Goal: Task Accomplishment & Management: Manage account settings

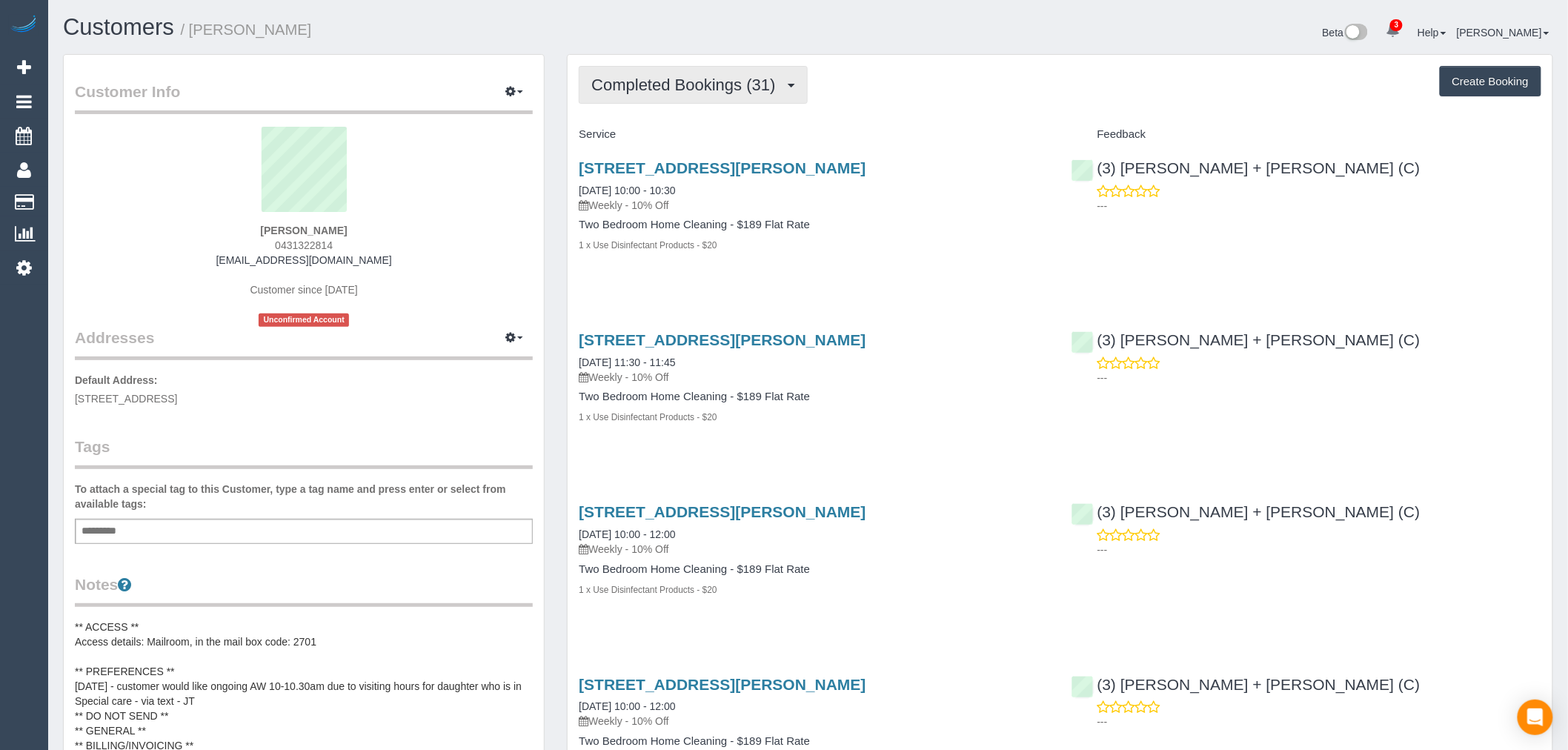
scroll to position [4540, 1568]
click at [782, 90] on span "Completed Bookings (31)" at bounding box center [687, 85] width 192 height 19
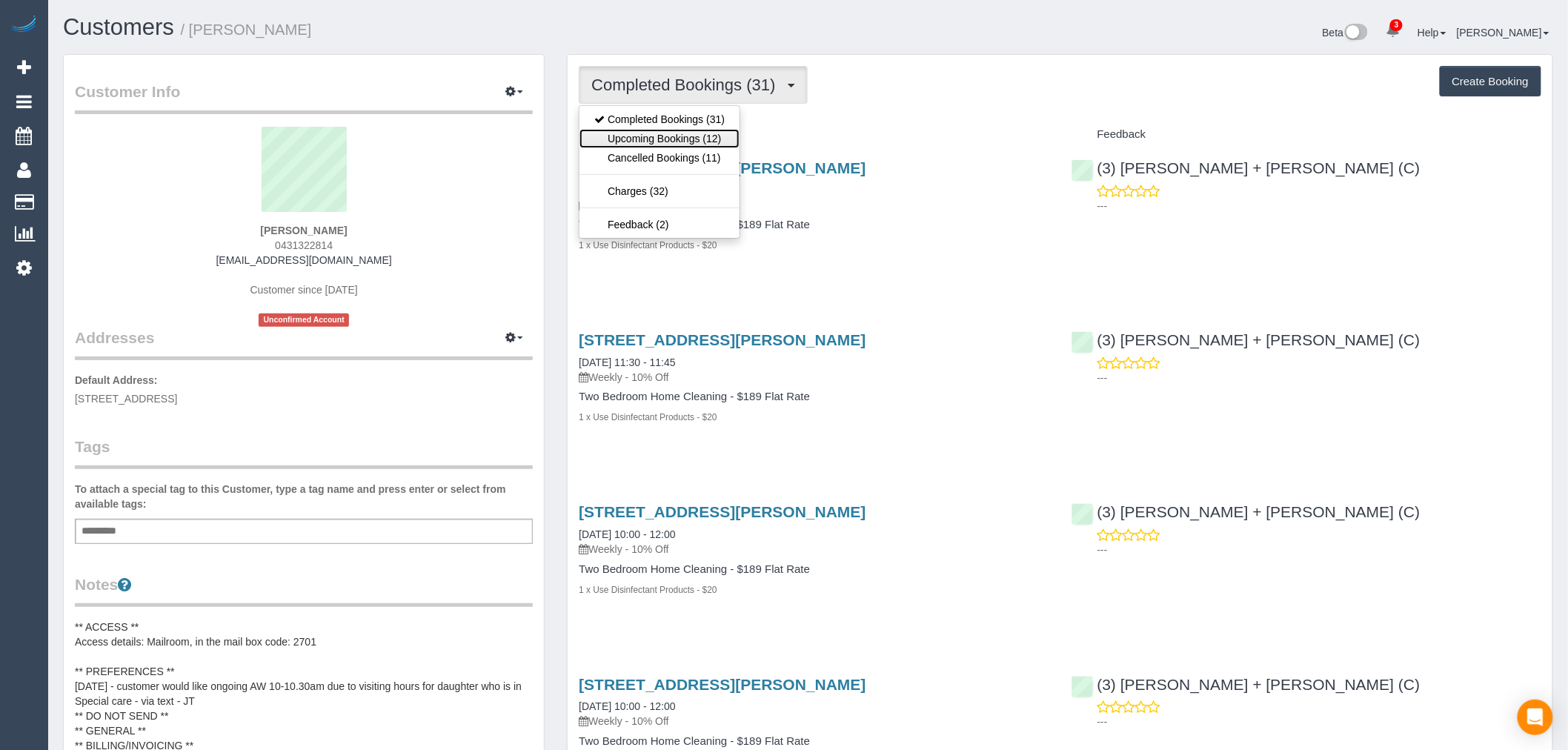
click at [731, 144] on link "Upcoming Bookings (12)" at bounding box center [660, 139] width 160 height 19
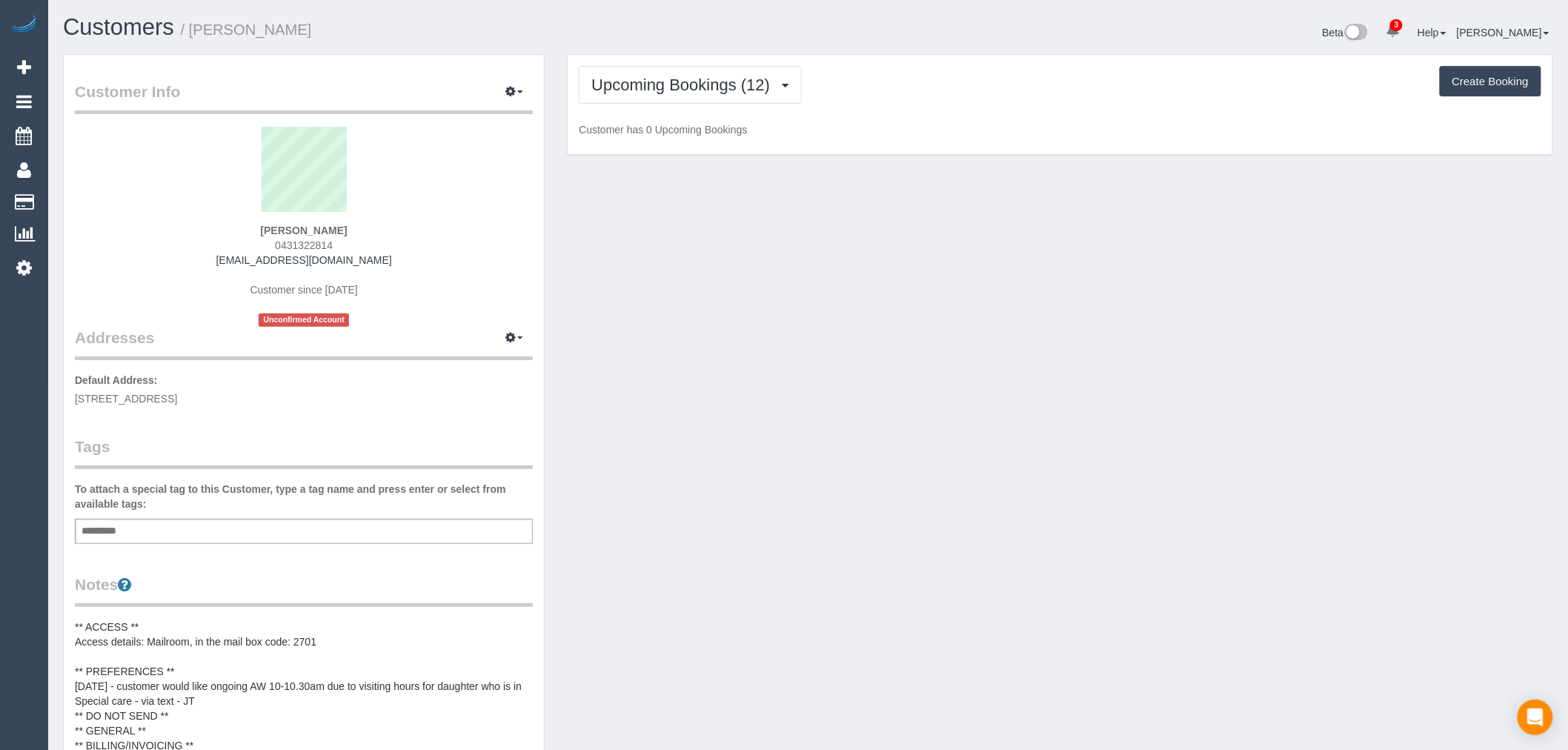
scroll to position [2438, 1568]
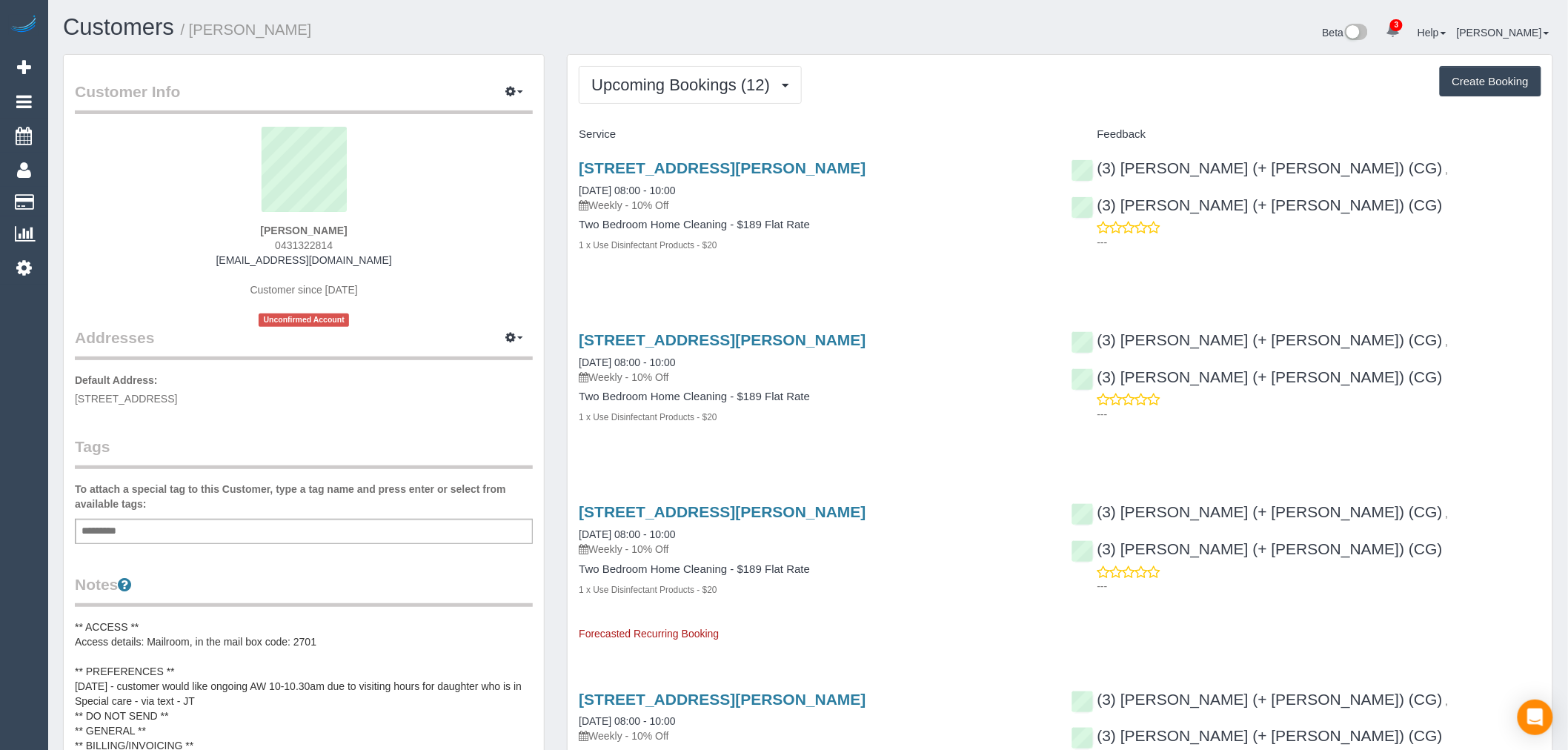
click at [426, 217] on sui-profile-pic at bounding box center [303, 175] width 436 height 96
drag, startPoint x: 673, startPoint y: 440, endPoint x: 910, endPoint y: 351, distance: 253.2
click at [673, 440] on div "1 Moreland Street, 222, Footscray, VIC 3011 26/09/2025 08:00 - 10:00 Weekly - 1…" at bounding box center [813, 386] width 492 height 135
drag, startPoint x: 361, startPoint y: 246, endPoint x: 270, endPoint y: 239, distance: 91.3
click at [270, 239] on div "Sheriden Dobson 0431322814 sheridenmerrin@hotmail.com Customer since 2021 Uncon…" at bounding box center [304, 227] width 458 height 200
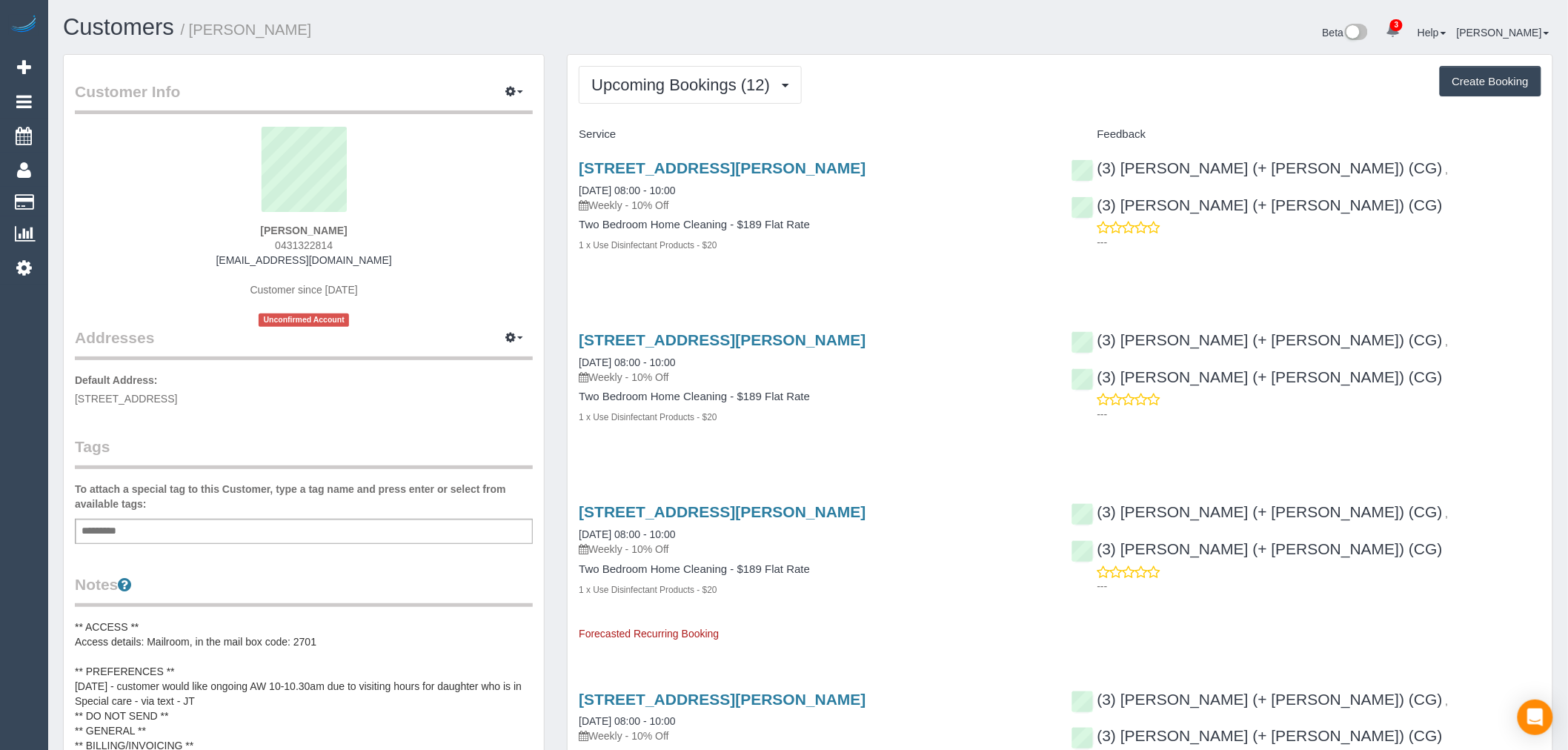
copy span "0431322814"
click at [682, 72] on button "Upcoming Bookings (12)" at bounding box center [690, 85] width 223 height 38
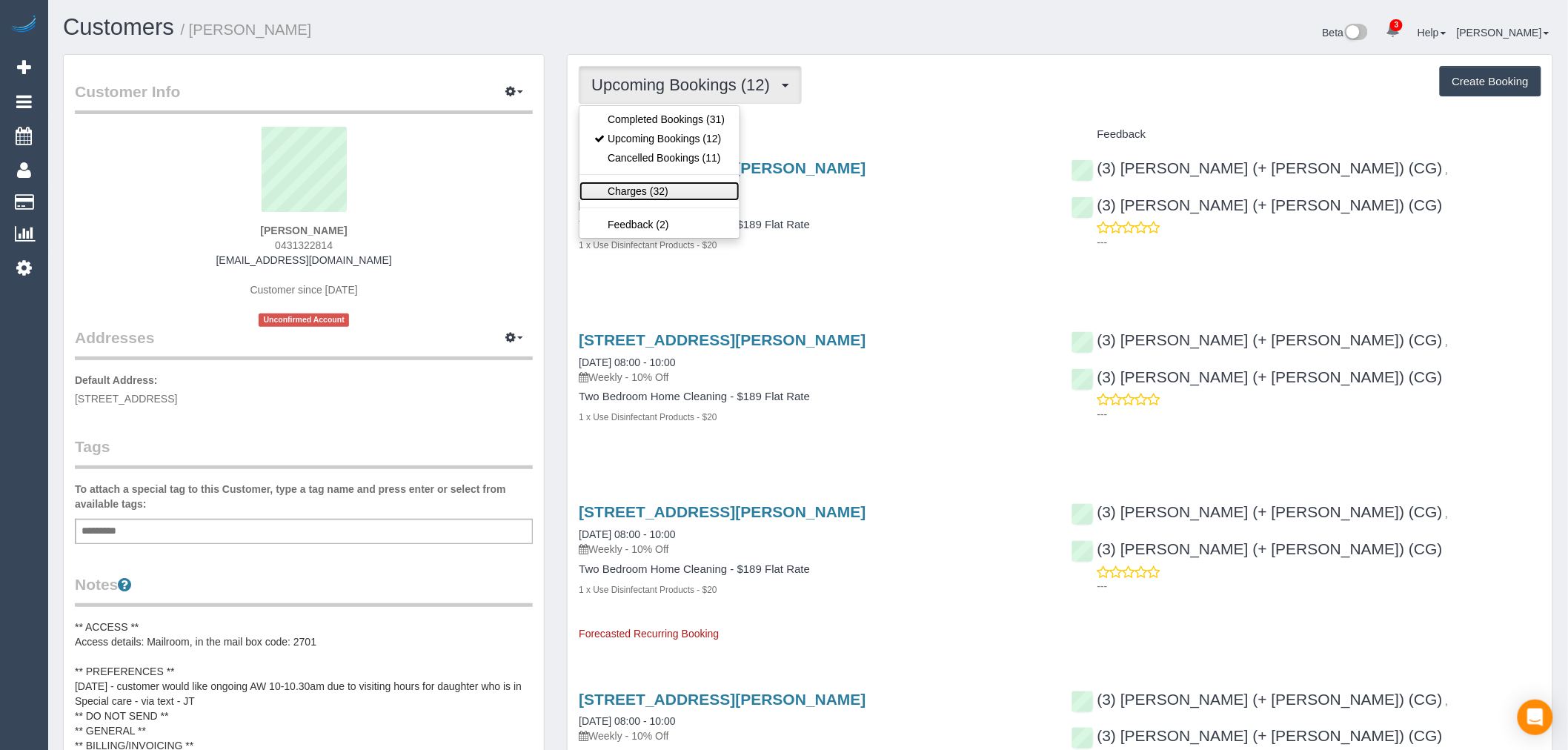
click at [668, 185] on link "Charges (32)" at bounding box center [660, 192] width 160 height 19
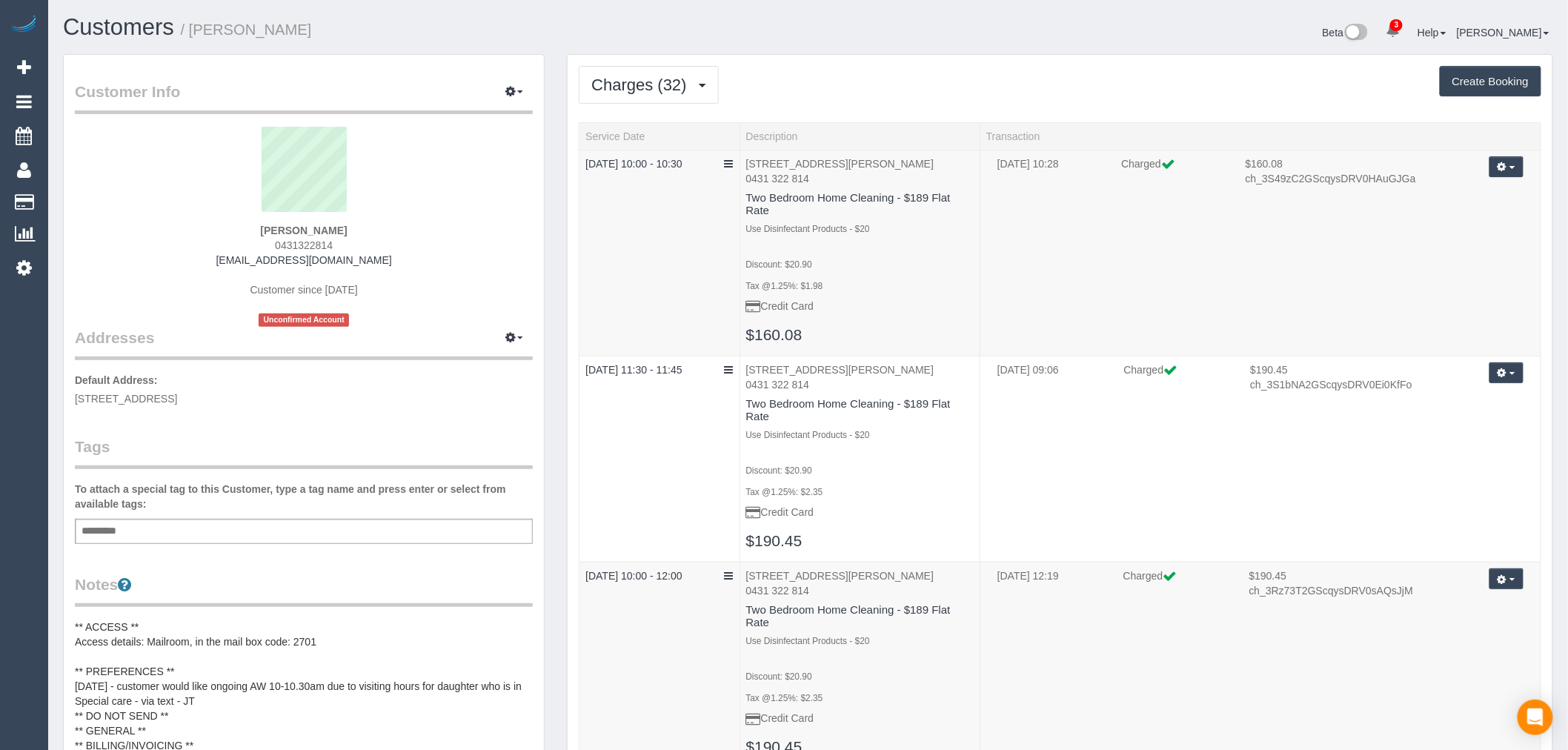
scroll to position [5420, 1568]
click at [660, 94] on button "Charges (32)" at bounding box center [648, 85] width 140 height 38
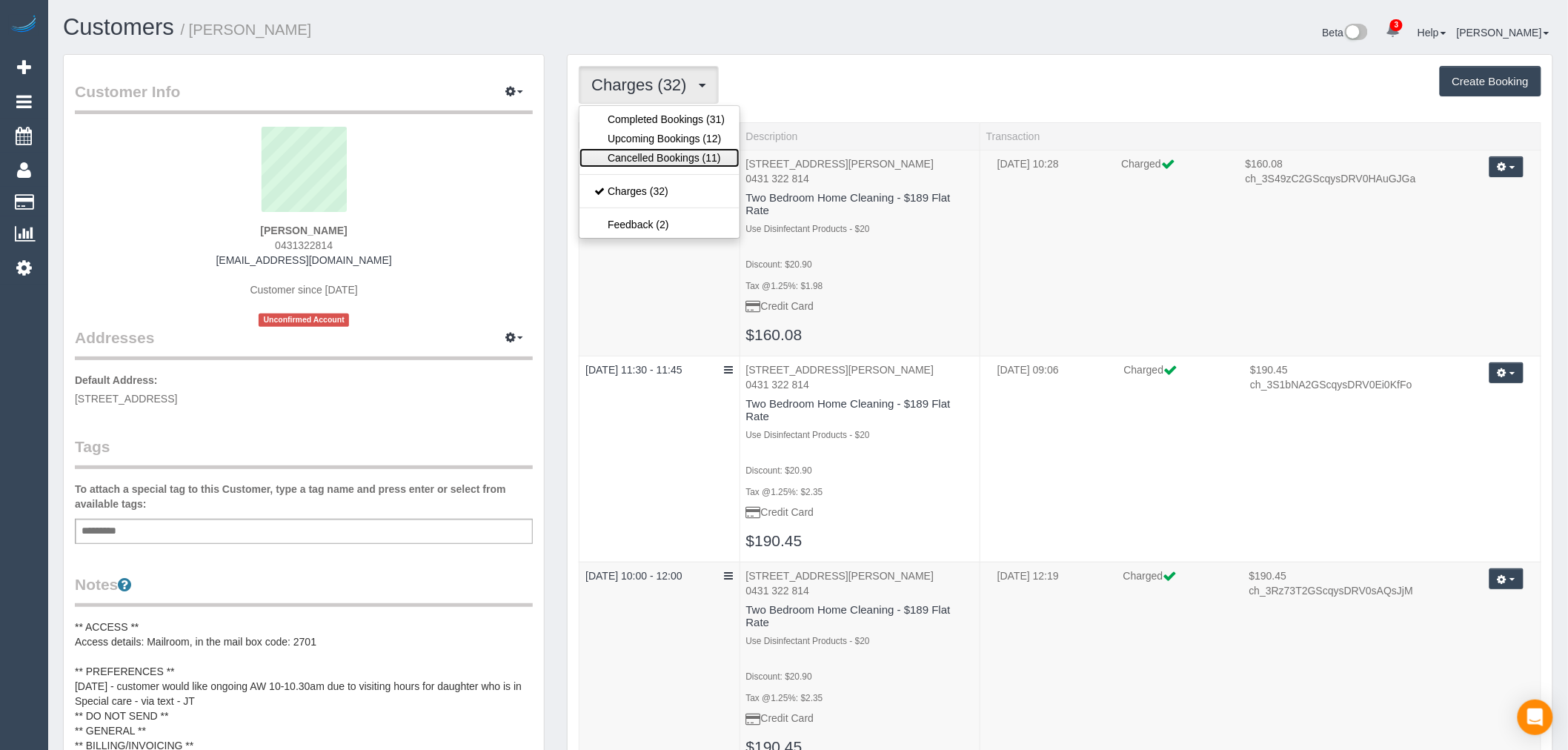
click at [683, 149] on link "Cancelled Bookings (11)" at bounding box center [660, 158] width 160 height 19
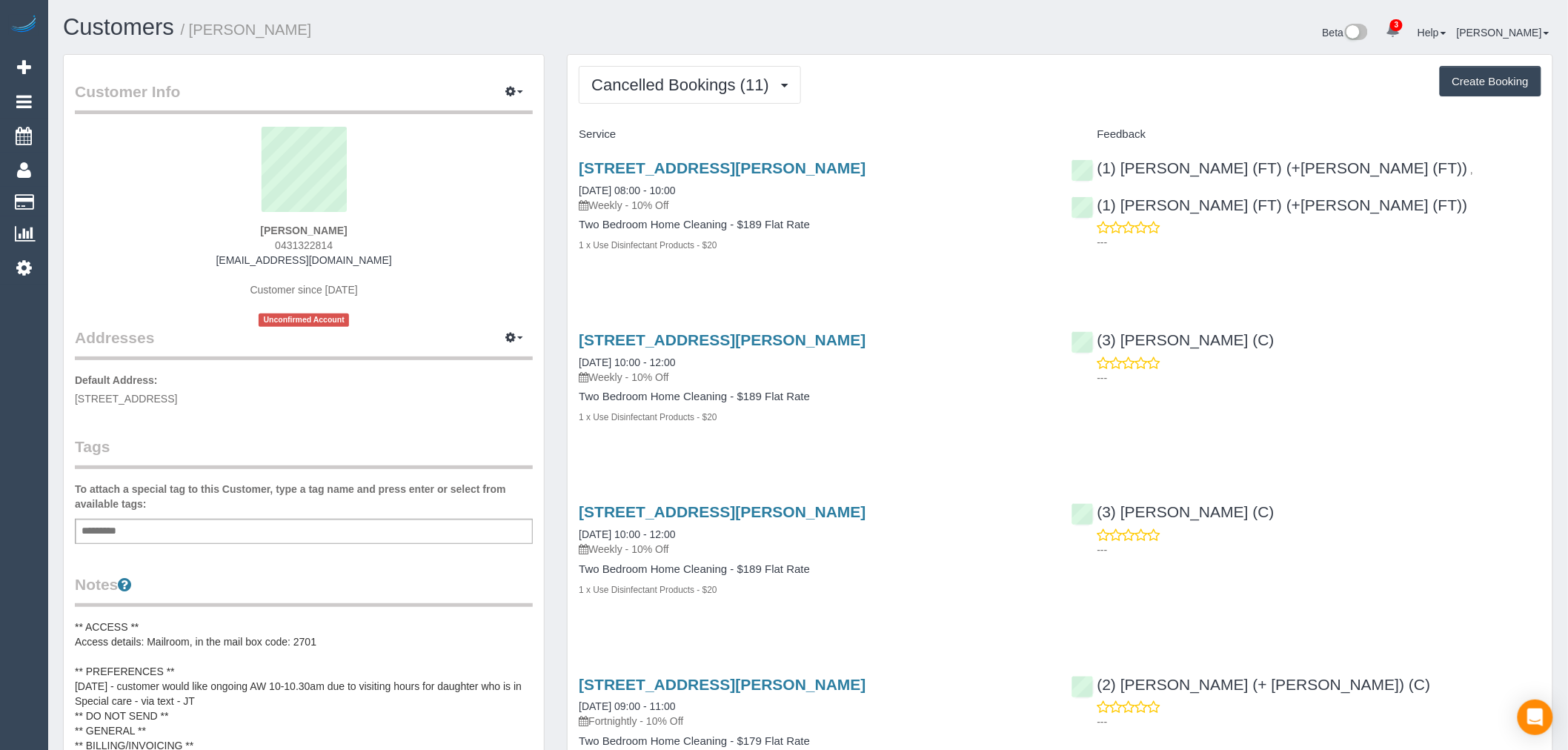
scroll to position [2117, 1568]
click at [797, 164] on link "1 Moreland Street, 222, Footscray, VIC 3011" at bounding box center [722, 167] width 287 height 17
click at [706, 89] on span "Cancelled Bookings (11)" at bounding box center [684, 85] width 185 height 19
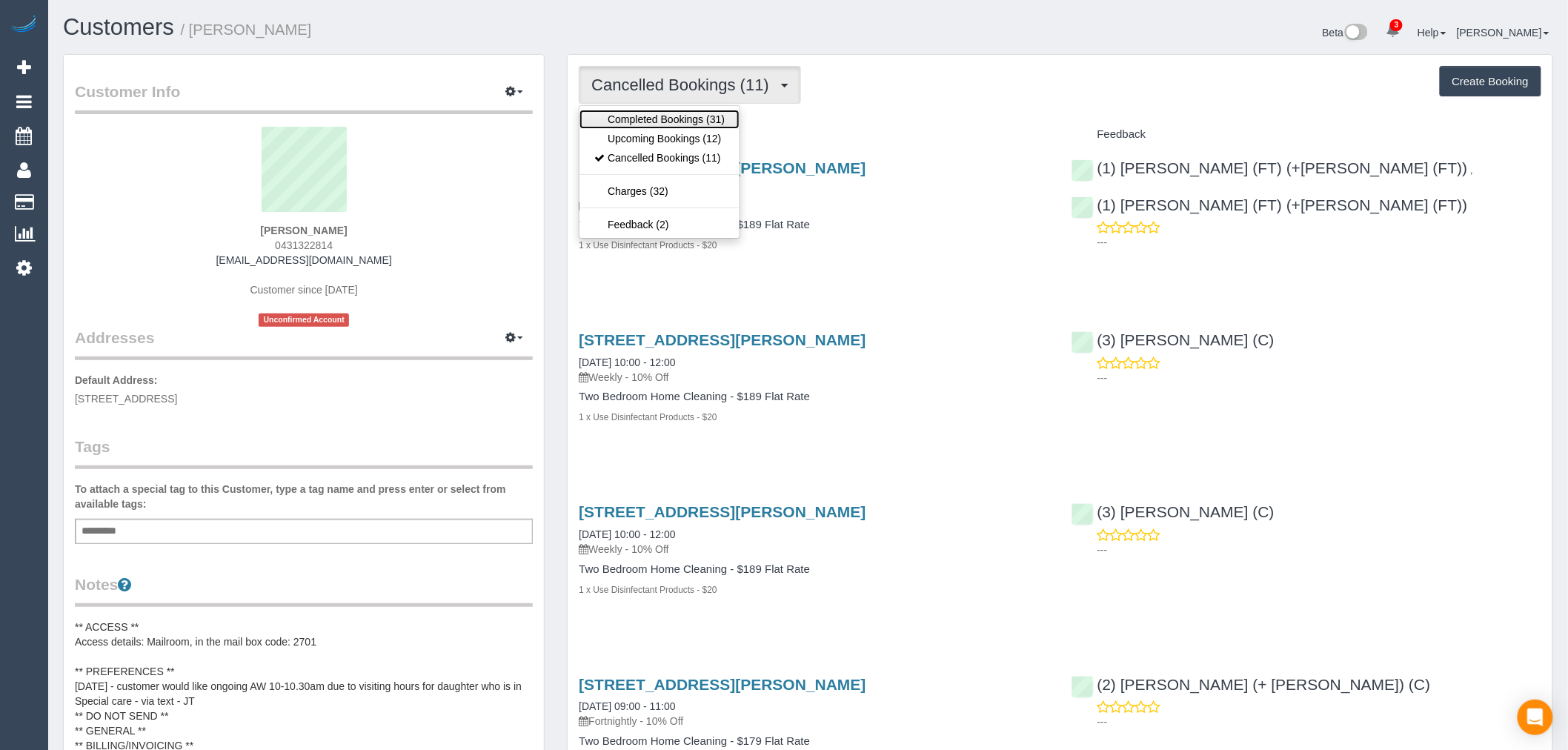
click at [691, 113] on link "Completed Bookings (31)" at bounding box center [660, 120] width 160 height 19
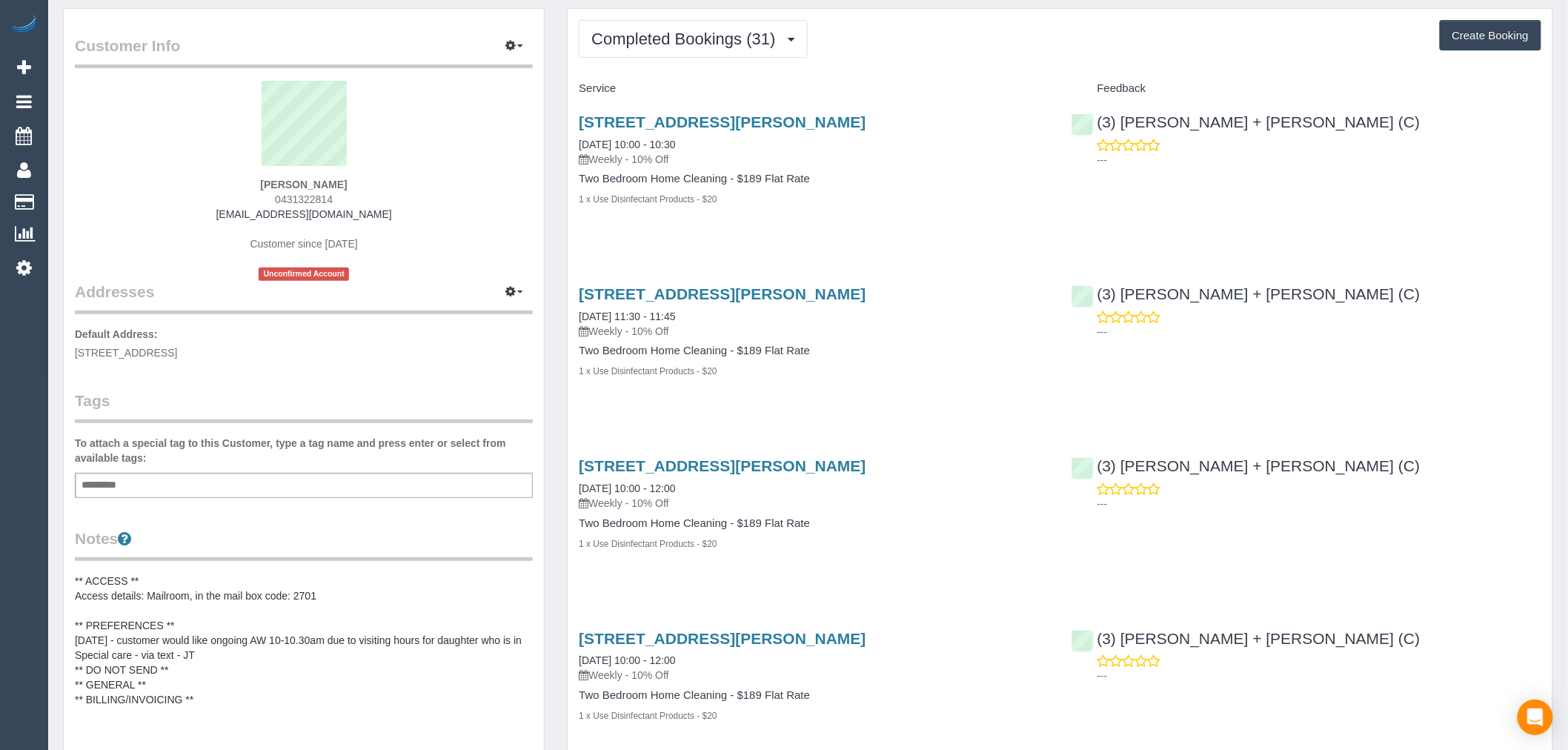
scroll to position [0, 0]
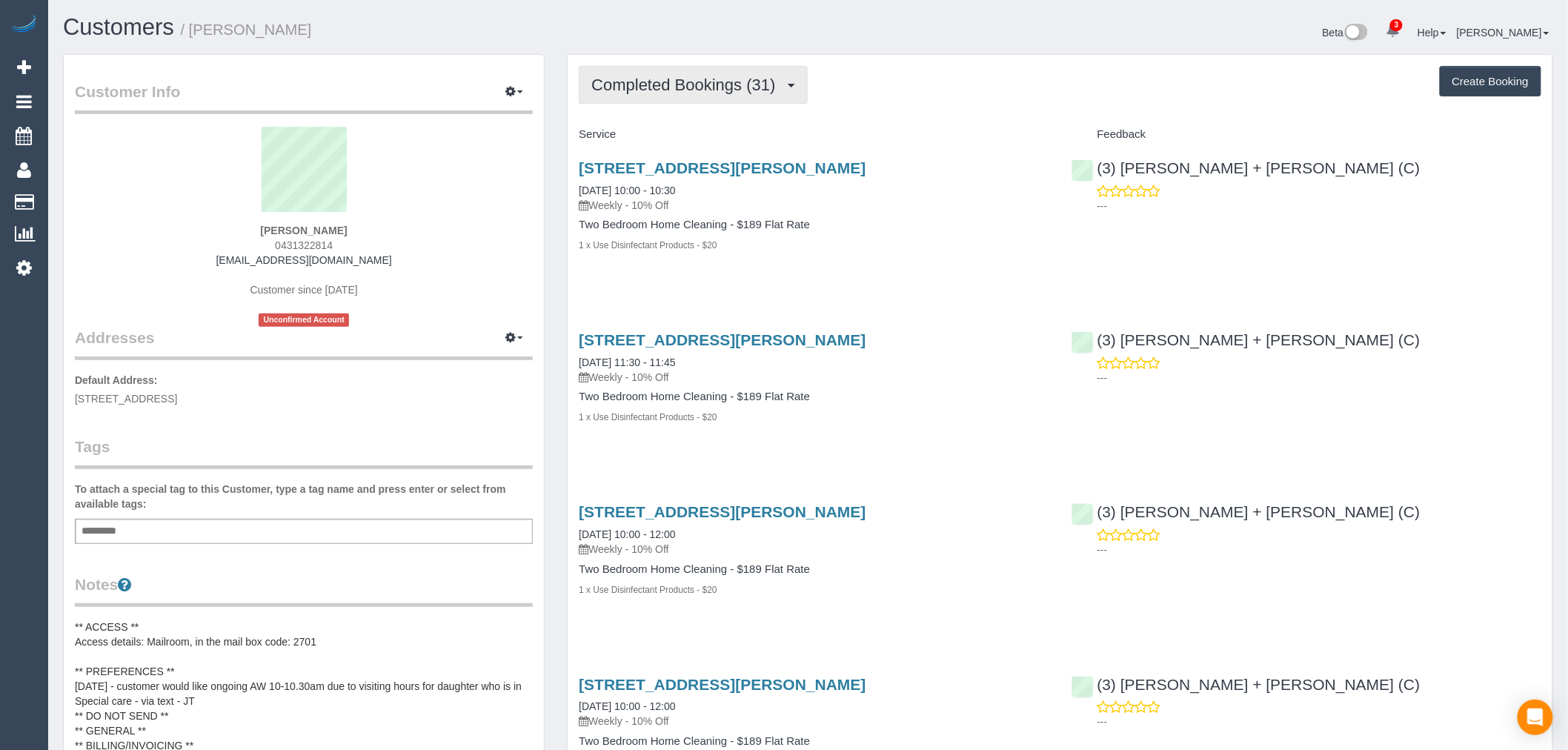
click at [742, 103] on button "Completed Bookings (31)" at bounding box center [693, 85] width 228 height 38
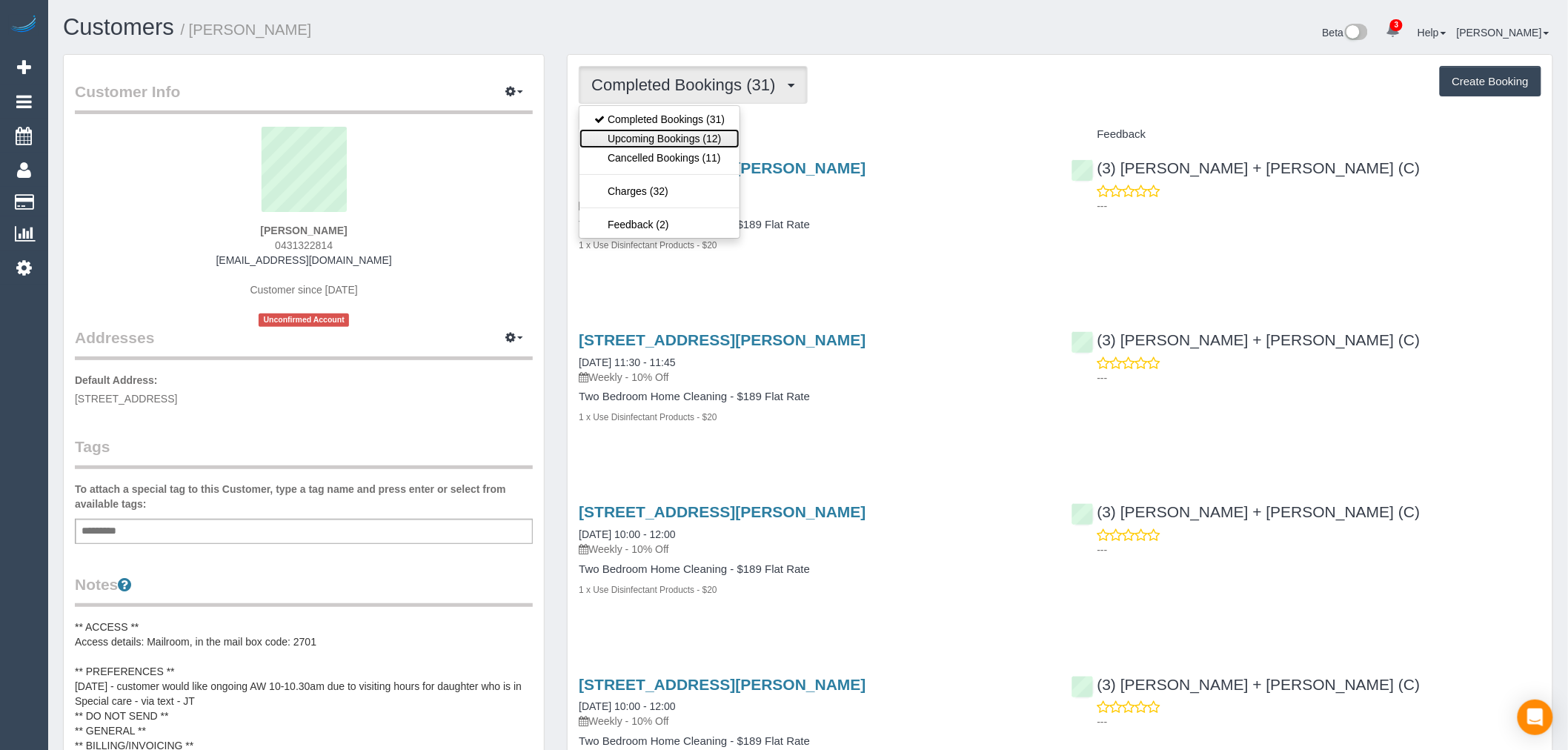
click at [707, 147] on link "Upcoming Bookings (12)" at bounding box center [660, 139] width 160 height 19
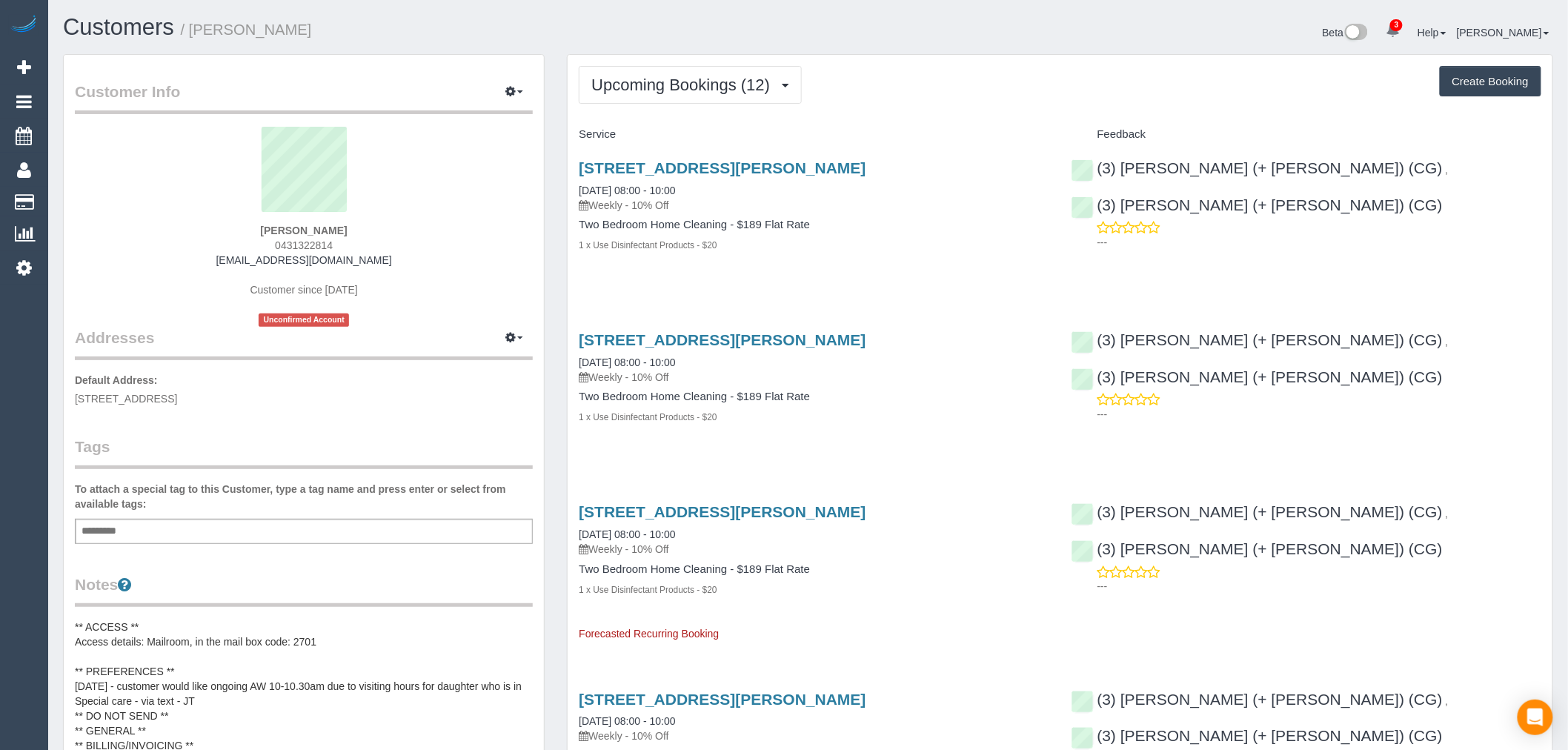
scroll to position [2438, 1568]
click at [369, 247] on div "Sheriden Dobson 0431322814 sheridenmerrin@hotmail.com Customer since 2021 Uncon…" at bounding box center [304, 227] width 458 height 200
drag, startPoint x: 332, startPoint y: 246, endPoint x: 286, endPoint y: 243, distance: 46.1
click at [286, 243] on div "Sheriden Dobson 0431322814 sheridenmerrin@hotmail.com Customer since 2021 Uncon…" at bounding box center [304, 227] width 458 height 200
click at [986, 226] on h4 "Two Bedroom Home Cleaning - $189 Flat Rate" at bounding box center [813, 225] width 470 height 13
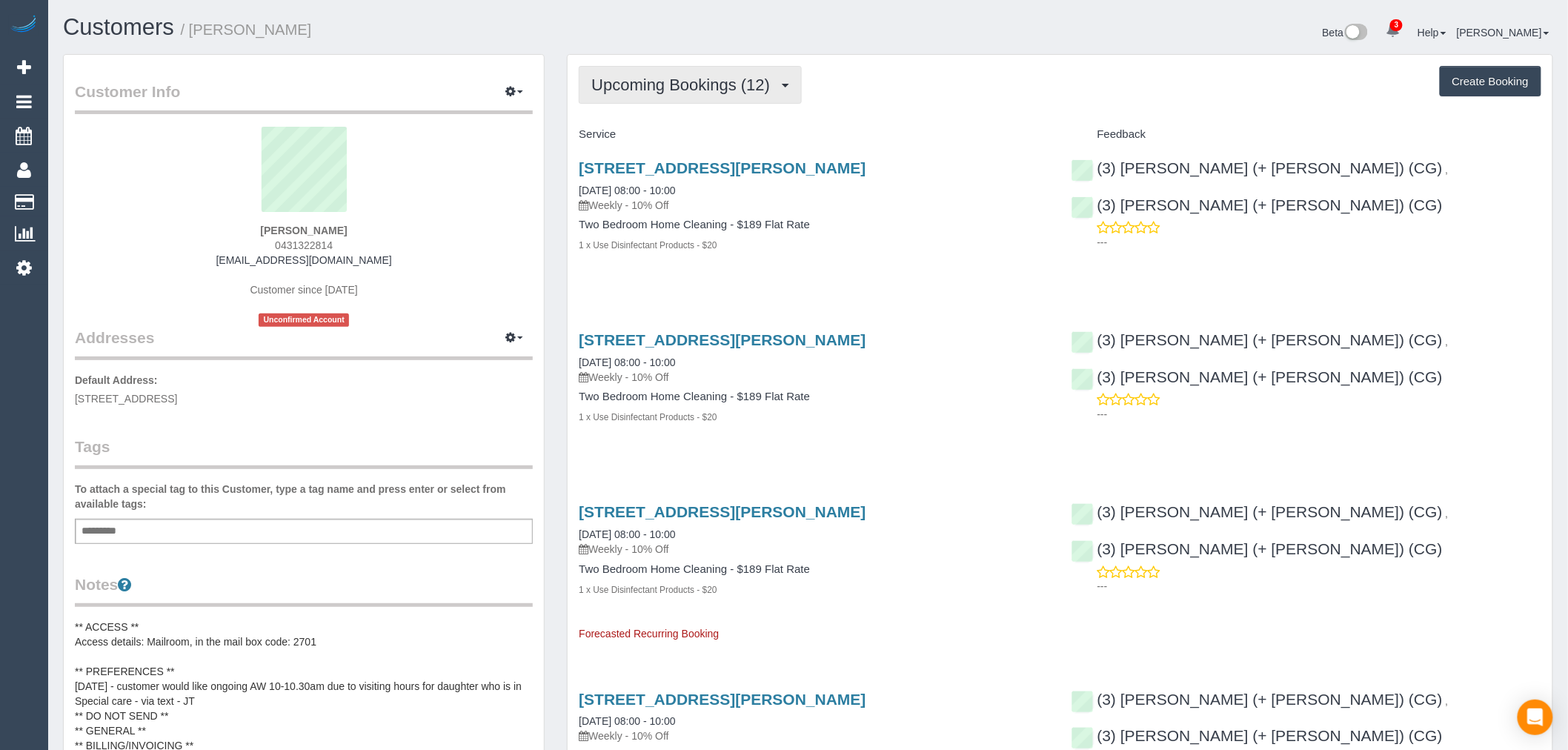
click at [714, 97] on button "Upcoming Bookings (12)" at bounding box center [690, 85] width 223 height 38
click at [668, 156] on link "Cancelled Bookings (11)" at bounding box center [660, 158] width 160 height 19
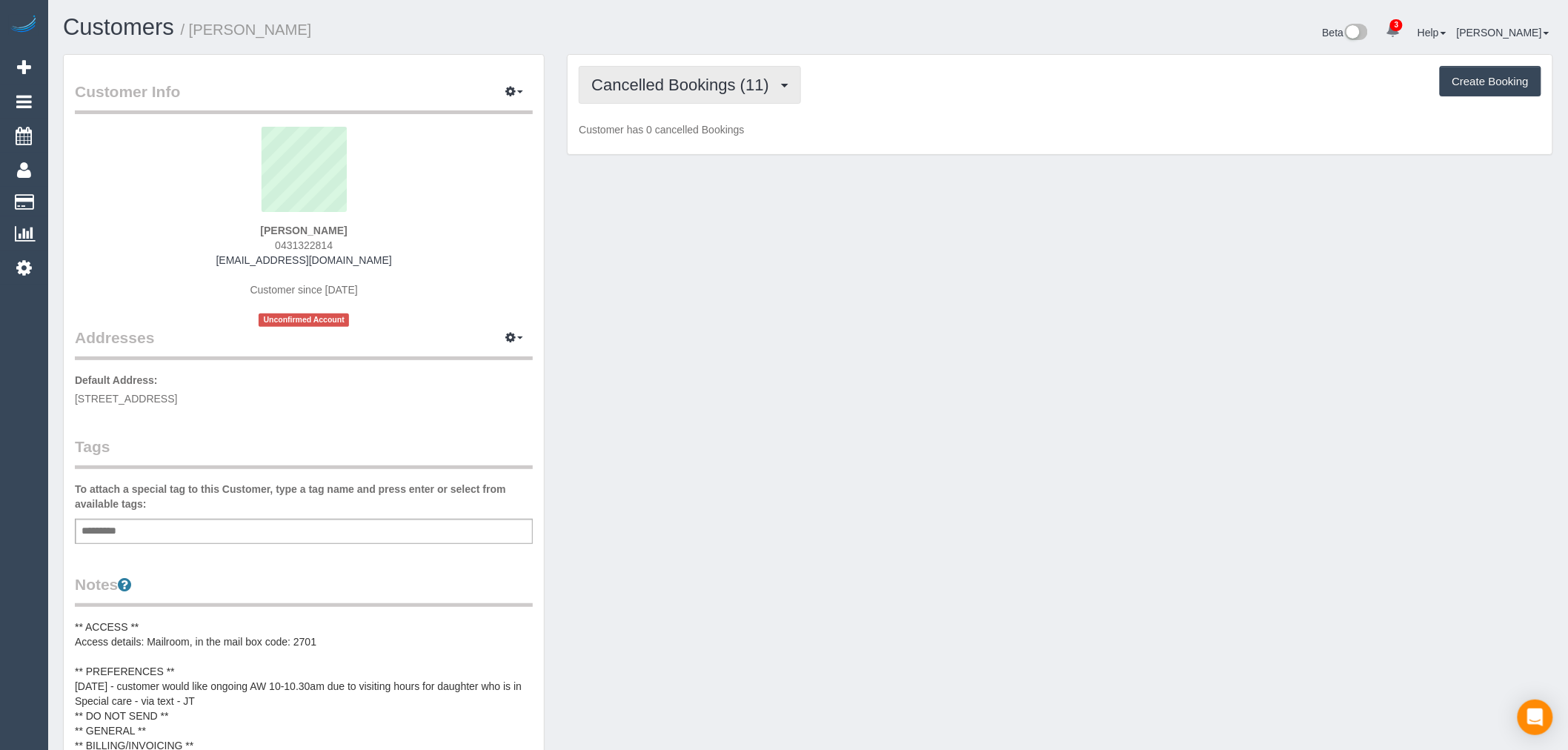
scroll to position [2117, 1568]
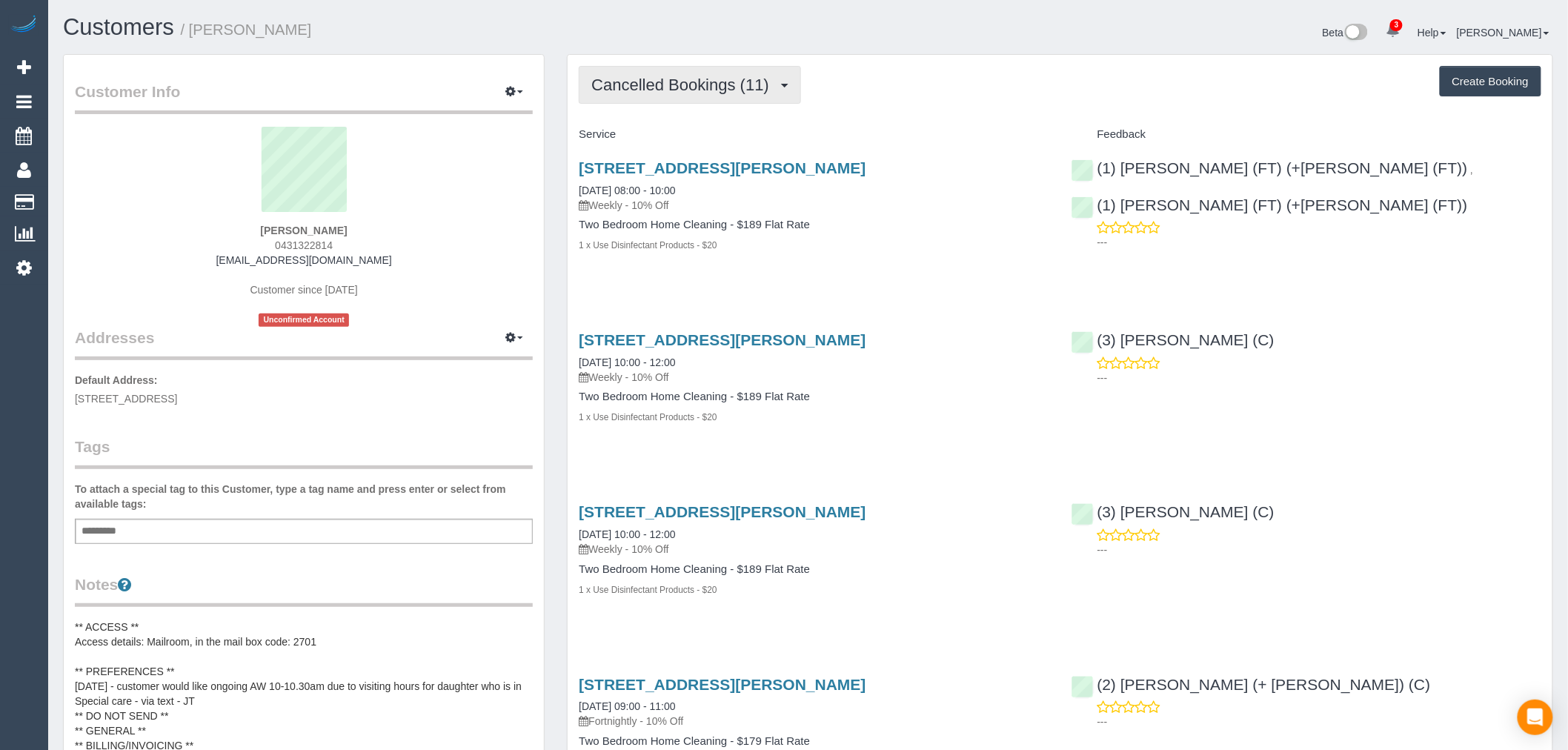
click at [709, 85] on span "Cancelled Bookings (11)" at bounding box center [684, 85] width 185 height 19
click at [647, 137] on link "Upcoming Bookings (12)" at bounding box center [660, 139] width 160 height 19
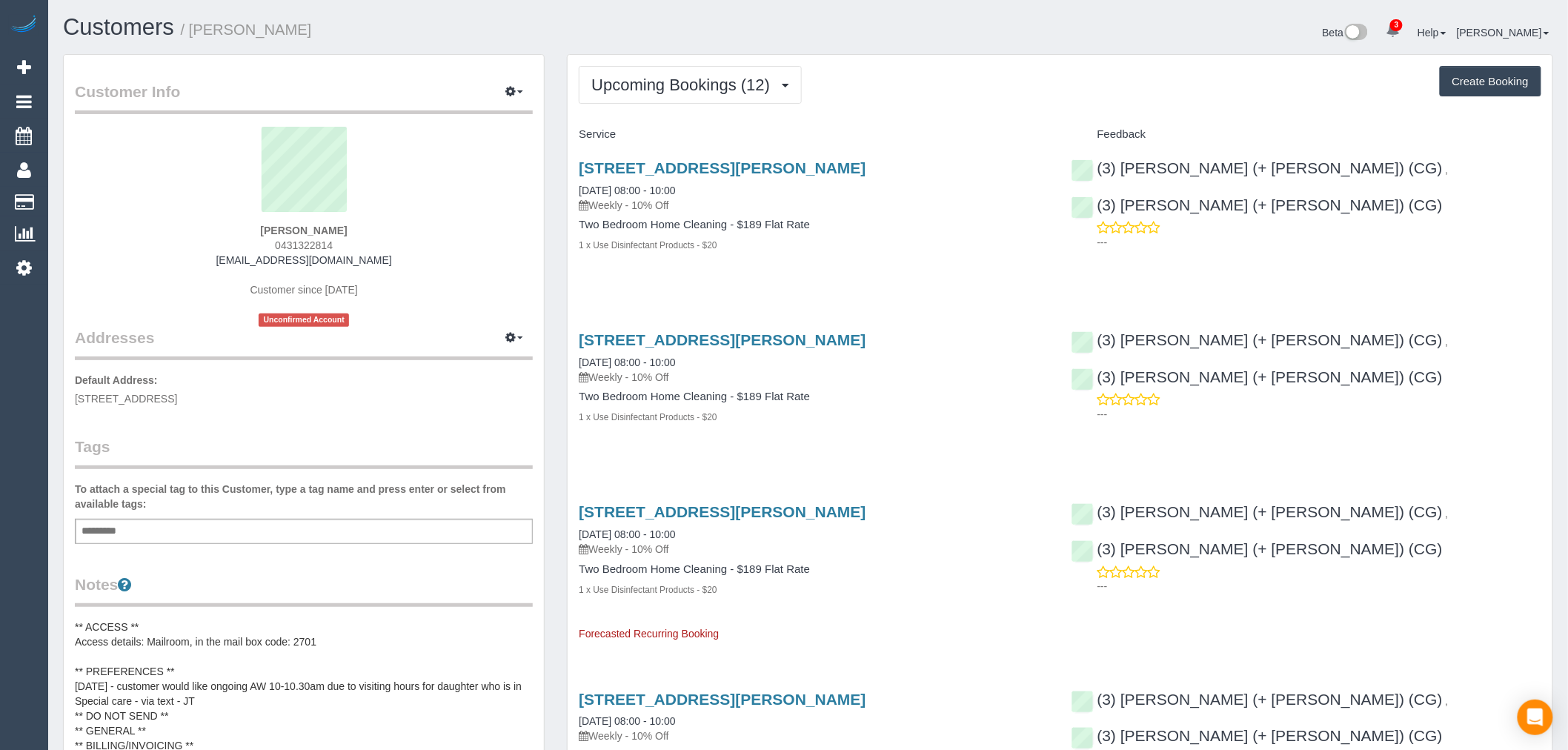
scroll to position [2438, 1568]
click at [729, 85] on span "Upcoming Bookings (12)" at bounding box center [685, 85] width 186 height 19
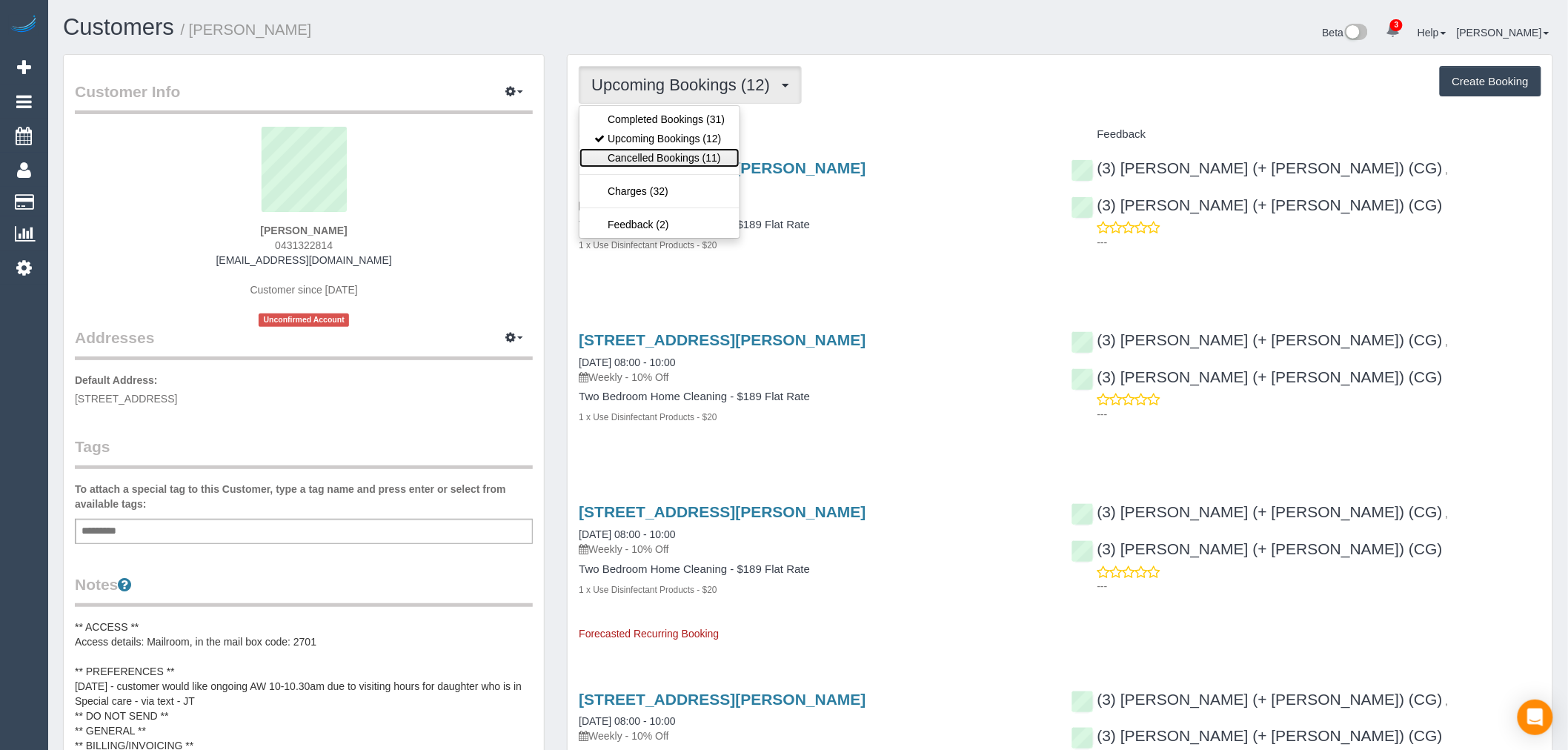
click at [677, 153] on link "Cancelled Bookings (11)" at bounding box center [660, 158] width 160 height 19
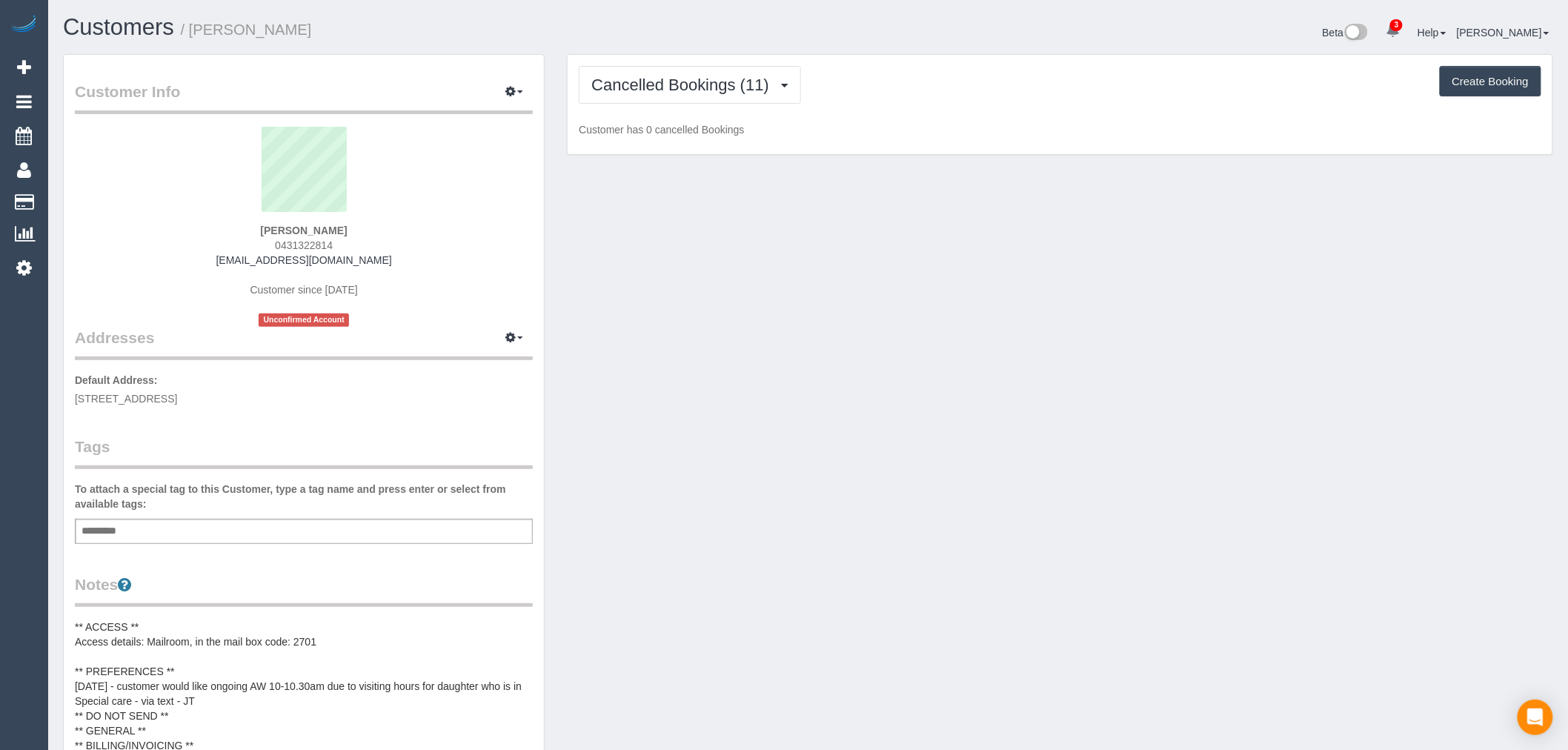
scroll to position [2117, 1568]
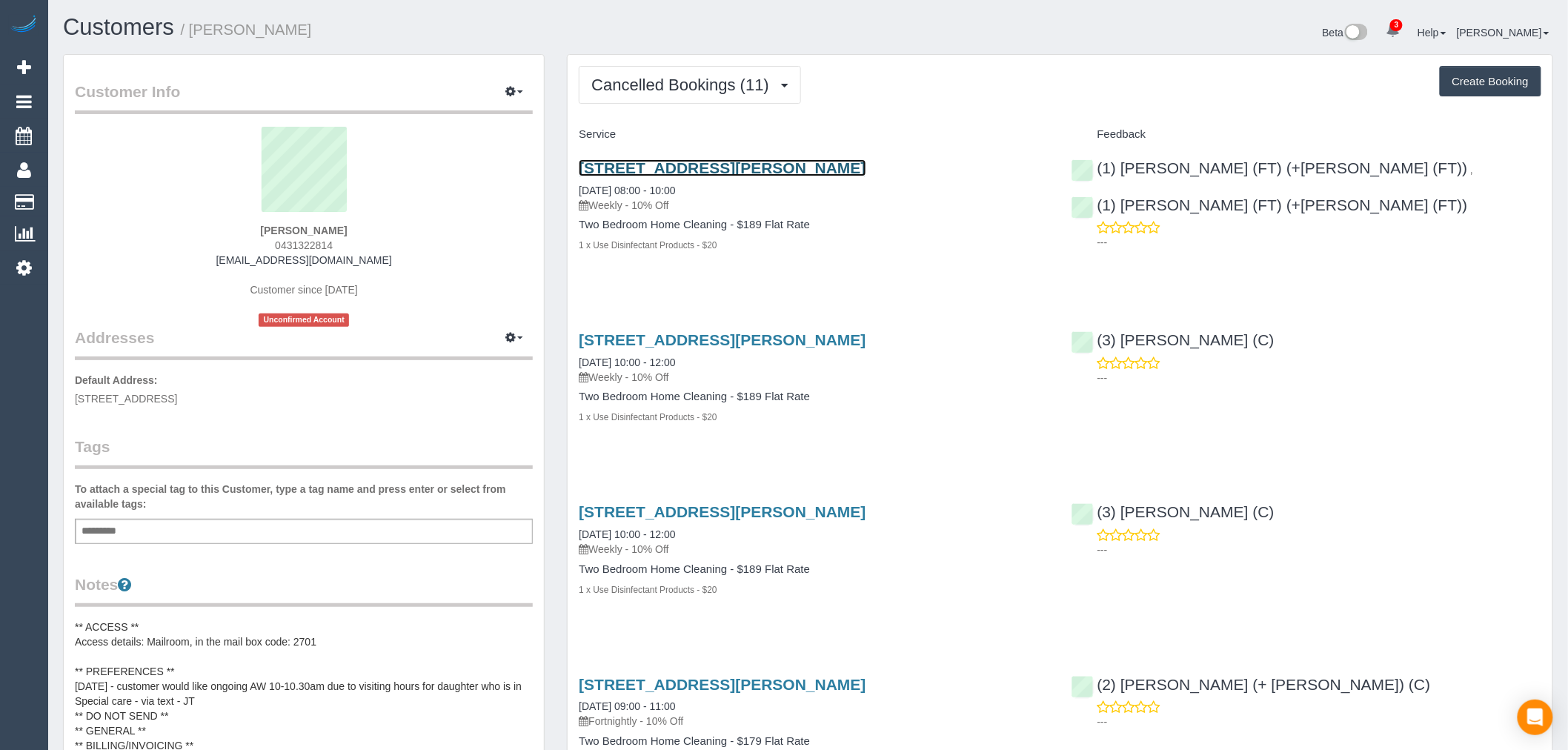
click at [736, 168] on link "1 Moreland Street, 222, Footscray, VIC 3011" at bounding box center [722, 167] width 287 height 17
drag, startPoint x: 922, startPoint y: 166, endPoint x: 573, endPoint y: 169, distance: 349.0
click at [573, 169] on div "1 Moreland Street, 222, Footscray, VIC 3011 12/09/2025 08:00 - 10:00 Weekly - 1…" at bounding box center [813, 214] width 492 height 135
copy link "1 Moreland Street, 222, Footscray, VIC 3011"
click at [103, 20] on link "Customers" at bounding box center [119, 27] width 112 height 26
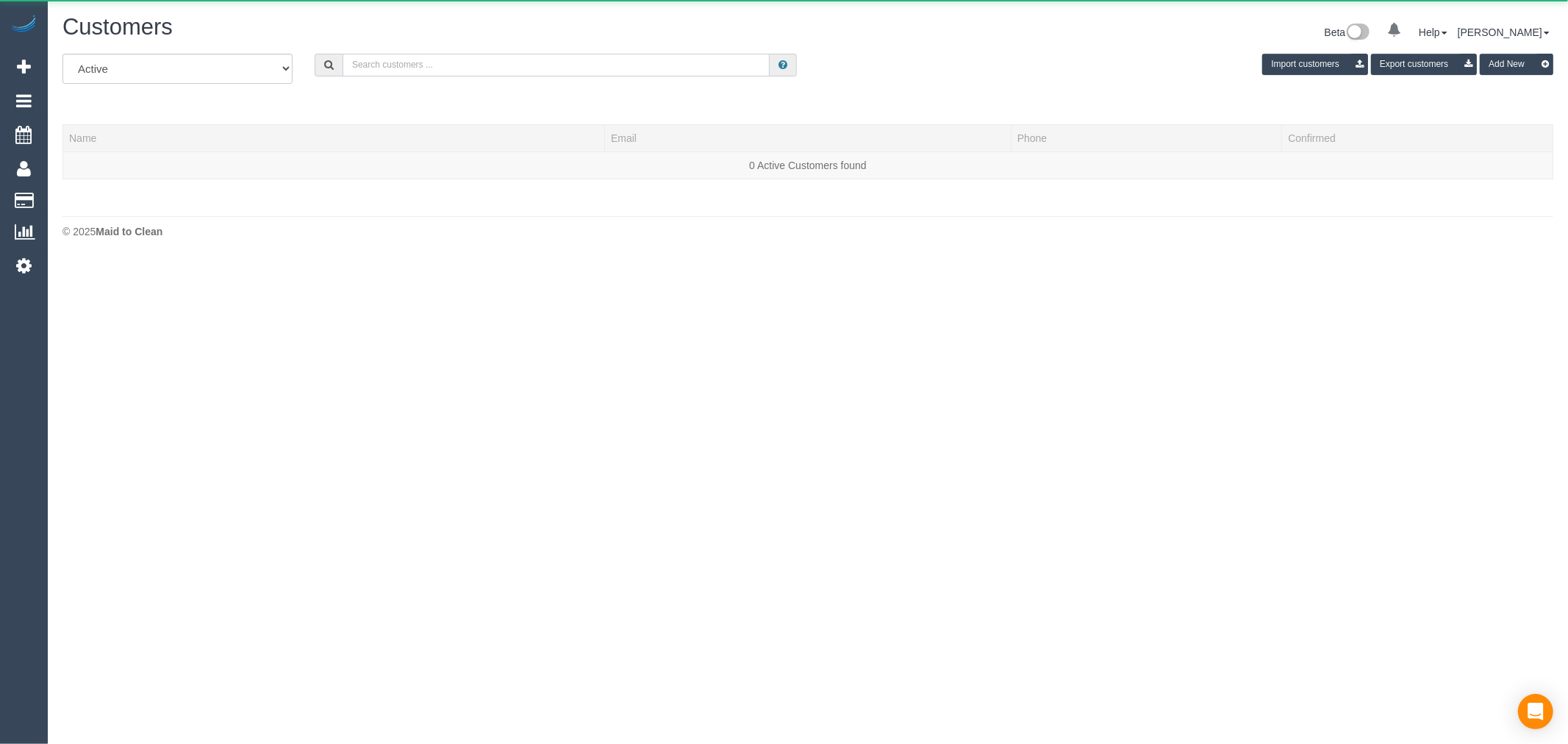
click at [466, 69] on input "text" at bounding box center [556, 65] width 427 height 22
paste input "benny.ih@proton.me"
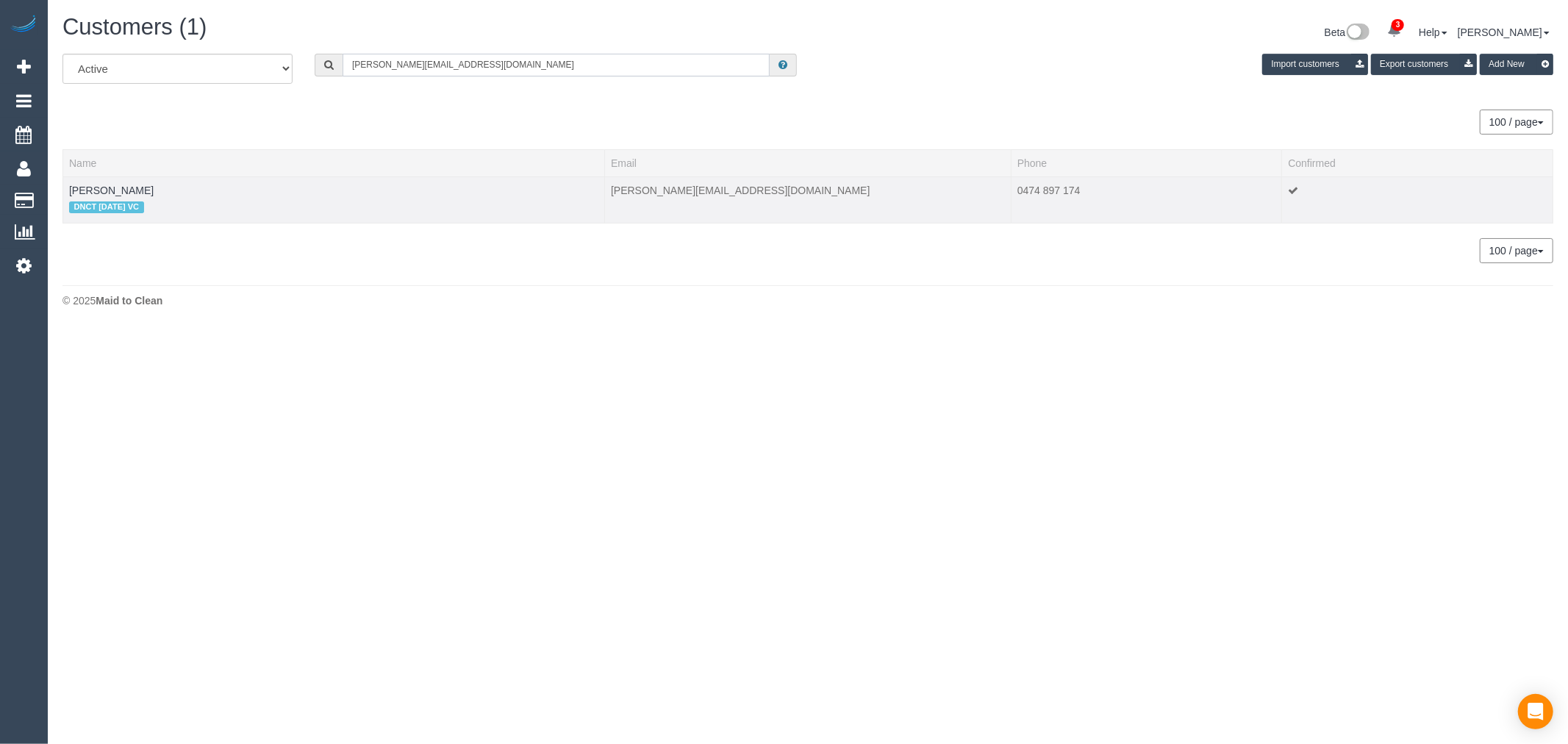
type input "benny.ih@proton.me"
click at [96, 192] on td "Dee I DNCT 11/09/25 VC" at bounding box center [334, 200] width 542 height 46
click at [90, 188] on link "Dee I" at bounding box center [111, 190] width 84 height 12
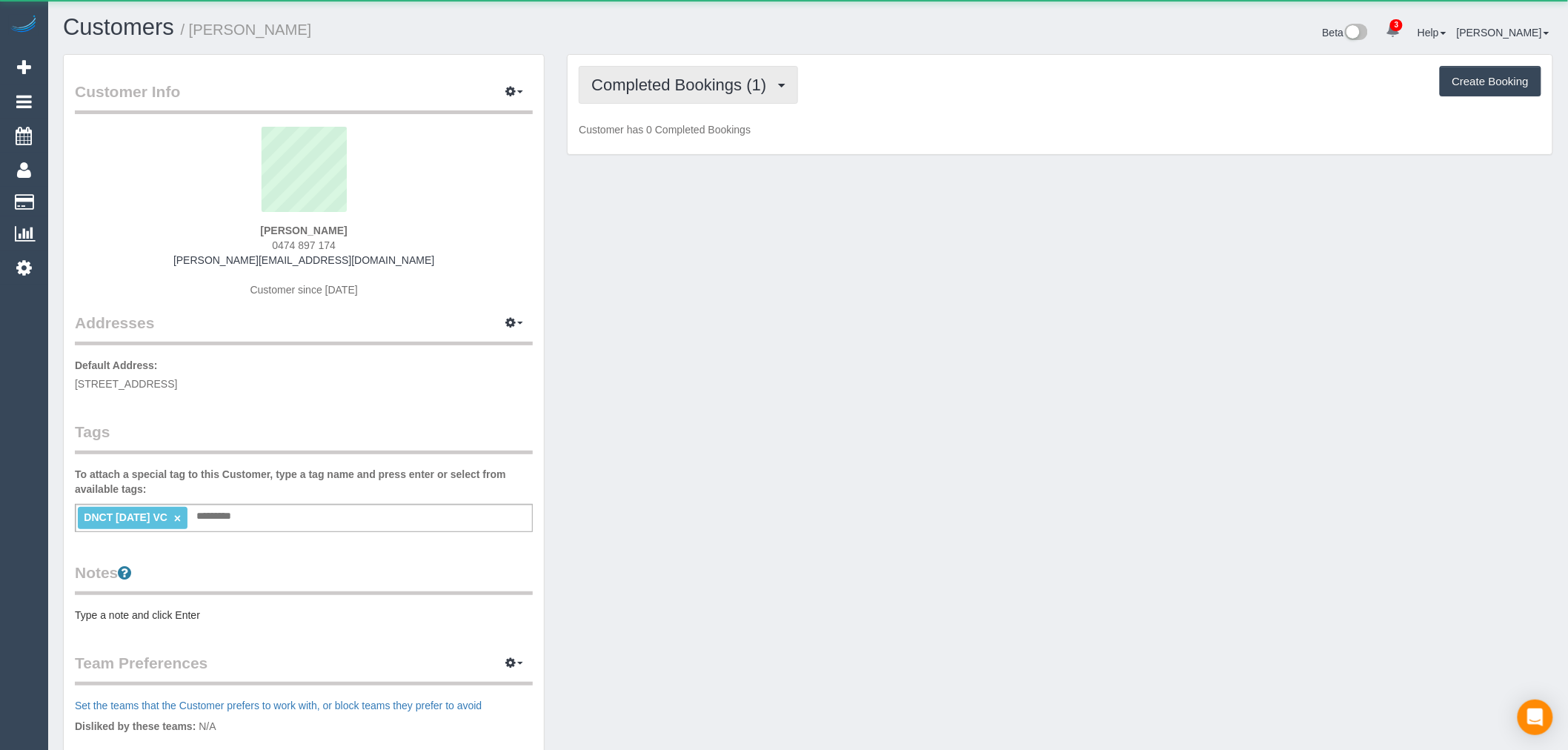
click at [780, 75] on button "Completed Bookings (1)" at bounding box center [688, 85] width 219 height 38
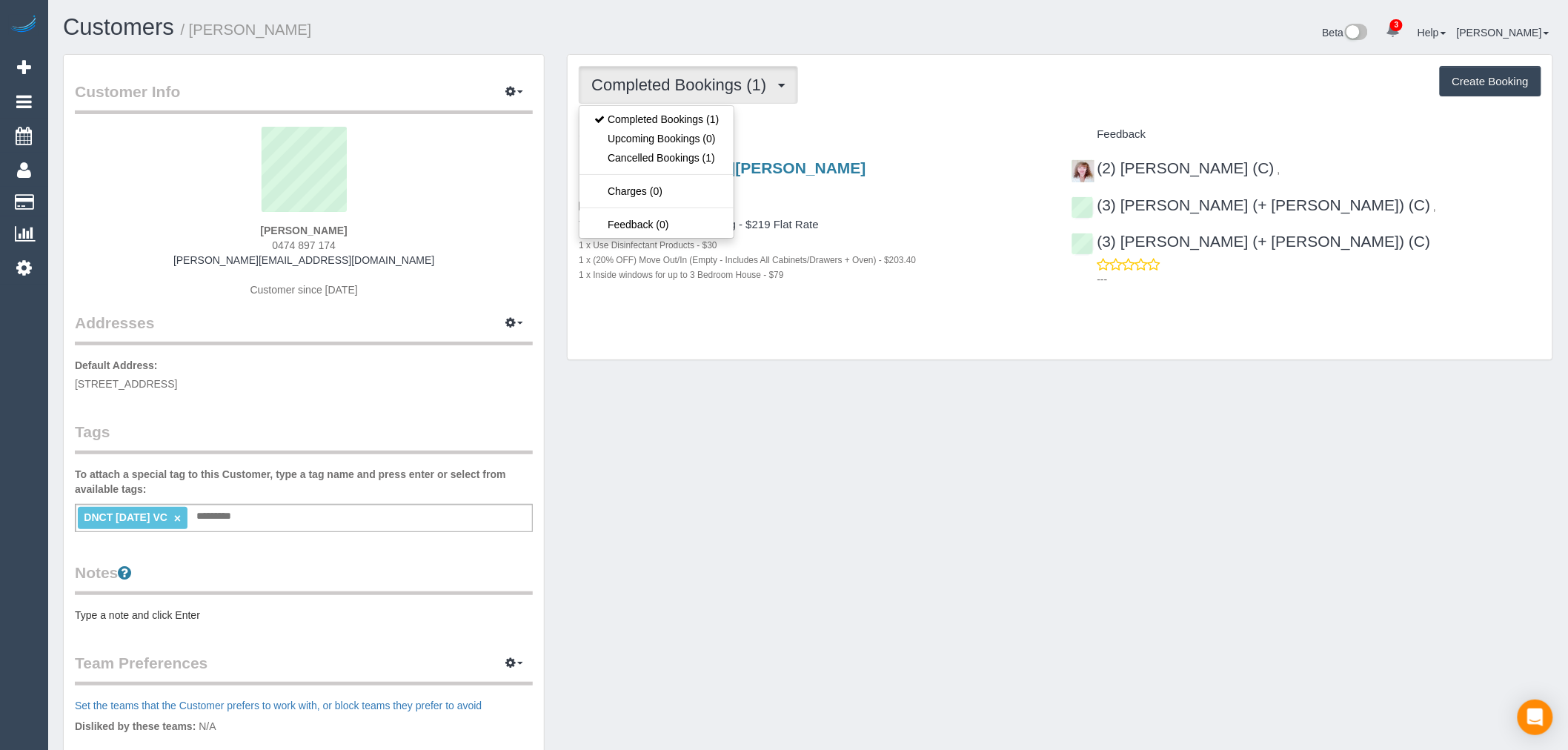
click at [943, 91] on div "Completed Bookings (1) Completed Bookings (1) Upcoming Bookings (0) Cancelled B…" at bounding box center [1060, 85] width 963 height 38
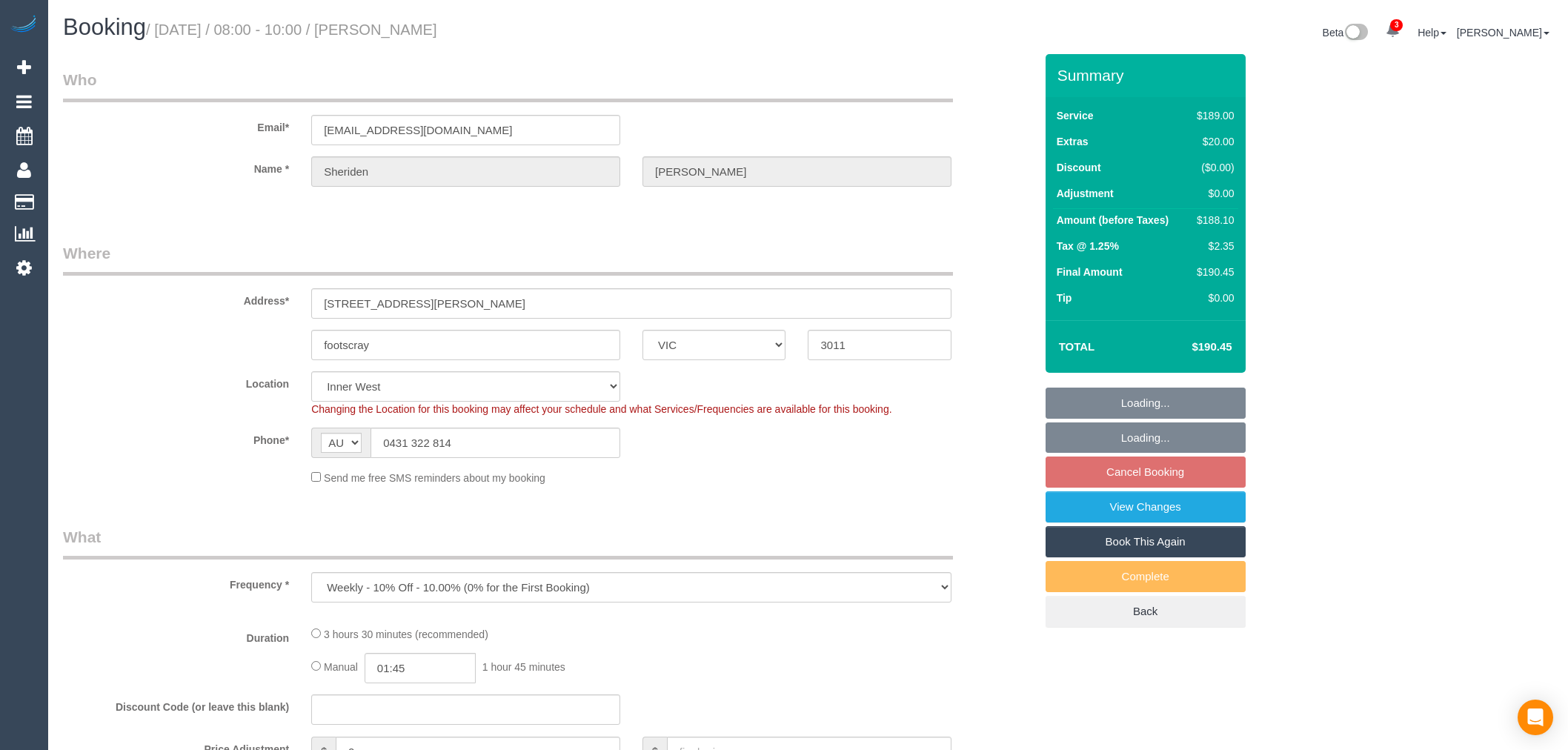
select select "VIC"
select select "string:stripe-pm_1Rj8jX2GScqysDRV4J43Whc2"
select select "number:27"
select select "number:16"
select select "number:19"
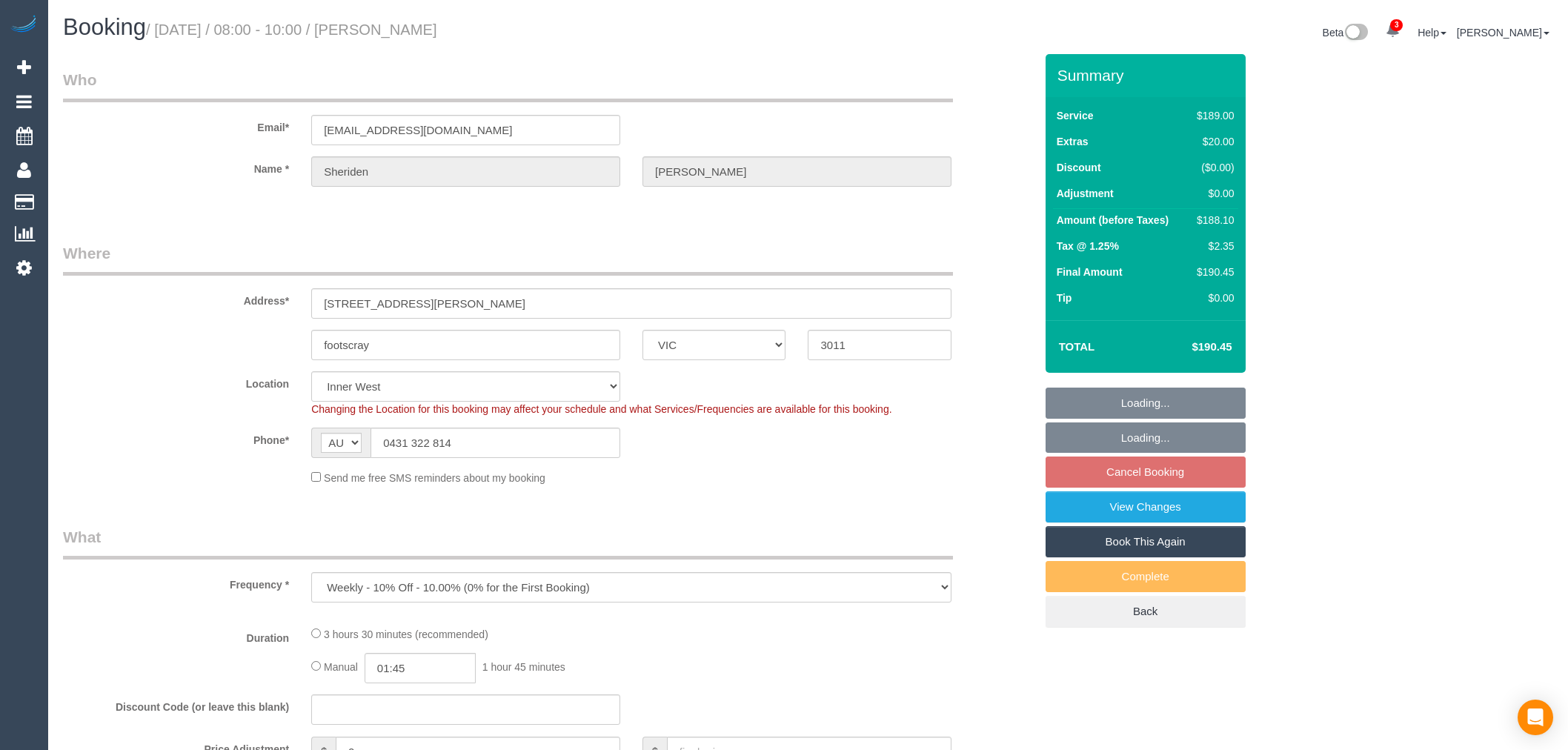
select select "number:24"
select select "number:34"
select select "number:12"
select select "spot2"
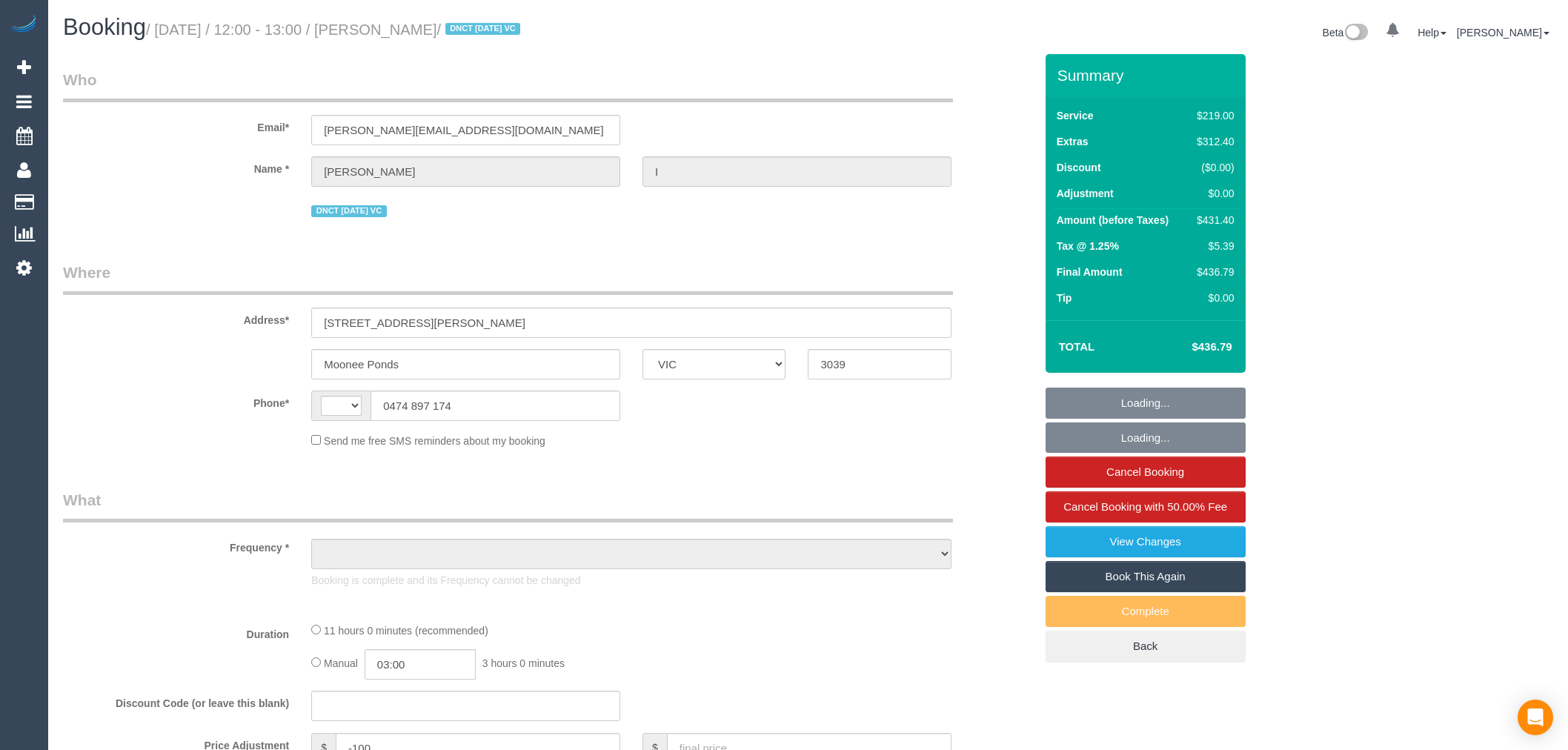
select select "VIC"
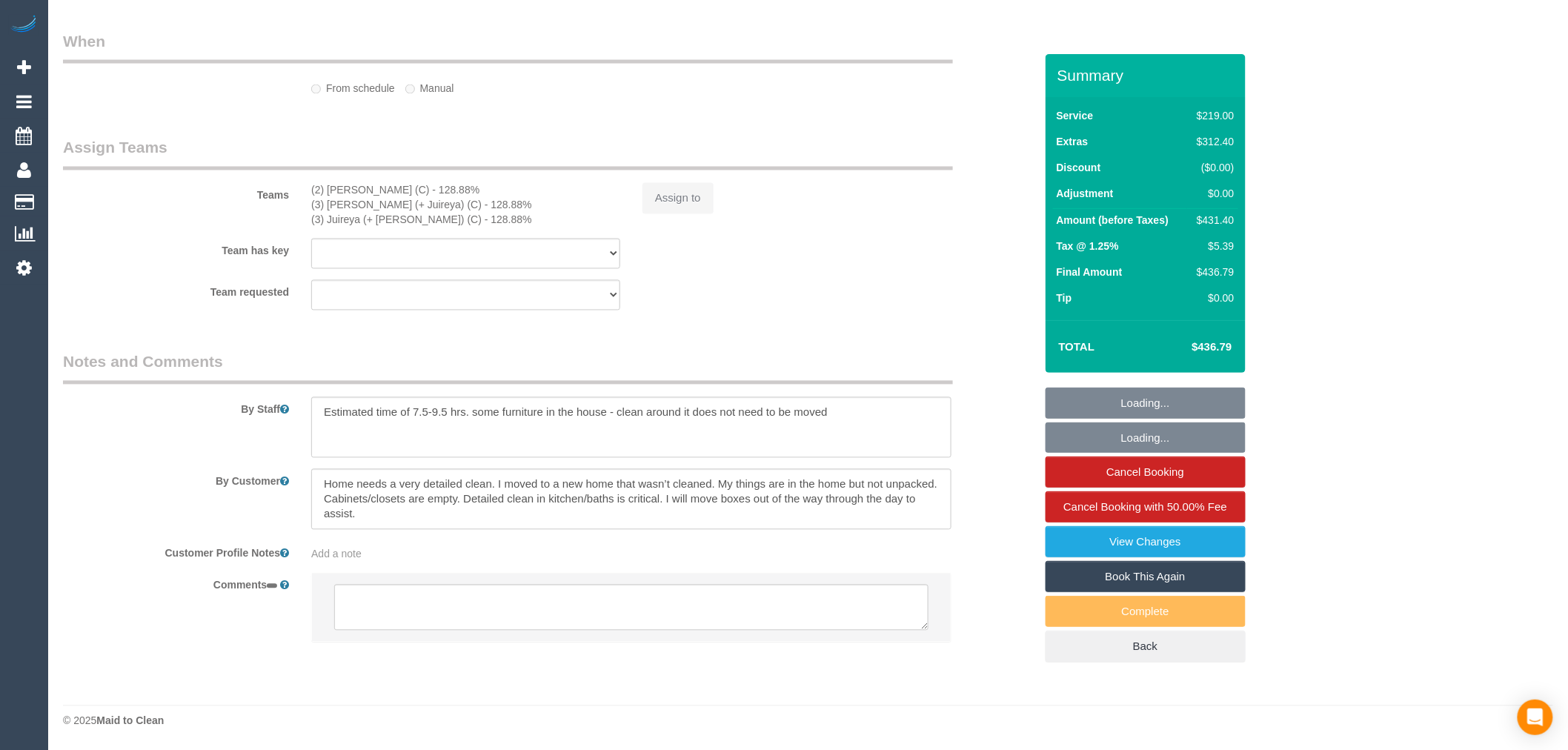
select select "string:AU"
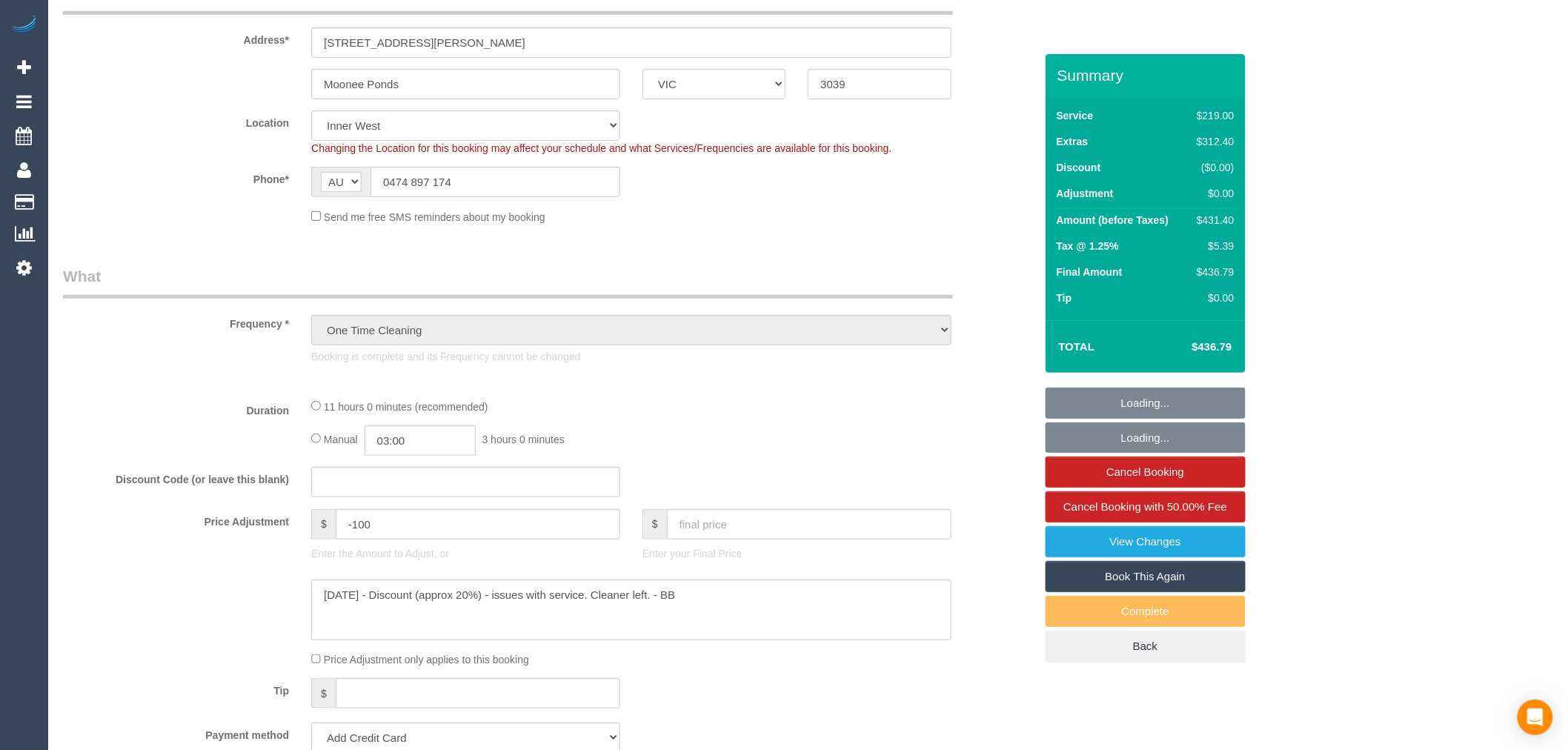
select select "object:1642"
select select "string:stripe-pm_1S2xdF2GScqysDRVQeMAuZZE"
select select "number:27"
select select "number:14"
select select "number:19"
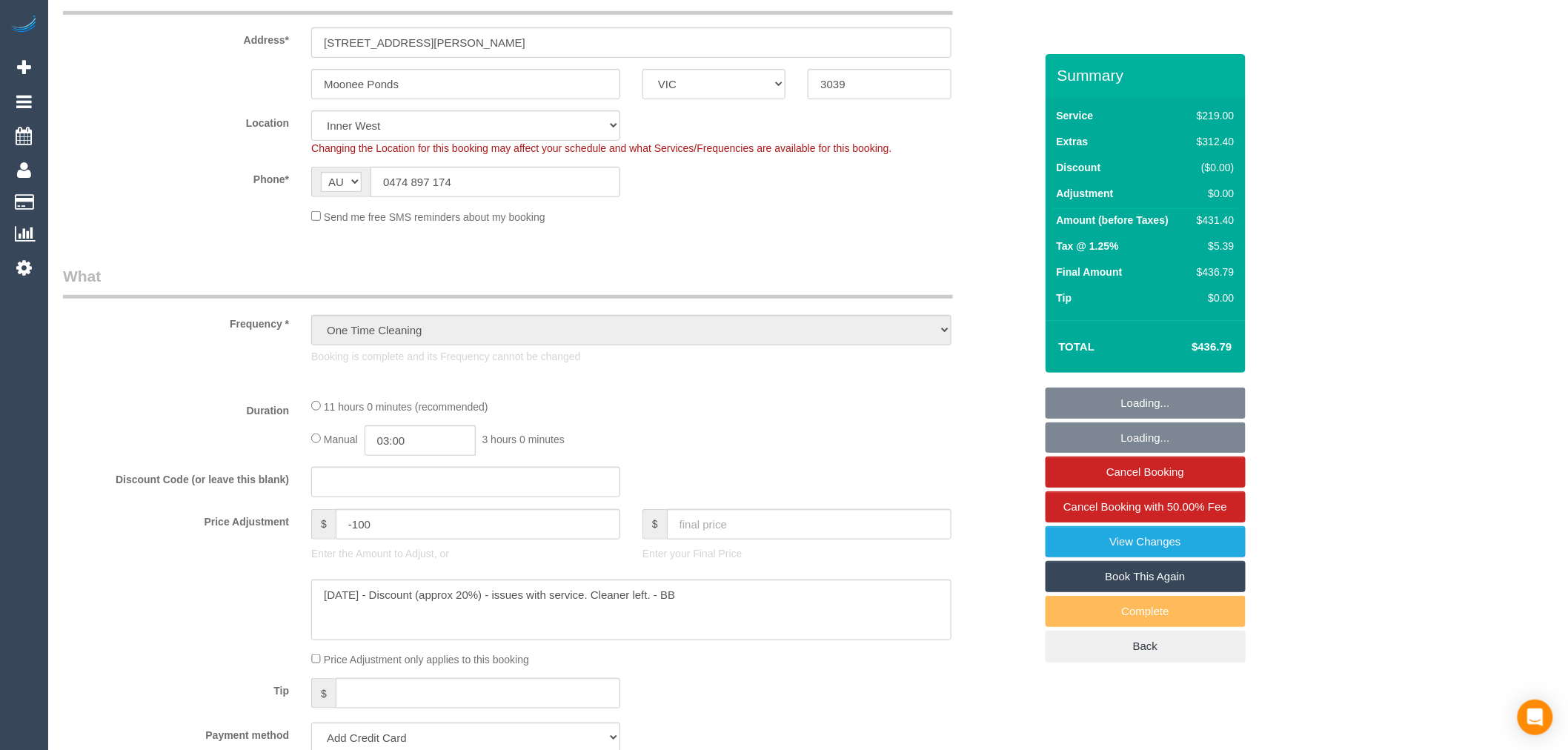
select select "number:24"
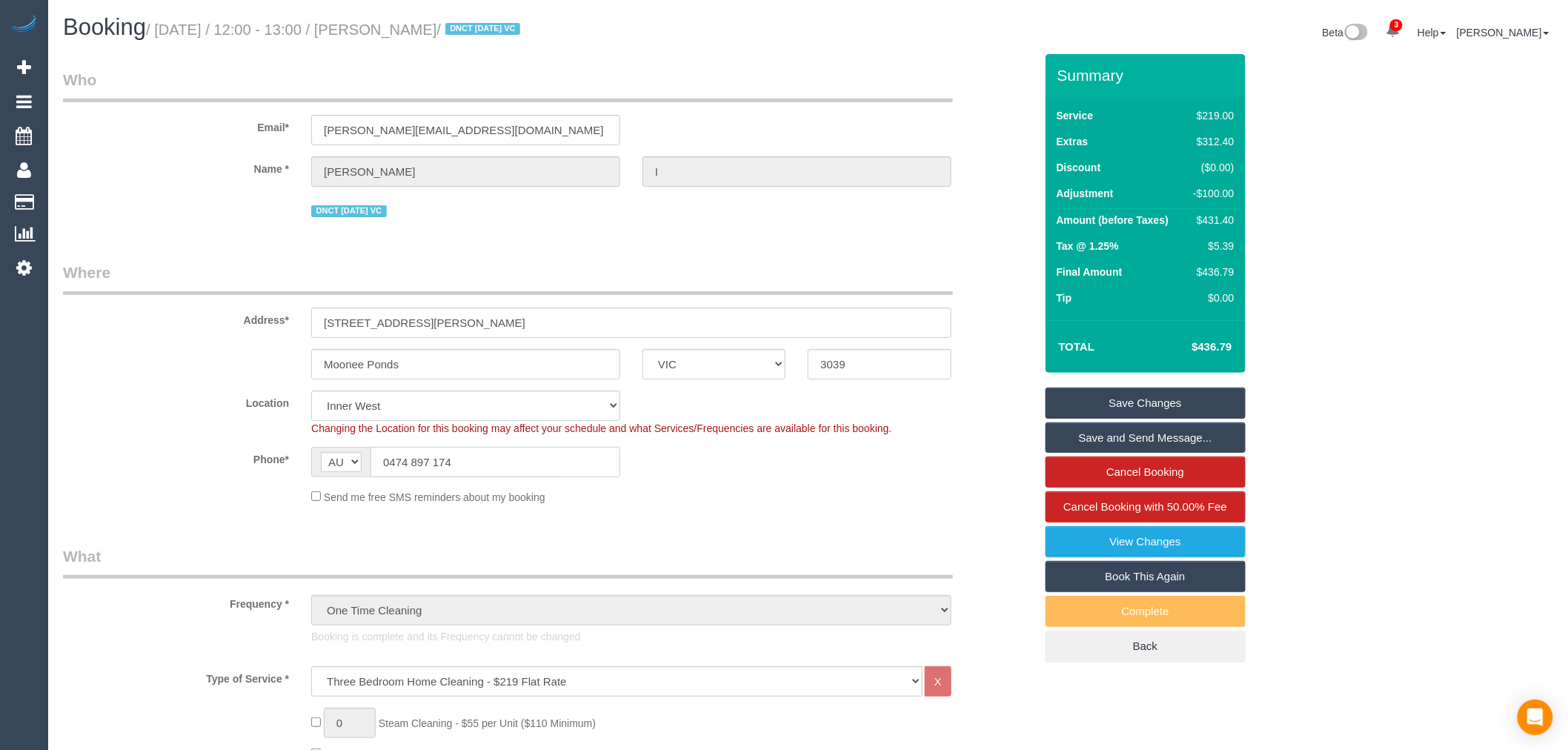
drag, startPoint x: 494, startPoint y: 468, endPoint x: 224, endPoint y: 442, distance: 271.2
click at [224, 442] on sui-booking-location "Location Office City East (North) East (South) Inner East Inner North (East) In…" at bounding box center [549, 447] width 972 height 114
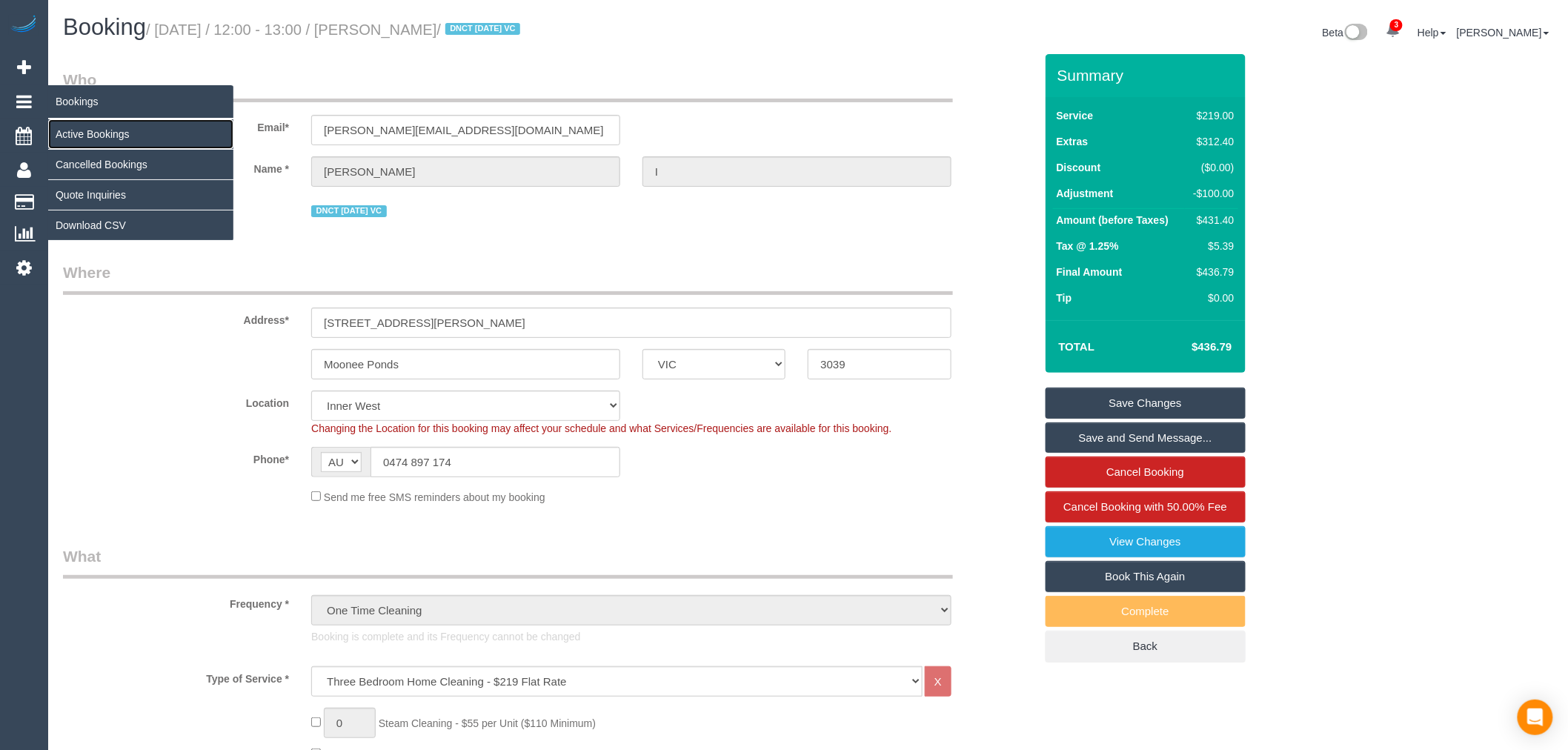
click at [112, 136] on link "Active Bookings" at bounding box center [141, 134] width 185 height 30
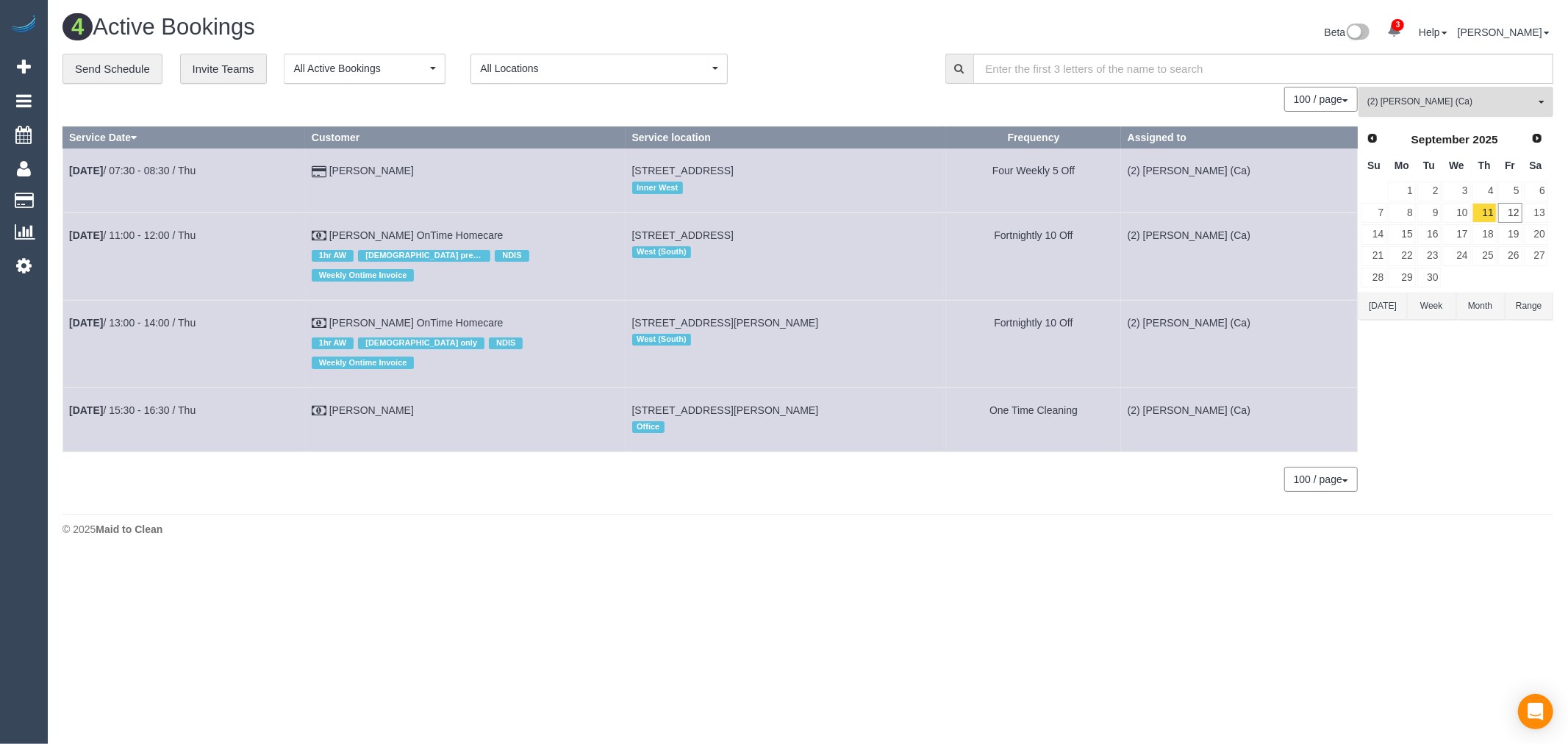
click at [1408, 100] on span "(2) Aisha Houssenali (Ca)" at bounding box center [1450, 102] width 168 height 13
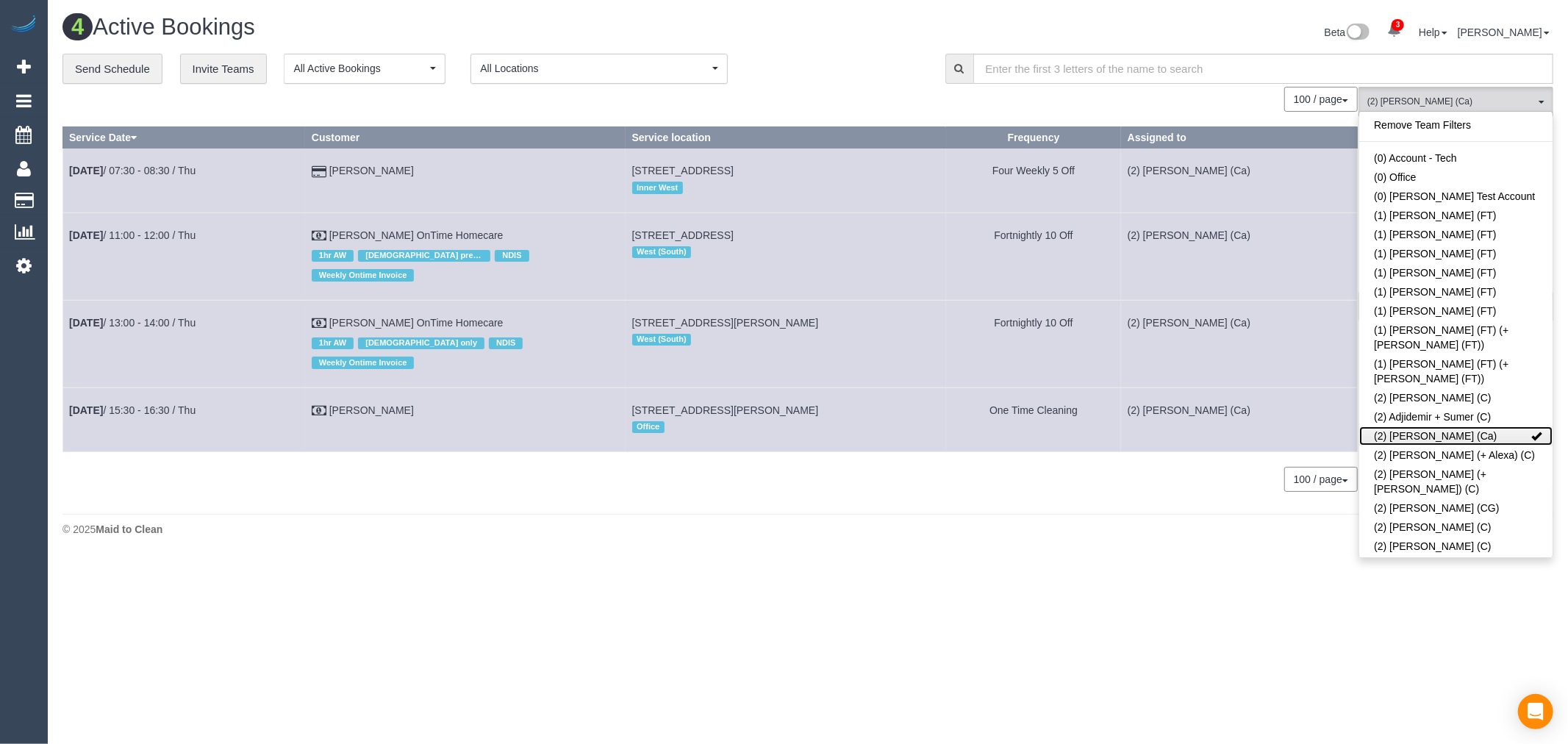
click at [1487, 427] on link "(2) Aisha Houssenali (Ca)" at bounding box center [1455, 436] width 193 height 19
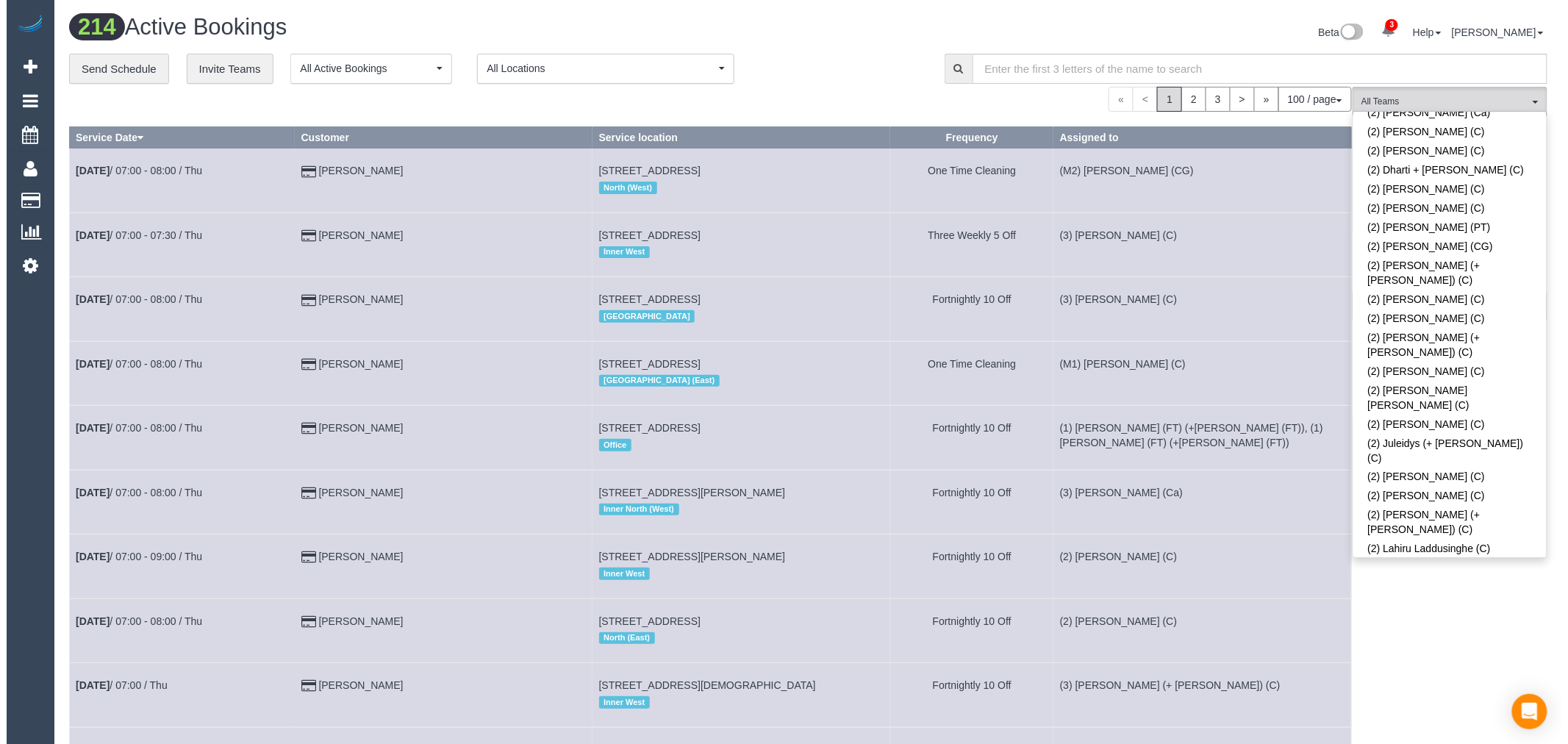
scroll to position [817, 0]
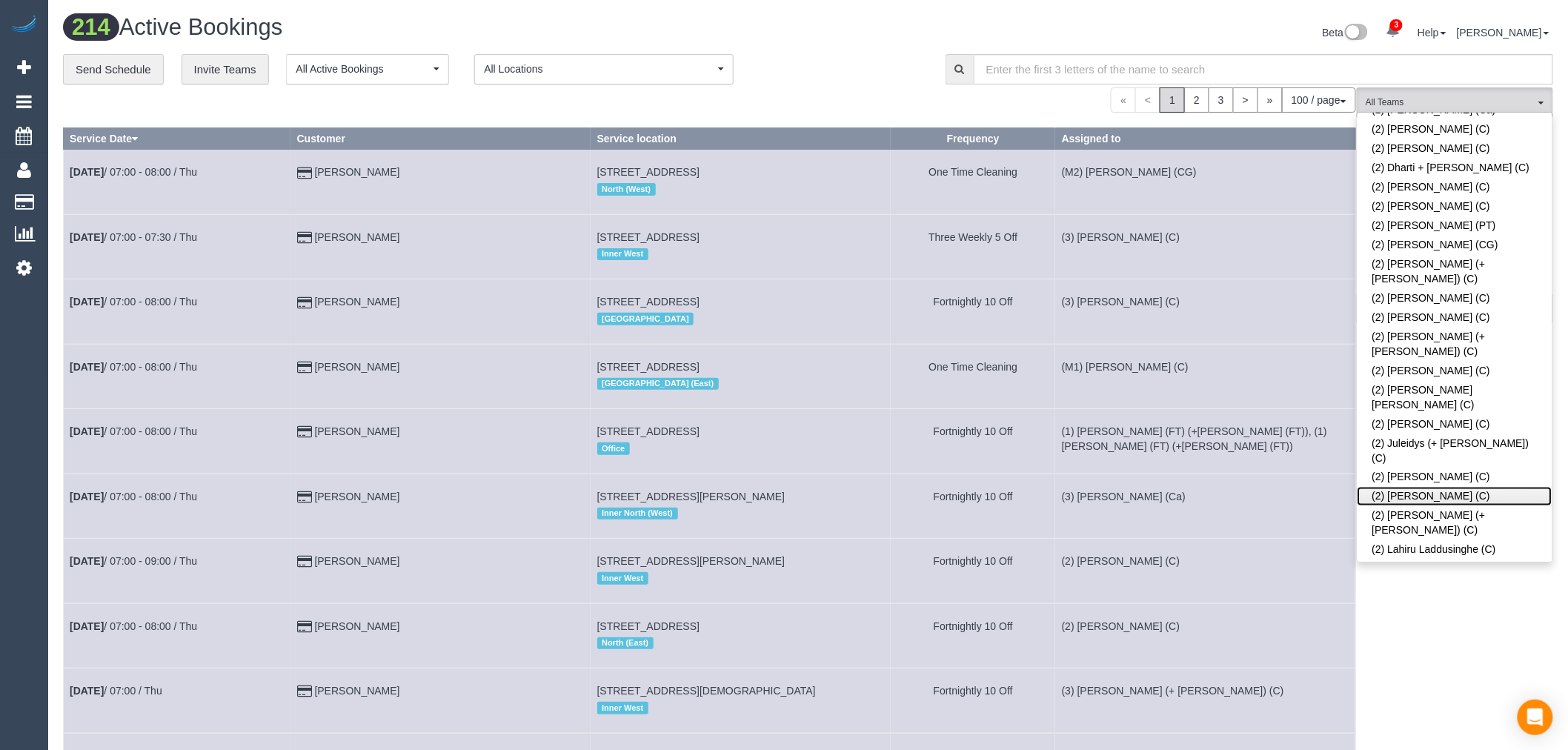
click at [1441, 487] on link "(2) [PERSON_NAME] (C)" at bounding box center [1455, 496] width 195 height 19
click at [1226, 298] on td "(3) Himasha Amarasinghe (C)" at bounding box center [1205, 312] width 300 height 65
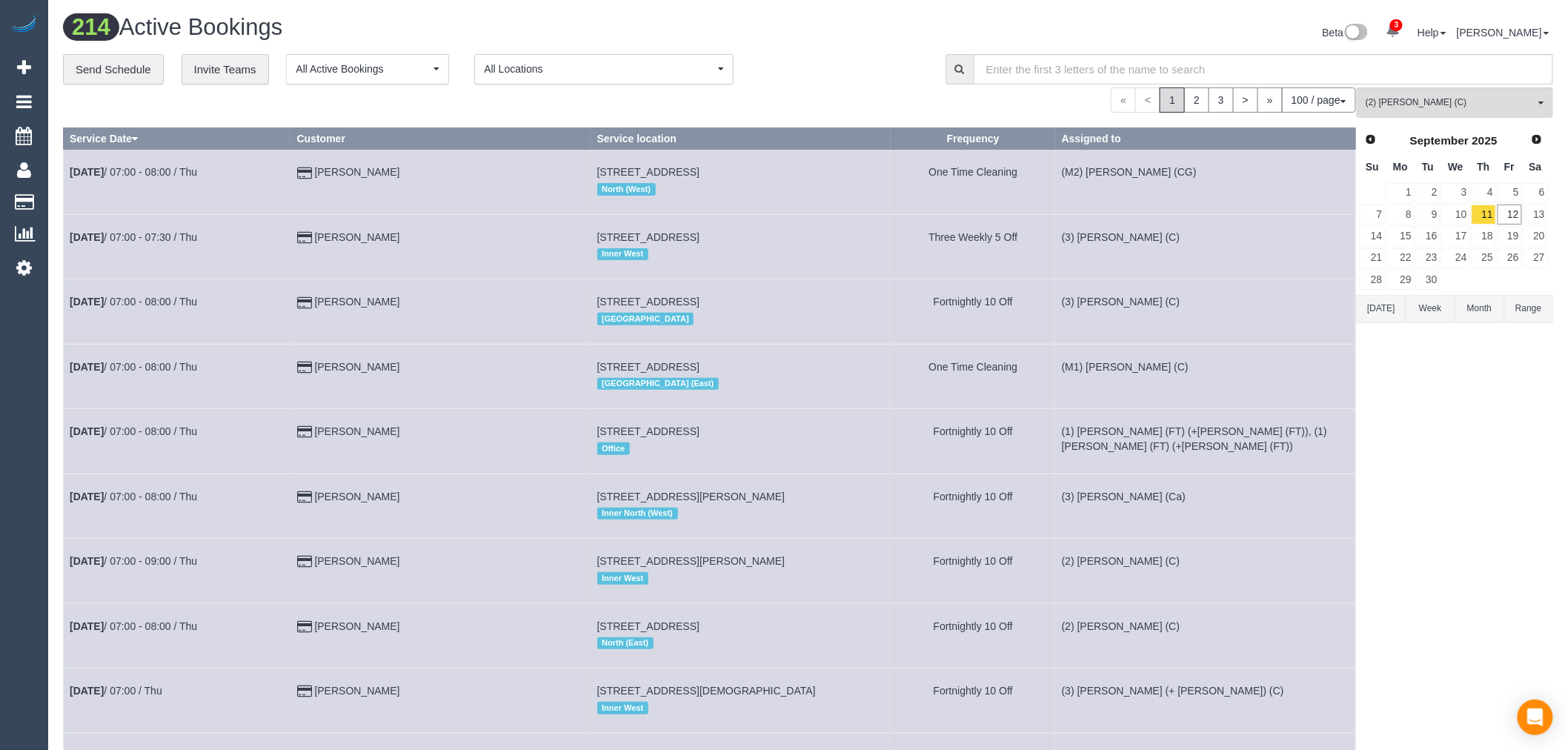
click at [1397, 320] on button "Today" at bounding box center [1381, 309] width 49 height 27
click at [1423, 238] on link "16" at bounding box center [1428, 236] width 24 height 20
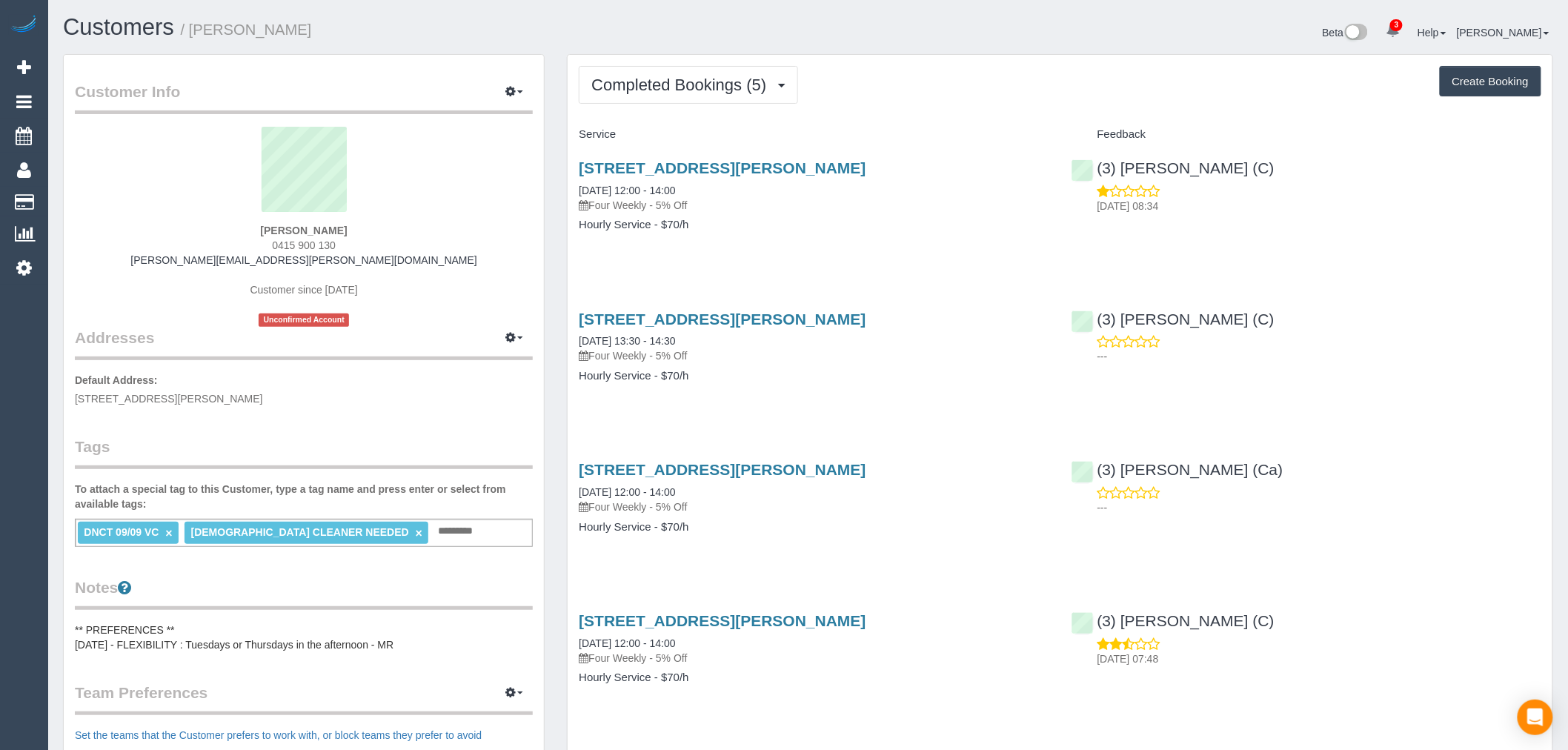
click at [345, 233] on div "[PERSON_NAME] 0415 900 130 [PERSON_NAME][EMAIL_ADDRESS][PERSON_NAME][DOMAIN_NAM…" at bounding box center [304, 227] width 458 height 200
drag, startPoint x: 346, startPoint y: 246, endPoint x: 278, endPoint y: 249, distance: 68.1
click at [278, 249] on div "Holly Weinert 0415 900 130 holly.weinert@gmail.com Customer since 2025 Unconfir…" at bounding box center [304, 227] width 458 height 200
copy span "415 900 130"
click at [527, 130] on div "Holly Weinert 0415 900 130 holly.weinert@gmail.com Customer since 2025 Unconfir…" at bounding box center [304, 227] width 458 height 200
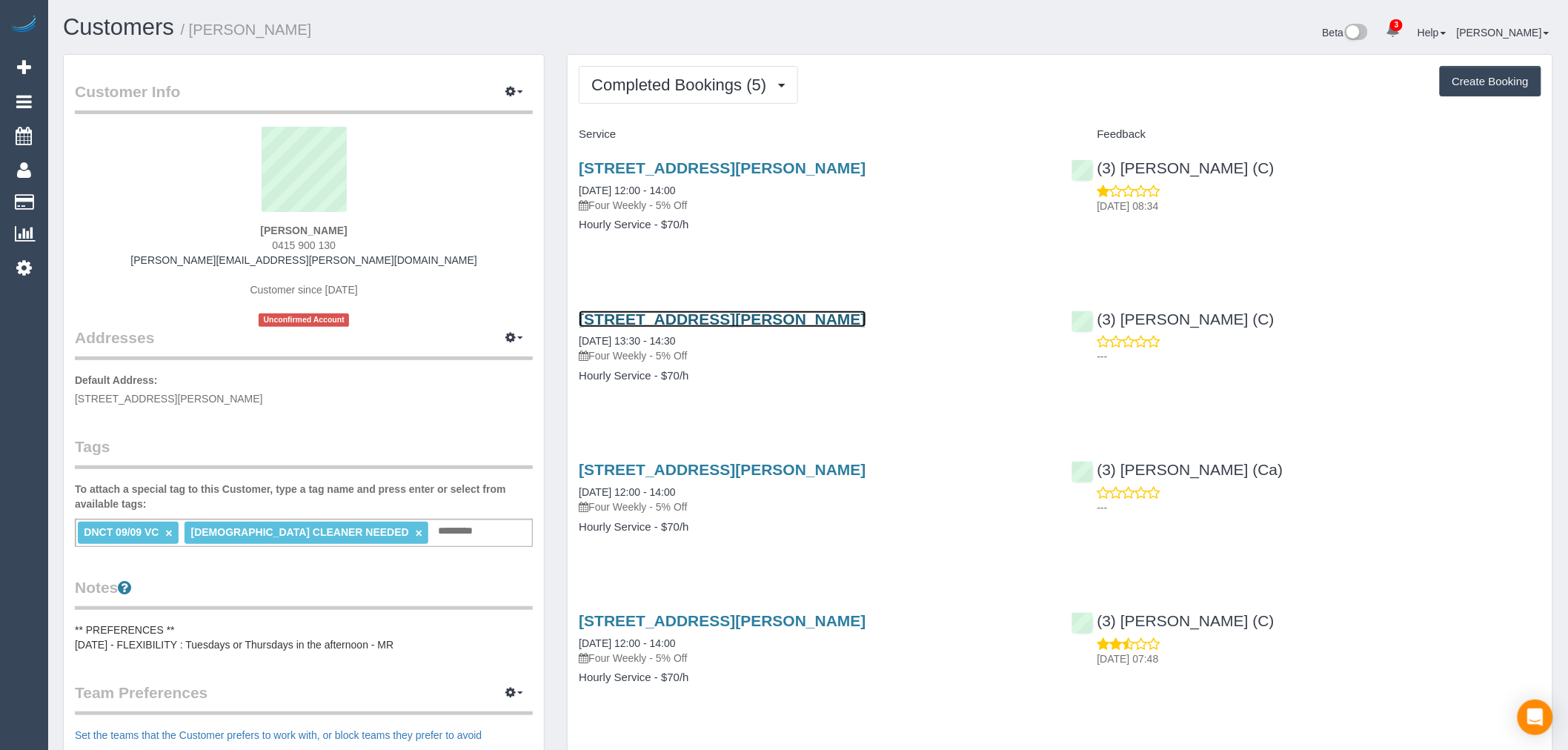
drag, startPoint x: 754, startPoint y: 314, endPoint x: 754, endPoint y: 322, distance: 8.0
click at [690, 102] on button "Completed Bookings (5)" at bounding box center [688, 84] width 219 height 38
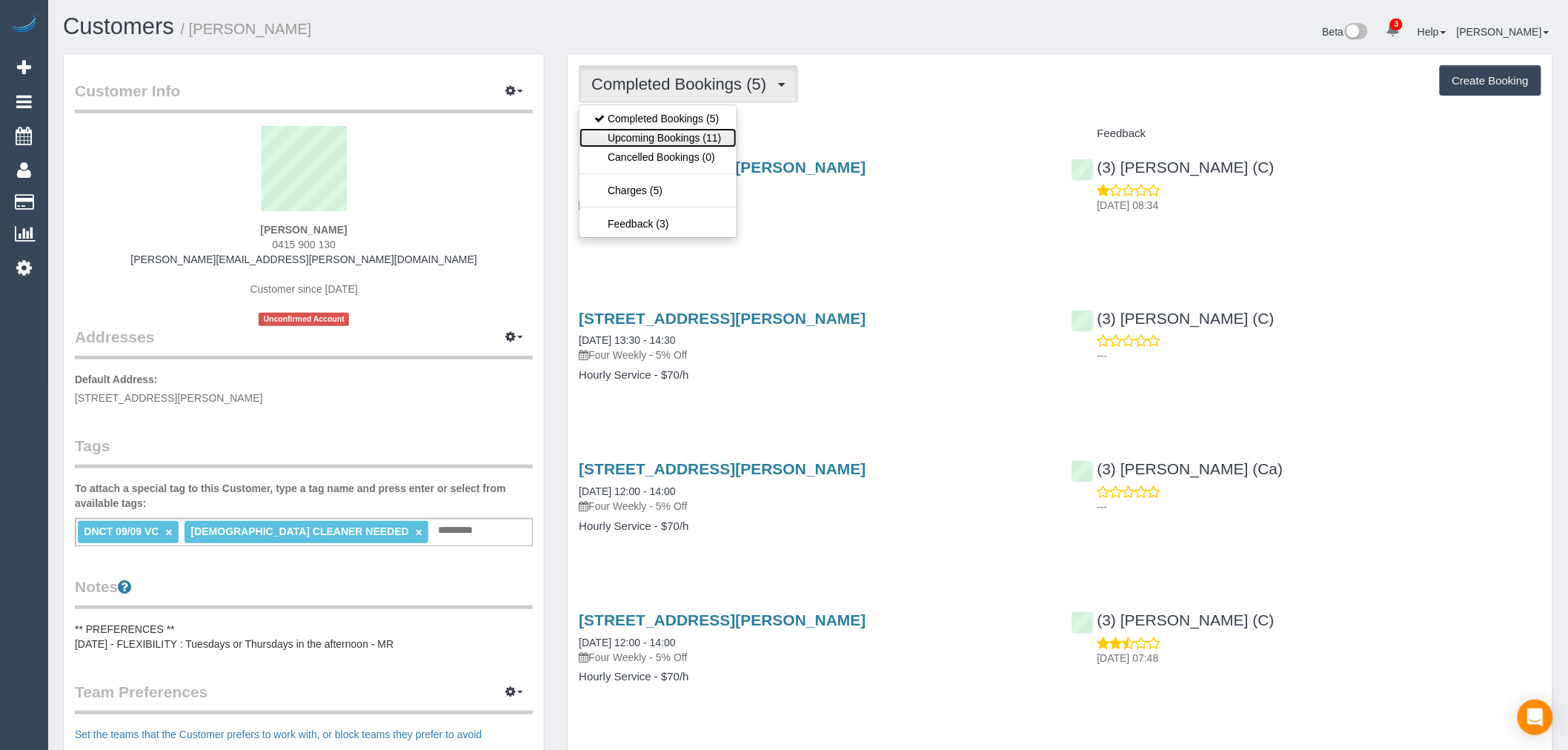
click at [716, 133] on link "Upcoming Bookings (11)" at bounding box center [657, 138] width 156 height 19
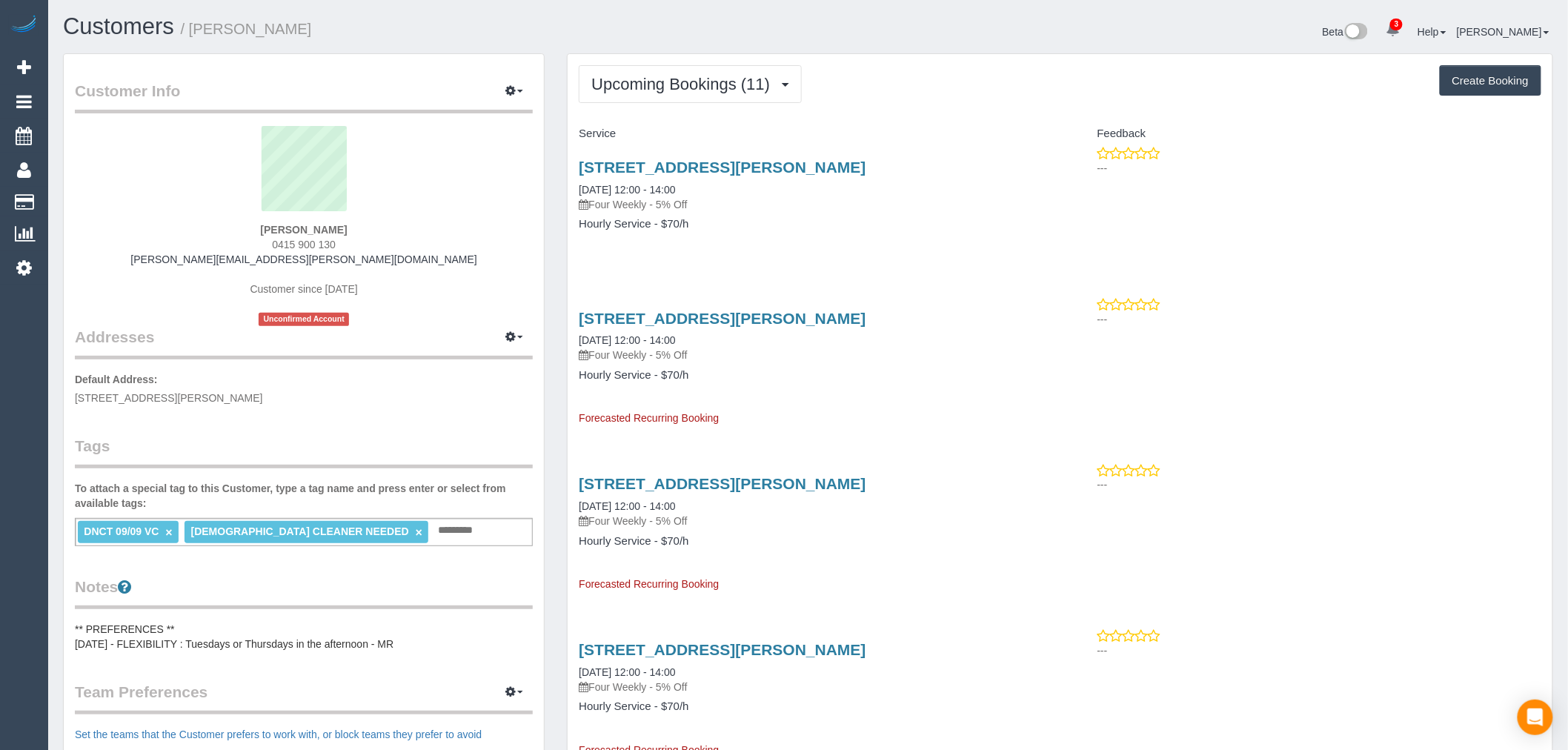
copy link "1b Bruce St, Coburg, VIC 3058"
drag, startPoint x: 824, startPoint y: 165, endPoint x: 578, endPoint y: 151, distance: 246.4
click at [578, 151] on div "1b Bruce St, Coburg, VIC 3058 07/10/2025 12:00 - 14:00 Four Weekly - 5% Off Hou…" at bounding box center [813, 203] width 492 height 114
drag, startPoint x: 336, startPoint y: 245, endPoint x: 280, endPoint y: 242, distance: 56.1
click at [280, 242] on div "Holly Weinert 0415 900 130 holly.weinert@gmail.com Customer since 2025 Unconfir…" at bounding box center [304, 226] width 458 height 200
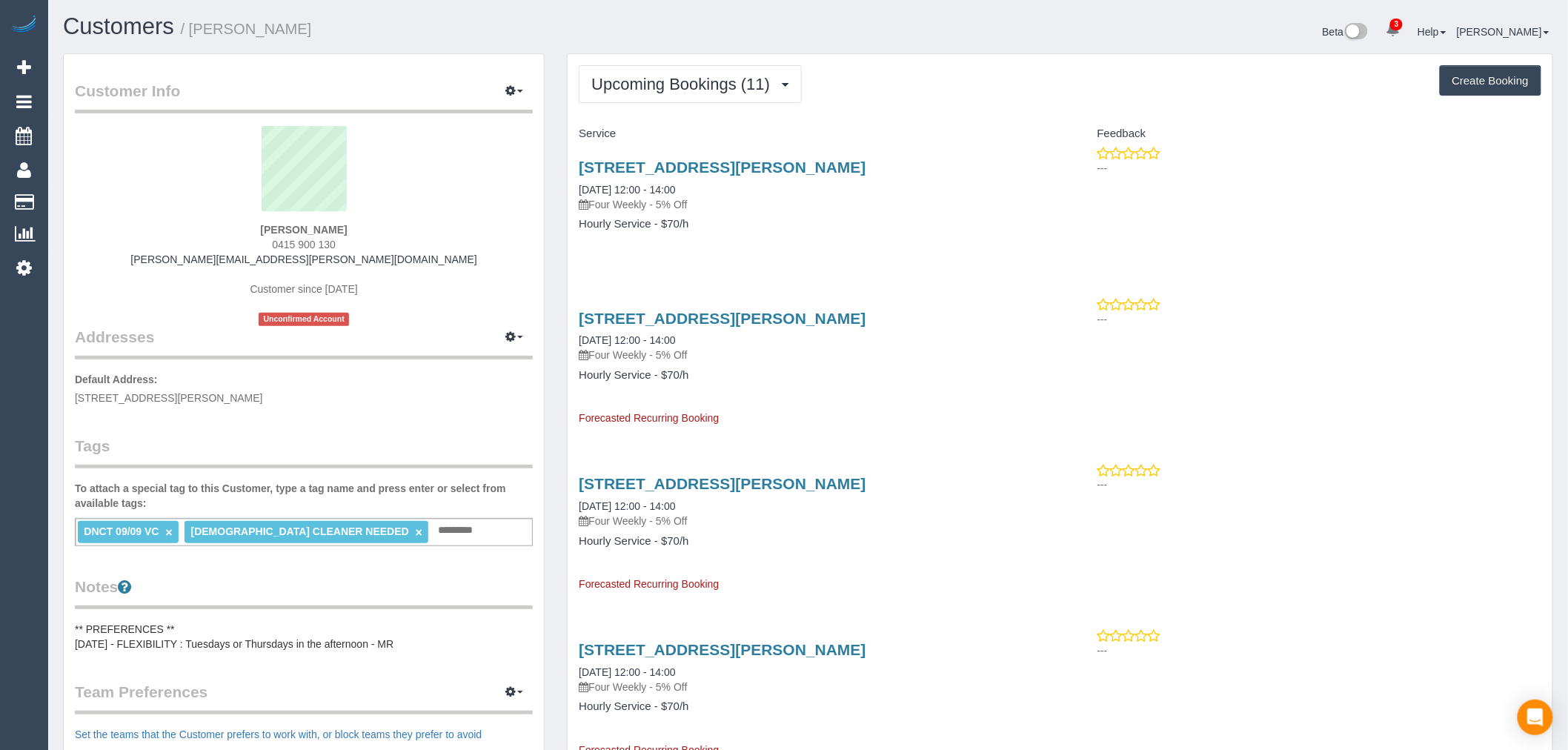
copy span "415 900 130"
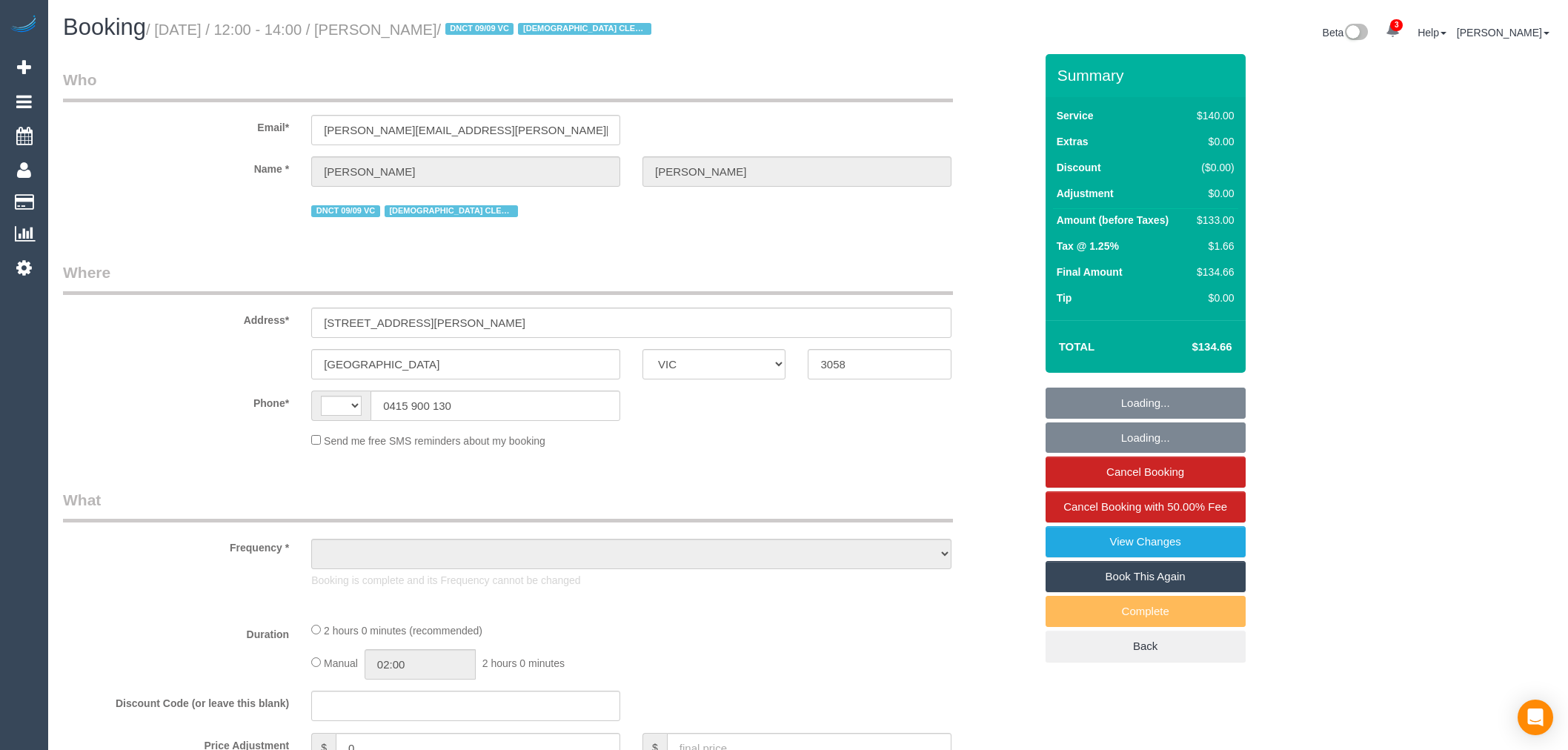
select select "VIC"
select select "number:27"
select select "number:14"
select select "number:19"
select select "number:25"
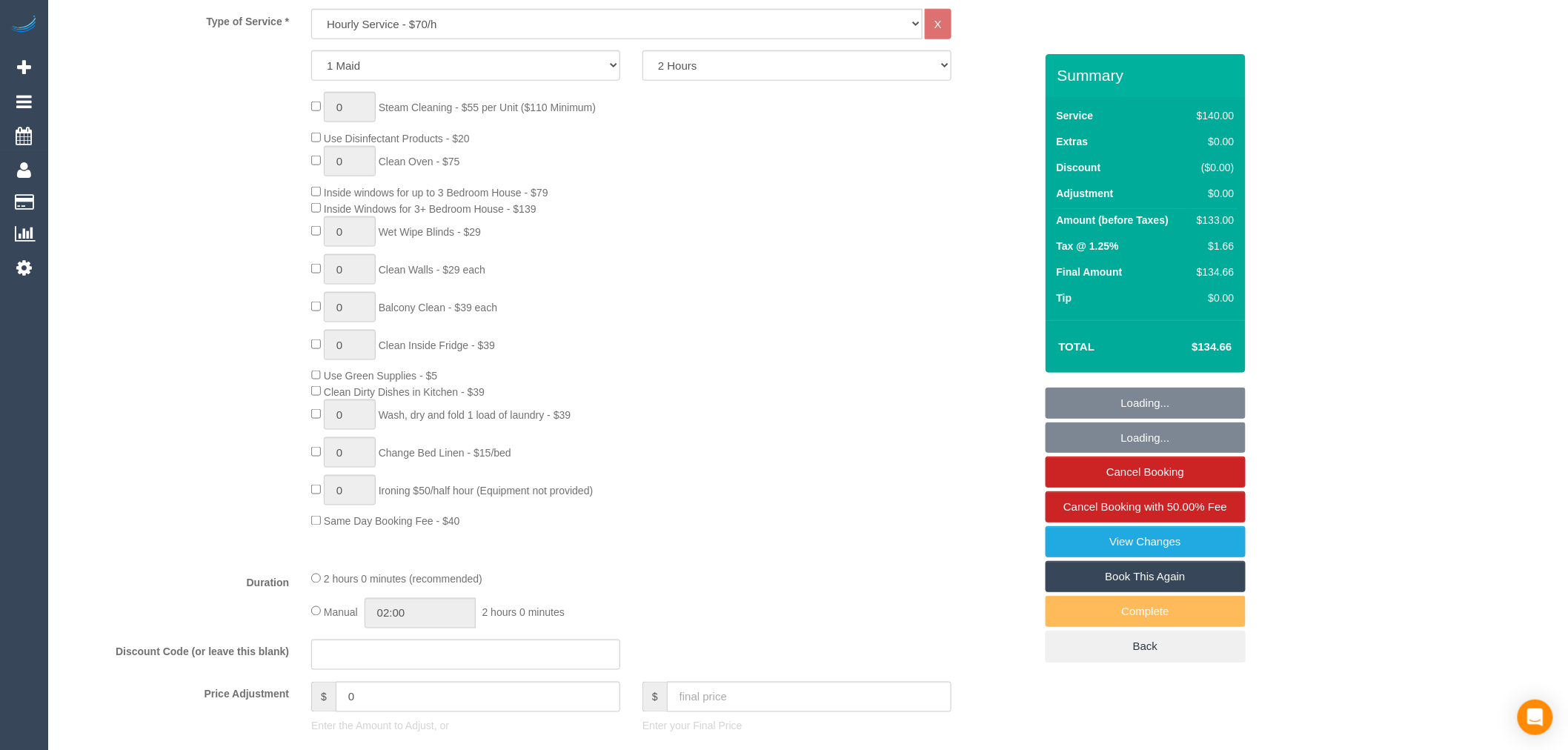
select select "string:AU"
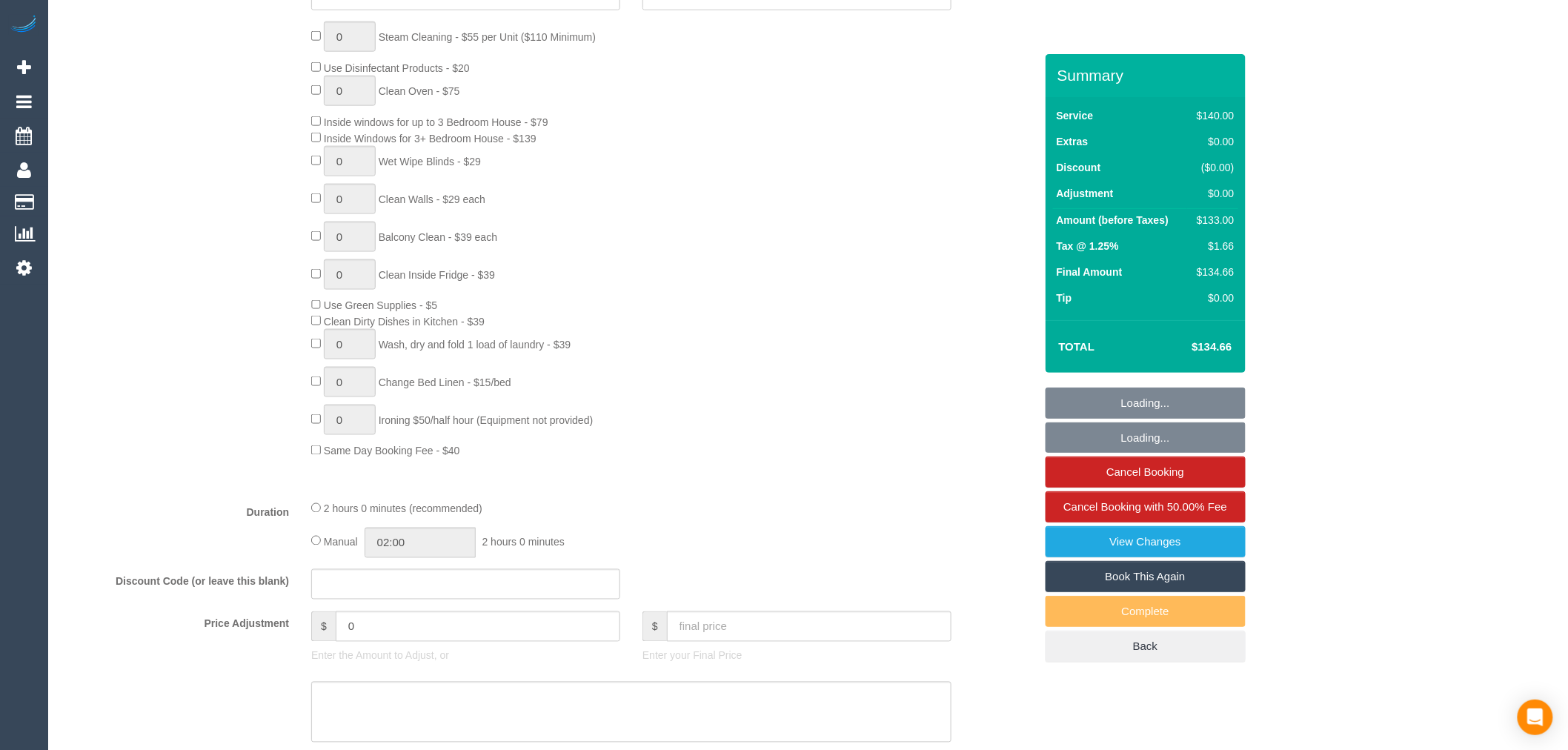
select select "object:1665"
select select "string:stripe-pm_1ROX0Y2GScqysDRVJsTb8ofw"
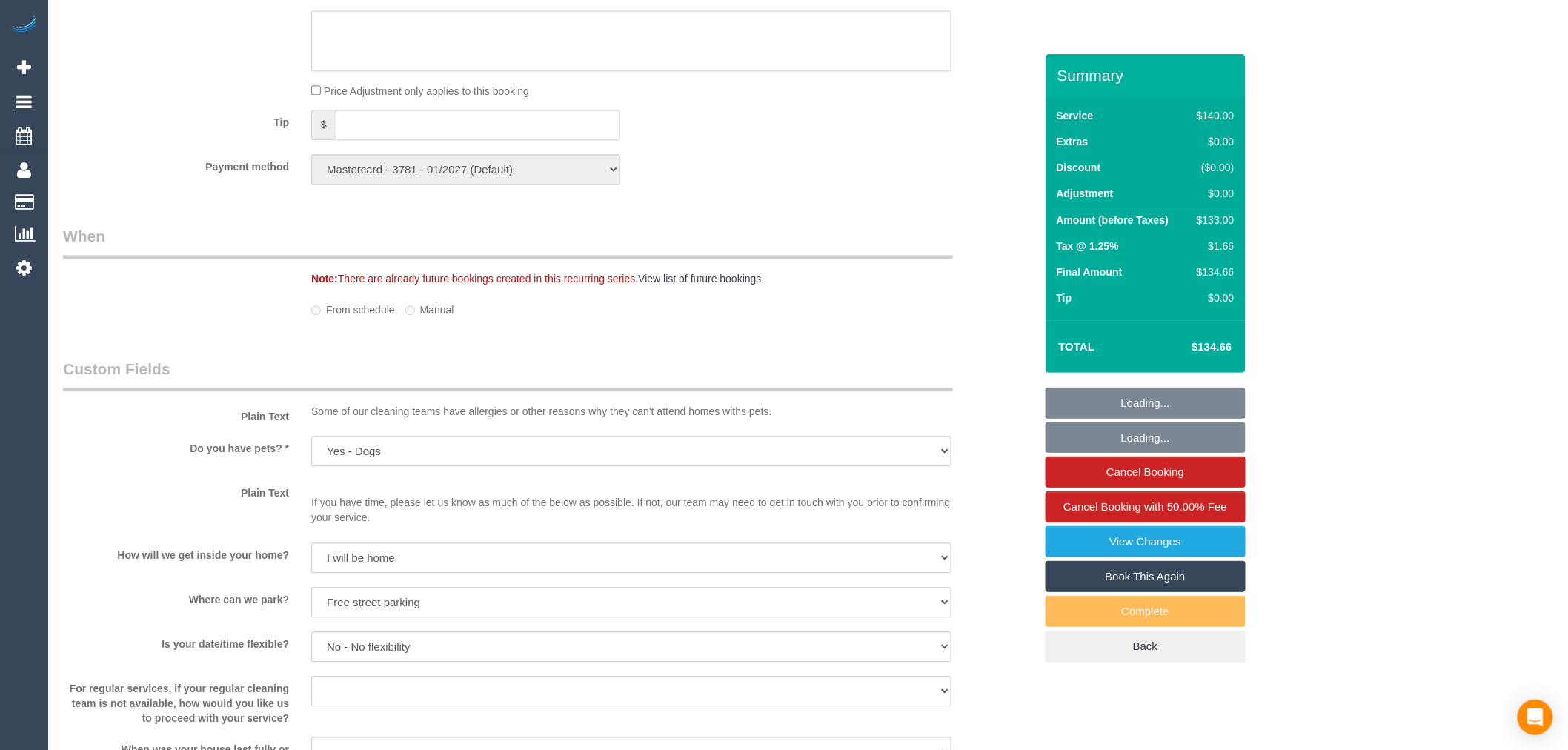
select select "spot1"
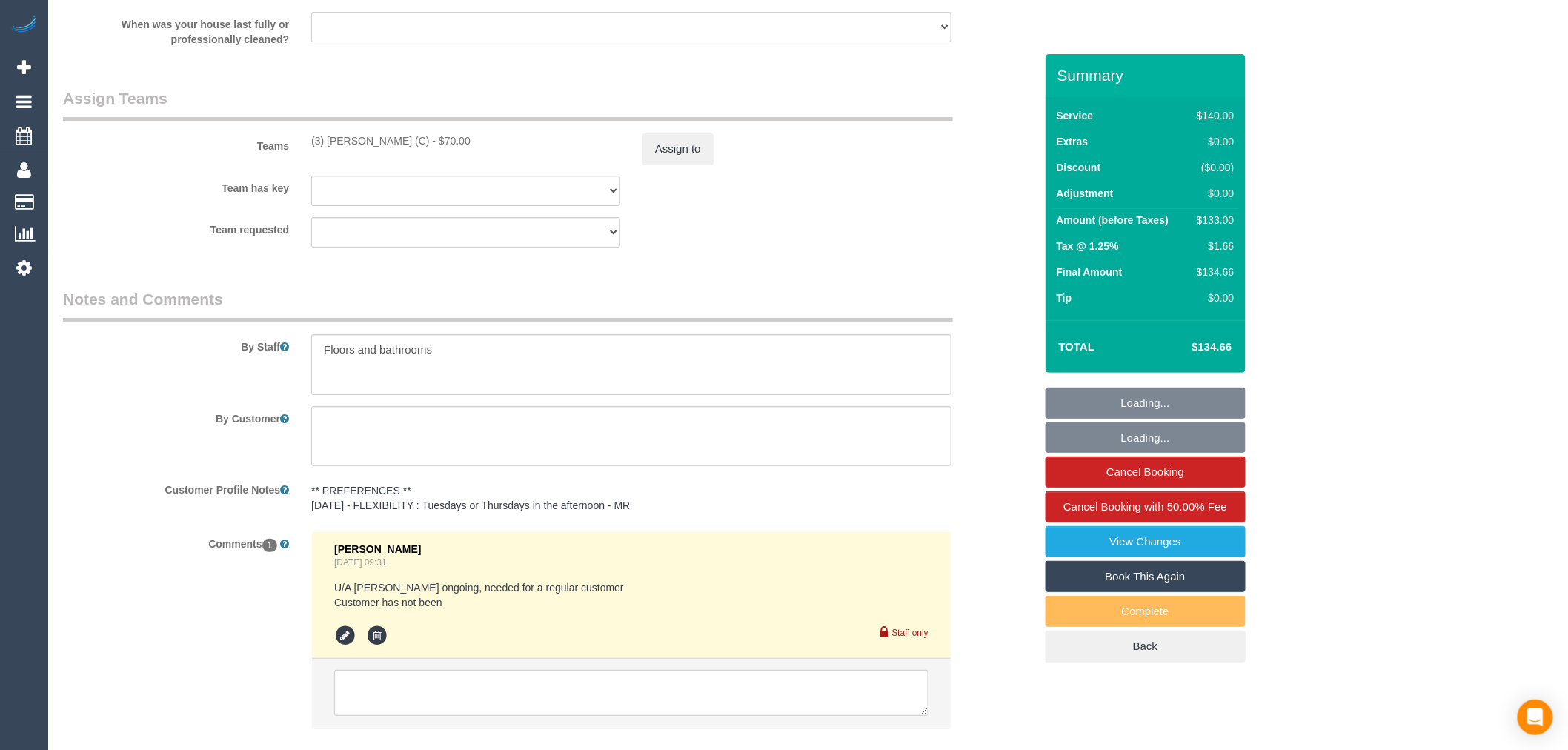
scroll to position [2223, 0]
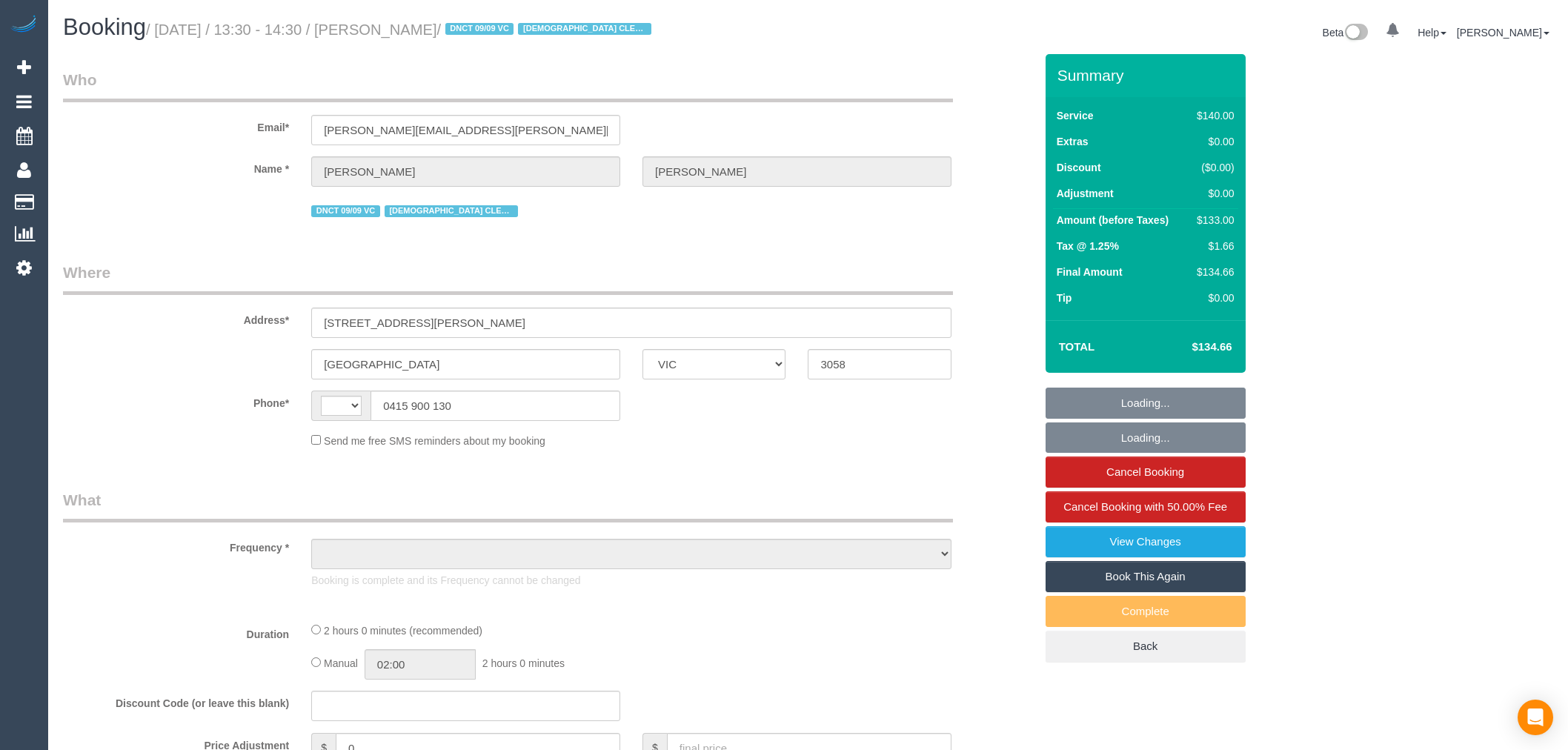
select select "VIC"
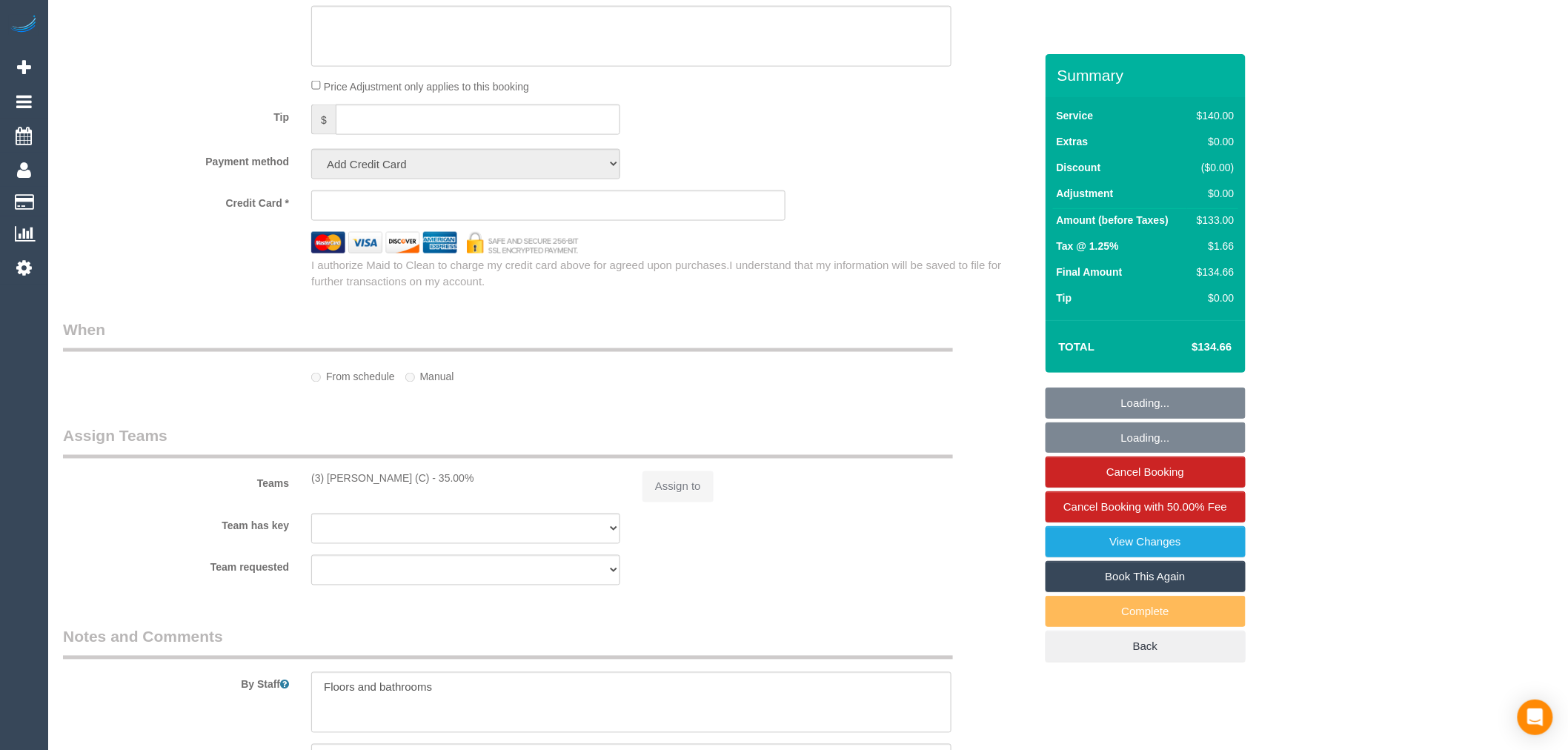
select select "object:333"
select select "number:27"
select select "number:14"
select select "number:19"
select select "number:25"
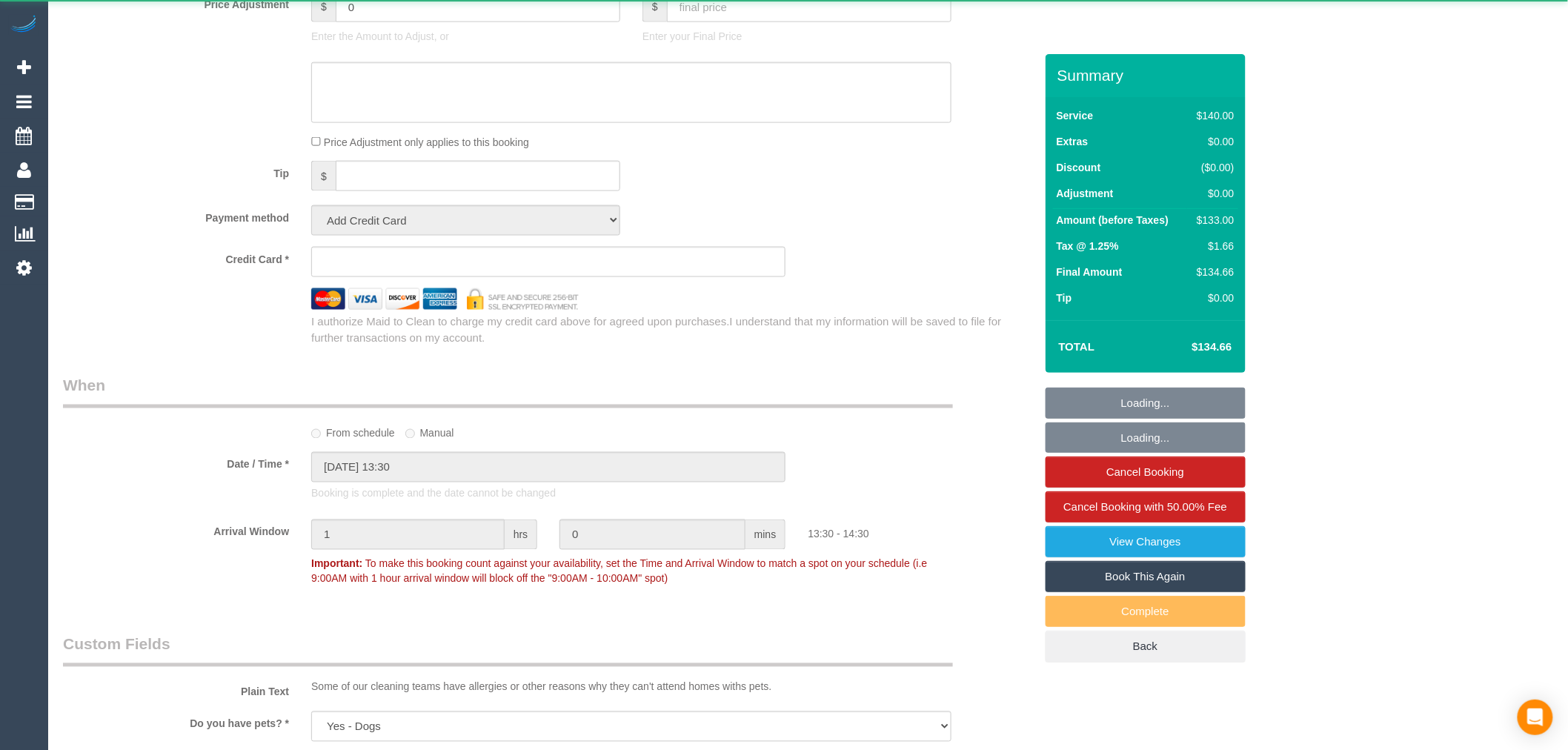
select select "object:562"
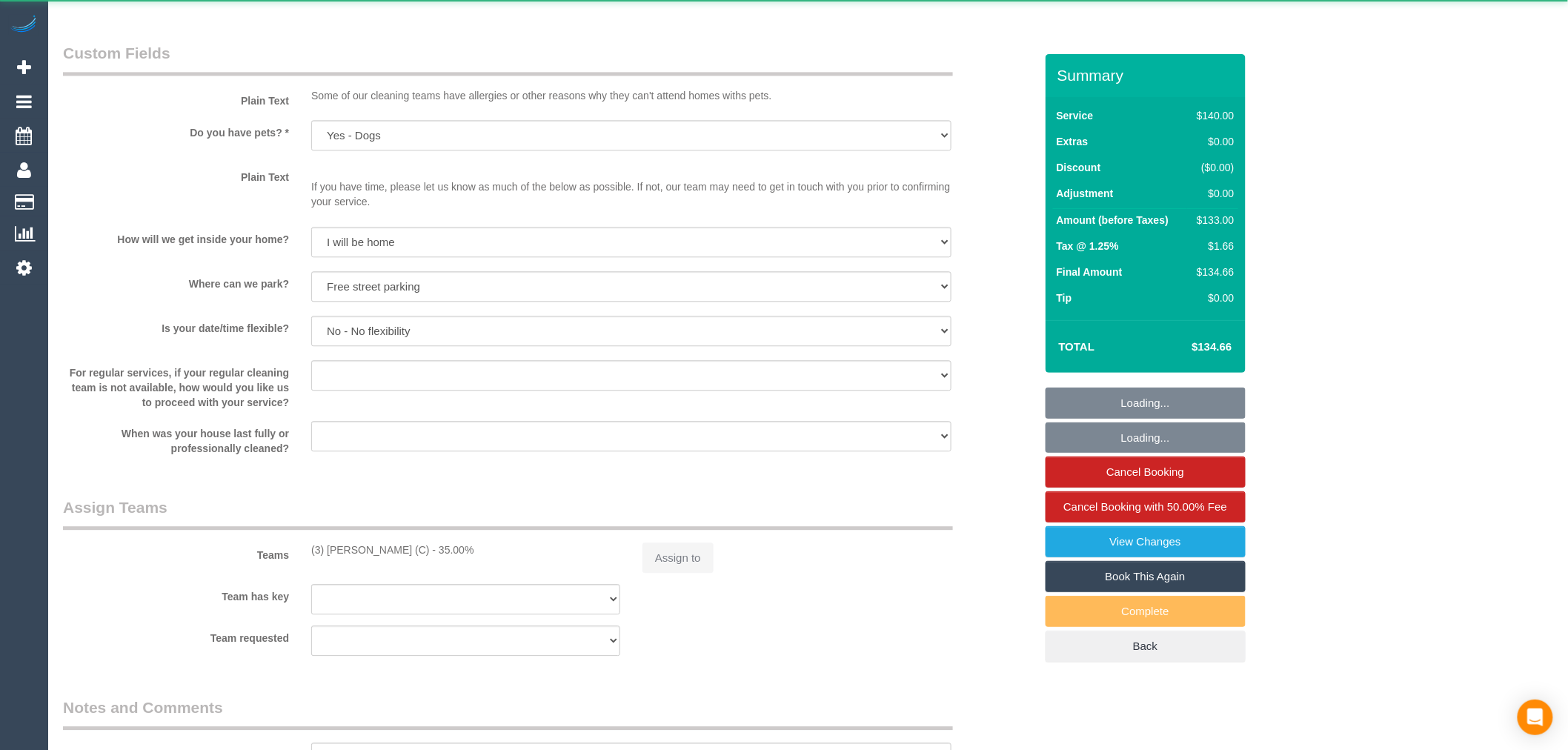
select select "string:AU"
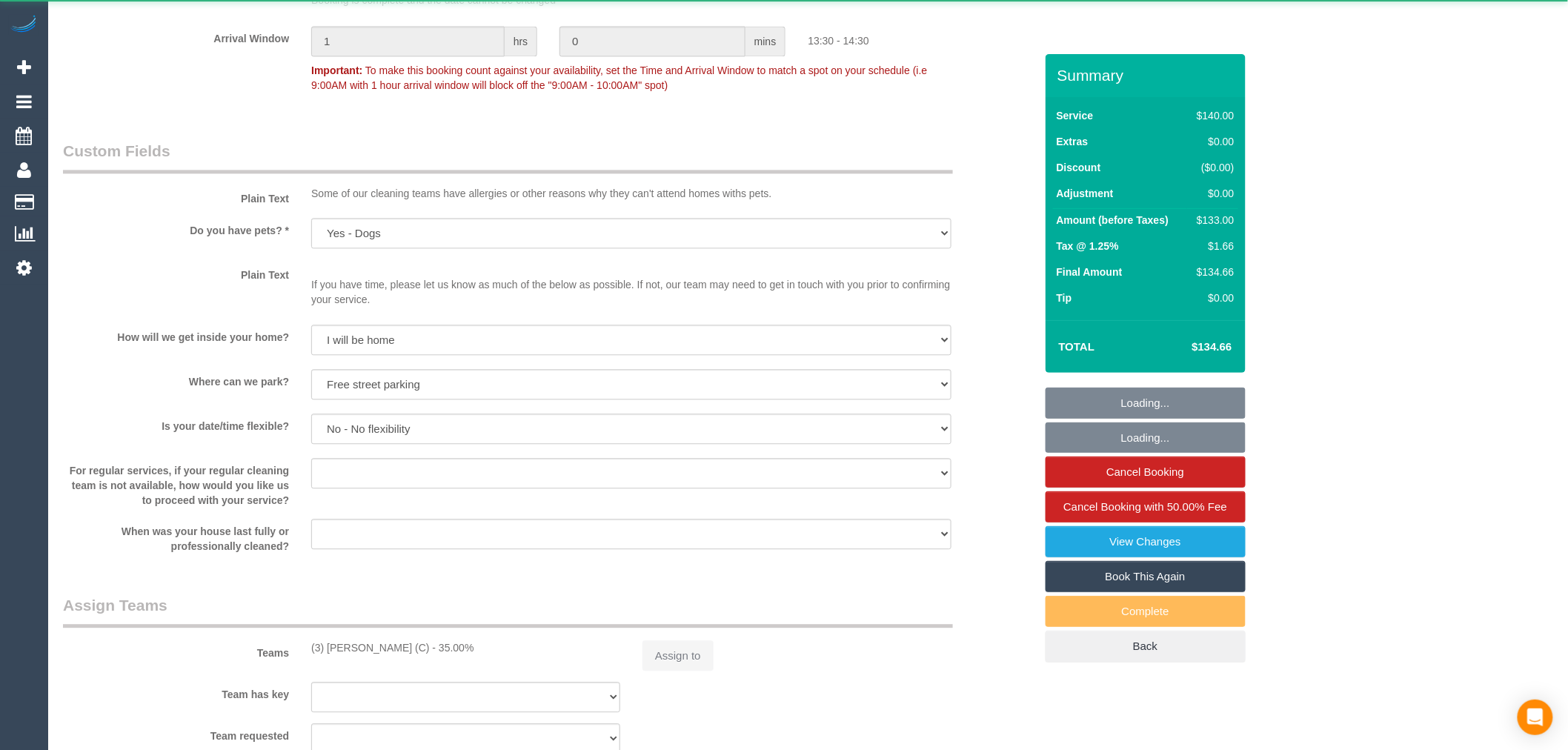
select select "string:stripe-pm_1ROX0Y2GScqysDRVJsTb8ofw"
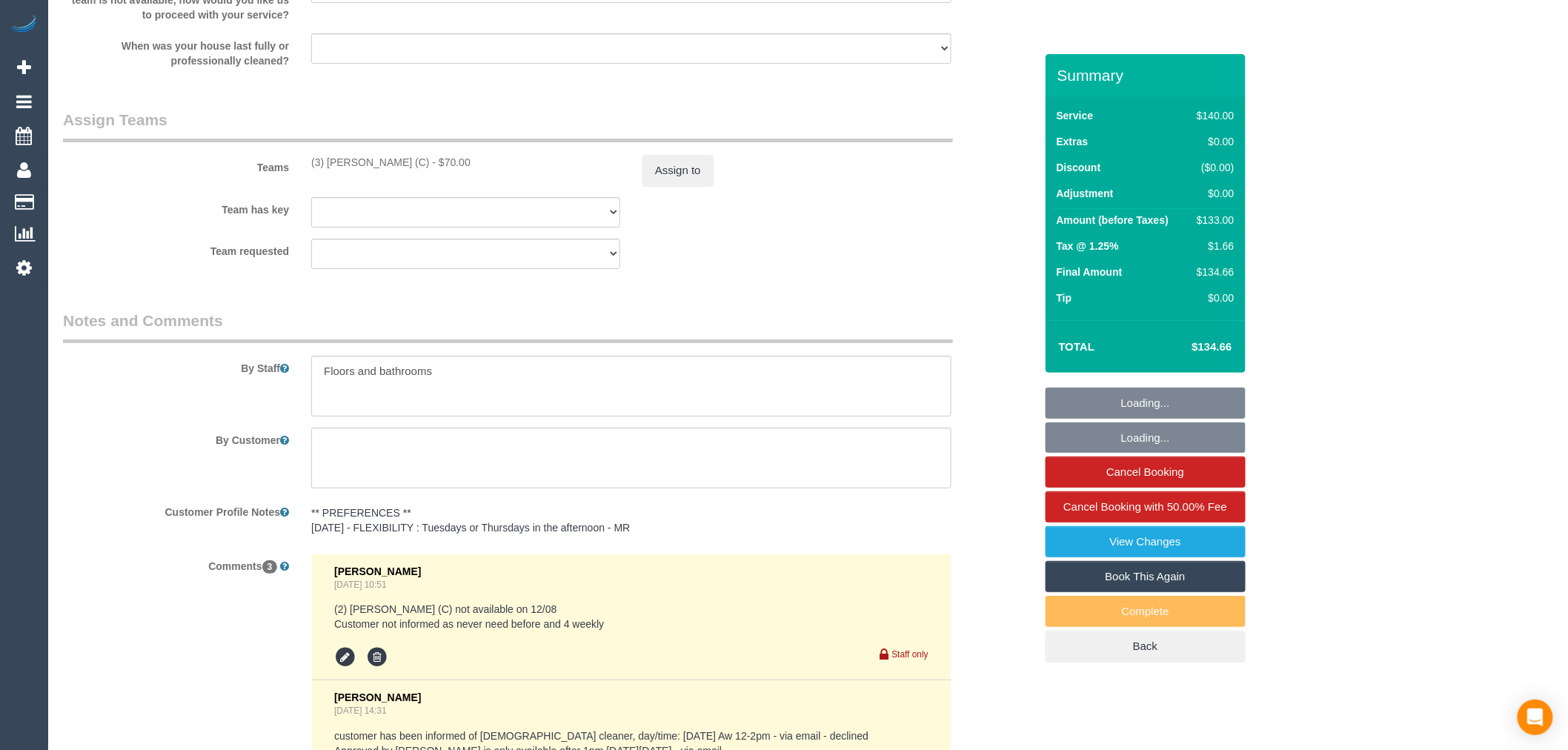
scroll to position [2286, 0]
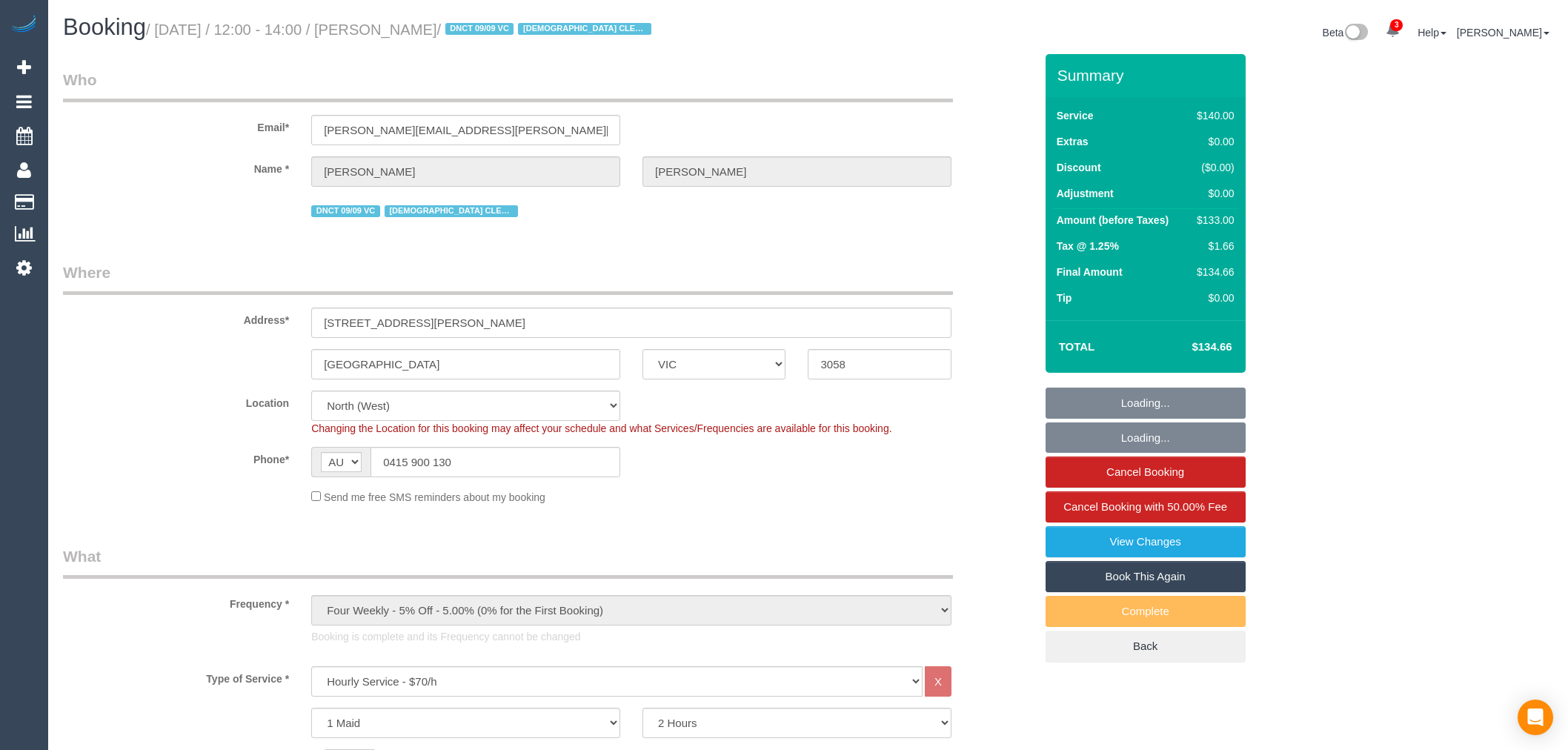
select select "VIC"
select select "number:27"
select select "number:14"
select select "number:19"
select select "number:25"
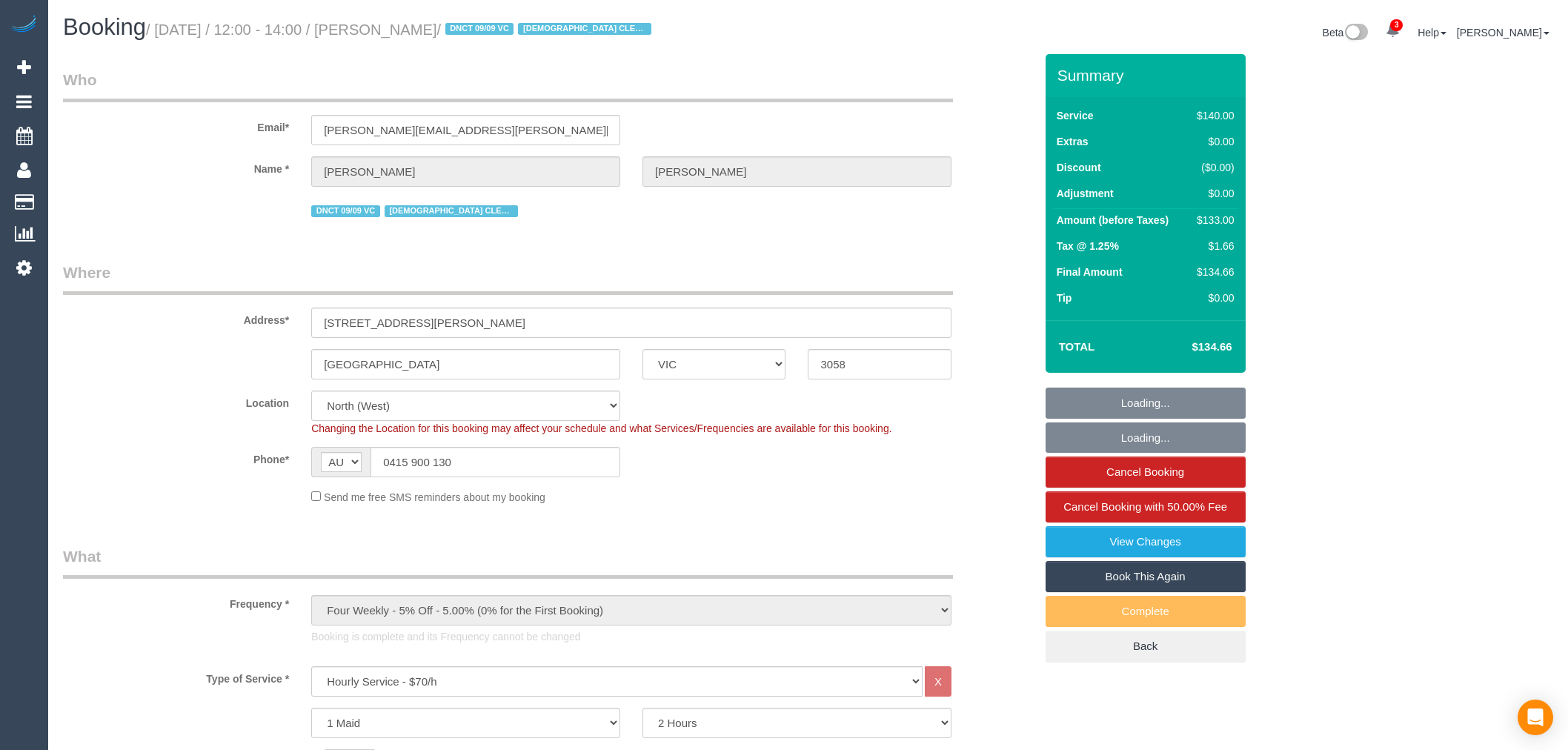
select select "spot1"
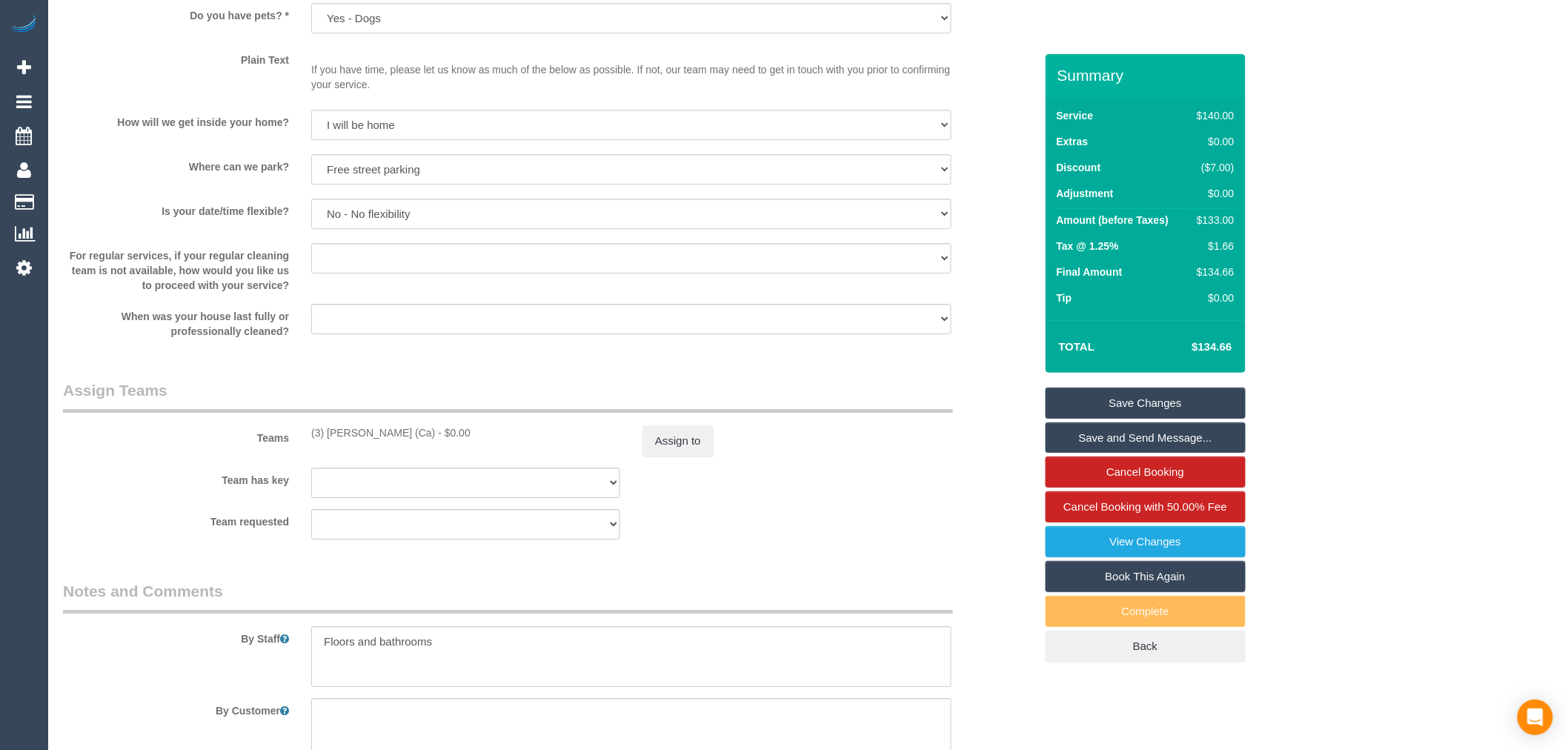
scroll to position [2140, 0]
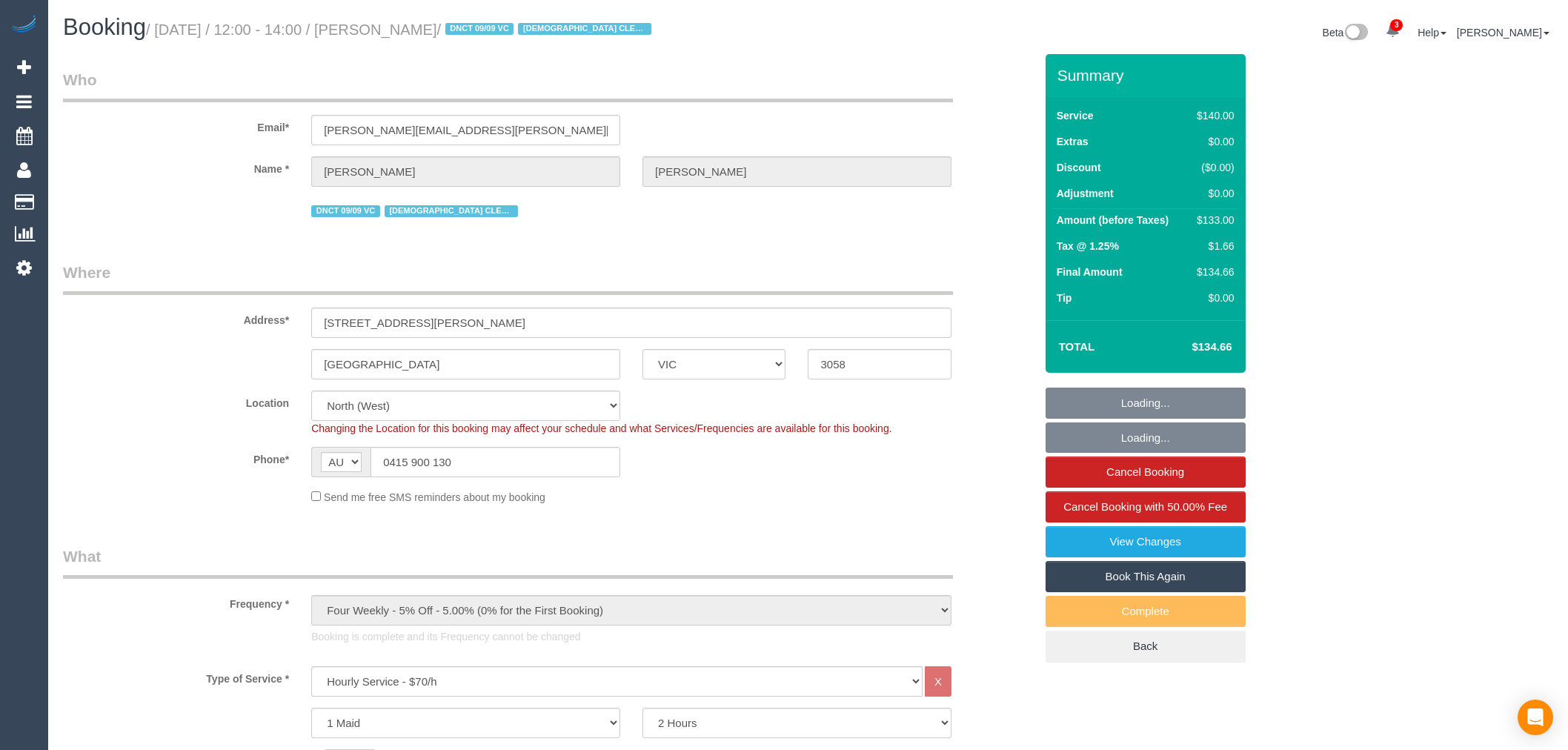
select select "VIC"
select select "number:27"
select select "number:14"
select select "number:19"
select select "number:25"
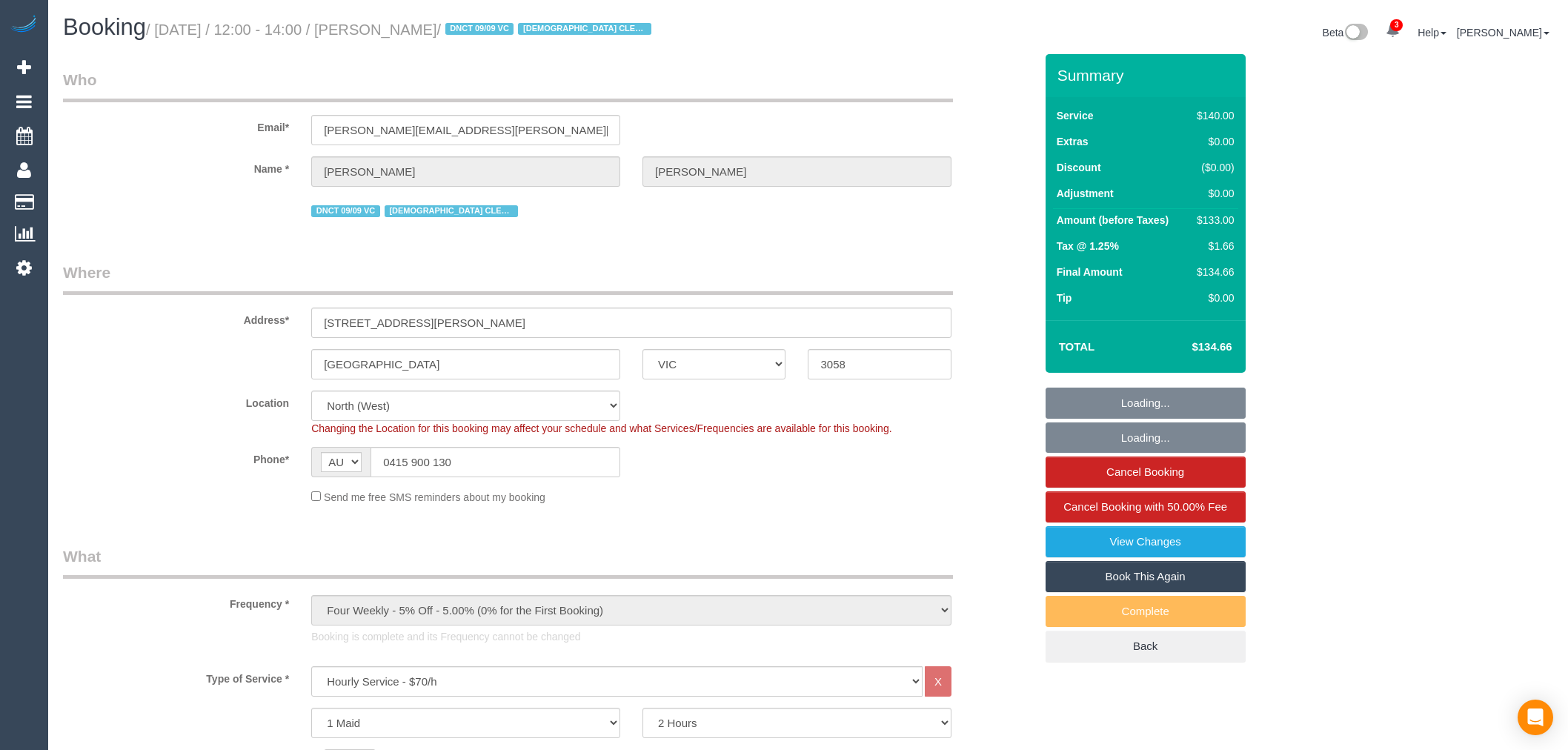
select select "spot1"
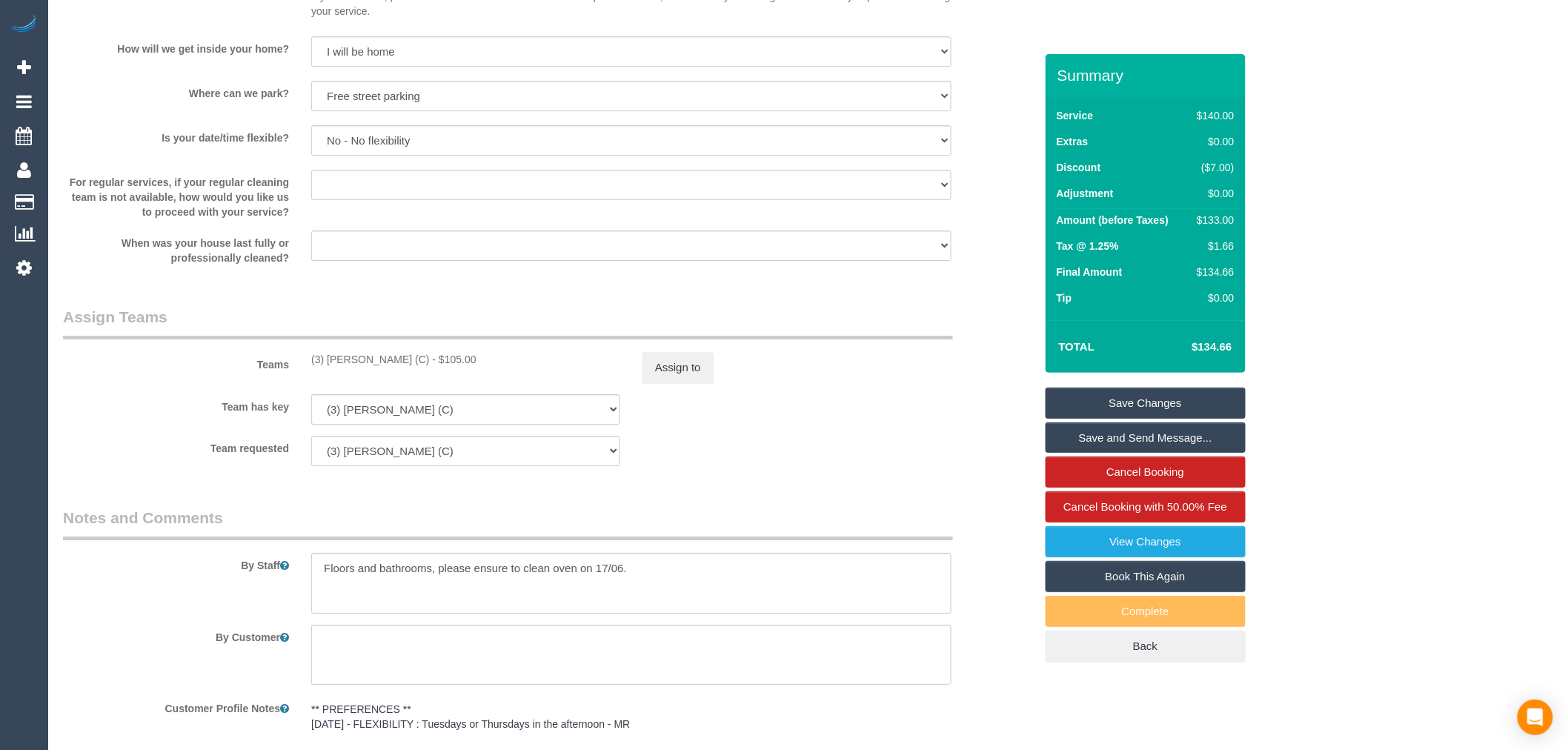
scroll to position [2387, 0]
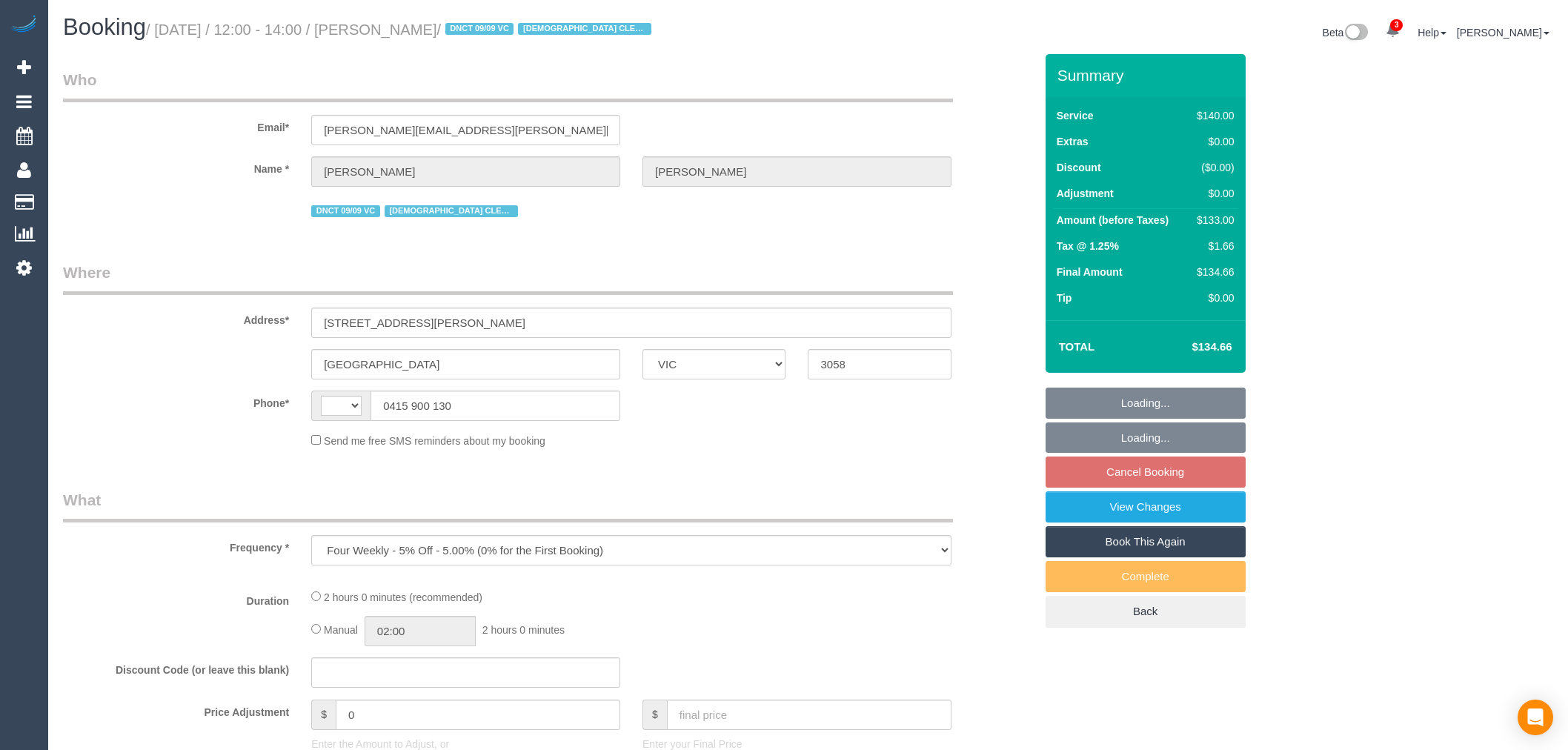
select select "VIC"
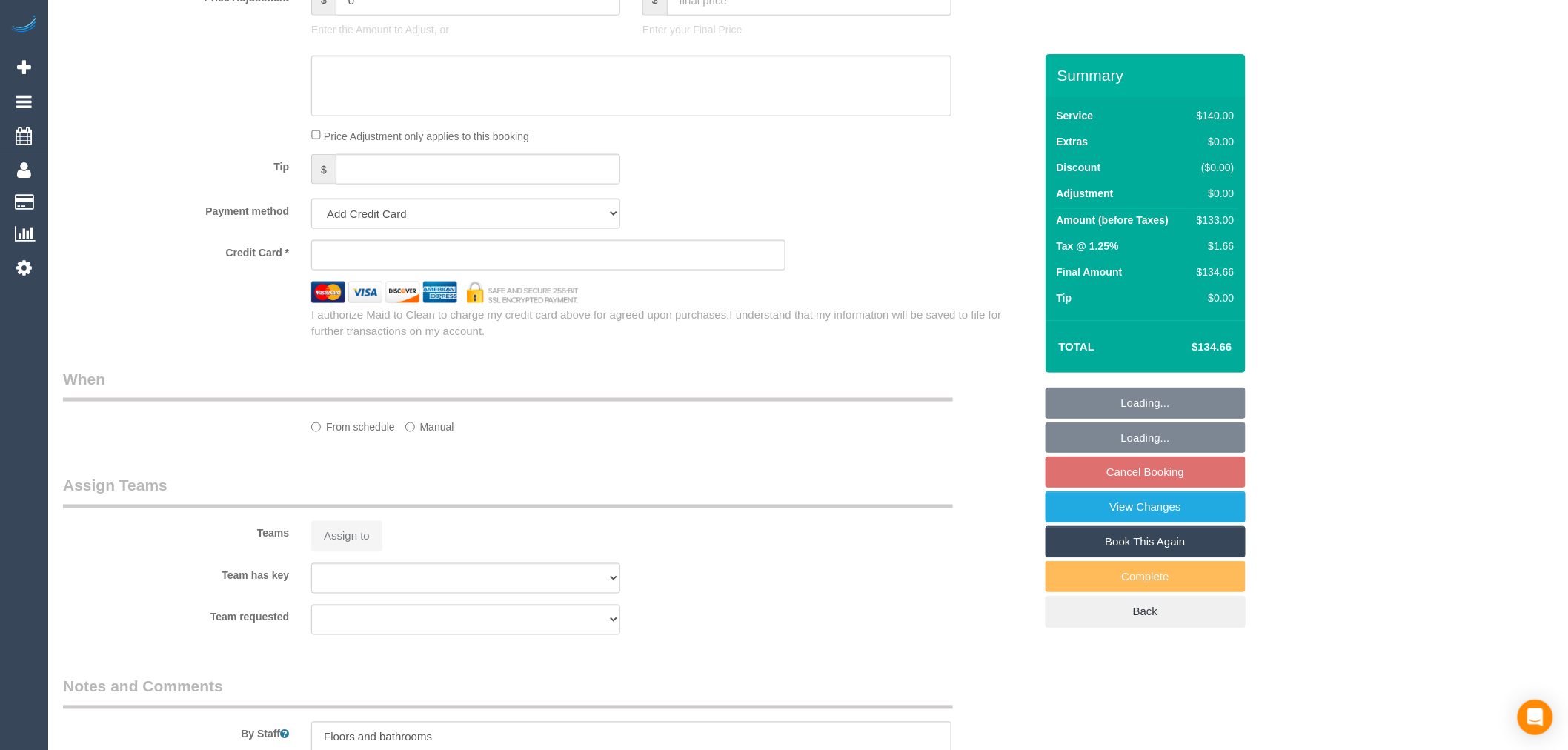
select select "number:27"
select select "number:14"
select select "number:19"
select select "number:25"
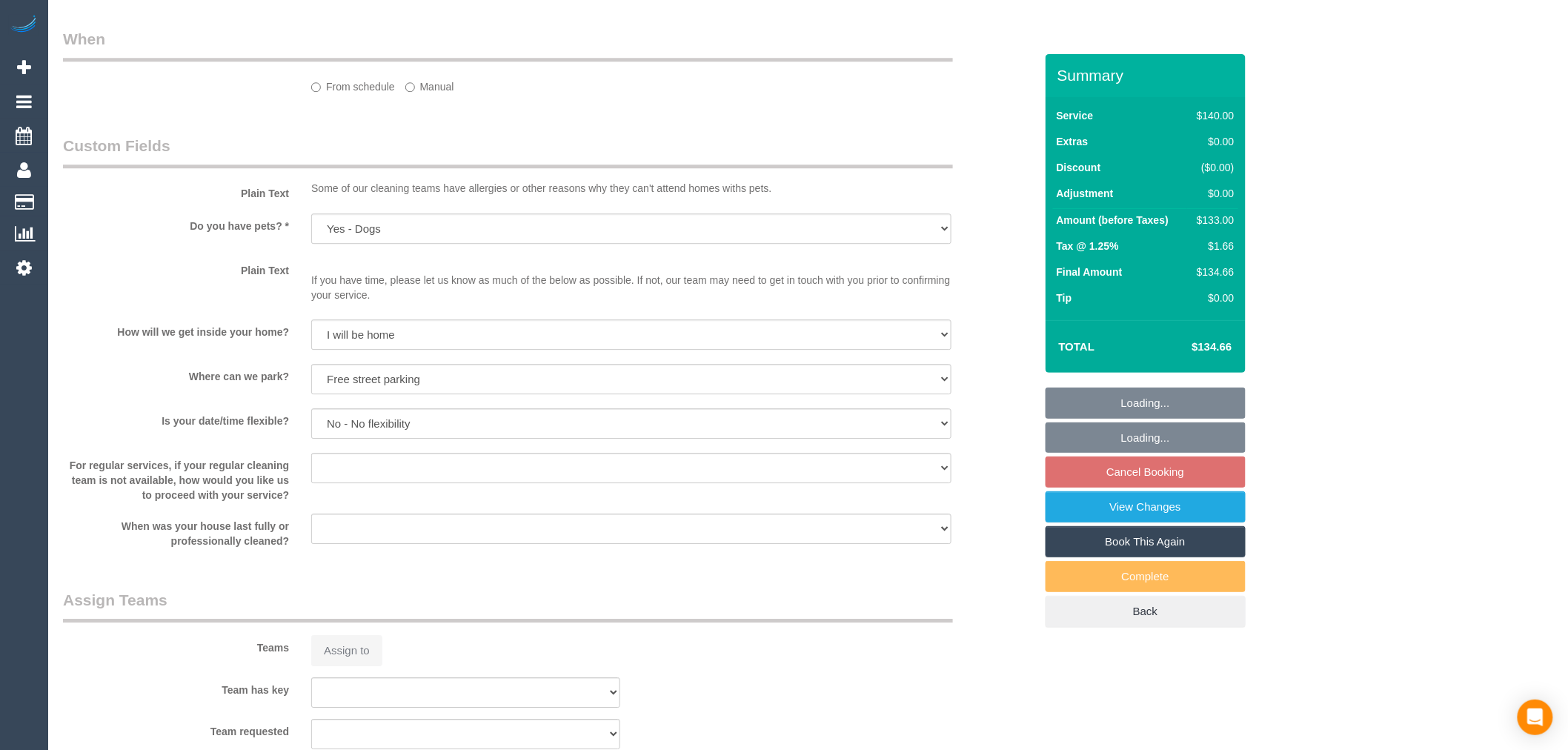
select select "object:879"
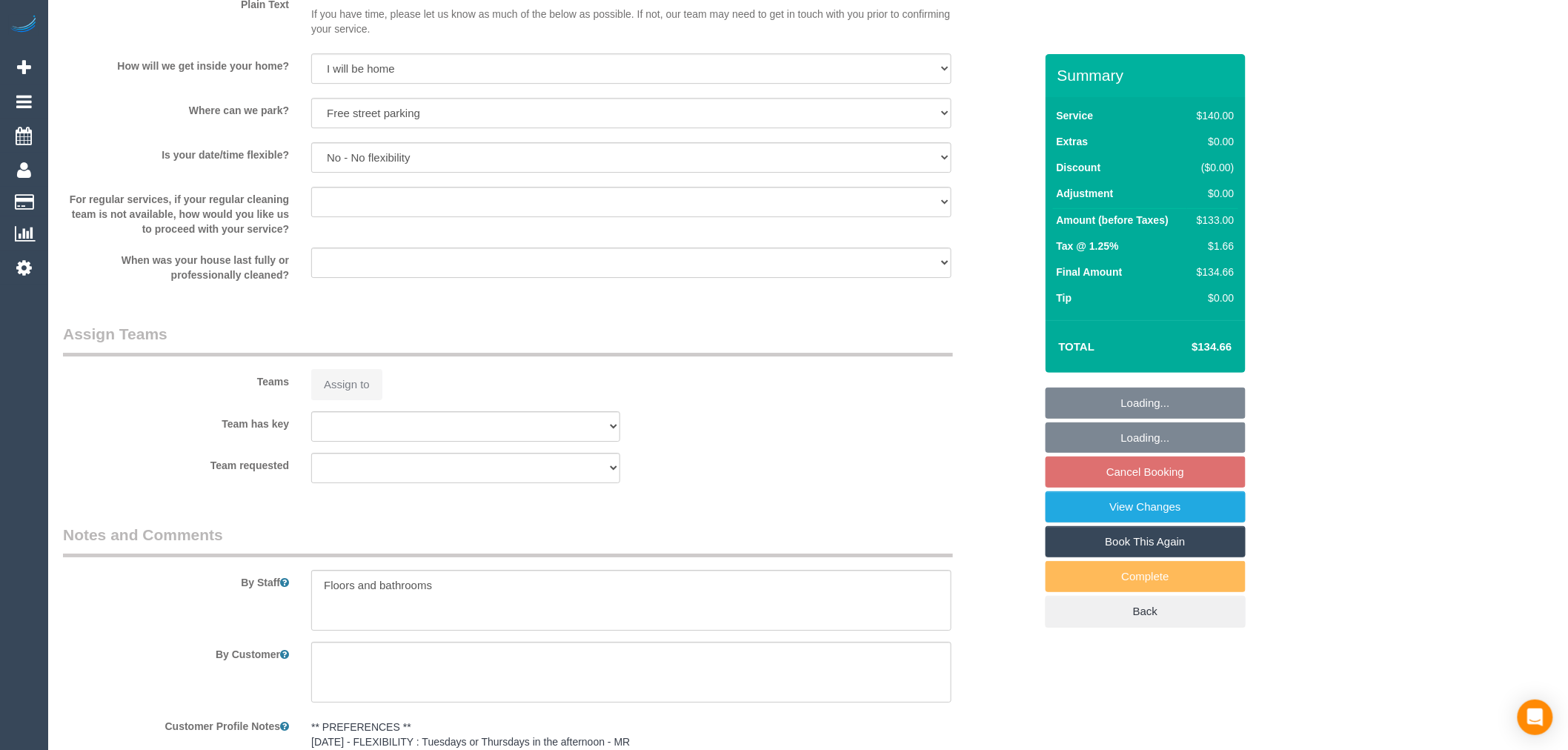
select select "string:AU"
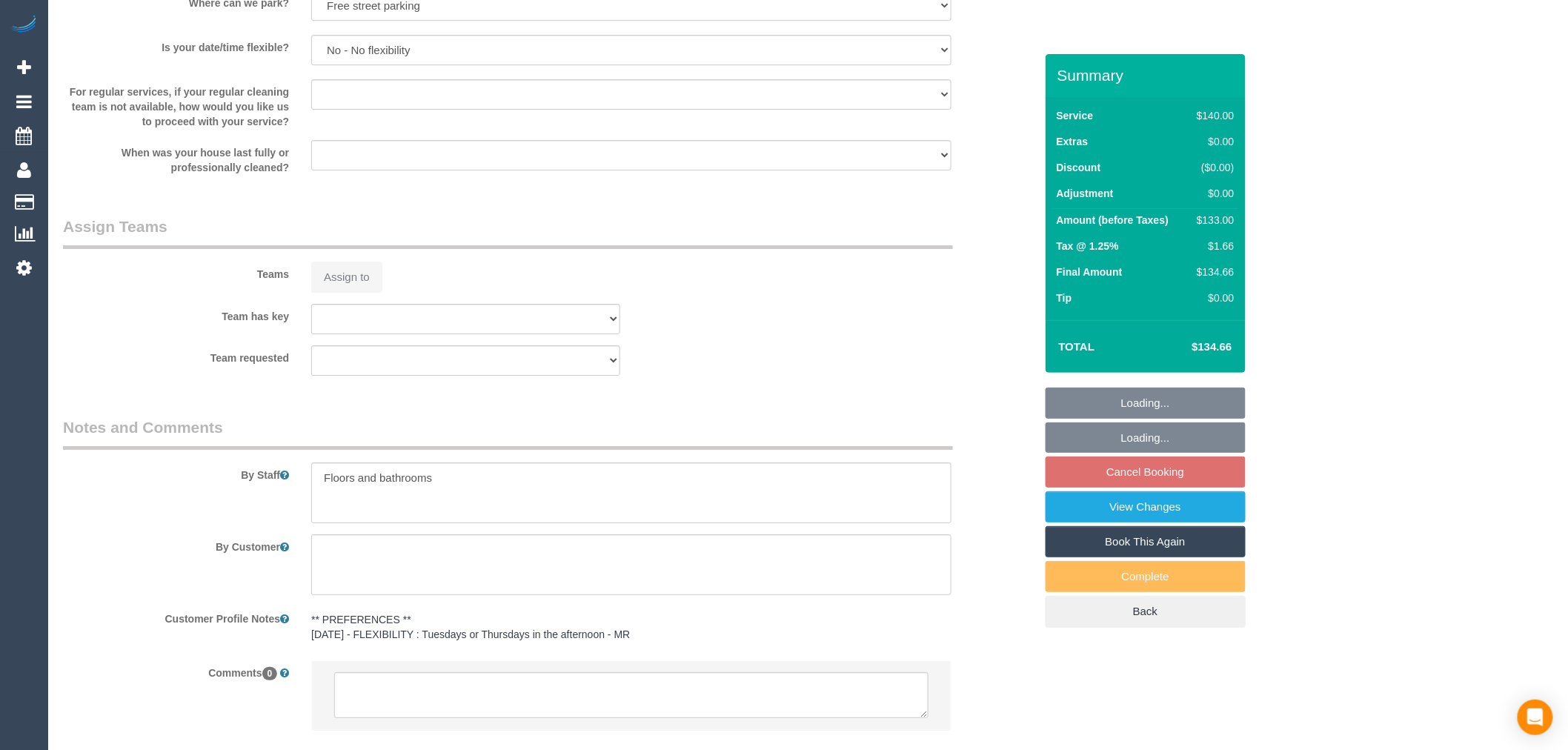
select select "string:stripe-pm_1ROX0Y2GScqysDRVJsTb8ofw"
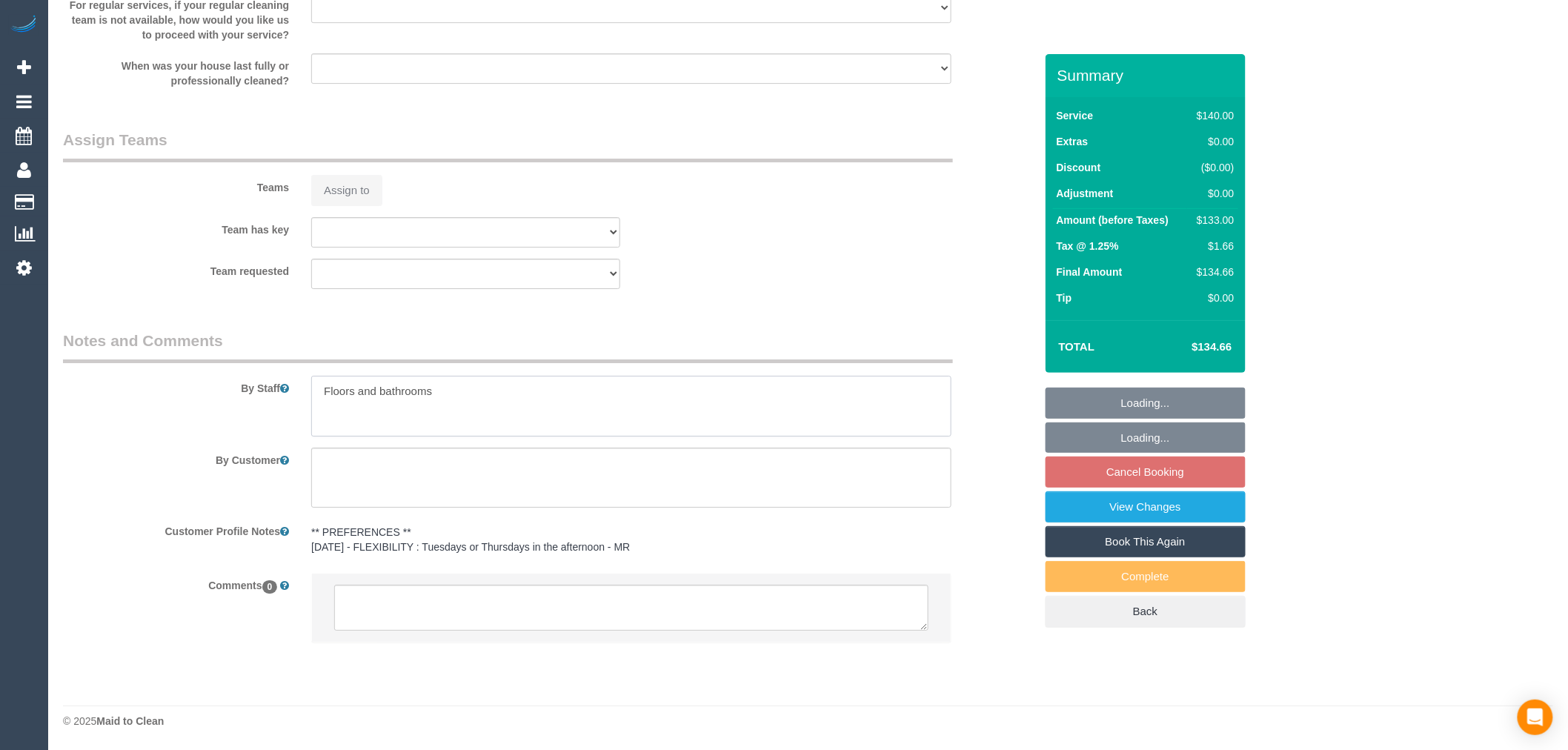
select select "spot4"
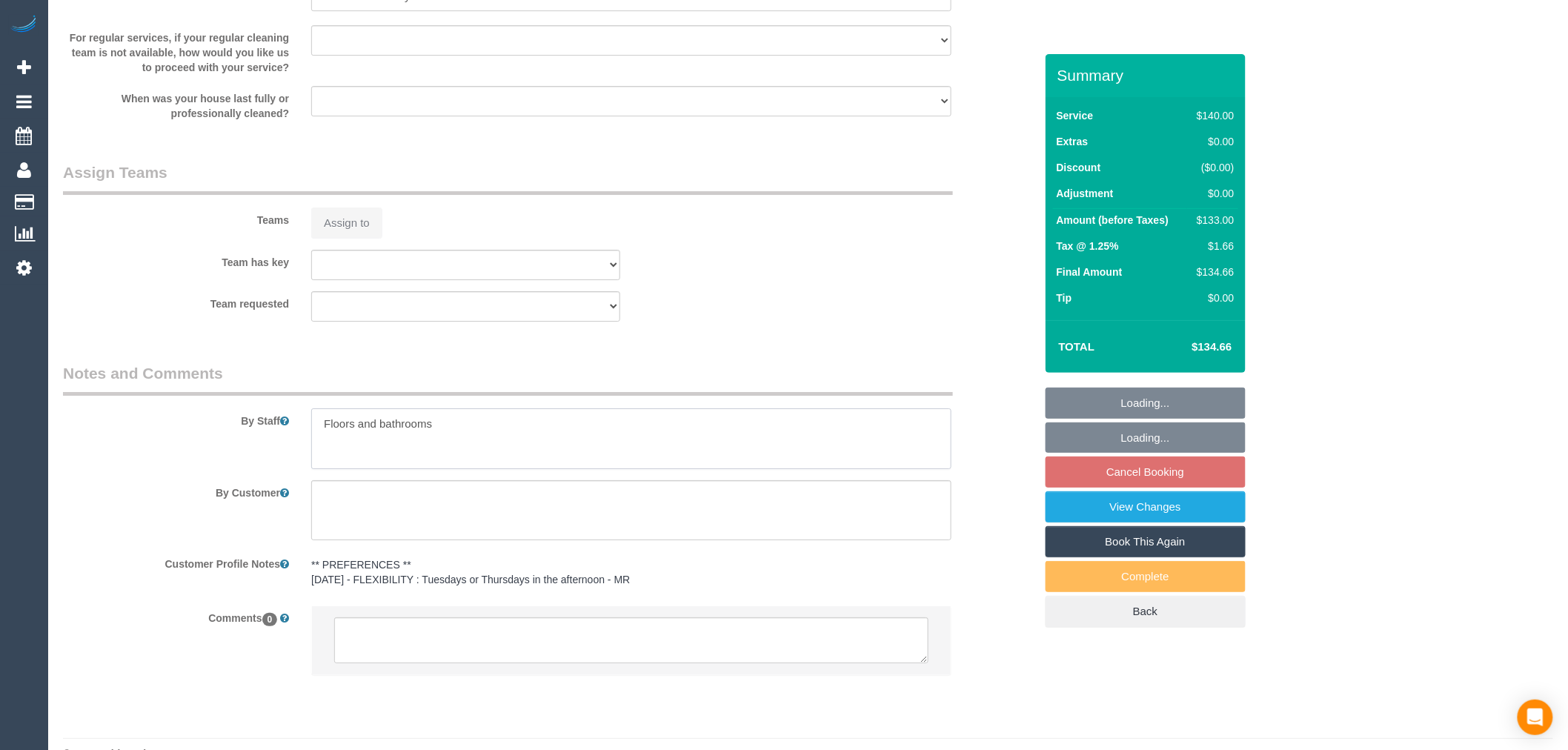
click at [503, 408] on textarea at bounding box center [631, 438] width 640 height 61
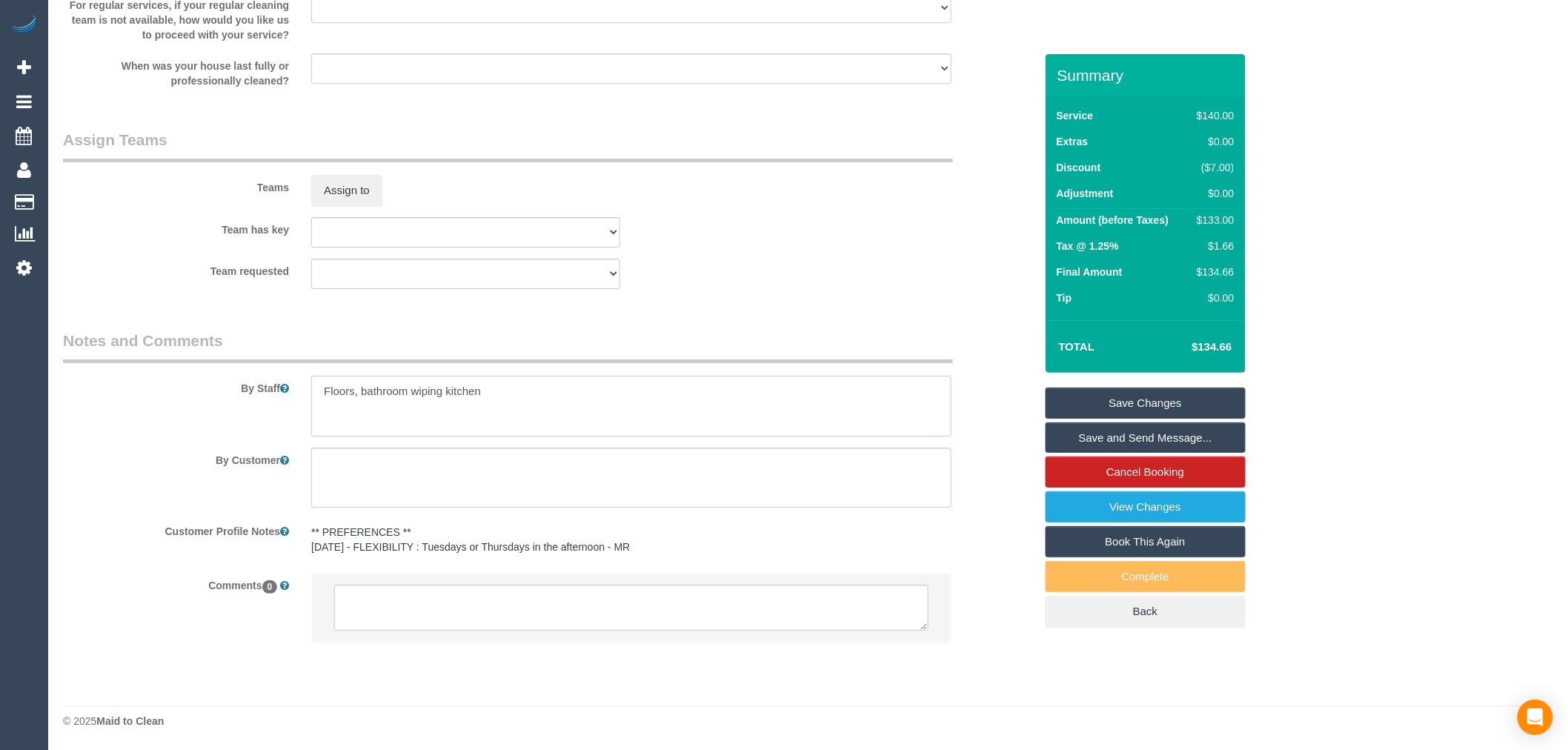
click at [401, 382] on textarea at bounding box center [631, 406] width 640 height 61
click at [410, 384] on textarea at bounding box center [631, 406] width 640 height 61
click at [504, 381] on textarea at bounding box center [631, 406] width 640 height 61
click at [358, 381] on textarea at bounding box center [631, 406] width 640 height 61
click at [349, 386] on textarea at bounding box center [631, 406] width 640 height 61
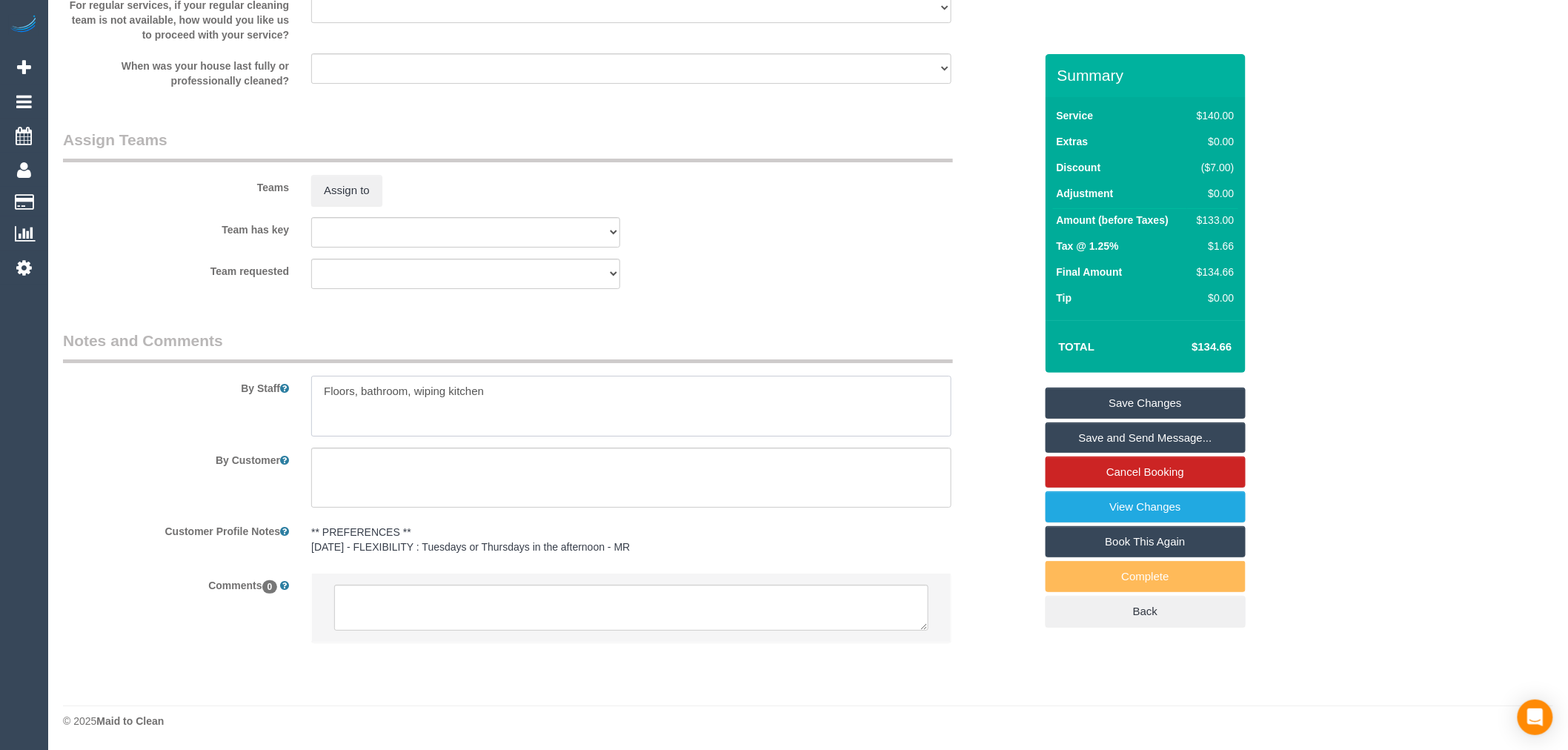
click at [363, 387] on textarea at bounding box center [631, 406] width 640 height 61
click at [347, 391] on textarea at bounding box center [631, 406] width 640 height 61
click at [365, 389] on textarea at bounding box center [631, 406] width 640 height 61
click at [356, 390] on textarea at bounding box center [631, 406] width 640 height 61
click at [527, 403] on textarea at bounding box center [631, 406] width 640 height 61
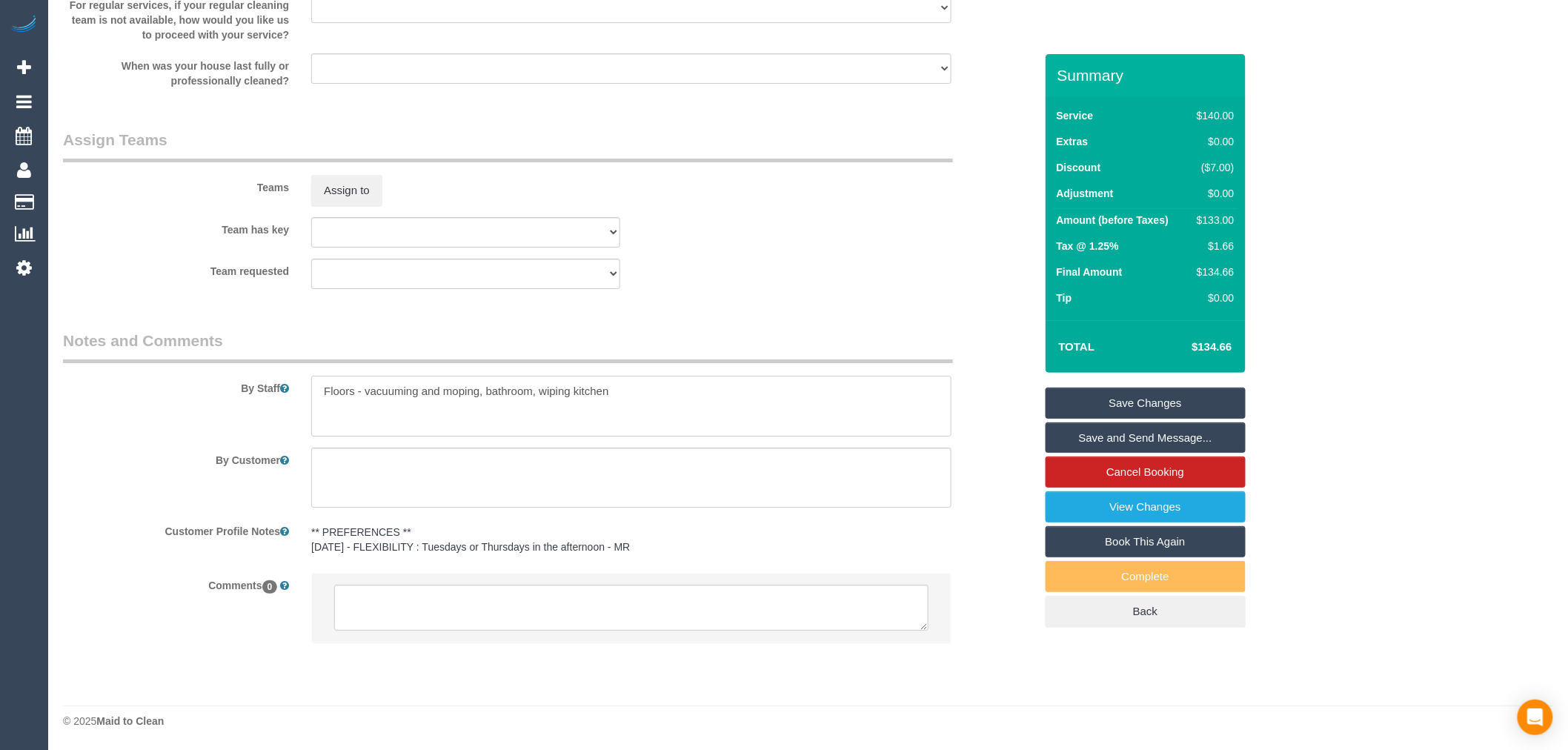
click at [546, 407] on textarea at bounding box center [631, 406] width 640 height 61
click at [461, 384] on textarea at bounding box center [631, 406] width 640 height 61
click at [626, 403] on textarea at bounding box center [631, 406] width 640 height 61
click at [631, 396] on textarea at bounding box center [631, 406] width 640 height 61
type textarea "Floors - vacuuming and mopping, bathroom, wiping kitchen surfaces including spl…"
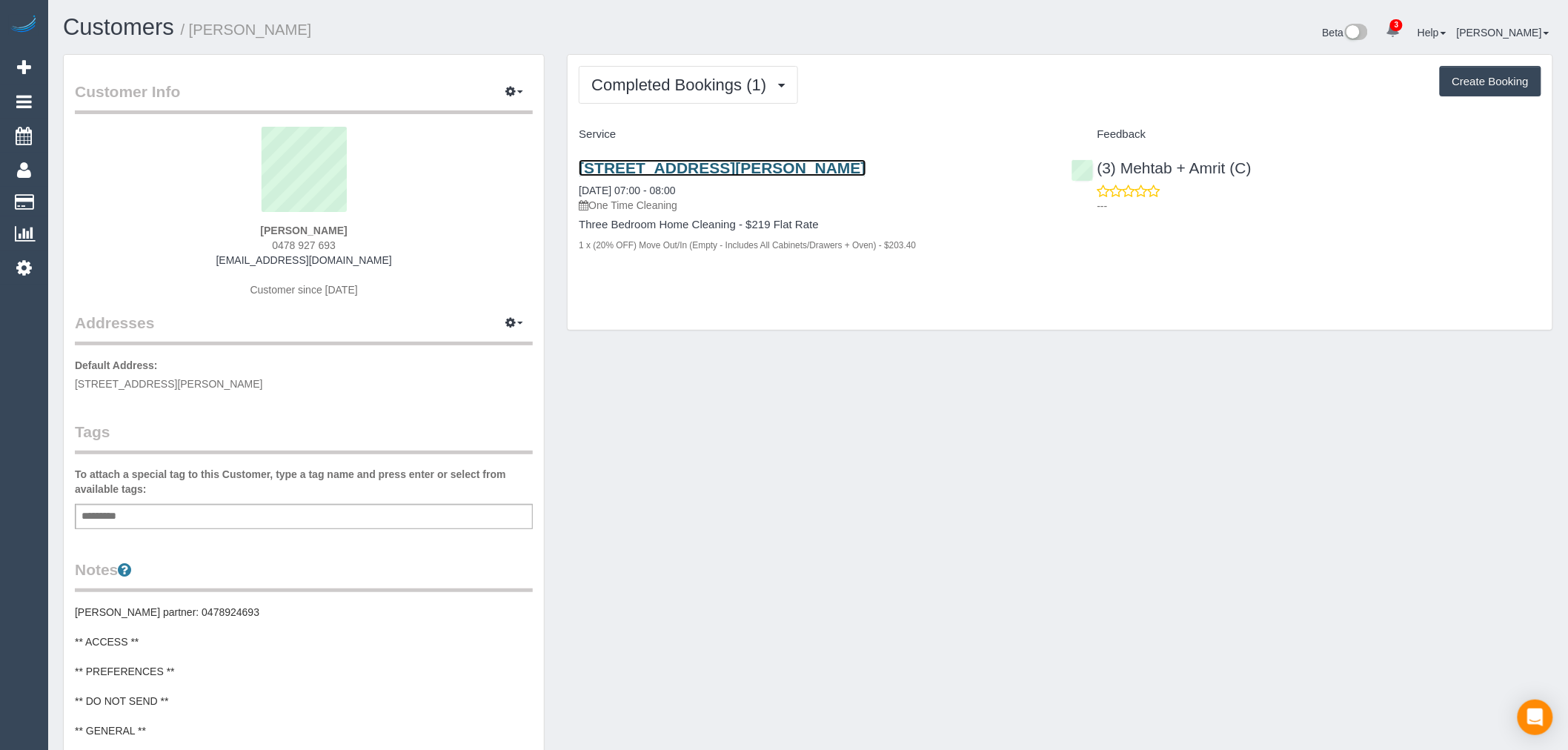
click at [753, 171] on link "[STREET_ADDRESS][PERSON_NAME]" at bounding box center [722, 167] width 287 height 17
click at [744, 174] on link "[STREET_ADDRESS][PERSON_NAME]" at bounding box center [722, 167] width 287 height 17
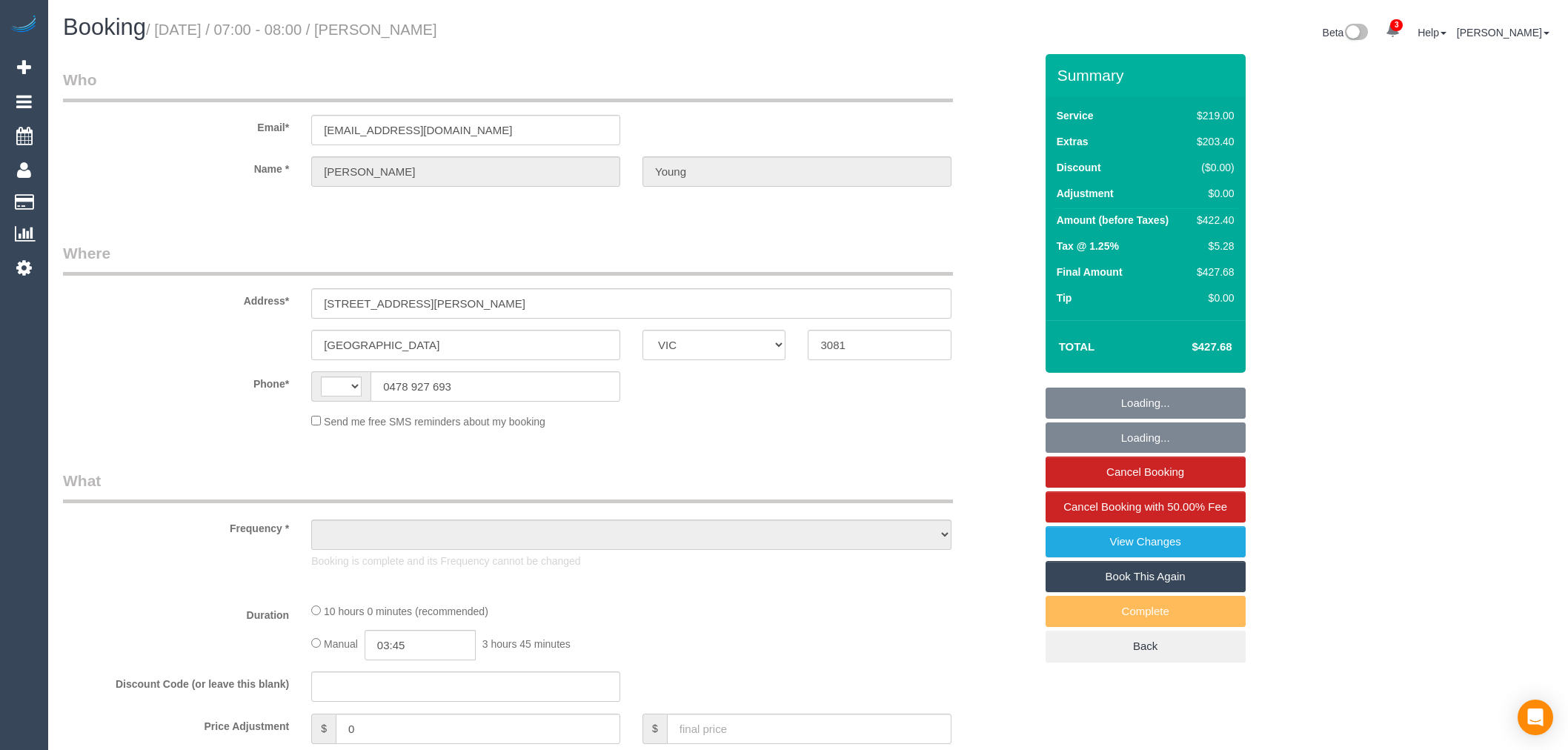
select select "VIC"
select select "string:AU"
select select "object:588"
select select "string:stripe-pm_1S3Ax62GScqysDRV3Ld263yA"
select select "number:28"
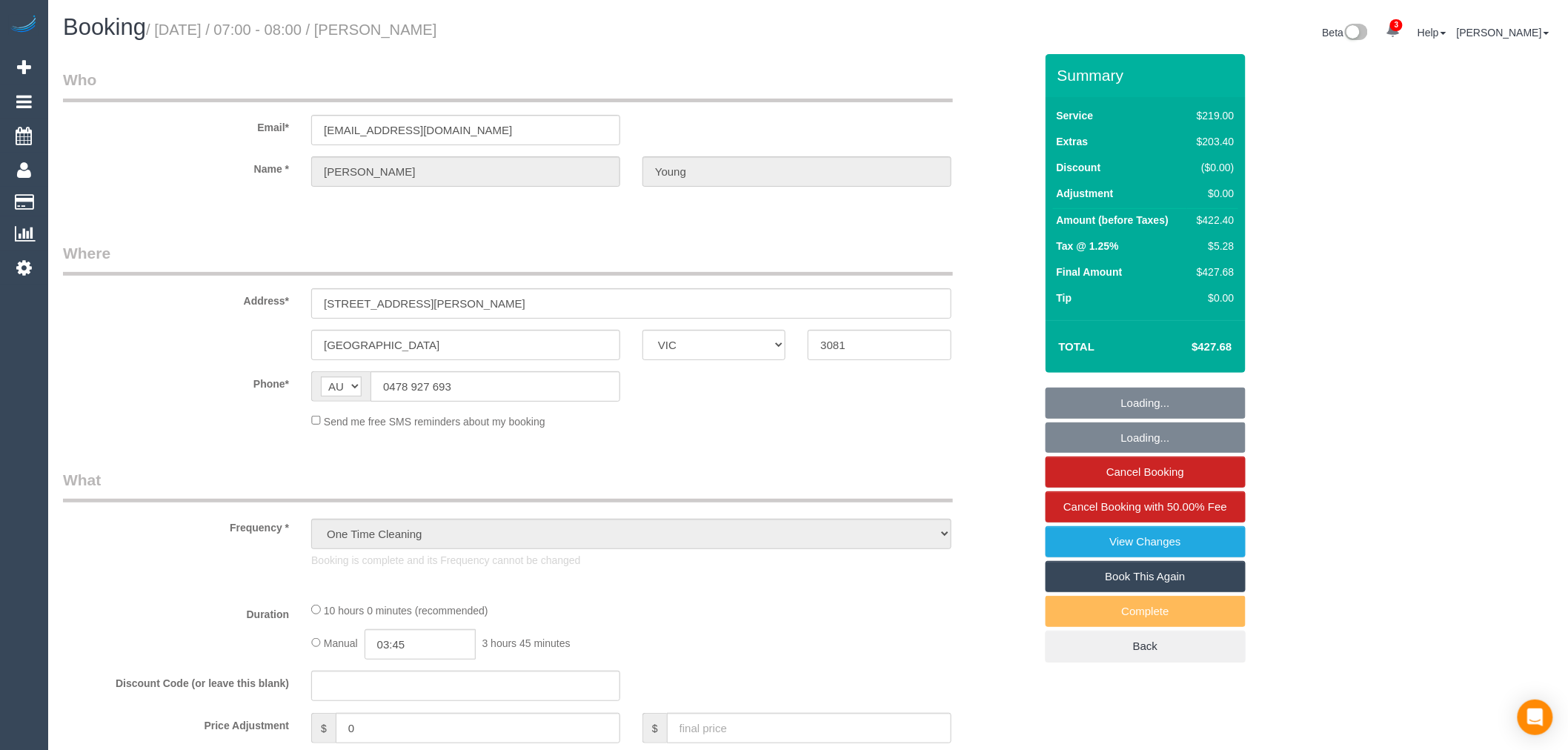
select select "number:15"
select select "number:18"
select select "number:22"
select select "number:35"
select select "number:26"
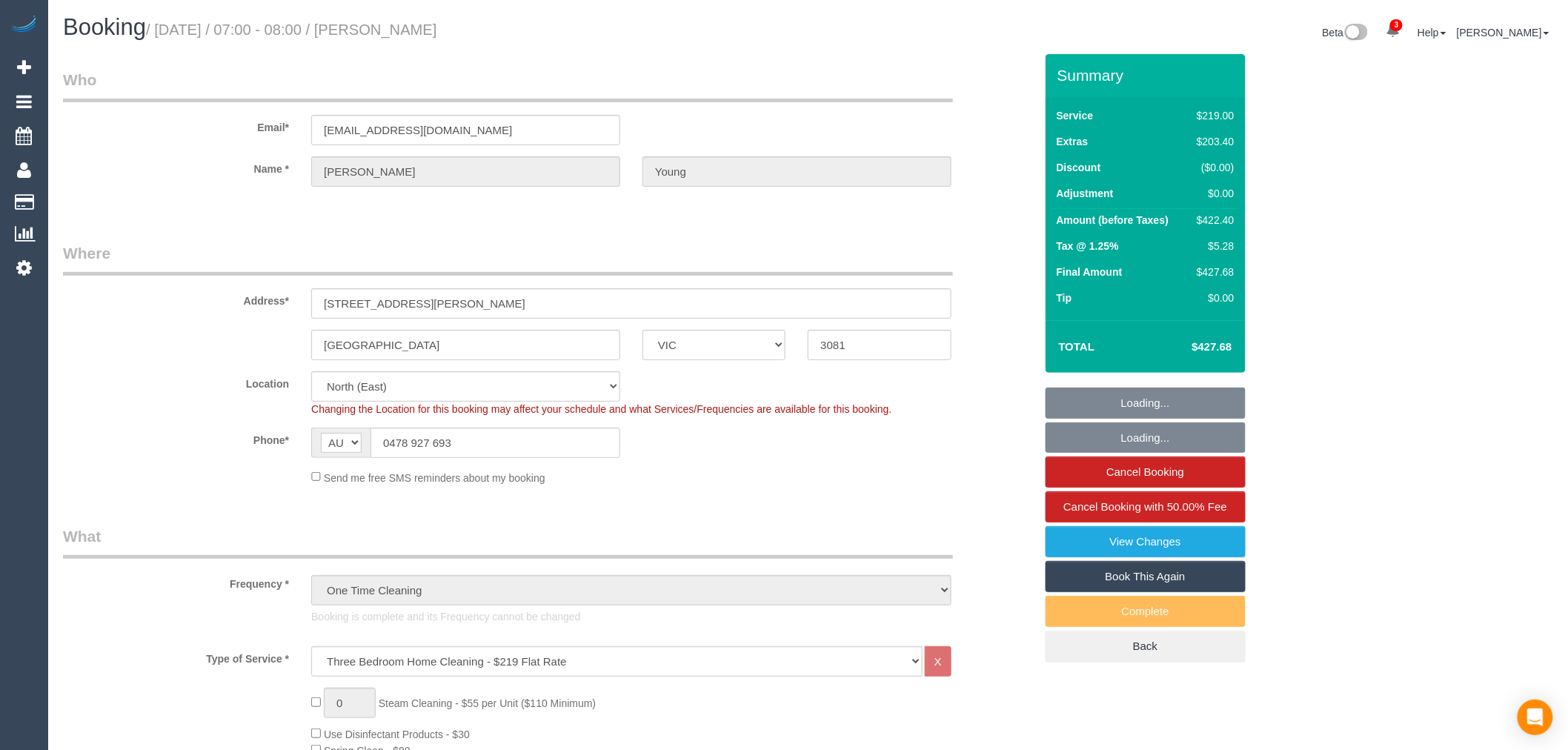
select select "object:1501"
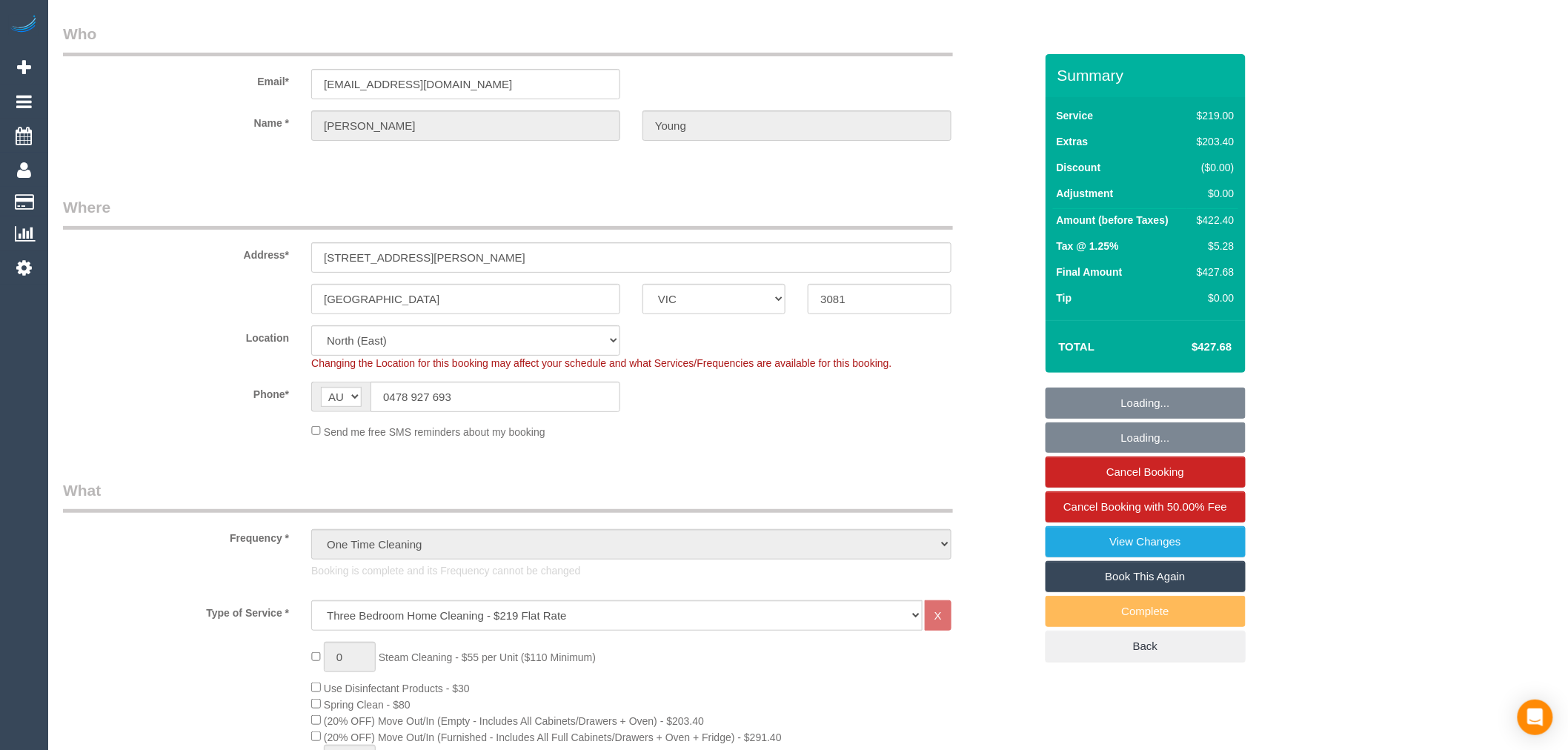
scroll to position [246, 0]
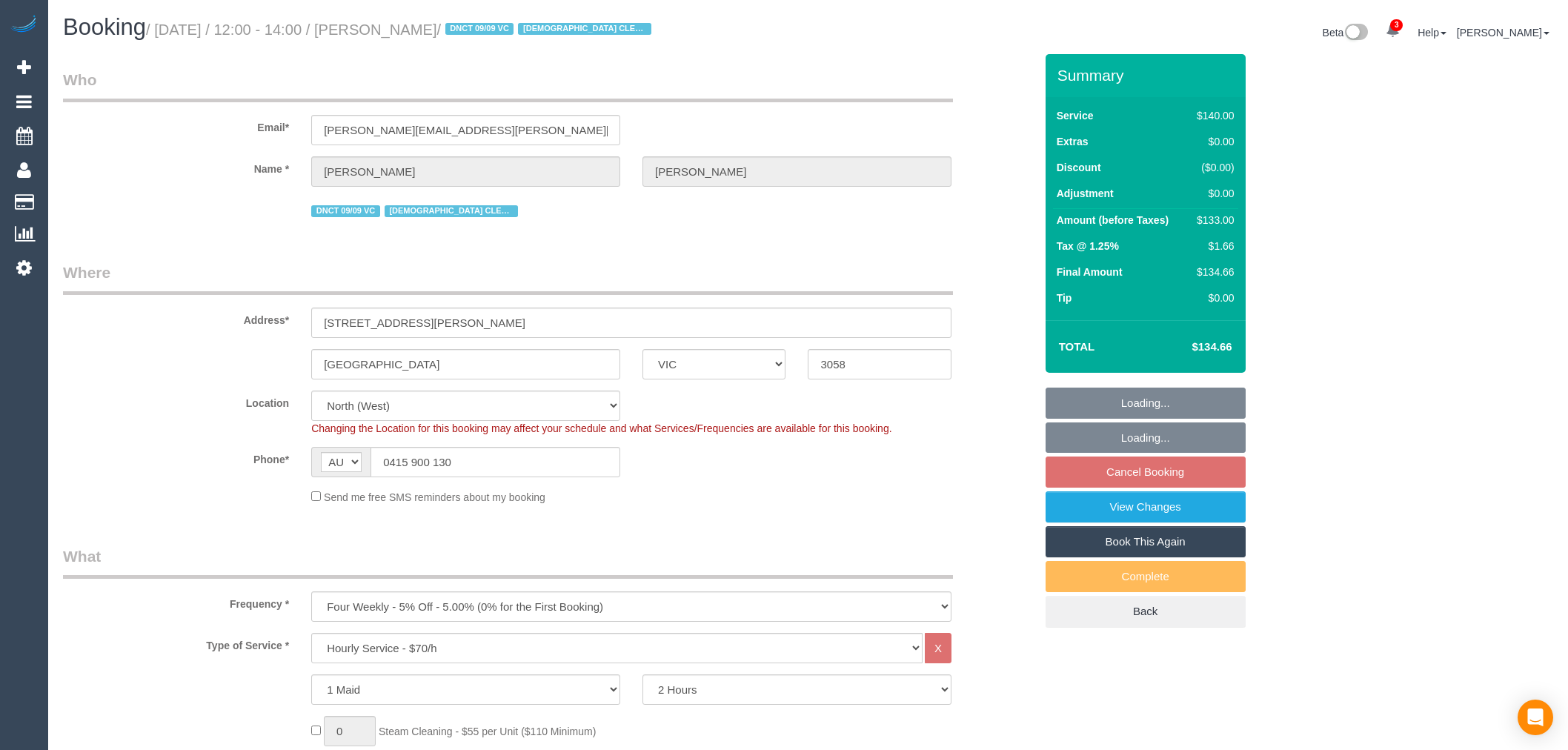
select select "VIC"
select select "number:27"
select select "number:14"
select select "number:19"
select select "number:25"
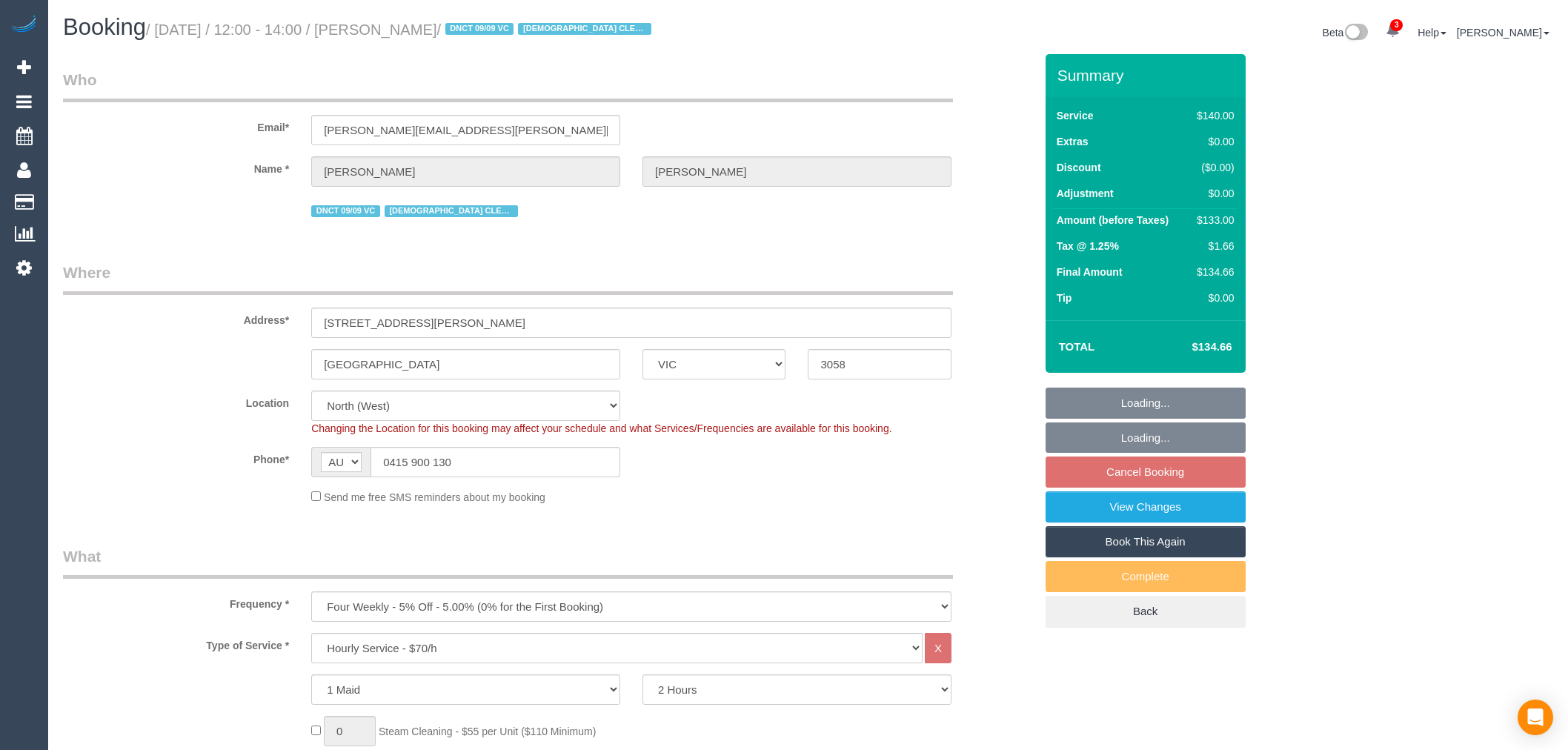
select select "spot4"
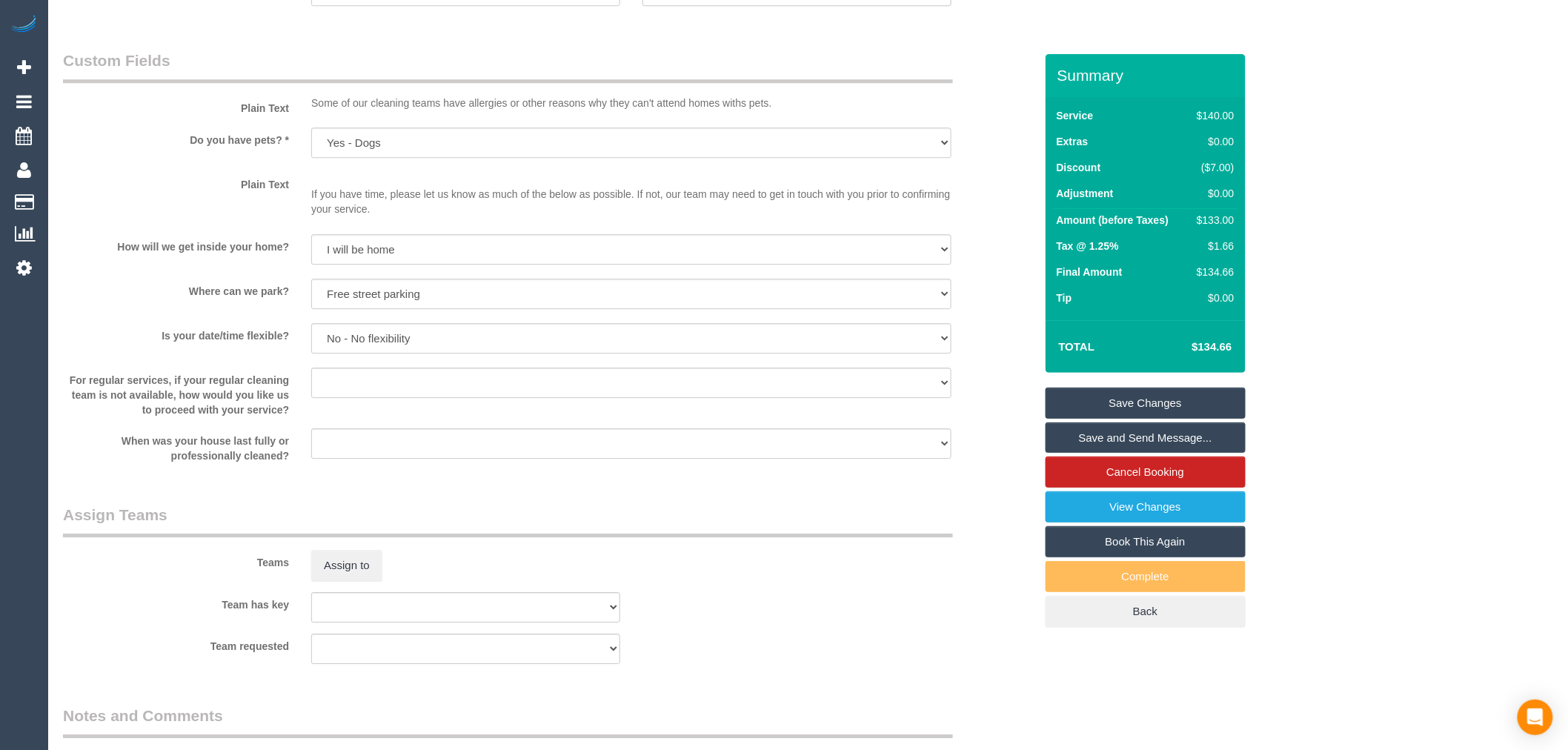
scroll to position [1894, 0]
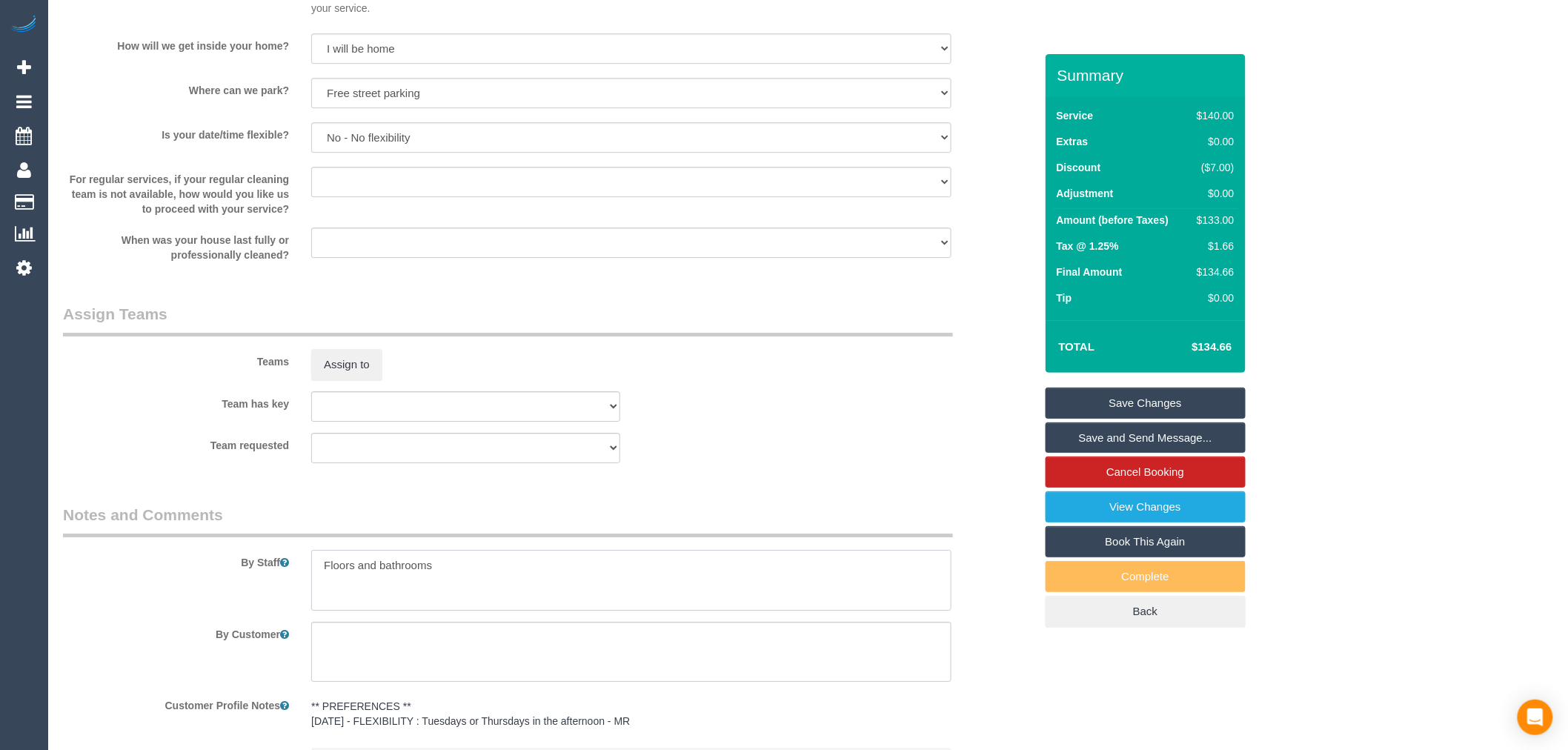
drag, startPoint x: 445, startPoint y: 575, endPoint x: 295, endPoint y: 558, distance: 151.0
click at [295, 558] on div "By Staff" at bounding box center [549, 558] width 994 height 107
type textarea "Floors - vacuuming + mopping Bathroom Kitchen - surfaces including splashback"
click at [1186, 405] on link "Save Changes" at bounding box center [1146, 403] width 200 height 32
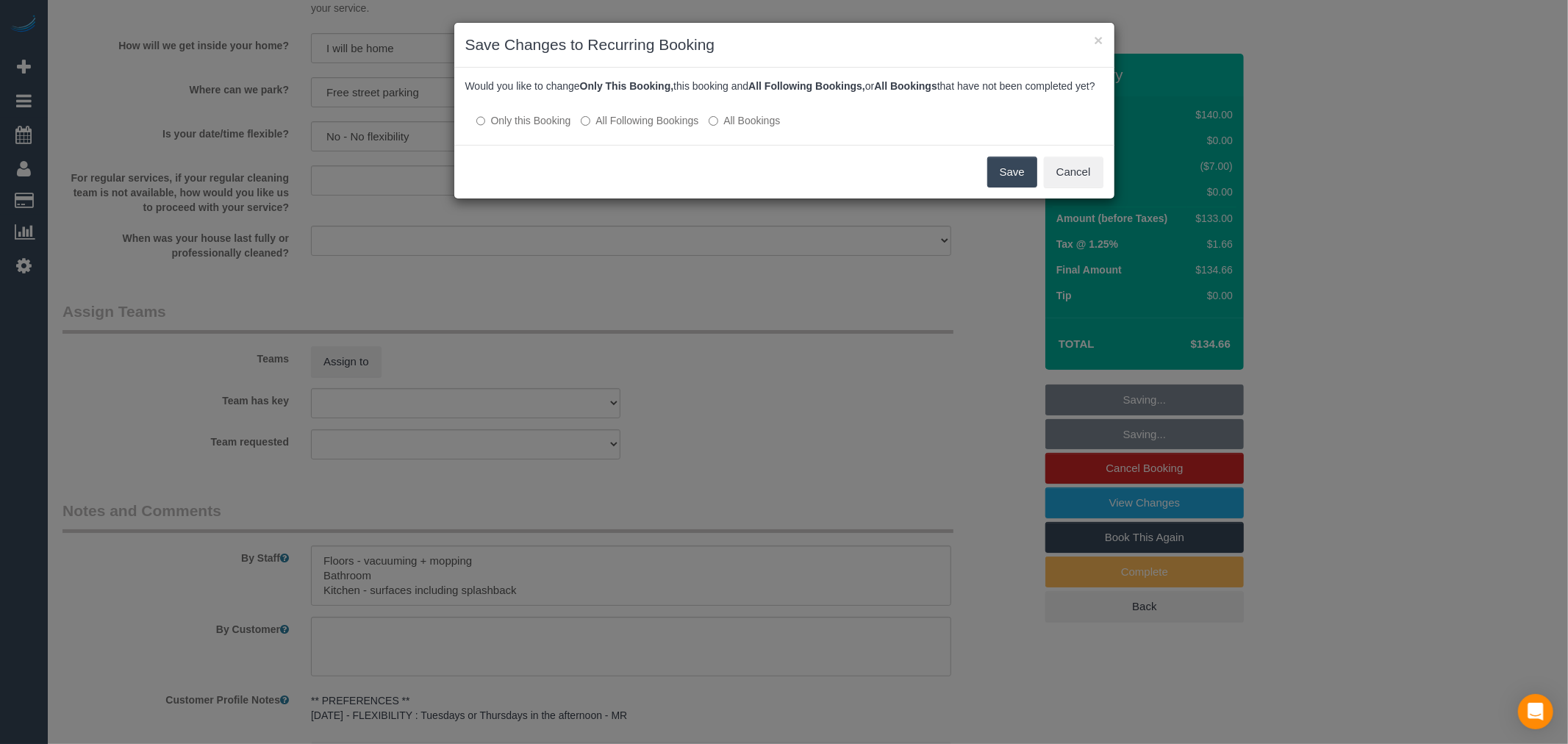
click at [632, 127] on label "All Following Bookings" at bounding box center [639, 120] width 118 height 14
click at [998, 172] on button "Save" at bounding box center [1012, 172] width 50 height 31
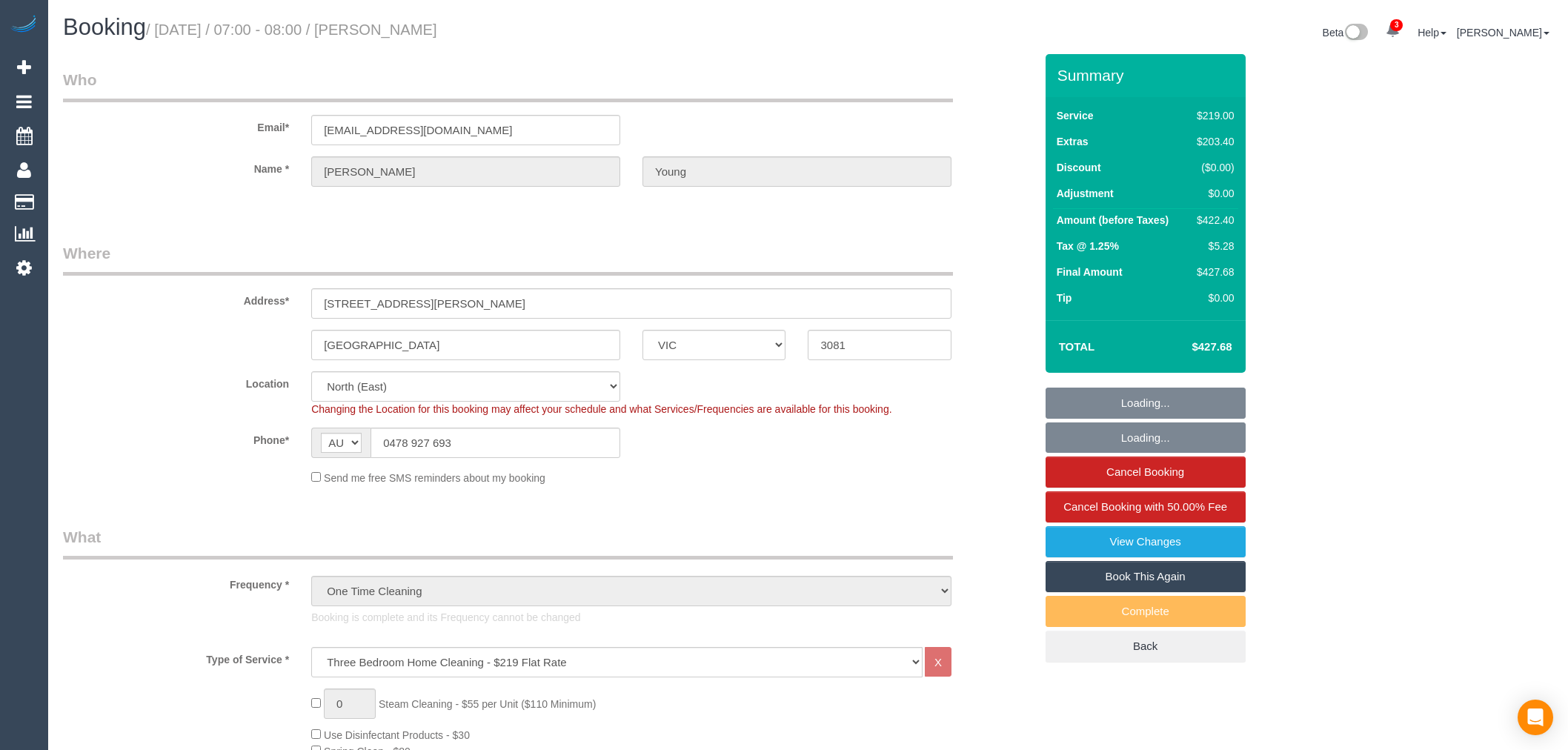
select select "VIC"
select select "number:28"
select select "number:15"
select select "number:18"
select select "number:22"
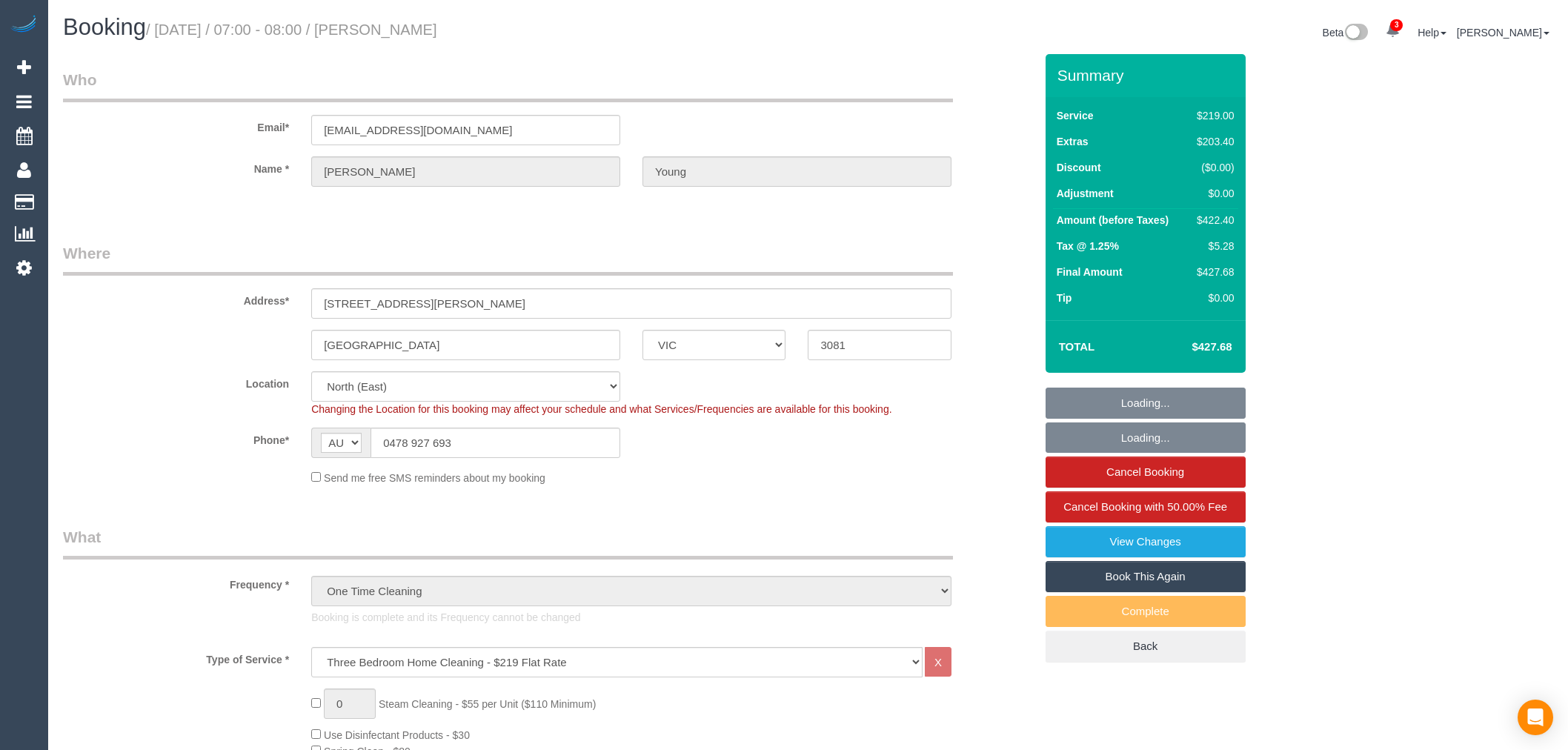
select select "number:35"
select select "number:26"
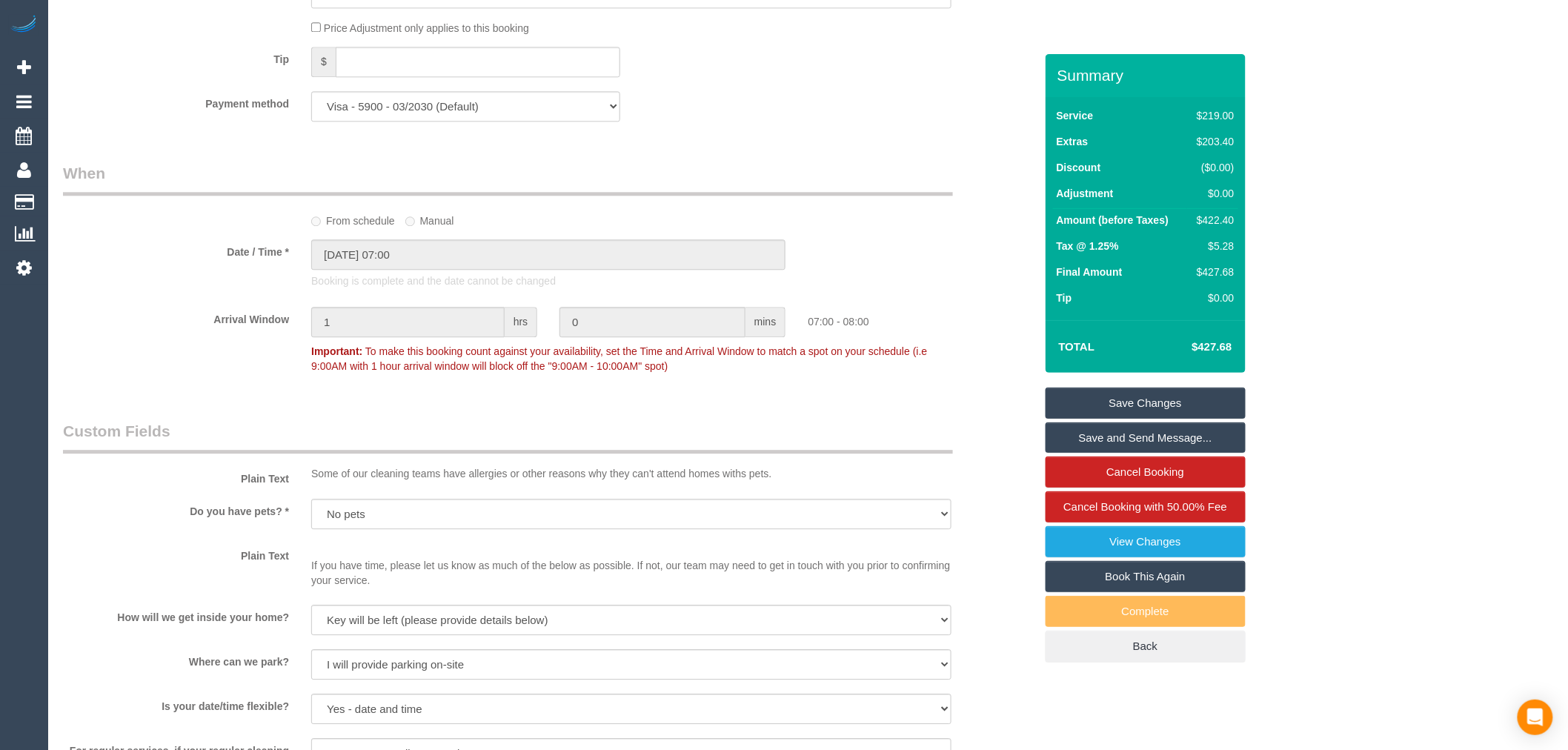
scroll to position [2540, 0]
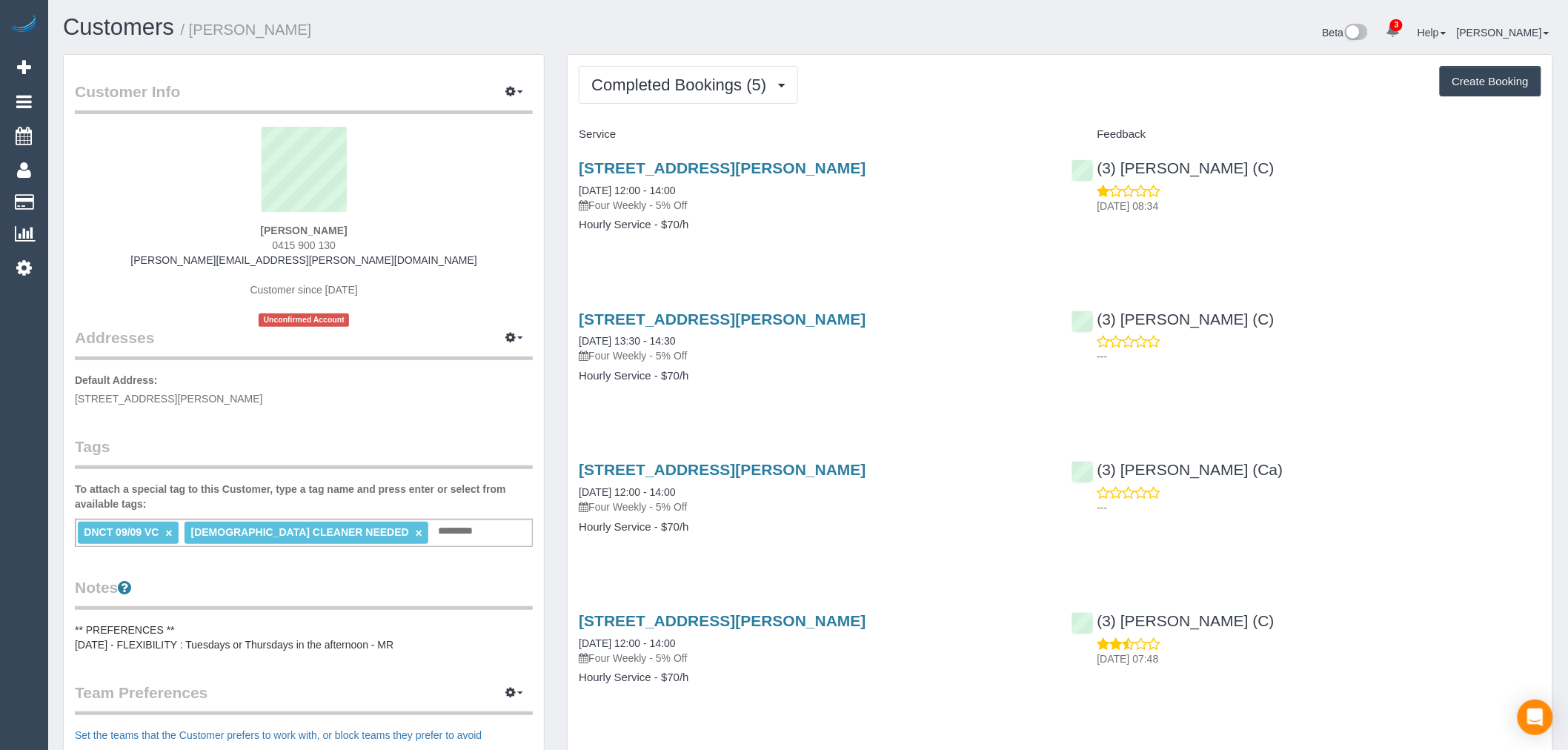
click at [1498, 80] on button "Create Booking" at bounding box center [1491, 82] width 102 height 32
select select "VIC"
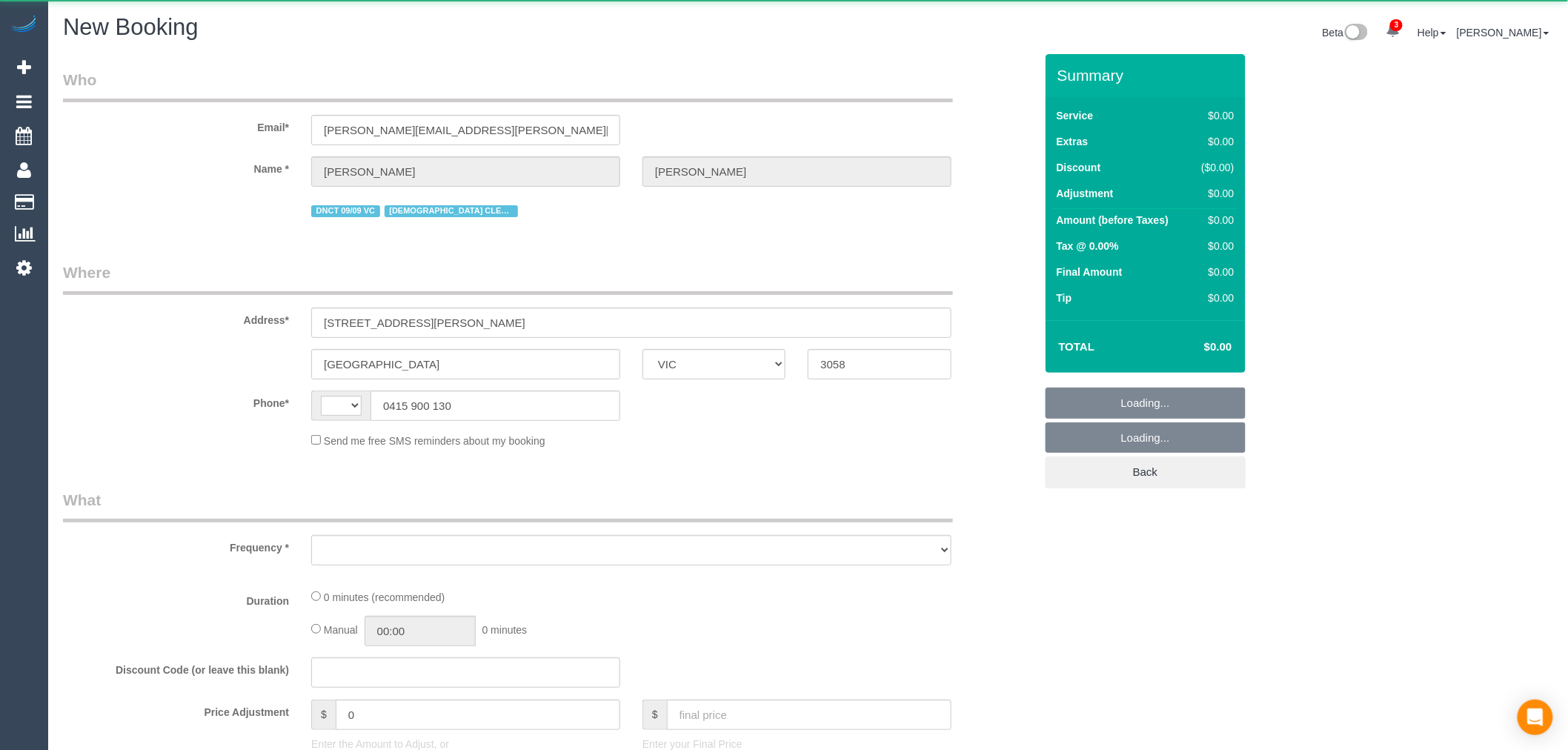
select select "string:AU"
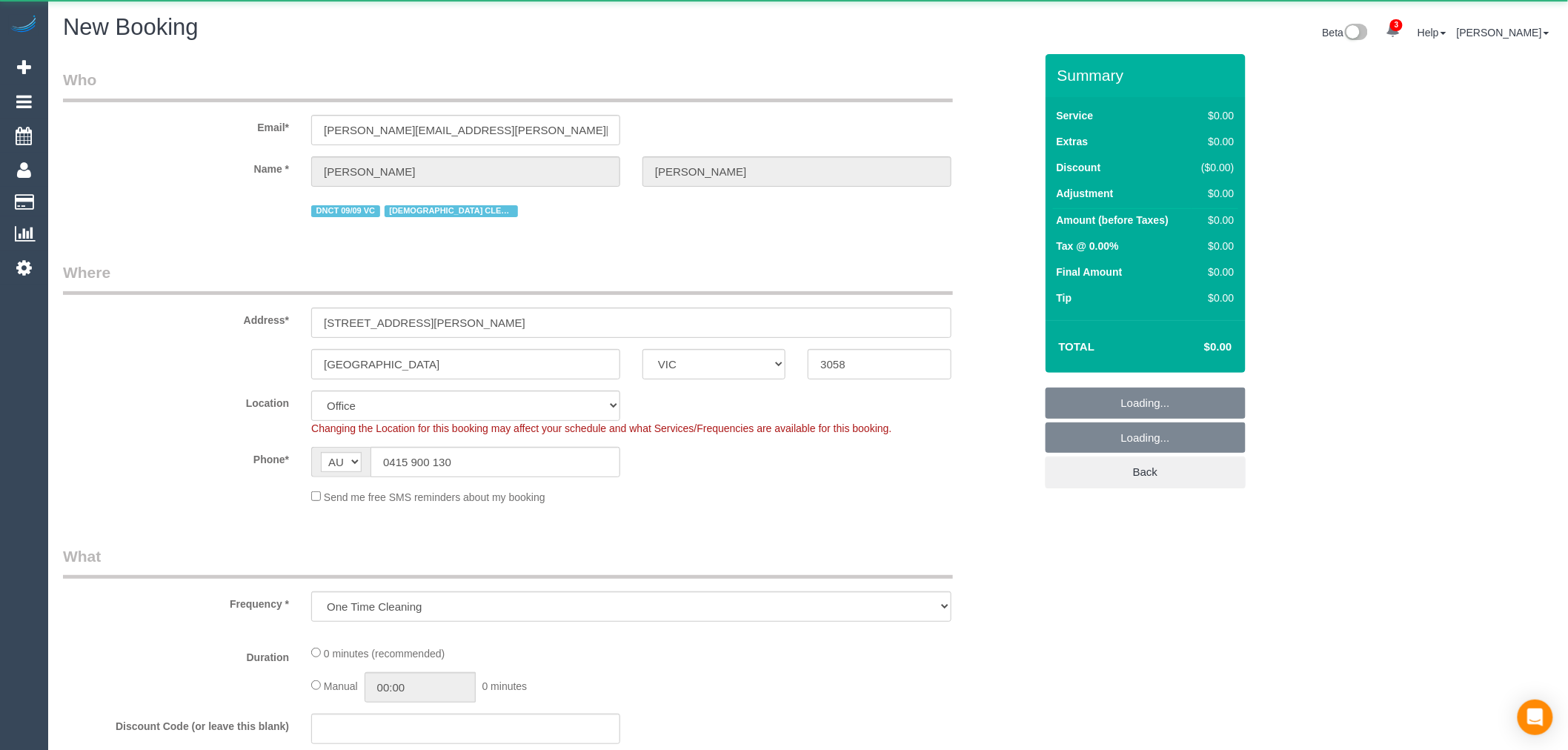
select select "object:2006"
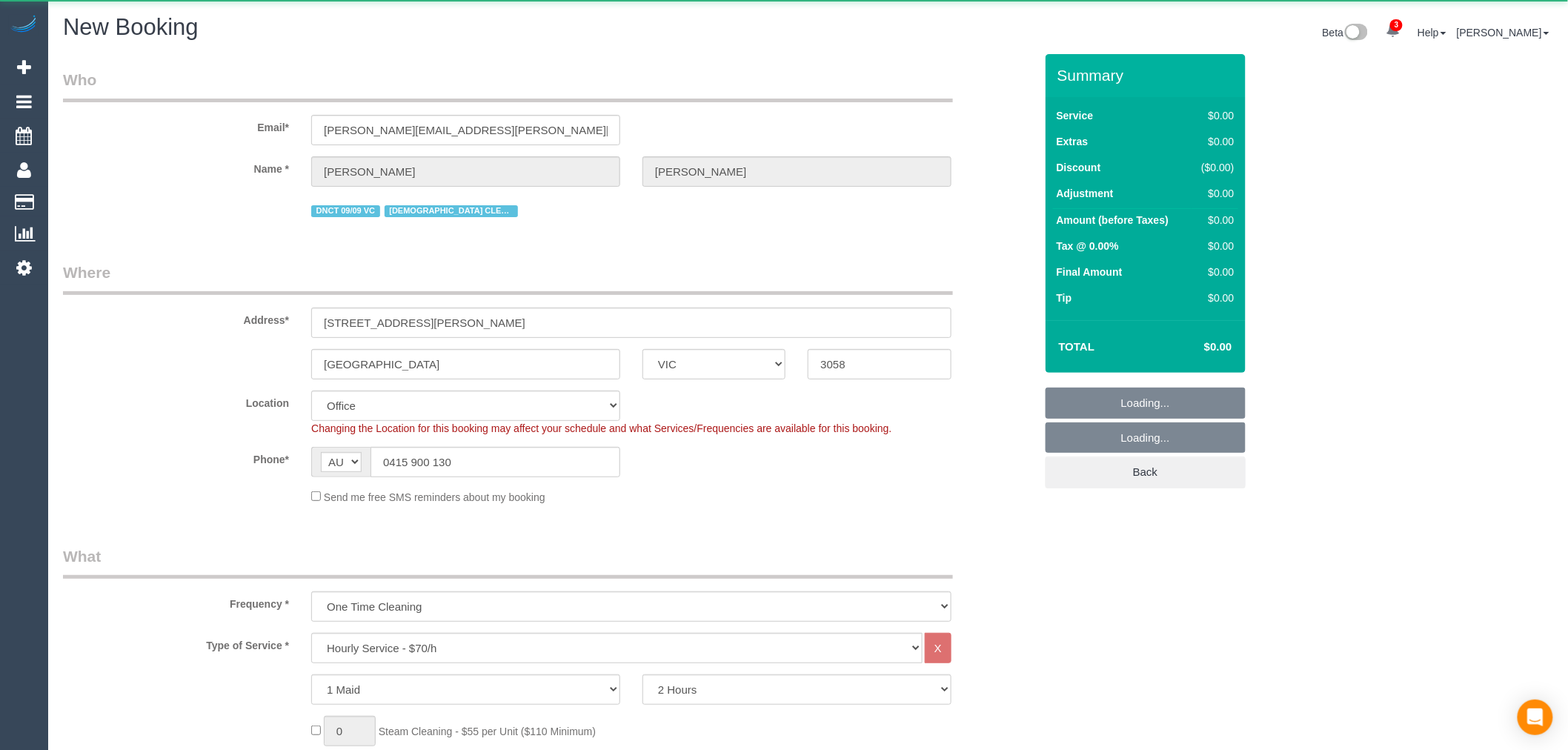
select select "string:stripe-pm_1ROX0Y2GScqysDRVJsTb8ofw"
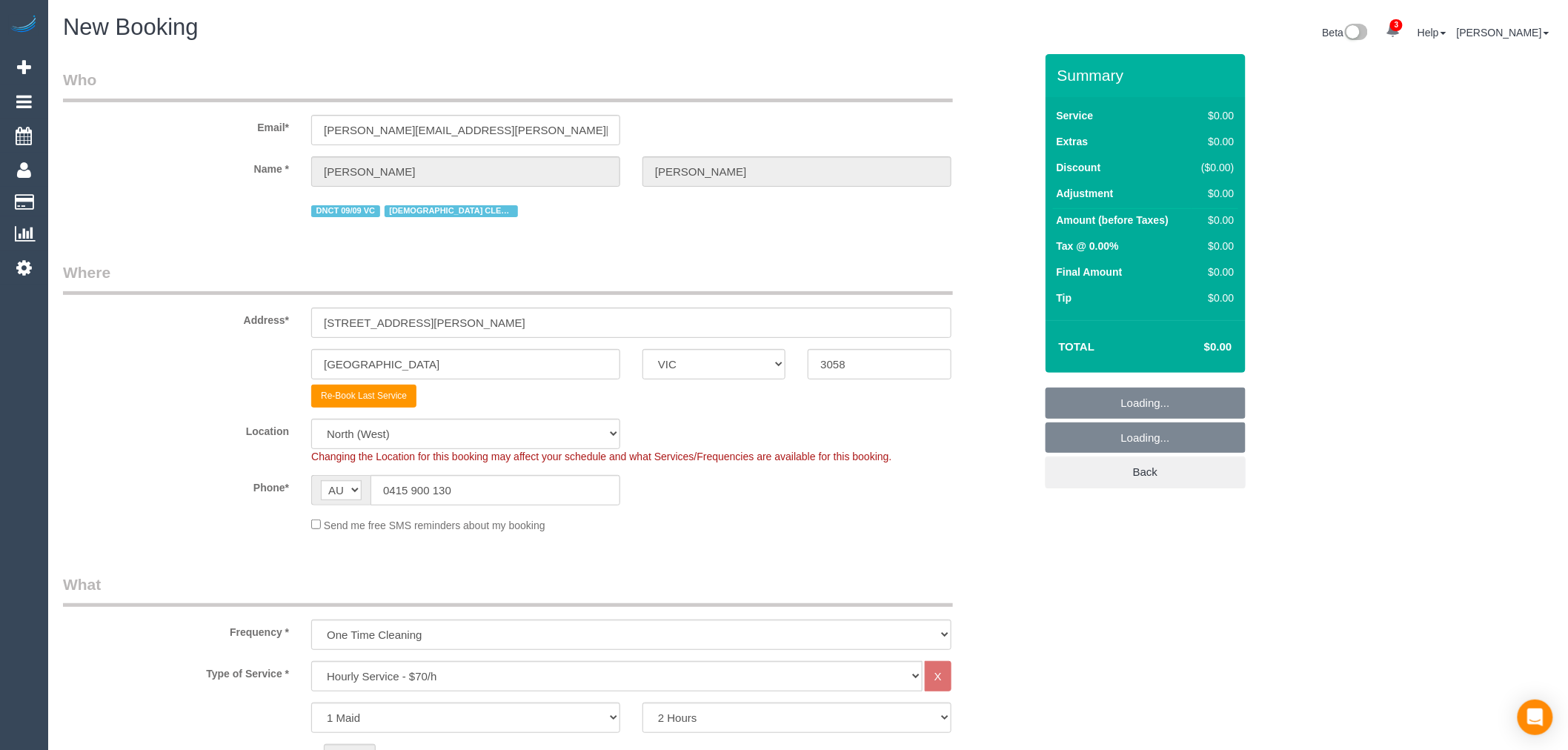
select select "61"
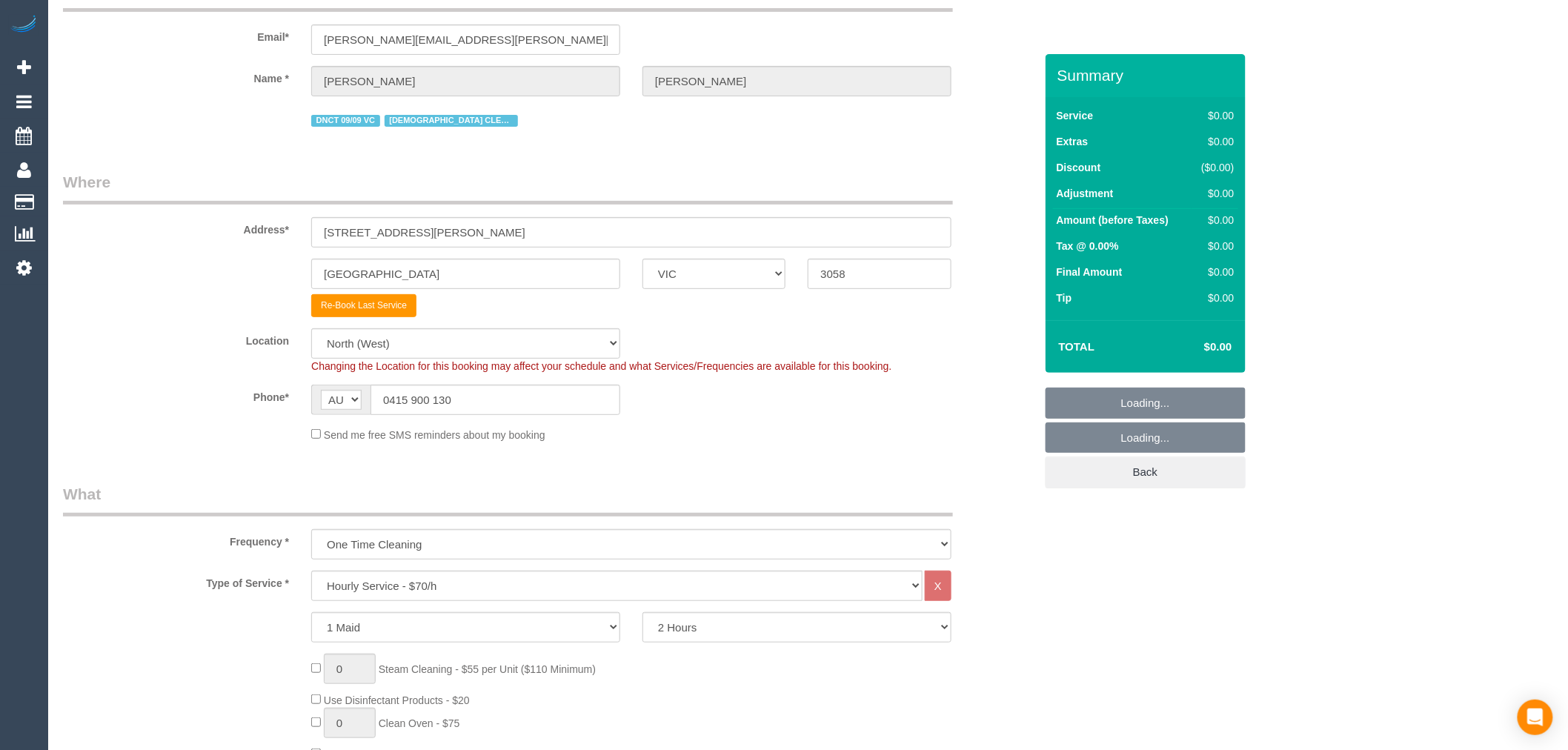
scroll to position [246, 0]
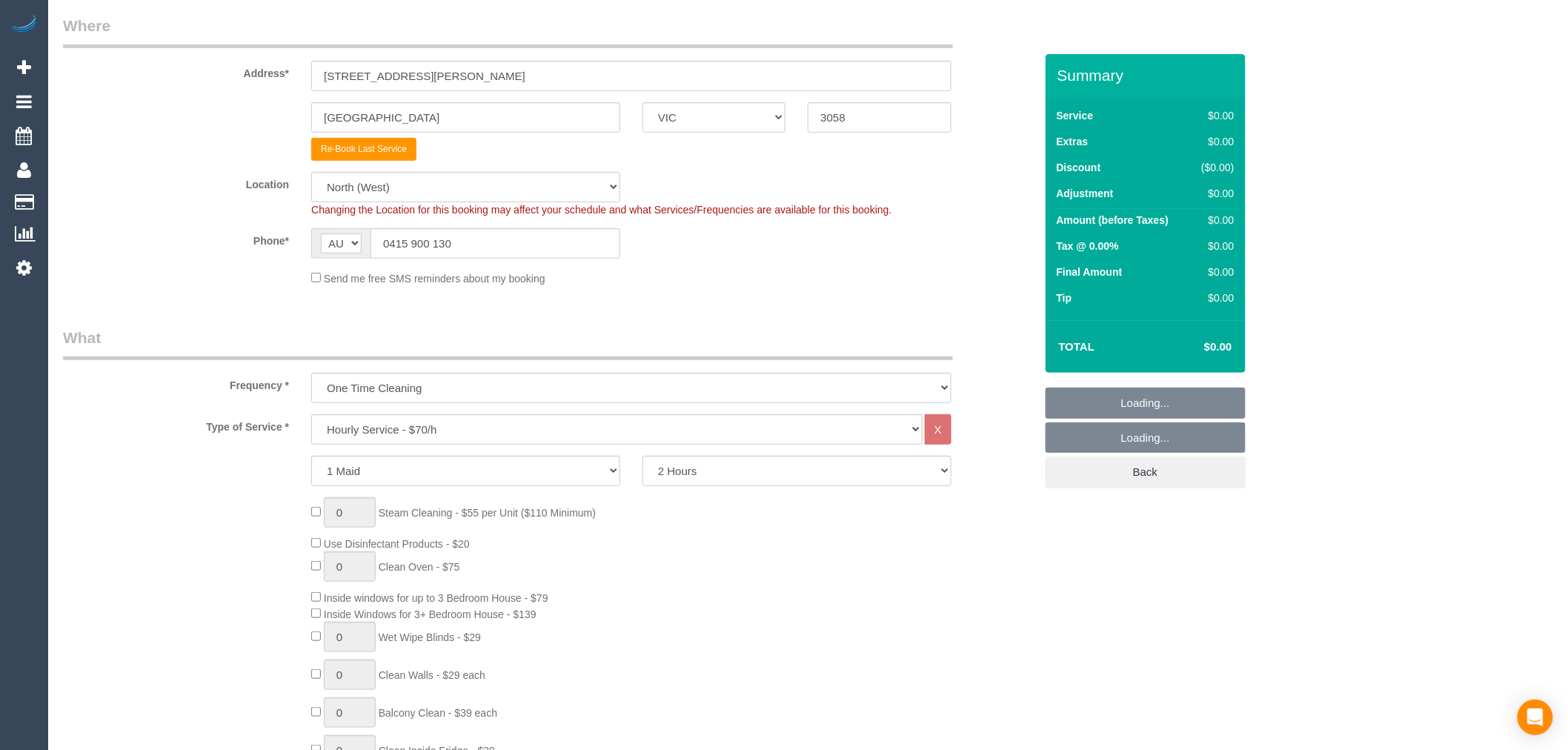
select select "object:3322"
click at [434, 438] on select "Hourly Service - $70/h Hourly Service - $65/h Hourly Service - $60/h Hourly Ser…" at bounding box center [617, 430] width 611 height 31
drag, startPoint x: 76, startPoint y: 344, endPoint x: 94, endPoint y: 339, distance: 18.7
click at [78, 345] on legend "What" at bounding box center [508, 343] width 890 height 33
click at [466, 196] on select "Office City East (North) East (South) Inner East Inner North (East) Inner North…" at bounding box center [466, 188] width 309 height 31
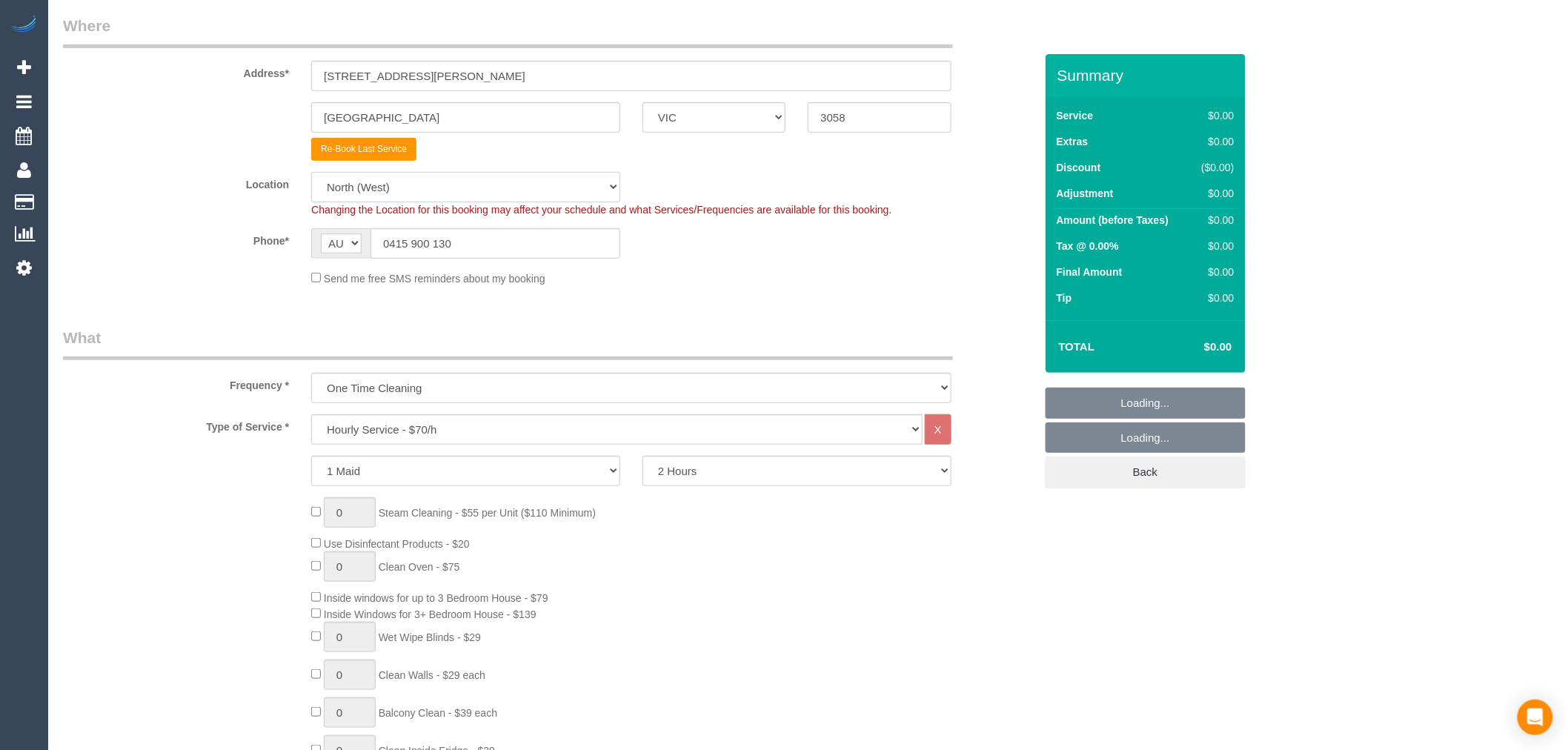
click at [388, 183] on select "Office City East (North) East (South) Inner East Inner North (East) Inner North…" at bounding box center [466, 188] width 309 height 31
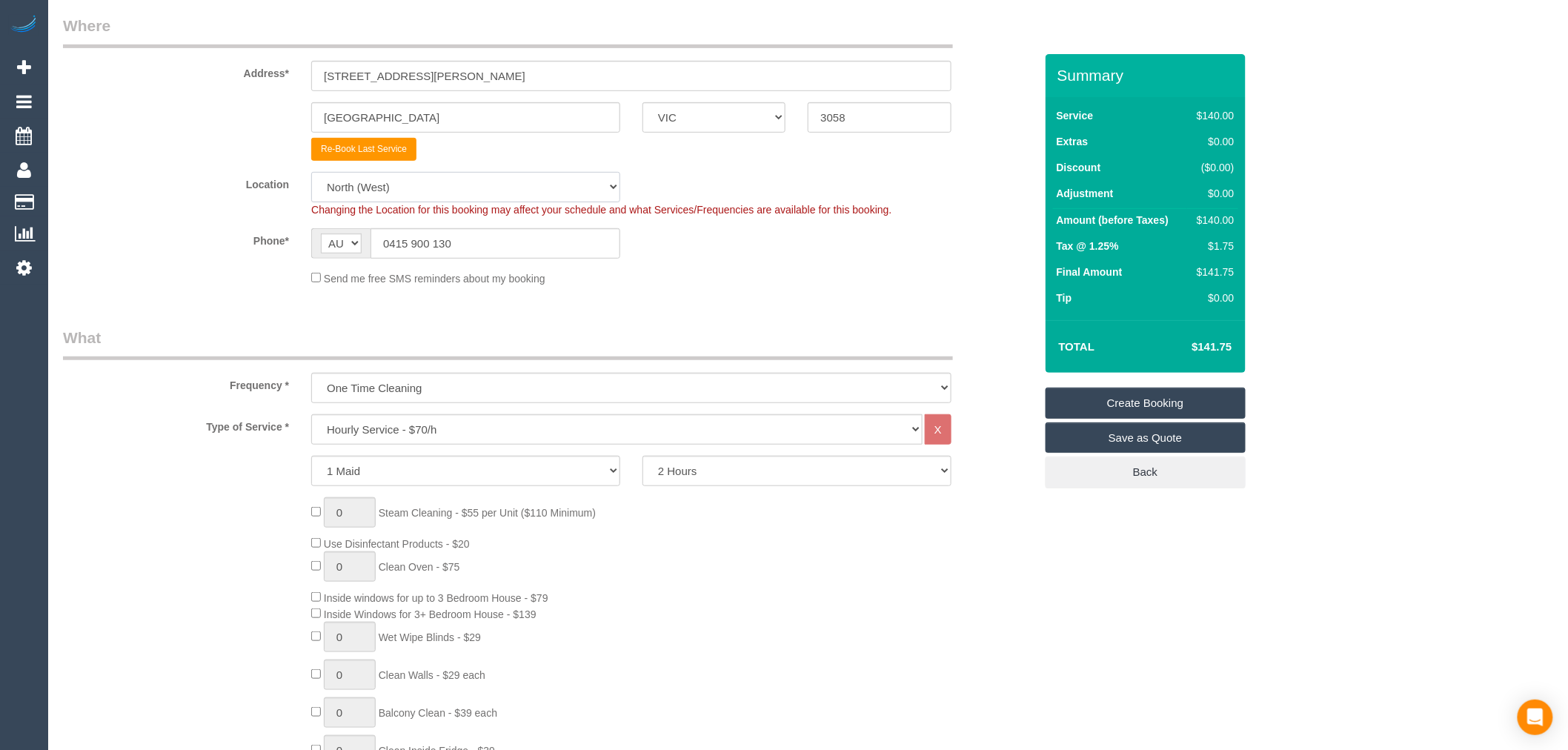
click at [361, 188] on select "Office City East (North) East (South) Inner East Inner North (East) Inner North…" at bounding box center [466, 188] width 309 height 31
select select "50"
click at [311, 174] on select "Office City East (North) East (South) Inner East Inner North (East) Inner North…" at bounding box center [466, 188] width 309 height 31
select select "object:4064"
click at [406, 432] on select "Hourly Service - $70/h Hourly Service - $65/h Hourly Service - $60/h Hourly Ser…" at bounding box center [617, 430] width 611 height 31
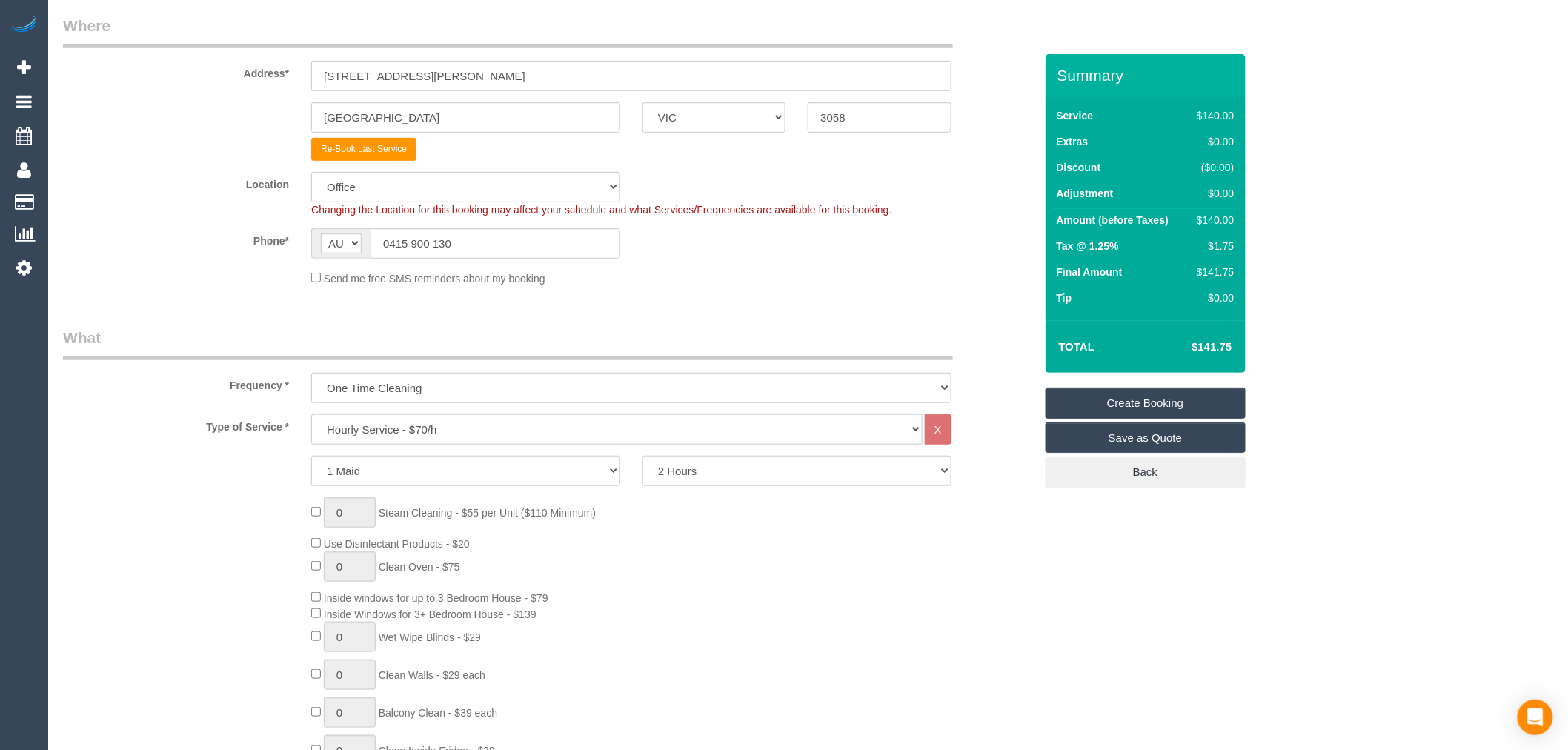
select select "28"
click at [311, 416] on select "Hourly Service - $70/h Hourly Service - $65/h Hourly Service - $60/h Hourly Ser…" at bounding box center [617, 430] width 611 height 31
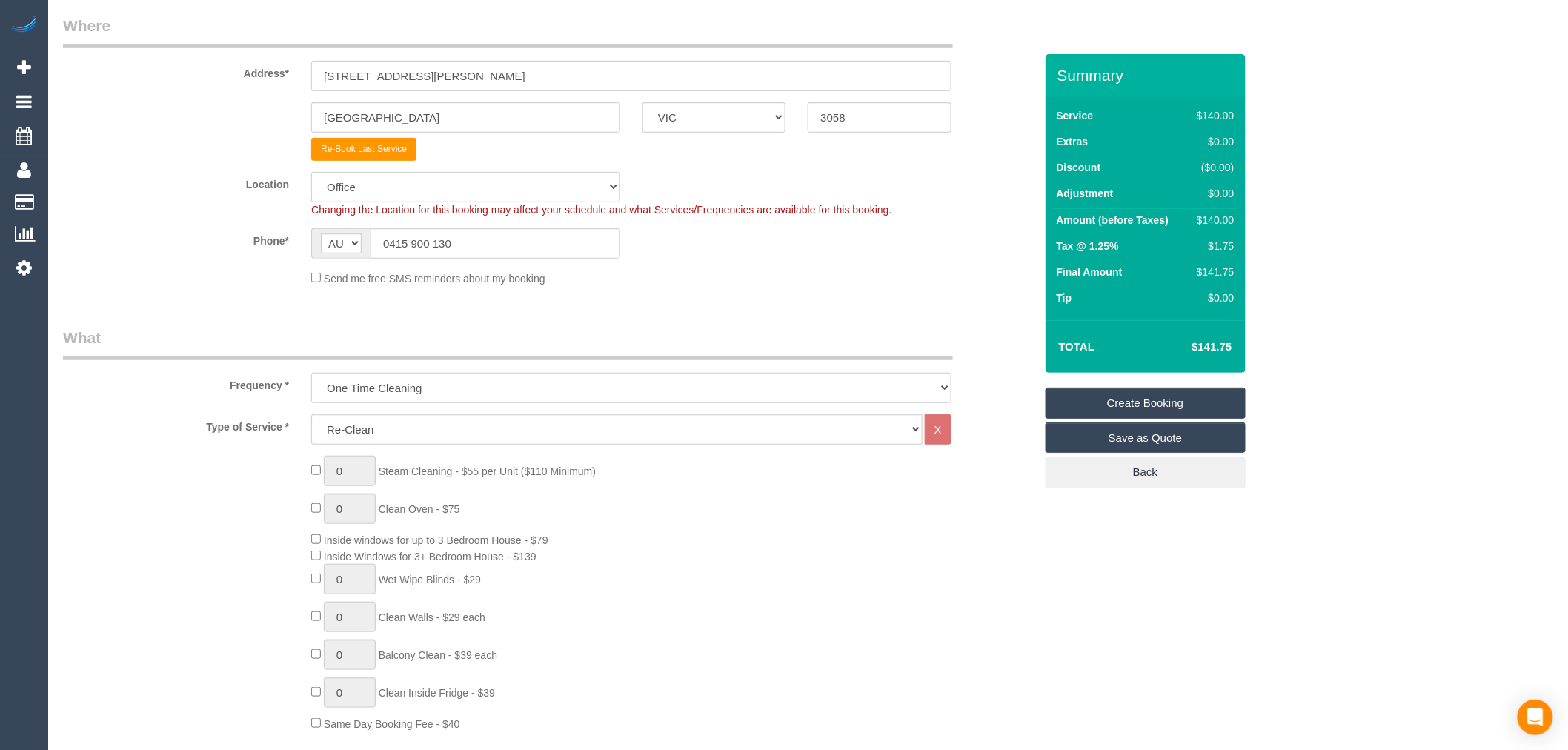
click at [271, 369] on div "Frequency * One Time Cleaning Weekly - 10% Off - 10.00% (0% for the First Booki…" at bounding box center [549, 364] width 994 height 76
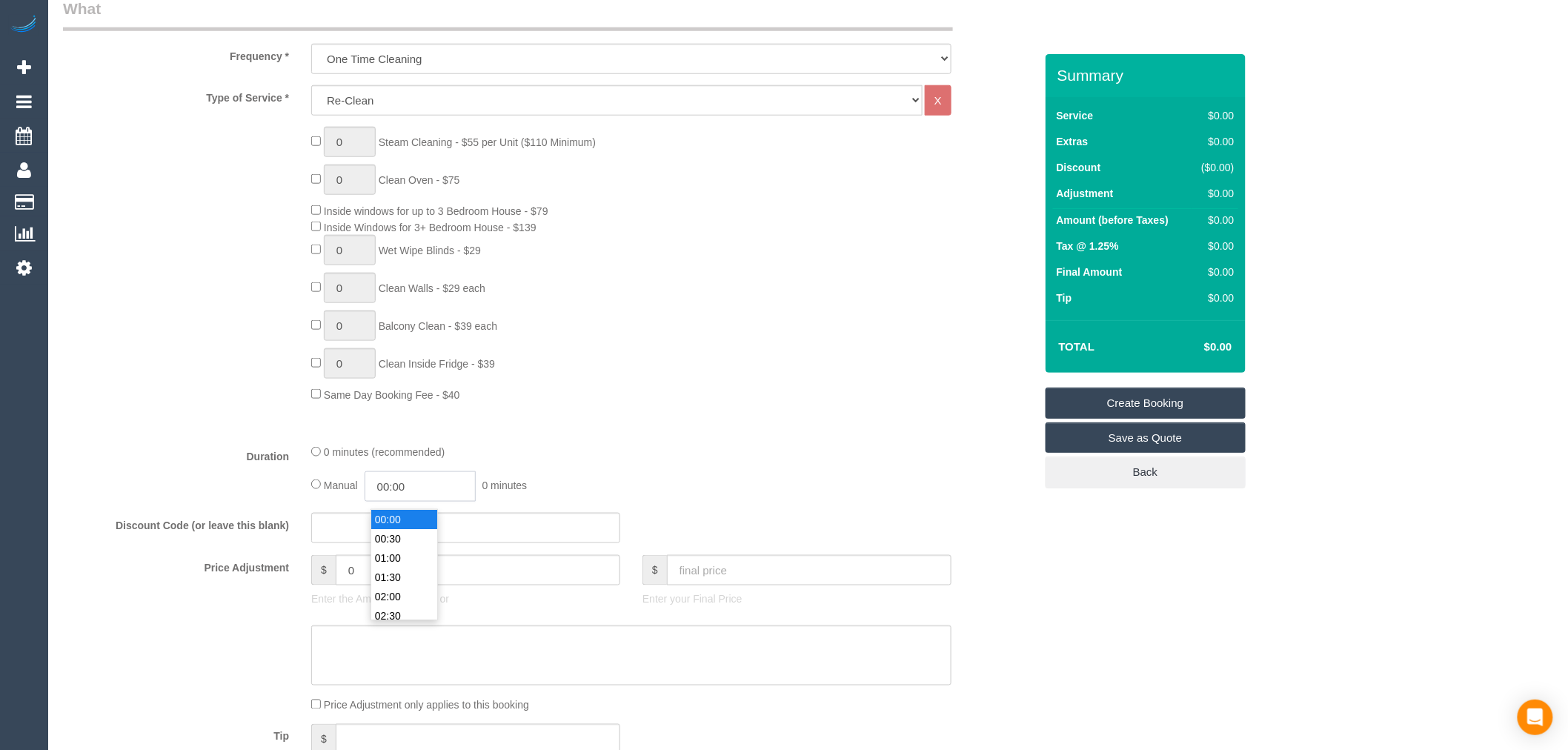
drag, startPoint x: 432, startPoint y: 492, endPoint x: 234, endPoint y: 479, distance: 198.4
click at [245, 493] on div "Duration 0 minutes (recommended) Manual 00:00 0 minutes" at bounding box center [549, 473] width 994 height 58
type input "01:00"
click at [717, 440] on fieldset "What Frequency * One Time Cleaning Weekly - 10% Off - 10.00% (0% for the First …" at bounding box center [549, 403] width 972 height 812
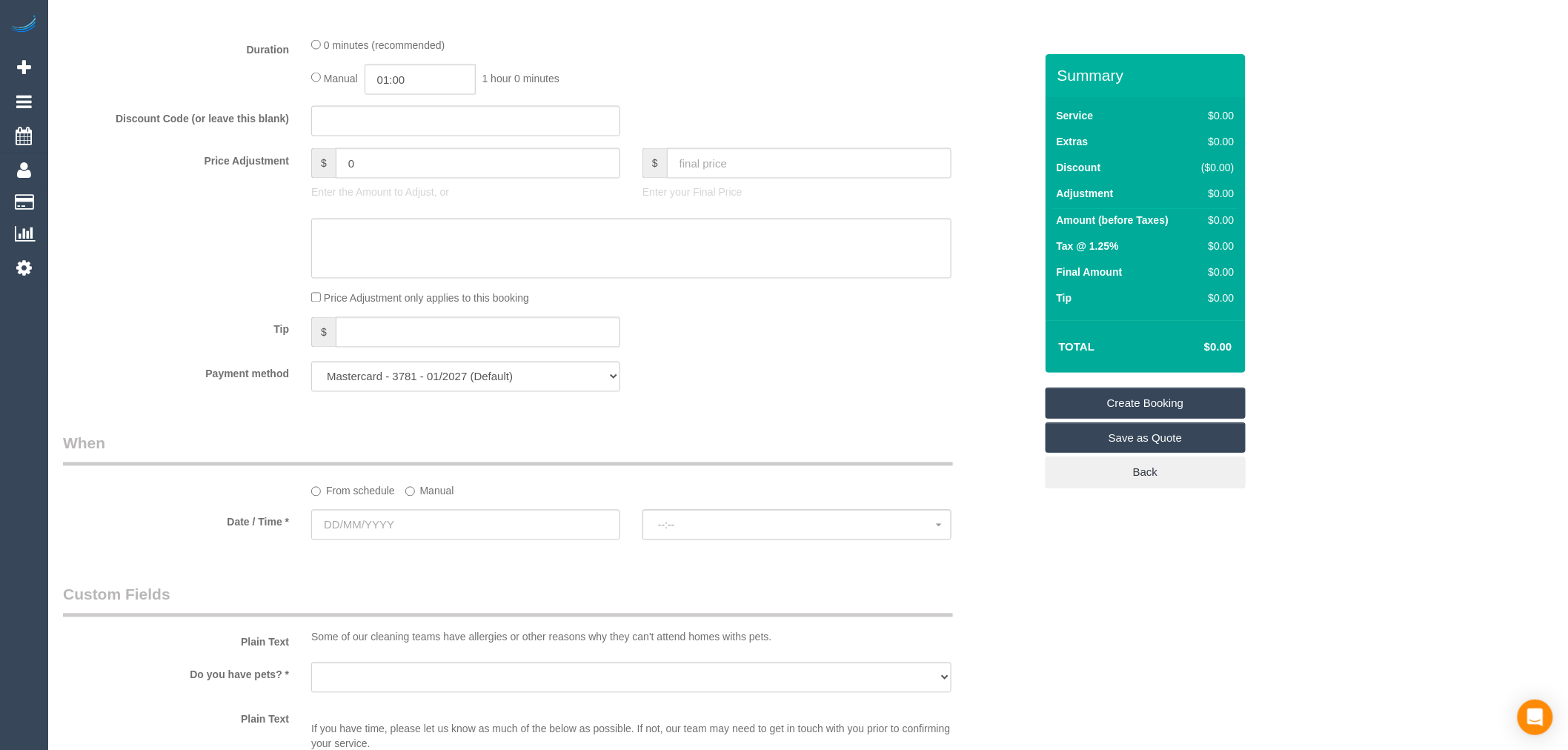
scroll to position [988, 0]
click at [480, 387] on select "Mastercard - 3781 - 01/2027 (Default) Add Credit Card ─────────────── Cash Chec…" at bounding box center [466, 372] width 309 height 31
select select "string:check"
click at [311, 365] on select "Mastercard - 3781 - 01/2027 (Default) Add Credit Card ─────────────── Cash Chec…" at bounding box center [466, 372] width 309 height 31
click at [434, 487] on label "Manual" at bounding box center [430, 483] width 49 height 20
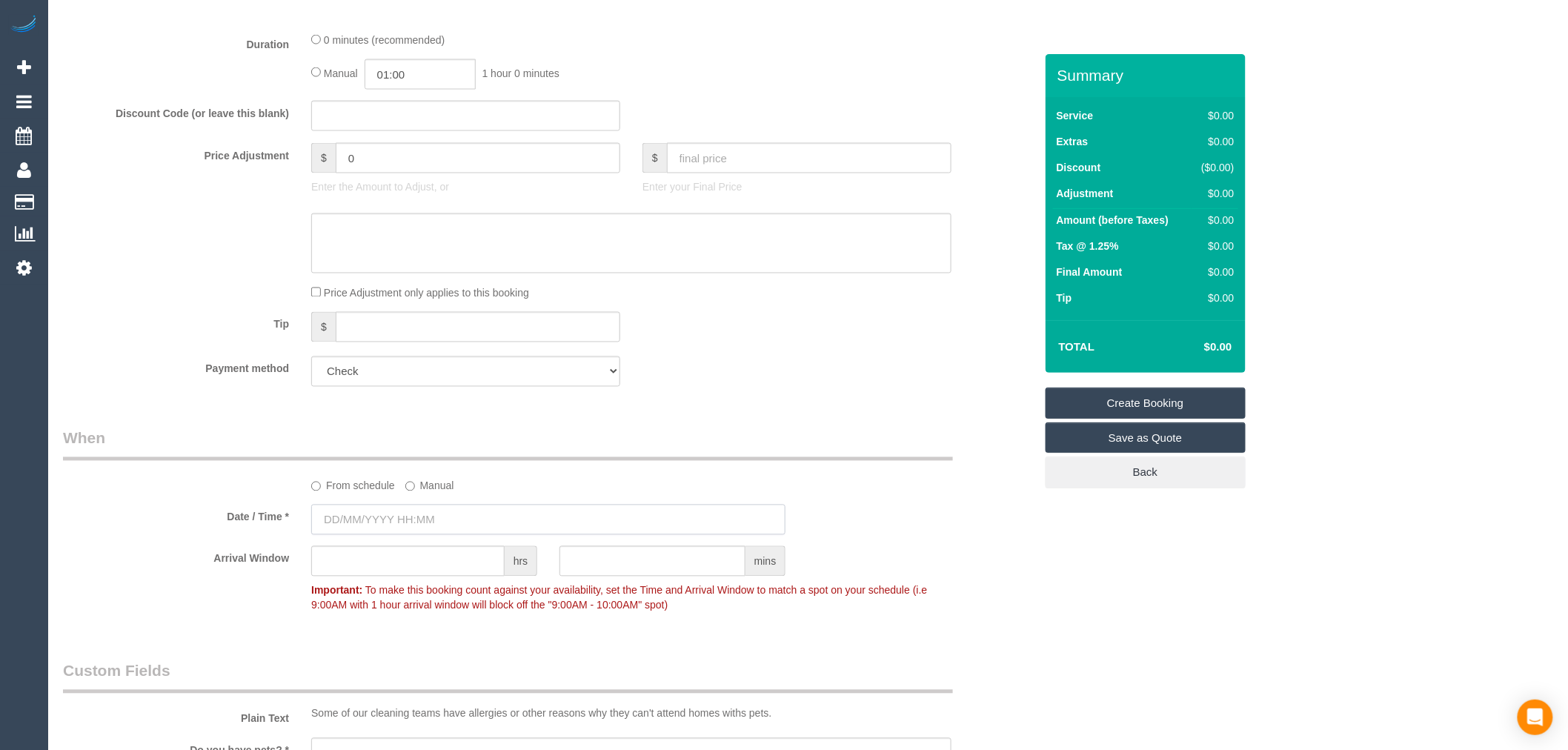
click at [423, 531] on input "text" at bounding box center [548, 520] width 474 height 31
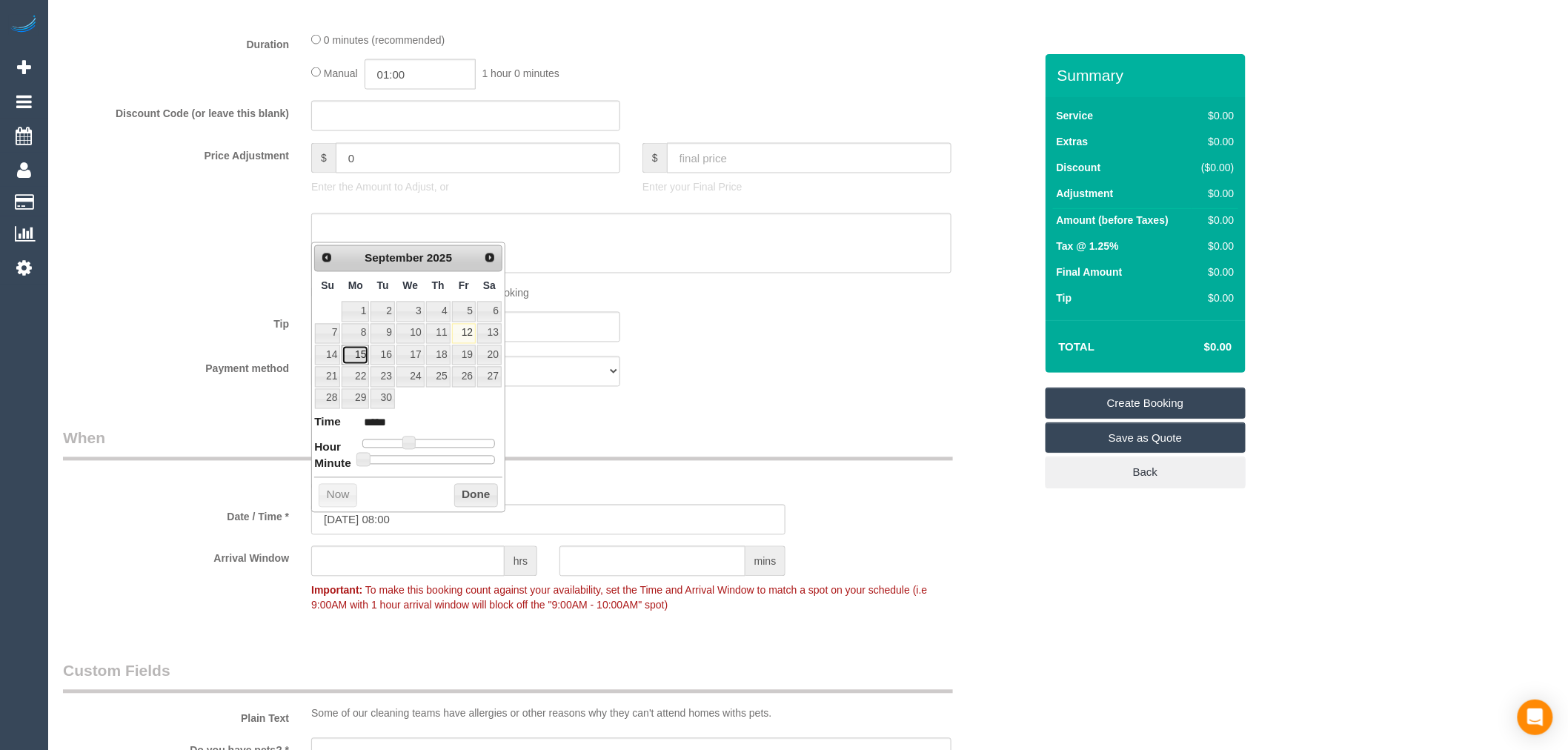
click at [353, 357] on link "15" at bounding box center [356, 355] width 27 height 20
type input "15/09/2025 09:00"
type input "*****"
type input "15/09/2025 10:00"
type input "*****"
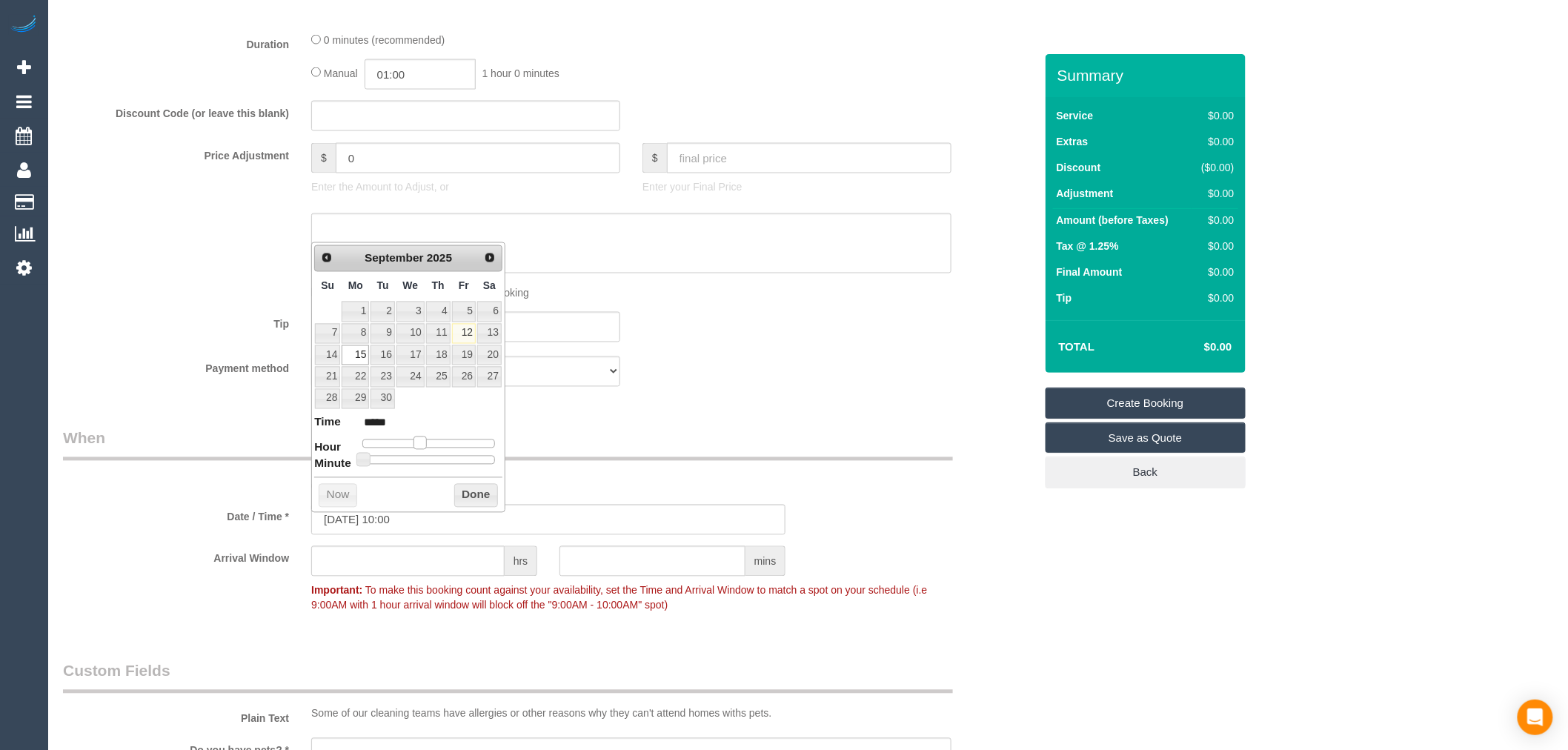
type input "15/09/2025 11:00"
type input "*****"
type input "15/09/2025 12:00"
type input "*****"
type input "15/09/2025 13:00"
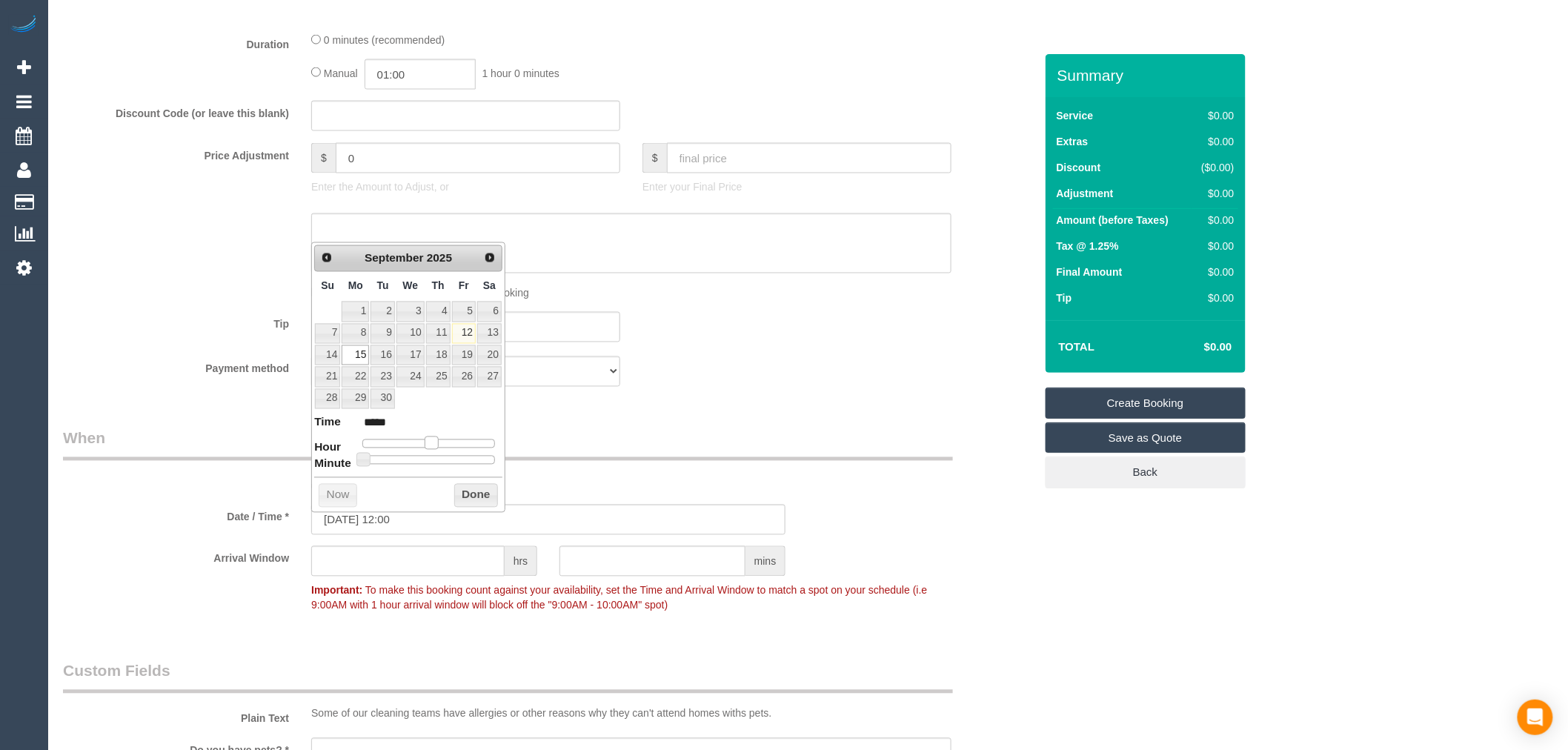
type input "*****"
drag, startPoint x: 408, startPoint y: 442, endPoint x: 437, endPoint y: 446, distance: 29.3
click at [437, 446] on span at bounding box center [437, 443] width 14 height 14
drag, startPoint x: 462, startPoint y: 489, endPoint x: 465, endPoint y: 529, distance: 40.1
click at [462, 489] on button "Done" at bounding box center [476, 495] width 44 height 23
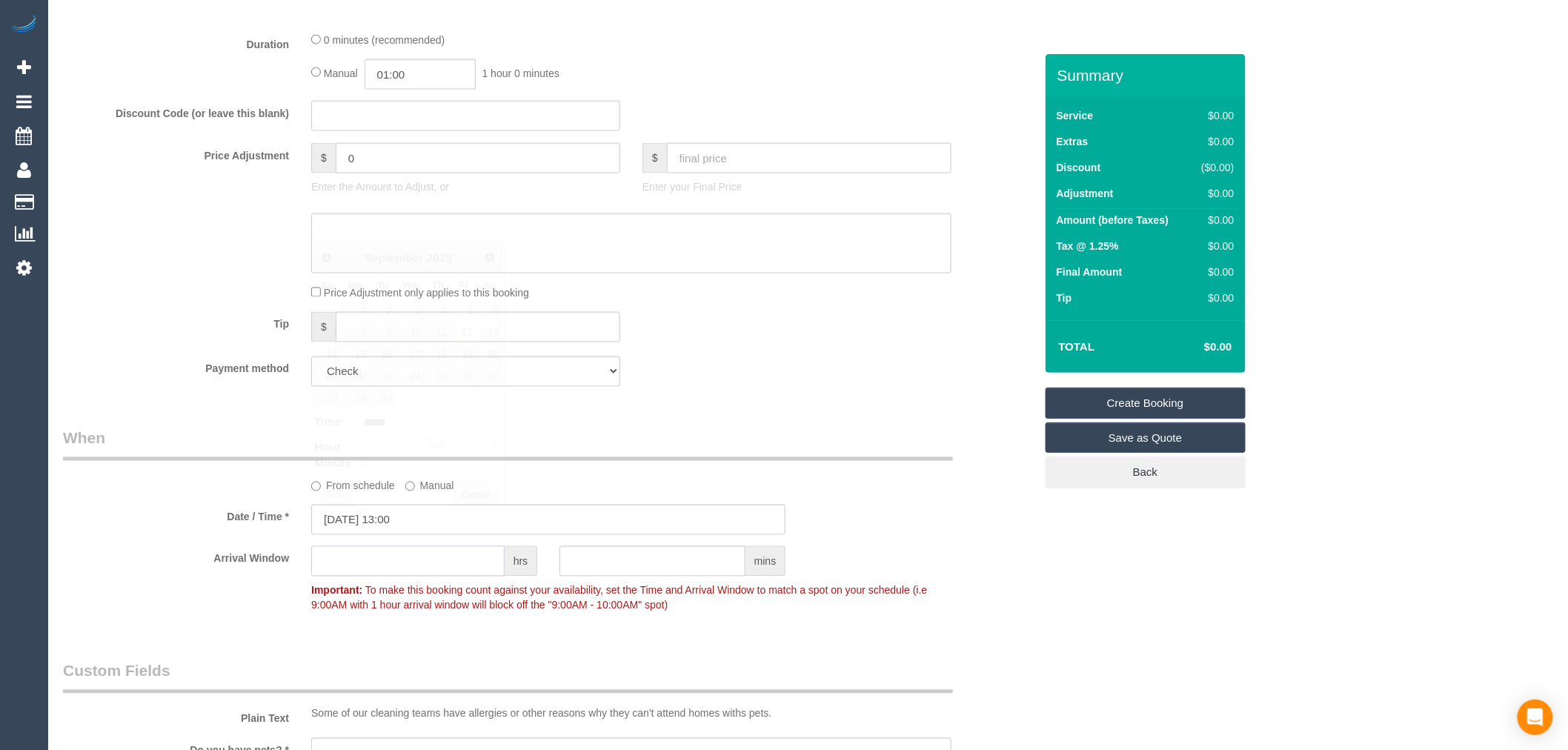
click at [448, 576] on input "text" at bounding box center [407, 562] width 193 height 31
type input "2"
click at [364, 560] on input "2" at bounding box center [407, 562] width 193 height 31
type input "1"
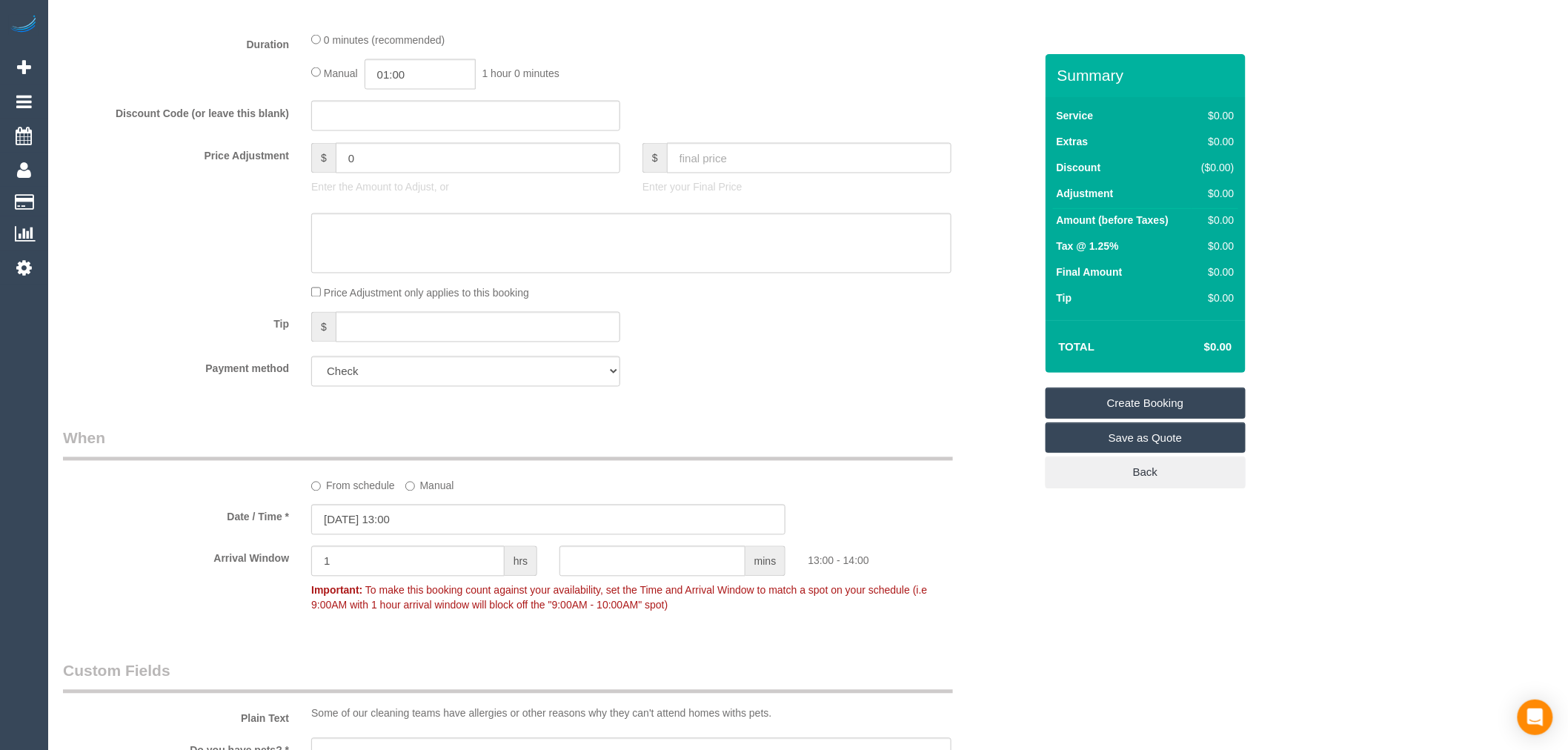
scroll to position [1482, 0]
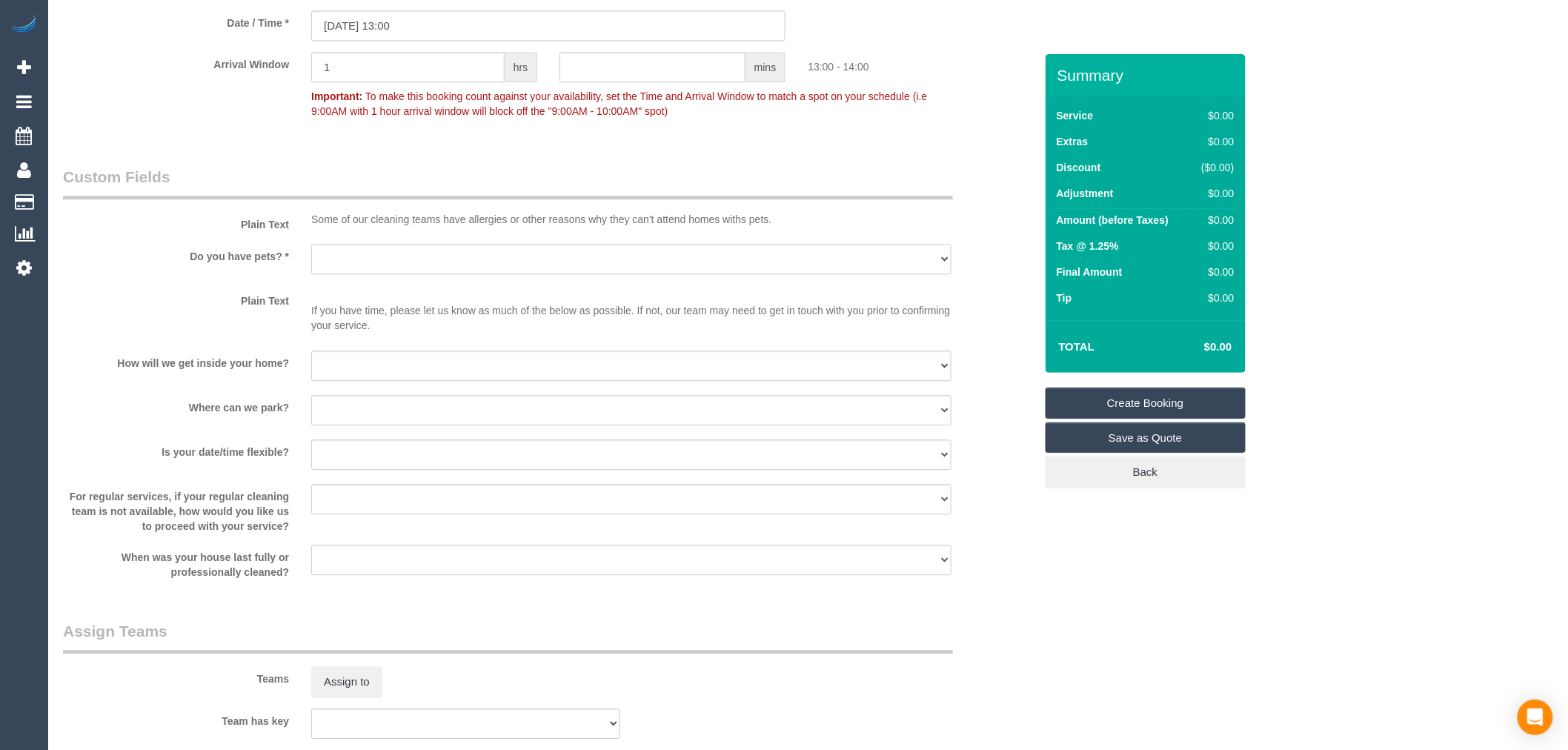
click at [467, 269] on select "Yes - Cats Yes - Dogs No pets Yes - Dogs and Cats Yes - Other" at bounding box center [631, 259] width 640 height 31
select select "number:28"
click at [311, 252] on select "Yes - Cats Yes - Dogs No pets Yes - Dogs and Cats Yes - Other" at bounding box center [631, 259] width 640 height 31
click at [426, 366] on select "I will be home Key will be left (please provide details below) Lock box/Access …" at bounding box center [631, 366] width 640 height 31
select select "number:14"
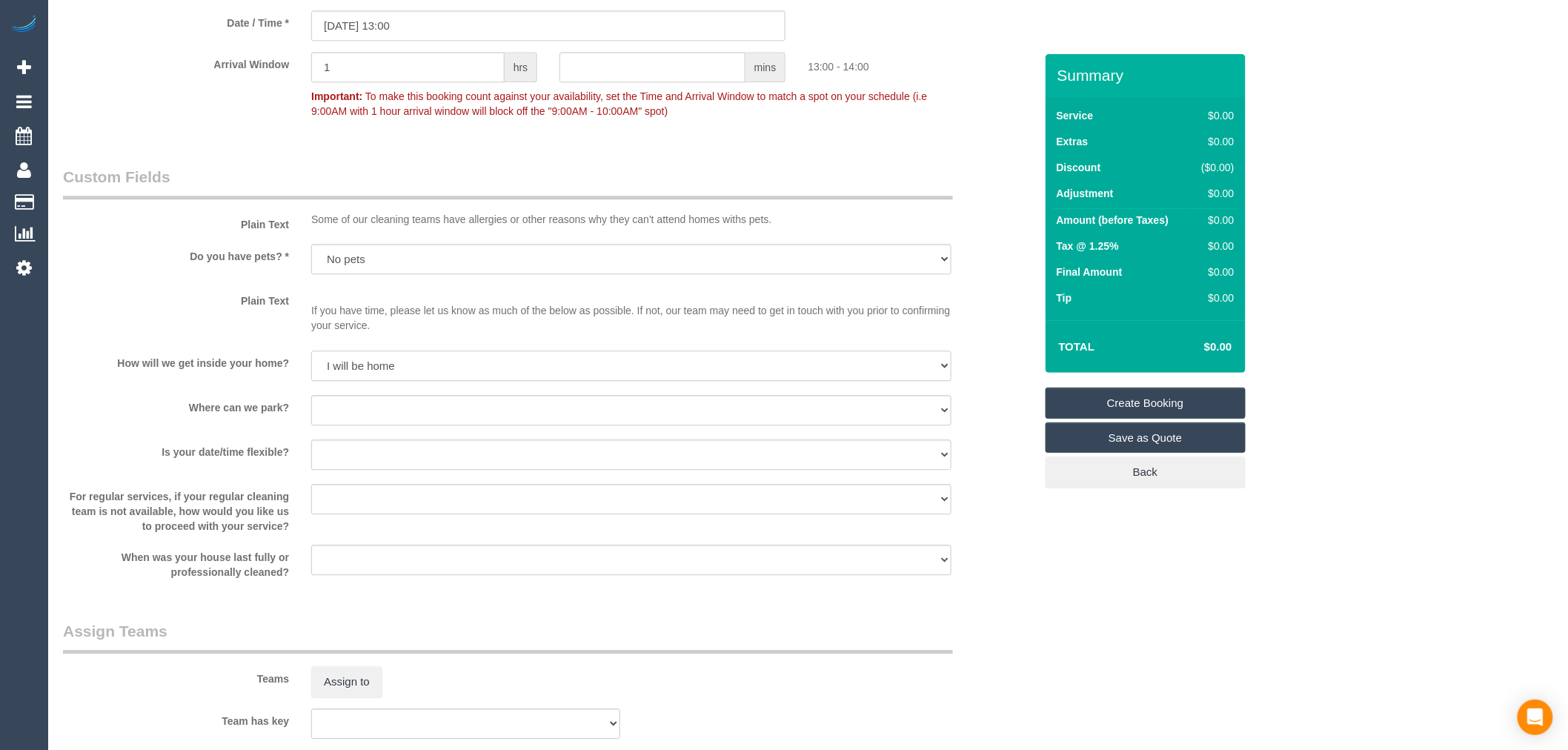
click at [311, 358] on select "I will be home Key will be left (please provide details below) Lock box/Access …" at bounding box center [631, 366] width 640 height 31
click at [375, 268] on select "Yes - Cats Yes - Dogs No pets Yes - Dogs and Cats Yes - Other" at bounding box center [631, 259] width 640 height 31
select select "number:27"
click at [311, 252] on select "Yes - Cats Yes - Dogs No pets Yes - Dogs and Cats Yes - Other" at bounding box center [631, 259] width 640 height 31
click at [224, 331] on div "Plain Text If you have time, please let us know as much of the below as possibl…" at bounding box center [549, 314] width 994 height 51
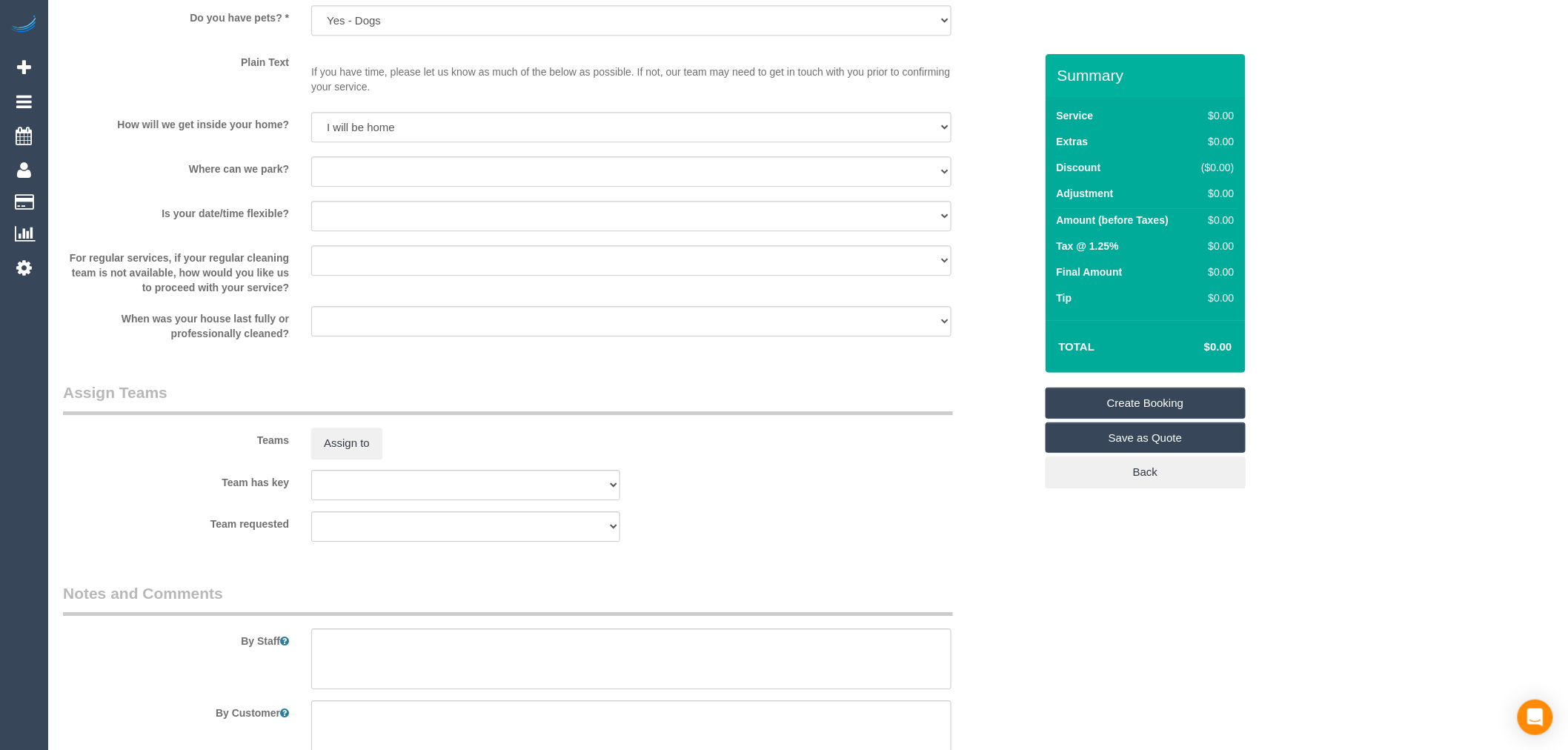
scroll to position [1886, 0]
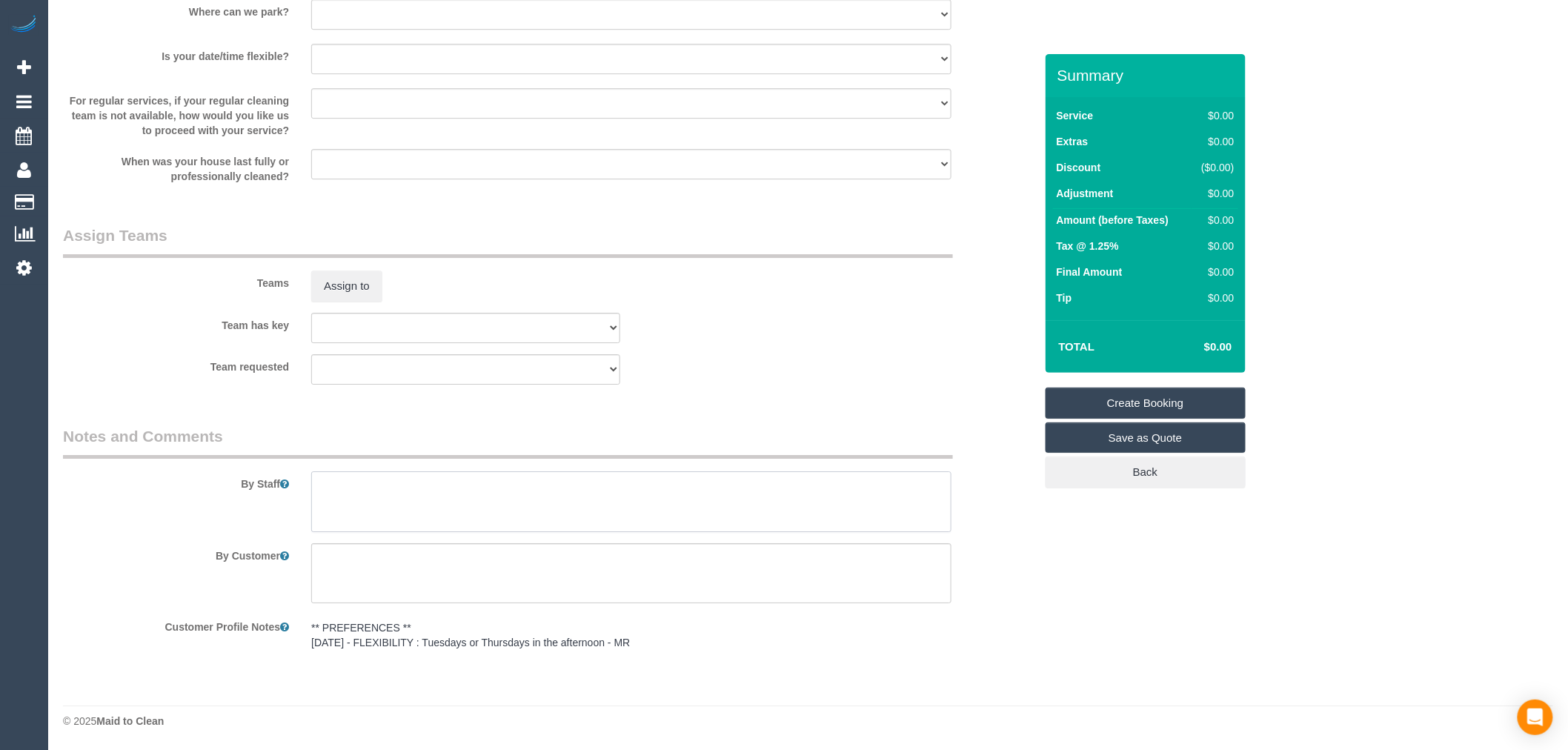
click at [401, 520] on textarea at bounding box center [631, 501] width 640 height 61
click at [560, 485] on textarea at bounding box center [631, 501] width 640 height 61
paste textarea "Re-clean tasks: Estimated time: Access information: Name of person managing com…"
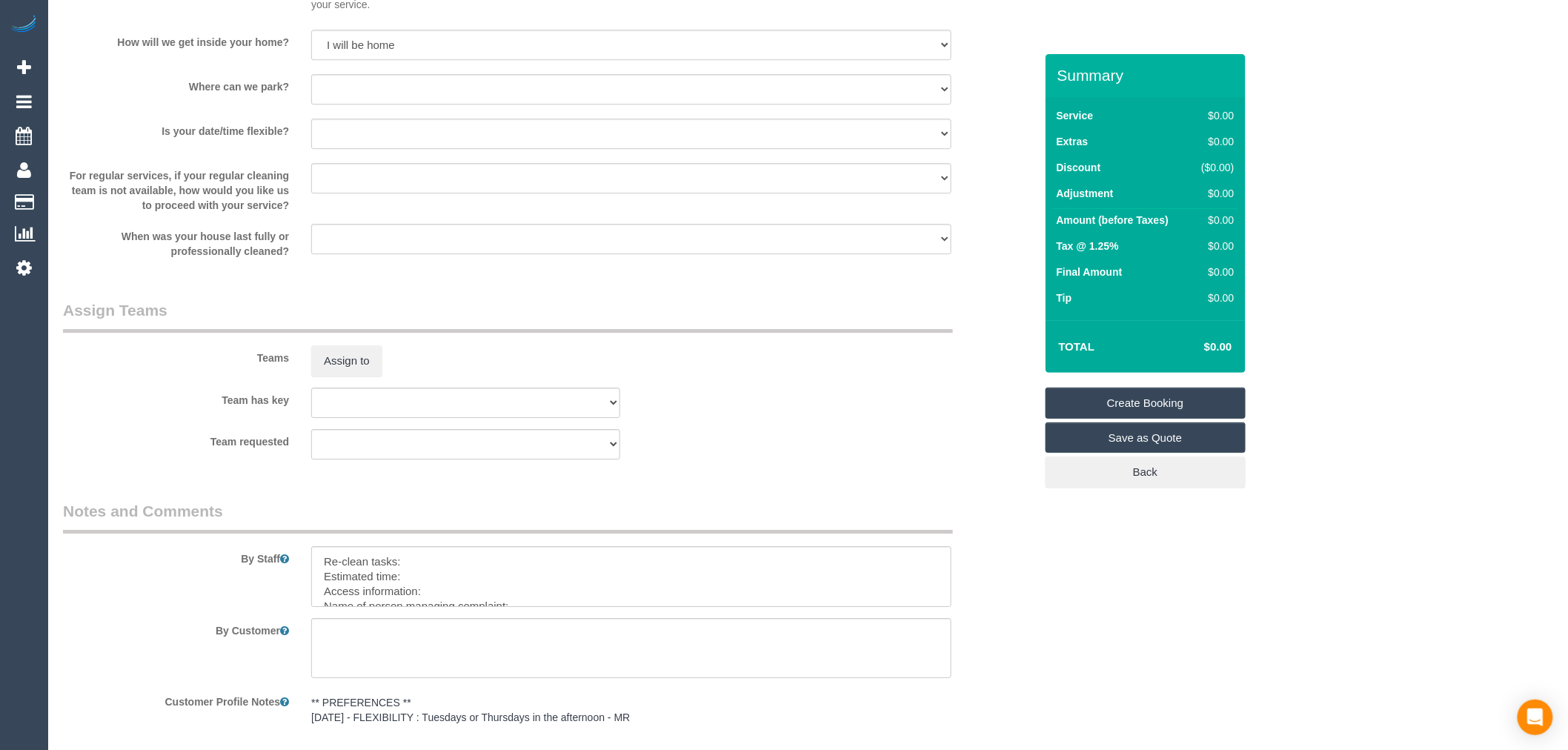
click at [433, 542] on div "By Staff" at bounding box center [549, 554] width 994 height 107
click at [450, 567] on textarea at bounding box center [631, 576] width 640 height 61
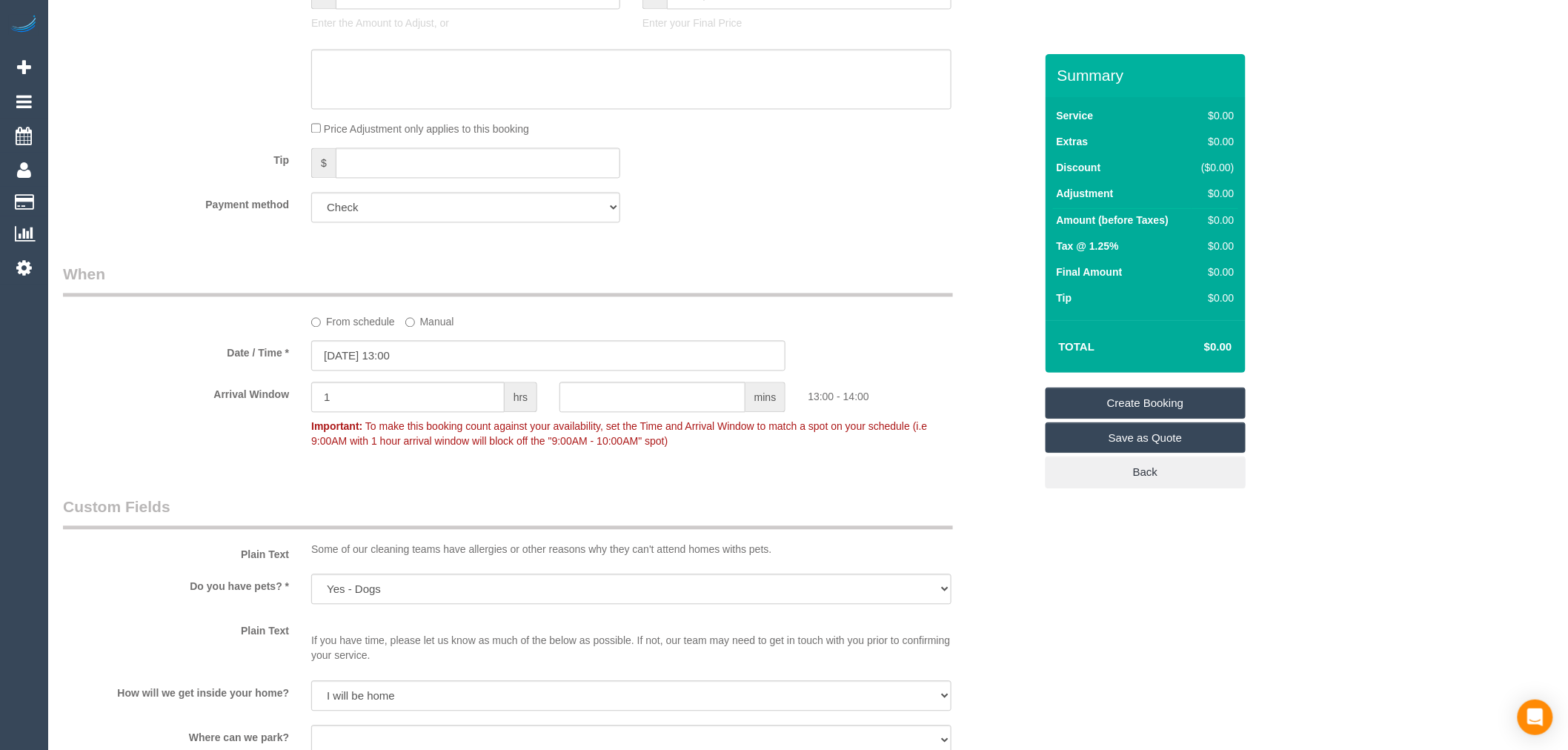
scroll to position [1152, 0]
type textarea "Re-clean tasks: Floors - vacuuming and mopping Kitchen - splashback Estimated t…"
click at [1108, 400] on link "Create Booking" at bounding box center [1146, 403] width 200 height 32
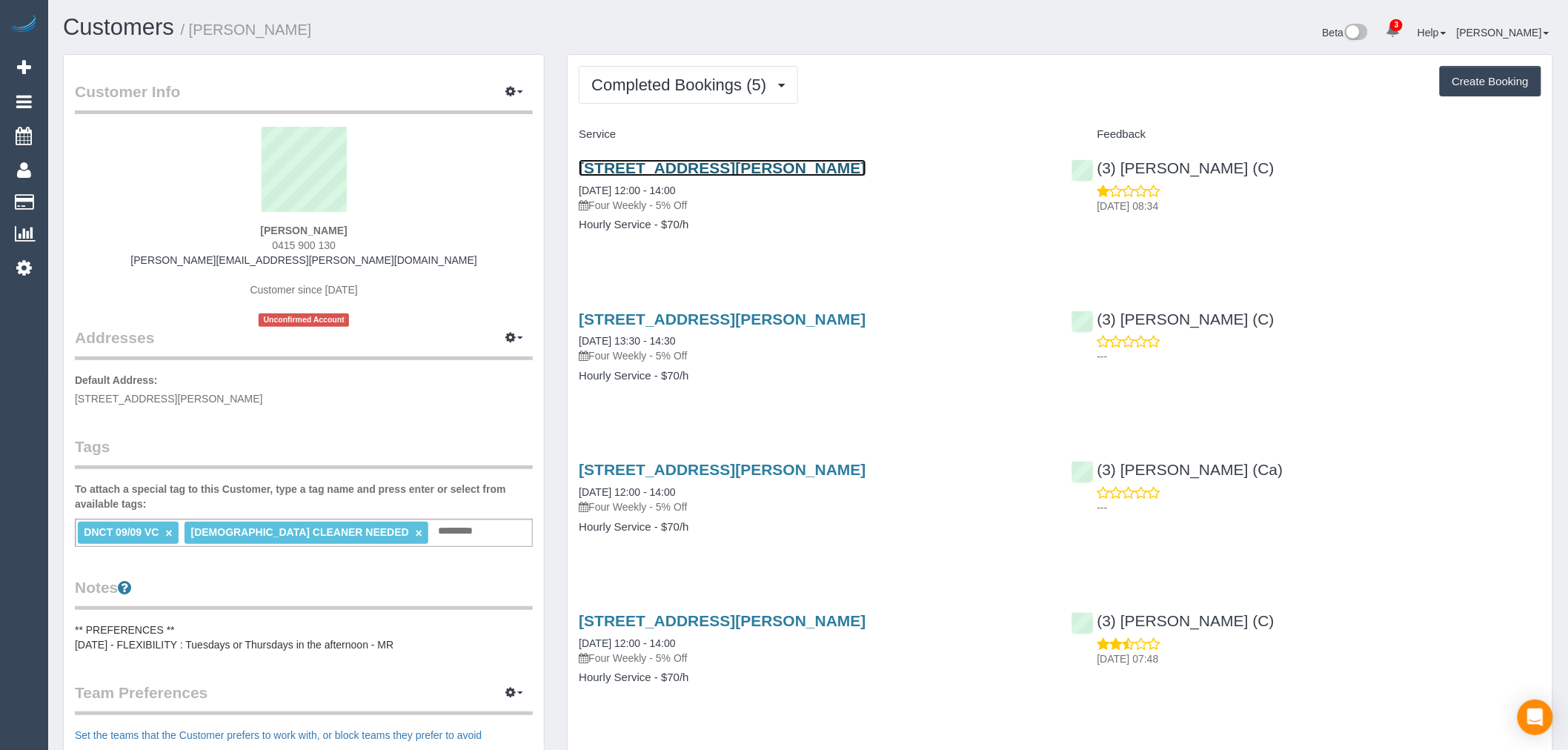
click at [739, 163] on link "[STREET_ADDRESS][PERSON_NAME]" at bounding box center [722, 167] width 287 height 17
click at [683, 100] on button "Completed Bookings (5)" at bounding box center [688, 85] width 219 height 38
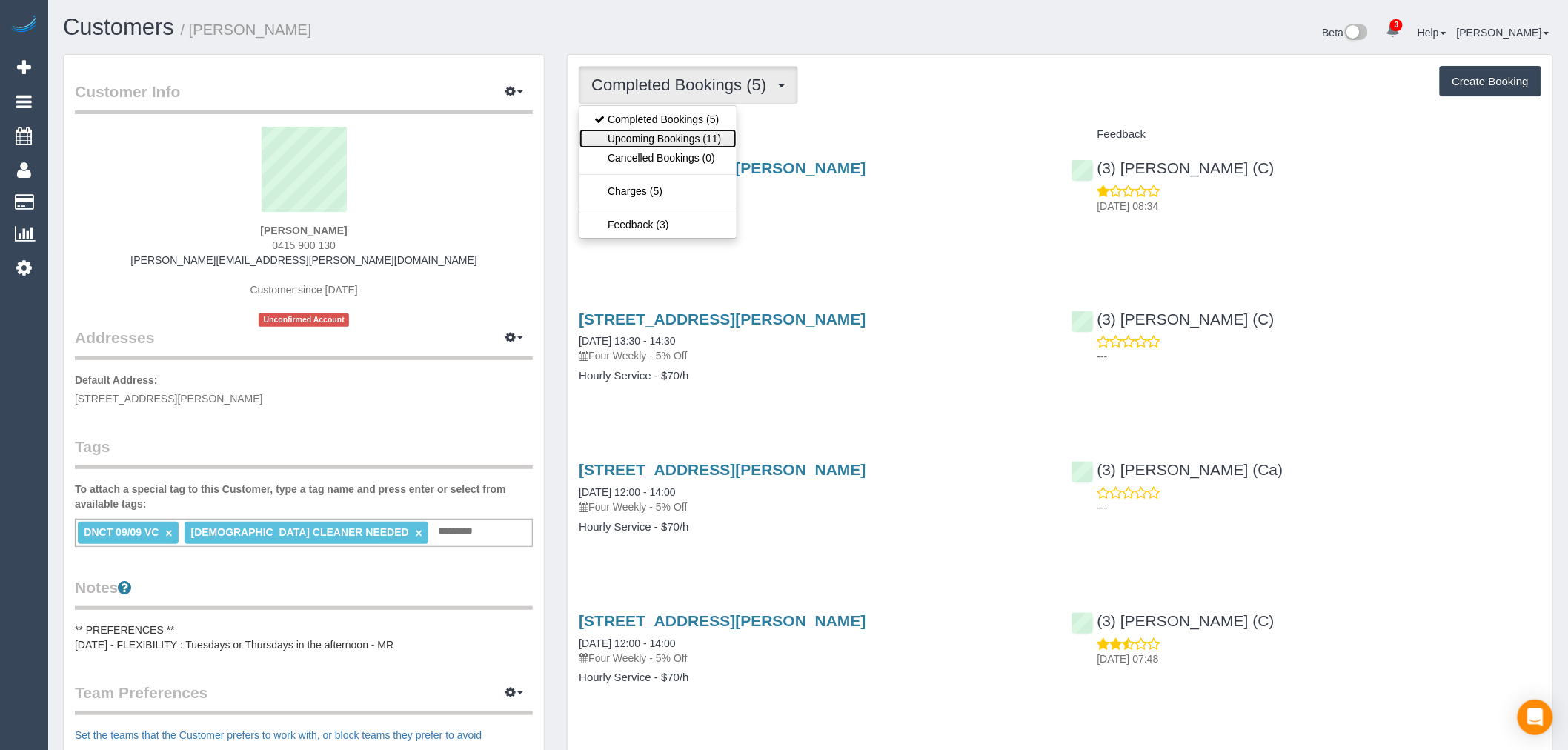
click at [676, 138] on link "Upcoming Bookings (11)" at bounding box center [657, 139] width 156 height 19
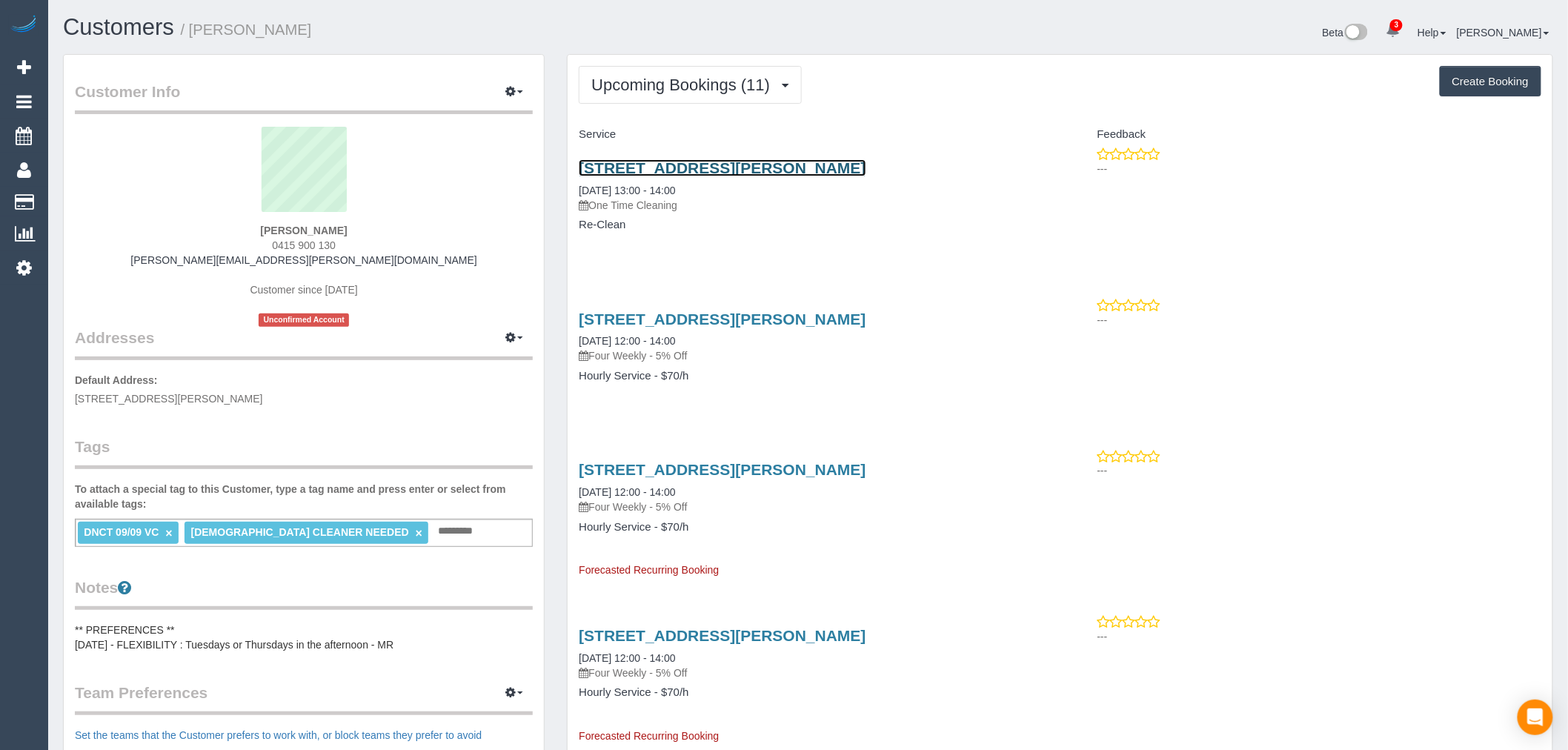
click at [744, 165] on link "[STREET_ADDRESS][PERSON_NAME]" at bounding box center [722, 167] width 287 height 17
click at [698, 73] on button "Upcoming Bookings (11)" at bounding box center [690, 85] width 223 height 38
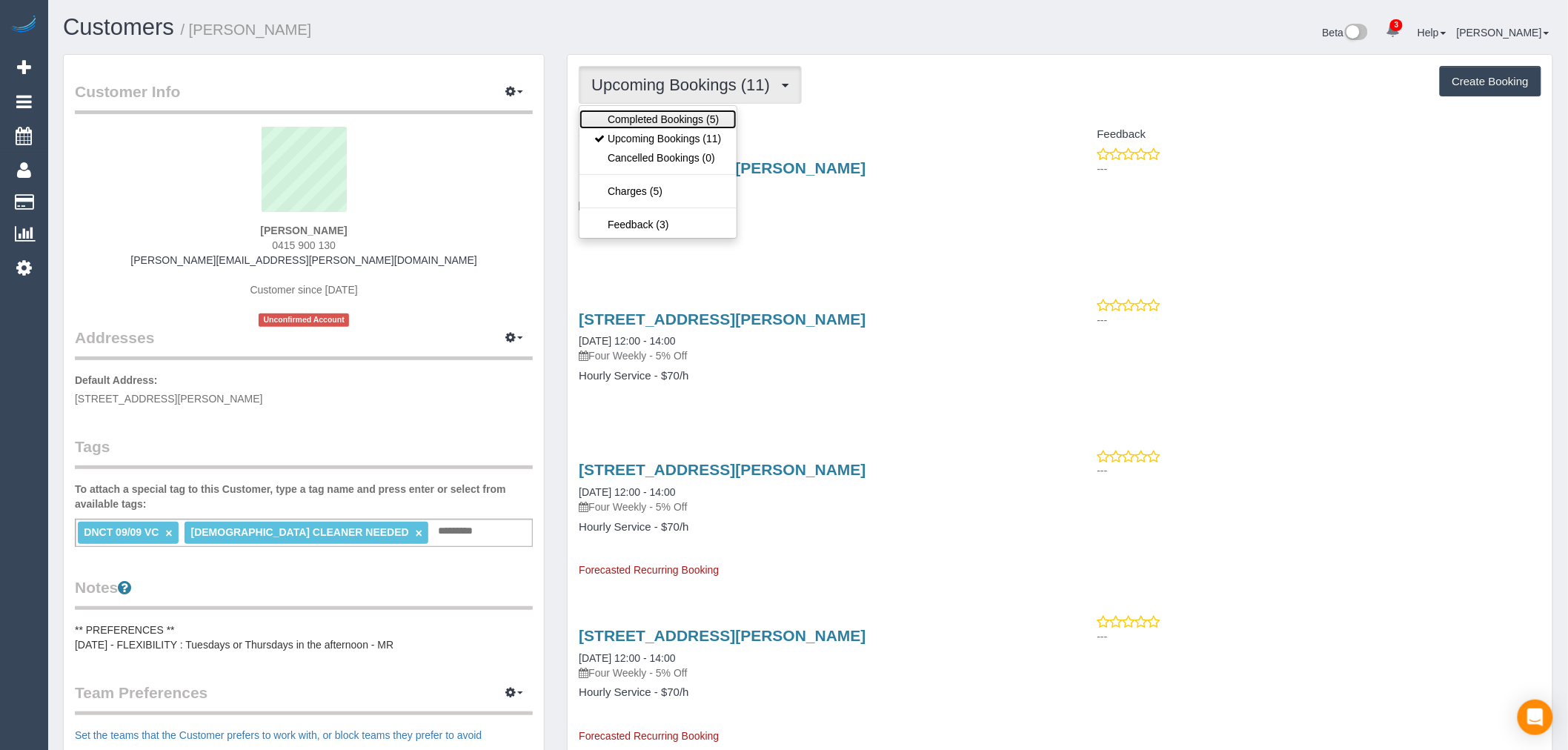
click at [680, 120] on link "Completed Bookings (5)" at bounding box center [657, 120] width 156 height 19
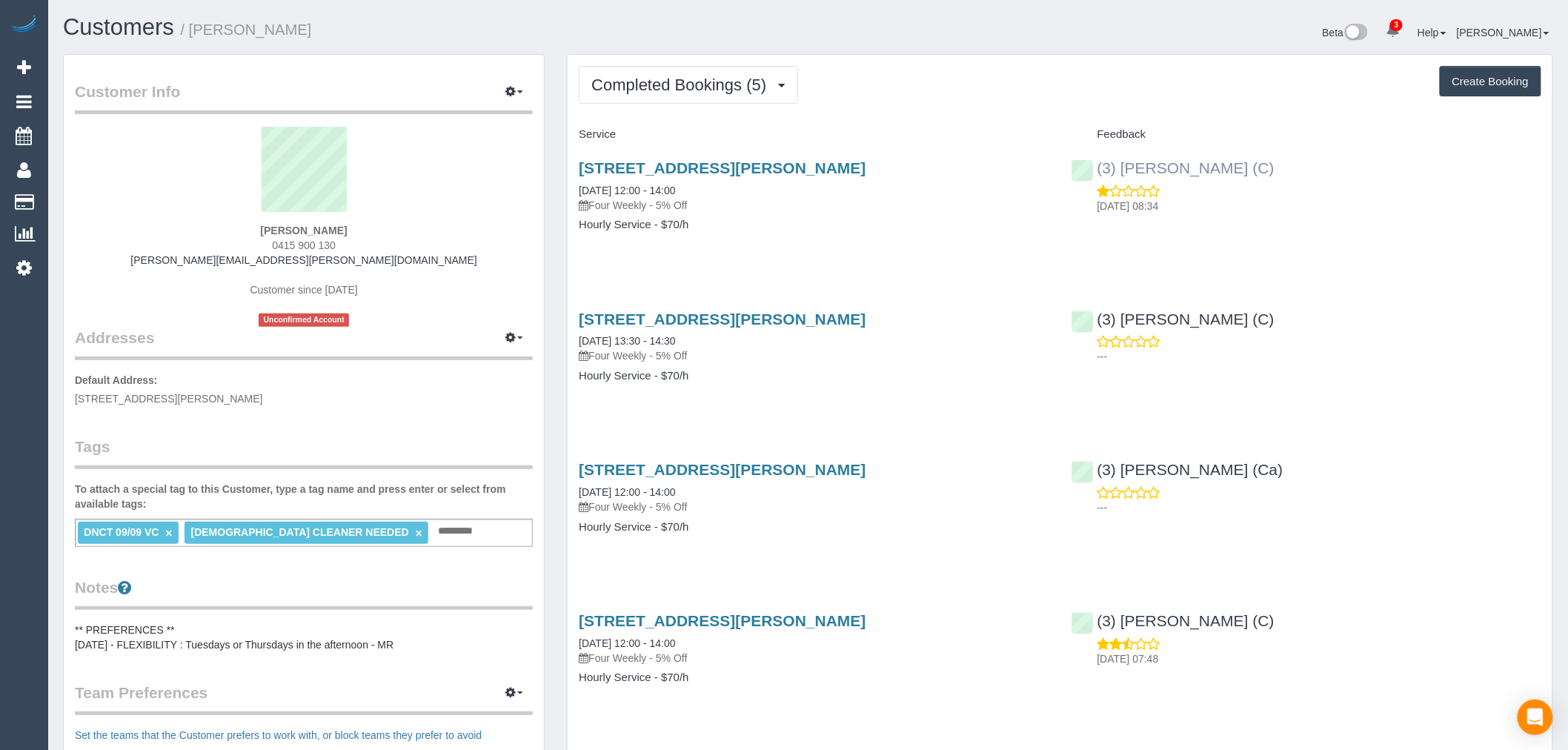
copy link "(3) [PERSON_NAME] (C)"
drag, startPoint x: 1288, startPoint y: 168, endPoint x: 1094, endPoint y: 173, distance: 194.1
click at [1094, 173] on div "(3) [PERSON_NAME] (C) [DATE] 08:34" at bounding box center [1306, 183] width 492 height 73
click at [721, 116] on div "Completed Bookings (5) Completed Bookings (5) Upcoming Bookings (11) Cancelled …" at bounding box center [1060, 484] width 985 height 858
click at [706, 76] on span "Completed Bookings (5)" at bounding box center [683, 85] width 183 height 19
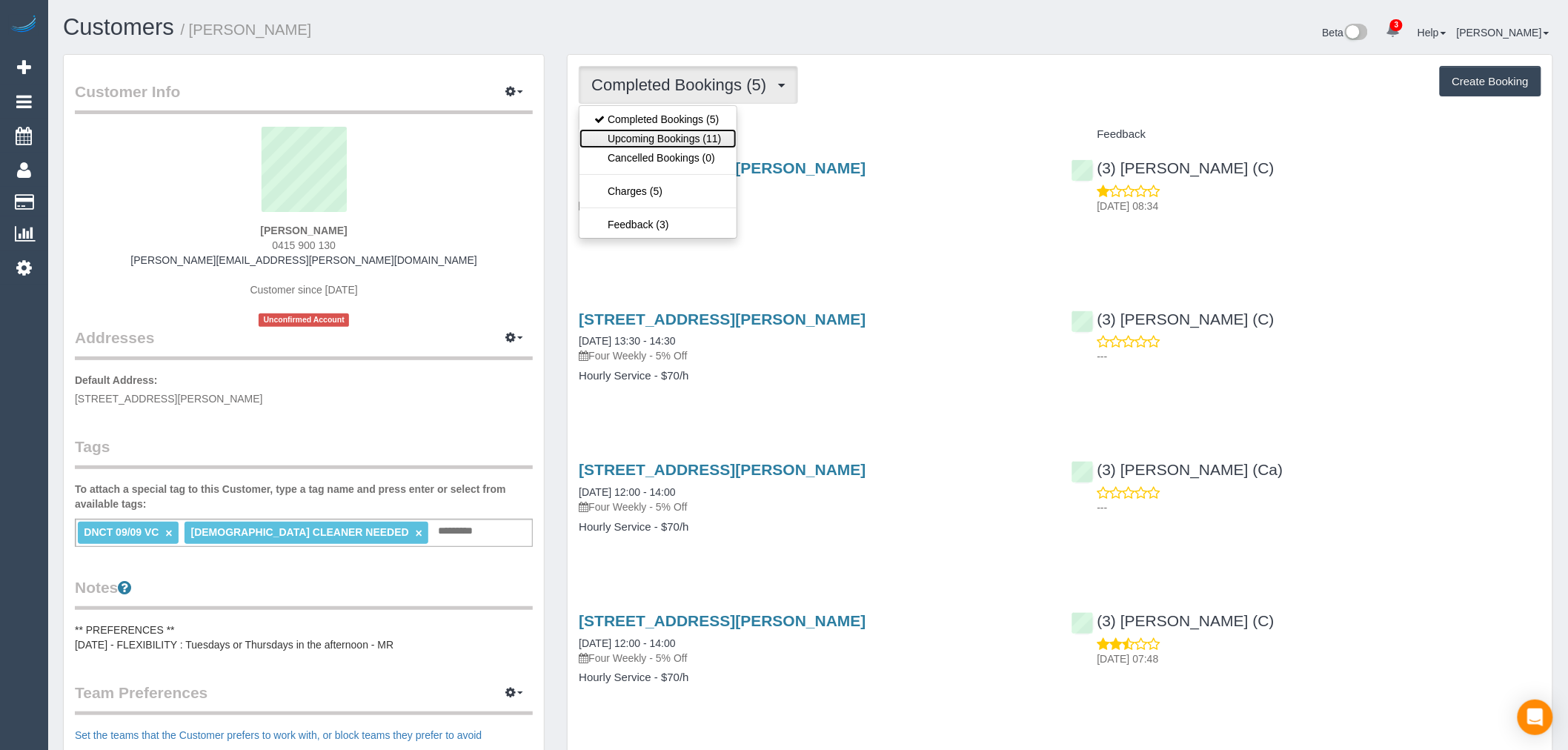
click at [701, 138] on link "Upcoming Bookings (11)" at bounding box center [657, 139] width 156 height 19
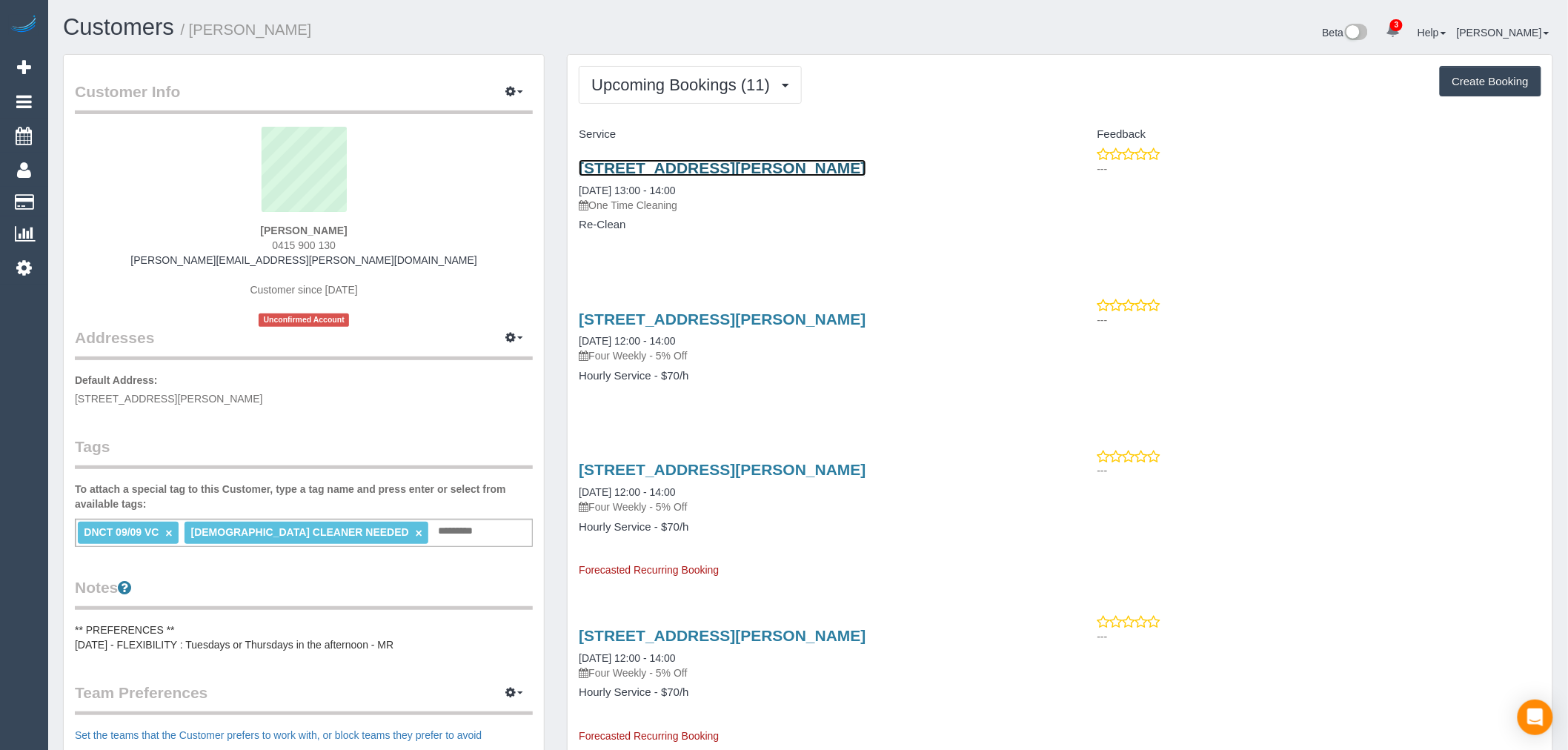
click at [761, 169] on link "[STREET_ADDRESS][PERSON_NAME]" at bounding box center [722, 167] width 287 height 17
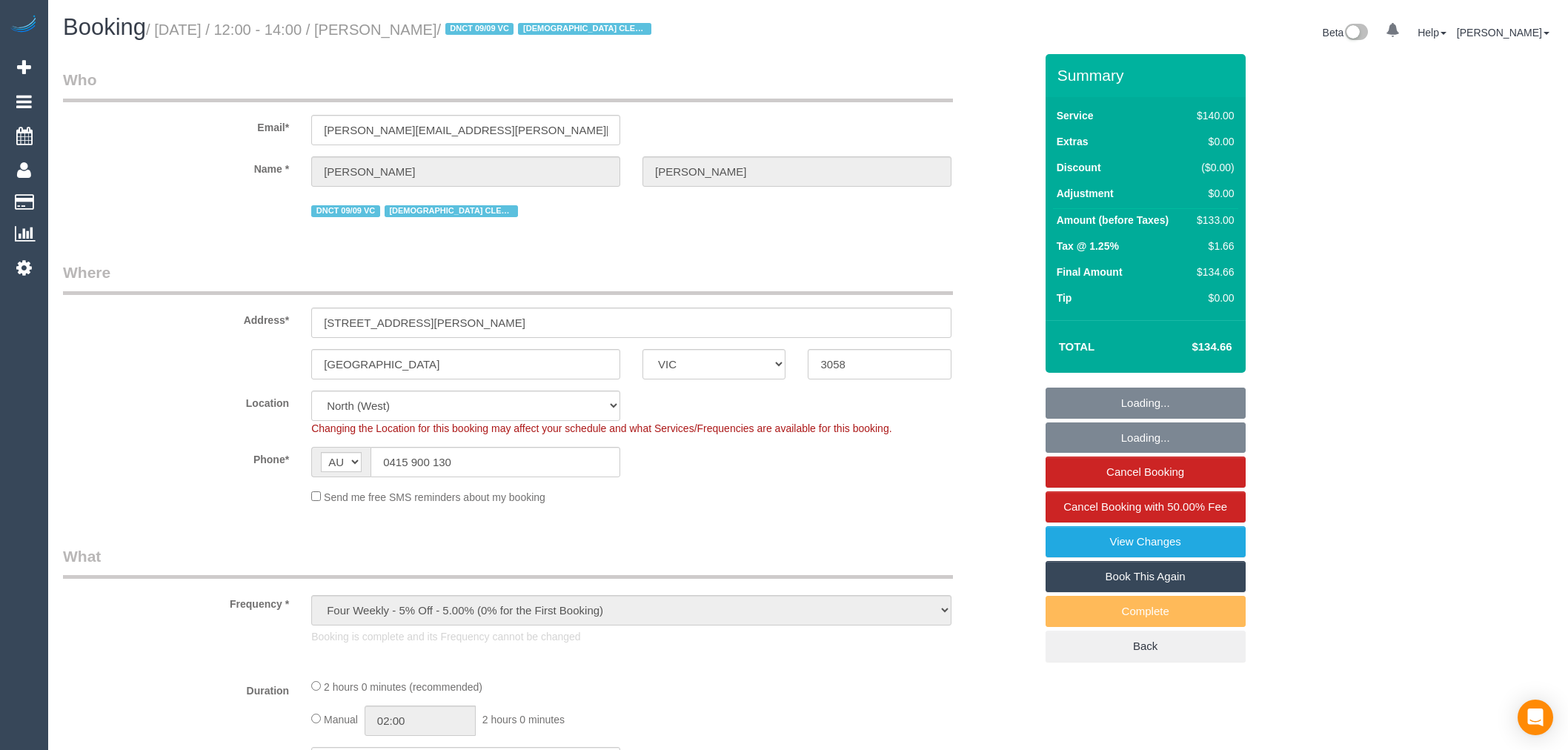
select select "VIC"
select select "number:27"
select select "number:14"
select select "number:19"
select select "number:25"
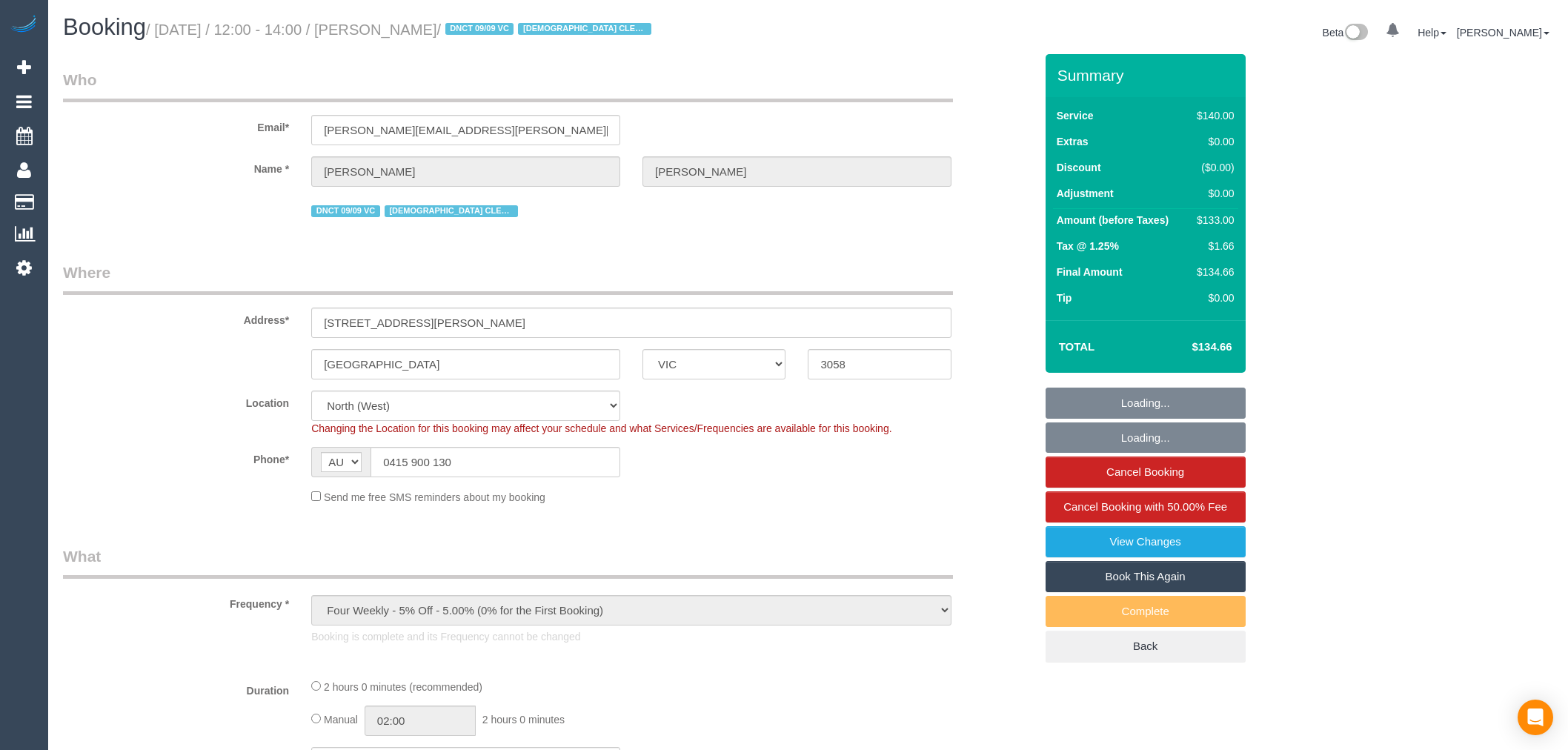
select select "object:751"
select select "spot1"
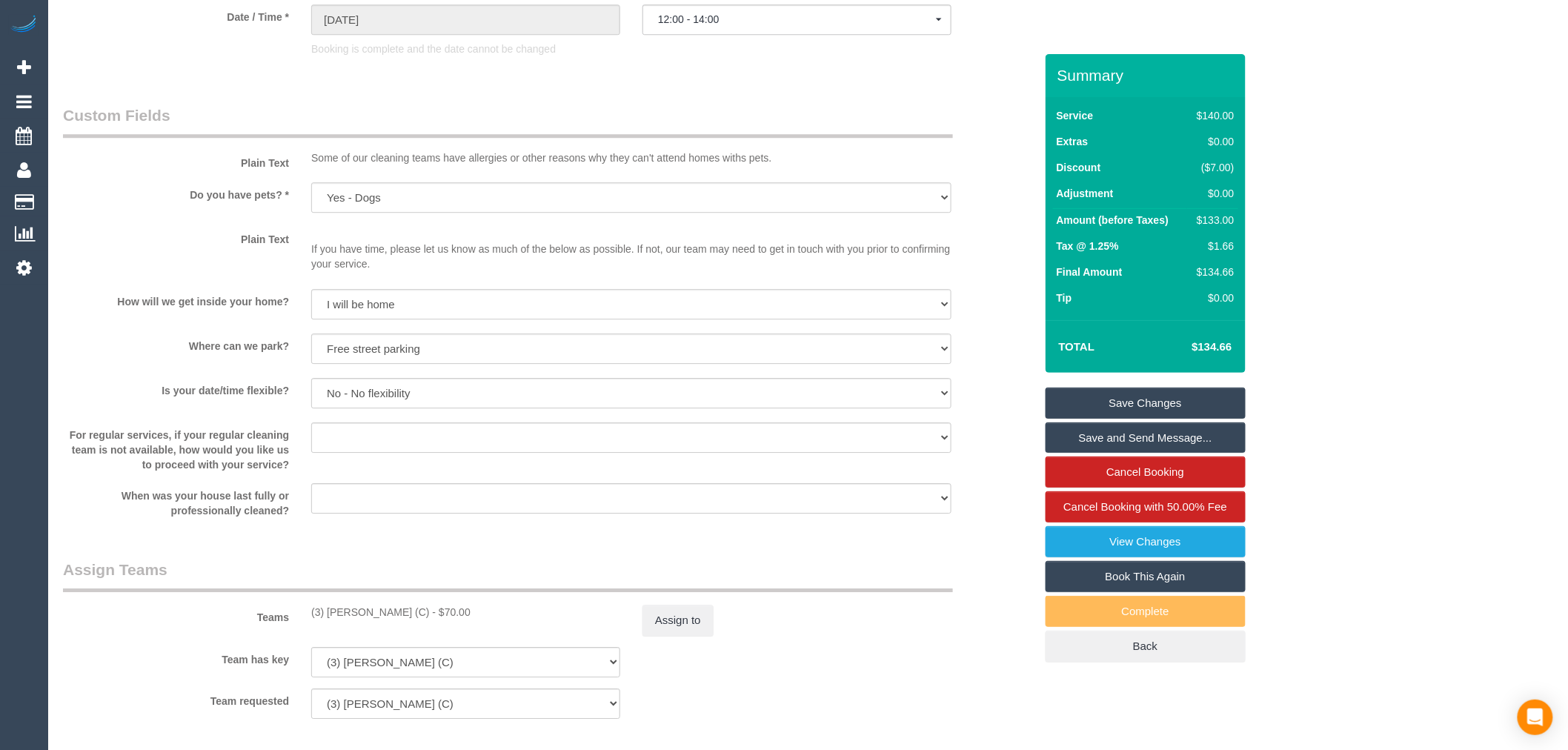
scroll to position [1729, 0]
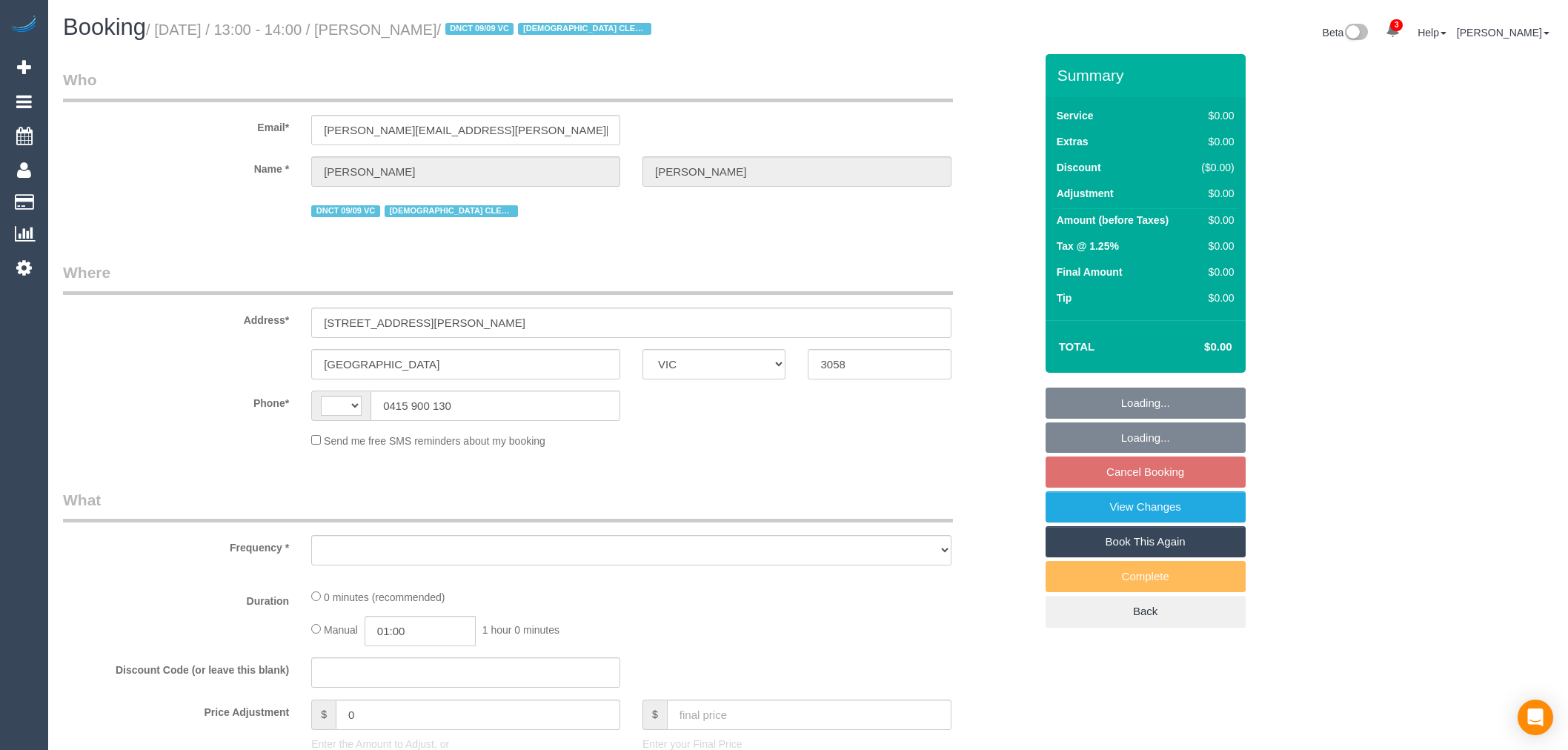
select select "VIC"
select select "string:AU"
select select "object:546"
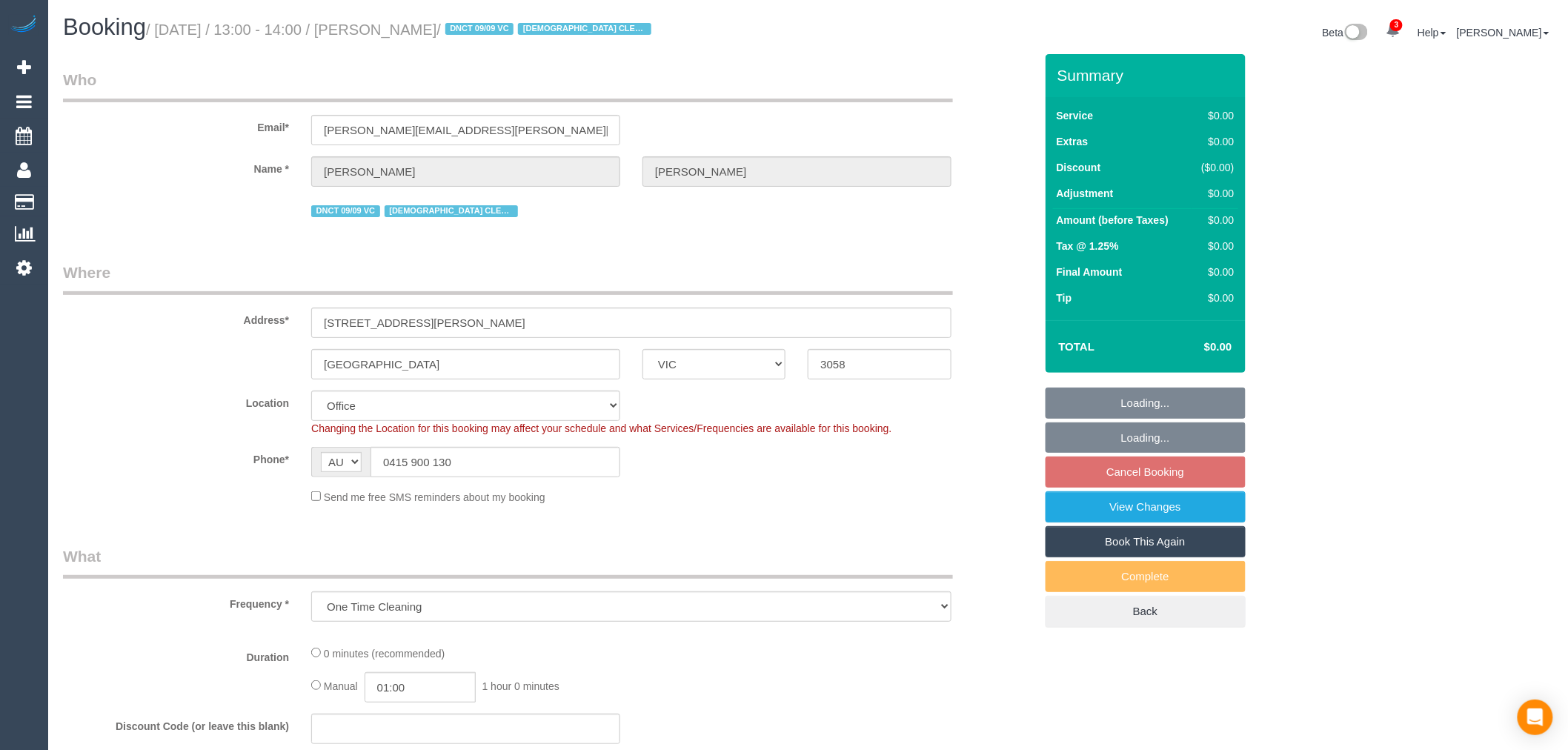
select select "number:27"
select select "number:14"
select select "object:756"
click at [807, 441] on sui-booking-location "Location Office City East (North) East (South) Inner East Inner North (East) In…" at bounding box center [549, 447] width 972 height 114
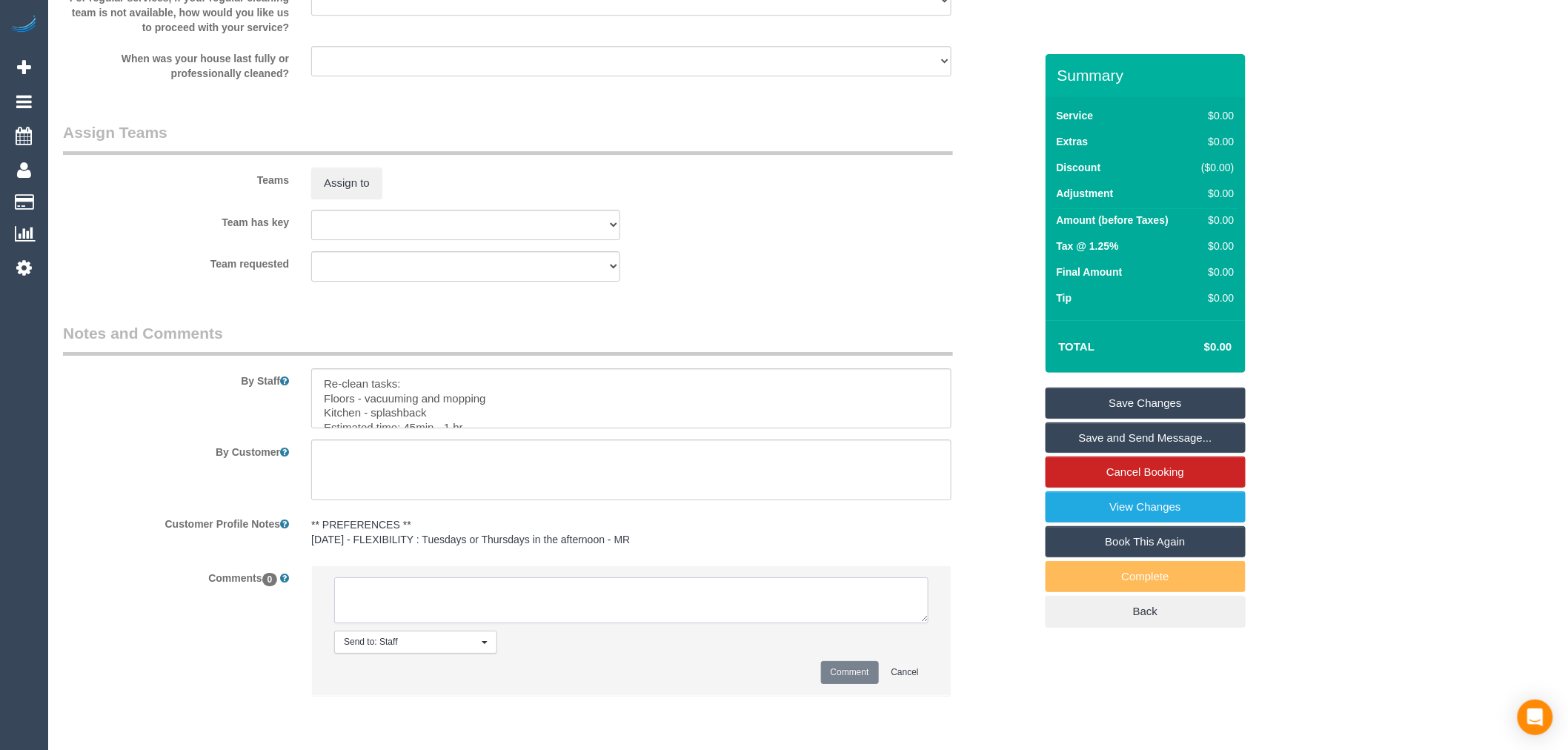
click at [632, 596] on textarea at bounding box center [631, 600] width 594 height 46
paste textarea "Customer availability: Original team: Are original team to be sent back: If yes…"
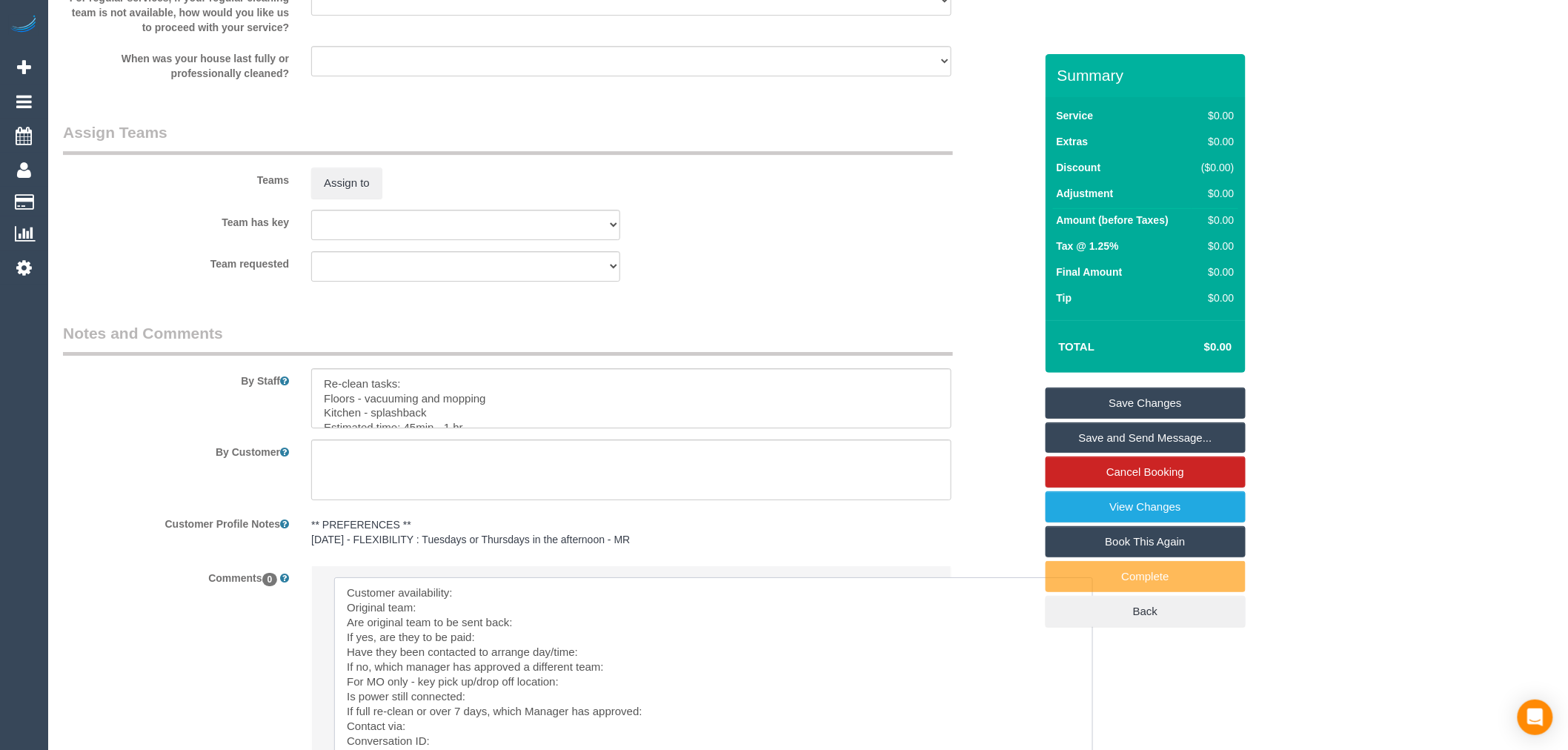
drag, startPoint x: 925, startPoint y: 624, endPoint x: 1091, endPoint y: 789, distance: 234.1
click at [542, 593] on textarea at bounding box center [714, 682] width 759 height 210
click at [528, 600] on textarea at bounding box center [714, 682] width 759 height 210
click at [486, 622] on textarea at bounding box center [714, 682] width 759 height 210
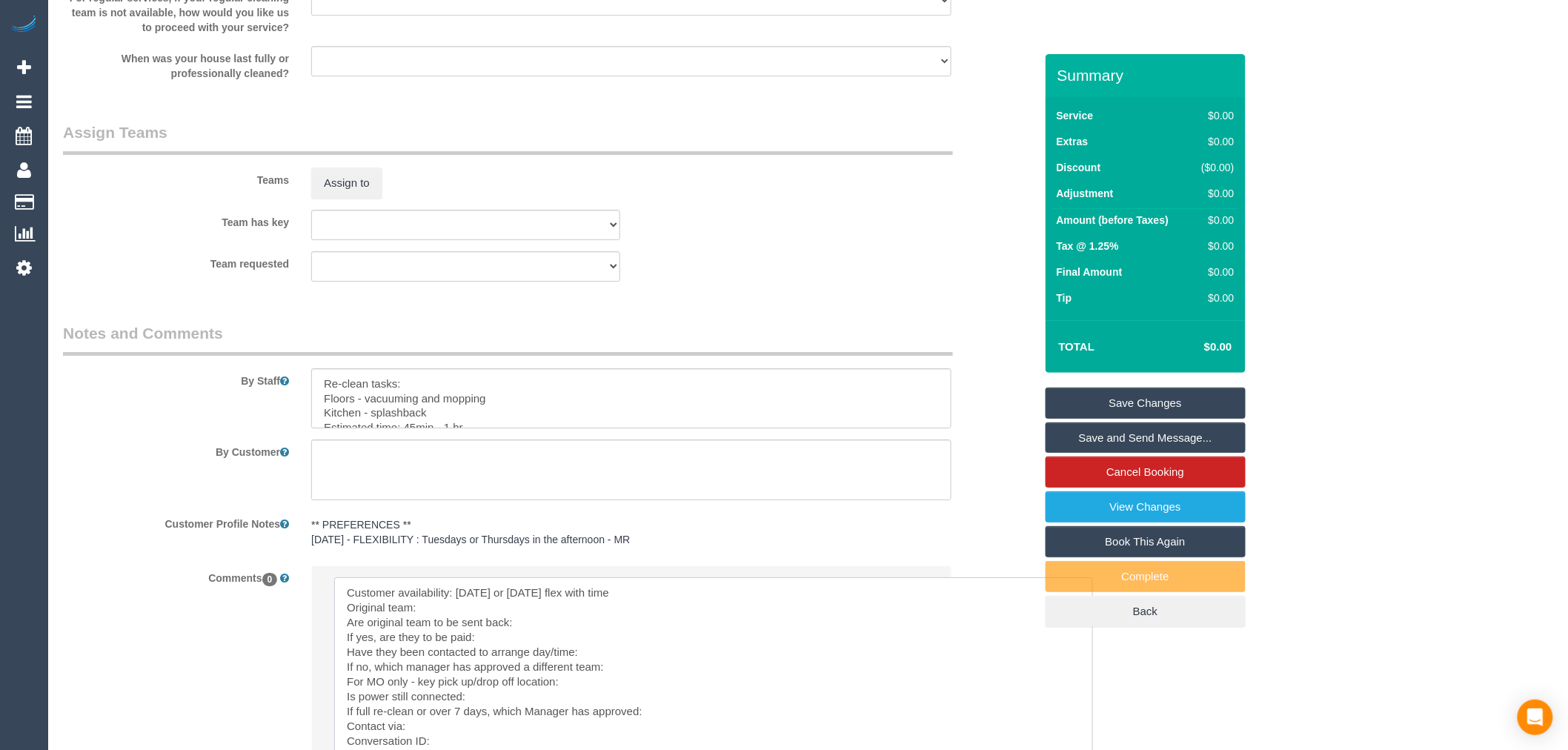
click at [476, 619] on textarea at bounding box center [714, 682] width 759 height 210
paste textarea "(3) Sathmi Kusalya (C)"
click at [554, 630] on textarea at bounding box center [714, 682] width 759 height 210
click at [585, 655] on textarea at bounding box center [714, 682] width 759 height 210
click at [657, 677] on textarea at bounding box center [714, 682] width 759 height 210
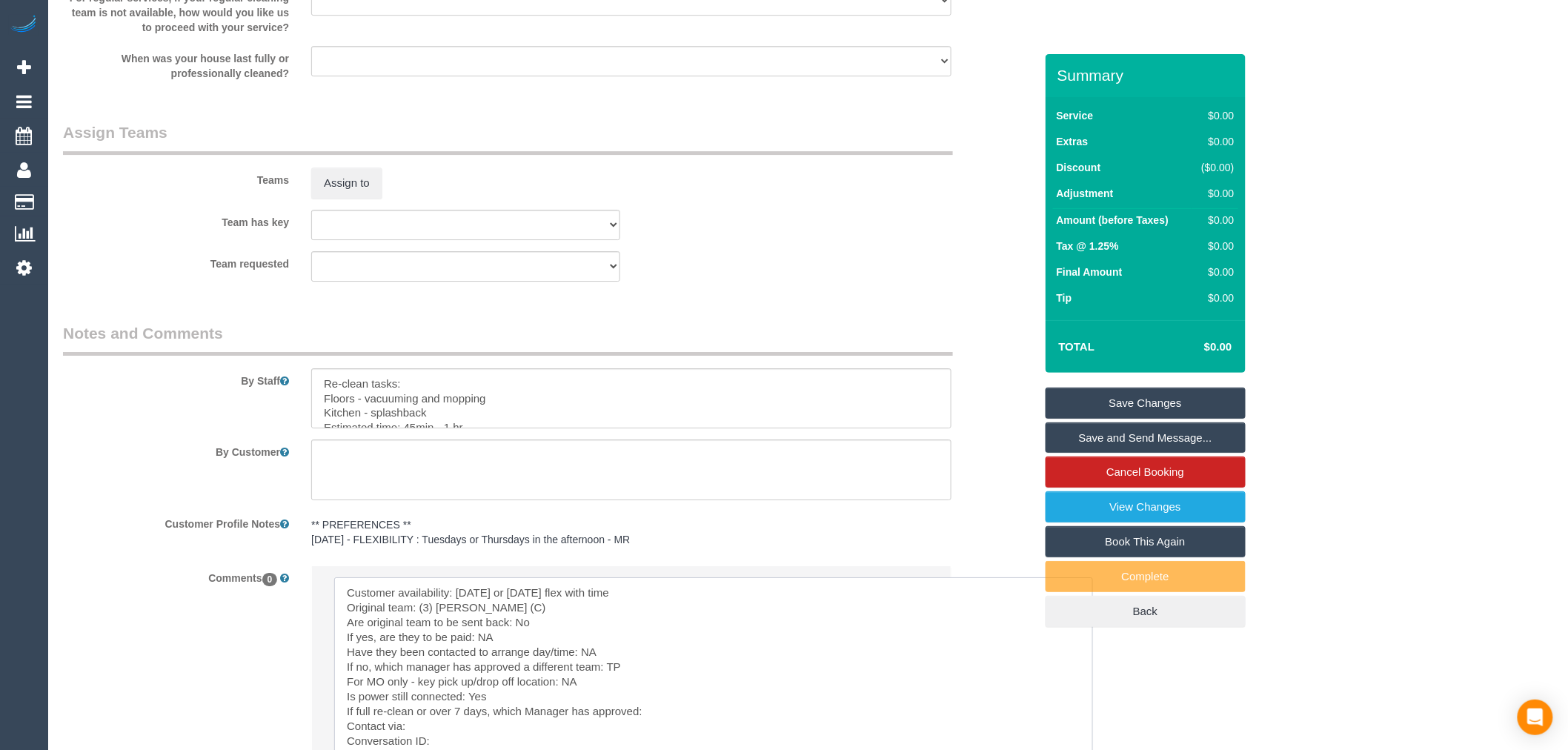
click at [668, 714] on textarea at bounding box center [714, 682] width 759 height 210
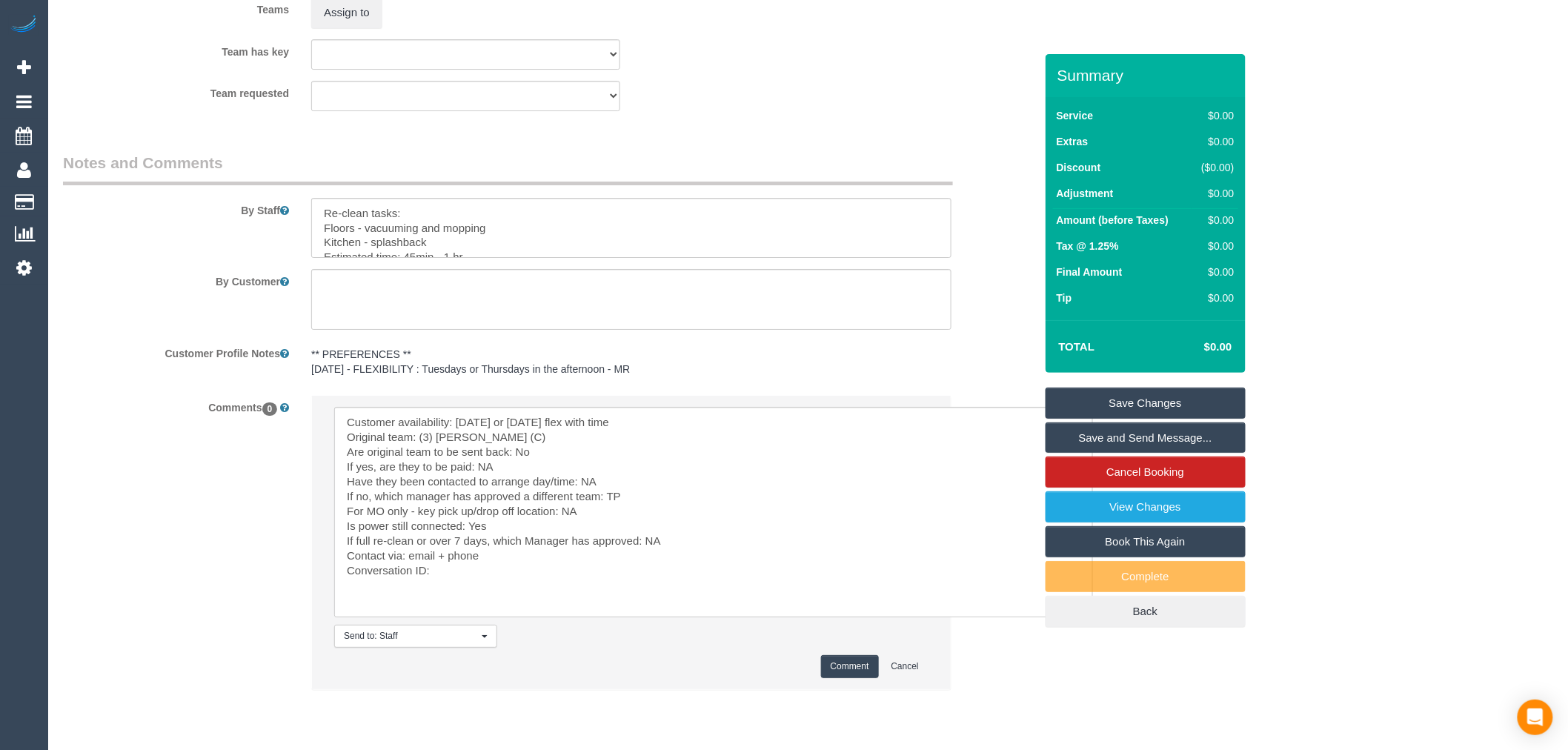
scroll to position [2179, 0]
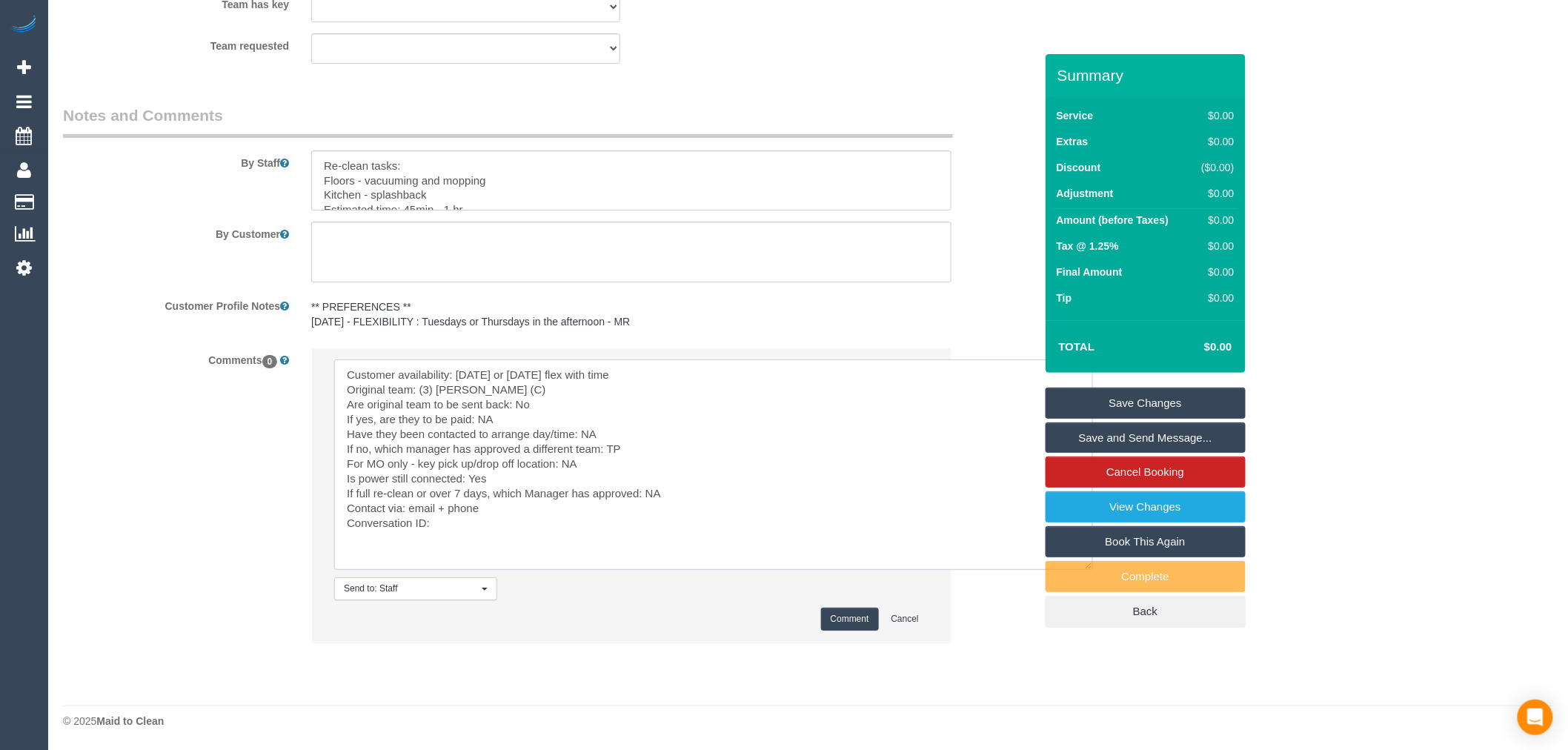
click at [462, 527] on textarea at bounding box center [714, 465] width 759 height 210
paste textarea "cnv_qdezu1b"
type textarea "Customer availability: Monday or Tuesday flex with time Original team: (3) Sath…"
click at [828, 622] on button "Comment" at bounding box center [850, 619] width 58 height 23
click at [1177, 401] on link "Save Changes" at bounding box center [1146, 403] width 200 height 32
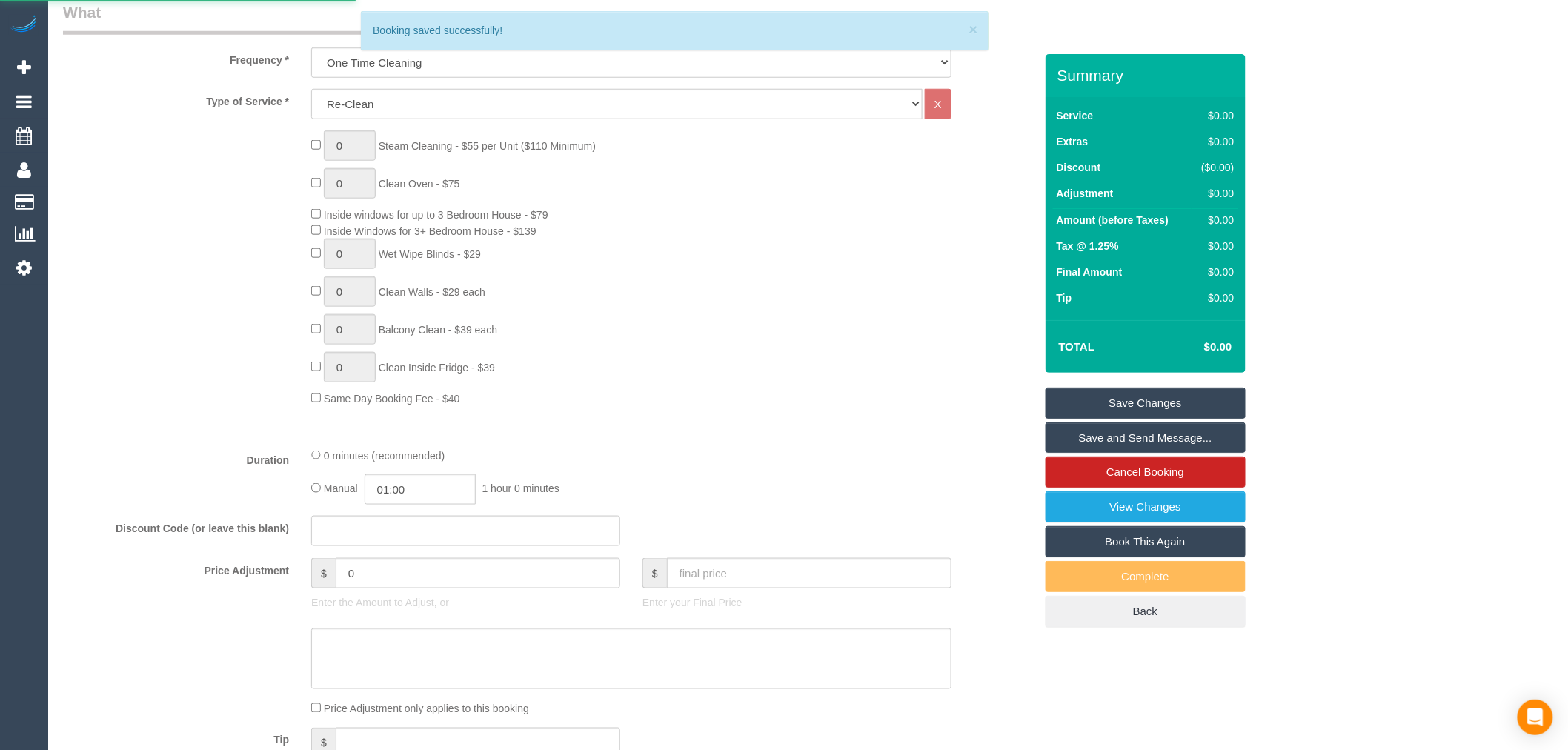
scroll to position [531, 0]
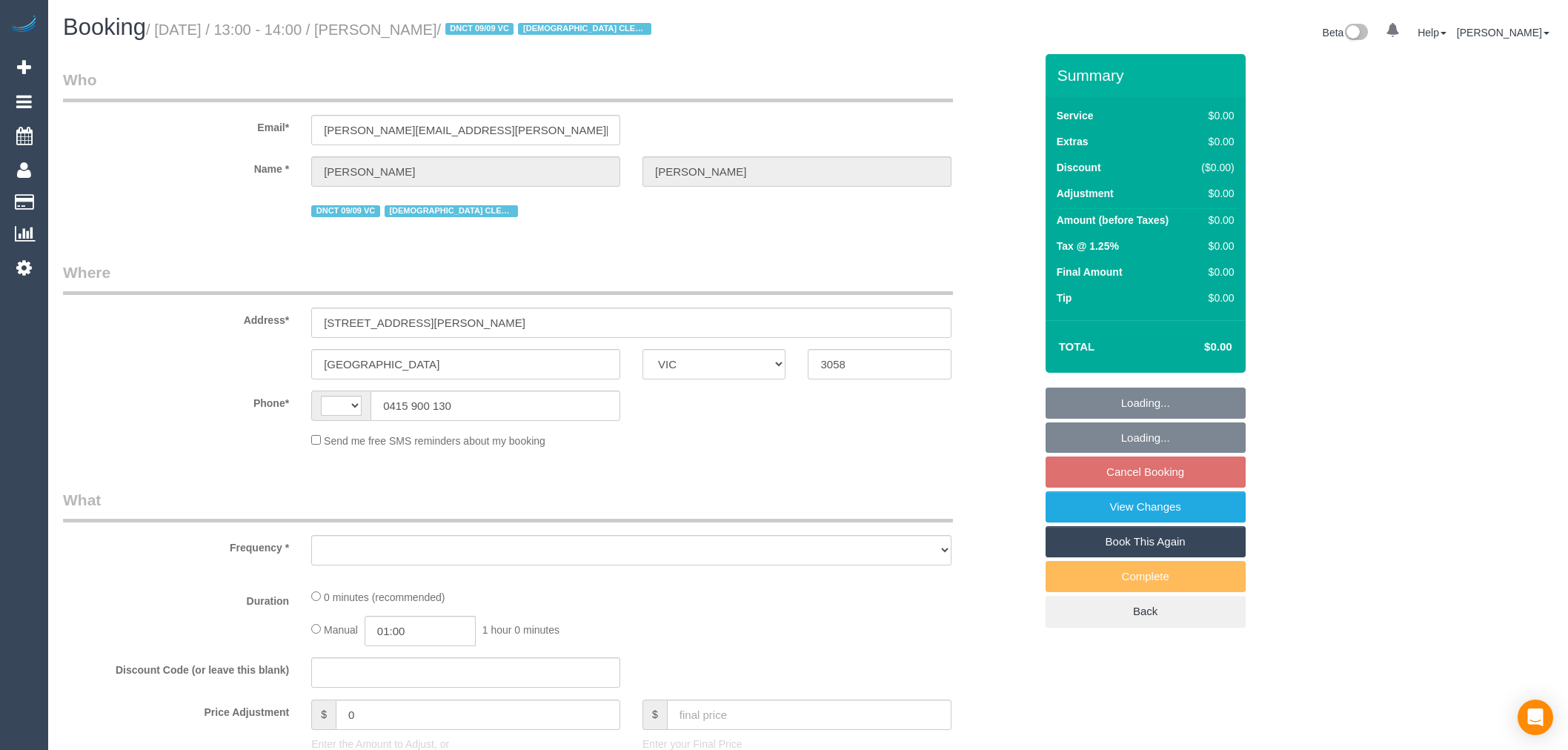
select select "VIC"
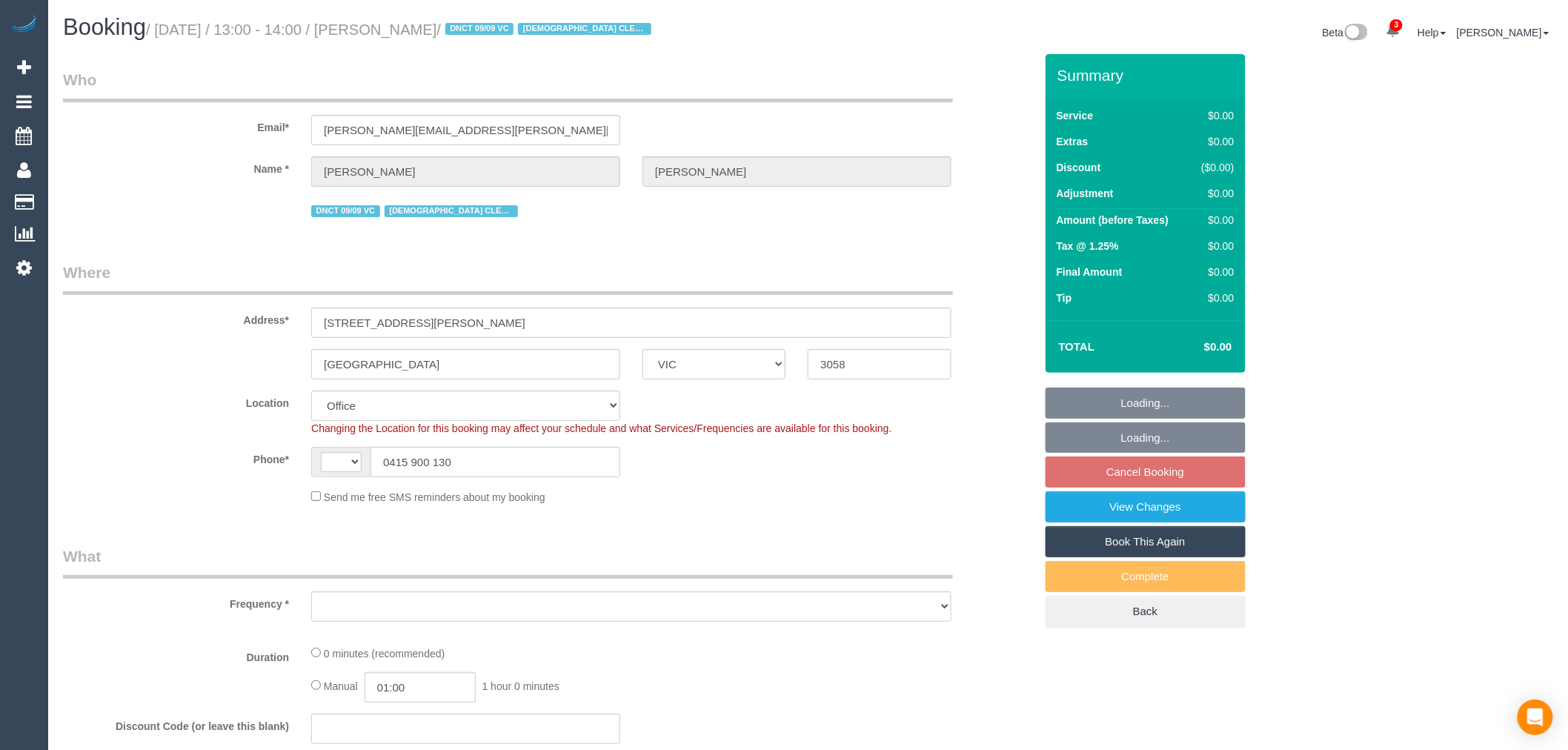
select select "string:AU"
select select "object:631"
select select "number:27"
select select "number:14"
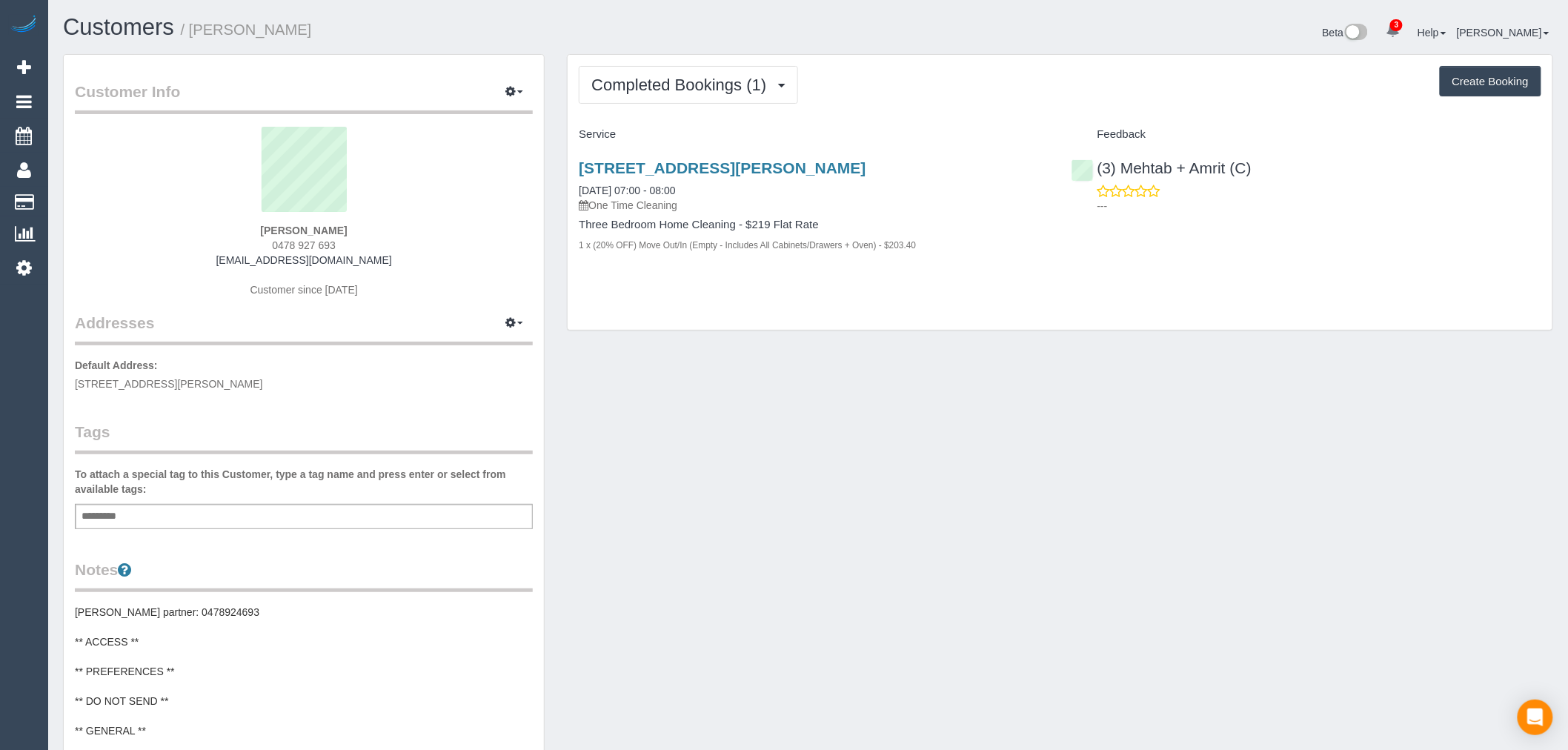
click at [787, 413] on div "Customer Info Edit Contact Info Send Message Email Preferences Special Sales Ta…" at bounding box center [807, 609] width 1512 height 1111
click at [737, 78] on span "Completed Bookings (1)" at bounding box center [683, 85] width 183 height 19
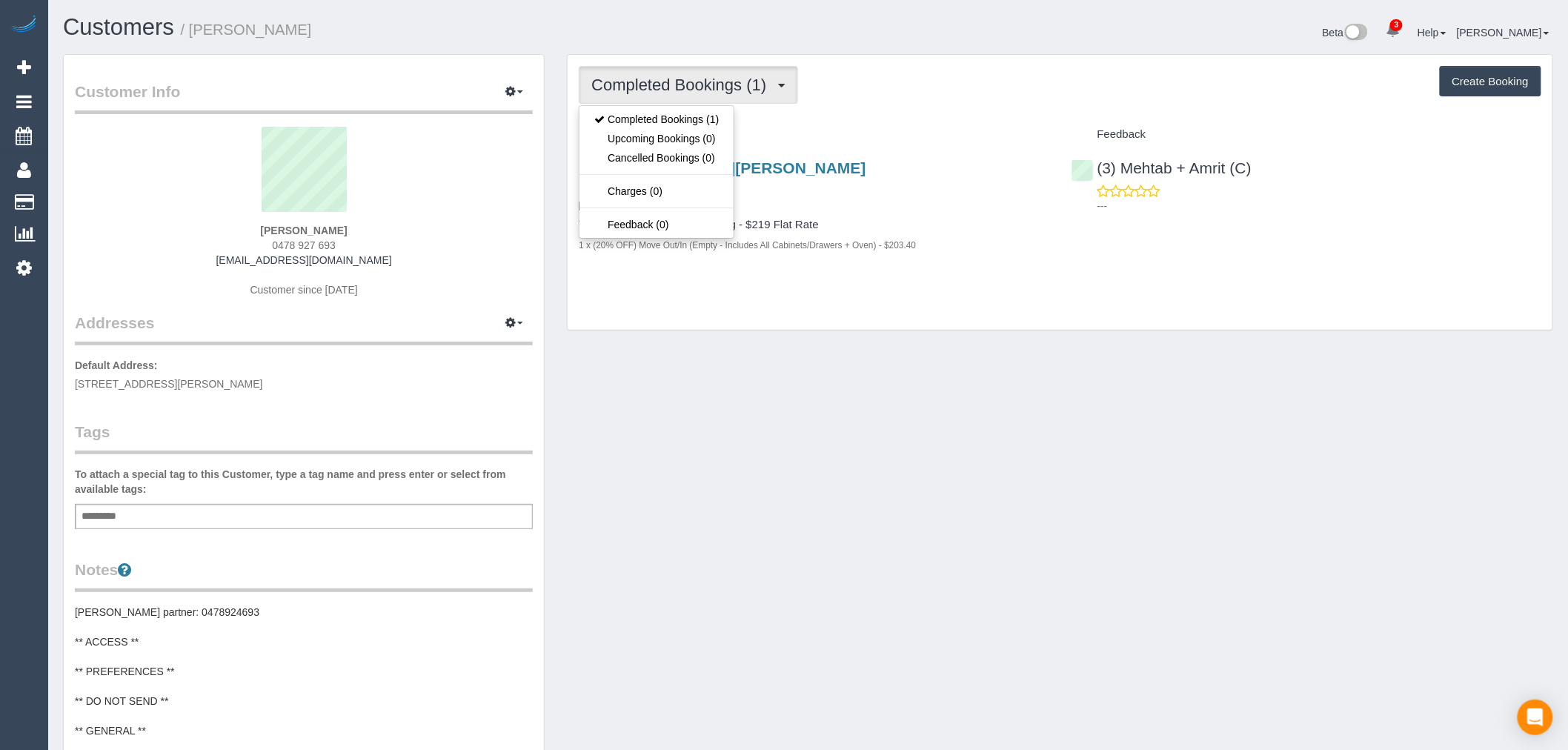
click at [439, 492] on label "To attach a special tag to this Customer, type a tag name and press enter or se…" at bounding box center [304, 482] width 458 height 30
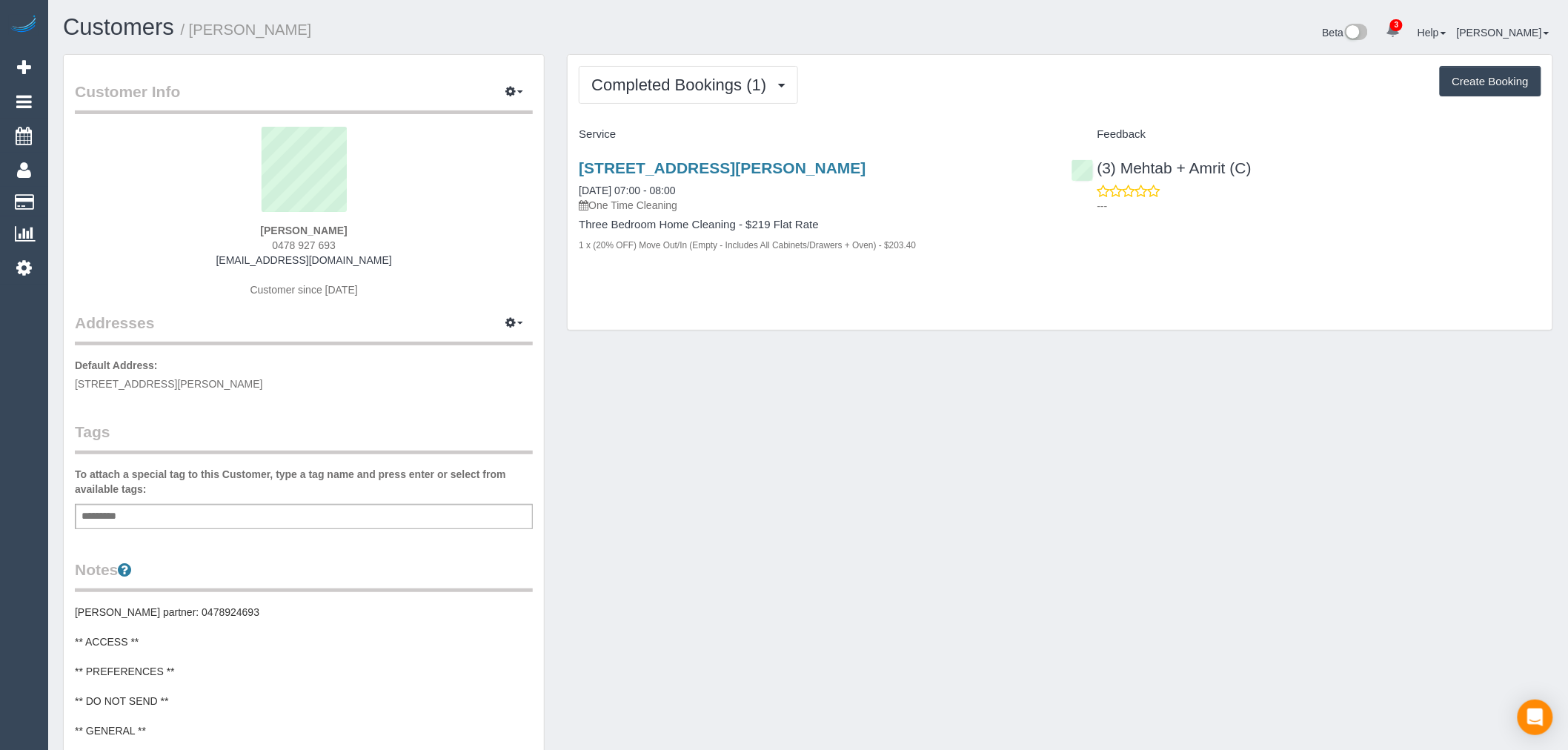
click at [447, 510] on div "Add a tag" at bounding box center [304, 516] width 458 height 25
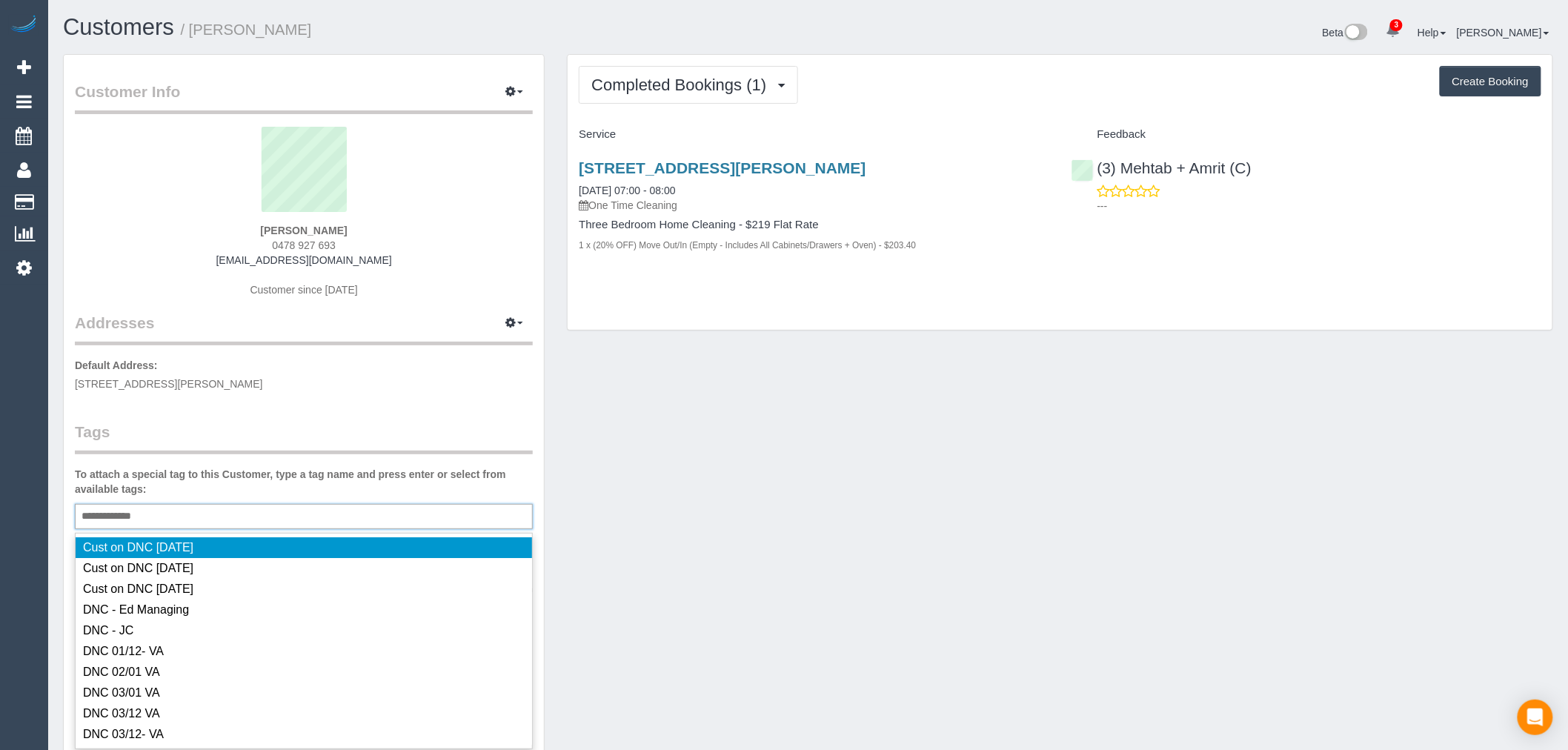
type input "**********"
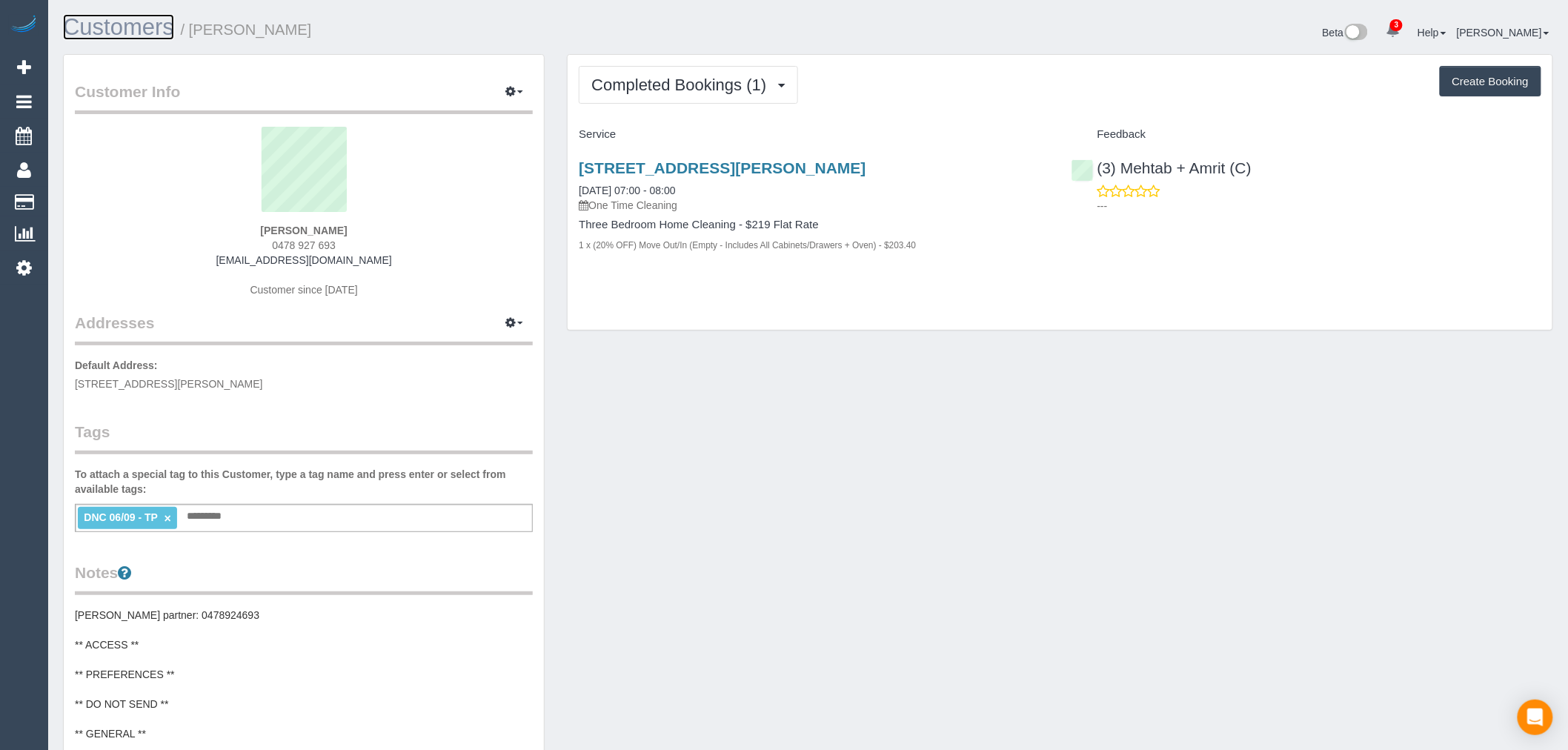
click at [166, 35] on link "Customers" at bounding box center [119, 27] width 112 height 26
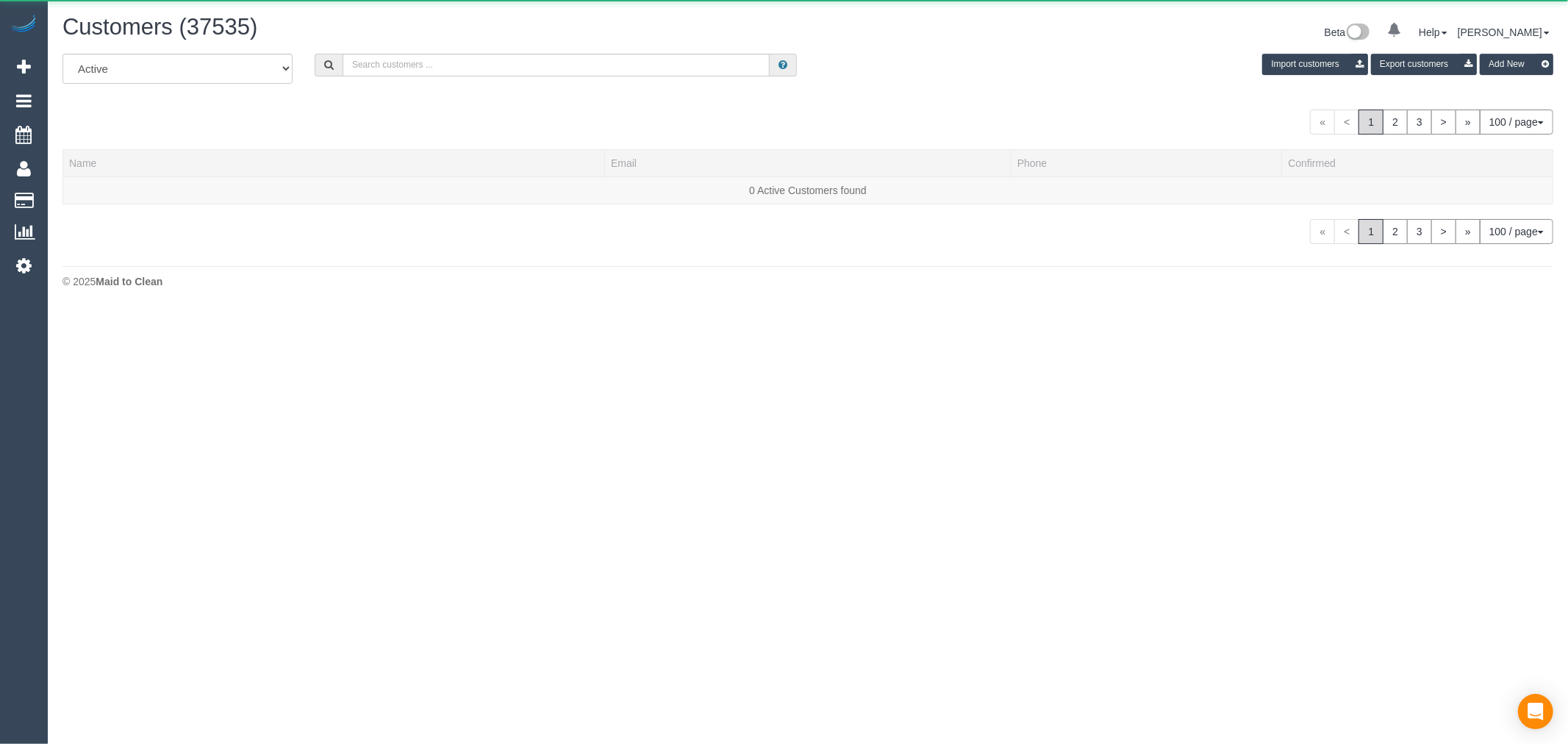
click at [434, 83] on div "All Active Archived Import customers Export customers Add New" at bounding box center [807, 74] width 1513 height 41
click at [441, 67] on input "text" at bounding box center [556, 65] width 427 height 22
paste input "np.damaso@gmail.com"
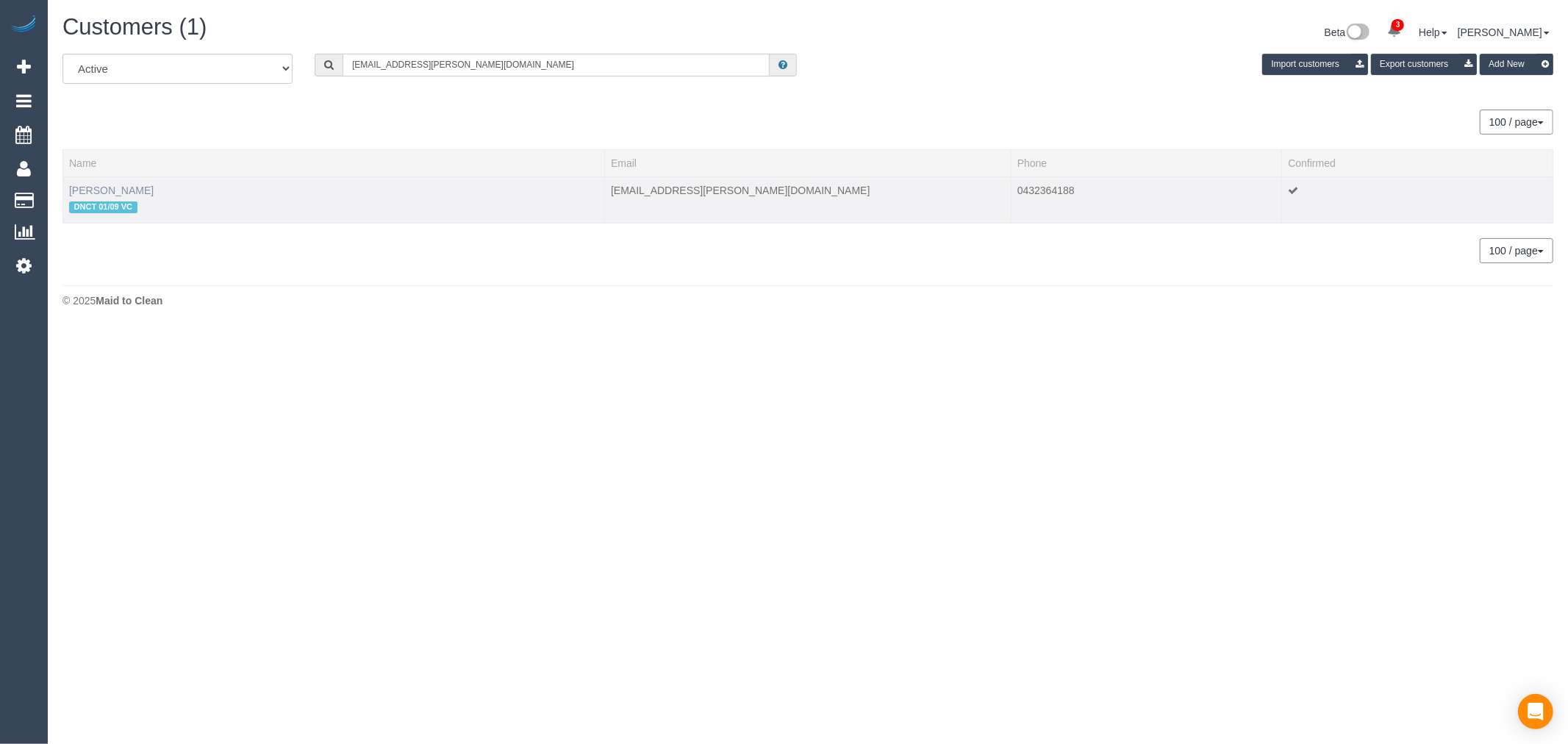
type input "np.damaso@gmail.com"
click at [113, 193] on link "Nicole Damaso" at bounding box center [111, 190] width 84 height 12
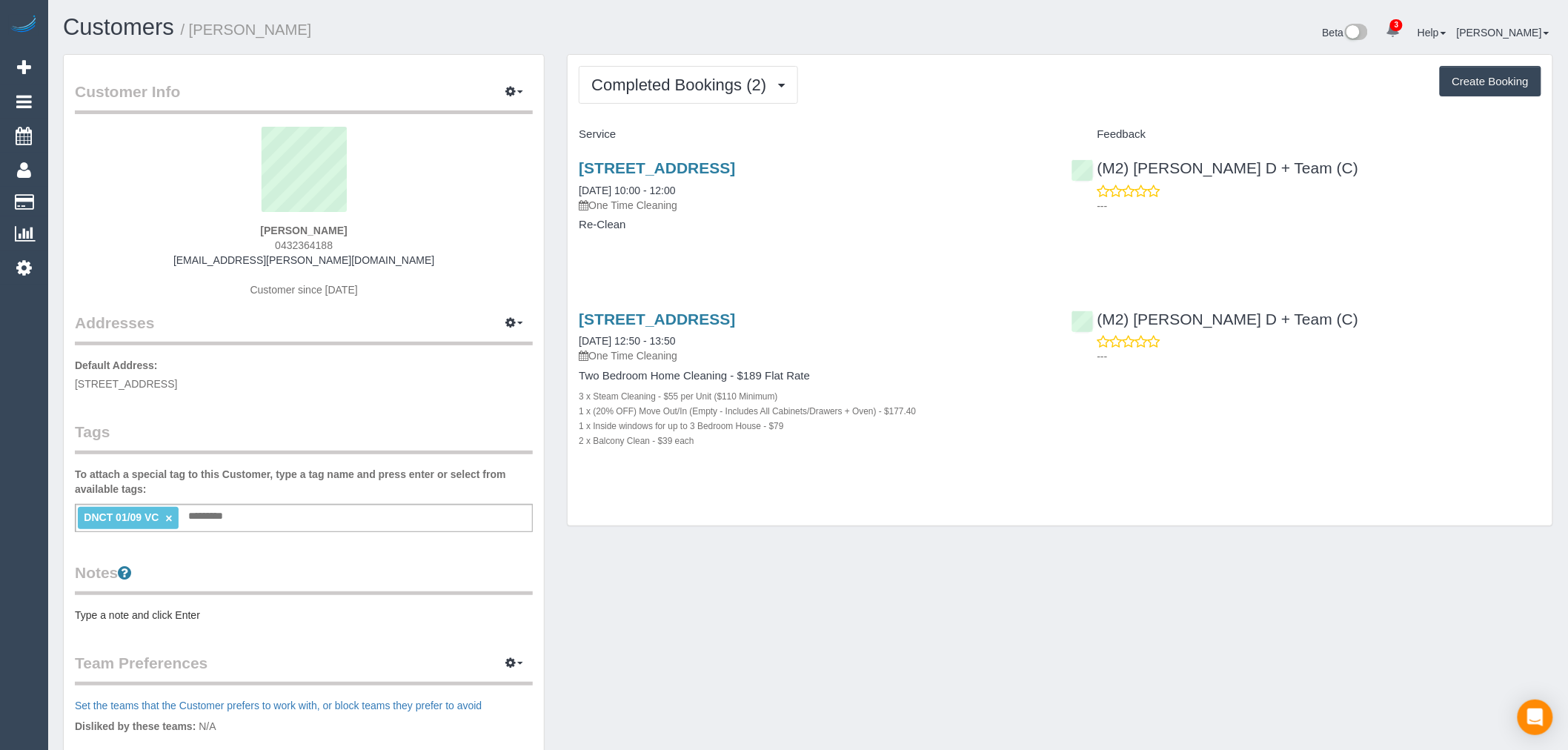
drag, startPoint x: 354, startPoint y: 240, endPoint x: 264, endPoint y: 250, distance: 90.6
click at [264, 250] on div "Nicole Damaso 0432364188 np.damaso@gmail.com Customer since 2025" at bounding box center [304, 219] width 458 height 185
copy span "0432364188"
click at [397, 258] on div "Nicole Damaso 0432364188 np.damaso@gmail.com Customer since 2025" at bounding box center [304, 219] width 458 height 185
copy span "Unit 713/80 Clarendon St, SOUTHBANK, VIC 3006"
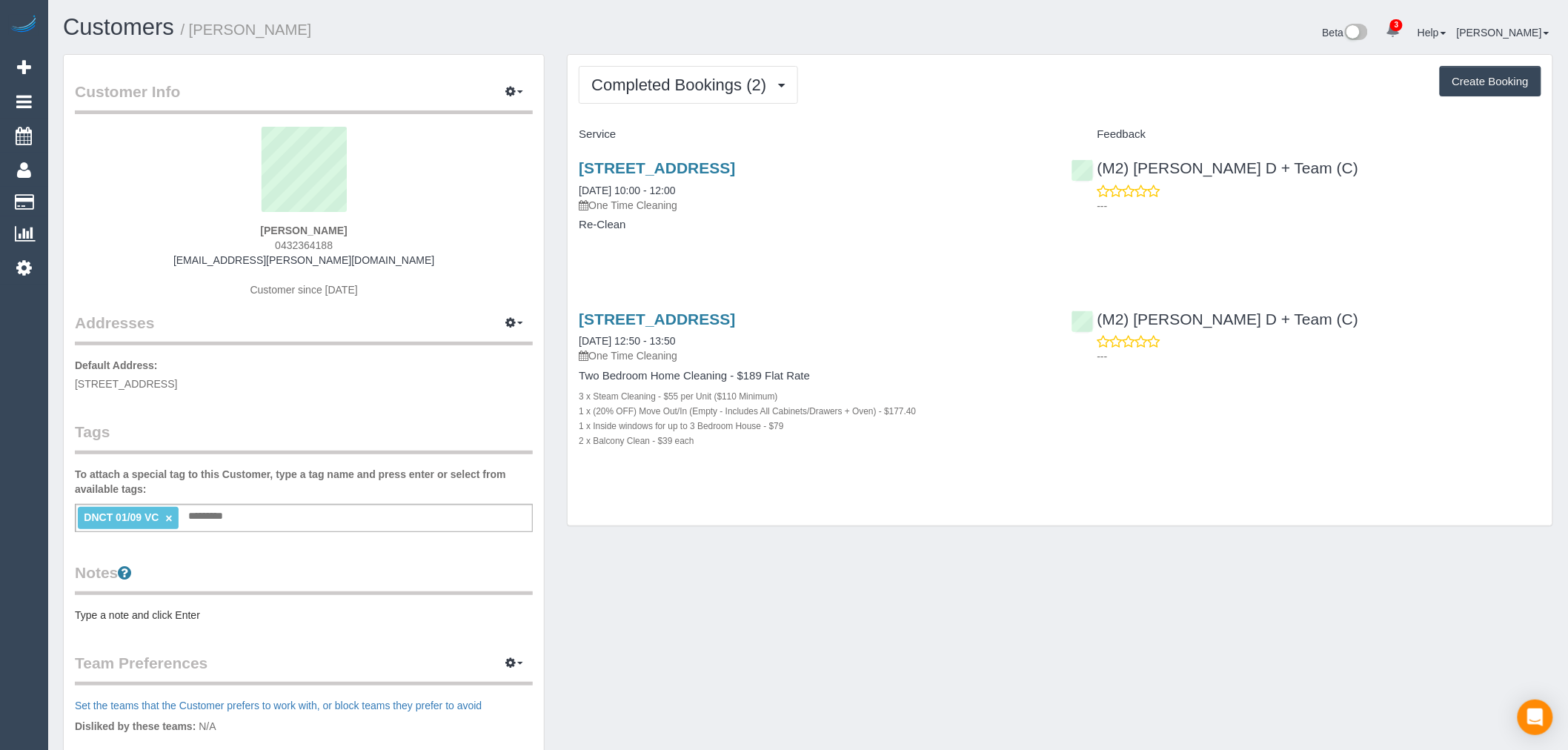
drag, startPoint x: 271, startPoint y: 390, endPoint x: 68, endPoint y: 378, distance: 203.4
click at [68, 378] on div "Customer Info Edit Contact Info Send Message Email Preferences Special Sales Ta…" at bounding box center [304, 529] width 480 height 950
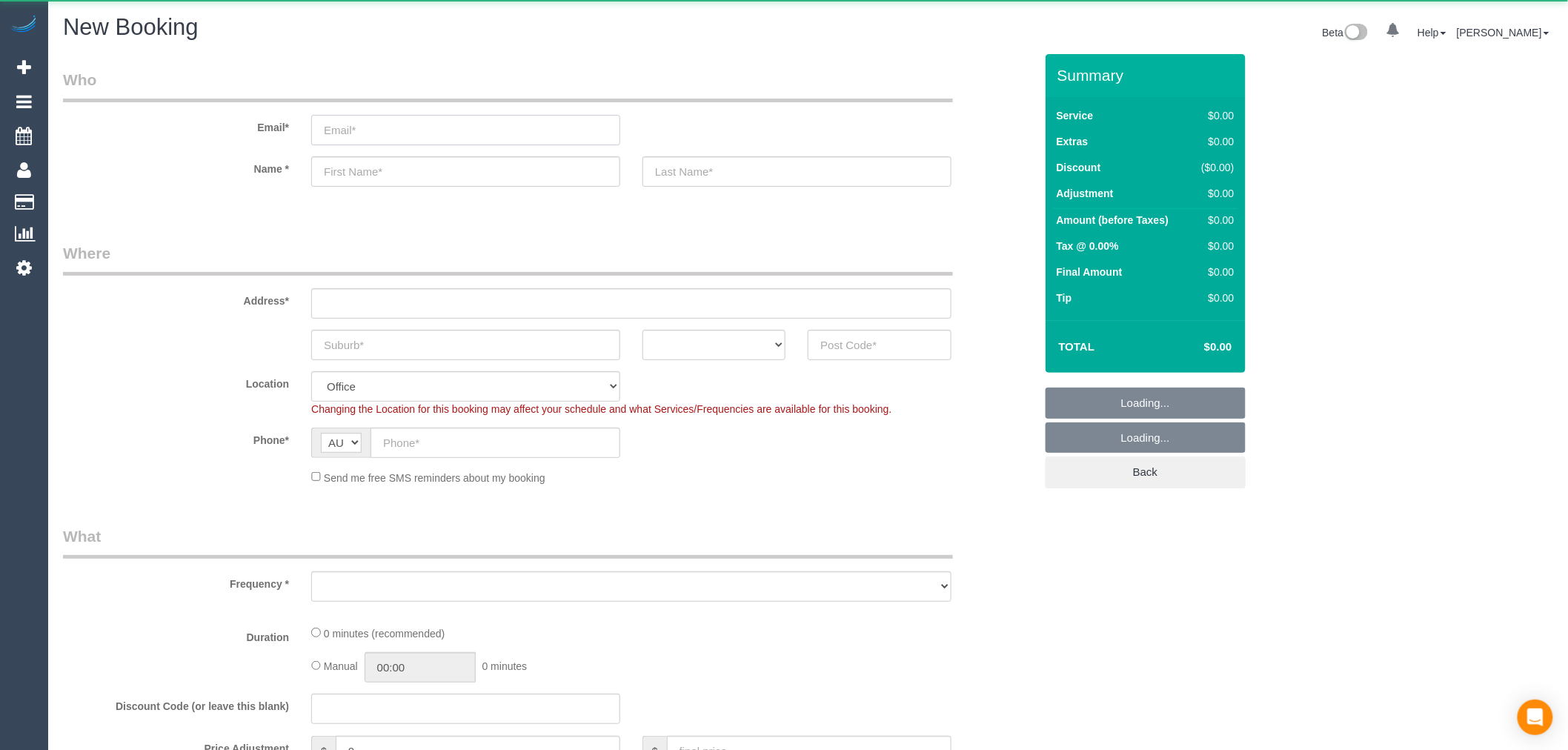
click at [433, 129] on input "email" at bounding box center [466, 130] width 309 height 31
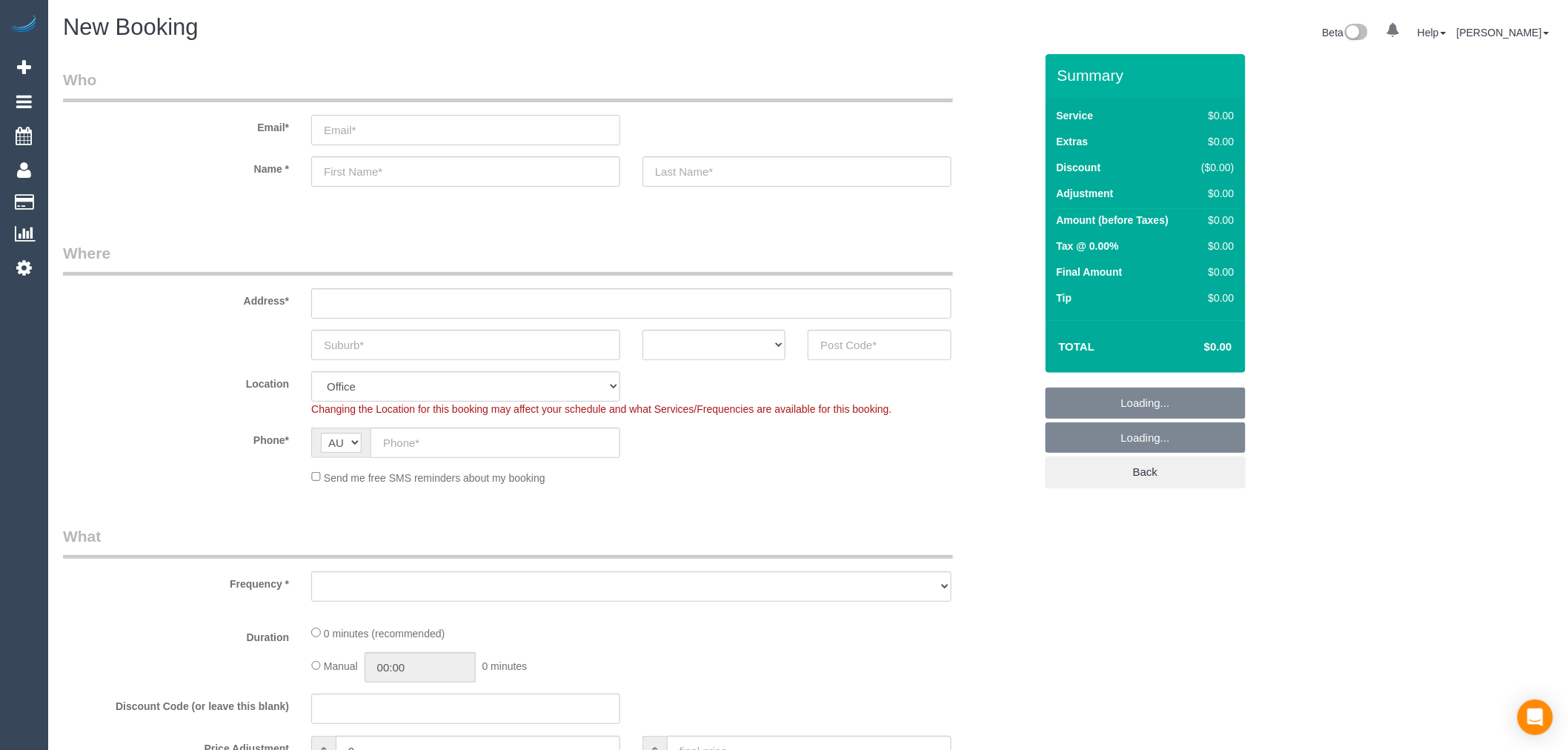
paste input "[EMAIL_ADDRESS][DOMAIN_NAME]"
type input "[EMAIL_ADDRESS][DOMAIN_NAME]"
select select "object:840"
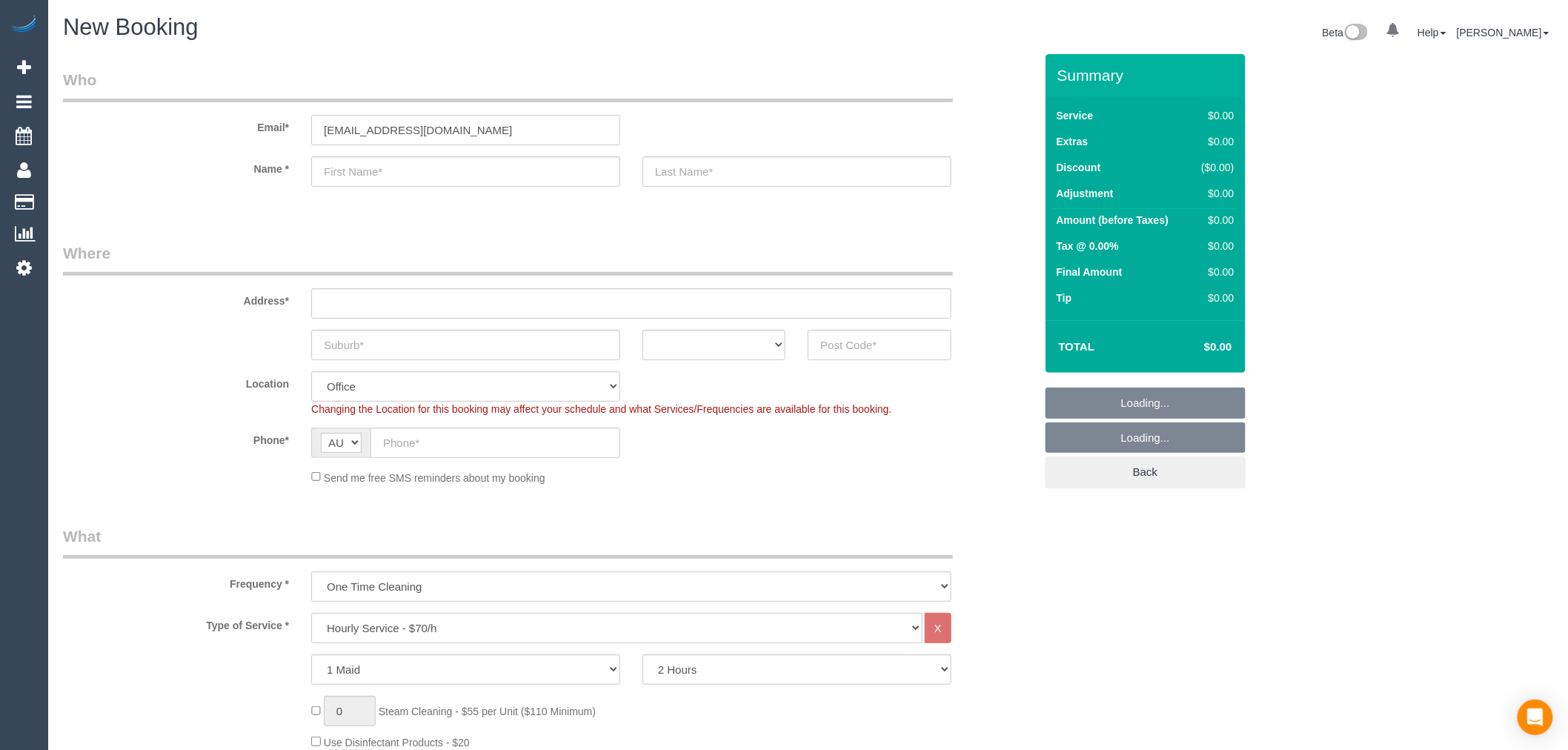
type input "[EMAIL_ADDRESS][DOMAIN_NAME]"
click at [182, 209] on fieldset "Who Email* lizdidilis1@gmail.com Name *" at bounding box center [549, 141] width 972 height 144
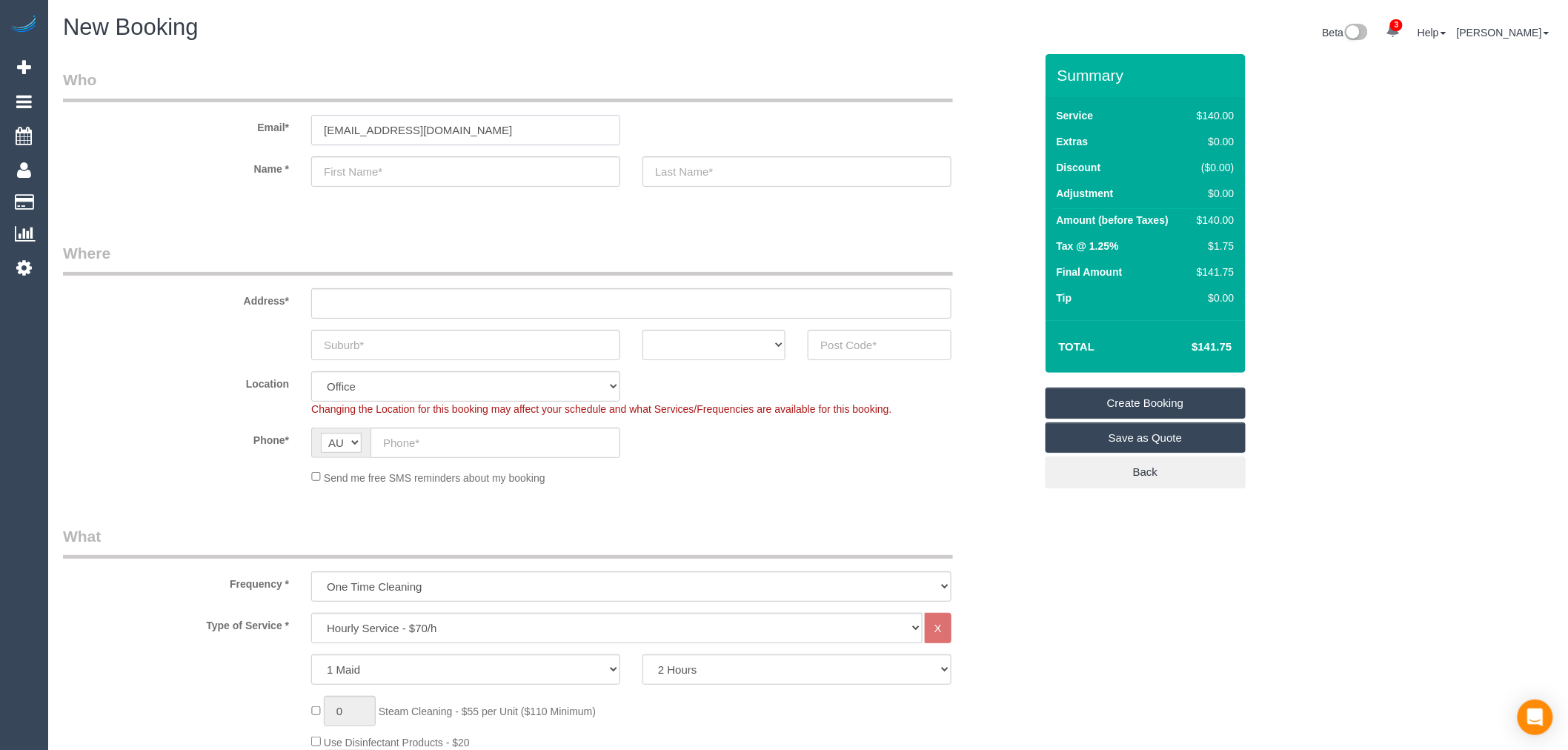
click at [496, 129] on input "[EMAIL_ADDRESS][DOMAIN_NAME]" at bounding box center [466, 130] width 309 height 31
click at [402, 179] on input "text" at bounding box center [466, 171] width 309 height 31
paste input "[PERSON_NAME]"
click at [359, 172] on input "[PERSON_NAME]" at bounding box center [466, 171] width 309 height 31
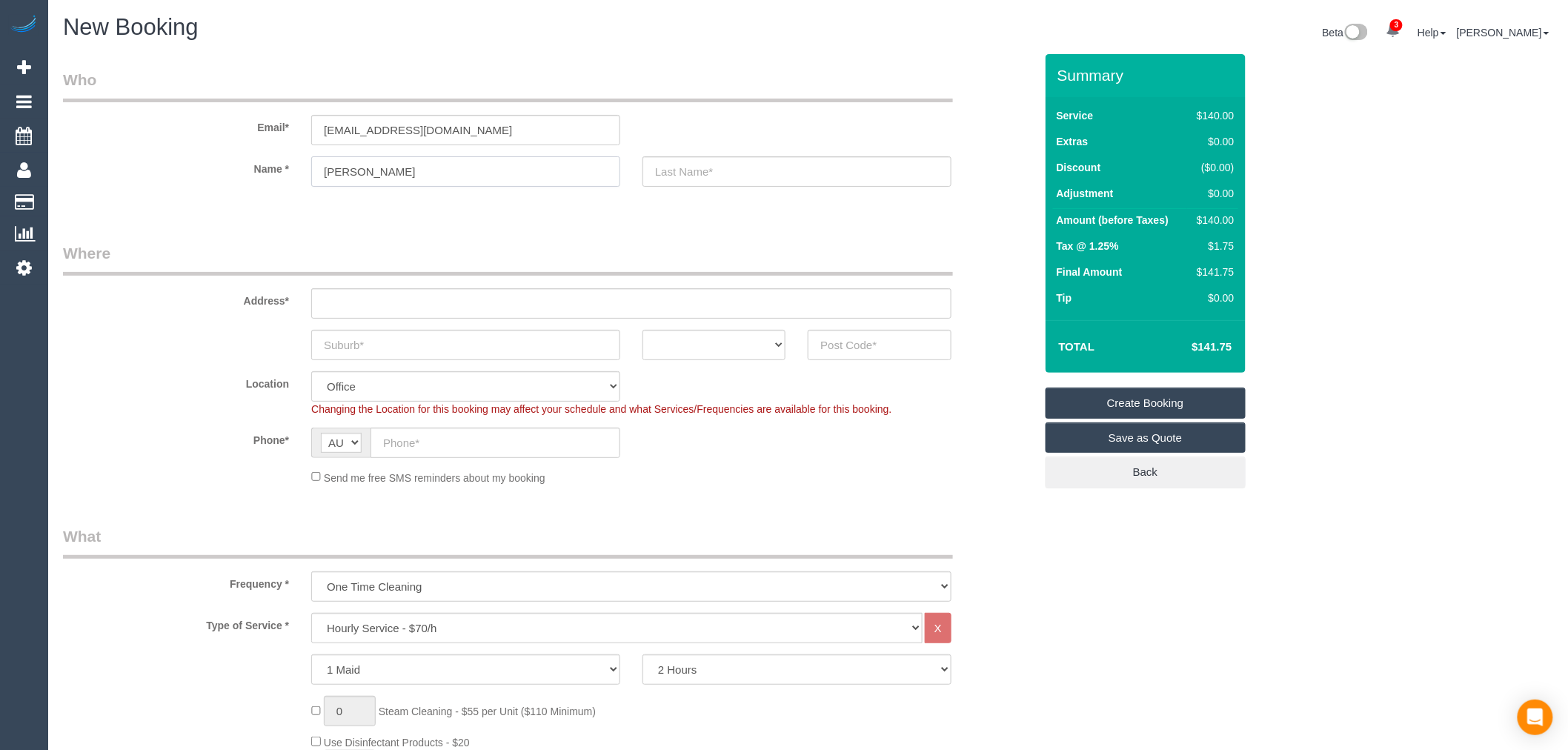
click at [359, 172] on input "[PERSON_NAME]" at bounding box center [466, 171] width 309 height 31
type input "[PERSON_NAME]"
click at [702, 156] on sui-booking-customer "Email* lizdidilis1@gmail.com Name * Liz Didilis" at bounding box center [549, 135] width 972 height 133
click at [719, 169] on input "text" at bounding box center [797, 171] width 309 height 31
paste input "Didilis"
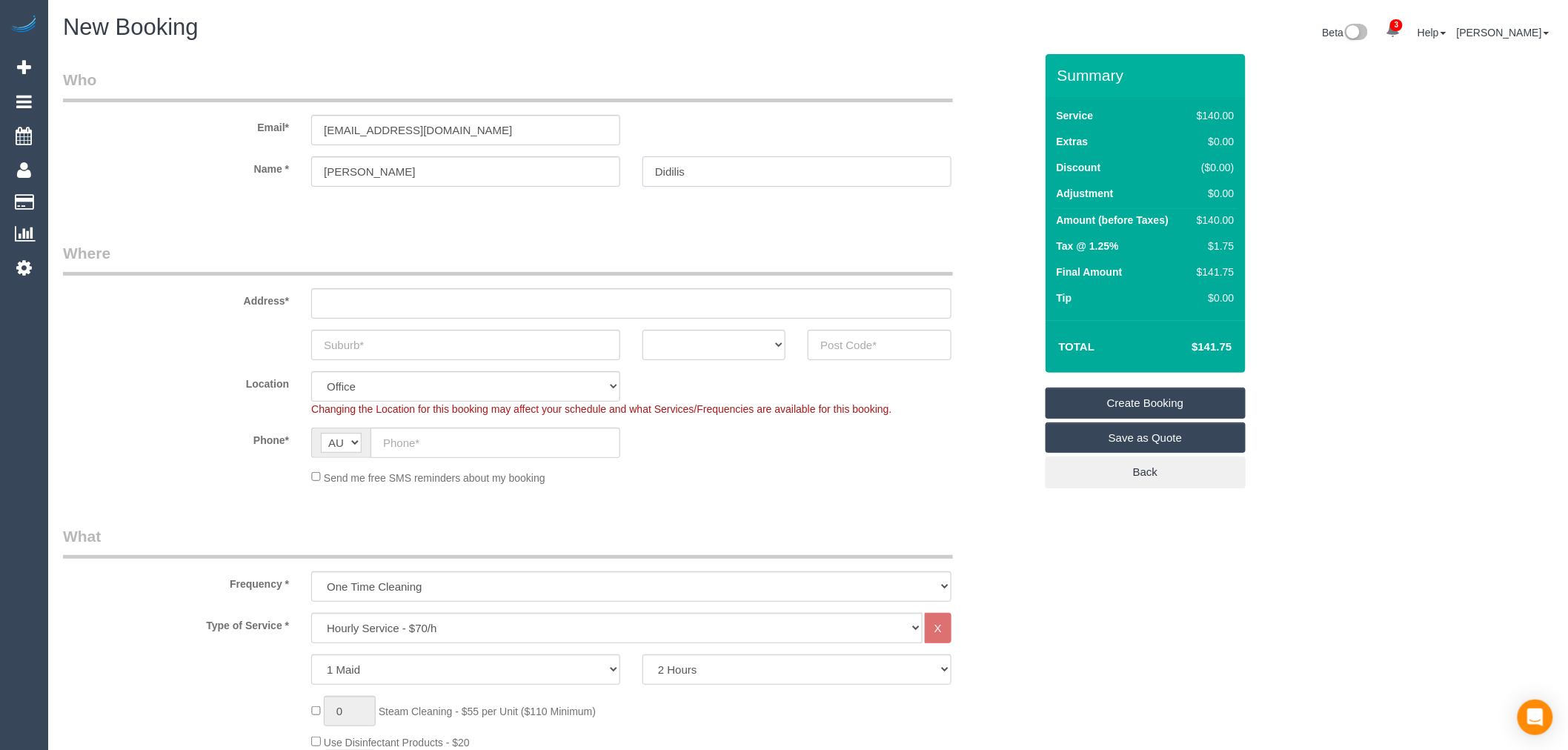
type input "Didilis"
drag, startPoint x: 438, startPoint y: 161, endPoint x: 343, endPoint y: 163, distance: 95.0
click at [343, 163] on input "Liz Didilis" at bounding box center [466, 171] width 309 height 31
type input "Liz"
click at [413, 423] on sui-booking-location "Location Office City East (North) East (South) Inner East Inner North (East) In…" at bounding box center [549, 428] width 972 height 114
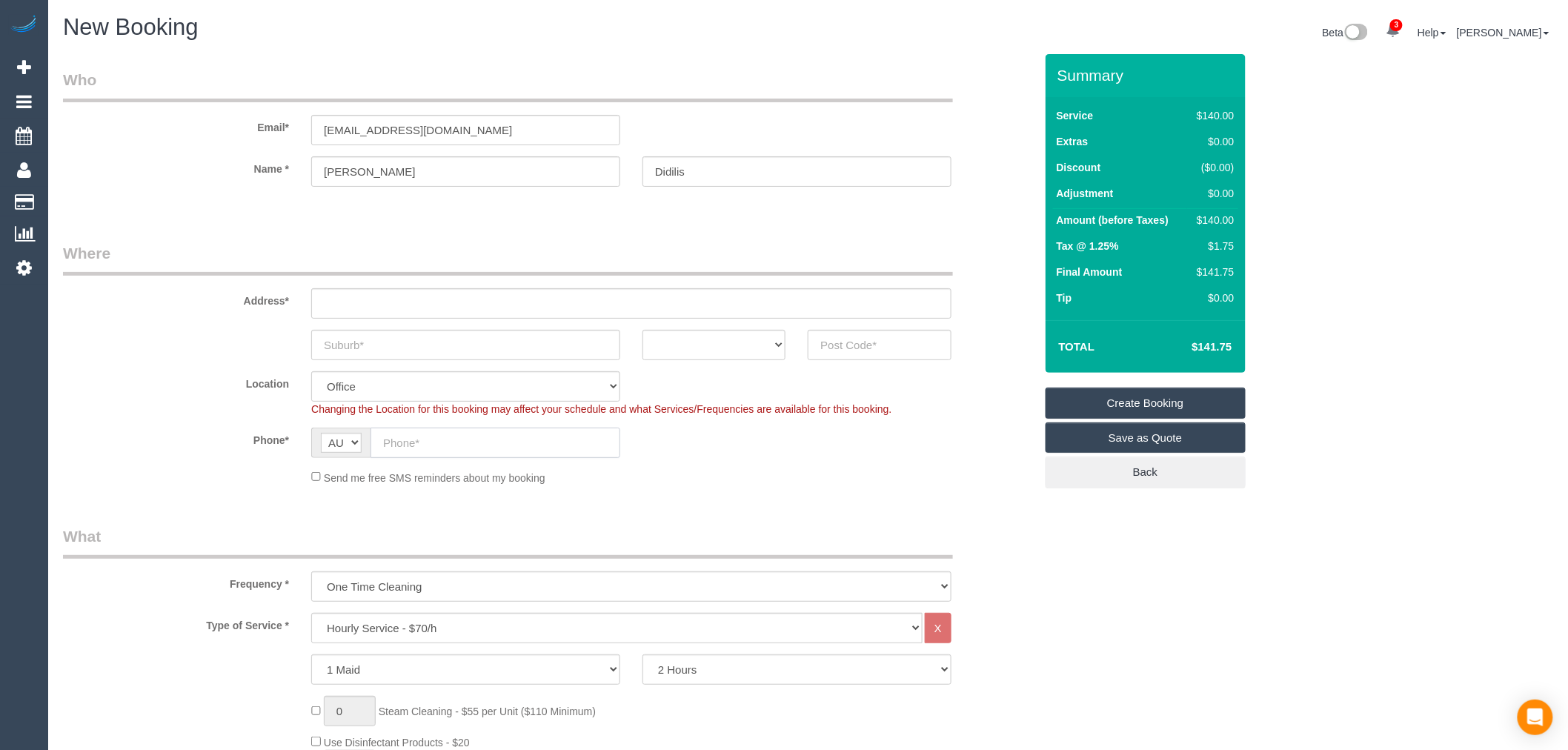
click at [418, 428] on input "text" at bounding box center [495, 443] width 250 height 31
paste input "0413 597 569"
type input "0413 597 569"
click at [682, 480] on div "Send me free SMS reminders about my booking" at bounding box center [631, 477] width 663 height 16
drag, startPoint x: 453, startPoint y: 133, endPoint x: 263, endPoint y: 132, distance: 190.0
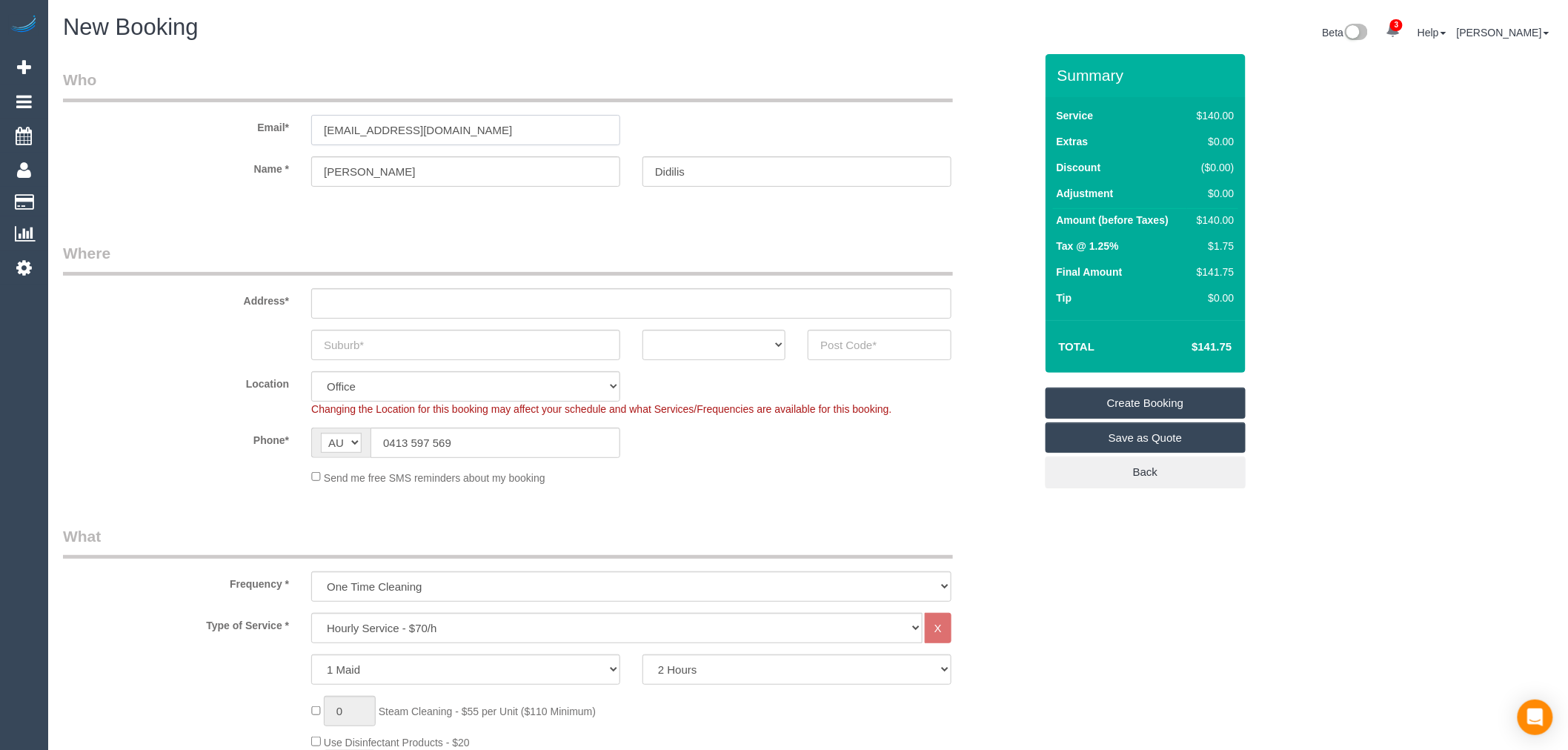
click at [263, 132] on div "Email* lizdidilis1@gmail.com" at bounding box center [549, 107] width 994 height 76
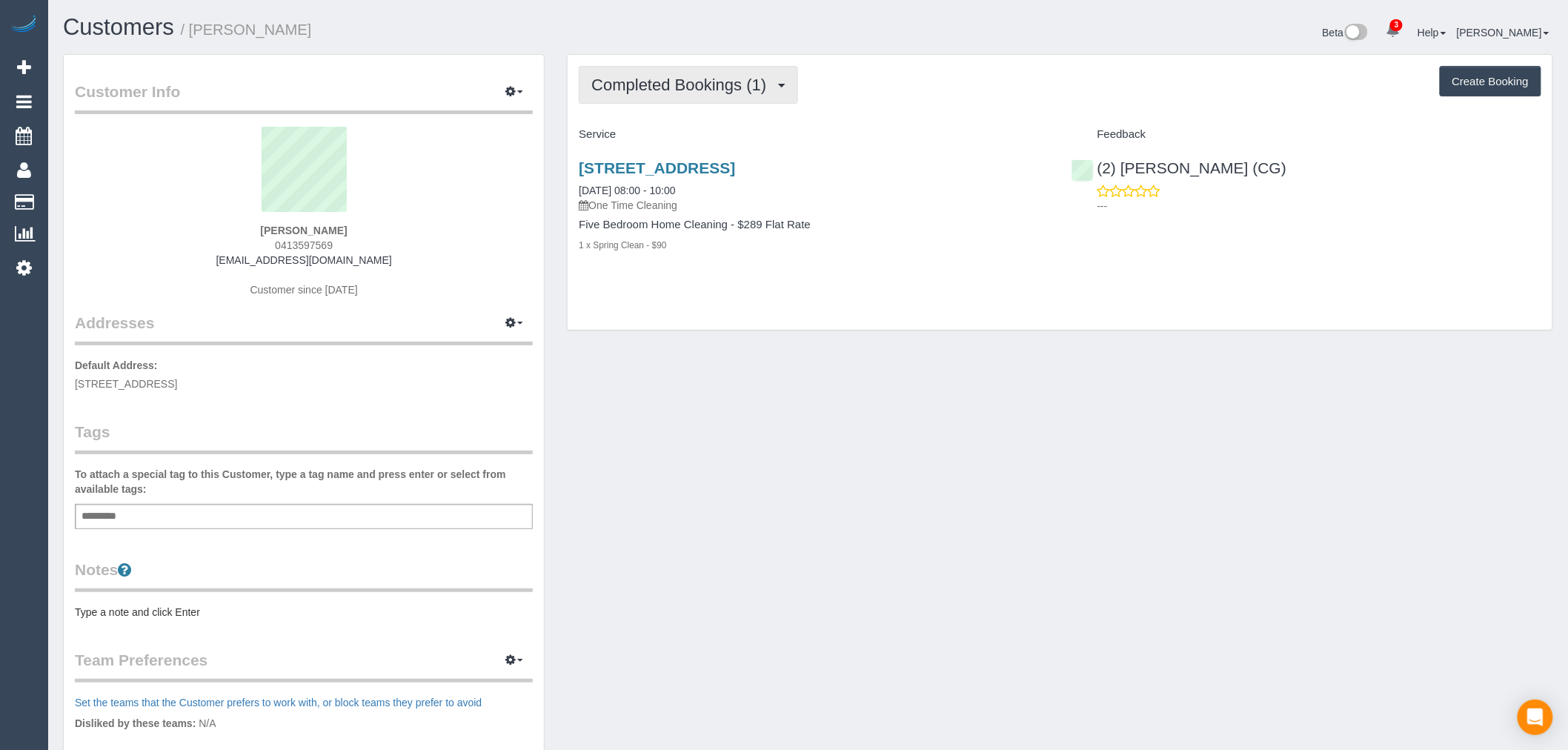
click at [747, 85] on span "Completed Bookings (1)" at bounding box center [683, 85] width 183 height 19
click at [841, 91] on div "Completed Bookings (1) Completed Bookings (1) Upcoming Bookings (0) Cancelled B…" at bounding box center [1060, 85] width 963 height 38
click at [1488, 67] on button "Create Booking" at bounding box center [1491, 82] width 102 height 32
select select "VIC"
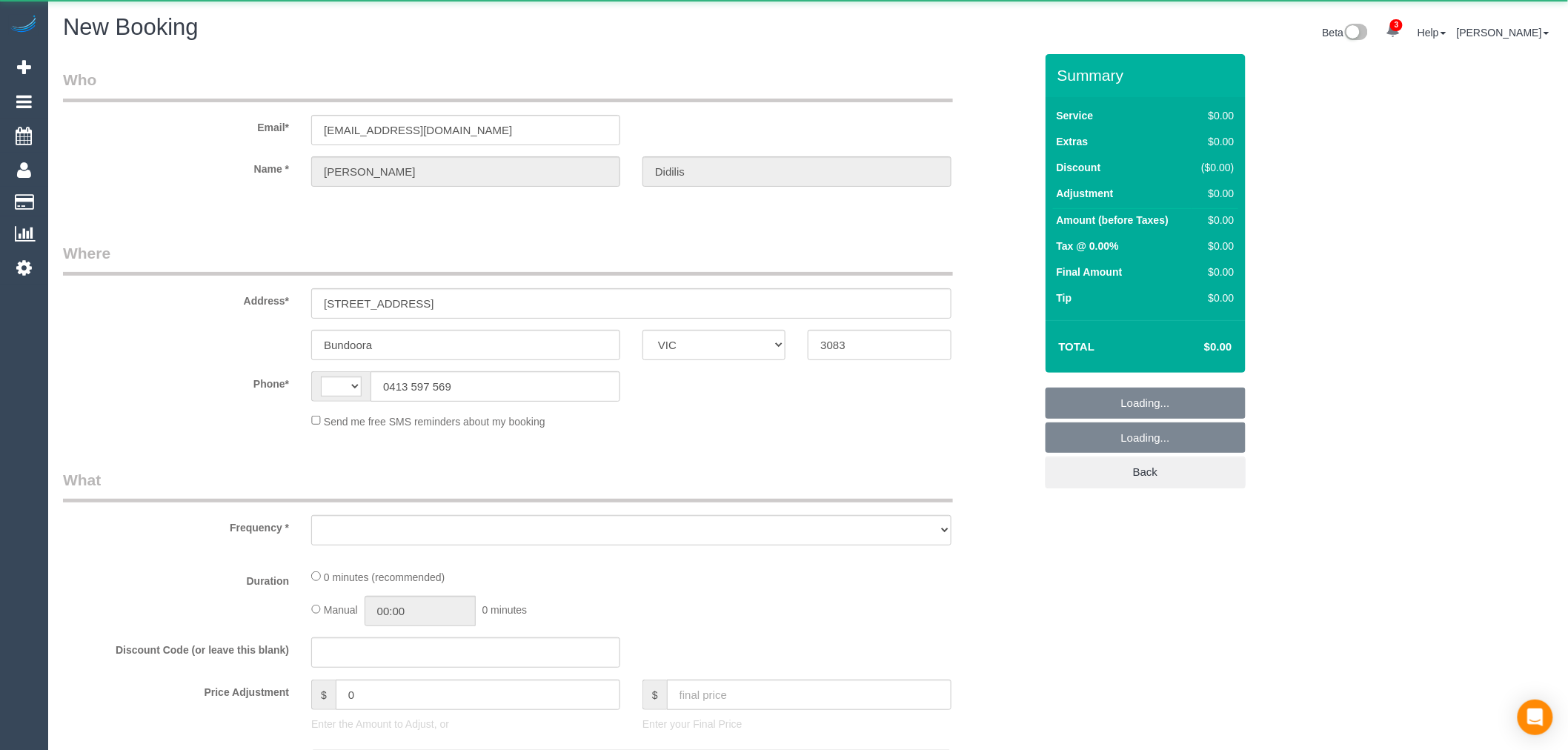
select select "string:AU"
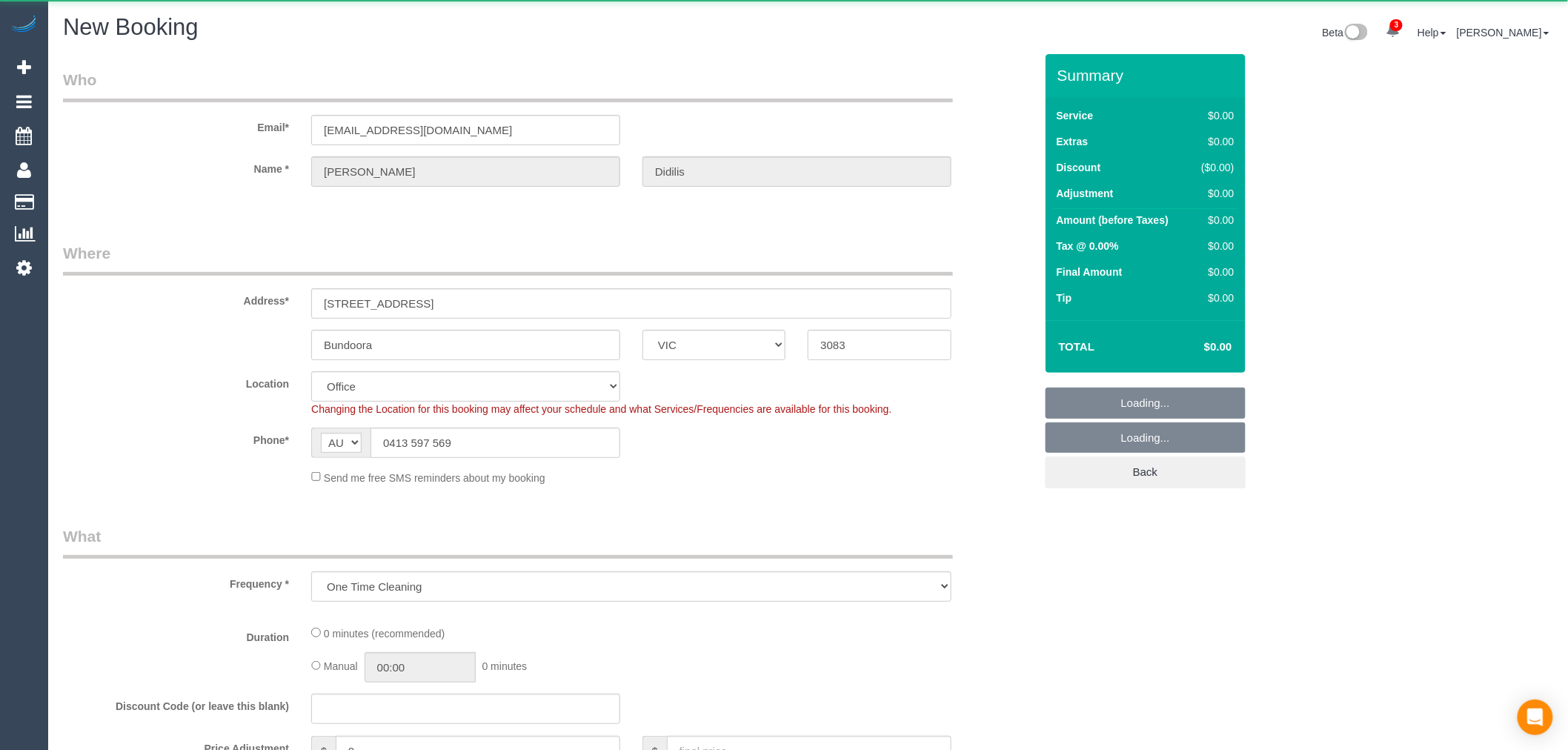
select select "object:1320"
select select "string:stripe-pm_1M6jn62GScqysDRVDeg2g1X1"
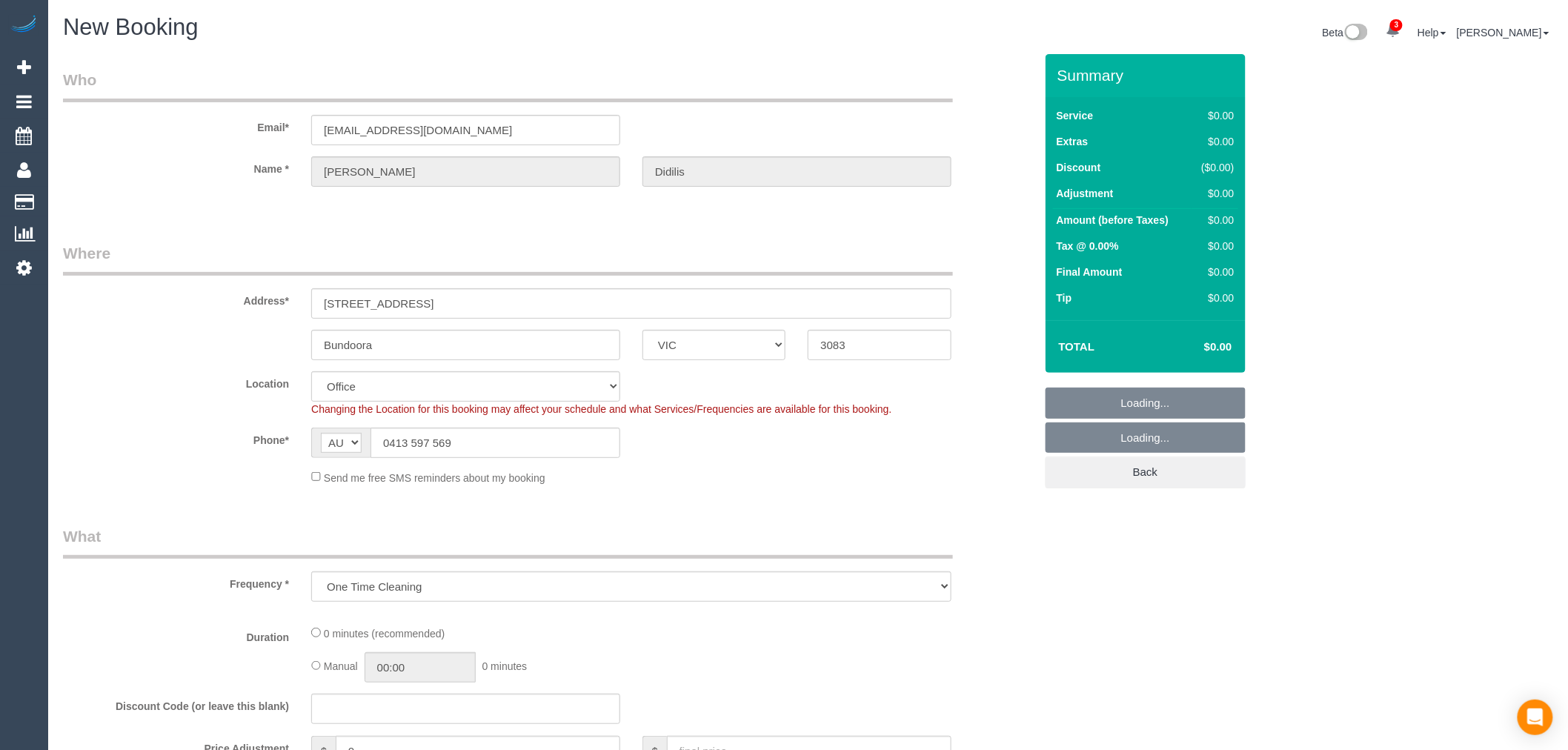
select select "object:1471"
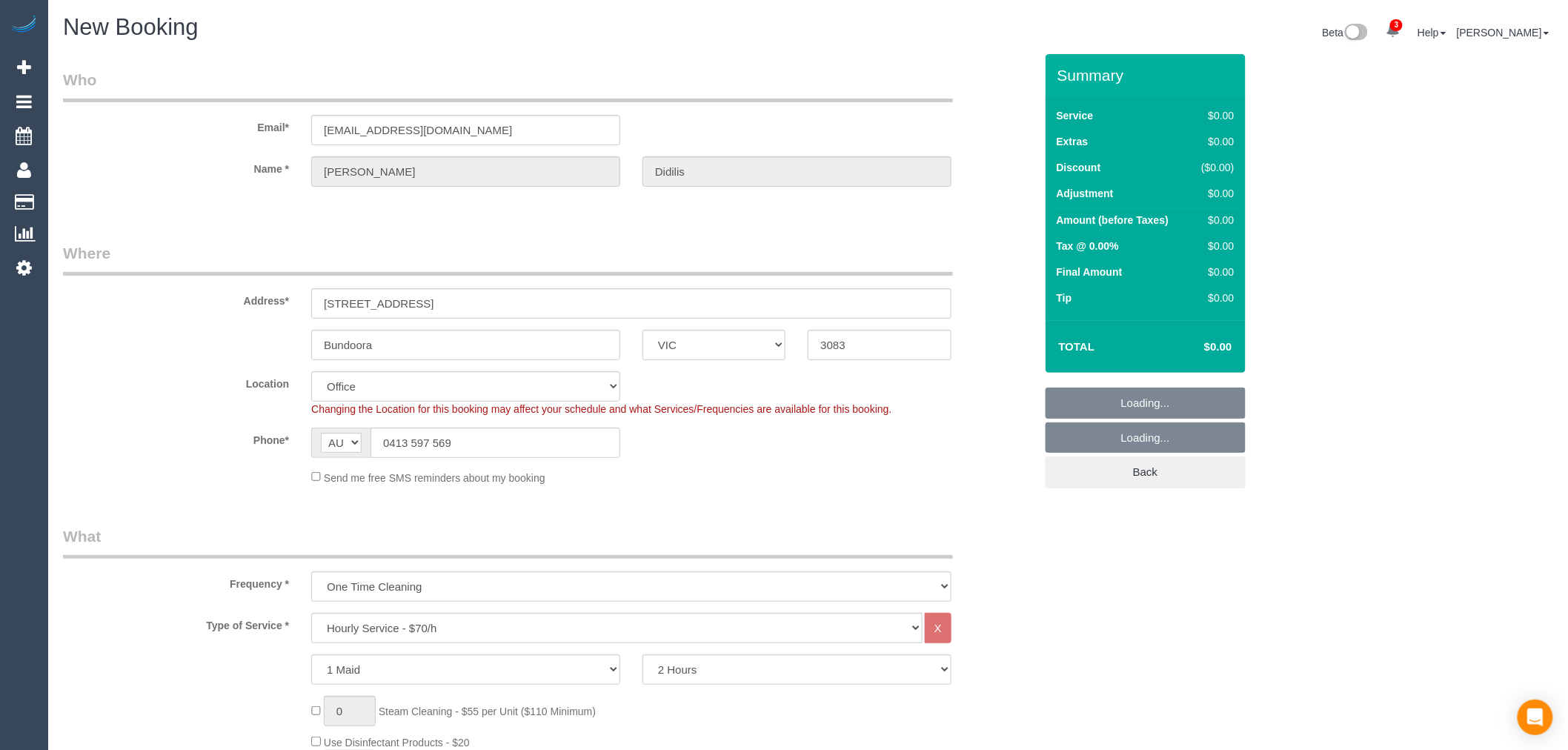
select select "60"
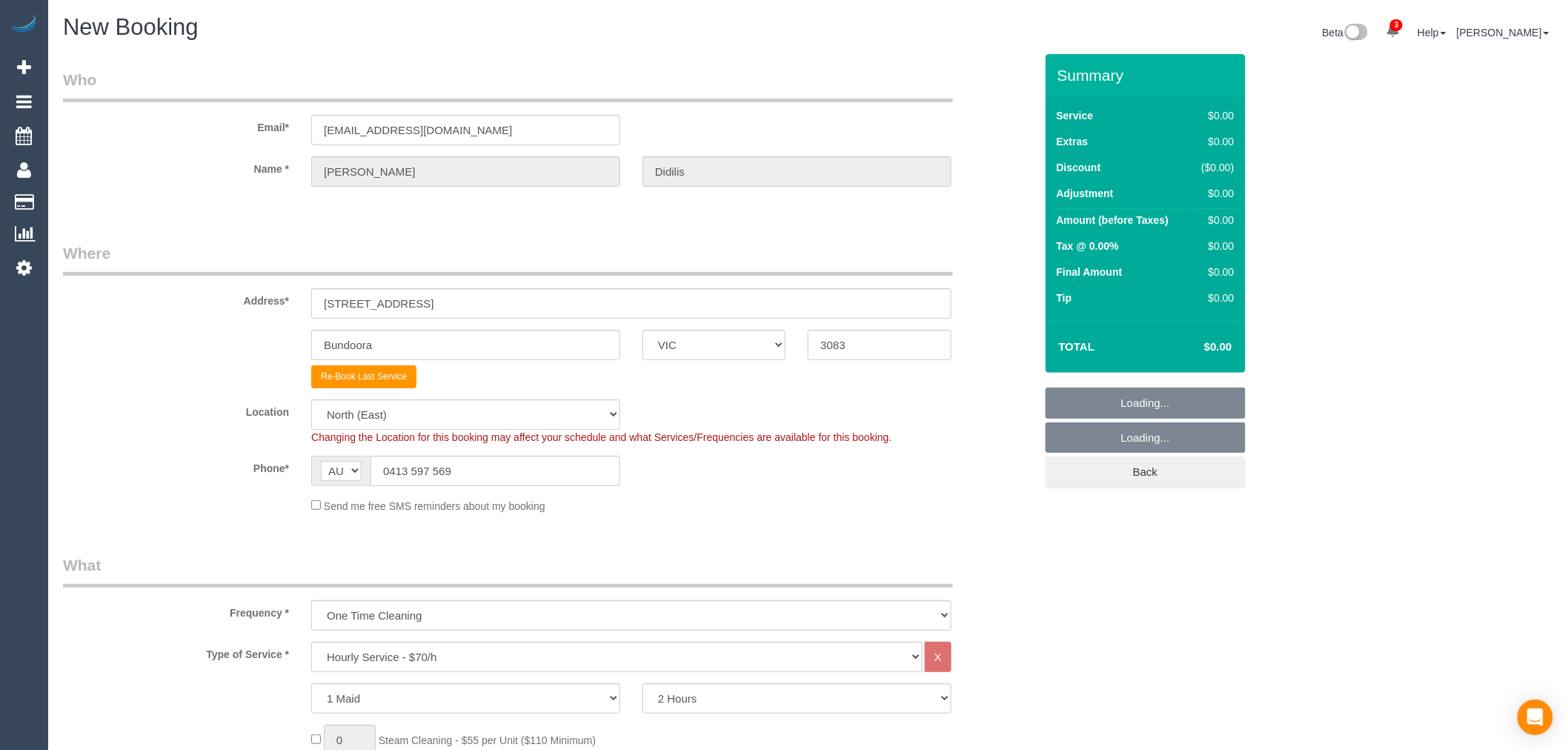
select select "object:2951"
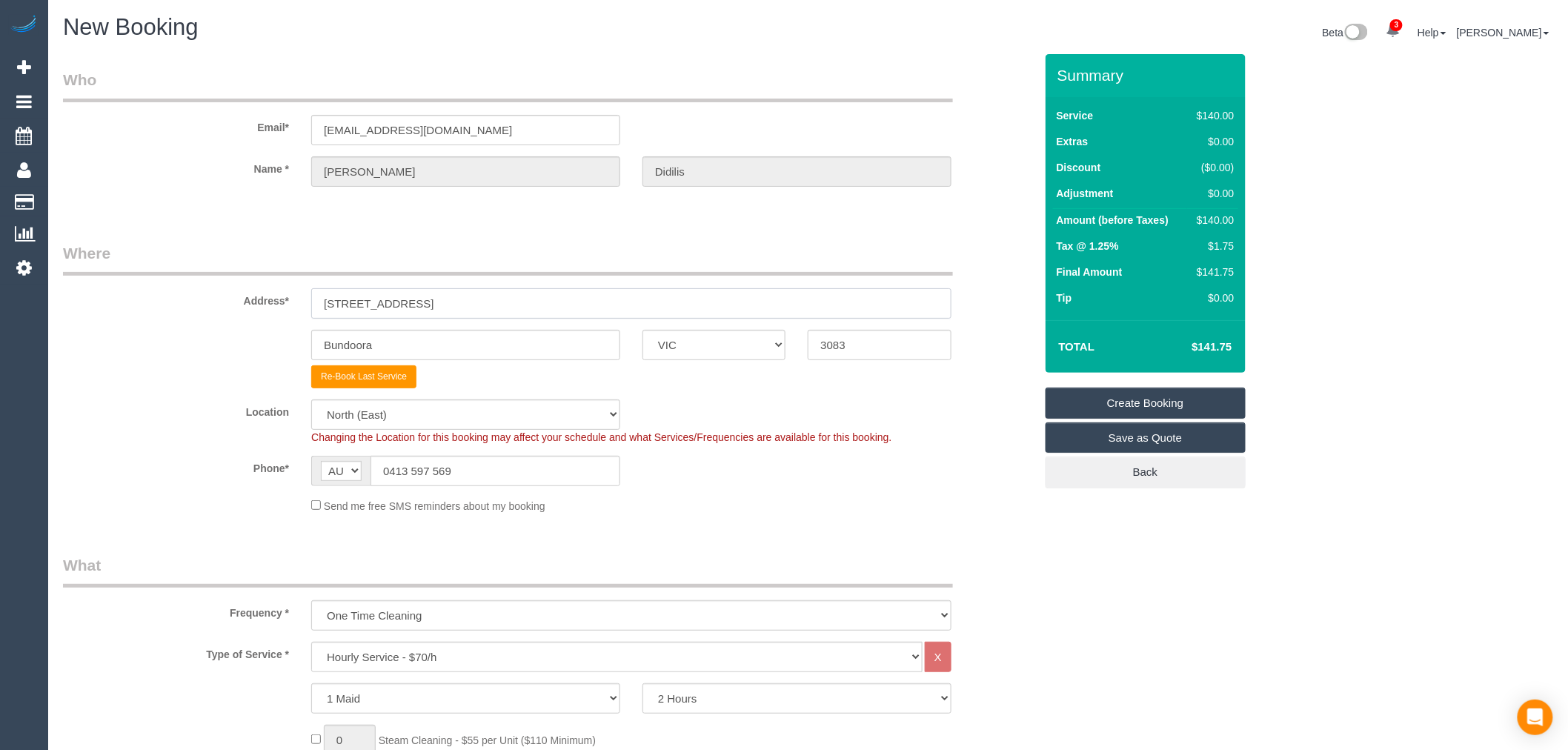
paste input "[STREET_ADDRESS][PERSON_NAME]"
drag, startPoint x: 433, startPoint y: 312, endPoint x: 200, endPoint y: 312, distance: 233.0
click at [200, 312] on div "Address* [STREET_ADDRESS]" at bounding box center [549, 280] width 994 height 76
type input "[STREET_ADDRESS][PERSON_NAME]"
drag, startPoint x: 427, startPoint y: 348, endPoint x: 175, endPoint y: 348, distance: 252.0
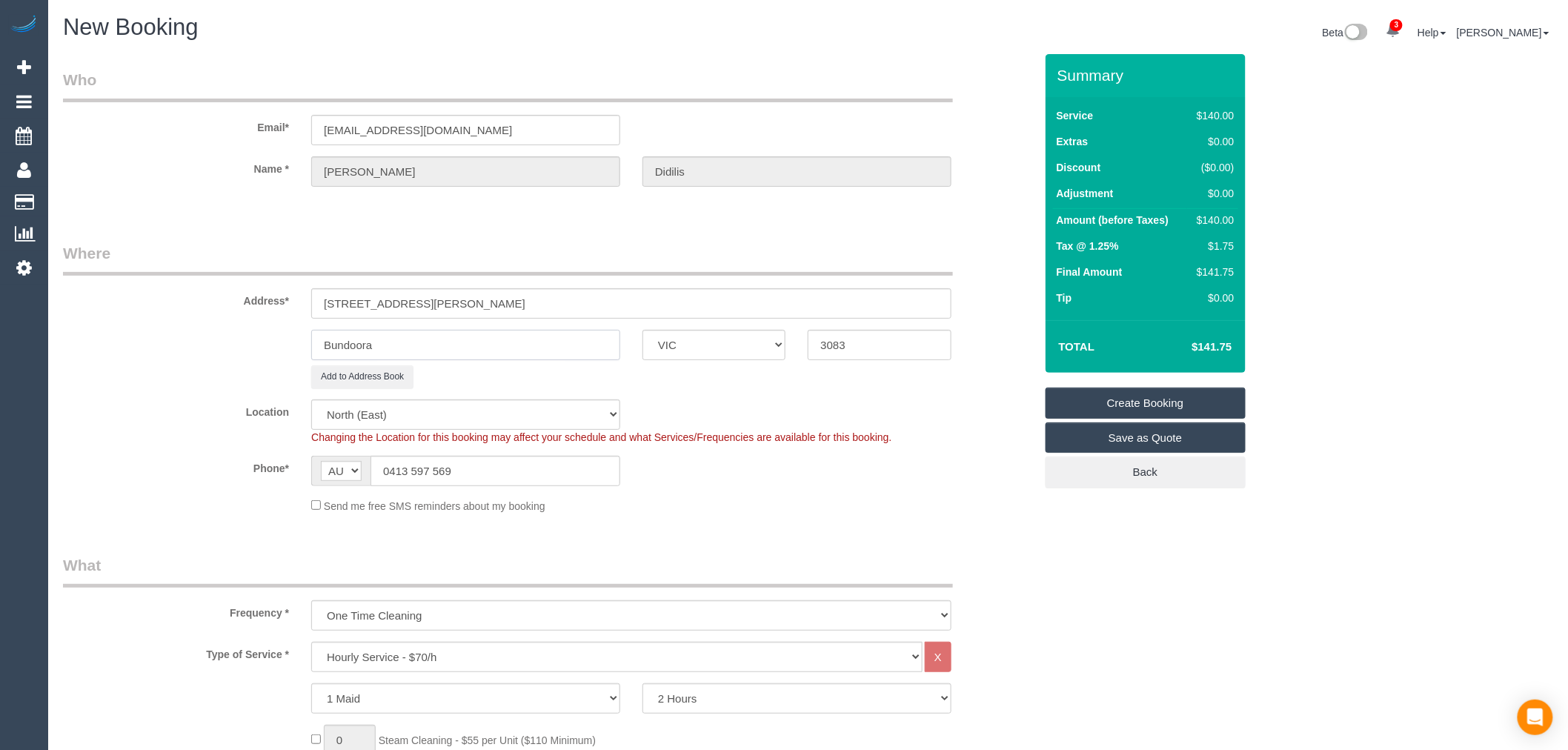
click at [175, 348] on div "Bundoora ACT [GEOGRAPHIC_DATA] NT [GEOGRAPHIC_DATA] SA TAS [GEOGRAPHIC_DATA] [G…" at bounding box center [549, 345] width 994 height 31
paste input "South [PERSON_NAME]"
type input "South [PERSON_NAME]"
drag, startPoint x: 890, startPoint y: 339, endPoint x: 749, endPoint y: 344, distance: 141.1
click at [749, 344] on div "South [PERSON_NAME] ACT [GEOGRAPHIC_DATA] NT [GEOGRAPHIC_DATA] SA TAS [GEOGRAPH…" at bounding box center [549, 345] width 994 height 31
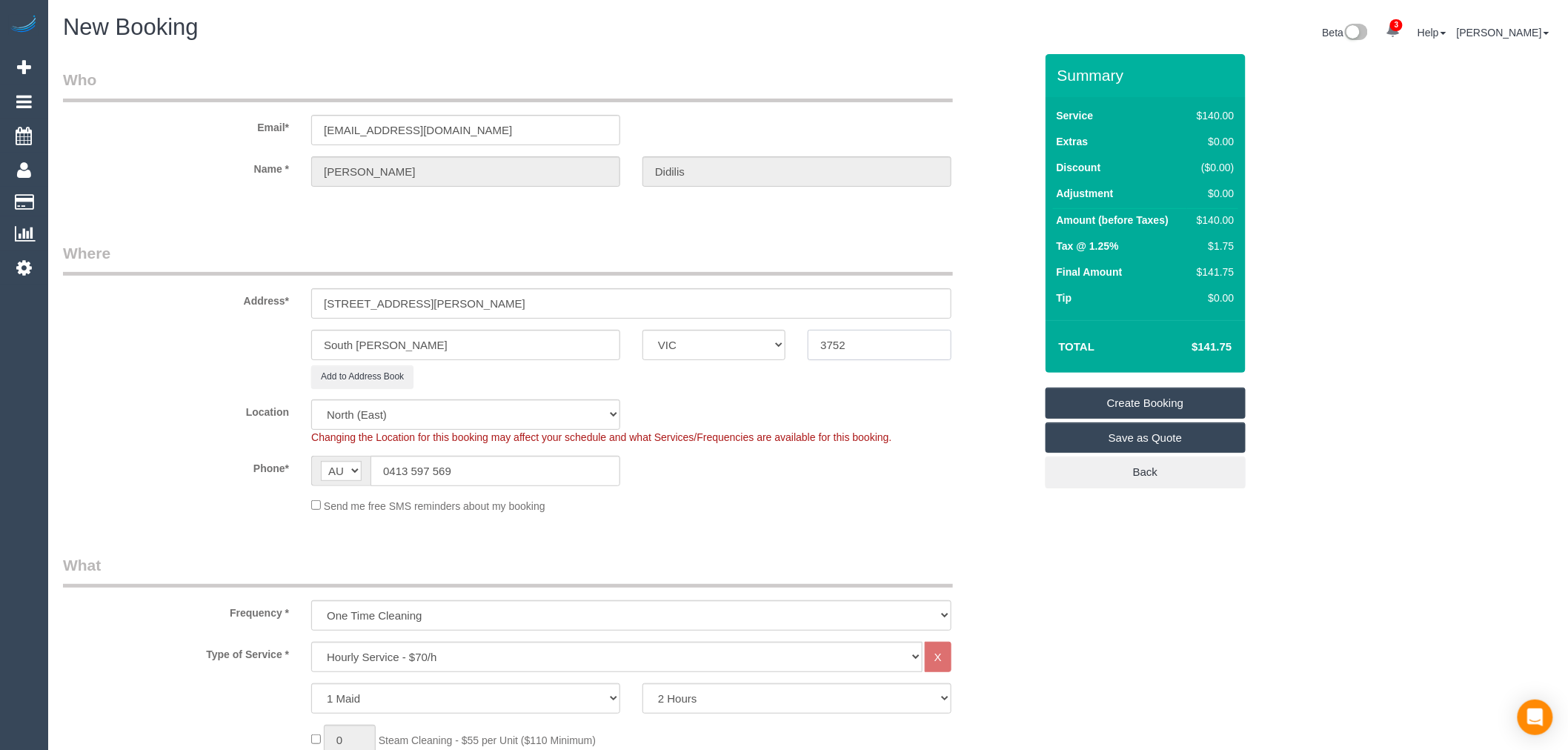
type input "3752"
click at [803, 504] on div "Send me free SMS reminders about my booking" at bounding box center [631, 505] width 663 height 16
select select "51"
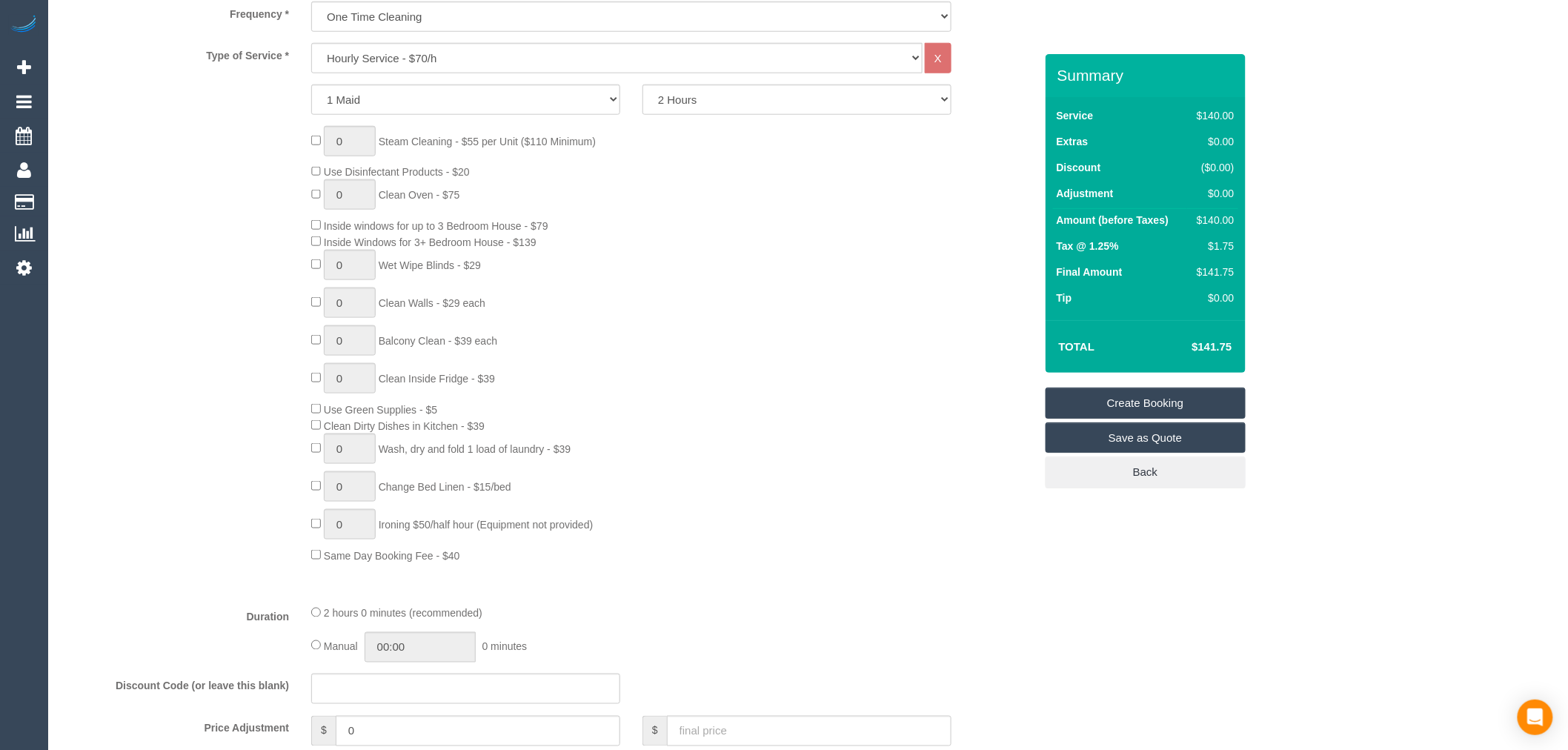
select select "object:3598"
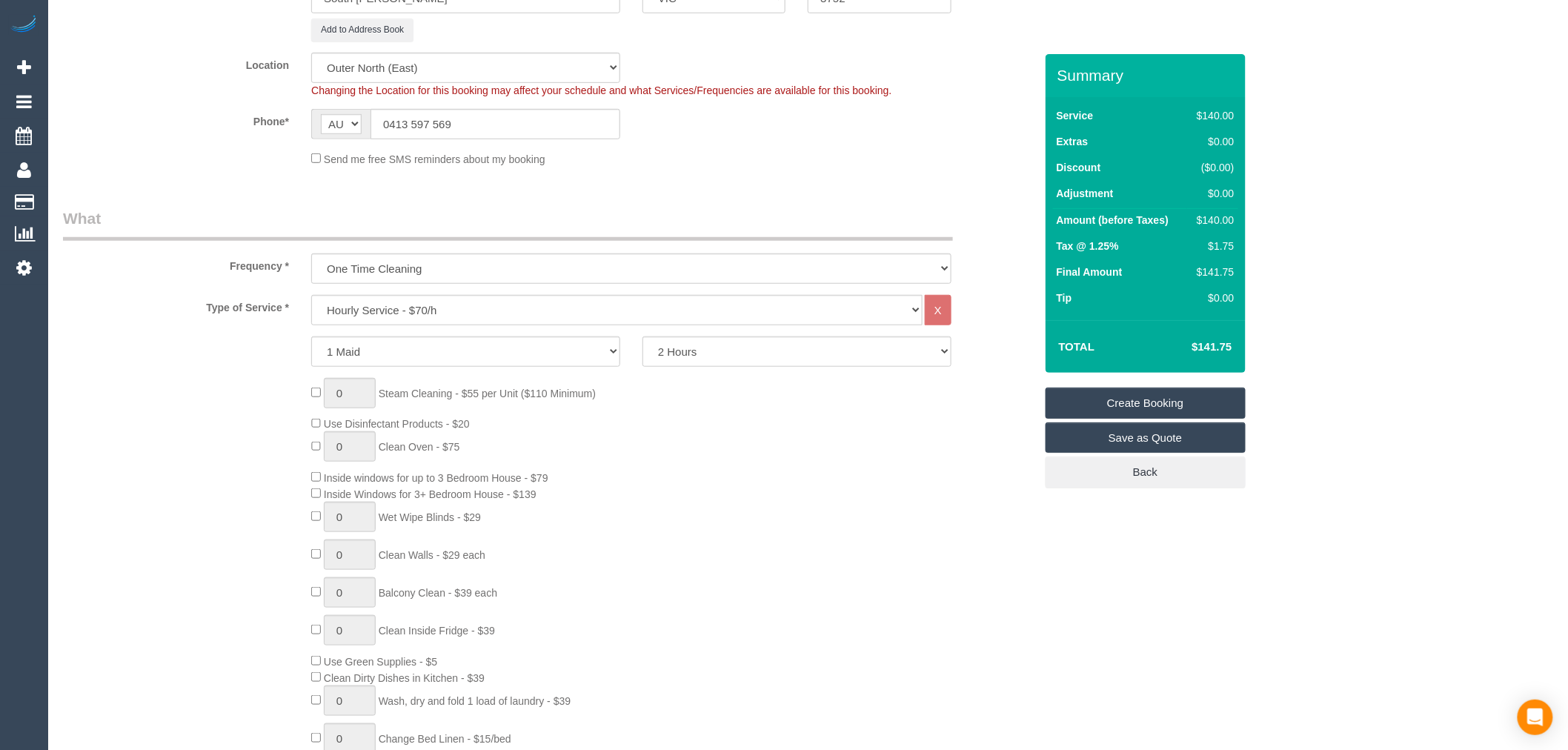
scroll to position [329, 0]
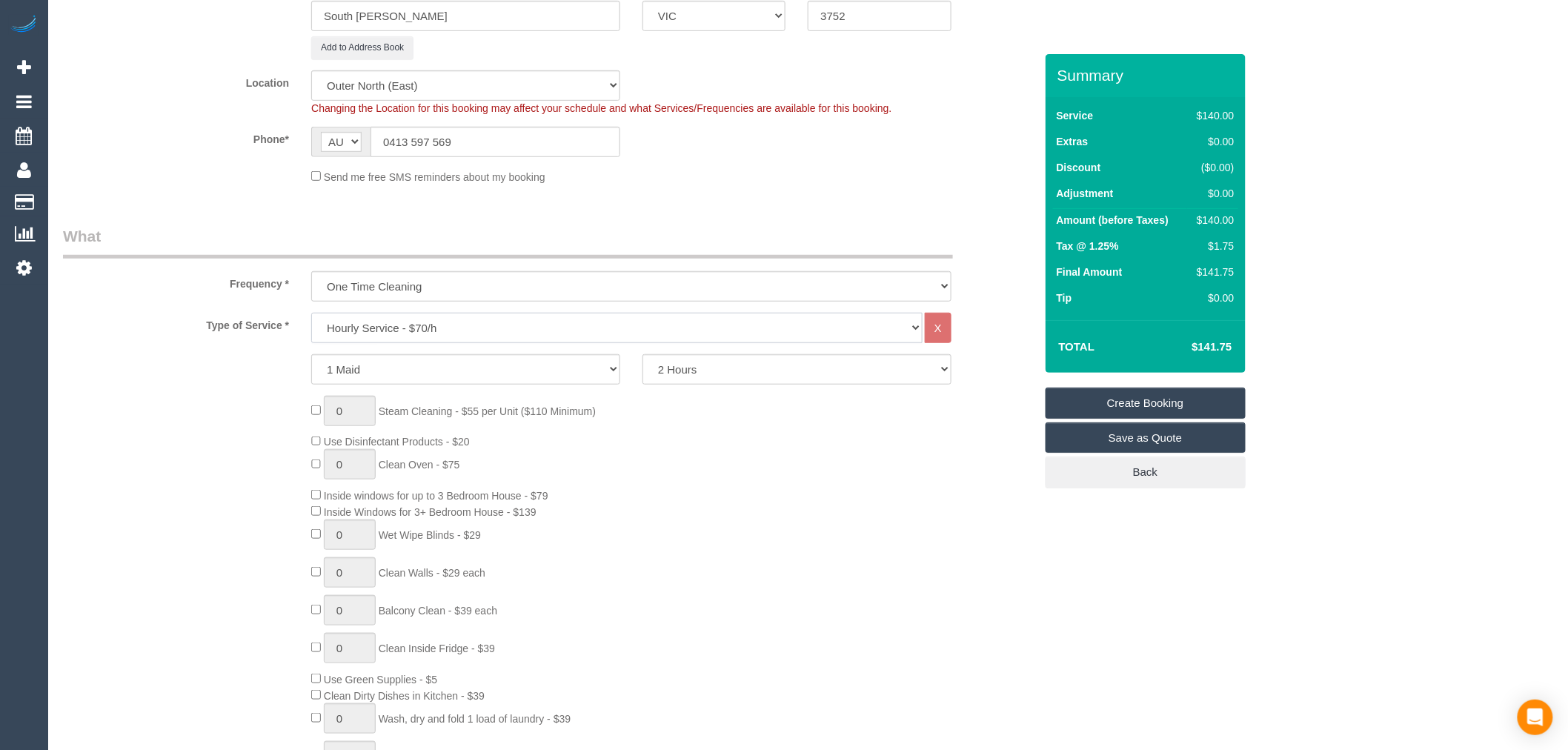
click at [529, 331] on select "Hourly Service - $70/h Hourly Service - $65/h Hourly Service - $60/h Hourly Ser…" at bounding box center [617, 328] width 611 height 31
click at [235, 343] on div "Type of Service * Hourly Service - $70/h Hourly Service - $65/h Hourly Service …" at bounding box center [549, 328] width 994 height 31
click at [835, 369] on select "2 Hours 2.5 Hours 3 Hours 3.5 Hours 4 Hours 4.5 Hours 5 Hours 5.5 Hours 6 Hours…" at bounding box center [797, 369] width 309 height 31
select select "240"
click at [643, 355] on select "2 Hours 2.5 Hours 3 Hours 3.5 Hours 4 Hours 4.5 Hours 5 Hours 5.5 Hours 6 Hours…" at bounding box center [797, 369] width 309 height 31
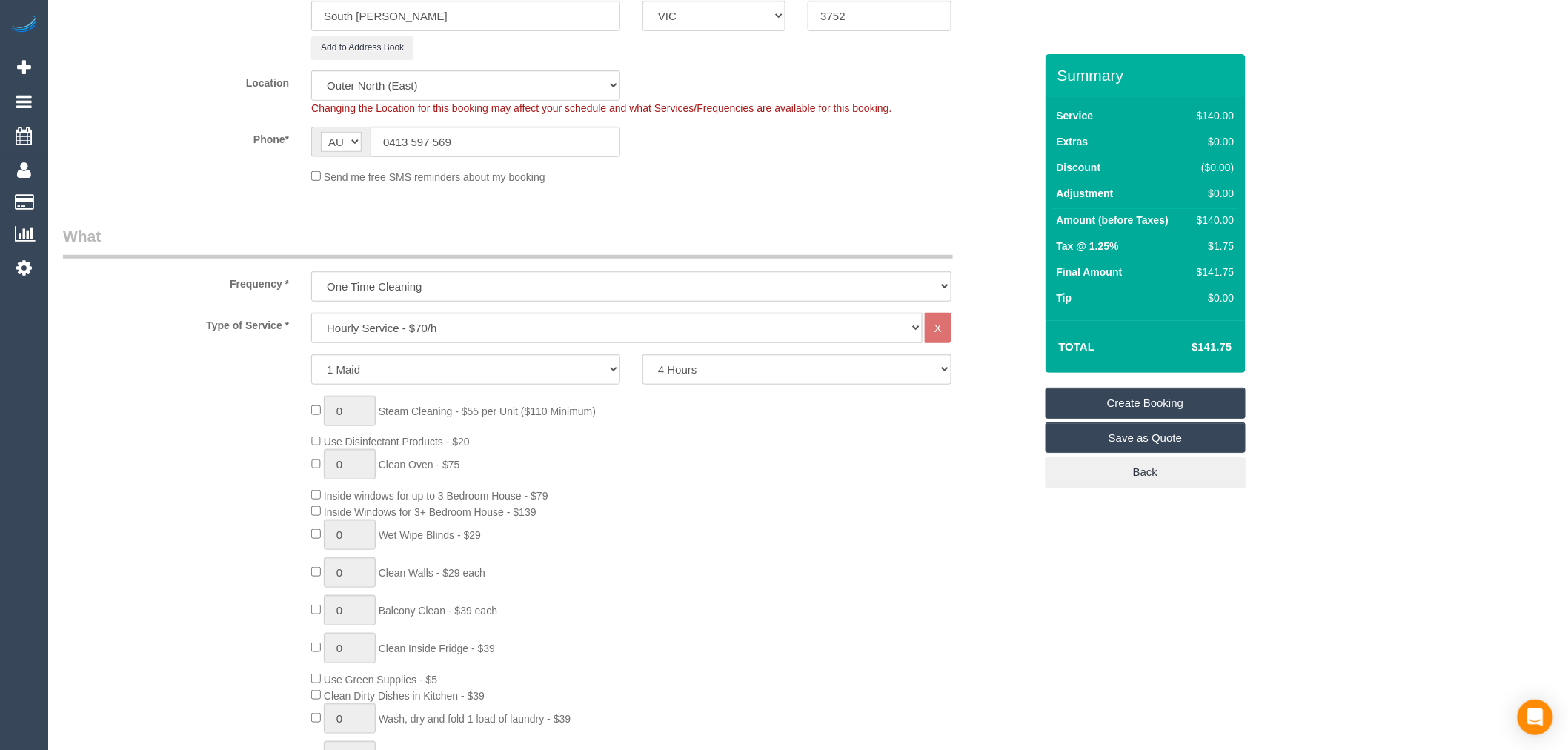
click at [741, 426] on div "0 Steam Cleaning - $55 per Unit ($110 Minimum) Use Disinfectant Products - $20 …" at bounding box center [672, 614] width 745 height 437
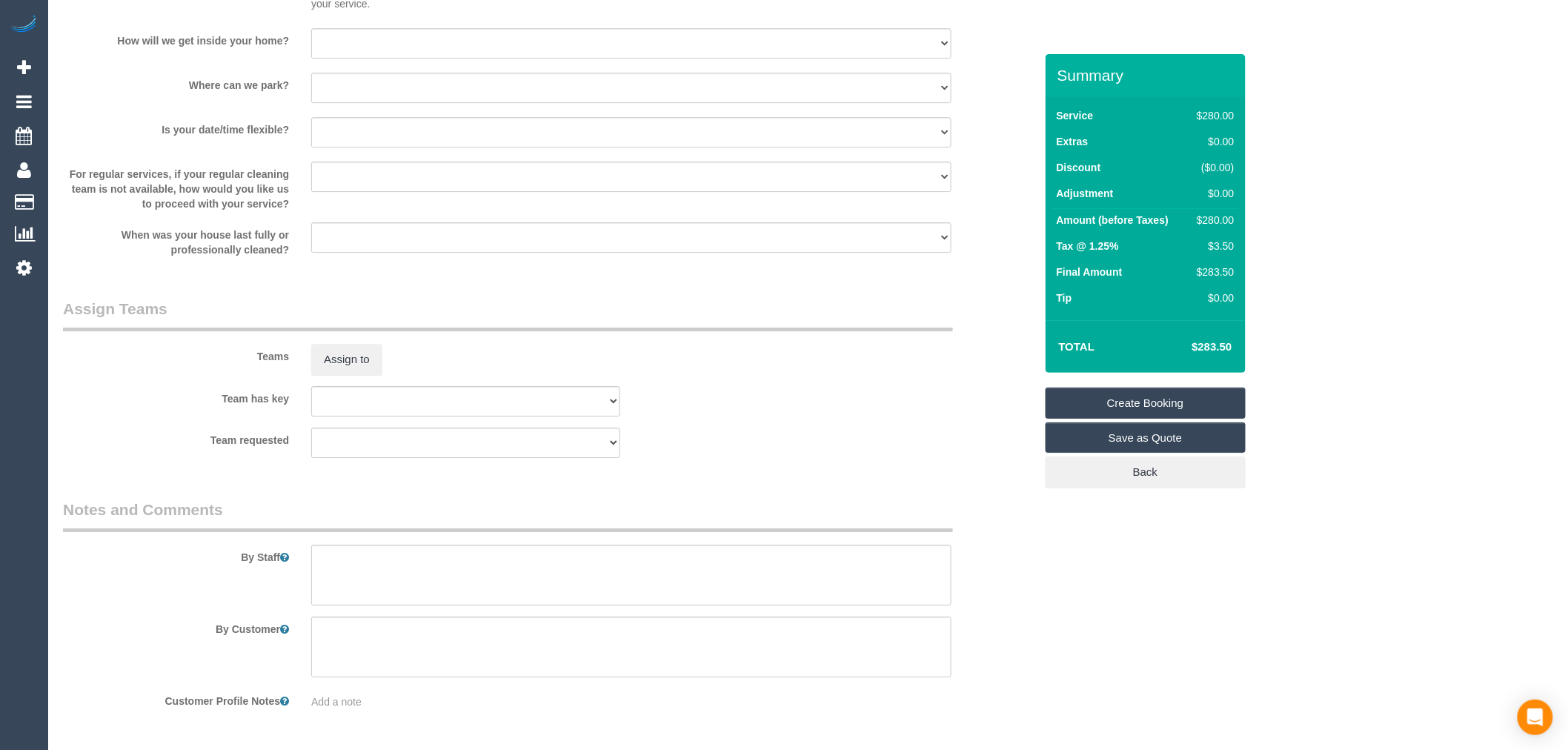
scroll to position [1968, 0]
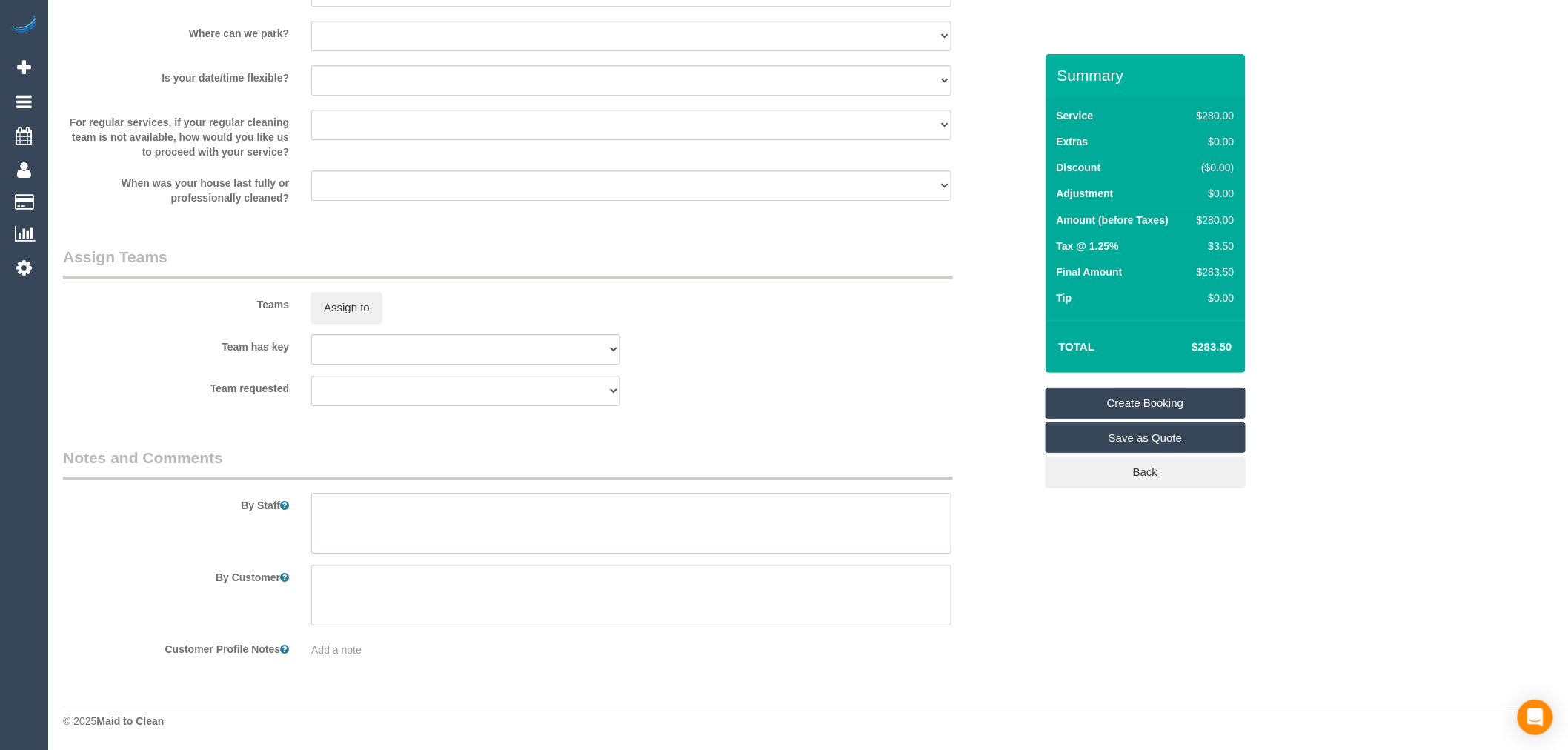
click at [456, 516] on textarea at bounding box center [631, 523] width 640 height 61
paste textarea "Cleaning of inside windows and roller blinds and other as determined by propert…"
type textarea "Cleaning of inside windows and roller blinds and other as determined by propert…"
click at [805, 402] on div "Team requested (0) Office (1) [PERSON_NAME] (FT) (2) [PERSON_NAME] (+ [PERSON_N…" at bounding box center [549, 391] width 994 height 31
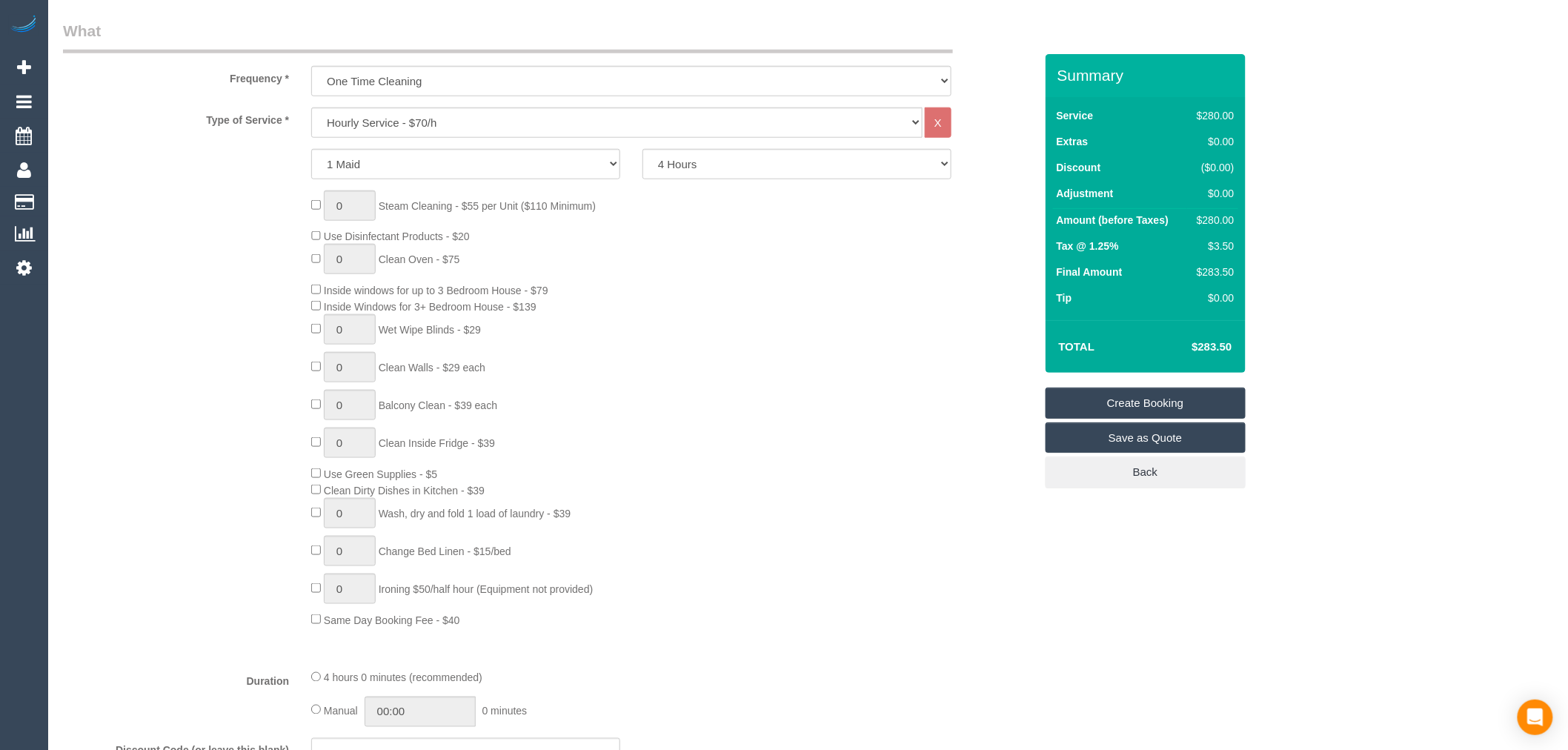
scroll to position [487, 0]
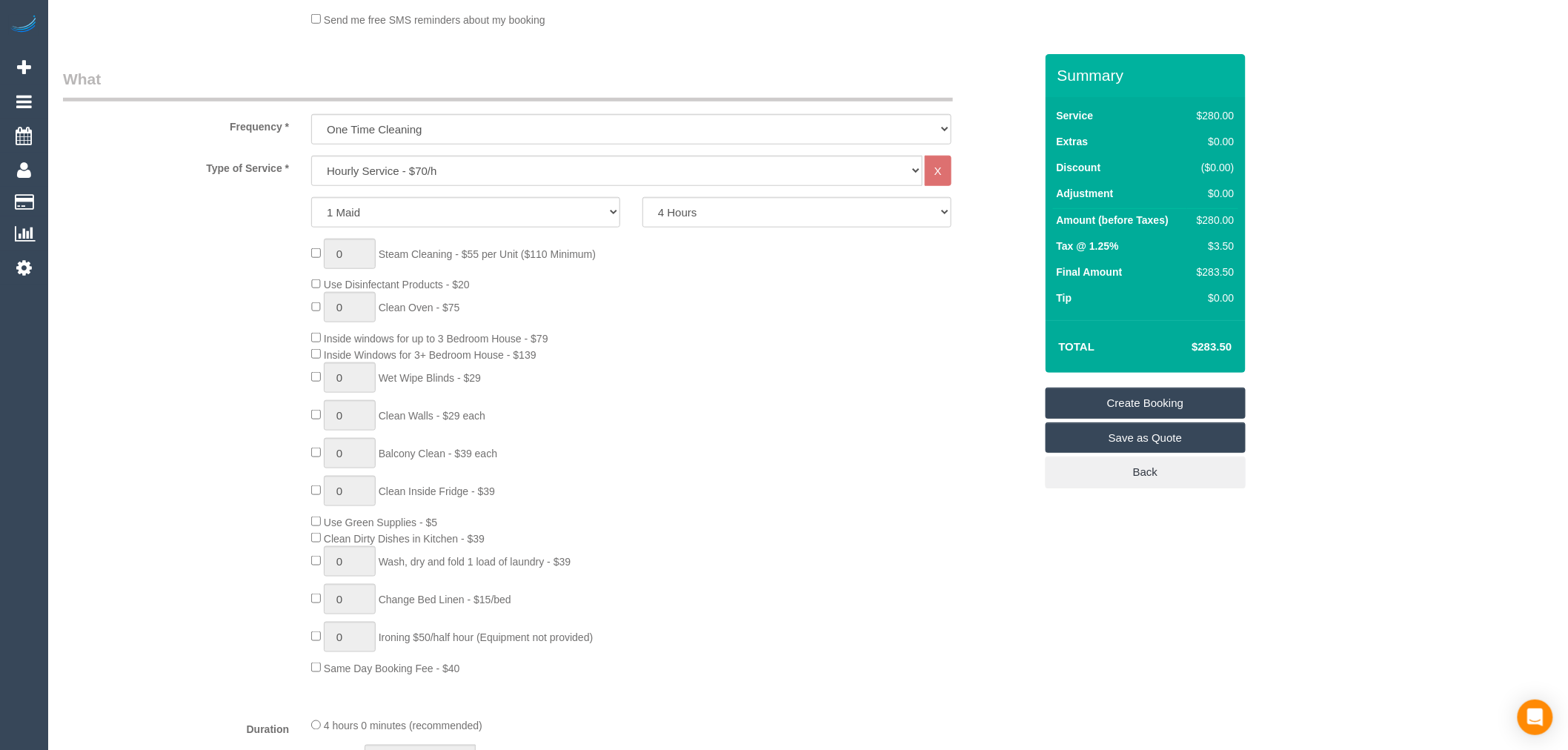
click at [779, 448] on div "0 Steam Cleaning - $55 per Unit ($110 Minimum) Use Disinfectant Products - $20 …" at bounding box center [672, 457] width 745 height 437
click at [1191, 441] on link "Save as Quote" at bounding box center [1146, 438] width 200 height 32
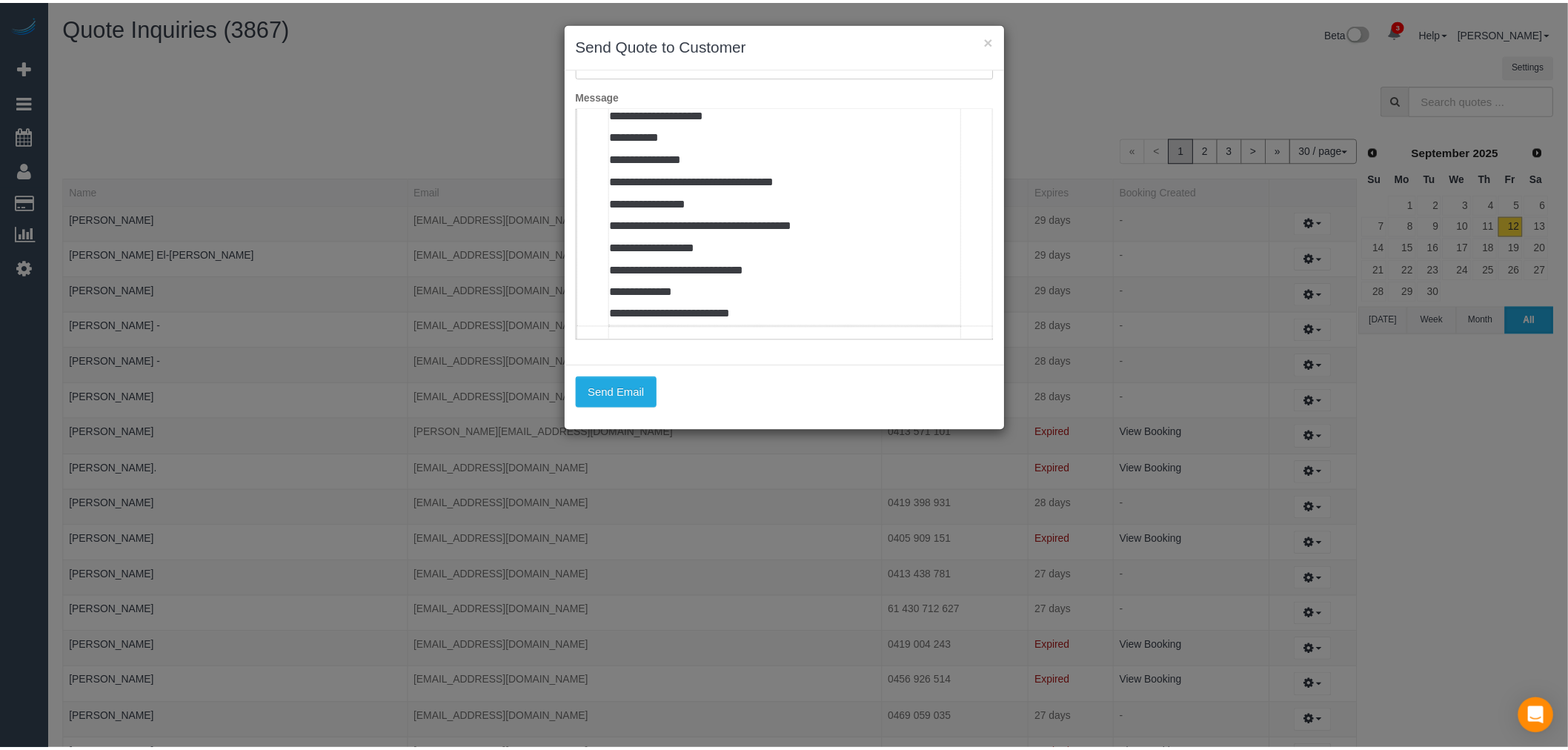
scroll to position [741, 0]
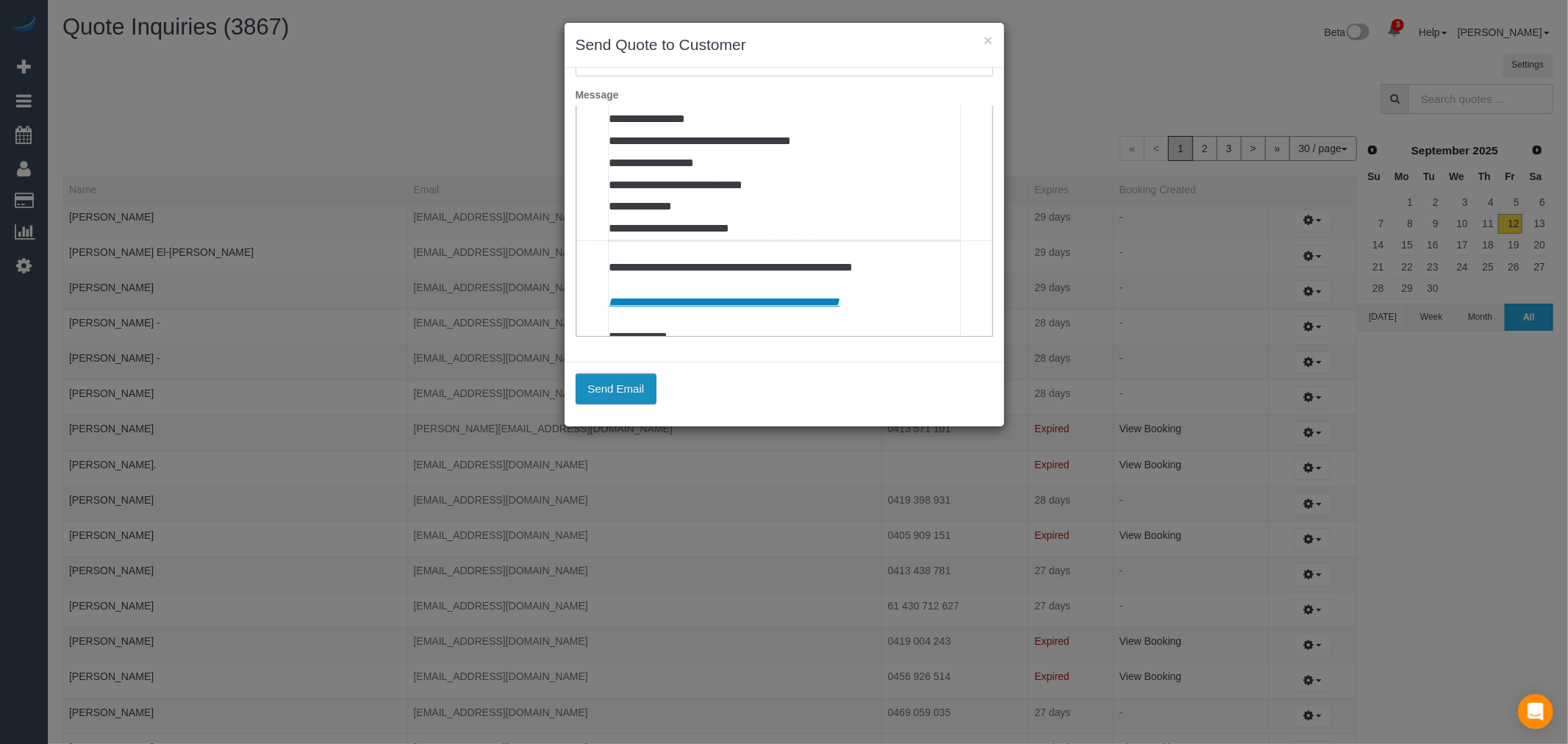
click at [619, 386] on button "Send Email" at bounding box center [616, 389] width 82 height 31
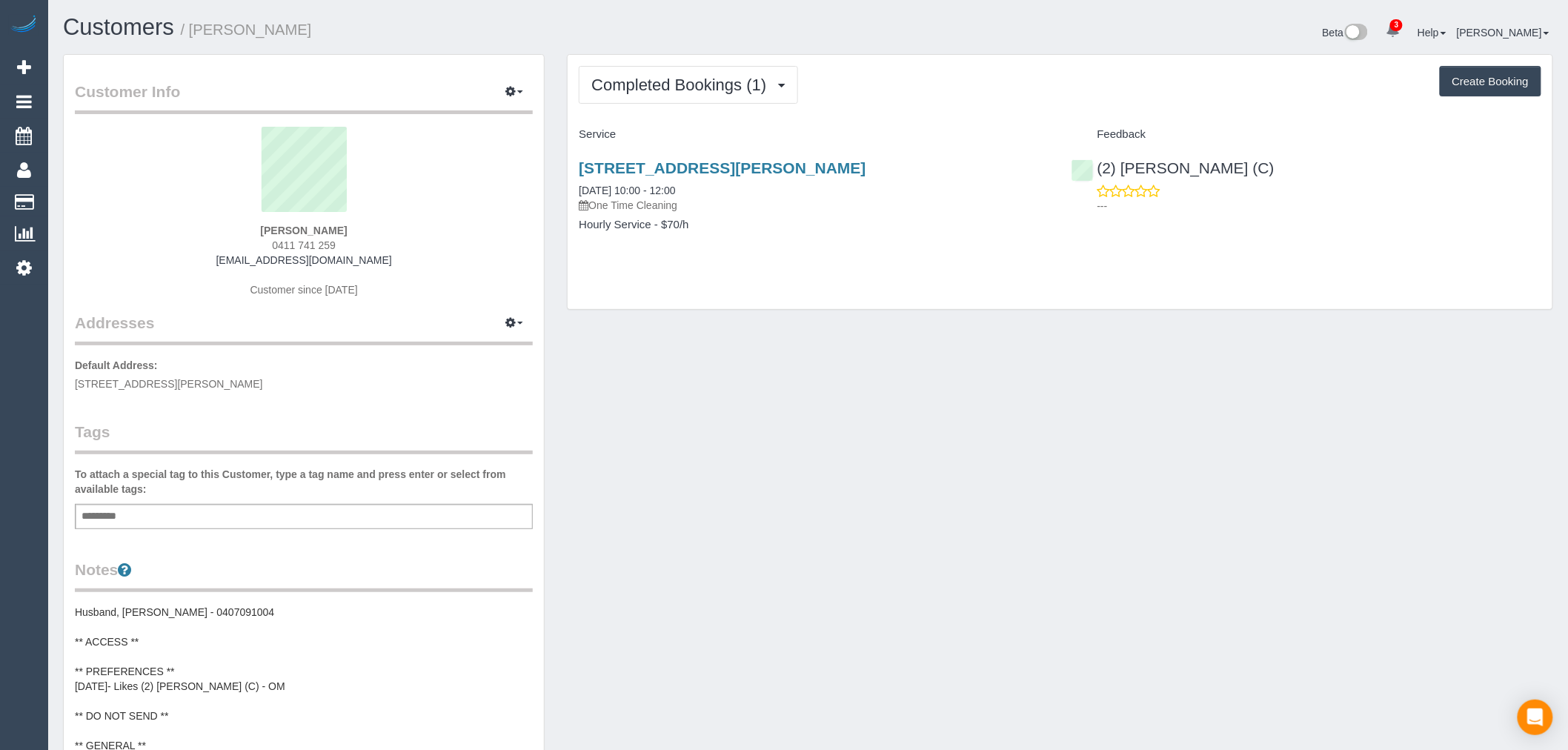
click at [1472, 87] on button "Create Booking" at bounding box center [1491, 82] width 102 height 32
select select "VIC"
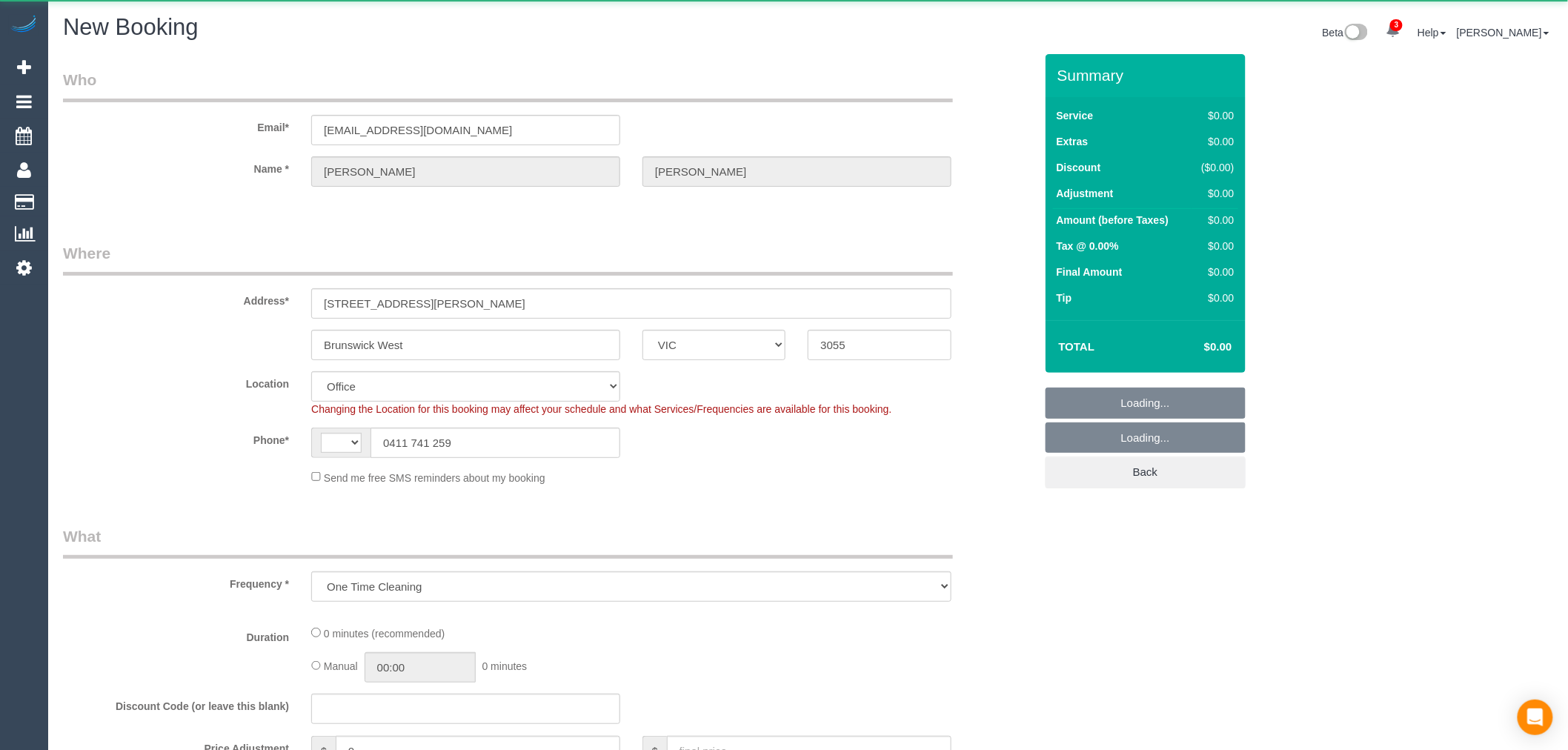
select select "object:1030"
select select "string:AU"
select select "string:stripe-pm_1RpKep2GScqysDRVbD4fRvxP"
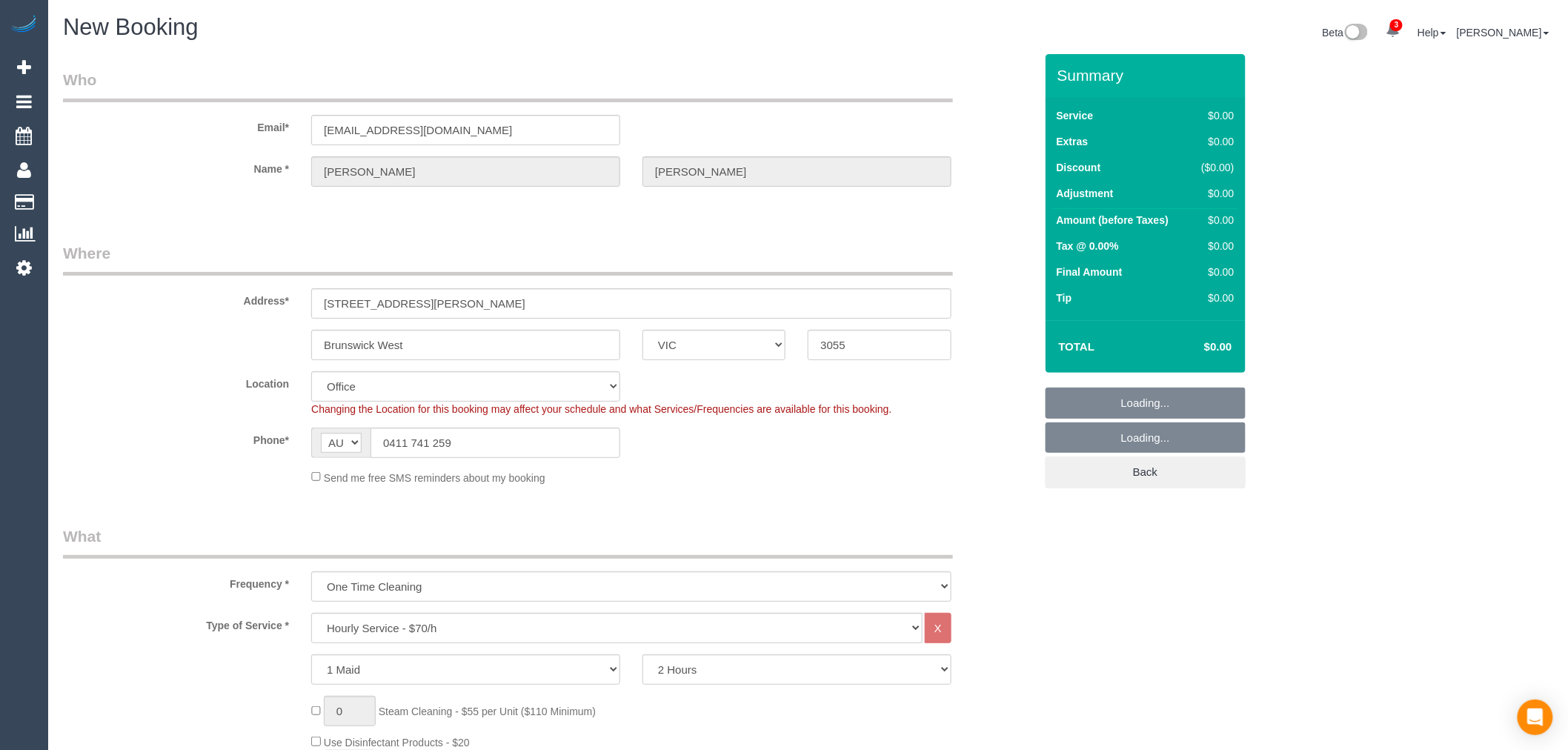
select select "61"
select select "object:2341"
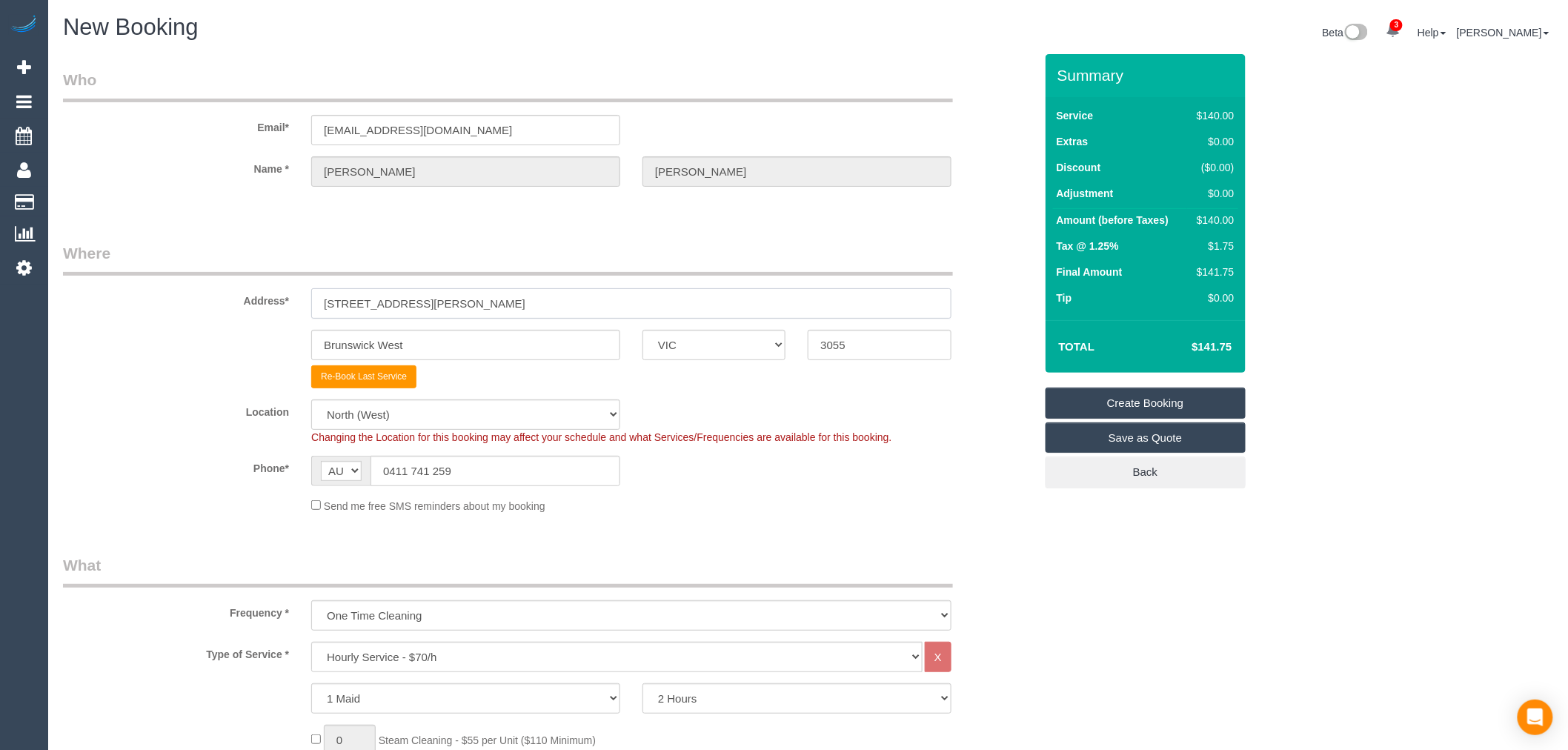
click at [450, 290] on input "[STREET_ADDRESS][PERSON_NAME]" at bounding box center [631, 304] width 640 height 31
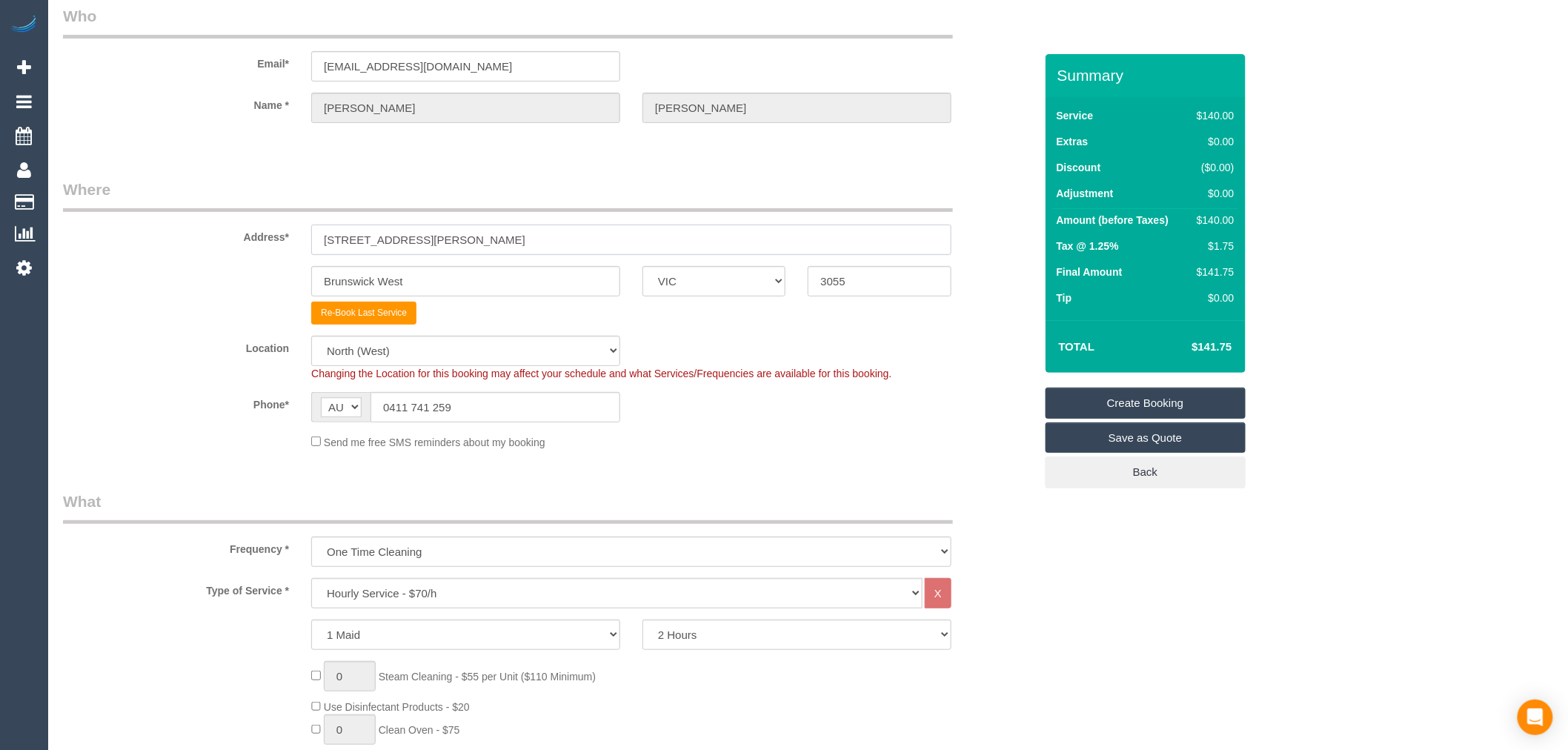
scroll to position [82, 0]
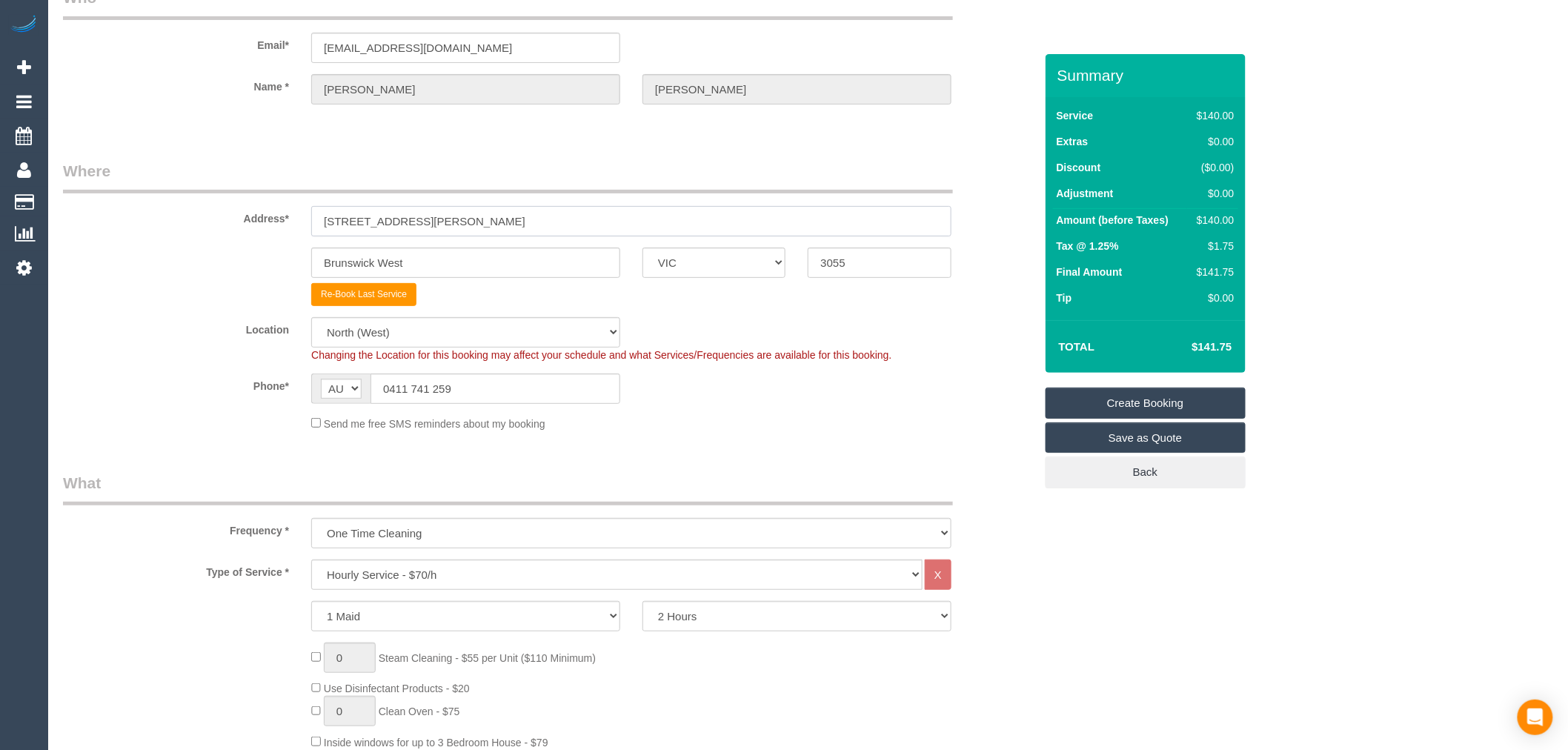
drag, startPoint x: 412, startPoint y: 209, endPoint x: 276, endPoint y: 213, distance: 136.1
click at [276, 213] on div "Address* [STREET_ADDRESS][PERSON_NAME]" at bounding box center [549, 198] width 994 height 76
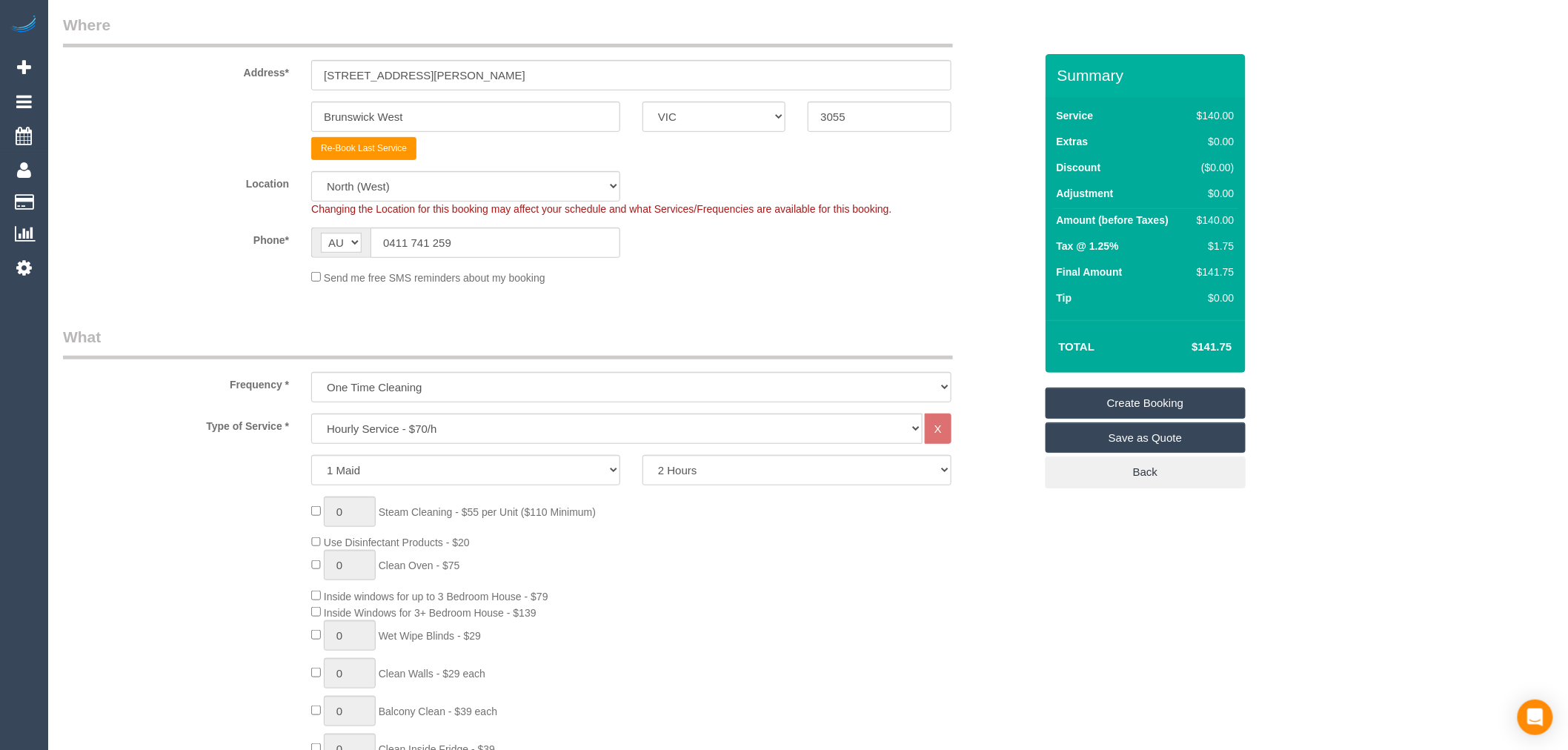
scroll to position [246, 0]
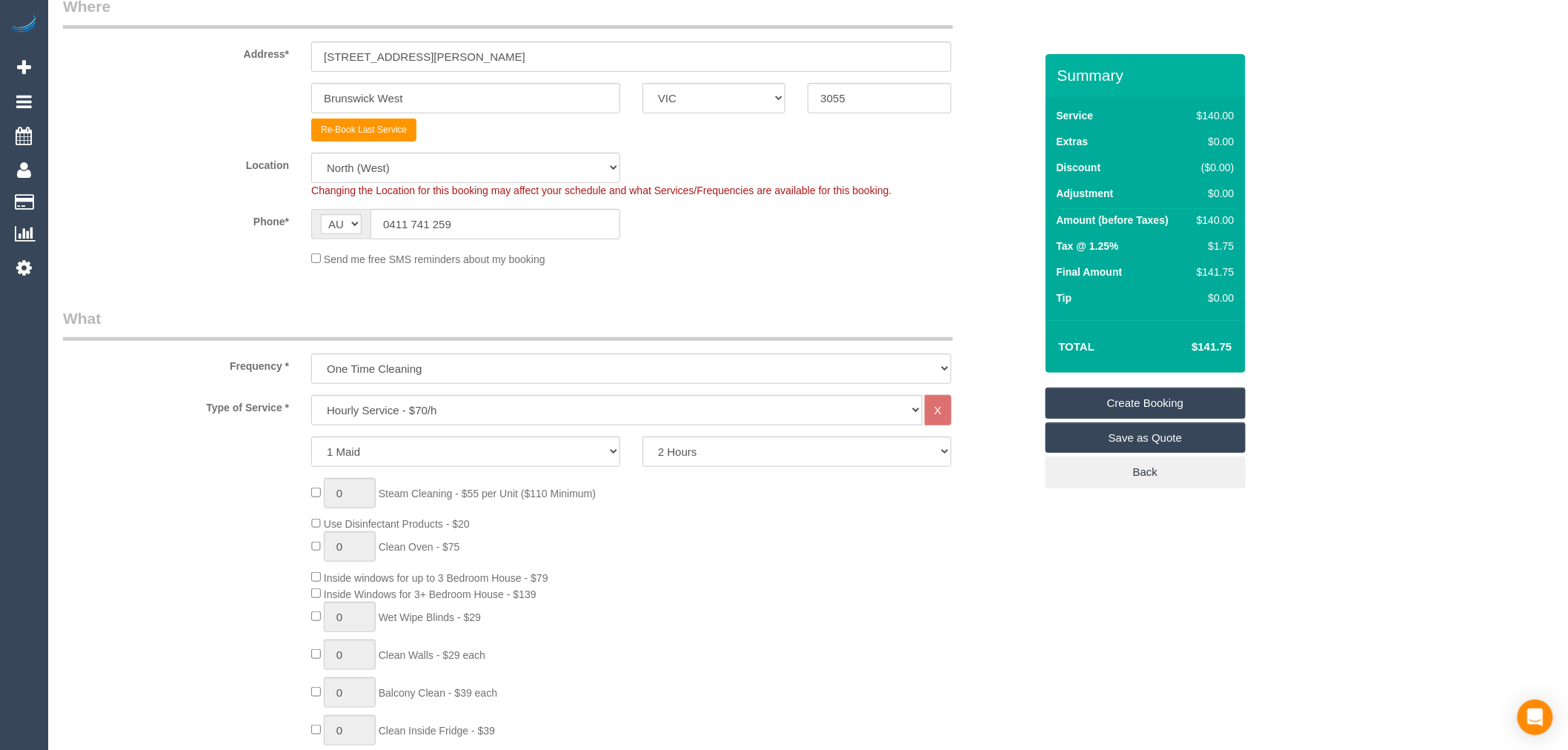
click at [743, 478] on div "0 Steam Cleaning - $55 per Unit ($110 Minimum) Use Disinfectant Products - $20 …" at bounding box center [672, 696] width 745 height 437
click at [743, 458] on select "2 Hours 2.5 Hours 3 Hours 3.5 Hours 4 Hours 4.5 Hours 5 Hours 5.5 Hours 6 Hours…" at bounding box center [797, 452] width 309 height 31
select select "210"
click at [643, 437] on select "2 Hours 2.5 Hours 3 Hours 3.5 Hours 4 Hours 4.5 Hours 5 Hours 5.5 Hours 6 Hours…" at bounding box center [797, 452] width 309 height 31
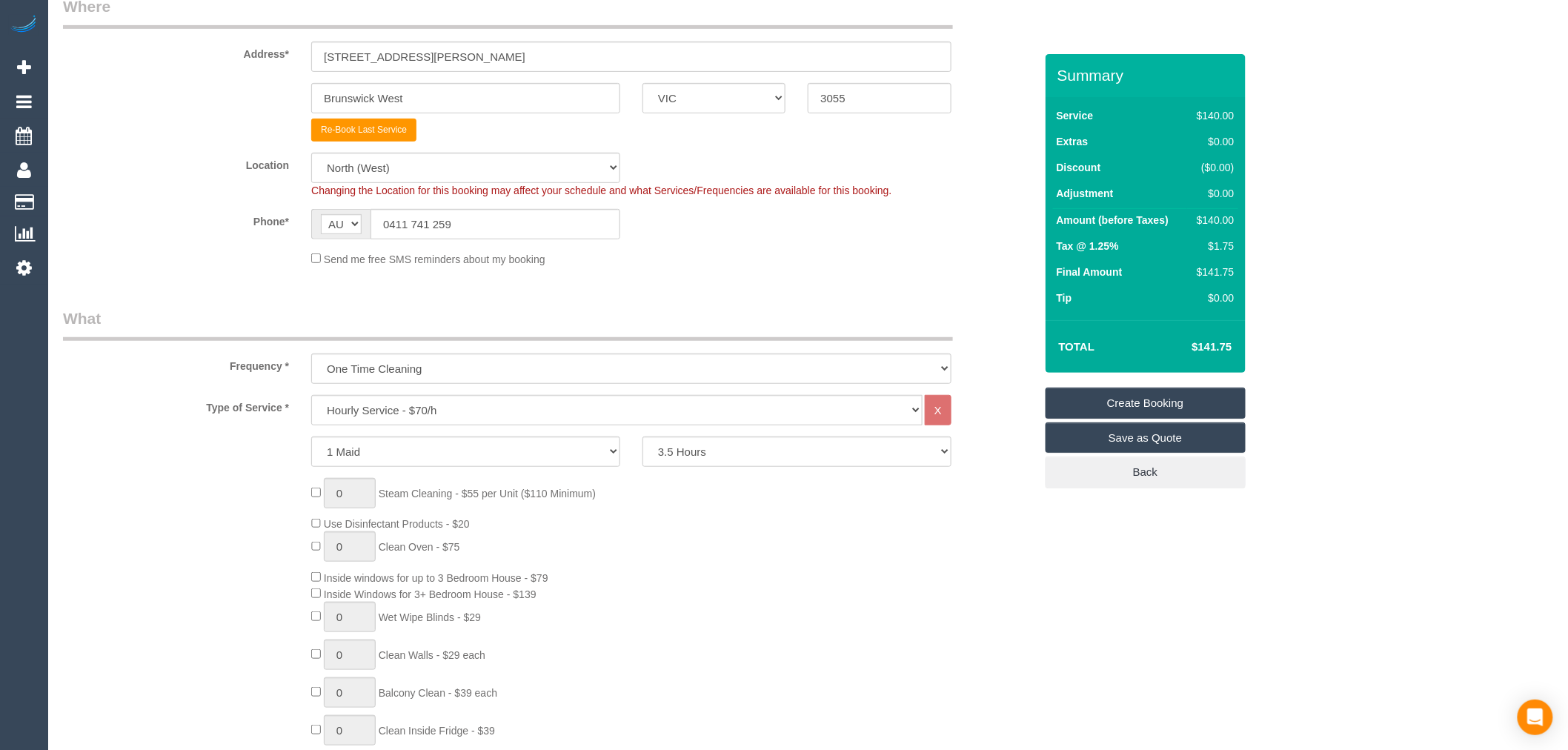
click at [735, 469] on div "Type of Service * Hourly Service - $70/h Hourly Service - $65/h Hourly Service …" at bounding box center [549, 670] width 972 height 550
click at [738, 478] on div "0 Steam Cleaning - $55 per Unit ($110 Minimum) Use Disinfectant Products - $20 …" at bounding box center [672, 696] width 745 height 437
click at [803, 400] on select "Hourly Service - $70/h Hourly Service - $65/h Hourly Service - $60/h Hourly Ser…" at bounding box center [617, 411] width 611 height 31
click at [200, 487] on div "0 Steam Cleaning - $55 per Unit ($110 Minimum) Use Disinfectant Products - $20 …" at bounding box center [549, 696] width 994 height 437
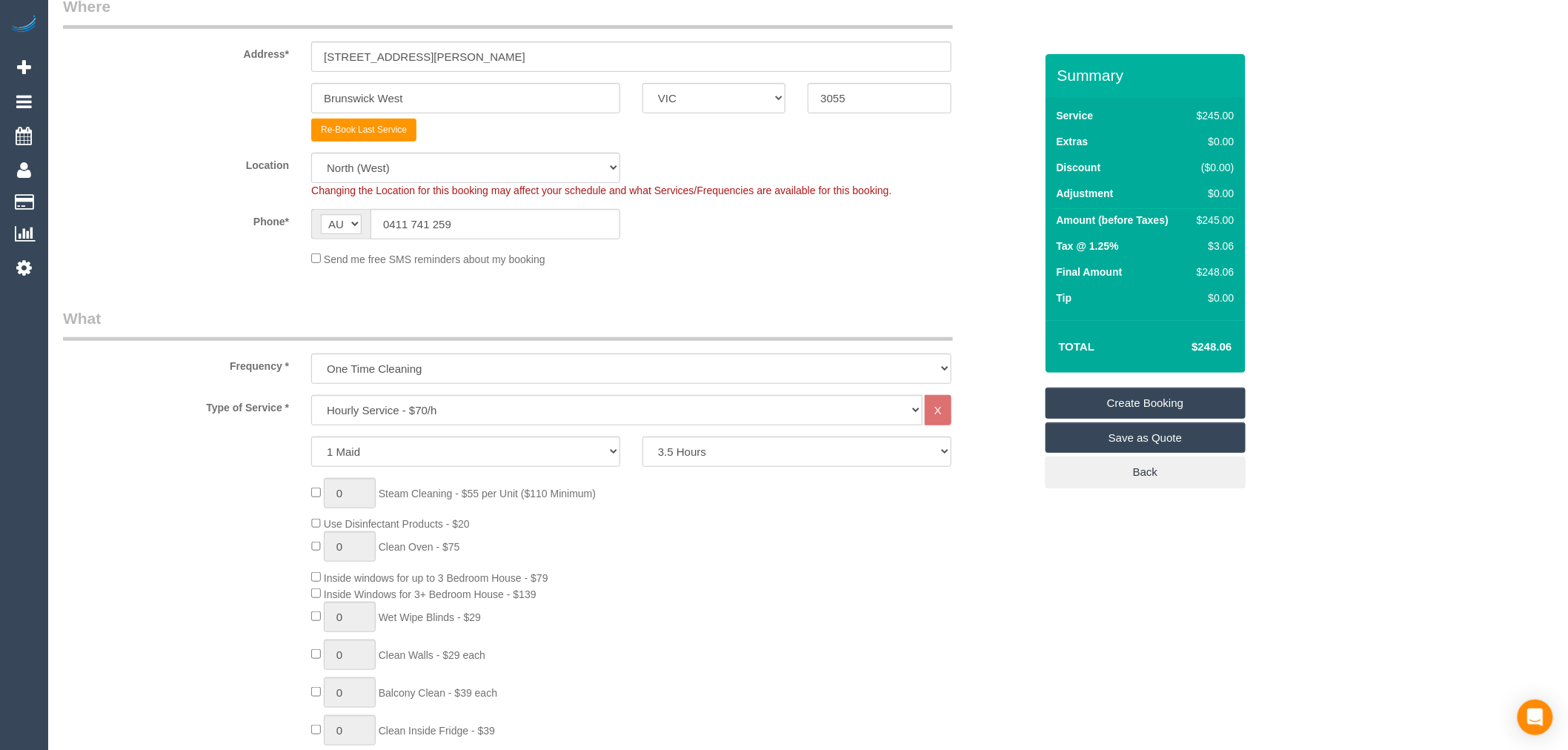
click at [200, 487] on div "0 Steam Cleaning - $55 per Unit ($110 Minimum) Use Disinfectant Products - $20 …" at bounding box center [549, 696] width 994 height 437
click at [923, 449] on select "2 Hours 2.5 Hours 3 Hours 3.5 Hours 4 Hours 4.5 Hours 5 Hours 5.5 Hours 6 Hours…" at bounding box center [797, 452] width 309 height 31
click at [768, 503] on div "0 Steam Cleaning - $55 per Unit ($110 Minimum) Use Disinfectant Products - $20 …" at bounding box center [672, 696] width 745 height 437
click at [647, 404] on select "Hourly Service - $70/h Hourly Service - $65/h Hourly Service - $60/h Hourly Ser…" at bounding box center [617, 411] width 611 height 31
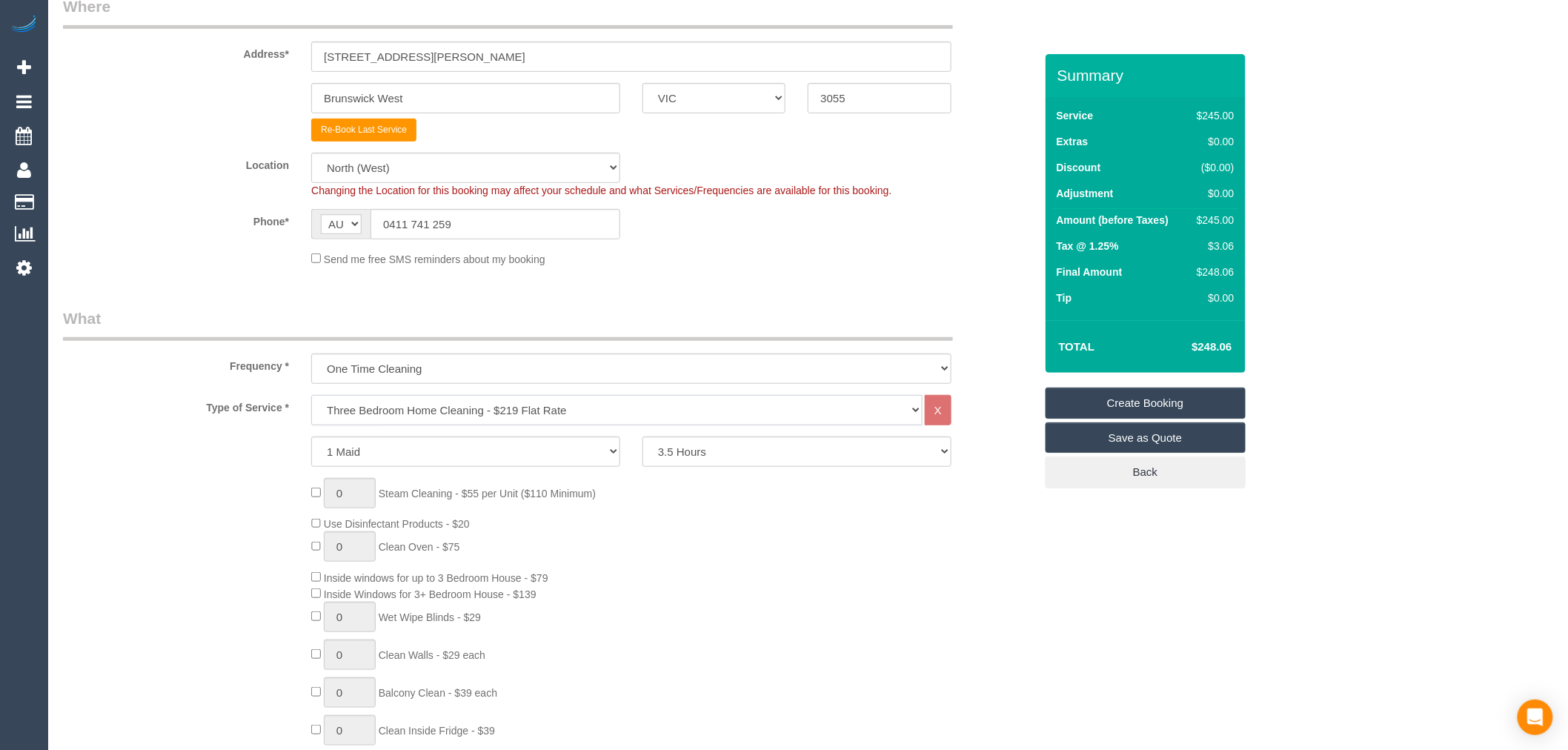
click at [311, 396] on select "Hourly Service - $70/h Hourly Service - $65/h Hourly Service - $60/h Hourly Ser…" at bounding box center [617, 411] width 611 height 31
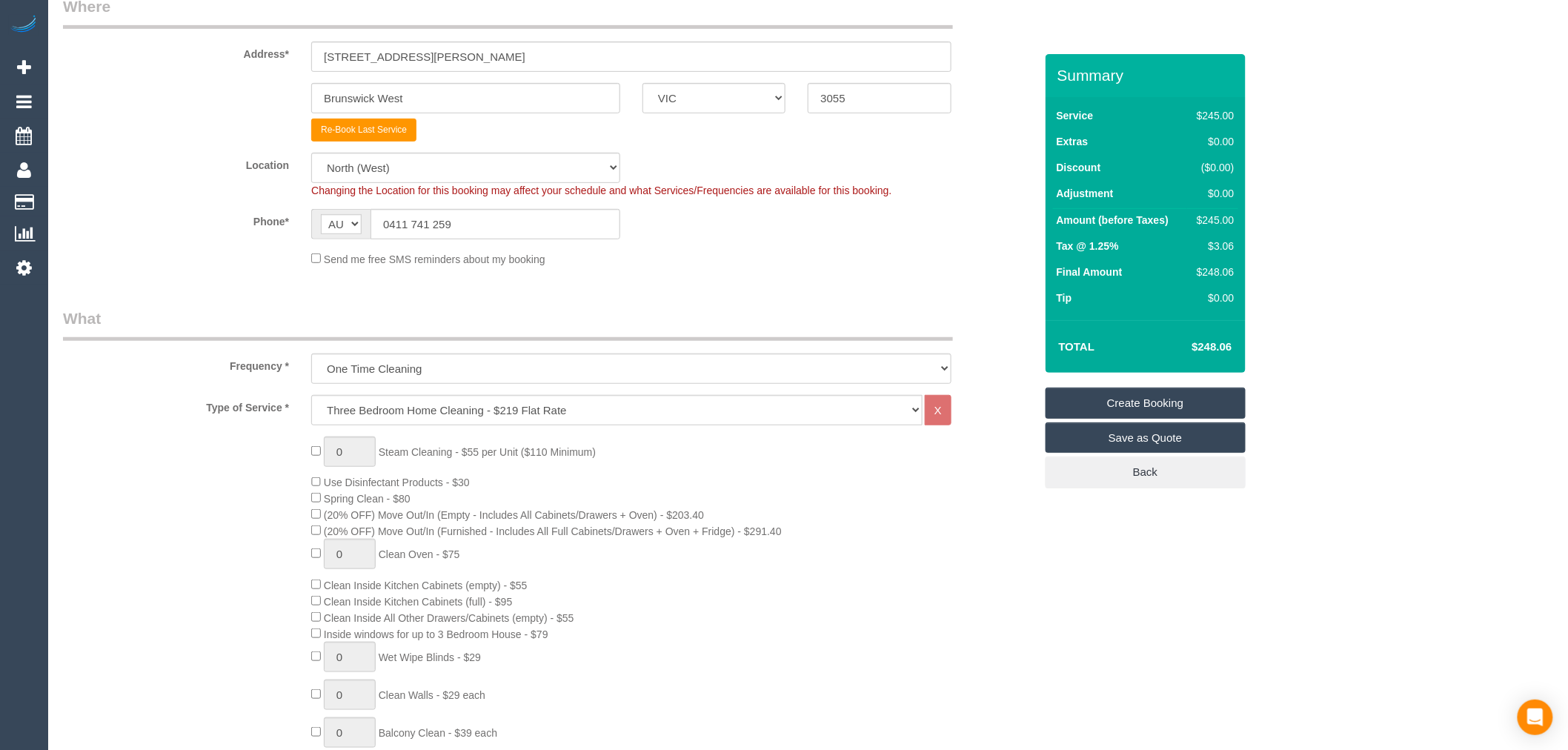
click at [205, 464] on div "0 Steam Cleaning - $55 per Unit ($110 Minimum) Use Disinfectant Products - $30 …" at bounding box center [549, 696] width 994 height 519
click at [587, 407] on select "Hourly Service - $70/h Hourly Service - $65/h Hourly Service - $60/h Hourly Ser…" at bounding box center [617, 411] width 611 height 31
select select "209"
click at [311, 396] on select "Hourly Service - $70/h Hourly Service - $65/h Hourly Service - $60/h Hourly Ser…" at bounding box center [617, 411] width 611 height 31
select select "1"
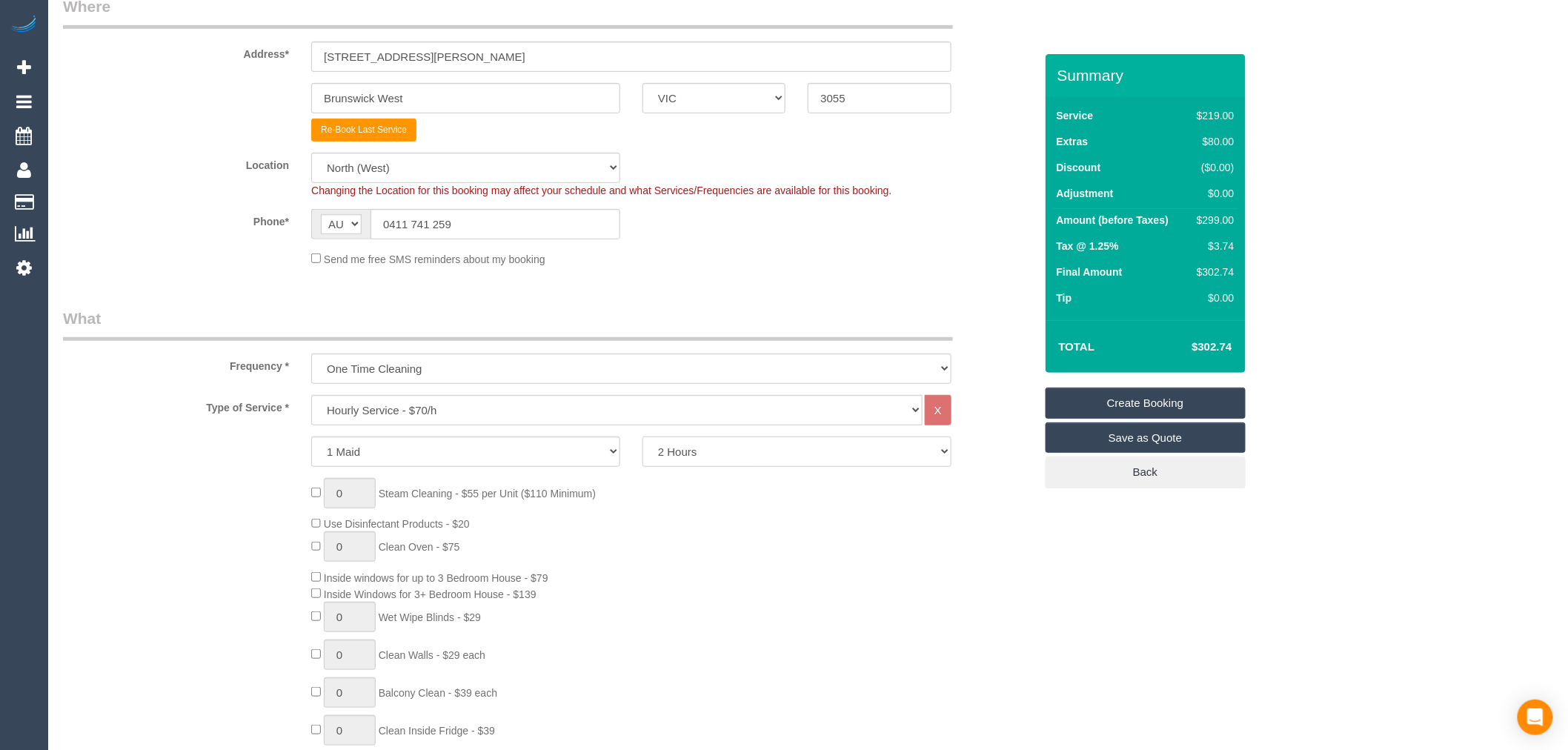
click at [686, 459] on select "2 Hours 2.5 Hours 3 Hours 3.5 Hours 4 Hours 4.5 Hours 5 Hours 5.5 Hours 6 Hours…" at bounding box center [797, 452] width 309 height 31
select select "210"
click at [643, 437] on select "2 Hours 2.5 Hours 3 Hours 3.5 Hours 4 Hours 4.5 Hours 5 Hours 5.5 Hours 6 Hours…" at bounding box center [797, 452] width 309 height 31
click at [854, 582] on div "0 Steam Cleaning - $55 per Unit ($110 Minimum) Use Disinfectant Products - $20 …" at bounding box center [672, 696] width 745 height 437
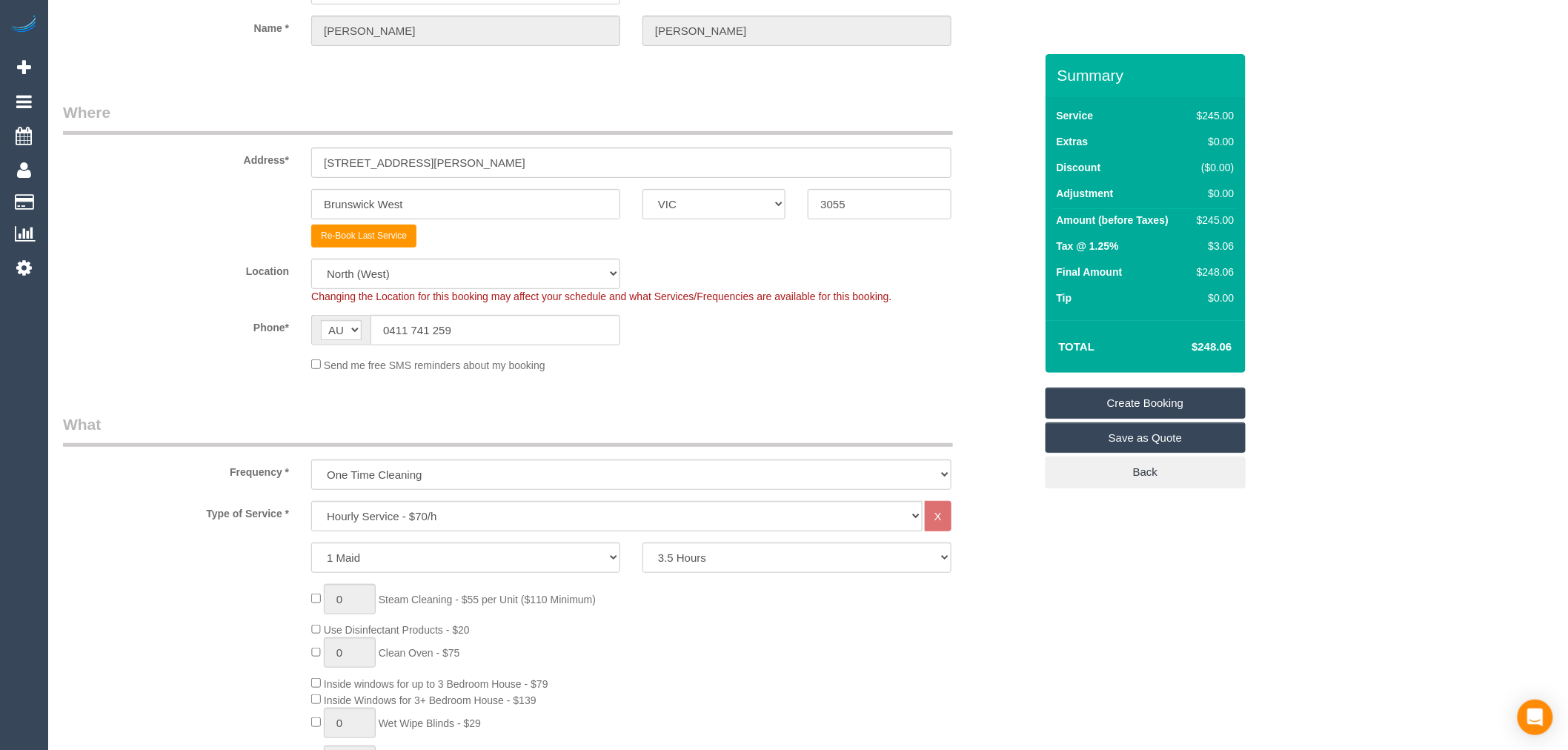
scroll to position [80, 0]
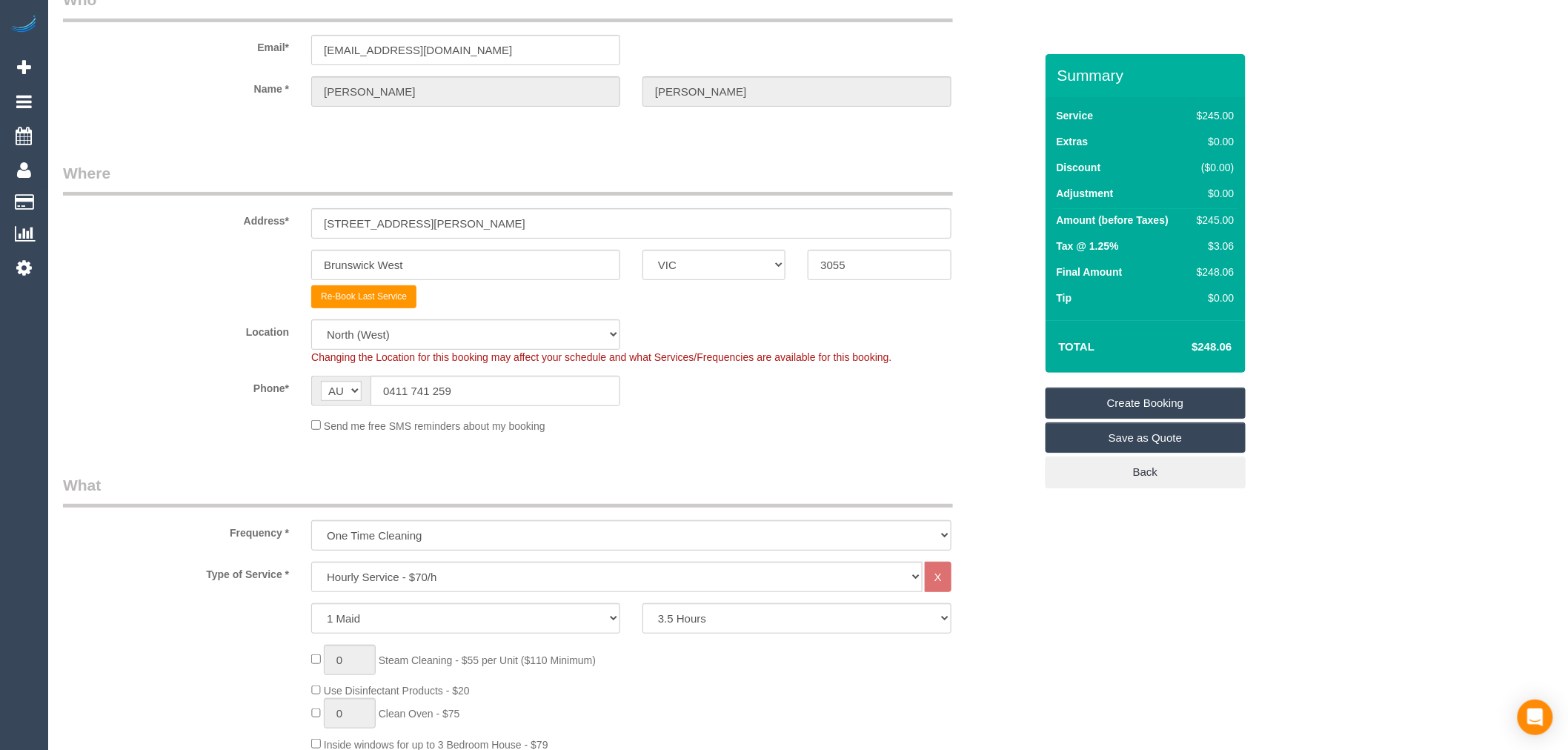
click at [319, 659] on span "0 Steam Cleaning - $55 per Unit ($110 Minimum)" at bounding box center [453, 660] width 285 height 12
drag, startPoint x: 350, startPoint y: 663, endPoint x: 325, endPoint y: 662, distance: 25.0
click at [325, 662] on input "1" at bounding box center [350, 660] width 52 height 31
drag, startPoint x: 341, startPoint y: 668, endPoint x: 322, endPoint y: 664, distance: 19.4
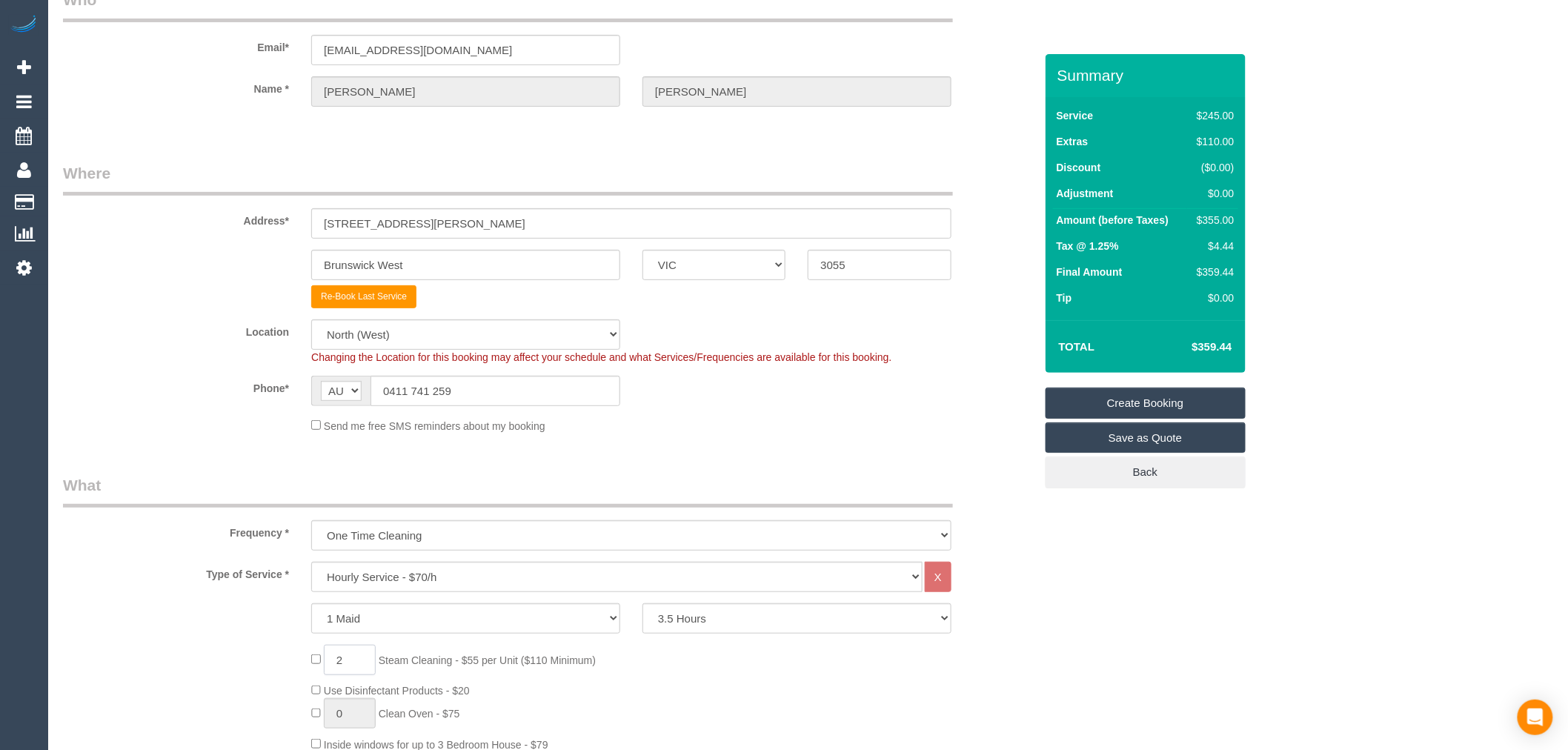
click at [322, 664] on span "2 Steam Cleaning - $55 per Unit ($110 Minimum)" at bounding box center [453, 660] width 285 height 12
type input "3"
click at [729, 391] on div "Phone* AF AL DZ AD AO AI AQ AG AR AM AW AU AT AZ BS BH BD BB BY BE BZ BJ BM BT …" at bounding box center [549, 391] width 994 height 31
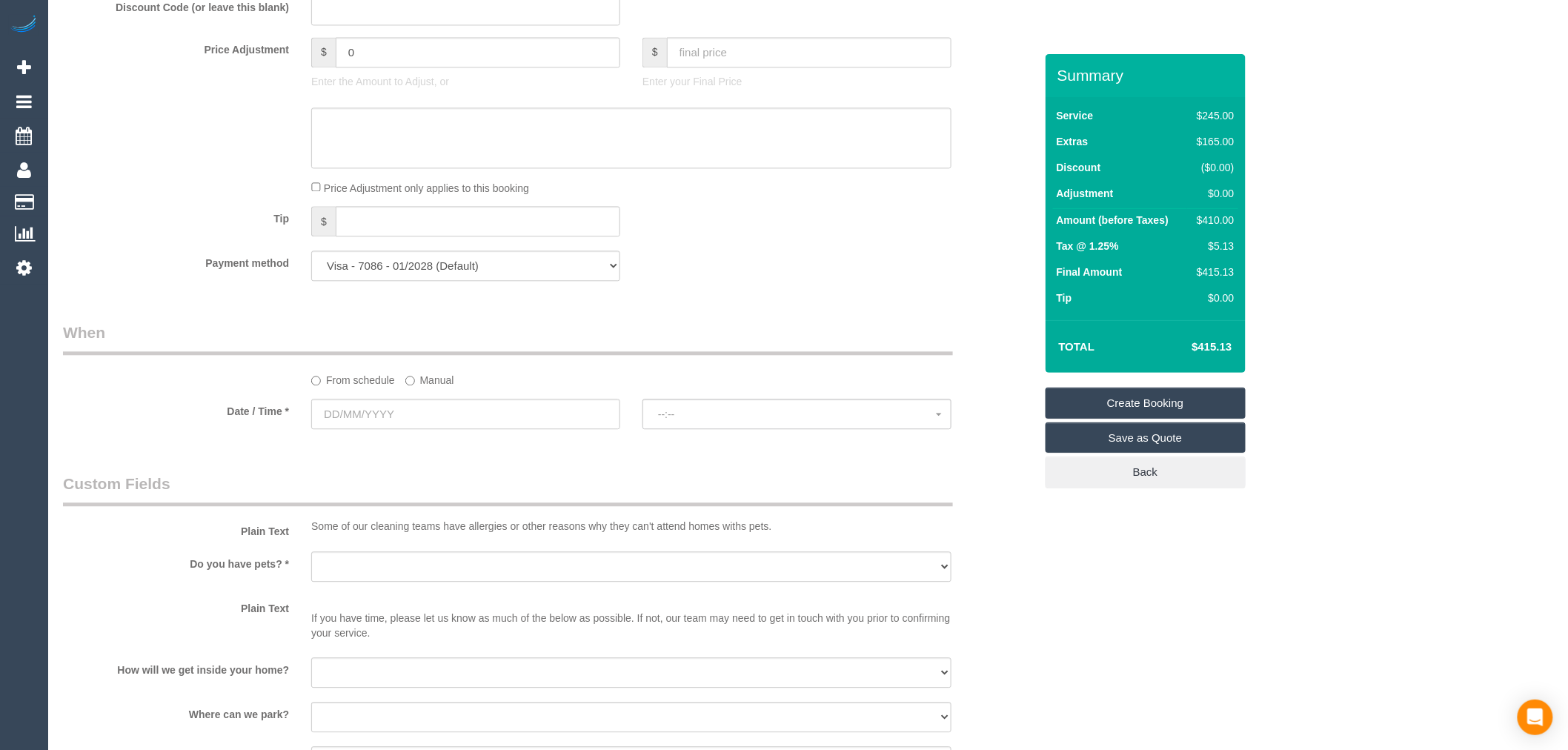
scroll to position [1316, 0]
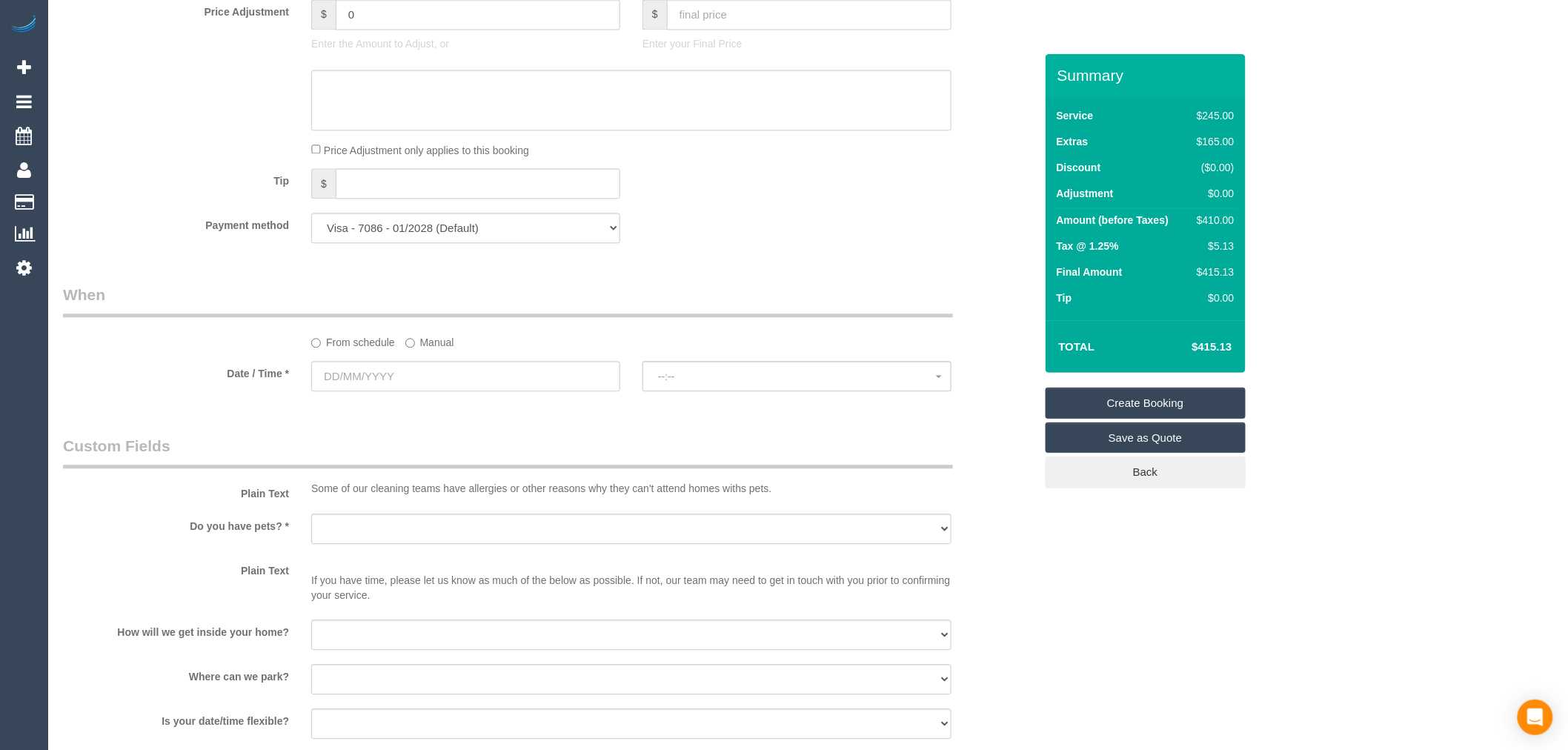
click at [461, 347] on div "From schedule Manual" at bounding box center [631, 339] width 663 height 20
click at [449, 350] on label "Manual" at bounding box center [430, 339] width 49 height 20
click at [415, 391] on input "text" at bounding box center [466, 377] width 309 height 31
click at [424, 350] on label "Manual" at bounding box center [430, 339] width 49 height 20
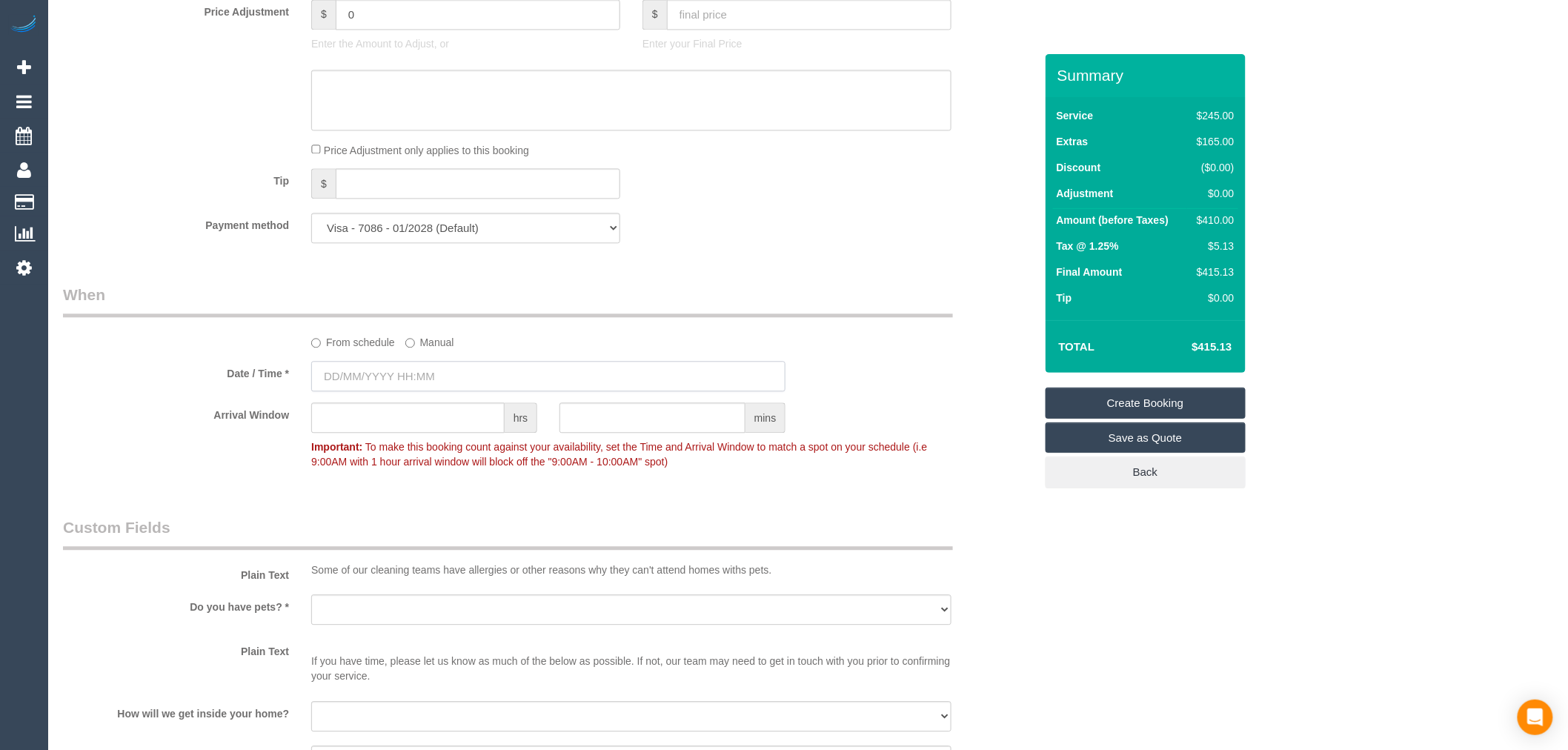
type input "12/09/2025 07:00"
click at [428, 389] on input "12/09/2025 07:00" at bounding box center [548, 377] width 474 height 31
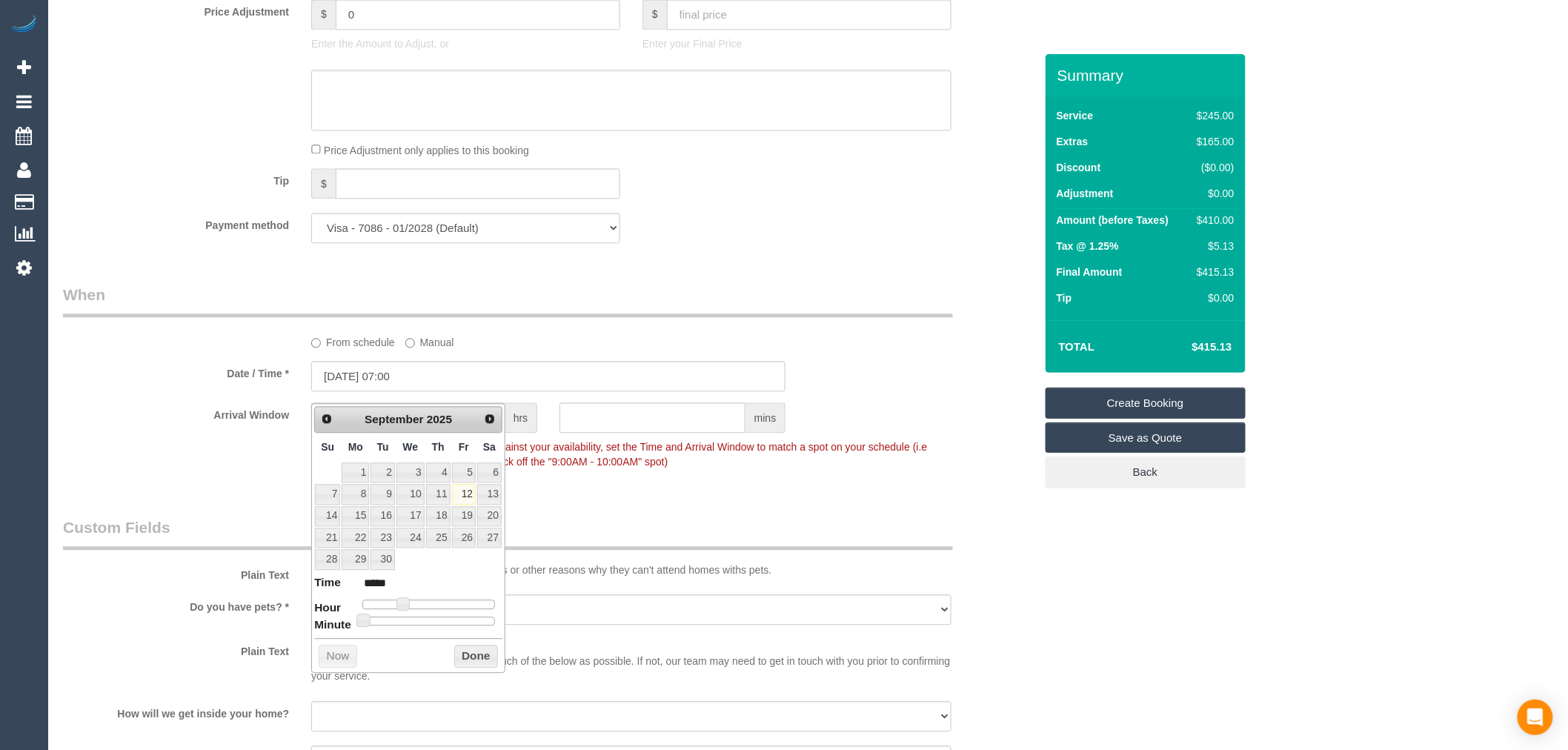
click at [350, 350] on label "From schedule" at bounding box center [353, 339] width 84 height 20
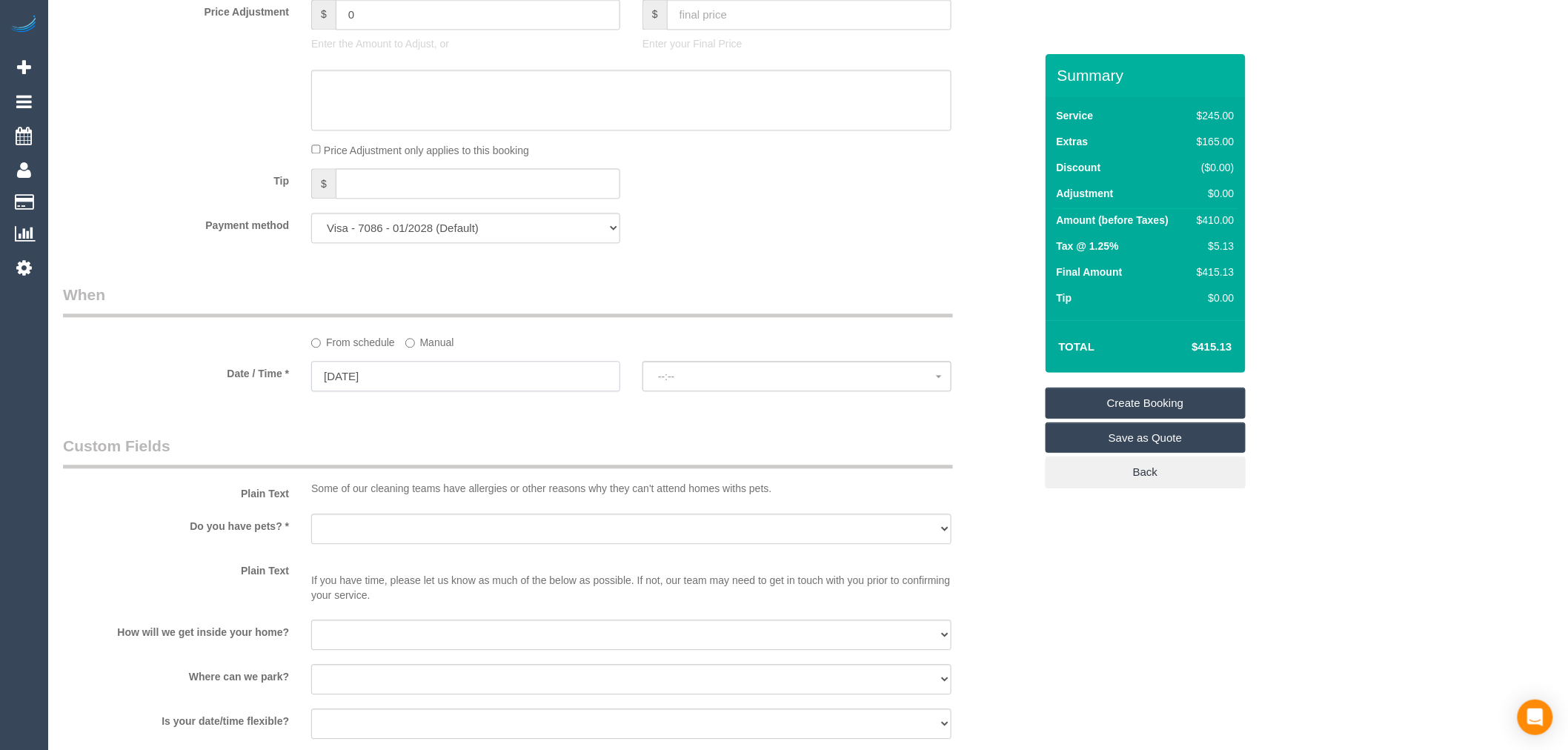
click at [368, 391] on input "12/09/2025" at bounding box center [466, 377] width 309 height 31
select select "spot1"
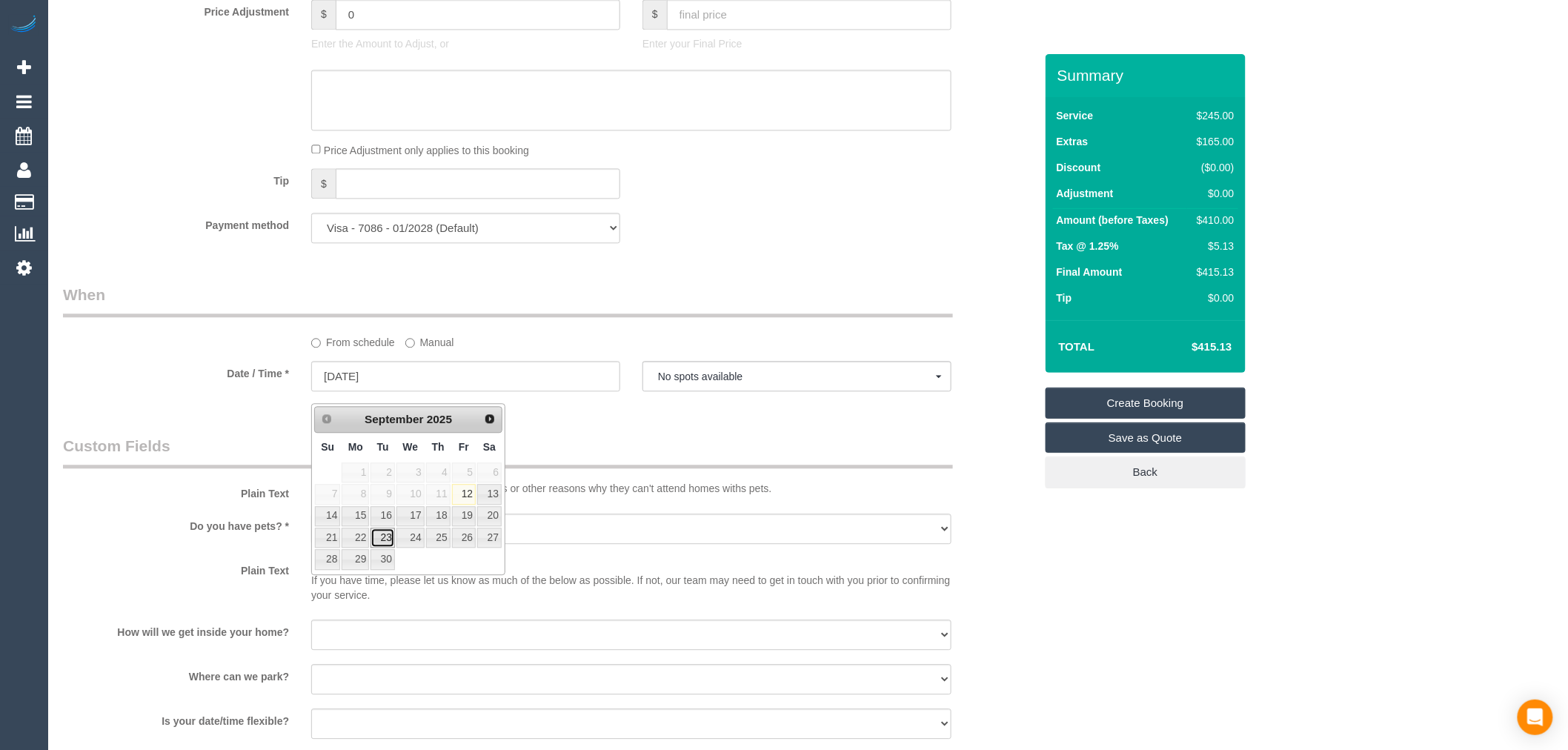
click at [388, 532] on link "23" at bounding box center [381, 537] width 23 height 20
type input "[DATE]"
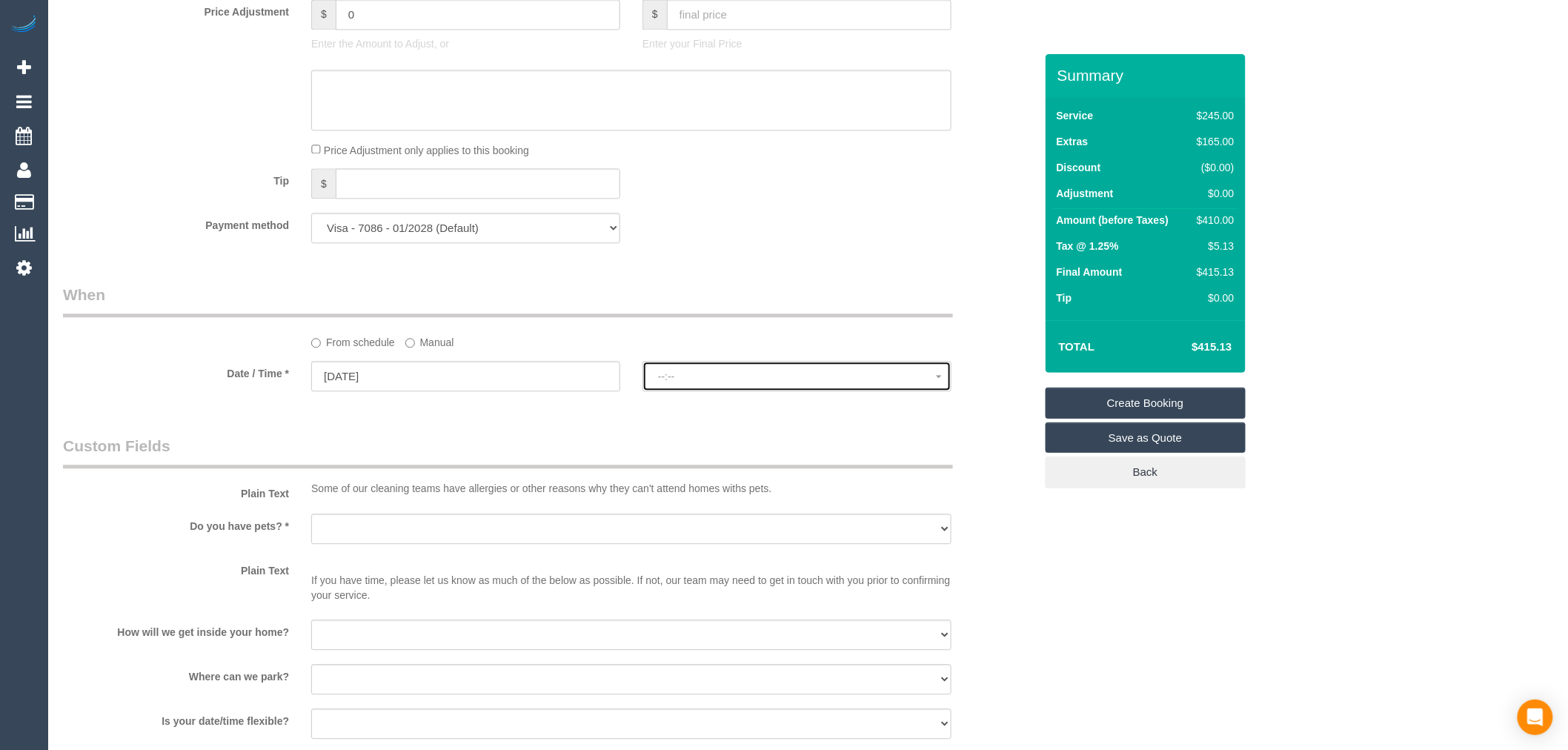
click at [730, 382] on span "--:--" at bounding box center [797, 376] width 278 height 12
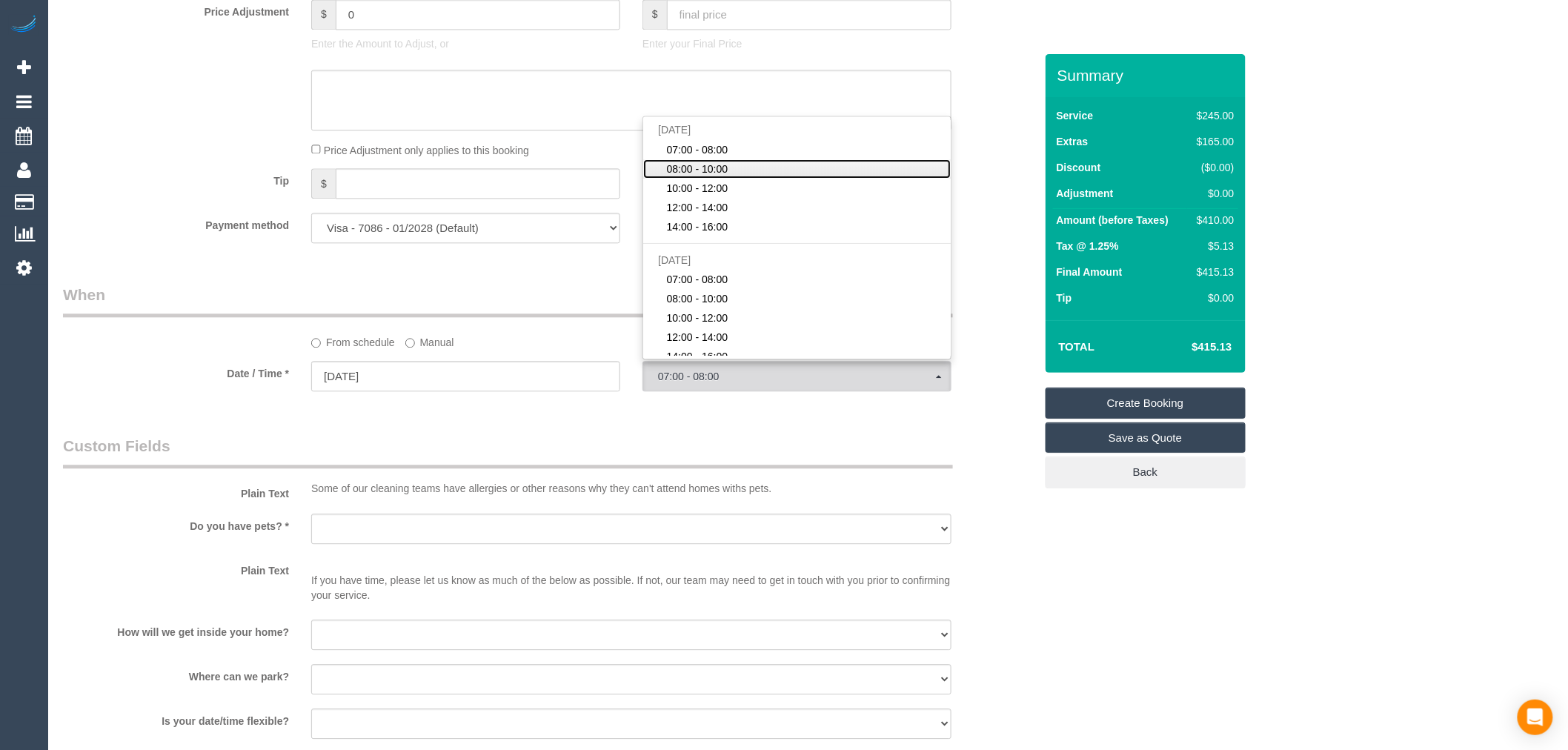
click at [721, 175] on span "08:00 - 10:00" at bounding box center [698, 169] width 61 height 15
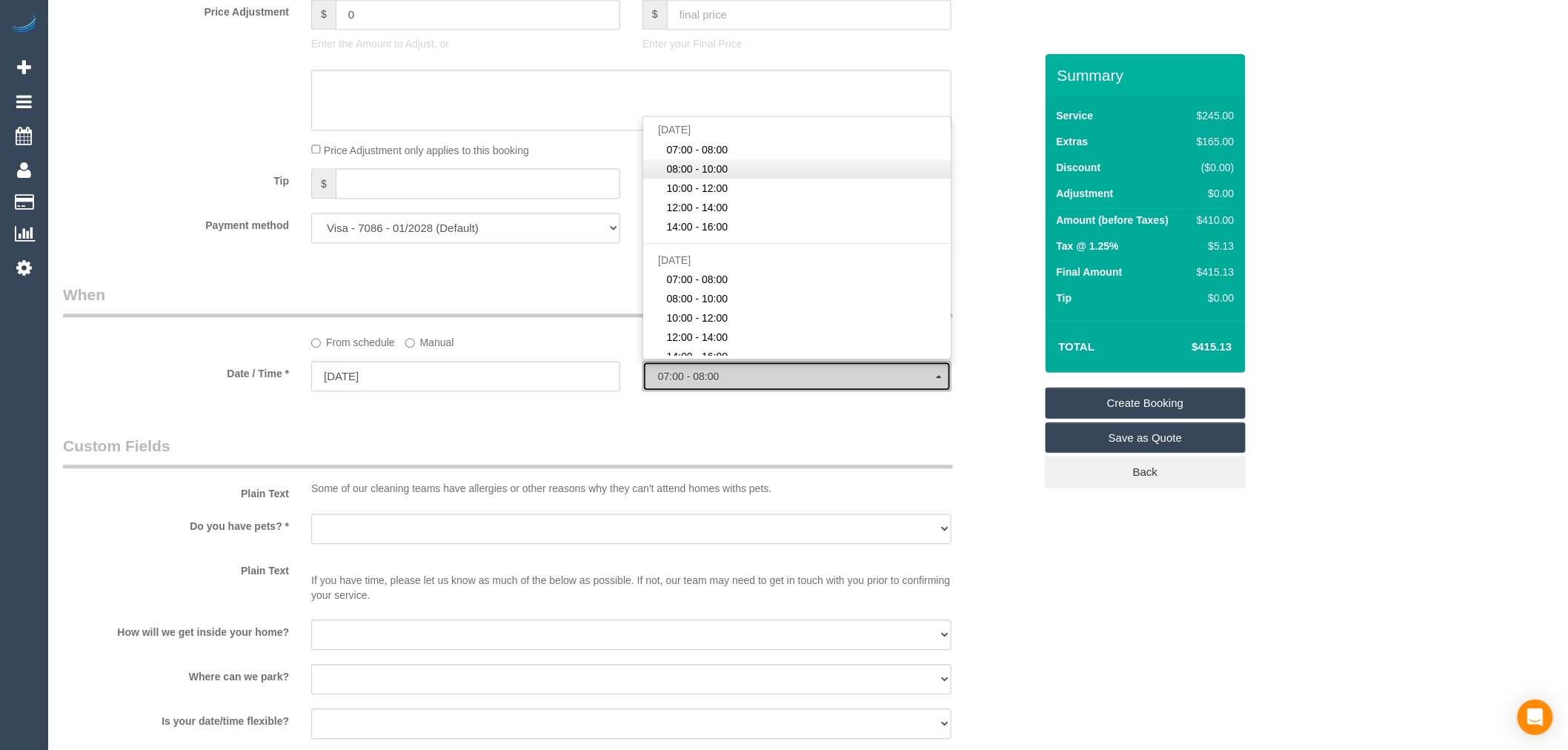
select select "spot13"
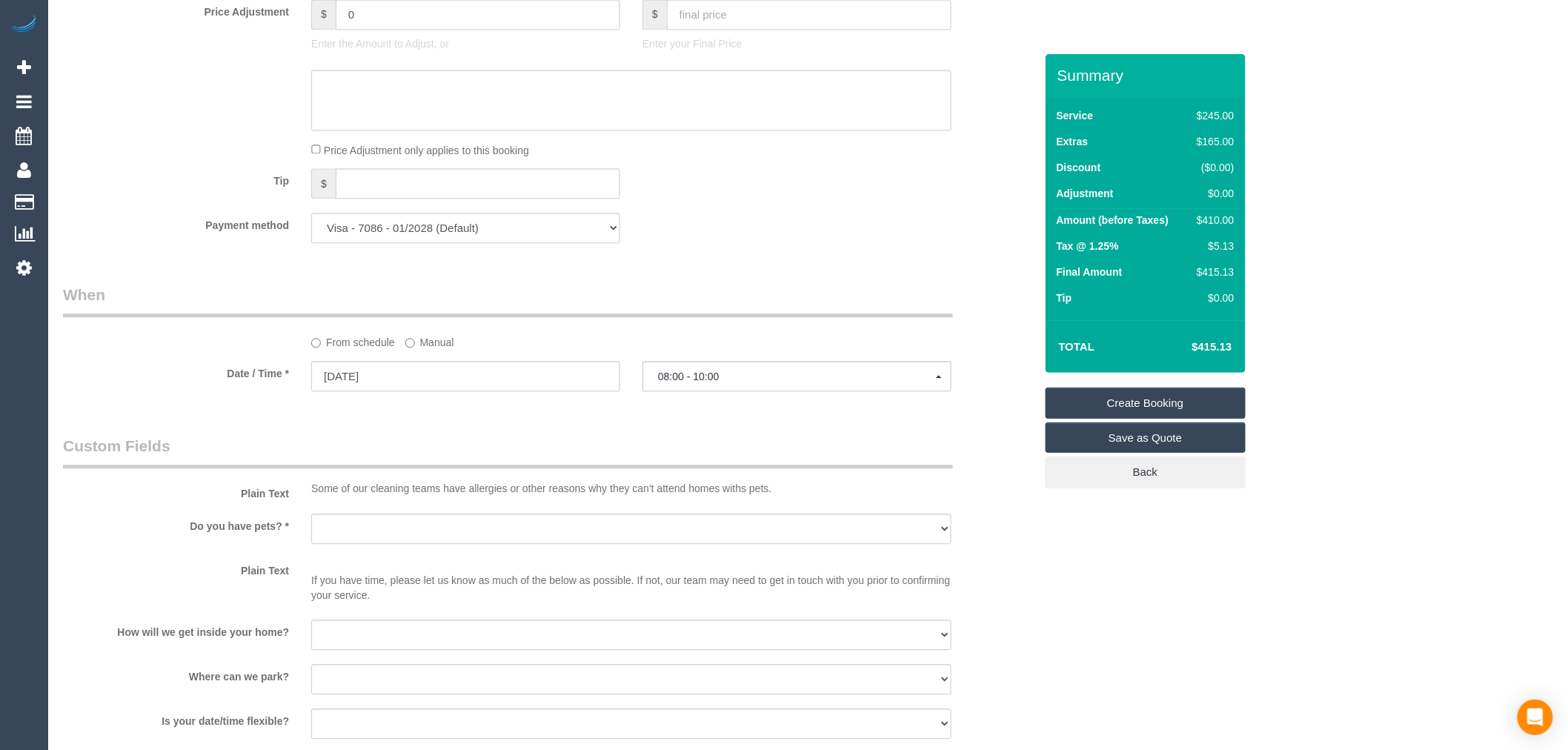
click at [471, 447] on legend "Custom Fields" at bounding box center [508, 451] width 890 height 33
click at [365, 529] on select "Yes - Cats Yes - Dogs No pets Yes - Dogs and Cats Yes - Other" at bounding box center [631, 529] width 640 height 31
click at [311, 524] on select "Yes - Cats Yes - Dogs No pets Yes - Dogs and Cats Yes - Other" at bounding box center [631, 529] width 640 height 31
click at [407, 524] on select "Yes - Cats Yes - Dogs No pets Yes - Dogs and Cats Yes - Other" at bounding box center [631, 529] width 640 height 31
select select "number:27"
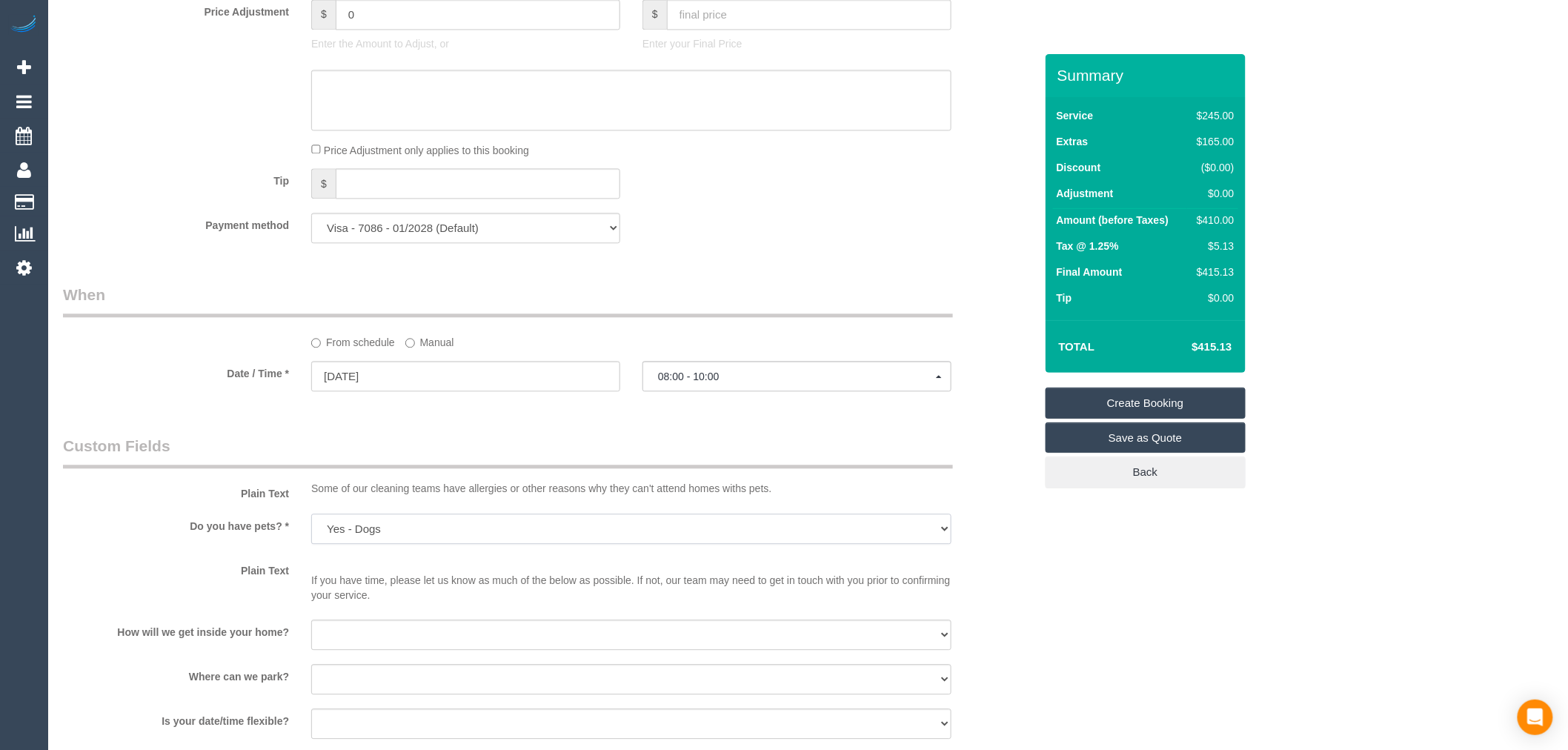
click at [311, 524] on select "Yes - Cats Yes - Dogs No pets Yes - Dogs and Cats Yes - Other" at bounding box center [631, 529] width 640 height 31
click at [198, 485] on div "Plain Text Some of our cleaning teams have allergies or other reasons why they …" at bounding box center [549, 468] width 994 height 67
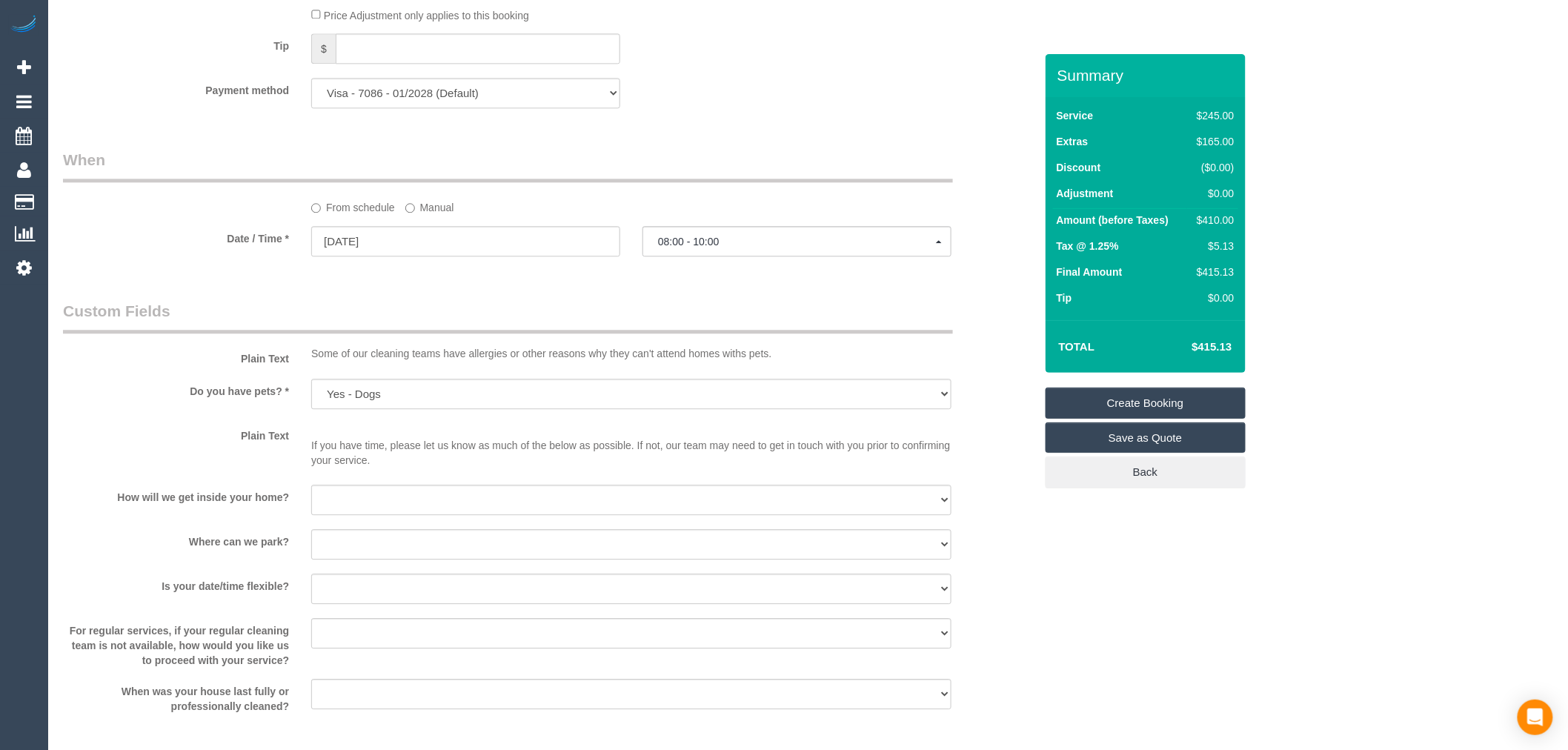
scroll to position [1480, 0]
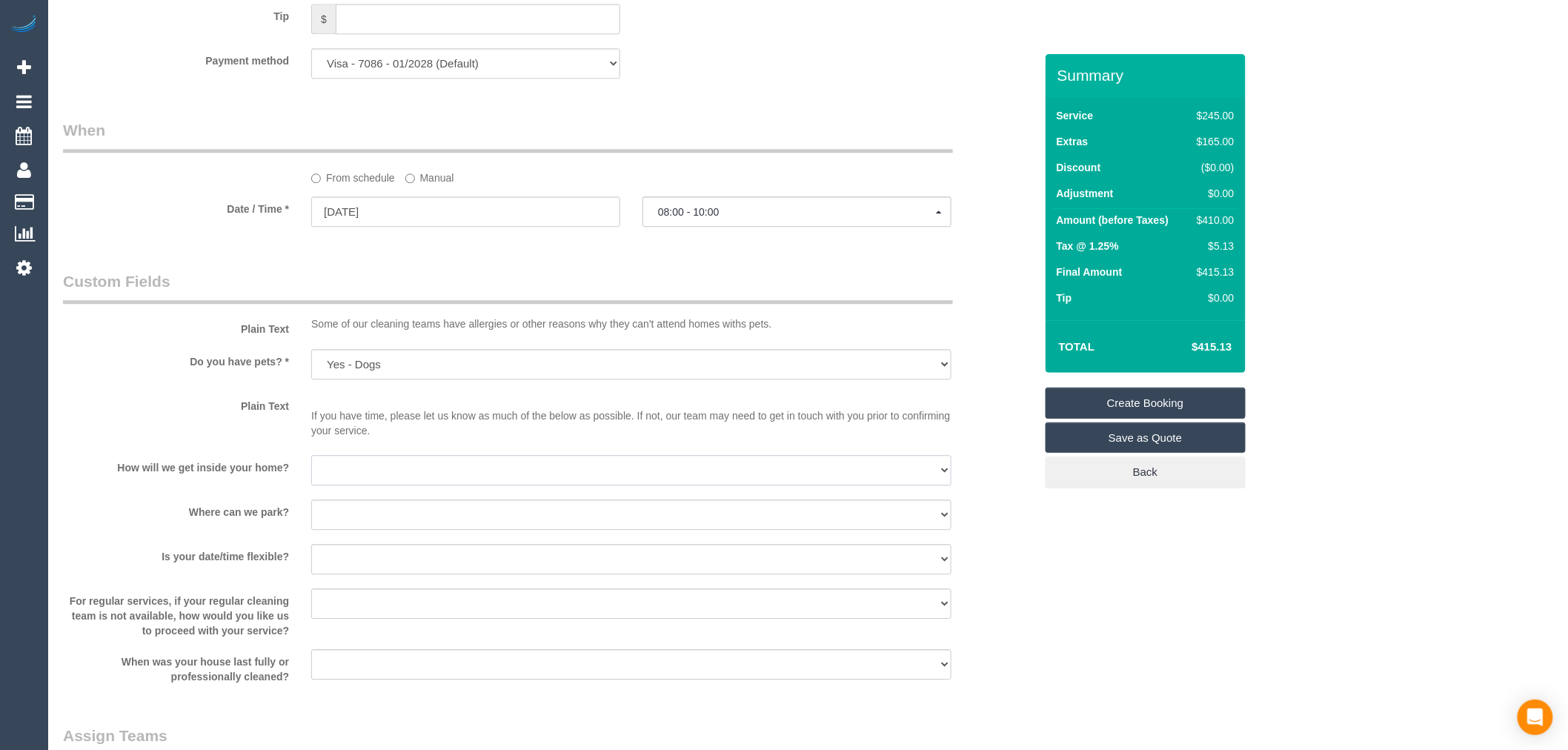
click at [416, 474] on select "I will be home Key will be left (please provide details below) Lock box/Access …" at bounding box center [631, 470] width 640 height 31
select select "number:14"
click at [311, 466] on select "I will be home Key will be left (please provide details below) Lock box/Access …" at bounding box center [631, 470] width 640 height 31
click at [368, 530] on select "I will provide parking on-site Free street parking Paid street parking (cost wi…" at bounding box center [631, 515] width 640 height 31
click at [213, 519] on label "Where can we park?" at bounding box center [175, 509] width 248 height 20
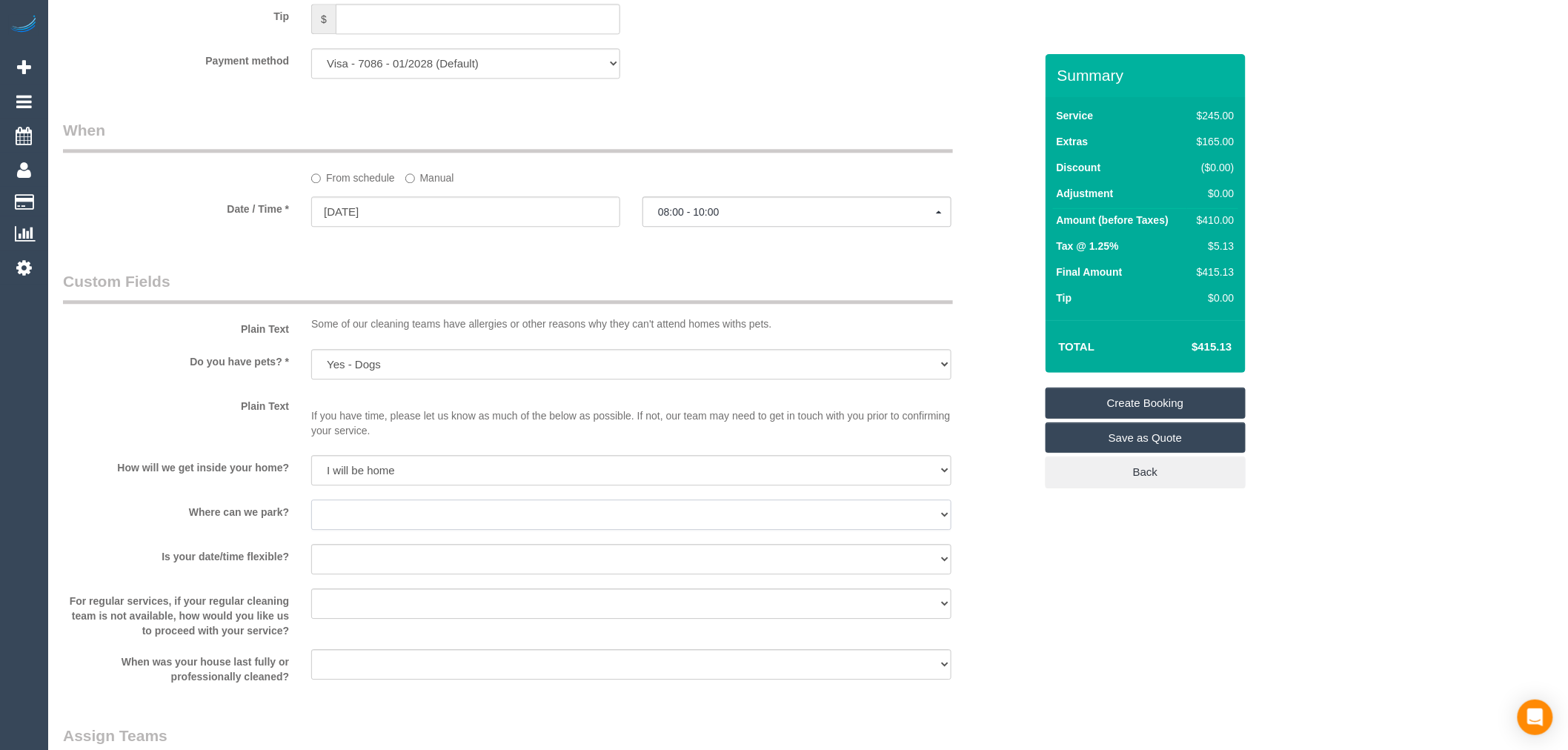
click at [343, 524] on select "I will provide parking on-site Free street parking Paid street parking (cost wi…" at bounding box center [631, 515] width 640 height 31
select select "number:19"
click at [311, 510] on select "I will provide parking on-site Free street parking Paid street parking (cost wi…" at bounding box center [631, 515] width 640 height 31
click at [226, 533] on div "Where can we park? I will provide parking on-site Free street parking Paid stre…" at bounding box center [549, 516] width 994 height 33
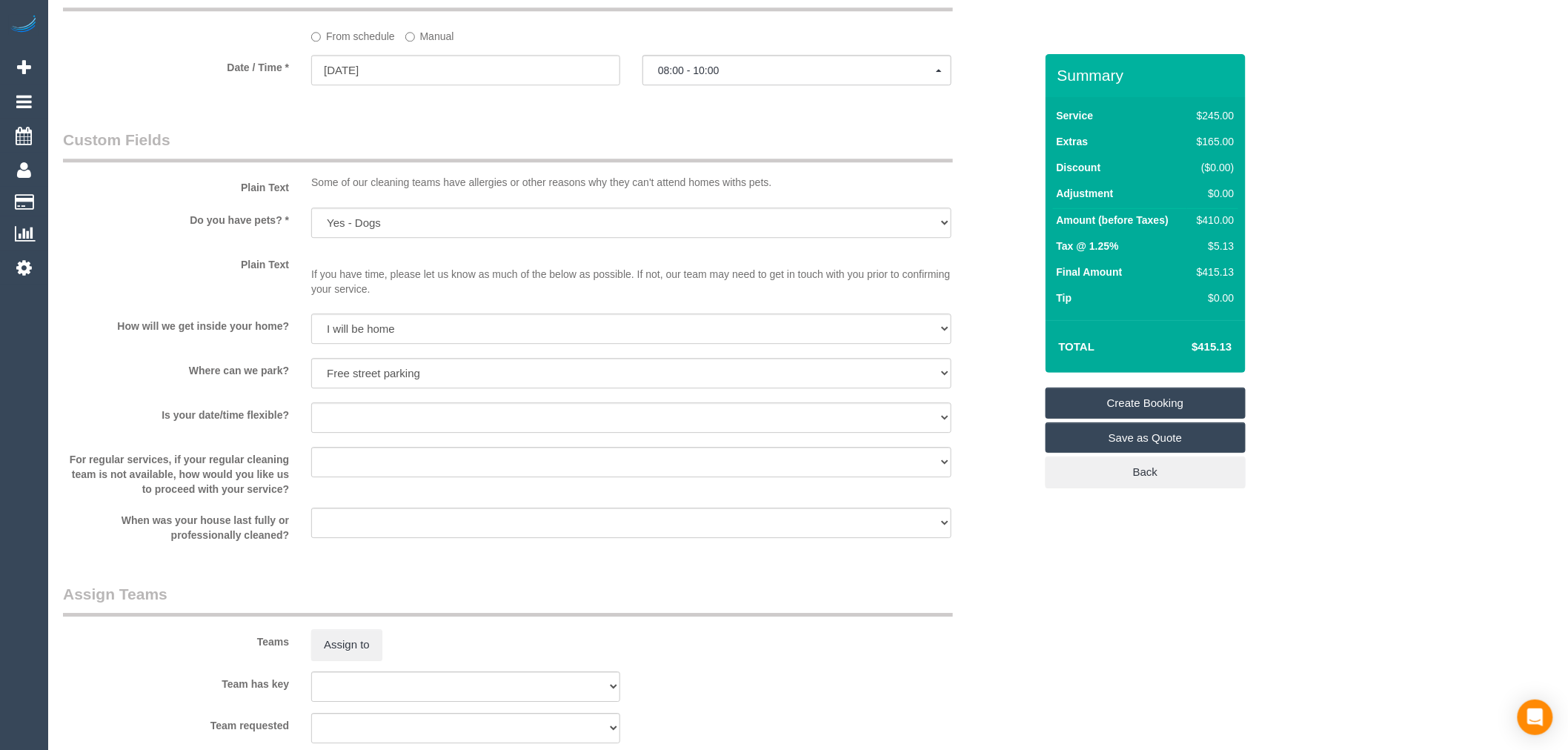
scroll to position [1645, 0]
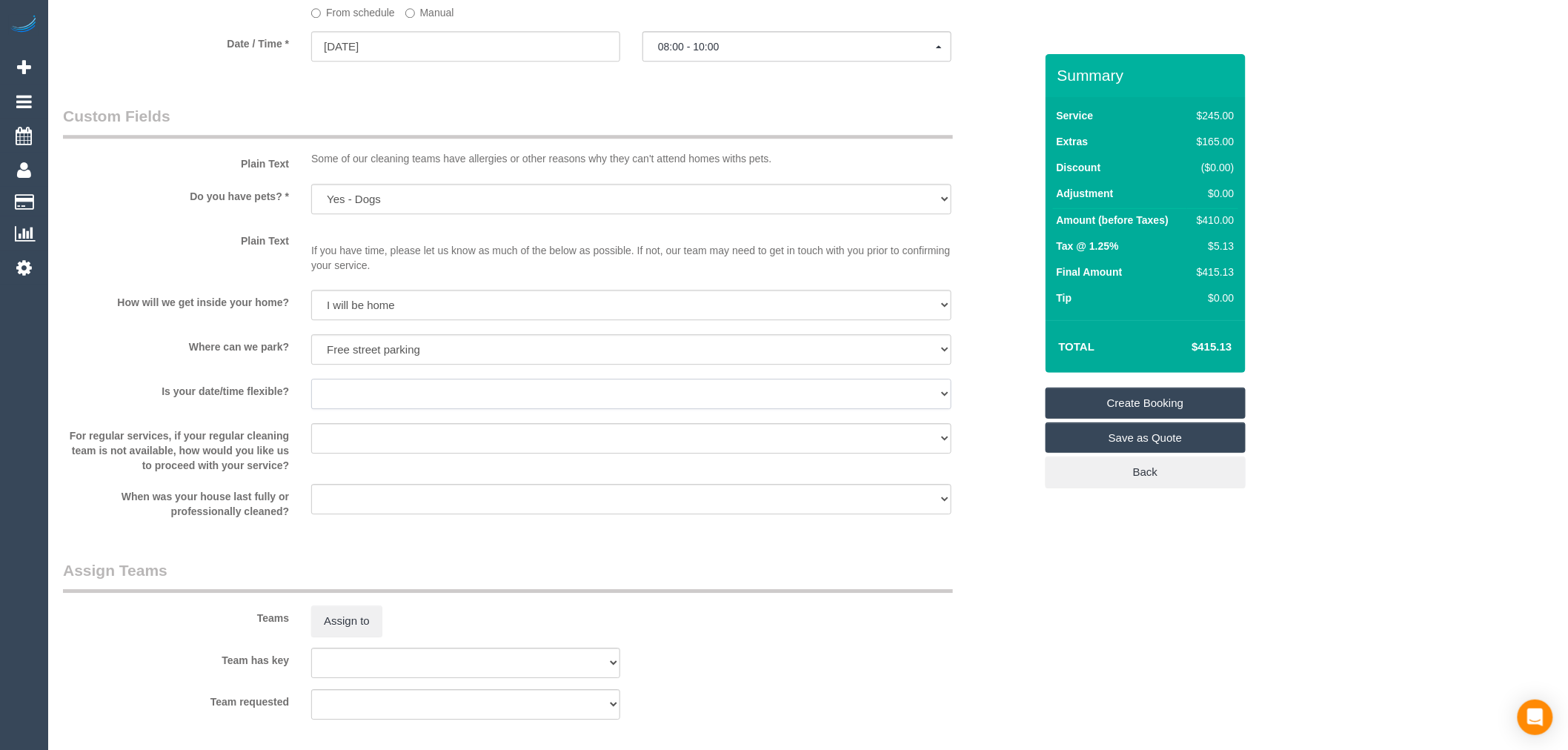
click at [336, 394] on select "Yes - date and time Yes - date but not time Yes - time but not date No - No fle…" at bounding box center [631, 394] width 640 height 31
select select "number:25"
click at [311, 390] on select "Yes - date and time Yes - date but not time Yes - time but not date No - No fle…" at bounding box center [631, 394] width 640 height 31
click at [251, 412] on div "Is your date/time flexible? Yes - date and time Yes - date but not time Yes - t…" at bounding box center [549, 395] width 994 height 33
click at [369, 452] on select "Arrange a cleaner to cover and do not bother you Arrange a cleaner to cover and…" at bounding box center [631, 439] width 640 height 31
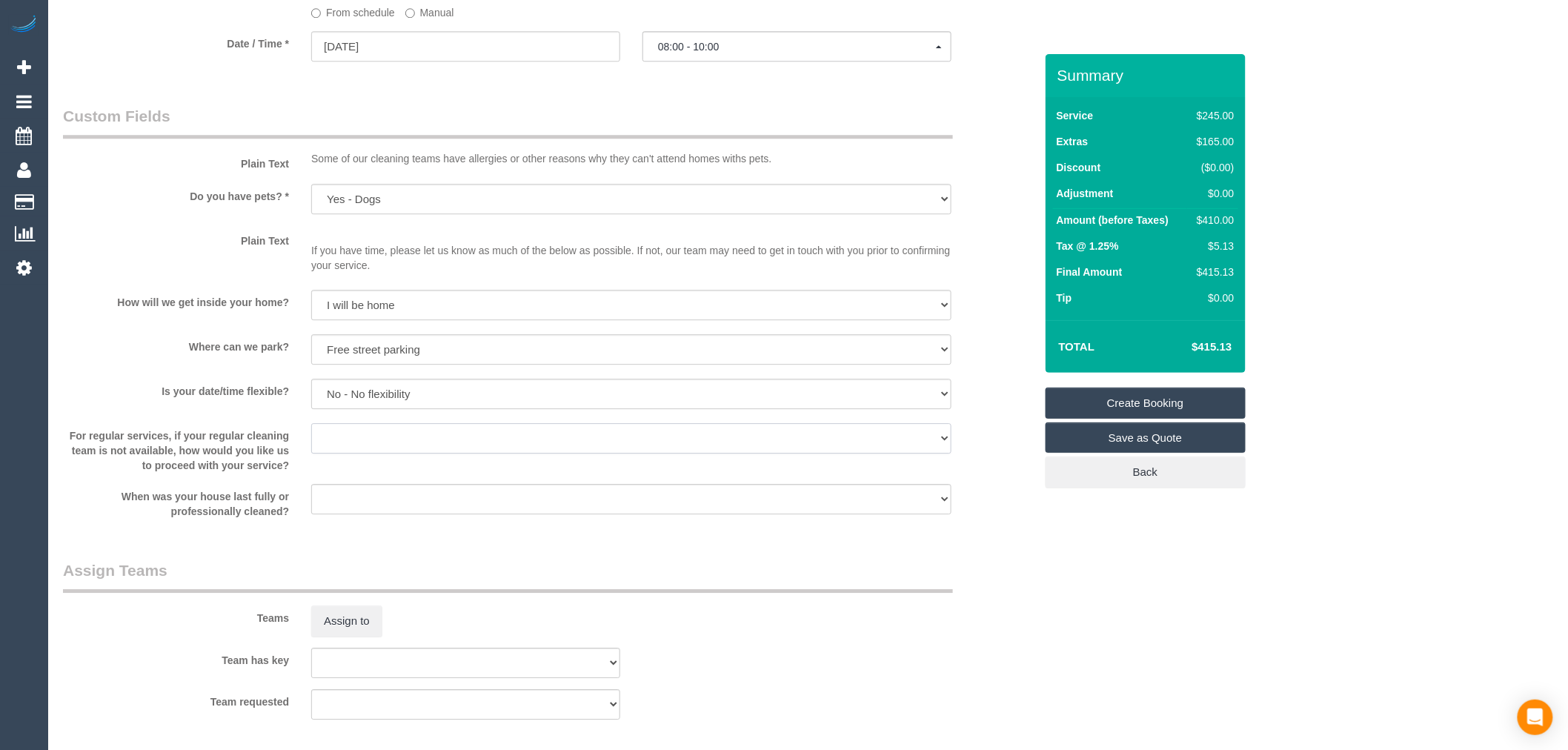
select select "number:35"
click at [311, 434] on select "Arrange a cleaner to cover and do not bother you Arrange a cleaner to cover and…" at bounding box center [631, 439] width 640 height 31
click at [411, 503] on select "Within 1-2 weeks Within 2-4 weeks Within 1-4 months Over 4 months ago" at bounding box center [631, 499] width 640 height 31
click at [188, 468] on label "For regular services, if your regular cleaning team is not available, how would…" at bounding box center [175, 448] width 248 height 49
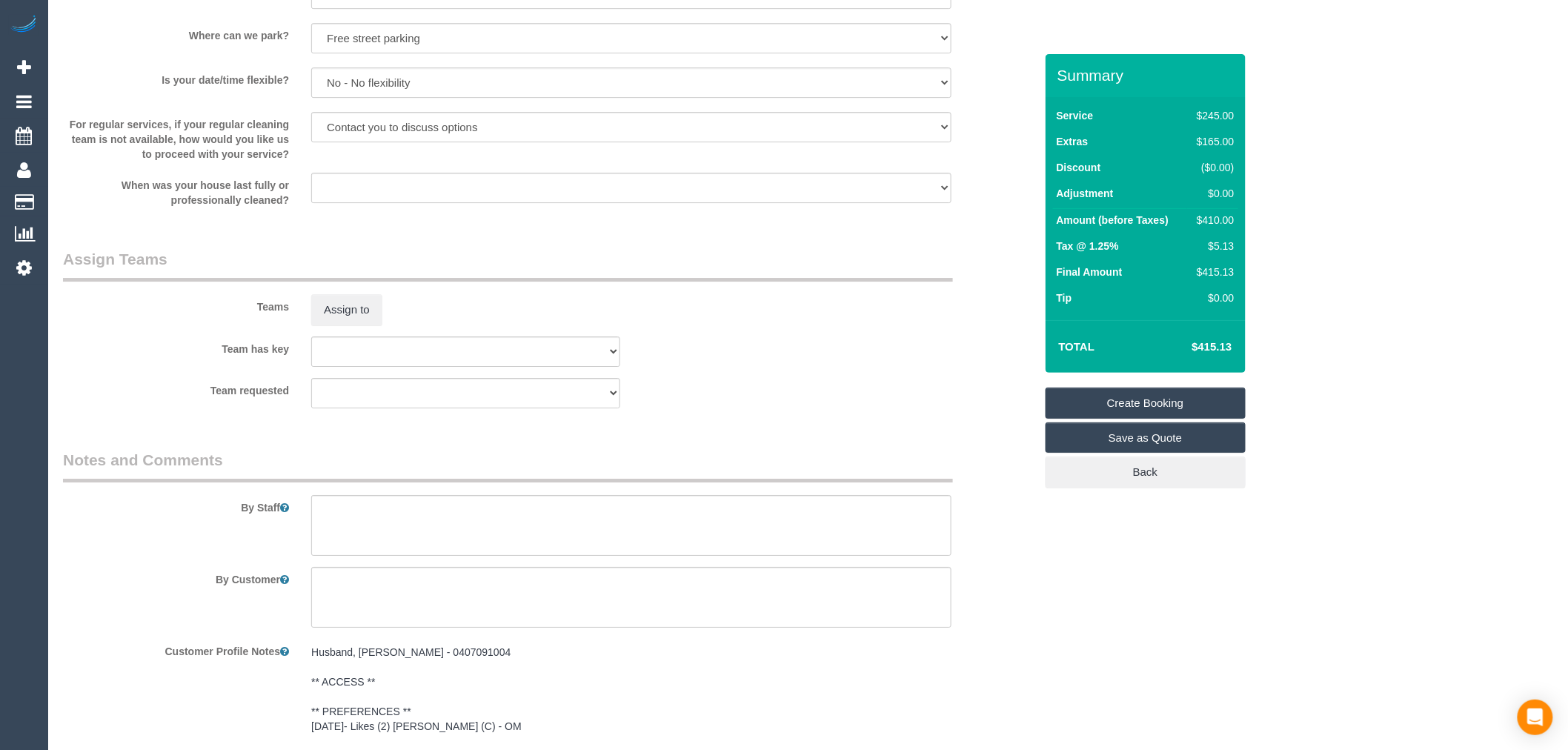
scroll to position [1974, 0]
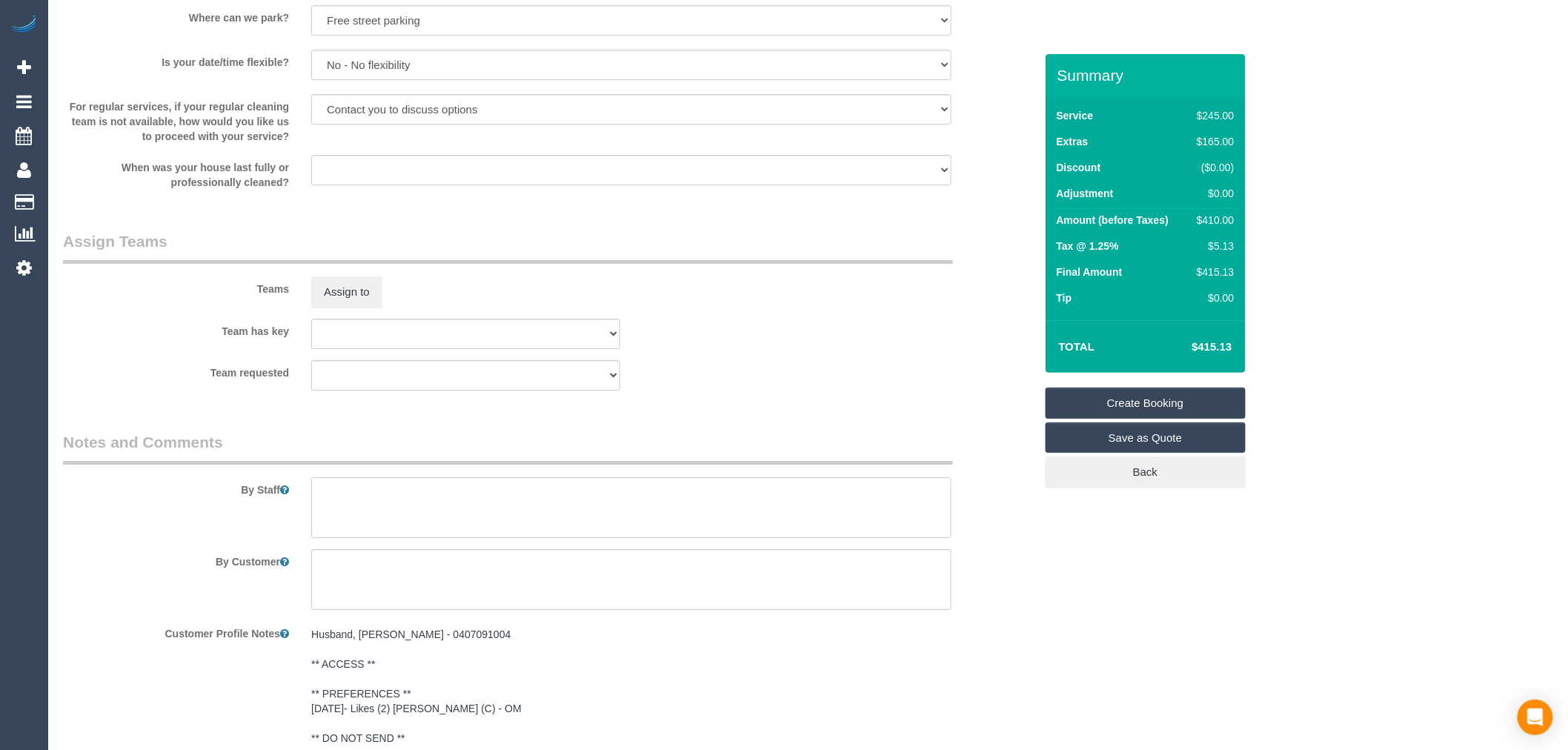
click at [407, 505] on textarea at bounding box center [631, 508] width 640 height 61
click at [675, 500] on textarea at bounding box center [631, 508] width 640 height 61
click at [655, 506] on textarea at bounding box center [631, 508] width 640 height 61
click at [798, 504] on textarea at bounding box center [631, 508] width 640 height 61
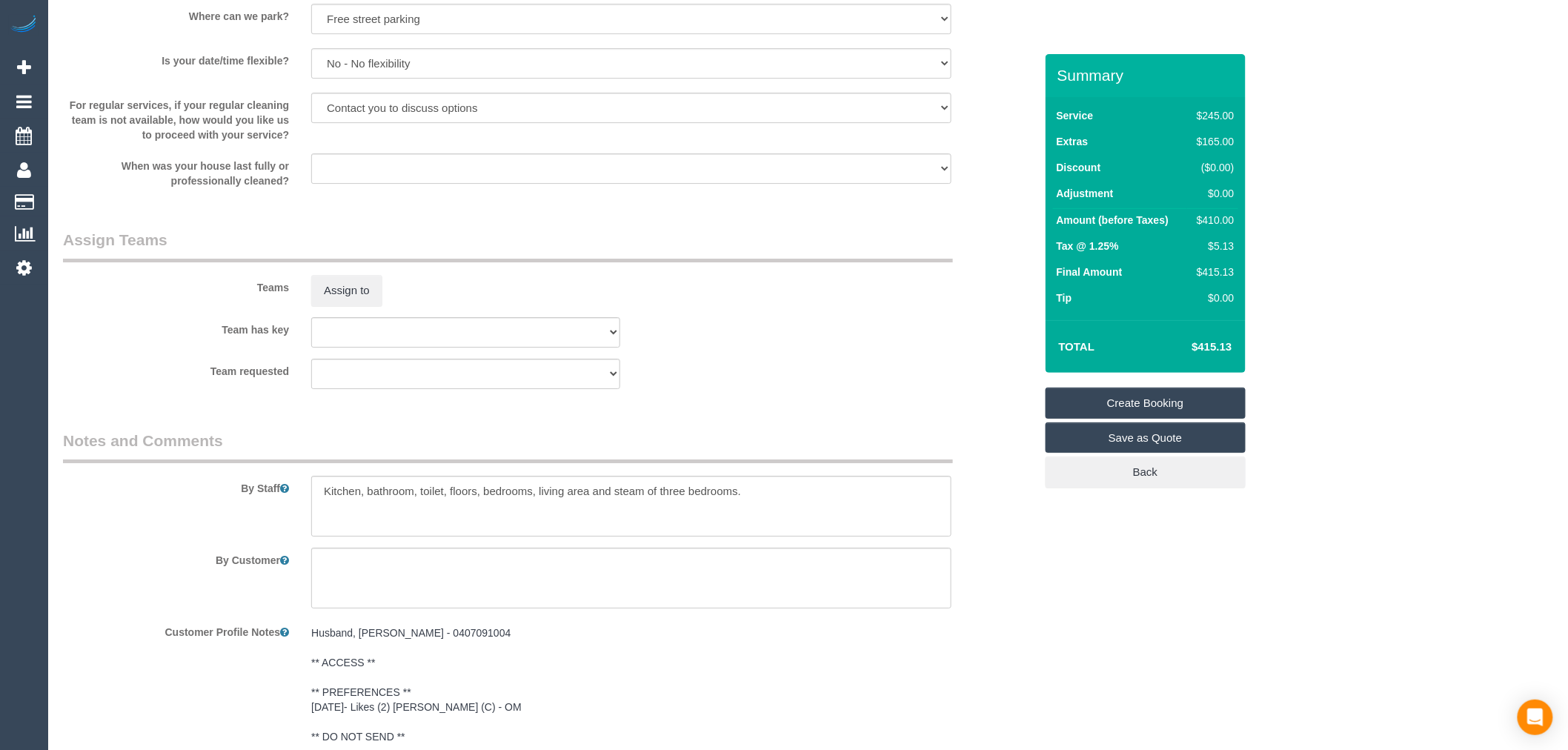
click at [387, 646] on pre "Husband, Richard Brown - 0407091004 ** ACCESS ** ** PREFERENCES ** 08/08/25- Li…" at bounding box center [631, 714] width 640 height 178
click at [506, 645] on textarea "Husband, Richard Brown - 0407091004 ** ACCESS ** ** PREFERENCES ** 08/08/25- Li…" at bounding box center [631, 702] width 640 height 164
click at [748, 509] on textarea at bounding box center [631, 506] width 640 height 61
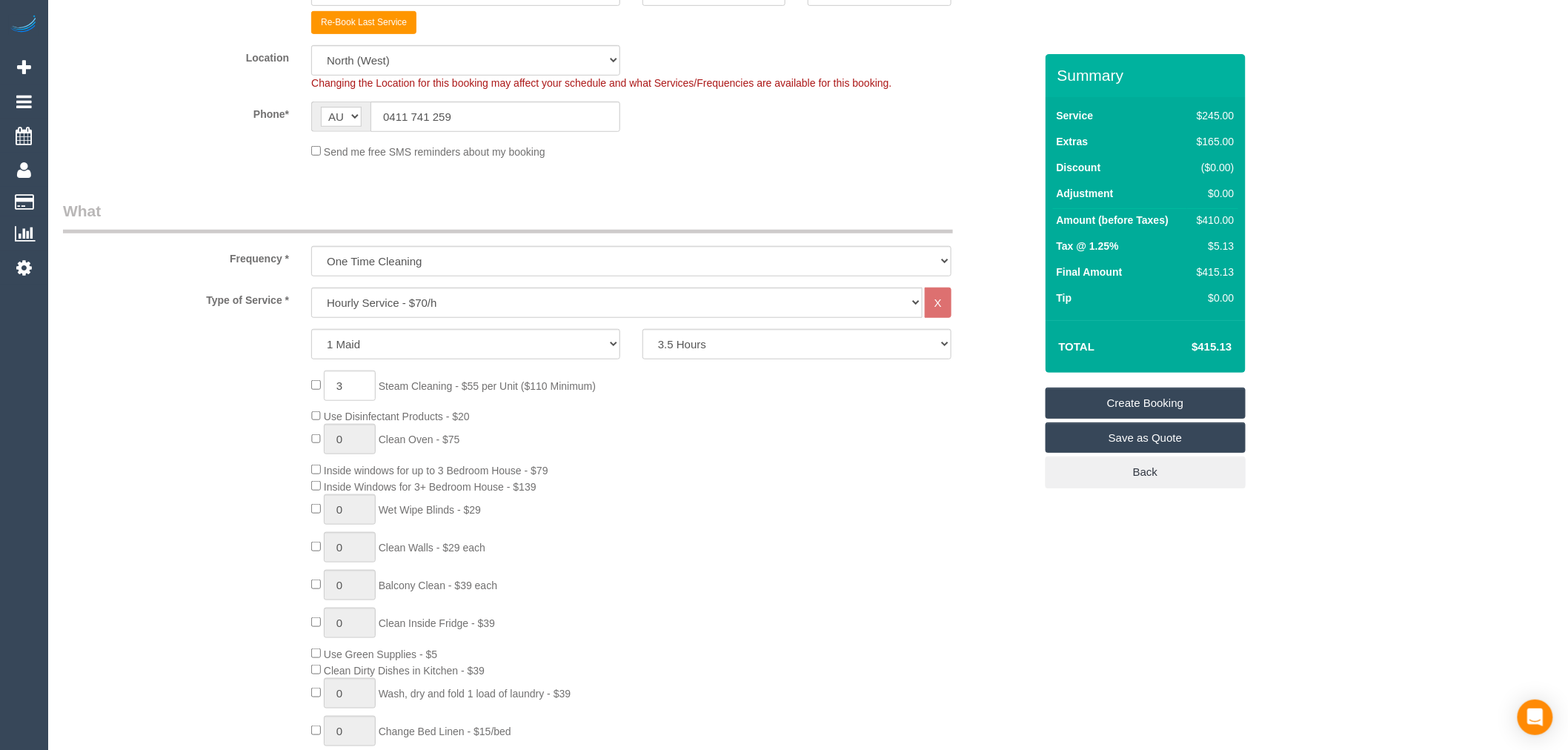
scroll to position [82, 0]
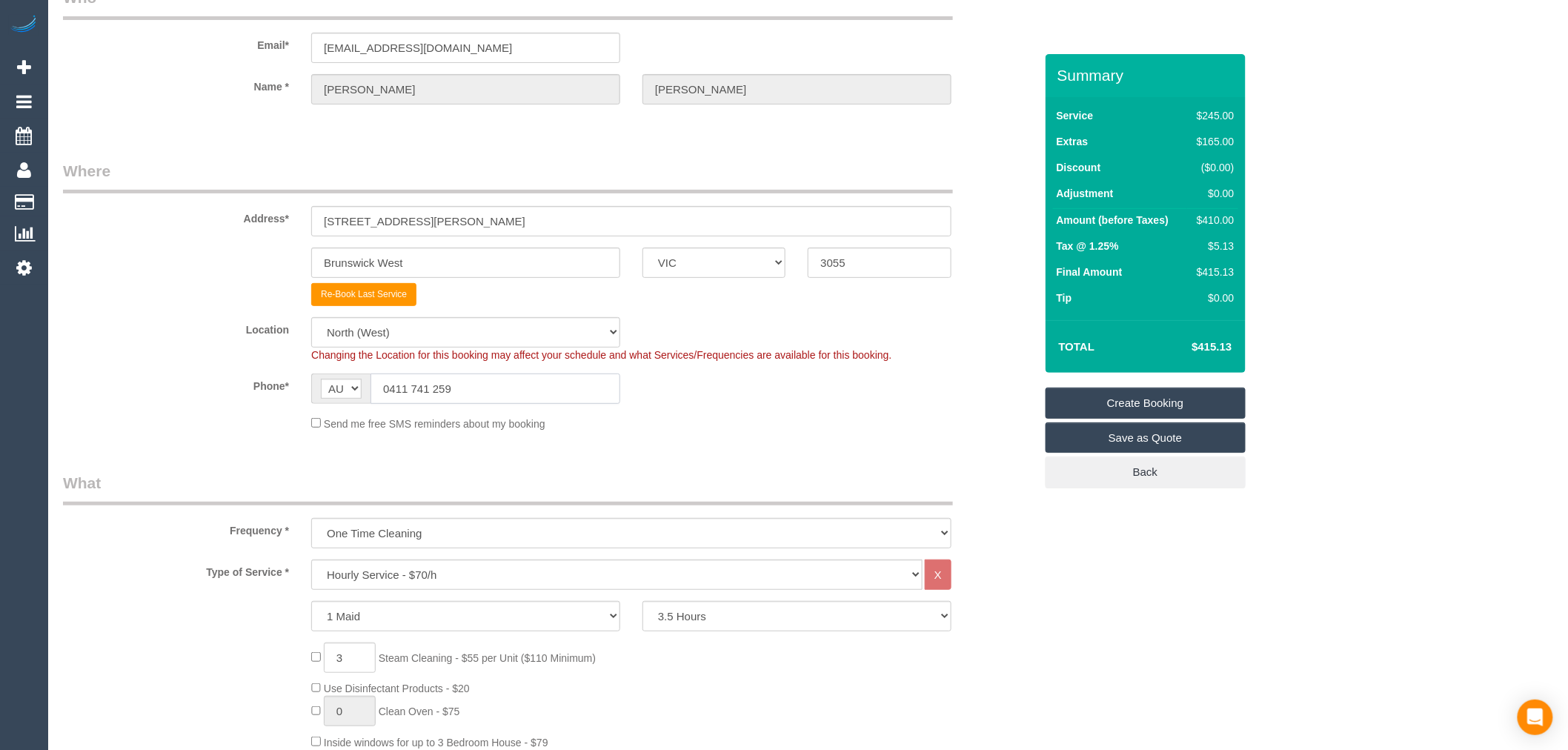
drag, startPoint x: 462, startPoint y: 386, endPoint x: 352, endPoint y: 388, distance: 110.0
click at [352, 388] on div "AF AL DZ AD AO AI AQ AG AR AM AW AU AT AZ BS BH BD BB BY BE BZ BJ BM BT BO BA B…" at bounding box center [466, 389] width 309 height 31
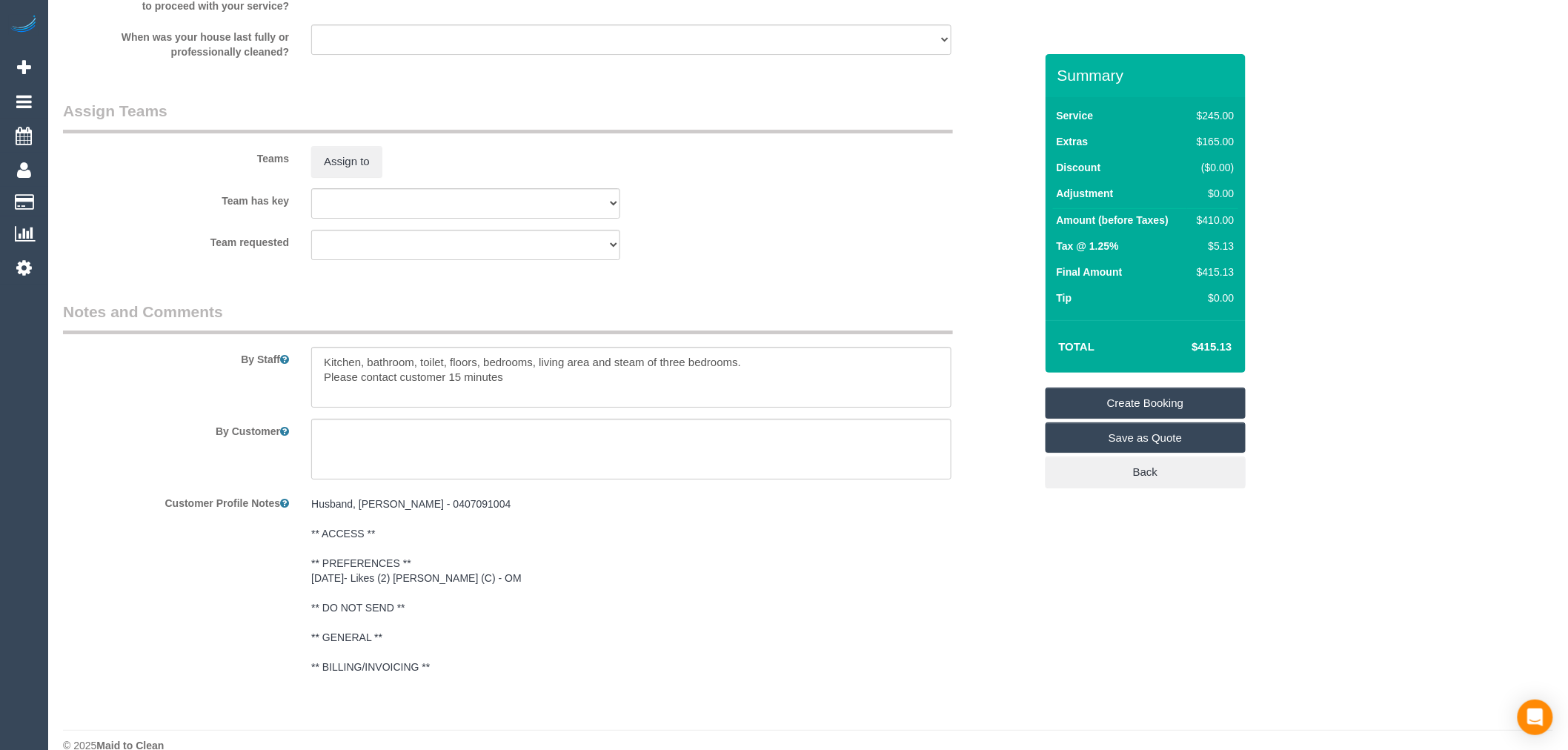
scroll to position [2138, 0]
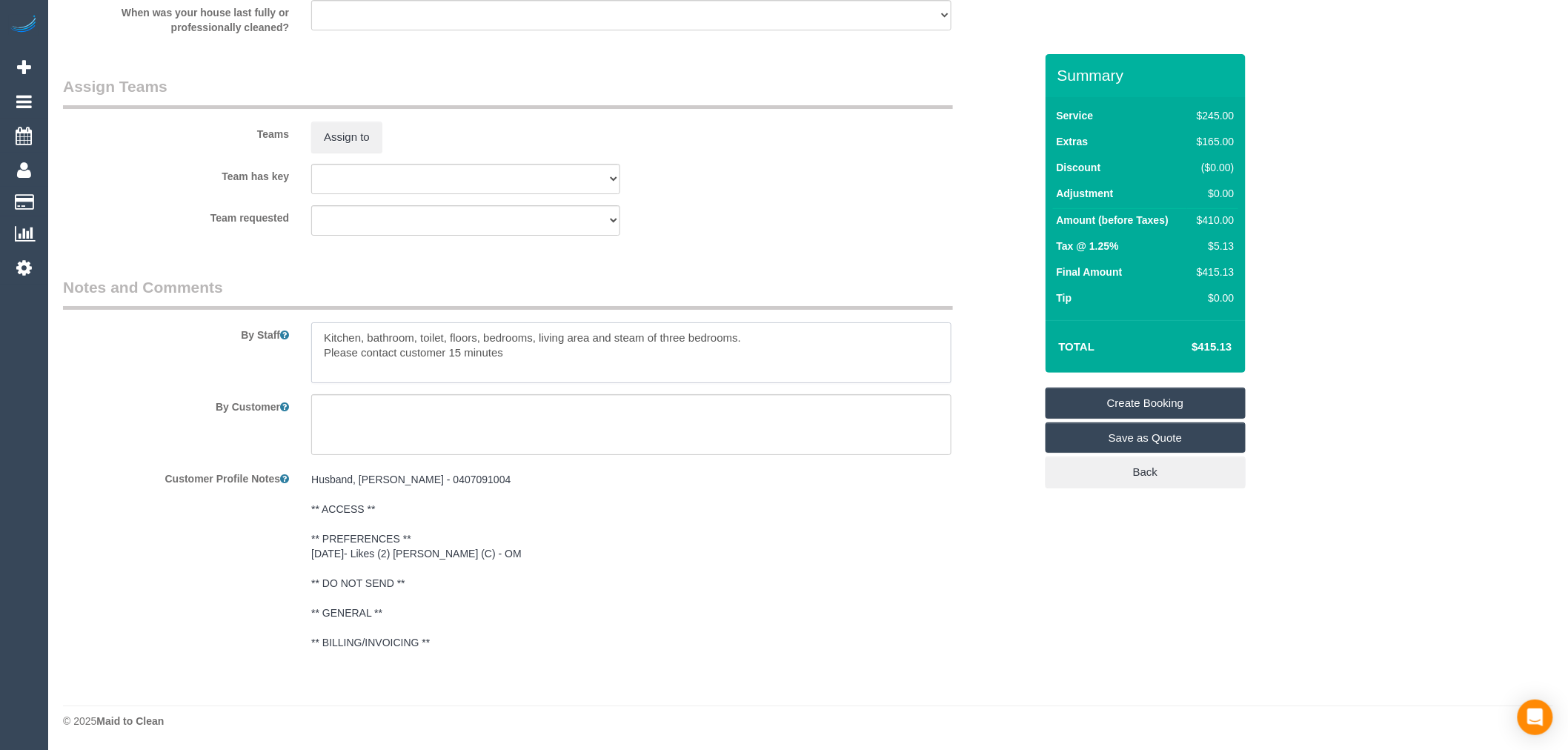
click at [528, 368] on textarea at bounding box center [631, 352] width 640 height 61
paste textarea "0411 741 259"
type textarea "Kitchen, bathroom, toilet, floors, bedrooms, living area and steam of three bed…"
click at [1198, 397] on link "Create Booking" at bounding box center [1146, 403] width 200 height 32
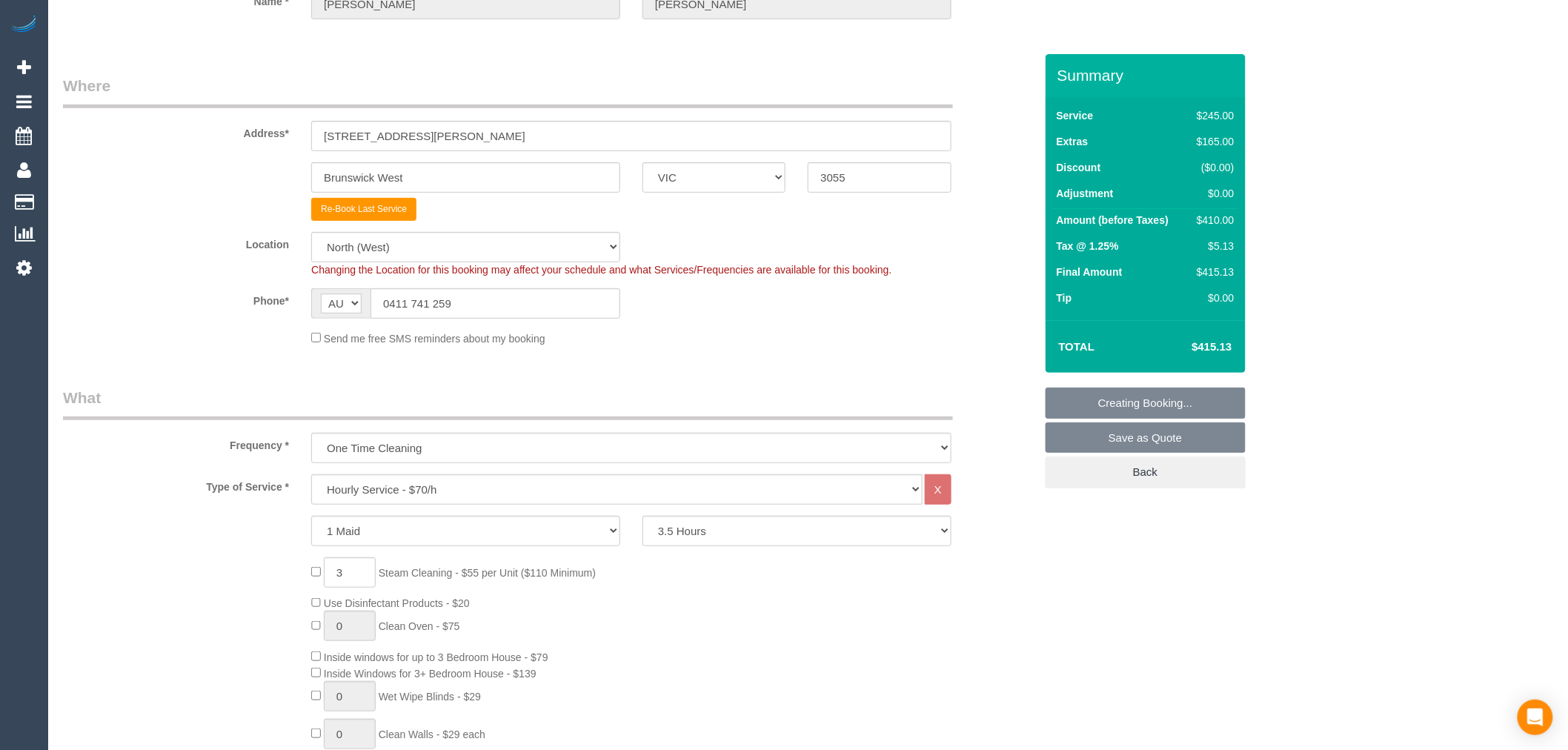
scroll to position [0, 0]
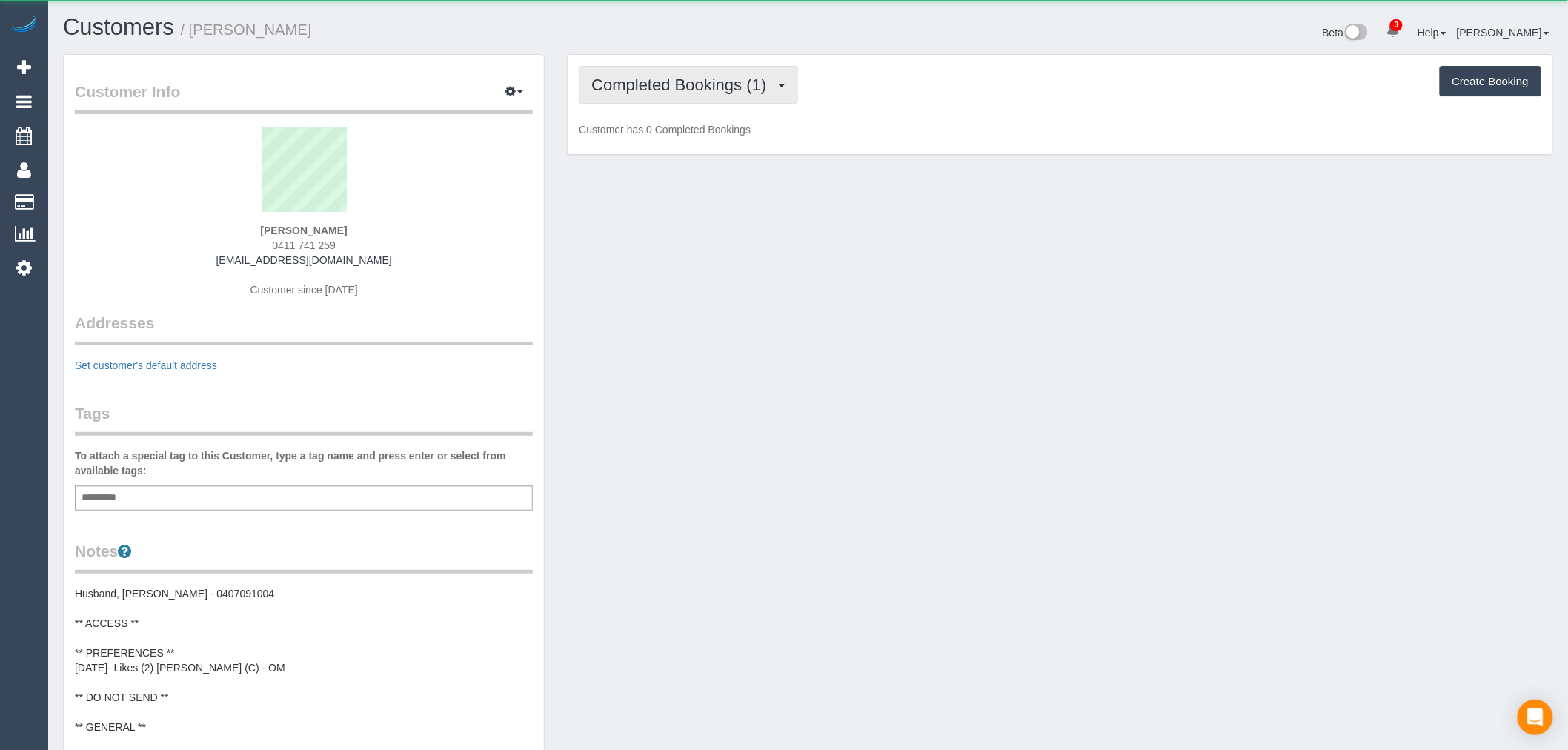
click at [678, 93] on span "Completed Bookings (1)" at bounding box center [683, 85] width 183 height 19
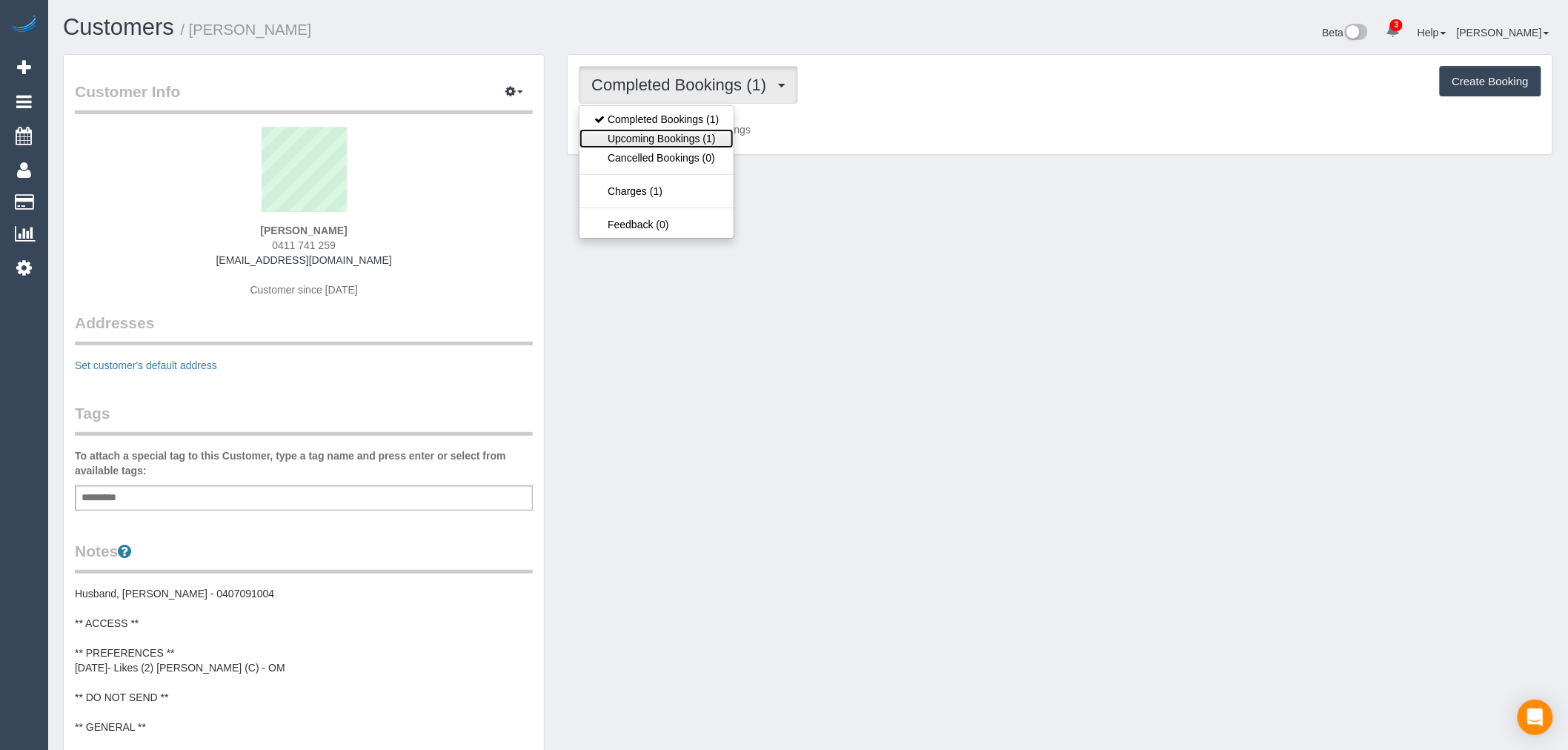
click at [698, 138] on link "Upcoming Bookings (1)" at bounding box center [656, 139] width 154 height 19
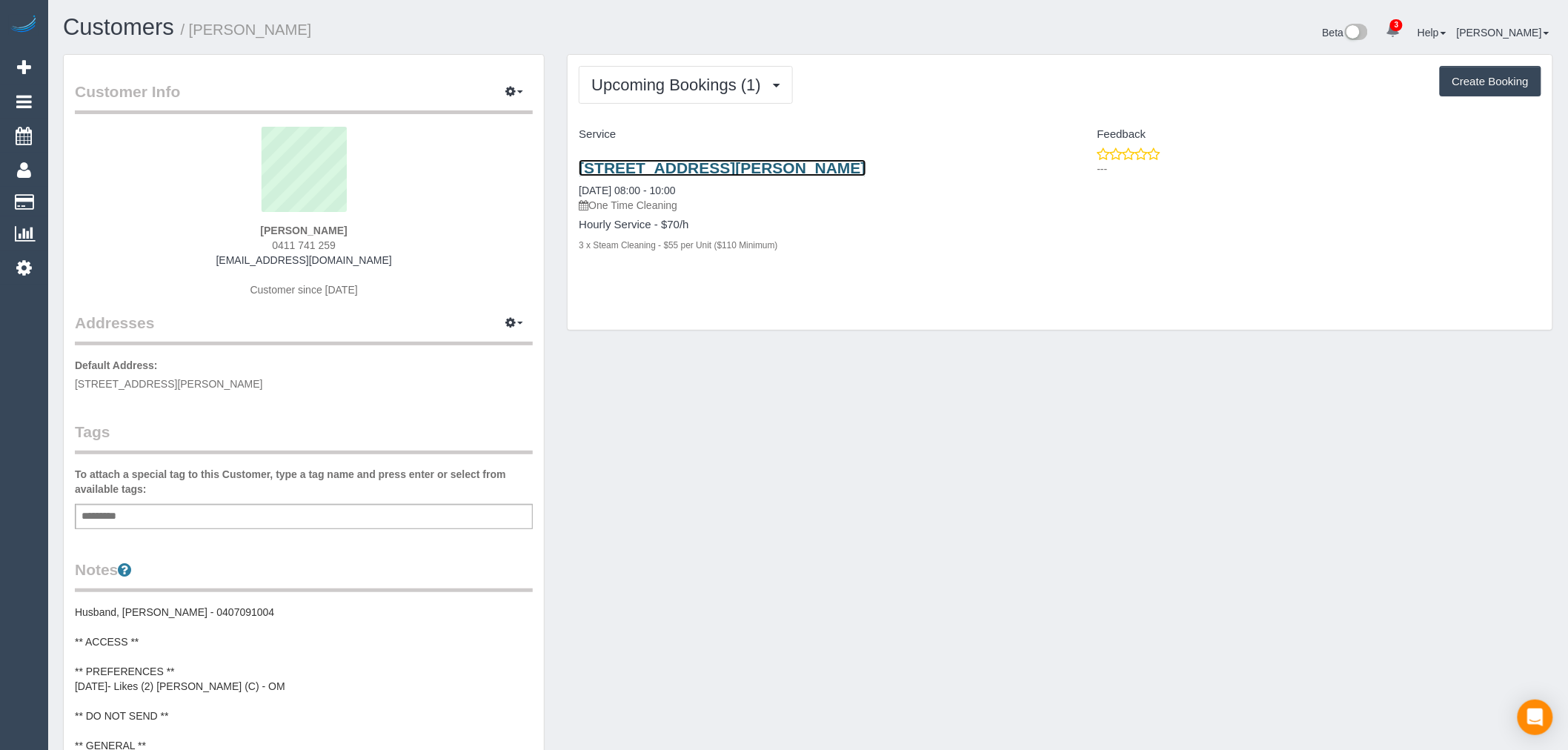
click at [714, 174] on link "16 Marion Ave, Brunswick West, VIC 3055" at bounding box center [722, 167] width 287 height 17
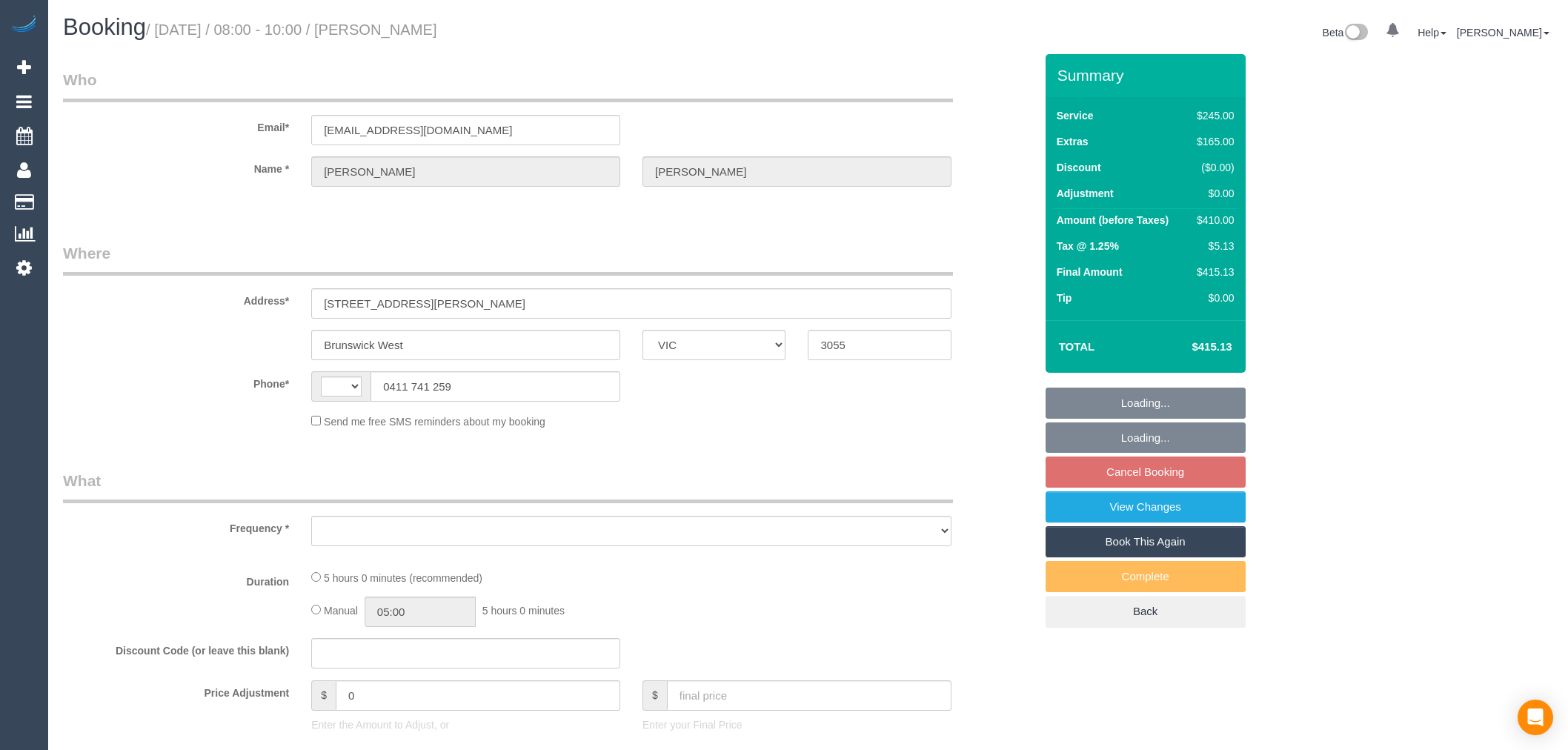
select select "VIC"
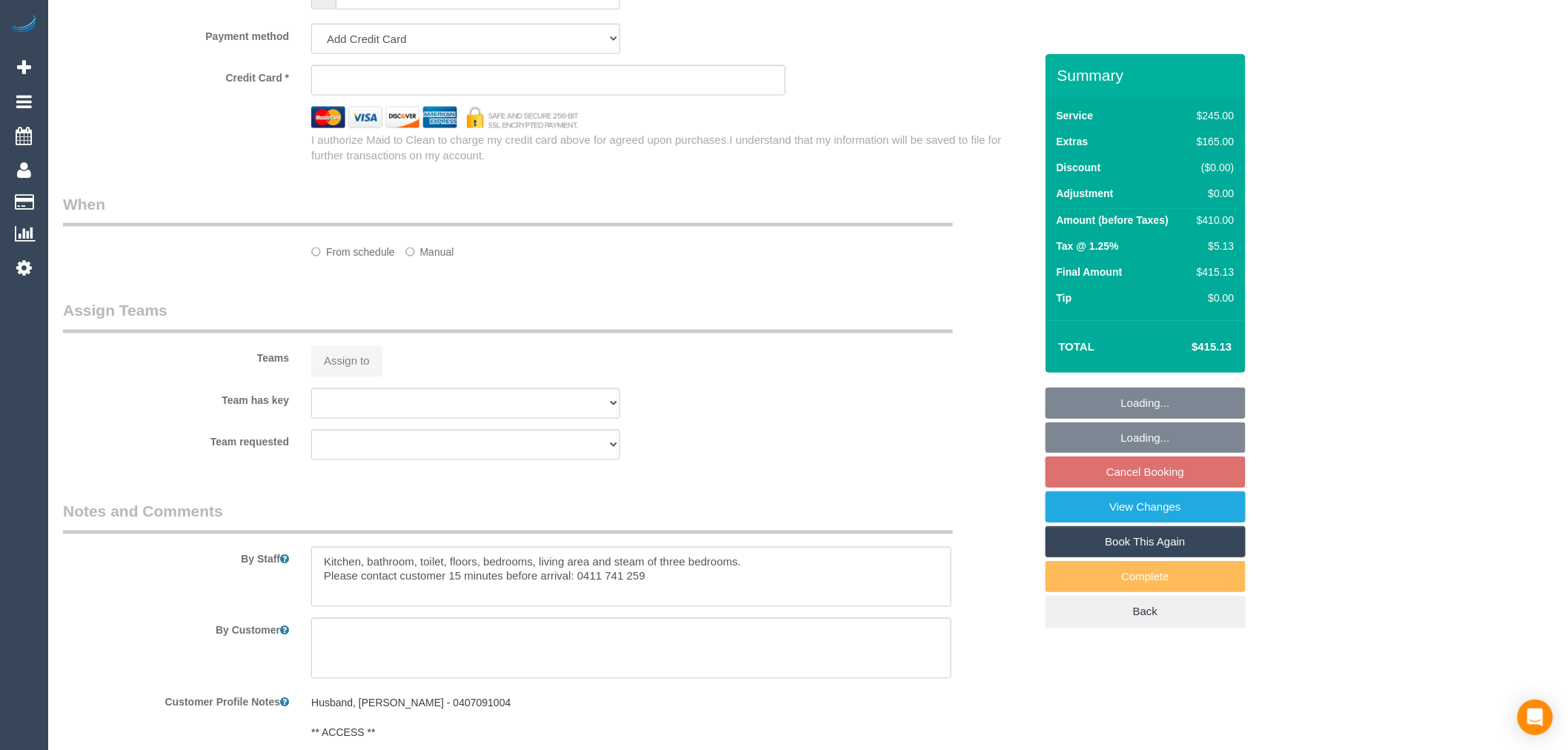
select select "object:302"
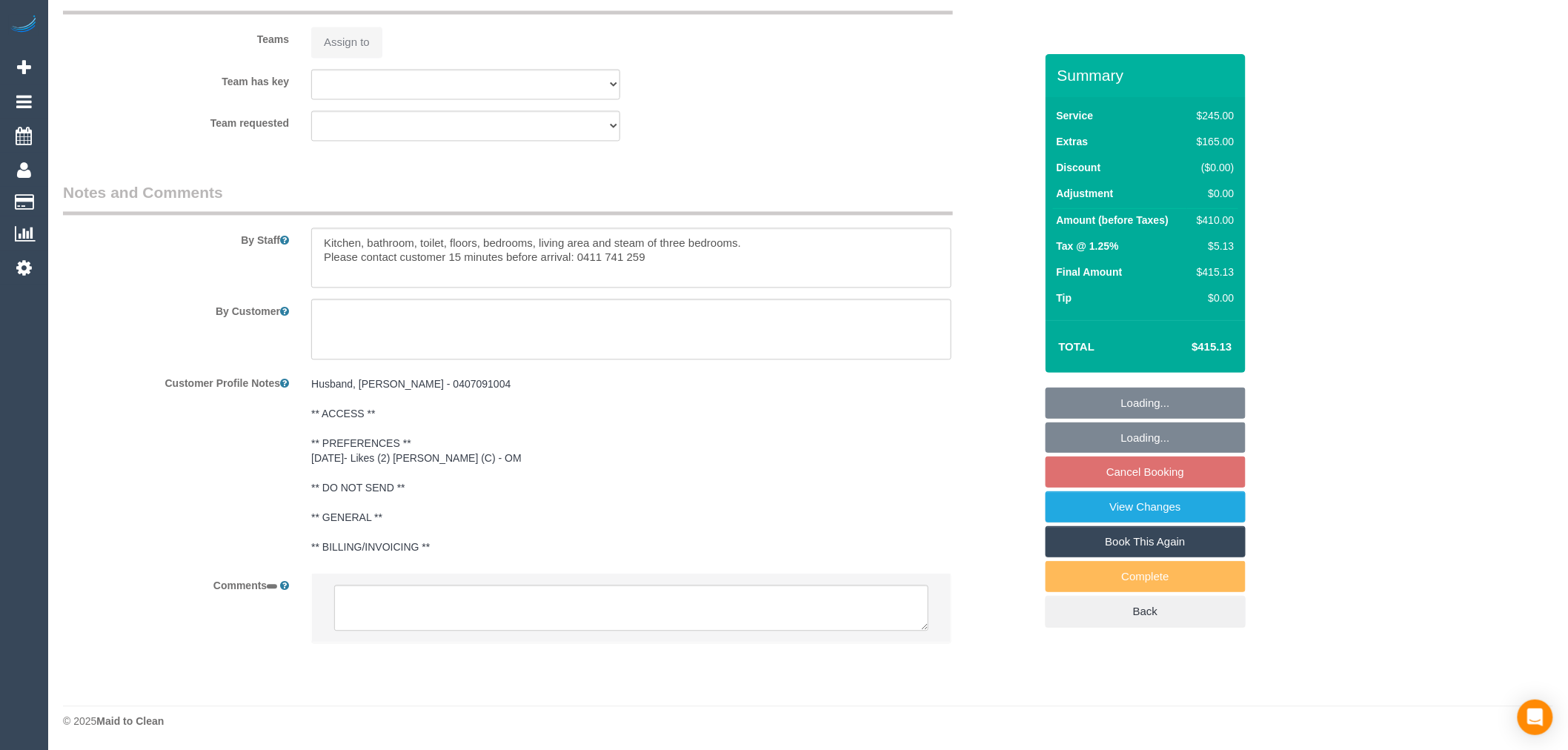
select select "string:AU"
select select "210"
select select "object:1607"
select select "string:stripe-pm_1RpKep2GScqysDRVbD4fRvxP"
select select "number:27"
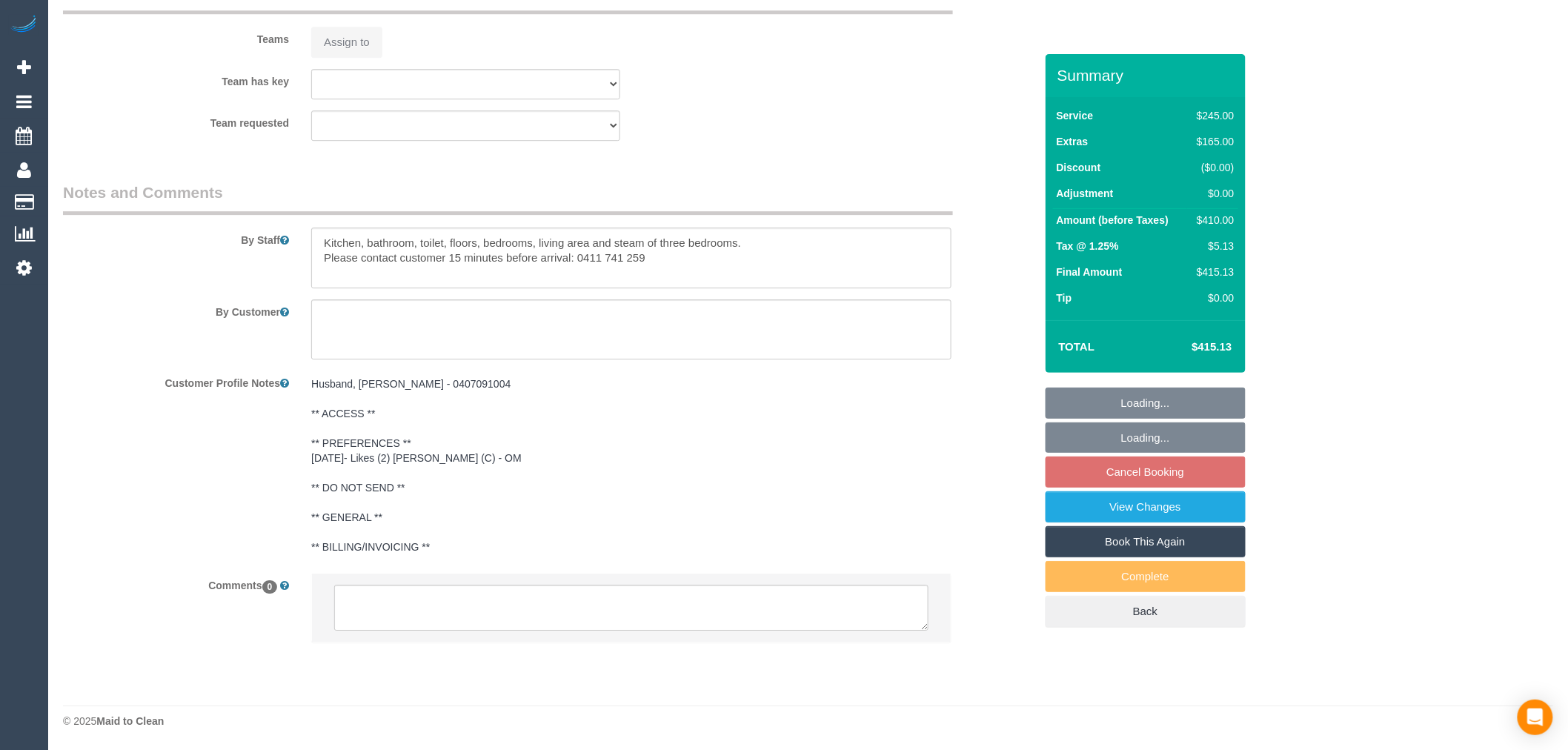
select select "number:14"
select select "number:19"
select select "number:25"
select select "number:35"
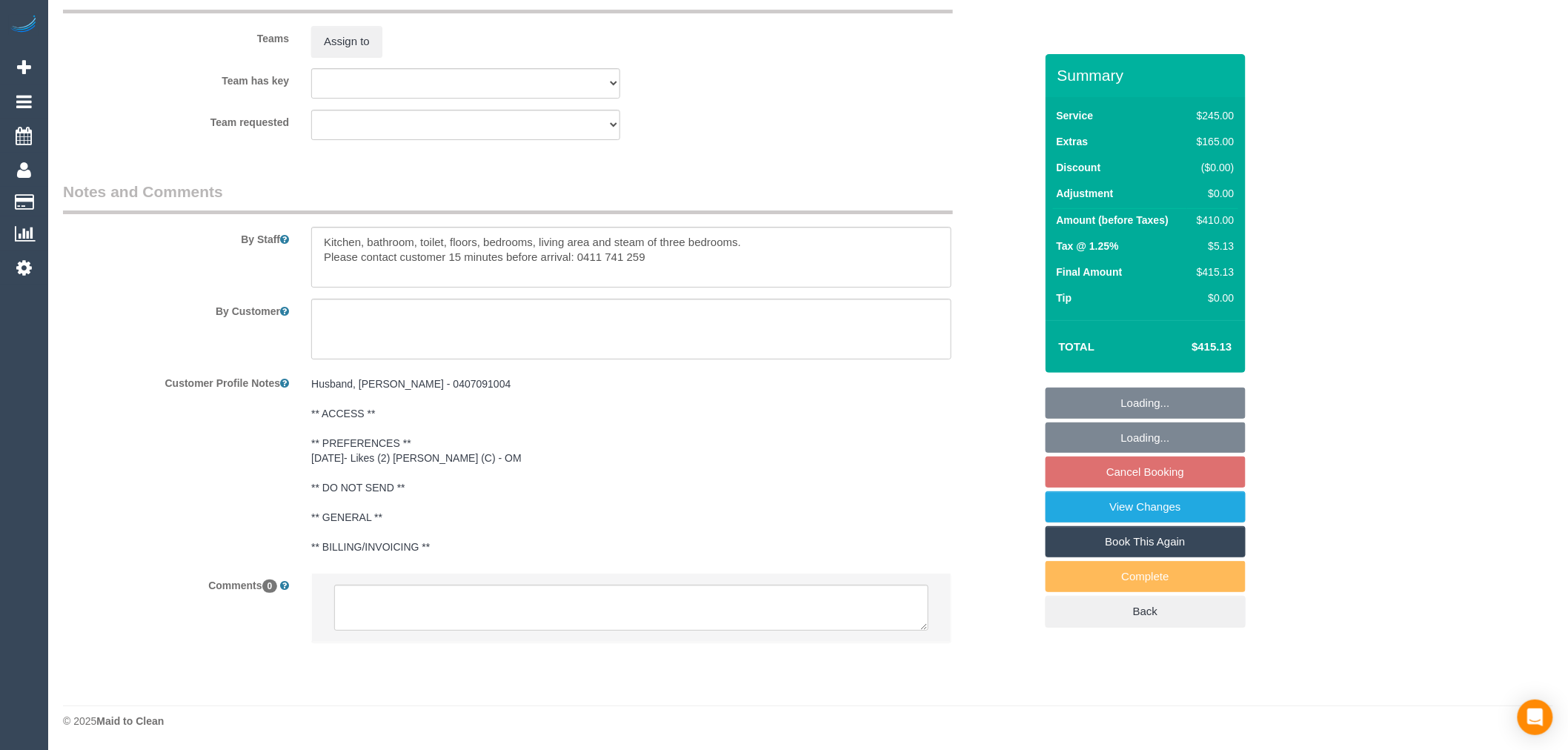
select select "spot2"
click at [527, 609] on textarea at bounding box center [631, 607] width 594 height 46
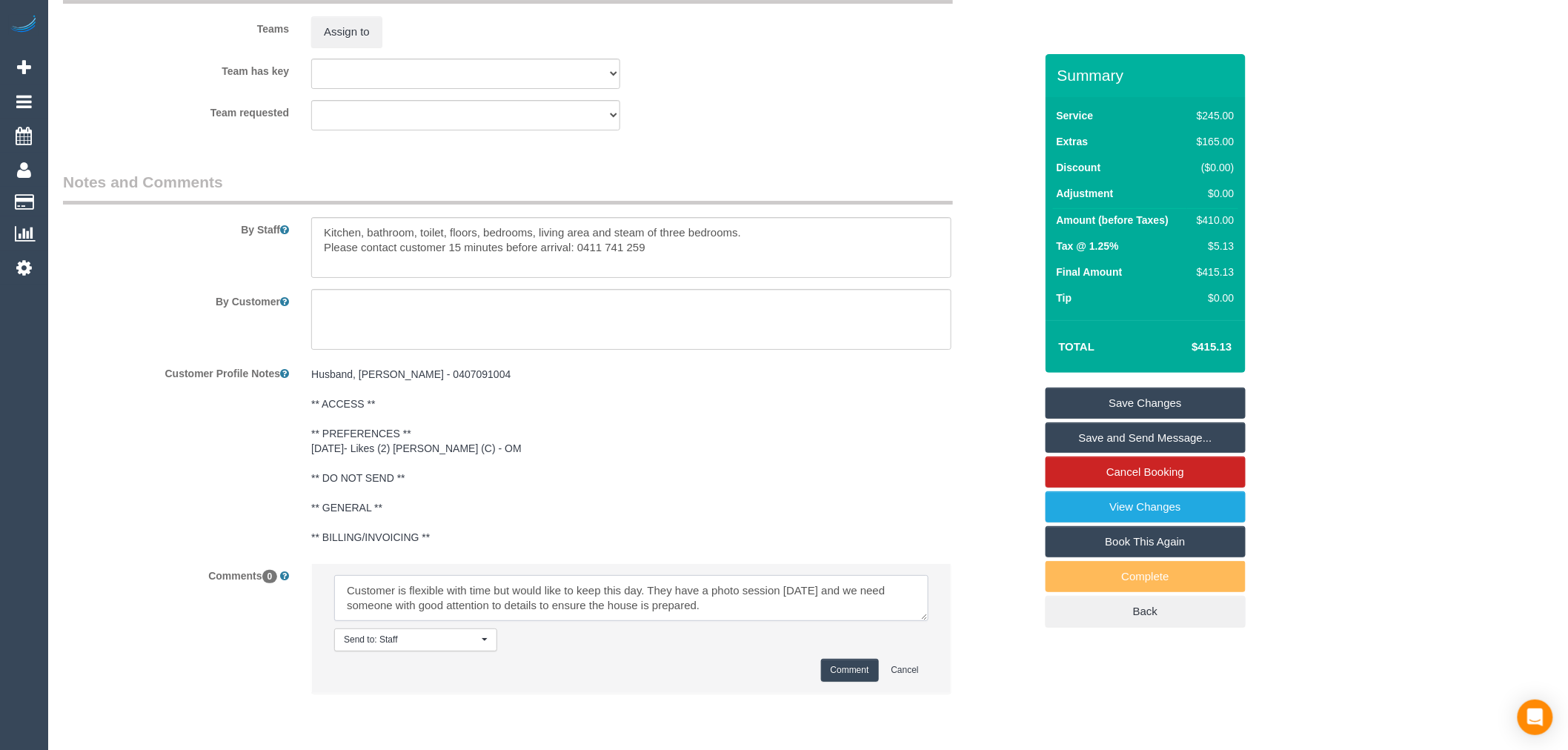
click at [740, 620] on textarea at bounding box center [631, 598] width 594 height 46
type textarea "Customer is flexible with time but would like to keep this day. They have a pho…"
click at [833, 676] on button "Comment" at bounding box center [850, 670] width 58 height 23
click at [756, 246] on textarea at bounding box center [631, 247] width 640 height 61
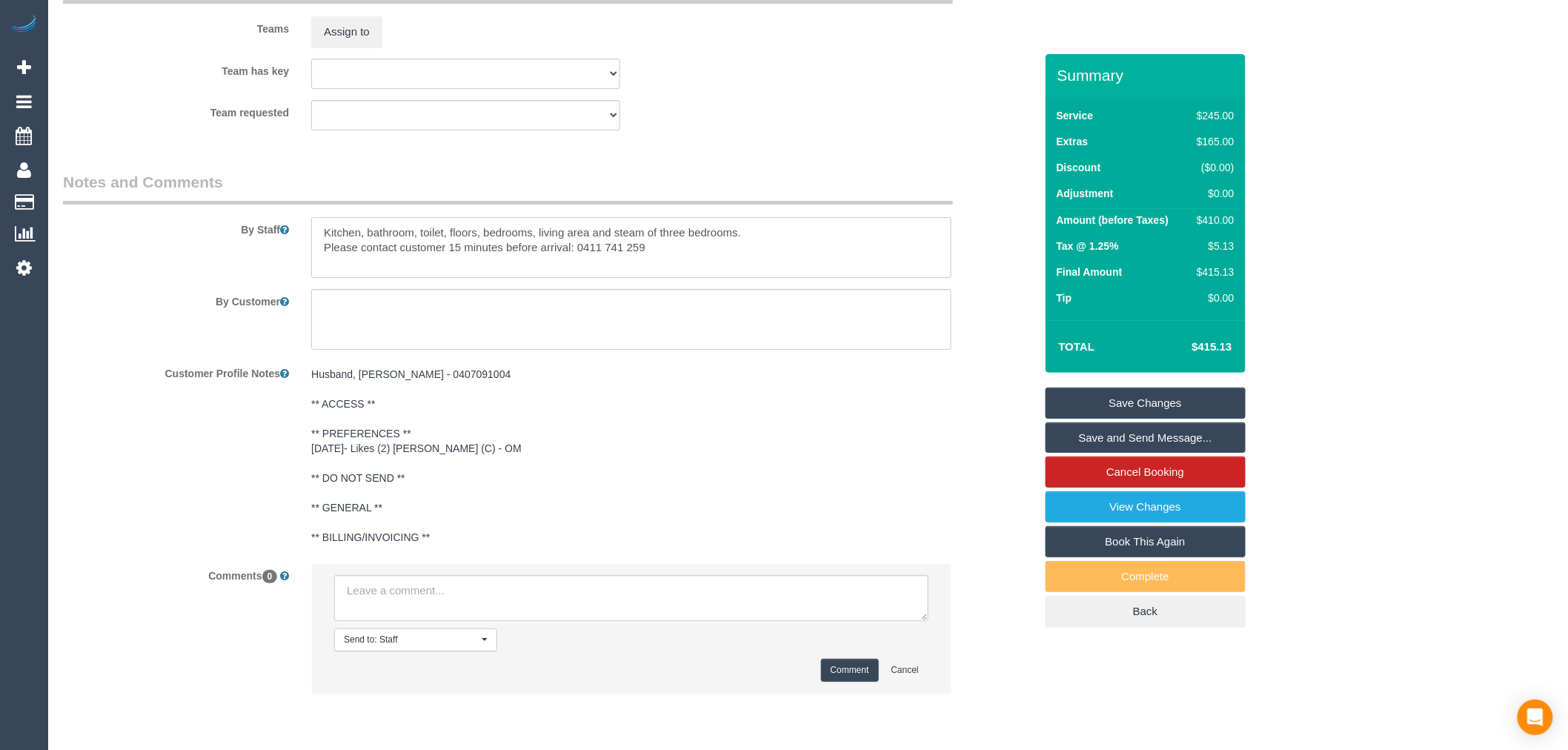
scroll to position [0, 0]
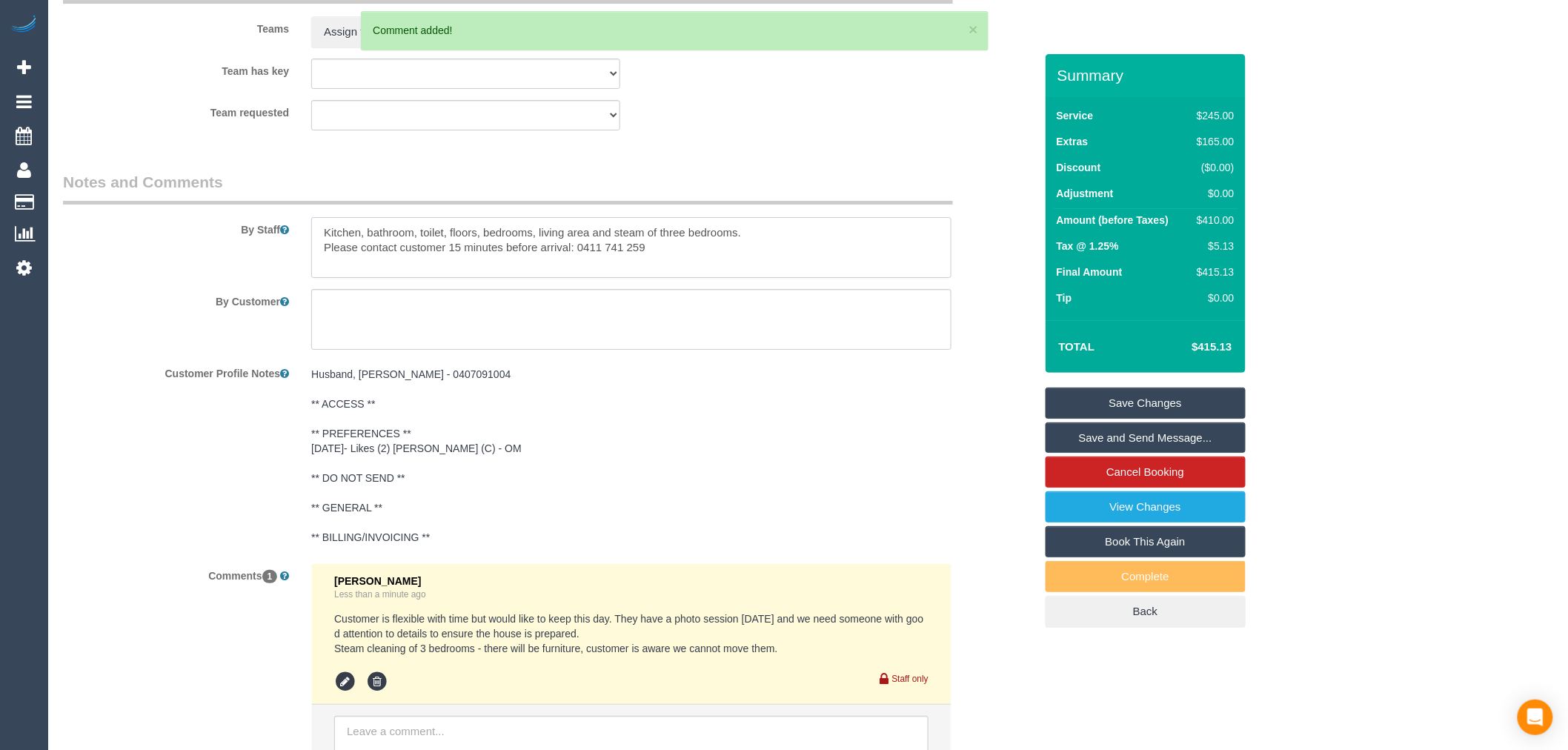
click at [737, 237] on textarea at bounding box center [631, 247] width 640 height 61
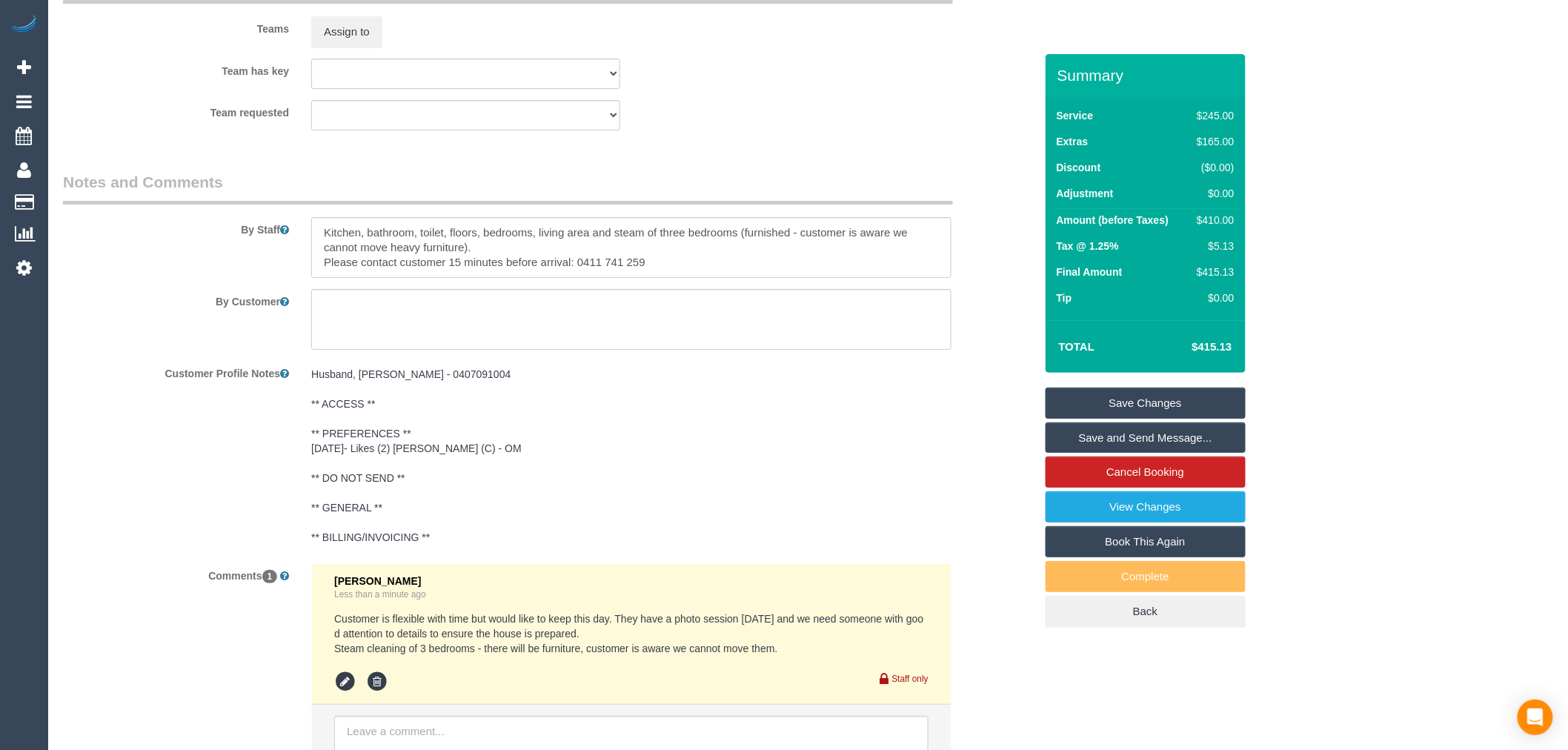
click at [1119, 386] on div "Summary Service $245.00 Extras $165.00 Discount ($0.00) Adjustment $0.00 Amount…" at bounding box center [1146, 356] width 200 height 603
click at [320, 238] on textarea at bounding box center [631, 247] width 640 height 61
click at [608, 246] on textarea at bounding box center [631, 247] width 640 height 61
click at [609, 259] on textarea at bounding box center [631, 247] width 640 height 61
type textarea "General cleaning: Kitchen, bathroom, toilet, floors, bedrooms, living area and …"
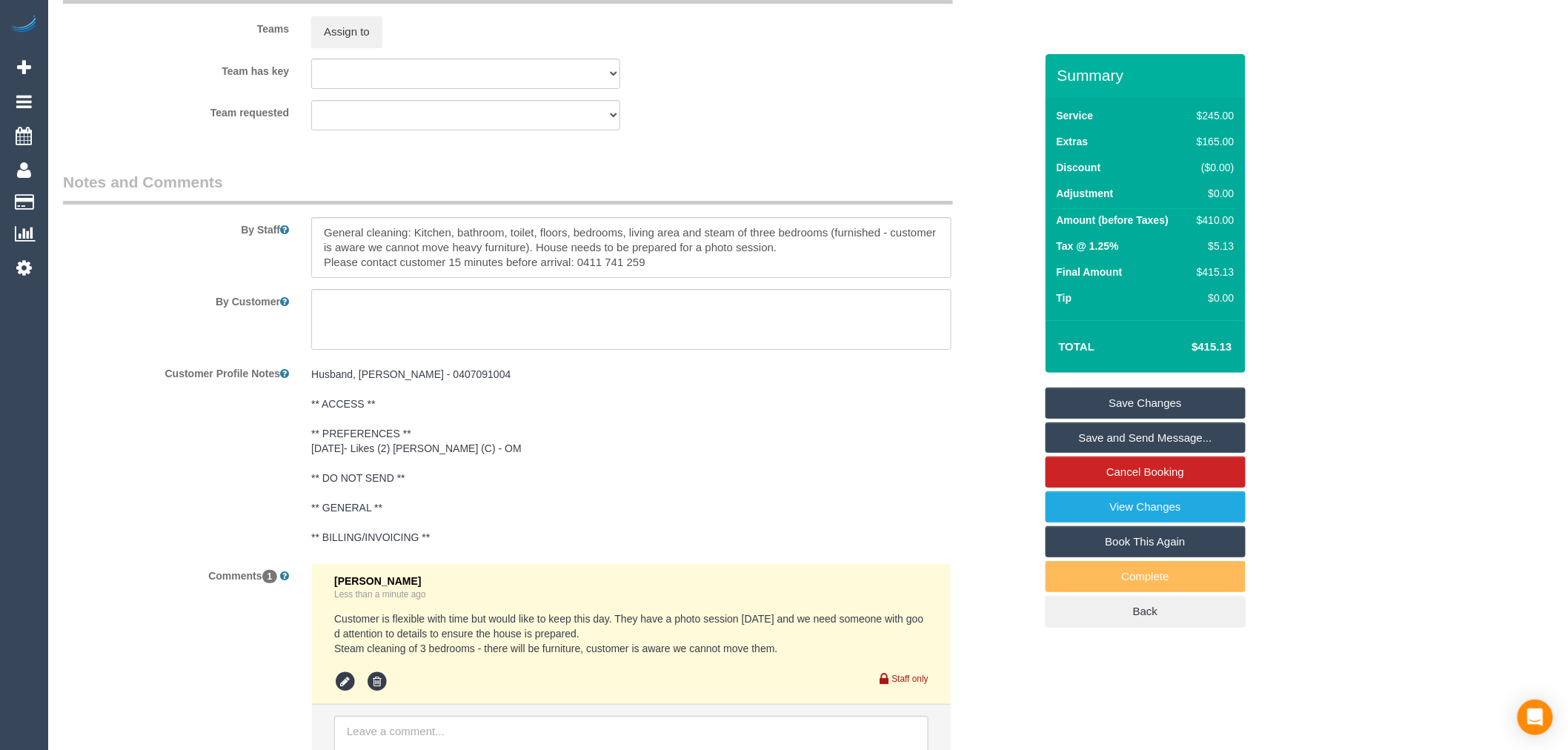
click at [1123, 391] on link "Save Changes" at bounding box center [1146, 403] width 200 height 32
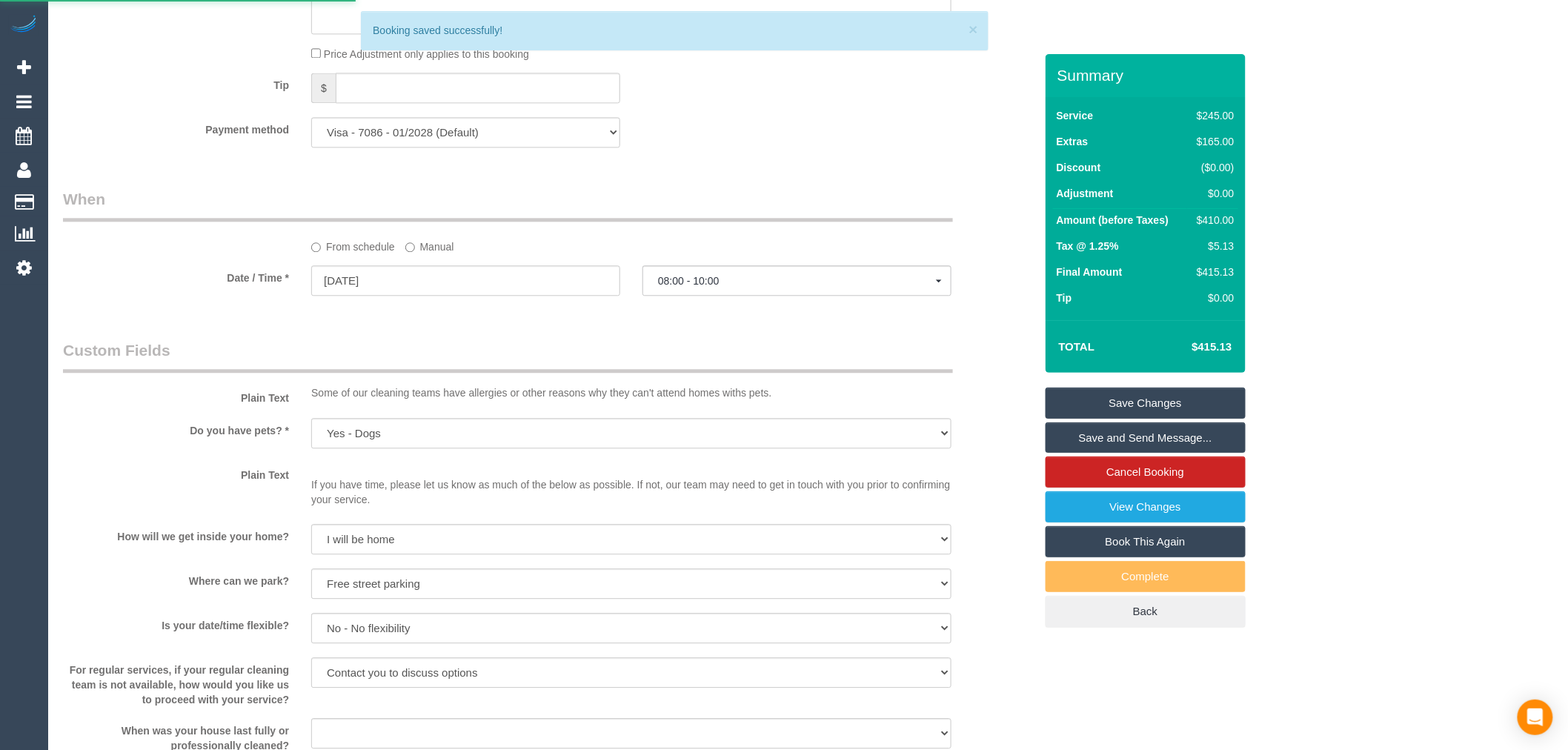
scroll to position [932, 0]
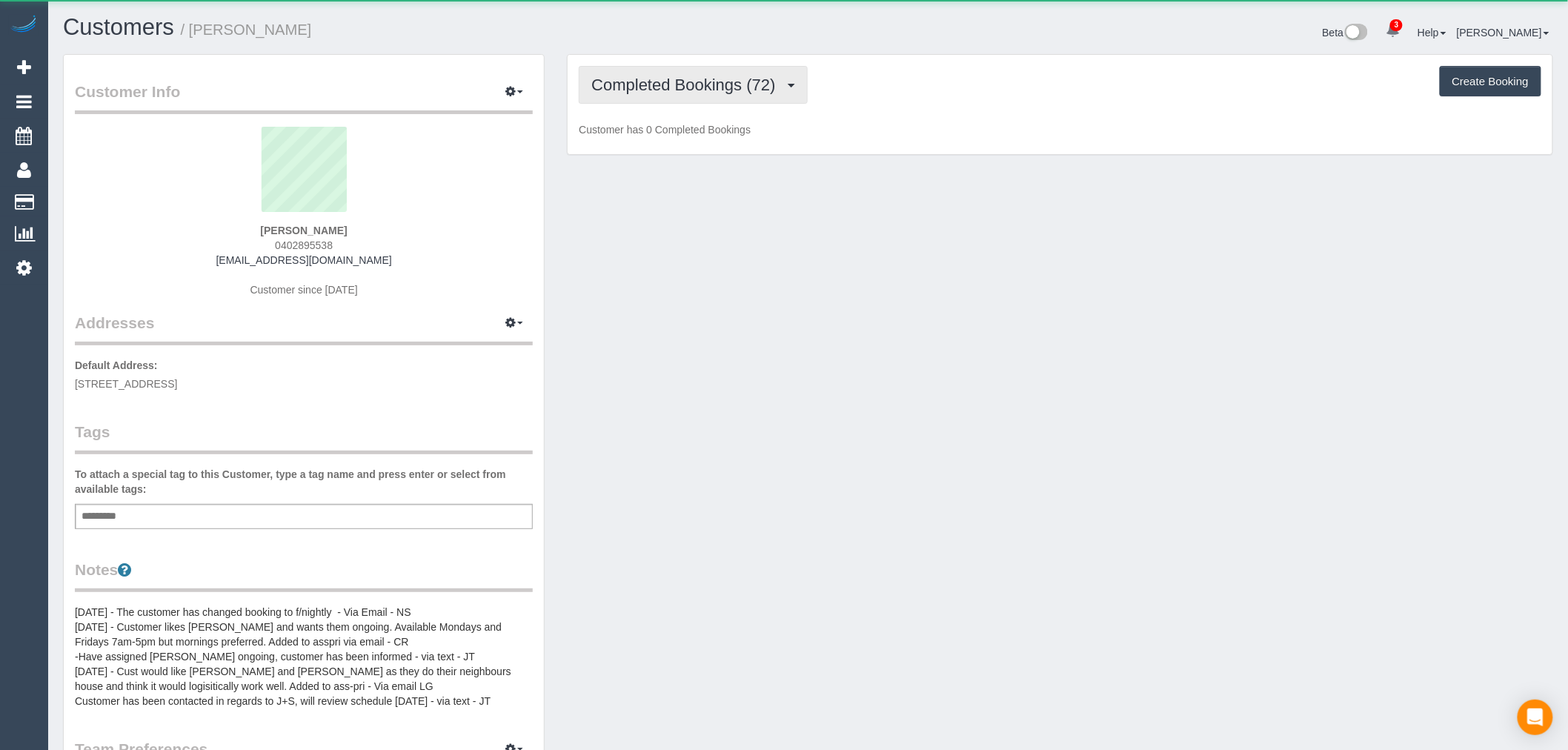
click at [741, 85] on span "Completed Bookings (72)" at bounding box center [687, 85] width 192 height 19
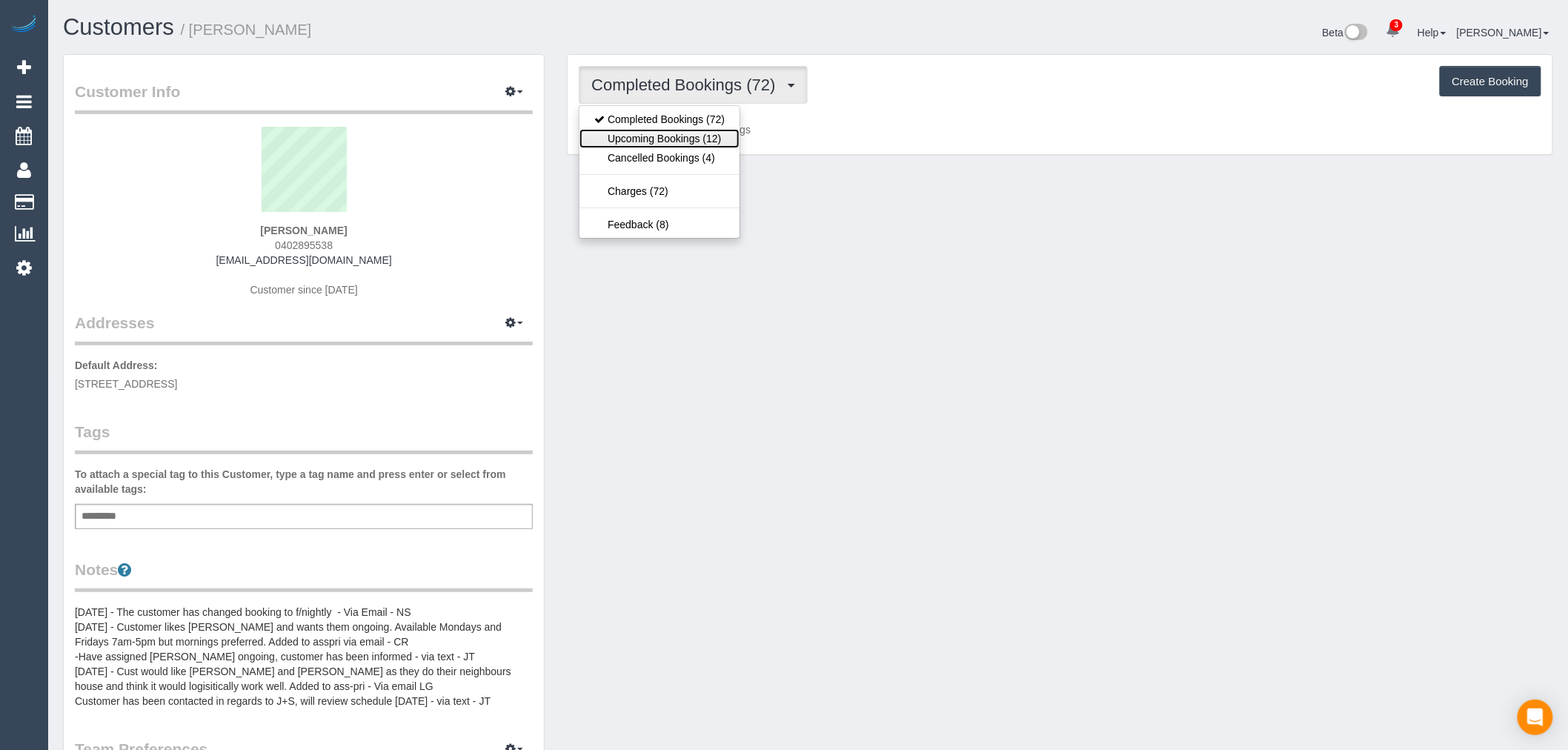
click at [714, 138] on link "Upcoming Bookings (12)" at bounding box center [660, 139] width 160 height 19
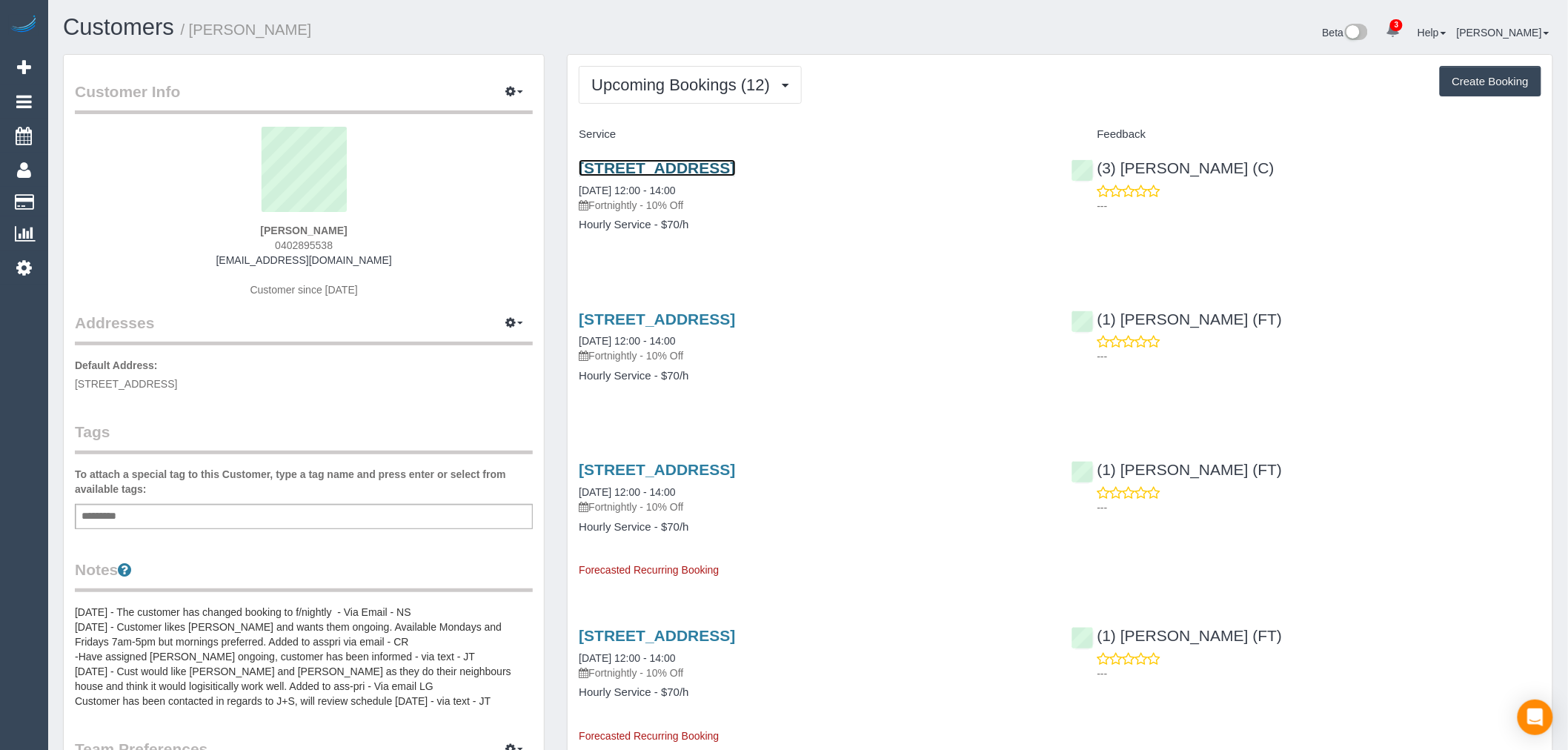
click at [731, 159] on link "25 Service Street, Coburg, VIC 3058" at bounding box center [656, 167] width 156 height 17
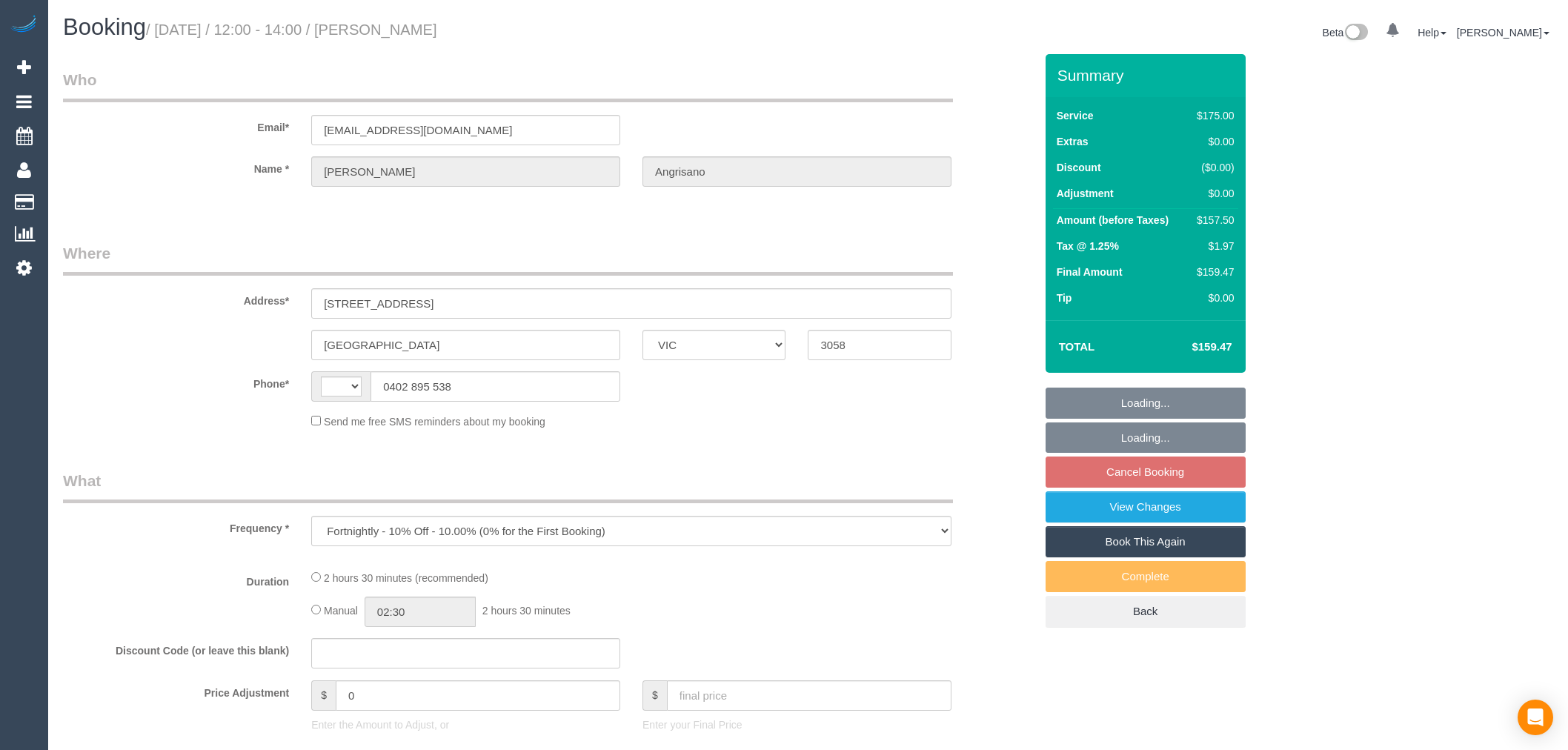
select select "VIC"
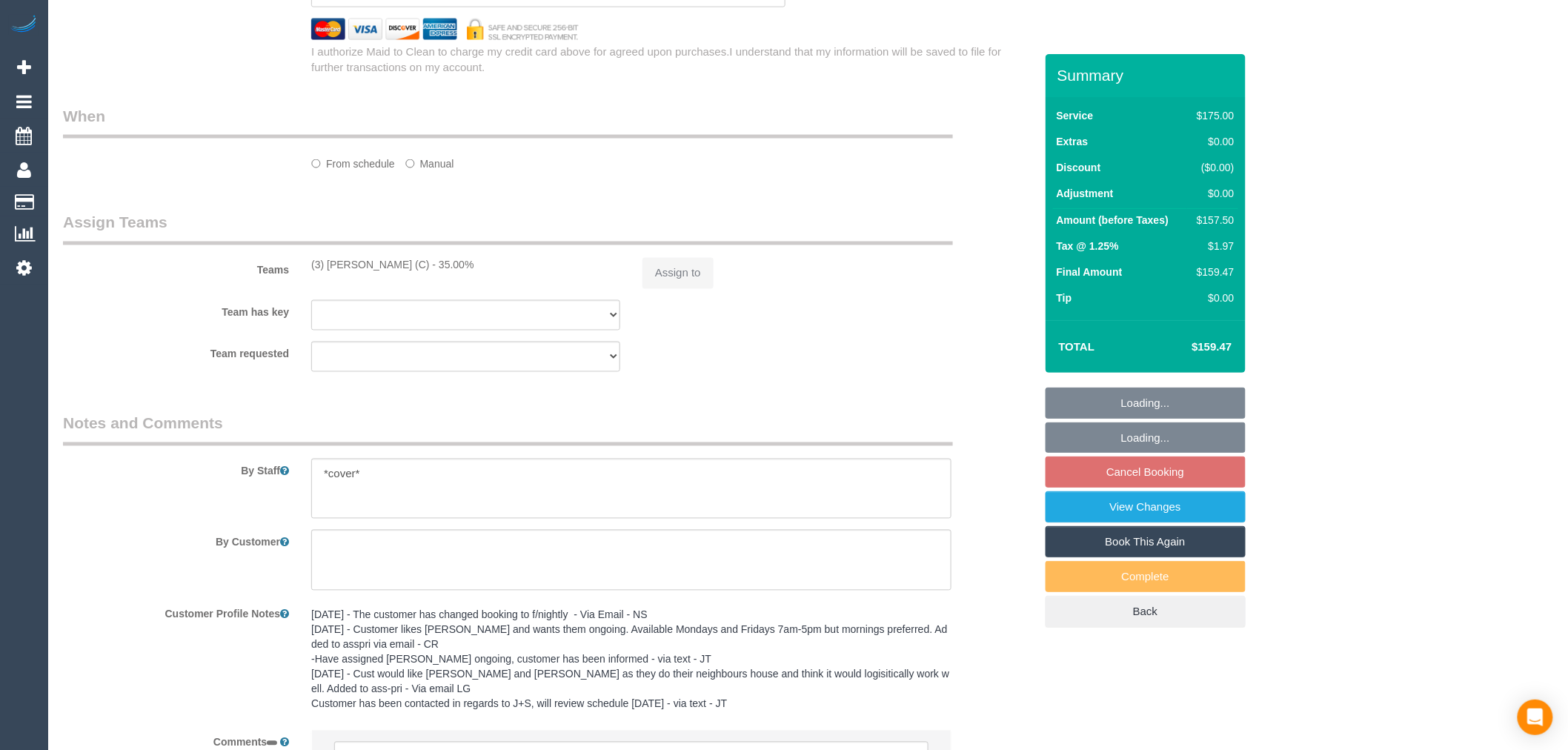
select select "string:AU"
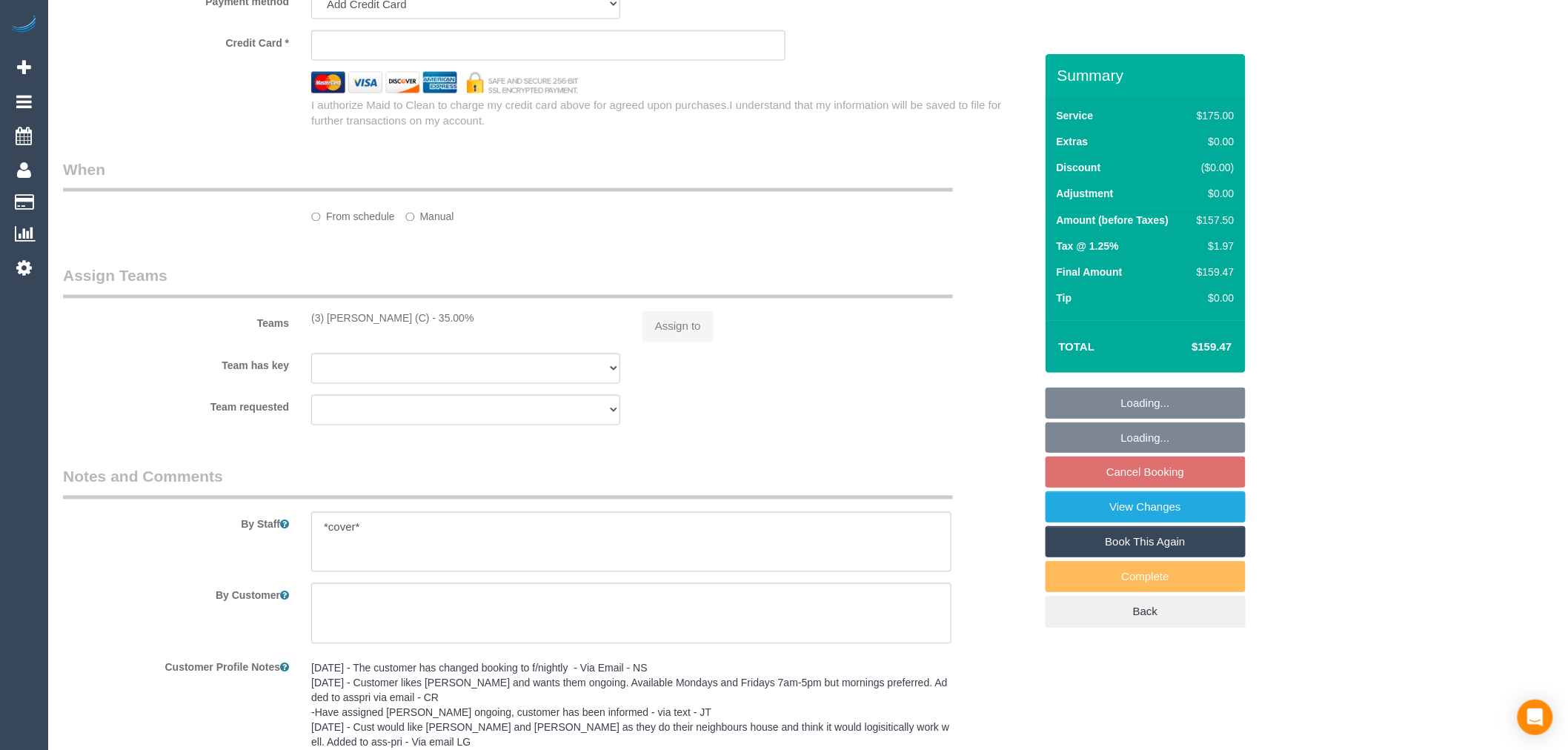
select select "number:29"
select select "number:14"
select select "number:19"
select select "number:22"
select select "number:34"
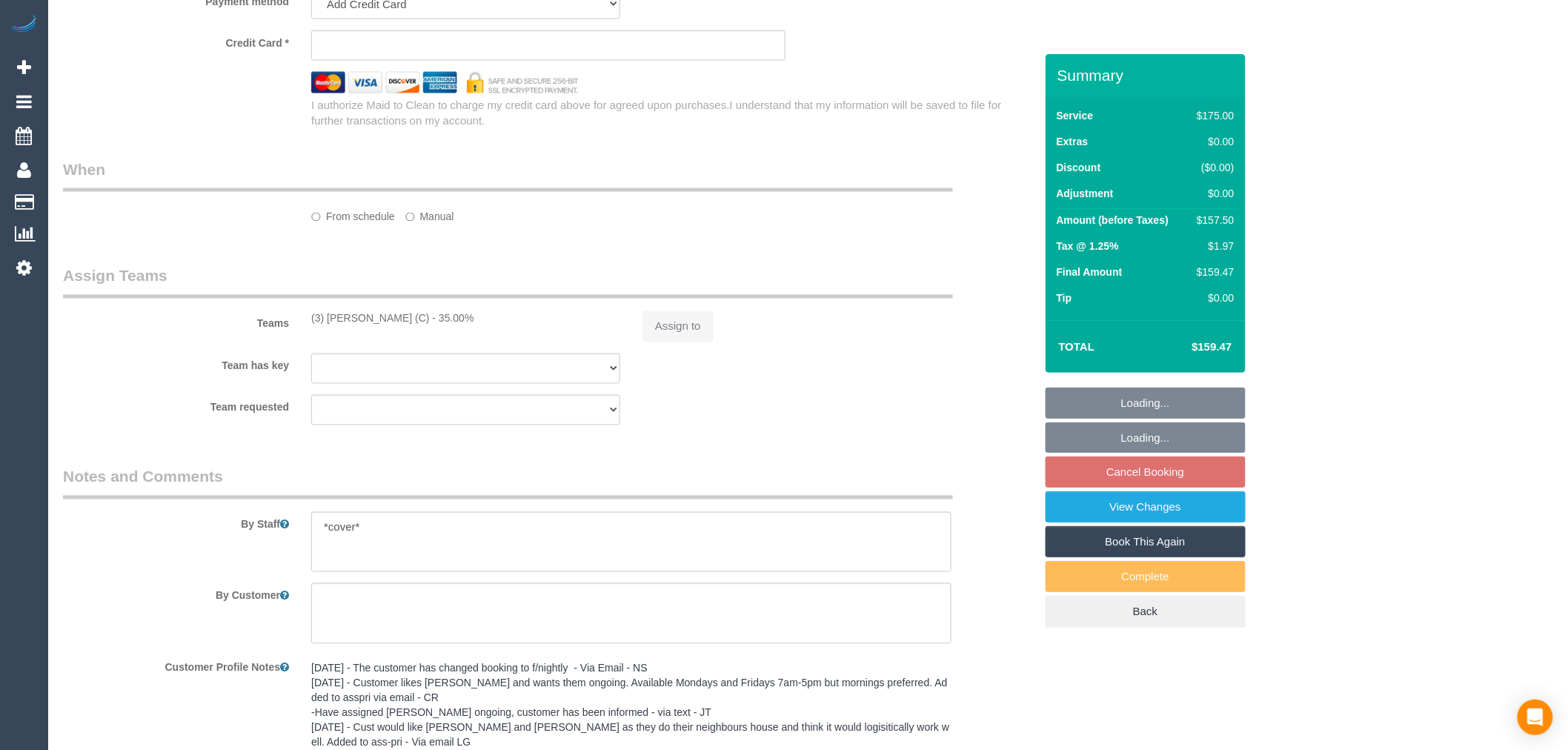
select select "number:12"
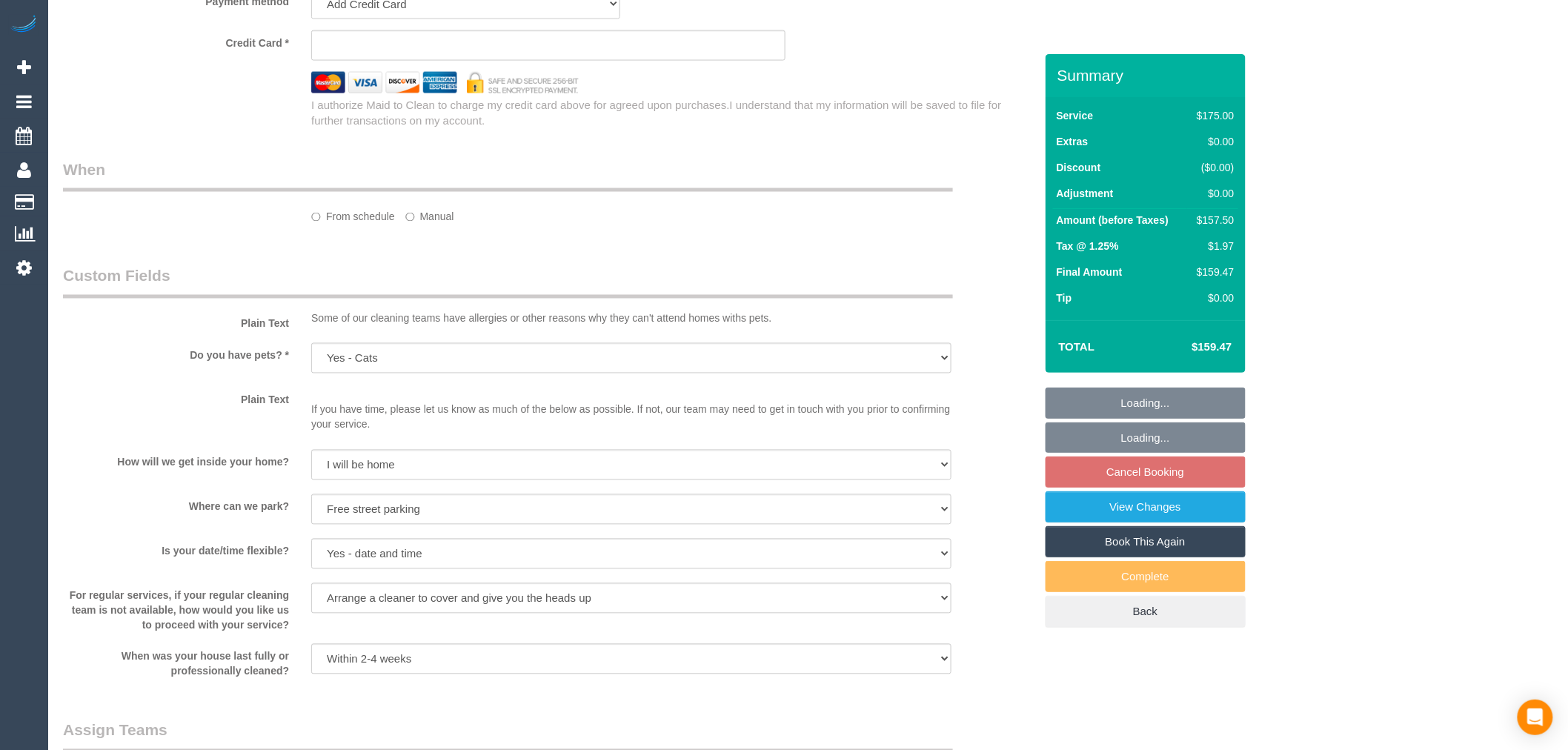
select select "object:1493"
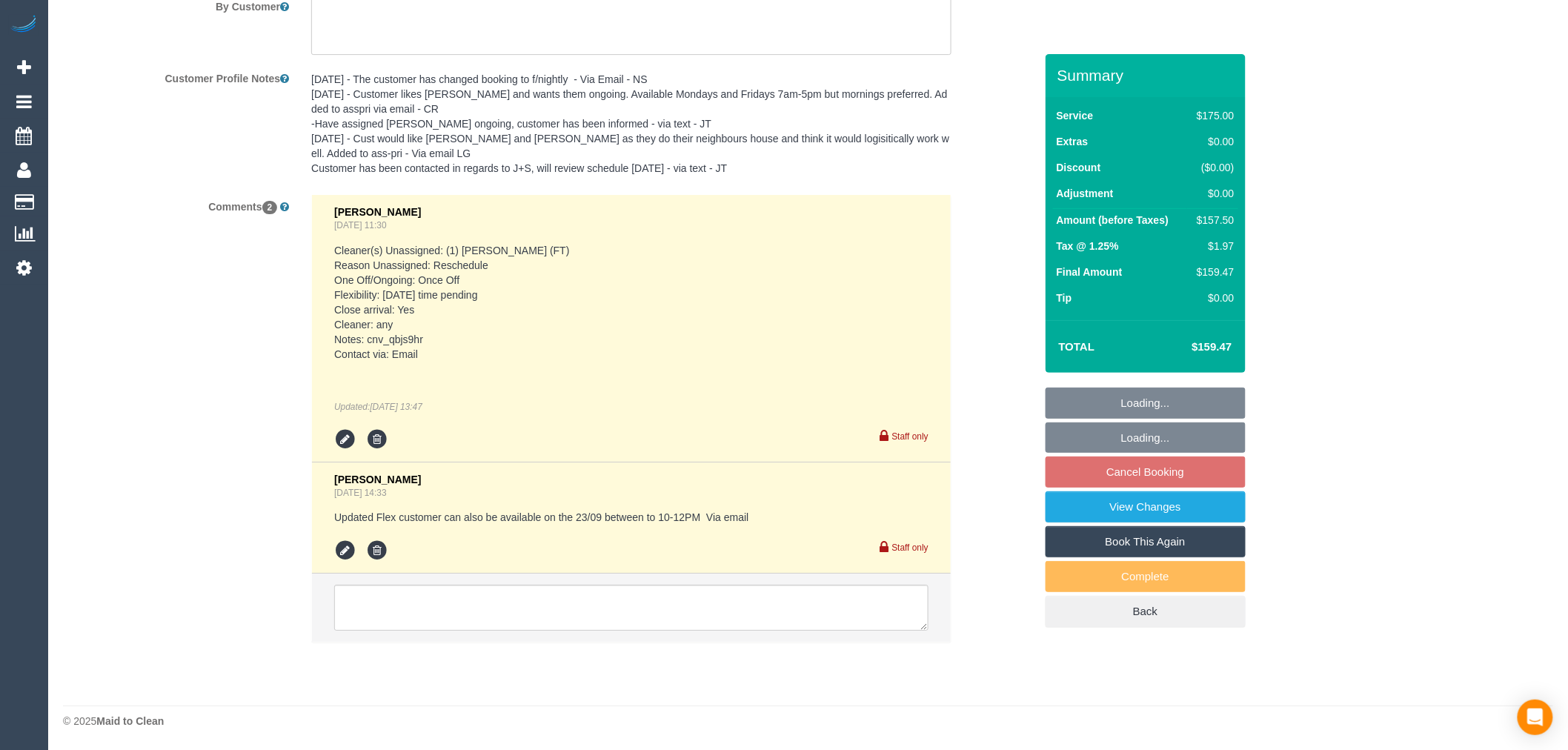
select select "string:stripe-pm_1NQkE02GScqysDRVnOQiwPaC"
select select "150"
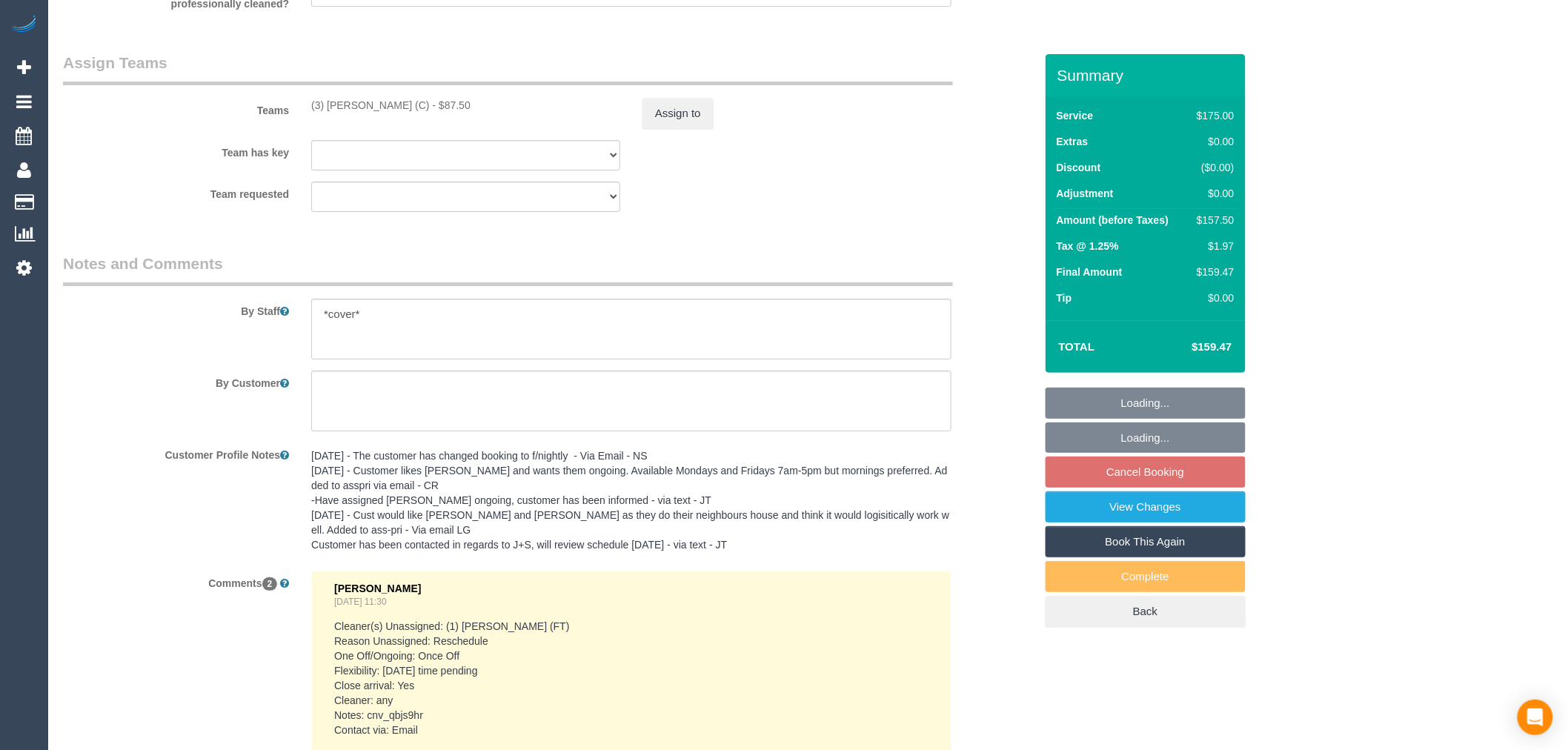
select select "spot4"
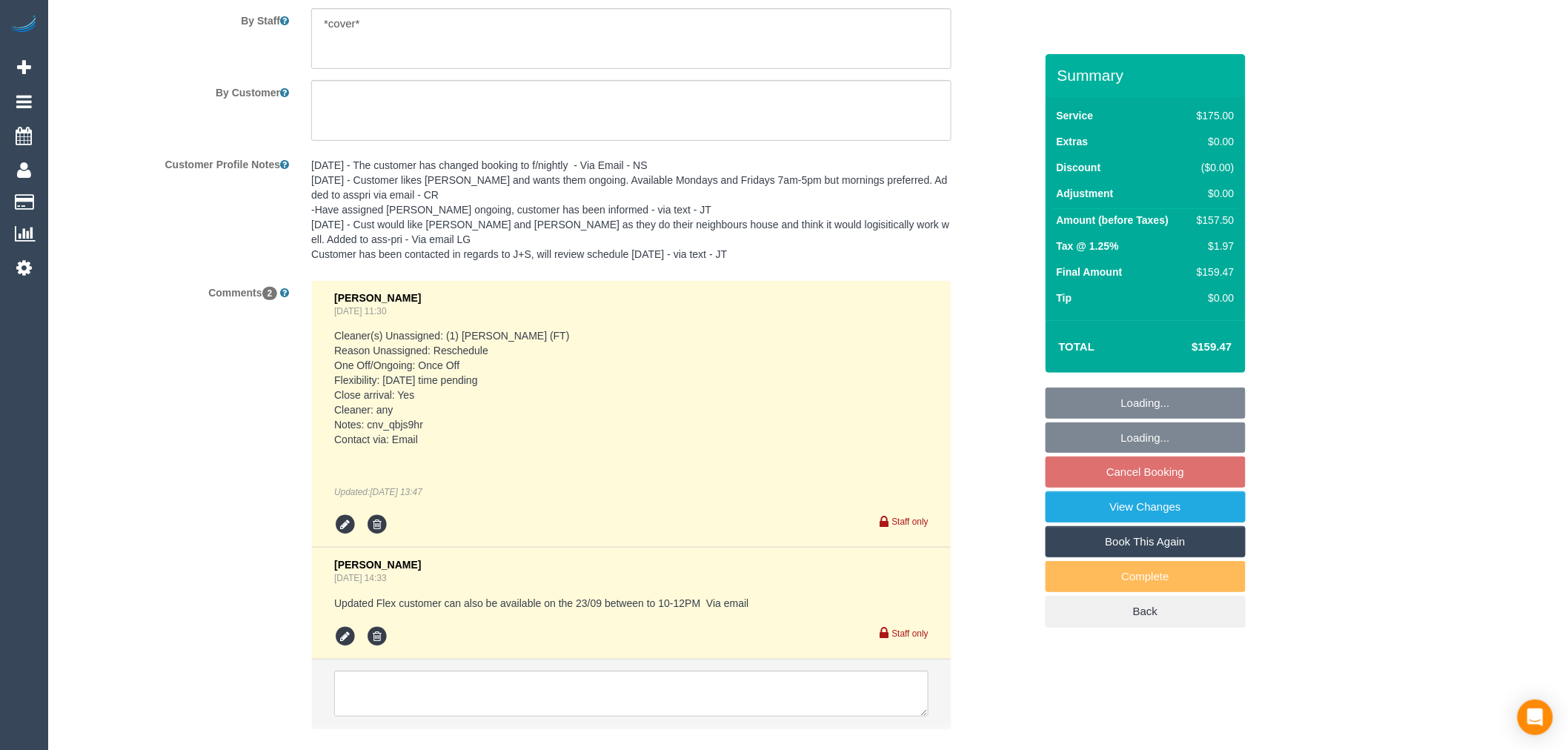
scroll to position [2536, 0]
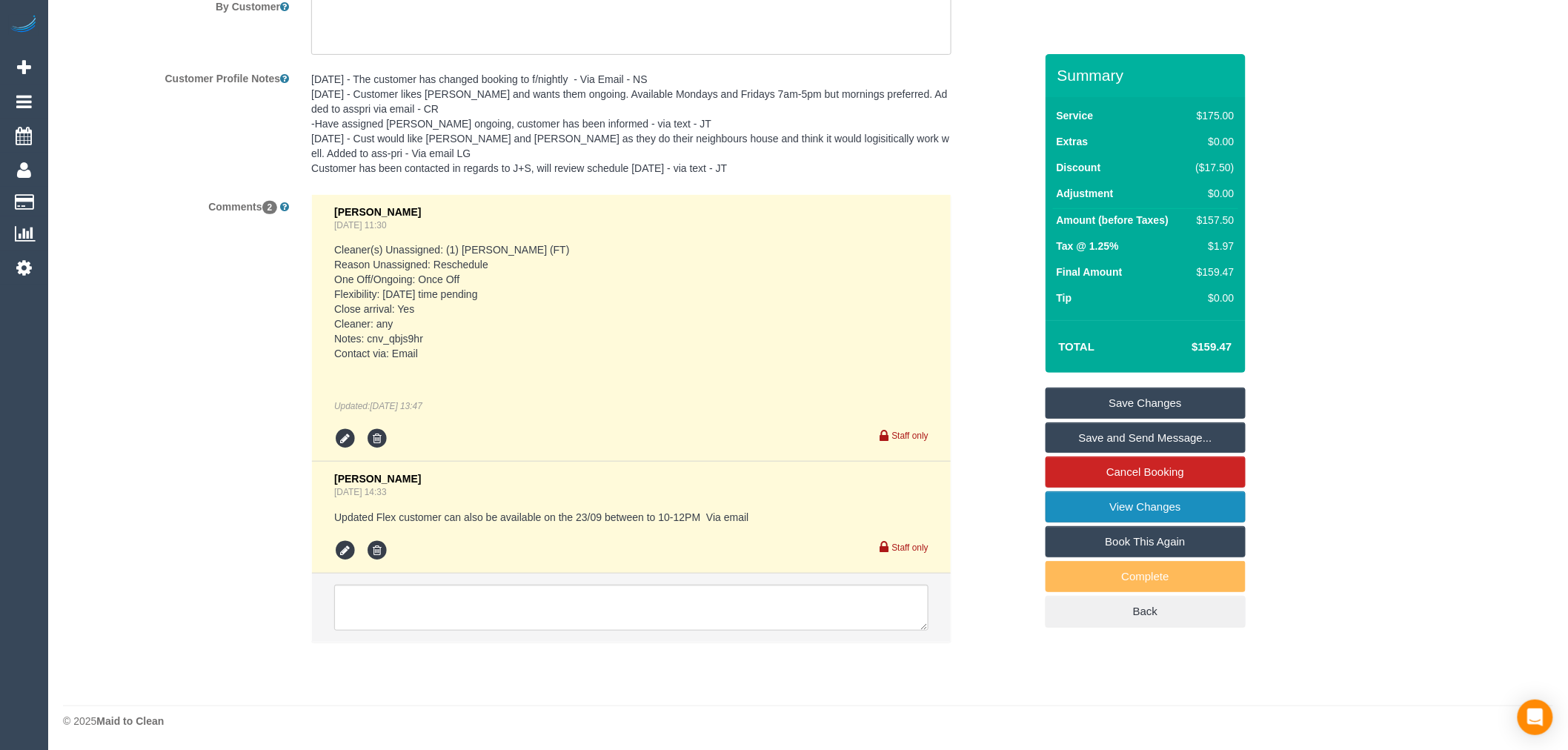
click at [1205, 504] on link "View Changes" at bounding box center [1146, 507] width 200 height 32
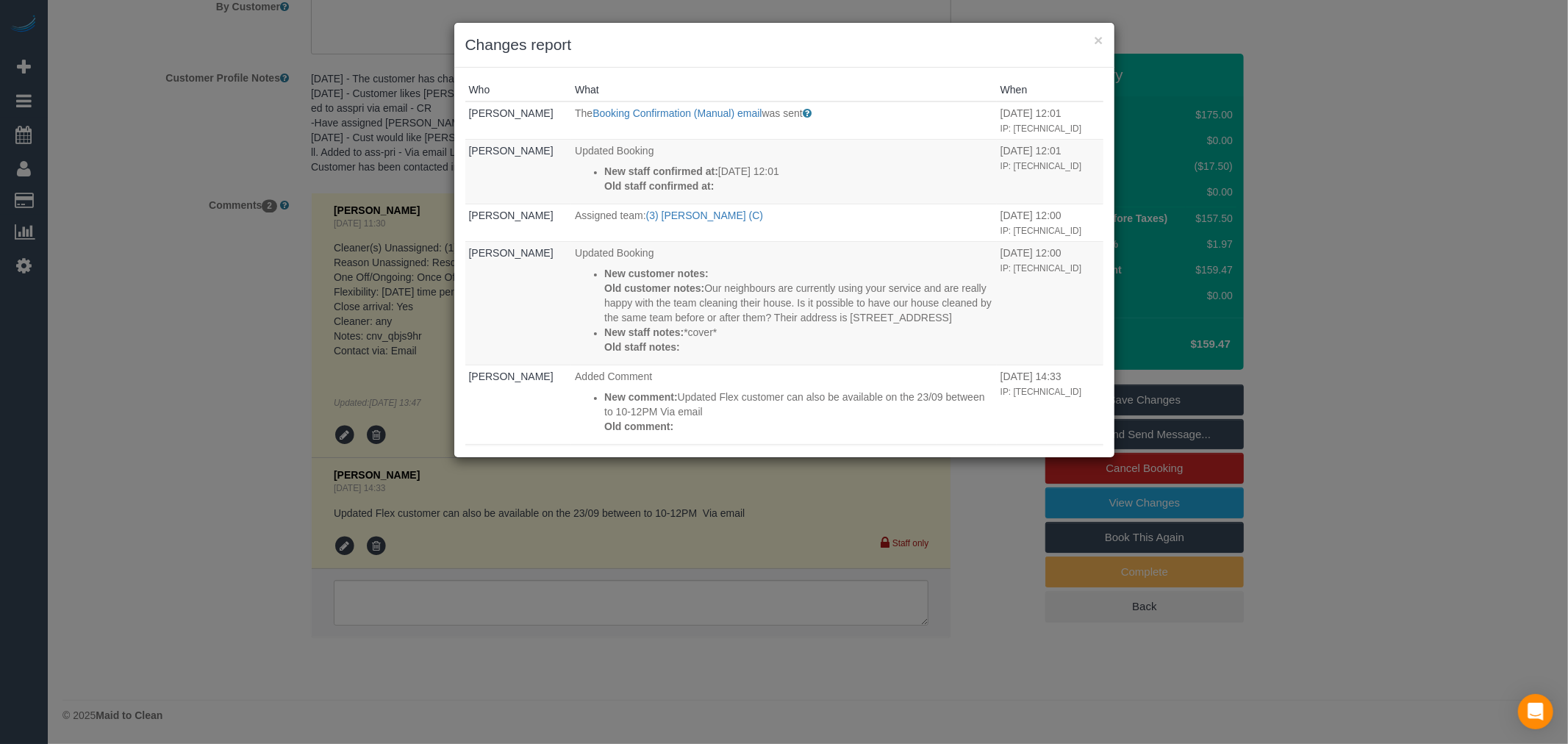
click at [1092, 44] on h3 "Changes report" at bounding box center [784, 45] width 638 height 22
click at [1097, 40] on button "×" at bounding box center [1097, 39] width 9 height 15
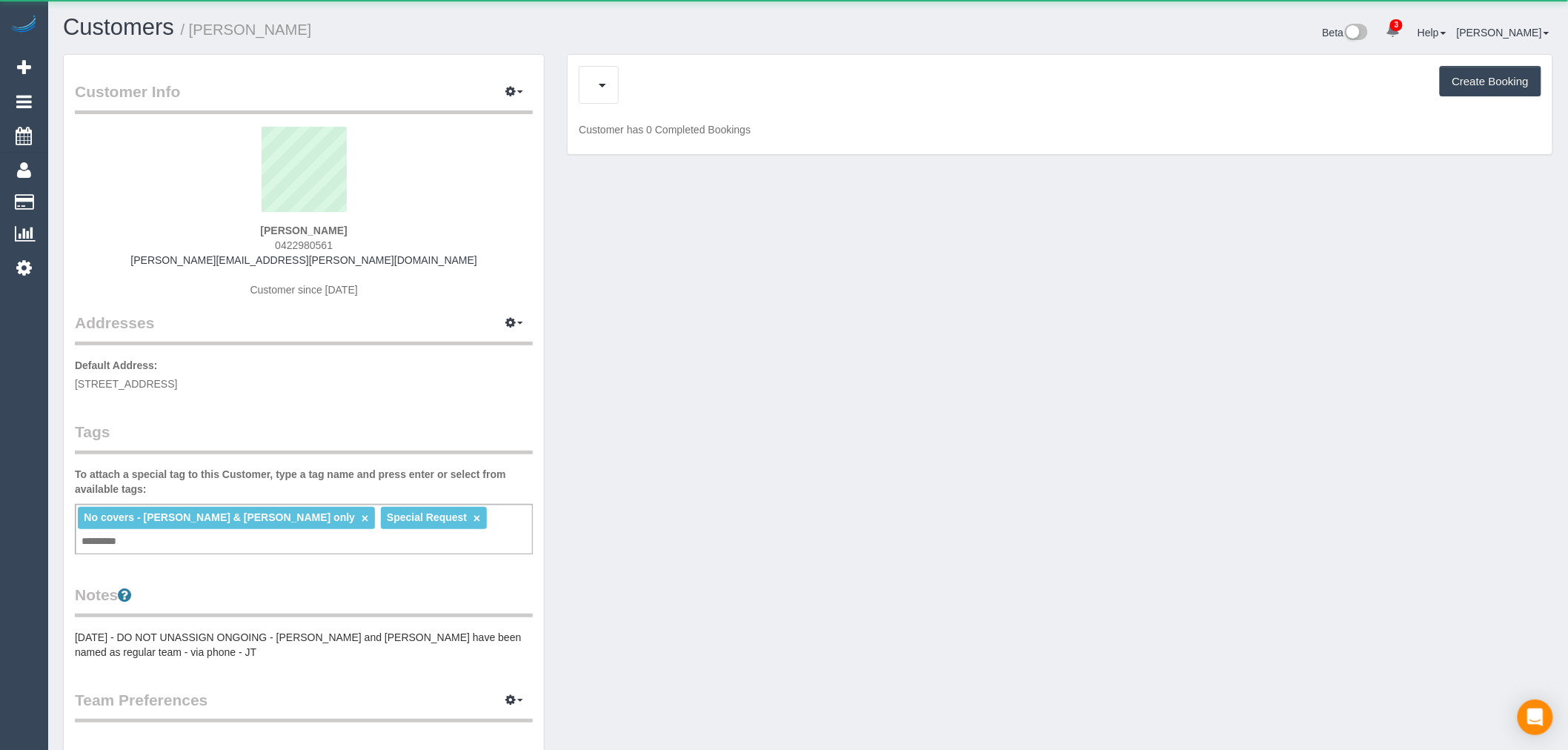
click at [787, 89] on div "Upcoming Bookings (12) Feedback (11) Create Booking" at bounding box center [1060, 85] width 963 height 38
click at [782, 89] on span "Completed Bookings (15)" at bounding box center [687, 85] width 192 height 19
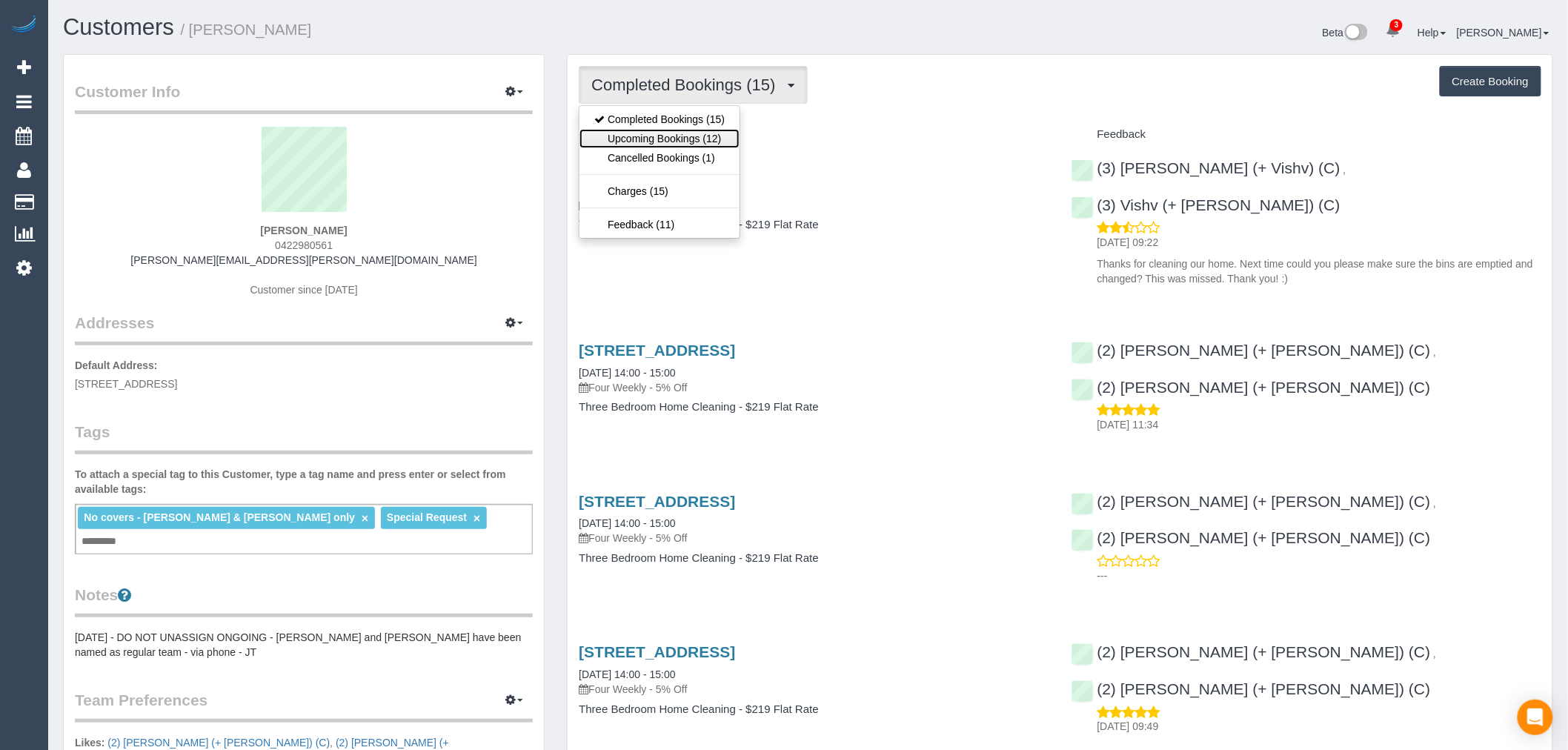
click at [719, 141] on link "Upcoming Bookings (12)" at bounding box center [660, 139] width 160 height 19
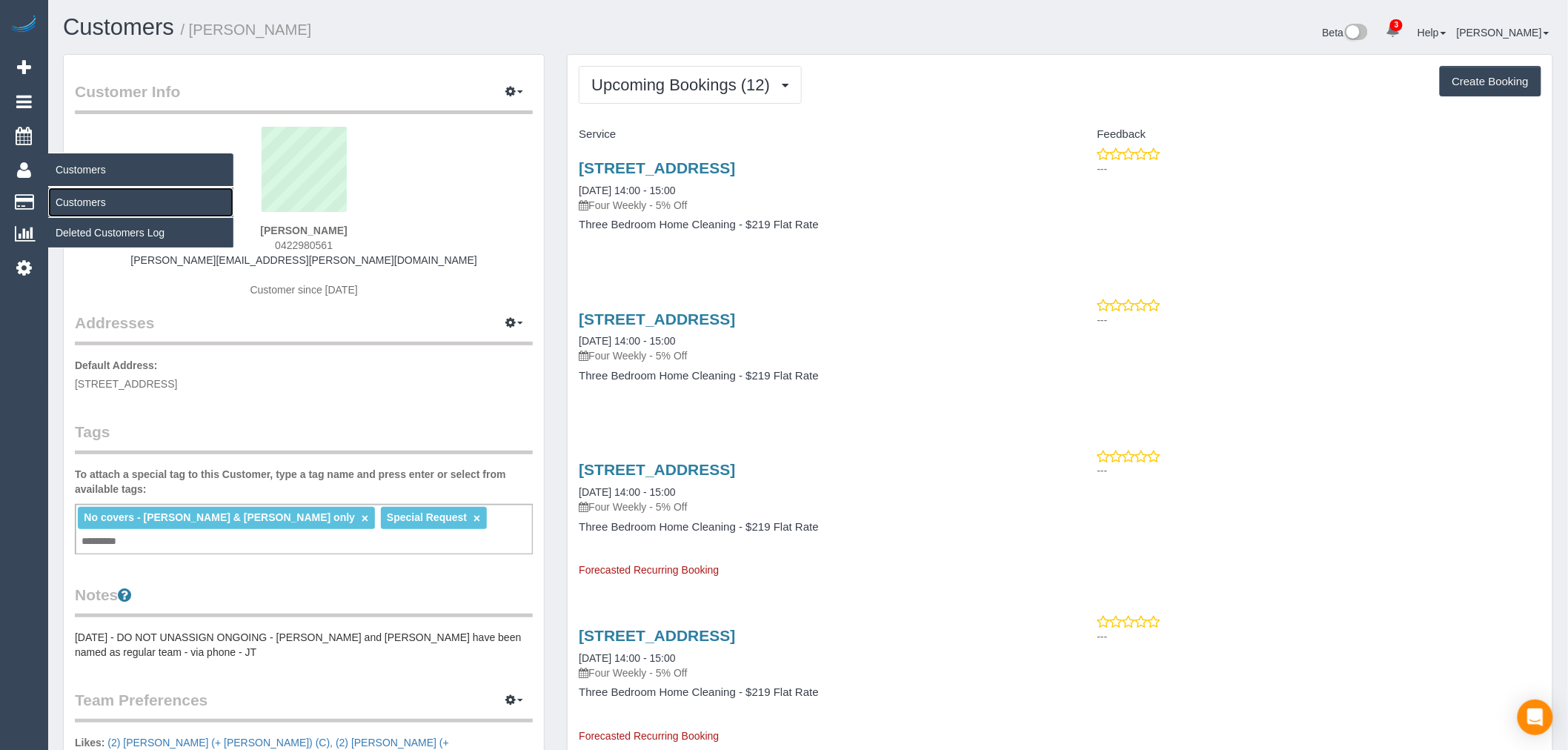
click at [94, 201] on link "Customers" at bounding box center [141, 202] width 185 height 30
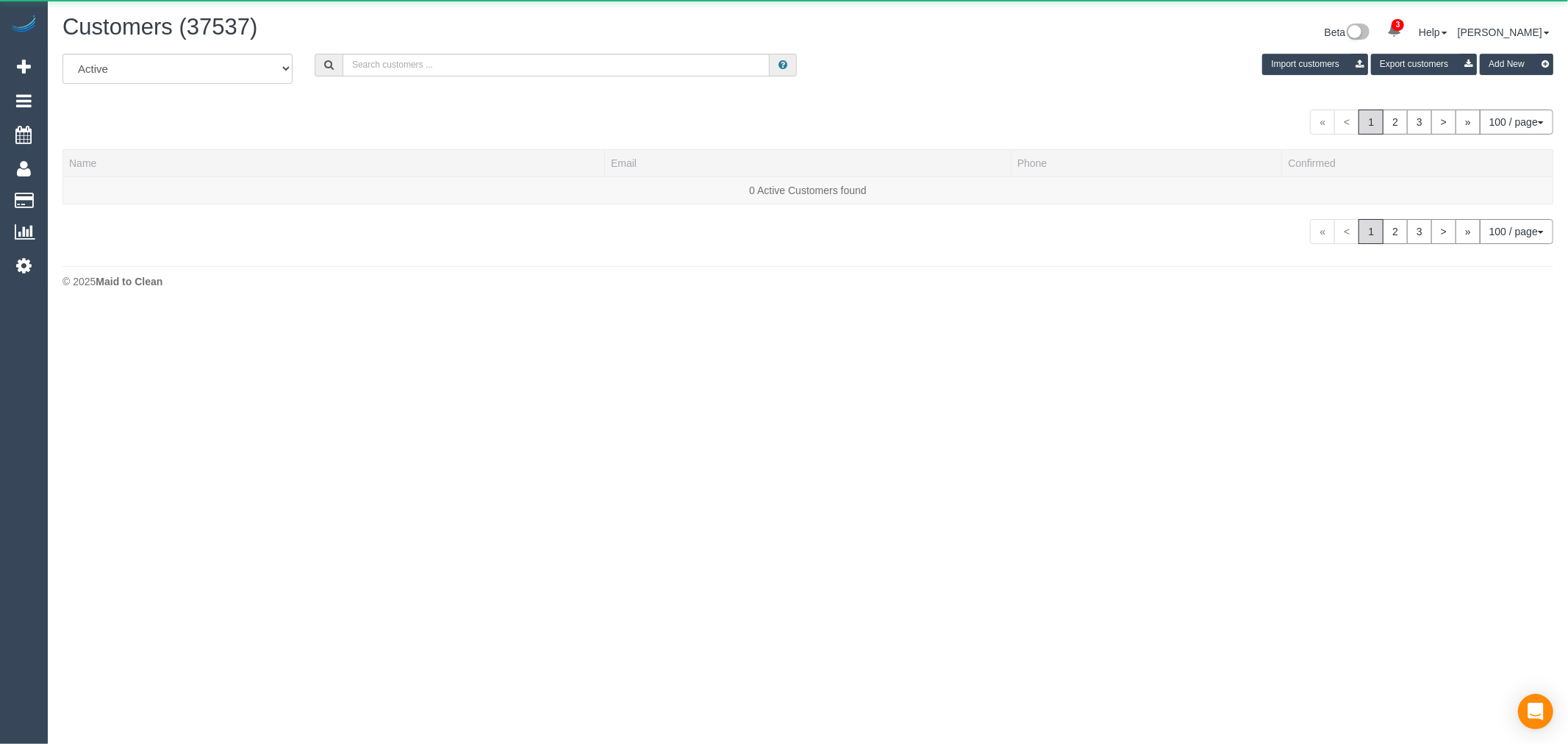
click at [427, 81] on div "All Active Archived Import customers Export customers Add New" at bounding box center [807, 74] width 1513 height 41
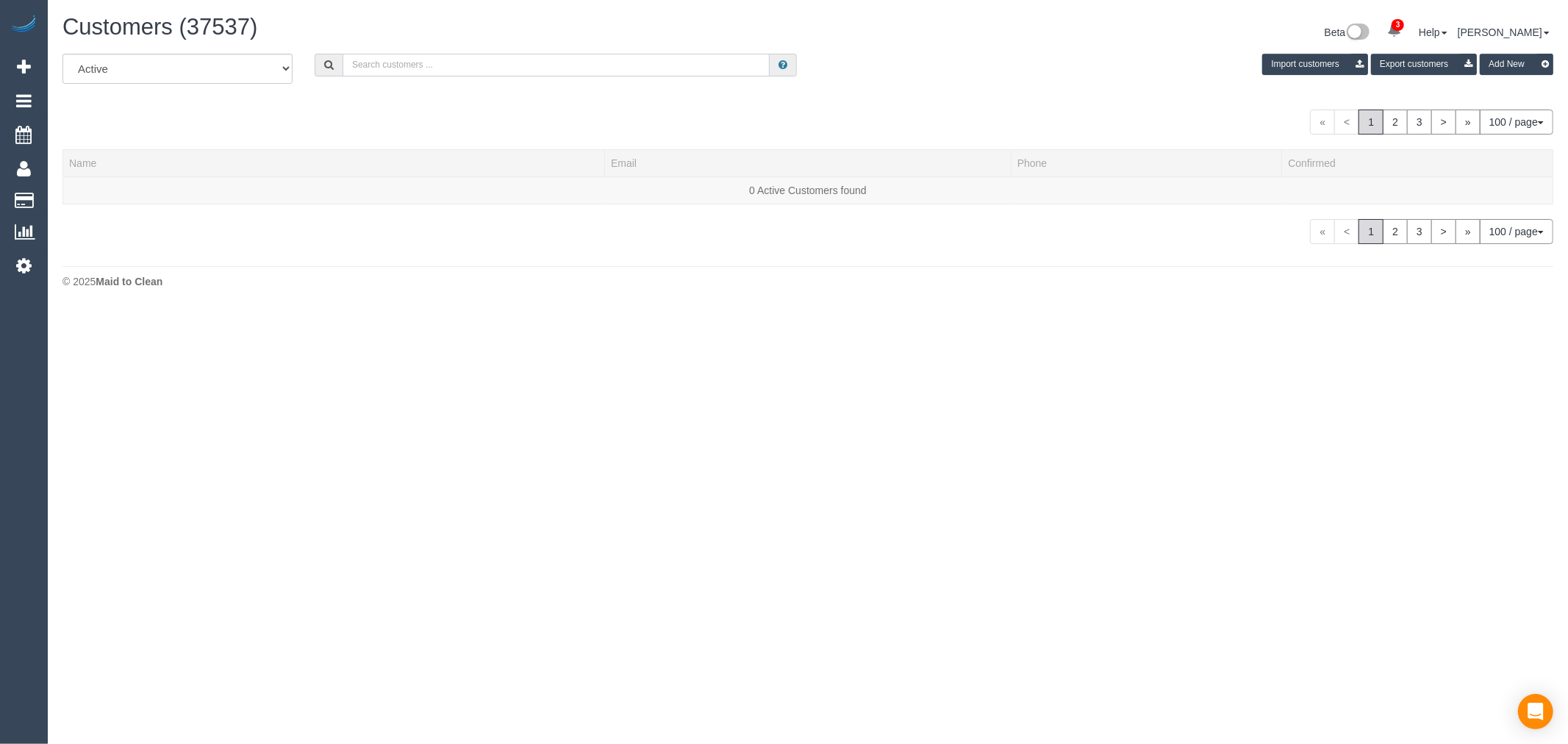
click at [434, 75] on input "text" at bounding box center [556, 65] width 427 height 22
paste input "Sardar Saini"
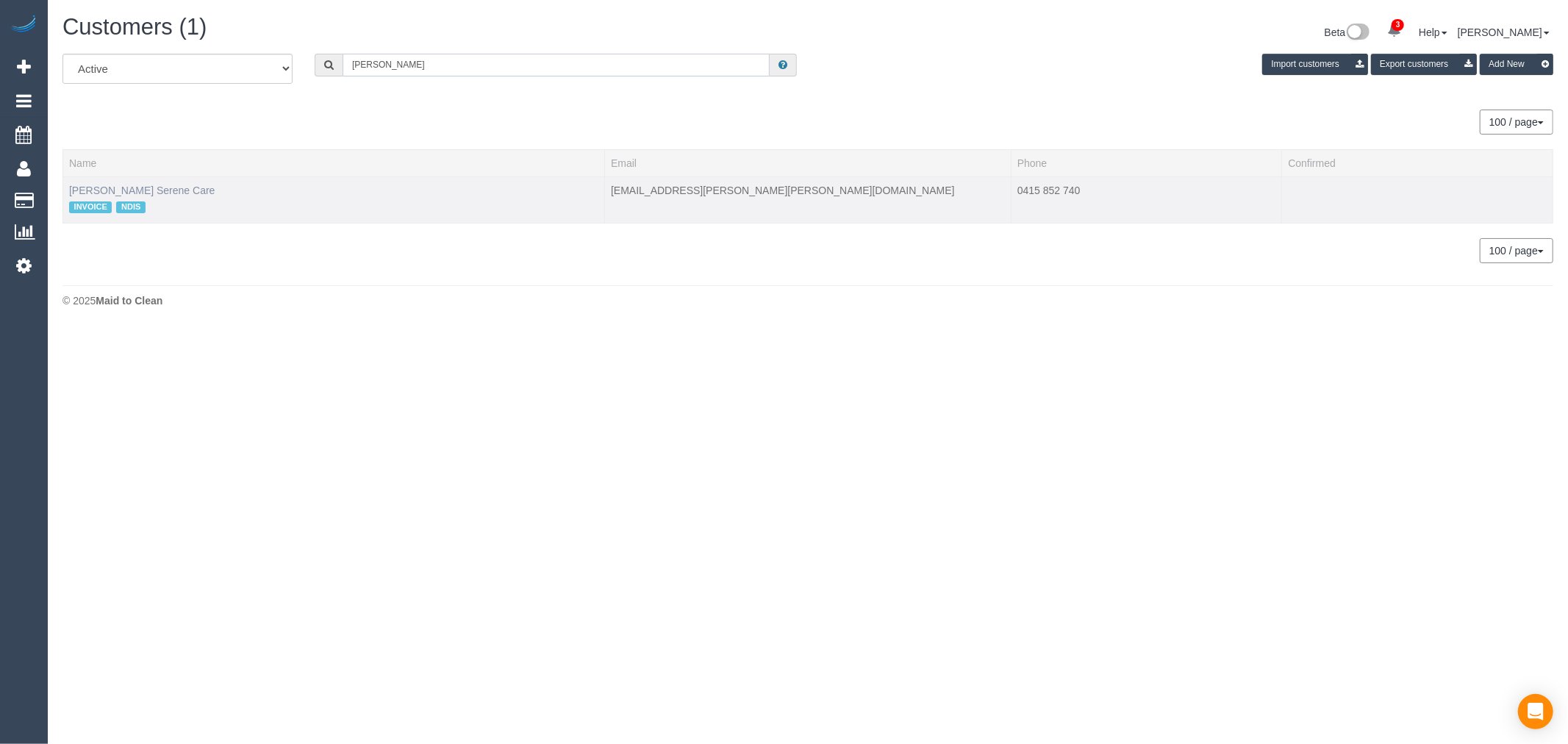
type input "Sardar Saini"
click at [83, 184] on link "Sardar Saini Serene Care" at bounding box center [142, 190] width 146 height 12
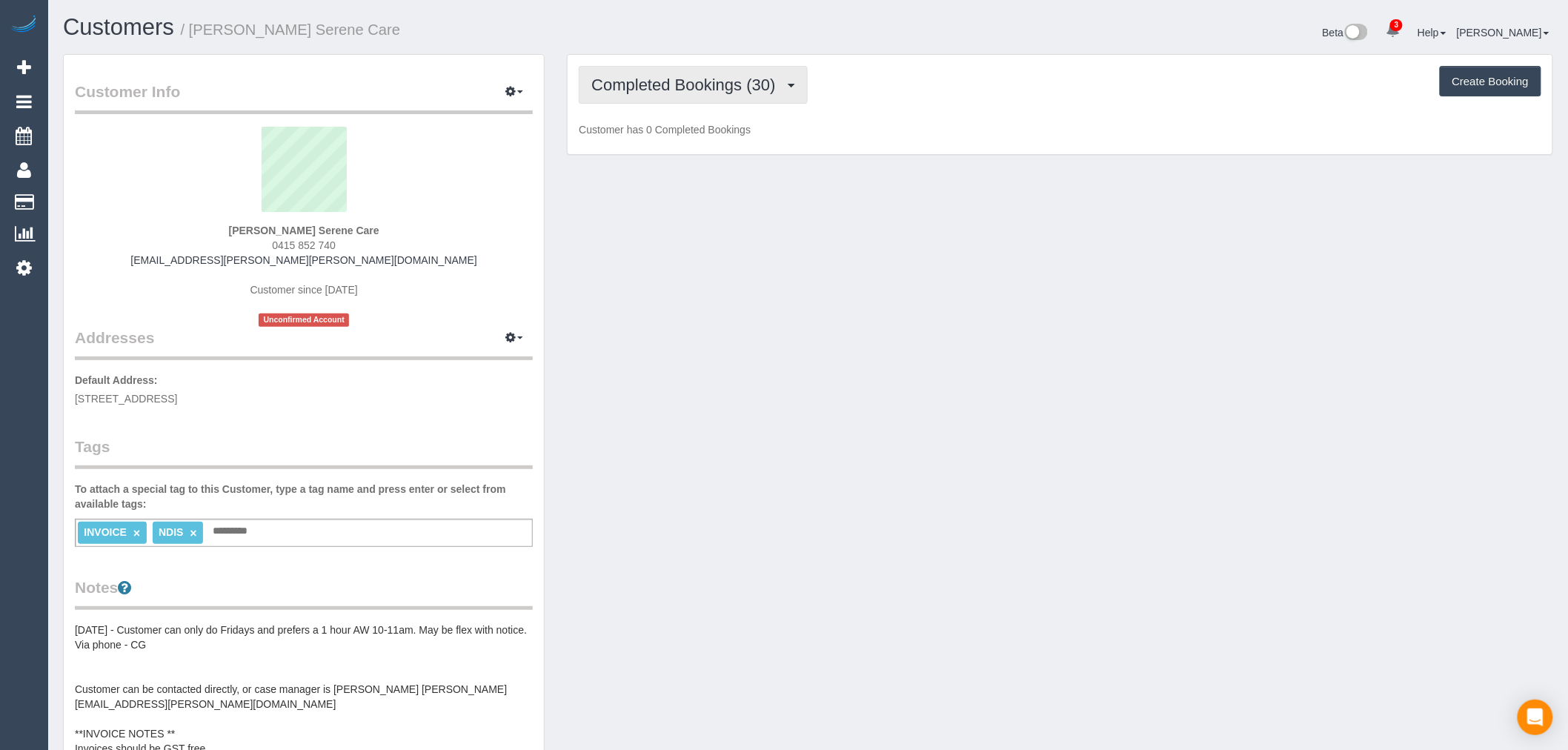
click at [686, 85] on span "Completed Bookings (30)" at bounding box center [687, 85] width 192 height 19
click at [687, 136] on link "Upcoming Bookings (13)" at bounding box center [660, 139] width 160 height 19
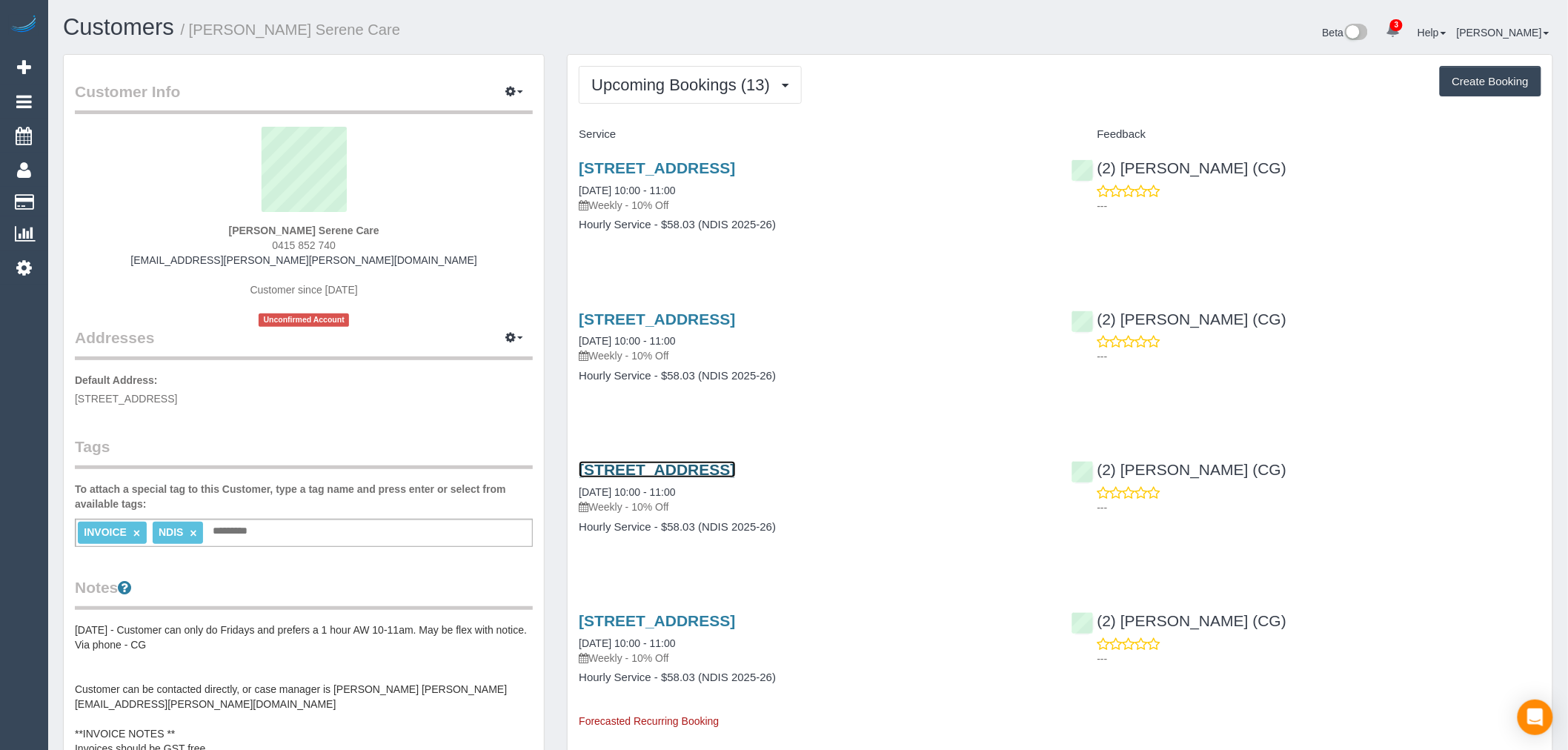
click at [736, 468] on link "1d Hurtle Street, Ascot Vale, VIC 3032" at bounding box center [656, 469] width 156 height 17
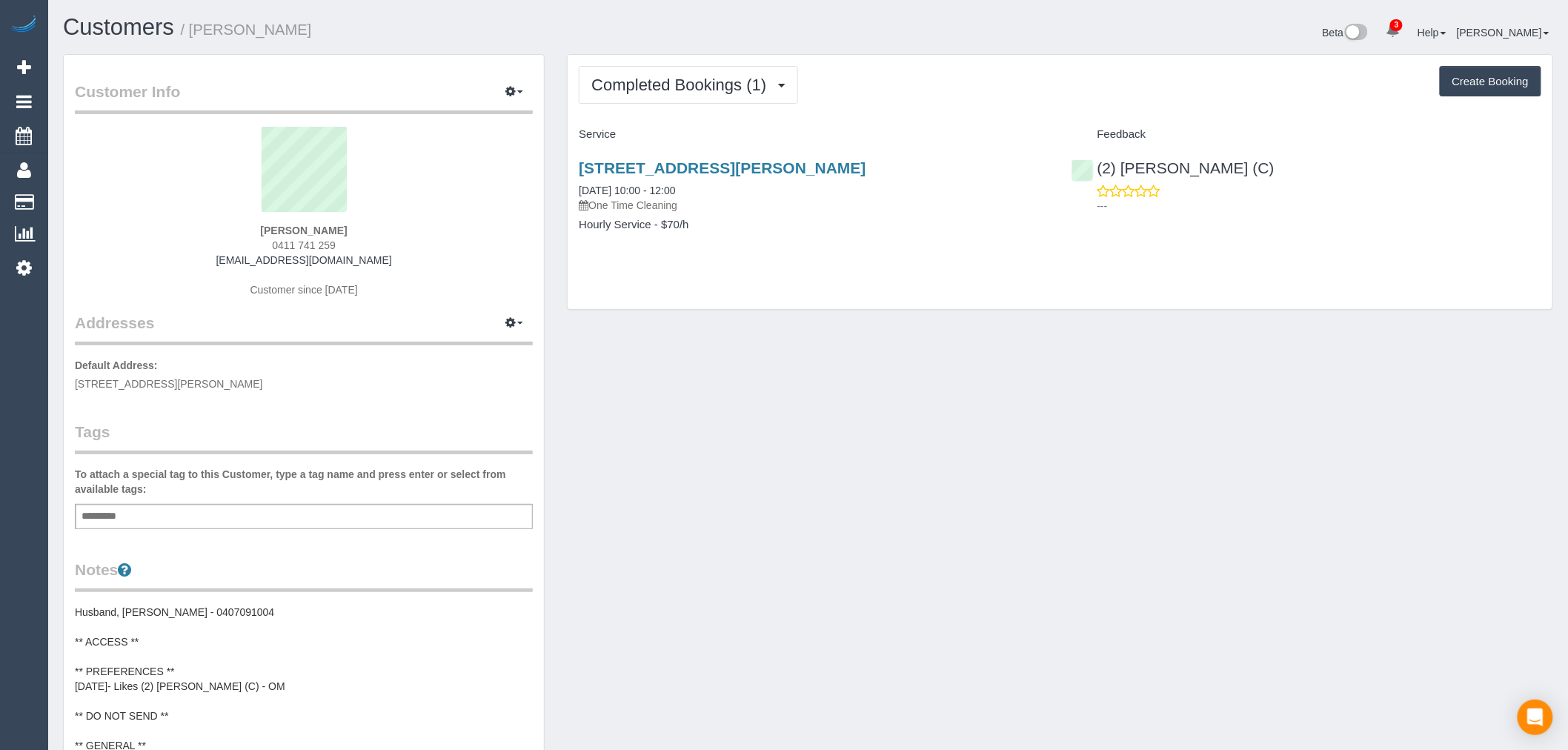
copy span "[STREET_ADDRESS][PERSON_NAME]"
drag, startPoint x: 309, startPoint y: 381, endPoint x: 76, endPoint y: 387, distance: 233.1
click at [76, 387] on p "Default Address: [STREET_ADDRESS][PERSON_NAME]" at bounding box center [304, 374] width 458 height 33
drag, startPoint x: 366, startPoint y: 232, endPoint x: 215, endPoint y: 235, distance: 151.0
click at [215, 235] on div "[PERSON_NAME] 0411 741 259 [PERSON_NAME][EMAIL_ADDRESS][DOMAIN_NAME] Customer s…" at bounding box center [304, 219] width 458 height 185
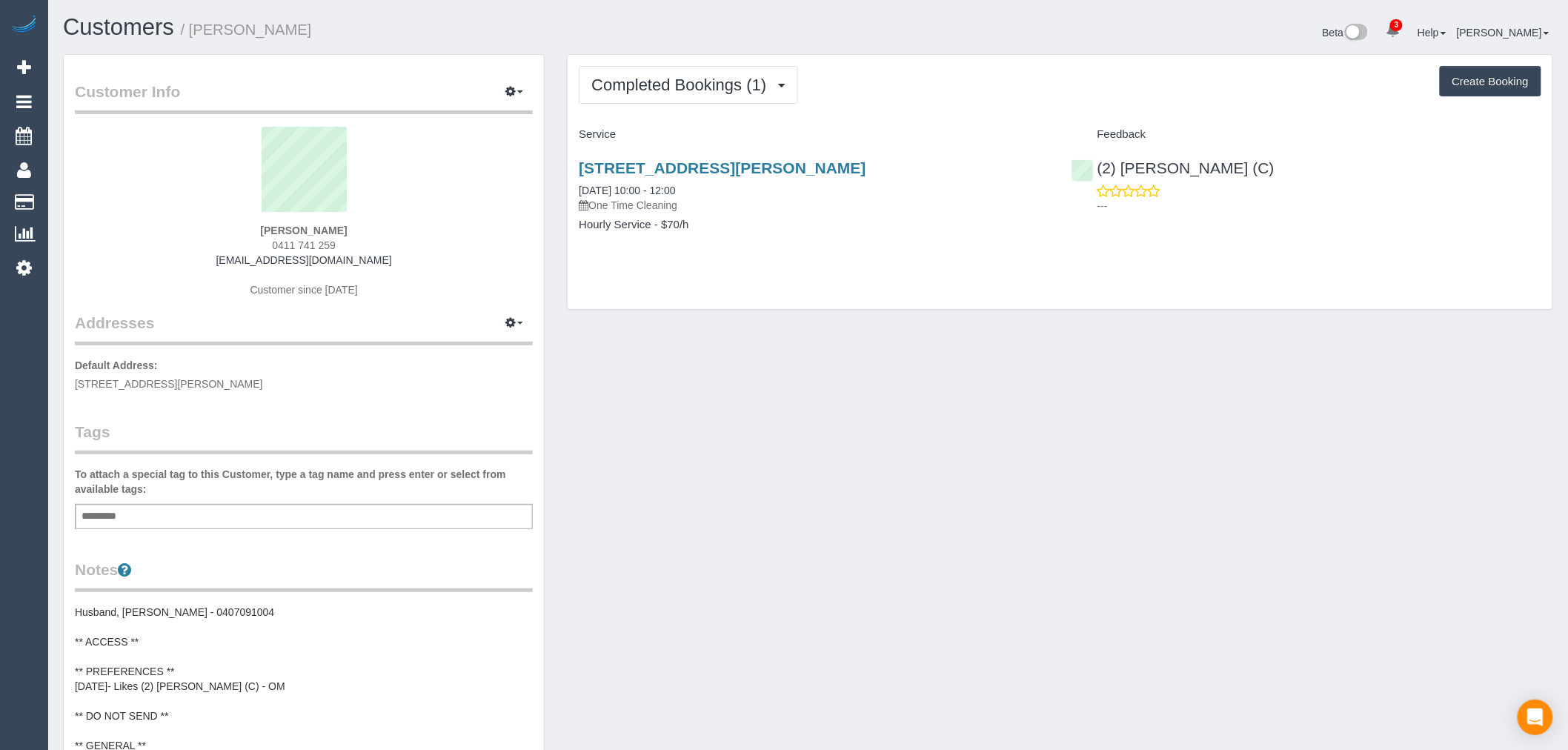
copy strong "[PERSON_NAME]"
copy span "0411 741 259"
drag, startPoint x: 339, startPoint y: 249, endPoint x: 263, endPoint y: 249, distance: 76.0
click at [263, 249] on div "[PERSON_NAME] 0411 741 259 [PERSON_NAME][EMAIL_ADDRESS][DOMAIN_NAME] Customer s…" at bounding box center [304, 219] width 458 height 185
click at [209, 593] on div "Notes Husband, [PERSON_NAME] - 0407091004 ** ACCESS ** ** PREFERENCES ** [DATE]…" at bounding box center [304, 670] width 458 height 224
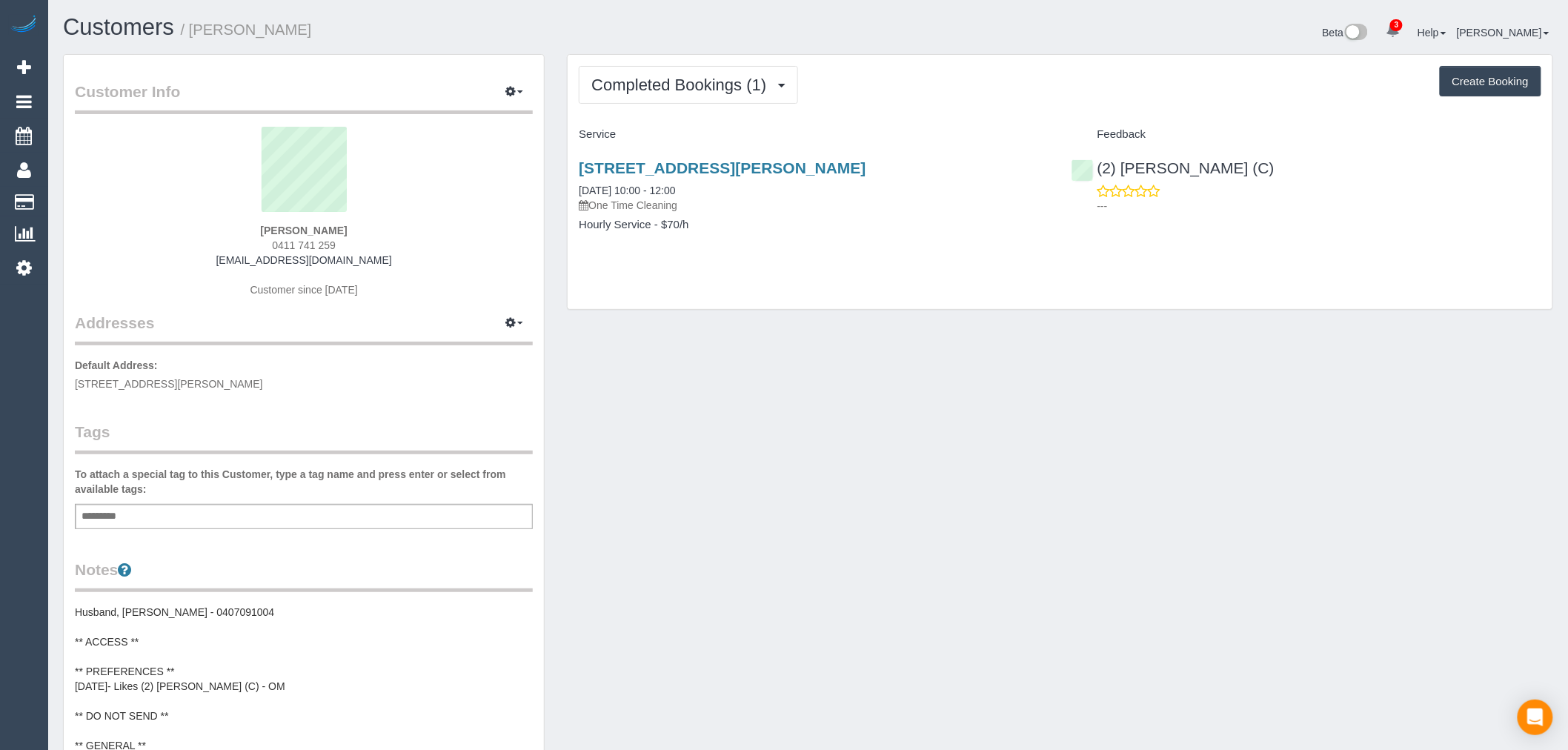
drag, startPoint x: 280, startPoint y: 602, endPoint x: 268, endPoint y: 602, distance: 12.0
click at [268, 602] on div "Notes Husband, [PERSON_NAME] - 0407091004 ** ACCESS ** ** PREFERENCES ** [DATE]…" at bounding box center [304, 670] width 458 height 224
click at [248, 611] on pre "Husband, [PERSON_NAME] - 0407091004 ** ACCESS ** ** PREFERENCES ** [DATE]- Like…" at bounding box center [304, 693] width 458 height 178
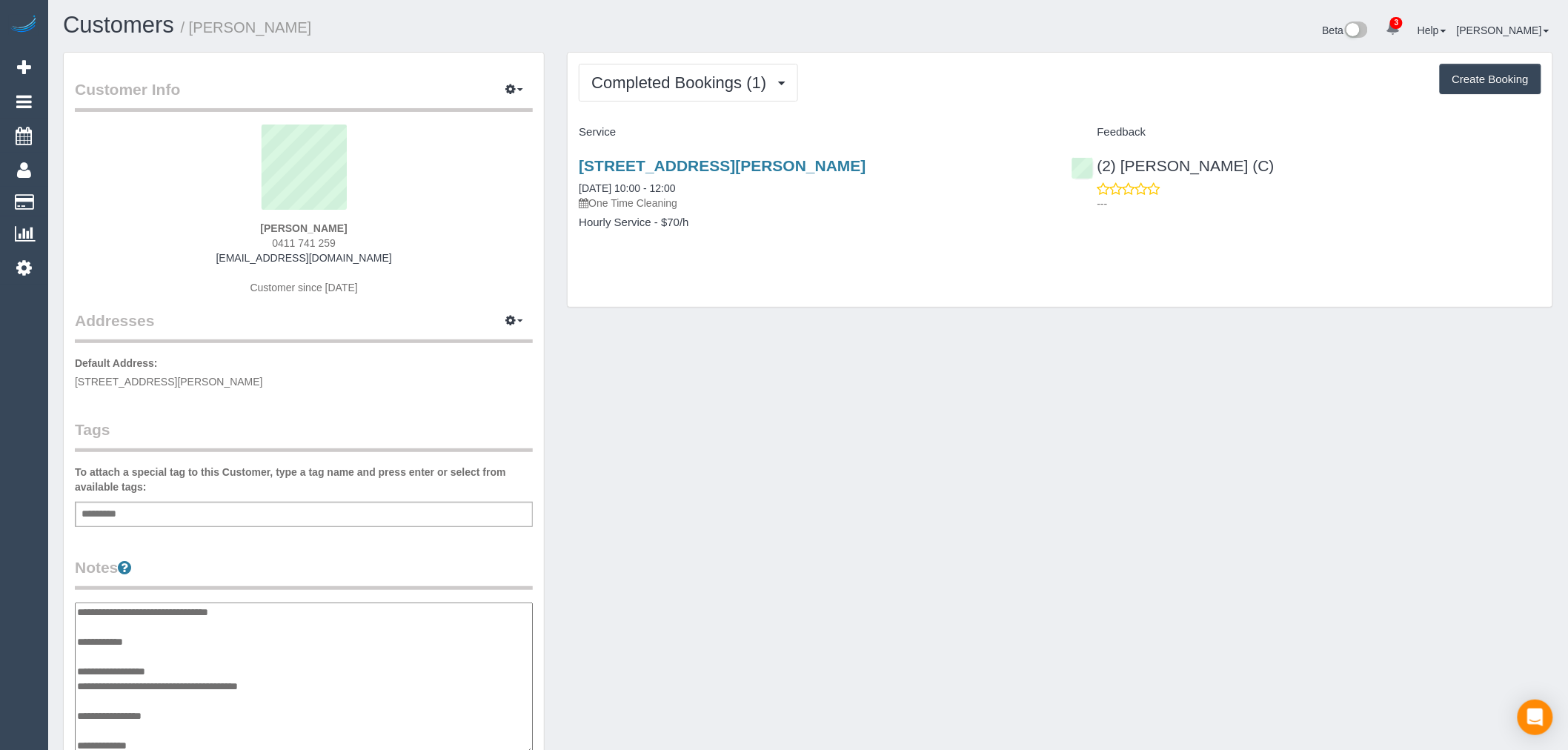
drag, startPoint x: 268, startPoint y: 613, endPoint x: 202, endPoint y: 605, distance: 66.5
click at [202, 605] on textarea "**********" at bounding box center [304, 678] width 458 height 153
click at [934, 647] on div "Customer Info Edit Contact Info Send Message Email Preferences Special Sales Ta…" at bounding box center [807, 615] width 1512 height 1127
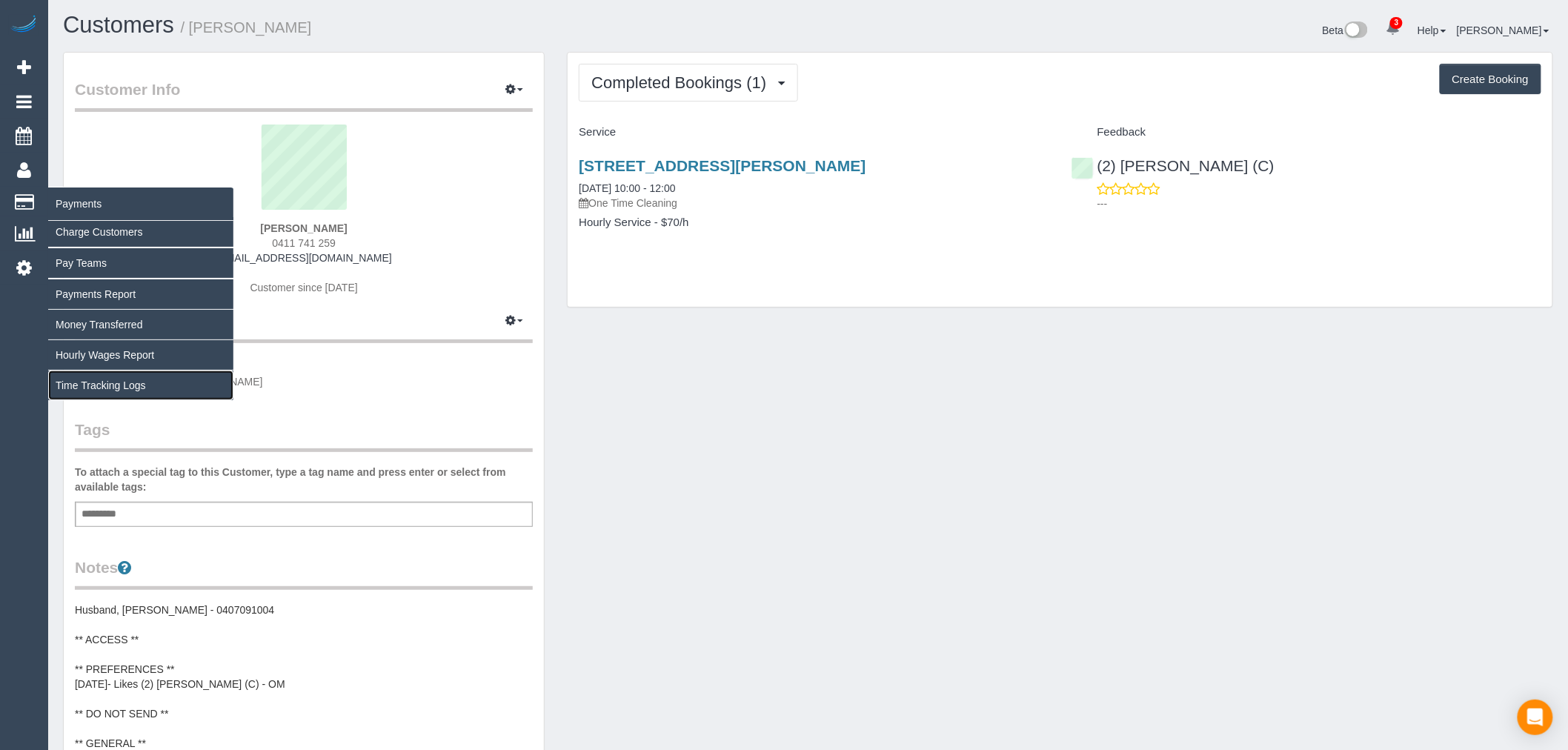
click at [116, 380] on link "Time Tracking Logs" at bounding box center [141, 385] width 185 height 30
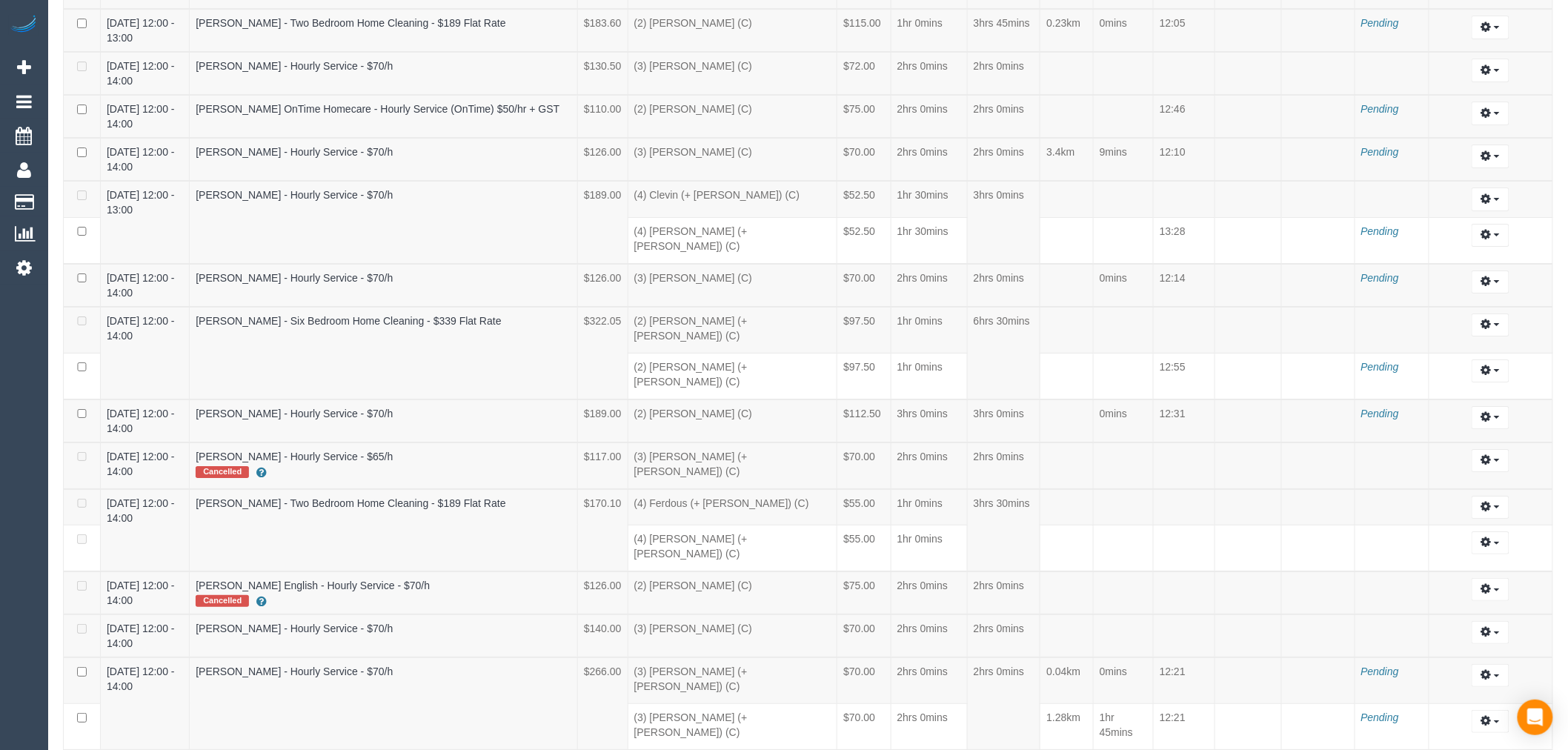
scroll to position [4477, 0]
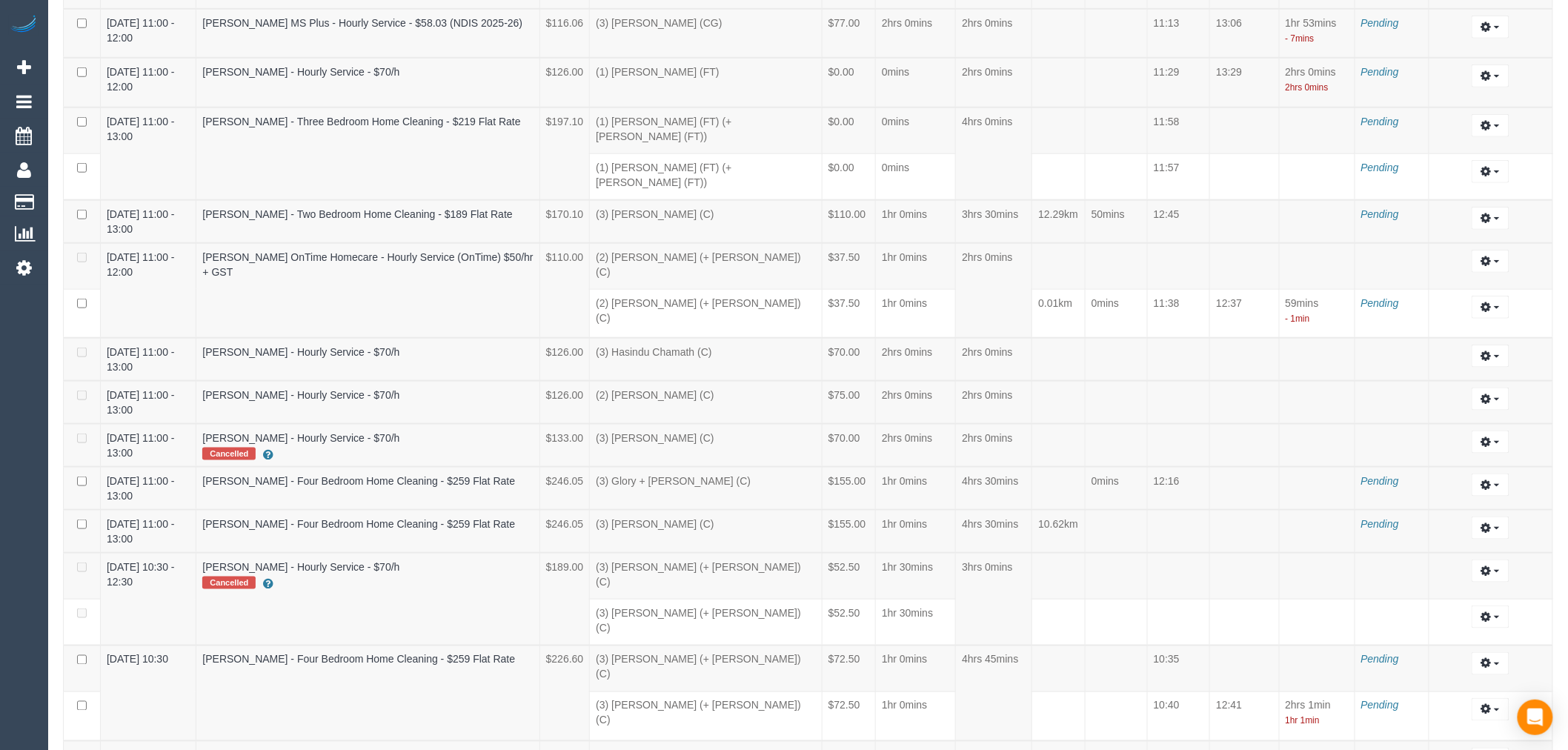
scroll to position [0, 0]
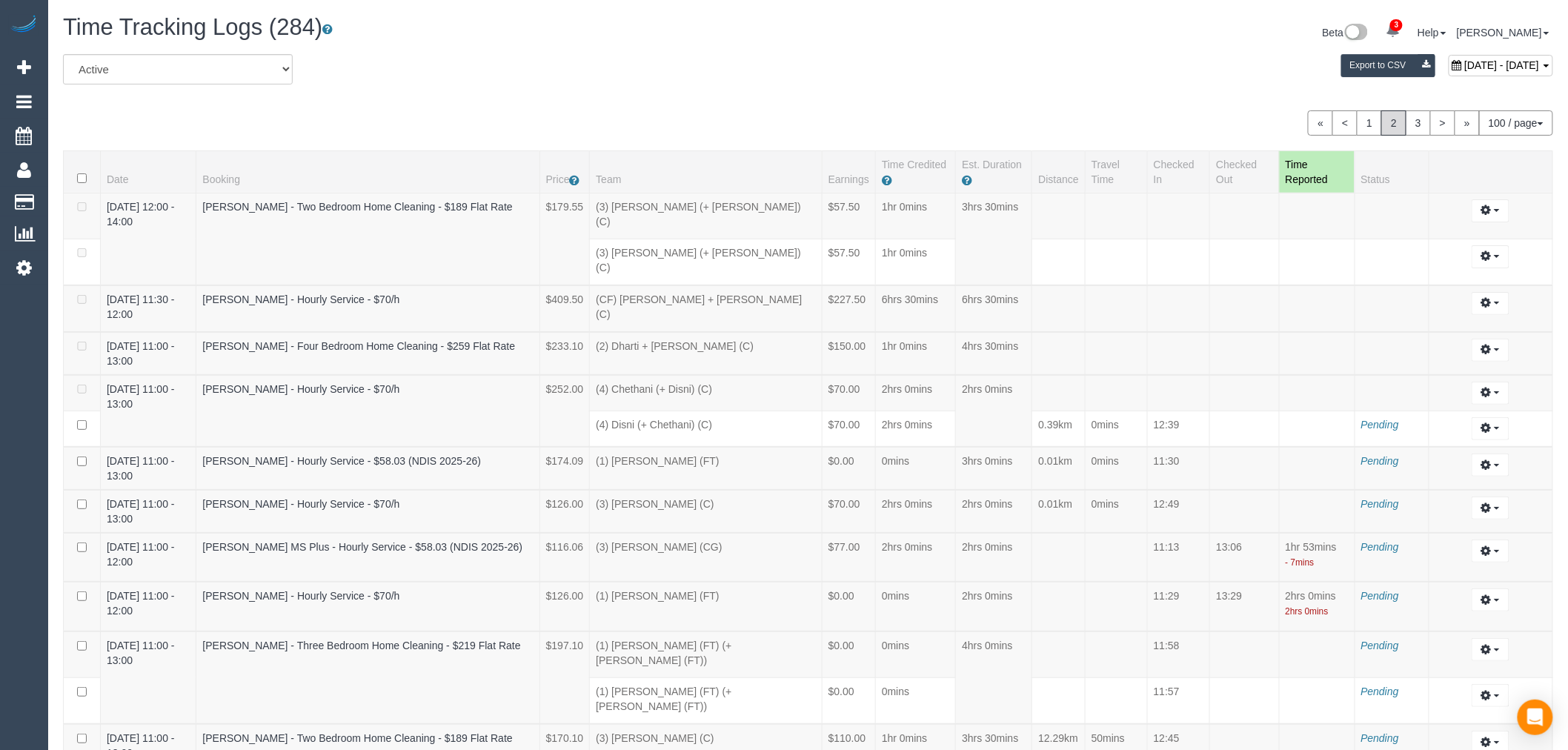
click at [1465, 65] on span "[DATE] - [DATE]" at bounding box center [1502, 65] width 75 height 12
type input "**********"
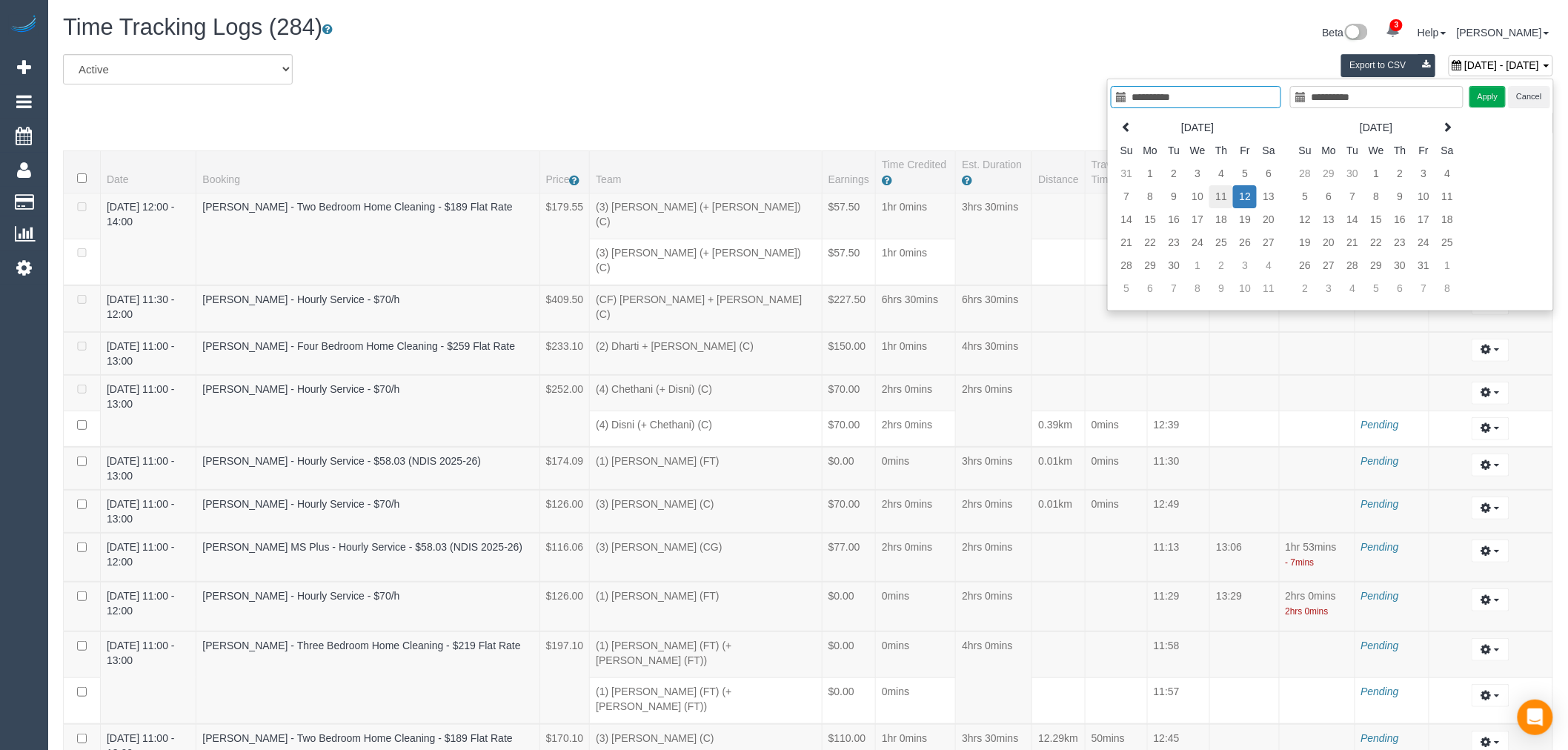
type input "**********"
click at [1217, 196] on td "11" at bounding box center [1220, 196] width 23 height 23
click at [1482, 97] on div "Apply Cancel" at bounding box center [1510, 96] width 81 height 22
type input "**********"
click at [1217, 198] on td "11" at bounding box center [1220, 196] width 23 height 23
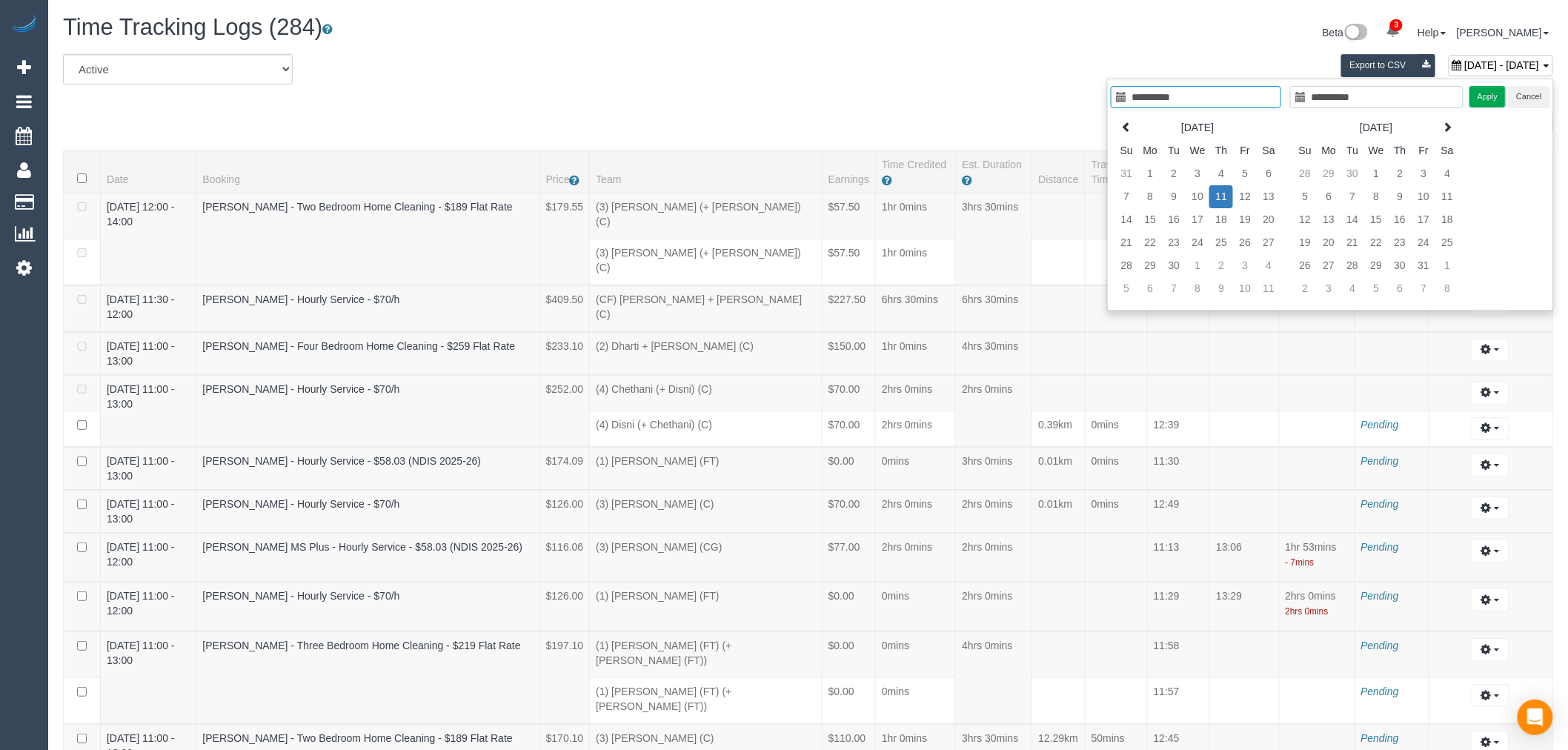
type input "**********"
click at [1491, 95] on button "Apply" at bounding box center [1488, 96] width 37 height 22
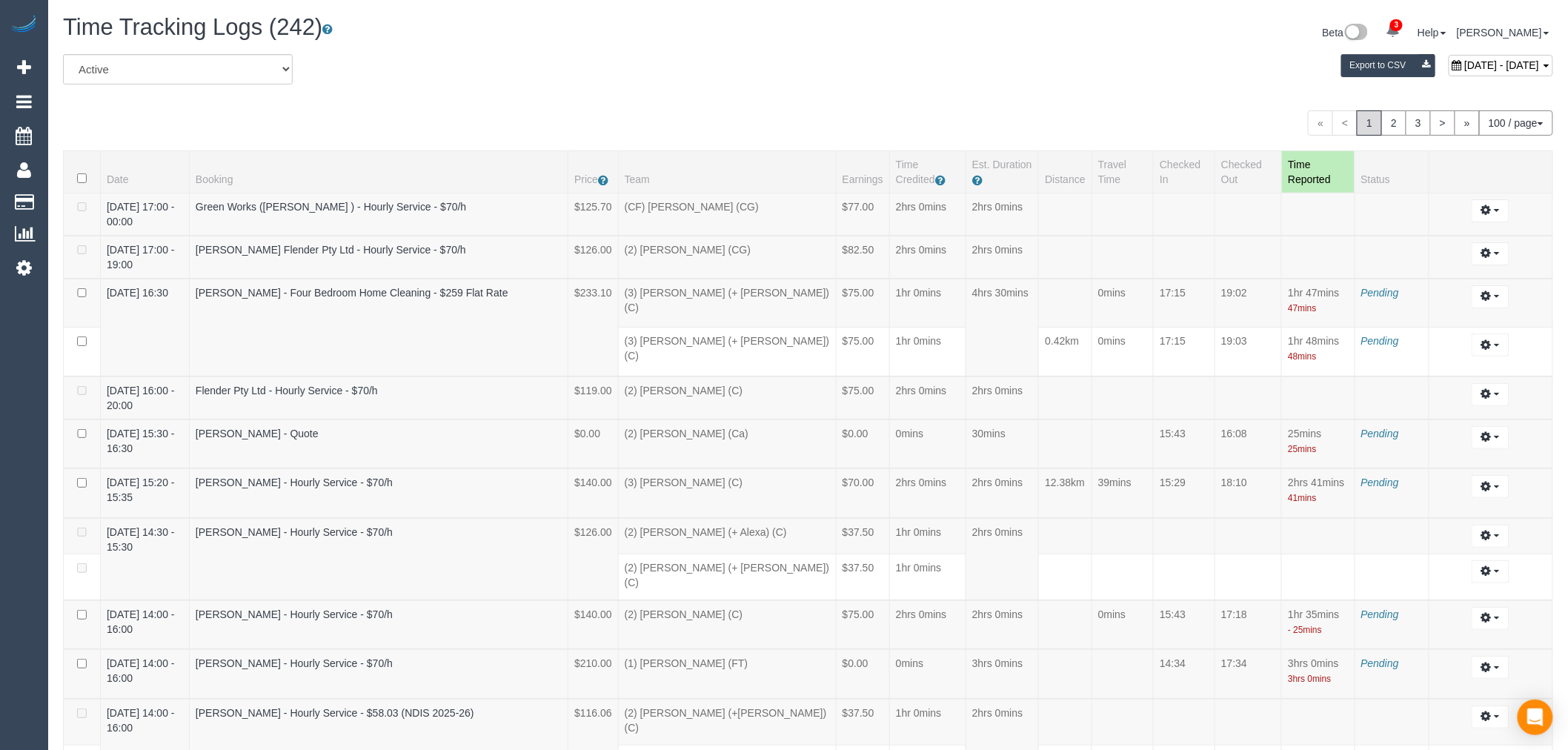
click at [1129, 94] on div "All Active Archived [DATE] - [DATE] Export to CSV" at bounding box center [807, 74] width 1512 height 41
click at [1394, 124] on link "2" at bounding box center [1393, 123] width 25 height 25
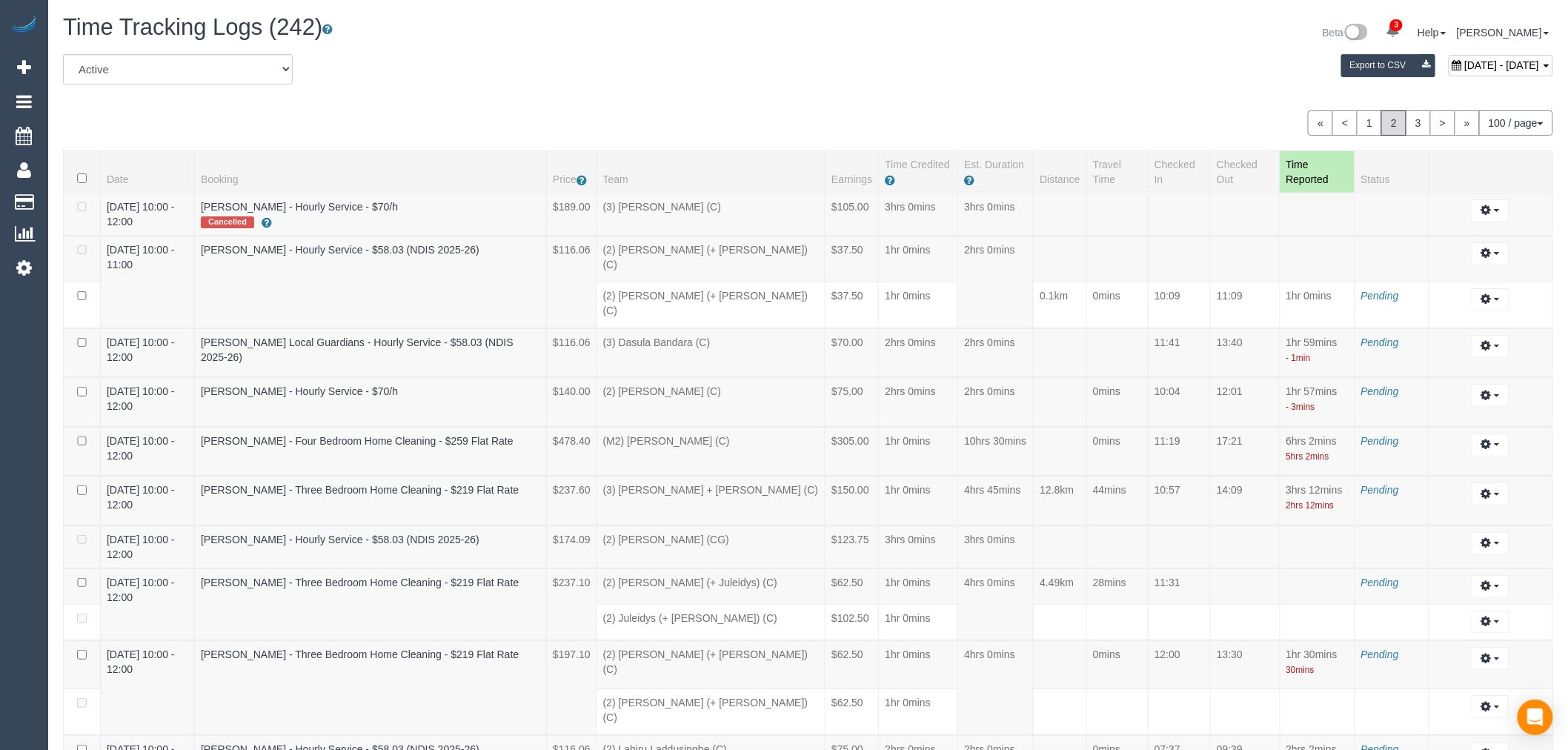
scroll to position [1110, 0]
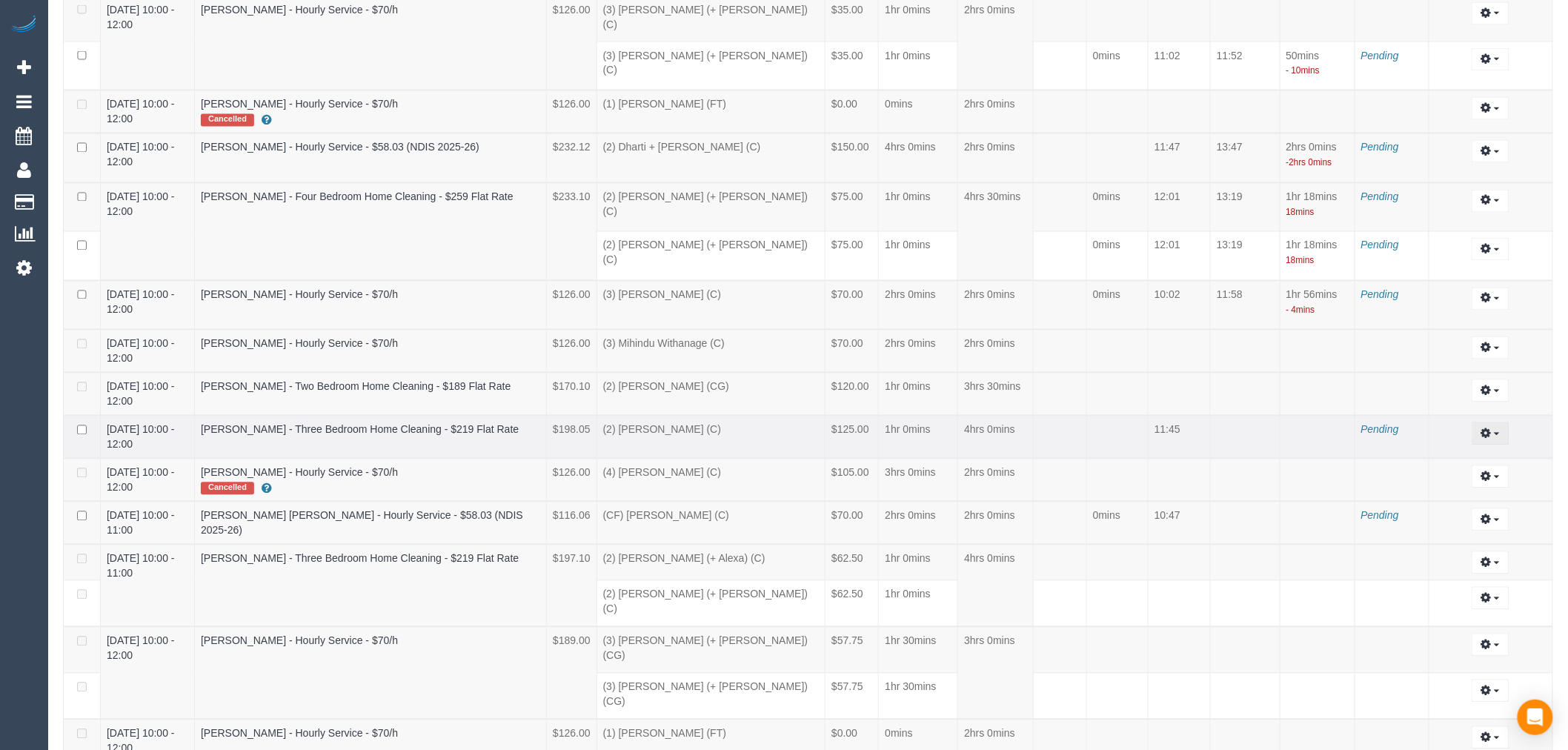
click at [1498, 432] on span "button" at bounding box center [1497, 434] width 6 height 3
click at [1441, 451] on link "Edit" at bounding box center [1450, 461] width 117 height 19
select select "draft"
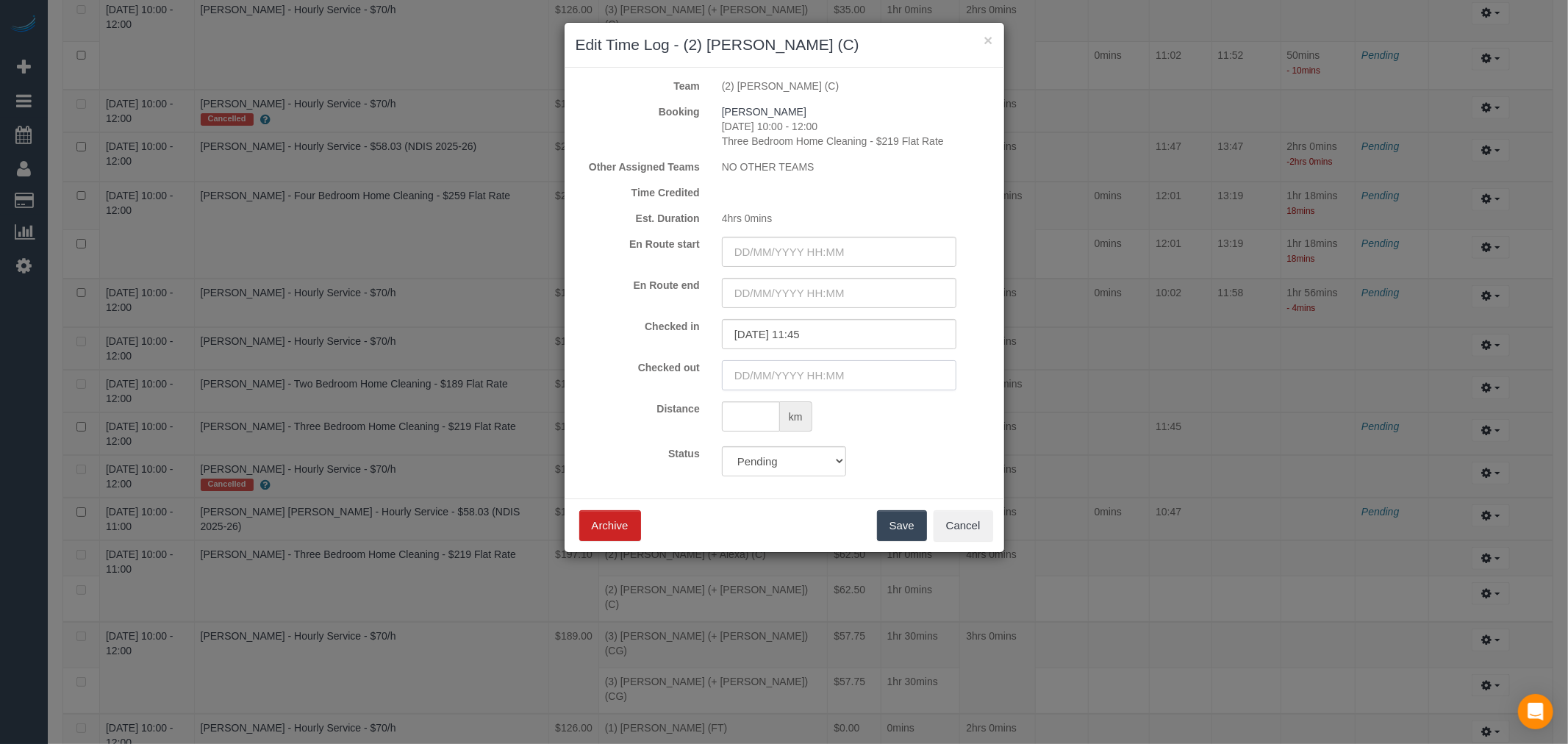
click at [854, 374] on input "text" at bounding box center [839, 375] width 234 height 30
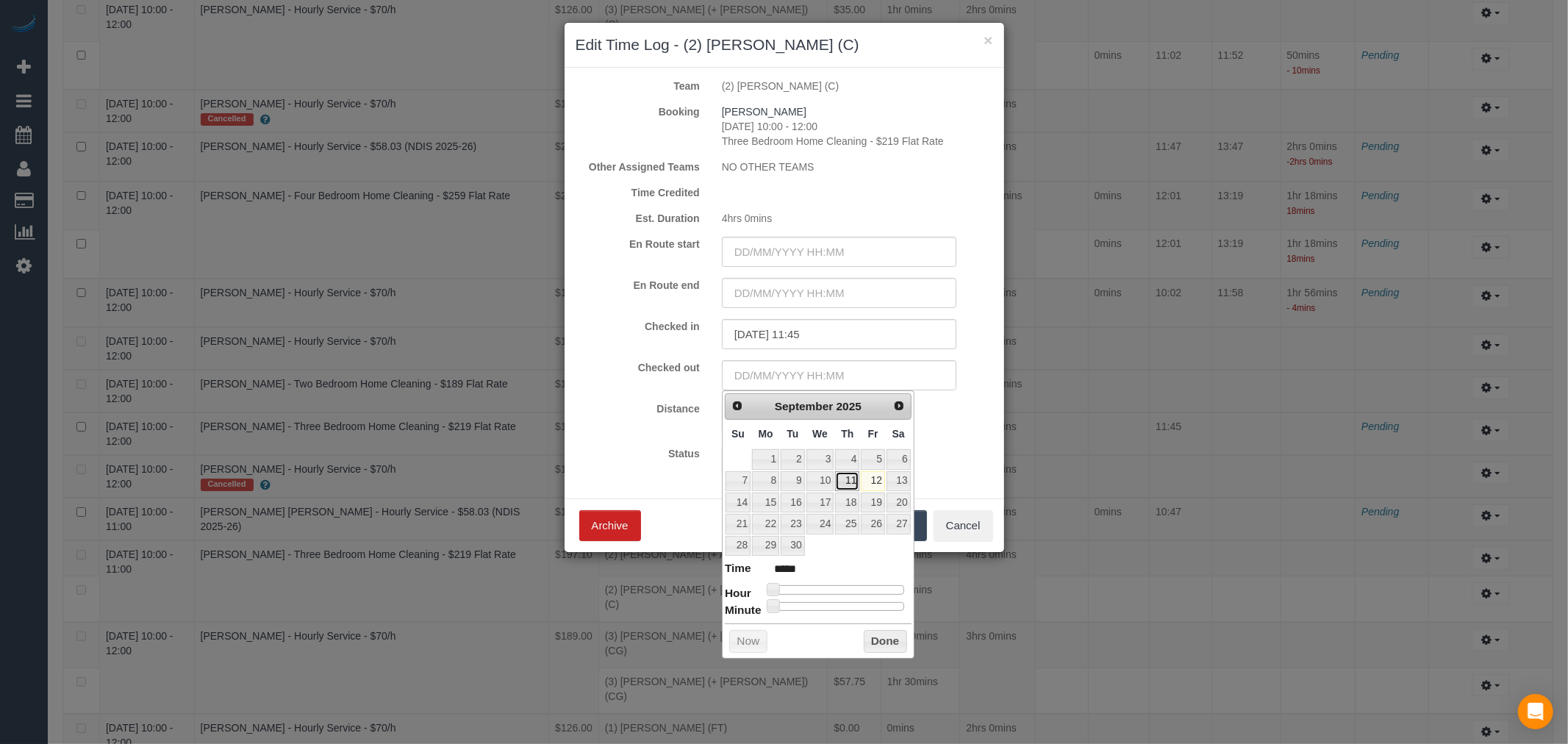
click at [851, 476] on link "11" at bounding box center [847, 481] width 24 height 20
drag, startPoint x: 877, startPoint y: 581, endPoint x: 864, endPoint y: 584, distance: 13.3
click at [875, 581] on dl "Time ***** Hour Minute Second Millisecond Microsecond Time Zone ***** ***** ***…" at bounding box center [818, 585] width 187 height 51
type input "[DATE] 15:00"
type input "*****"
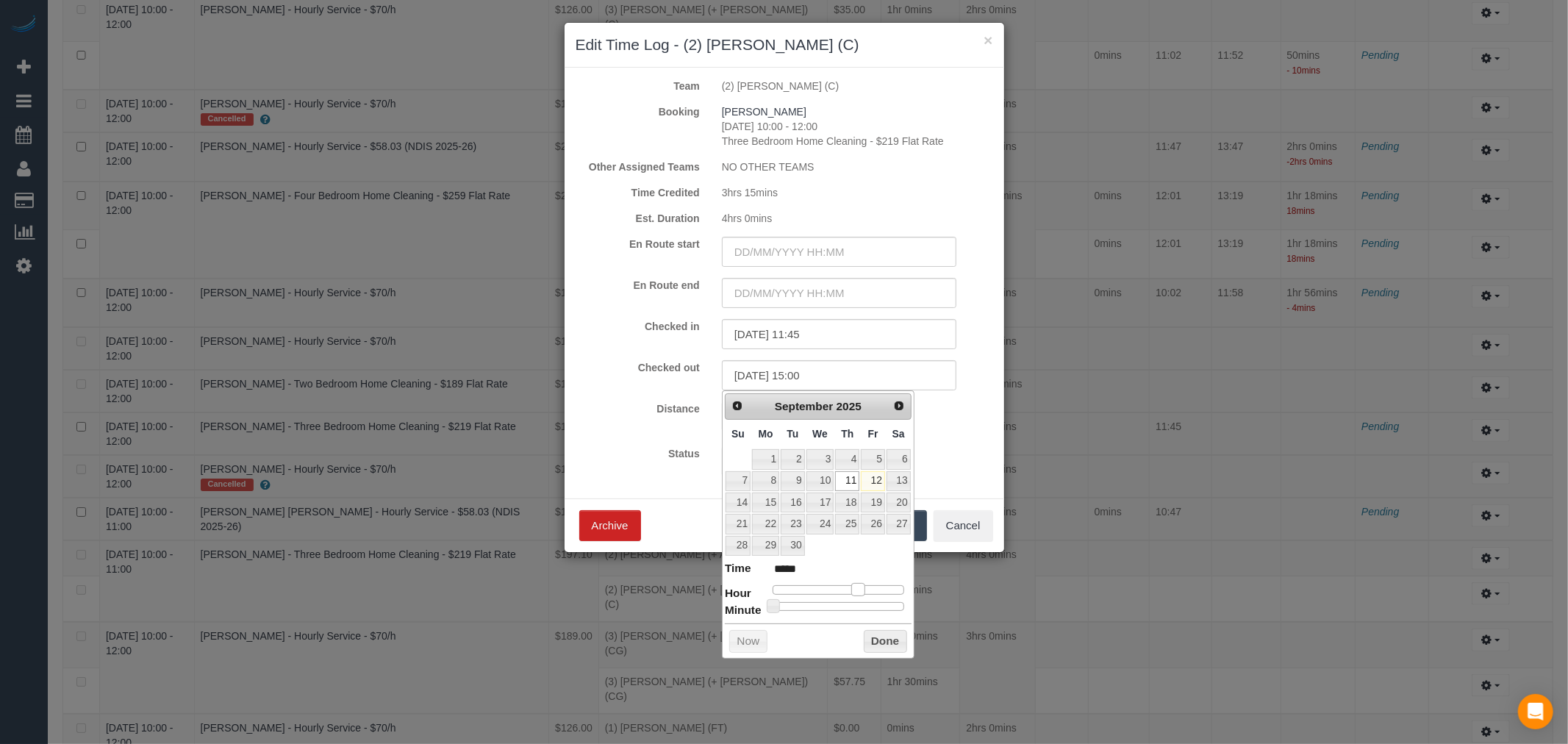
click at [857, 586] on div at bounding box center [839, 589] width 131 height 9
click at [857, 591] on span at bounding box center [858, 589] width 14 height 14
type input "[DATE] 15:02"
type input "*****"
type input "[DATE] 15:07"
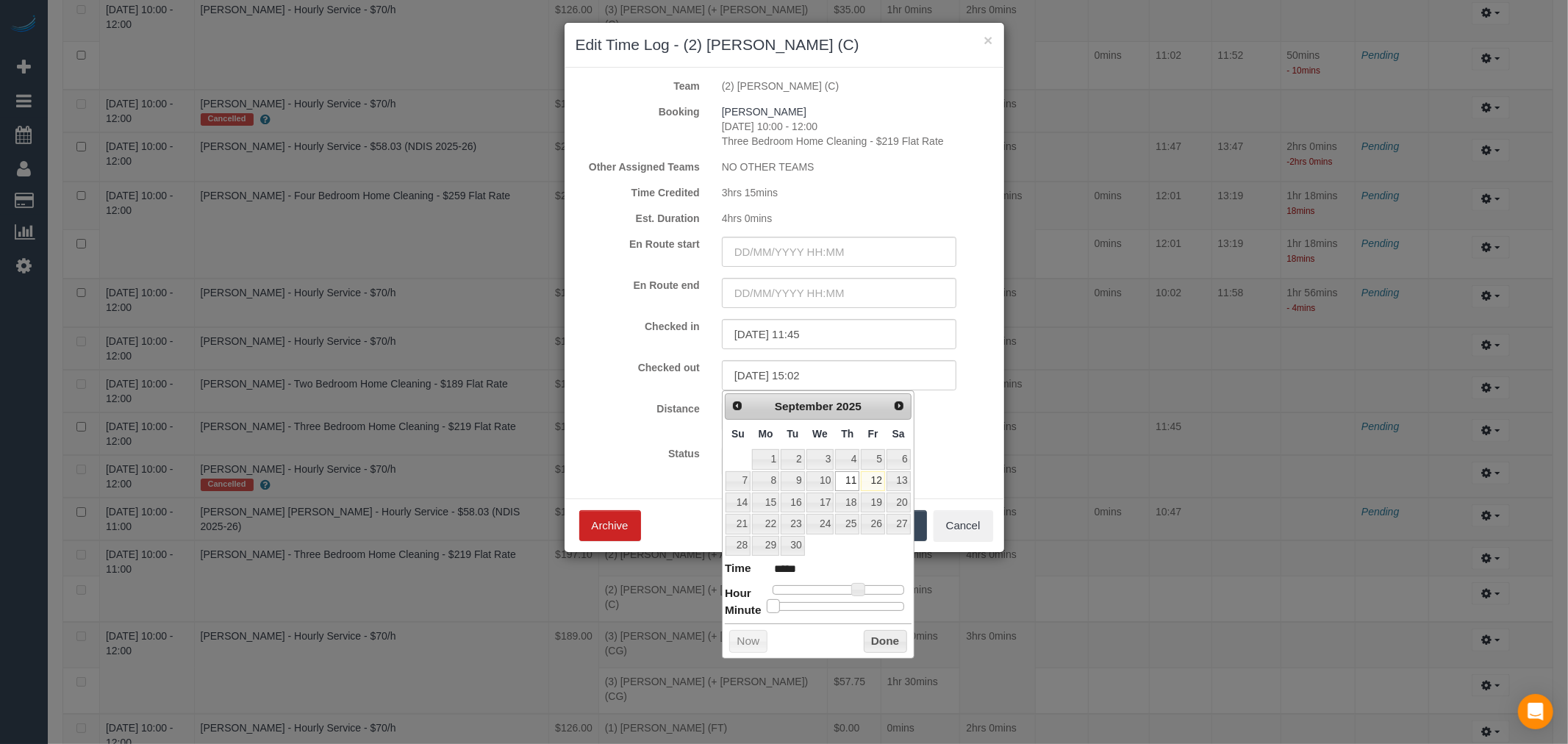
type input "*****"
type input "[DATE] 15:09"
type input "*****"
type input "[DATE] 15:10"
type input "*****"
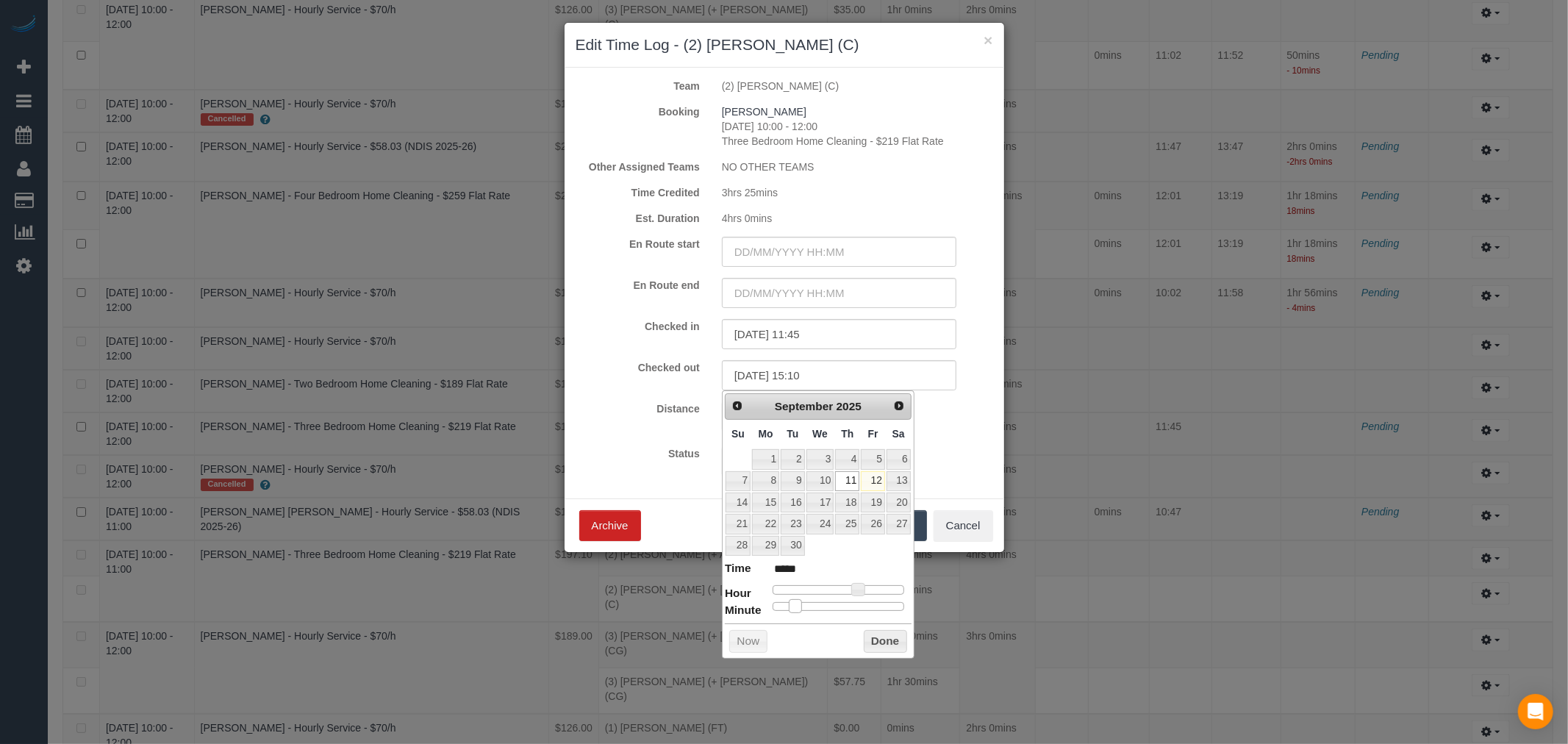
type input "[DATE] 15:12"
type input "*****"
type input "[DATE] 15:17"
type input "*****"
type input "[DATE] 15:21"
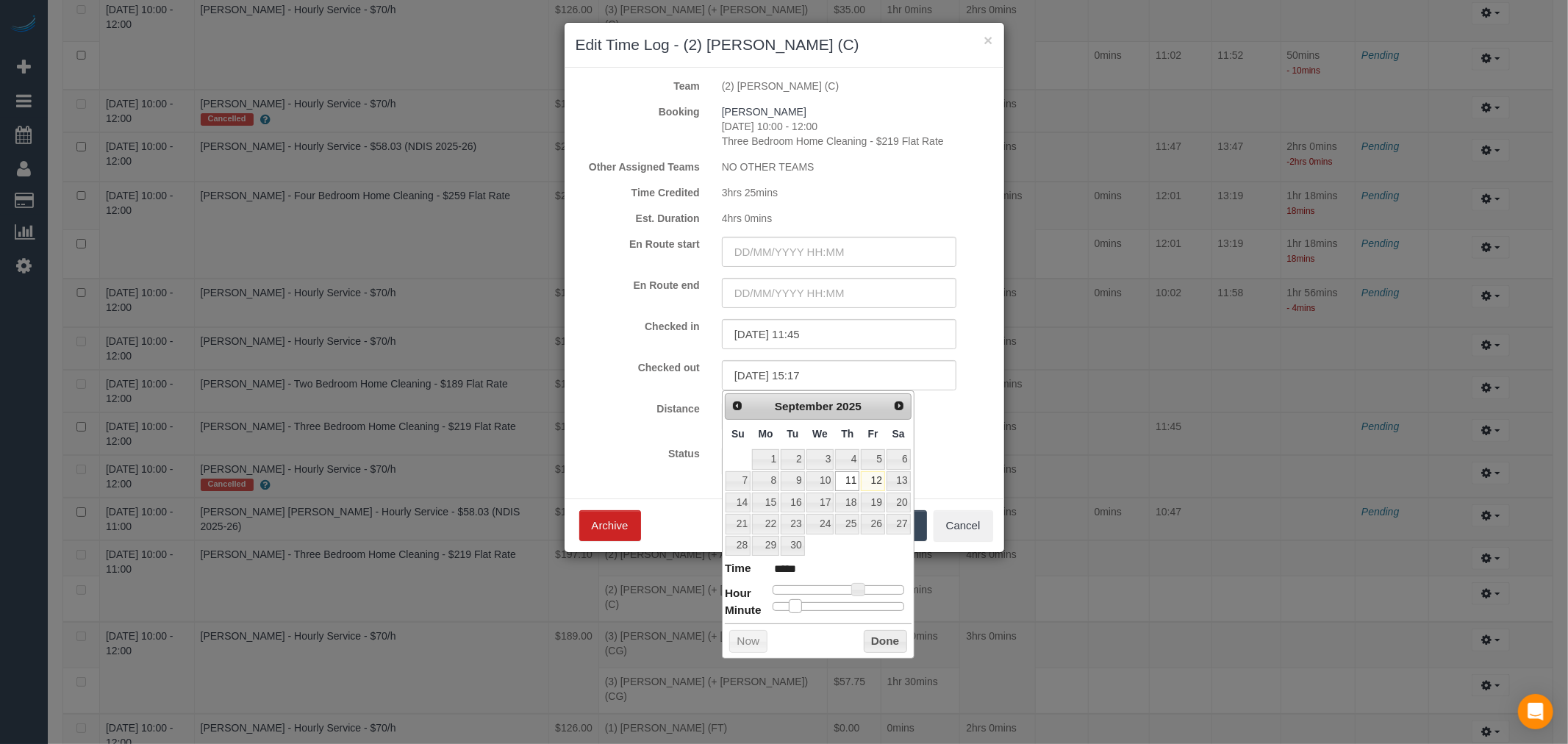
type input "*****"
type input "[DATE] 15:23"
type input "*****"
type input "[DATE] 15:24"
type input "*****"
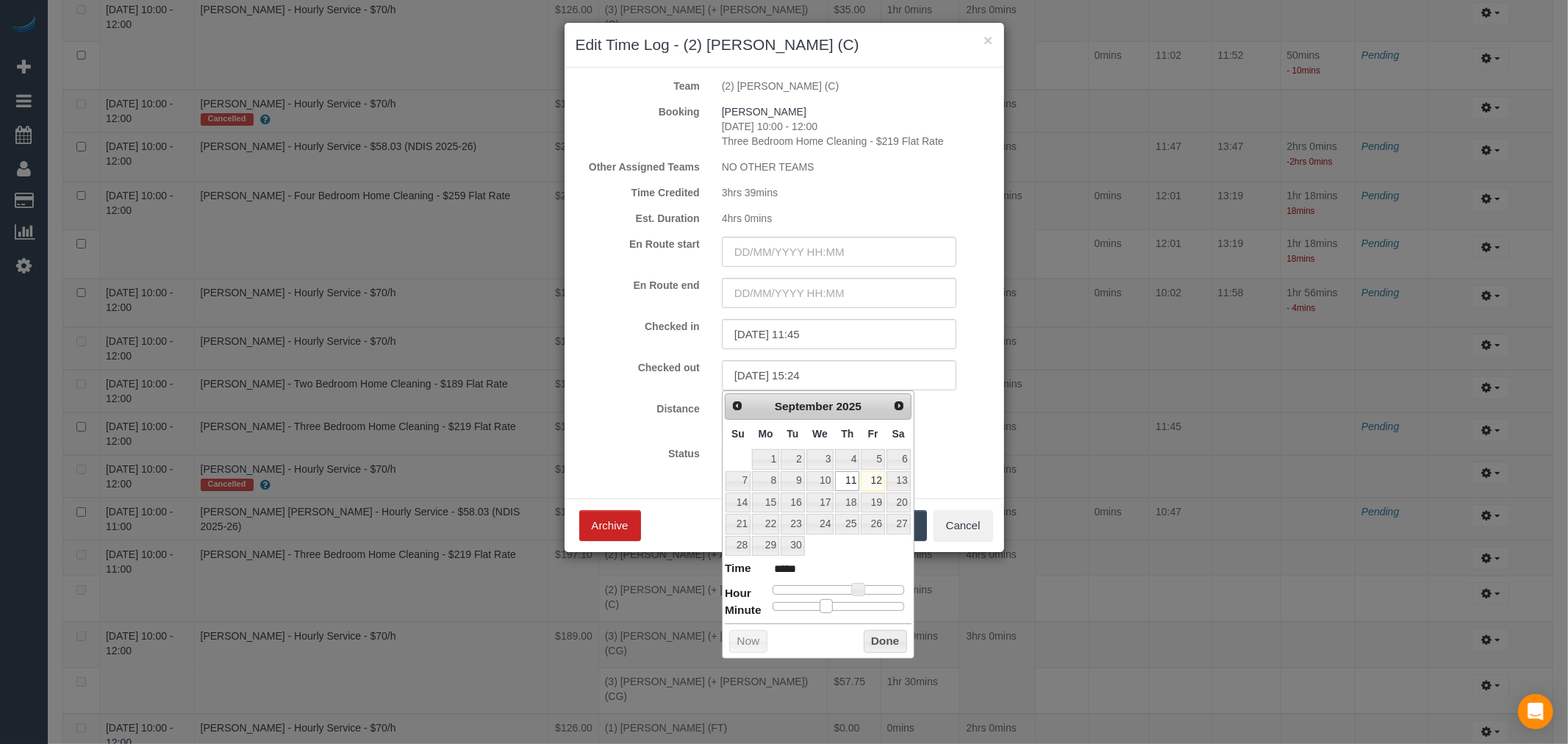
type input "[DATE] 15:23"
type input "*****"
type input "[DATE] 15:20"
type input "*****"
type input "[DATE] 15:17"
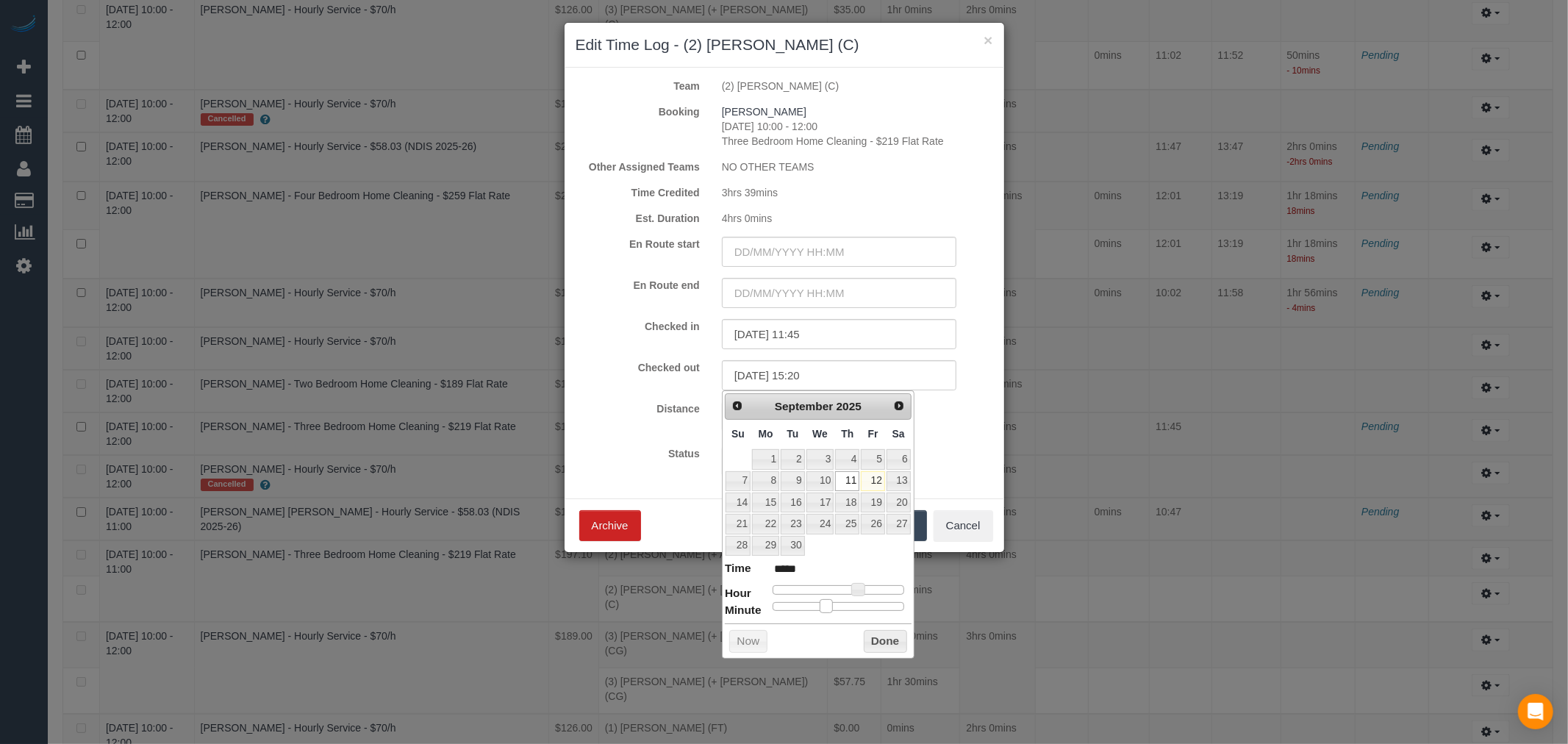
type input "*****"
type input "[DATE] 15:14"
type input "*****"
type input "[DATE] 15:13"
type input "*****"
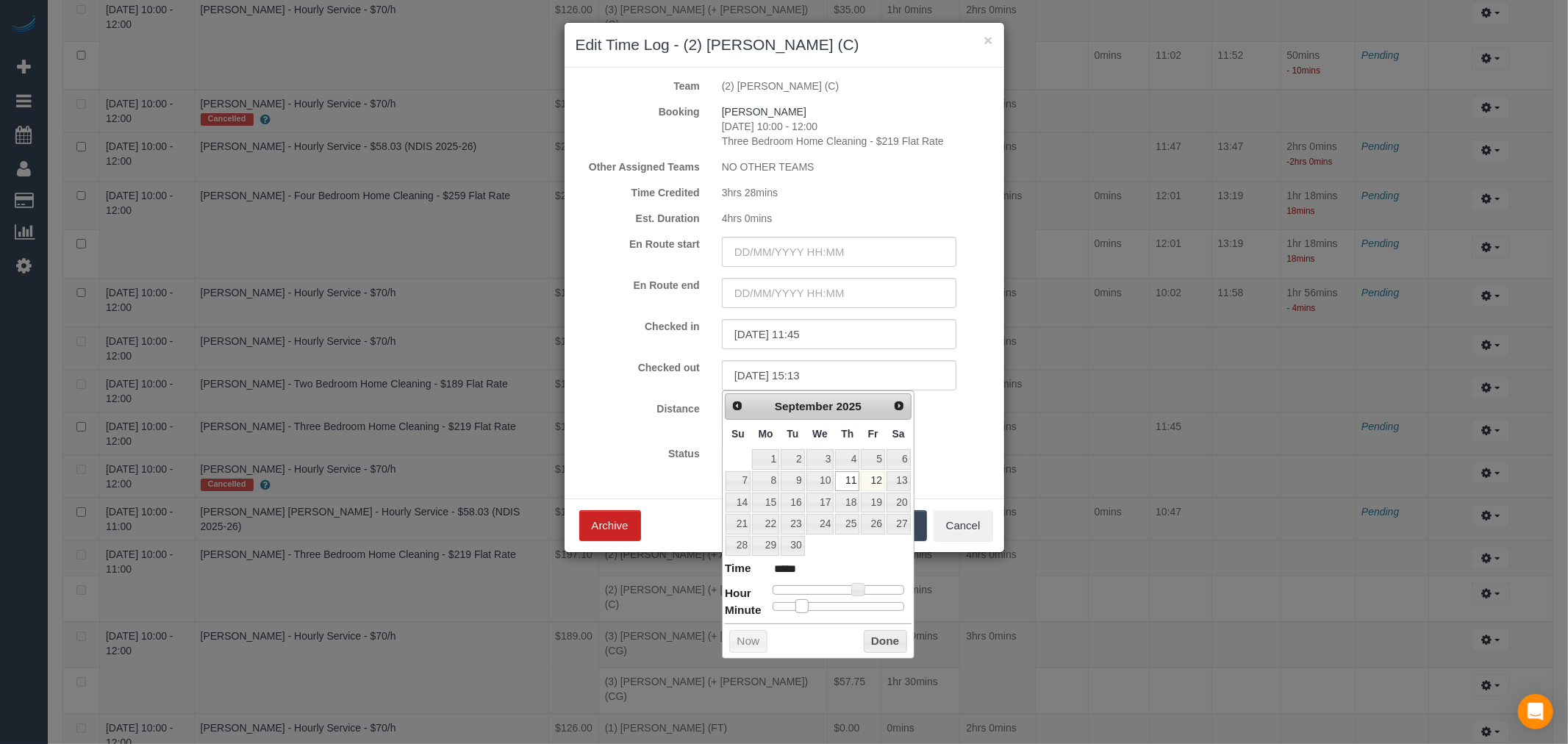
type input "[DATE] 15:12"
type input "*****"
type input "[DATE] 15:11"
type input "*****"
type input "[DATE] 15:10"
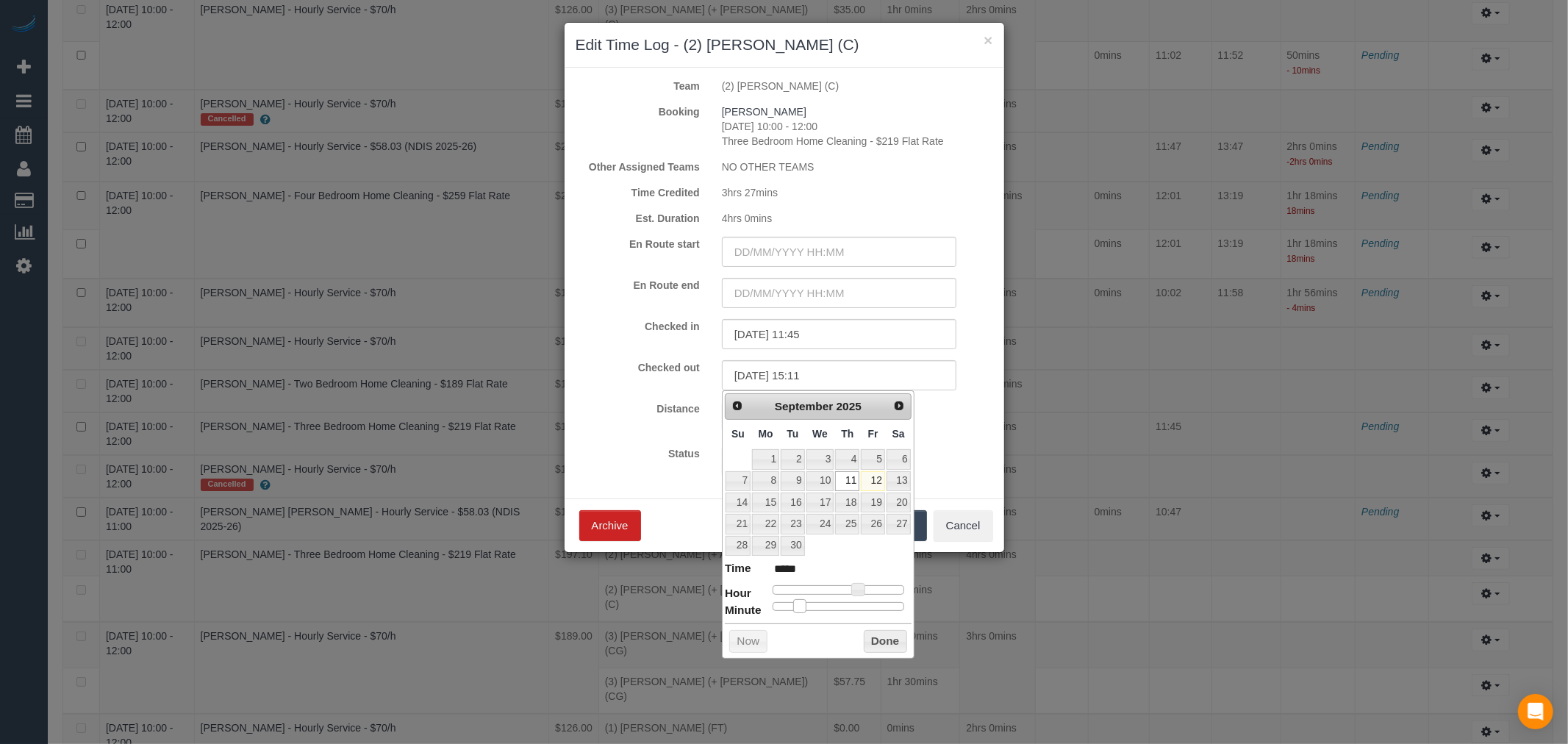
type input "*****"
drag, startPoint x: 770, startPoint y: 608, endPoint x: 791, endPoint y: 612, distance: 21.4
click at [791, 612] on span at bounding box center [795, 605] width 14 height 14
click at [894, 647] on button "Done" at bounding box center [885, 641] width 43 height 23
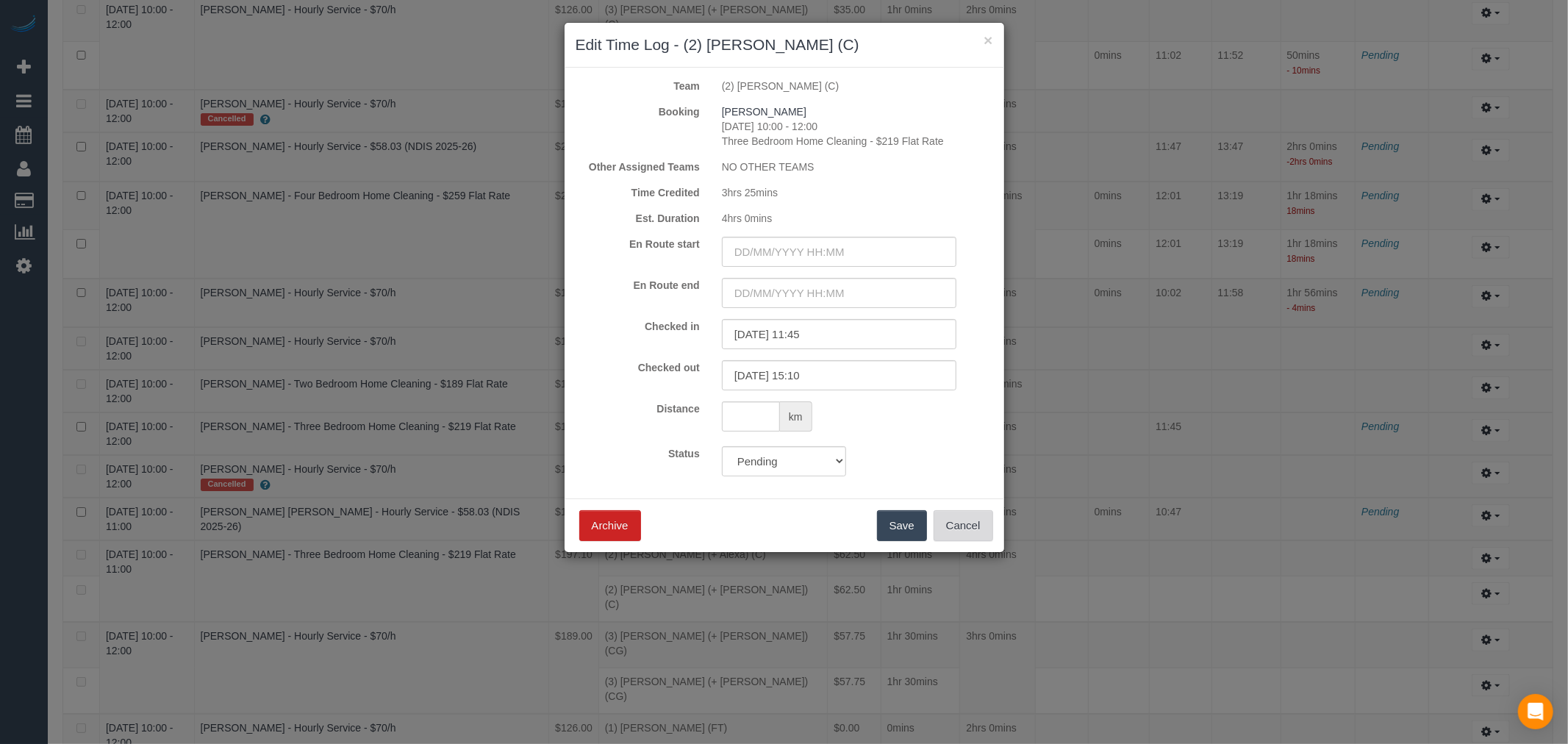
click at [933, 528] on button "Cancel" at bounding box center [963, 525] width 59 height 31
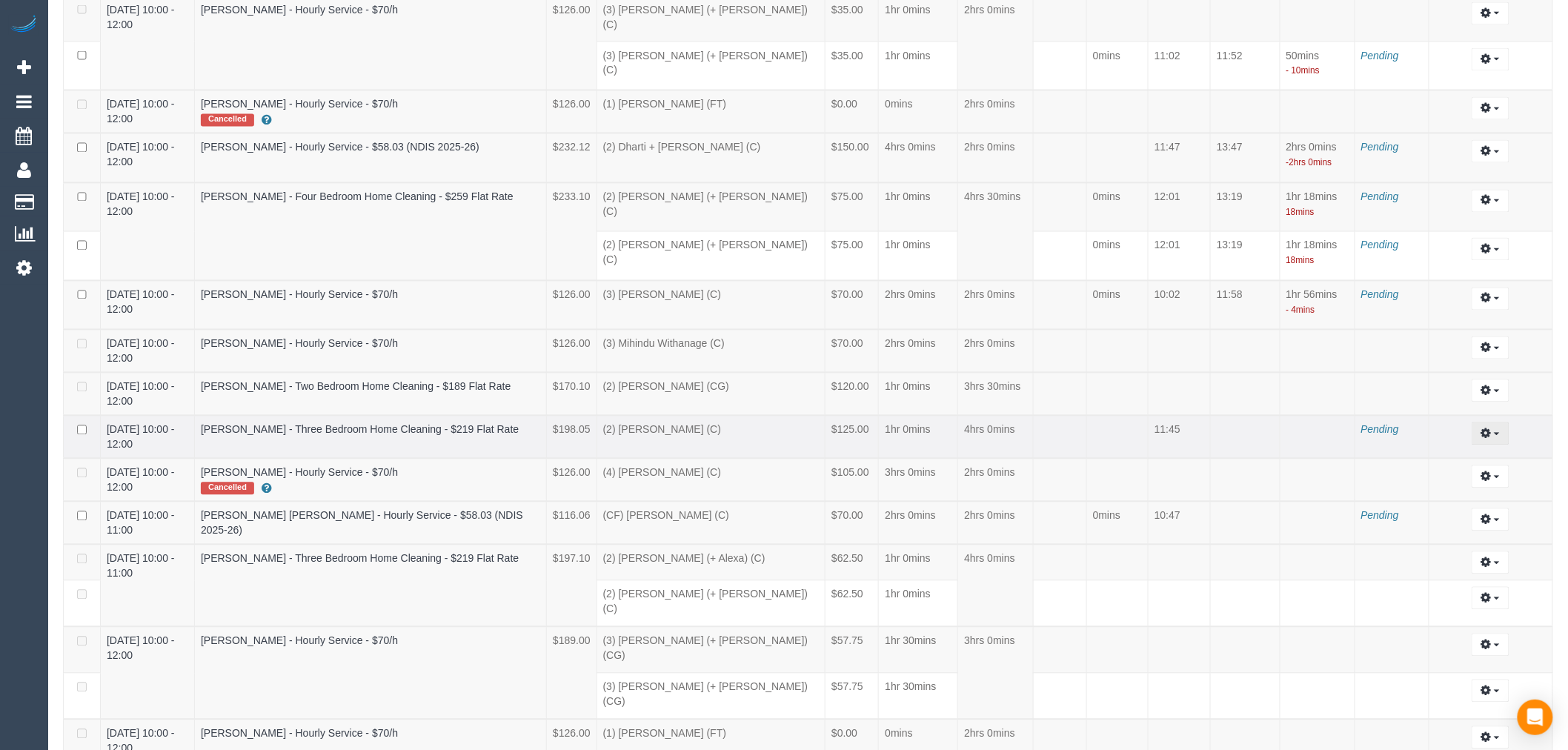
click at [1488, 429] on icon "button" at bounding box center [1486, 433] width 11 height 9
click at [1454, 451] on link "Edit" at bounding box center [1450, 461] width 117 height 19
select select "draft"
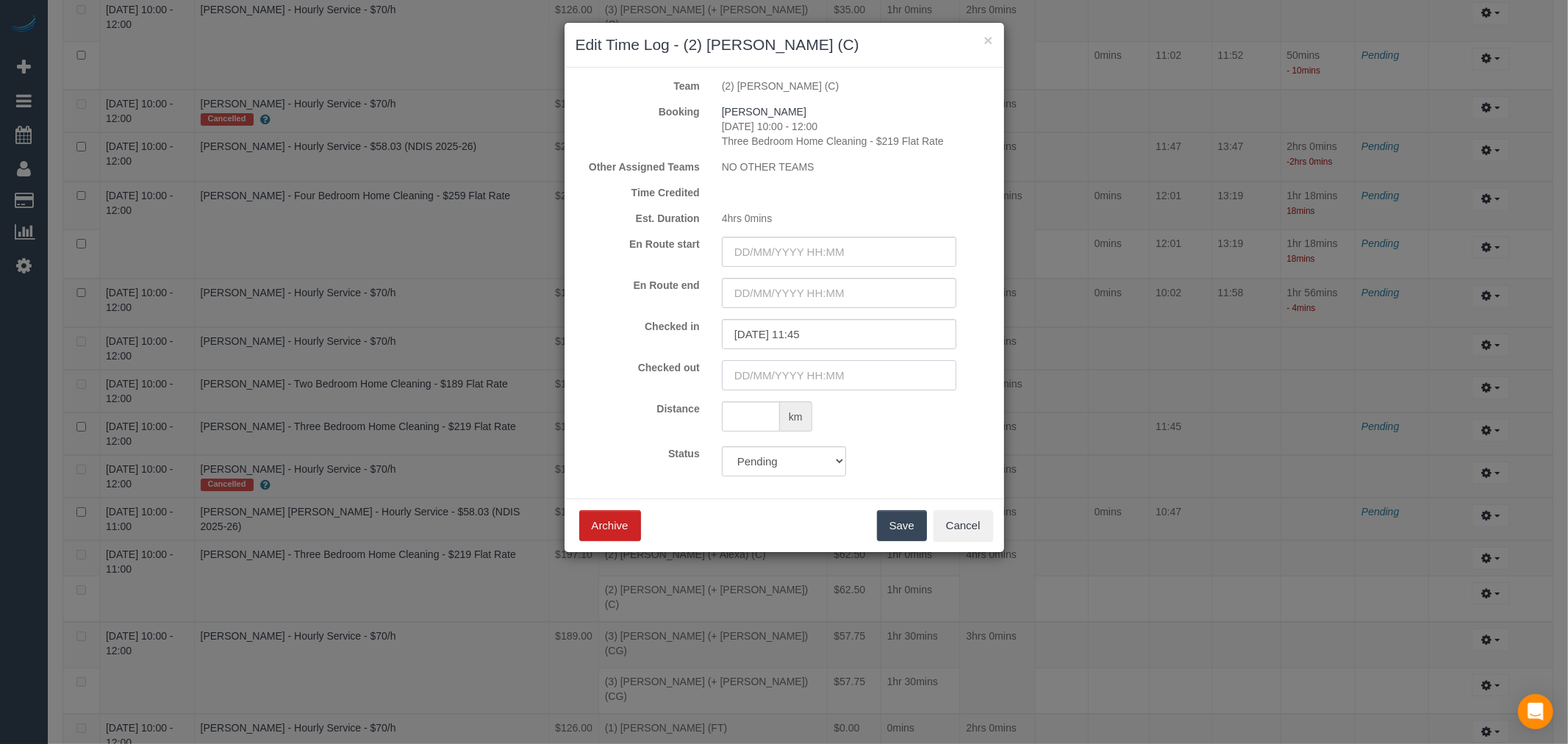
click at [758, 374] on input "text" at bounding box center [839, 375] width 234 height 30
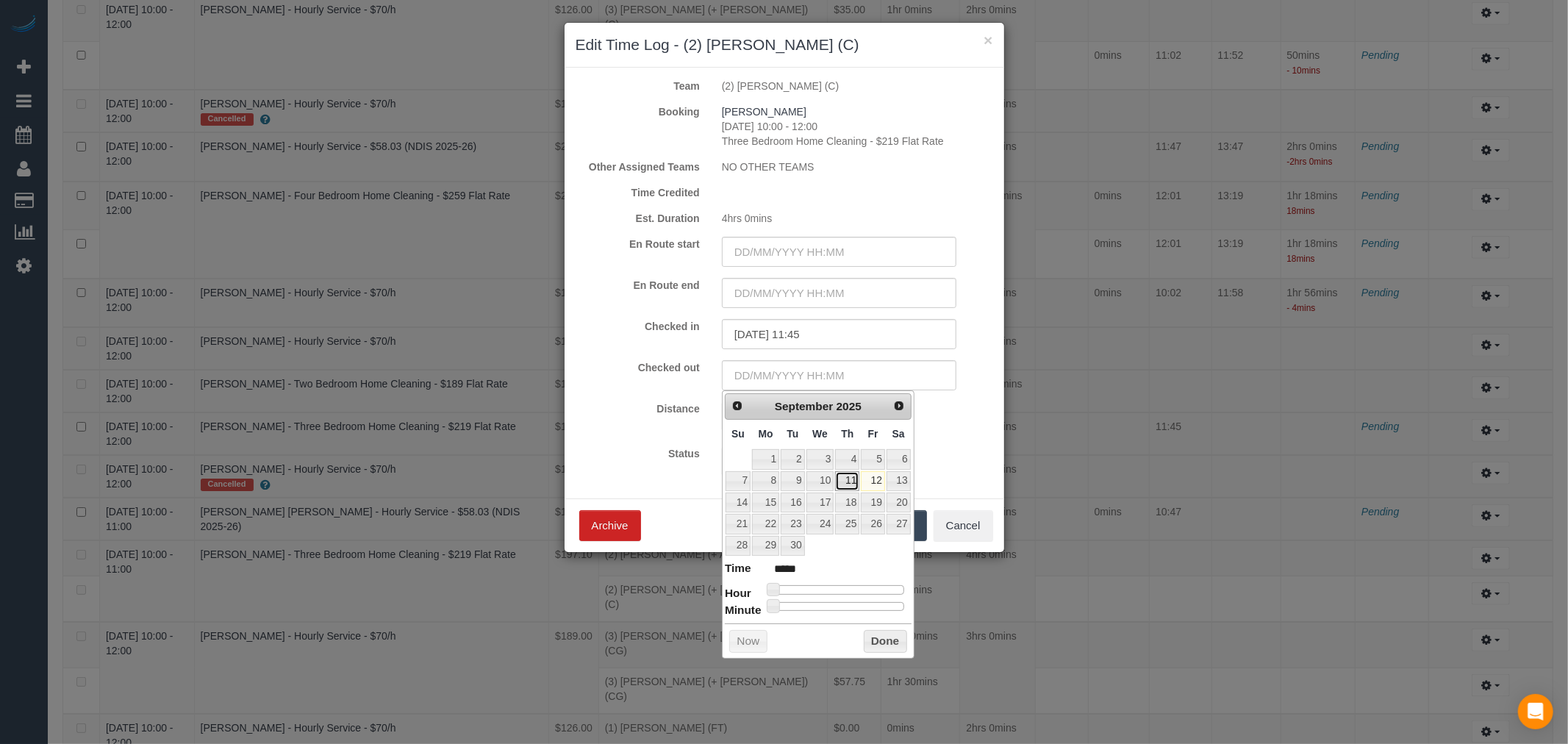
click at [844, 480] on link "11" at bounding box center [847, 481] width 24 height 20
type input "[DATE] 15:00"
type input "*****"
click at [860, 588] on div at bounding box center [839, 589] width 131 height 9
type input "[DATE] 15:17"
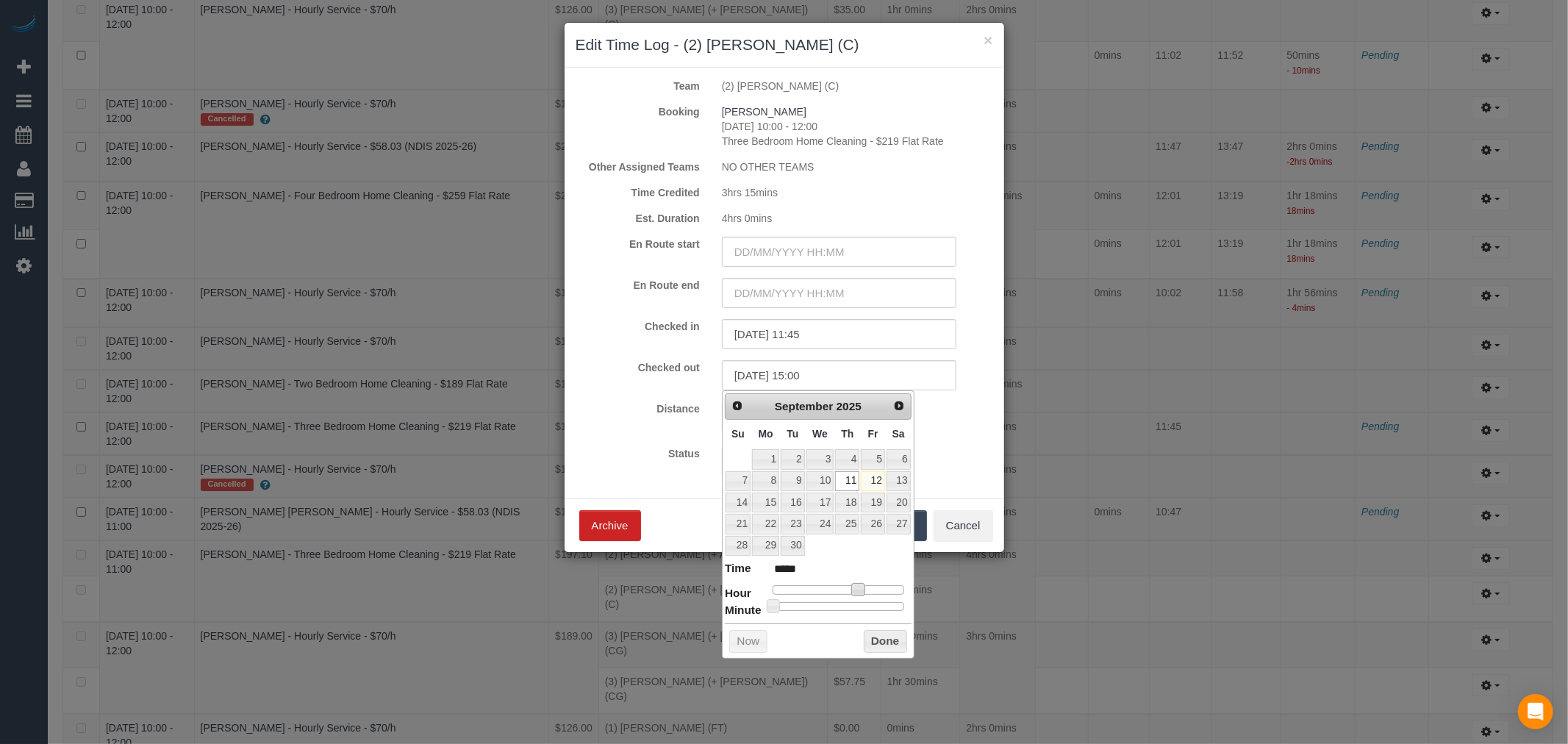
type input "*****"
click at [810, 602] on div at bounding box center [839, 606] width 131 height 9
type input "[DATE] 15:10"
type input "*****"
click at [794, 607] on div at bounding box center [839, 606] width 131 height 9
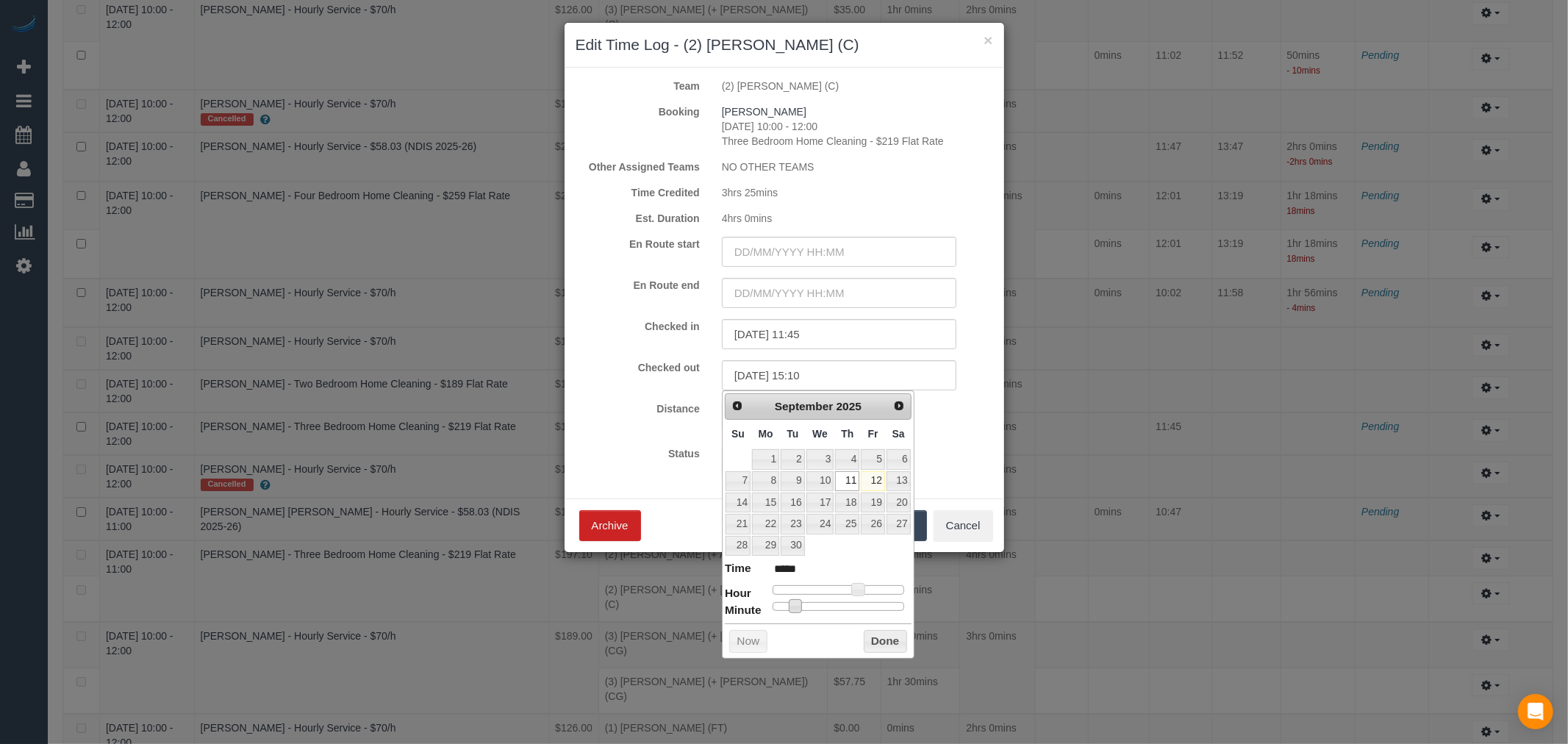
click at [889, 648] on button "Done" at bounding box center [885, 641] width 43 height 23
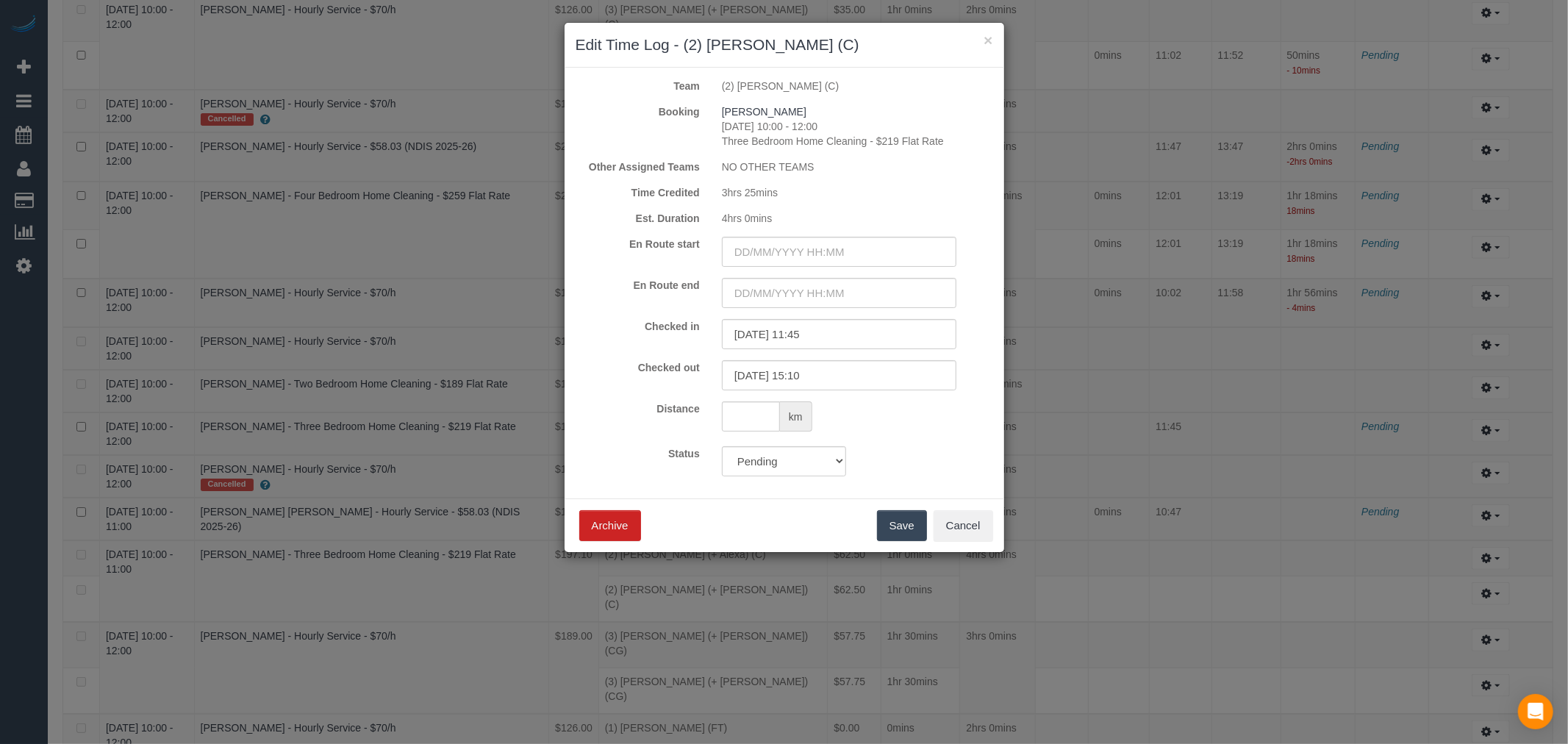
click at [900, 534] on button "Save" at bounding box center [902, 525] width 50 height 31
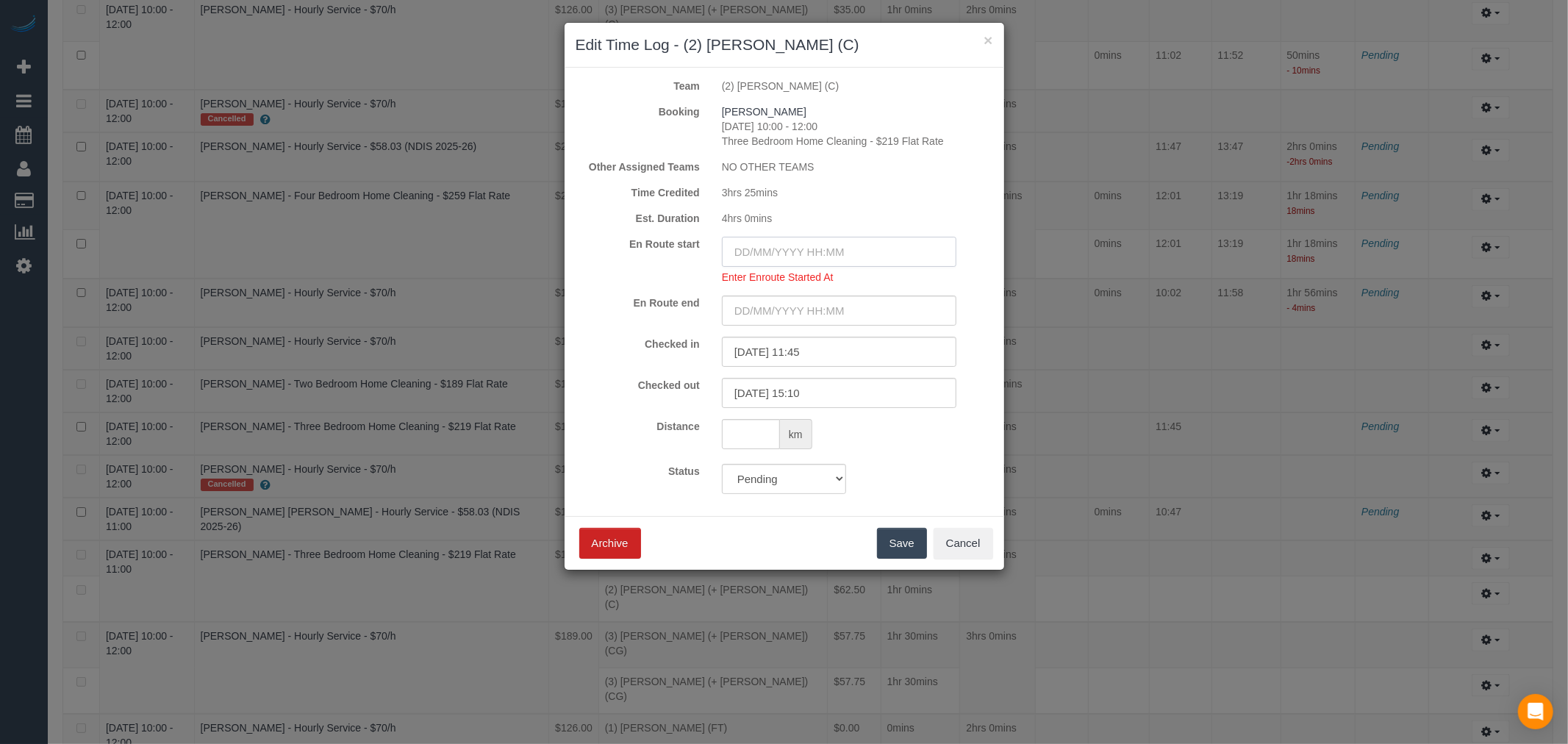
click at [810, 250] on input "text" at bounding box center [839, 252] width 234 height 30
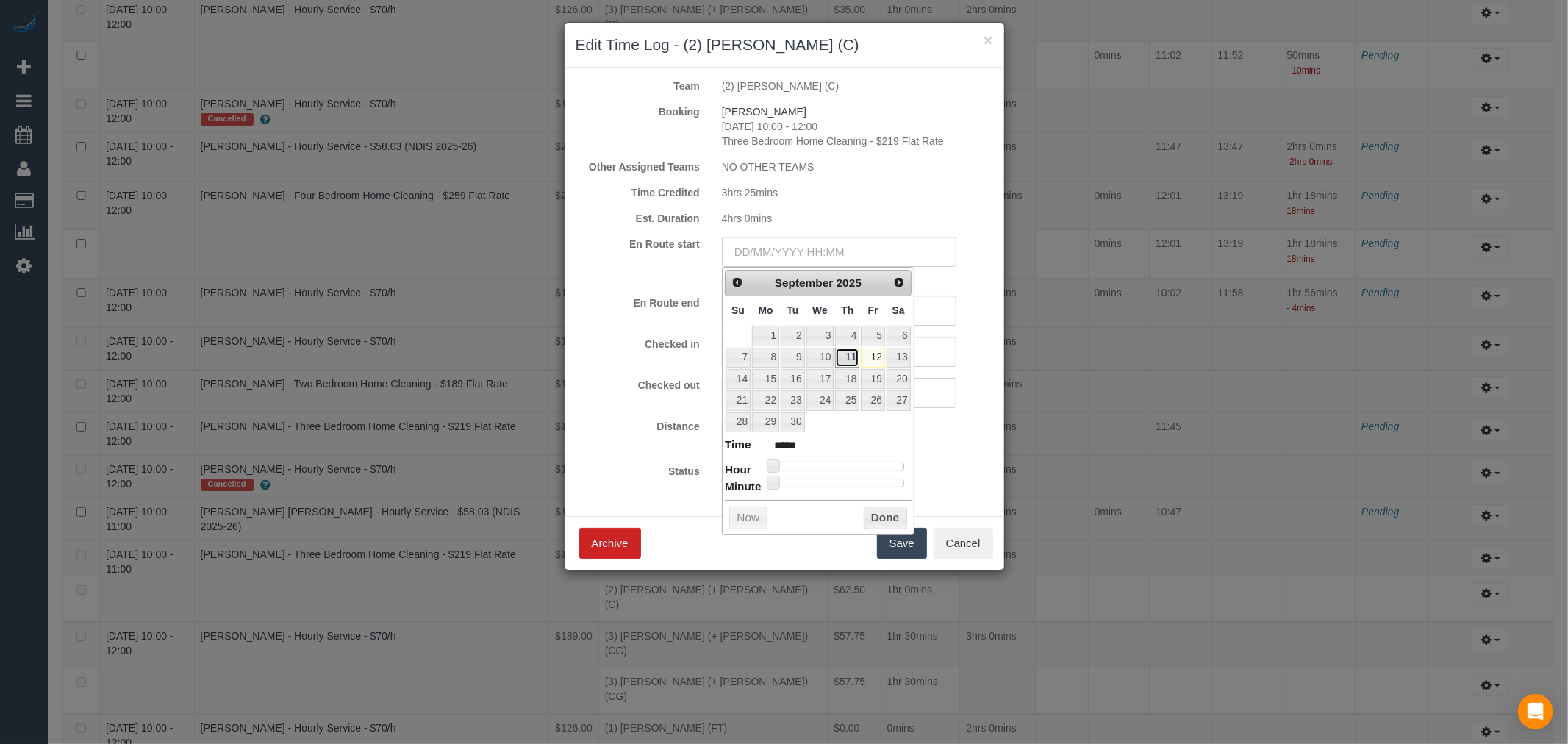
click at [844, 366] on link "11" at bounding box center [847, 358] width 24 height 20
type input "[DATE] 00:00"
click at [850, 360] on link "11" at bounding box center [847, 358] width 24 height 20
click at [885, 527] on button "Done" at bounding box center [885, 518] width 43 height 23
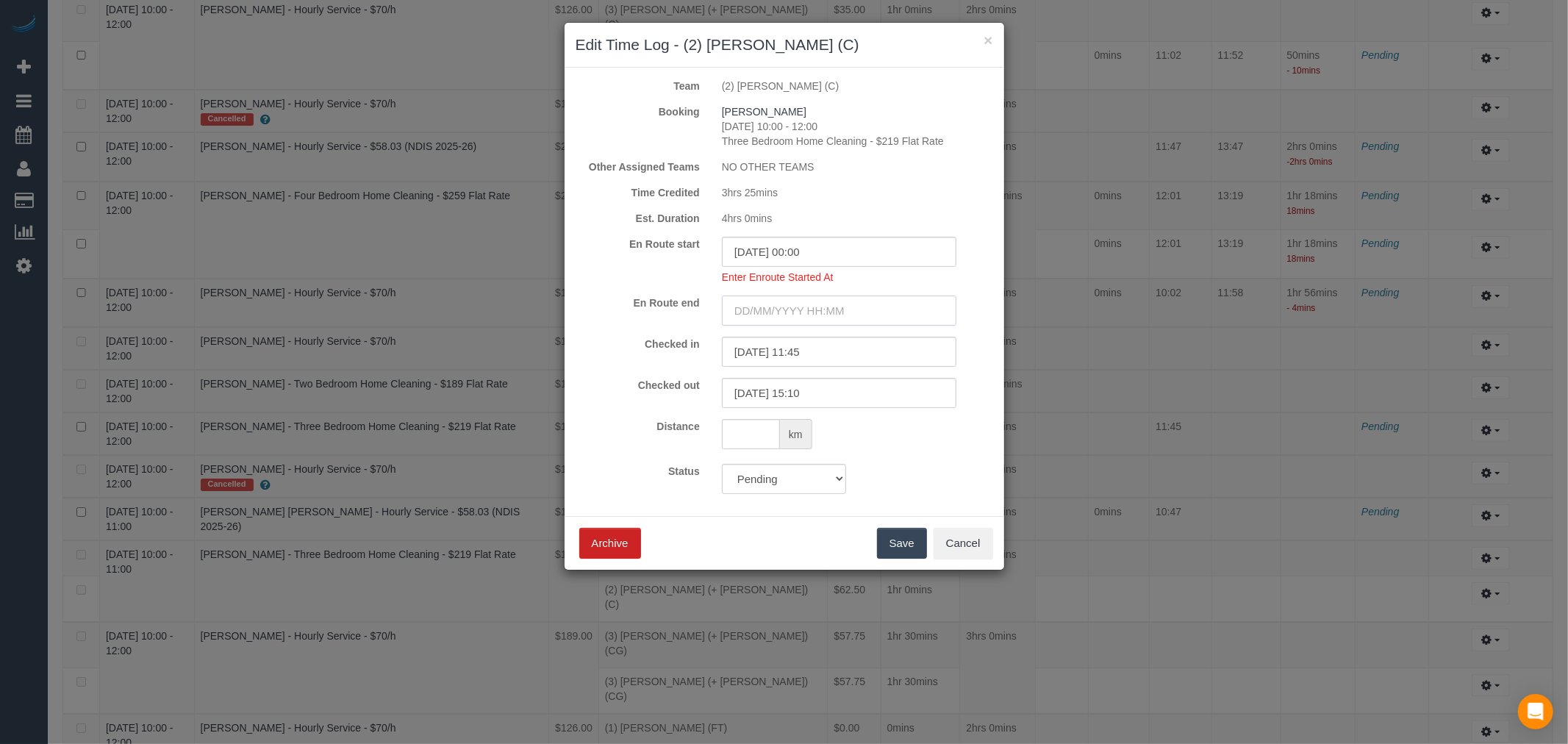
click at [854, 310] on input "text" at bounding box center [839, 311] width 234 height 30
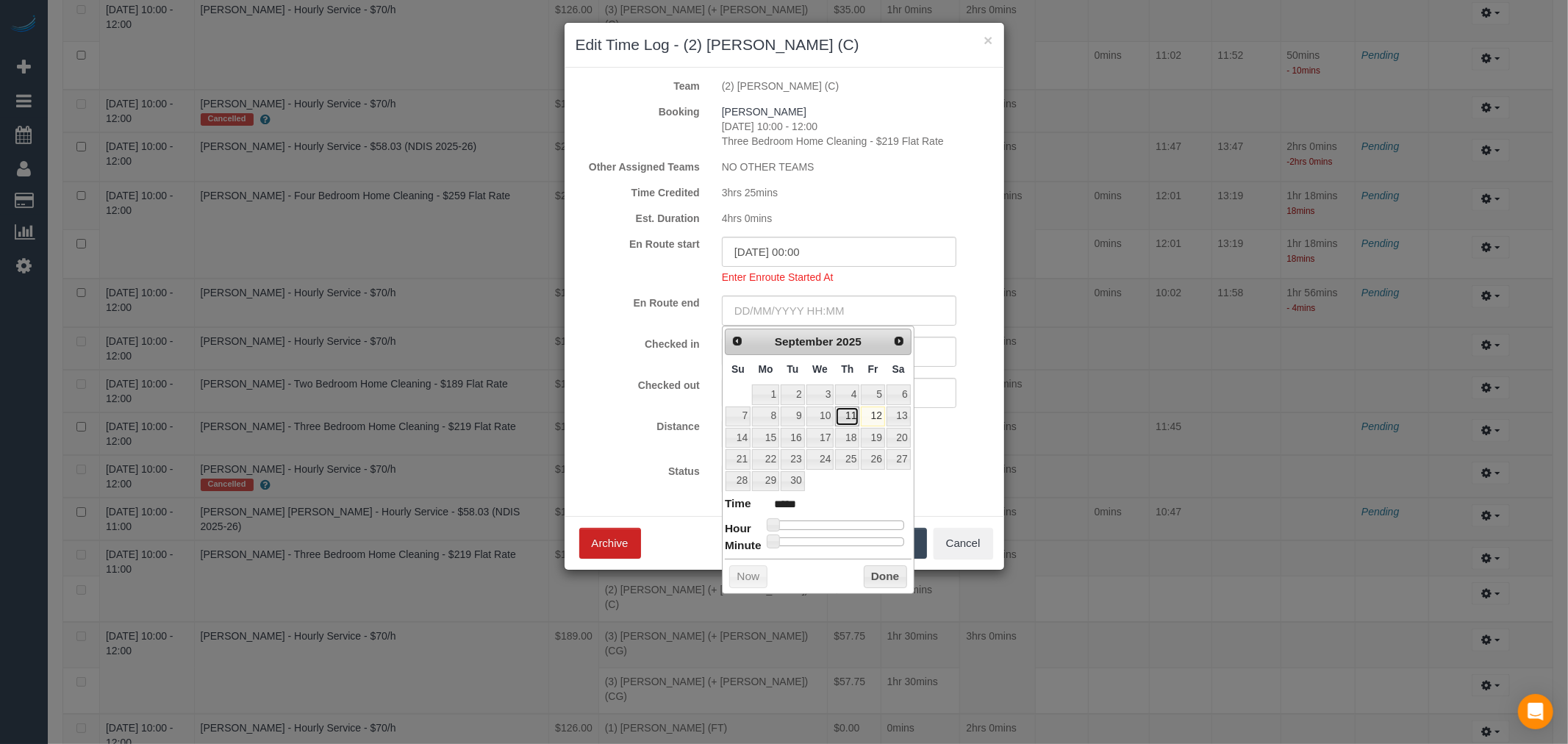
click at [847, 415] on link "11" at bounding box center [847, 416] width 24 height 20
type input "[DATE] 00:00"
click at [882, 575] on button "Done" at bounding box center [885, 576] width 43 height 23
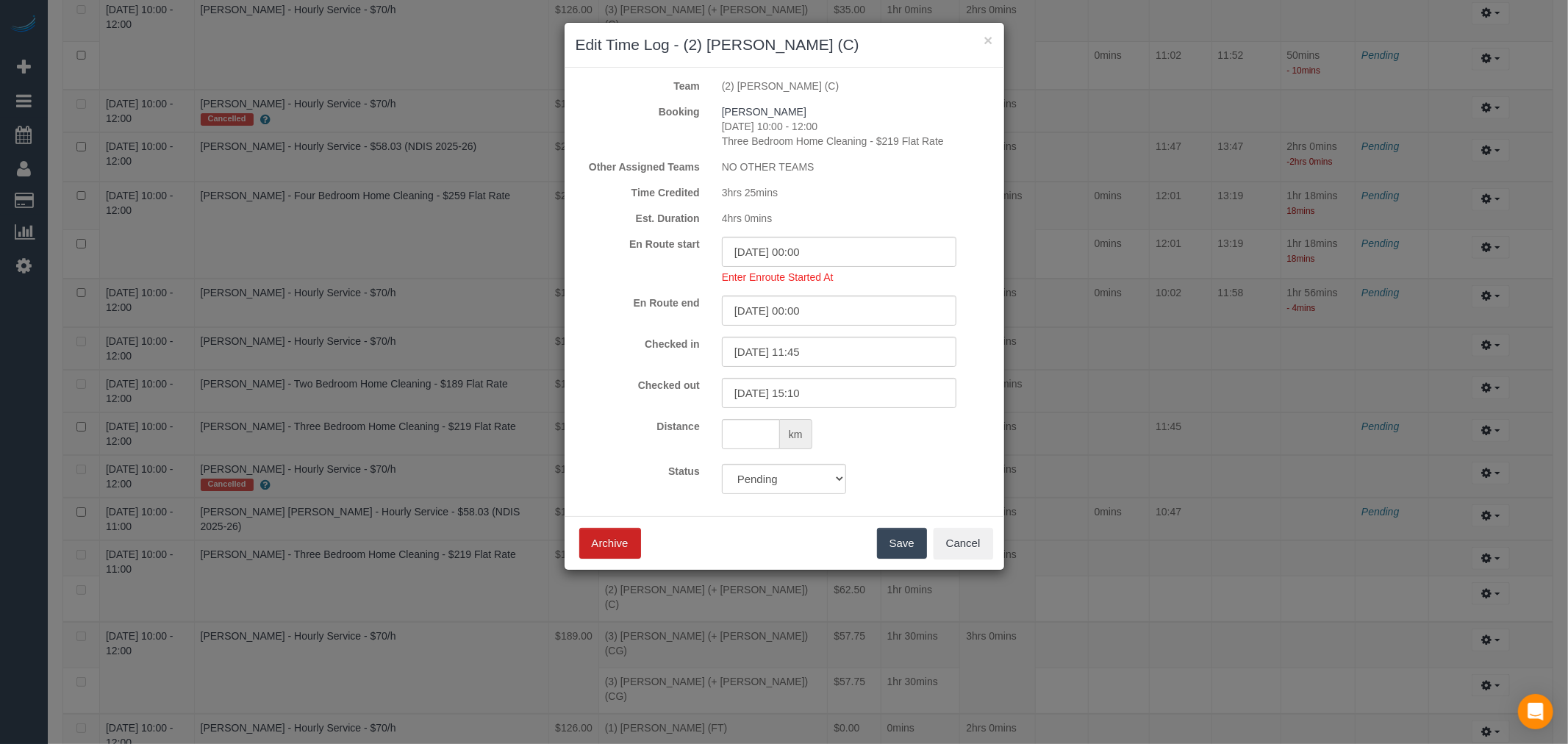
click at [906, 544] on button "Save" at bounding box center [902, 543] width 50 height 31
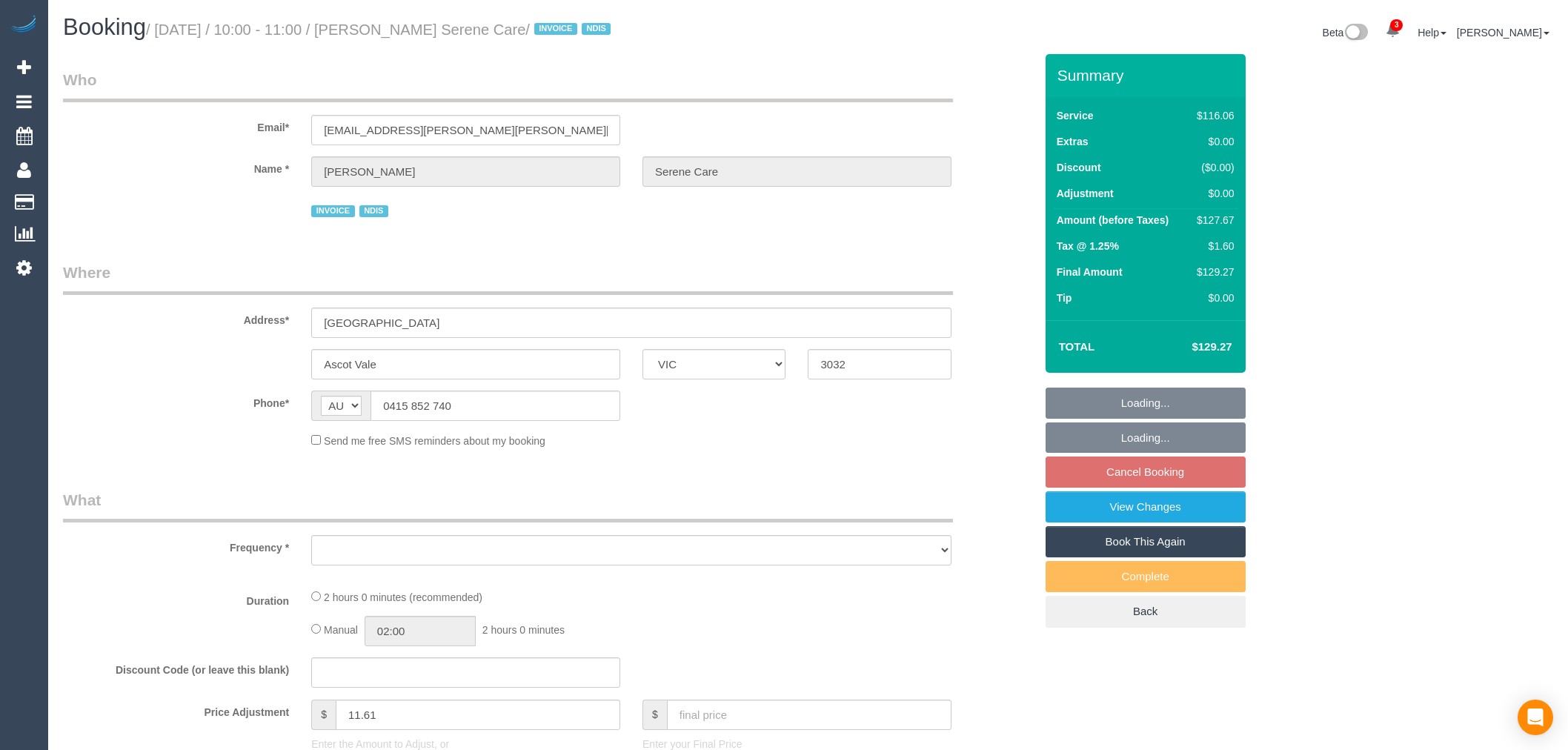
select select "VIC"
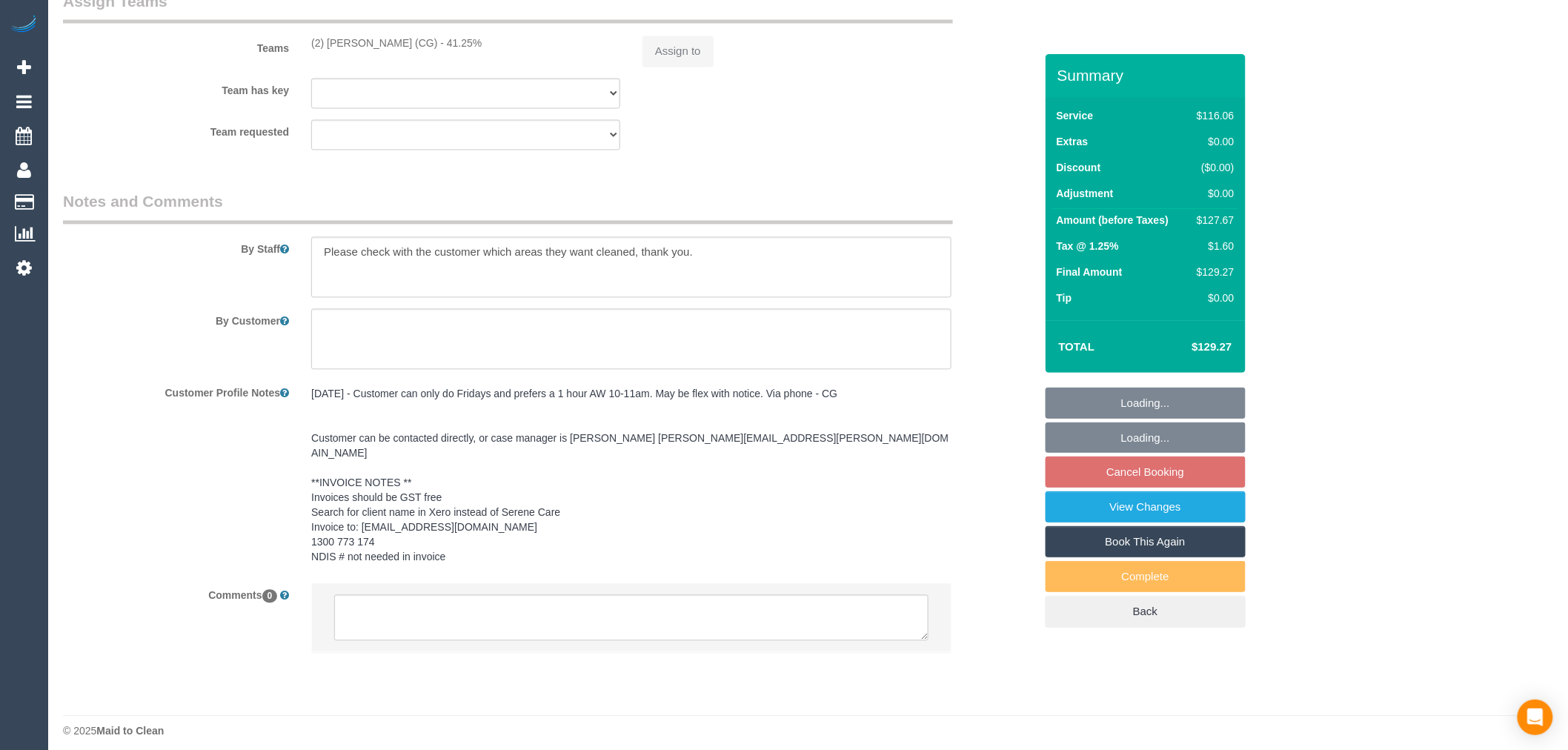
select select "object:618"
select select "number:28"
select select "number:14"
select select "number:19"
select select "number:25"
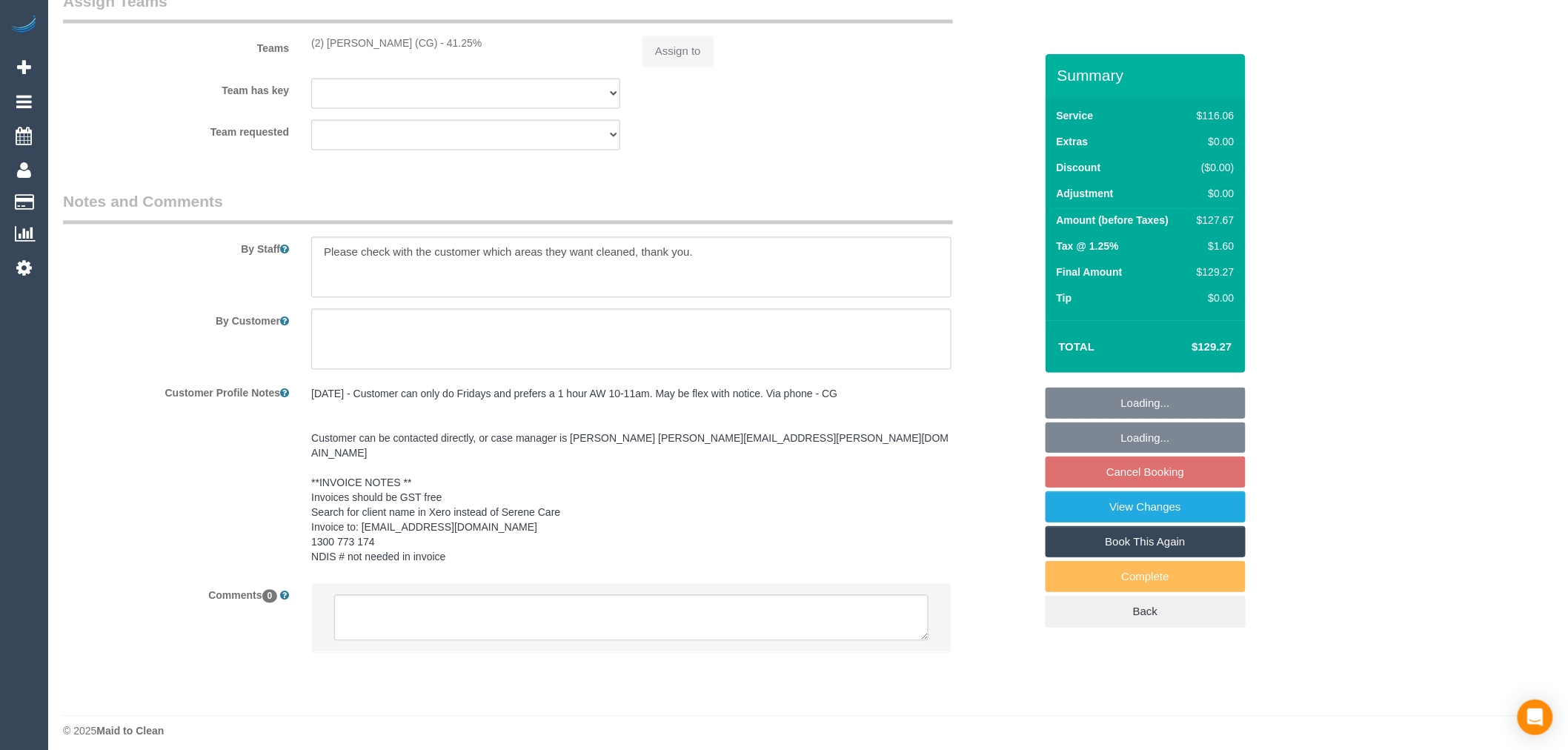
select select "number:35"
select select "number:11"
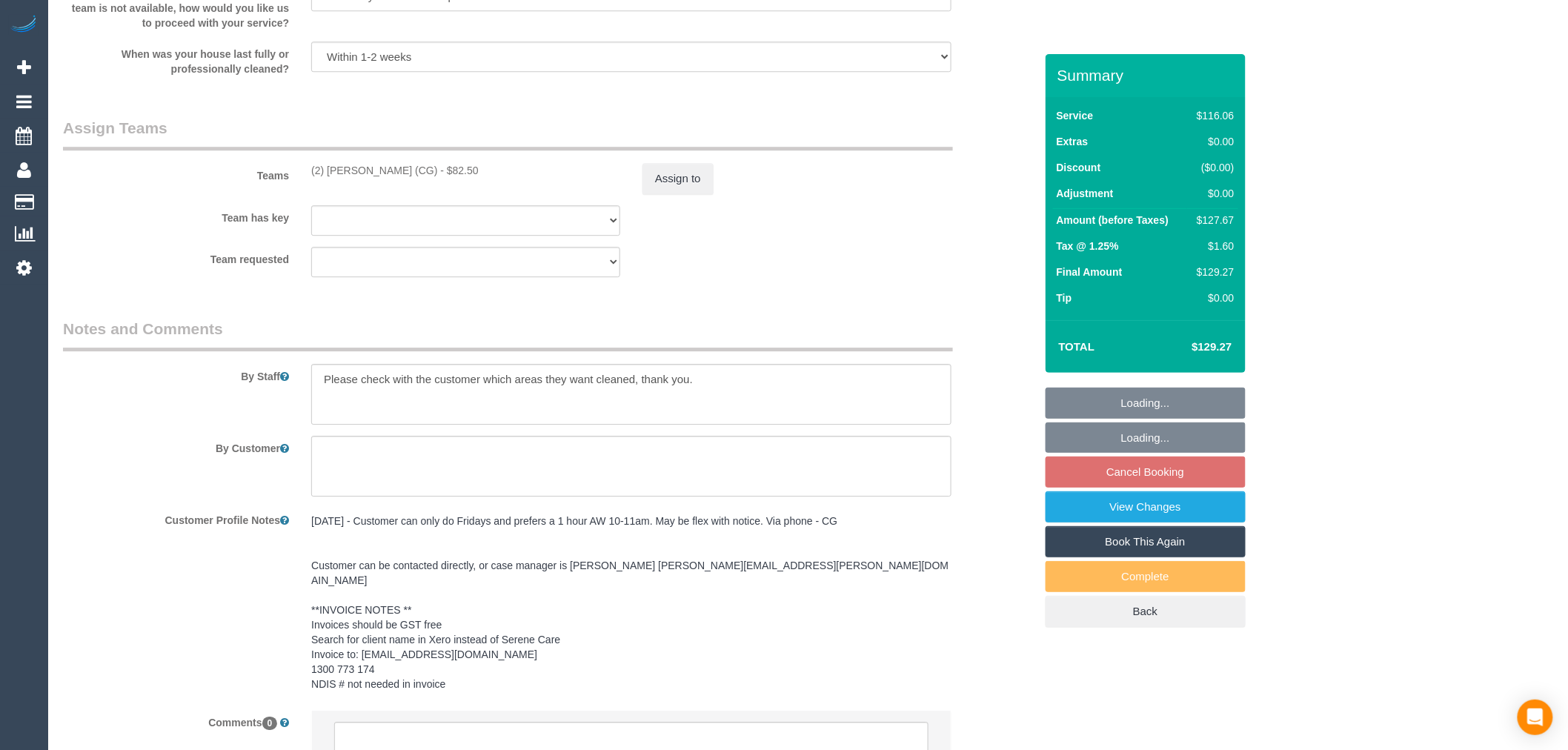
scroll to position [1849, 0]
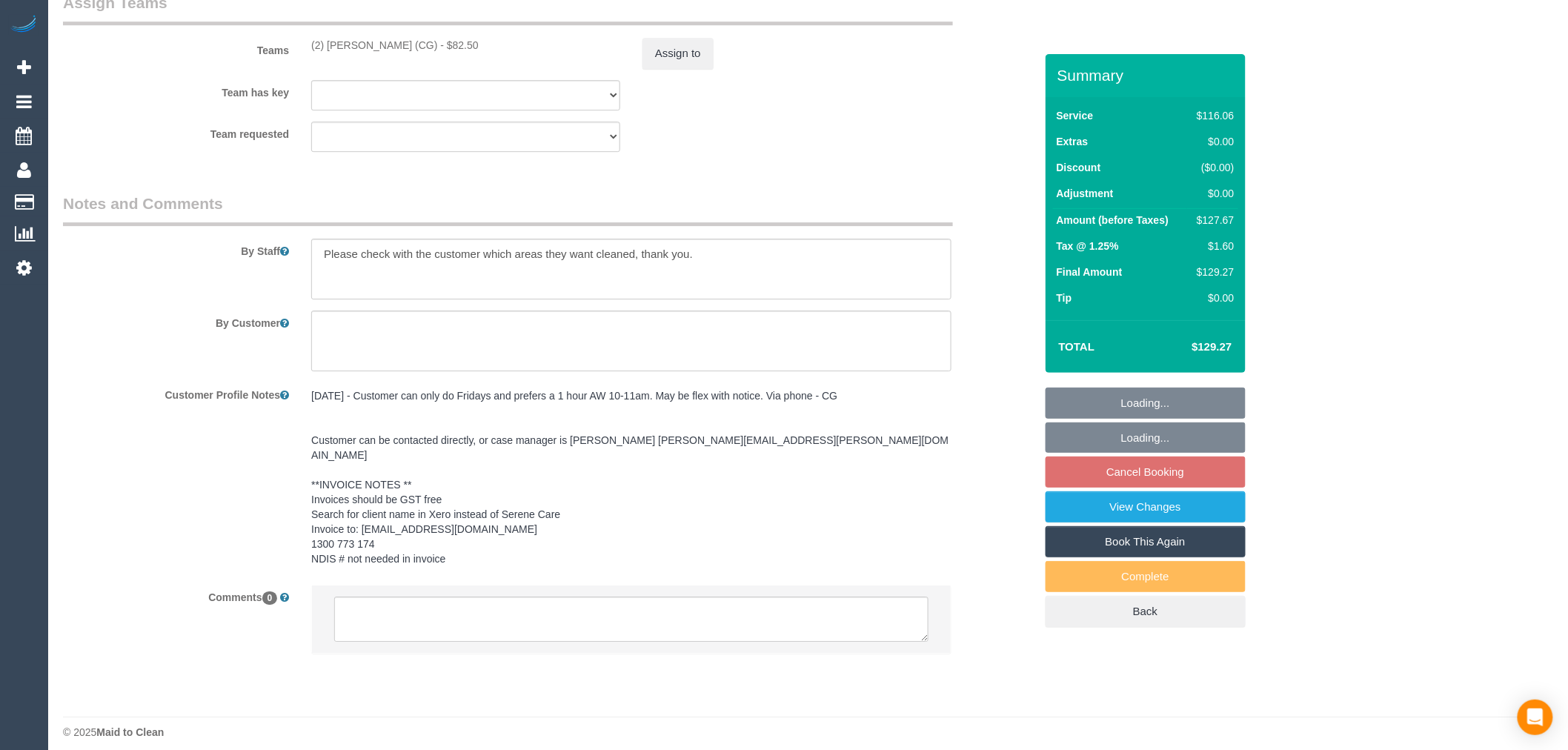
click at [525, 634] on li at bounding box center [631, 619] width 639 height 68
click at [527, 613] on textarea at bounding box center [631, 619] width 594 height 46
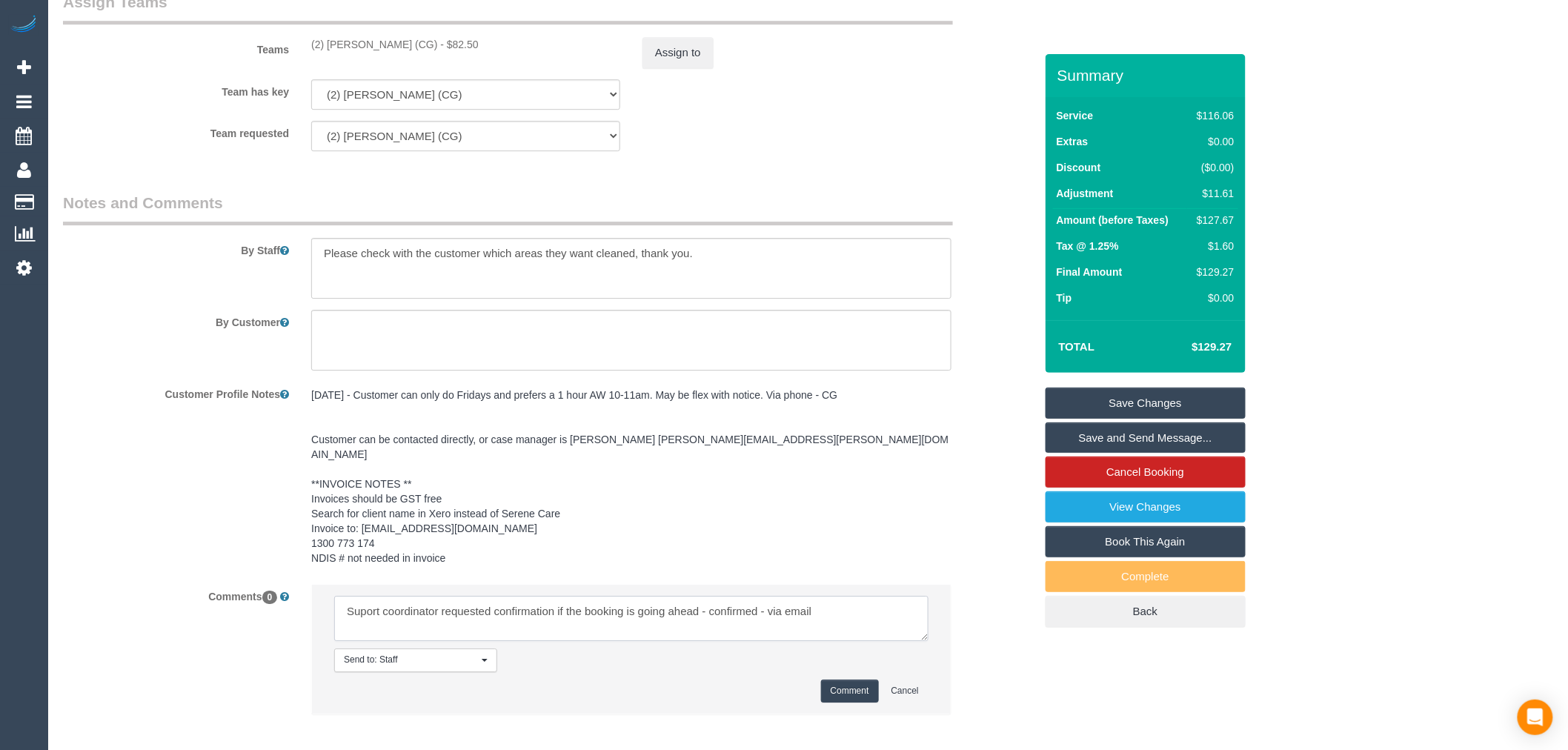
click at [376, 605] on textarea at bounding box center [631, 618] width 594 height 46
type textarea "Support coordinator requested confirmation if the booking is going ahead - conf…"
click at [862, 685] on button "Comment" at bounding box center [850, 691] width 58 height 23
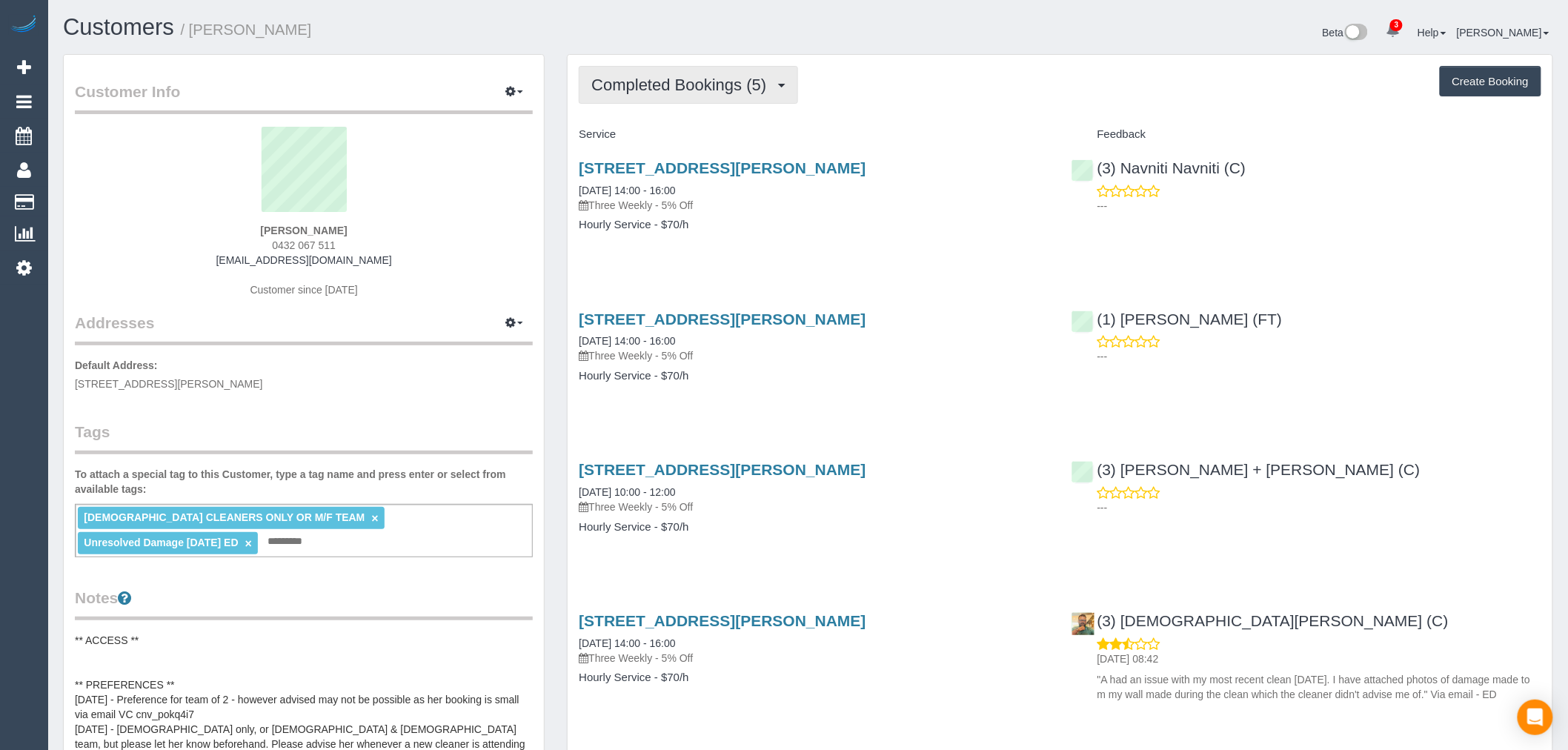
click at [695, 103] on button "Completed Bookings (5)" at bounding box center [688, 85] width 219 height 38
click at [877, 120] on div "Completed Bookings (5) Completed Bookings (5) Upcoming Bookings (0) Cancelled B…" at bounding box center [1060, 484] width 985 height 858
click at [832, 166] on link "[STREET_ADDRESS][PERSON_NAME]" at bounding box center [722, 167] width 287 height 17
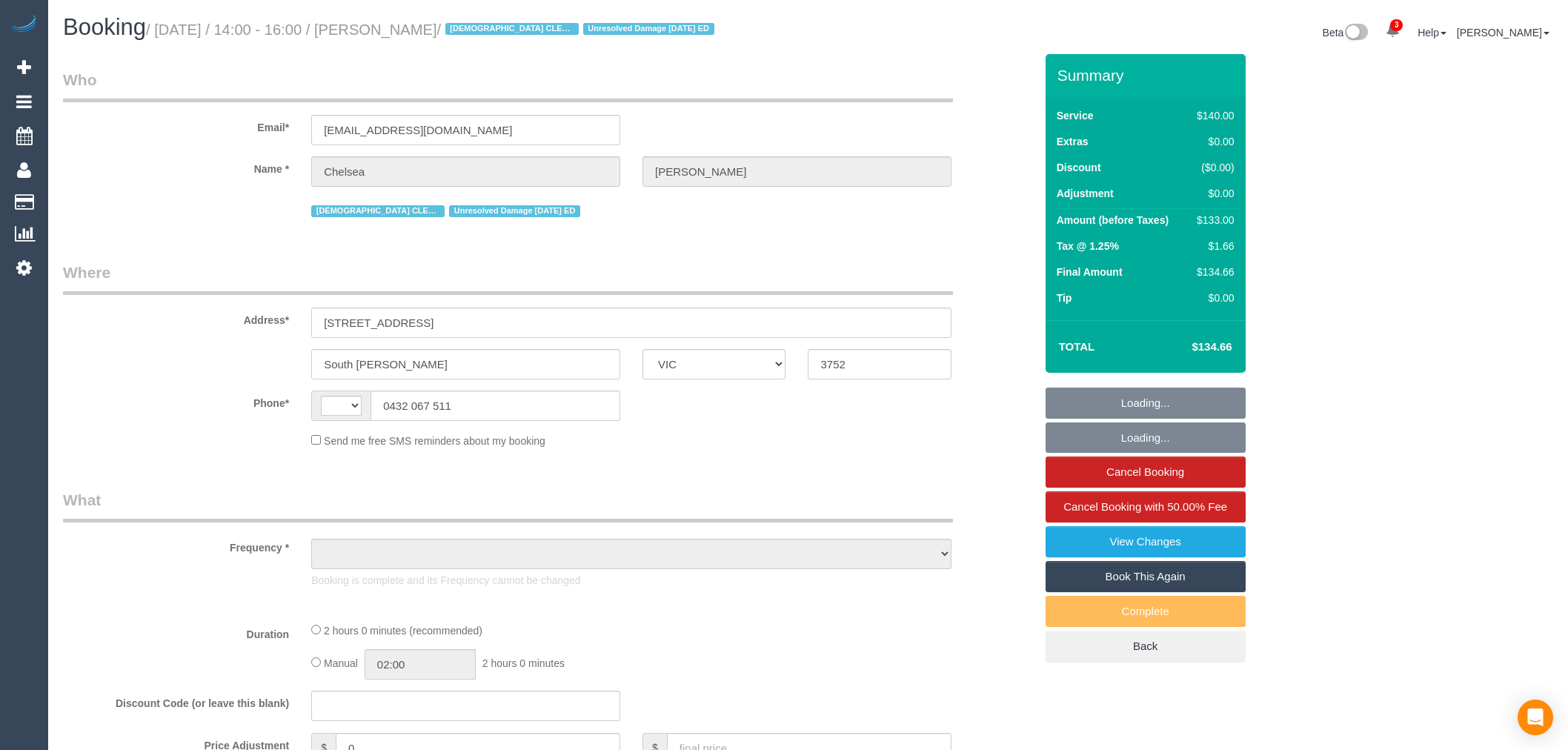
select select "VIC"
select select "string:AU"
select select "object:372"
select select "string:stripe-pm_1QyW4T2GScqysDRVbTc8Z7oR"
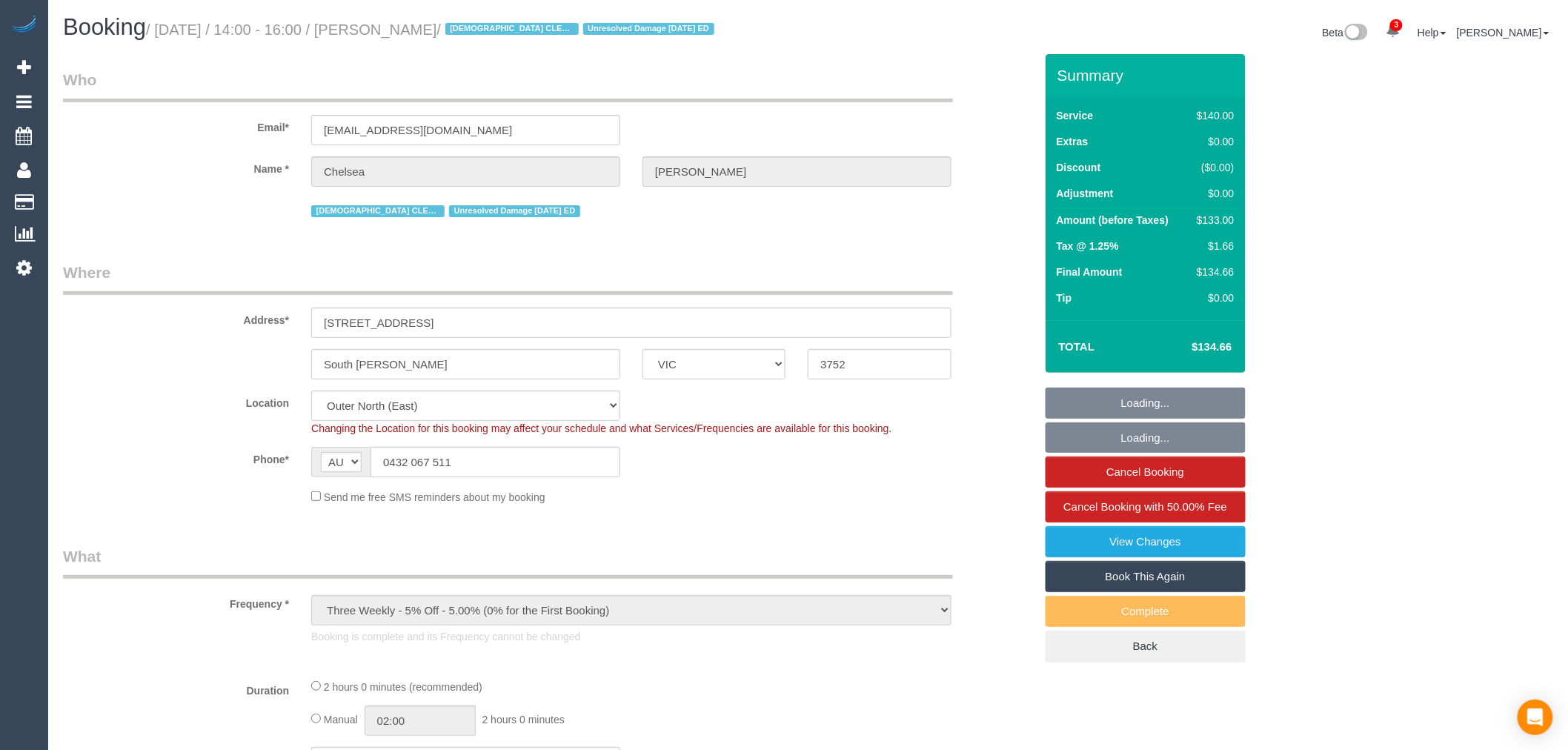
select select "object:1196"
select select "number:27"
select select "number:14"
select select "number:19"
select select "number:36"
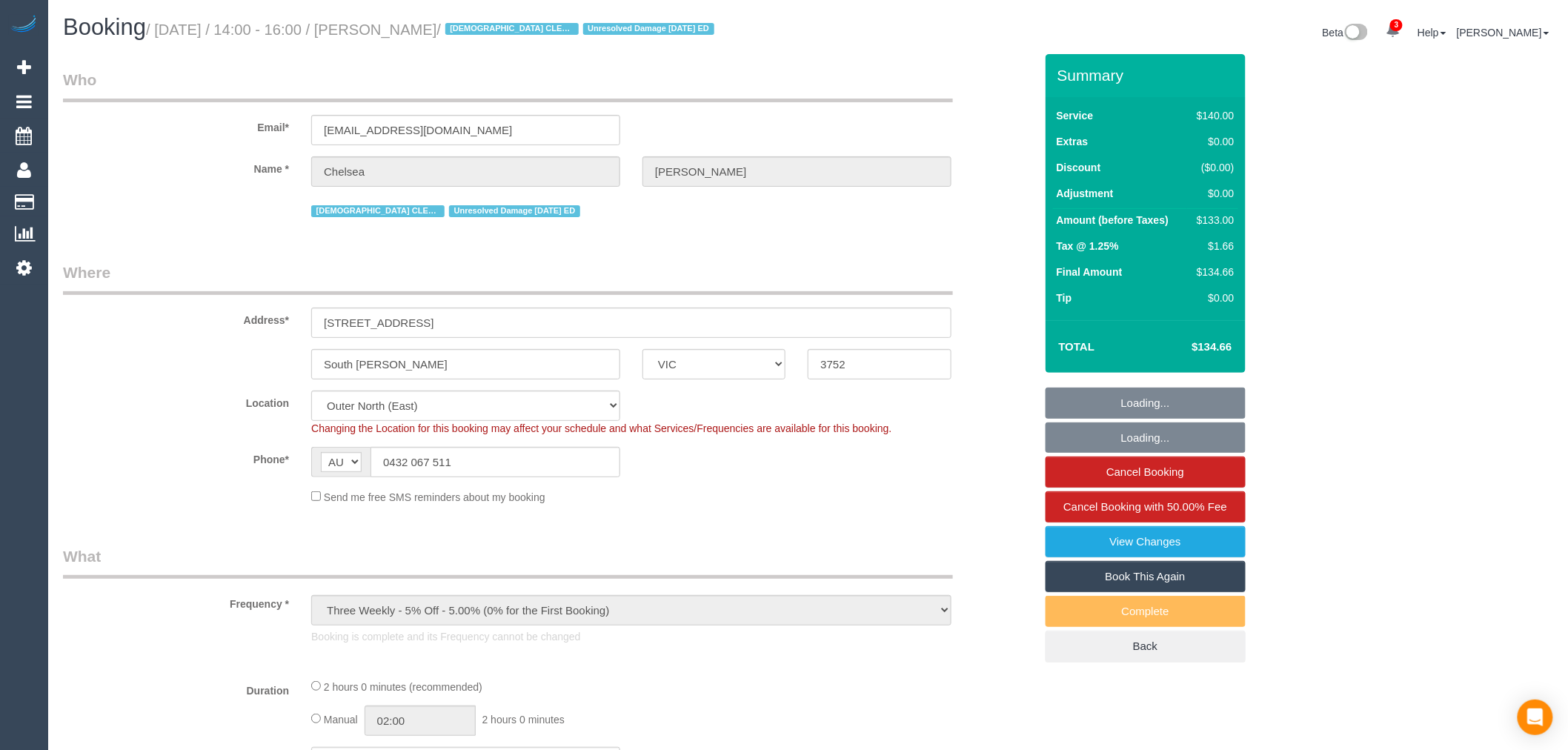
select select "number:35"
select select "number:26"
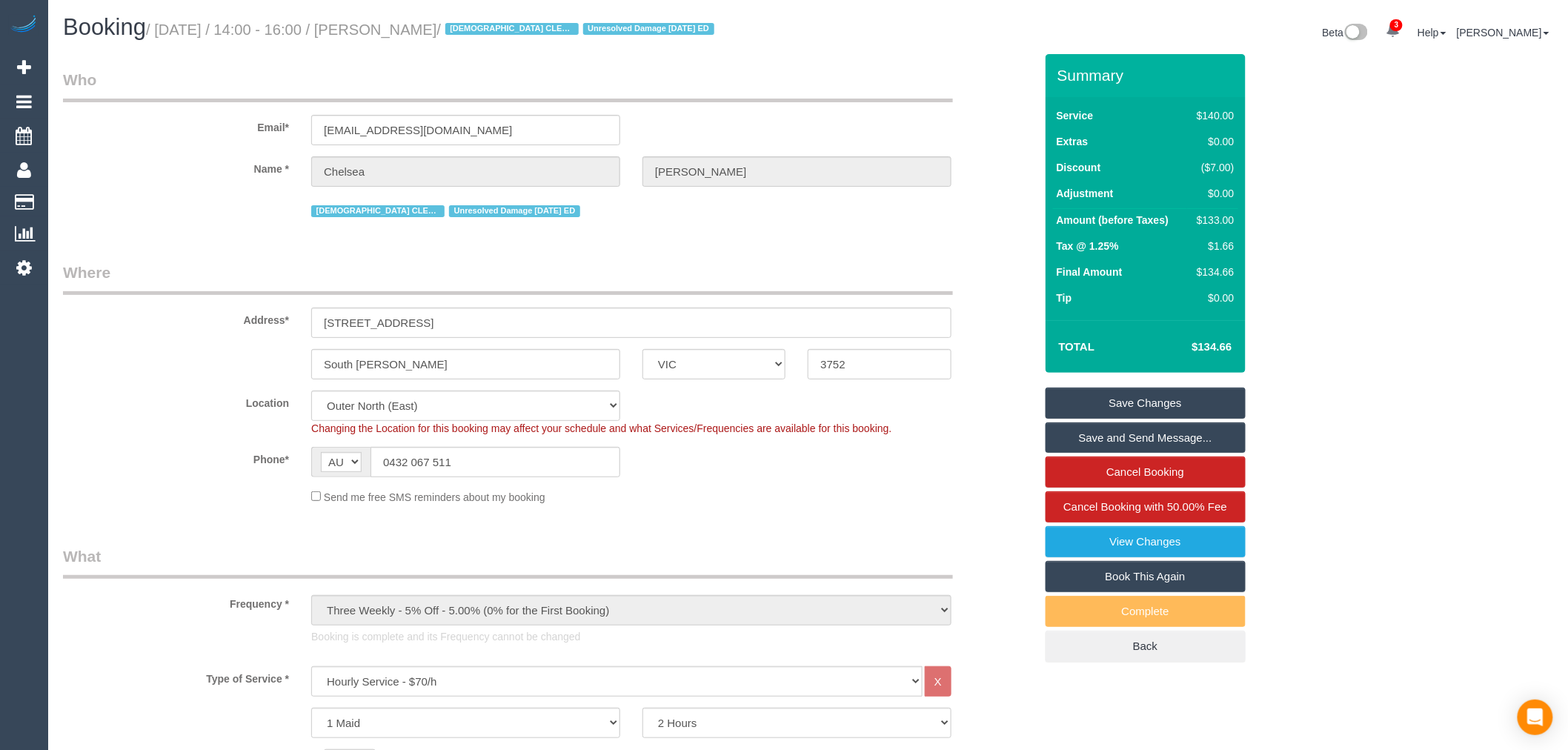
click at [1197, 579] on link "Book This Again" at bounding box center [1146, 576] width 200 height 32
select select "VIC"
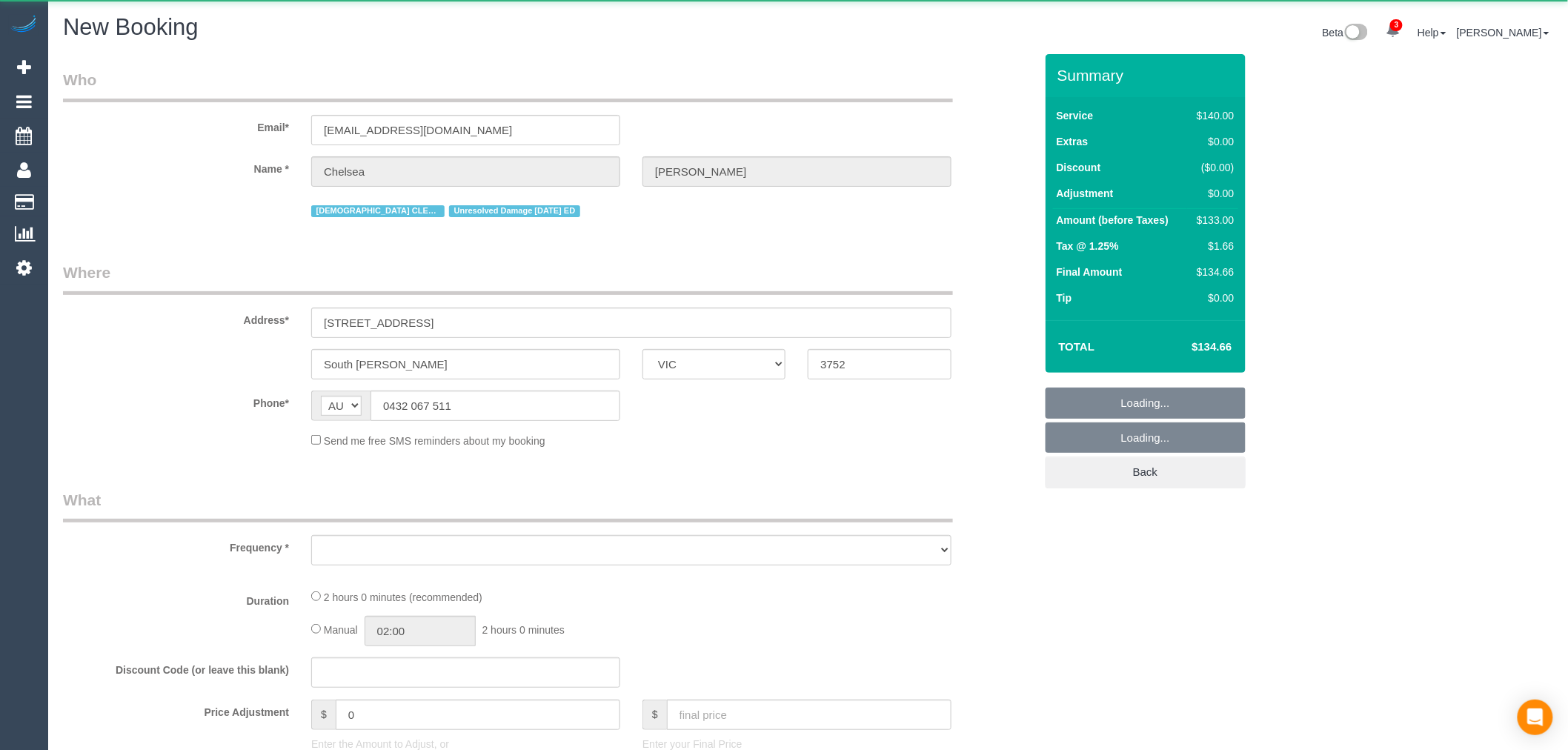
select select "number:27"
select select "number:14"
select select "number:19"
select select "number:36"
select select "number:35"
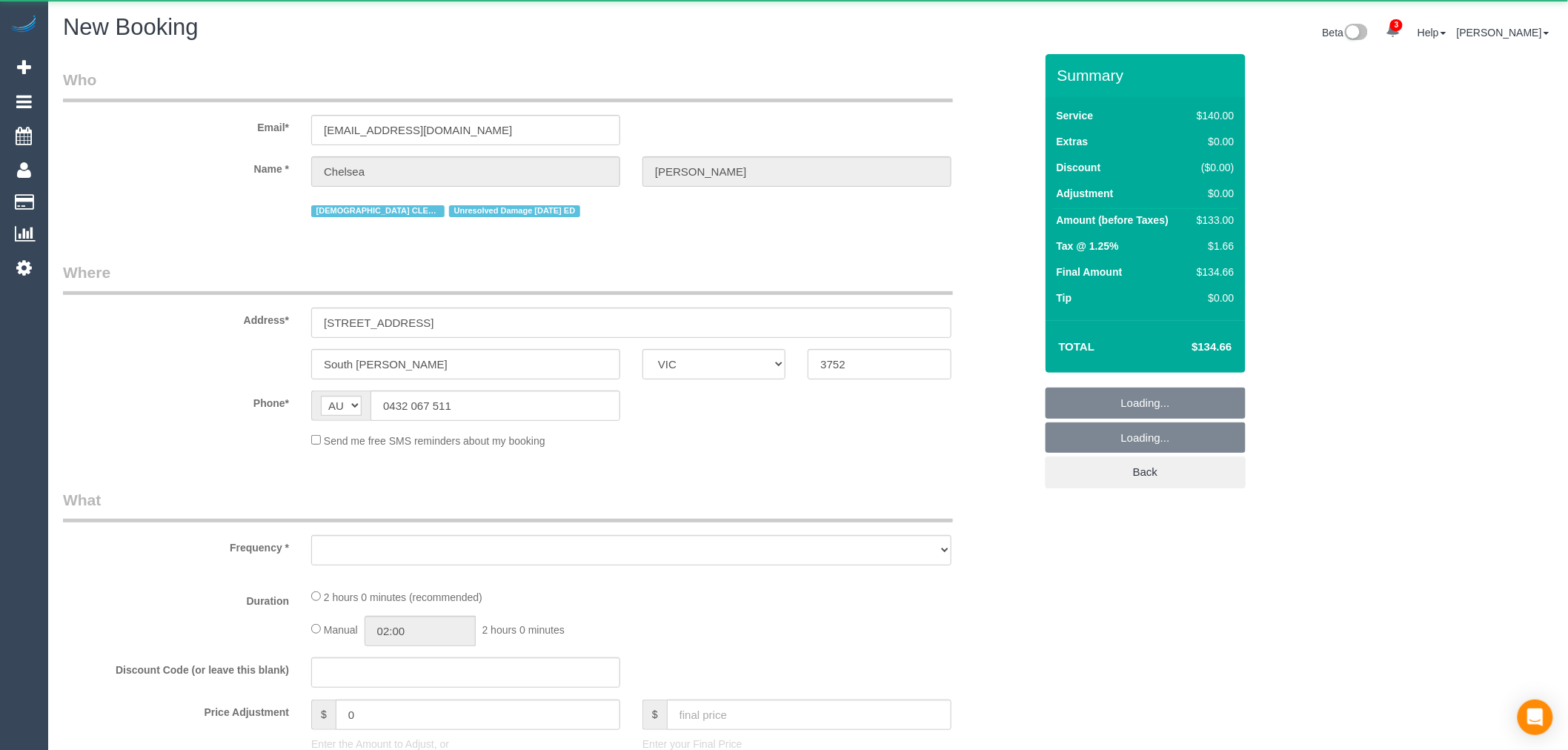
select select "number:26"
select select "string:stripe-pm_1QyW4T2GScqysDRVbTc8Z7oR"
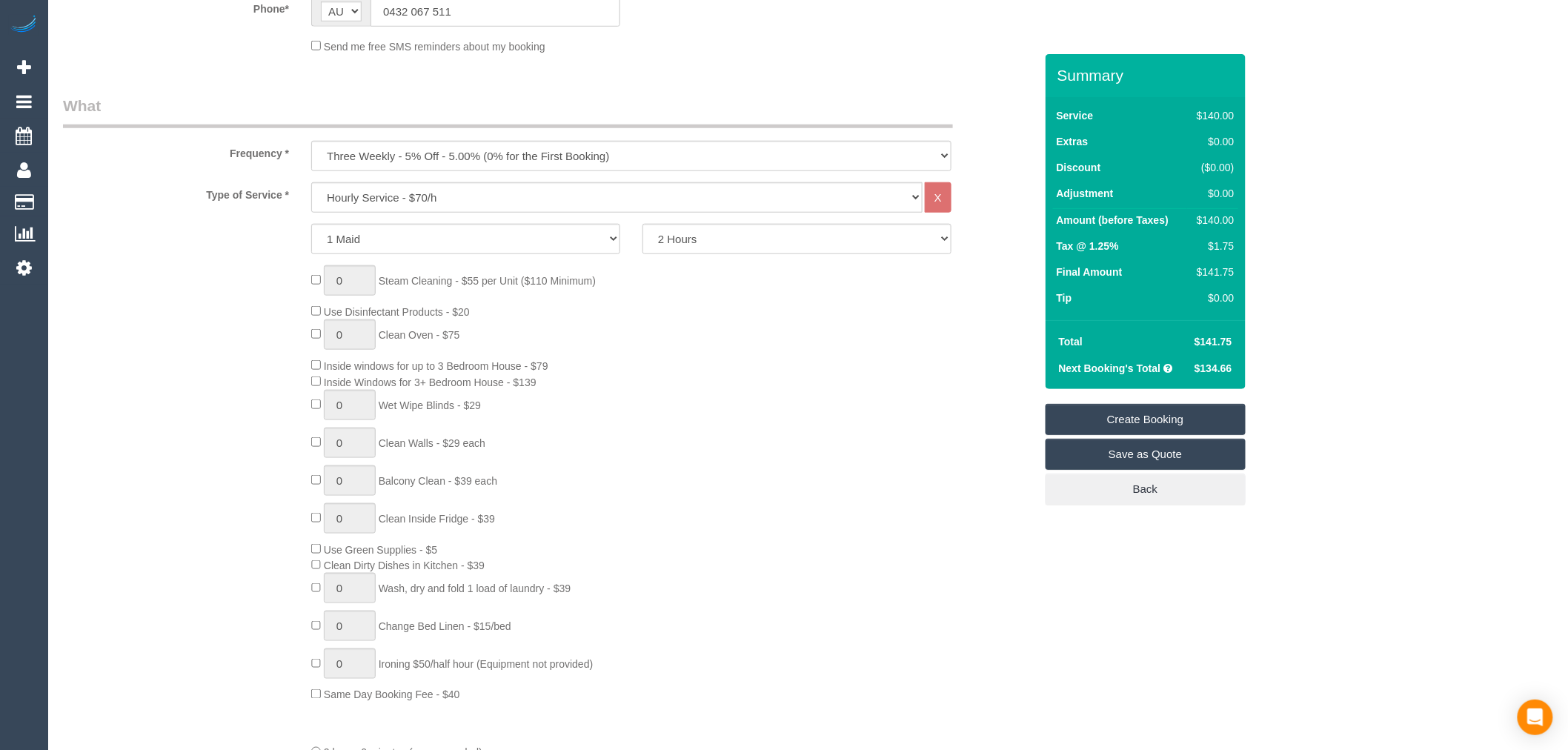
scroll to position [329, 0]
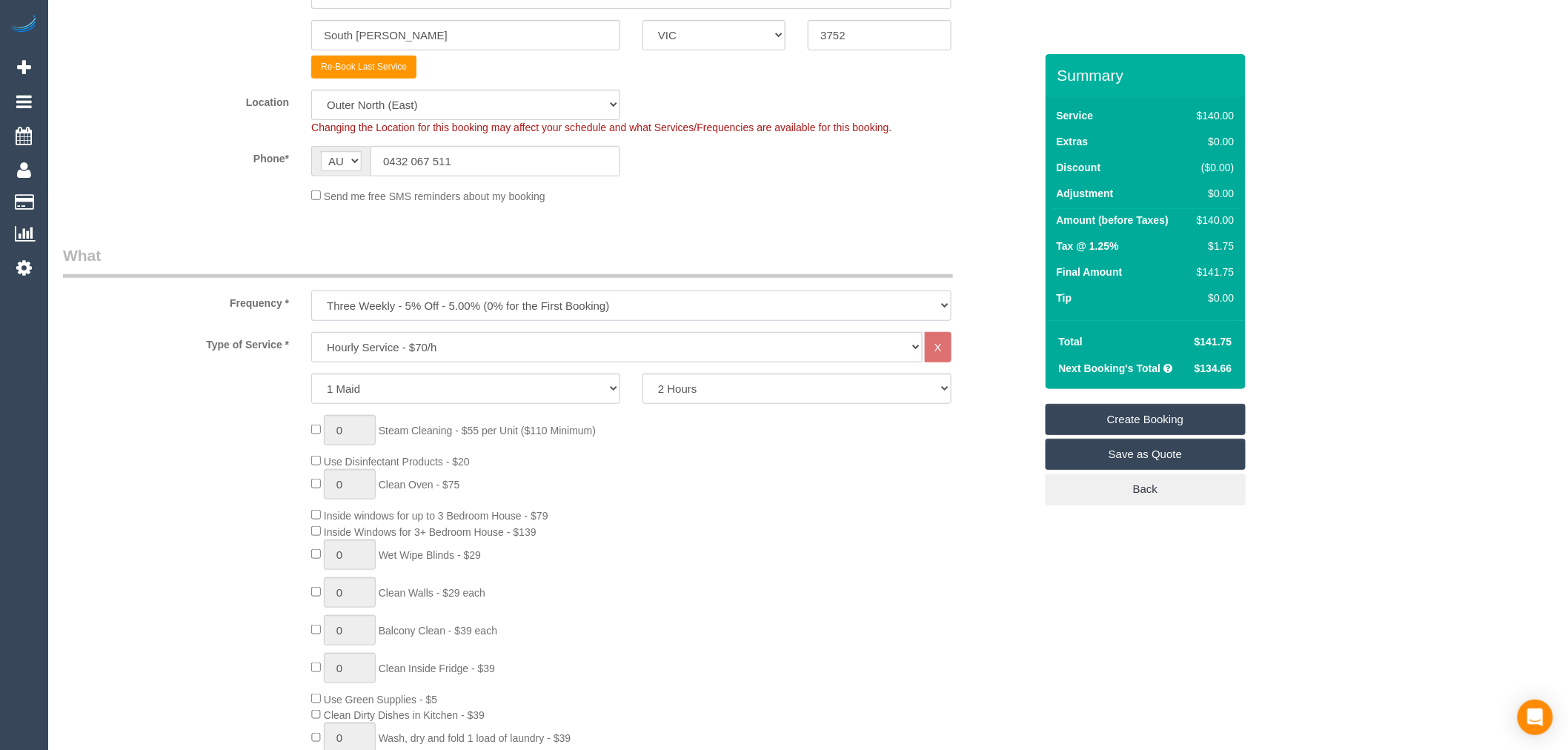
click at [572, 305] on select "One Time Cleaning Weekly - 10% Off - 10.00% (0% for the First Booking) Fortnigh…" at bounding box center [631, 305] width 640 height 31
select select "object:2696"
click at [311, 293] on select "One Time Cleaning Weekly - 10% Off - 10.00% (0% for the First Booking) Fortnigh…" at bounding box center [631, 305] width 640 height 31
click at [269, 357] on div "Type of Service * Hourly Service - $70/h Hourly Service - $65/h Hourly Service …" at bounding box center [549, 348] width 994 height 31
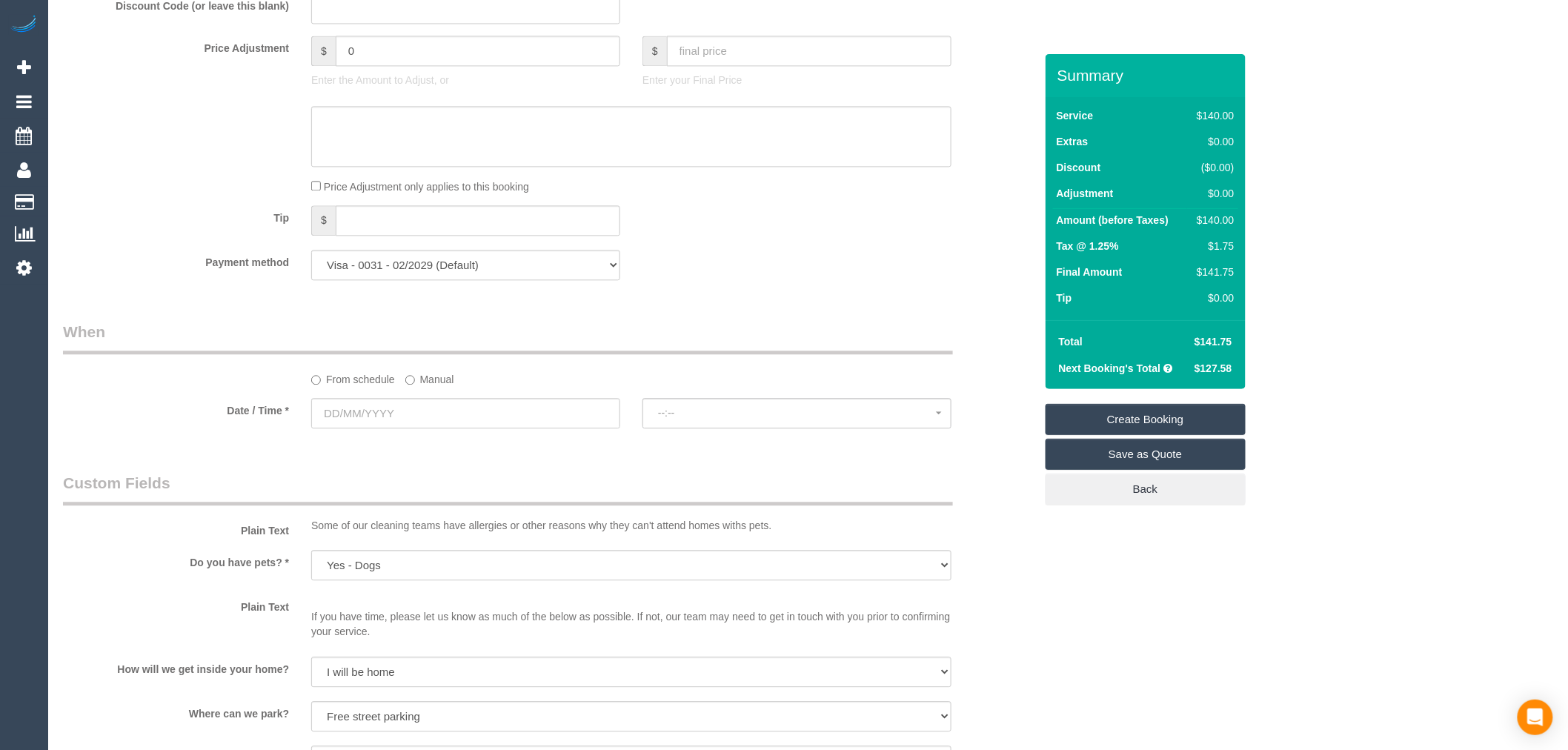
scroll to position [1317, 0]
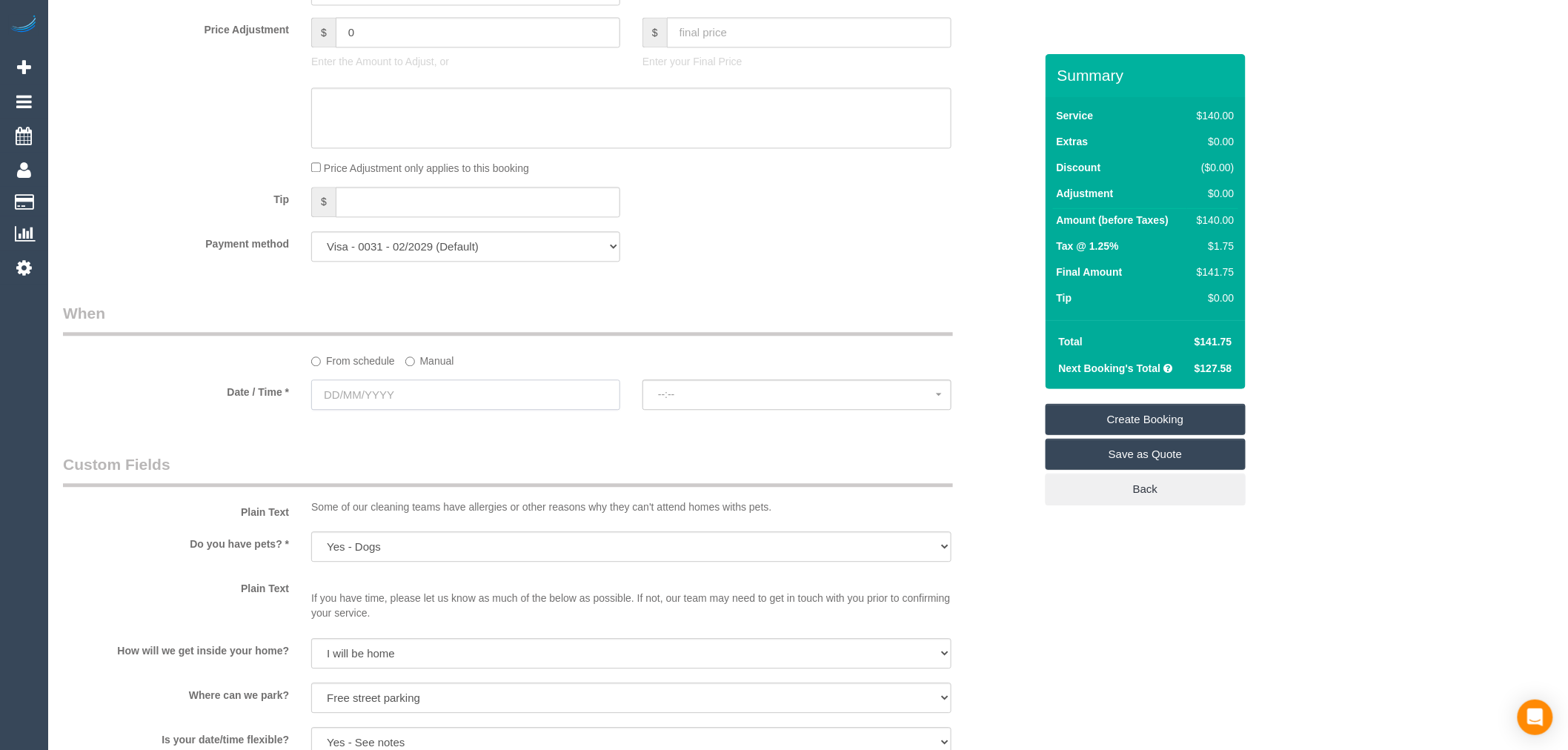
click at [410, 410] on input "text" at bounding box center [466, 394] width 309 height 31
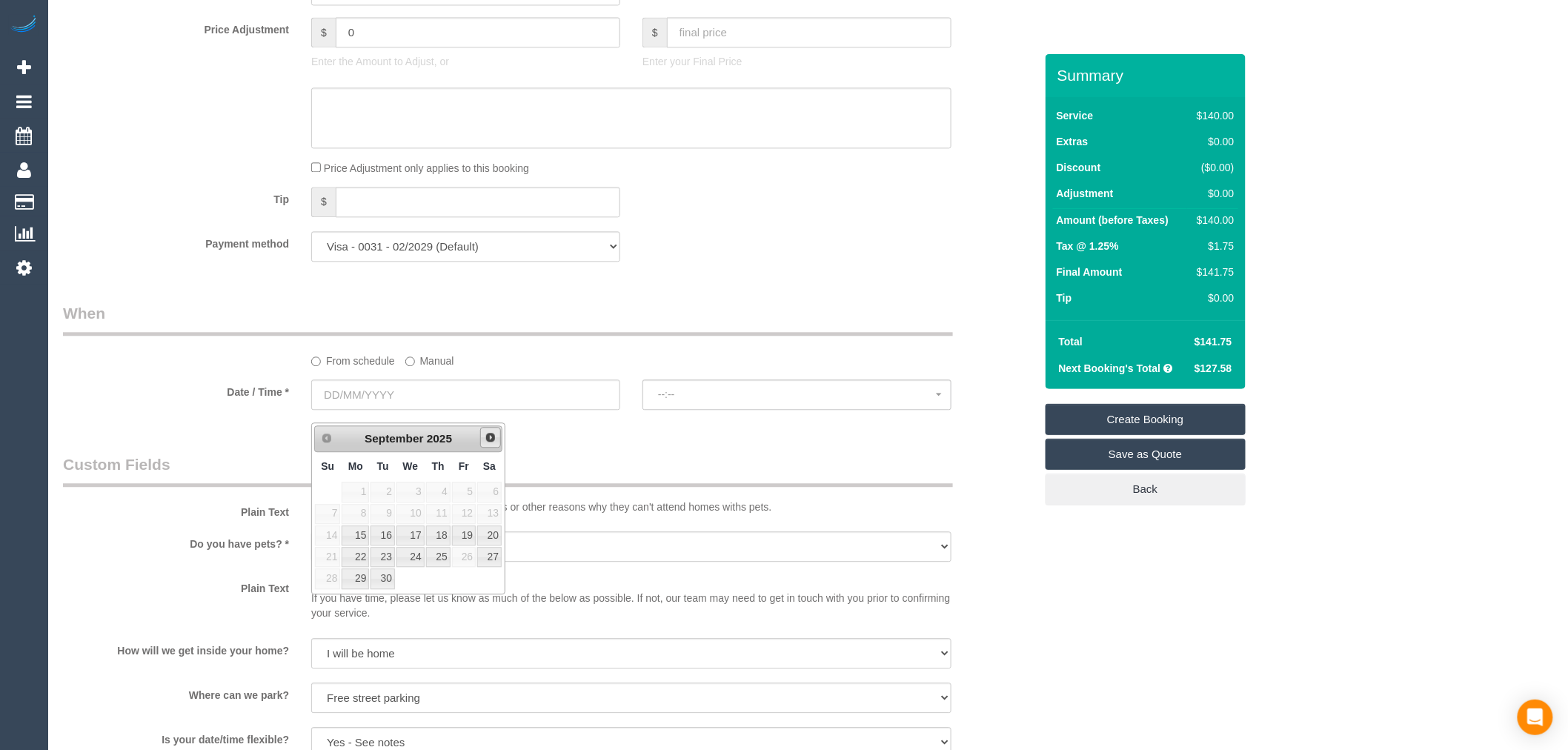
click at [493, 435] on span "Next" at bounding box center [491, 437] width 12 height 12
click at [461, 493] on link "3" at bounding box center [463, 491] width 23 height 20
type input "03/10/2025"
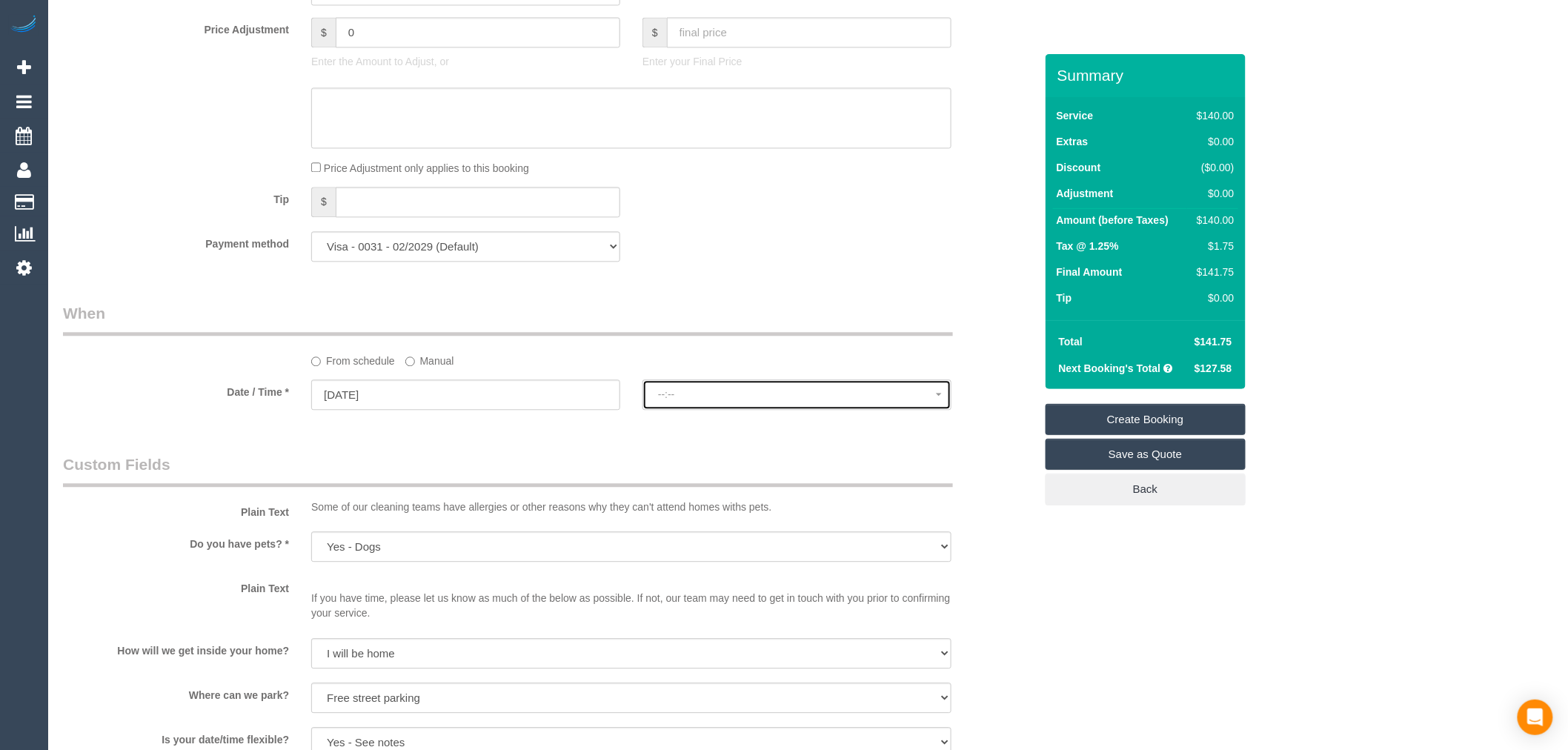
click at [685, 400] on span "--:--" at bounding box center [797, 394] width 278 height 12
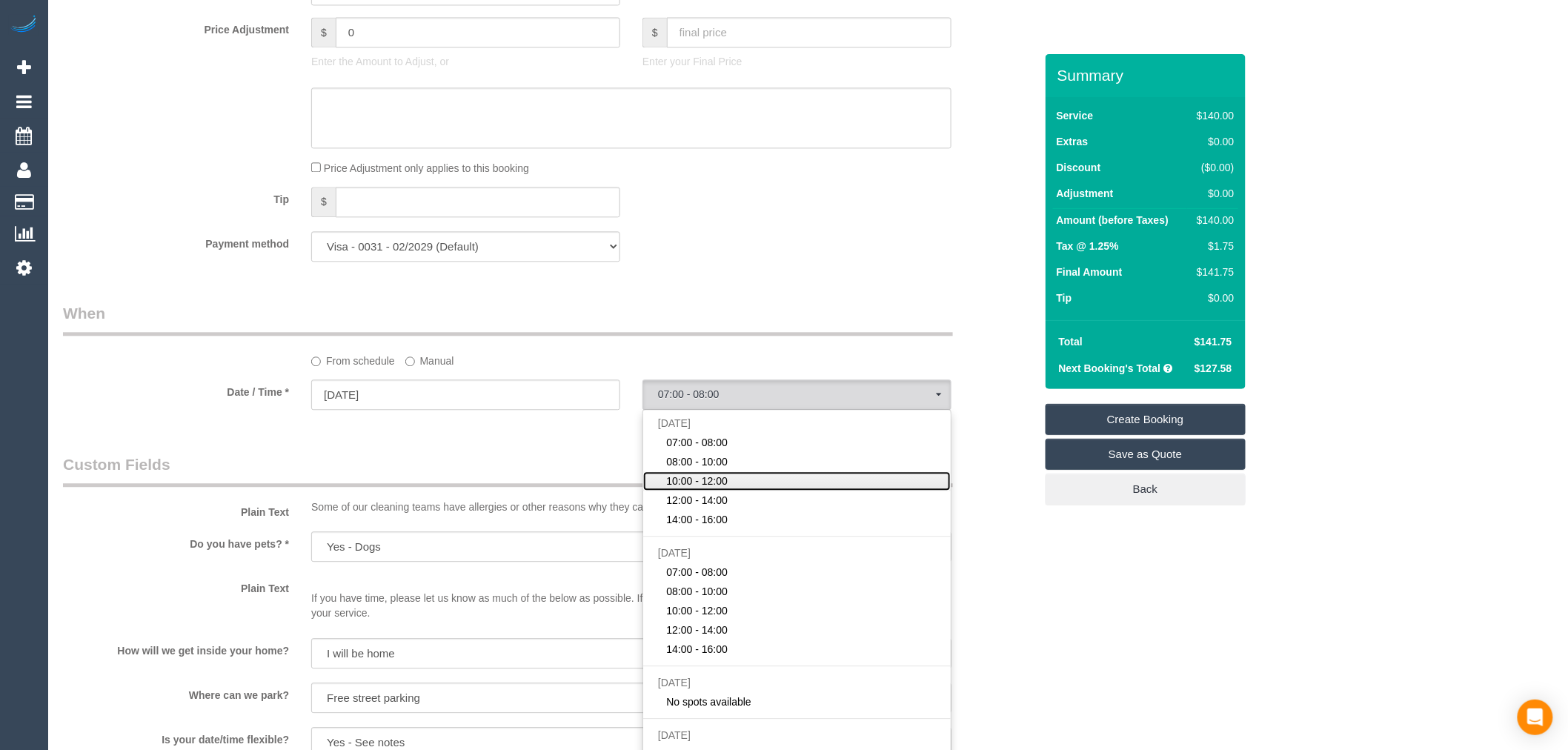
click at [721, 488] on span "10:00 - 12:00" at bounding box center [698, 481] width 61 height 15
select select "spot8"
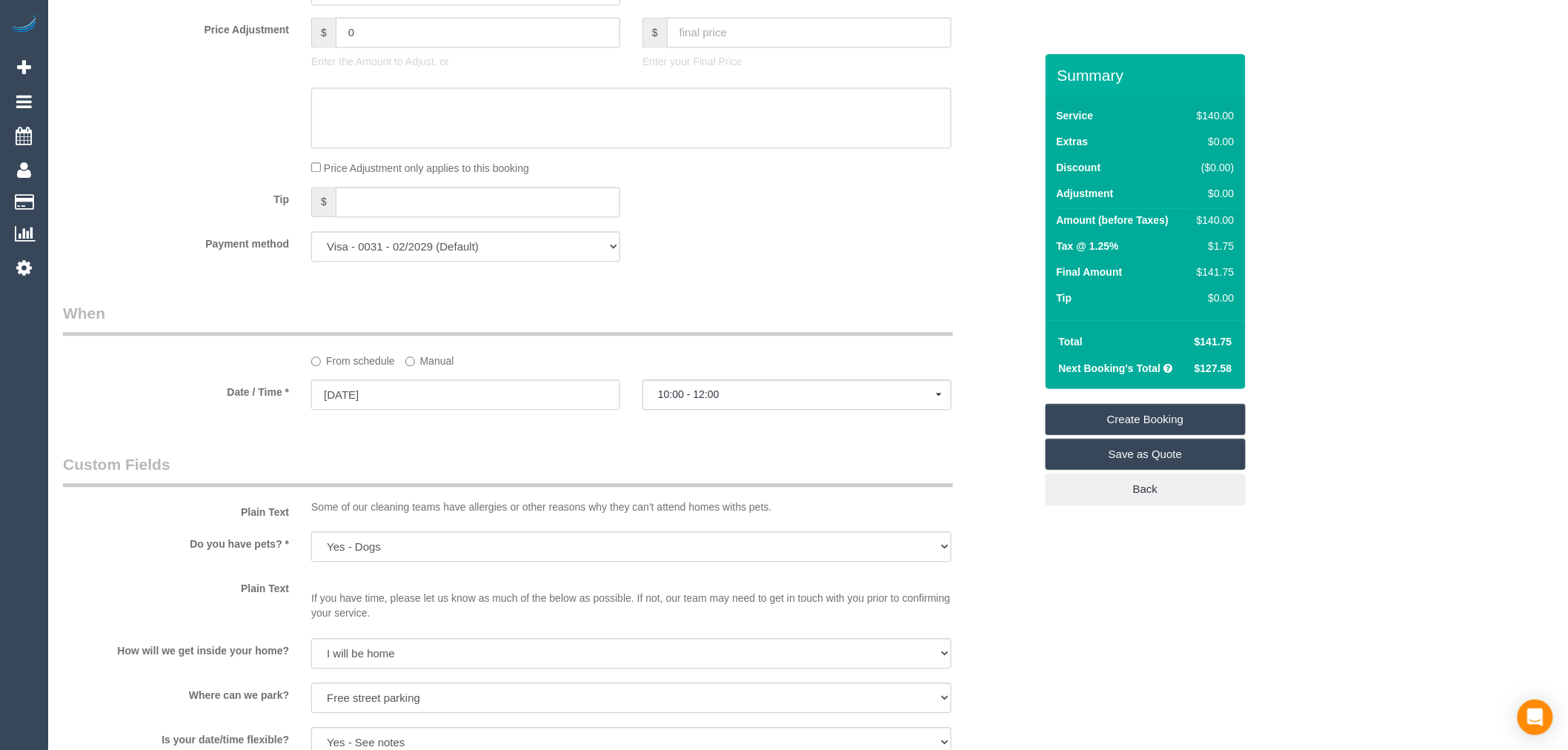
click at [654, 457] on div "Who Email* chelseamaihollins@gmail.com Name * Chelsea Hollins FEMALE CLEANERS O…" at bounding box center [549, 200] width 994 height 2926
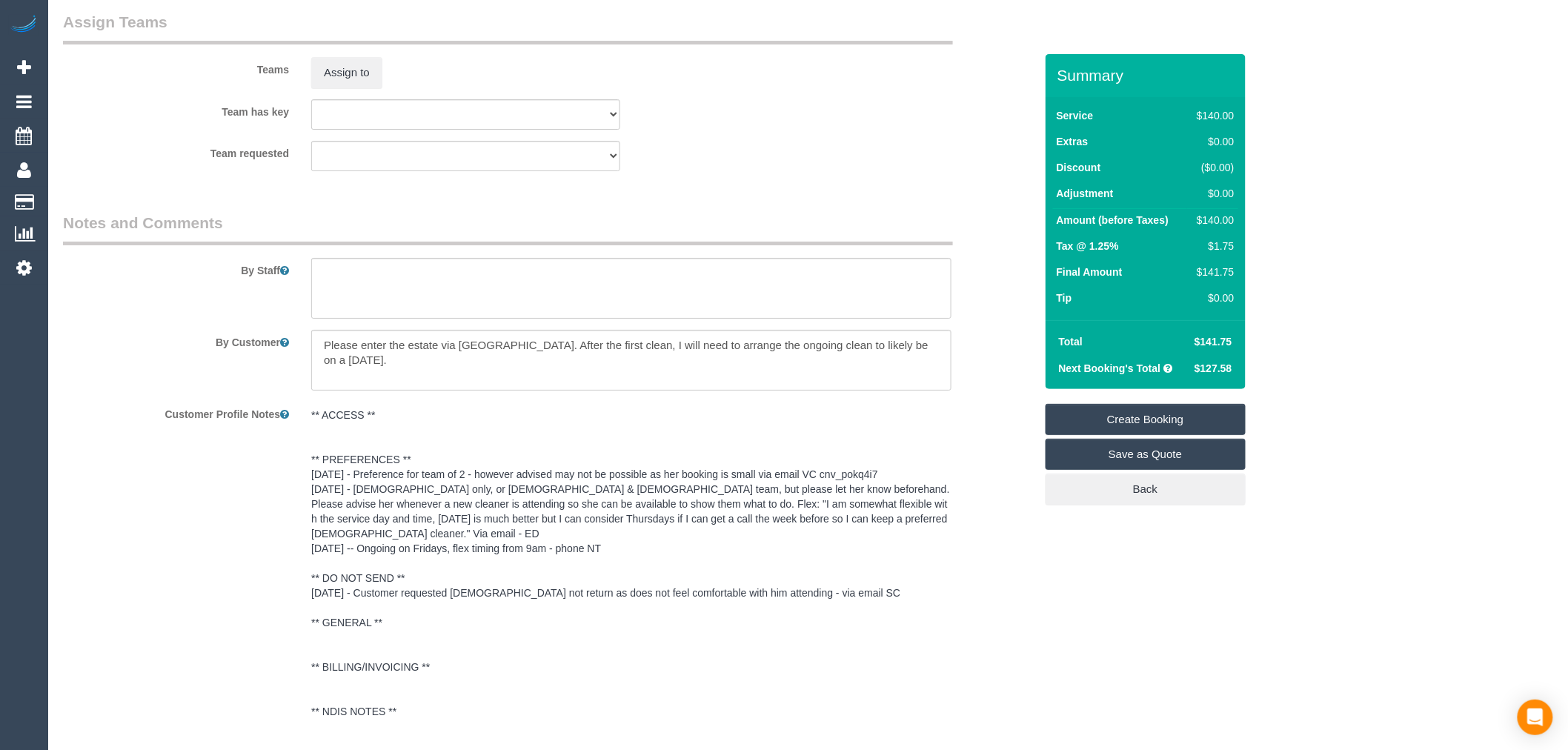
scroll to position [2223, 0]
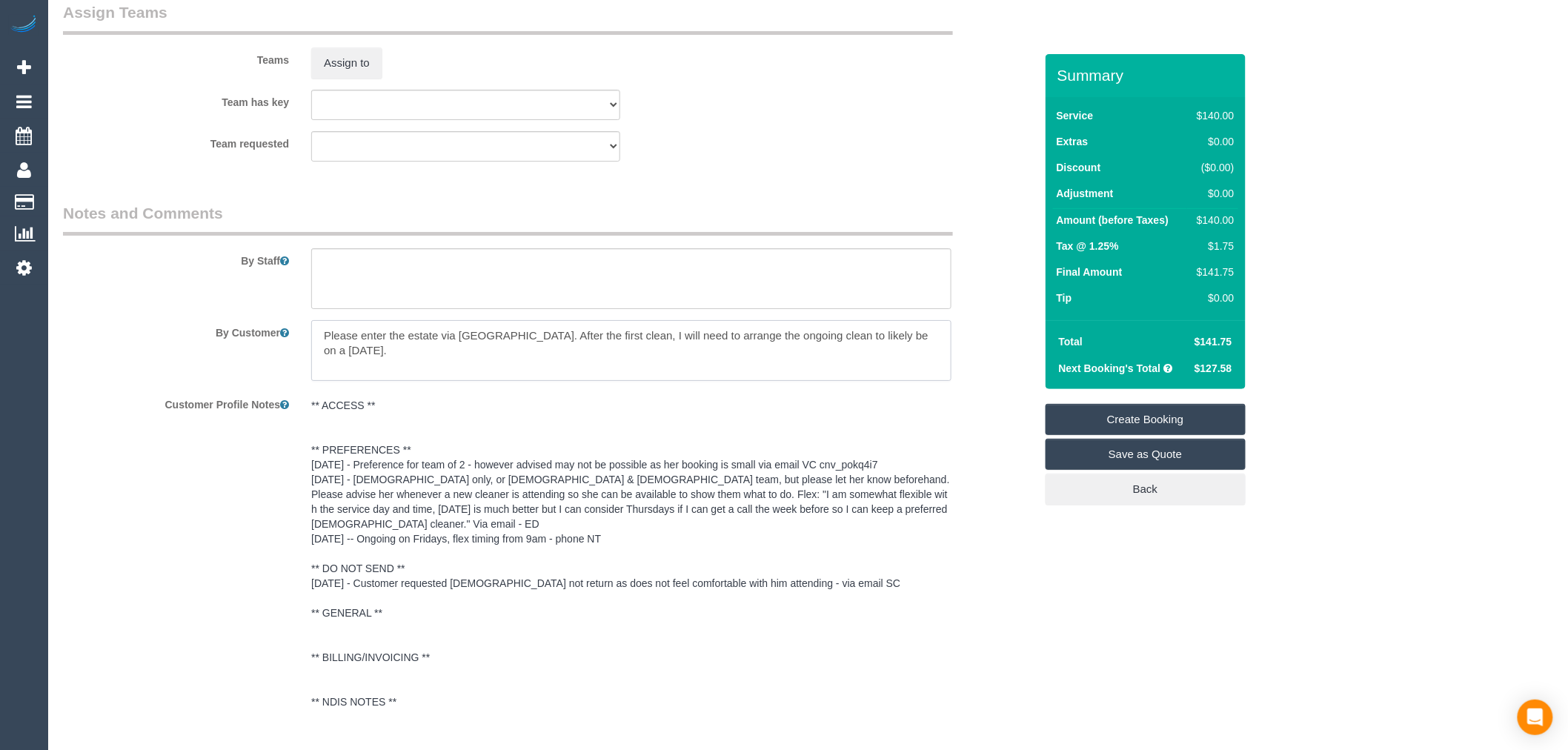
drag, startPoint x: 420, startPoint y: 364, endPoint x: 542, endPoint y: 343, distance: 123.8
click at [542, 343] on textarea at bounding box center [631, 350] width 640 height 61
type textarea "Please enter the estate via Cameo Crescent"
click at [1164, 423] on link "Create Booking" at bounding box center [1146, 419] width 200 height 32
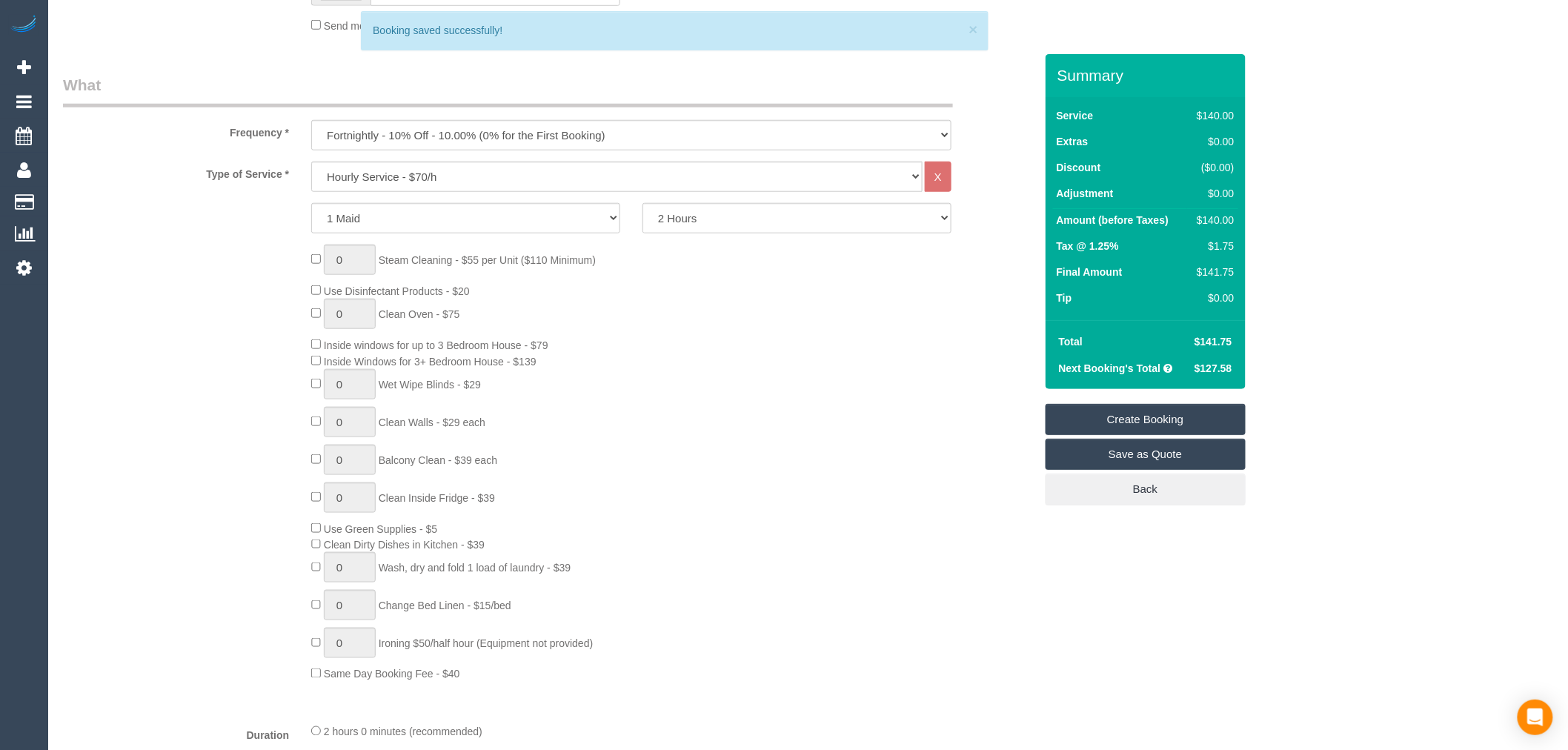
scroll to position [0, 0]
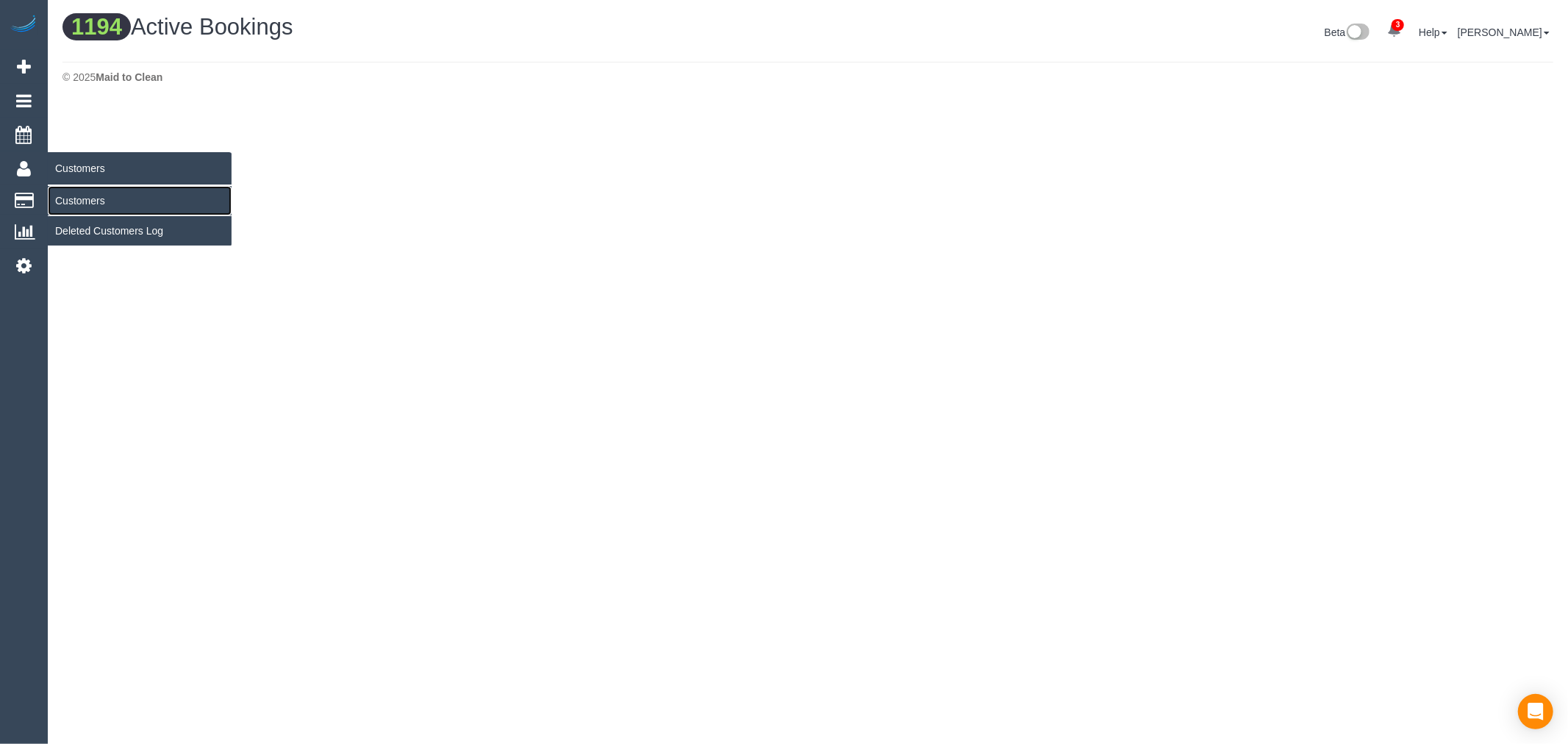
click at [83, 197] on link "Customers" at bounding box center [139, 200] width 184 height 30
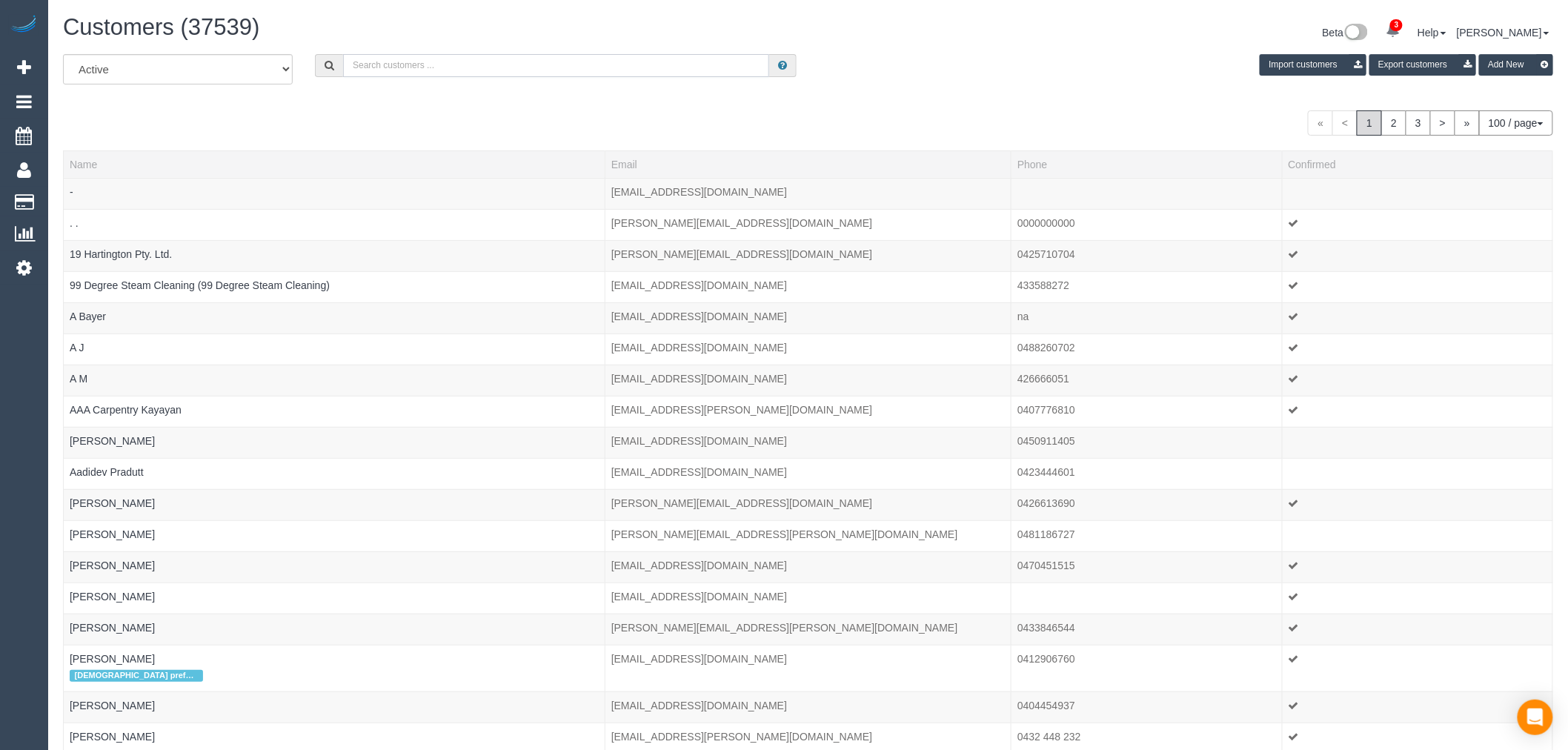
paste input "chelseamaihollins@gmail.com"
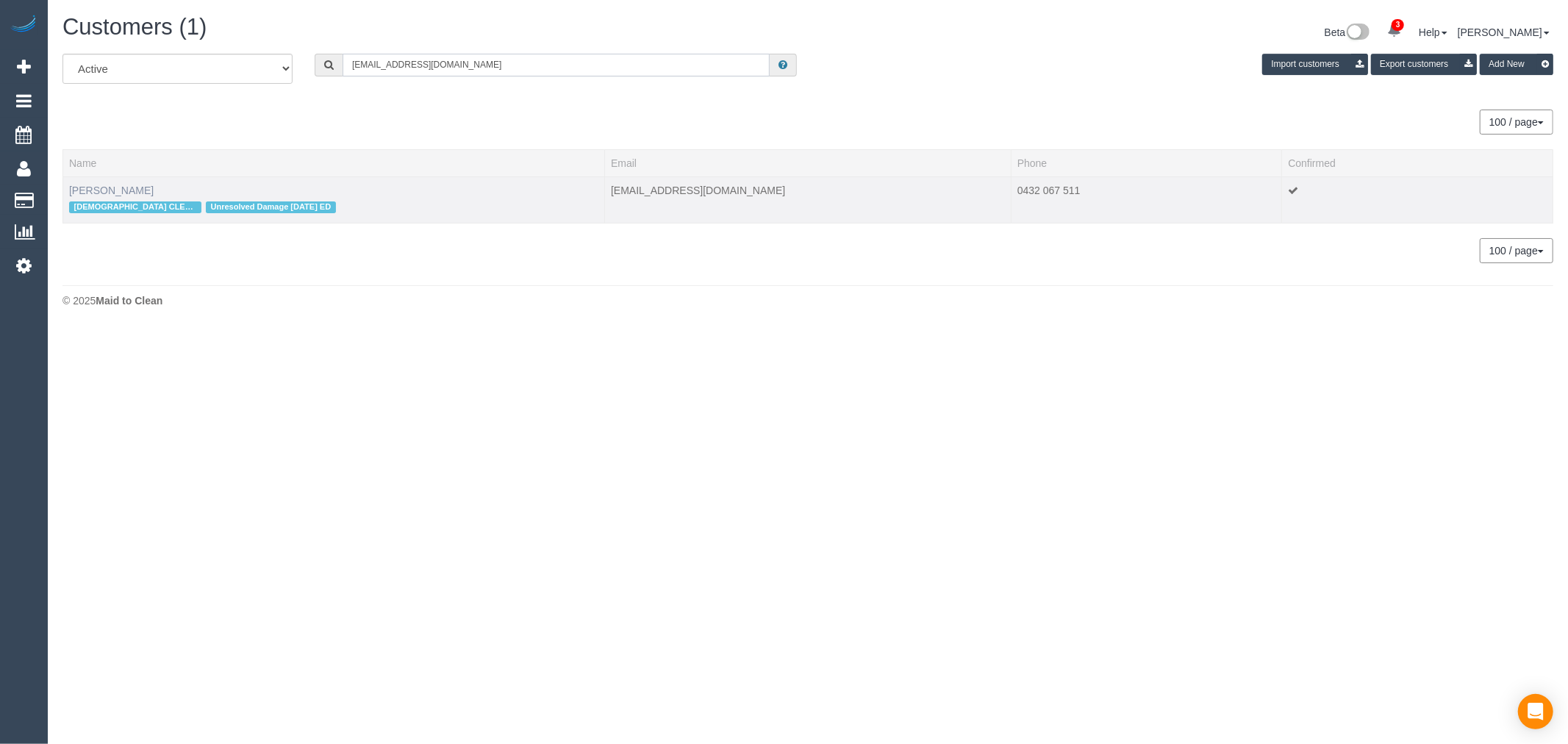
type input "chelseamaihollins@gmail.com"
click at [119, 192] on link "Chelsea Hollins" at bounding box center [111, 190] width 84 height 12
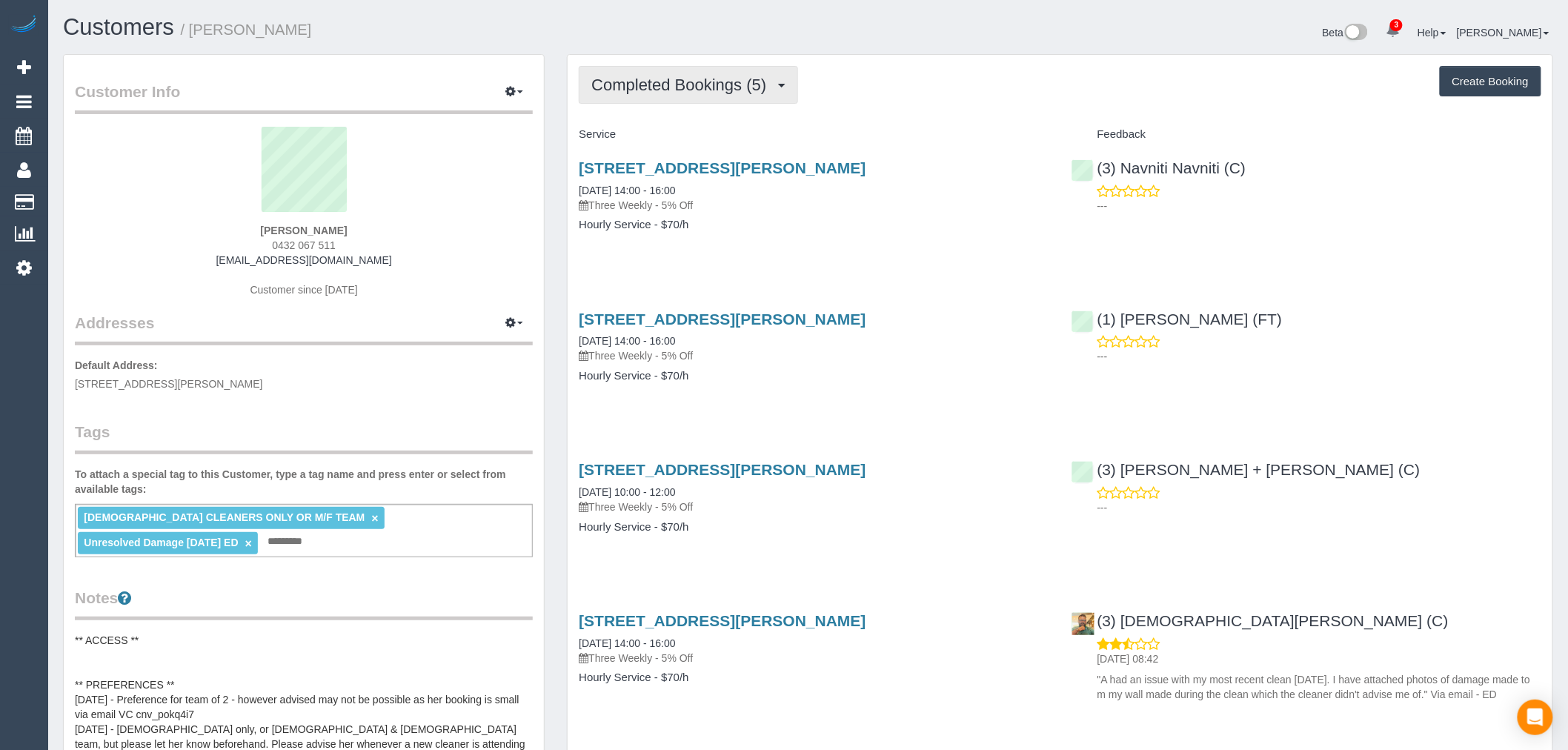
click at [723, 94] on button "Completed Bookings (5)" at bounding box center [688, 85] width 219 height 38
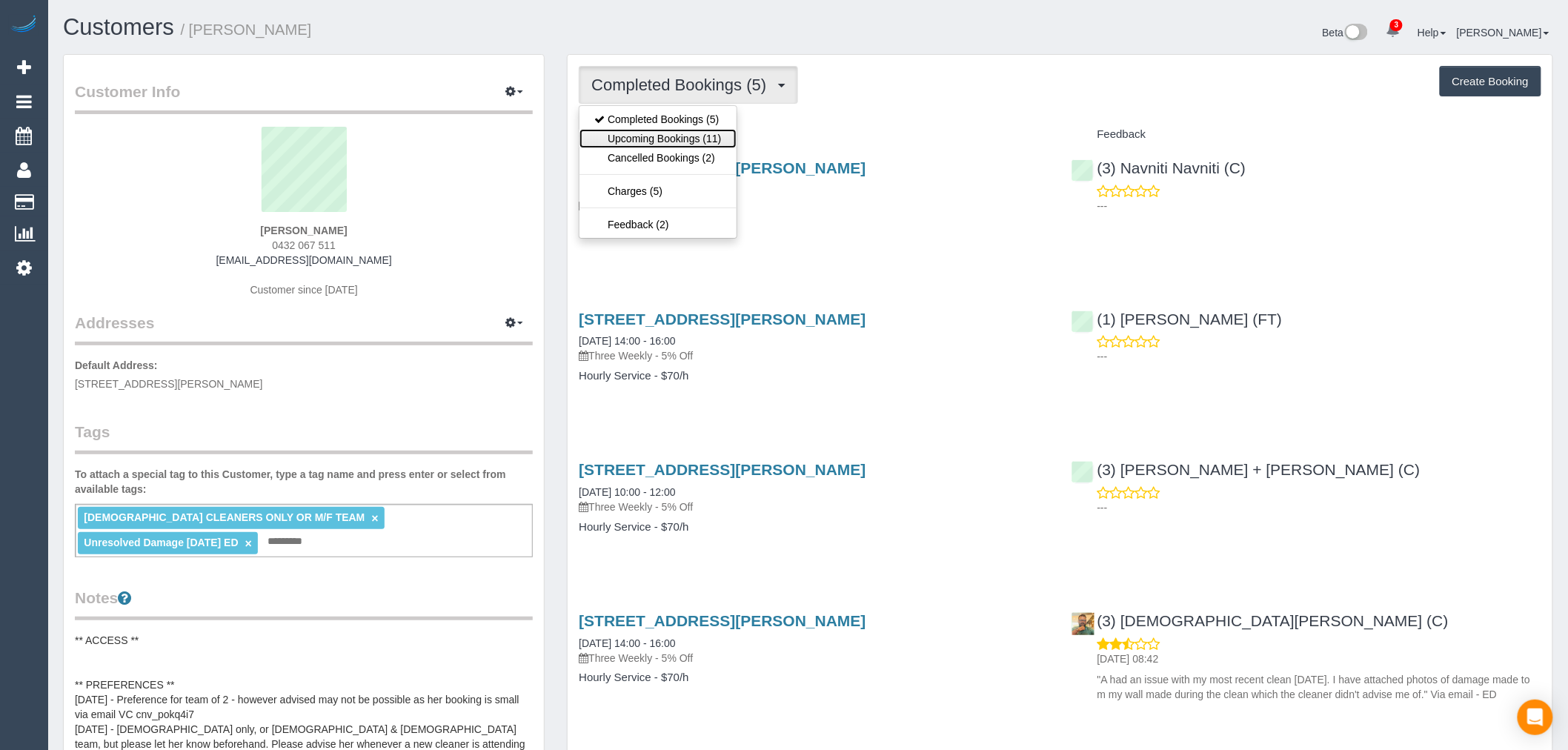
click at [719, 138] on link "Upcoming Bookings (11)" at bounding box center [657, 139] width 156 height 19
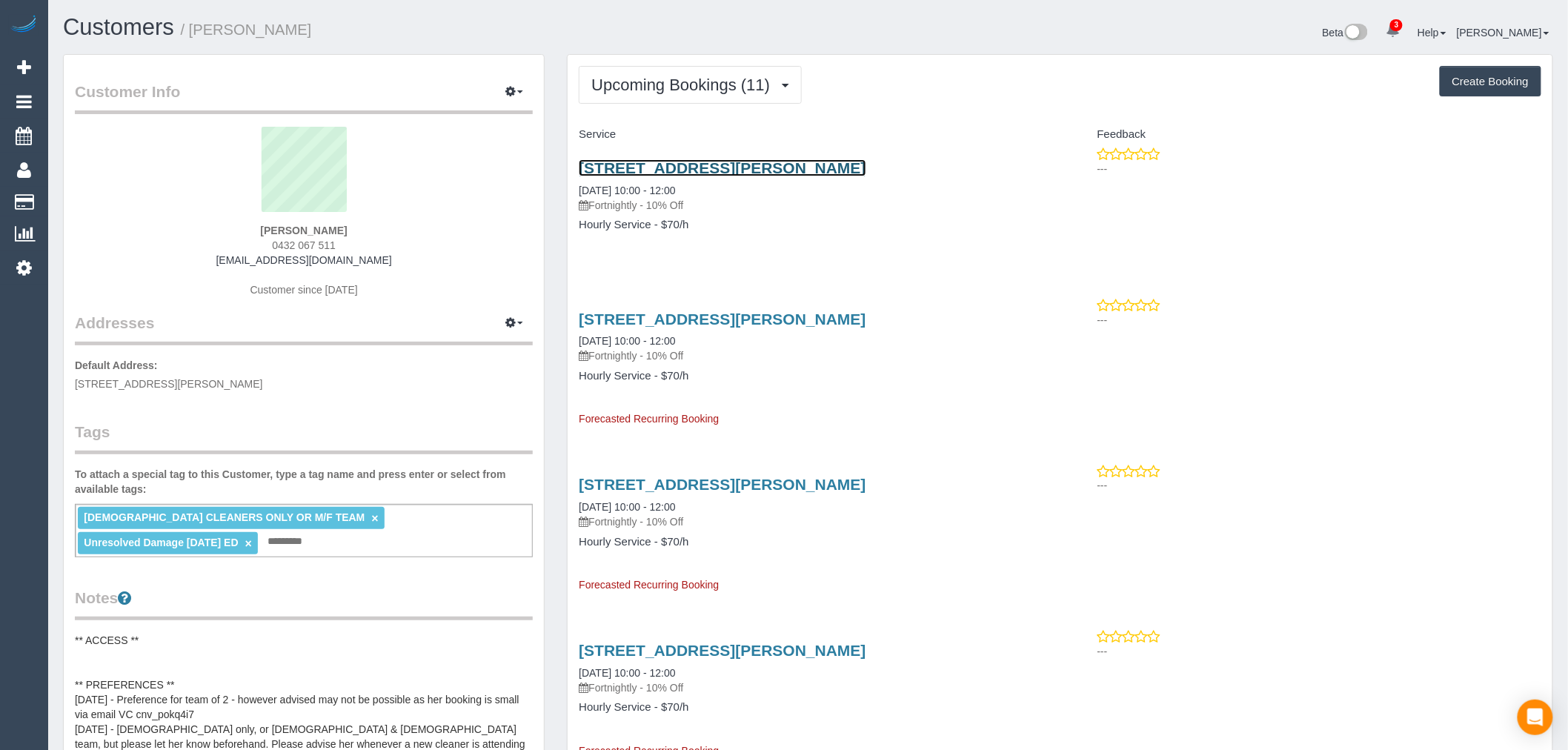
click at [763, 175] on link "55 Cameo Crescent, South Morang, VIC 3752" at bounding box center [722, 167] width 287 height 17
click at [141, 15] on link "Customers" at bounding box center [119, 27] width 112 height 26
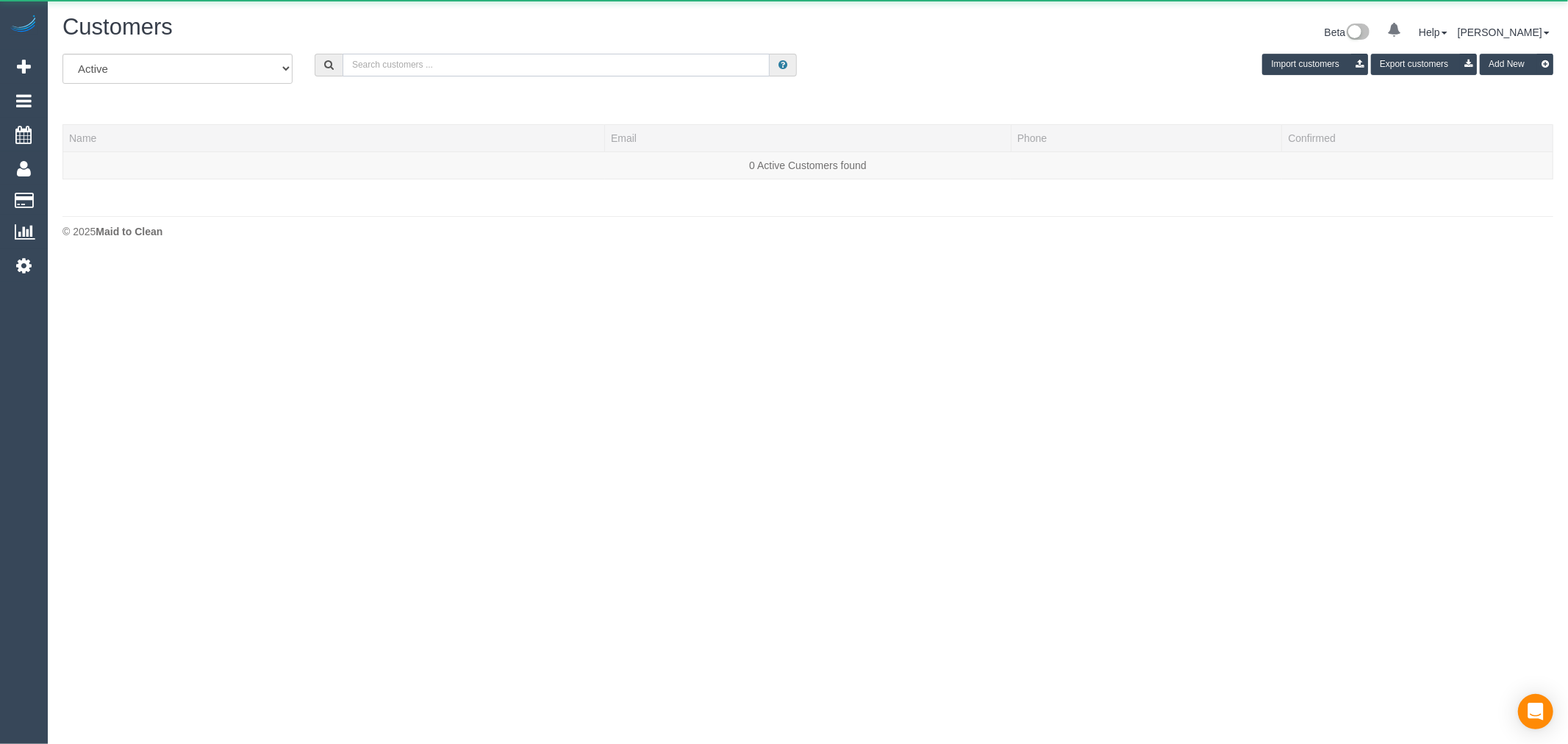
click at [588, 69] on input "text" at bounding box center [556, 65] width 427 height 22
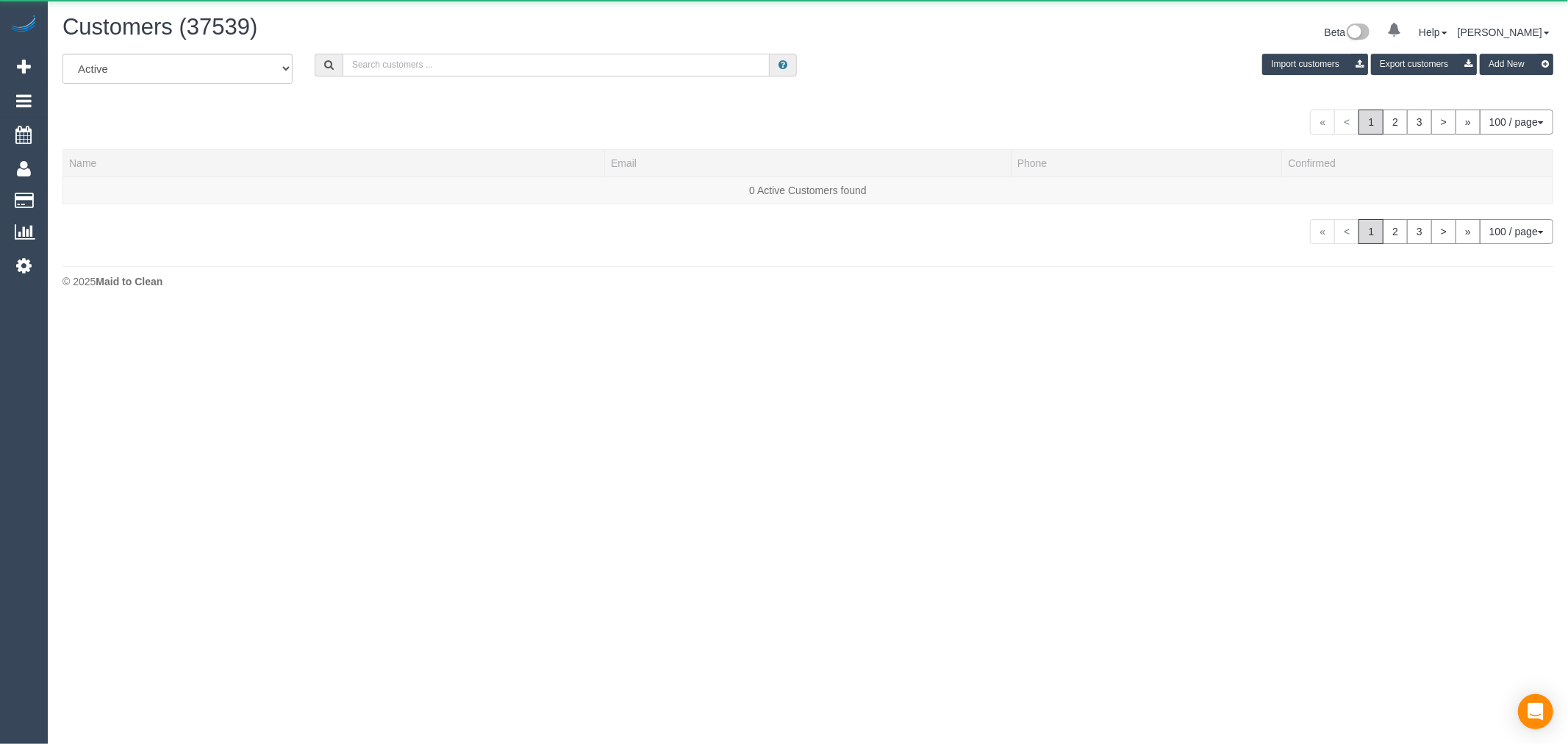
paste input "fi.angrisano@gmail.com"
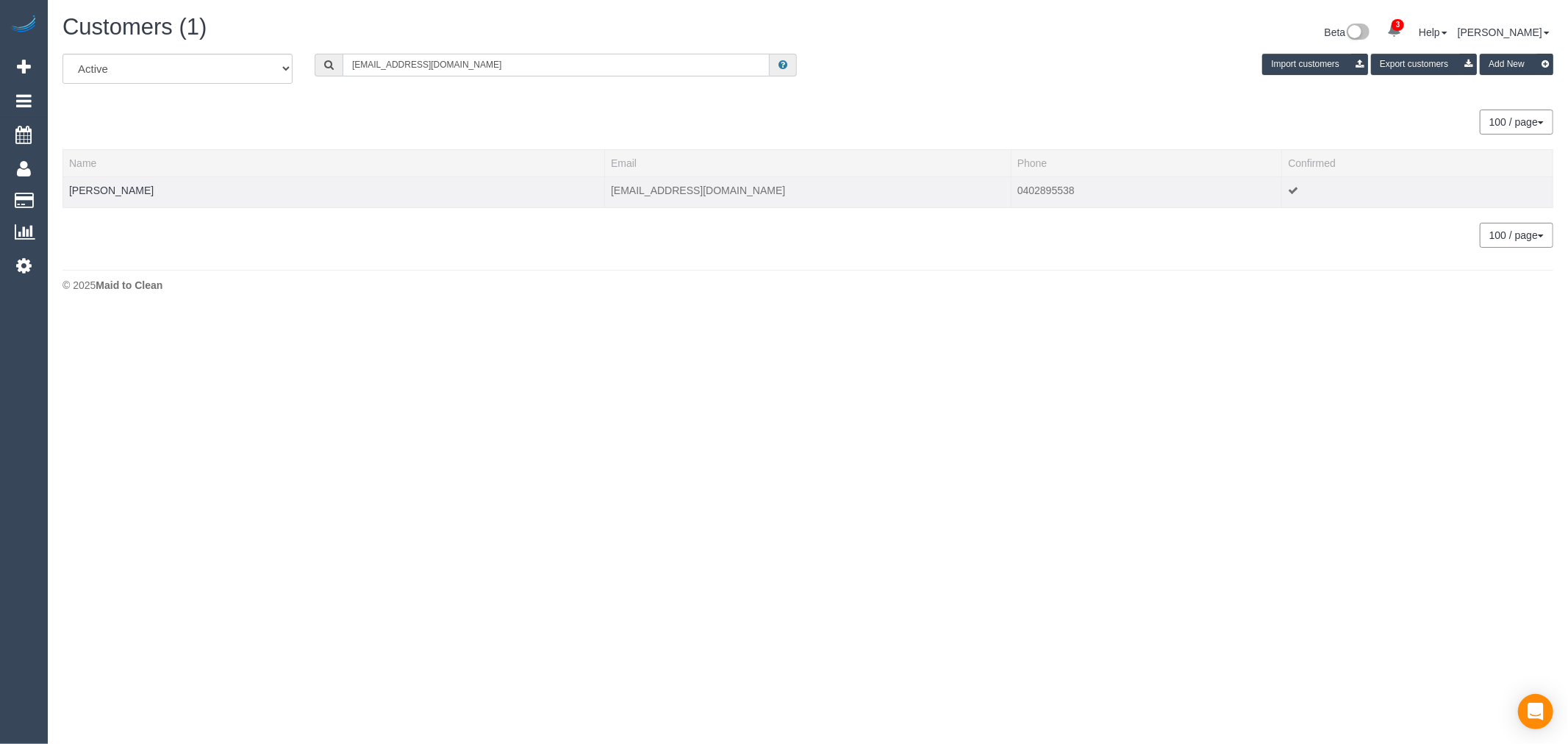
type input "fi.angrisano@gmail.com"
click at [134, 199] on td "Fiona Angrisano" at bounding box center [334, 192] width 542 height 31
click at [134, 190] on link "Fiona Angrisano" at bounding box center [111, 190] width 84 height 12
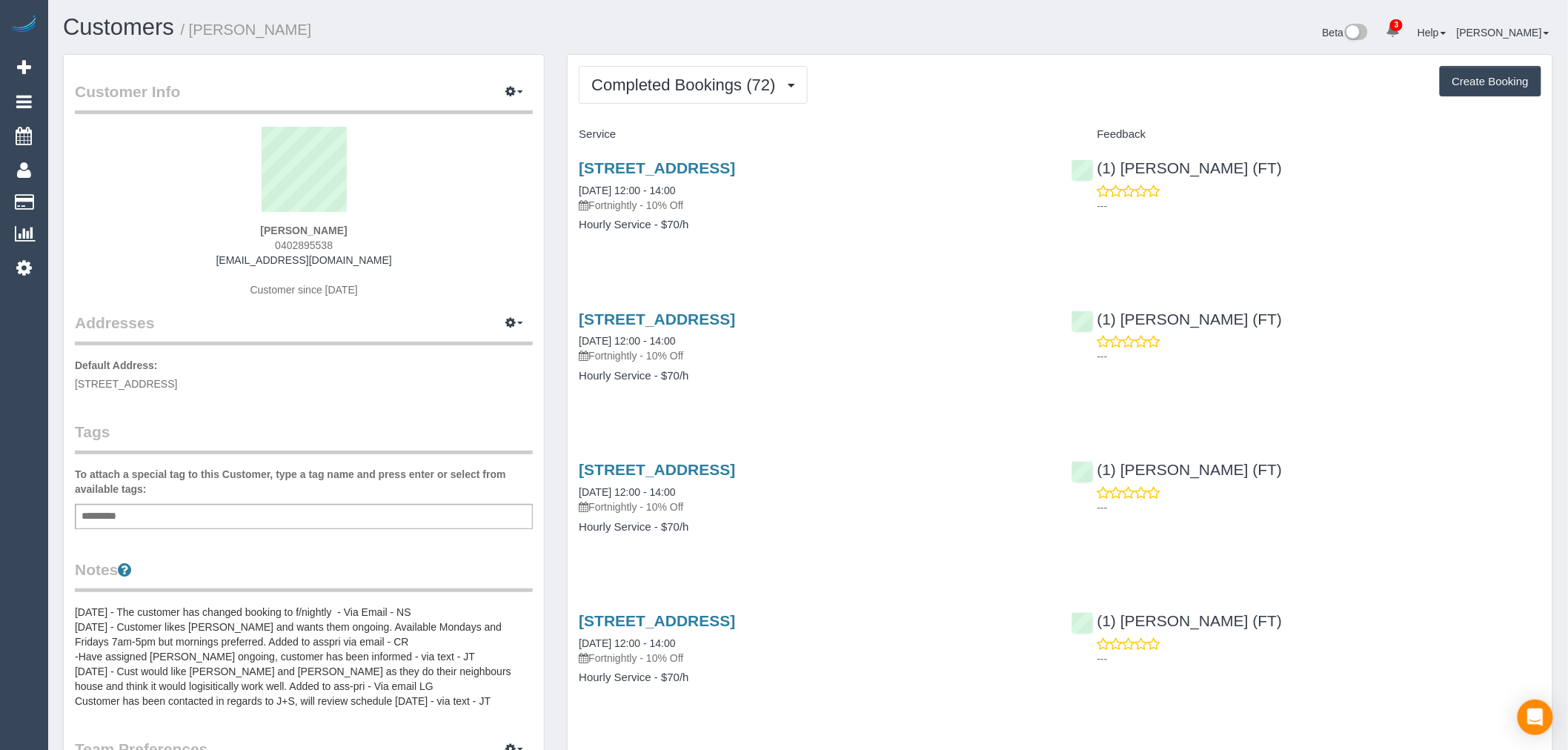
click at [775, 127] on div "Service" at bounding box center [813, 134] width 492 height 25
click at [766, 94] on button "Completed Bookings (72)" at bounding box center [693, 85] width 228 height 38
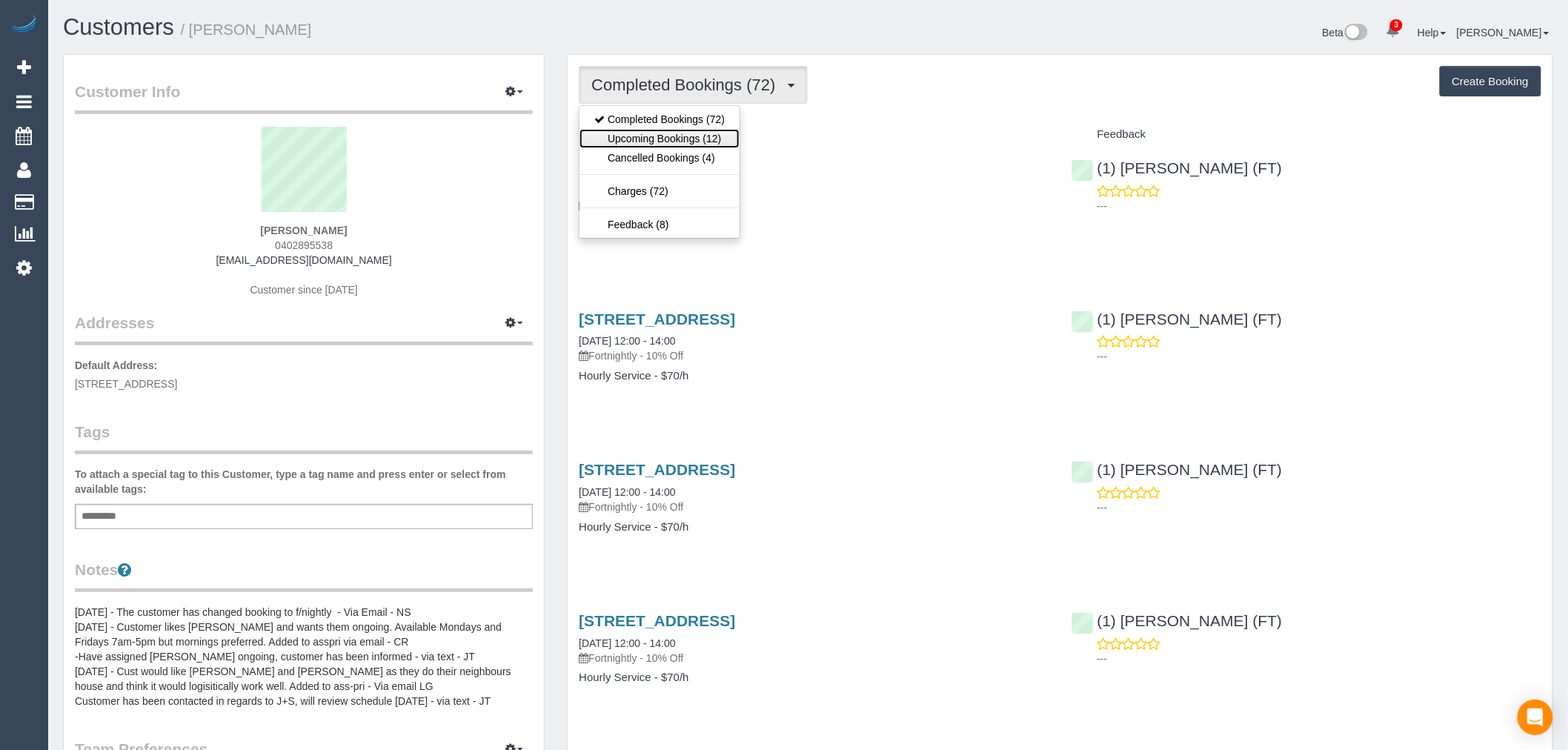
click at [732, 141] on link "Upcoming Bookings (12)" at bounding box center [660, 139] width 160 height 19
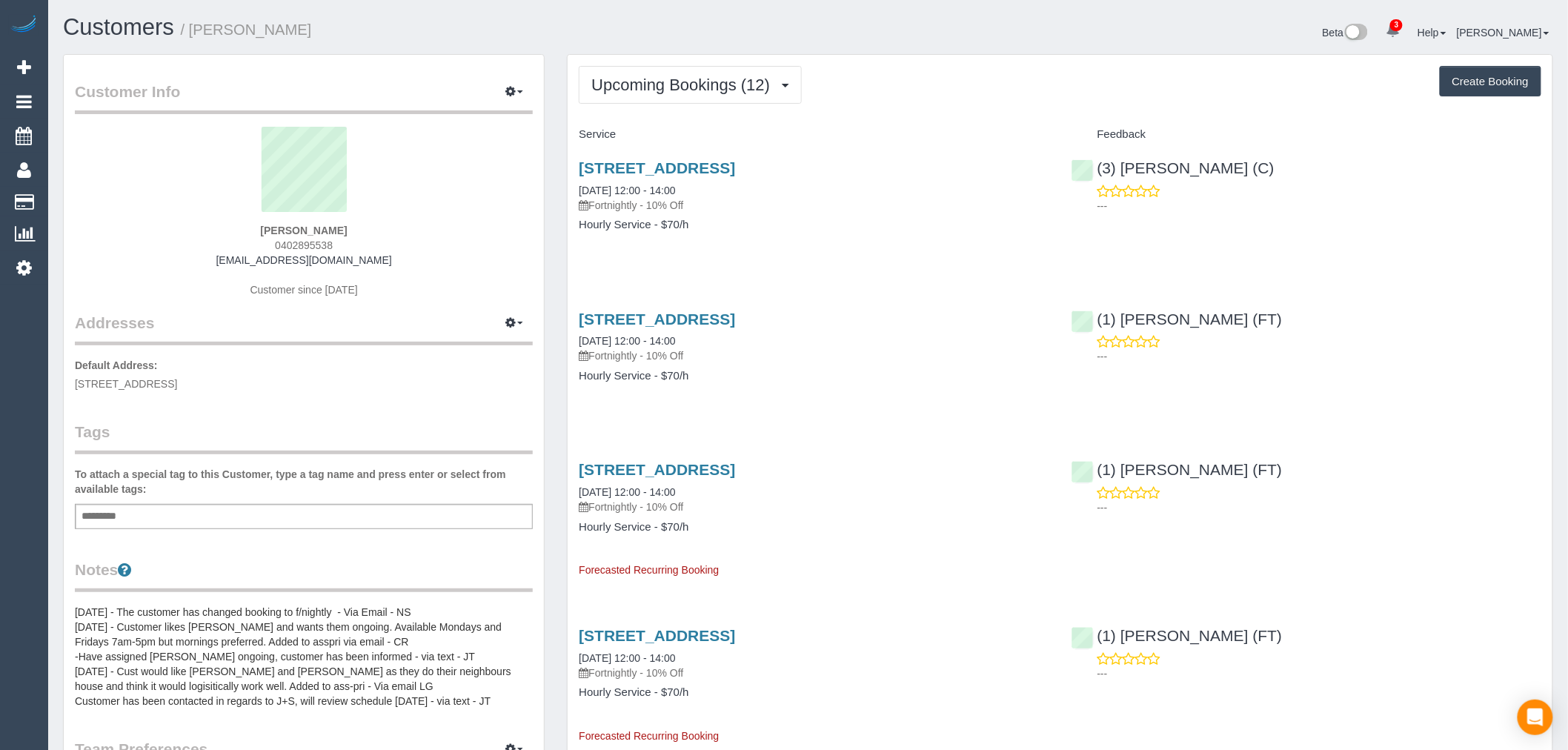
drag, startPoint x: 950, startPoint y: 200, endPoint x: 928, endPoint y: 197, distance: 22.2
click at [950, 200] on p "Fortnightly - 10% Off" at bounding box center [813, 205] width 470 height 15
click at [735, 166] on link "25 Service Street, Coburg, VIC 3058" at bounding box center [656, 167] width 156 height 17
click at [143, 19] on link "Customers" at bounding box center [119, 27] width 112 height 26
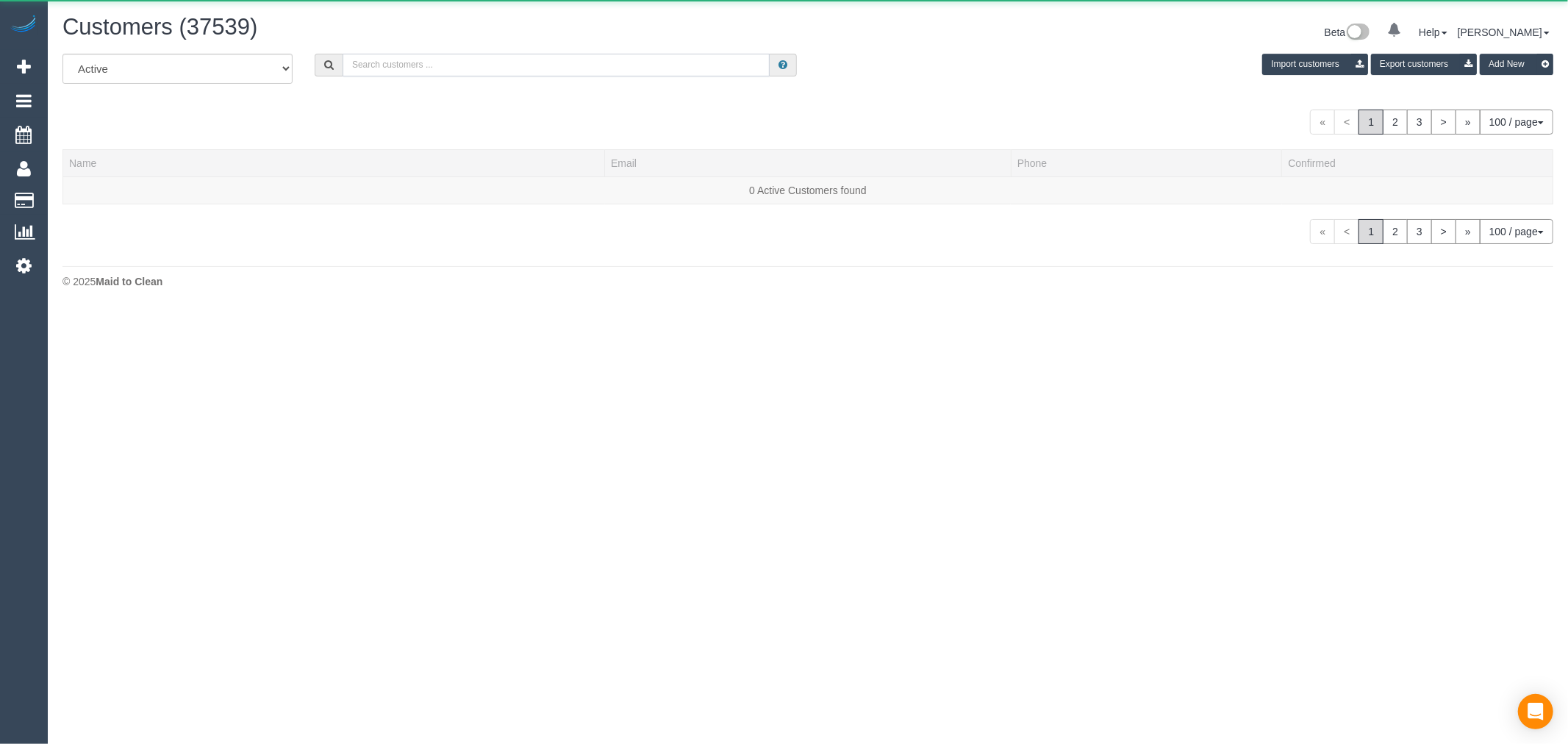
click at [405, 67] on input "text" at bounding box center [556, 65] width 427 height 22
paste input "suzie@brittoncosts.com"
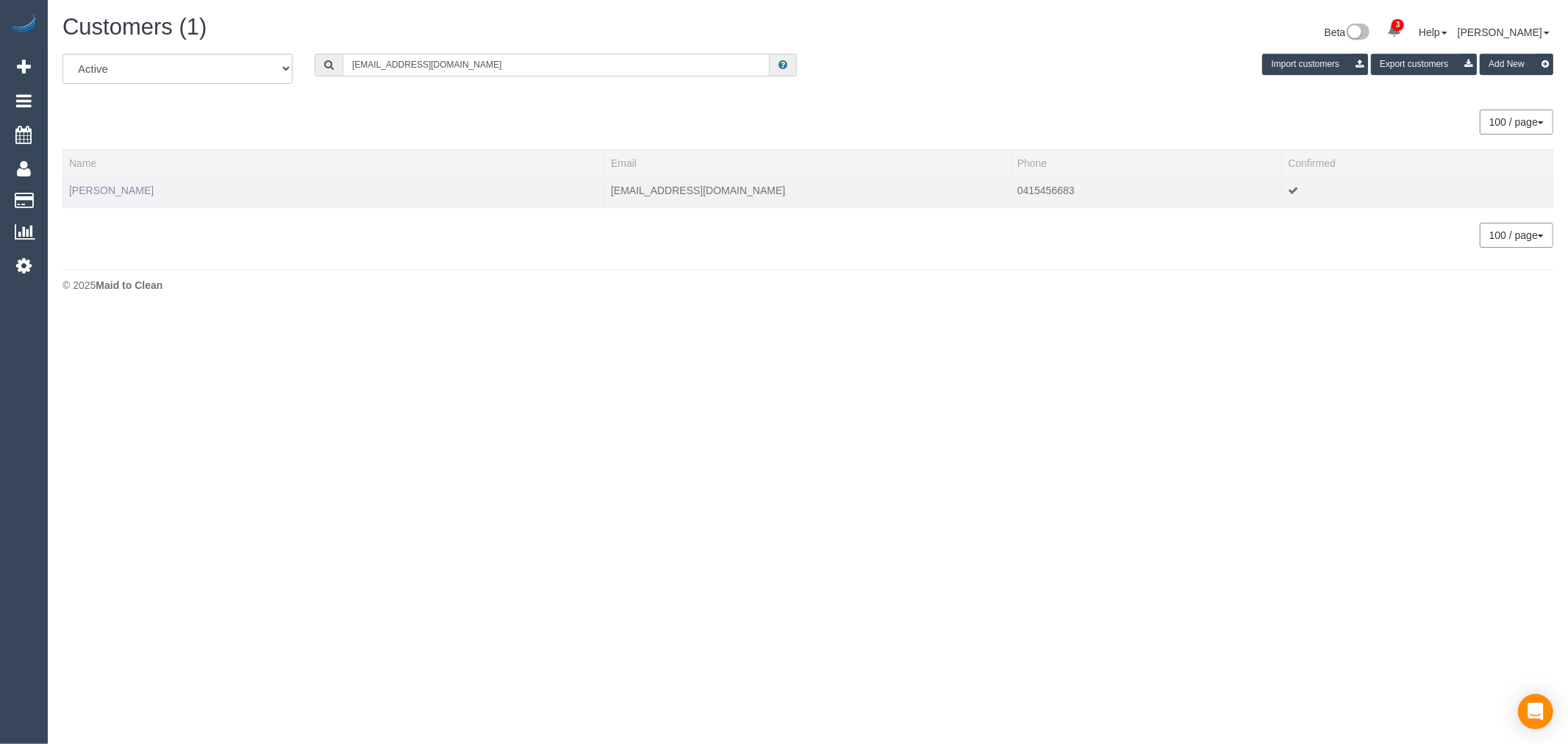
type input "suzie@brittoncosts.com"
click at [75, 190] on link "suzie britton" at bounding box center [111, 190] width 84 height 12
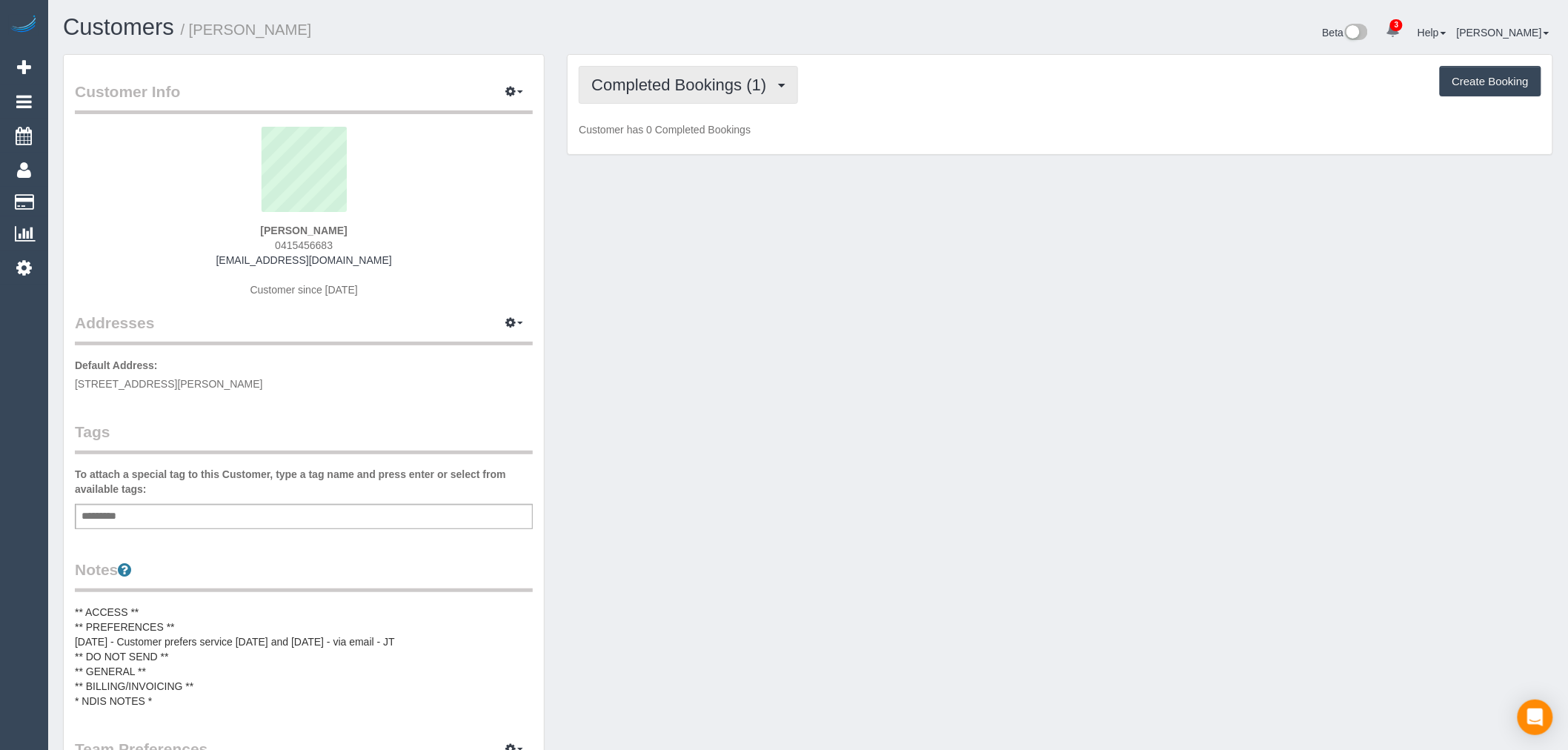
click at [727, 78] on span "Completed Bookings (1)" at bounding box center [683, 85] width 183 height 19
click at [914, 74] on div "Completed Bookings (1) Completed Bookings (1) Cancelled Bookings (0) Charges (0…" at bounding box center [1060, 85] width 963 height 38
click at [727, 106] on div "Completed Bookings (1) Completed Bookings (1) Cancelled Bookings (0) Charges (0…" at bounding box center [1060, 105] width 985 height 100
click at [732, 89] on span "Completed Bookings (1)" at bounding box center [683, 85] width 183 height 19
click at [690, 136] on link at bounding box center [656, 139] width 154 height 19
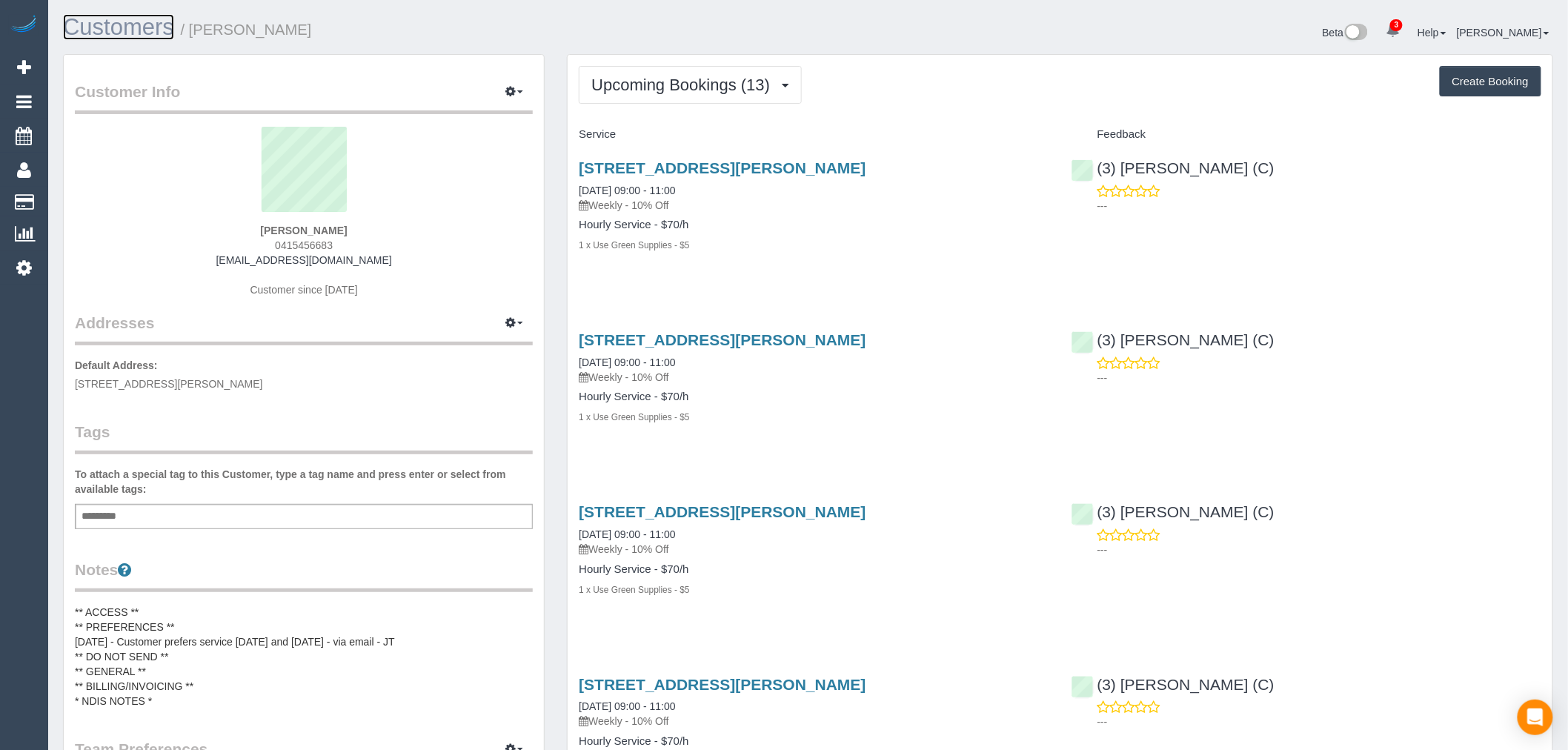
click at [87, 23] on link "Customers" at bounding box center [119, 27] width 112 height 26
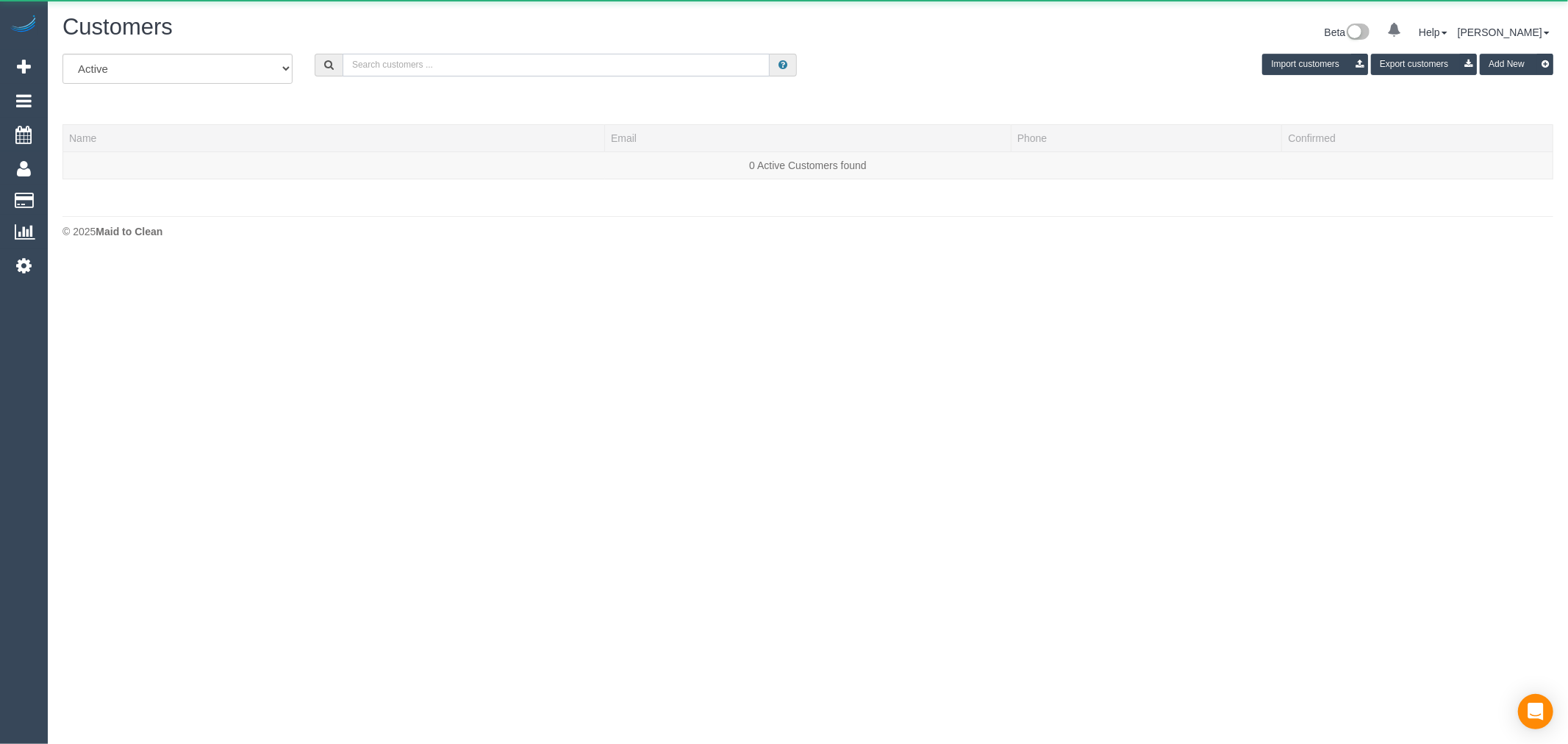
click at [385, 75] on input "text" at bounding box center [556, 65] width 427 height 22
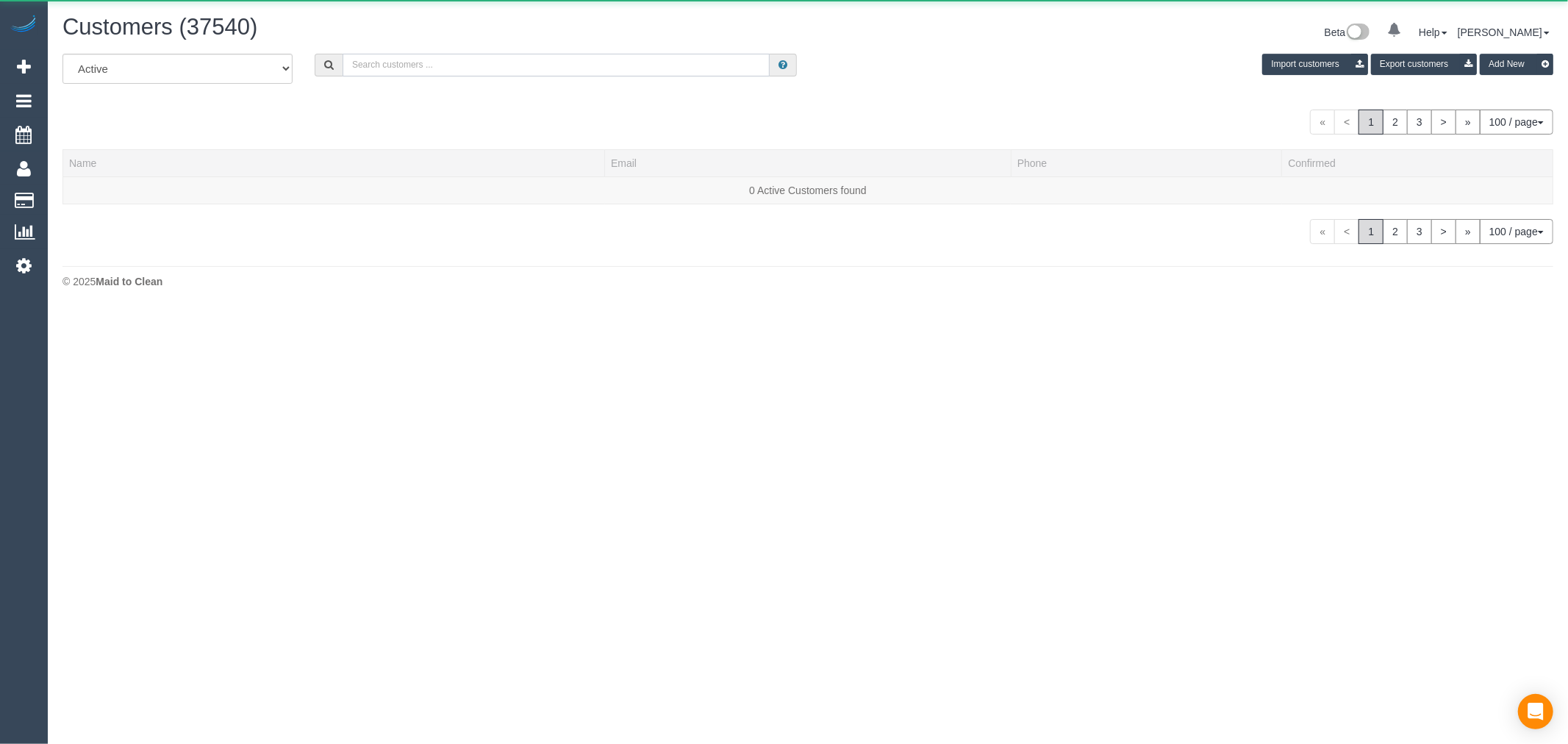
paste input "charlene@focusfareast.com"
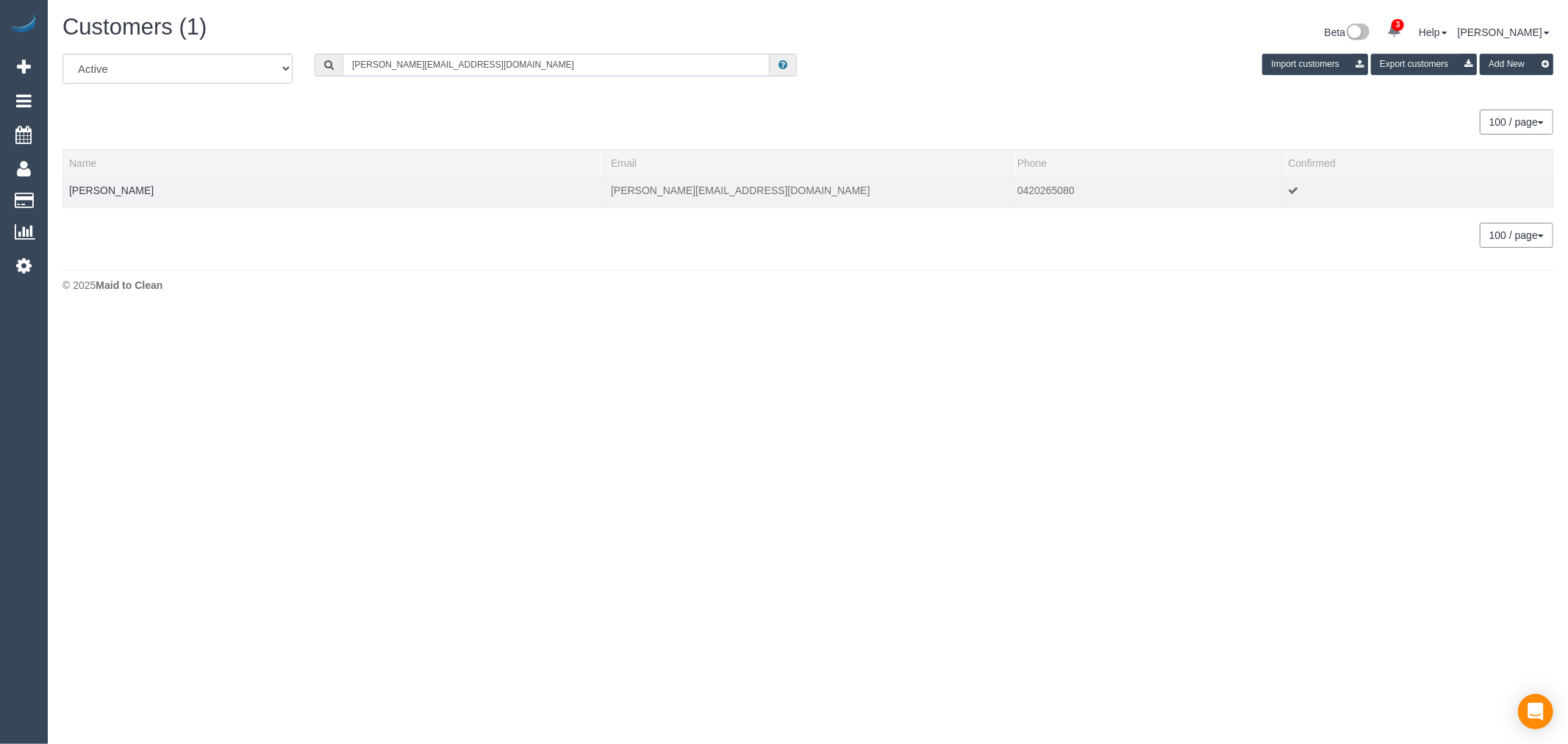
type input "charlene@focusfareast.com"
click at [113, 196] on td "Charlene Wong" at bounding box center [334, 192] width 542 height 31
click at [119, 192] on link "Charlene Wong" at bounding box center [111, 190] width 84 height 12
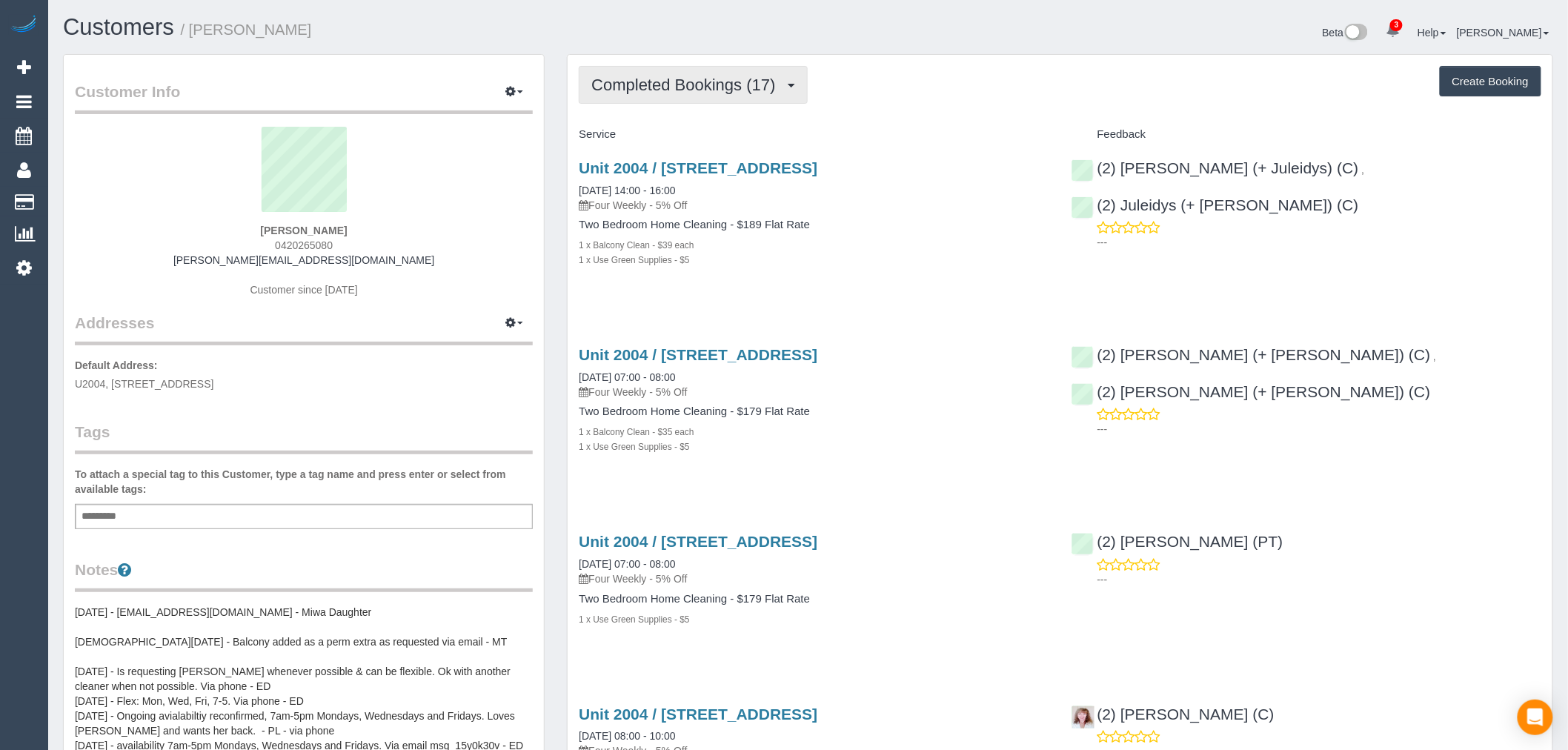
click at [806, 85] on button "Completed Bookings (17)" at bounding box center [693, 85] width 228 height 38
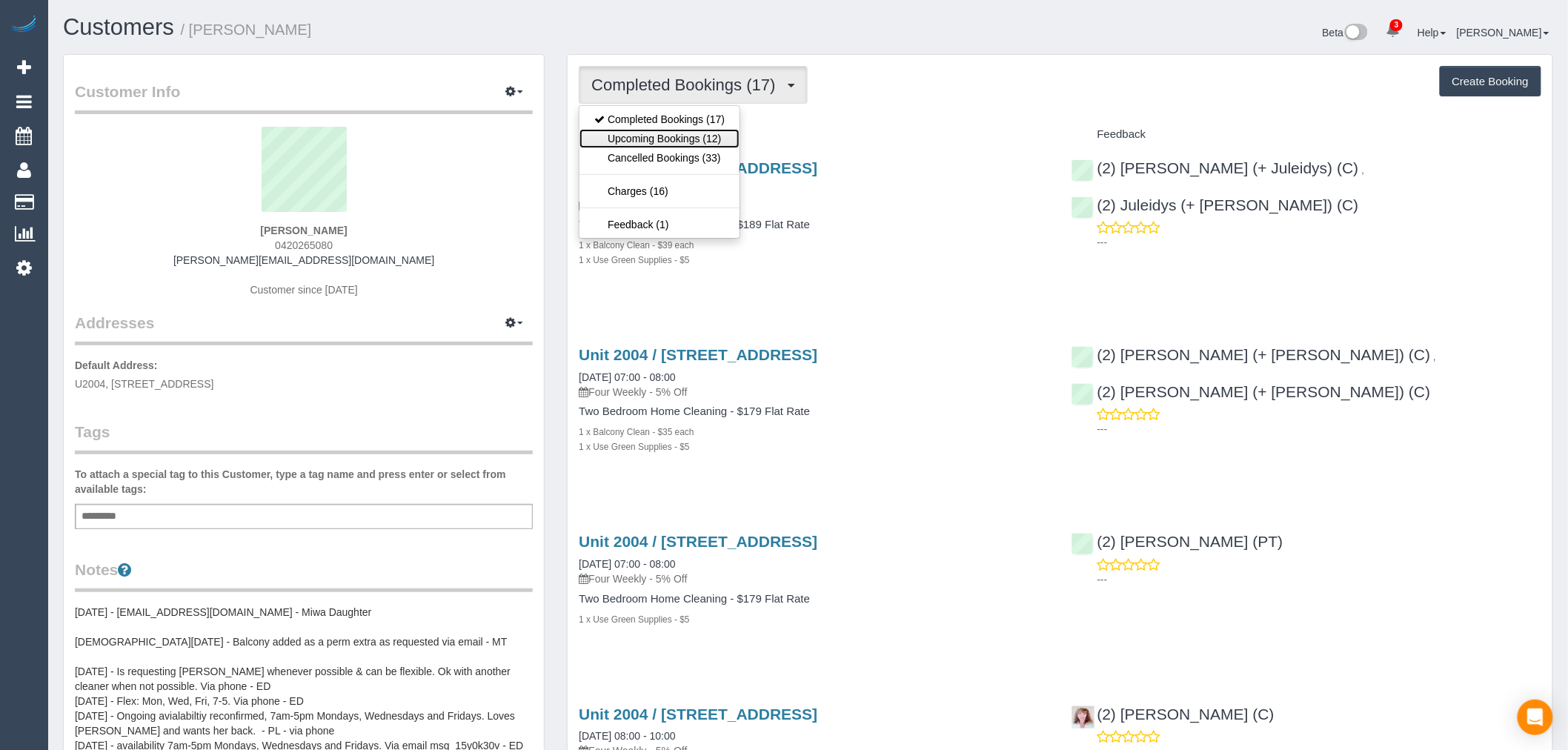
click at [704, 139] on link "Upcoming Bookings (12)" at bounding box center [660, 139] width 160 height 19
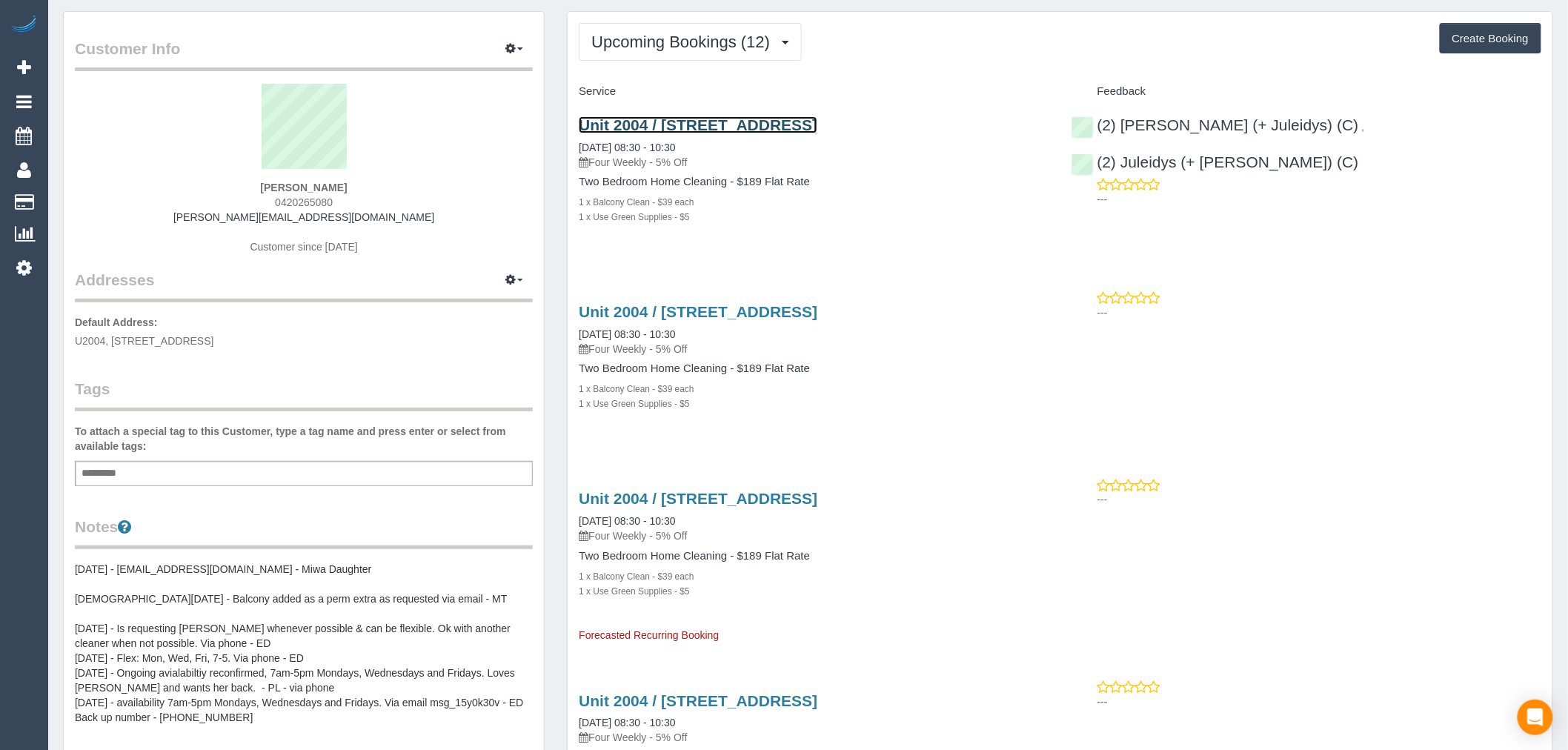
scroll to position [82, 0]
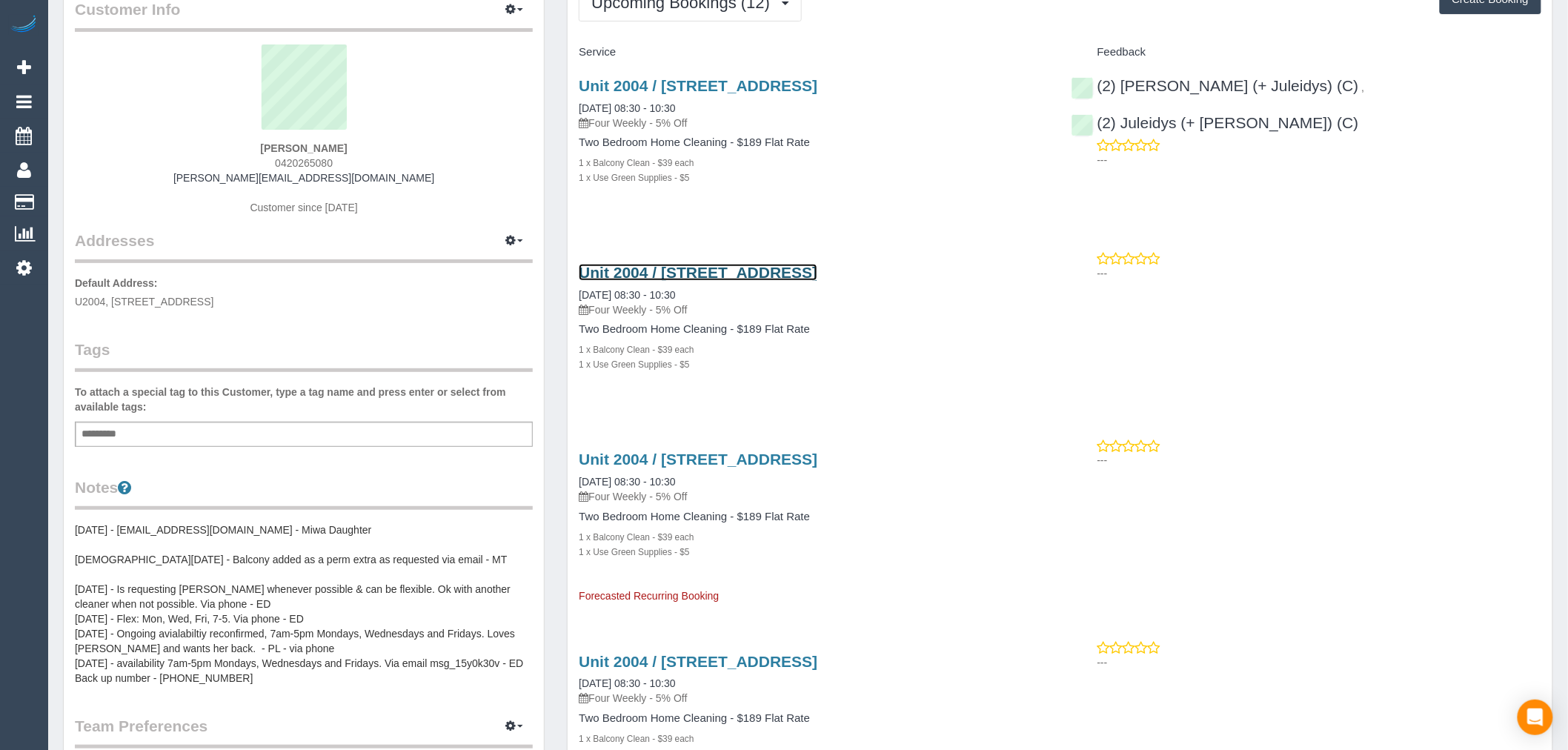
click at [817, 269] on link "Unit 2004 / 265 Exhibition Street, Melbourne, VIC 3000" at bounding box center [698, 272] width 238 height 17
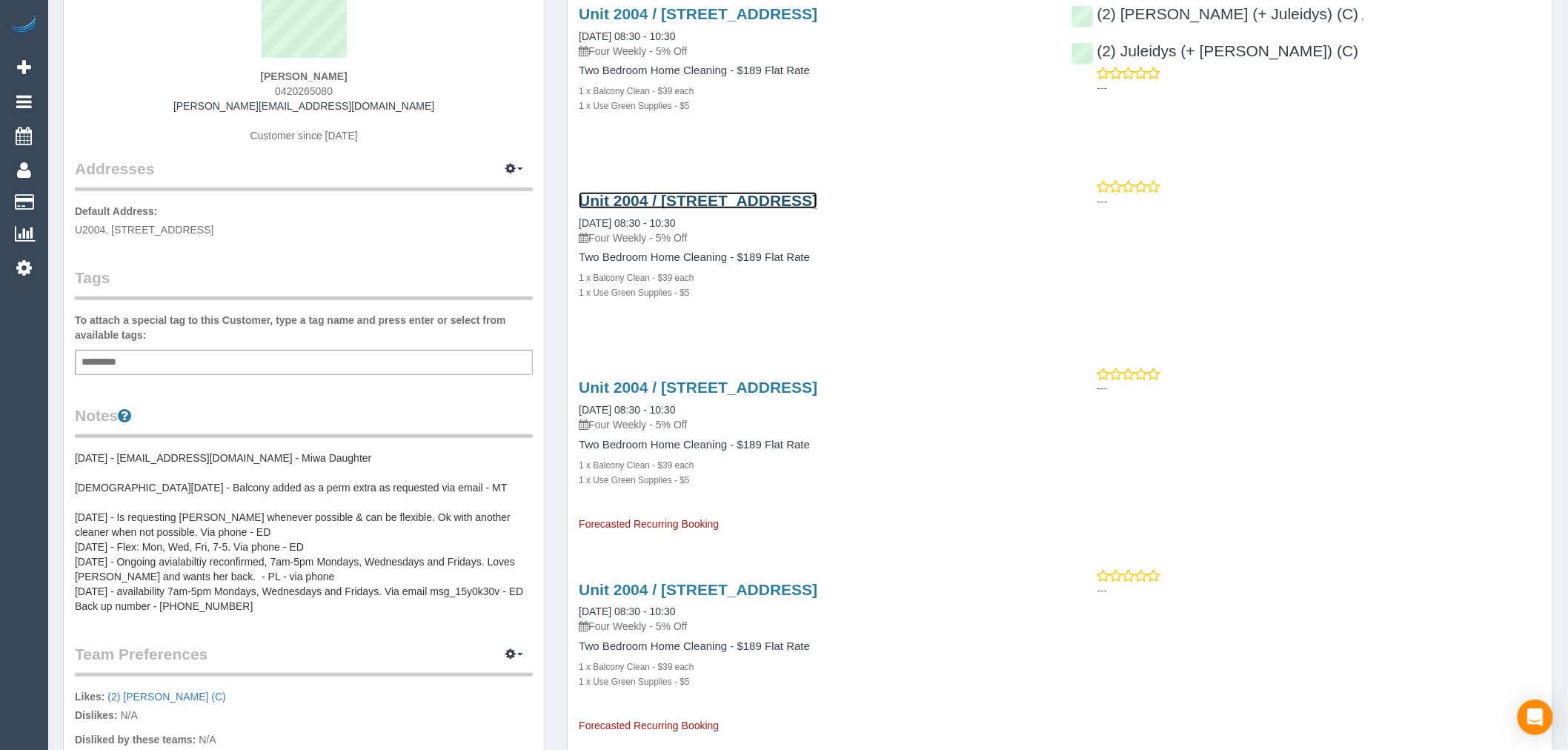
scroll to position [0, 0]
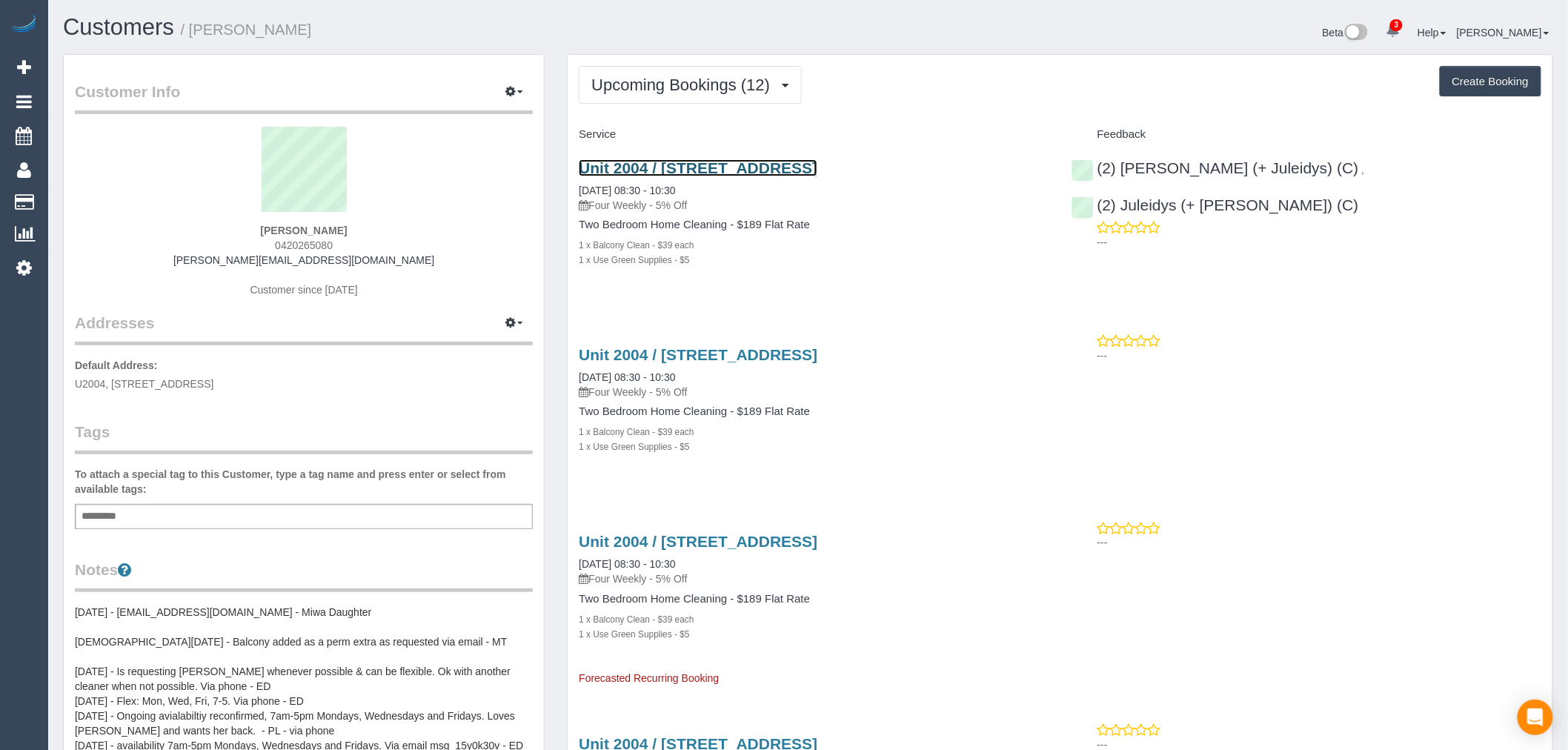
click at [772, 174] on link "Unit 2004 / 265 Exhibition Street, Melbourne, VIC 3000" at bounding box center [698, 167] width 238 height 17
click at [619, 79] on span "Upcoming Bookings (12)" at bounding box center [685, 85] width 186 height 19
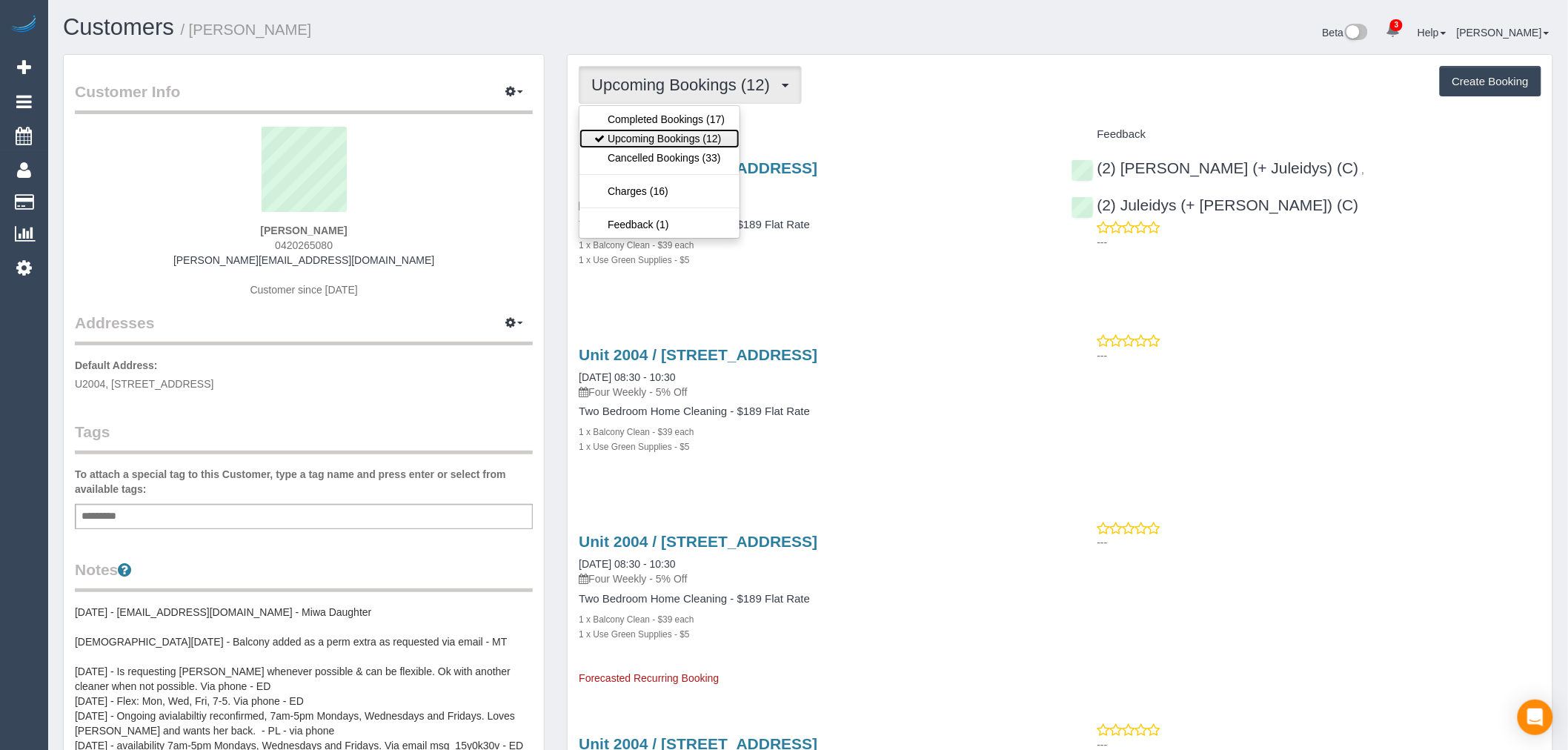
click at [672, 144] on link "Upcoming Bookings (12)" at bounding box center [660, 139] width 160 height 19
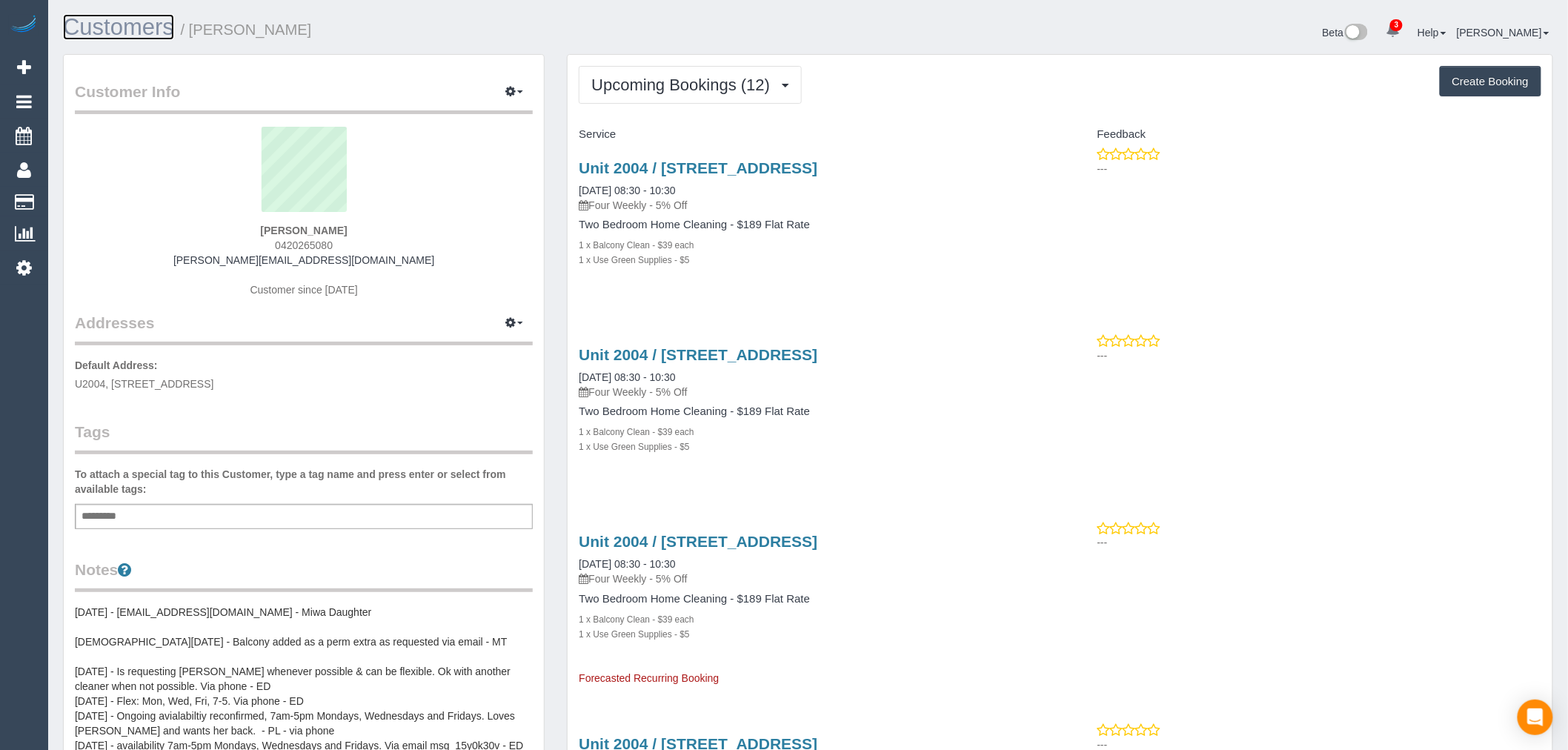
click at [171, 32] on link "Customers" at bounding box center [119, 27] width 112 height 26
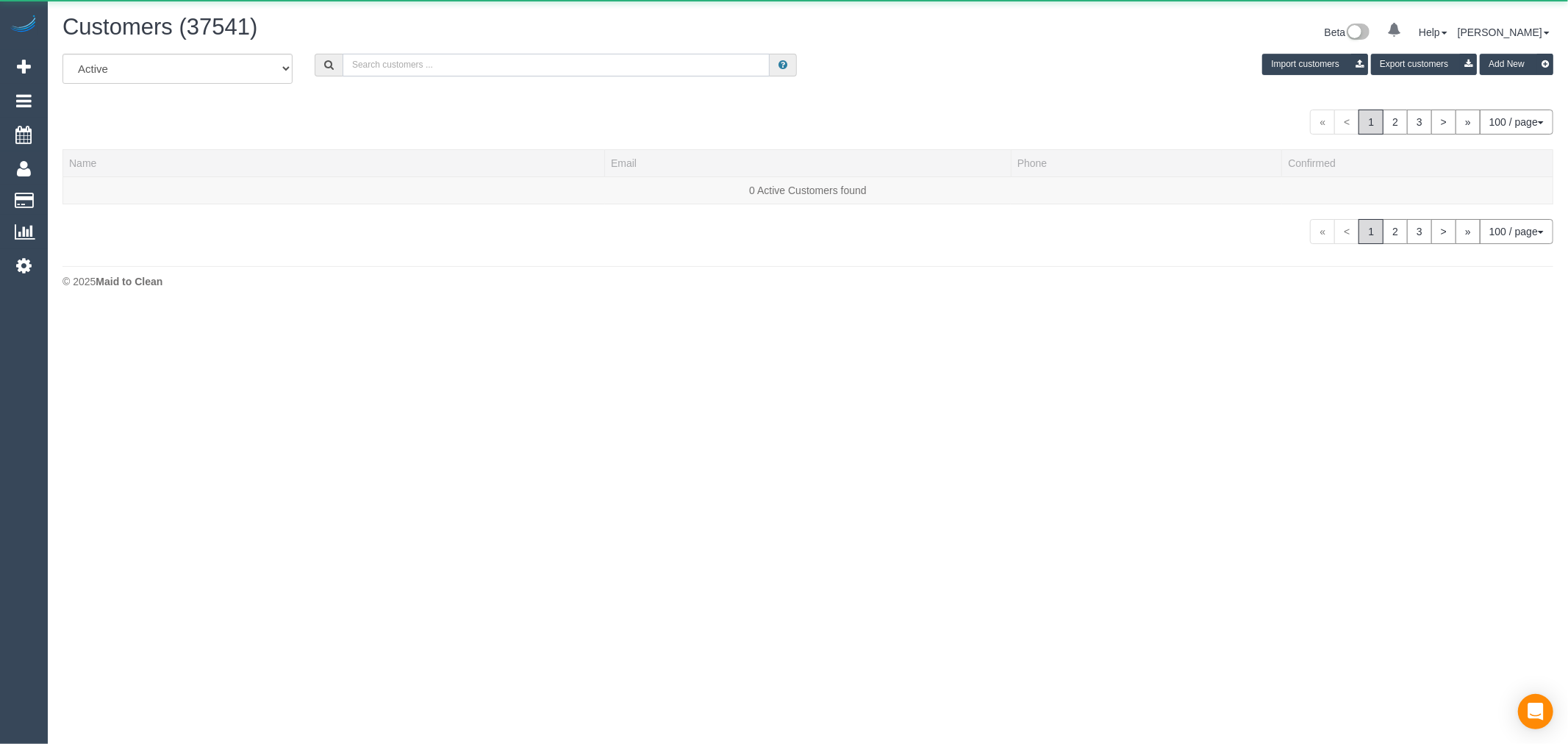
click at [416, 62] on input "text" at bounding box center [556, 65] width 427 height 22
paste input "wing.anu@gmail.com"
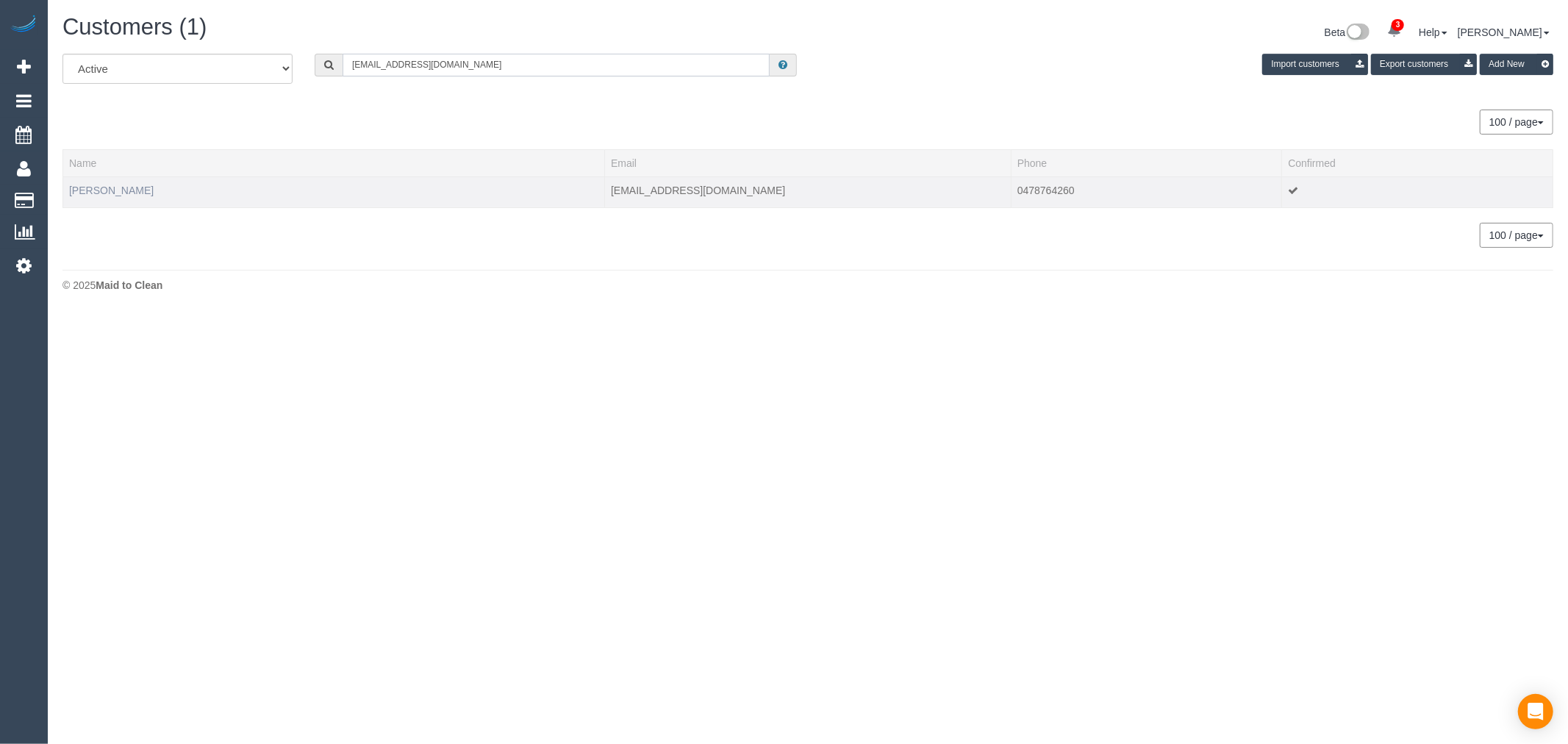
type input "wing.anu@gmail.com"
click at [106, 193] on link "Wing Chan" at bounding box center [111, 190] width 84 height 12
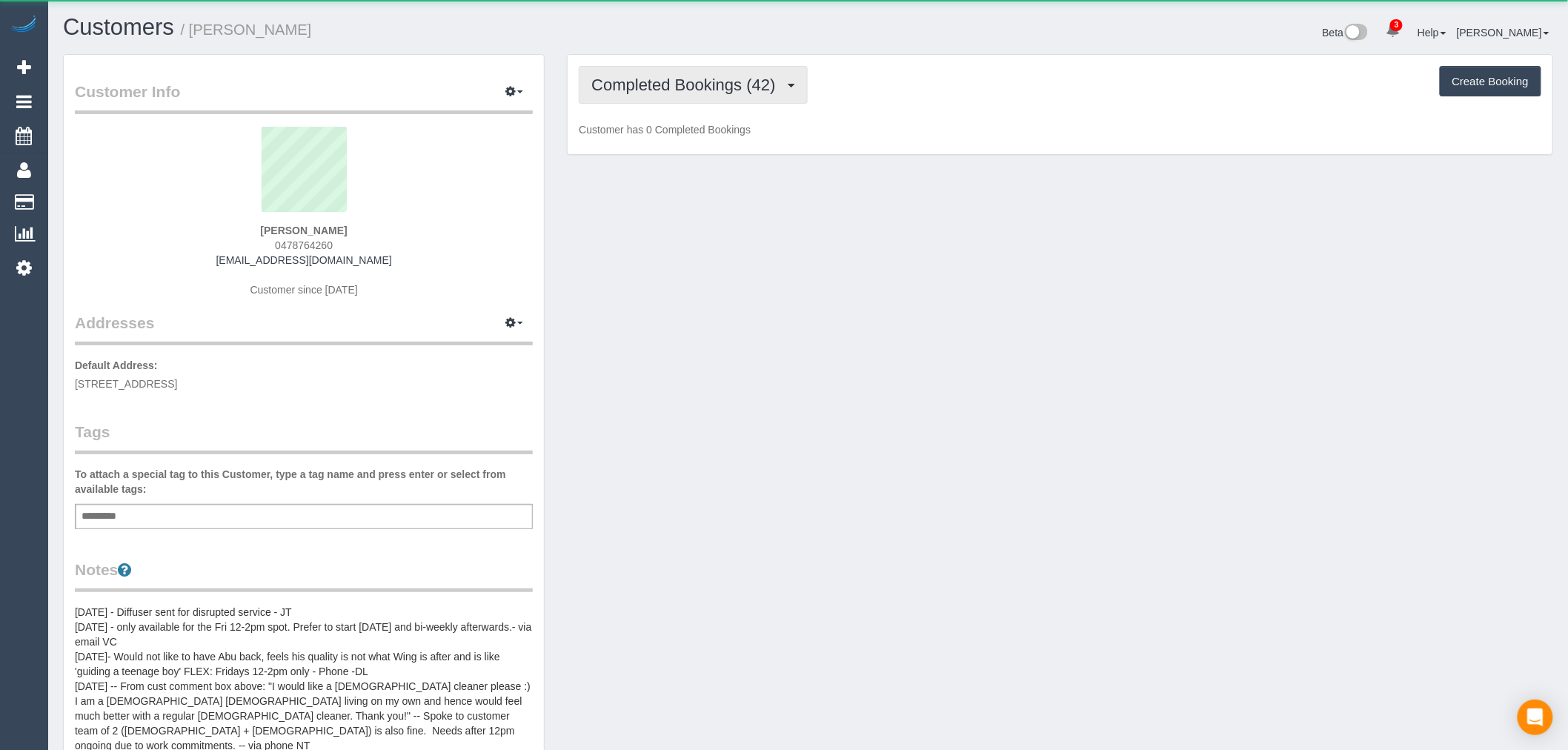
click at [655, 86] on span "Completed Bookings (42)" at bounding box center [687, 85] width 192 height 19
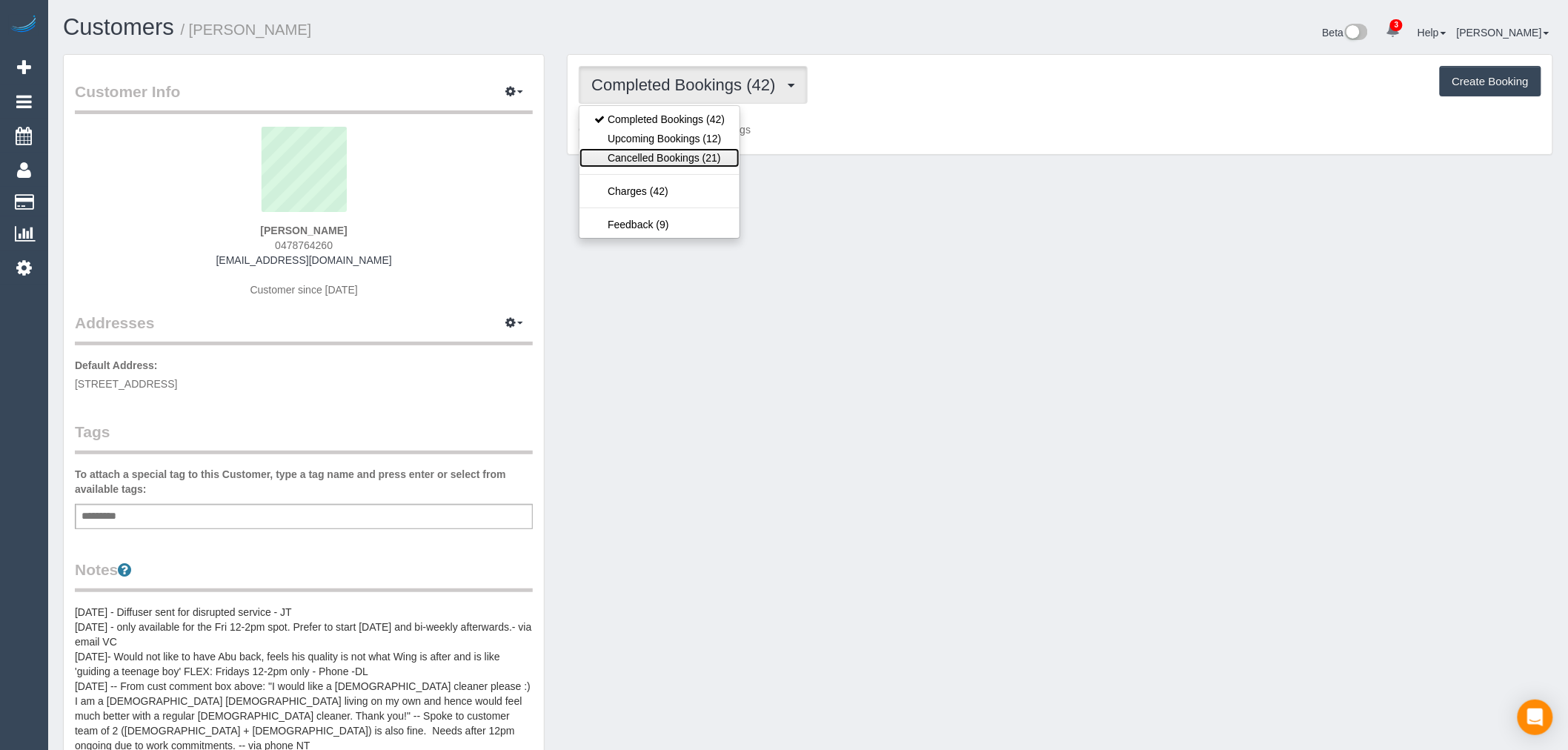
click at [680, 150] on link "Cancelled Bookings (21)" at bounding box center [660, 158] width 160 height 19
click at [685, 153] on div "Completed Bookings (42) Completed Bookings (42) Upcoming Bookings (12) Cancelle…" at bounding box center [1060, 105] width 985 height 100
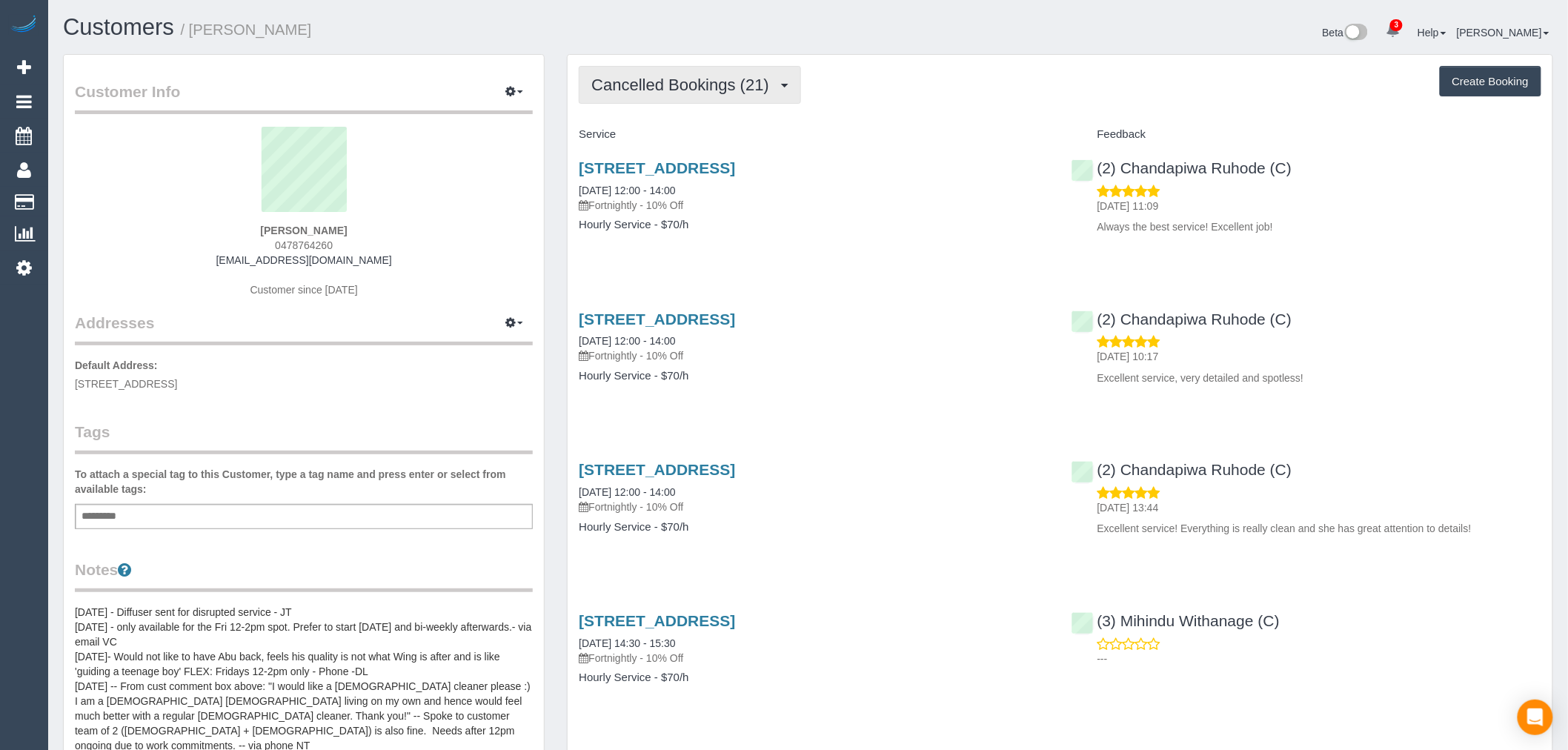
click at [706, 99] on button "Cancelled Bookings (21)" at bounding box center [689, 85] width 222 height 38
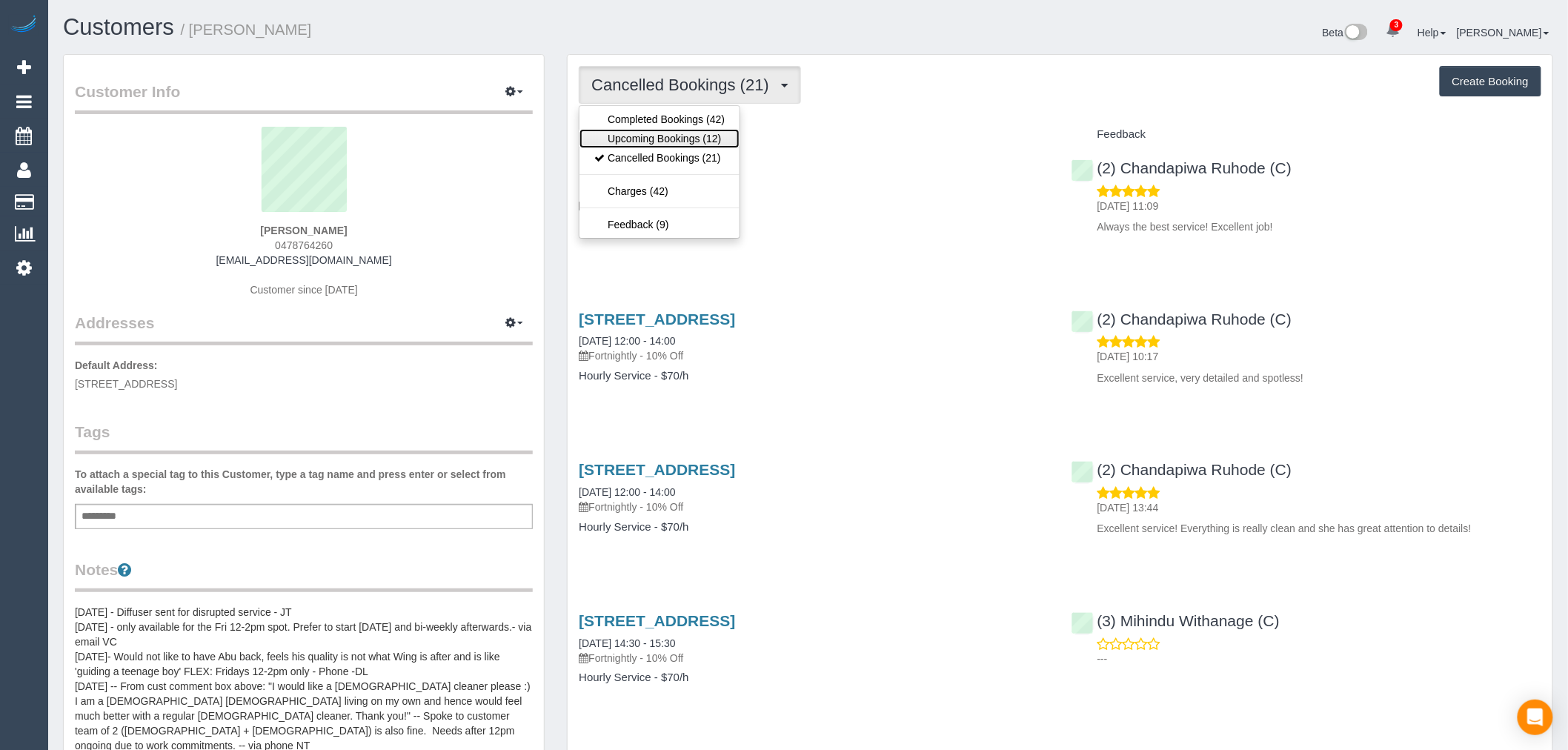
click at [695, 139] on link "Upcoming Bookings (12)" at bounding box center [660, 139] width 160 height 19
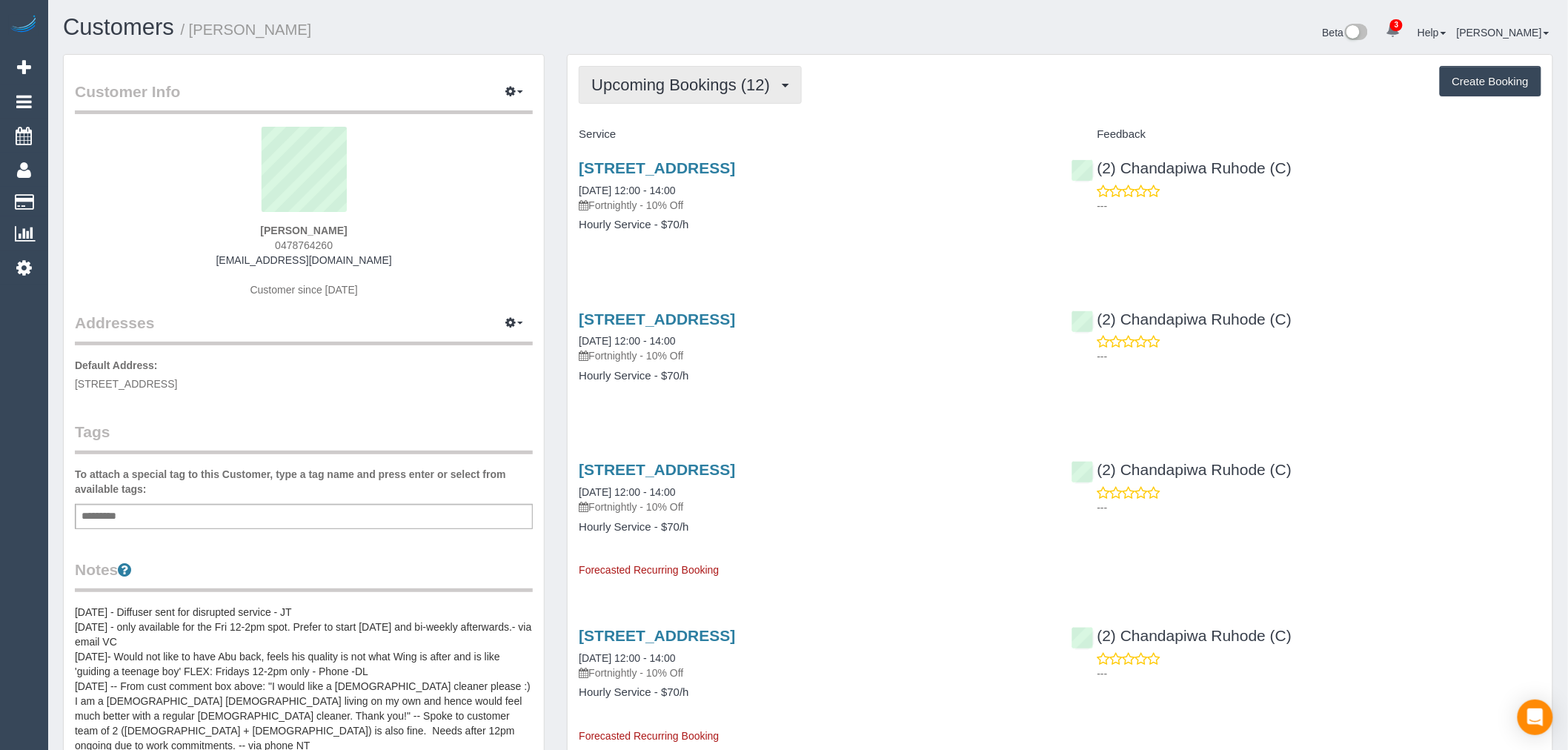
click at [640, 78] on span "Upcoming Bookings (12)" at bounding box center [685, 85] width 186 height 19
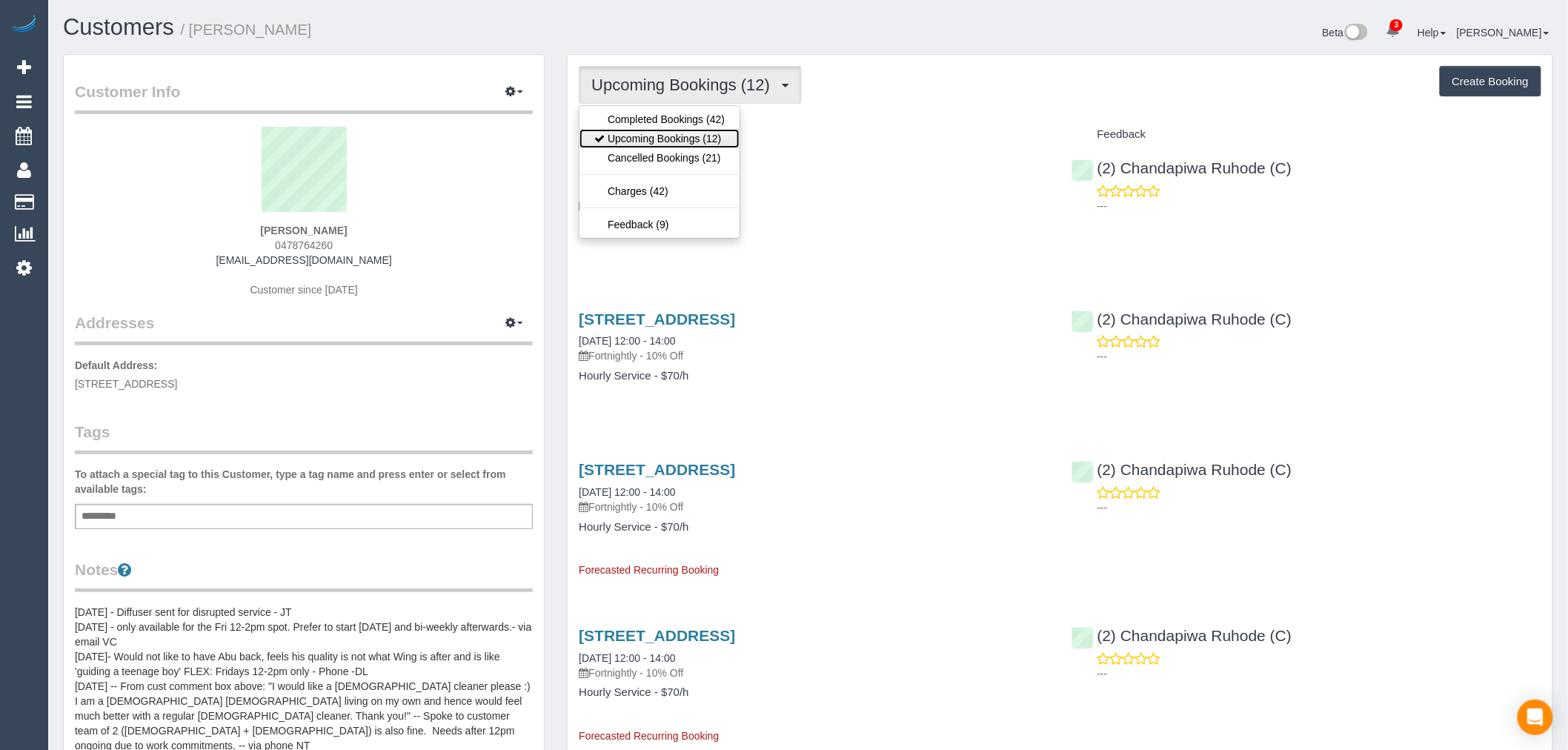
click at [664, 137] on link "Upcoming Bookings (12)" at bounding box center [660, 139] width 160 height 19
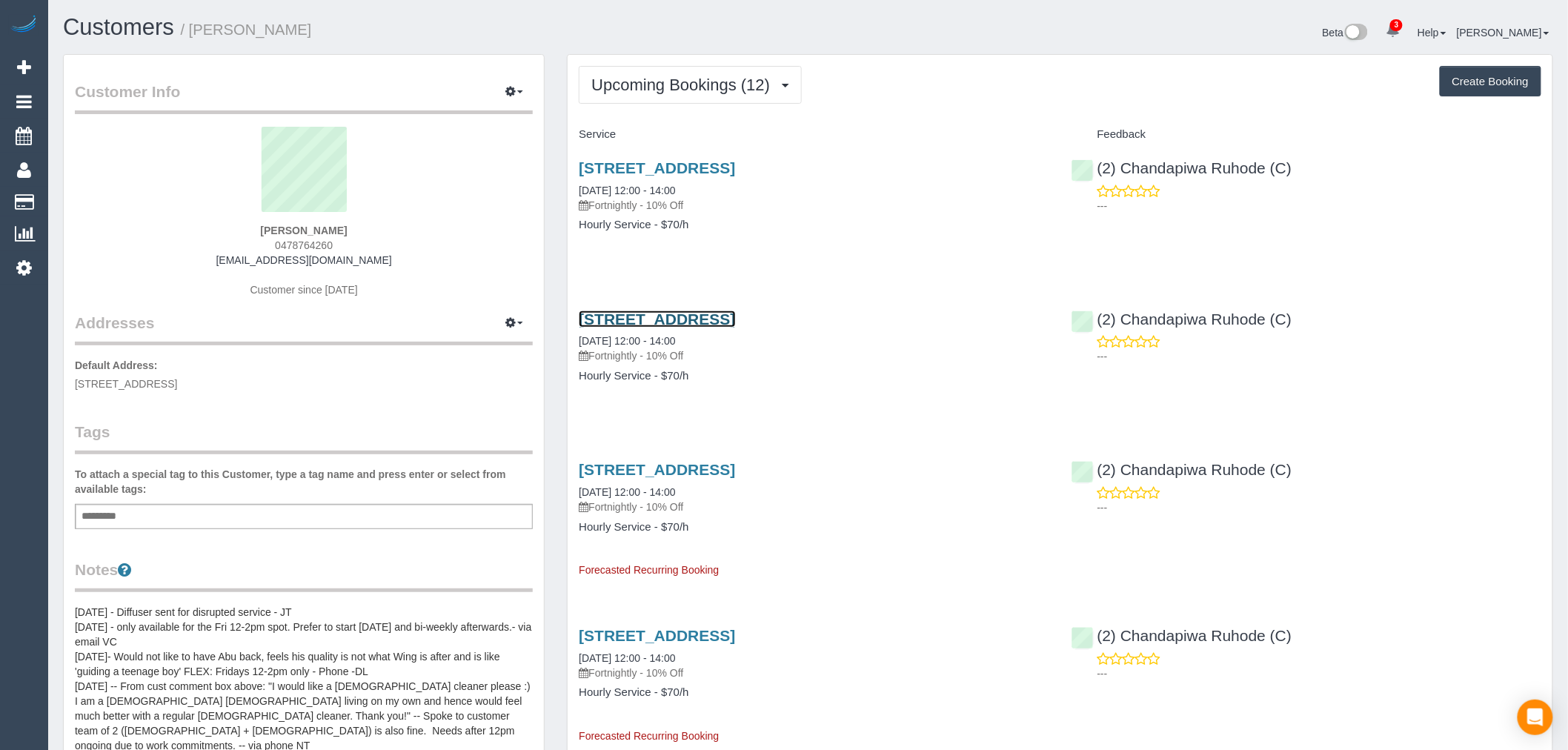
click at [736, 326] on link "848 Sydney Road, 4, Coburg North, VIC 3058" at bounding box center [656, 318] width 156 height 17
click at [664, 94] on span "Upcoming Bookings (12)" at bounding box center [685, 85] width 186 height 19
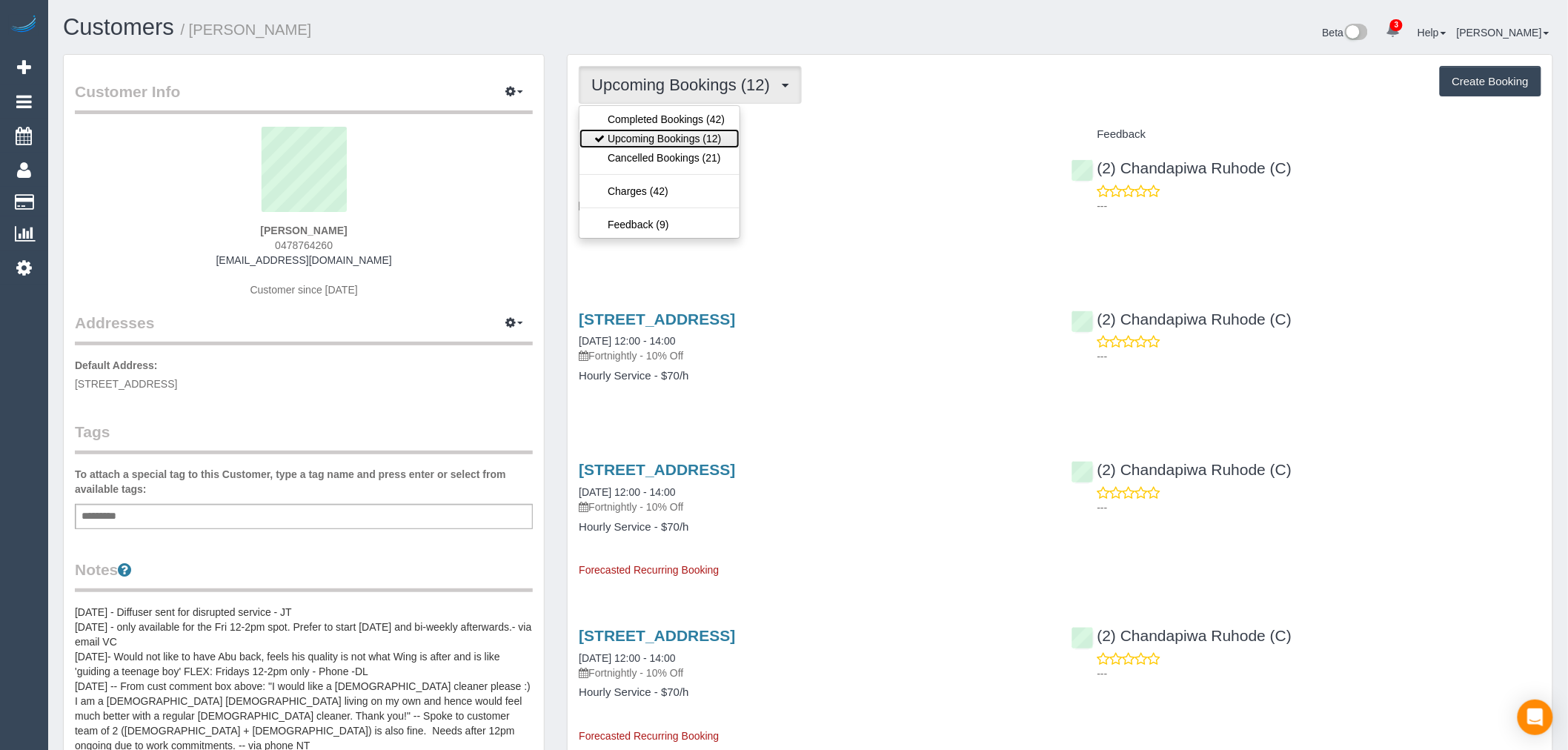
click at [676, 136] on link "Upcoming Bookings (12)" at bounding box center [660, 139] width 160 height 19
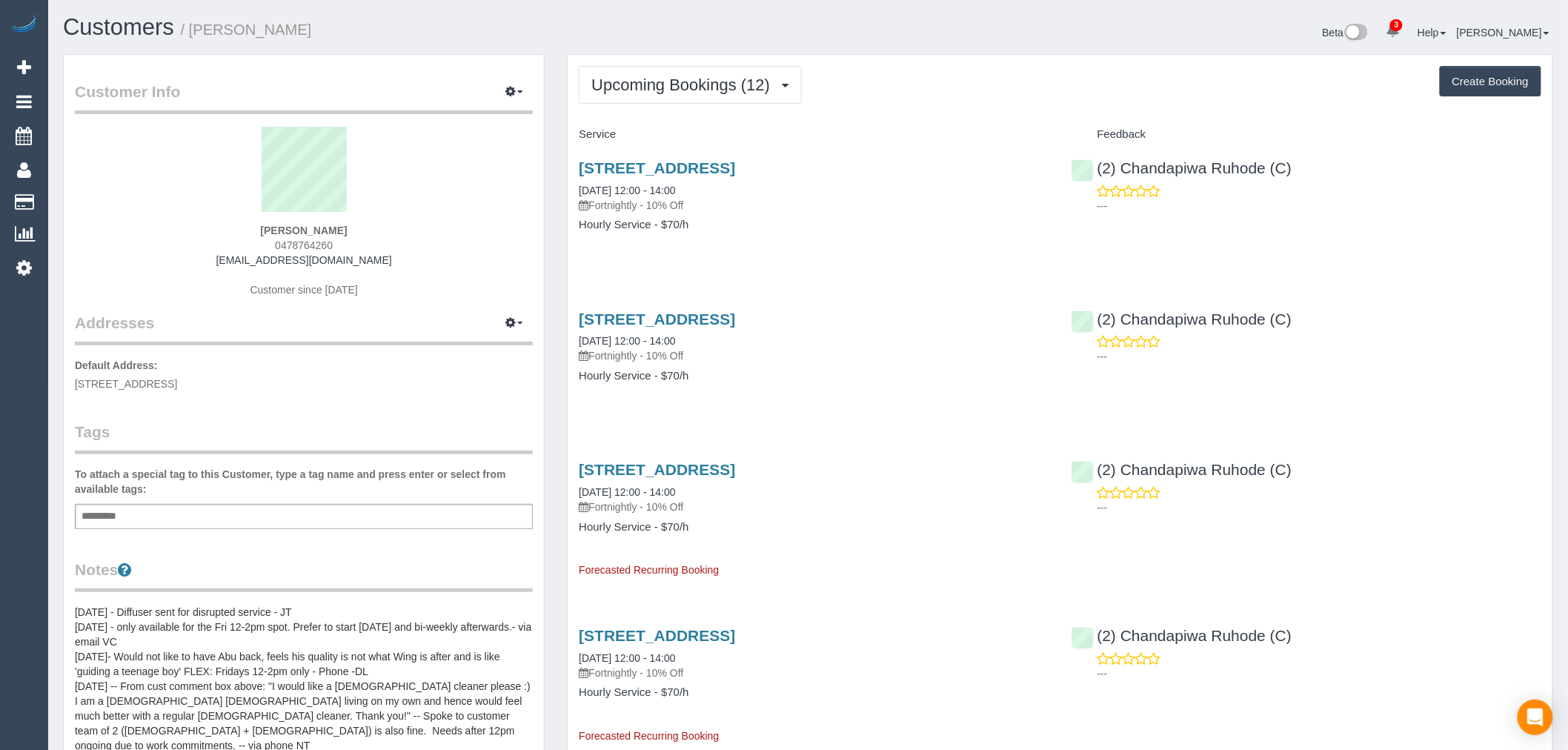
click at [137, 32] on link "Customers" at bounding box center [119, 27] width 112 height 26
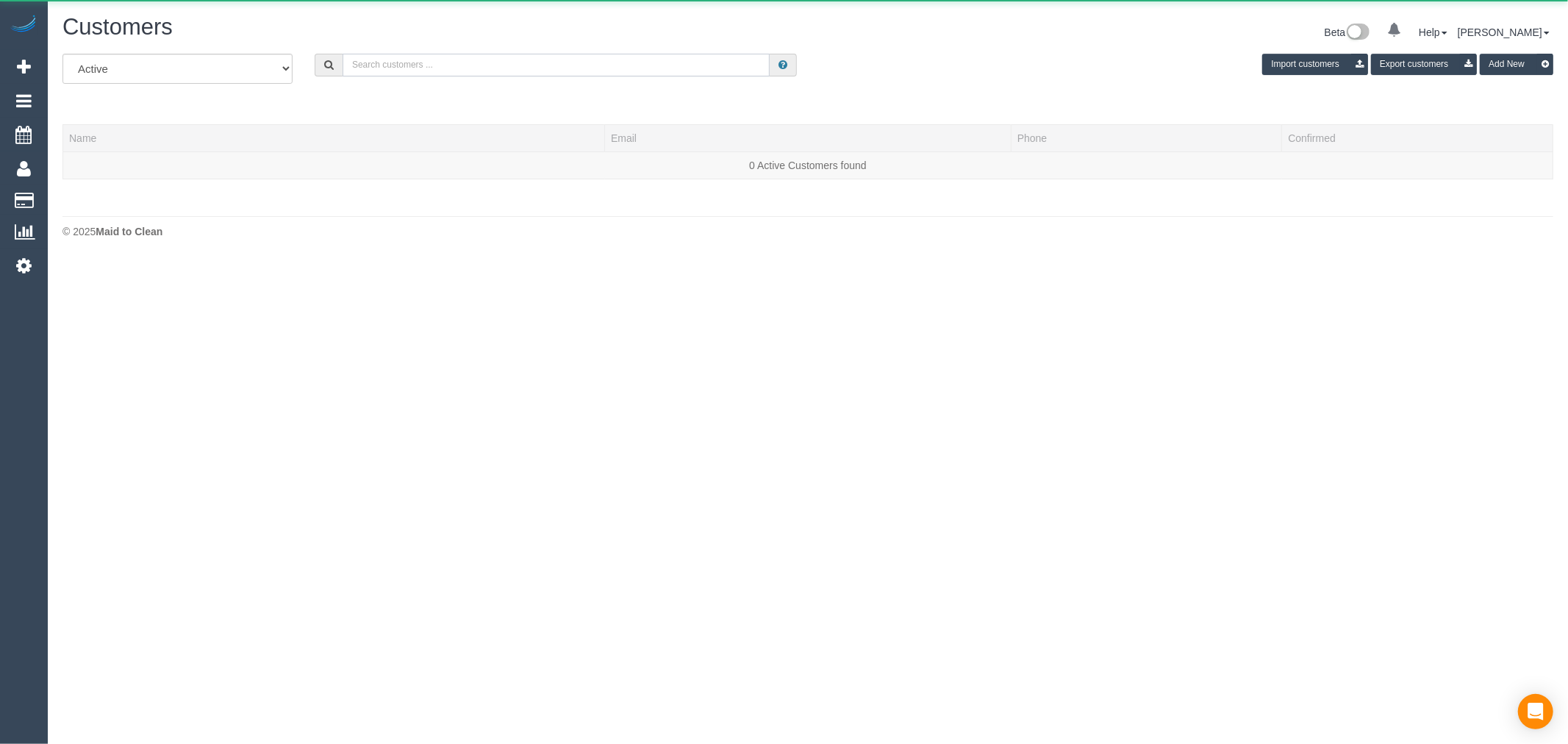
click at [432, 75] on input "text" at bounding box center [556, 65] width 427 height 22
paste input "suzie@brittoncosts.com"
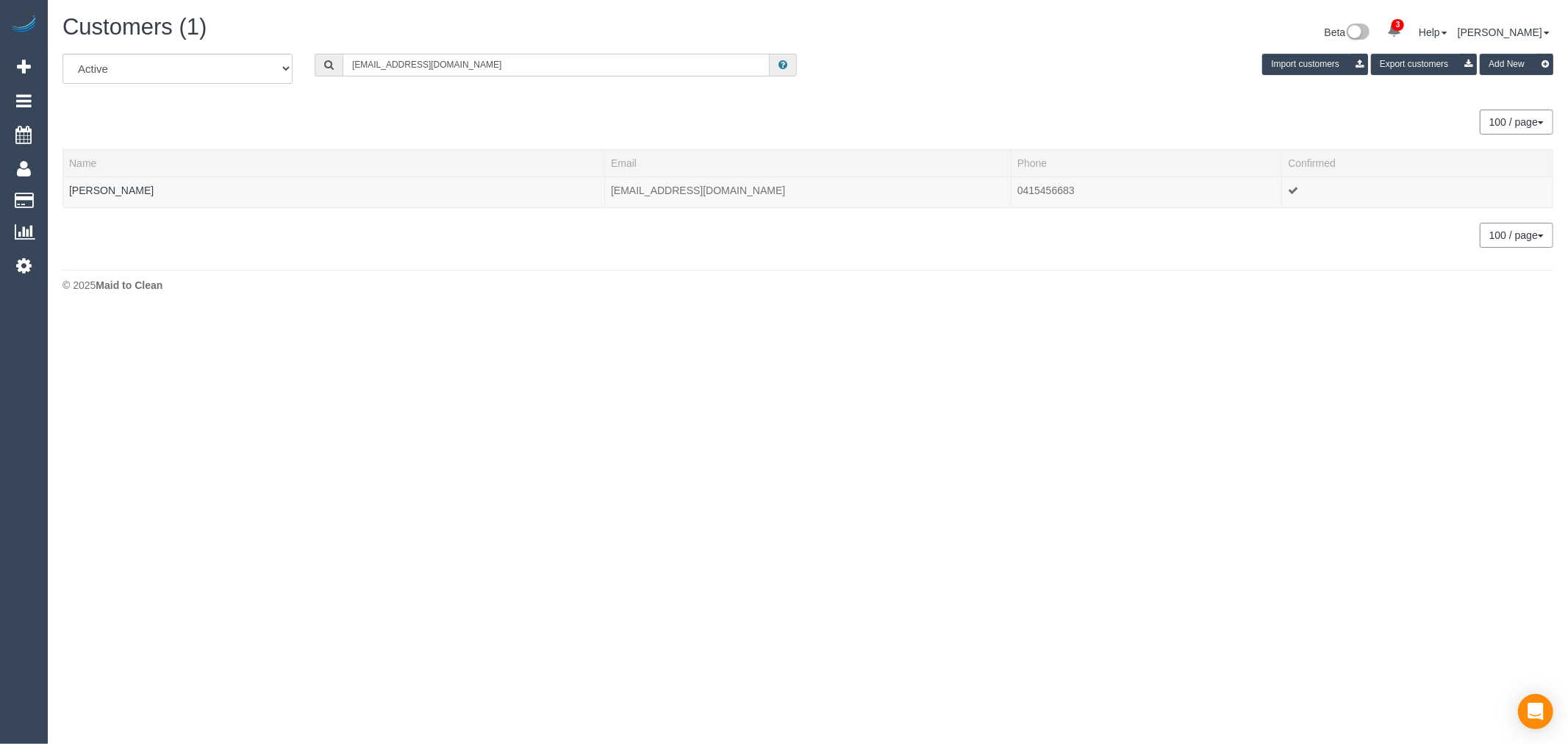
type input "suzie@brittoncosts.com"
click at [91, 212] on div "All Active Archived suzie@brittoncosts.com Import customers Export customers Ad…" at bounding box center [808, 151] width 1491 height 194
click at [91, 189] on link "suzie britton" at bounding box center [111, 190] width 84 height 12
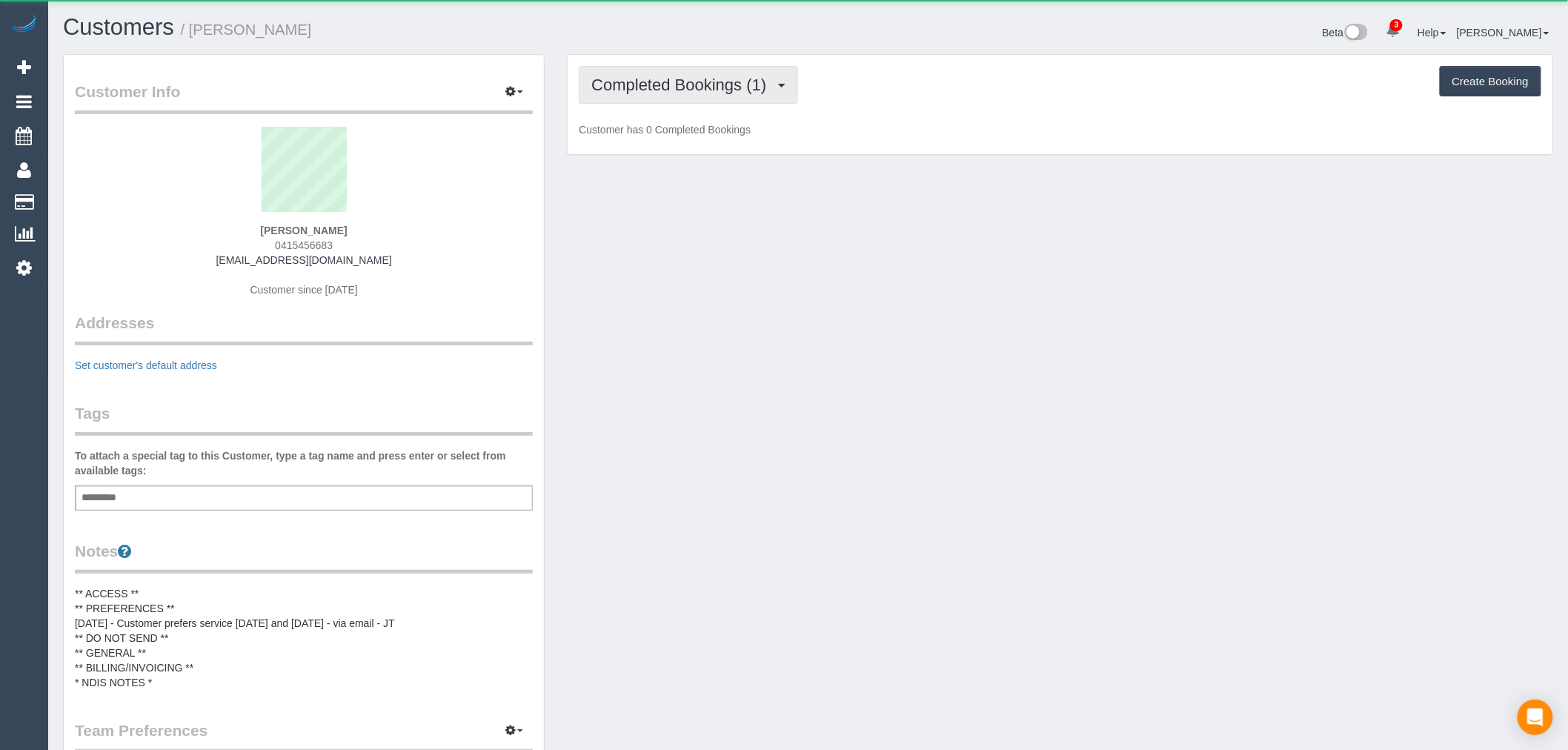
click at [697, 82] on span "Completed Bookings (1)" at bounding box center [683, 85] width 183 height 19
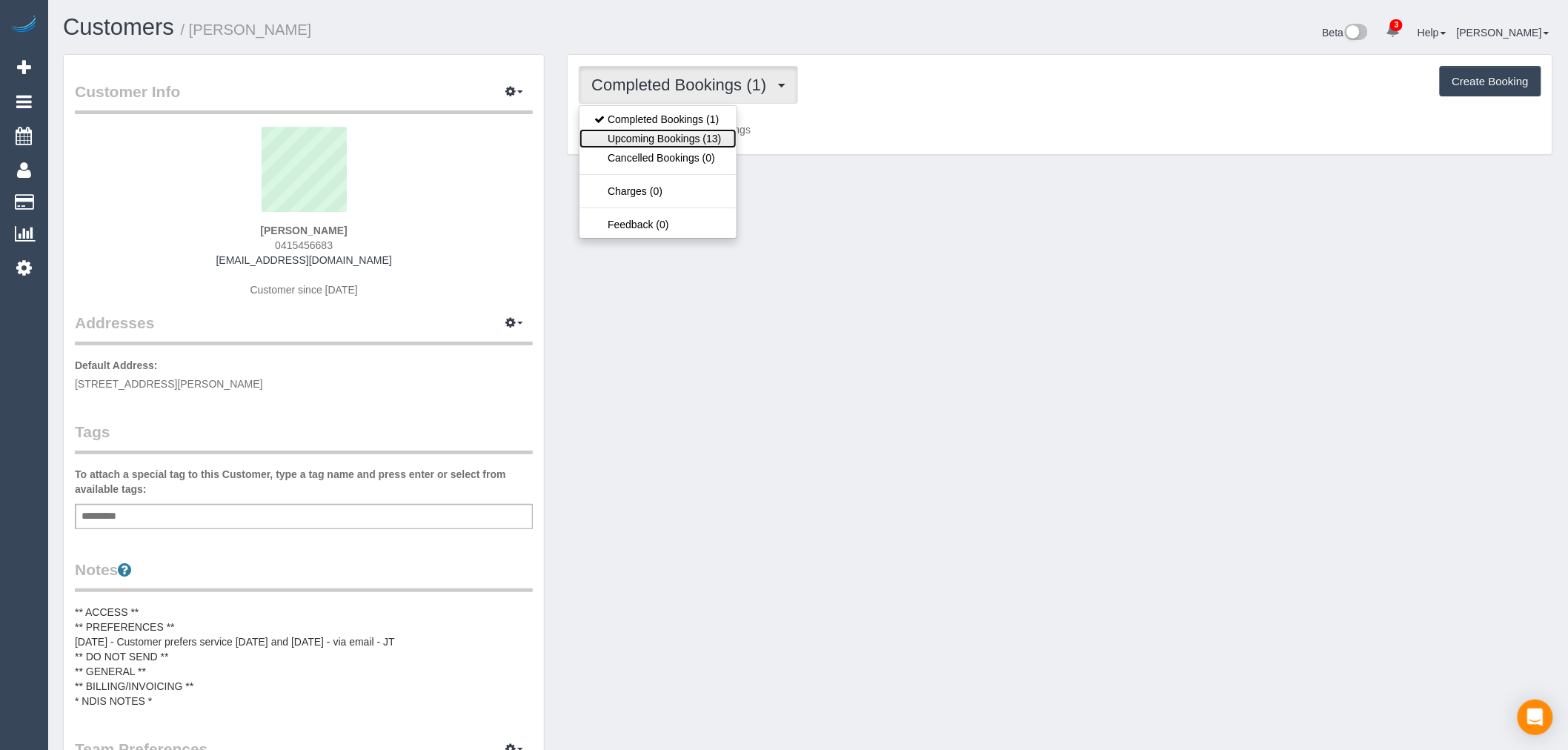
click at [706, 138] on link "Upcoming Bookings (13)" at bounding box center [657, 139] width 156 height 19
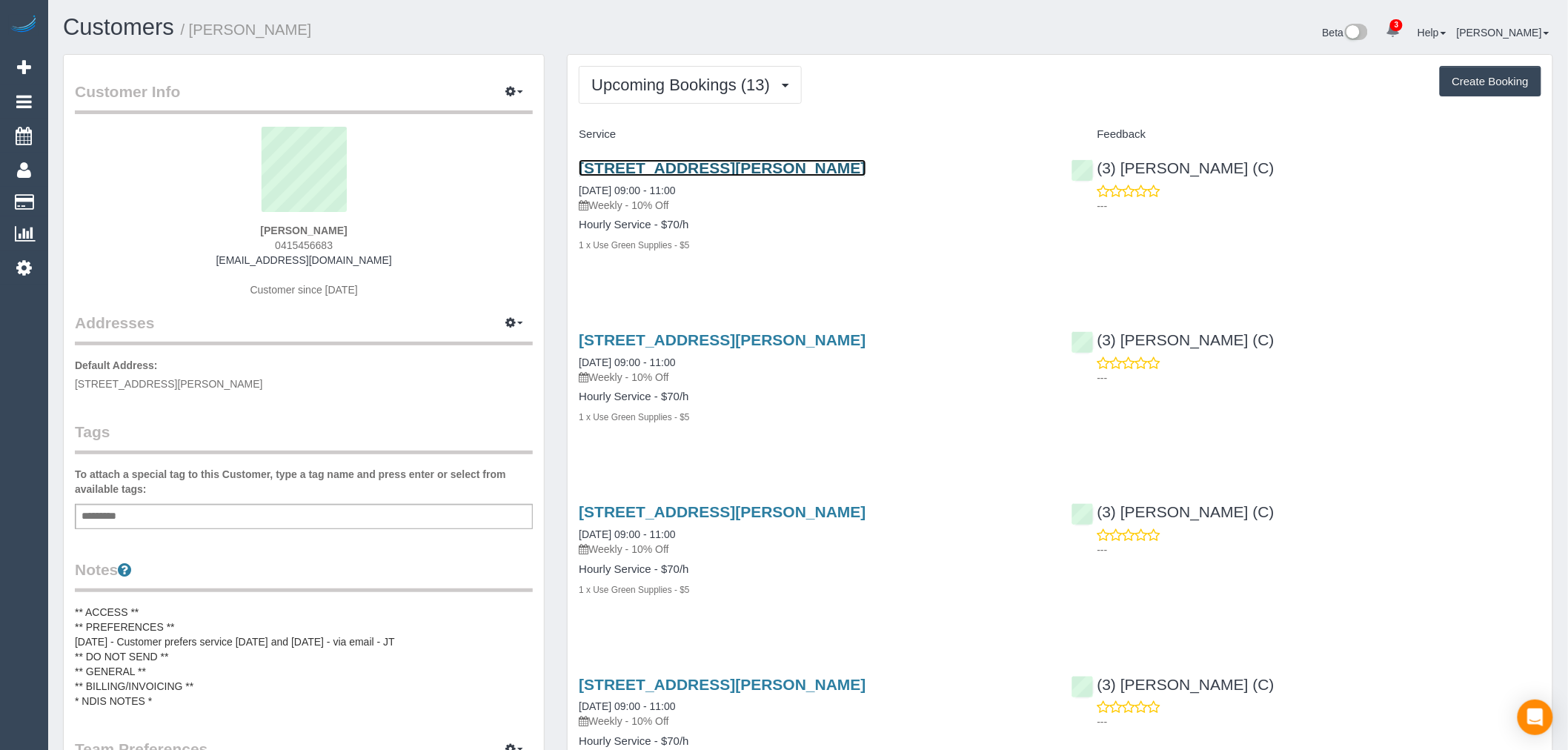
click at [798, 175] on link "62 O'Connor Street, Reservoir, VIC 3073" at bounding box center [722, 167] width 287 height 17
click at [686, 82] on span "Upcoming Bookings (13)" at bounding box center [685, 85] width 186 height 19
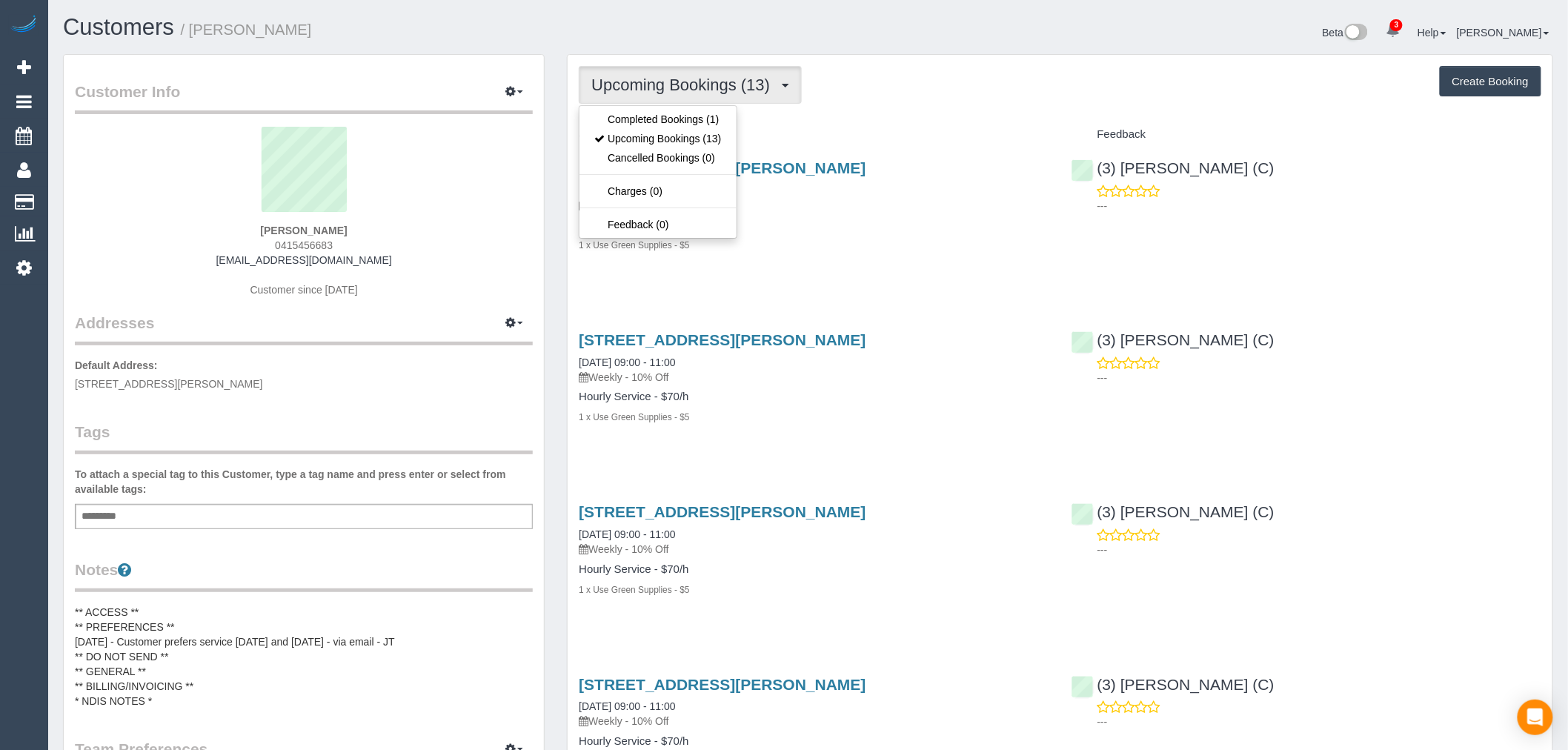
click at [825, 280] on div "62 O'Connor Street, Reservoir, VIC 3073 19/09/2025 09:00 - 11:00 Weekly - 10% O…" at bounding box center [813, 214] width 492 height 135
click at [736, 97] on button "Upcoming Bookings (13)" at bounding box center [690, 85] width 223 height 38
click at [673, 145] on link "Upcoming Bookings (13)" at bounding box center [657, 139] width 156 height 19
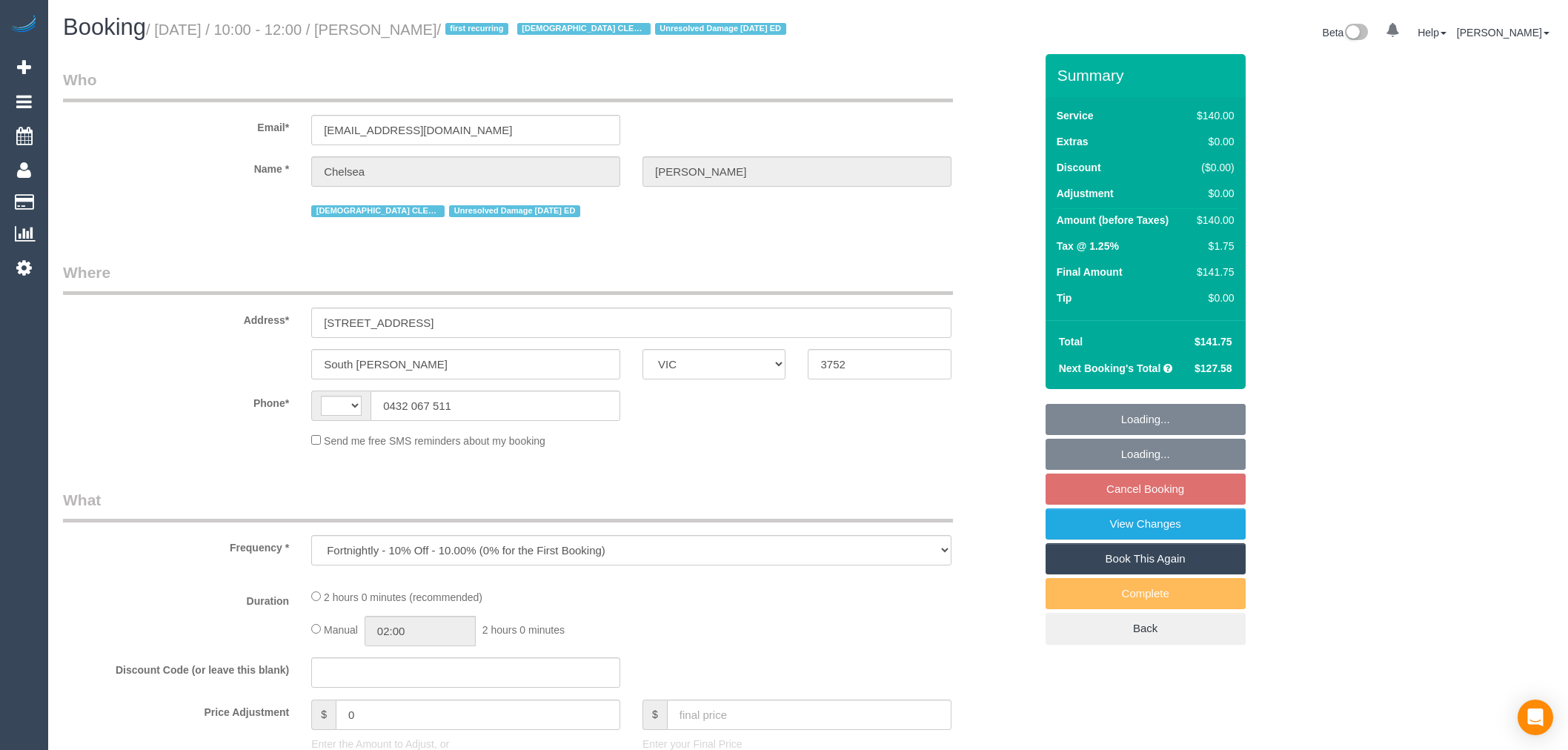
select select "VIC"
select select "string:stripe-pm_1QyW4T2GScqysDRVbTc8Z7oR"
select select "number:27"
select select "number:14"
select select "number:19"
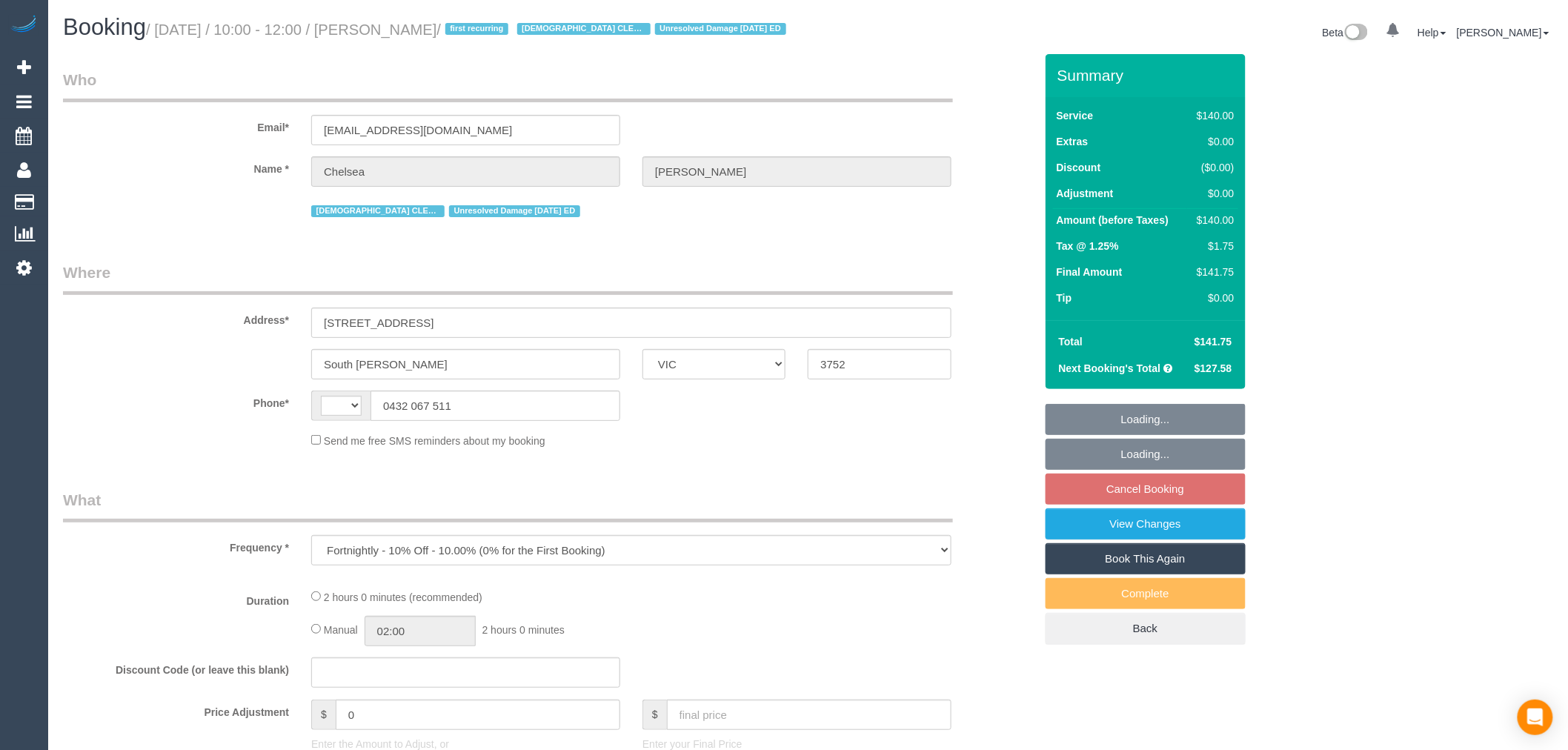
select select "number:36"
select select "number:35"
select select "number:26"
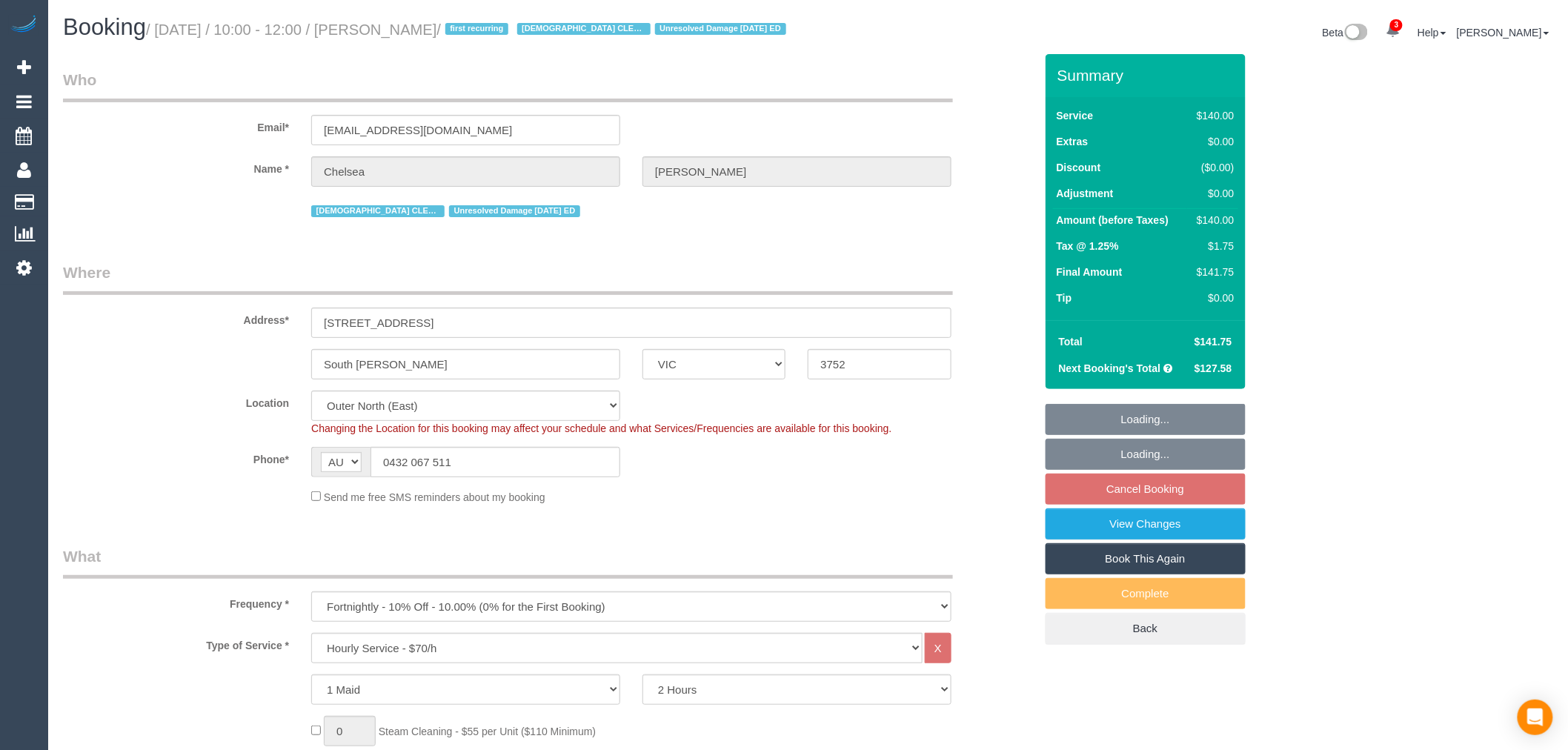
select select "string:AU"
select select "object:884"
select select "spot3"
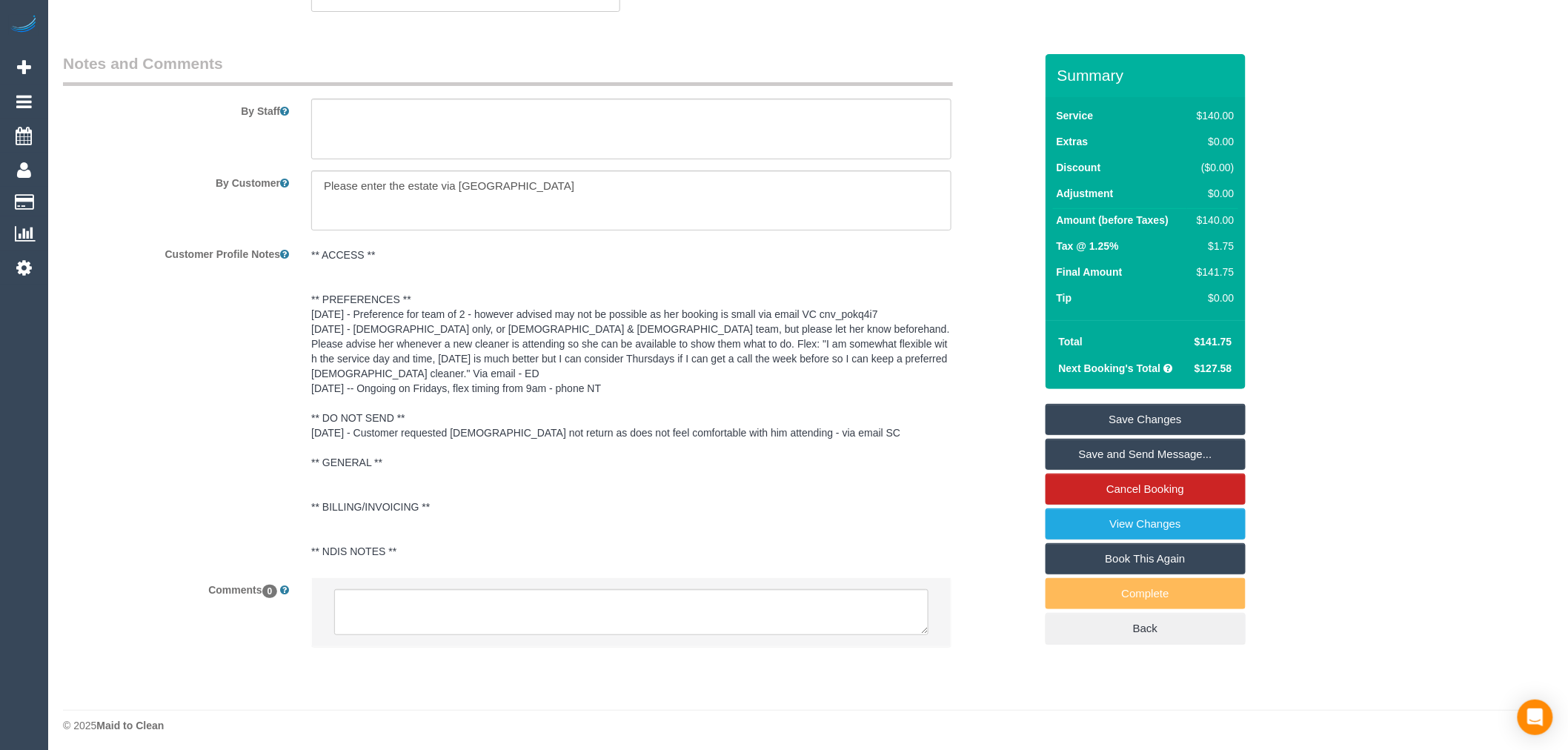
scroll to position [2362, 0]
click at [684, 608] on textarea at bounding box center [631, 607] width 594 height 46
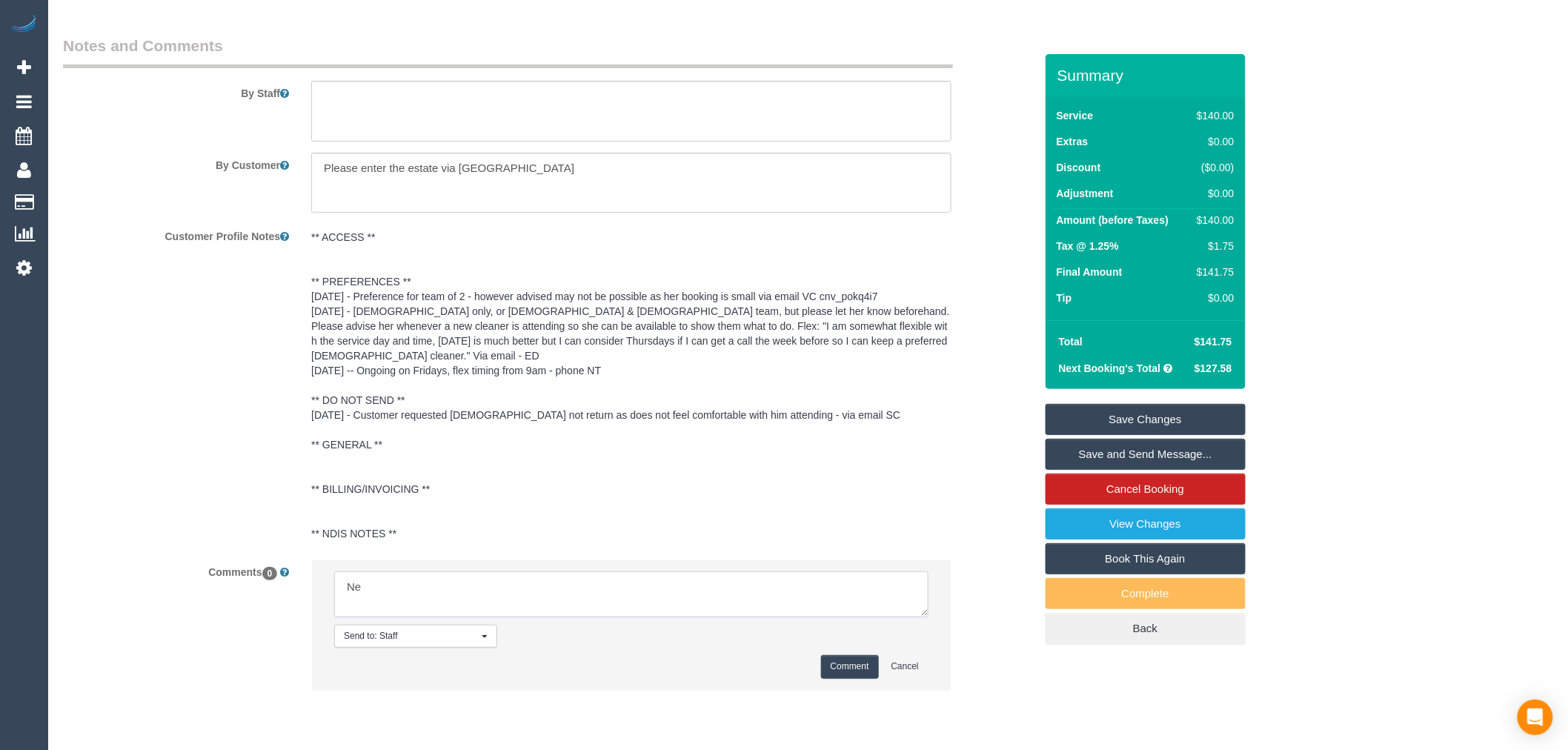
type textarea "N"
type textarea "B"
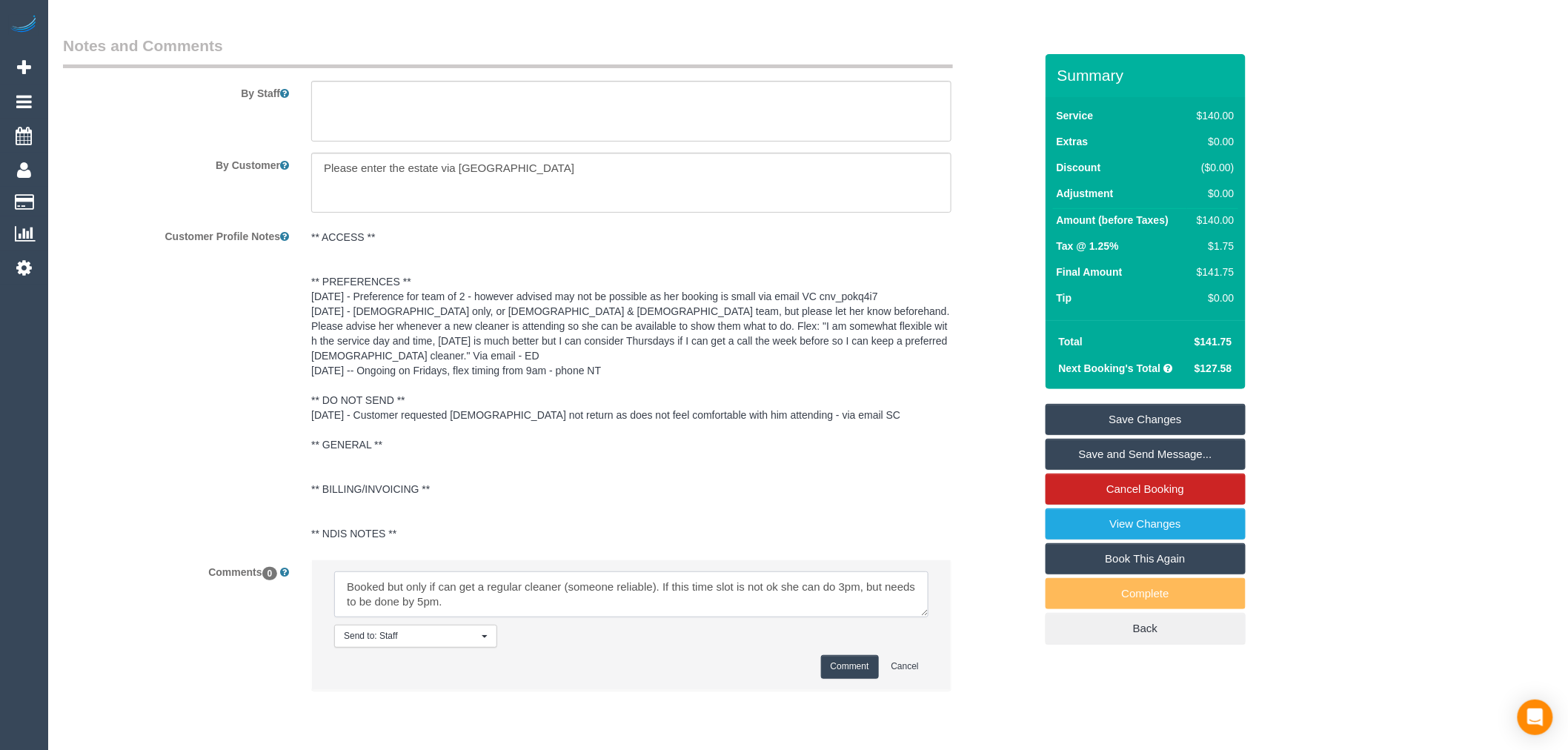
type textarea "Booked but only if can get a regular cleaner (someone reliable). If this time s…"
click at [841, 664] on li "Send to: Staff Nothing selected Send to: Staff Send to: Customer Send to: Team …" at bounding box center [631, 625] width 639 height 129
click at [849, 678] on button "Comment" at bounding box center [850, 667] width 58 height 23
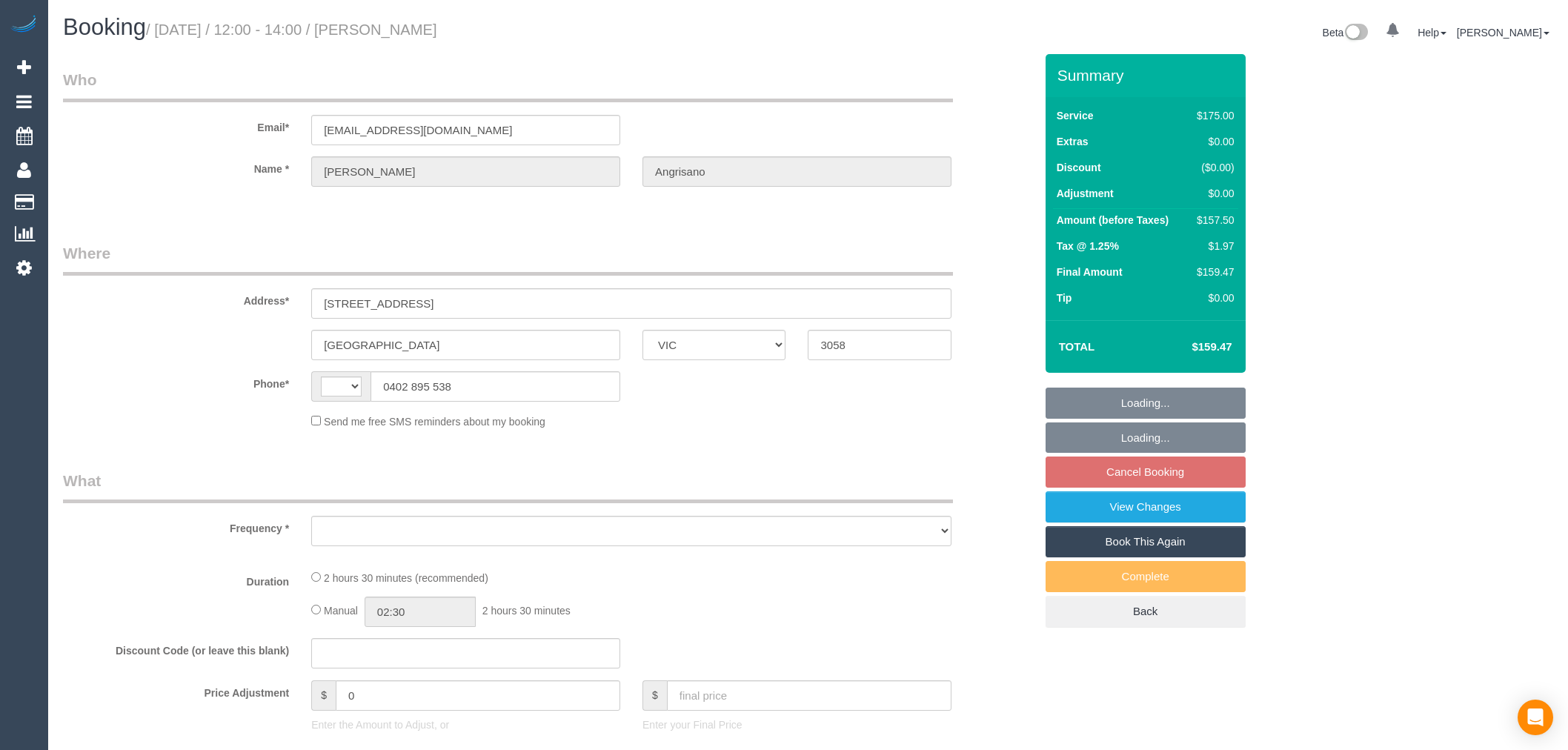
select select "VIC"
select select "object:308"
select select "string:AU"
select select "150"
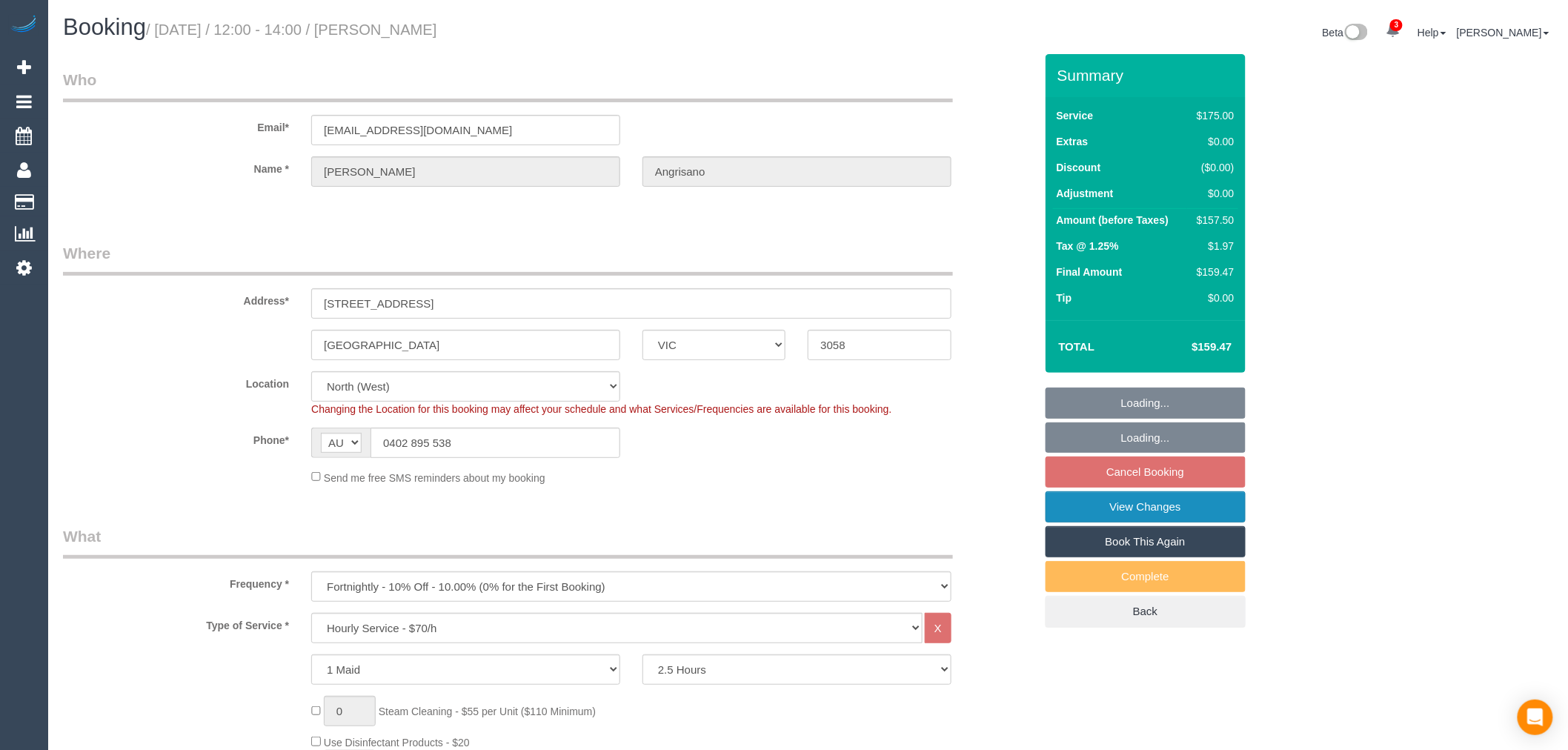
select select "object:768"
click at [1199, 503] on link "View Changes" at bounding box center [1146, 507] width 200 height 32
select select "string:stripe-pm_1NQkE02GScqysDRVnOQiwPaC"
select select "number:29"
select select "number:14"
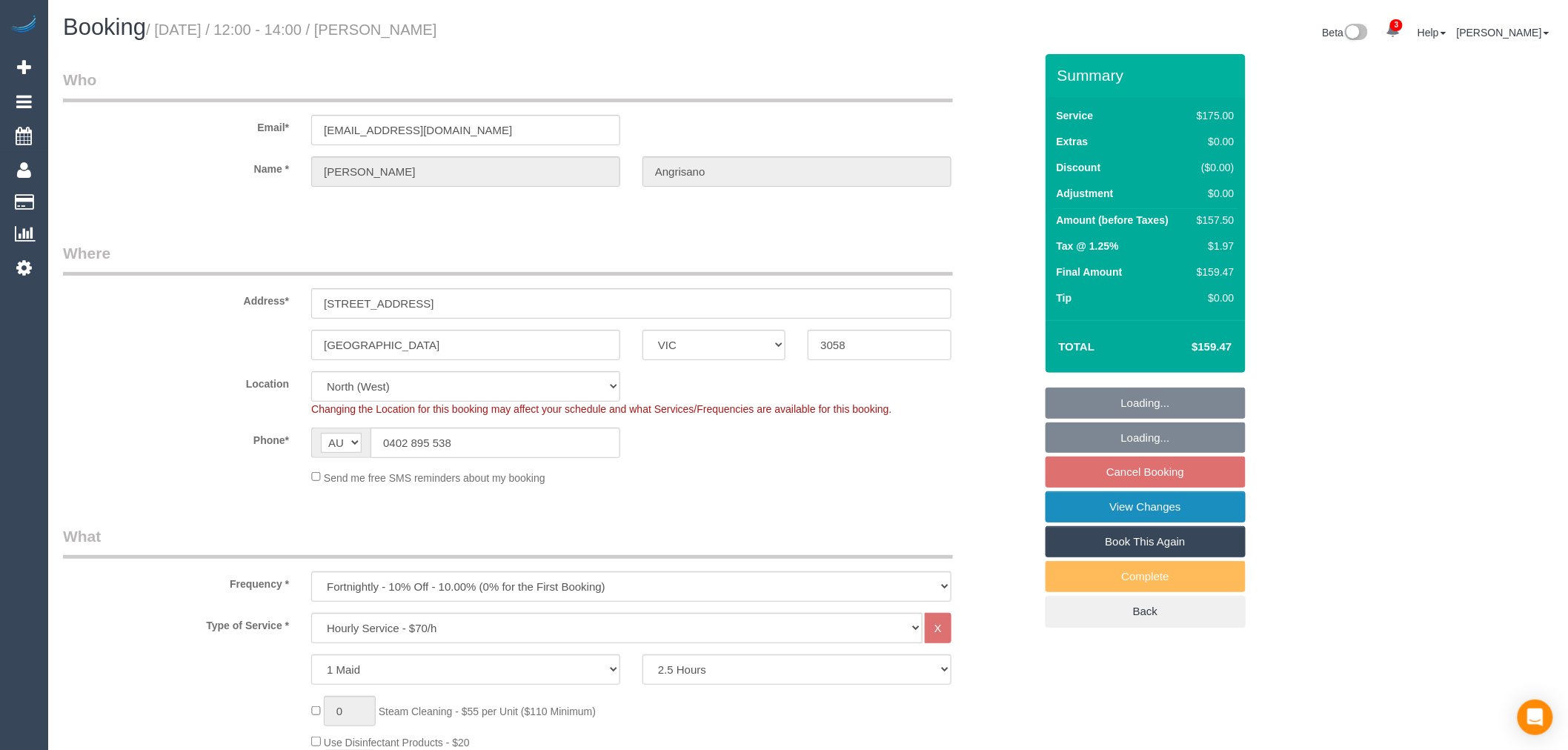
select select "number:19"
select select "number:22"
select select "number:34"
select select "number:12"
select select "spot4"
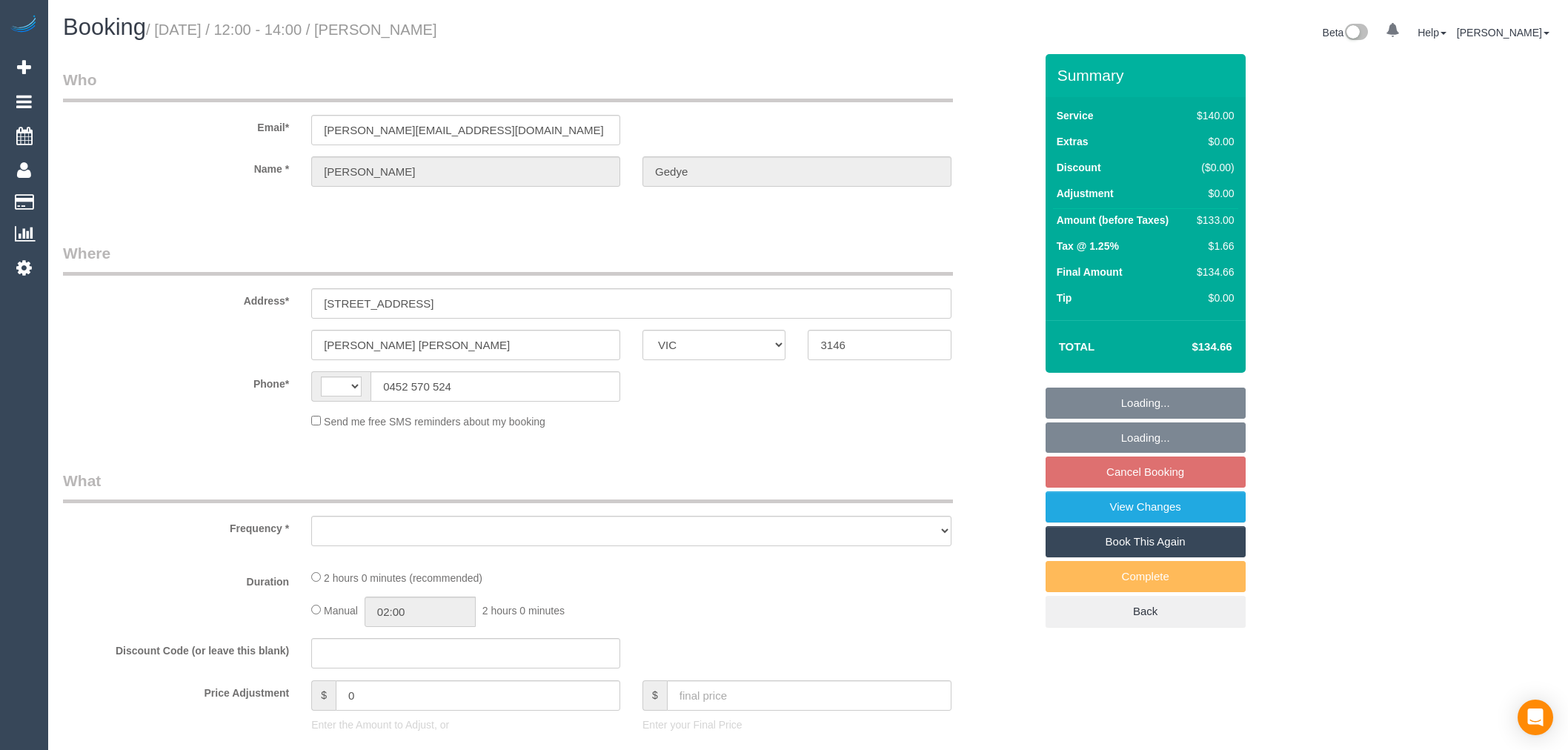
select select "VIC"
select select "string:AU"
select select "string:stripe-pm_1RSvI42GScqysDRV0R0IlUrP"
select select "number:28"
select select "number:14"
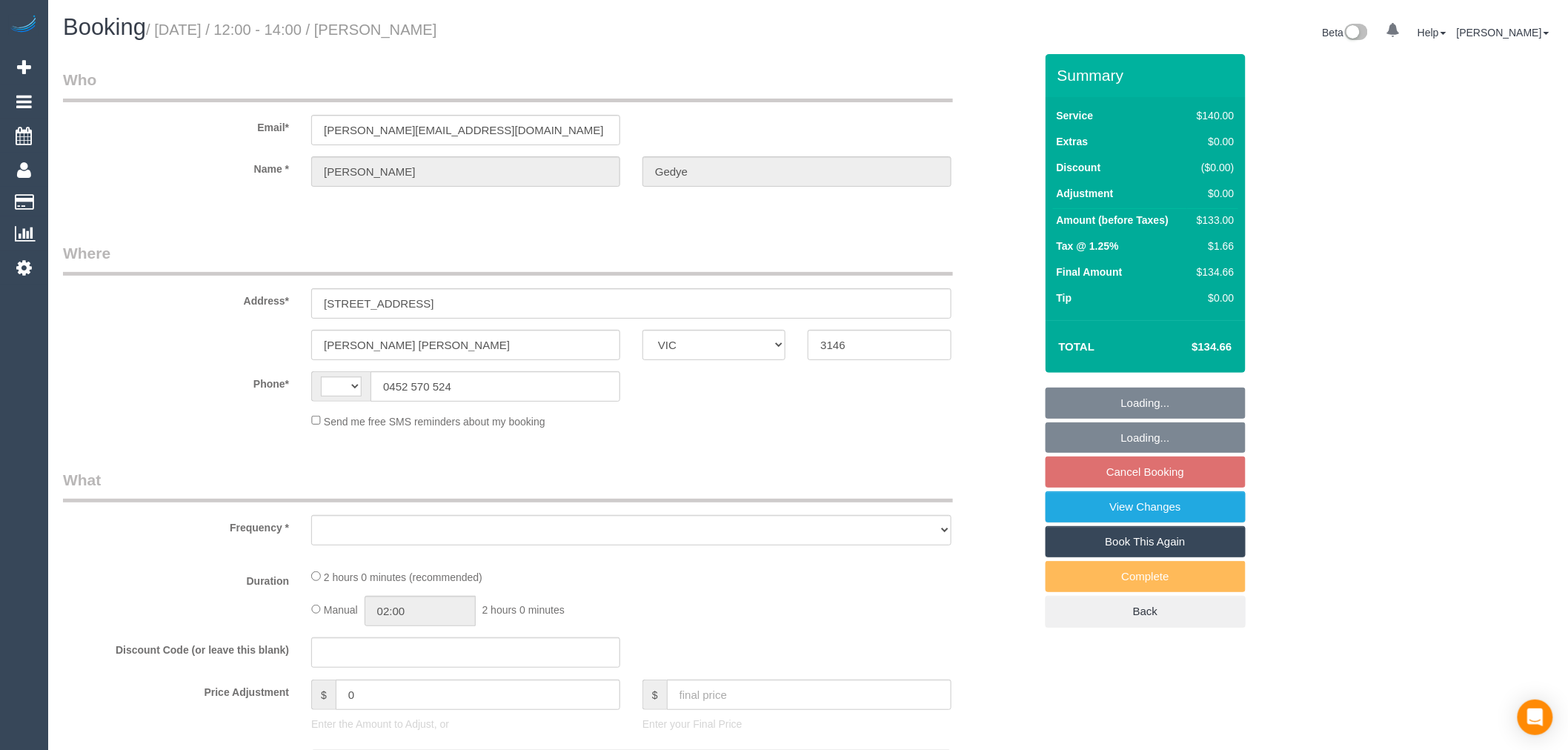
select select "number:19"
select select "number:23"
select select "number:34"
select select "number:12"
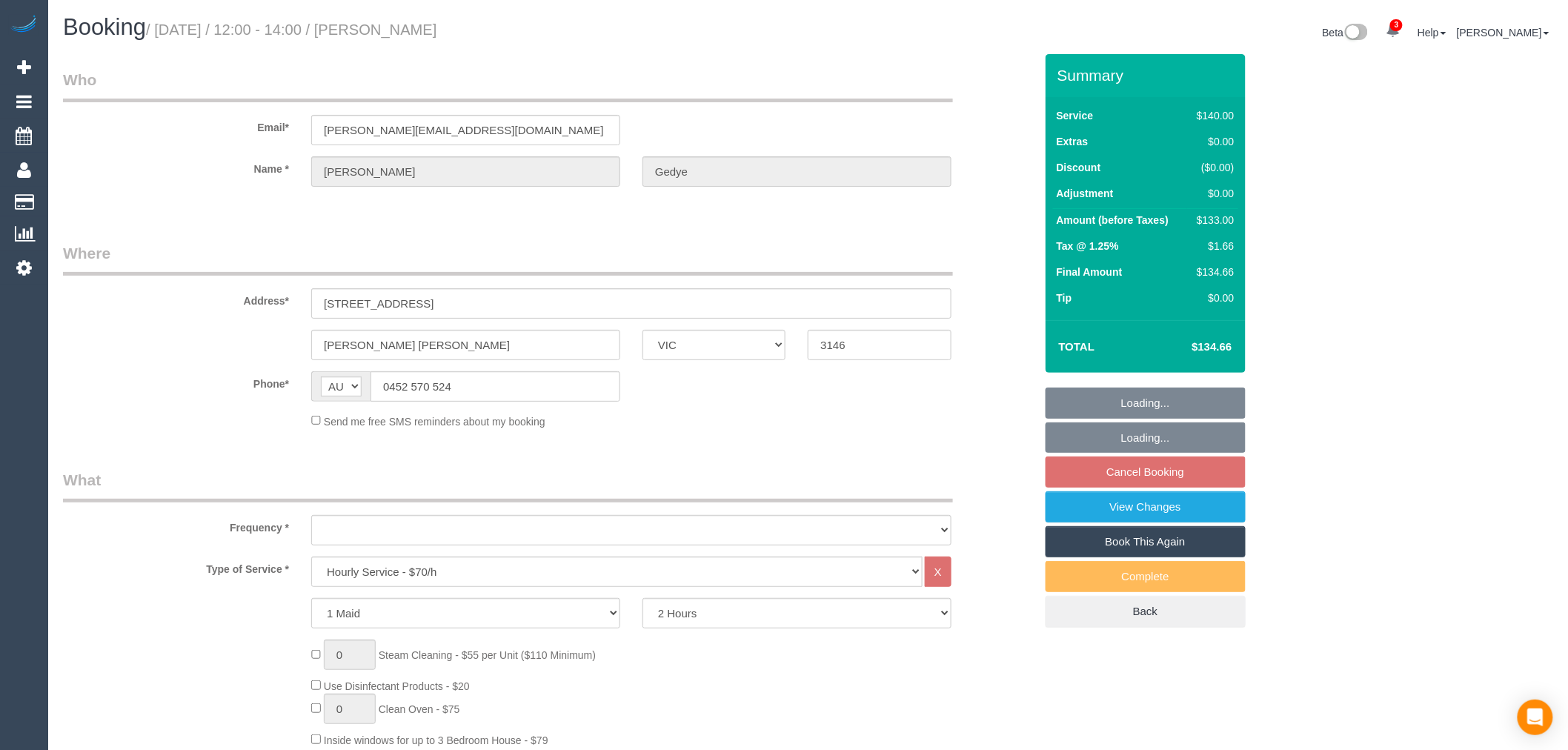
select select "object:885"
select select "spot4"
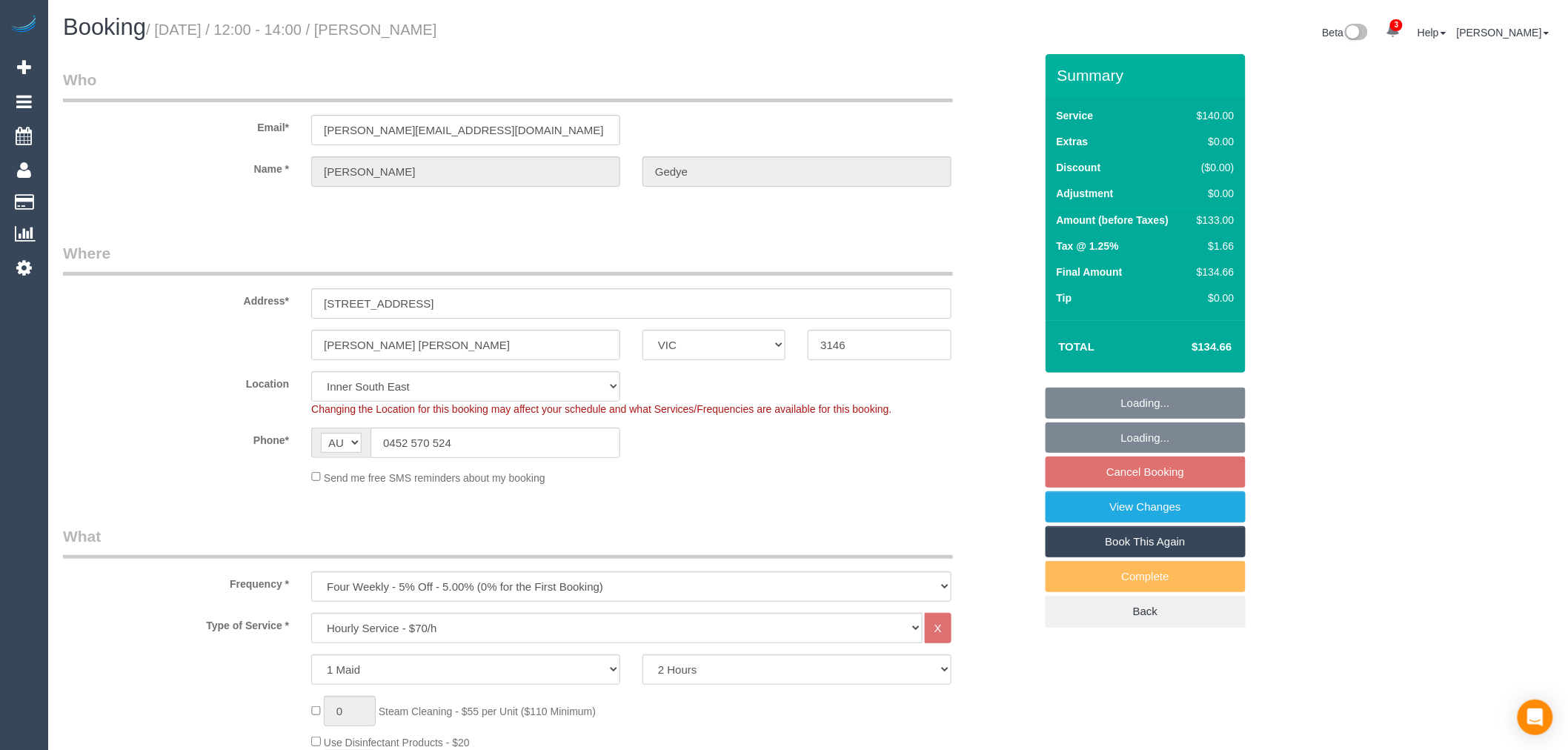
select select "object:1478"
select select "spot25"
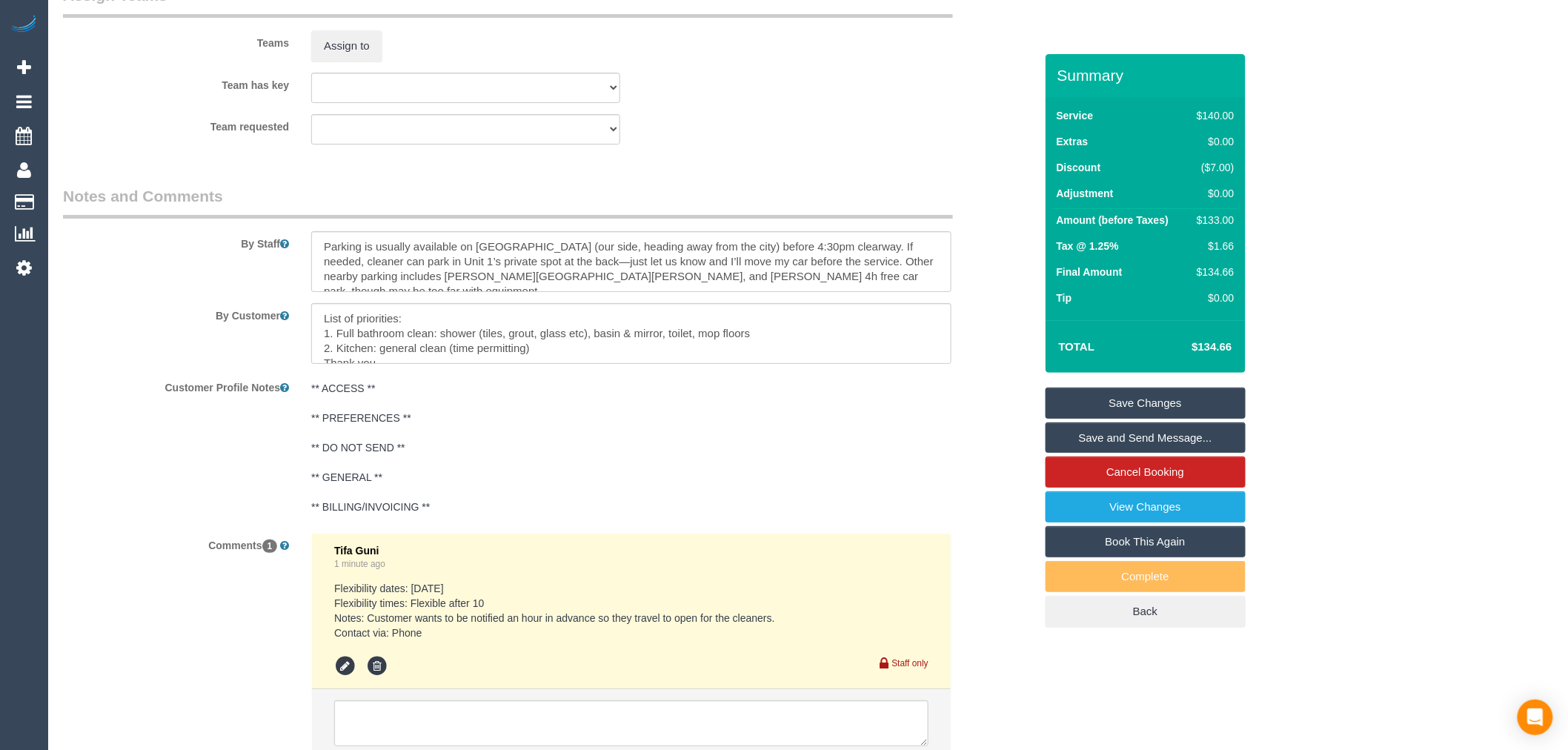
scroll to position [2223, 0]
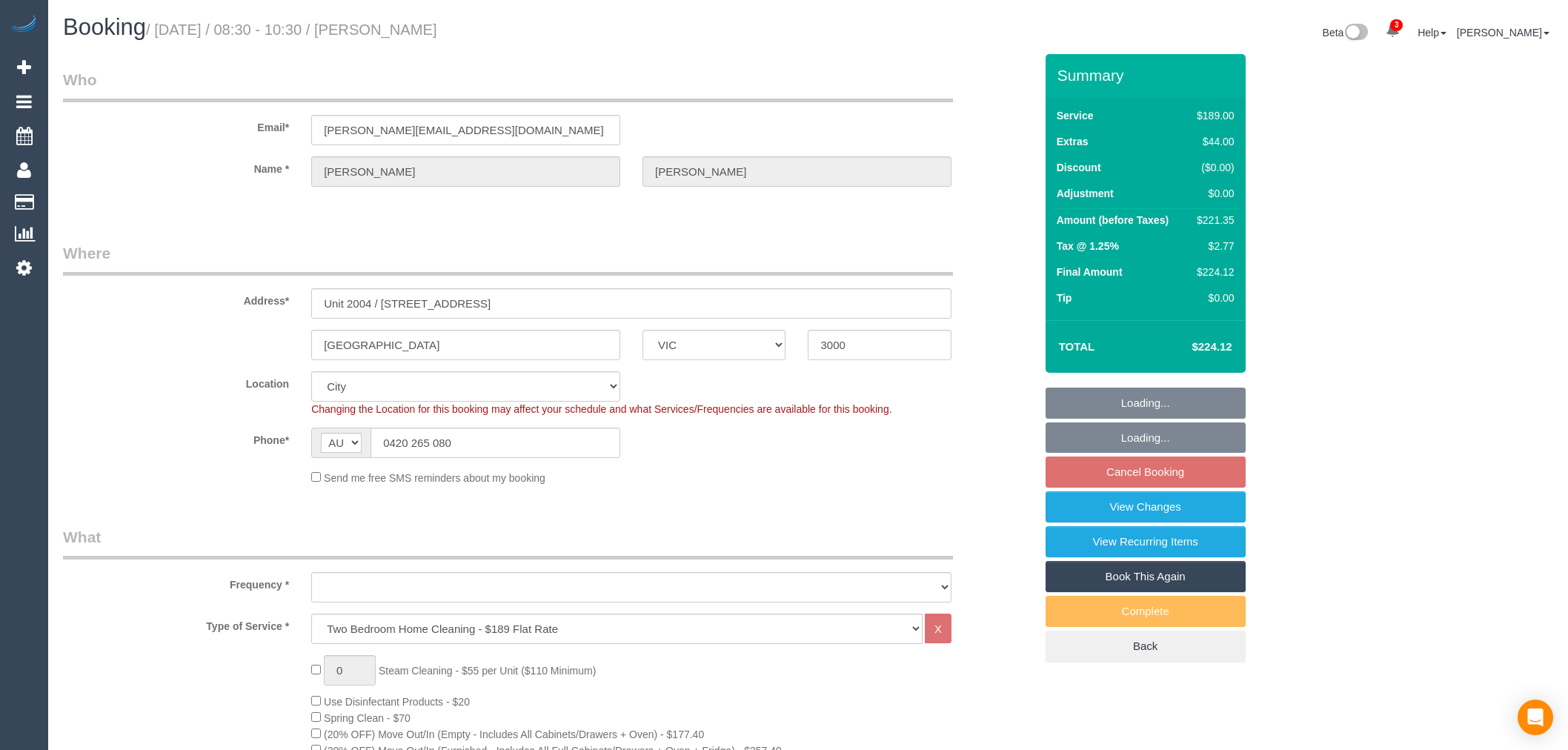
select select "VIC"
select select "number:28"
select select "number:14"
select select "number:21"
select select "number:22"
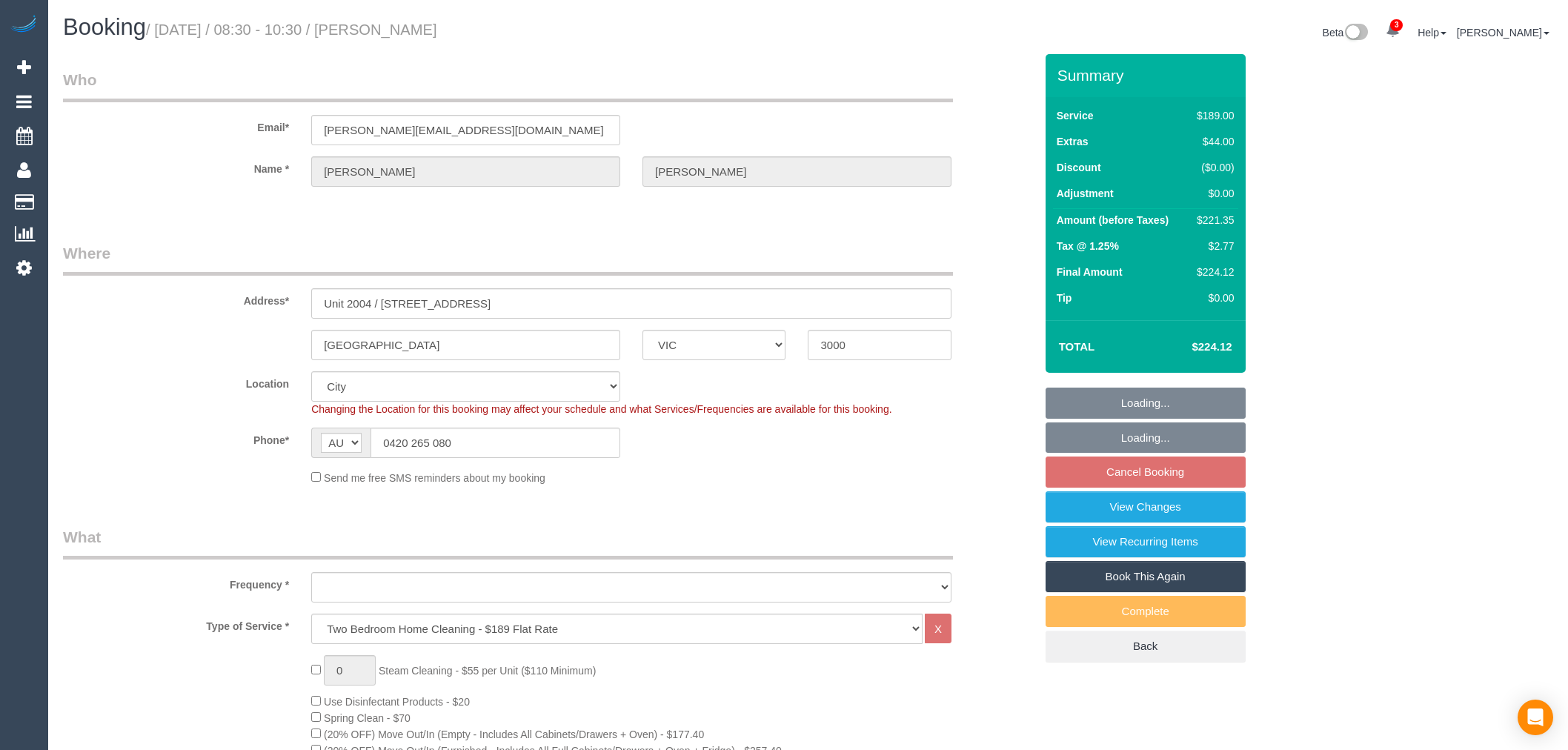
select select "number:13"
select select "object:848"
select select "VIC"
select select "number:28"
select select "number:14"
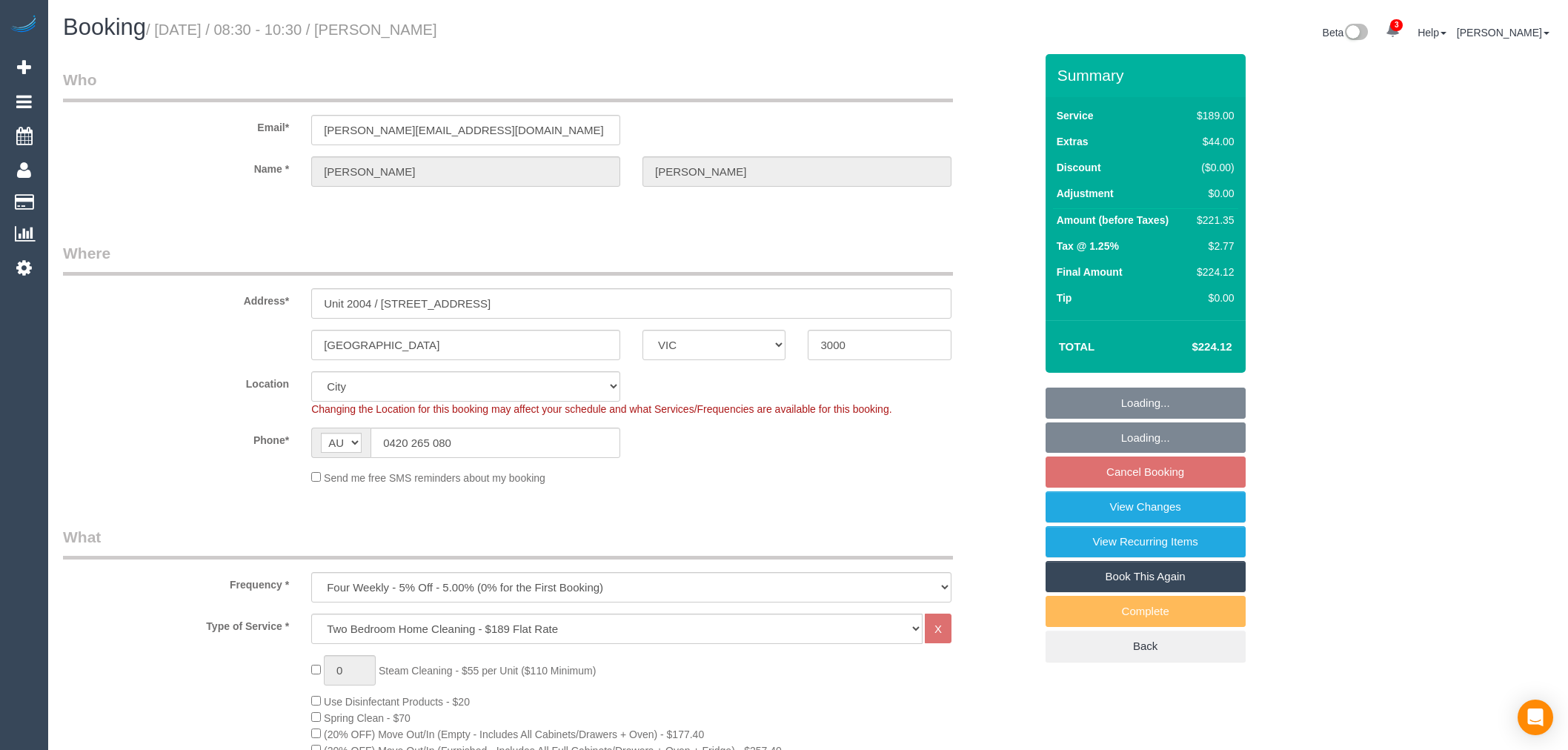
select select "number:21"
select select "number:22"
select select "number:13"
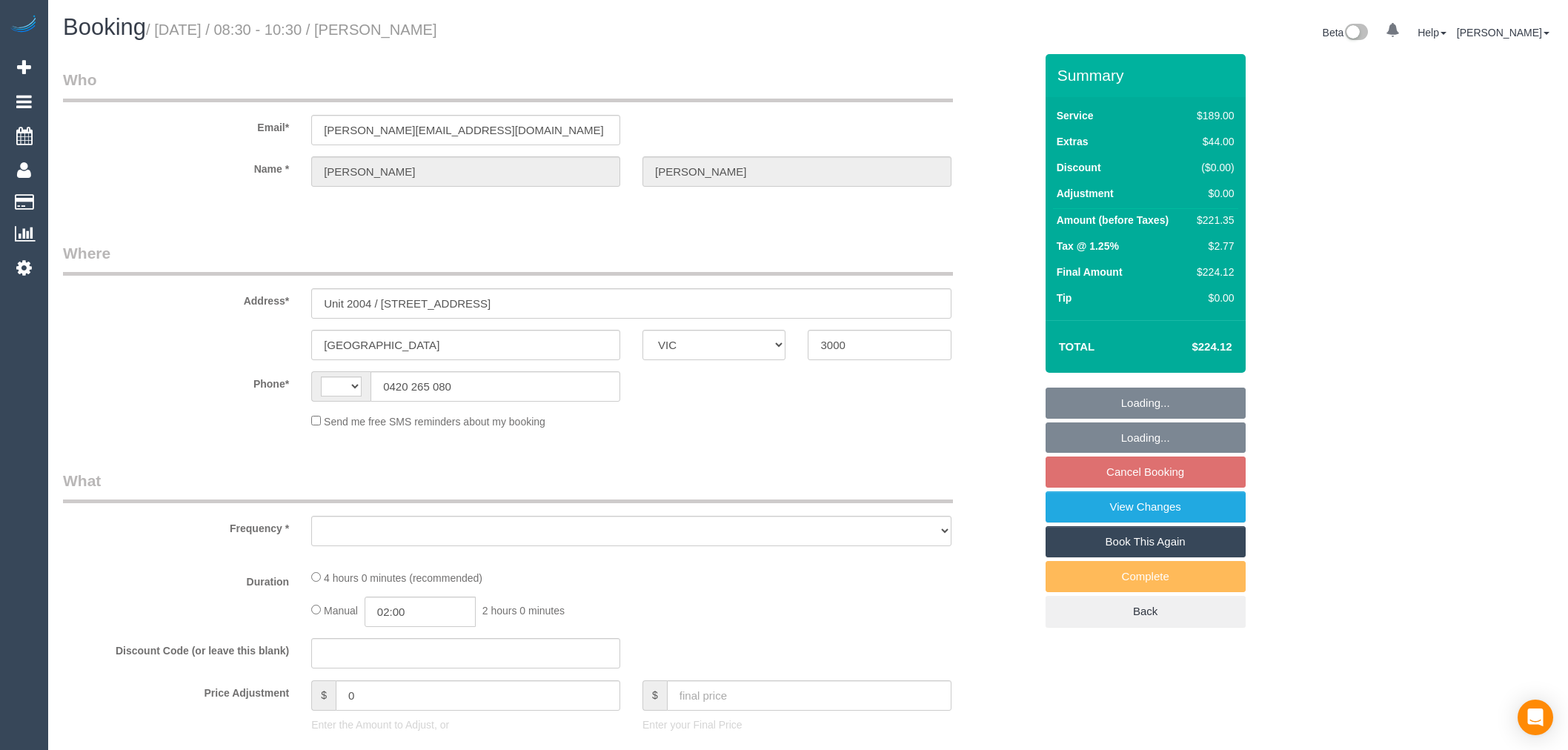
select select "VIC"
select select "string:stripe-pm_1LuVCt2GScqysDRVIfhQCq0R"
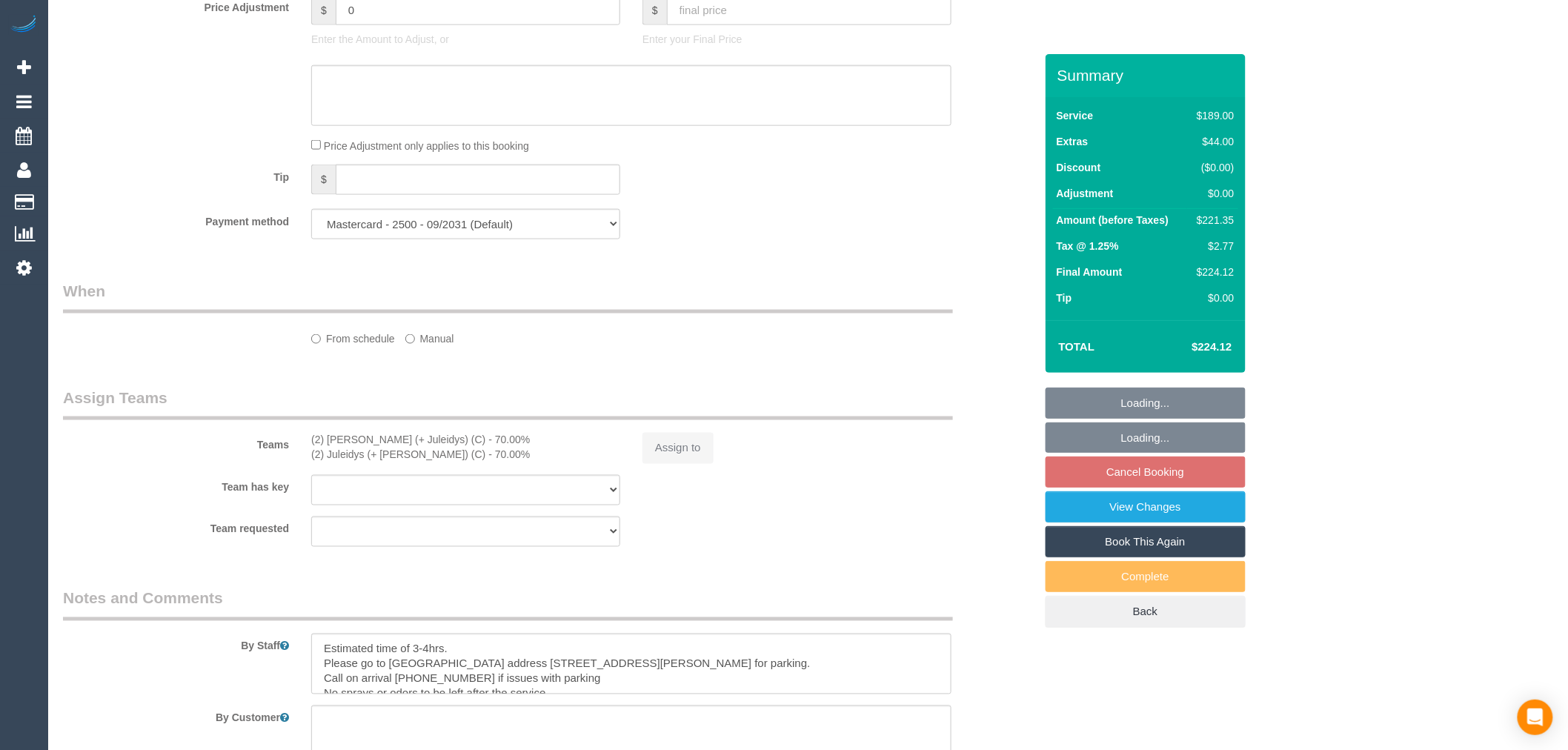
select select "string:AU"
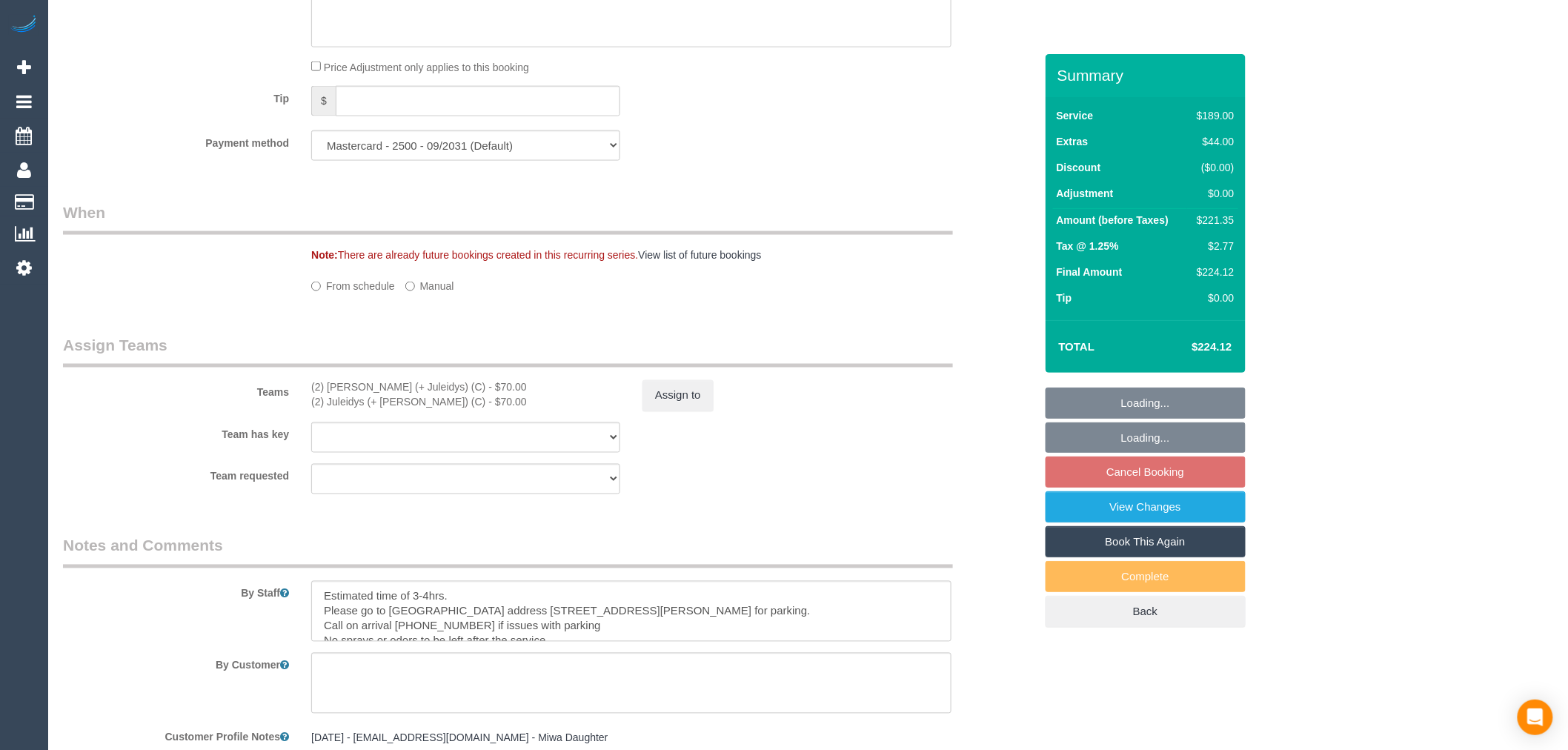
select select "object:1260"
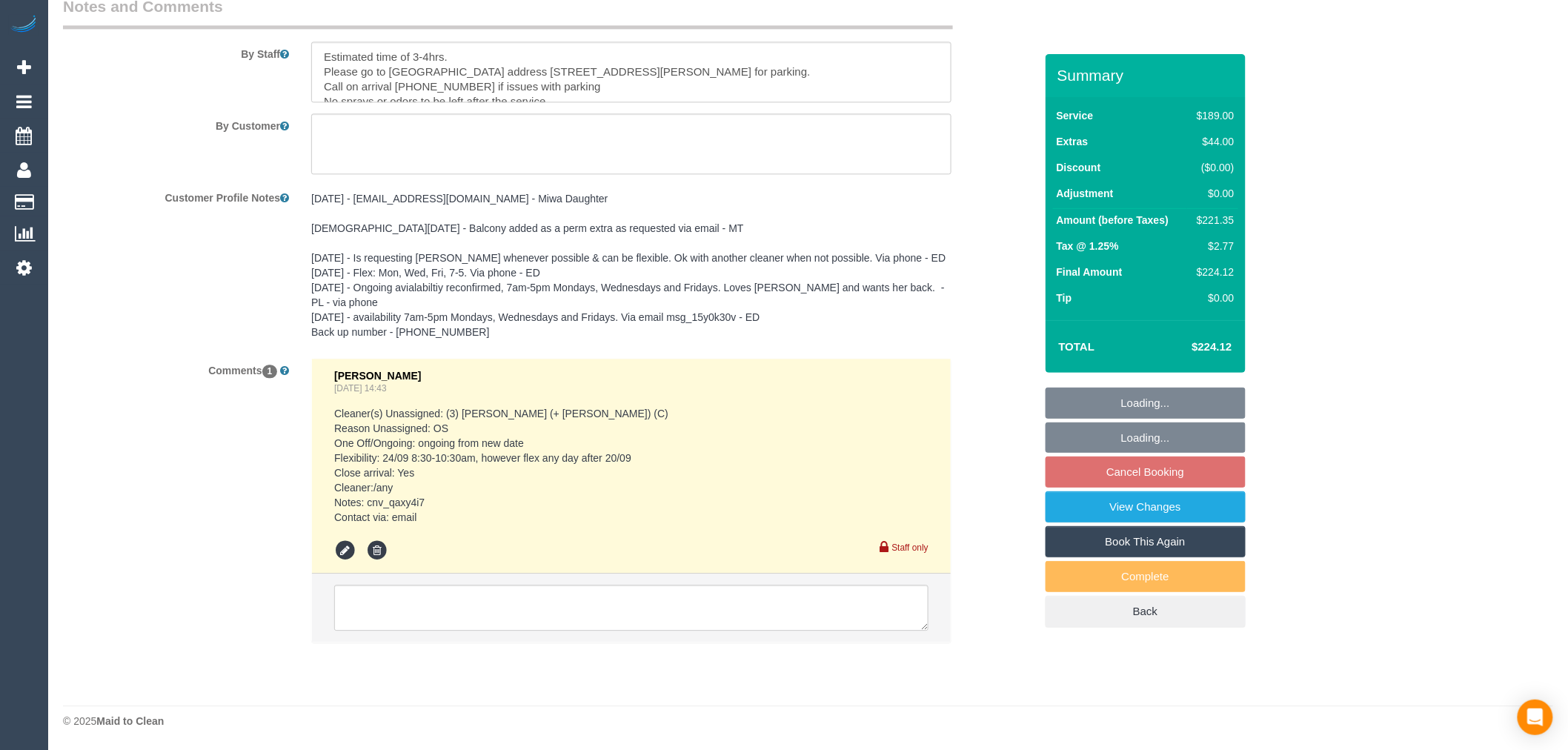
select select "number:28"
select select "number:14"
select select "number:21"
select select "number:22"
select select "number:13"
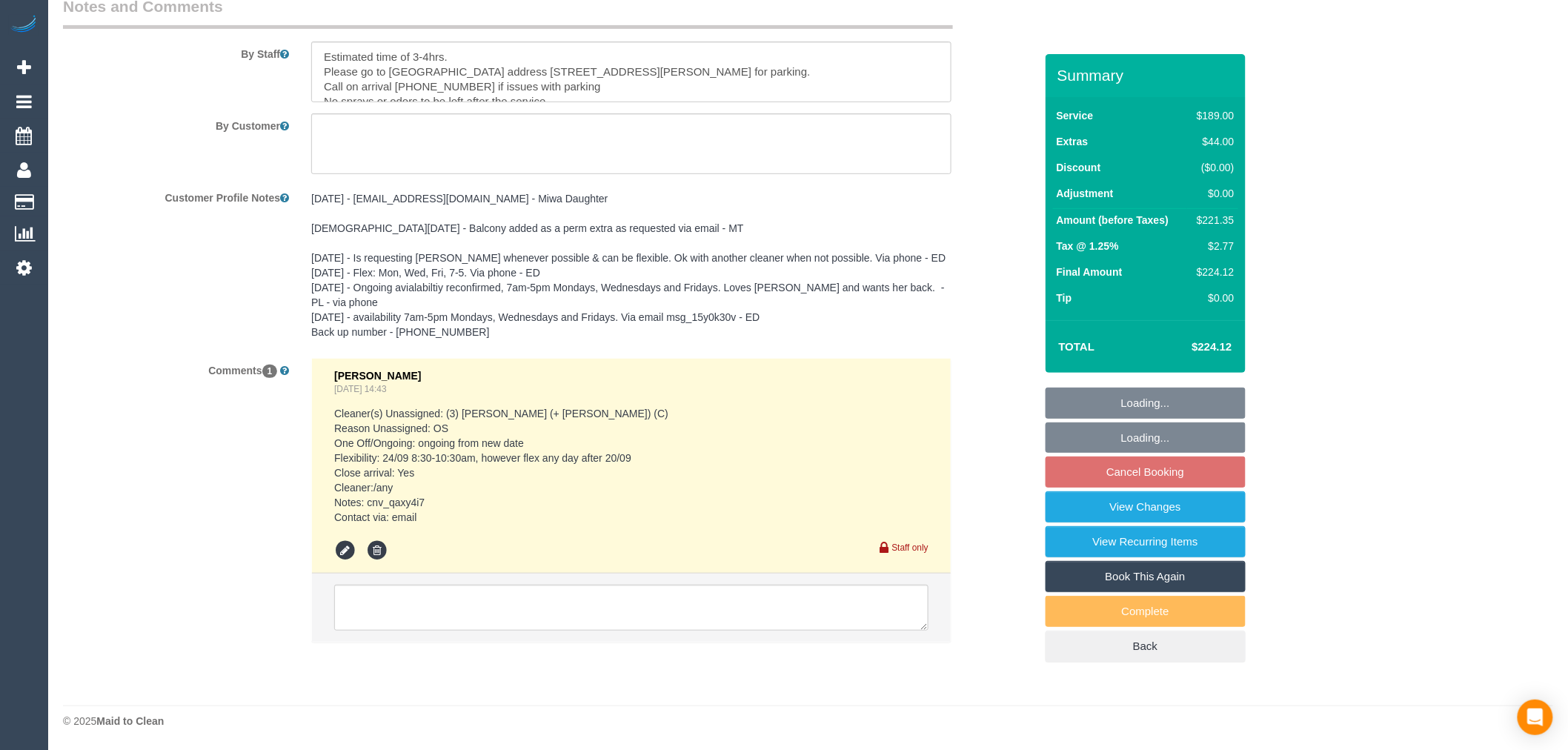
scroll to position [2545, 0]
click at [487, 602] on textarea at bounding box center [631, 607] width 594 height 46
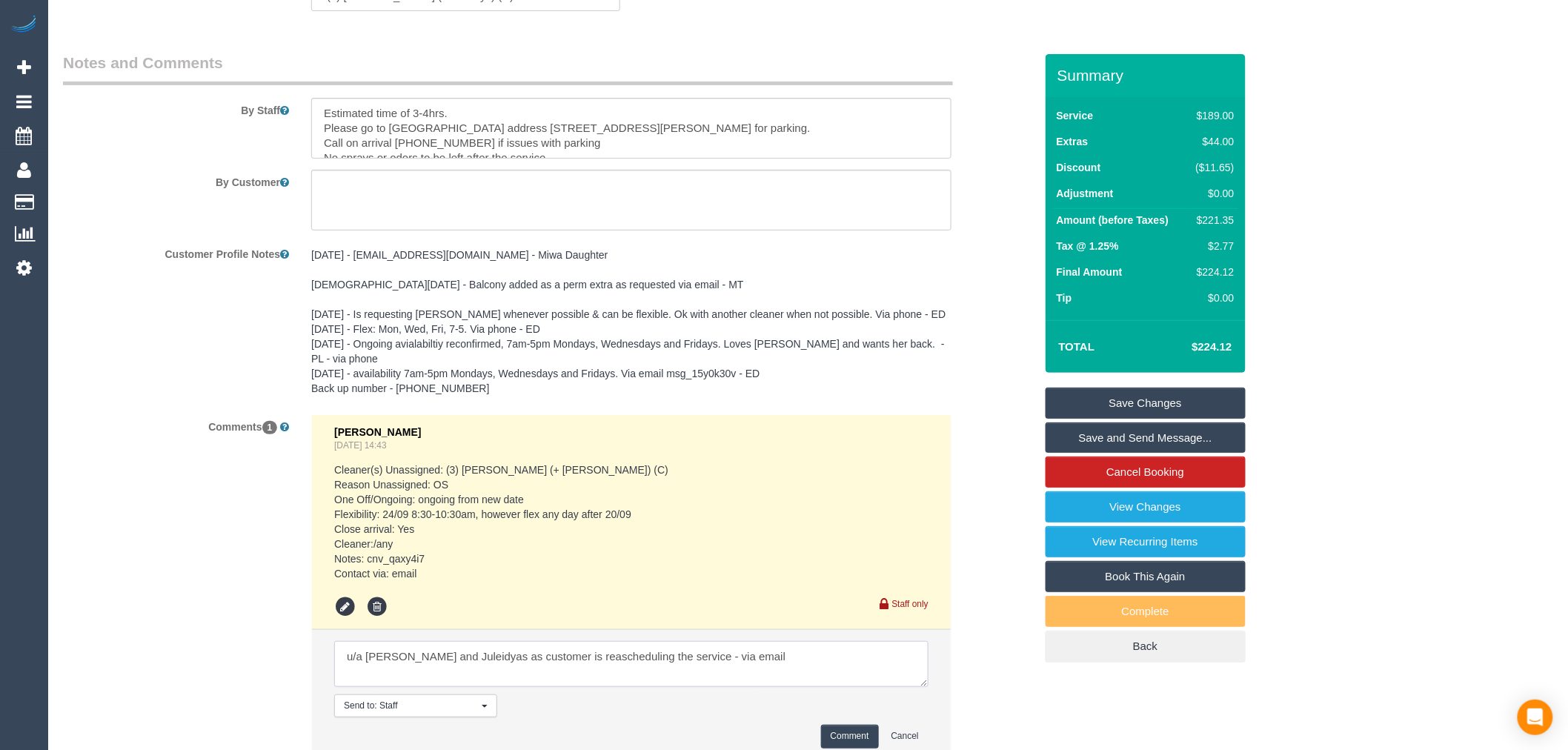
scroll to position [2565, 0]
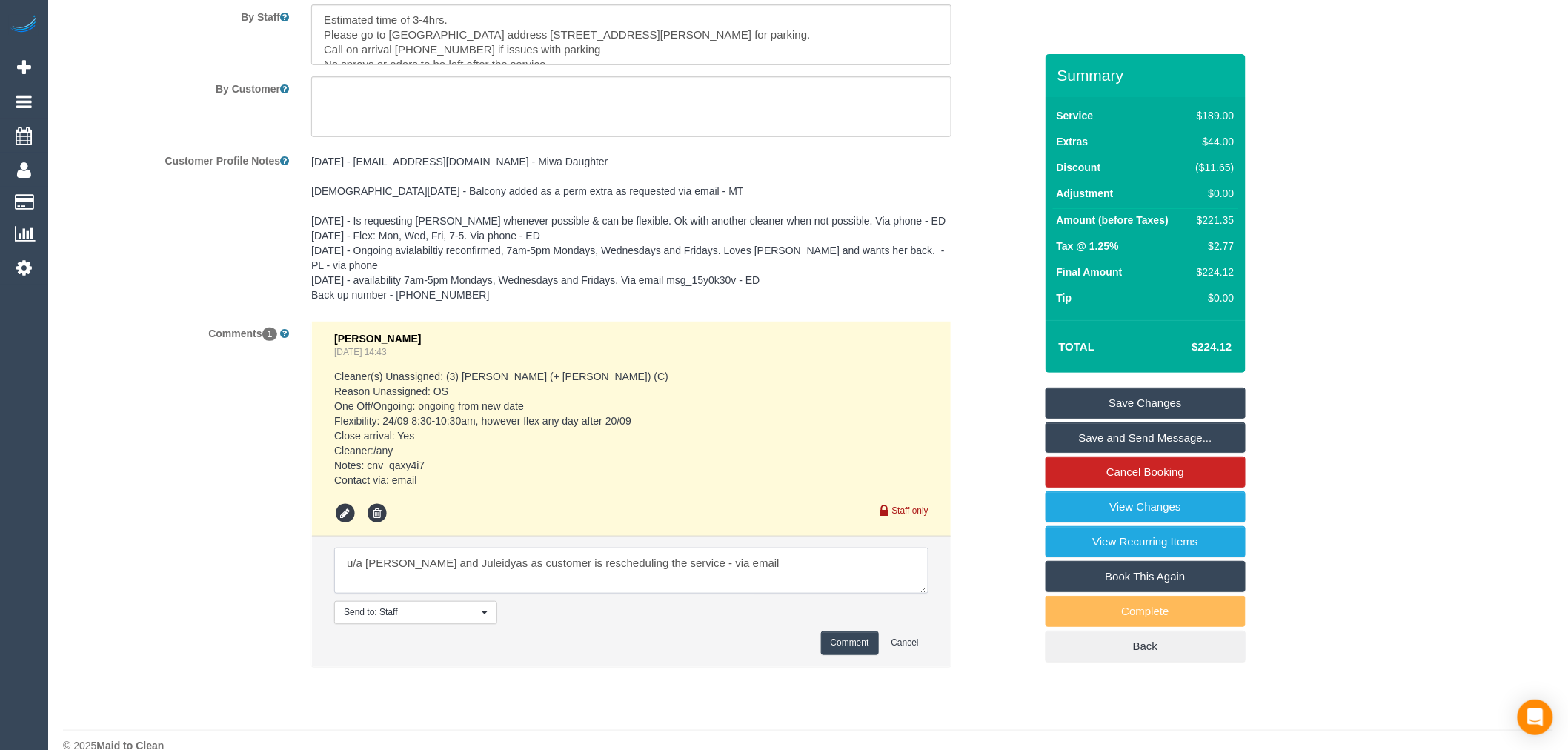
click at [426, 587] on textarea at bounding box center [631, 571] width 594 height 46
click at [441, 584] on textarea at bounding box center [631, 571] width 594 height 46
type textarea "u/a Cris and Juleidys as customer is rescheduling the service - via email"
click at [828, 649] on button "Comment" at bounding box center [850, 643] width 58 height 23
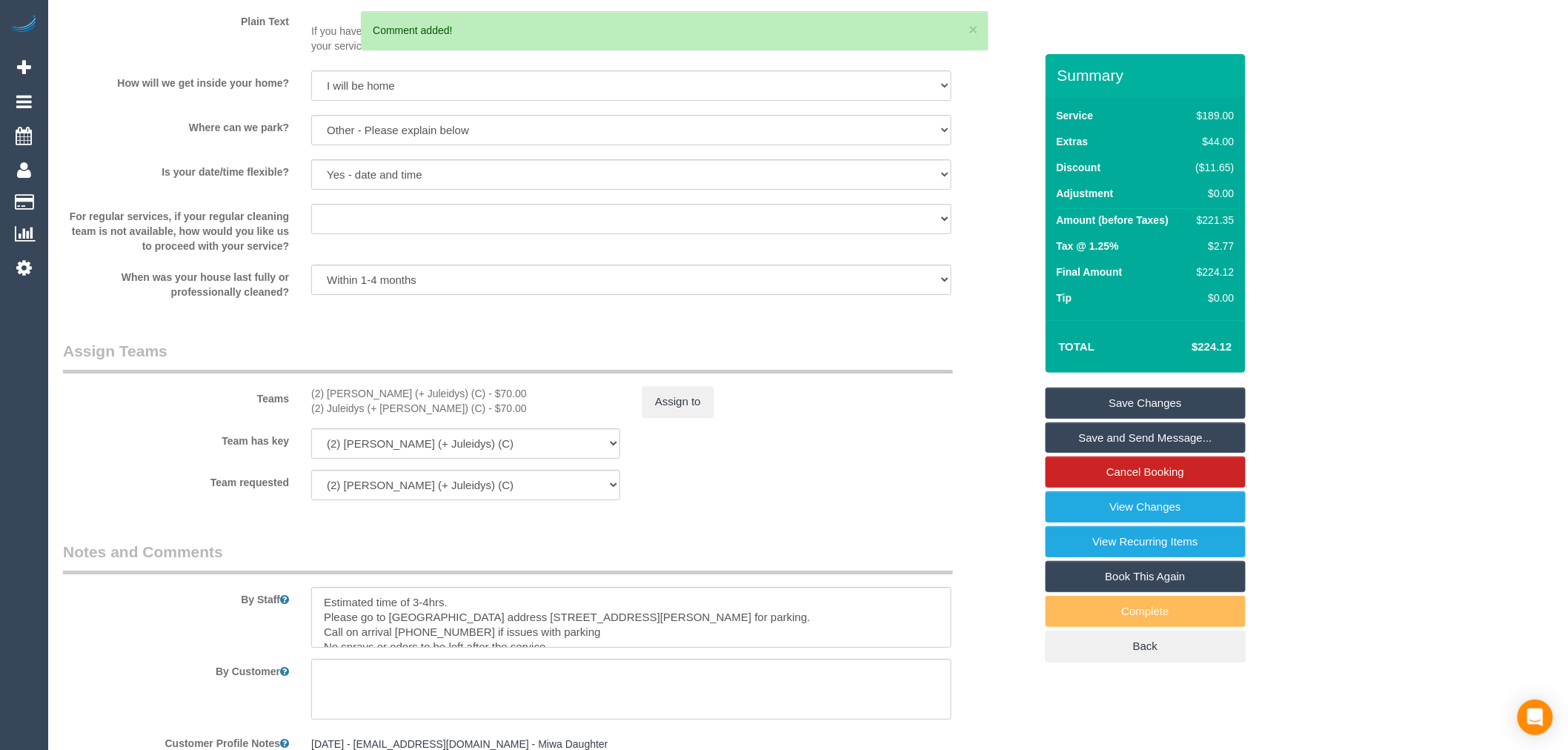
scroll to position [1982, 0]
drag, startPoint x: 605, startPoint y: 400, endPoint x: 640, endPoint y: 411, distance: 36.7
click at [609, 401] on div "Teams (2) Cris (+ Juleidys) (C) - $70.00 (2) Juleidys (+ Cris) (C) - $70.00 Ass…" at bounding box center [549, 379] width 994 height 77
click at [646, 412] on button "Assign to" at bounding box center [678, 402] width 71 height 32
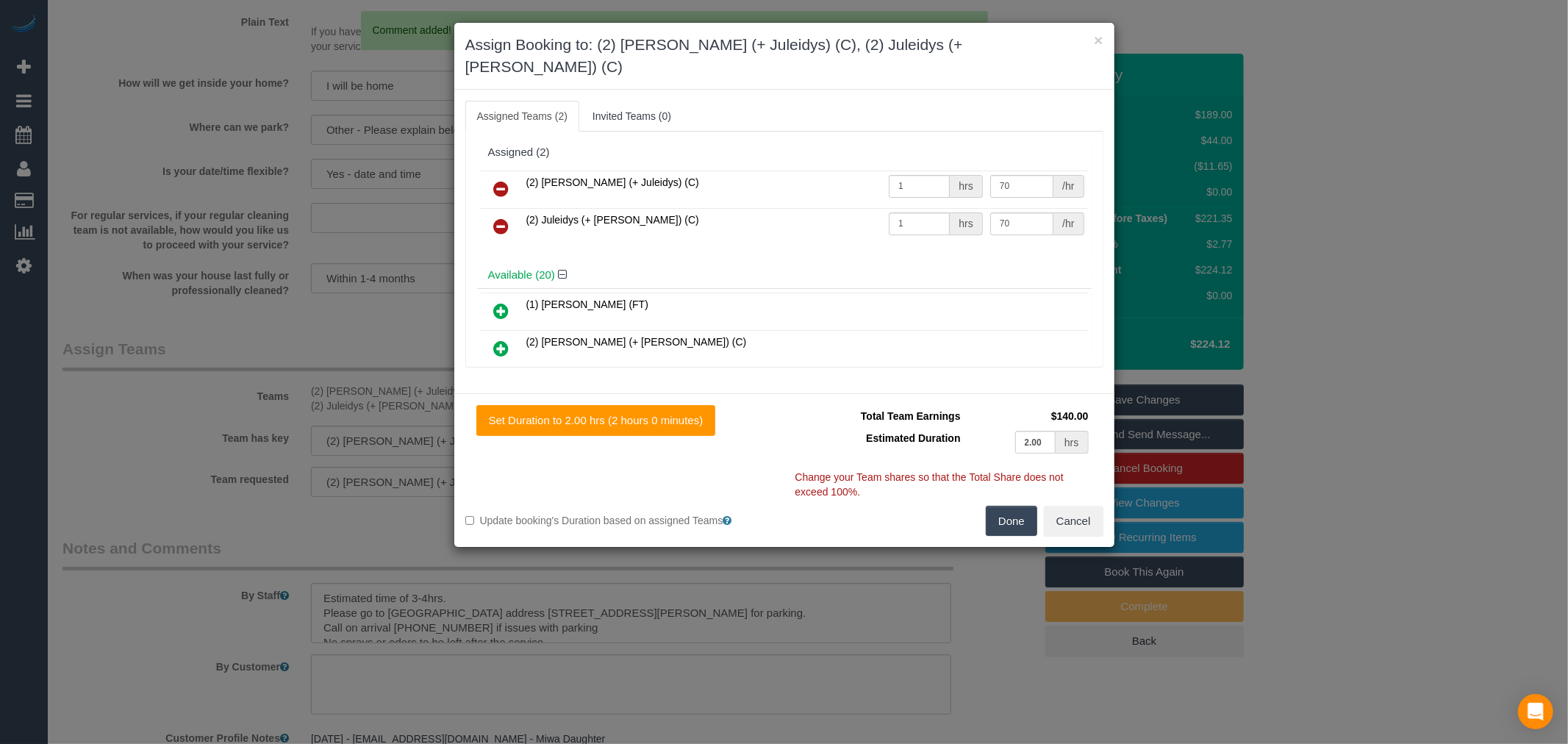
click at [500, 180] on icon at bounding box center [501, 189] width 15 height 18
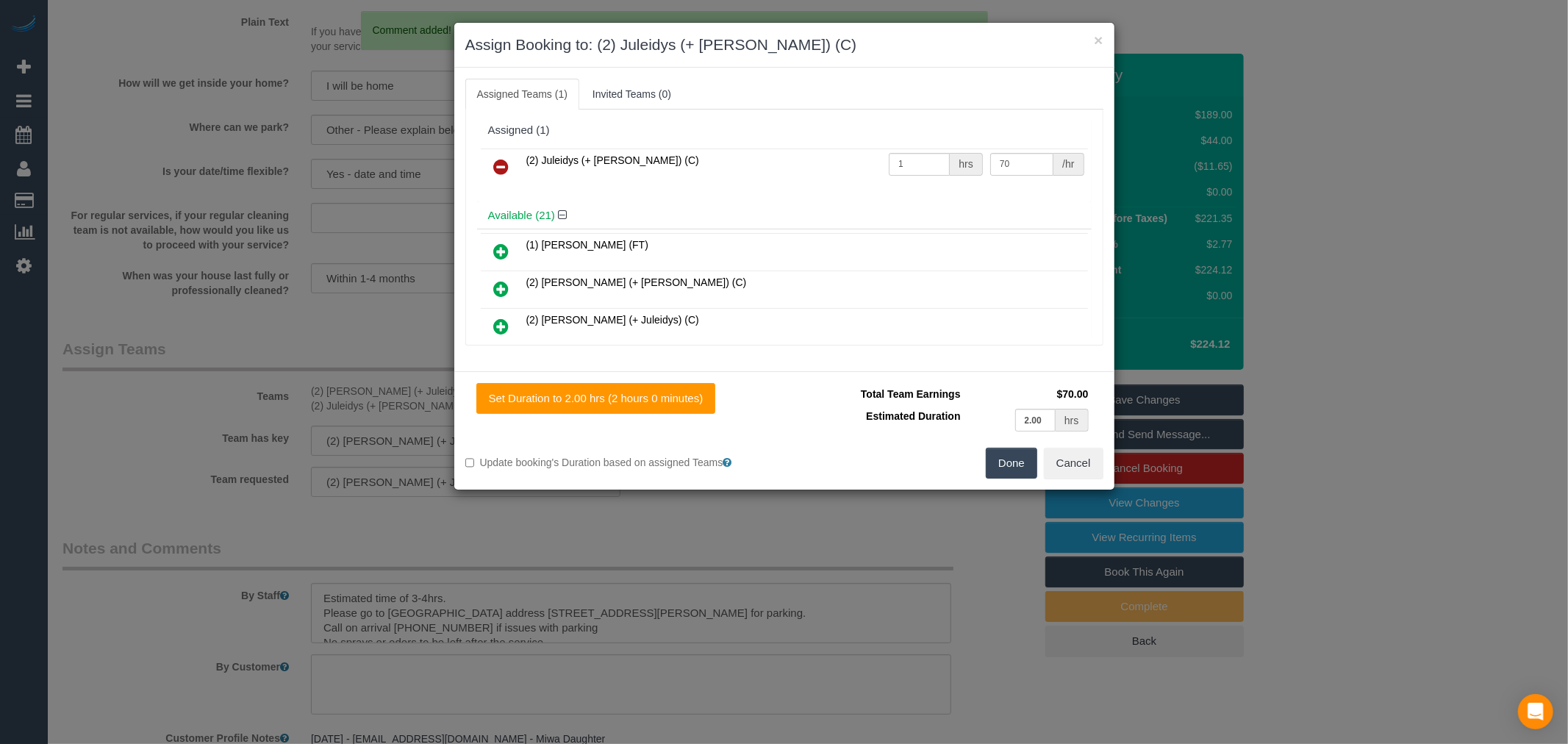
click at [500, 160] on icon at bounding box center [501, 167] width 15 height 18
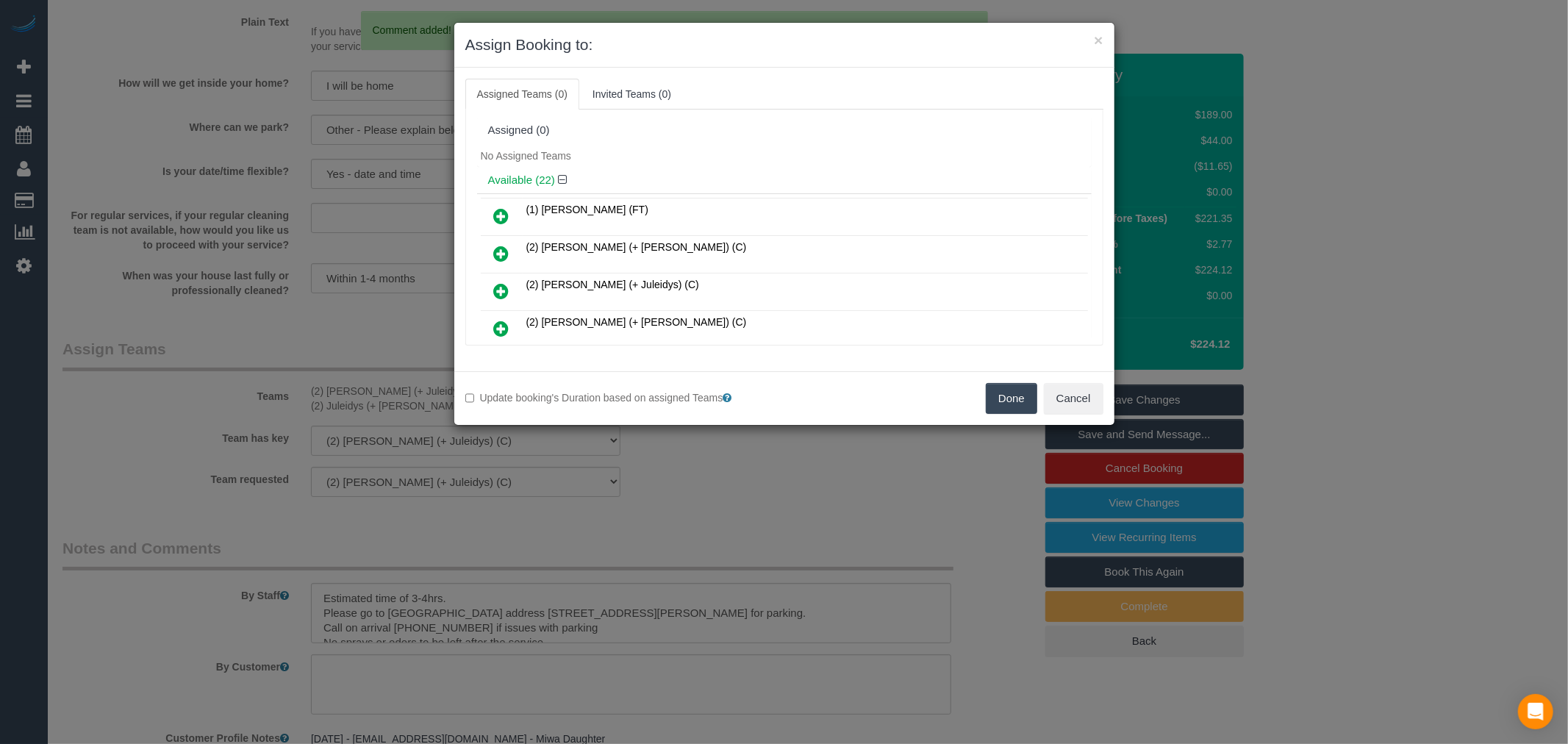
click at [1031, 405] on button "Done" at bounding box center [1012, 398] width 51 height 31
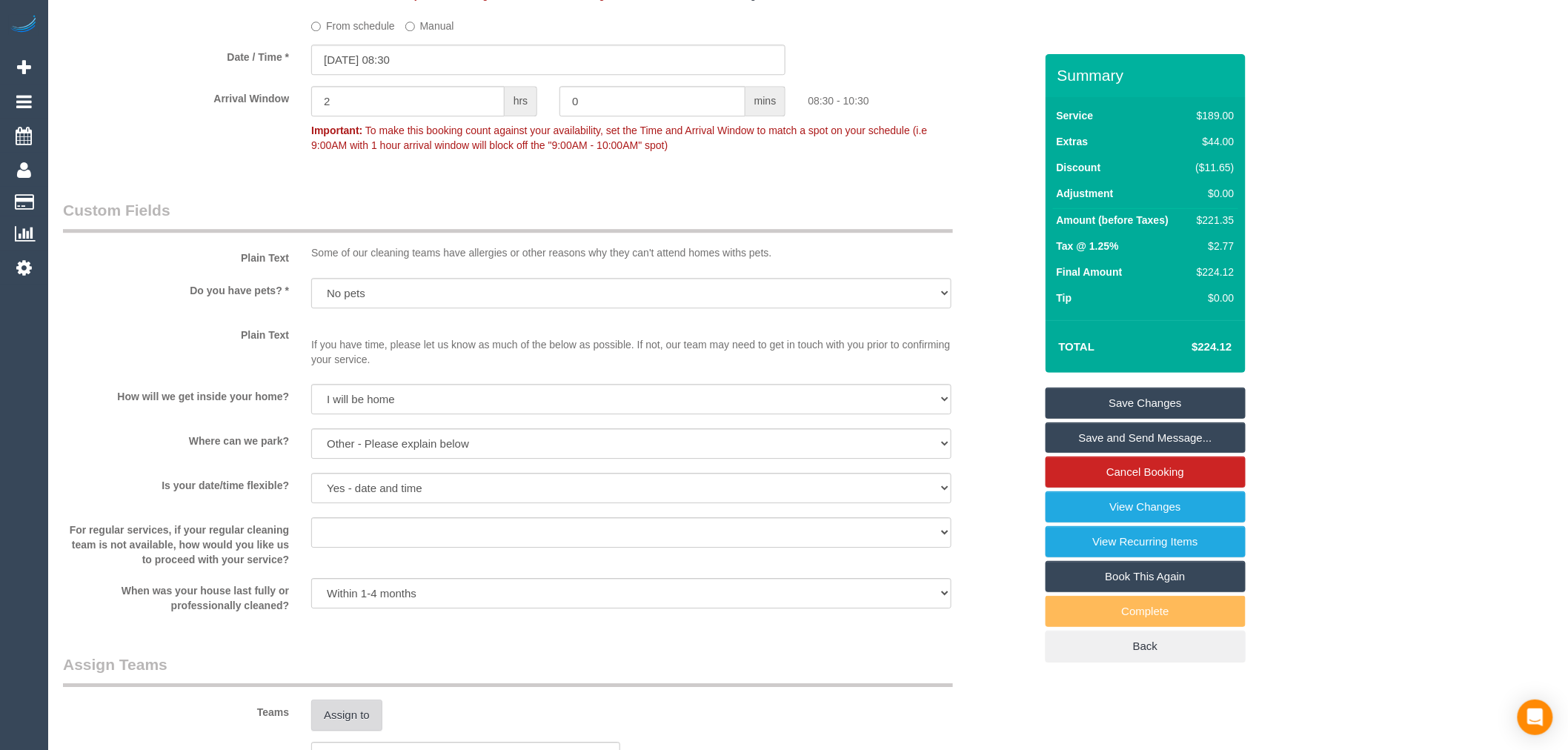
scroll to position [1488, 0]
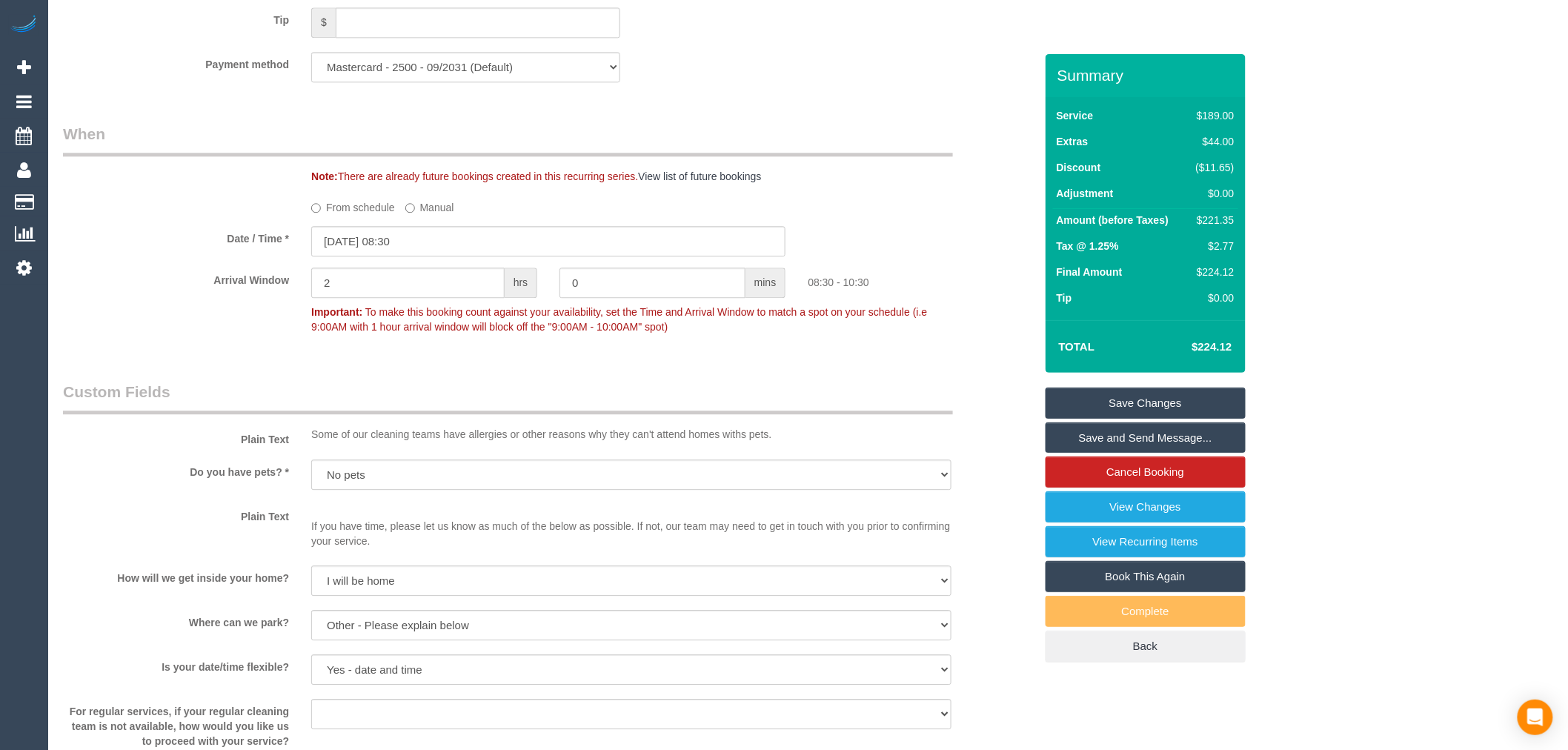
click at [471, 242] on sui-booking-spot "From schedule Manual Date / Time * 24/09/2025 08:30 Arrival Window 2 hrs 0 mins…" at bounding box center [549, 268] width 972 height 146
click at [483, 254] on input "24/09/2025 08:30" at bounding box center [548, 242] width 474 height 31
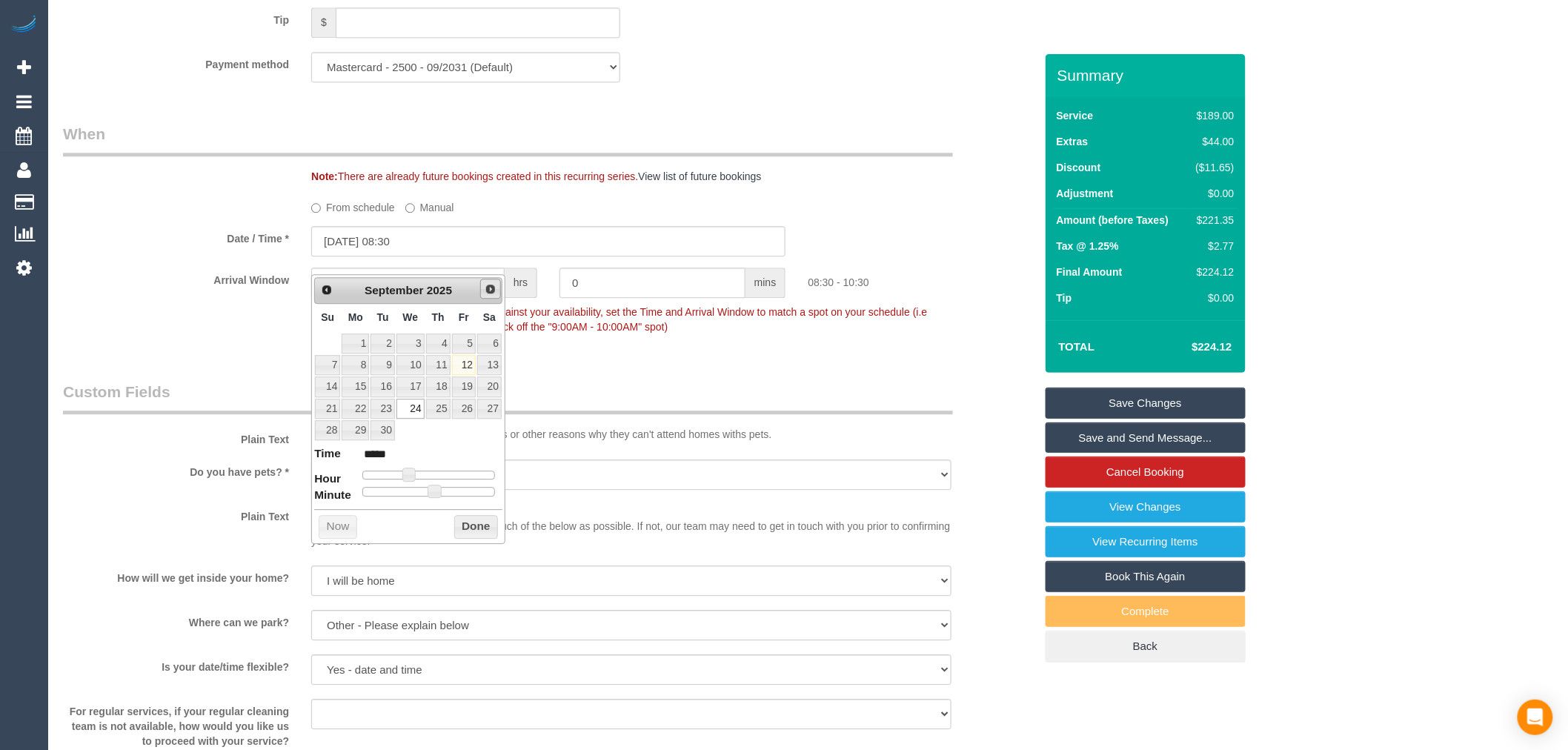
click at [497, 287] on link "Next" at bounding box center [491, 289] width 21 height 21
click at [327, 291] on span "Prev" at bounding box center [326, 289] width 12 height 12
click at [485, 288] on span "Next" at bounding box center [491, 289] width 12 height 12
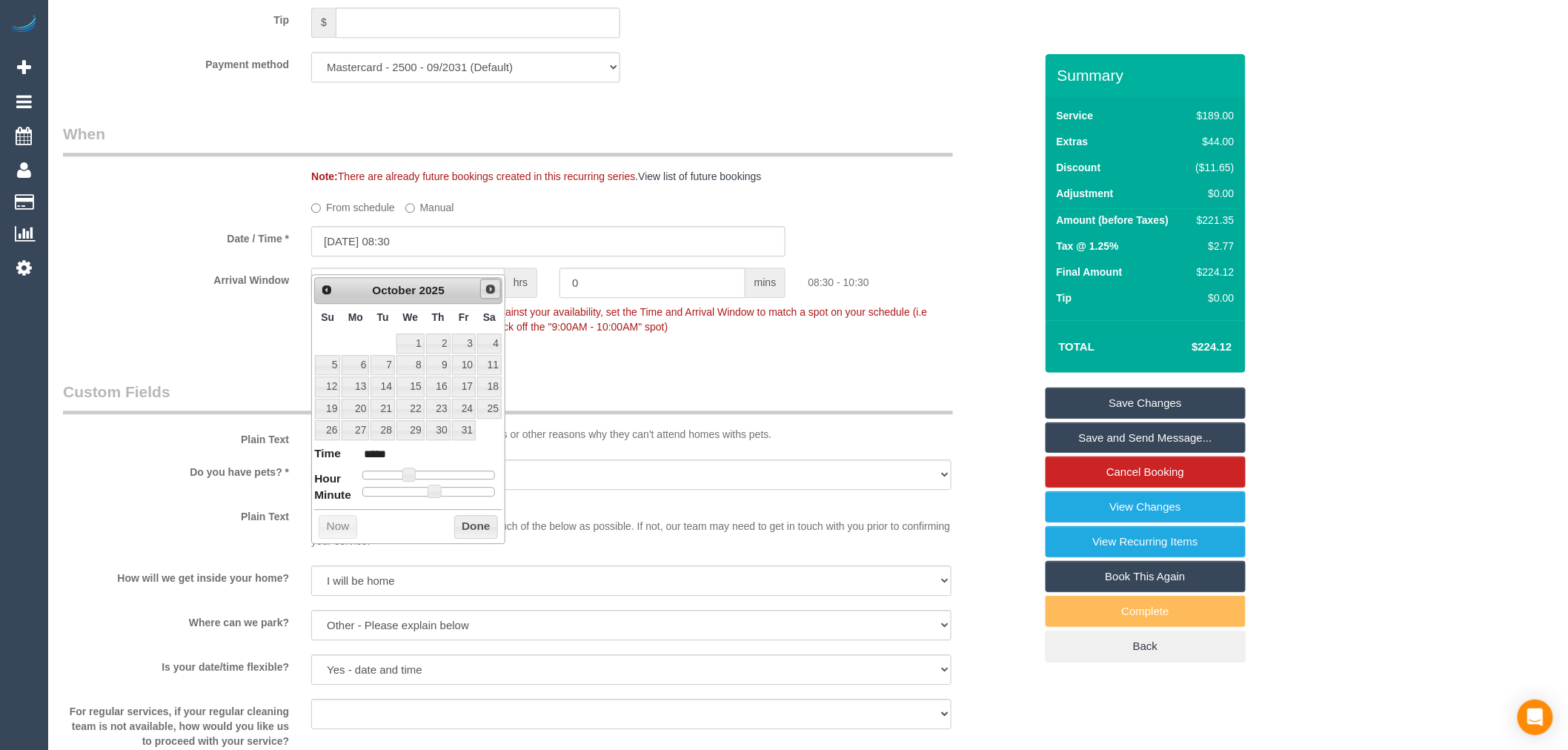
click at [485, 288] on span "Next" at bounding box center [491, 289] width 12 height 12
click at [413, 432] on link "26" at bounding box center [411, 430] width 28 height 20
type input "26/11/2025 08:30"
click at [477, 552] on button "Done" at bounding box center [476, 549] width 44 height 23
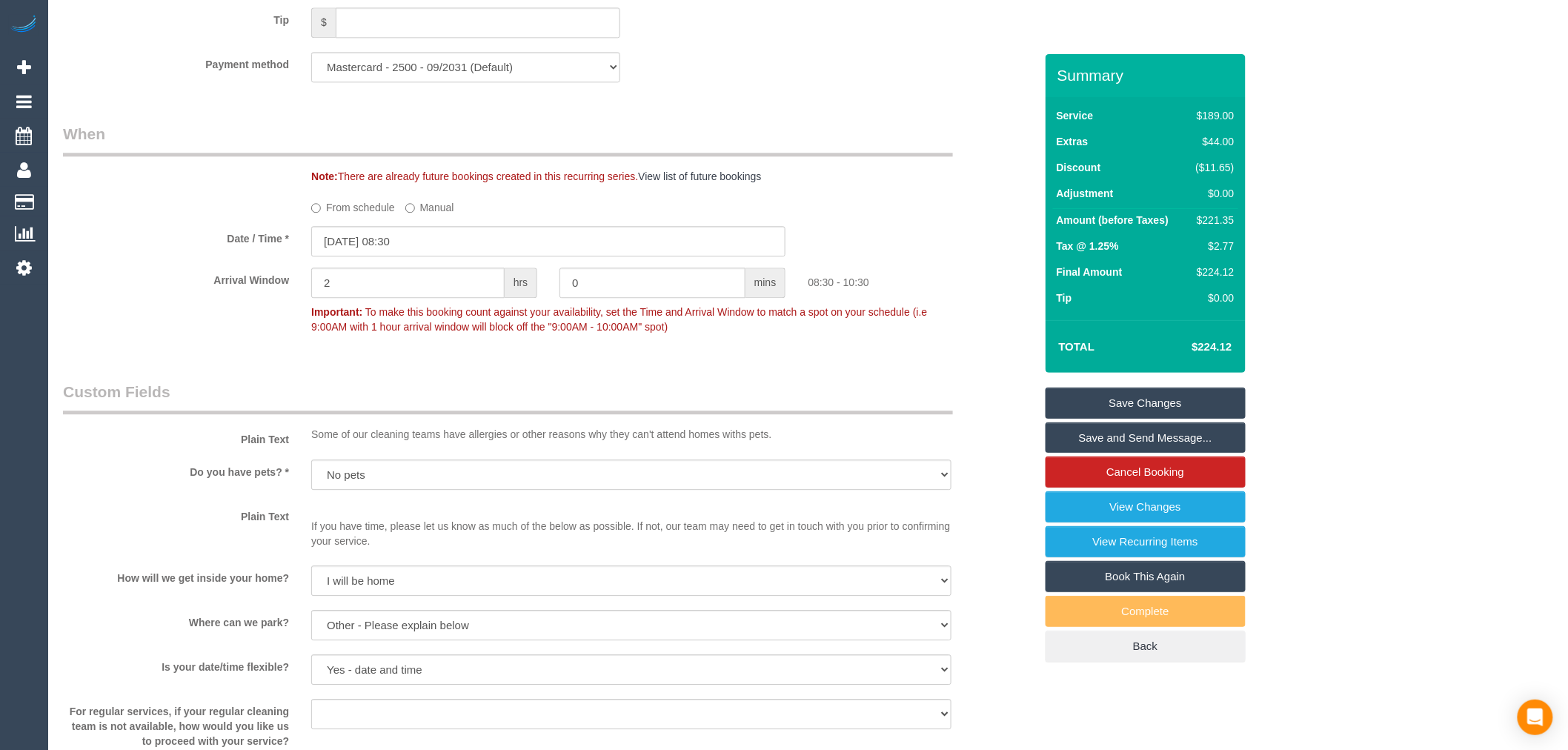
click at [1182, 407] on link "Save Changes" at bounding box center [1146, 403] width 200 height 32
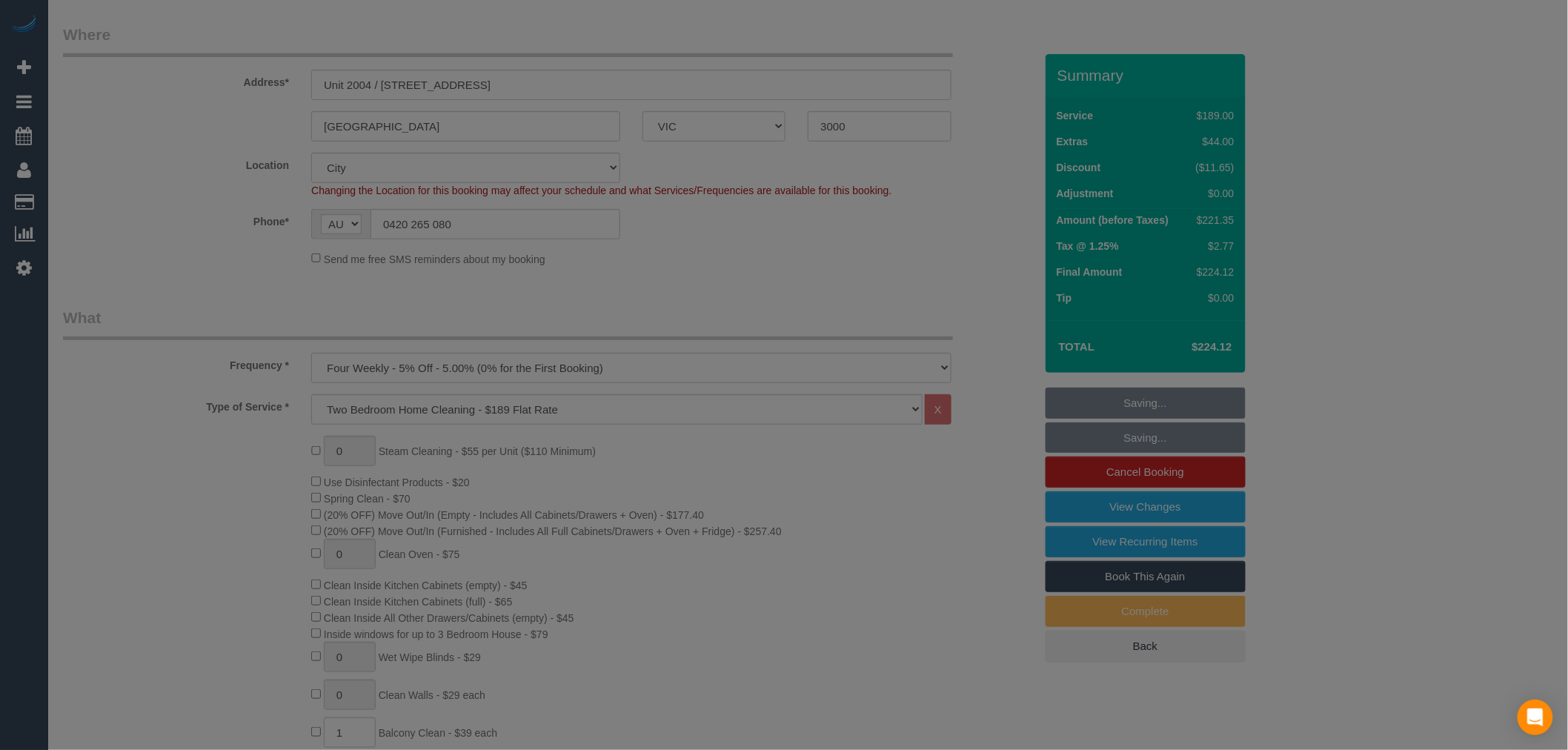
scroll to position [0, 0]
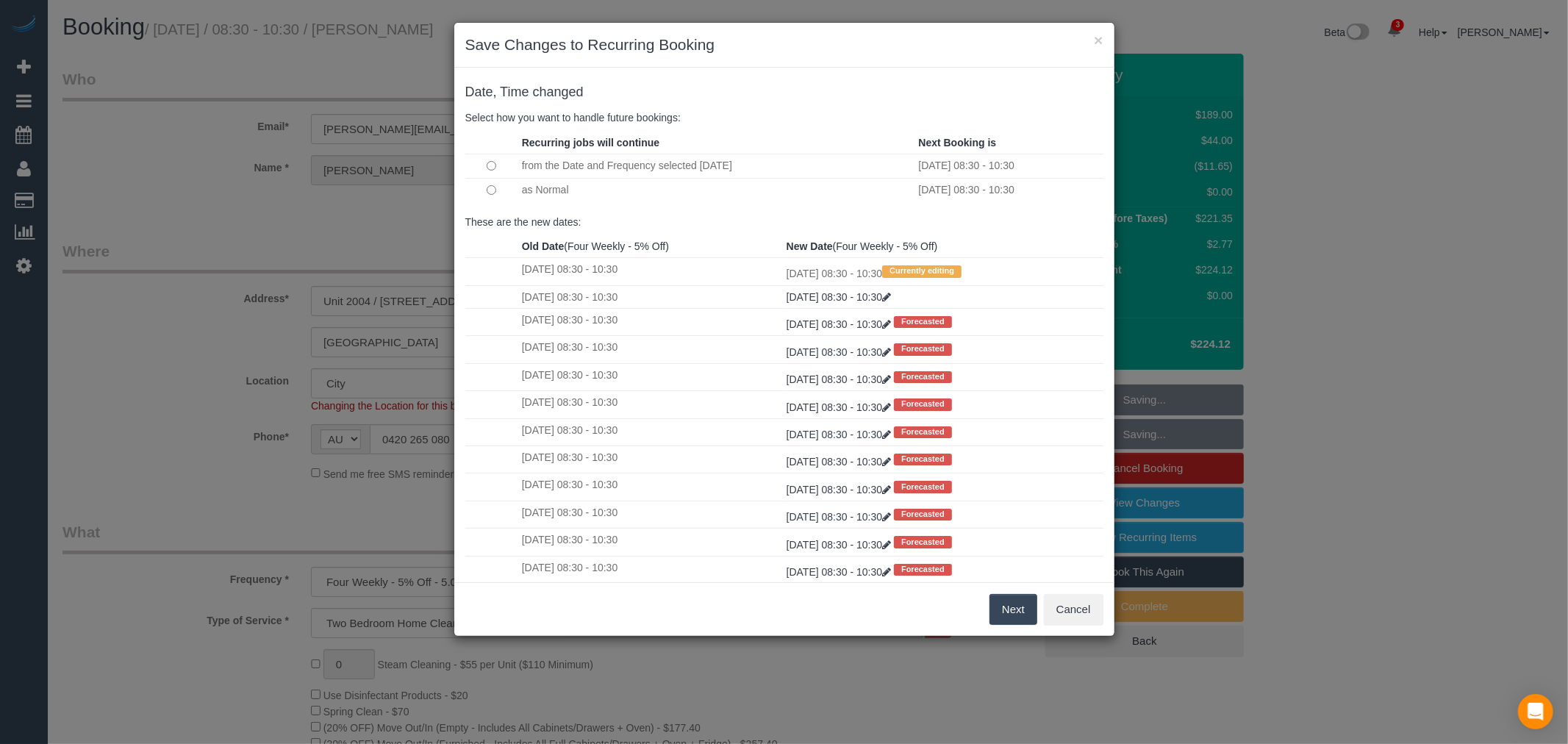
click at [497, 192] on td at bounding box center [491, 189] width 53 height 23
click at [499, 156] on td at bounding box center [491, 166] width 53 height 24
click at [1009, 612] on button "Next" at bounding box center [1013, 609] width 48 height 31
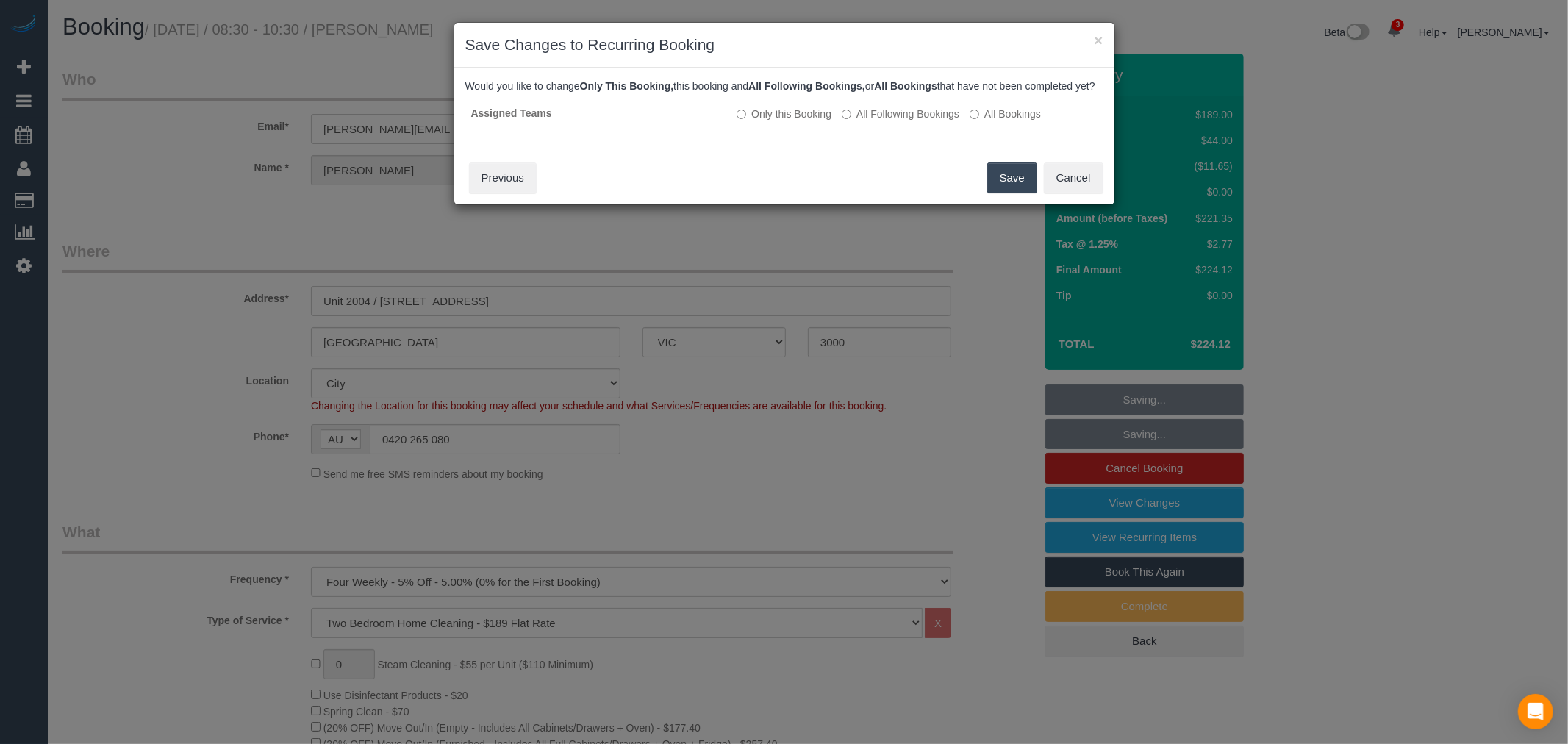
drag, startPoint x: 894, startPoint y: 108, endPoint x: 891, endPoint y: 141, distance: 33.1
click at [895, 108] on div "Would you like to change Only This Booking, this booking and All Following Book…" at bounding box center [784, 109] width 638 height 61
click at [891, 140] on div "Assigned Teams Only this Booking All Following Bookings All Bookings" at bounding box center [784, 120] width 638 height 40
click at [894, 121] on label "All Following Bookings" at bounding box center [900, 114] width 118 height 14
click at [1041, 202] on div "Save Cancel Previous" at bounding box center [784, 177] width 660 height 54
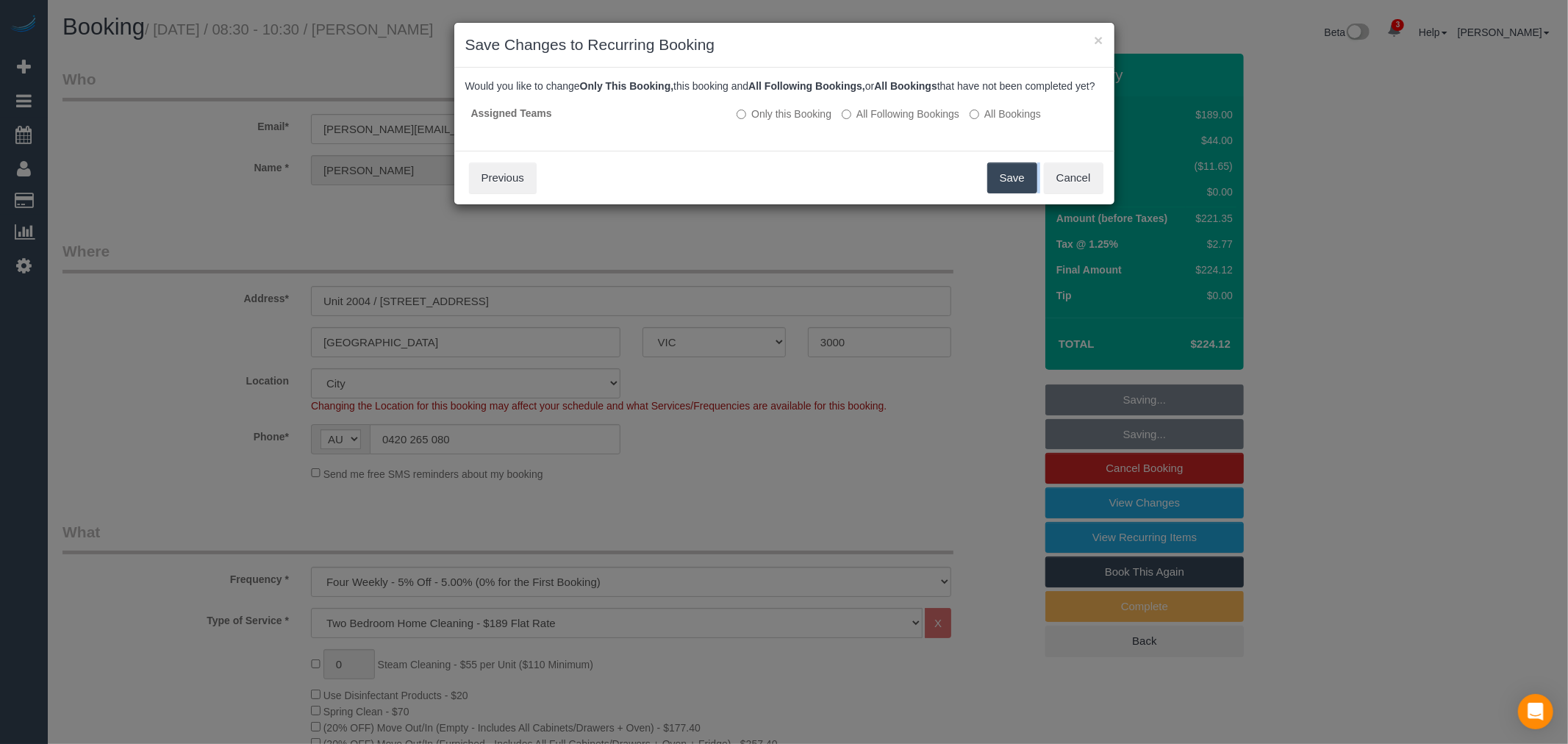
drag, startPoint x: 1041, startPoint y: 202, endPoint x: 1010, endPoint y: 197, distance: 31.4
click at [1022, 203] on div "Save Cancel Previous" at bounding box center [784, 177] width 660 height 54
click at [987, 186] on button "Save" at bounding box center [1012, 178] width 50 height 31
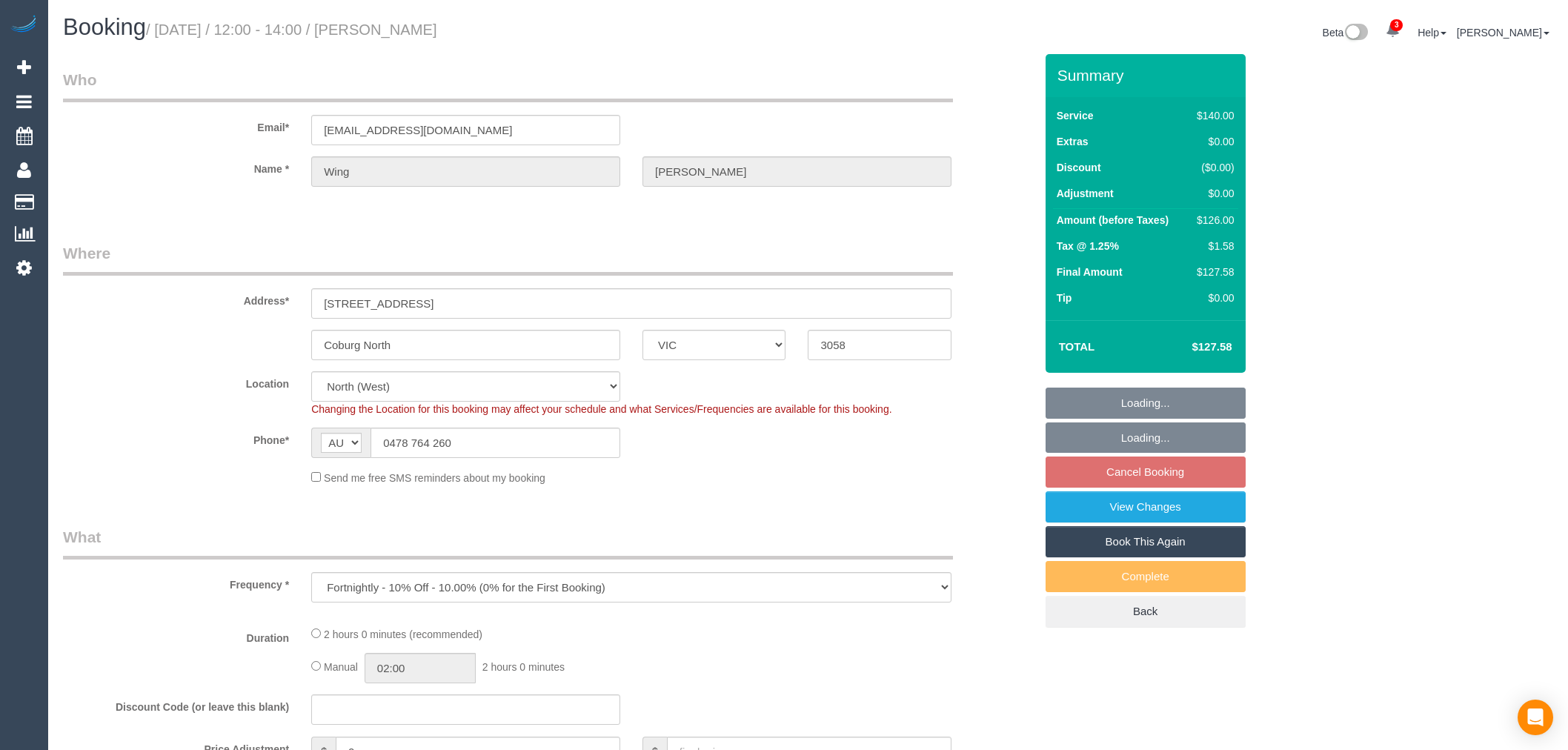
select select "VIC"
select select "object:726"
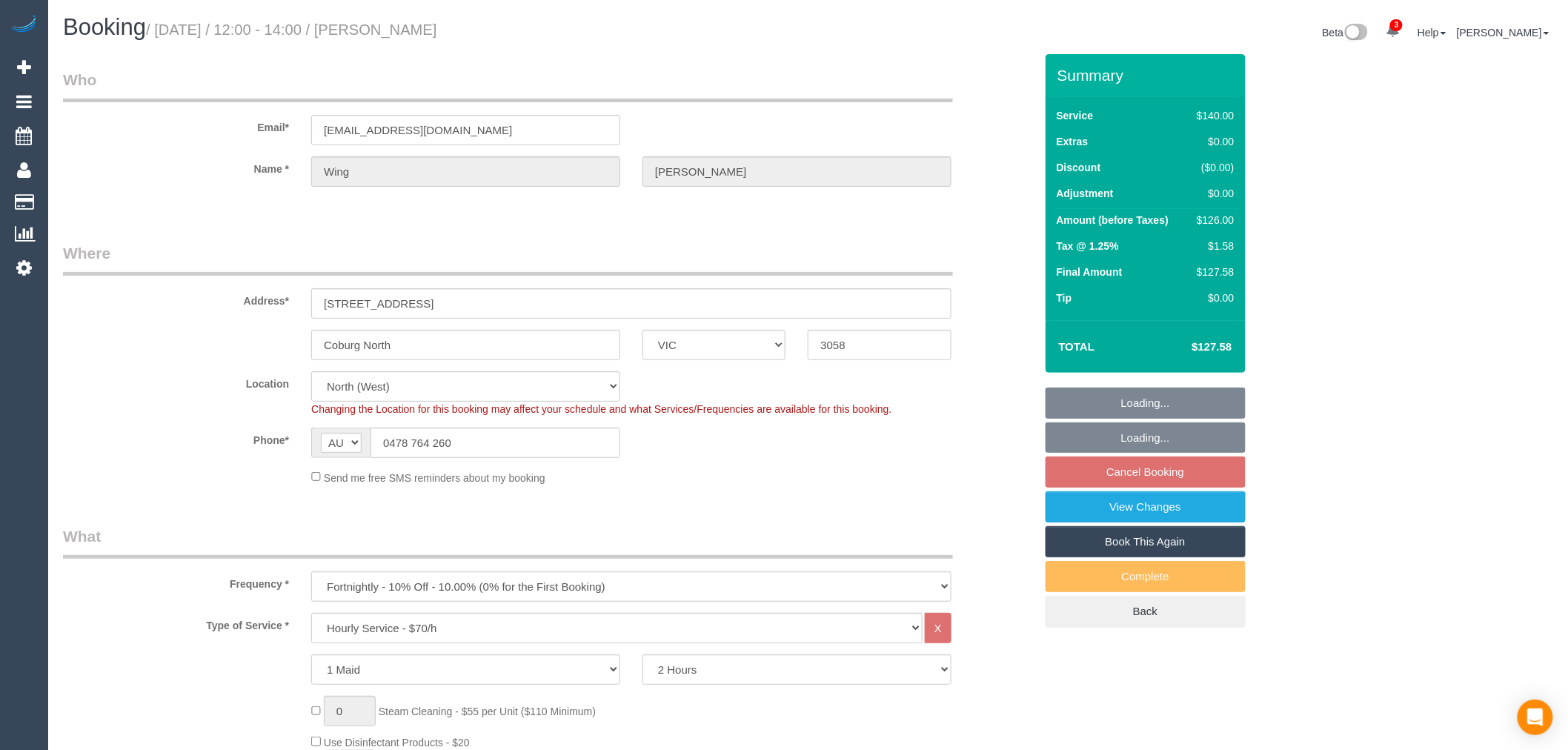
select select "number:28"
select select "number:14"
select select "number:19"
select select "number:25"
select select "number:34"
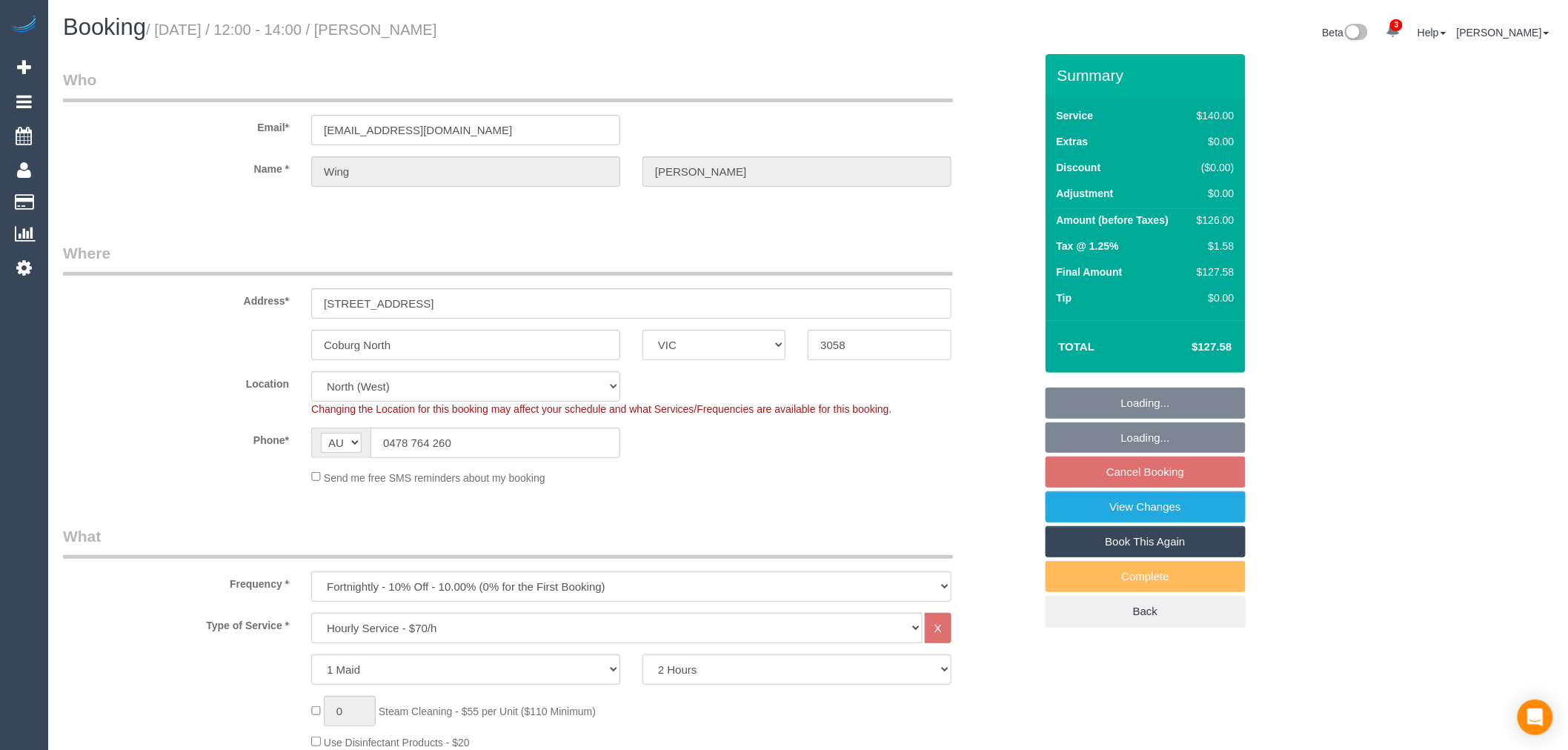
select select "number:26"
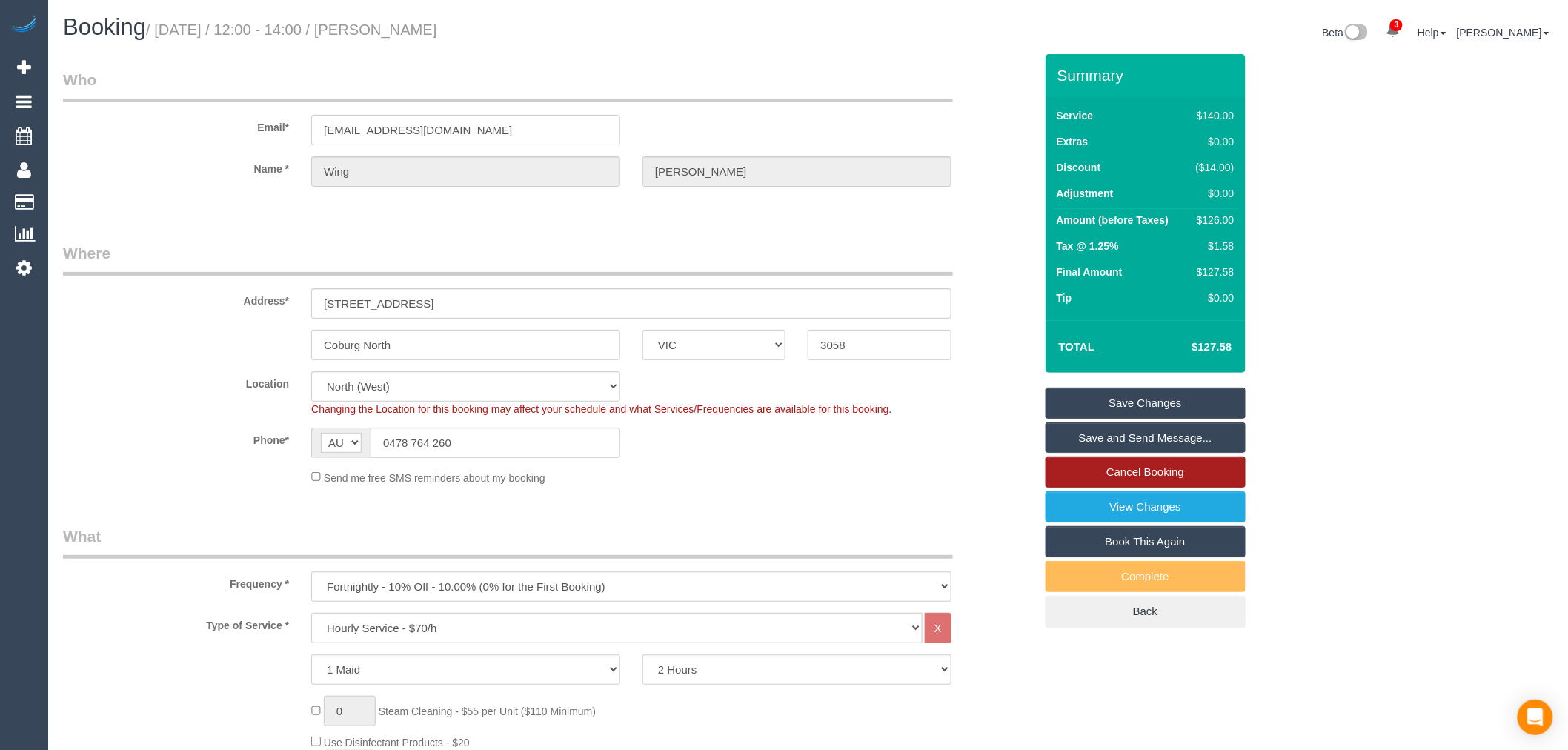
click at [1165, 479] on link "Cancel Booking" at bounding box center [1146, 472] width 200 height 32
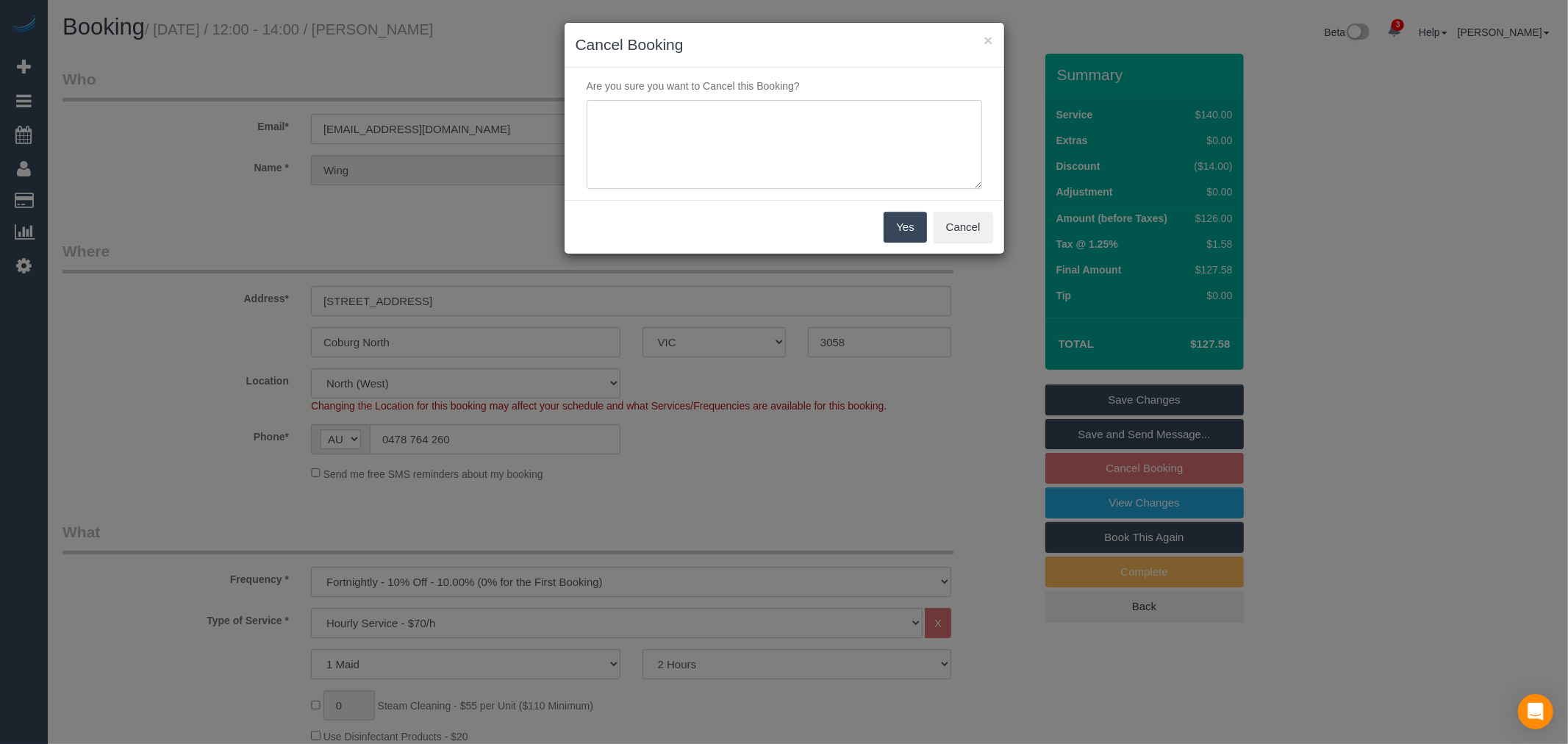
click at [713, 140] on textarea at bounding box center [784, 145] width 395 height 90
type textarea "away - via email - TP"
click at [915, 237] on button "Yes" at bounding box center [904, 227] width 42 height 31
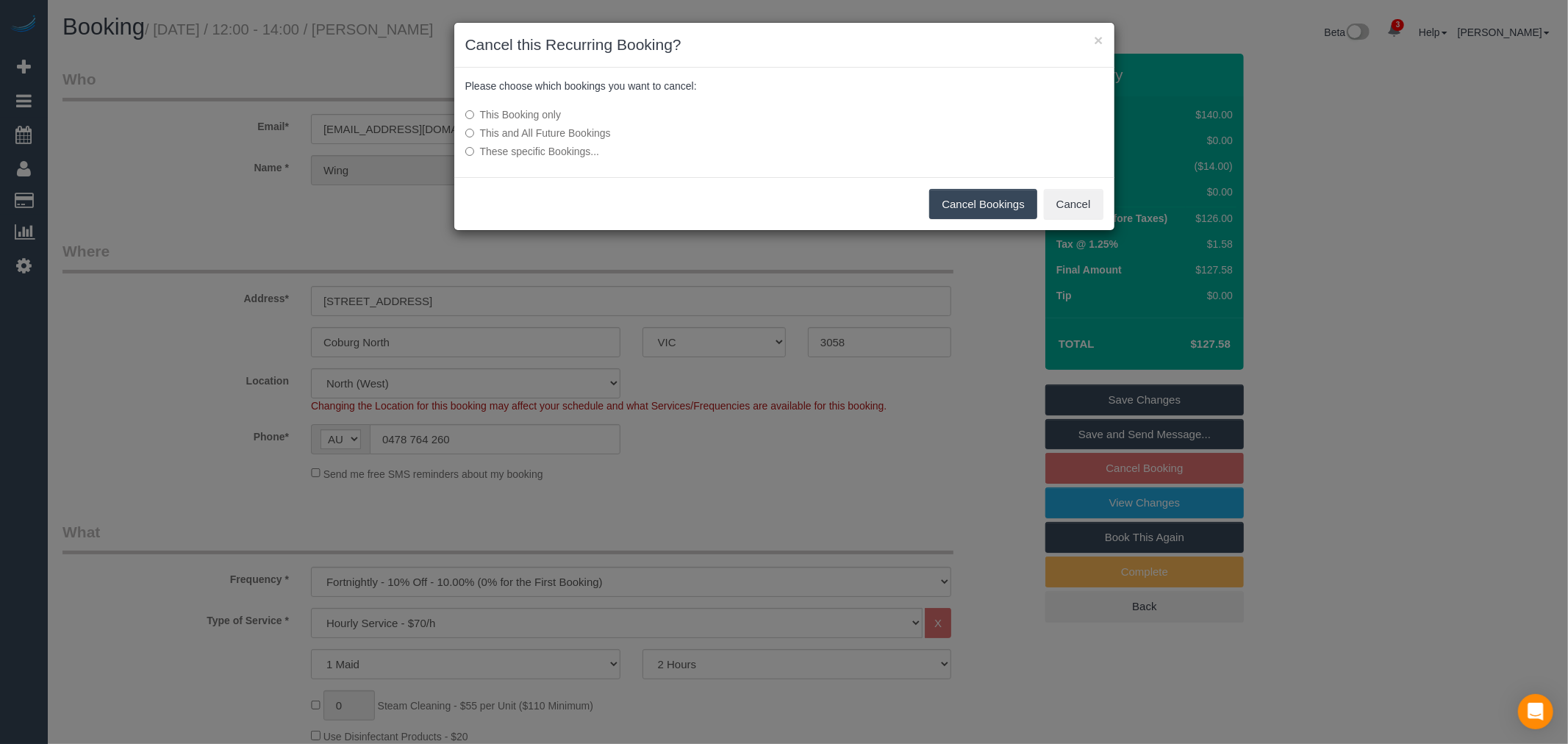
click at [964, 210] on button "Cancel Bookings" at bounding box center [983, 204] width 108 height 31
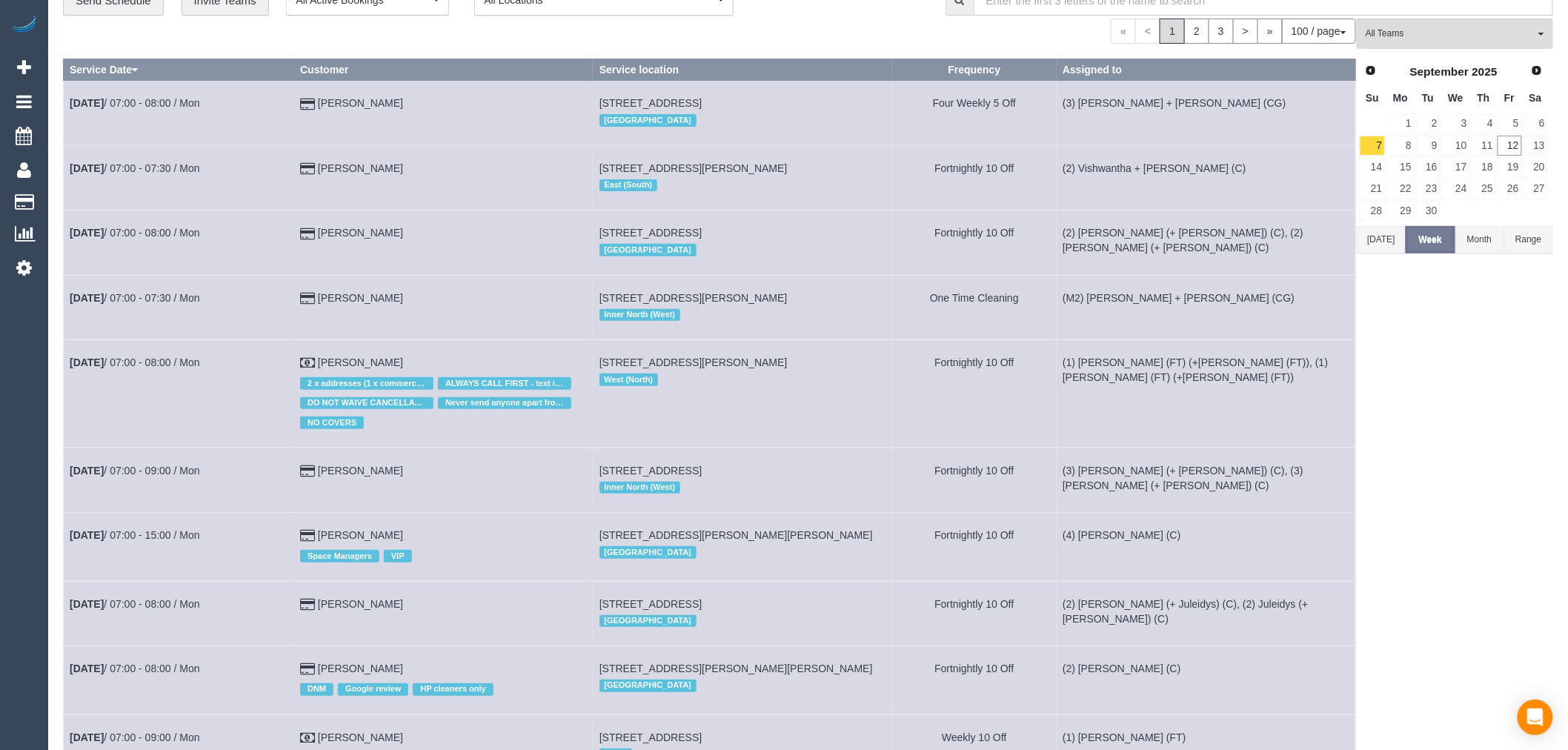
scroll to position [82, 0]
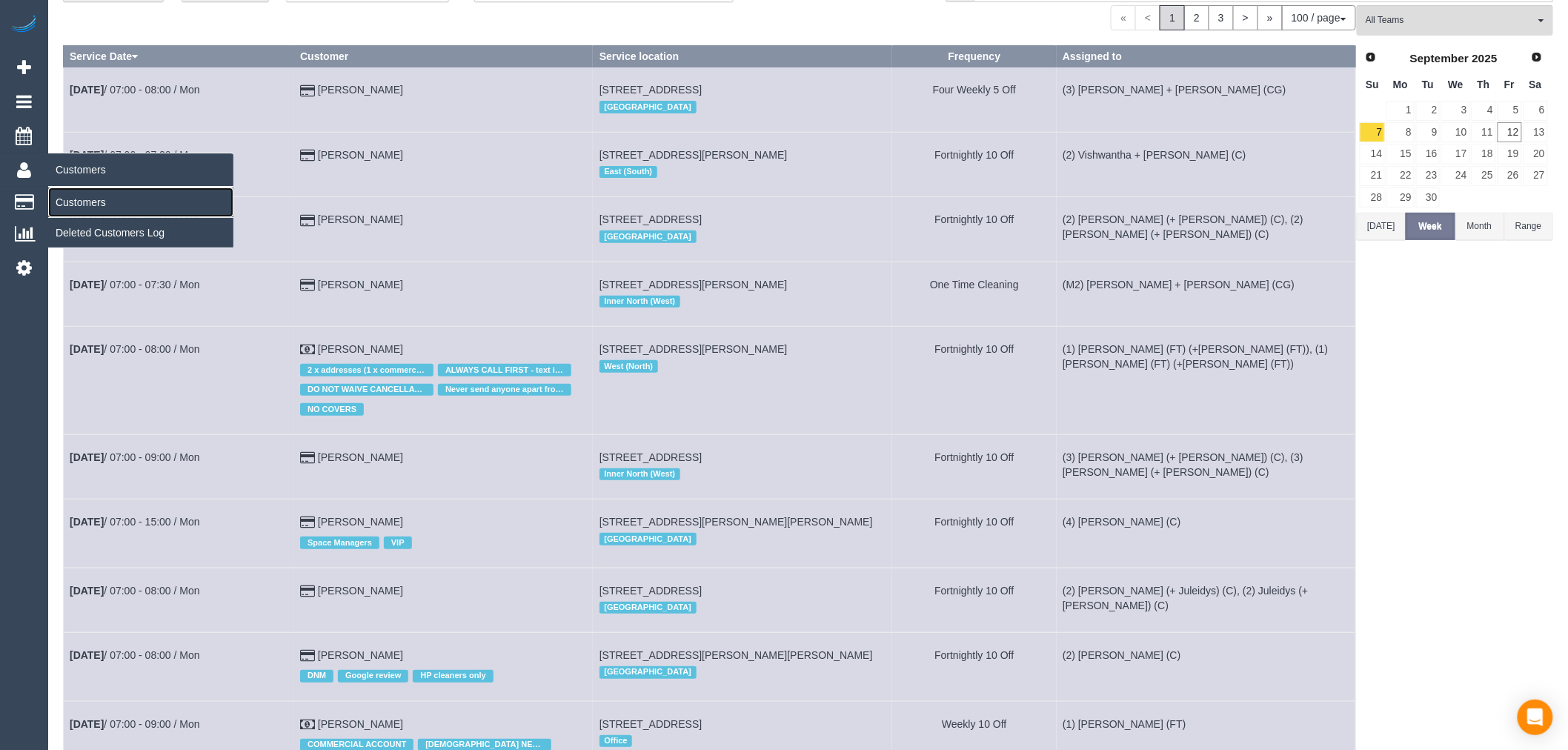
click at [72, 192] on link "Customers" at bounding box center [141, 202] width 185 height 30
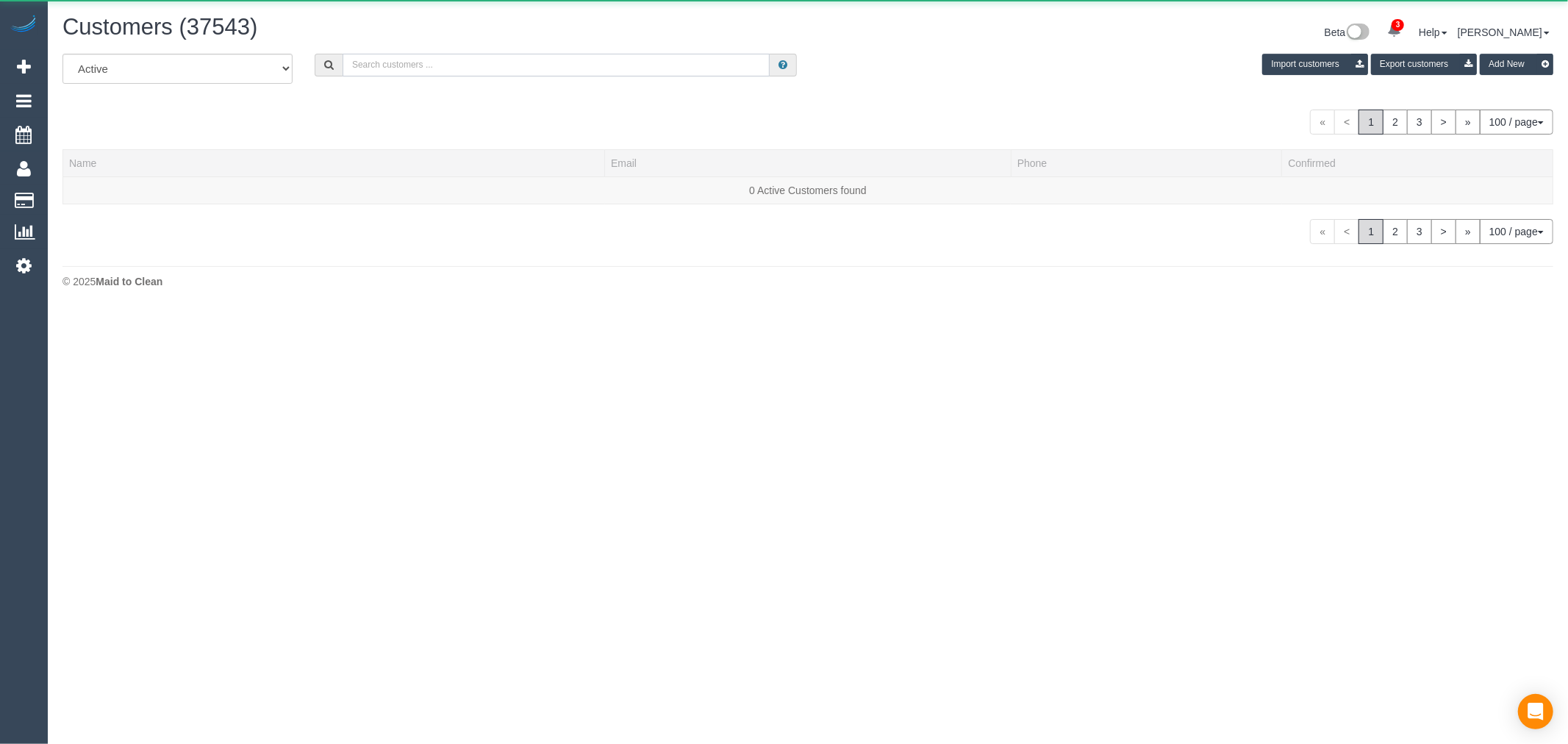
click at [366, 59] on input "text" at bounding box center [556, 65] width 427 height 22
click at [377, 67] on input "text" at bounding box center [556, 65] width 427 height 22
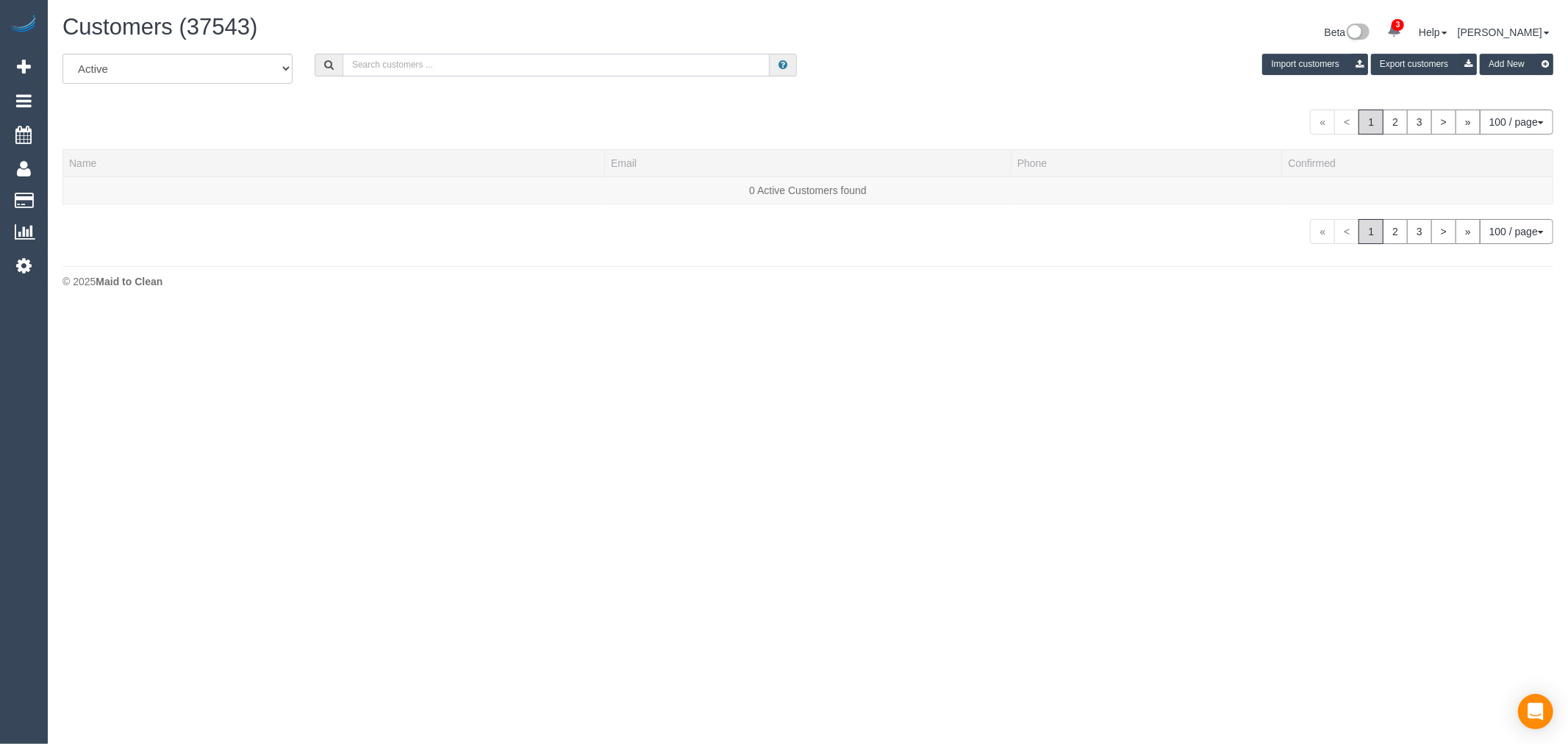
paste input "cameronhine@me.com"
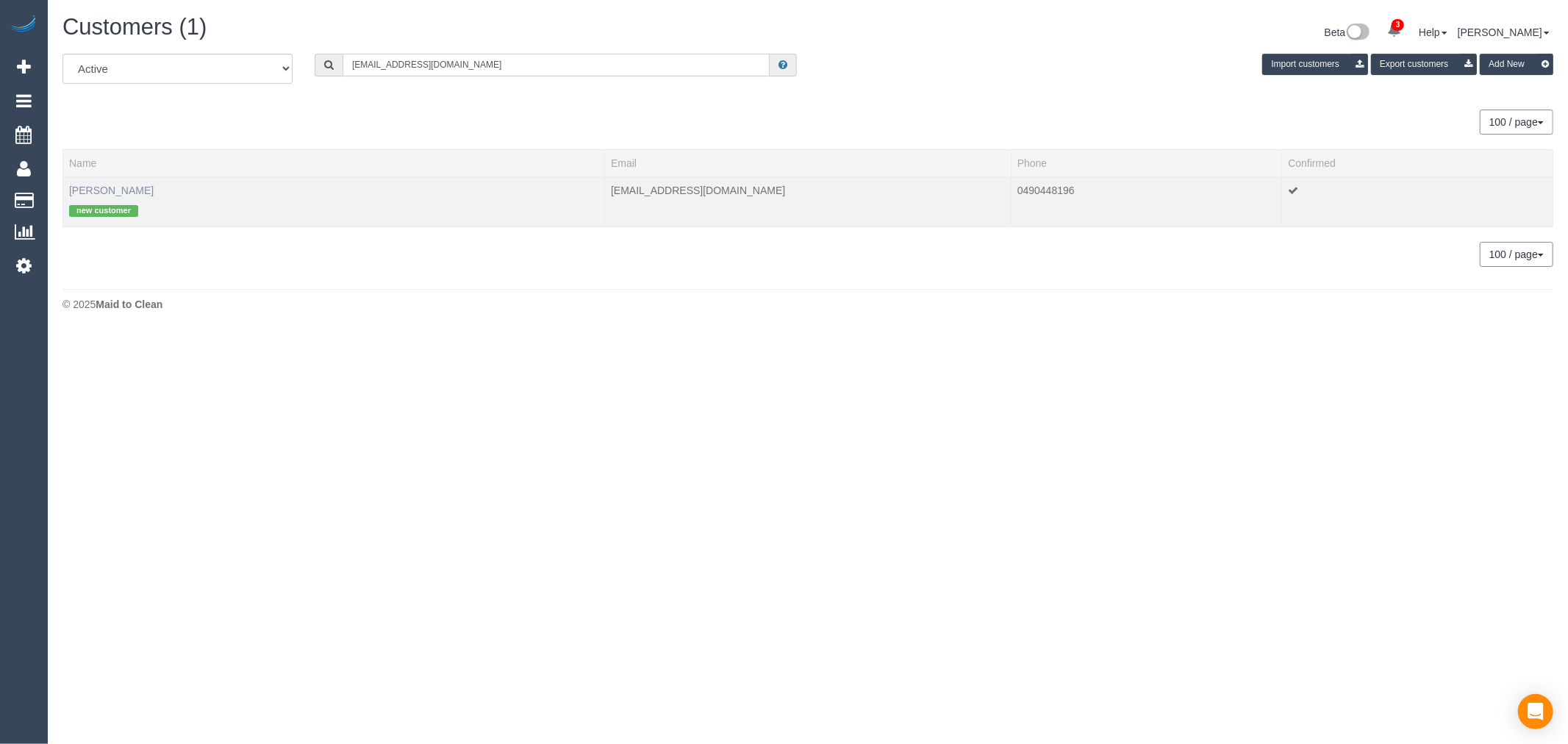
type input "cameronhine@me.com"
click at [114, 194] on link "Cameron Hine" at bounding box center [111, 190] width 84 height 12
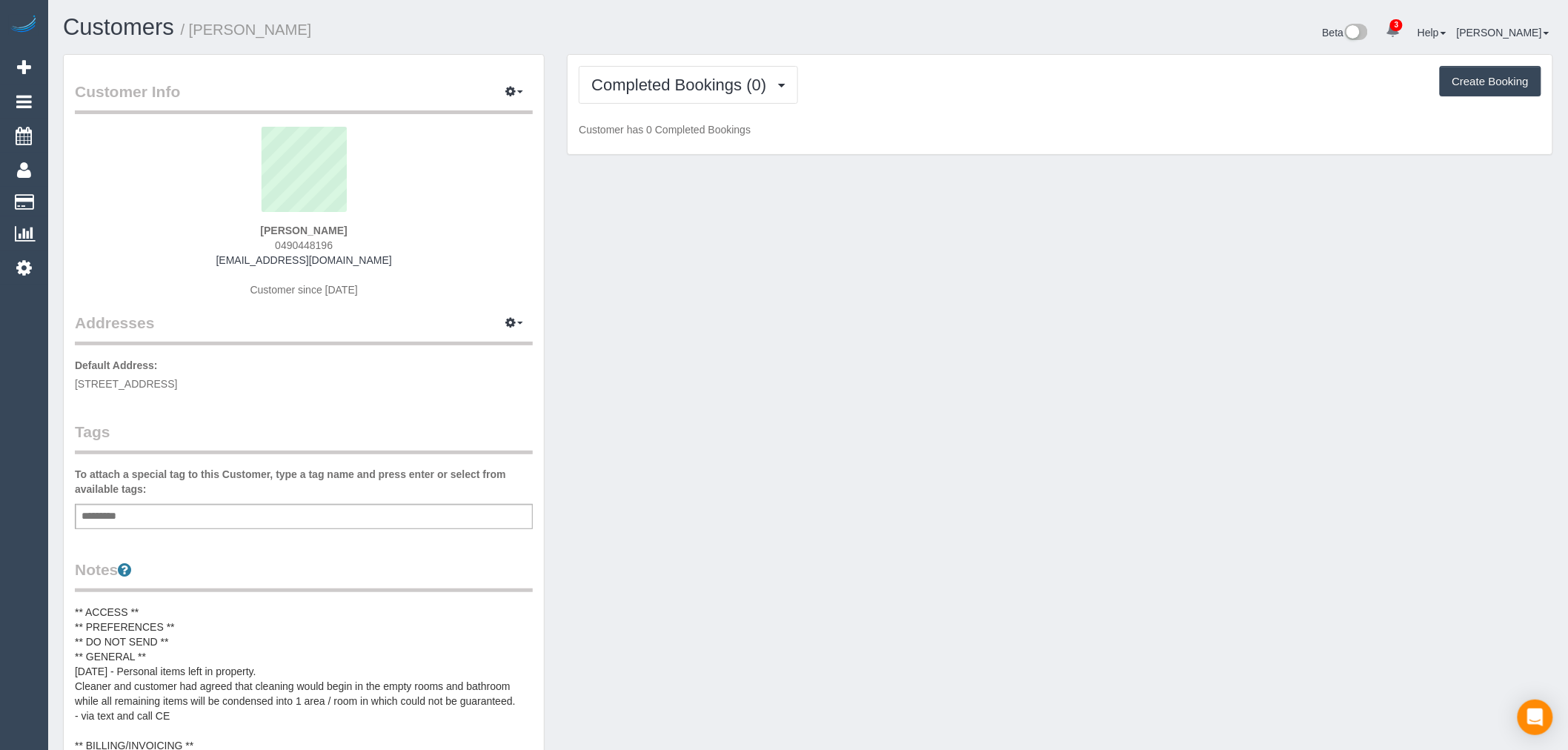
click at [801, 77] on div "Completed Bookings (0) Completed Bookings (0) Upcoming Bookings (1) Cancelled B…" at bounding box center [1060, 85] width 963 height 38
click at [791, 82] on button "Completed Bookings (0)" at bounding box center [688, 85] width 219 height 38
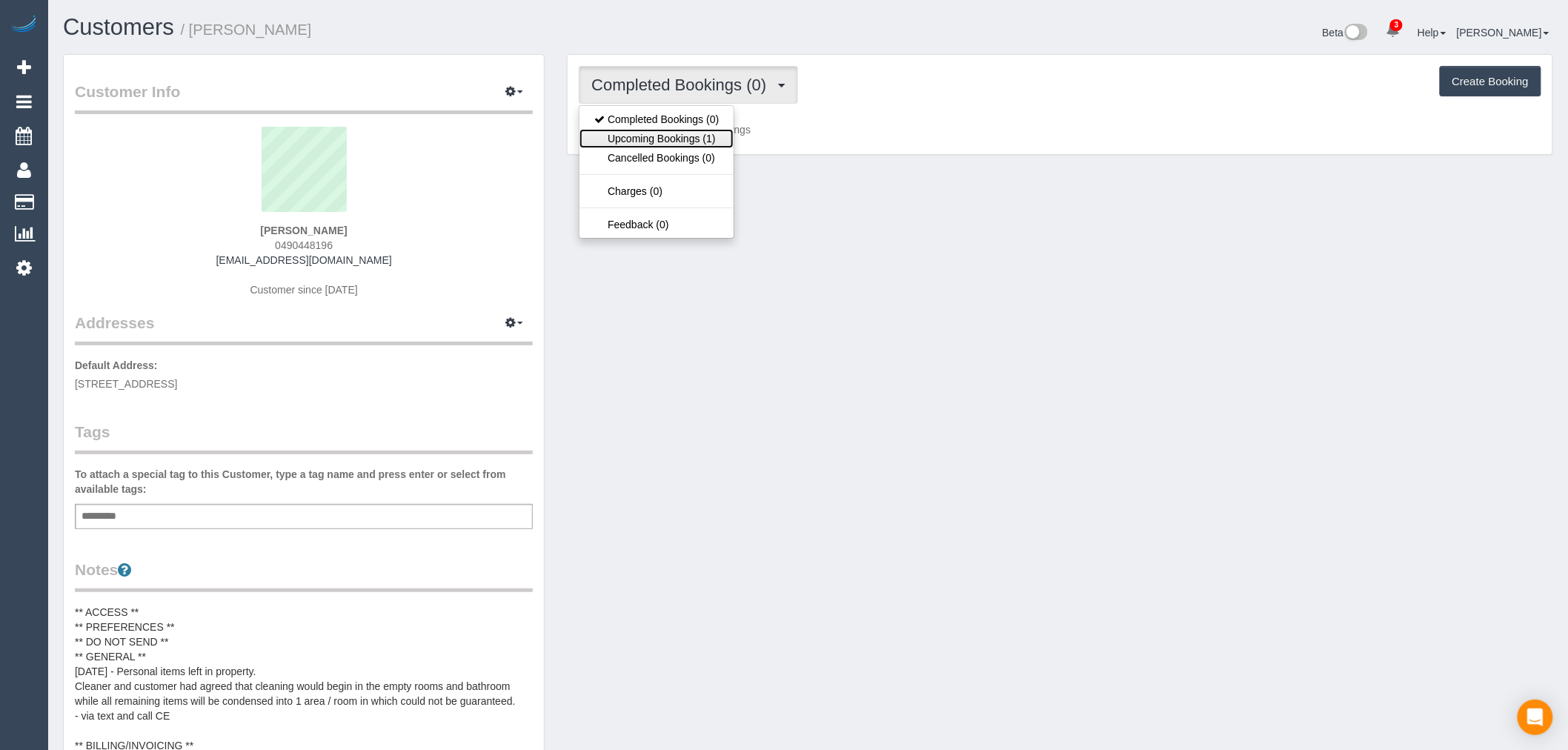
click at [714, 131] on link "Upcoming Bookings (1)" at bounding box center [656, 139] width 154 height 19
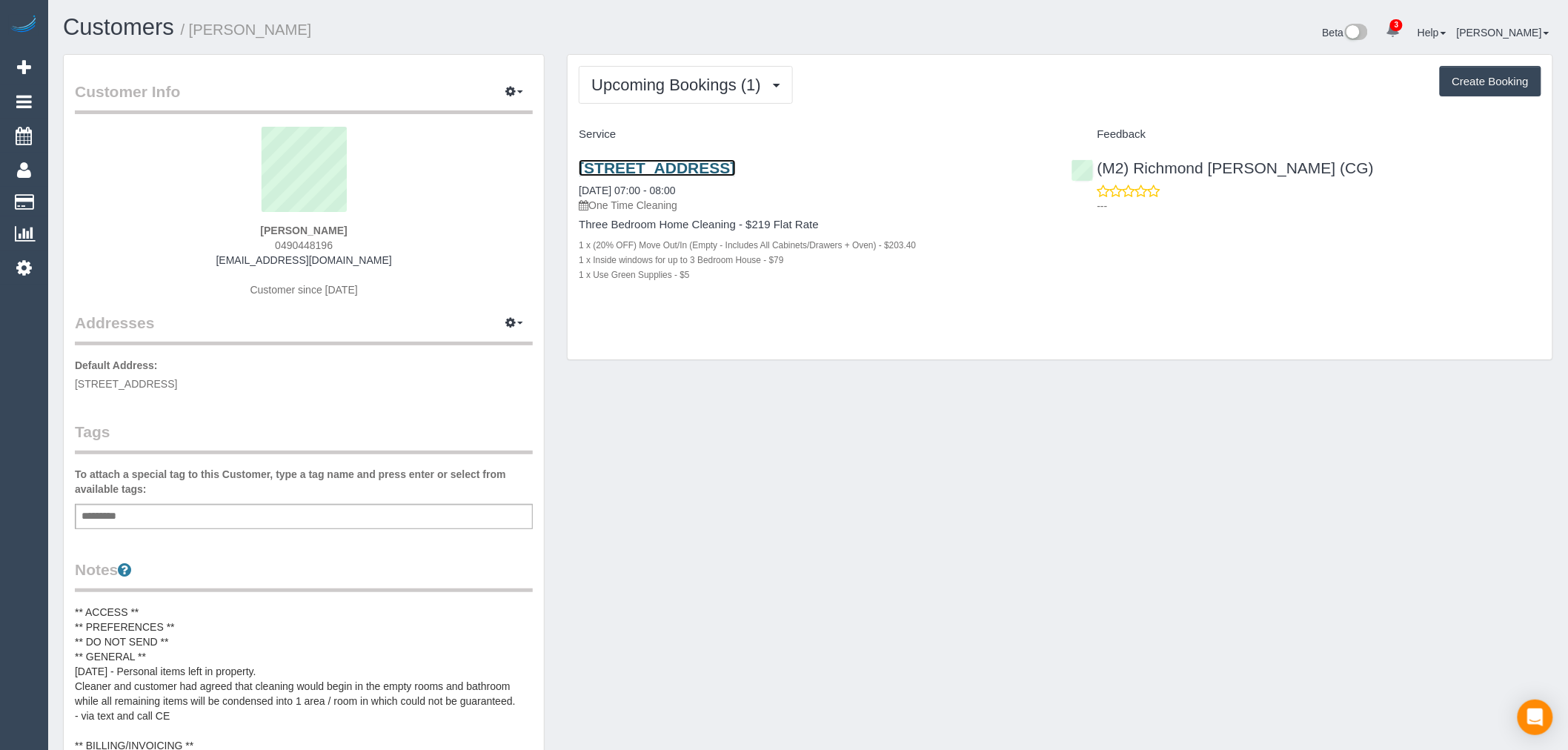
click at [736, 172] on link "27 Athol St, Moonee Ponds, VIC 3039" at bounding box center [656, 167] width 156 height 17
click at [128, 23] on link "Customers" at bounding box center [119, 27] width 112 height 26
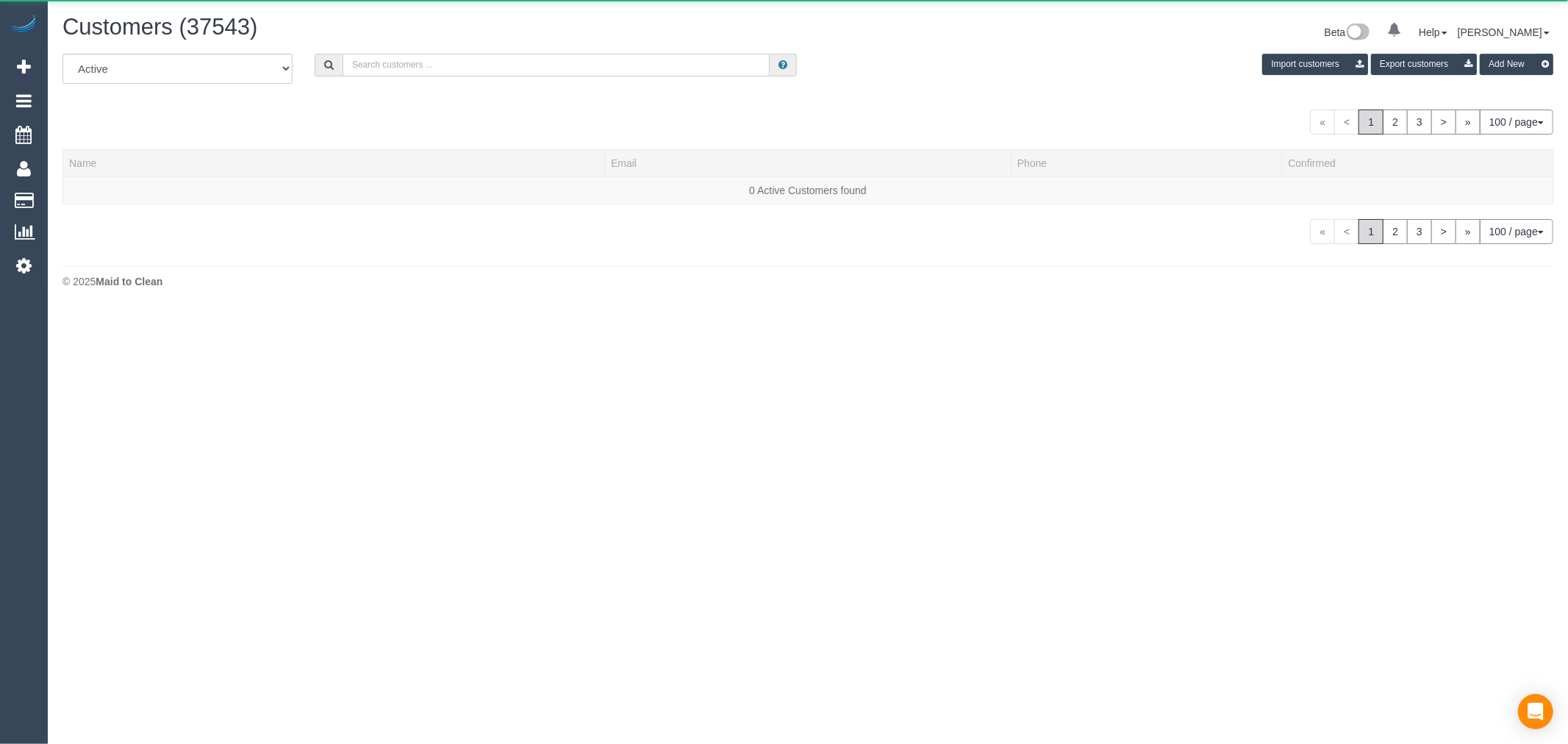
click at [497, 67] on input "text" at bounding box center [556, 65] width 427 height 22
paste input "Kathleen Shaw"
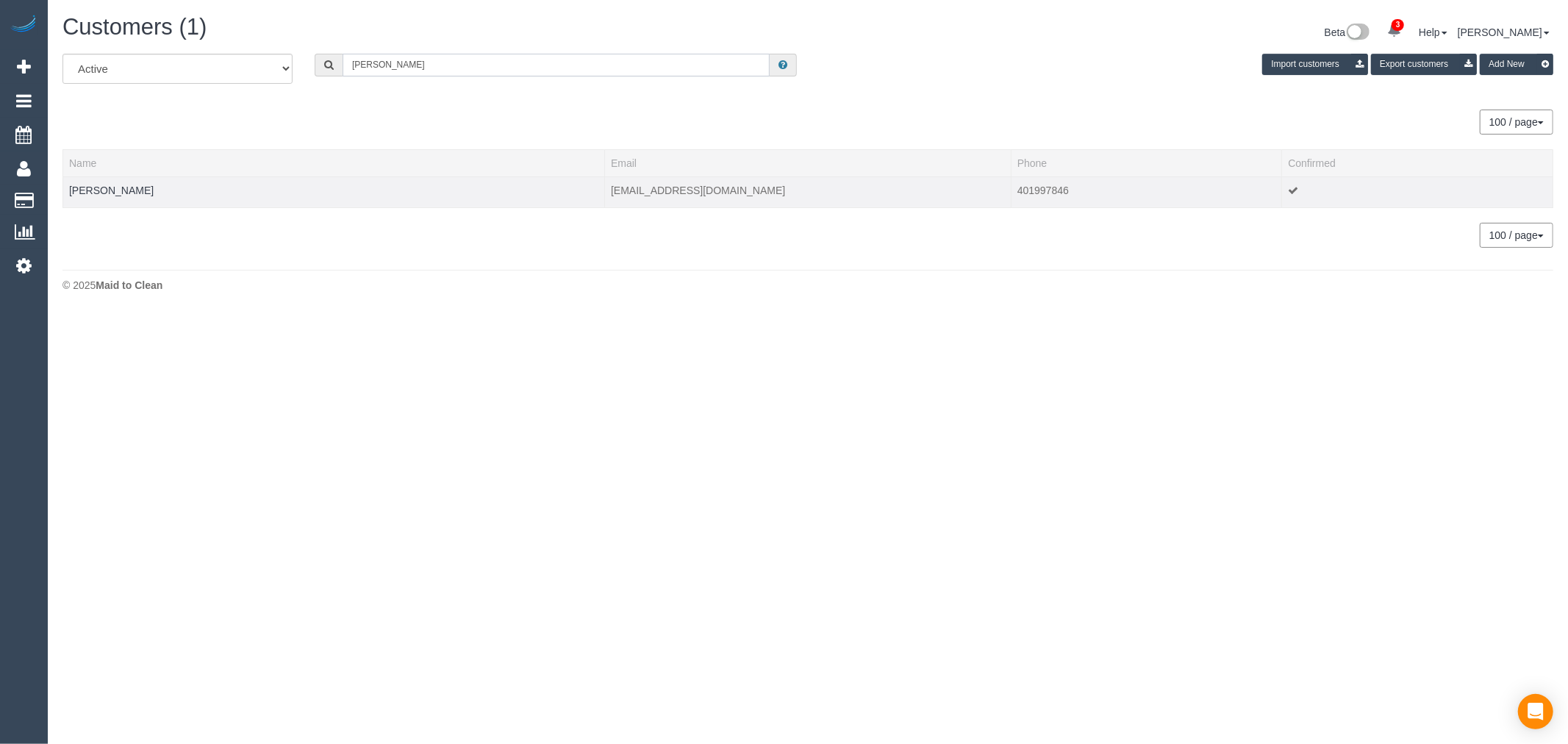
type input "Kathleen Shaw"
click at [103, 181] on td "Kathleen Shaw" at bounding box center [334, 192] width 542 height 31
click at [104, 184] on link "Kathleen Shaw" at bounding box center [111, 190] width 84 height 12
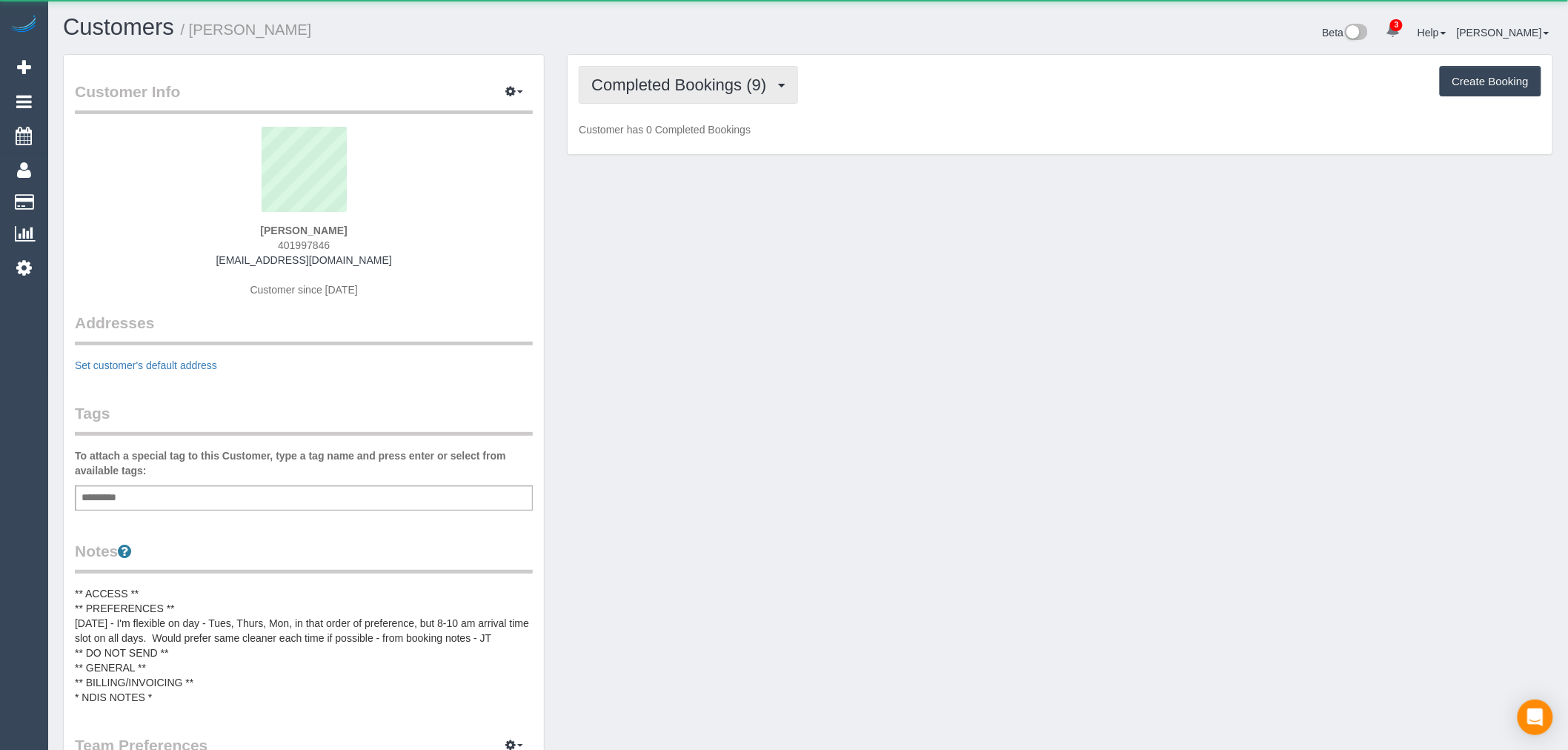
click at [664, 82] on span "Completed Bookings (9)" at bounding box center [683, 85] width 183 height 19
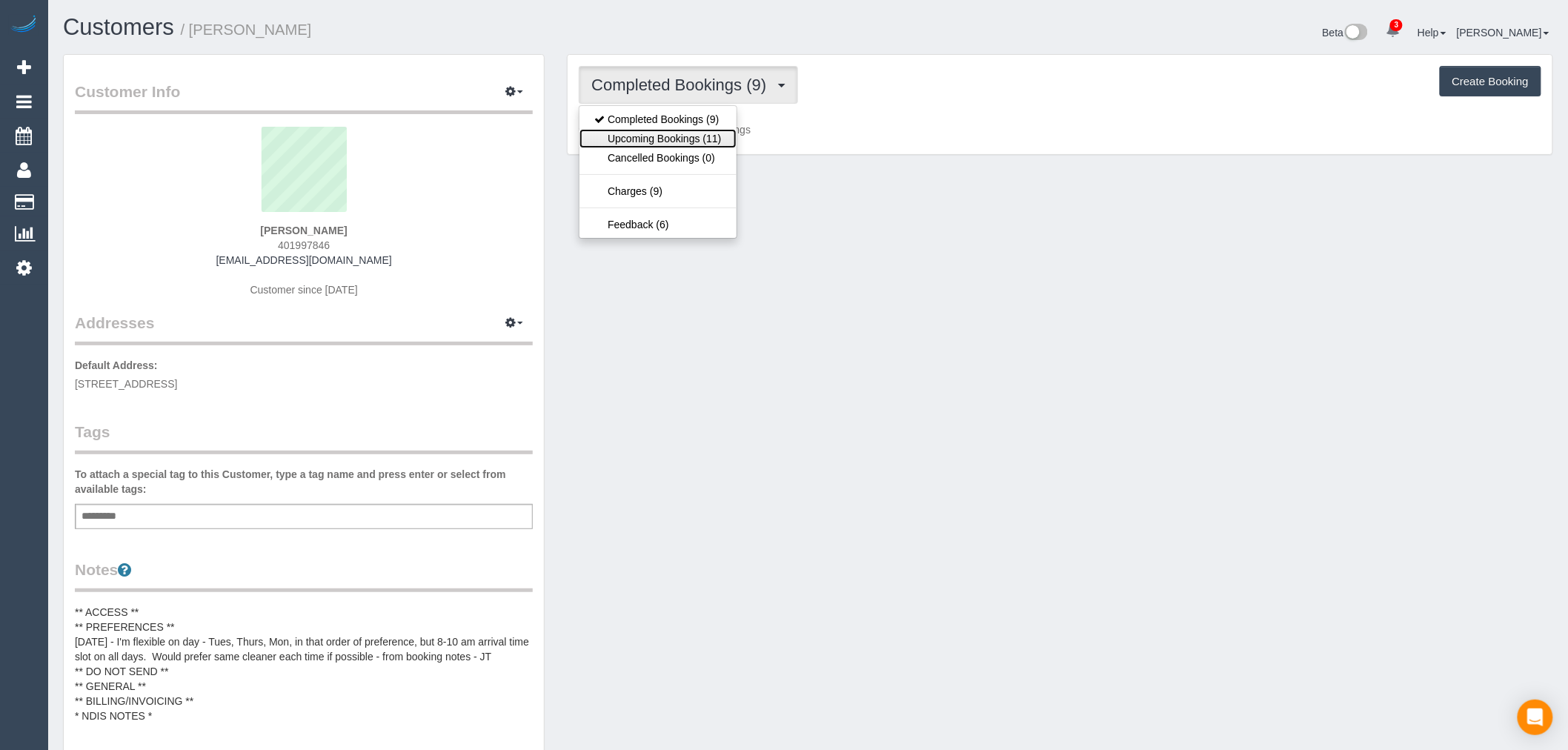
click at [692, 145] on link "Upcoming Bookings (11)" at bounding box center [657, 139] width 156 height 19
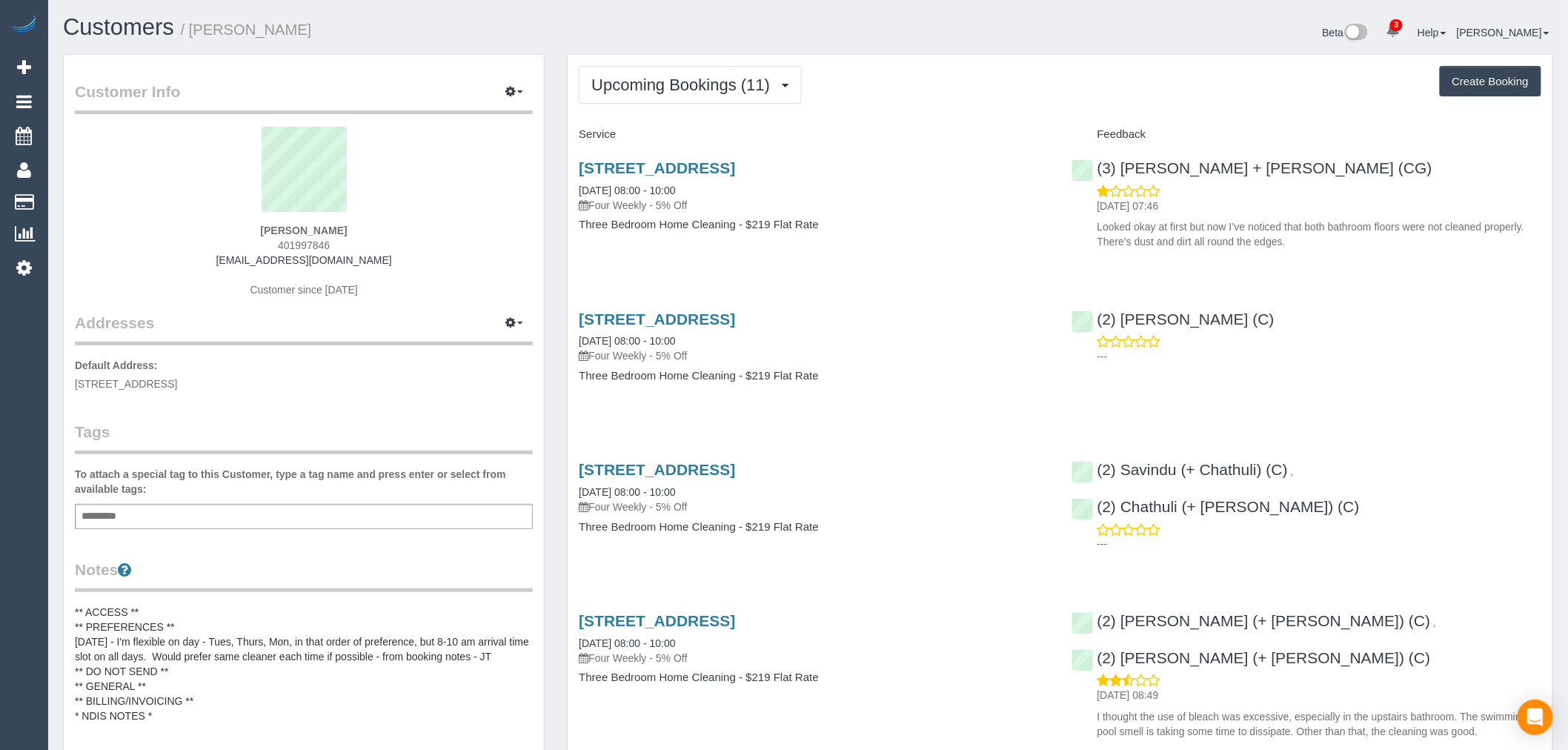
click at [984, 248] on div "11 Marlborough St, Balaclava, VIC 3183 09/09/2025 08:00 - 10:00 Four Weekly - 5…" at bounding box center [813, 204] width 492 height 114
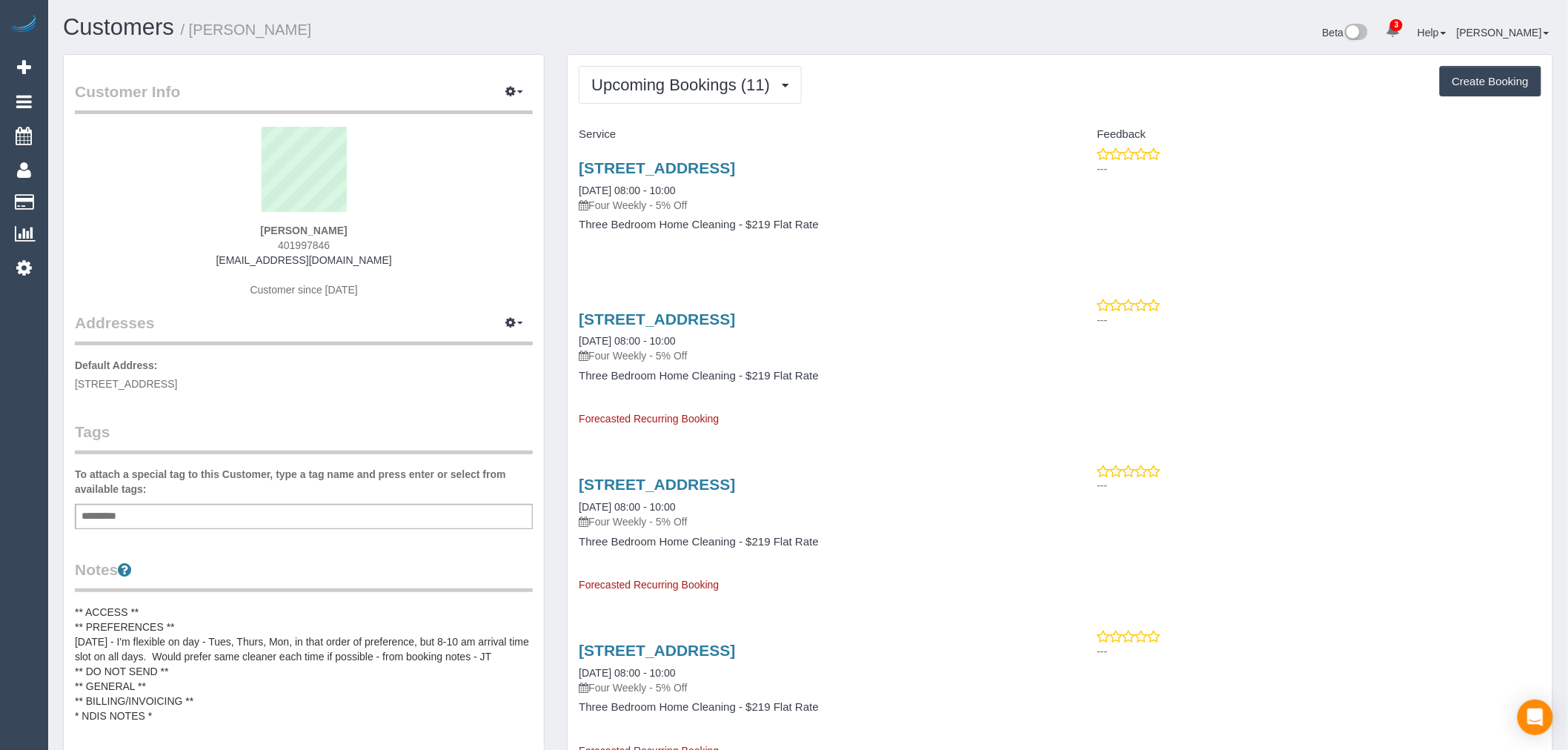
click at [900, 213] on div "11 Marlborough St, Balaclava, VIC 3183 07/10/2025 08:00 - 10:00 Four Weekly - 5…" at bounding box center [813, 204] width 492 height 114
click at [691, 70] on button "Upcoming Bookings (11)" at bounding box center [690, 85] width 223 height 38
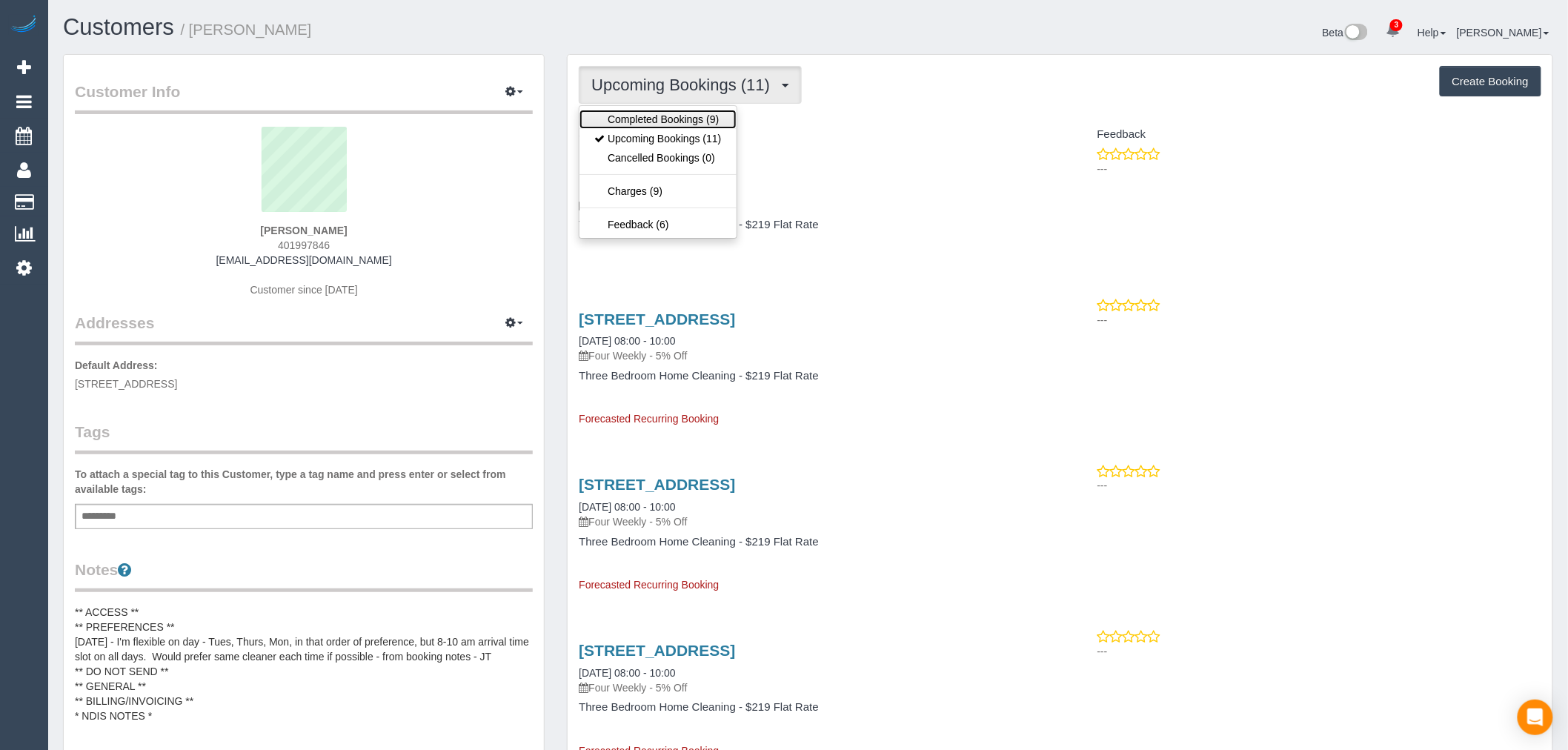
click at [705, 114] on link "Completed Bookings (9)" at bounding box center [657, 120] width 156 height 19
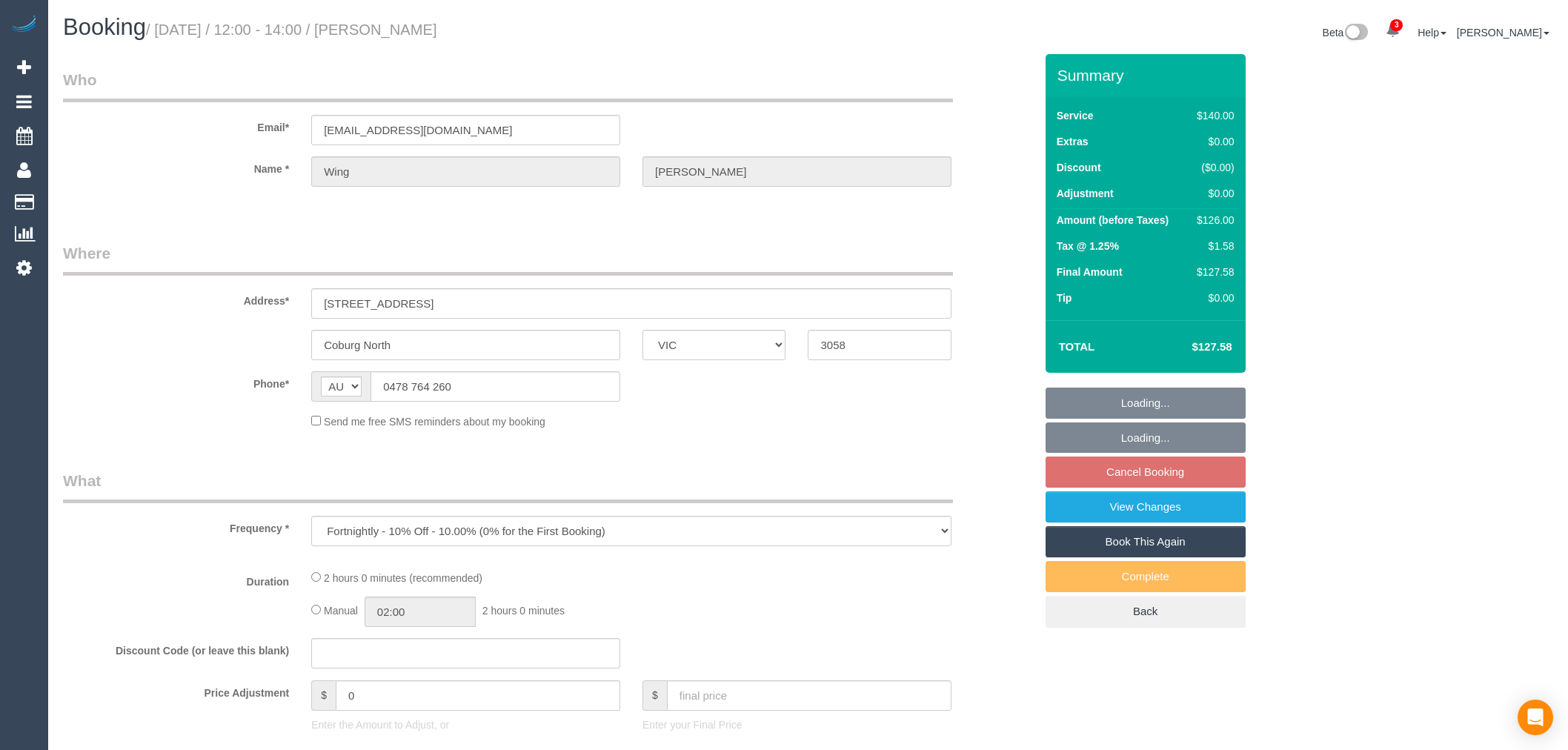
select select "VIC"
select select "string:stripe-pm_1N3W7P2GScqysDRVghOxmbmI"
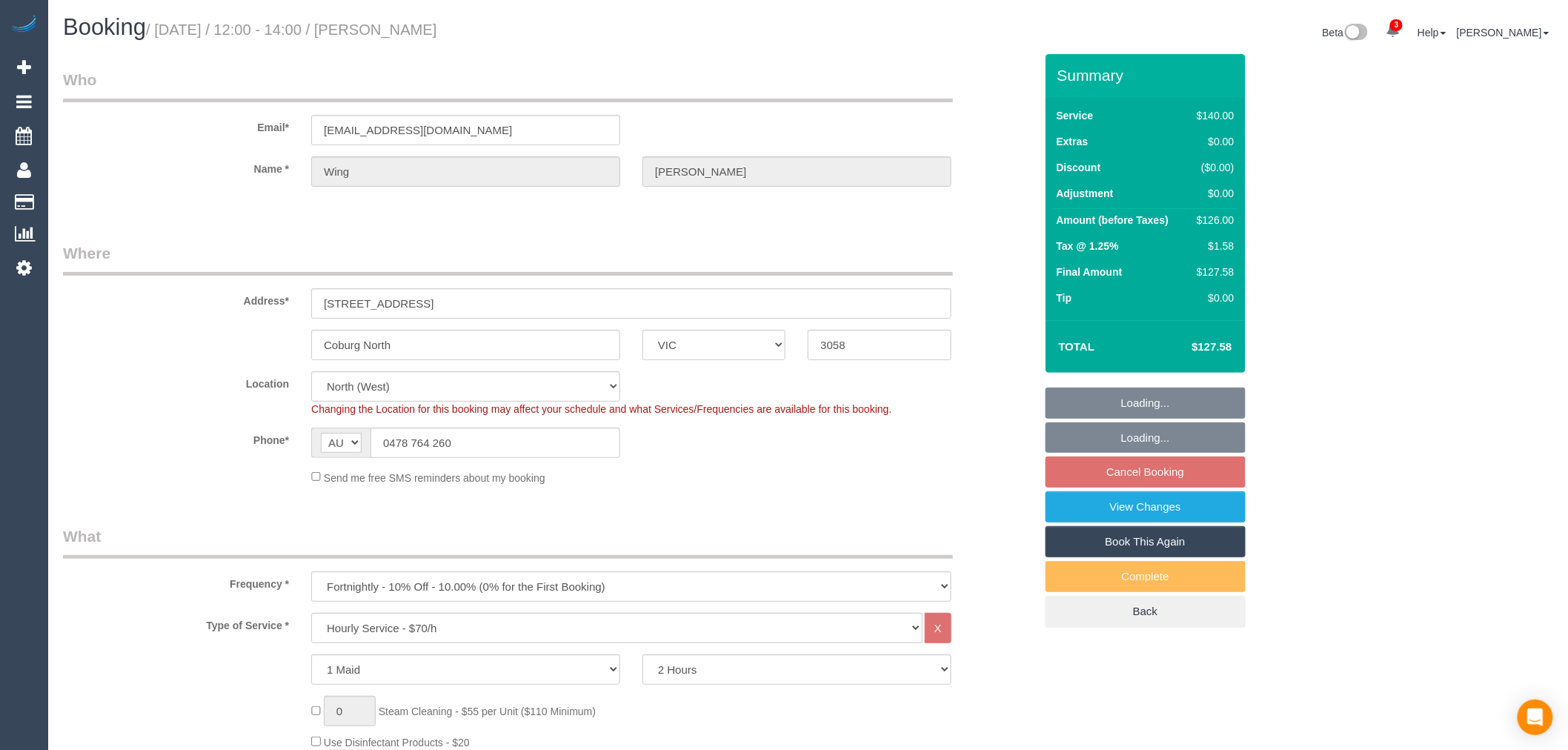
select select "number:28"
select select "number:14"
select select "number:19"
select select "number:25"
select select "number:34"
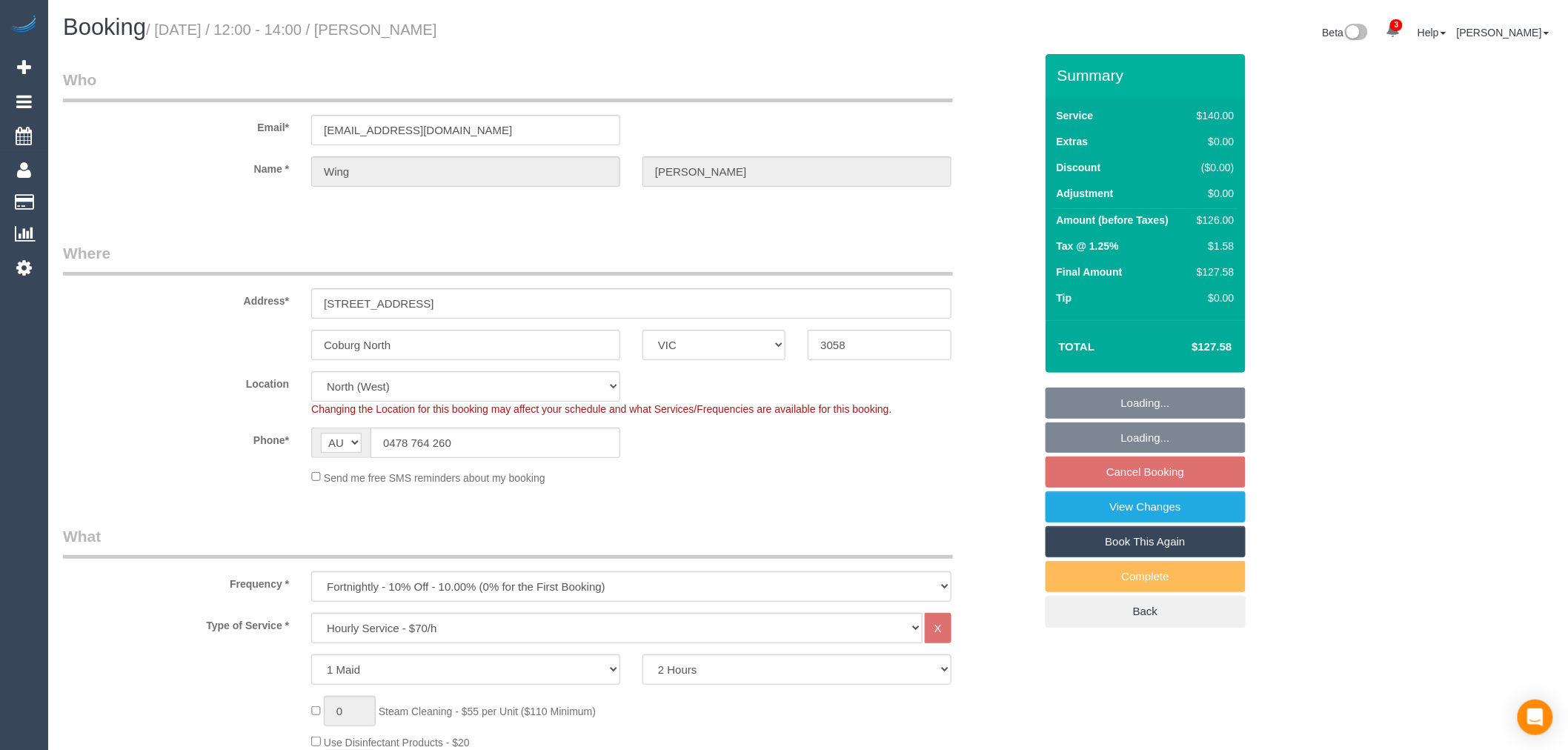
select select "number:26"
select select "object:1615"
select select "spot4"
click at [1146, 476] on fieldset "Loading... Loading... Cancel Booking View Changes Book This Again Complete Back" at bounding box center [1146, 508] width 200 height 240
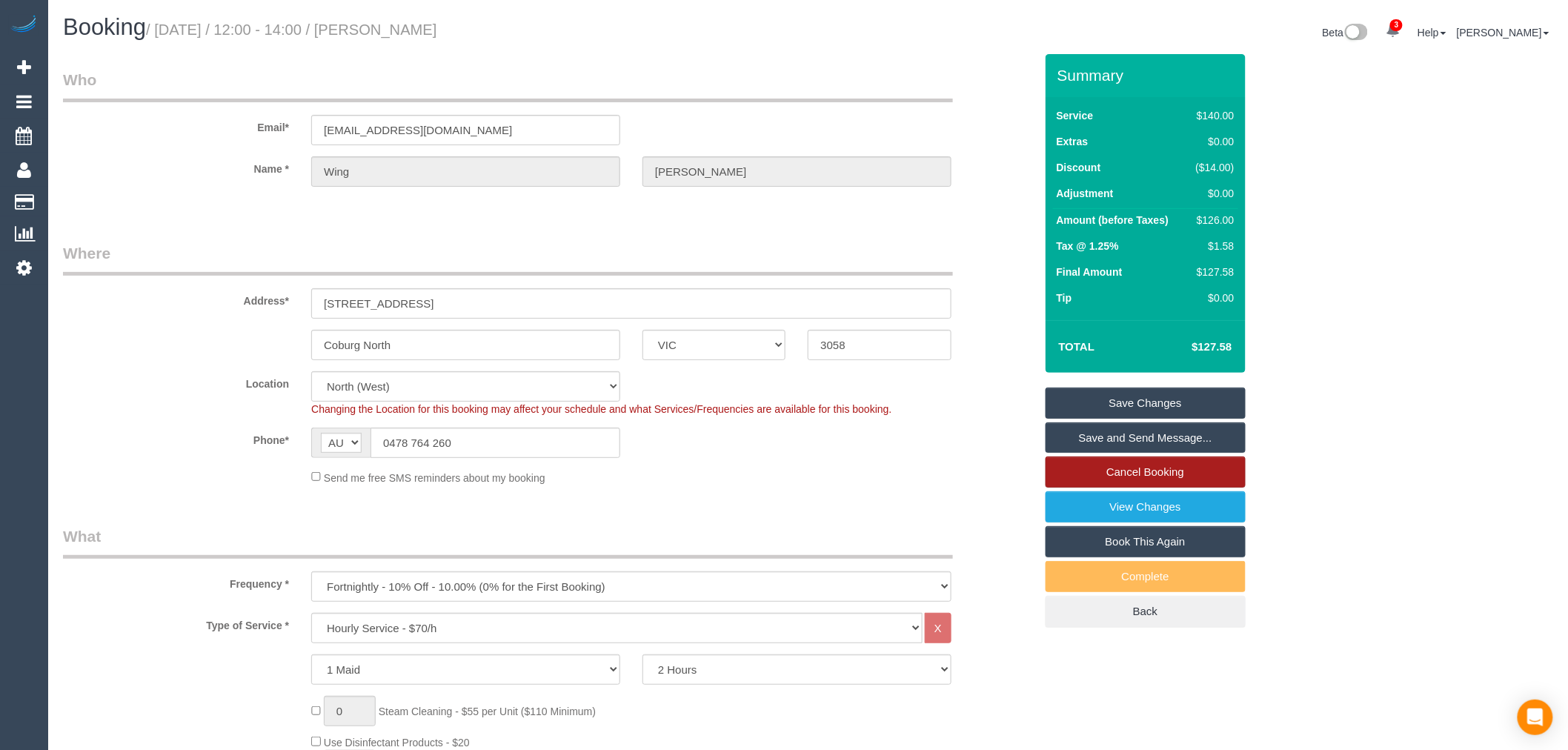
click at [1175, 473] on link "Cancel Booking" at bounding box center [1146, 472] width 200 height 32
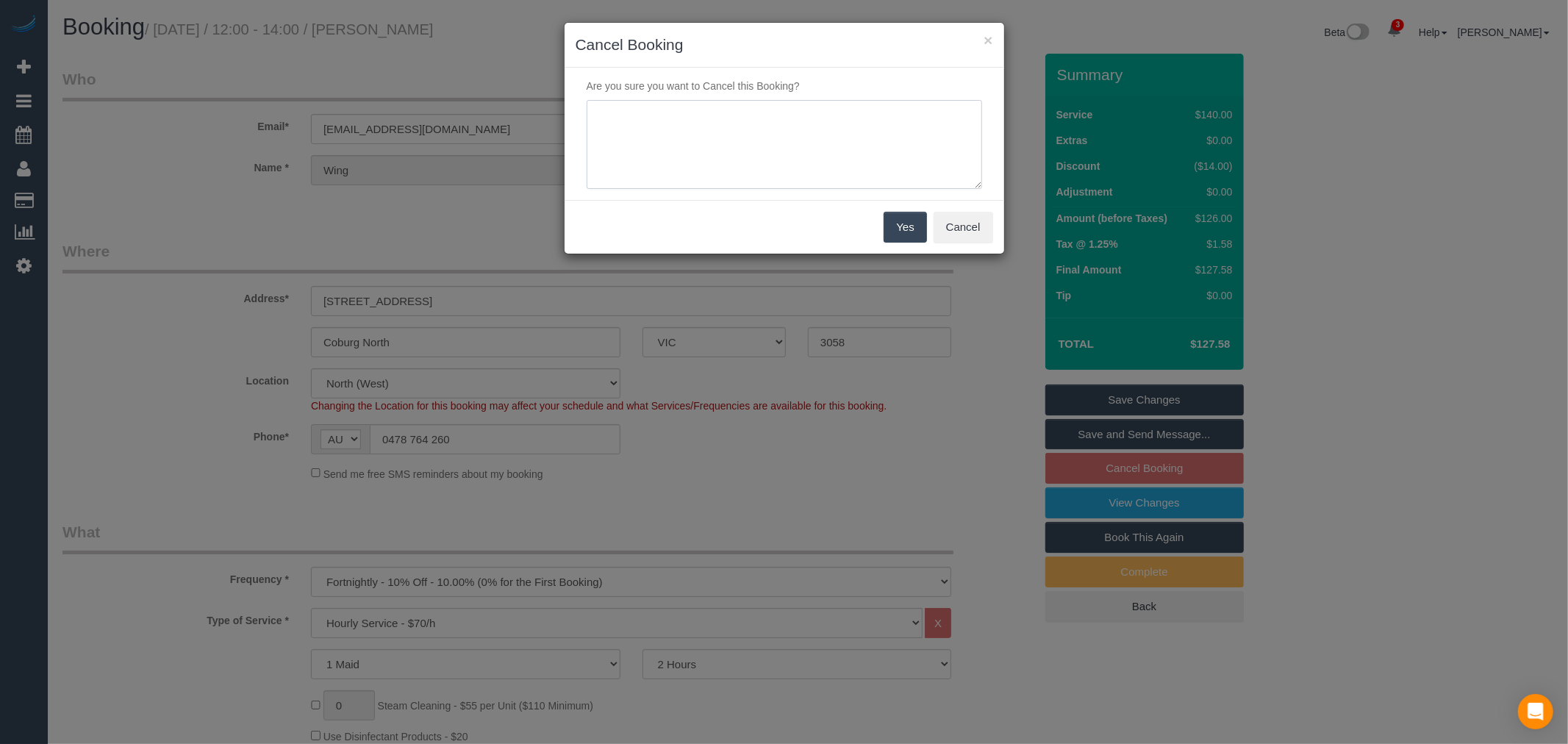
click at [663, 155] on textarea at bounding box center [784, 145] width 395 height 90
paste textarea "away - via email - TP"
type textarea "away - via email - TP"
click at [890, 226] on button "Yes" at bounding box center [904, 227] width 42 height 31
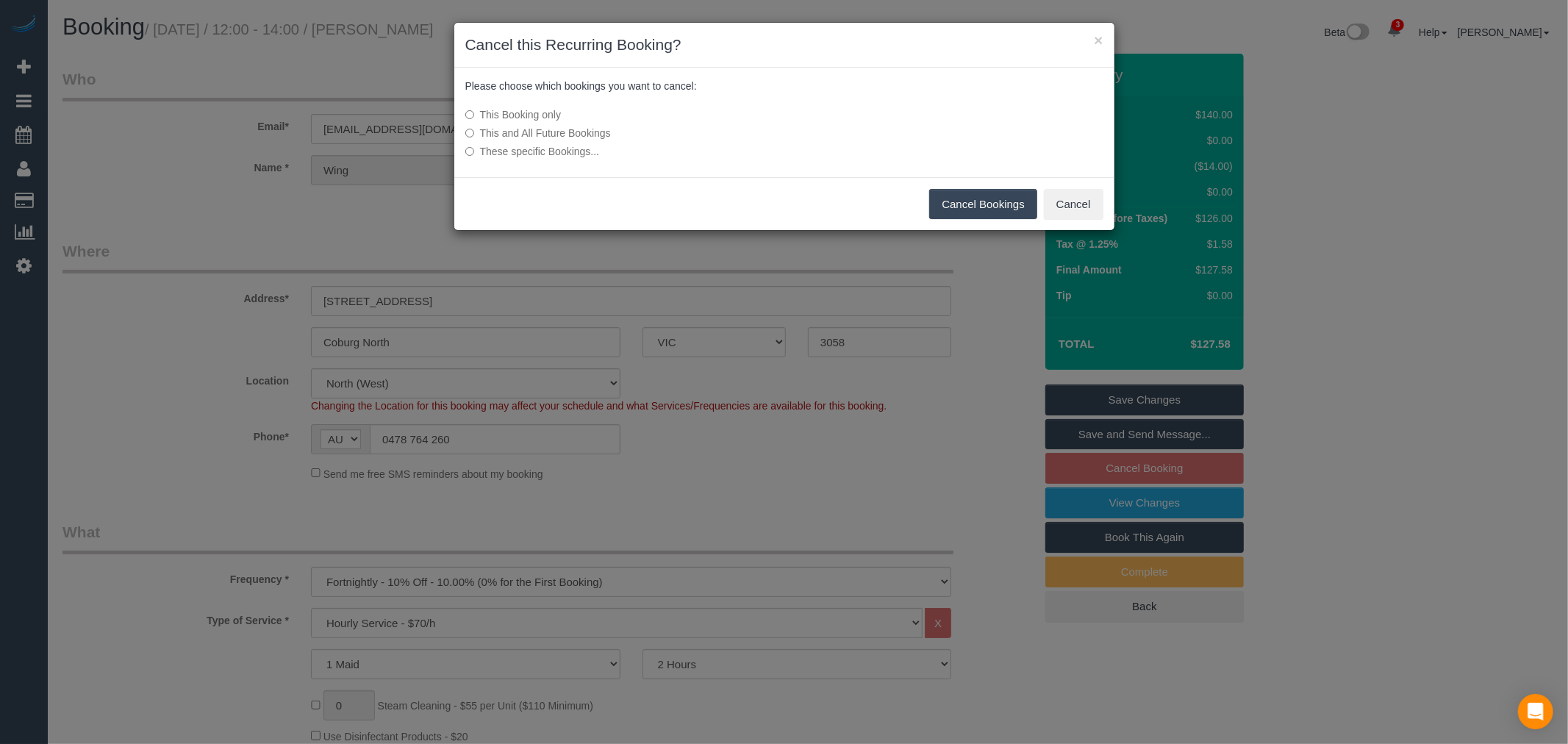
click at [973, 210] on button "Cancel Bookings" at bounding box center [983, 204] width 108 height 31
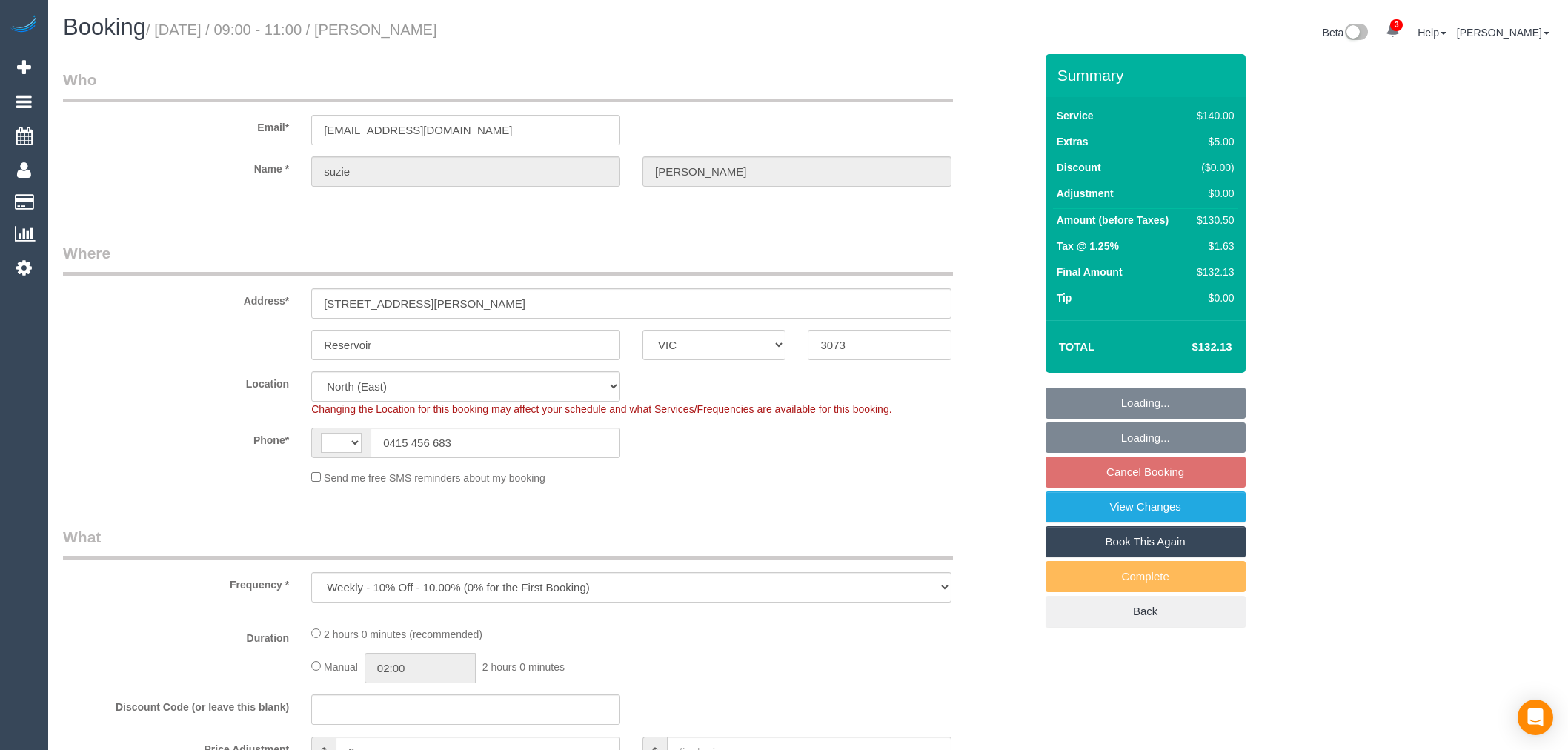
select select "VIC"
select select "object:874"
select select "string:AU"
select select "string:stripe-pm_1S1flO2GScqysDRVs9jguKDr"
select select "number:27"
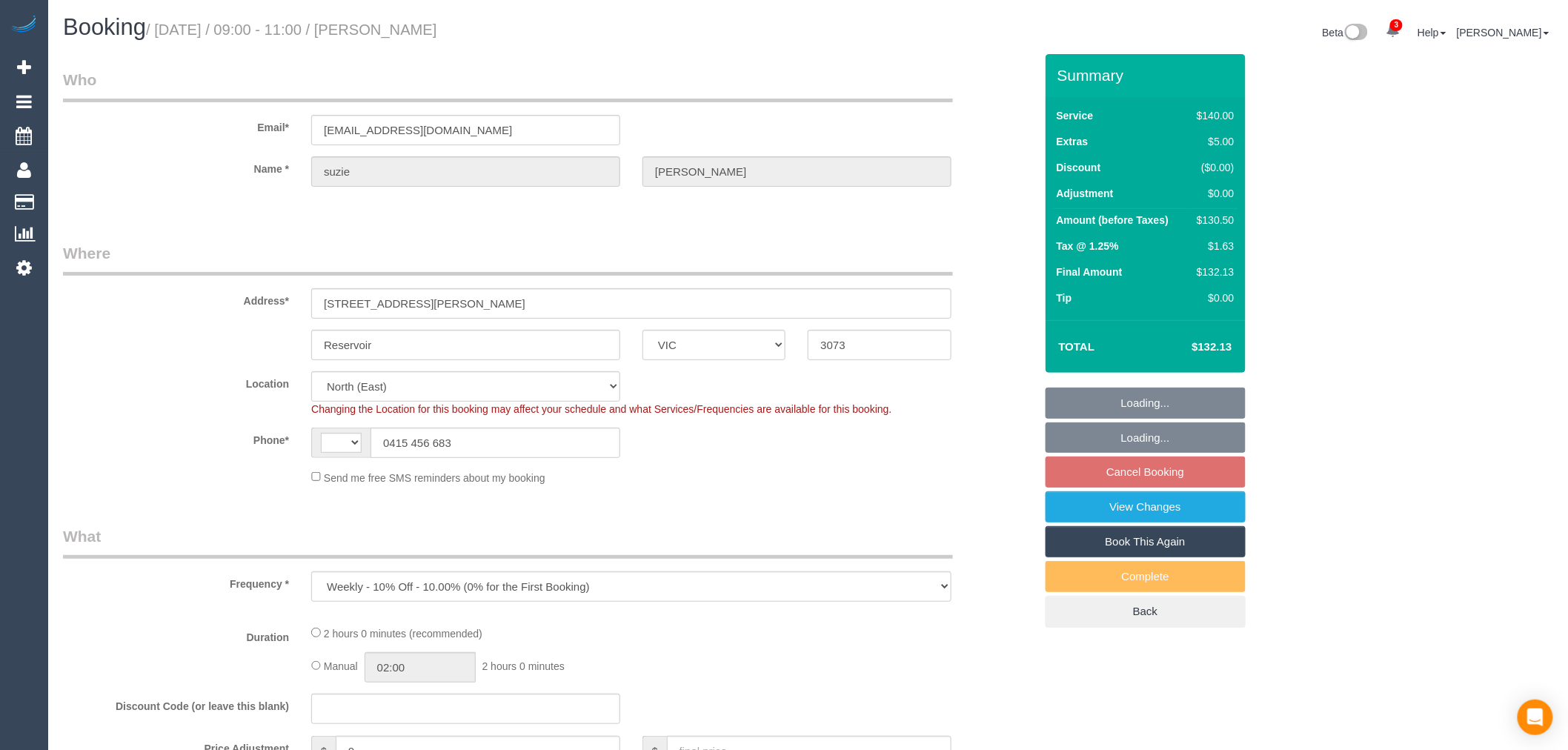
select select "number:14"
select select "number:19"
select select "number:23"
select select "number:35"
select select "number:12"
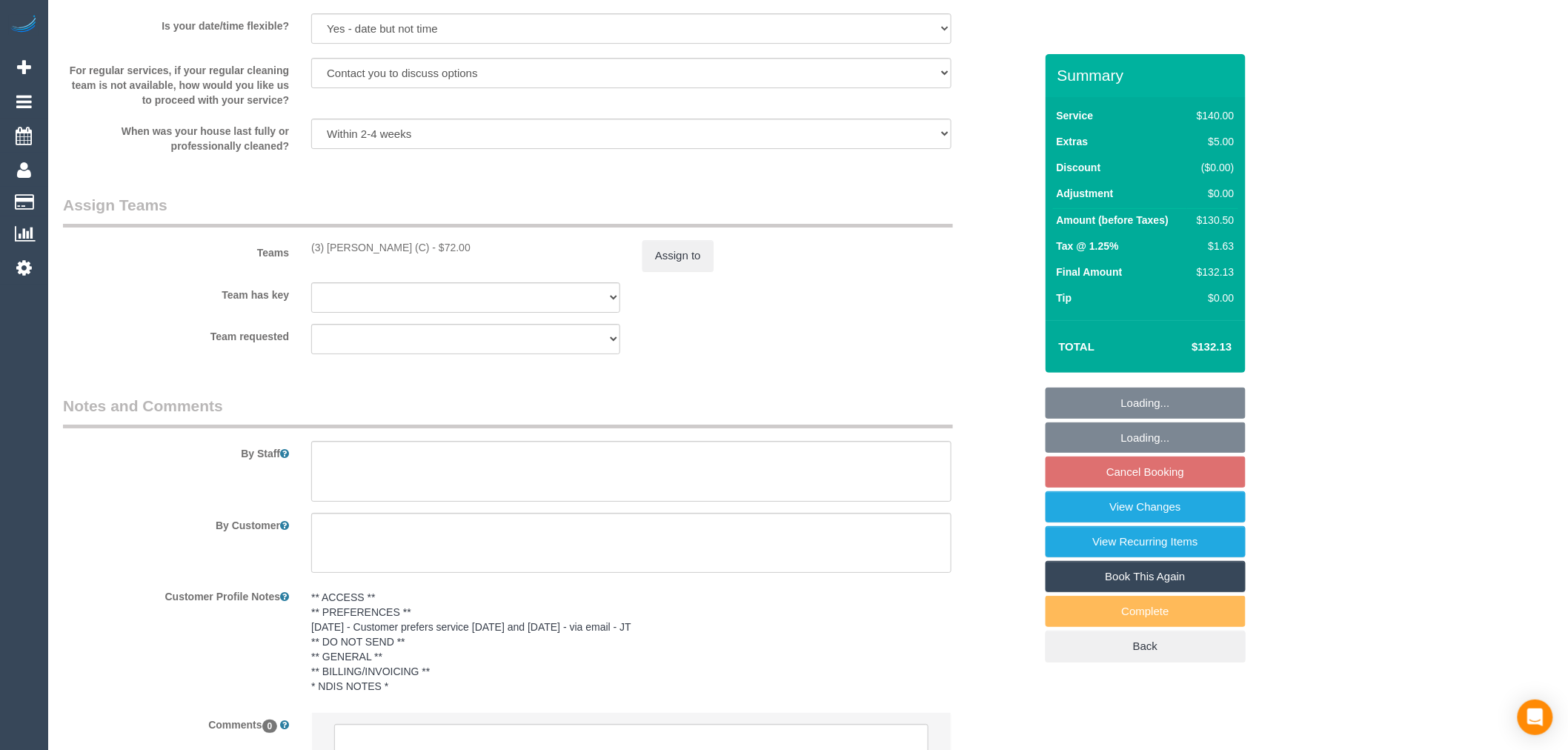
scroll to position [2239, 0]
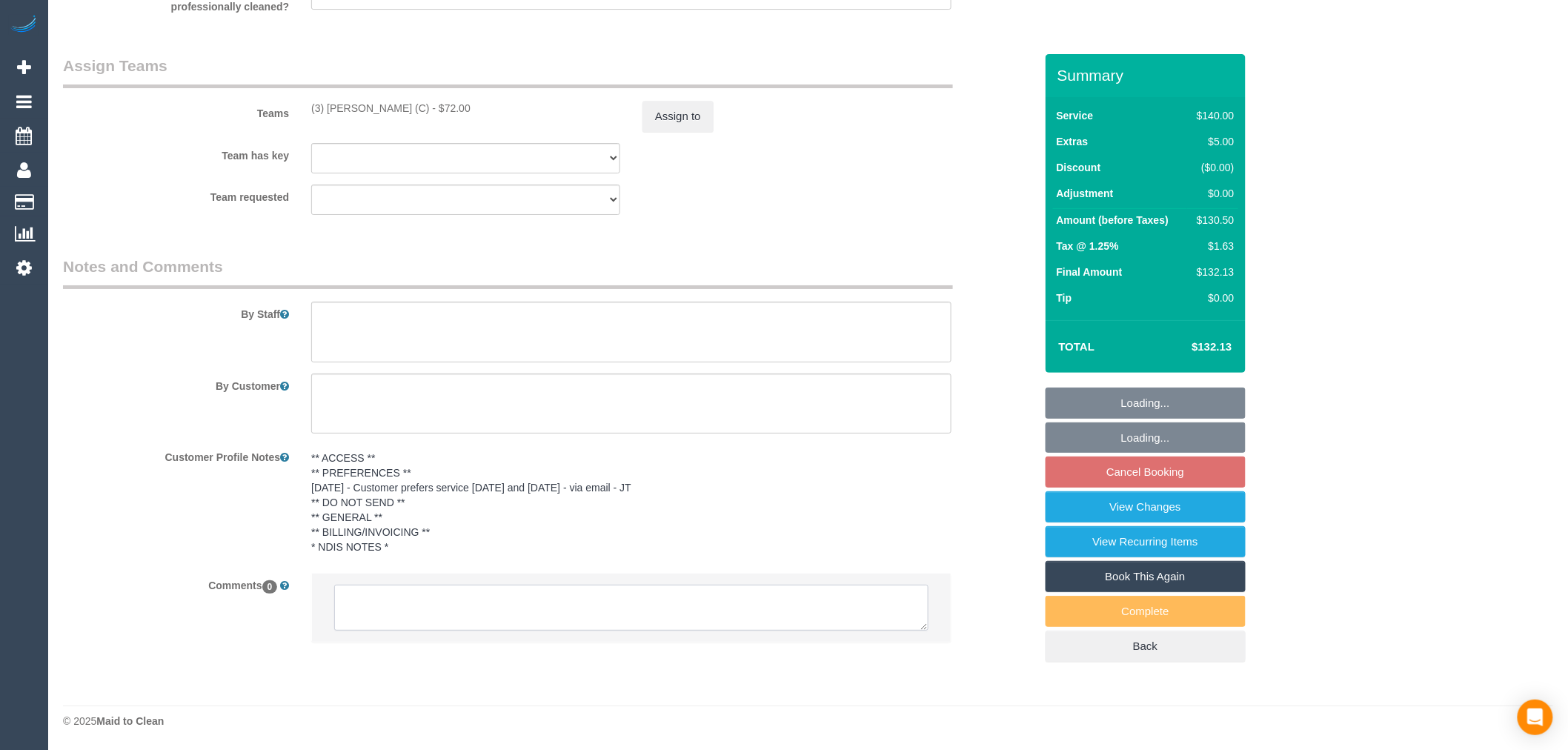
click at [489, 585] on textarea at bounding box center [631, 607] width 594 height 46
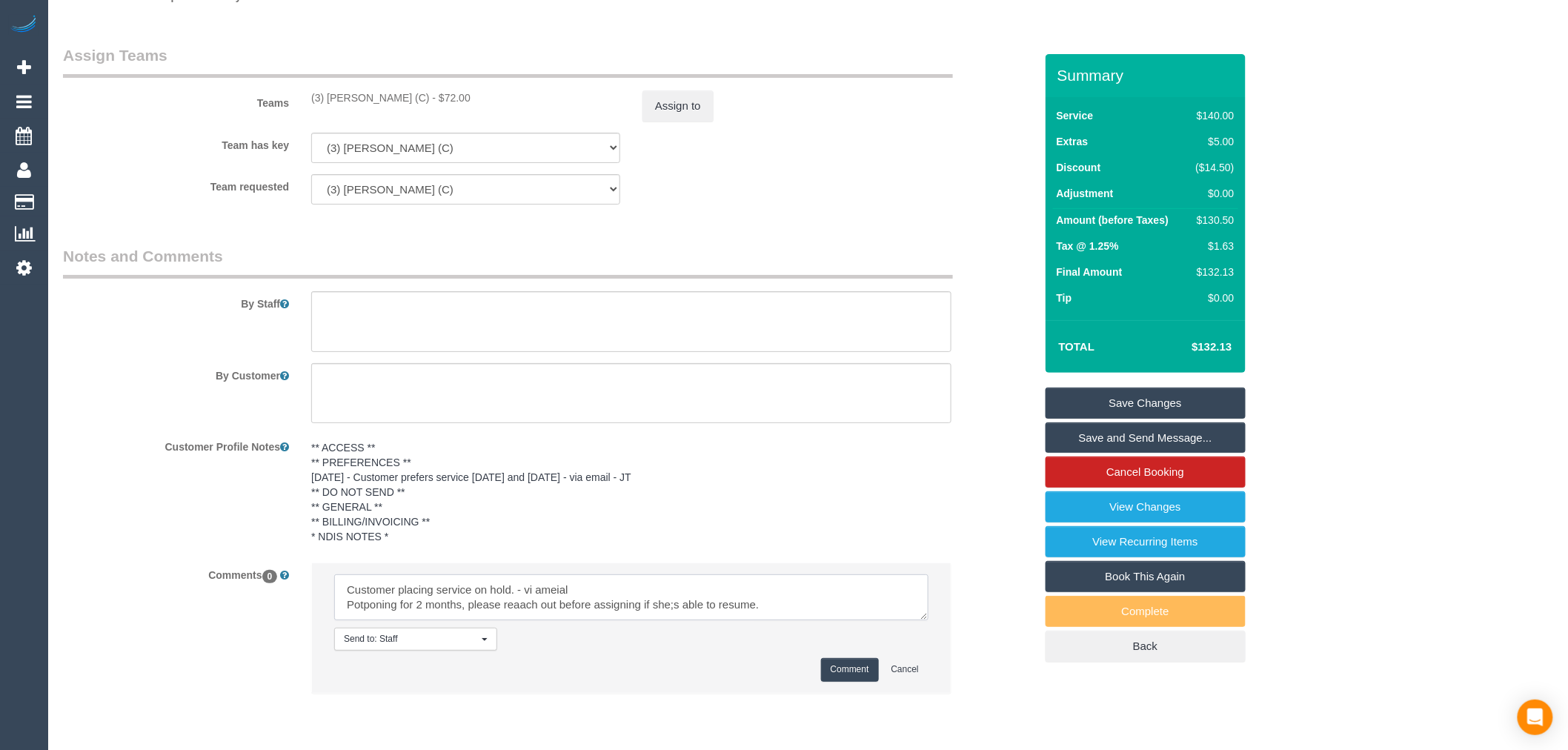
drag, startPoint x: 554, startPoint y: 592, endPoint x: 537, endPoint y: 595, distance: 17.3
click at [537, 595] on textarea at bounding box center [631, 597] width 594 height 46
type textarea "Customer placing service on hold. - via emial Postponing for 2 months, please r…"
click at [851, 692] on li "Send to: Staff Nothing selected Send to: Staff Send to: Customer Send to: Team …" at bounding box center [631, 628] width 639 height 129
click at [849, 681] on button "Comment" at bounding box center [850, 669] width 58 height 23
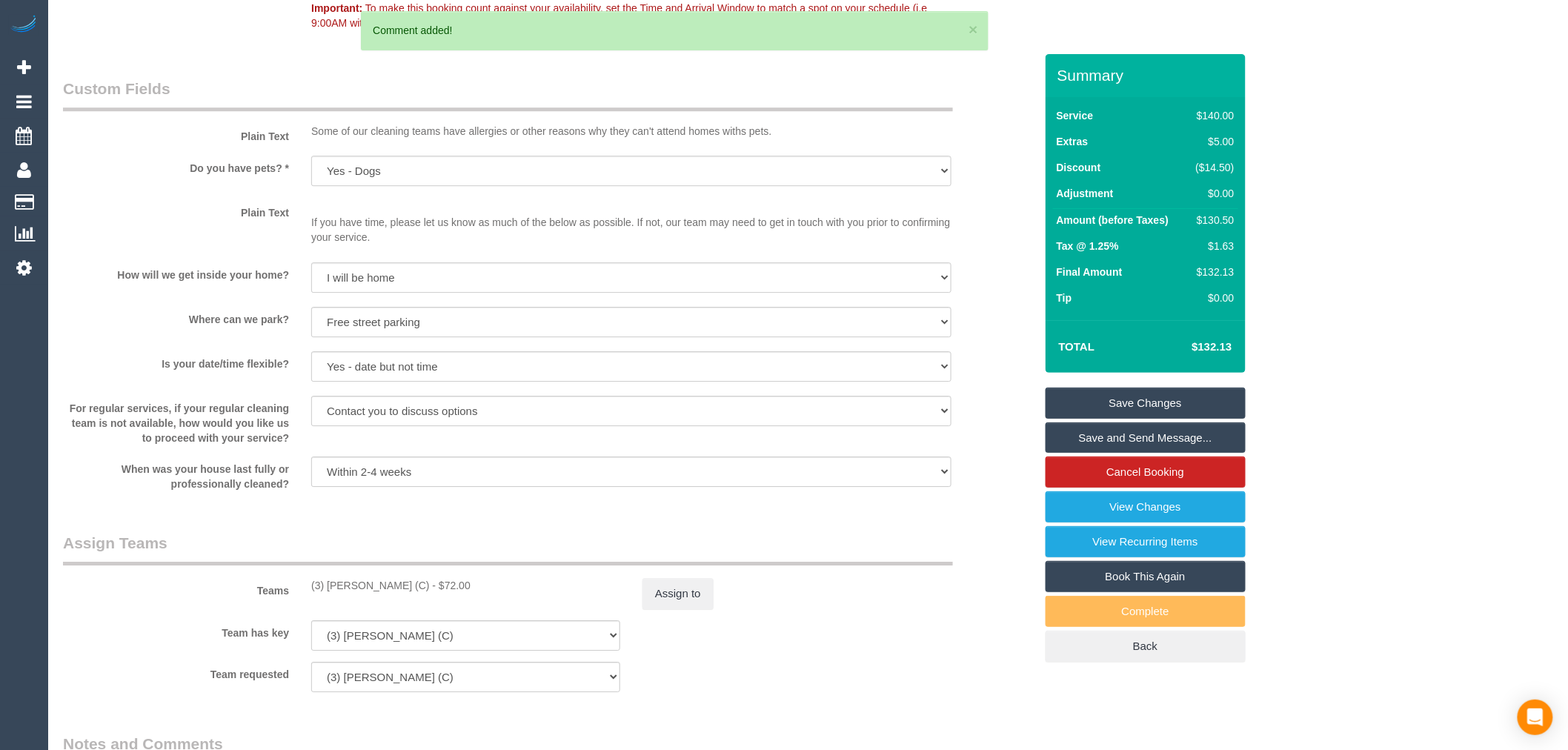
scroll to position [1827, 0]
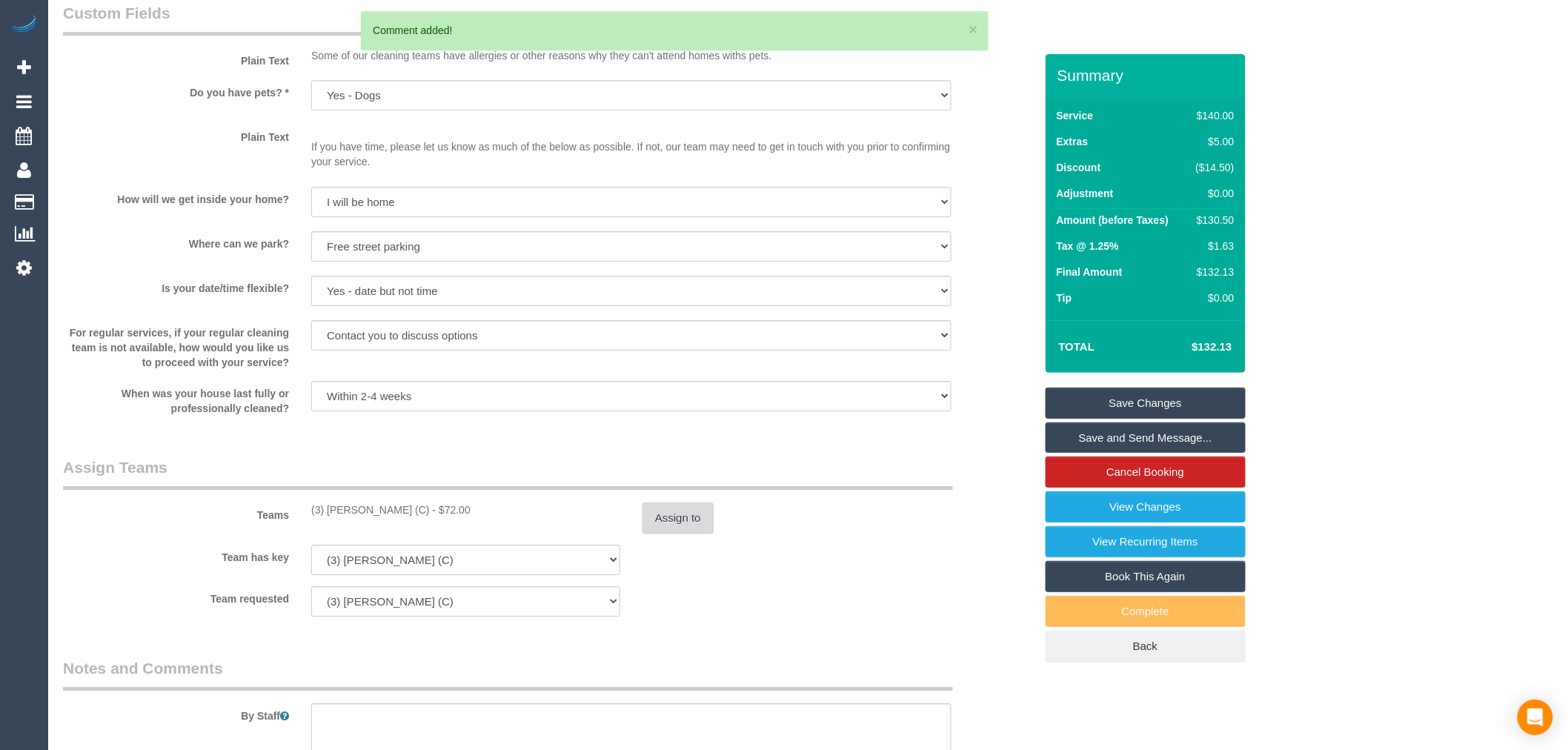
click at [664, 527] on button "Assign to" at bounding box center [678, 518] width 71 height 32
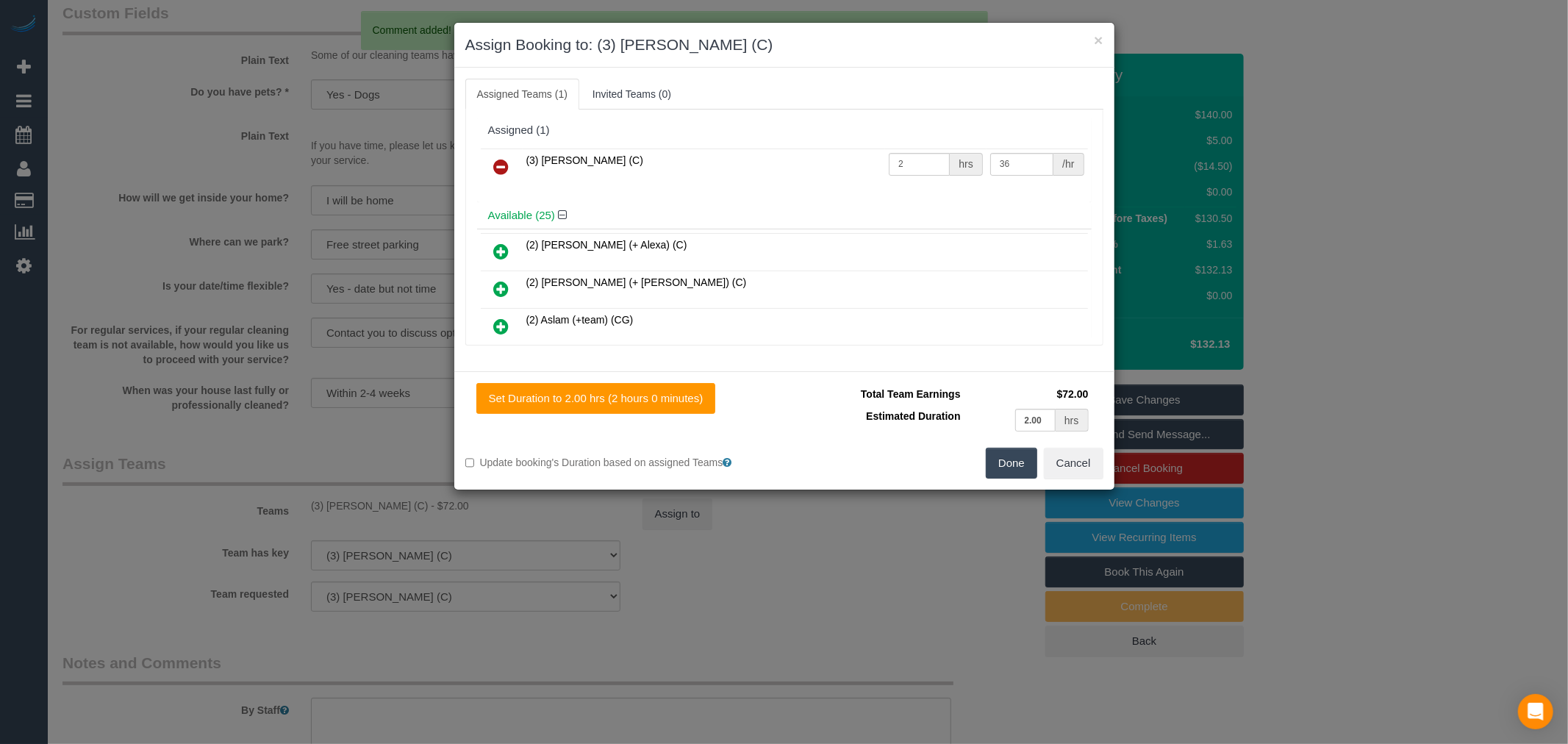
click at [505, 164] on icon at bounding box center [501, 167] width 15 height 18
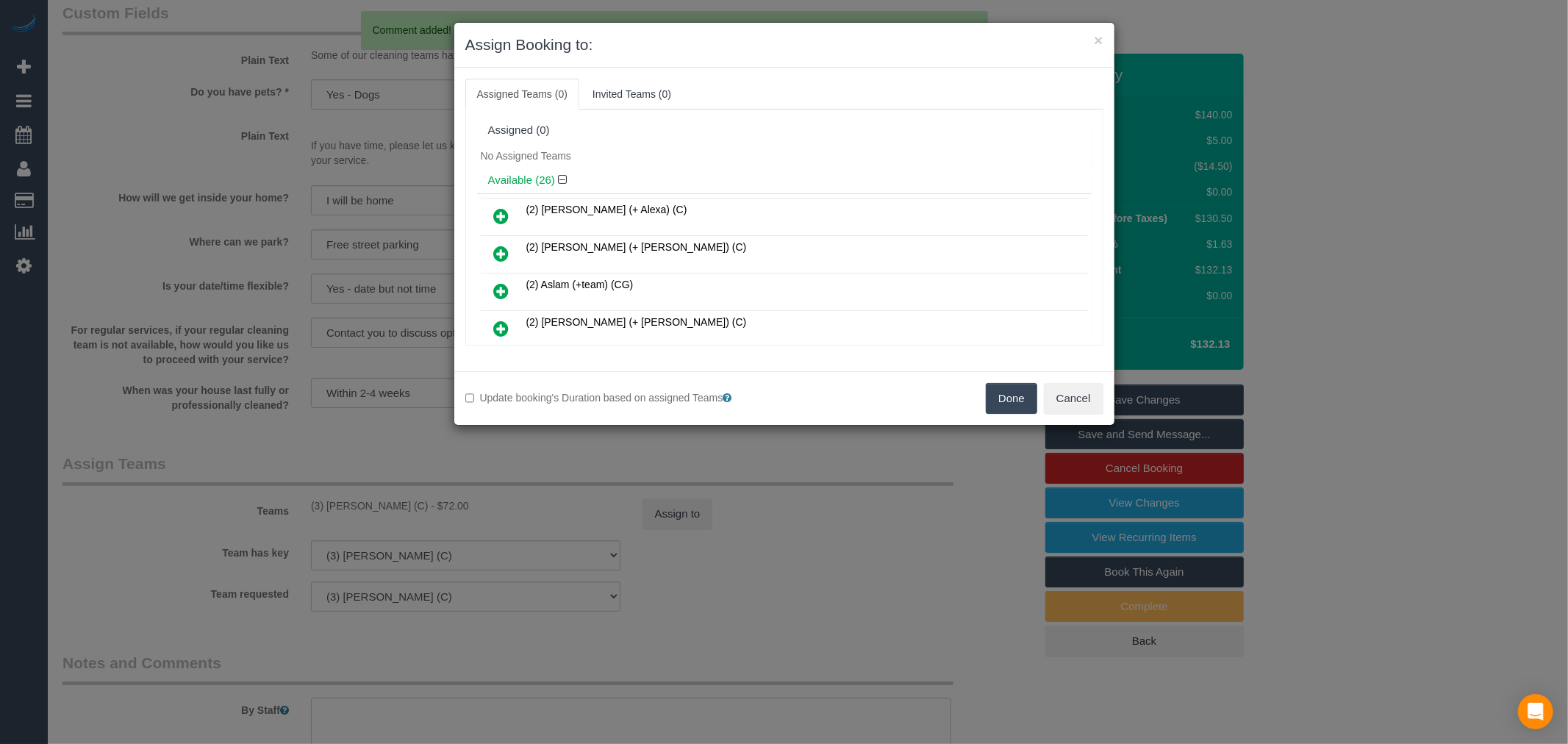
click at [1024, 399] on button "Done" at bounding box center [1012, 398] width 51 height 31
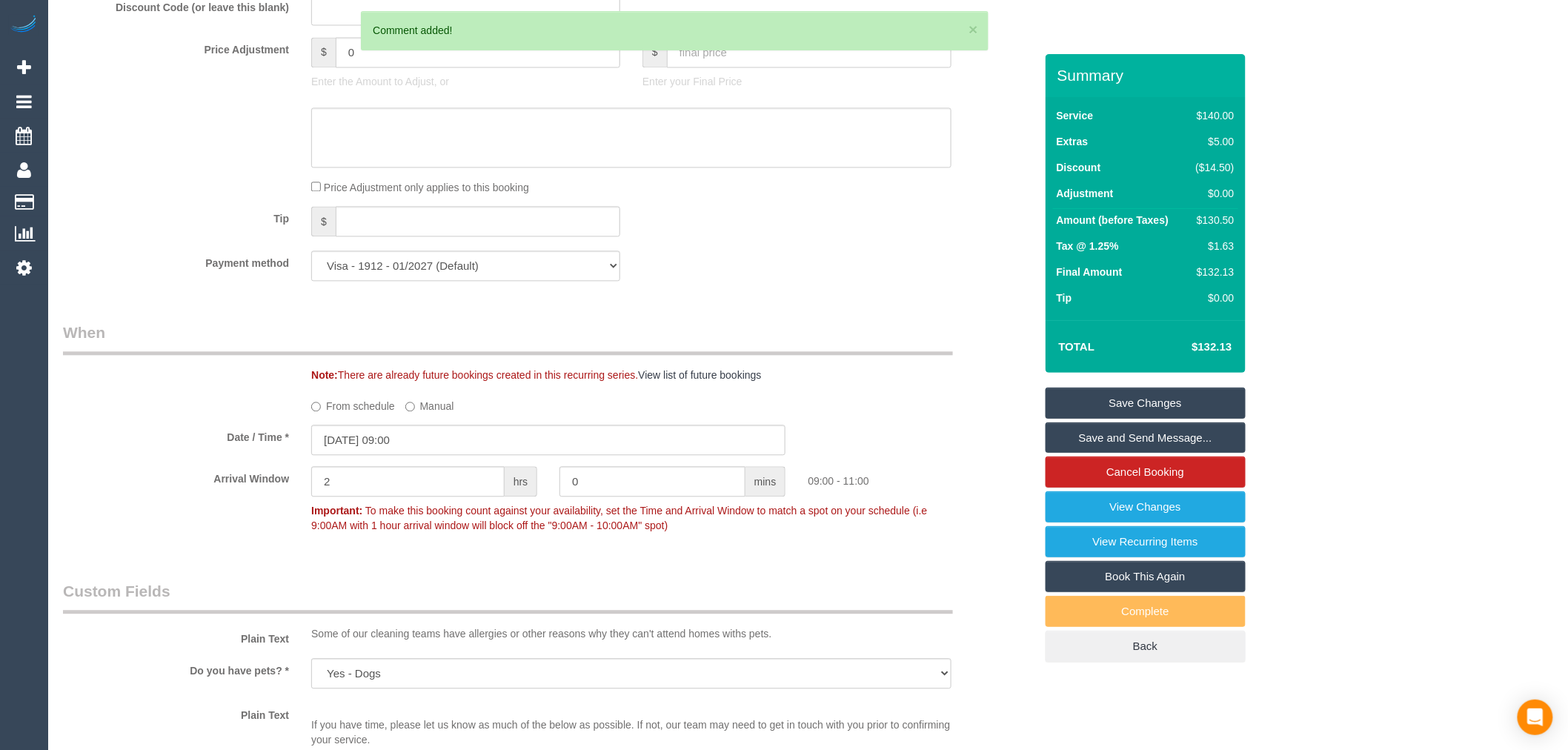
scroll to position [1334, 0]
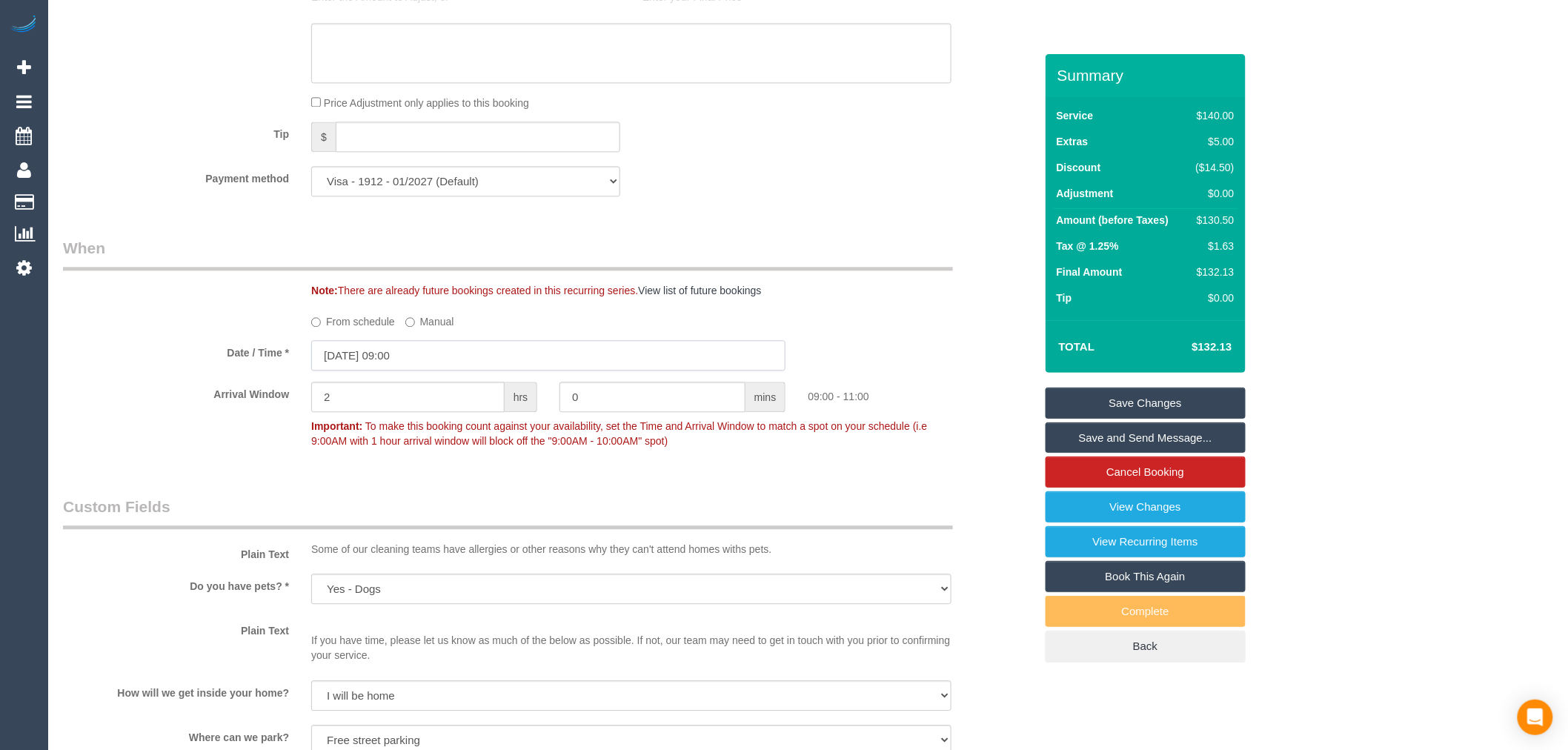
click at [420, 367] on input "19/09/2025 09:00" at bounding box center [548, 356] width 474 height 31
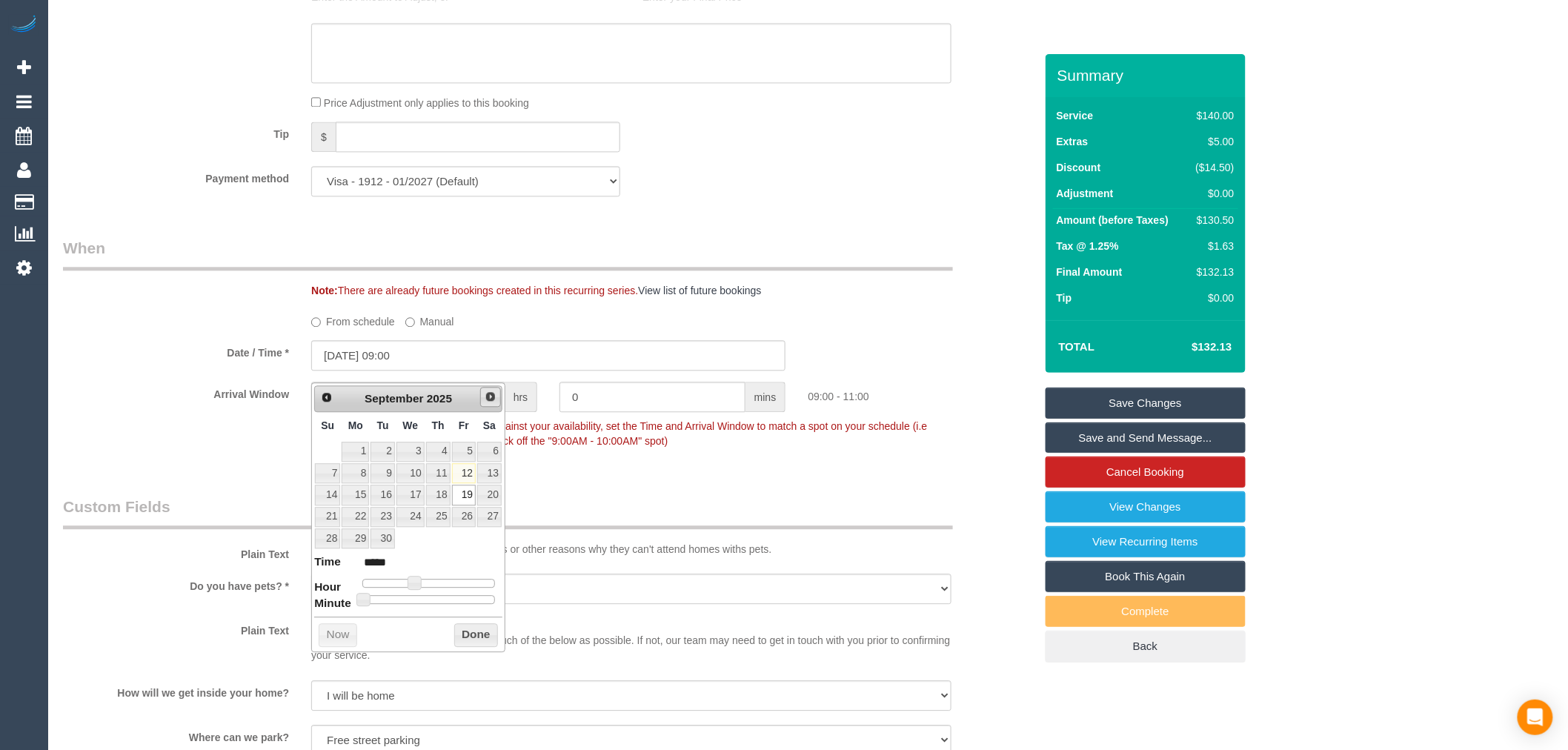
click at [490, 397] on span "Next" at bounding box center [491, 396] width 12 height 12
click at [470, 504] on link "14" at bounding box center [463, 495] width 23 height 20
type input "14/11/2025 09:00"
click at [478, 656] on button "Done" at bounding box center [476, 656] width 44 height 23
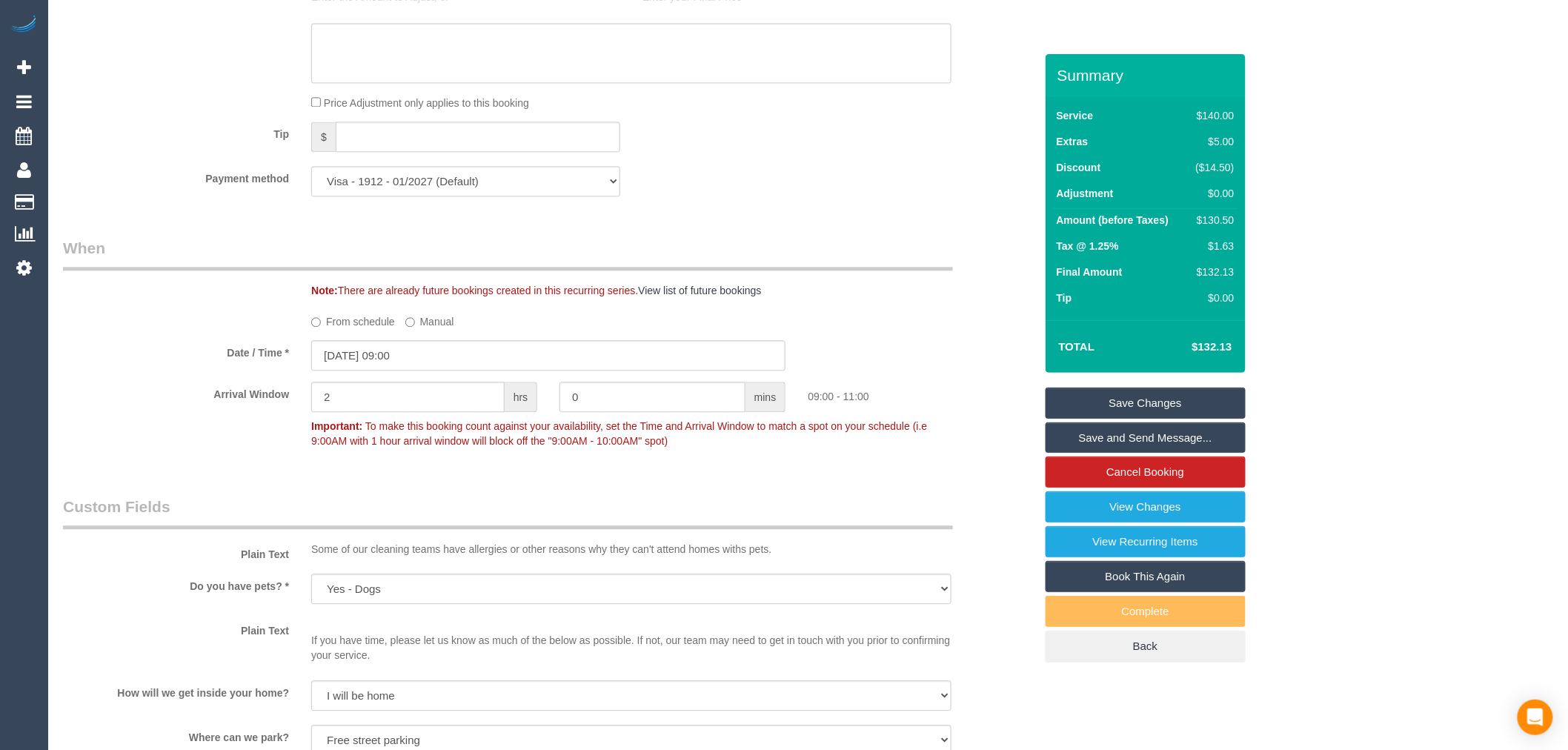
click at [1134, 414] on link "Save Changes" at bounding box center [1146, 403] width 200 height 32
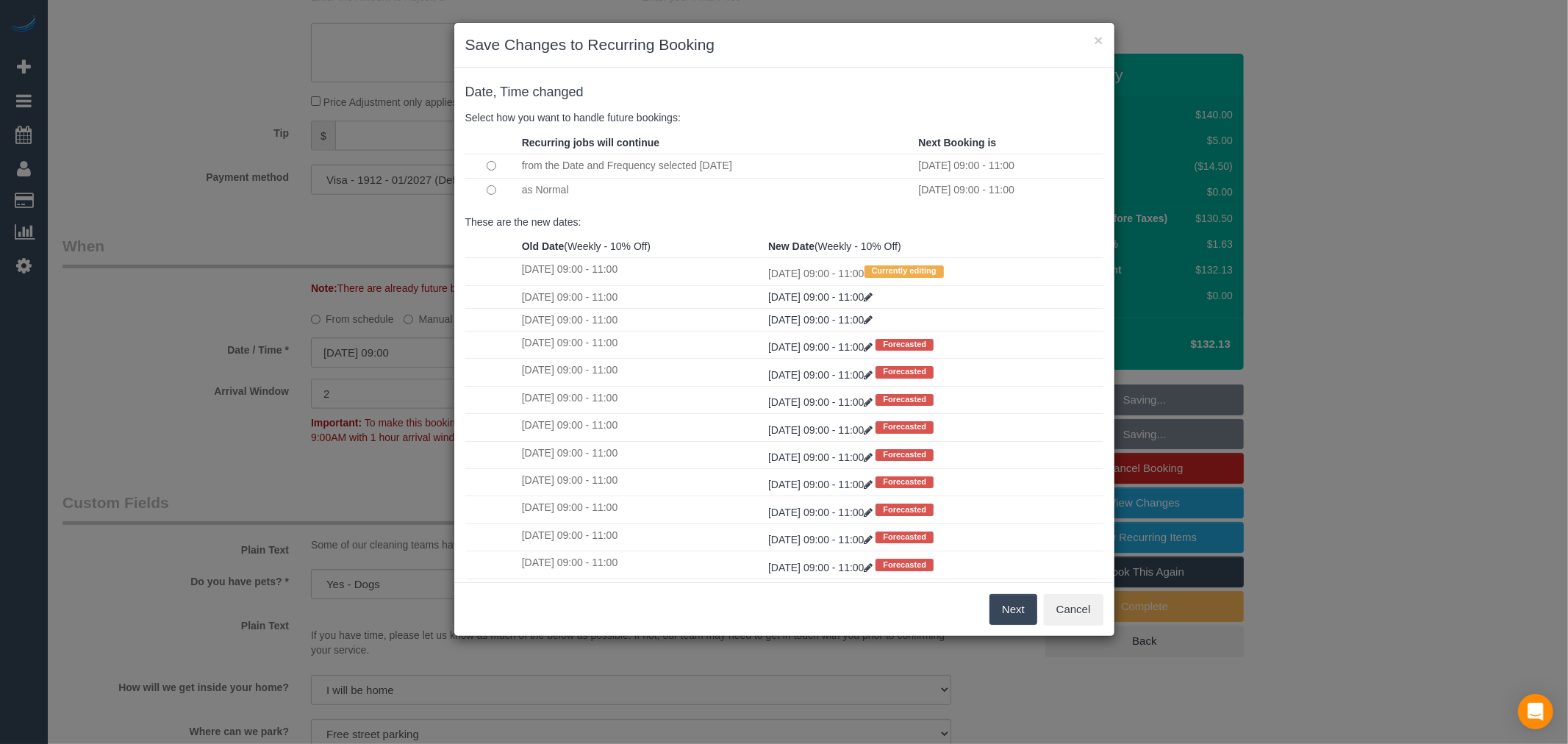
click at [1008, 607] on button "Next" at bounding box center [1013, 609] width 48 height 31
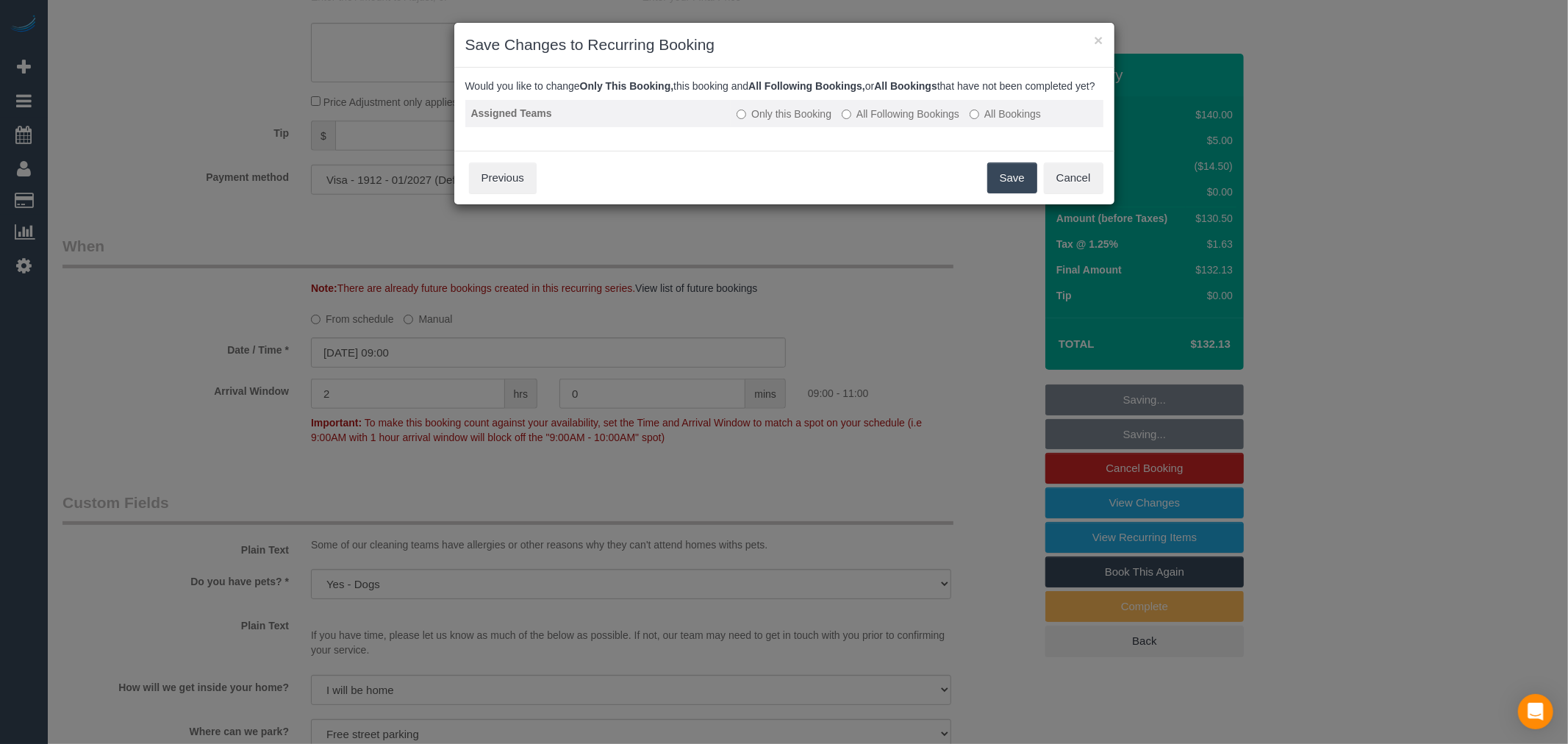
click at [922, 121] on label "All Following Bookings" at bounding box center [900, 114] width 118 height 14
click at [1012, 204] on div "Save Cancel Previous" at bounding box center [784, 177] width 660 height 54
click at [1010, 193] on button "Save" at bounding box center [1012, 178] width 50 height 31
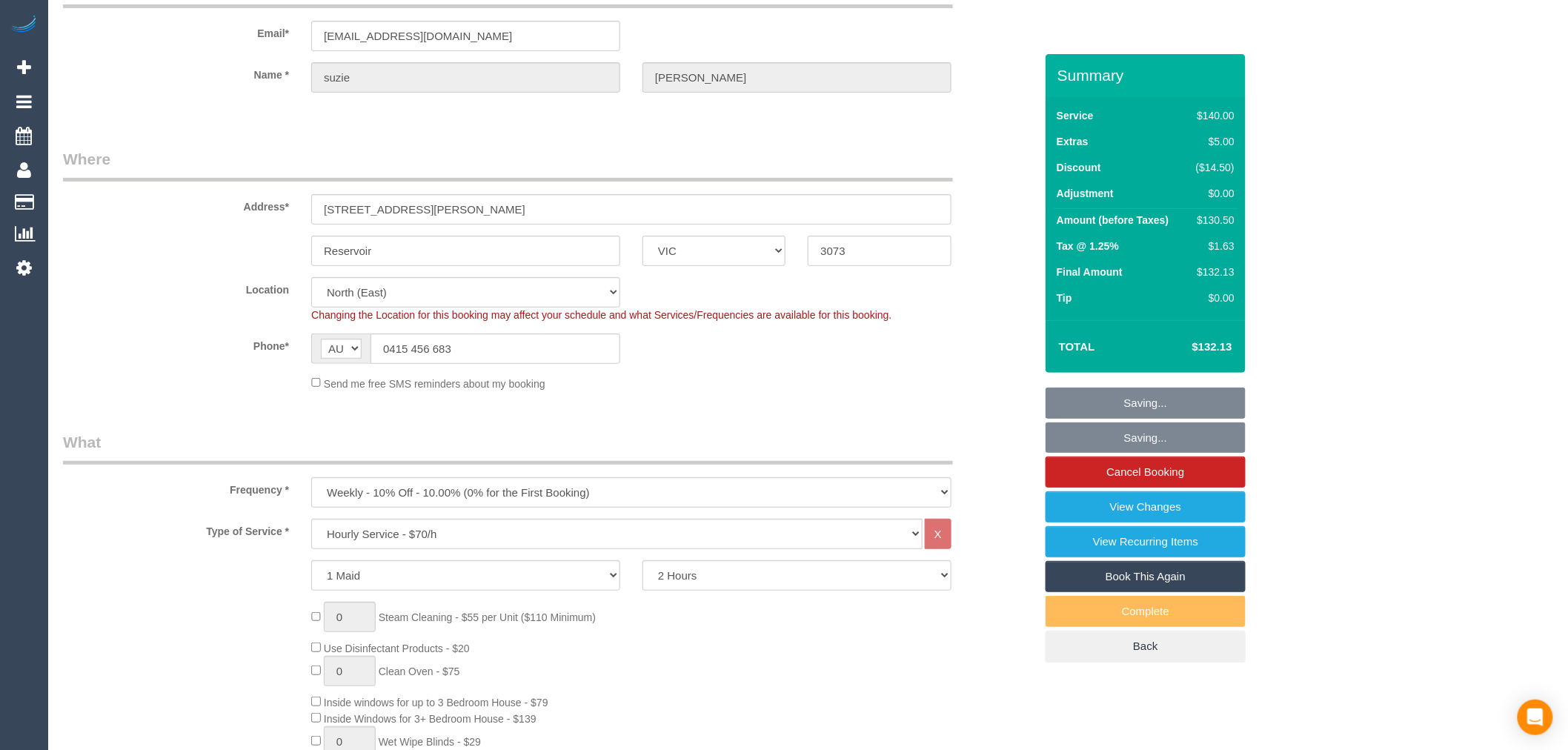
scroll to position [0, 0]
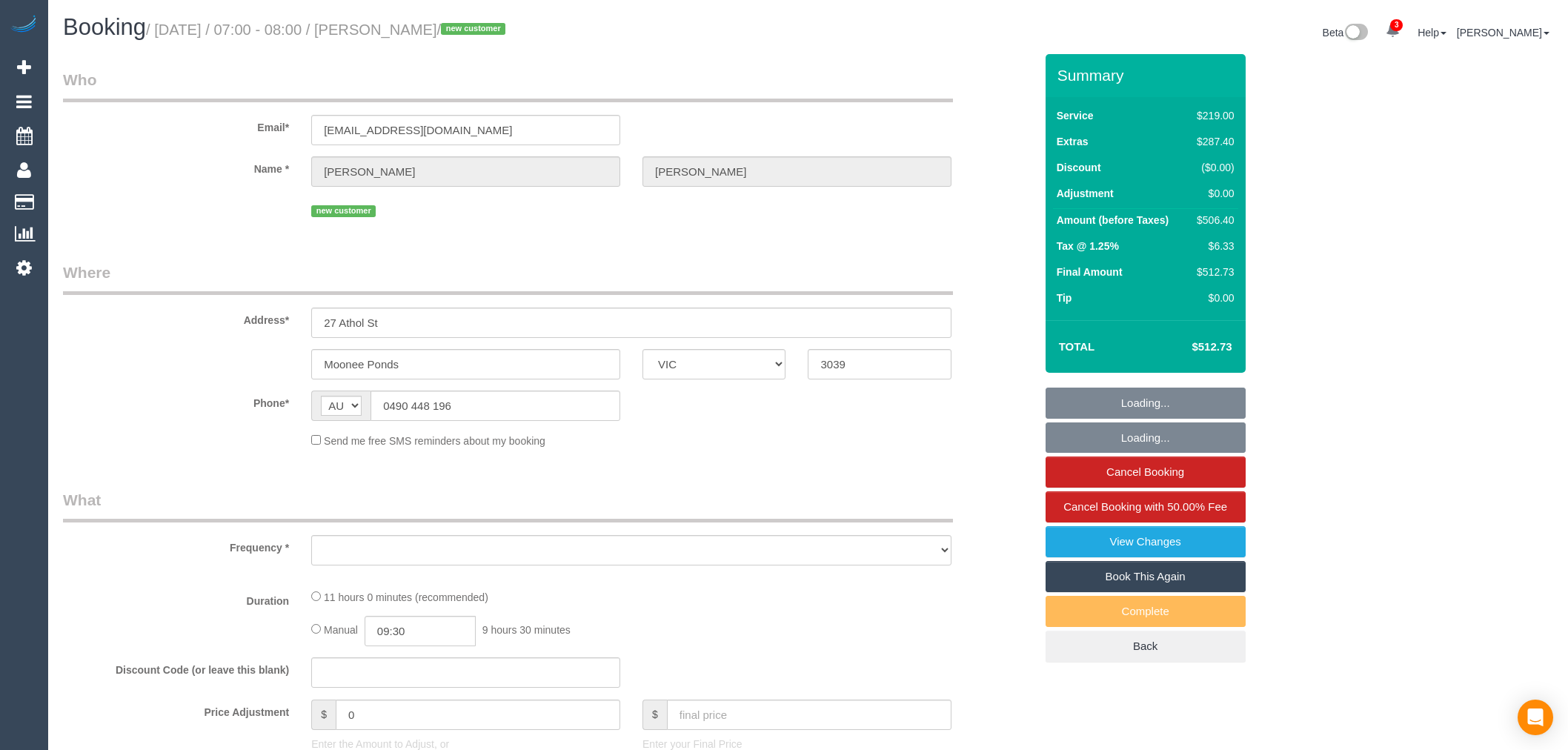
select select "VIC"
select select "string:stripe-pm_1S5KZF2GScqysDRVonbyMLnx"
select select "number:28"
select select "number:15"
select select "number:19"
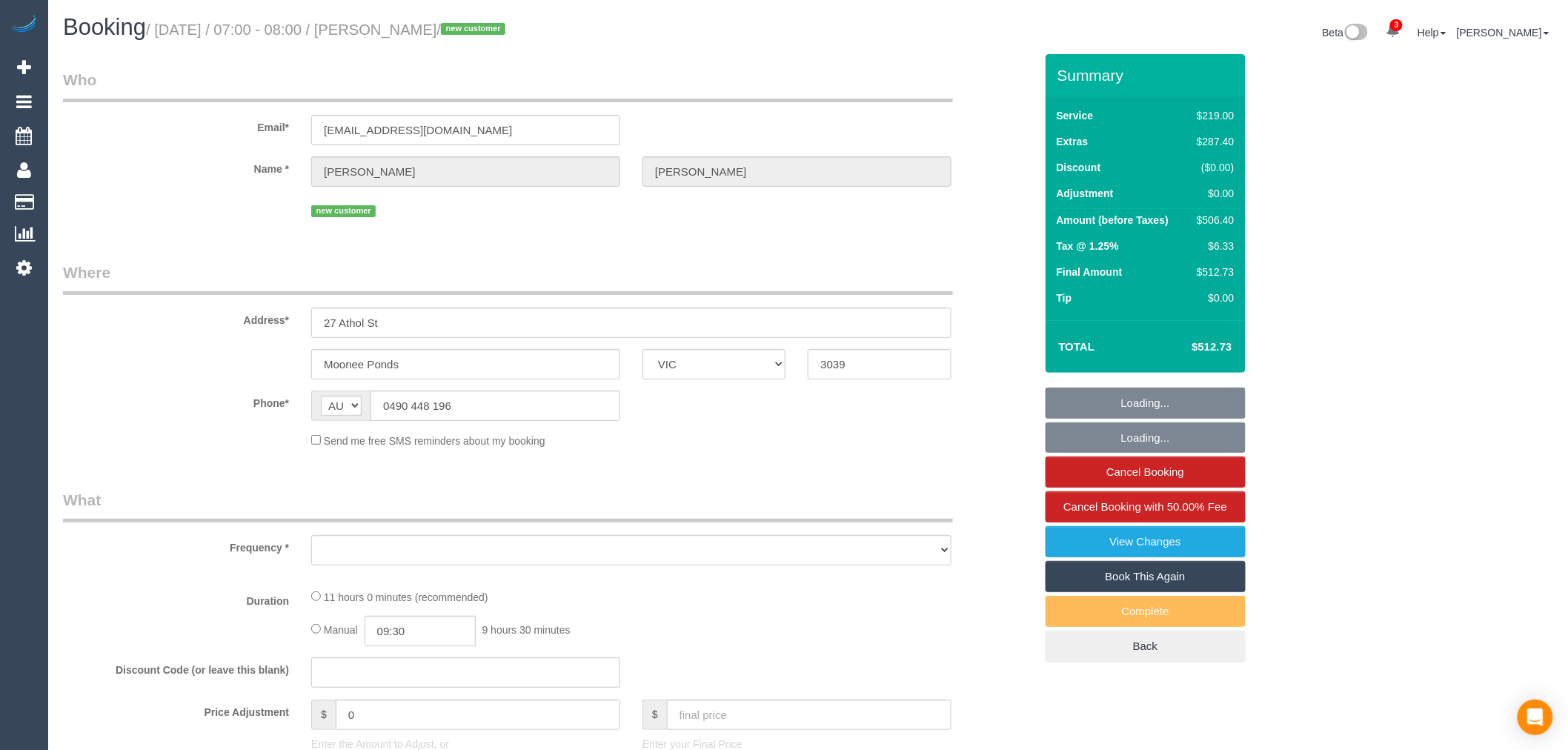
select select "number:25"
select select "number:12"
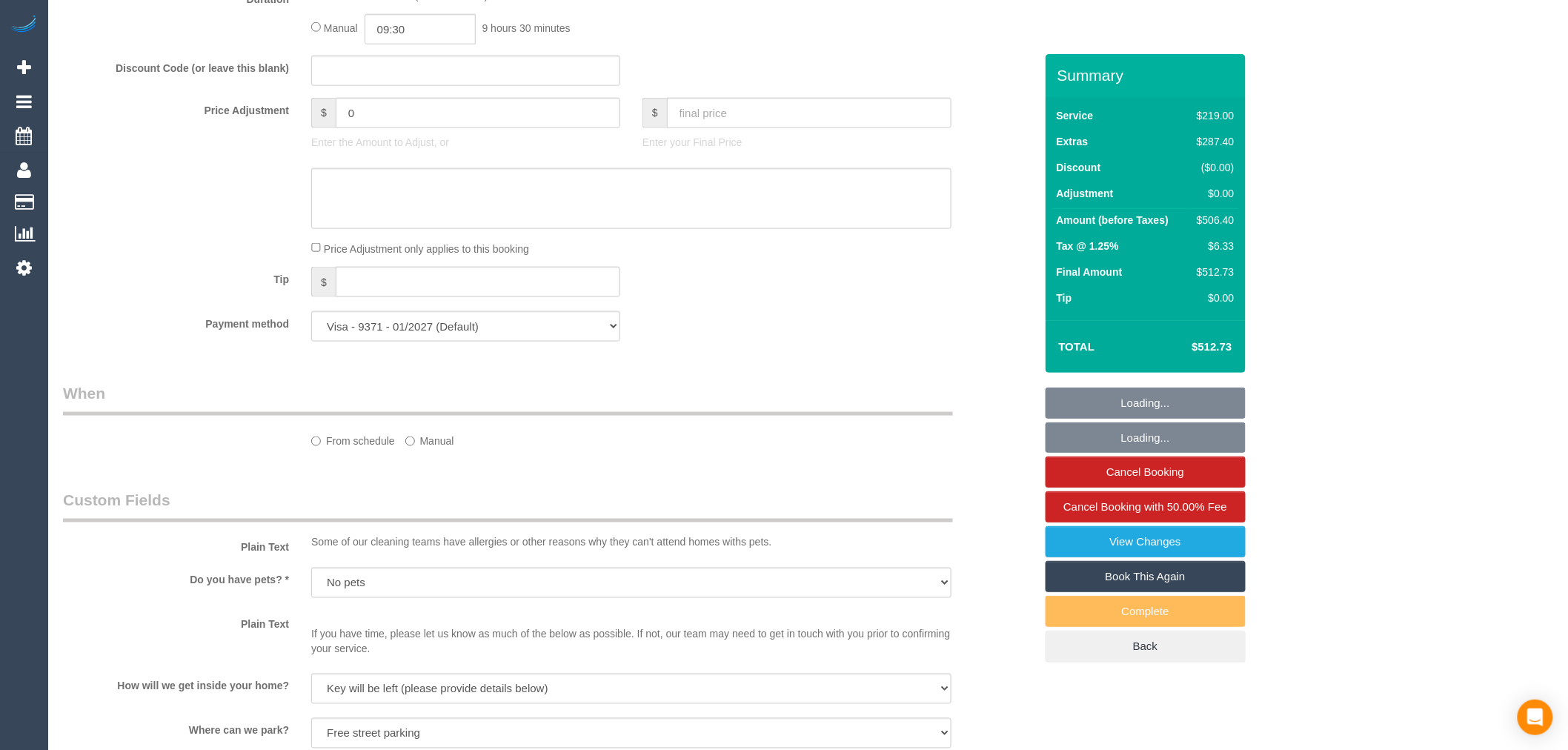
select select "object:859"
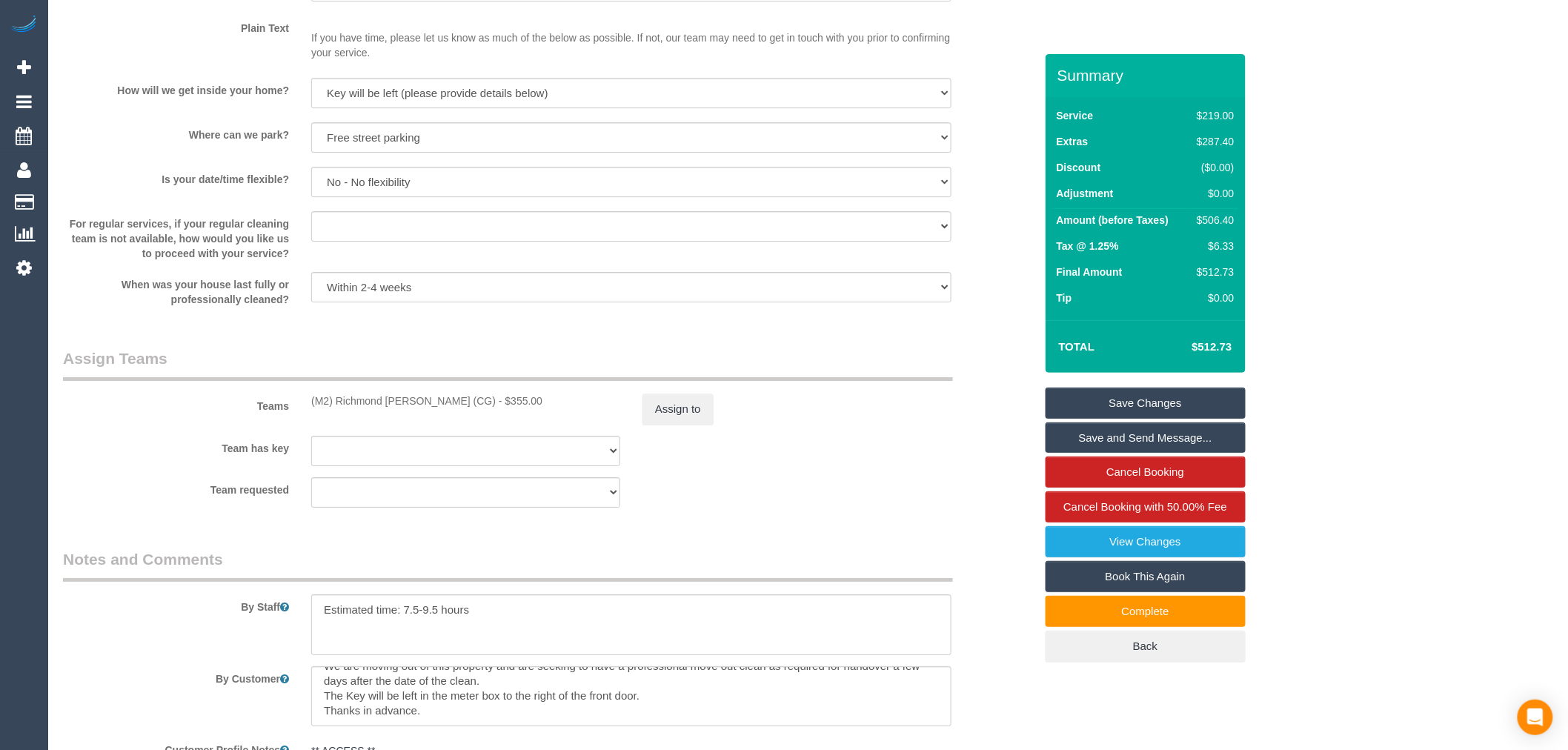
scroll to position [2085, 0]
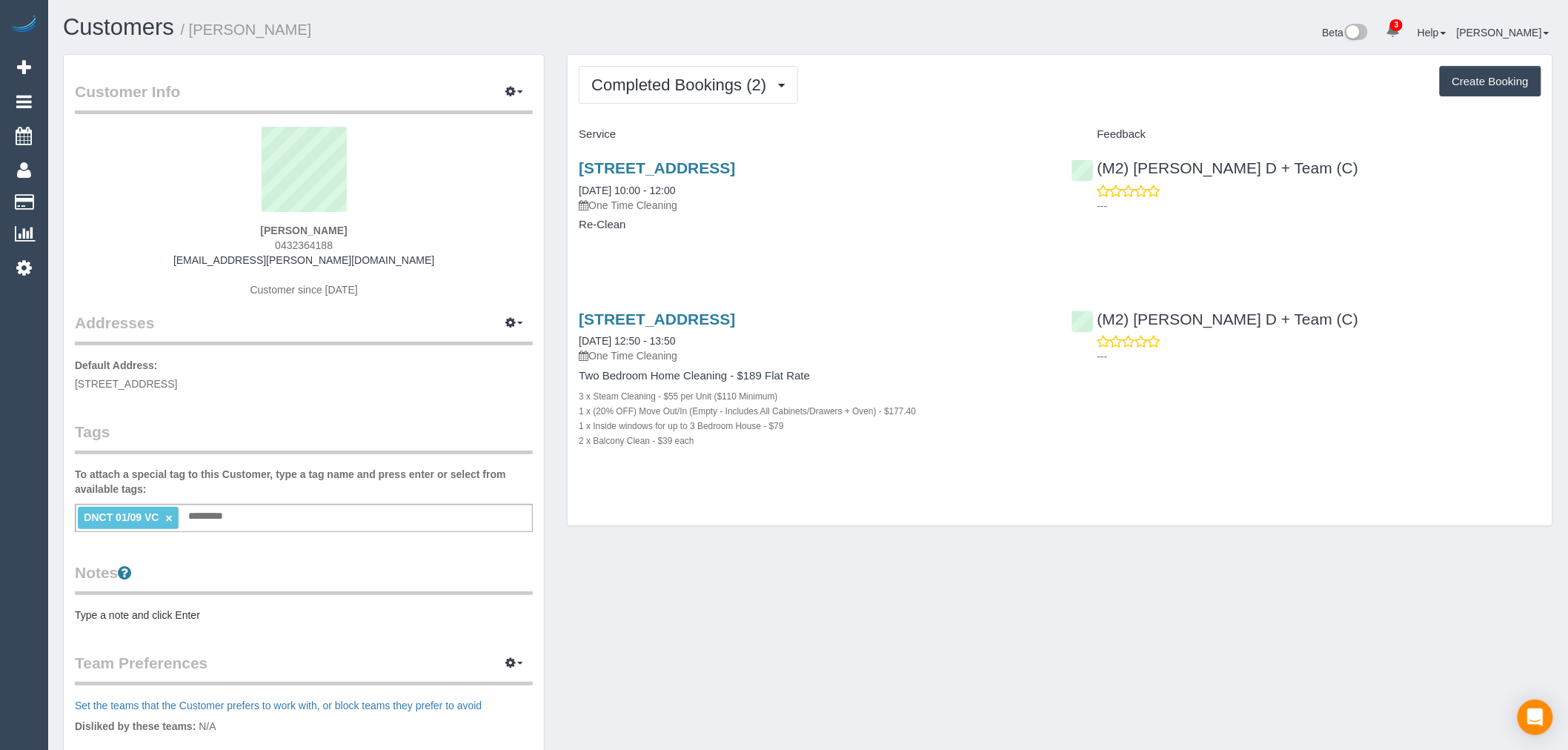
click at [1493, 92] on button "Create Booking" at bounding box center [1491, 82] width 102 height 32
select select "VIC"
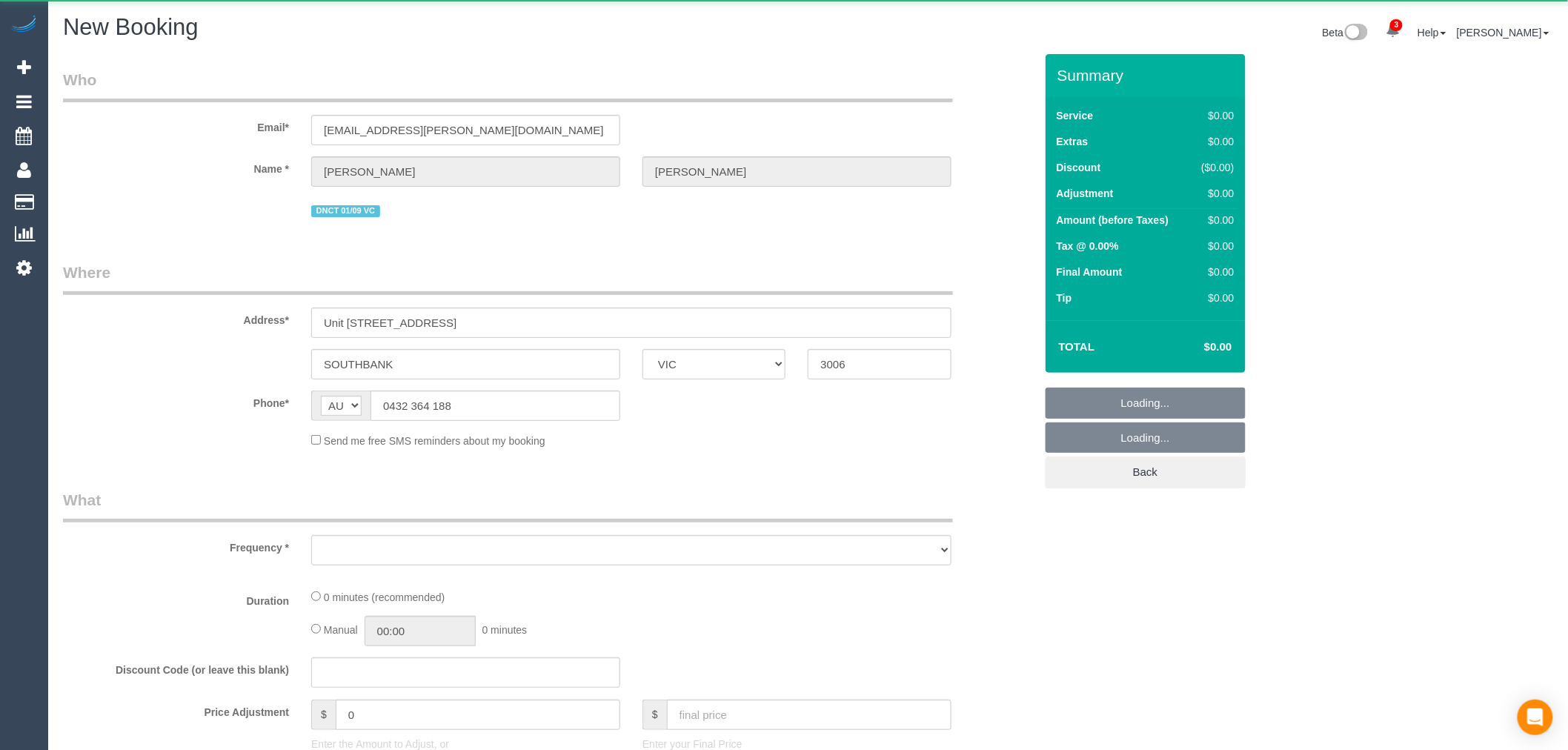
select select "string:AU"
select select "object:912"
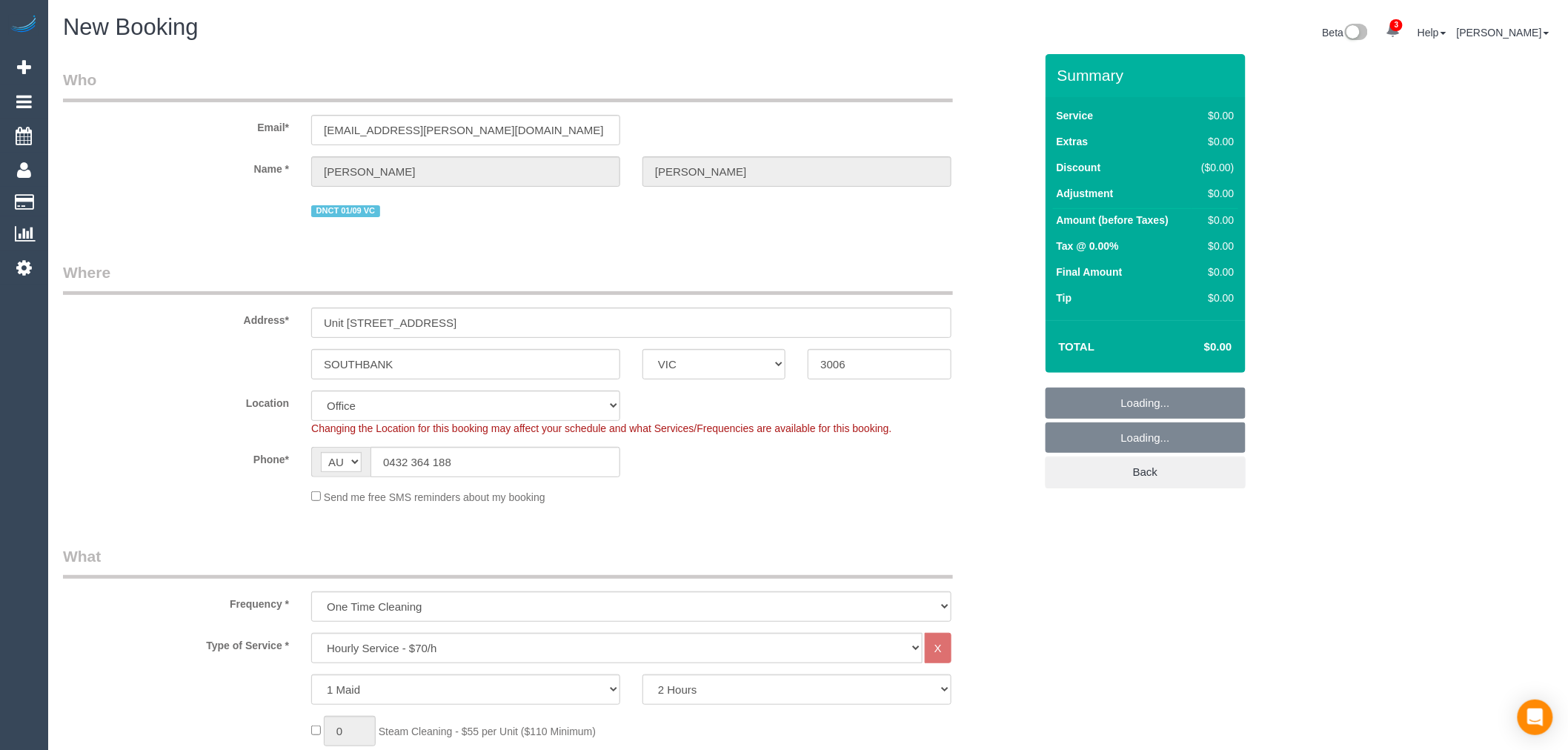
select select "string:stripe-pm_1RtS0d2GScqysDRVnZFQk5O5"
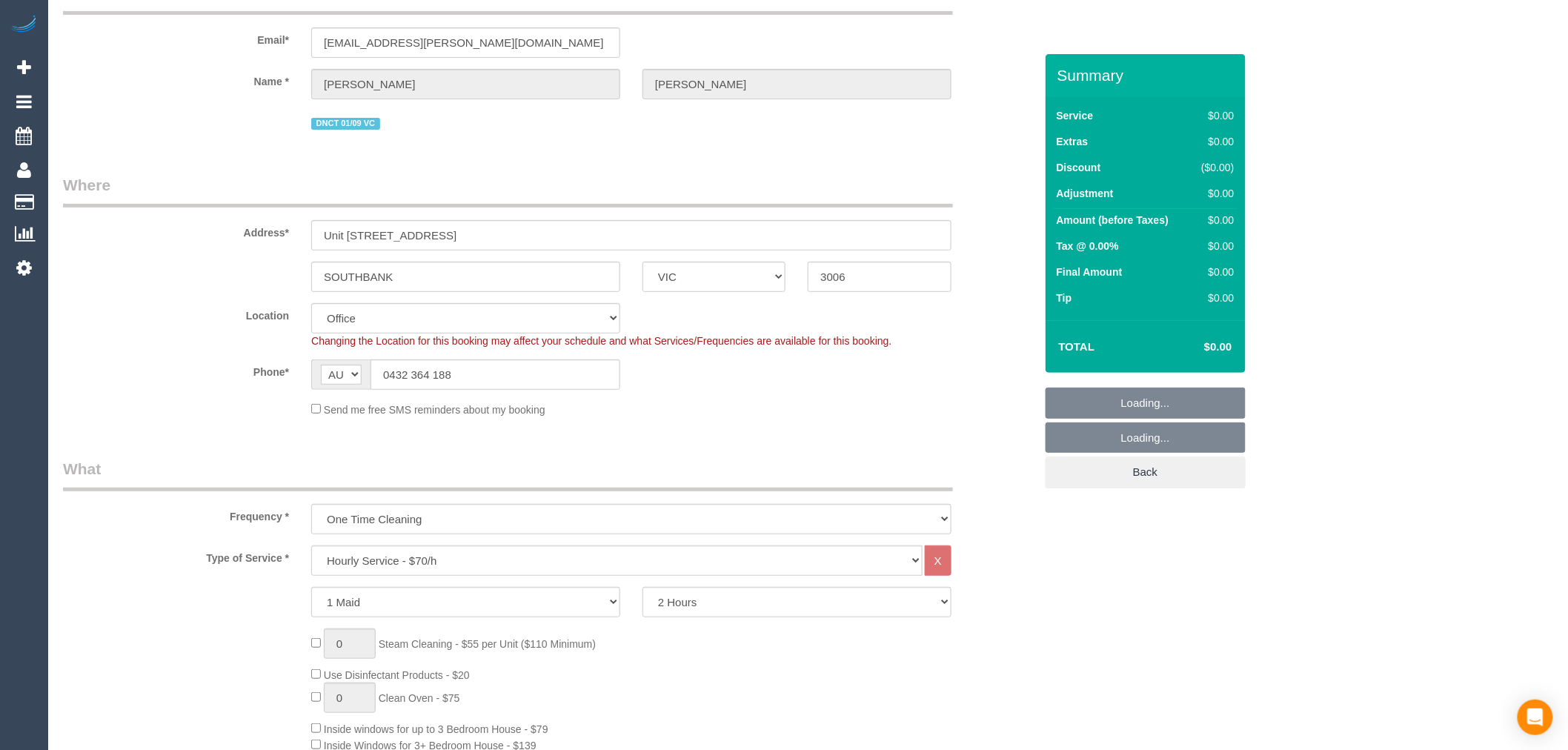
scroll to position [165, 0]
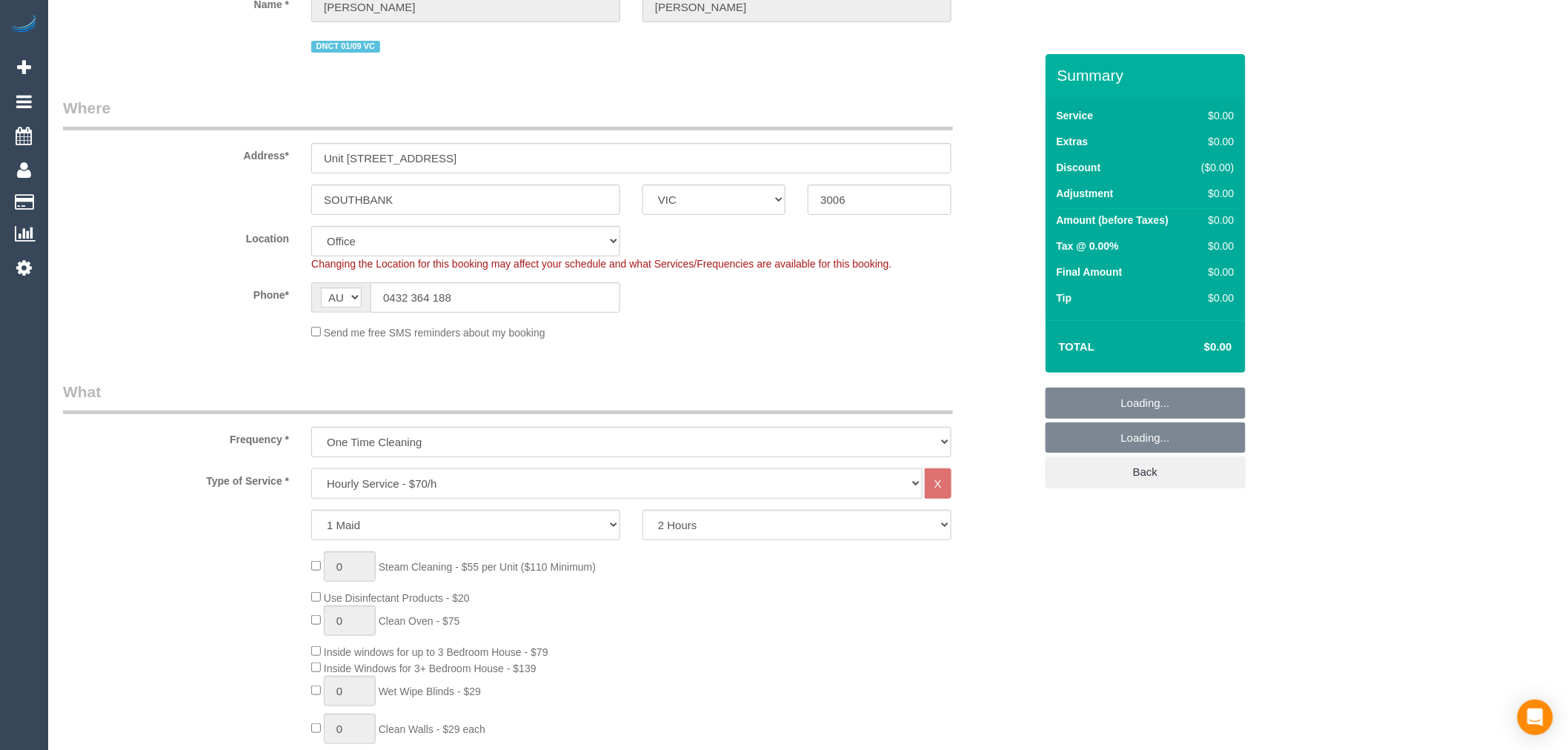
click at [461, 489] on select "Hourly Service - $70/h Hourly Service - $65/h Hourly Service - $60/h Hourly Ser…" at bounding box center [617, 483] width 611 height 31
select select "object:2404"
select select "54"
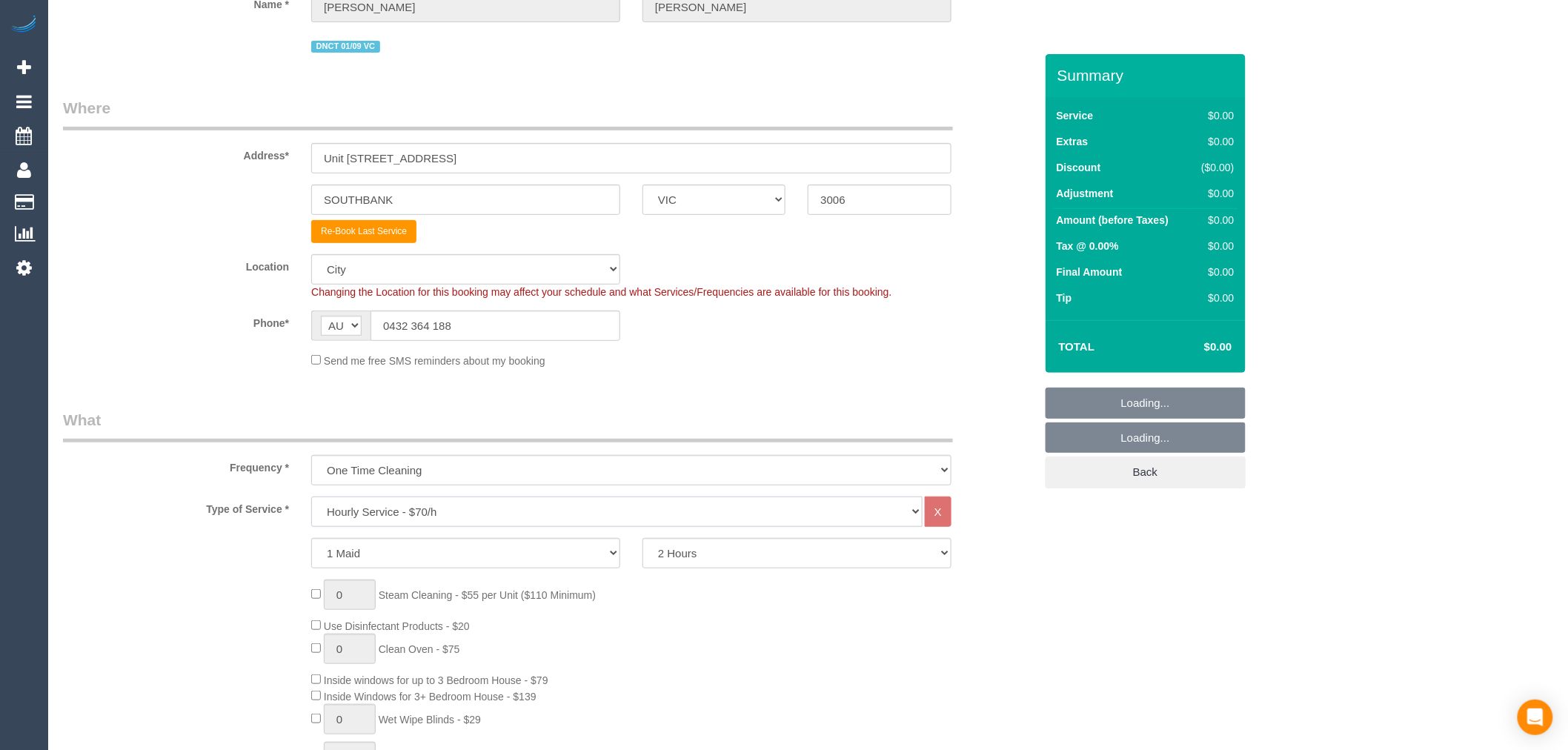
select select "object:2414"
click at [311, 499] on select "Hourly Service - $70/h Hourly Service - $65/h Hourly Service - $60/h Hourly Ser…" at bounding box center [617, 512] width 611 height 31
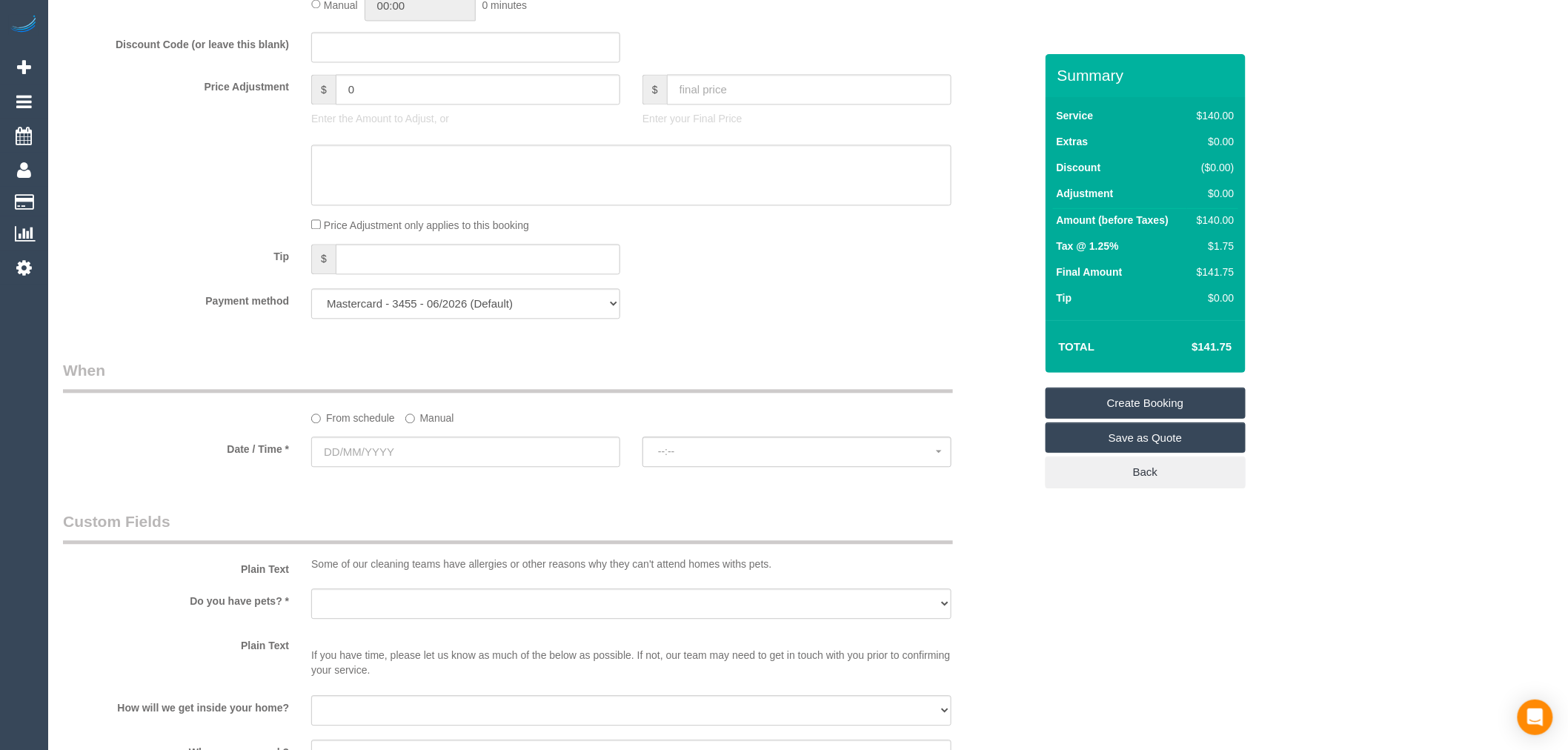
scroll to position [1235, 0]
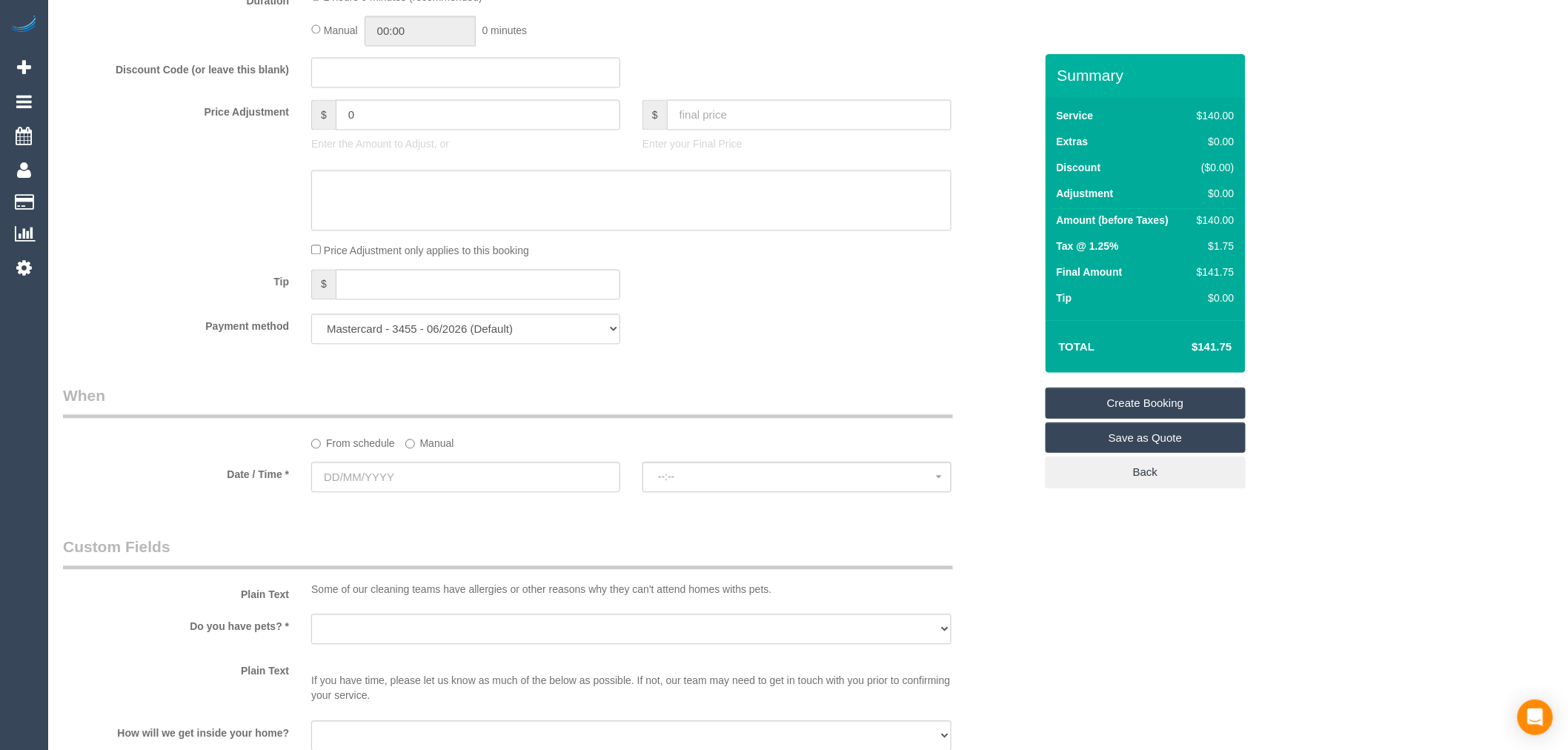
click at [453, 447] on label "Manual" at bounding box center [430, 440] width 49 height 20
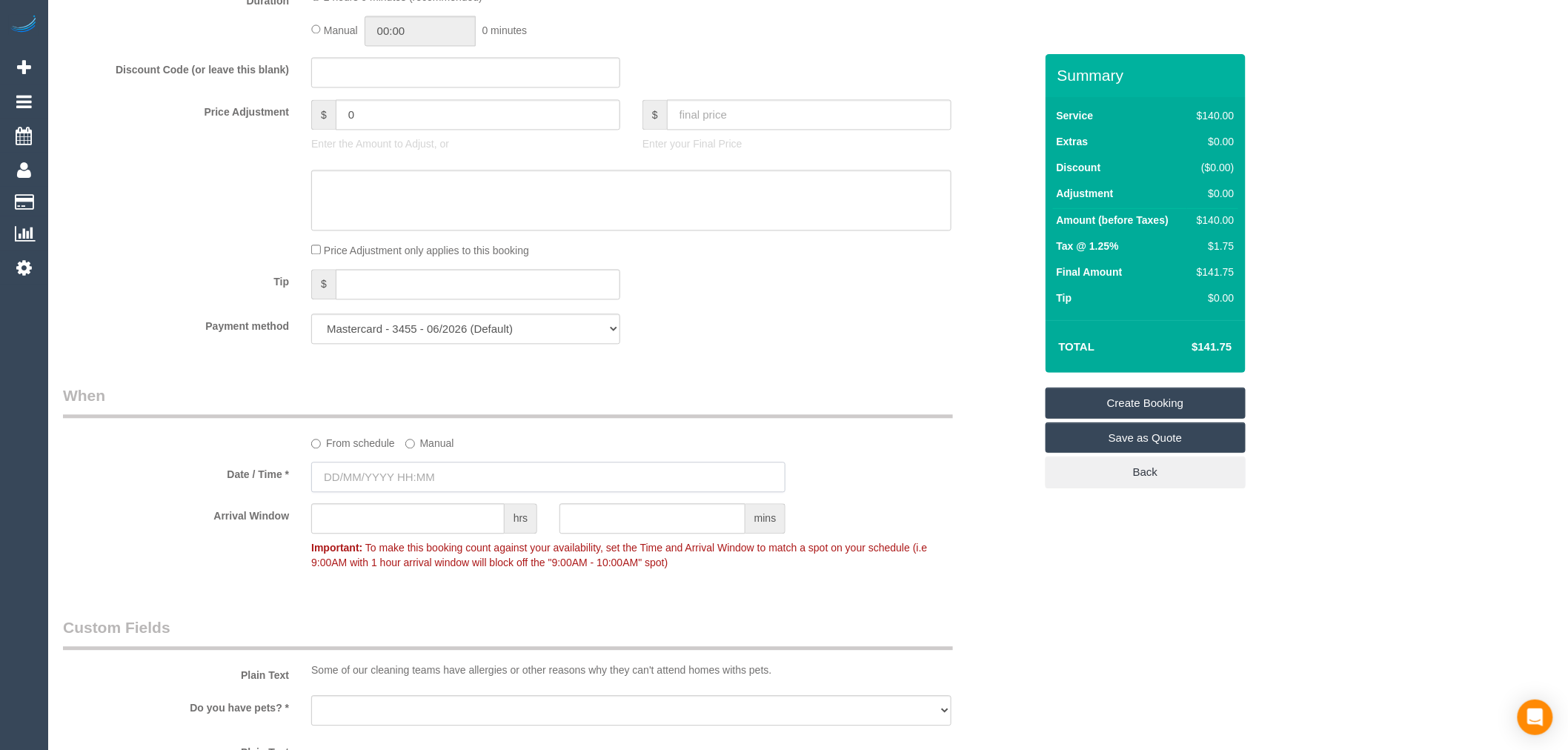
click at [427, 482] on input "text" at bounding box center [548, 477] width 474 height 31
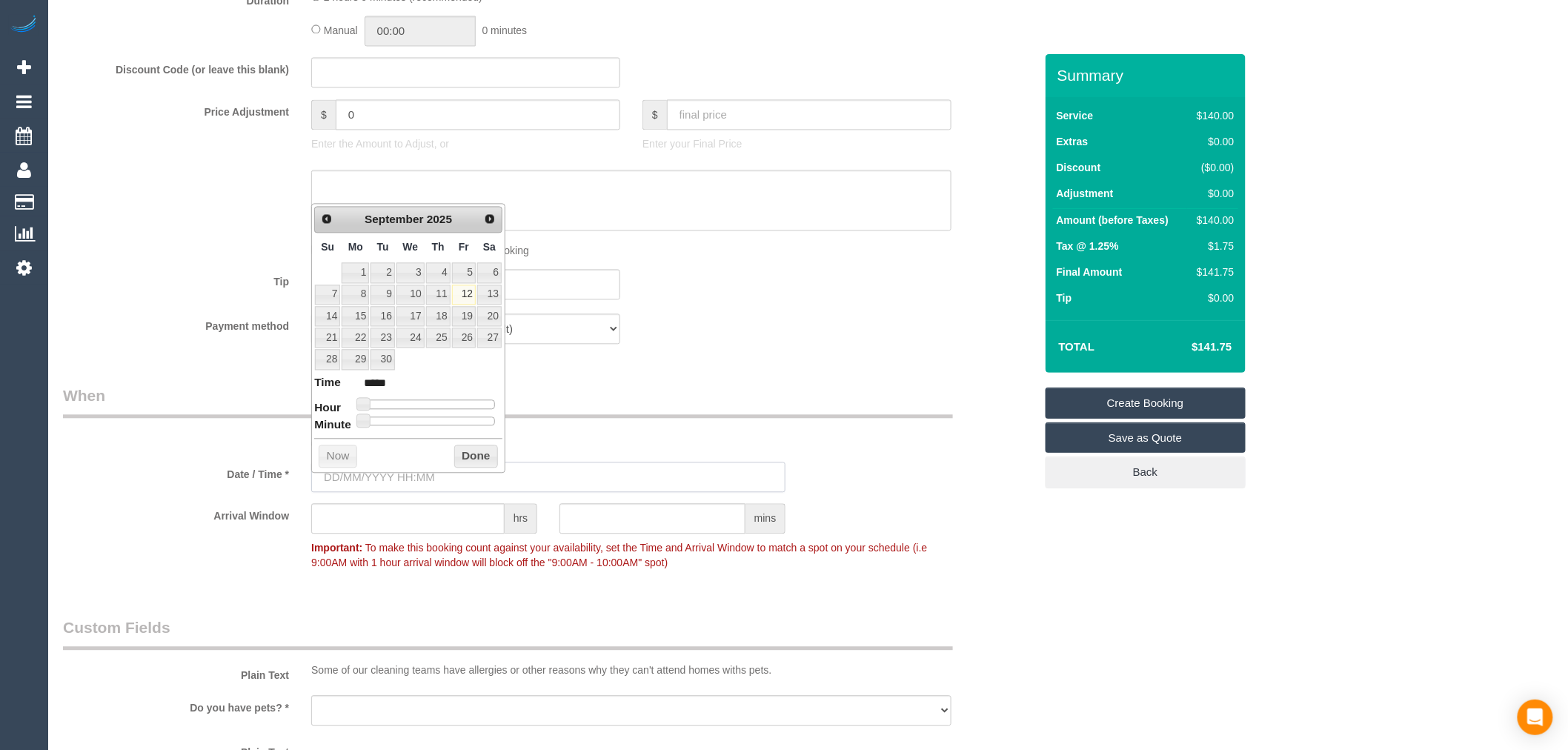
type input "12/09/2025 08:00"
click at [477, 454] on button "Done" at bounding box center [476, 456] width 44 height 23
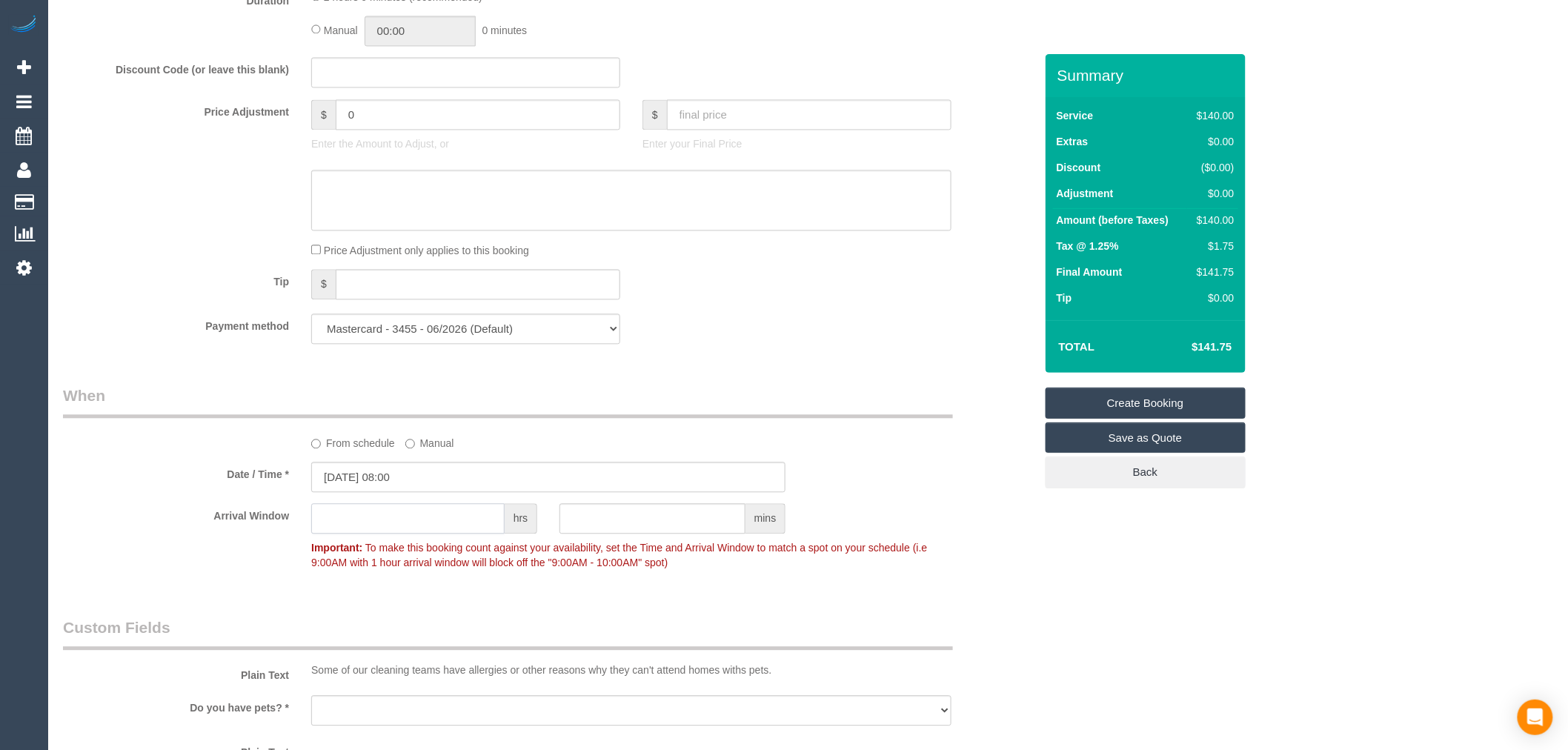
click at [452, 532] on input "text" at bounding box center [407, 519] width 193 height 31
type input "1"
click at [172, 611] on div "Who Email* np.damaso@gmail.com Name * Nicole Damaso DNCT 01/09 VC Where Address…" at bounding box center [549, 171] width 994 height 2704
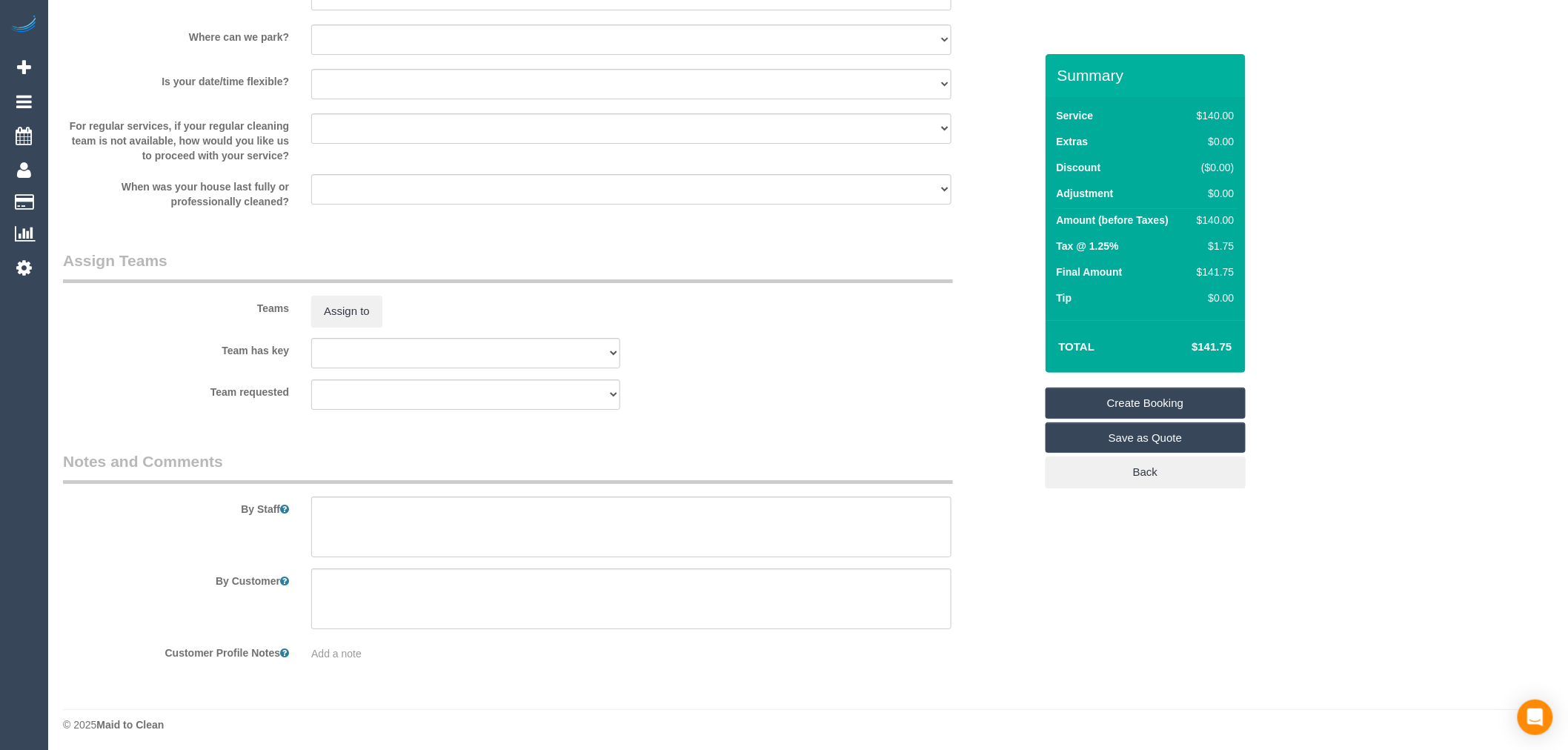
scroll to position [2058, 0]
click at [397, 527] on textarea at bounding box center [631, 525] width 640 height 61
click at [510, 531] on textarea at bounding box center [631, 525] width 640 height 61
click at [329, 533] on textarea at bounding box center [631, 525] width 640 height 61
paste textarea "Re-clean tasks: Estimated time: Access information: Name of person managing com…"
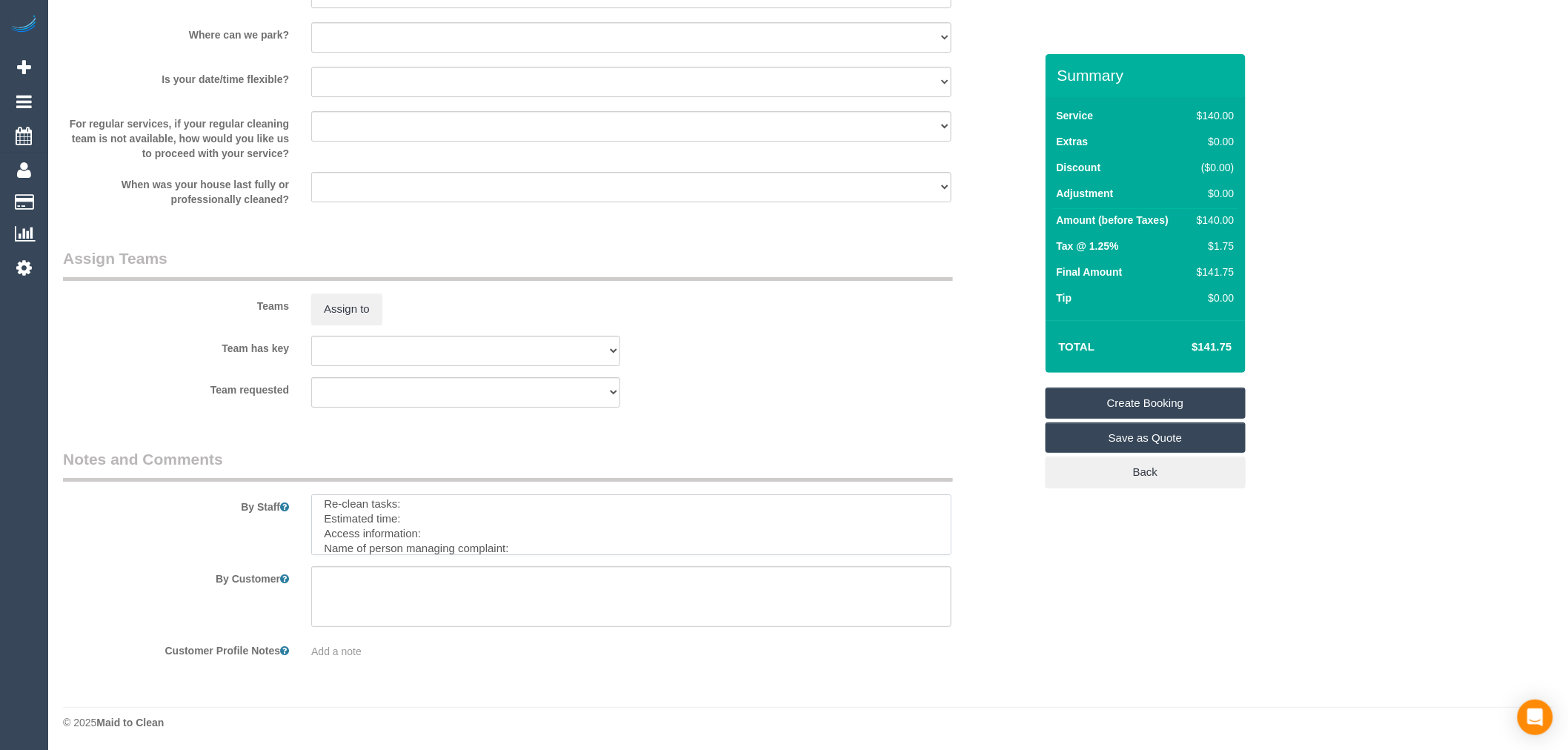
scroll to position [0, 0]
click at [474, 534] on textarea at bounding box center [631, 525] width 640 height 61
paste textarea "Wiping bathroom walls Wiping powder room walls Wiping entry hallway walls Clean…"
click at [322, 547] on textarea at bounding box center [631, 525] width 640 height 61
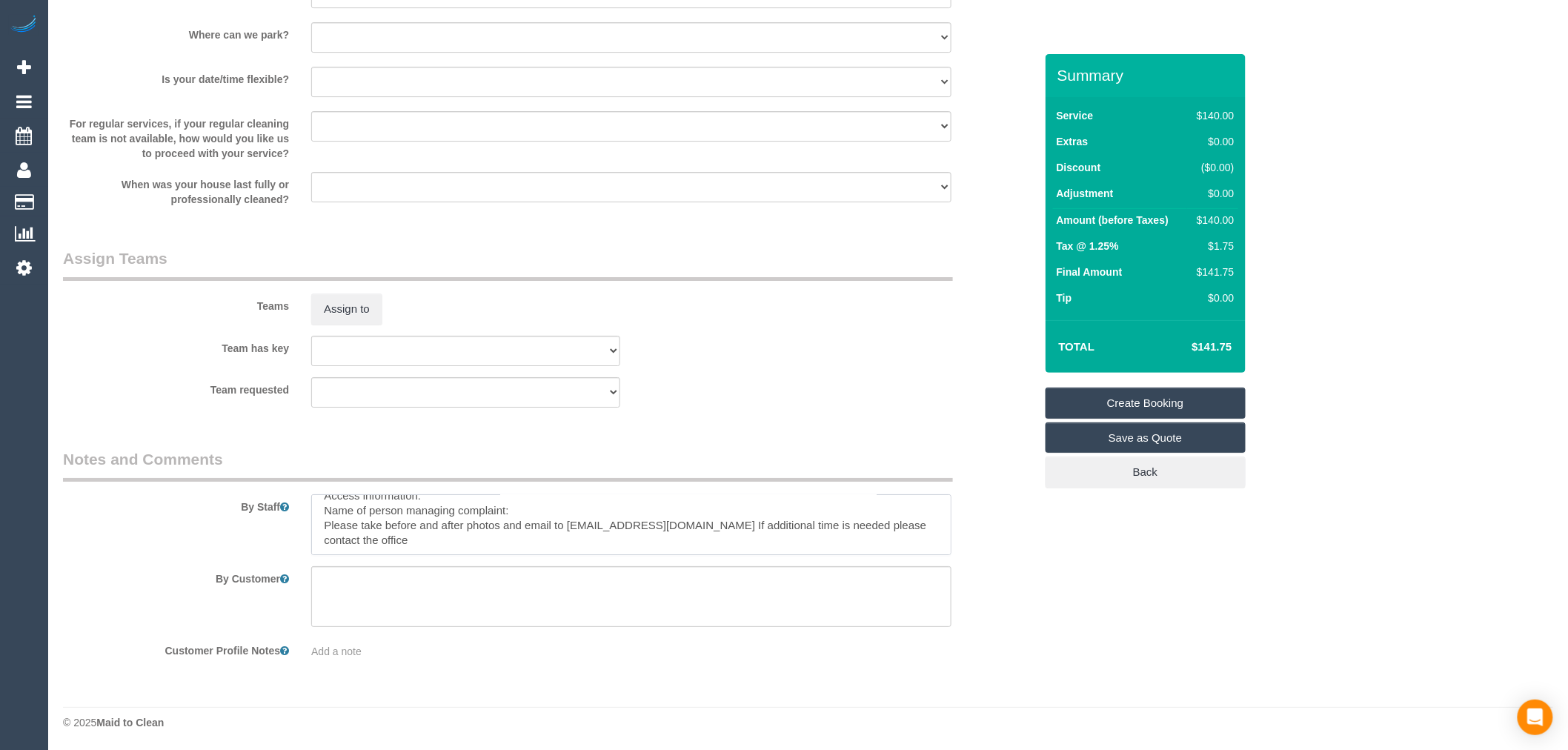
click at [406, 529] on textarea at bounding box center [631, 525] width 640 height 61
click at [779, 536] on textarea at bounding box center [631, 525] width 640 height 61
click at [545, 555] on textarea at bounding box center [631, 525] width 640 height 61
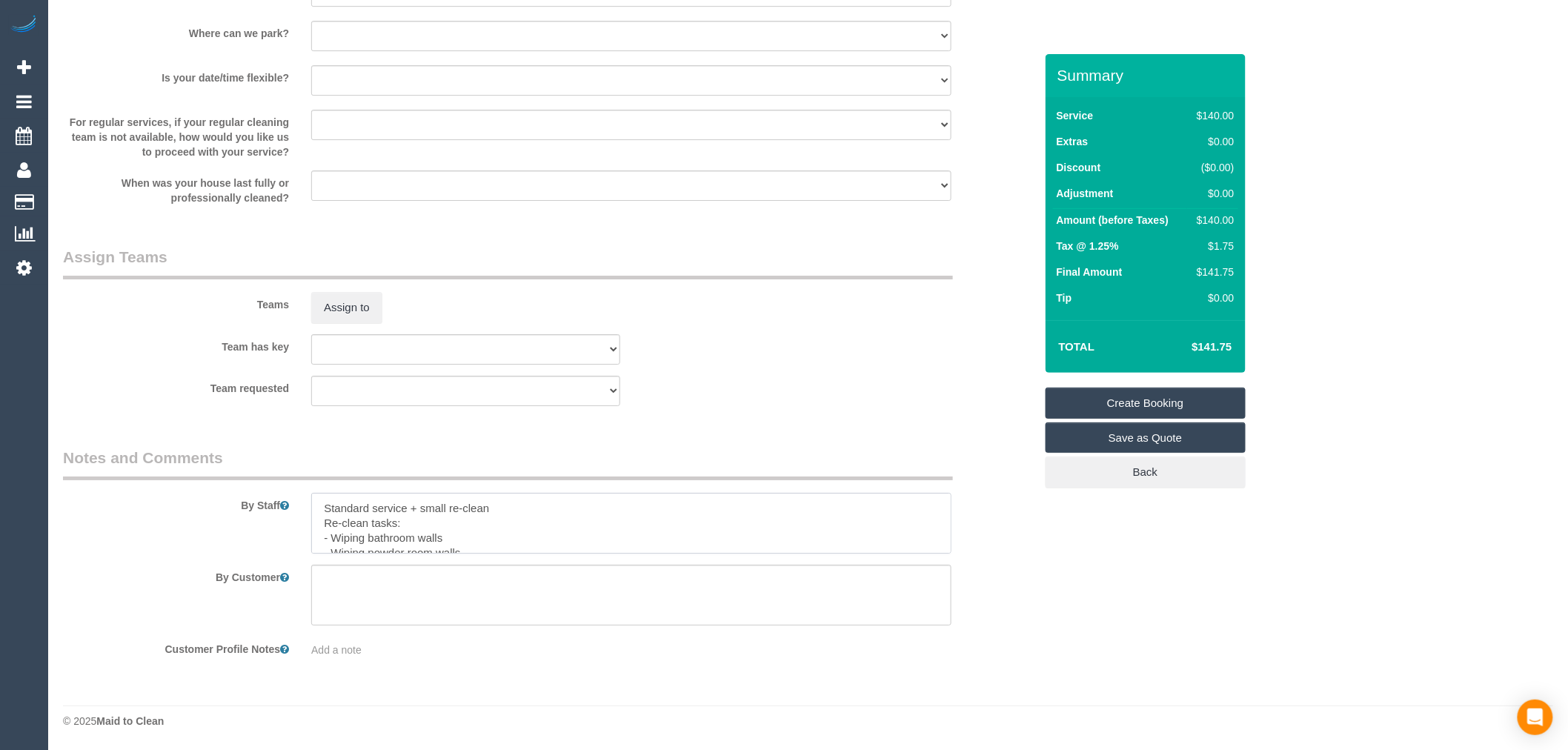
type textarea "Standard service + small re-clean Re-clean tasks: - Wiping bathroom walls - Wip…"
click at [672, 316] on div "Teams Assign to" at bounding box center [549, 284] width 994 height 77
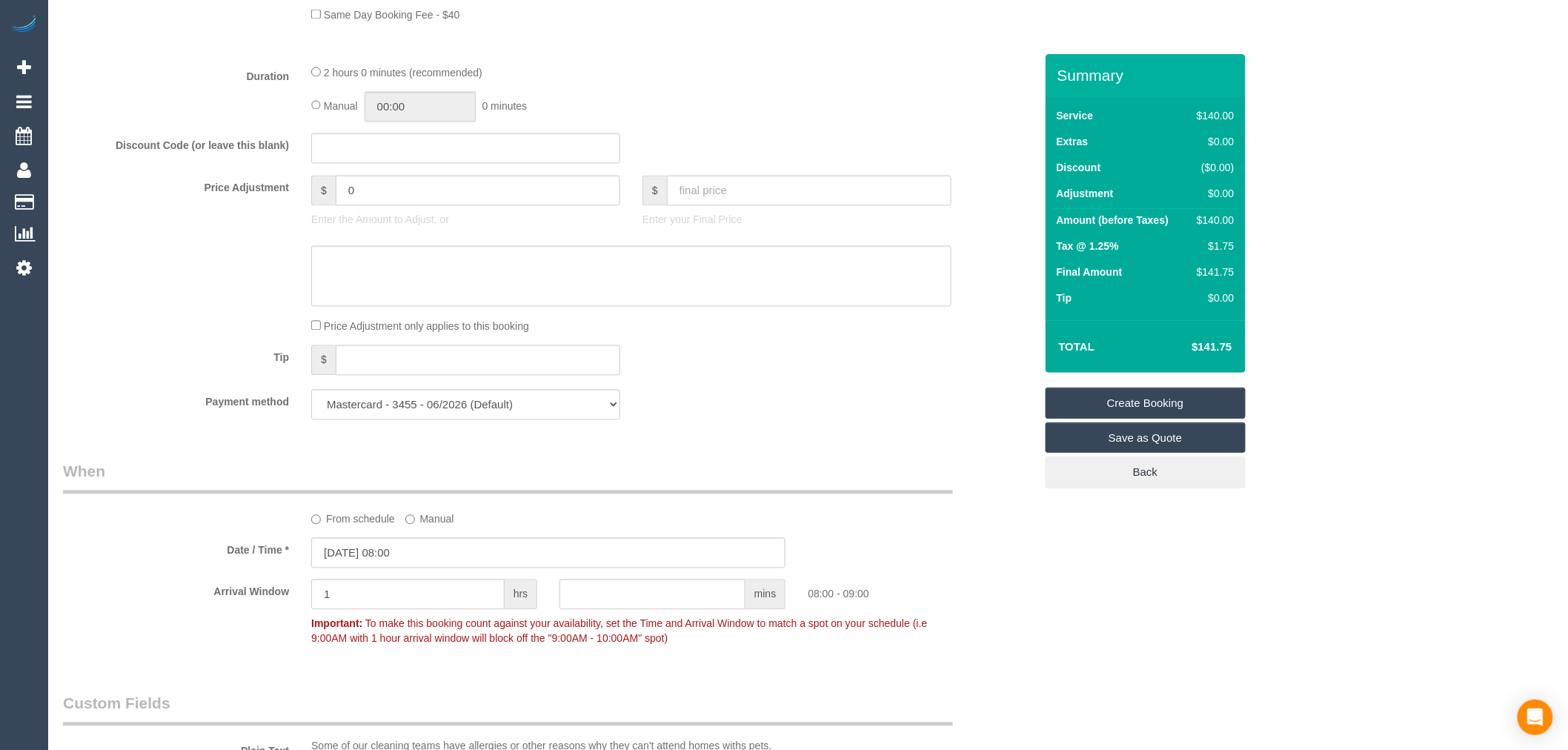
scroll to position [1412, 0]
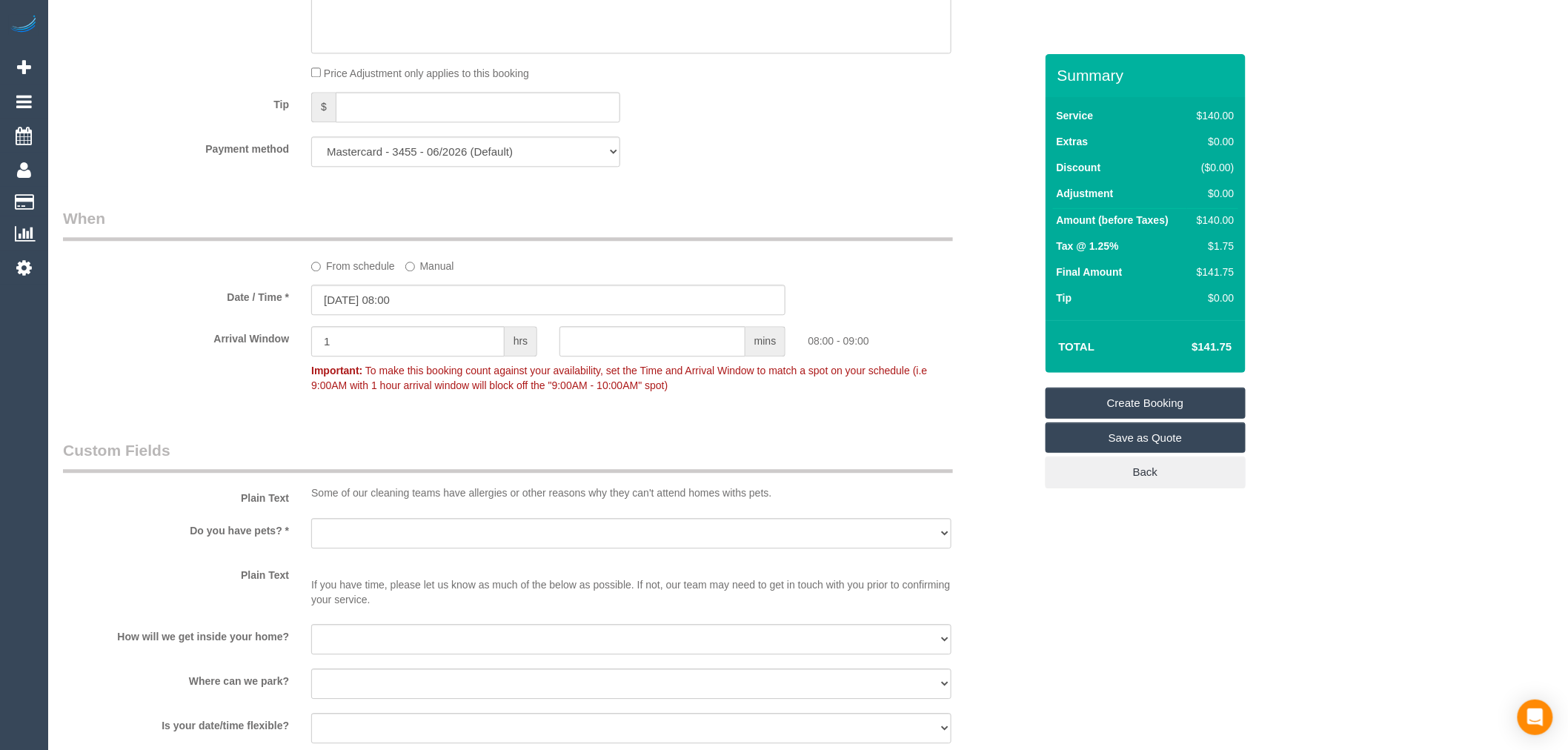
click at [1073, 398] on link "Create Booking" at bounding box center [1146, 403] width 200 height 32
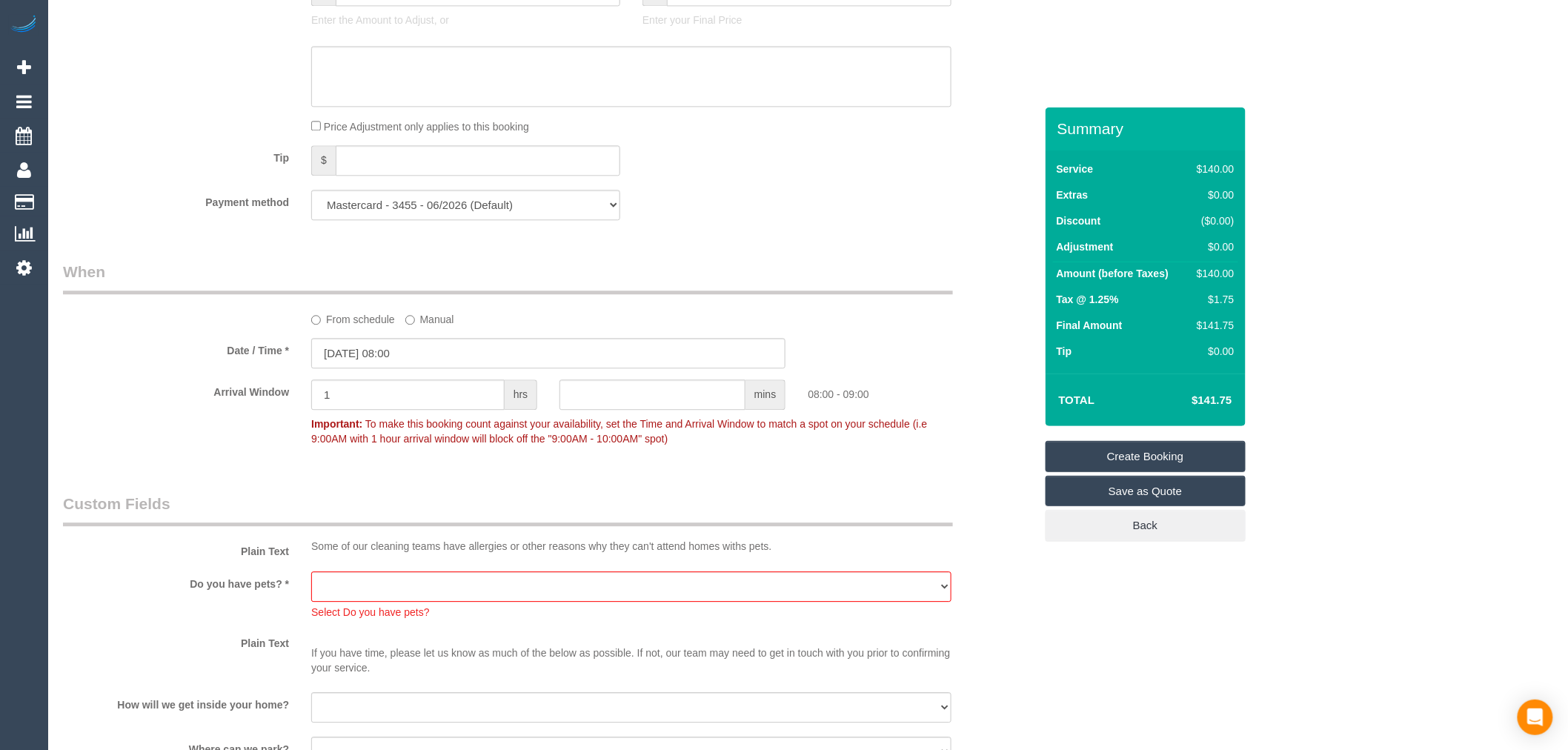
scroll to position [1917, 0]
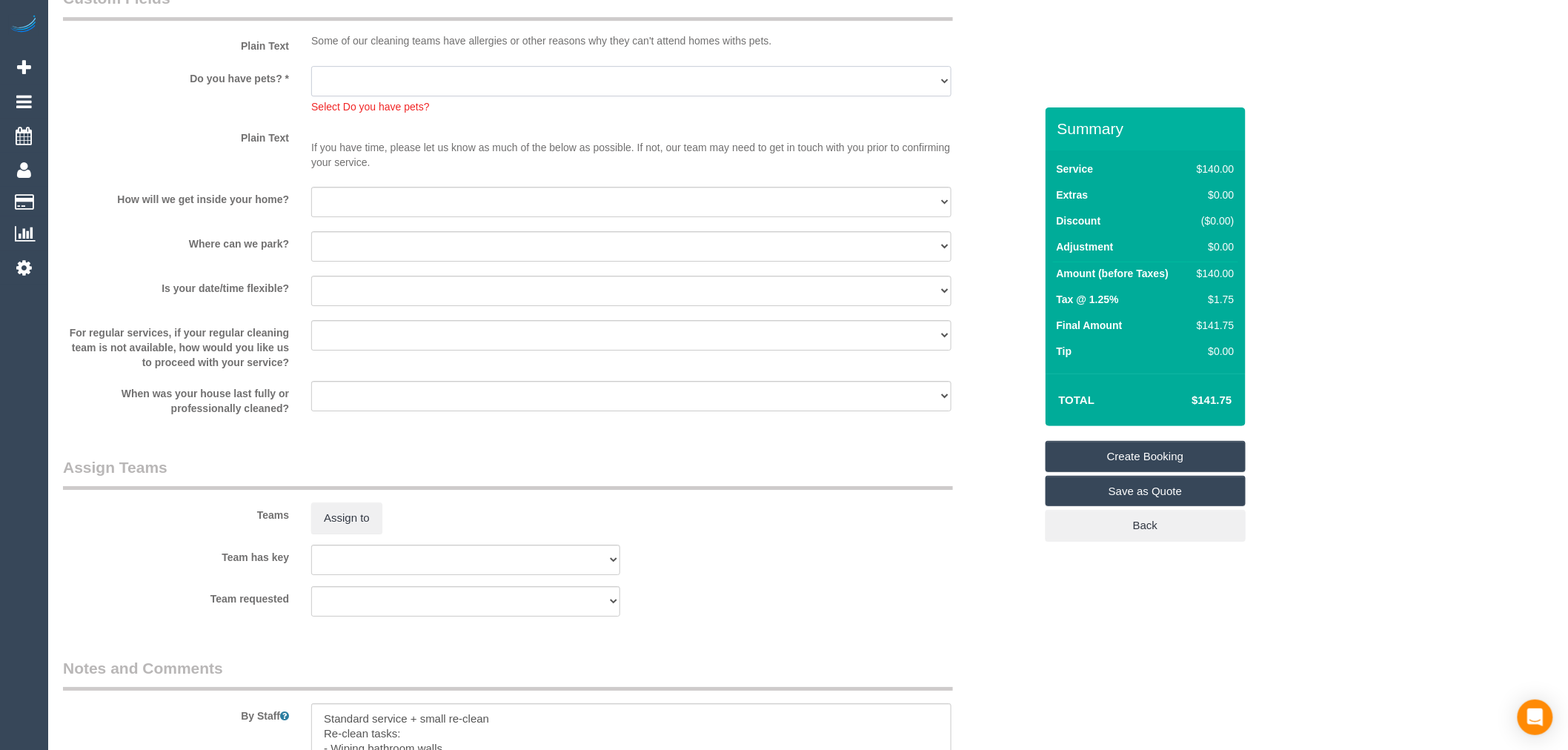
click at [493, 93] on select "Yes - Cats Yes - Dogs No pets Yes - Dogs and Cats Yes - Other" at bounding box center [631, 82] width 640 height 31
select select "number:28"
click at [311, 77] on select "Yes - Cats Yes - Dogs No pets Yes - Dogs and Cats Yes - Other" at bounding box center [631, 82] width 640 height 31
click at [411, 212] on select "I will be home Key will be left (please provide details below) Lock box/Access …" at bounding box center [631, 202] width 640 height 31
click at [241, 220] on div "How will we get inside your home? I will be home Key will be left (please provi…" at bounding box center [549, 203] width 994 height 33
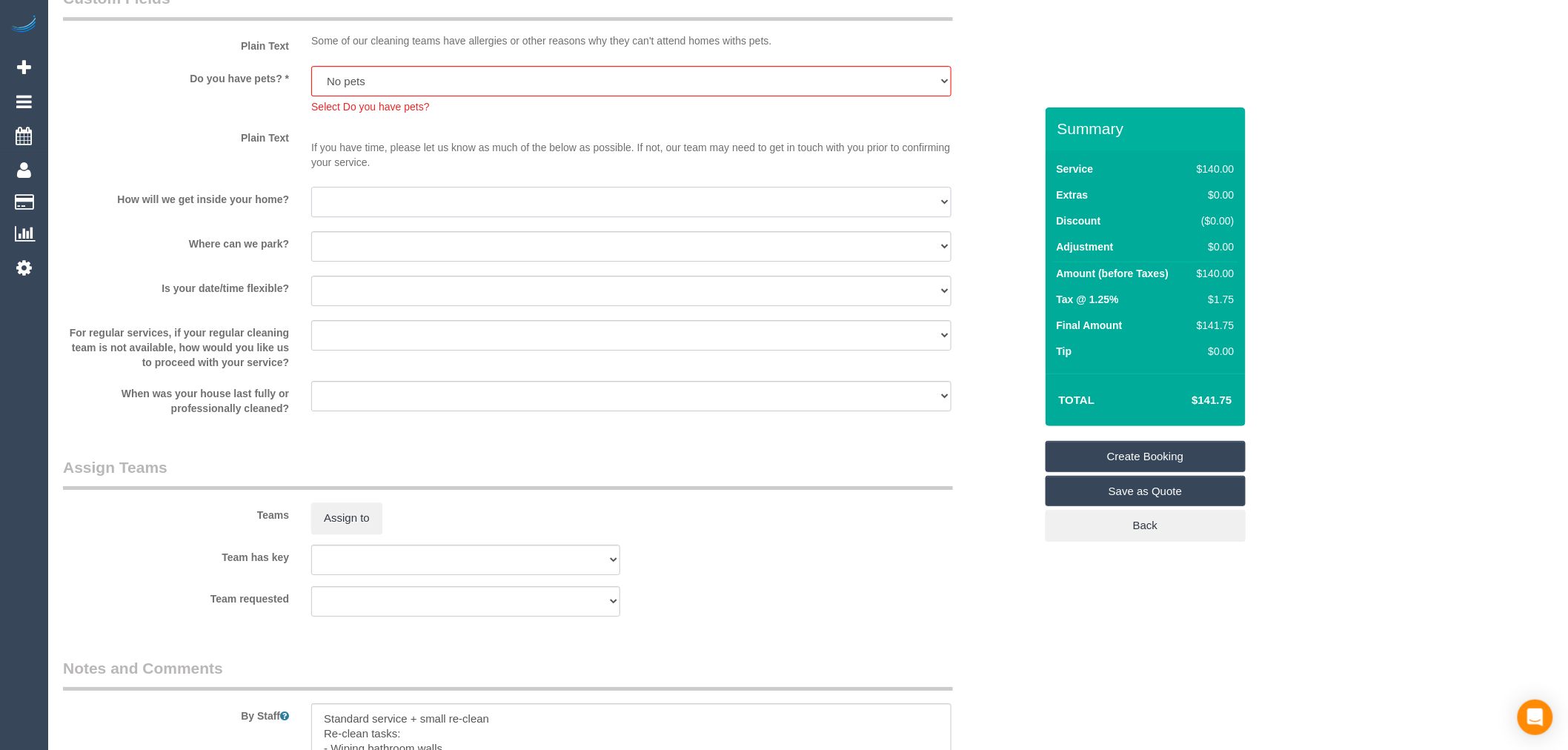
drag, startPoint x: 386, startPoint y: 200, endPoint x: 394, endPoint y: 227, distance: 28.2
click at [386, 200] on select "I will be home Key will be left (please provide details below) Lock box/Access …" at bounding box center [631, 202] width 640 height 31
select select "number:17"
click at [311, 199] on select "I will be home Key will be left (please provide details below) Lock box/Access …" at bounding box center [631, 202] width 640 height 31
click at [215, 309] on div "Is your date/time flexible? Yes - date and time Yes - date but not time Yes - t…" at bounding box center [549, 292] width 994 height 33
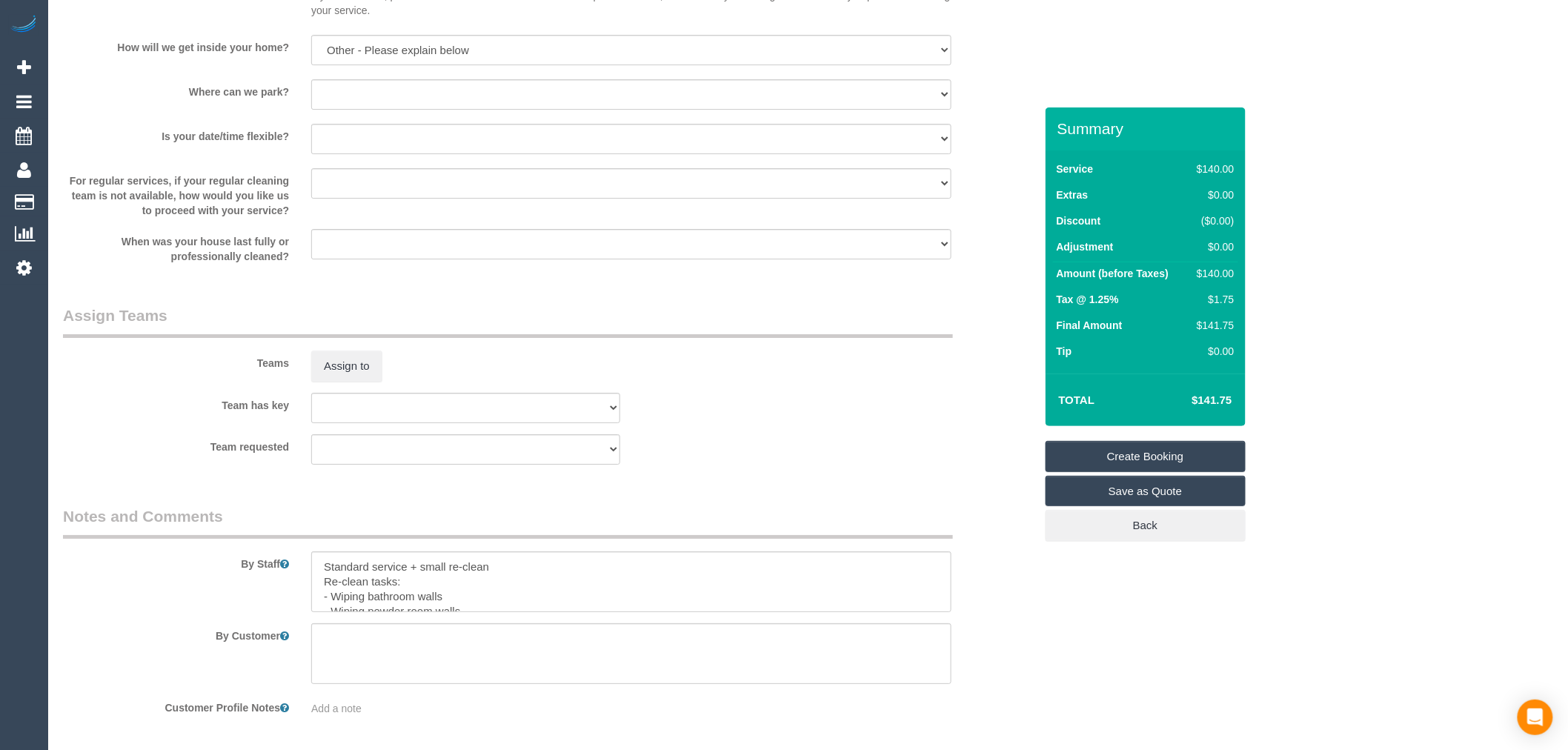
scroll to position [2138, 0]
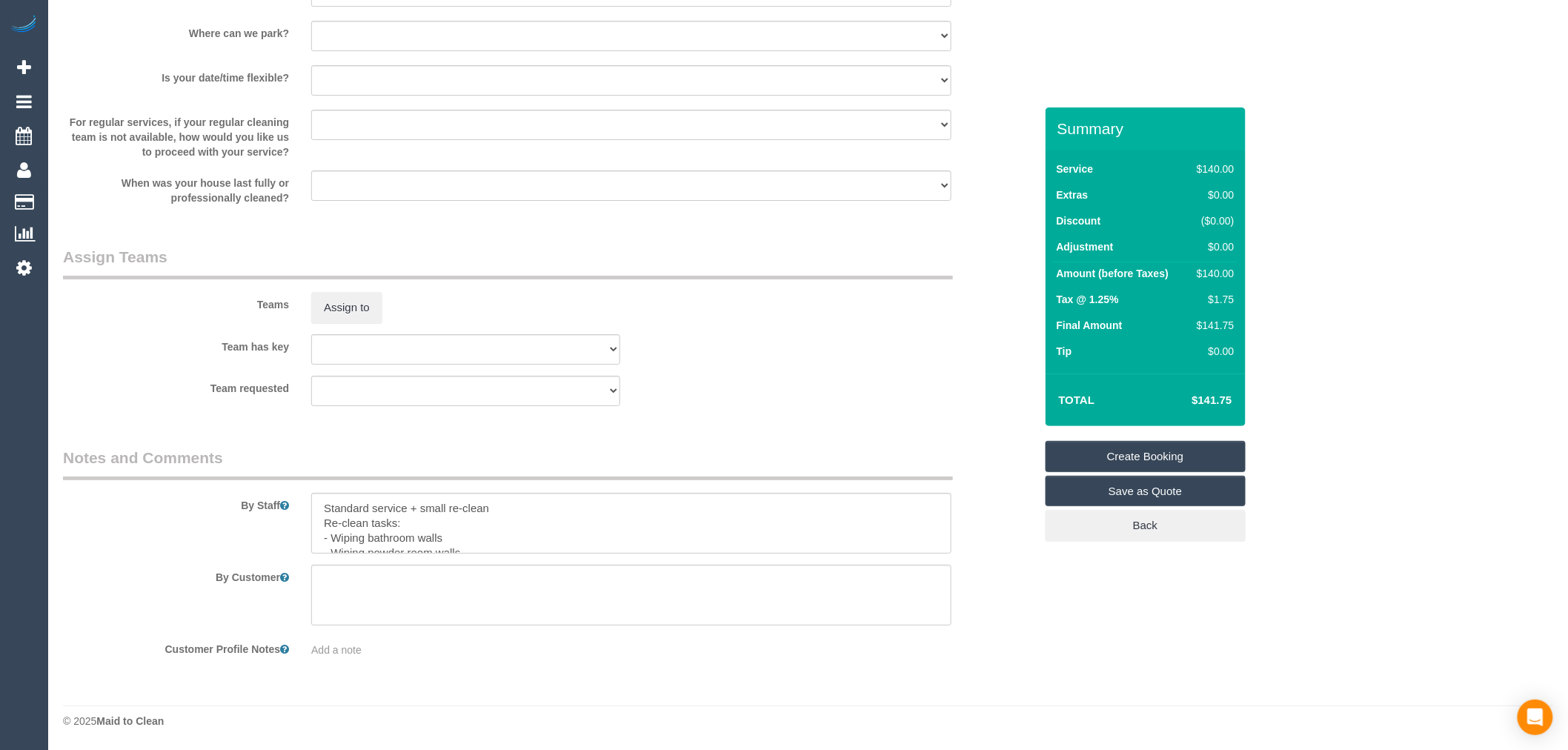
click at [1107, 440] on div "Summary Service $140.00 Extras $0.00 Discount ($0.00) Adjustment $0.00 Amount (…" at bounding box center [1146, 339] width 200 height 464
click at [1122, 456] on link "Create Booking" at bounding box center [1146, 457] width 200 height 32
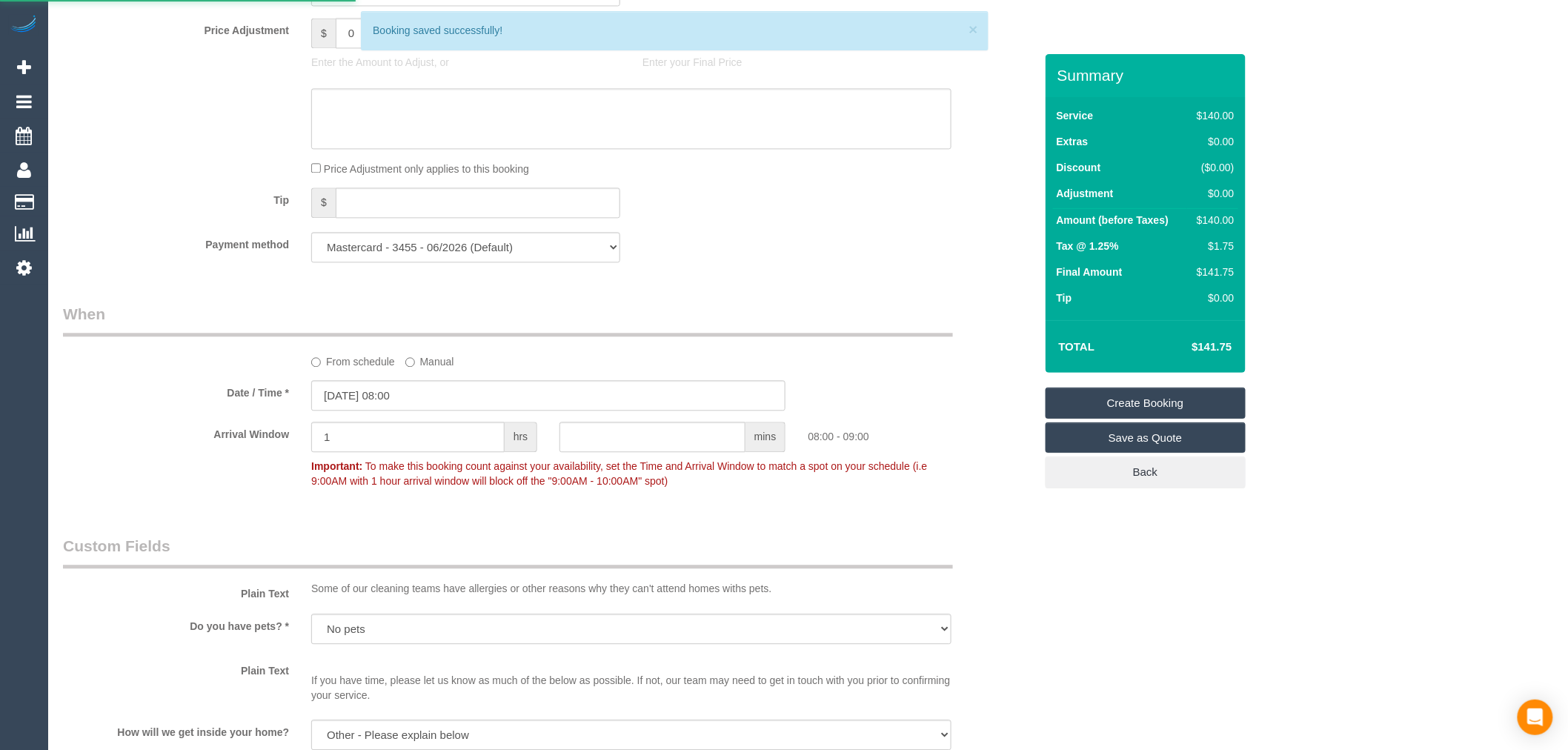
scroll to position [1482, 0]
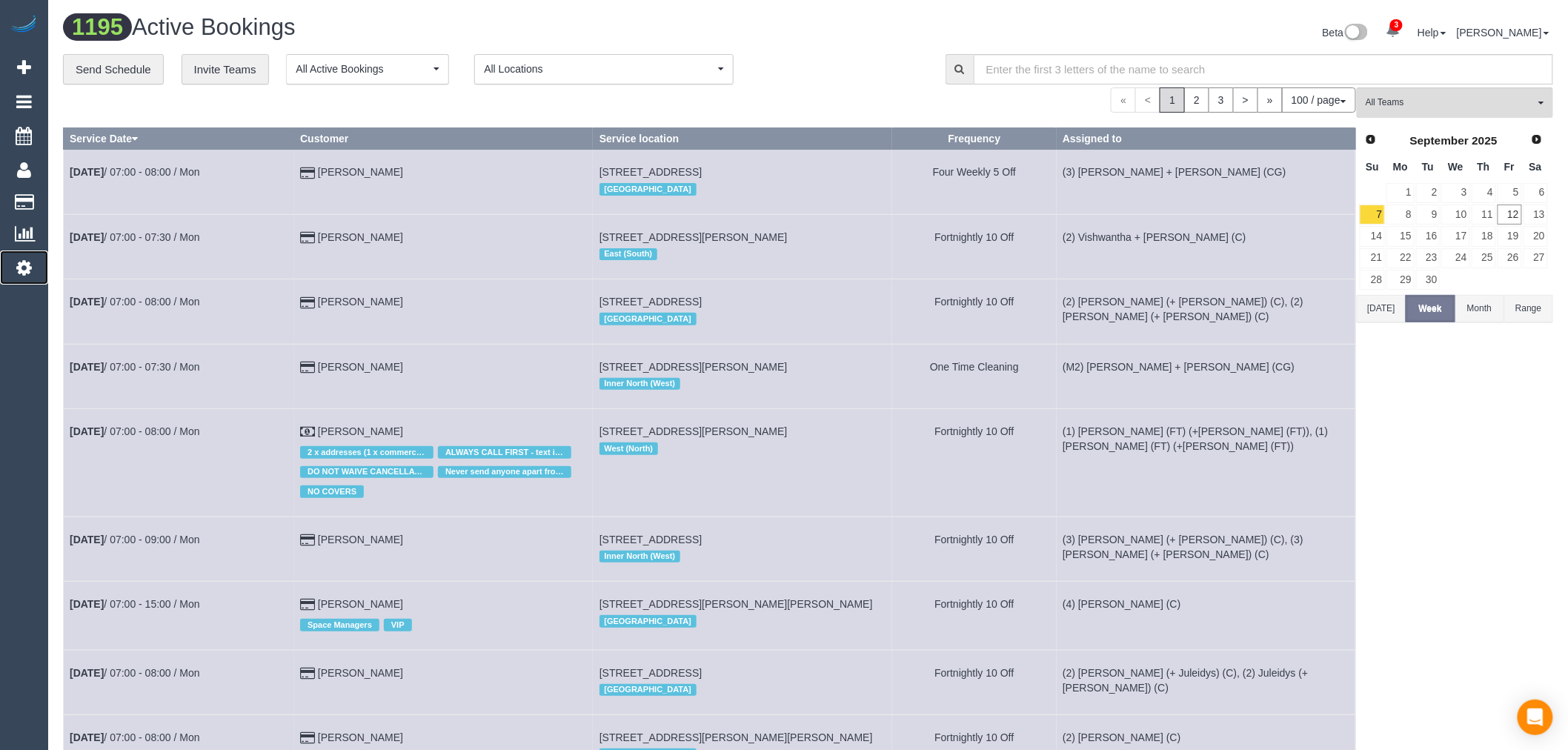
click at [27, 263] on icon at bounding box center [23, 268] width 15 height 18
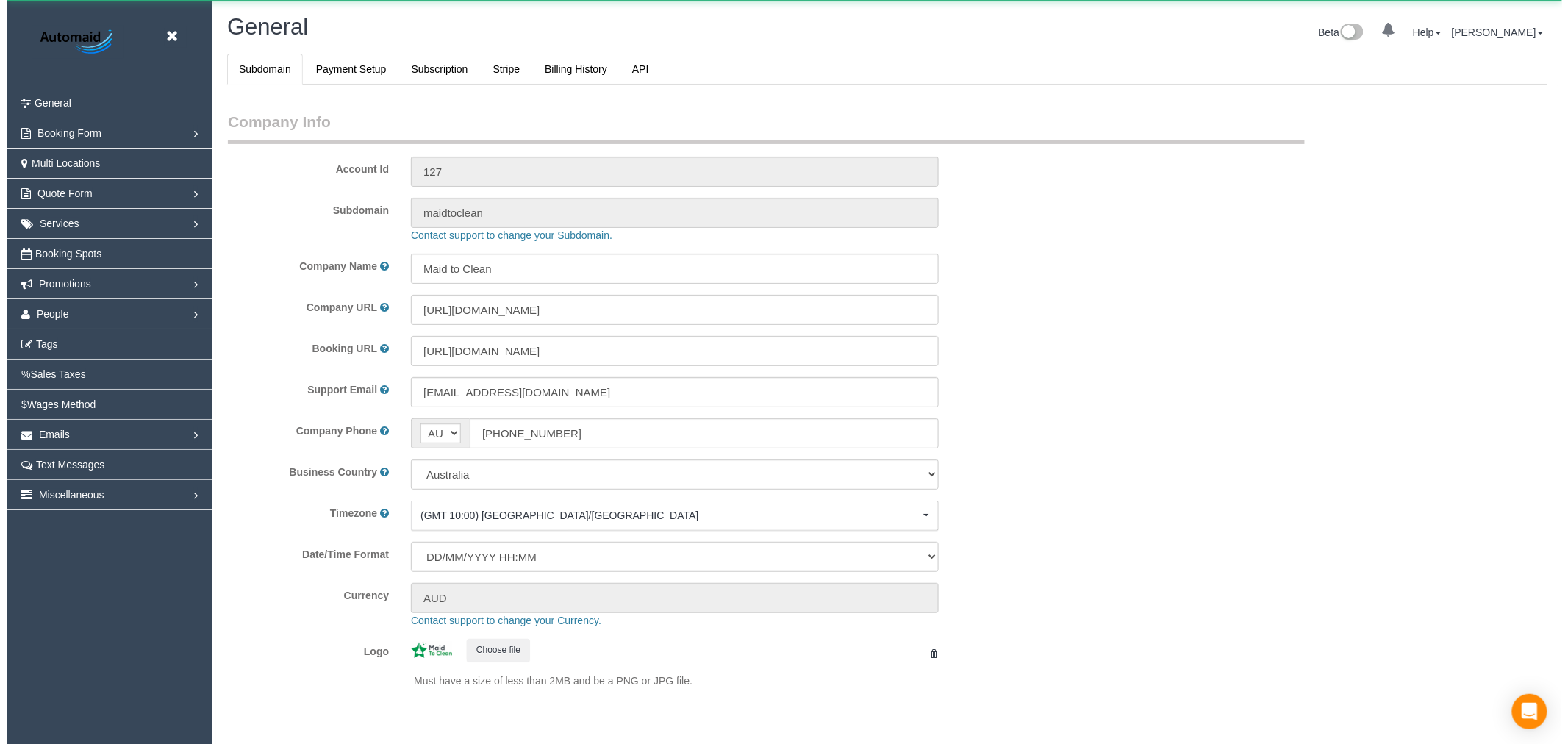
scroll to position [3311, 1555]
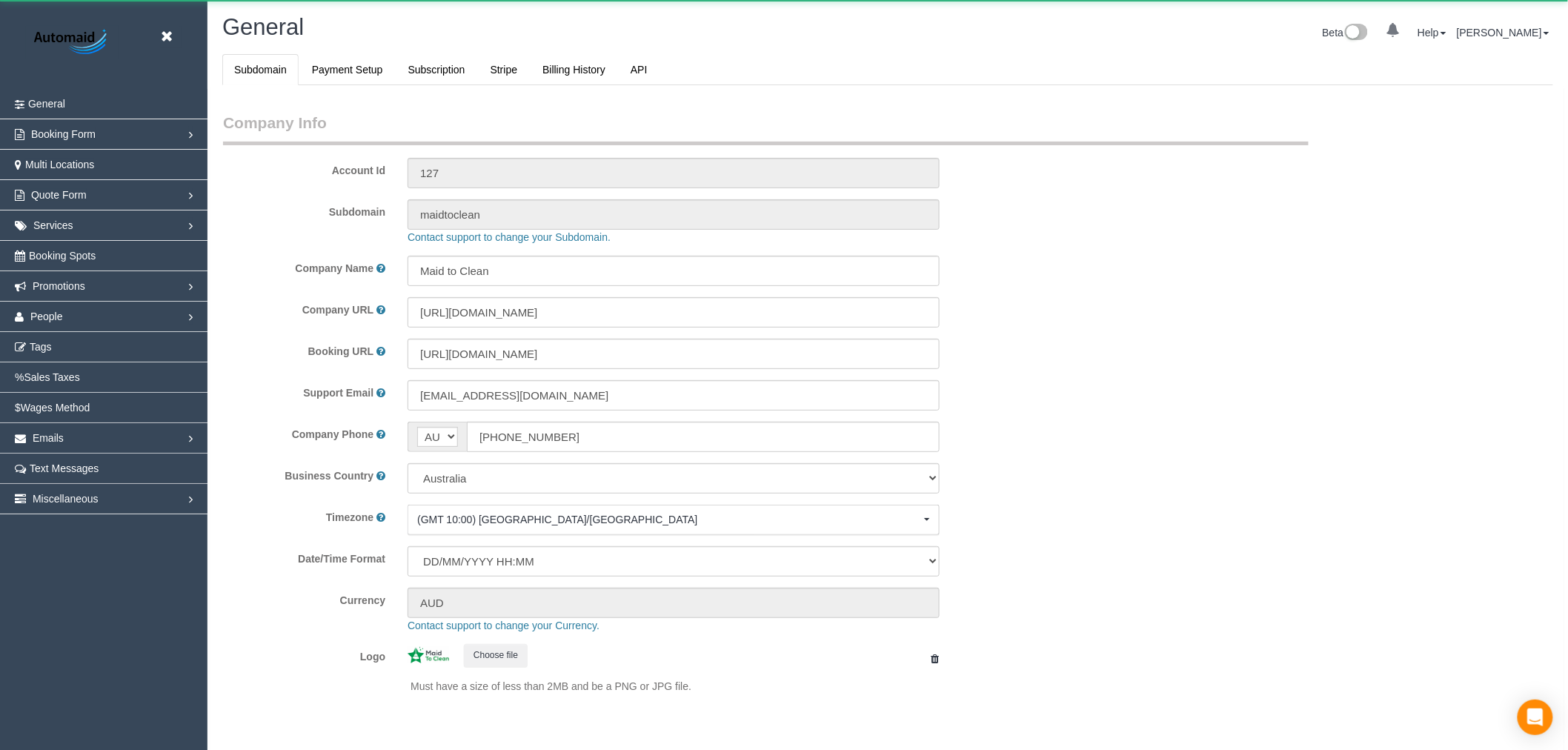
select select "1"
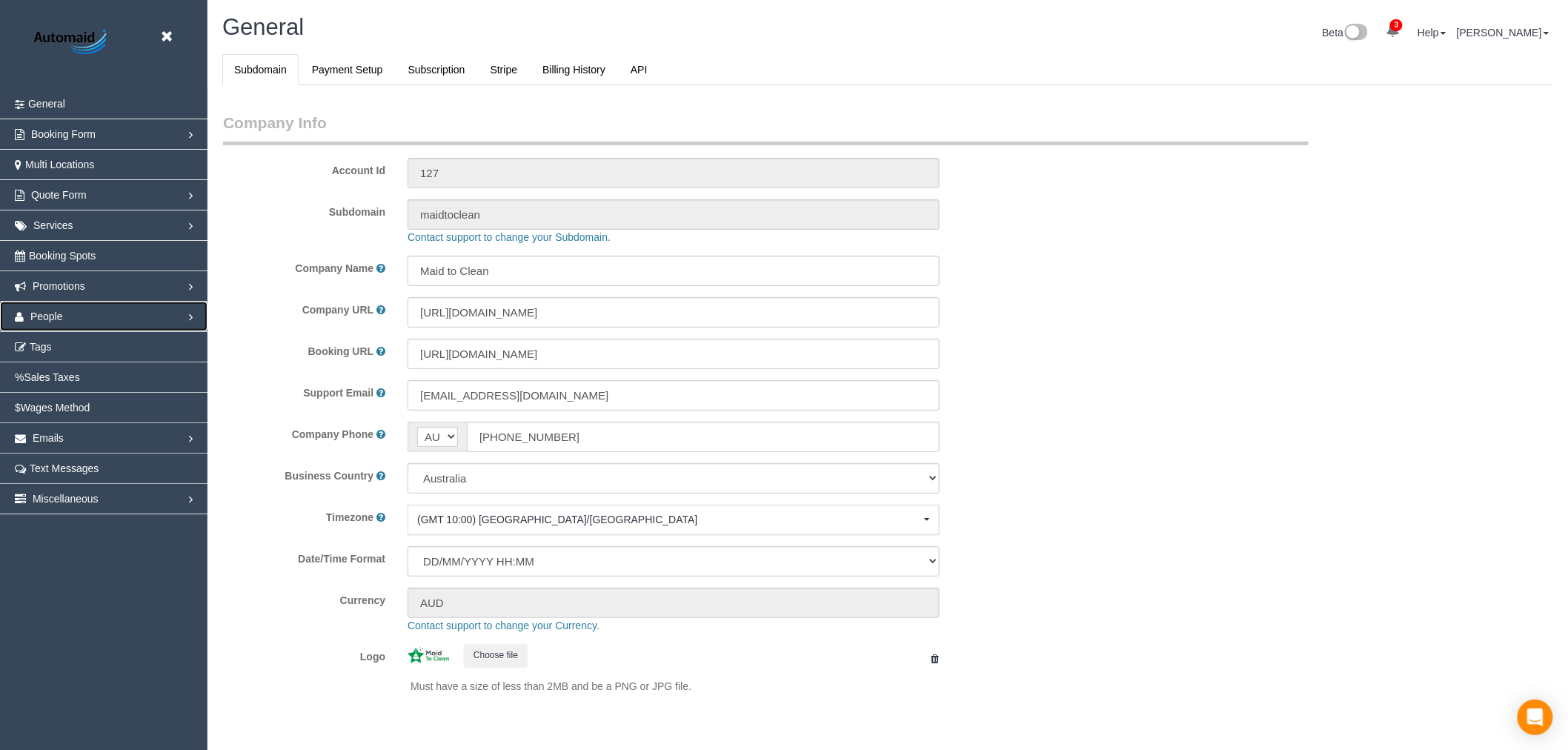
click at [129, 322] on link "People" at bounding box center [103, 316] width 208 height 30
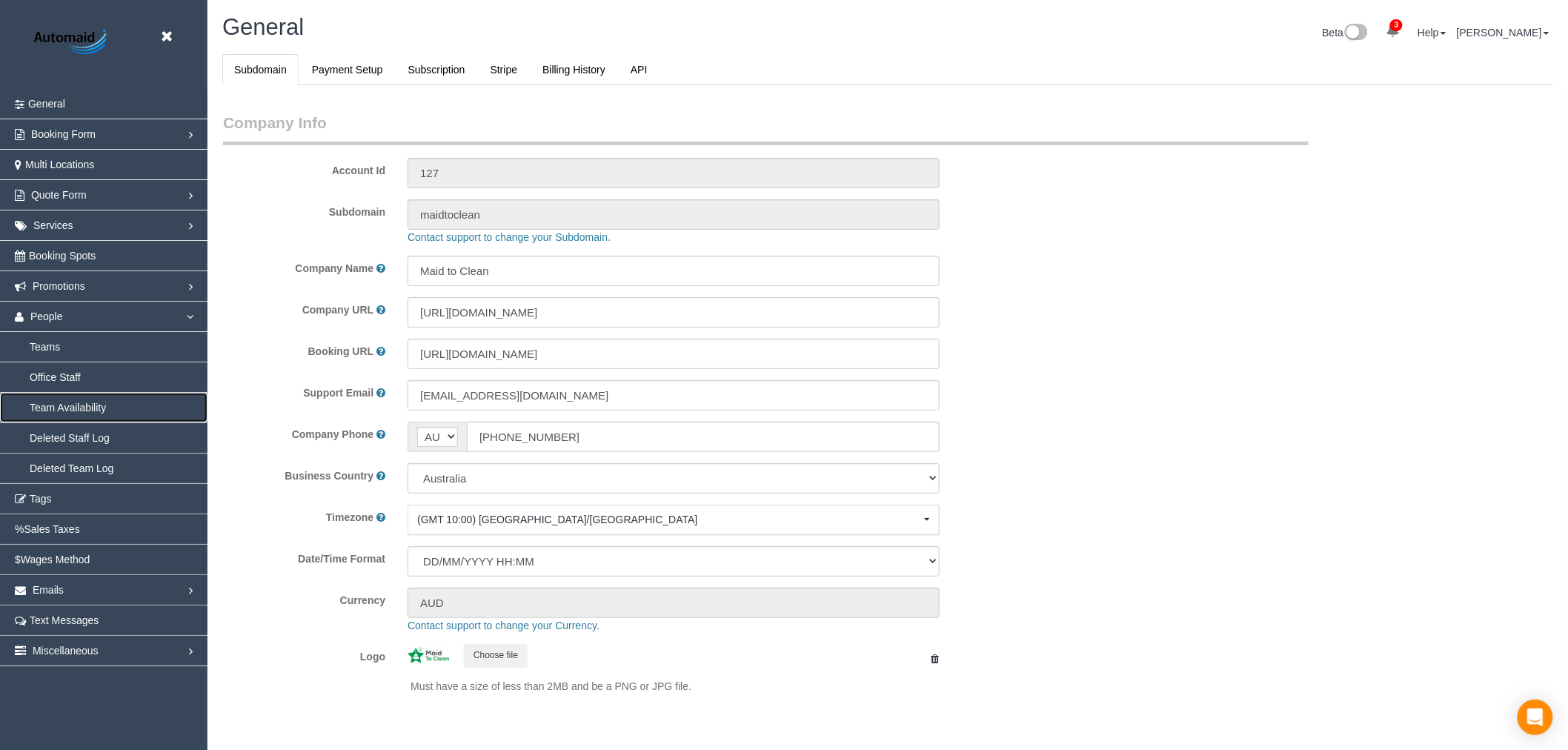
click at [77, 398] on link "Team Availability" at bounding box center [103, 407] width 208 height 30
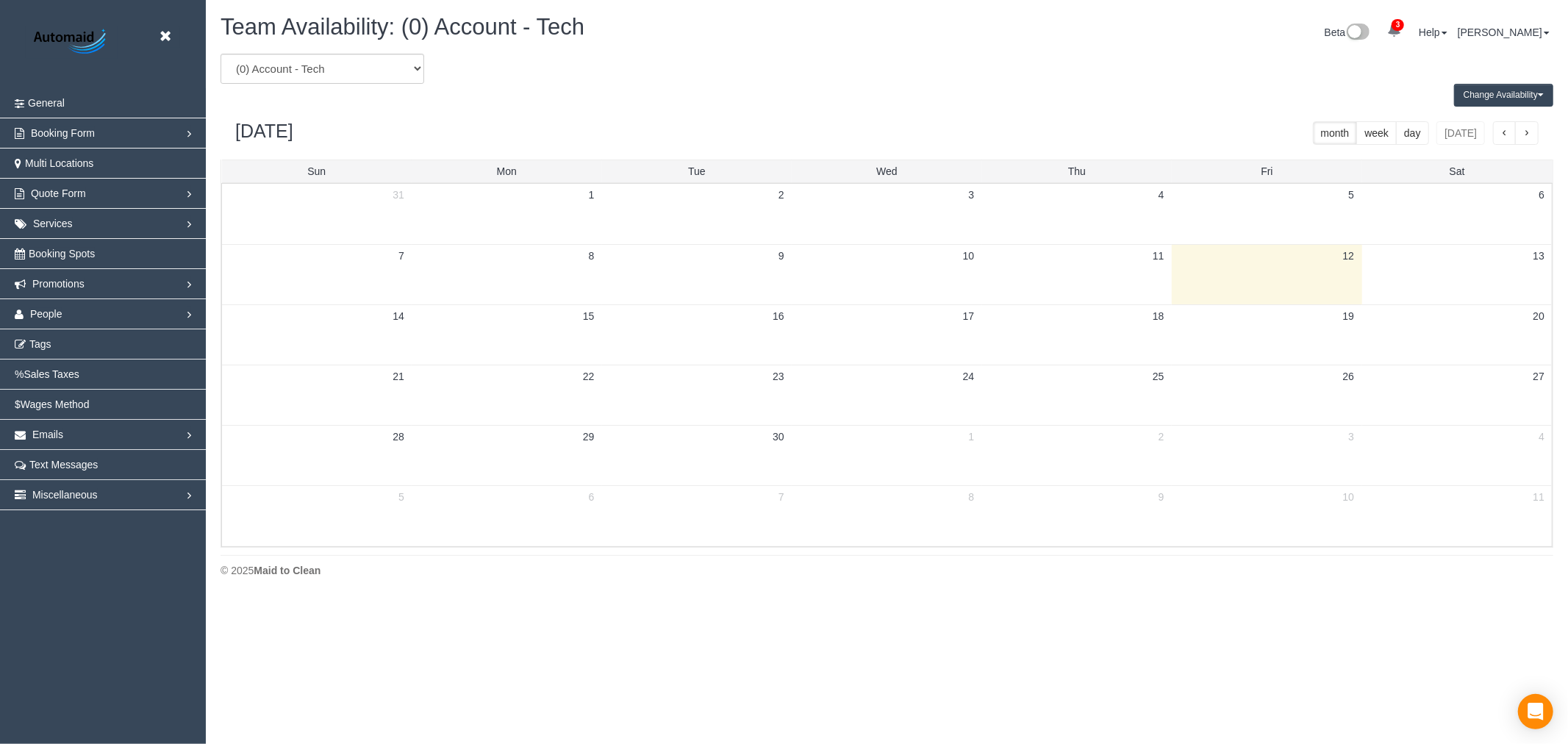
scroll to position [600, 1568]
click at [399, 651] on body "Beta Close Settings General Booking Form Install Form Customize Form Fields Def…" at bounding box center [784, 372] width 1568 height 744
click at [356, 84] on div "Change Availability Default Availability Specific Date Request Time Off Exclude…" at bounding box center [887, 95] width 1355 height 22
click at [361, 77] on select "(0) Account - Tech (0) Office (0) Raunak Test Account (1) Debbie Brodjanac (FT)…" at bounding box center [322, 69] width 204 height 30
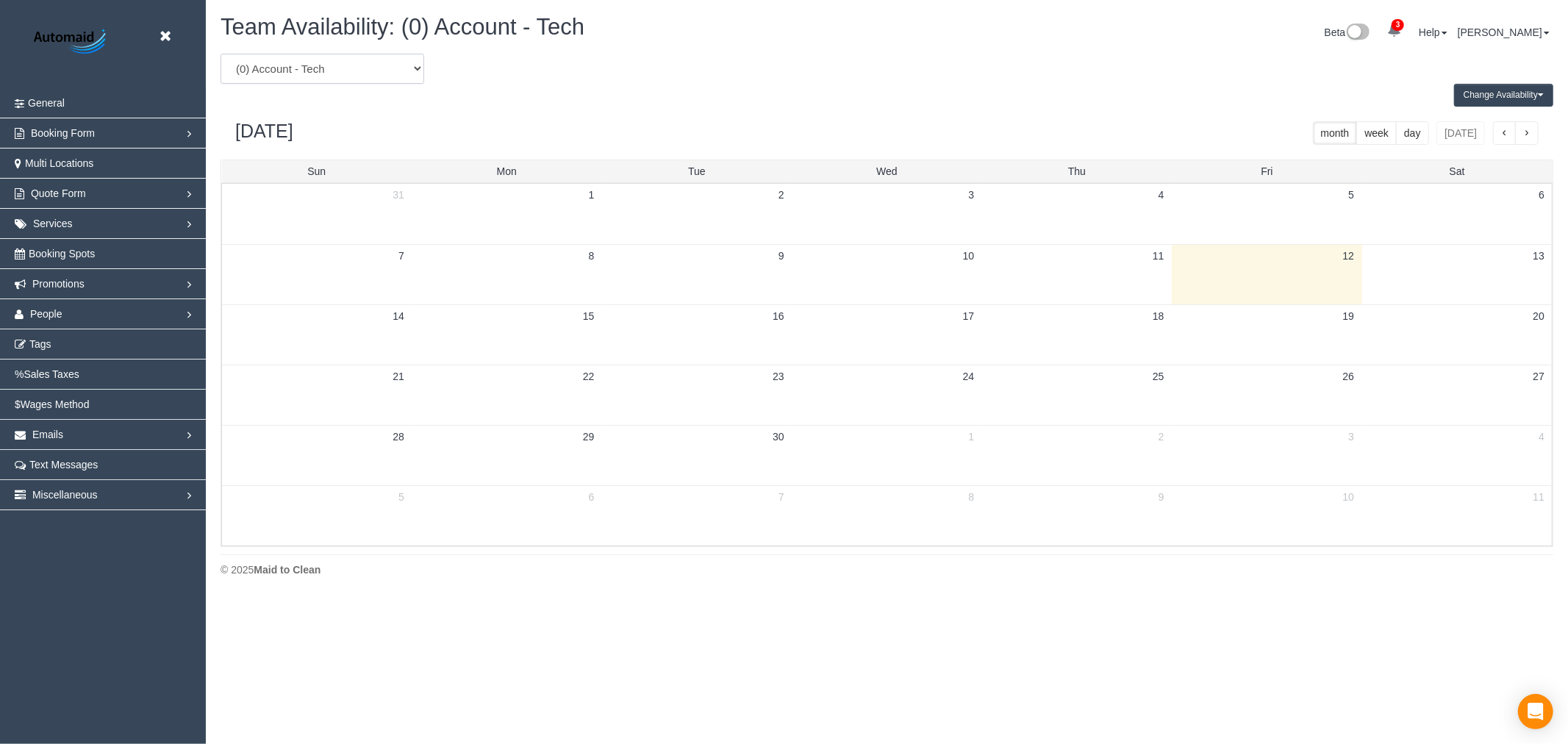
select select "number:52156"
click at [220, 55] on select "(0) Account - Tech (0) Office (0) Raunak Test Account (1) Debbie Brodjanac (FT)…" at bounding box center [322, 69] width 204 height 30
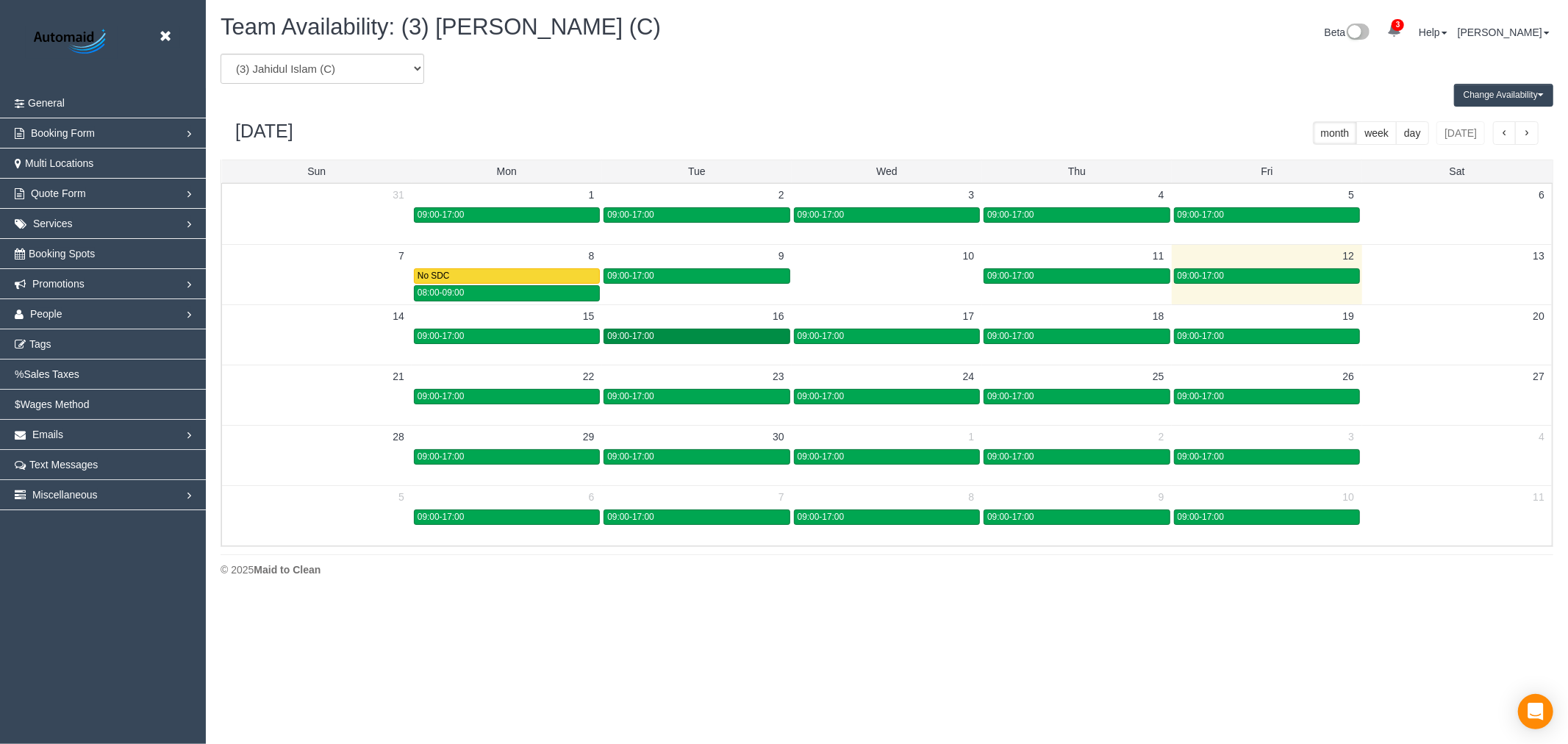
click at [745, 338] on div "09:00-17:00" at bounding box center [696, 337] width 179 height 11
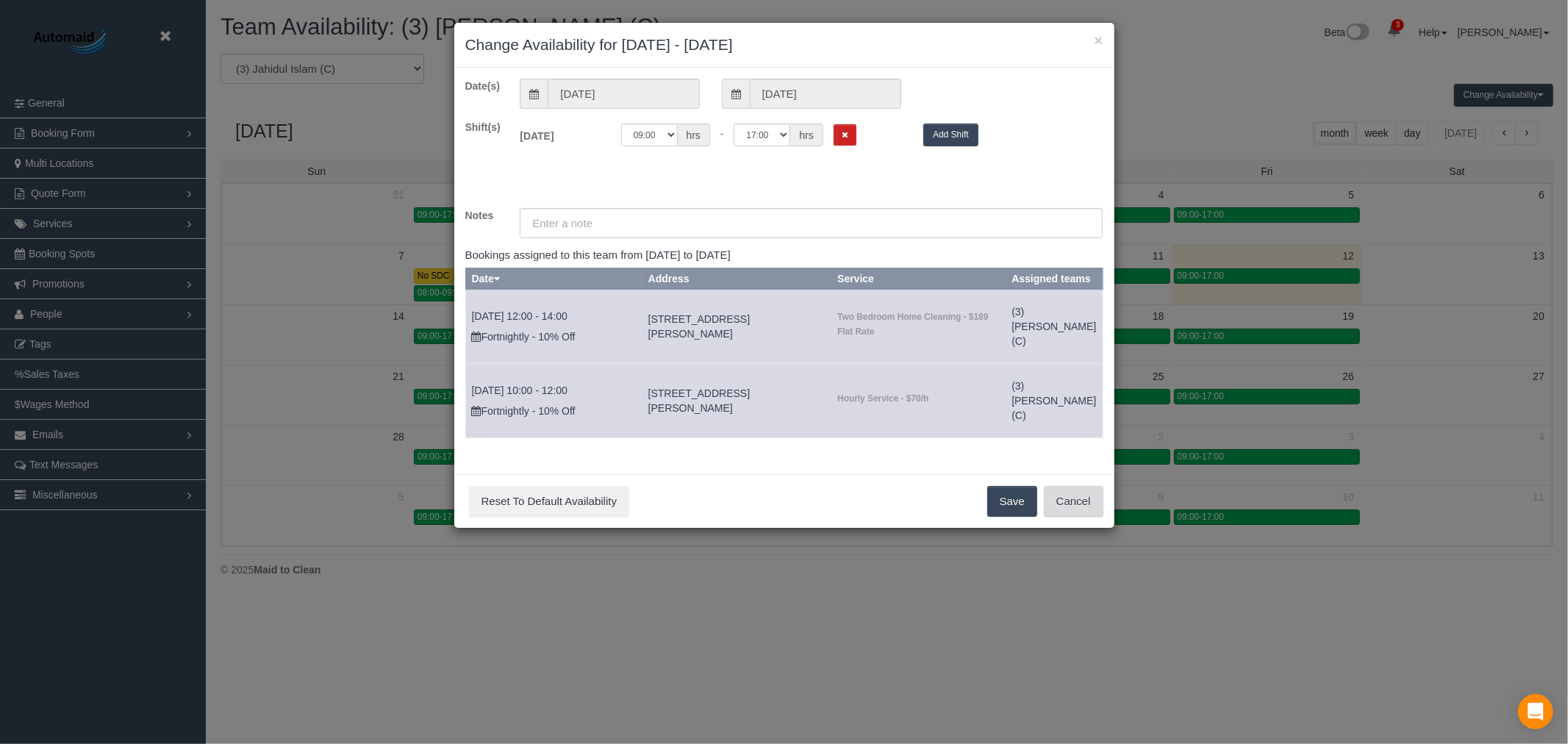
click at [1089, 517] on button "Cancel" at bounding box center [1073, 501] width 59 height 31
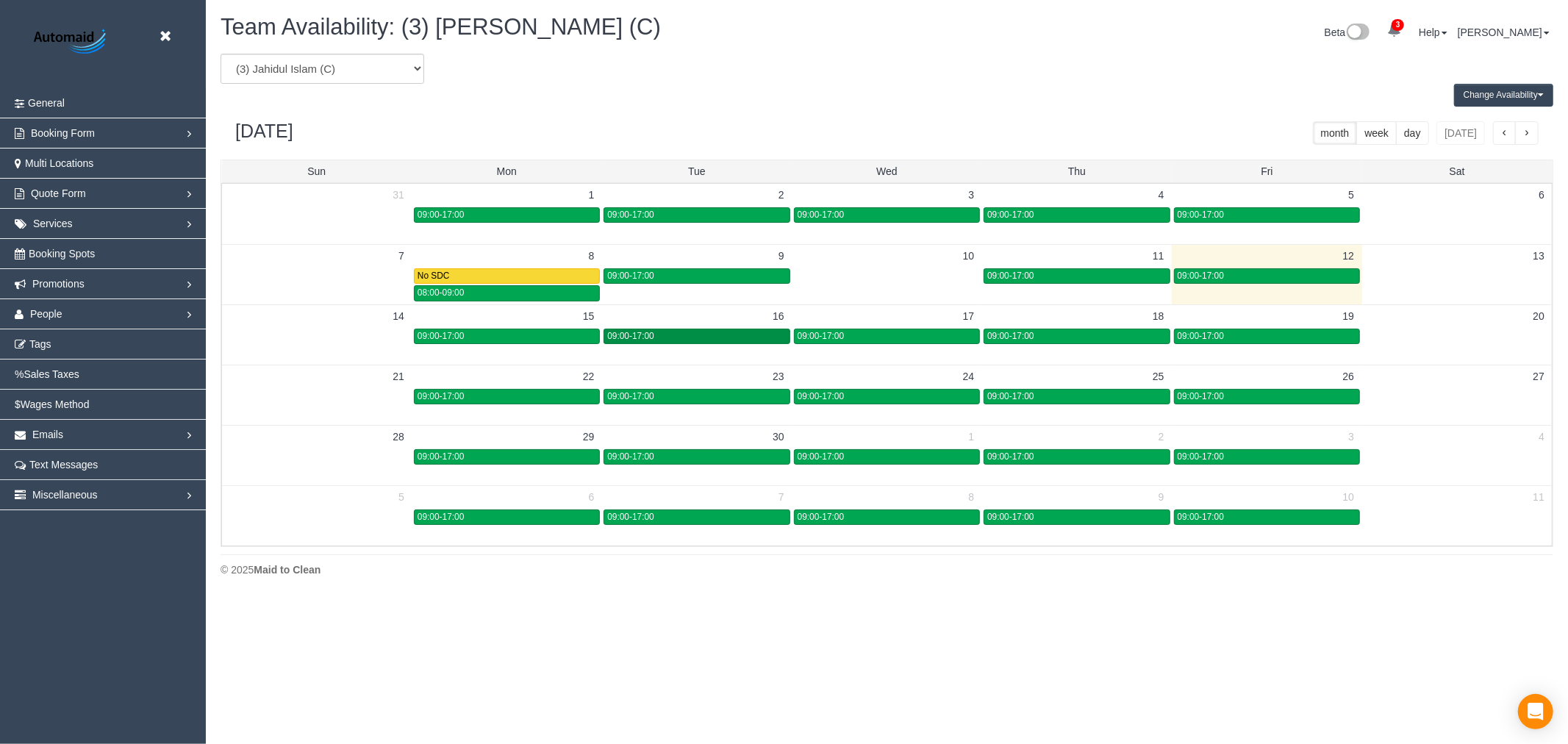
click at [742, 332] on div "09:00-17:00" at bounding box center [696, 337] width 179 height 11
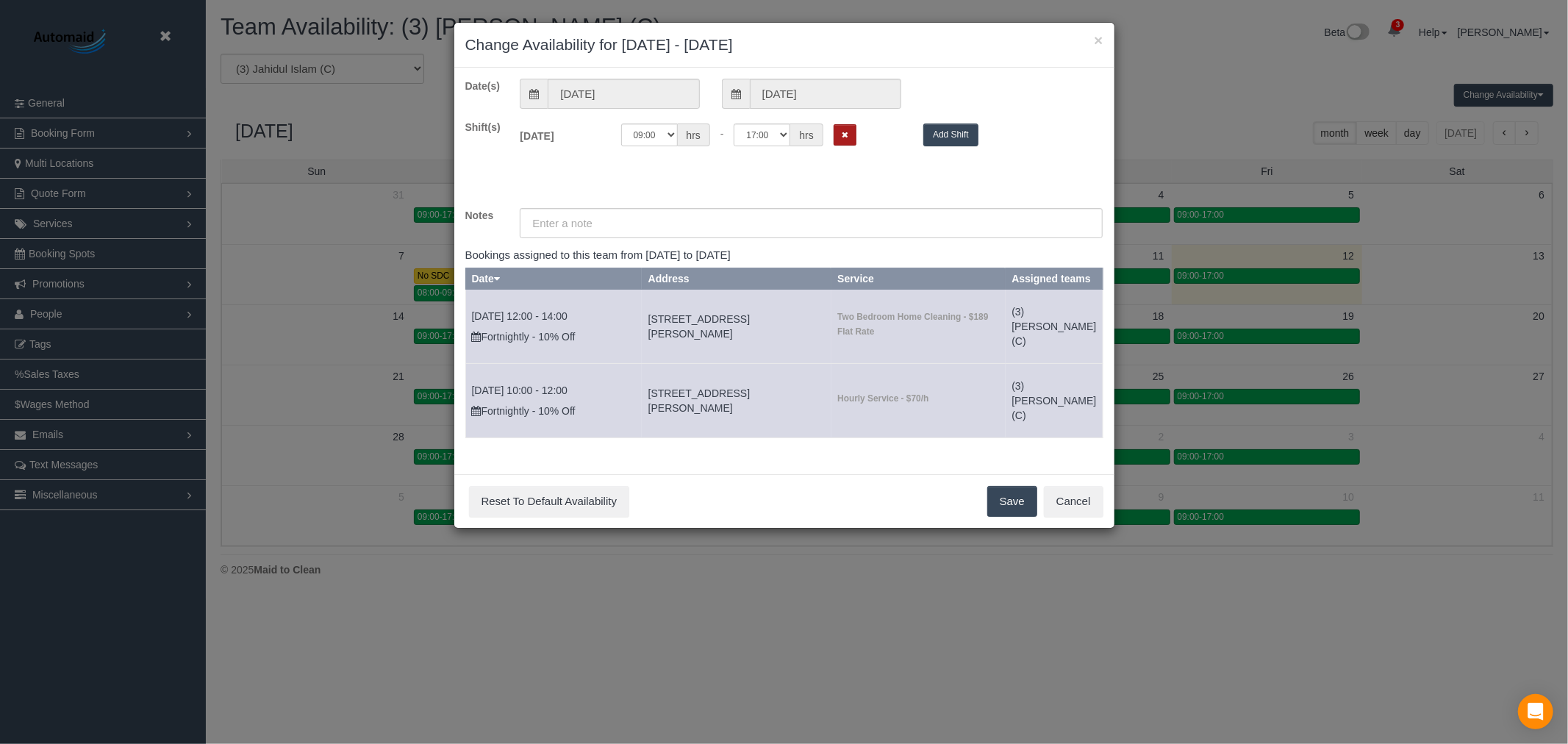
click at [847, 125] on button "Remove Shift" at bounding box center [845, 135] width 22 height 22
click at [1012, 517] on button "Save" at bounding box center [1012, 501] width 50 height 31
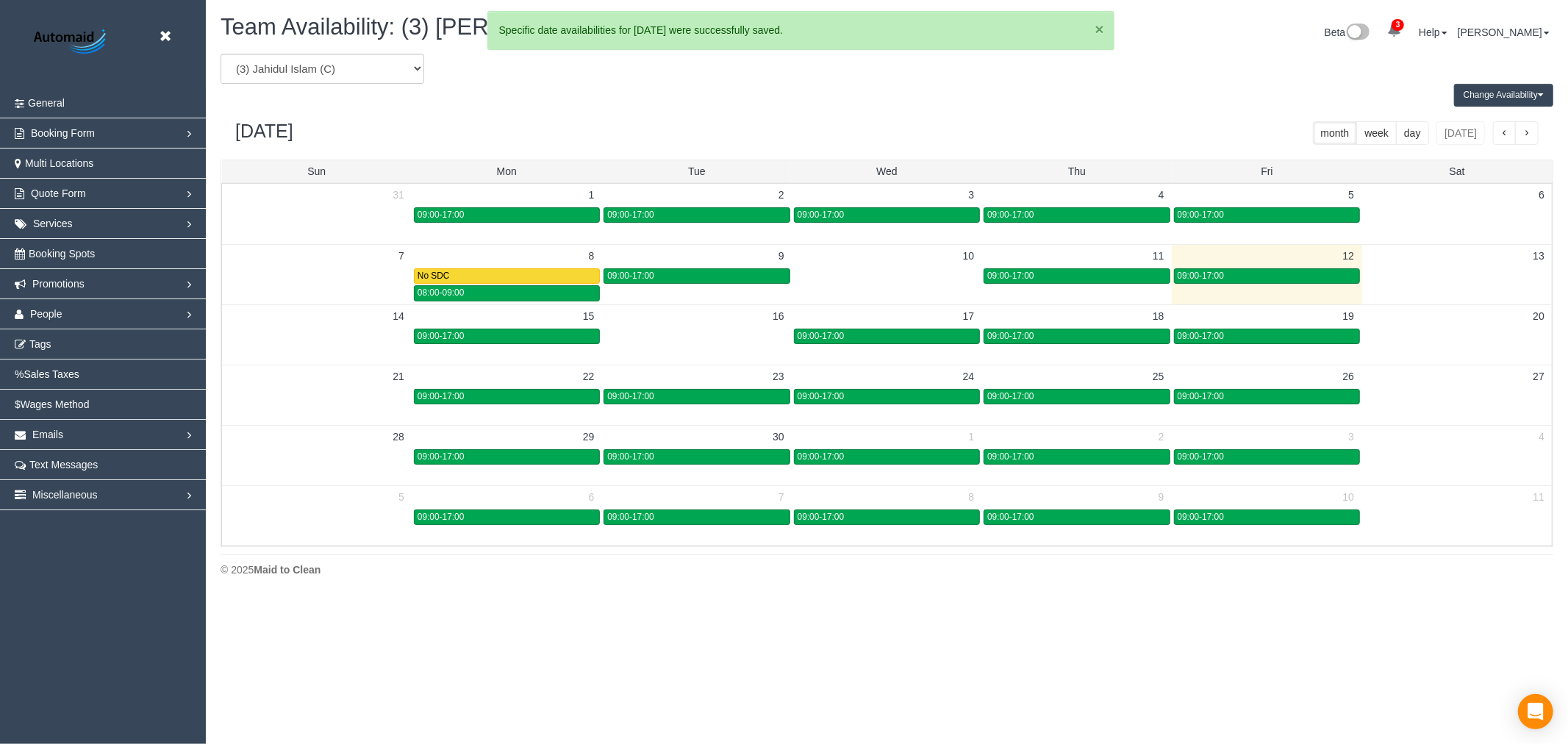
click at [1102, 31] on button "×" at bounding box center [1099, 29] width 9 height 15
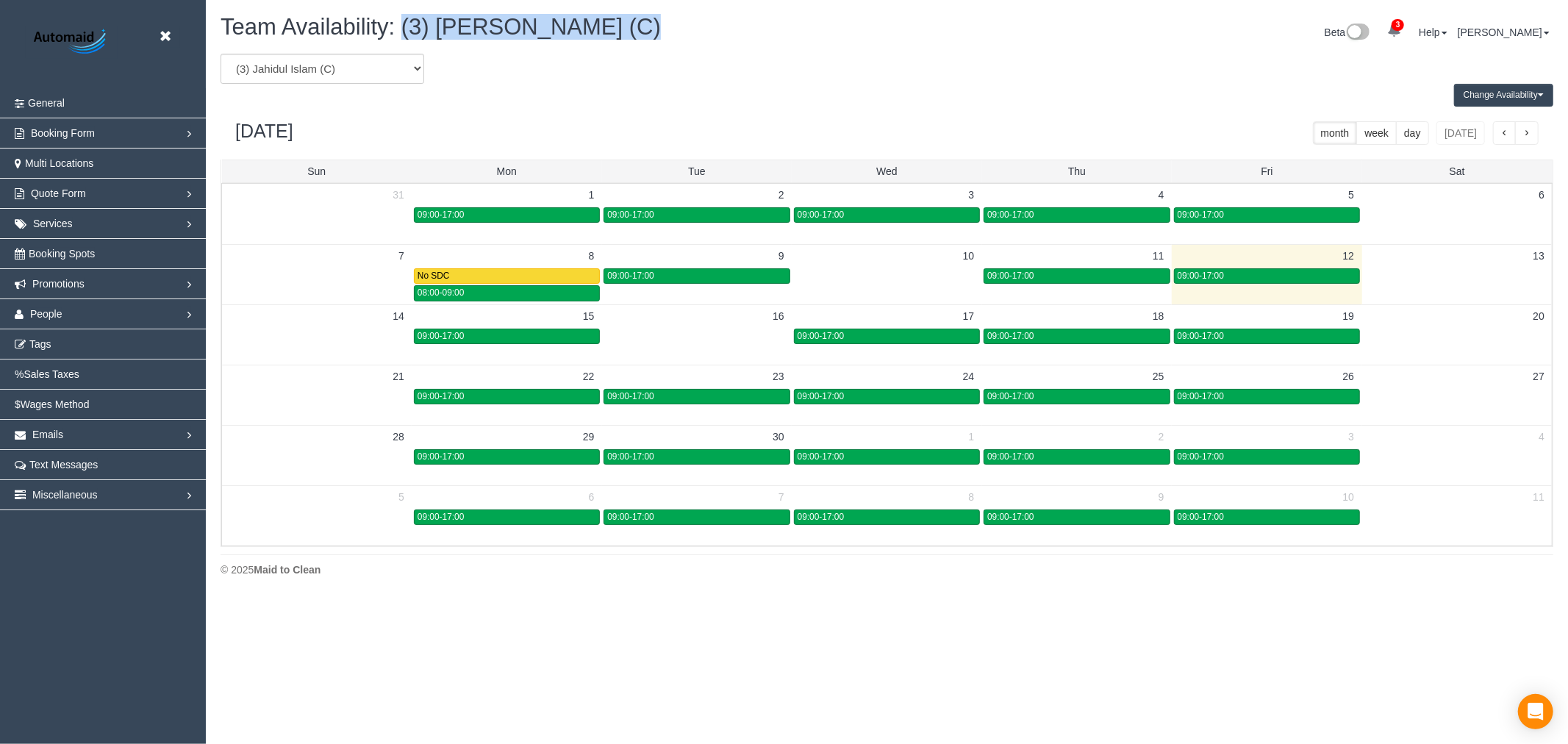
drag, startPoint x: 693, startPoint y: 31, endPoint x: 399, endPoint y: 31, distance: 294.0
click at [399, 31] on h1 "Team Availability: (3) Jahidul Islam (C)" at bounding box center [548, 26] width 656 height 25
copy span "(3) [PERSON_NAME] (C)"
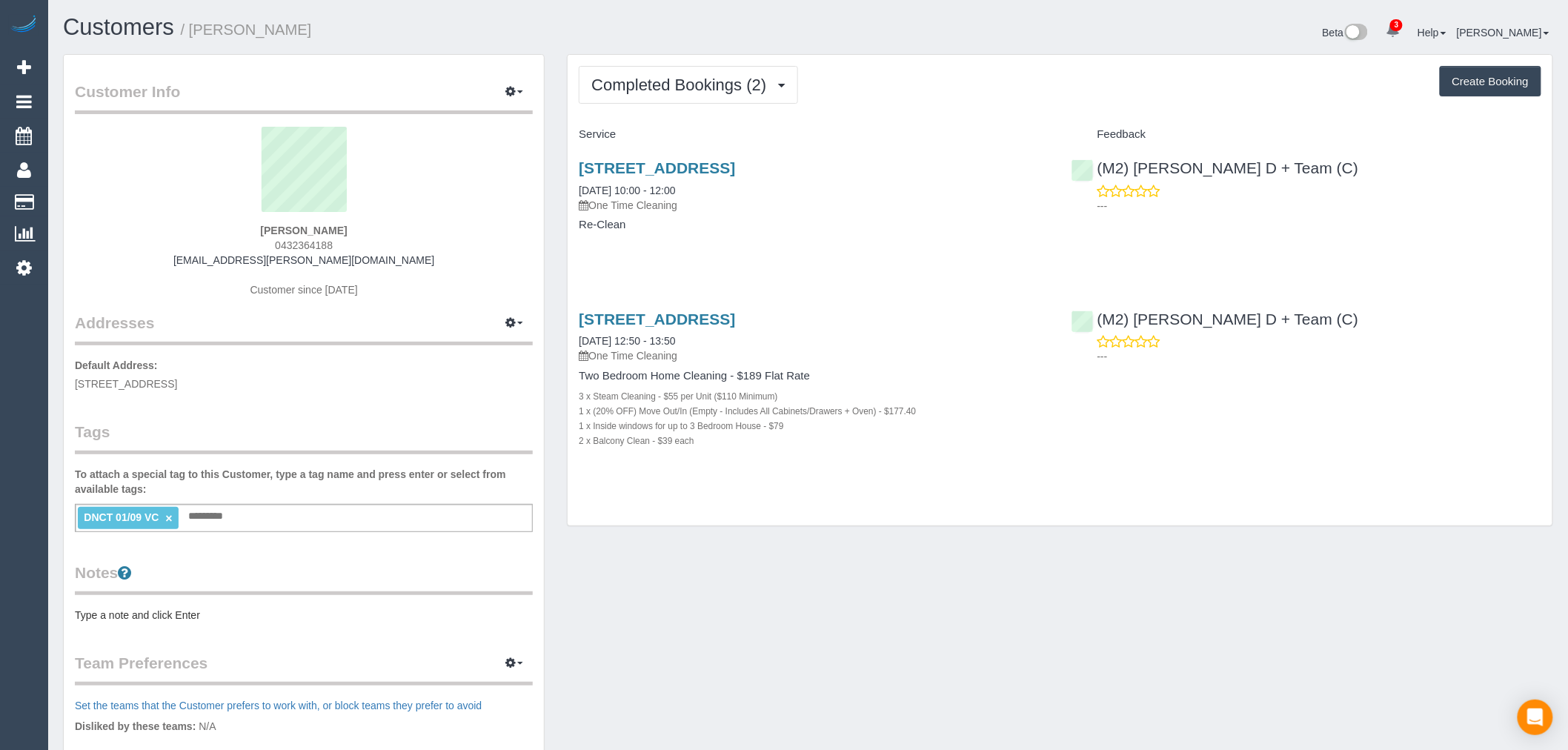
click at [719, 115] on div "Completed Bookings (2) Completed Bookings (2) Upcoming Bookings (1) Cancelled B…" at bounding box center [1060, 290] width 985 height 470
click at [719, 107] on div "Completed Bookings (2) Completed Bookings (2) Upcoming Bookings (1) Cancelled B…" at bounding box center [1060, 290] width 985 height 470
click at [706, 102] on button "Completed Bookings (2)" at bounding box center [688, 85] width 219 height 38
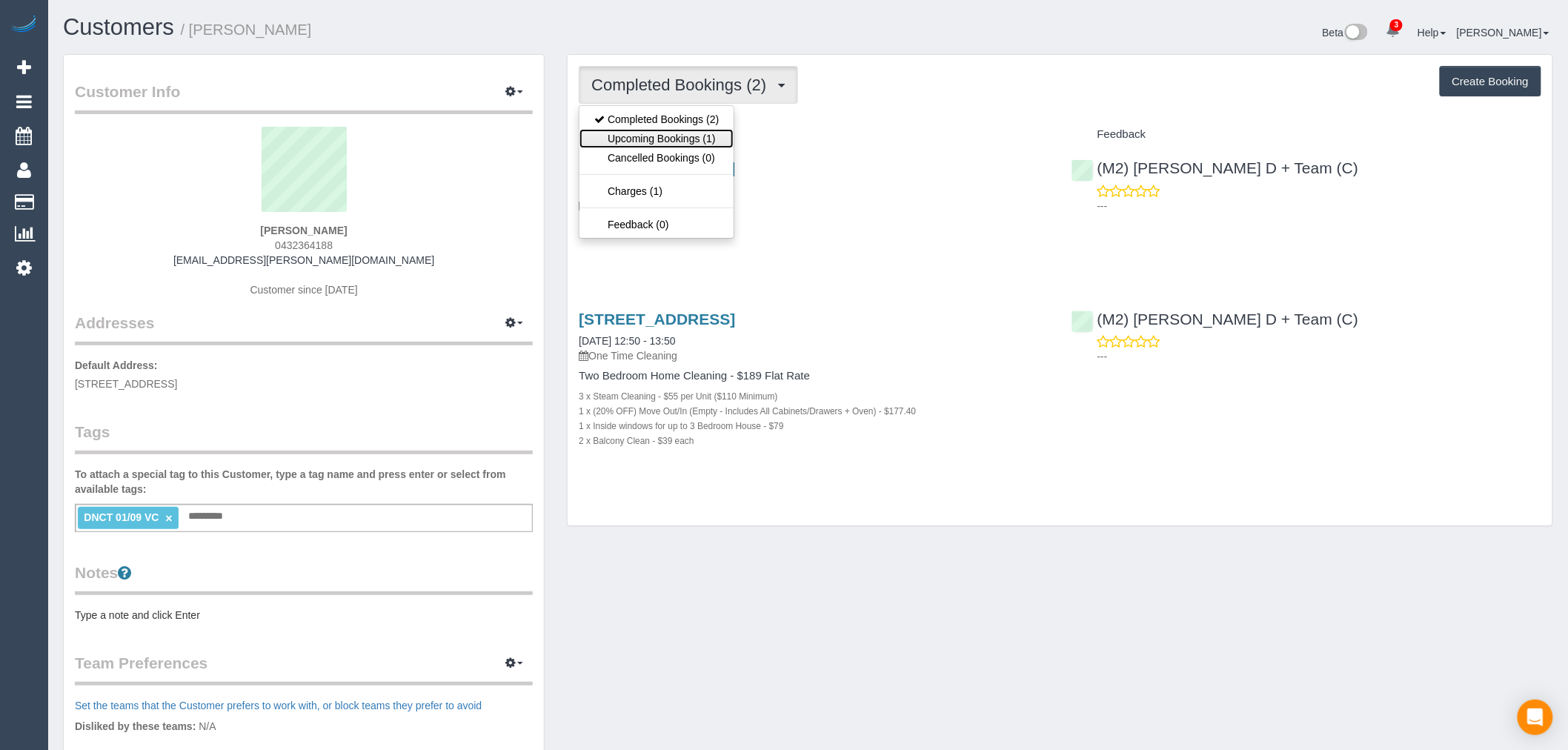
click at [704, 135] on link "Upcoming Bookings (1)" at bounding box center [656, 139] width 154 height 19
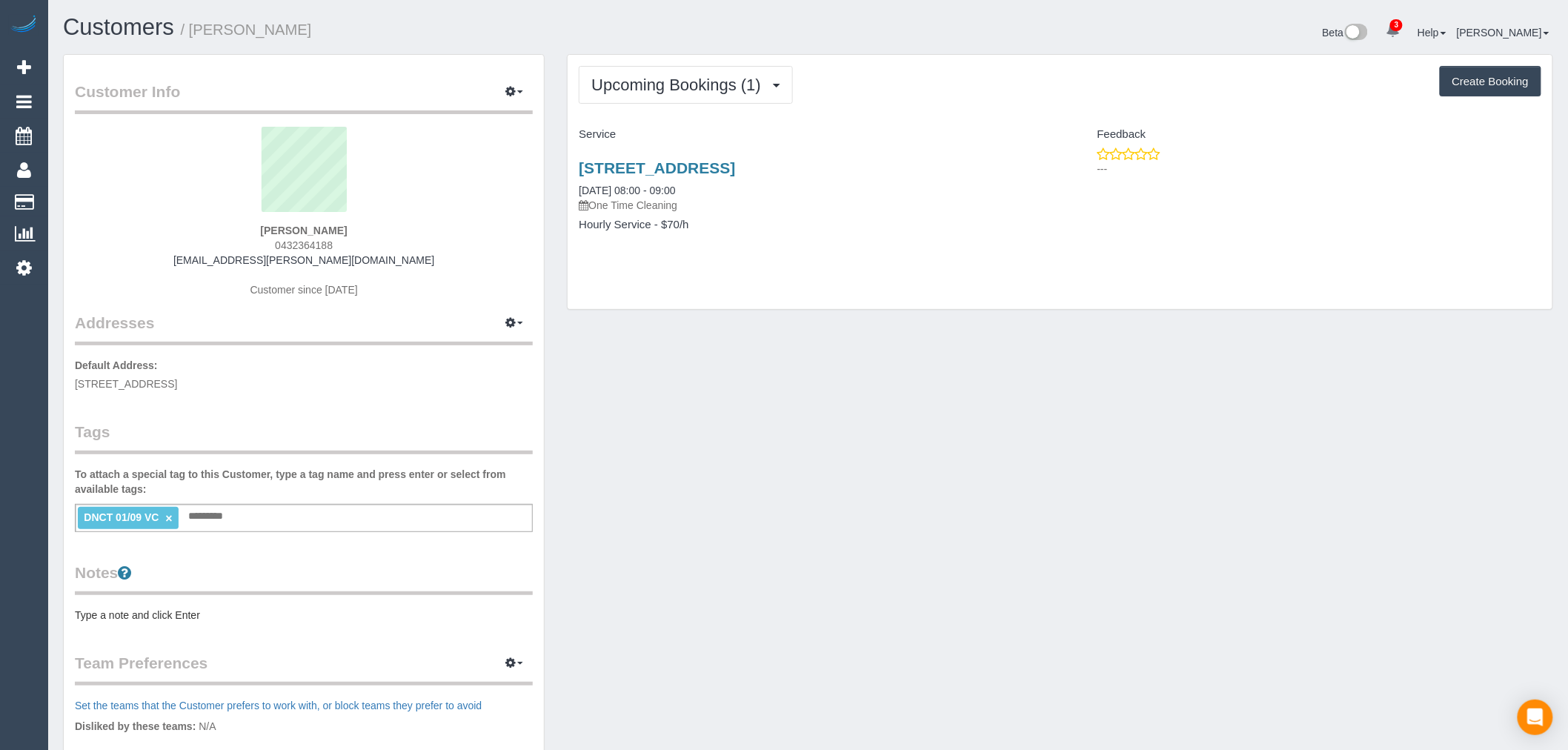
click at [801, 180] on div "[STREET_ADDRESS] [DATE] 08:00 - 09:00 One Time Cleaning" at bounding box center [813, 186] width 470 height 53
click at [803, 156] on div "[STREET_ADDRESS] [DATE] 08:00 - 09:00 One Time Cleaning Hourly Service - $70/h" at bounding box center [813, 204] width 492 height 114
click at [803, 156] on div "Unit 713/80 Clarendon St, Southbank, VIC 3006 12/09/2025 08:00 - 09:00 One Time…" at bounding box center [813, 204] width 492 height 114
click at [736, 166] on link "Unit 713/80 Clarendon St, Southbank, VIC 3006" at bounding box center [656, 167] width 156 height 17
drag, startPoint x: 661, startPoint y: 71, endPoint x: 685, endPoint y: 114, distance: 49.2
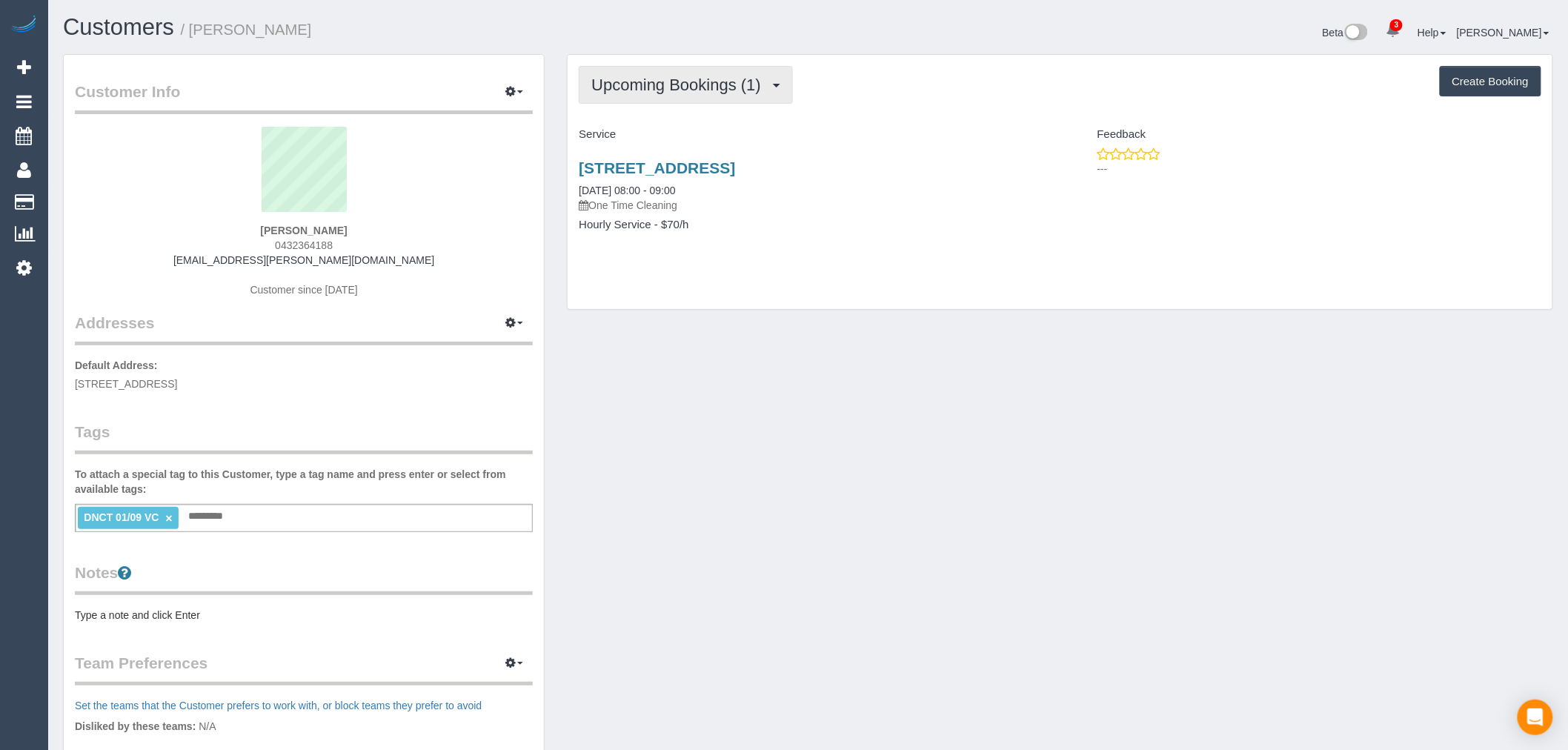
click at [664, 71] on button "Upcoming Bookings (1)" at bounding box center [685, 85] width 214 height 38
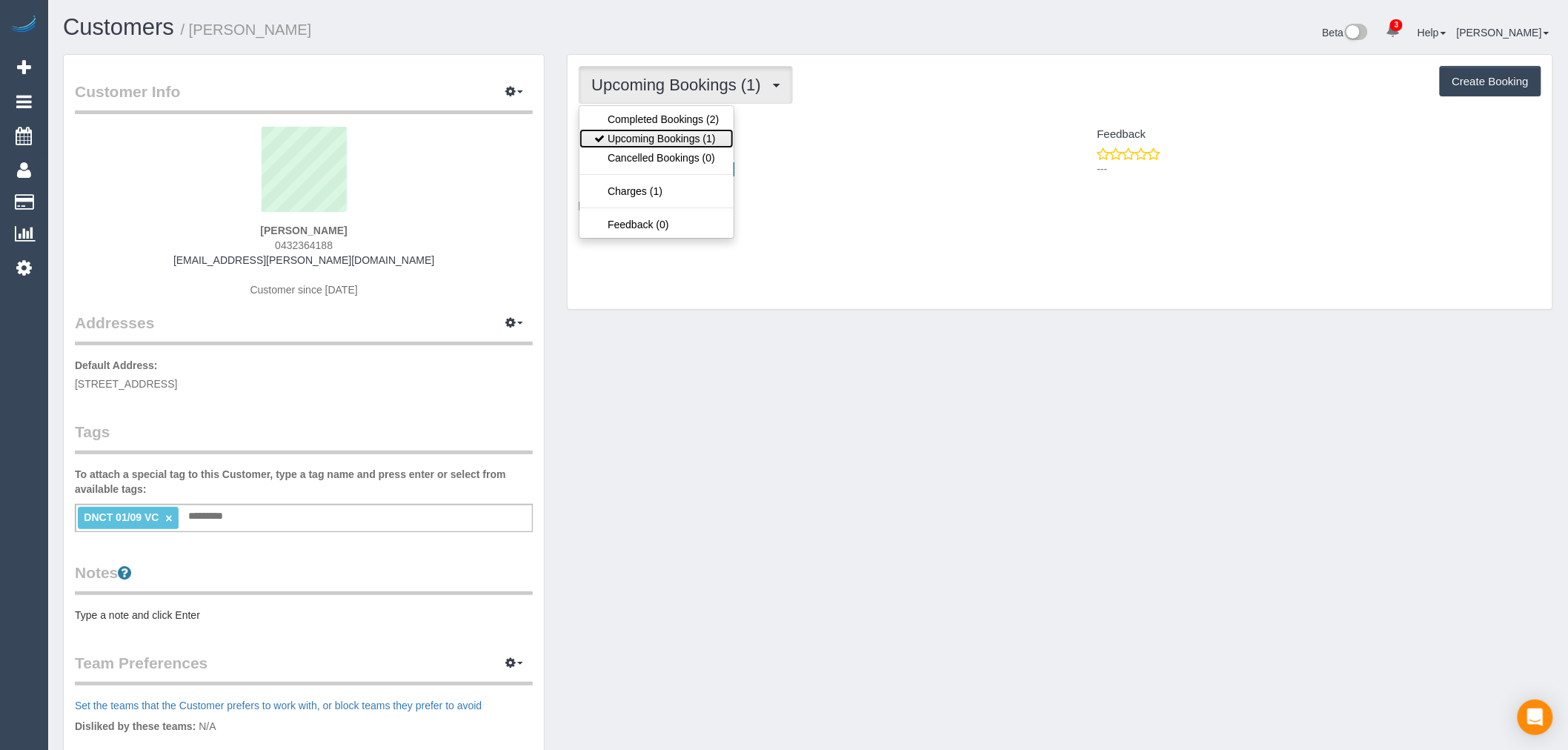
click at [687, 141] on link "Upcoming Bookings (1)" at bounding box center [656, 139] width 154 height 19
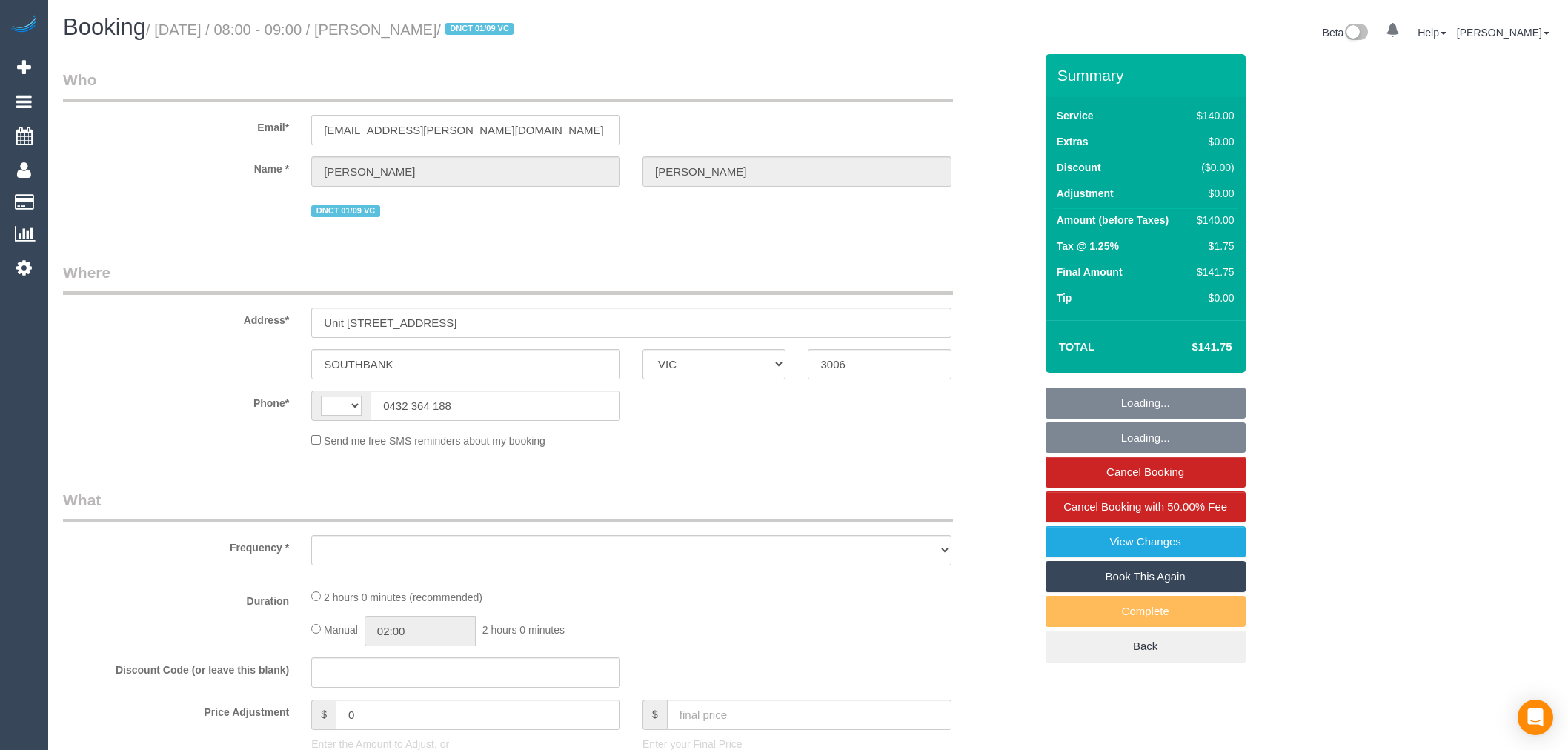
select select "VIC"
select select "string:AU"
select select "object:562"
select select "string:stripe-pm_1RtS0d2GScqysDRVnZFQk5O5"
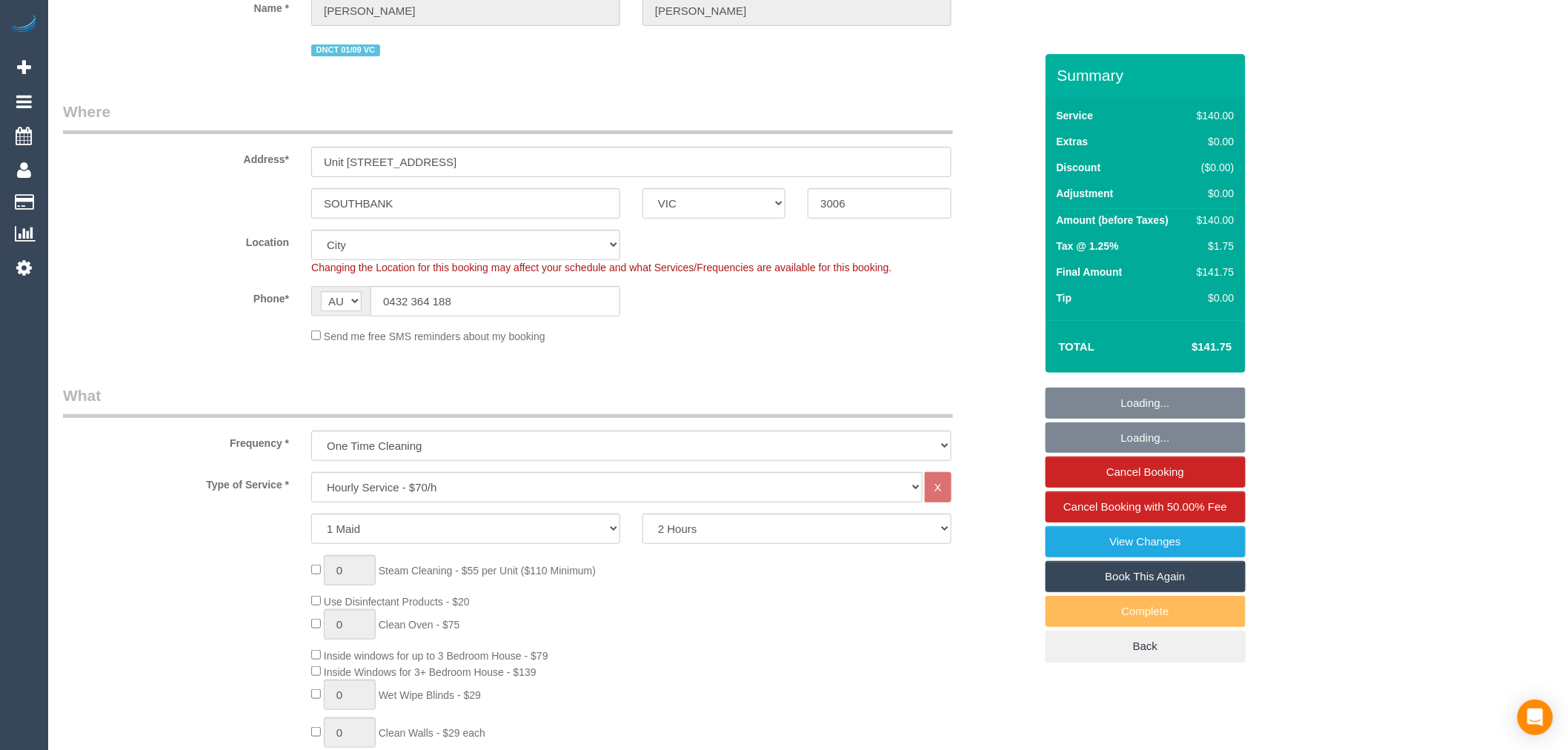
select select "number:28"
select select "number:17"
select select "object:1300"
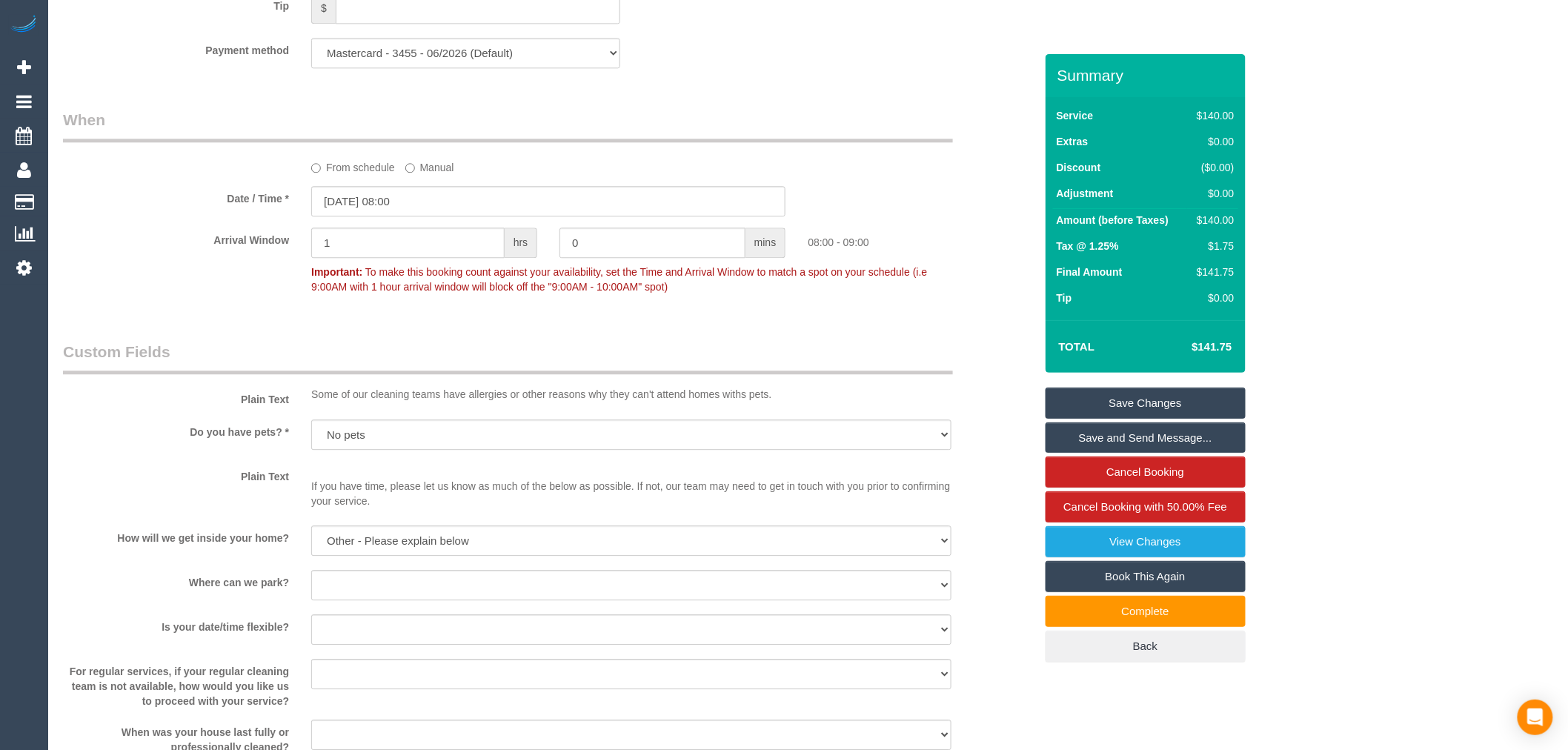
scroll to position [2138, 0]
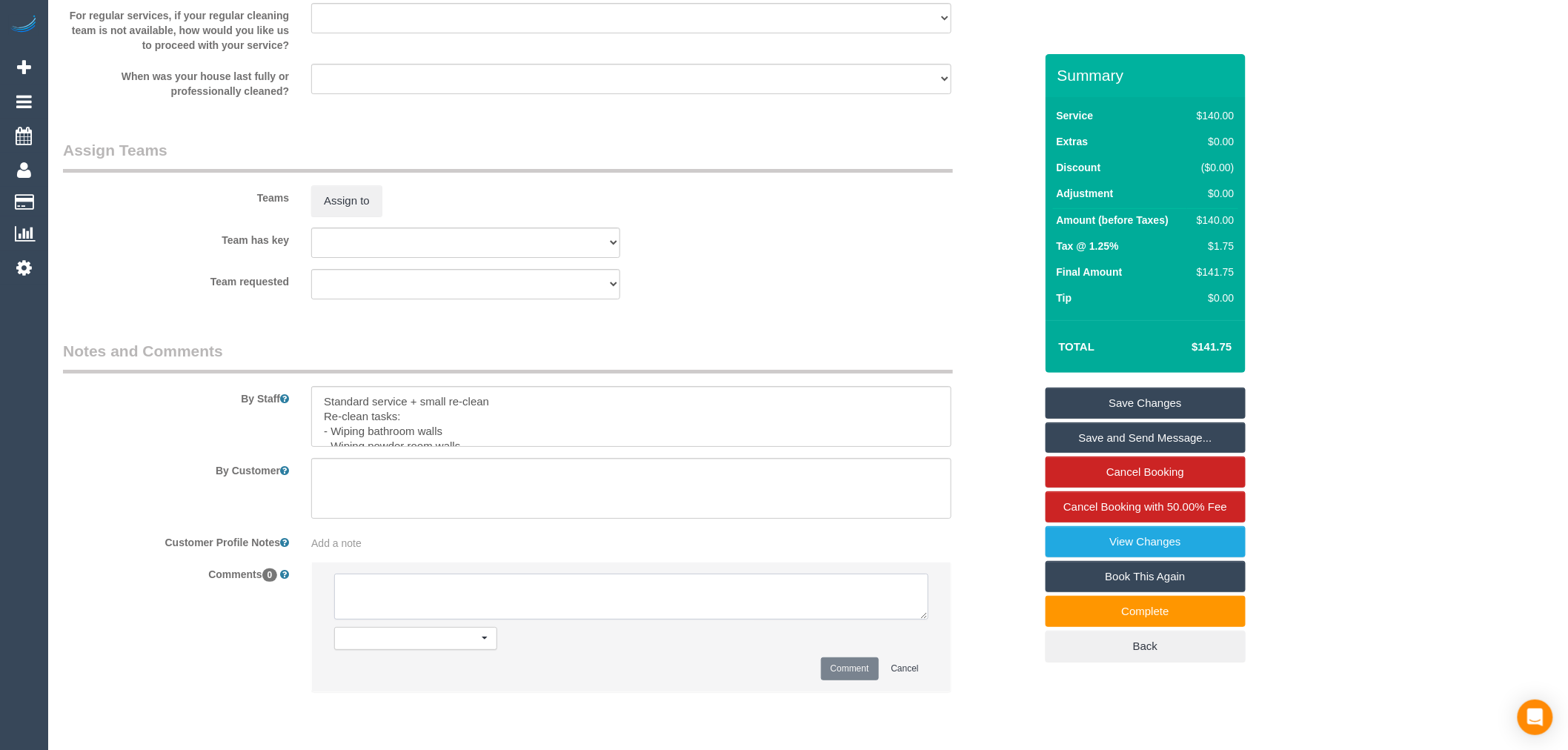
click at [620, 593] on textarea at bounding box center [631, 596] width 594 height 46
paste textarea "Customer availability: Original team: Are original team to be sent back: If yes…"
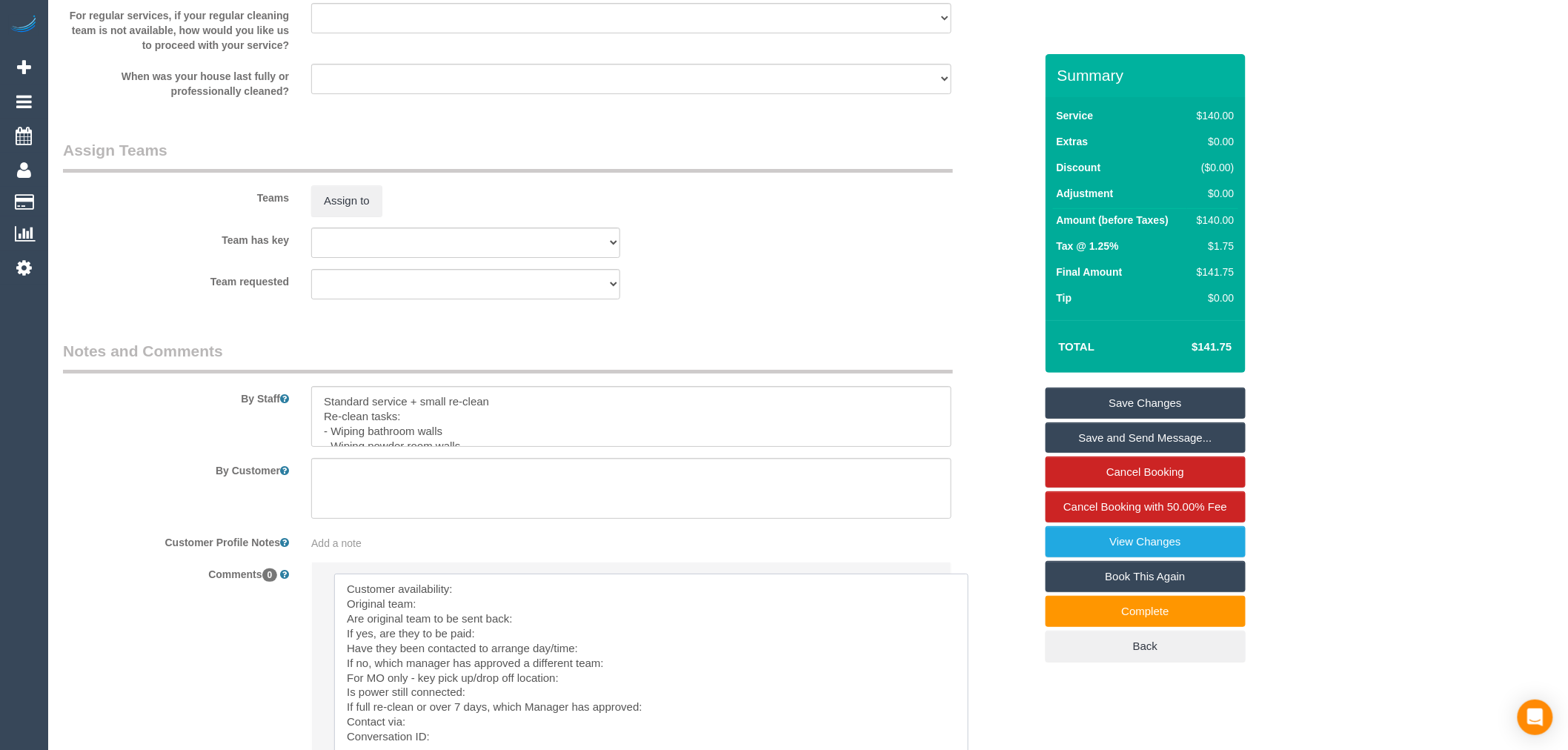
drag, startPoint x: 923, startPoint y: 626, endPoint x: 965, endPoint y: 789, distance: 168.3
click at [524, 574] on li "Send to: Staff Nothing selected Send to: Staff Send to: Customer Send to: Team …" at bounding box center [631, 708] width 639 height 291
click at [553, 605] on textarea at bounding box center [652, 678] width 635 height 209
click at [553, 624] on textarea at bounding box center [652, 678] width 635 height 209
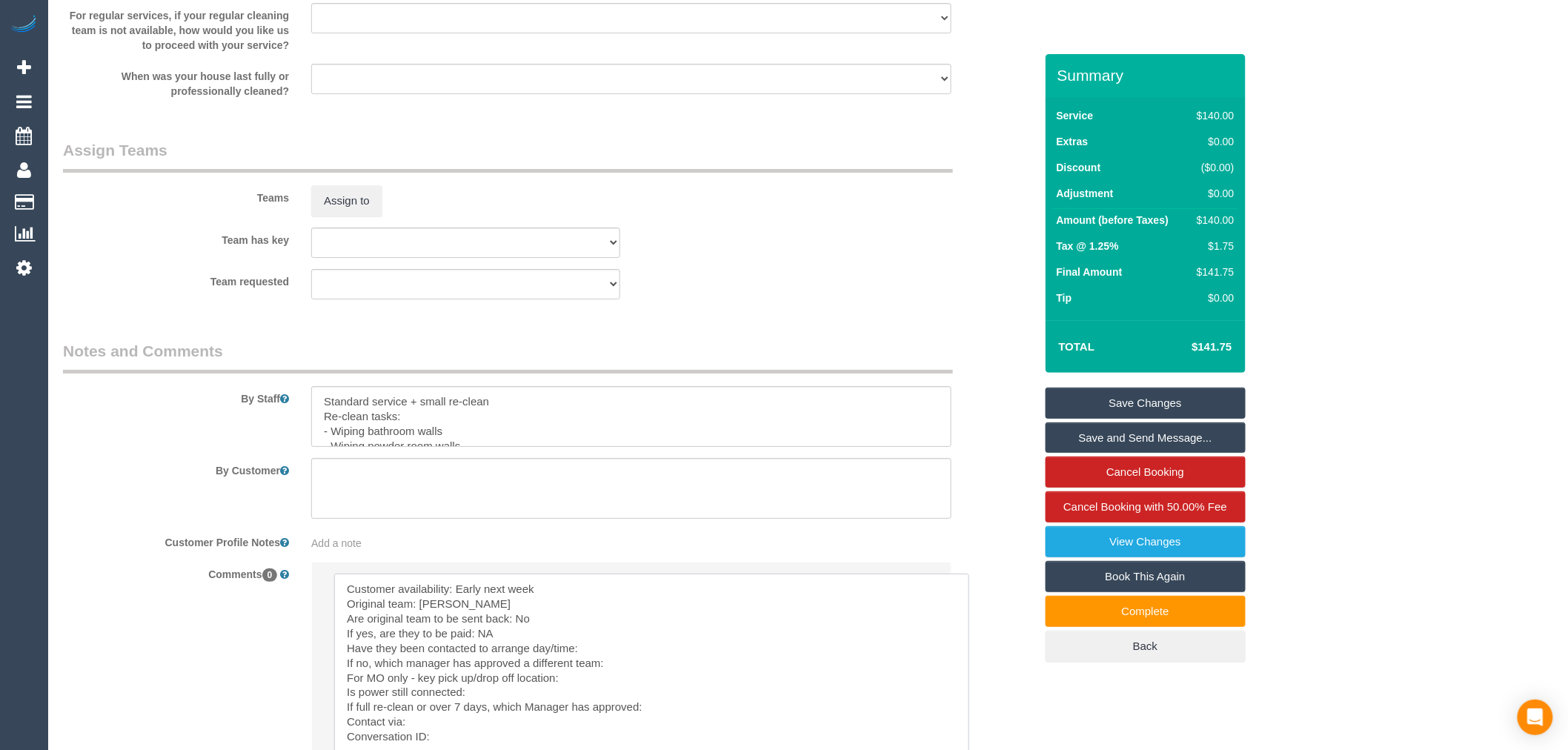
click at [602, 658] on textarea at bounding box center [652, 678] width 635 height 209
click at [623, 672] on textarea at bounding box center [652, 678] width 635 height 209
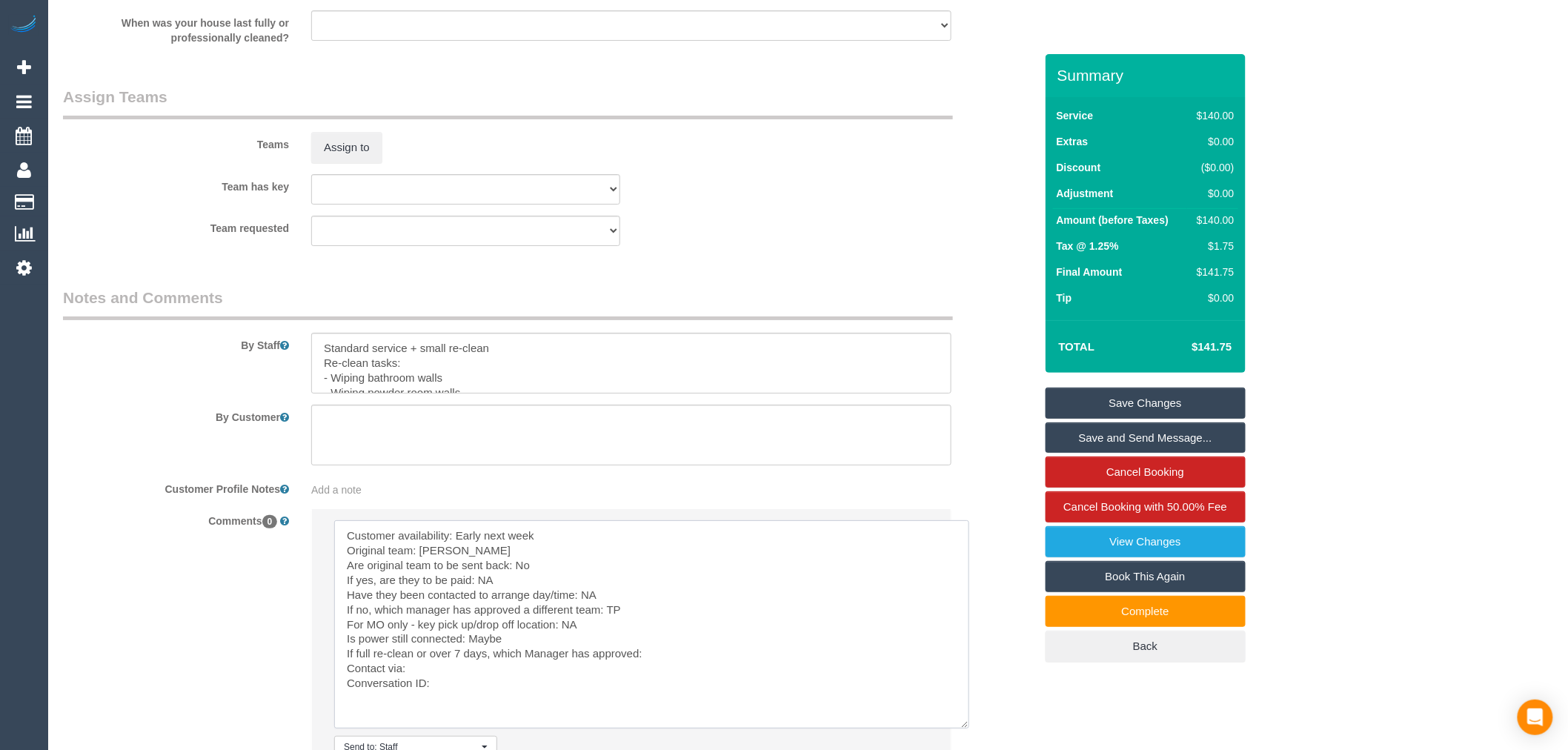
scroll to position [2220, 0]
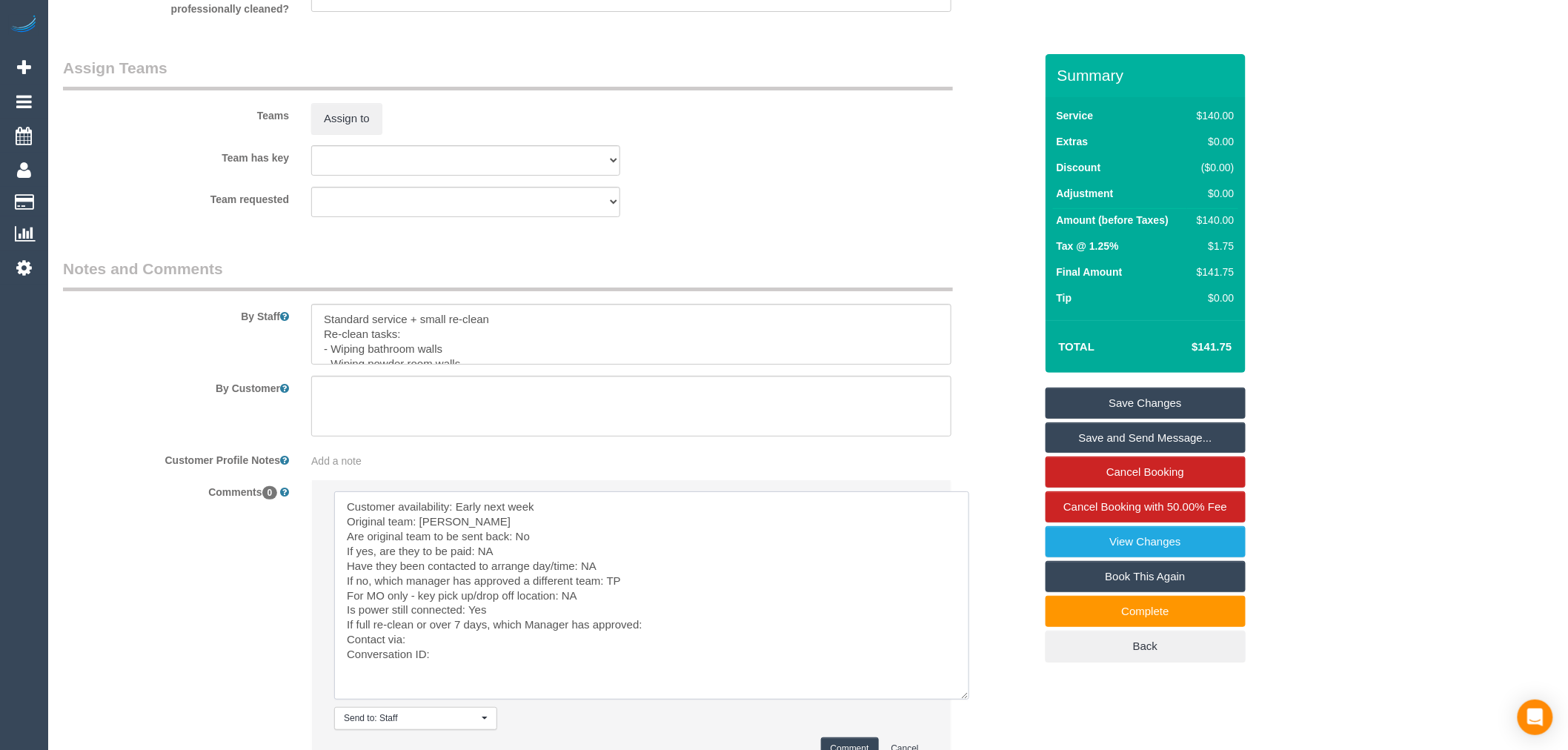
click at [668, 631] on textarea at bounding box center [652, 596] width 635 height 209
paste textarea "cnv_qc7nmdr"
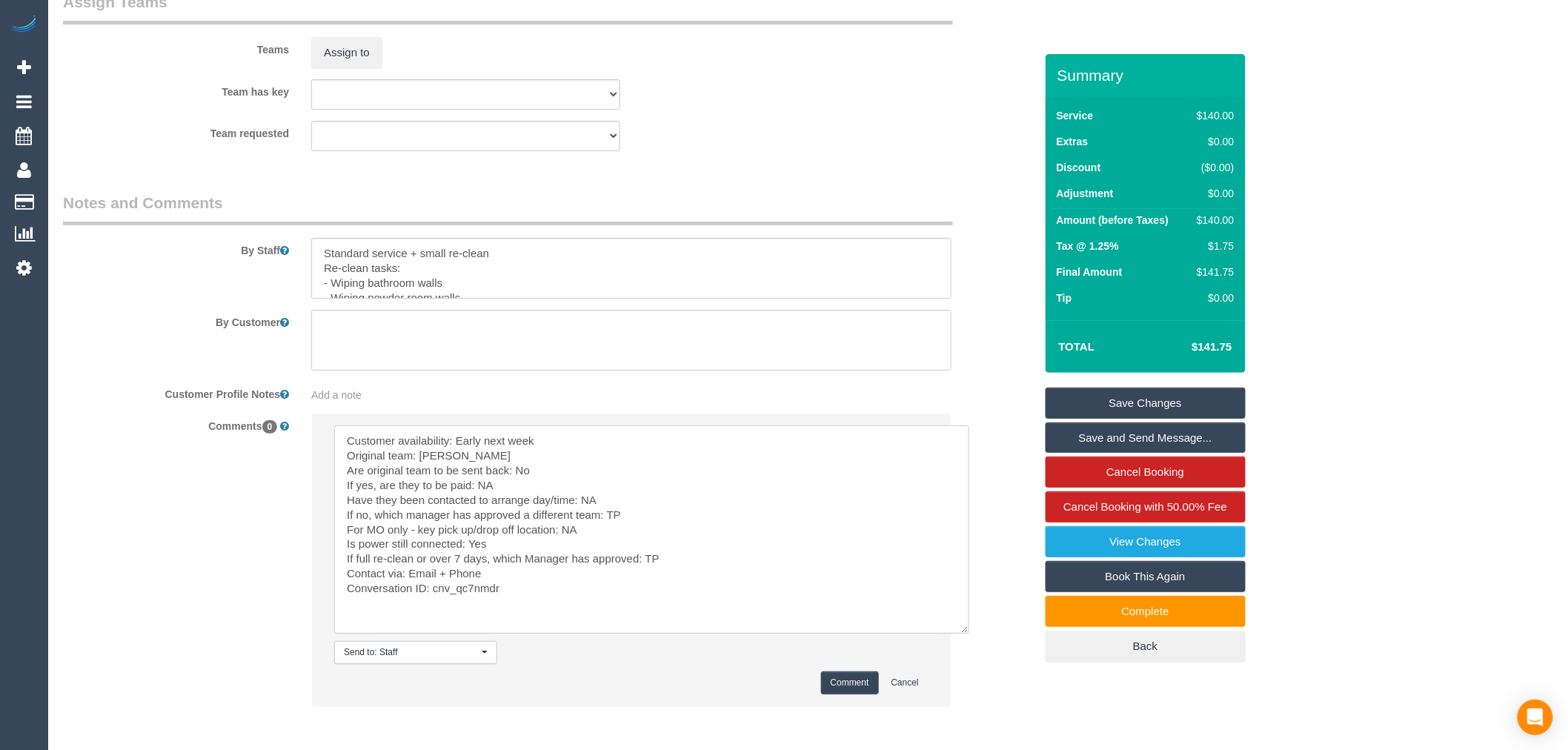
scroll to position [2279, 0]
type textarea "Customer availability: Early next week Original team: Angelica Are original tea…"
click at [850, 700] on button "Comment" at bounding box center [850, 690] width 58 height 23
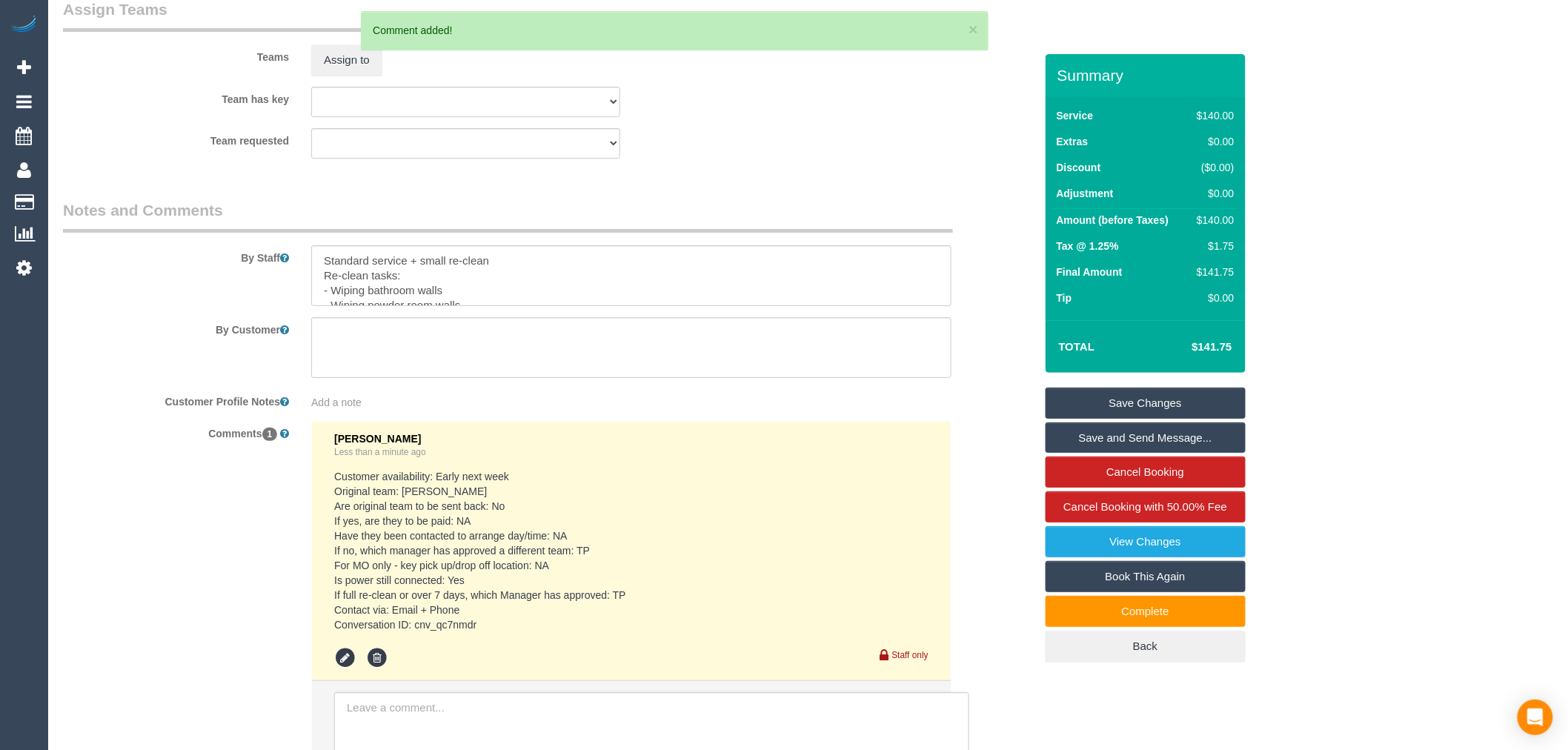
click at [1108, 401] on link "Save Changes" at bounding box center [1146, 403] width 200 height 32
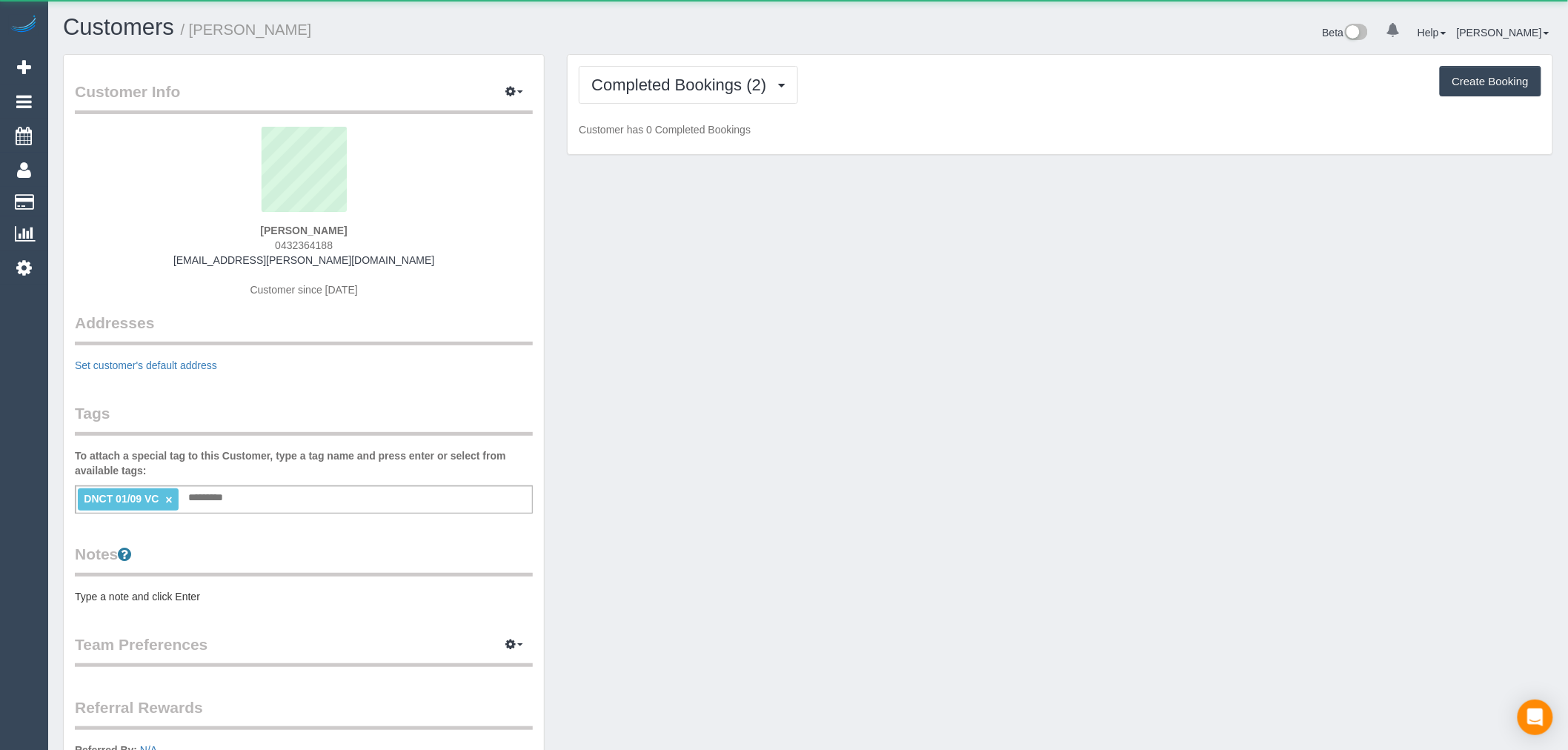
click at [709, 120] on div "Completed Bookings (2) Completed Bookings (2) Cancelled Bookings (0) Charges (1…" at bounding box center [1060, 105] width 985 height 100
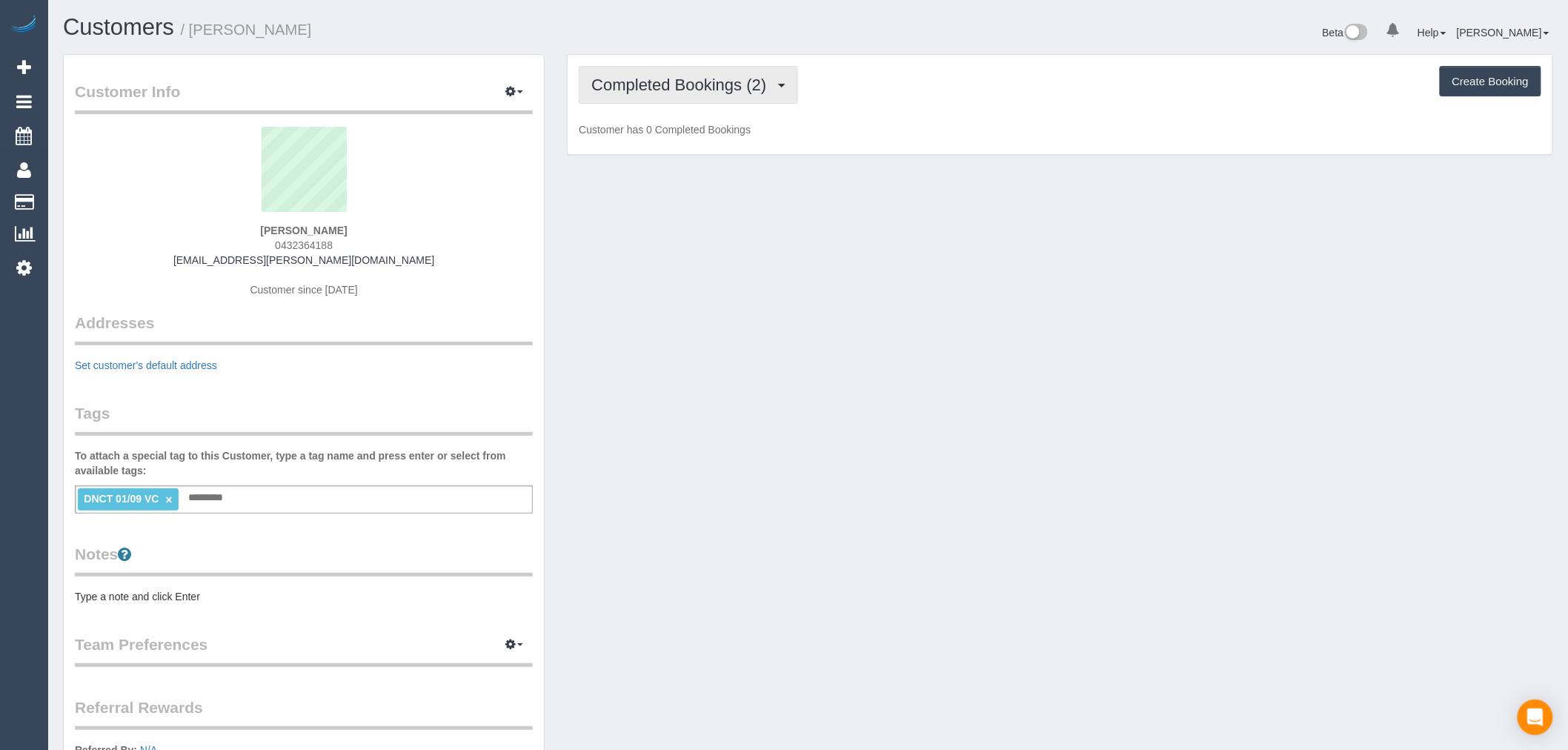
click at [725, 86] on span "Completed Bookings (2)" at bounding box center [683, 85] width 183 height 19
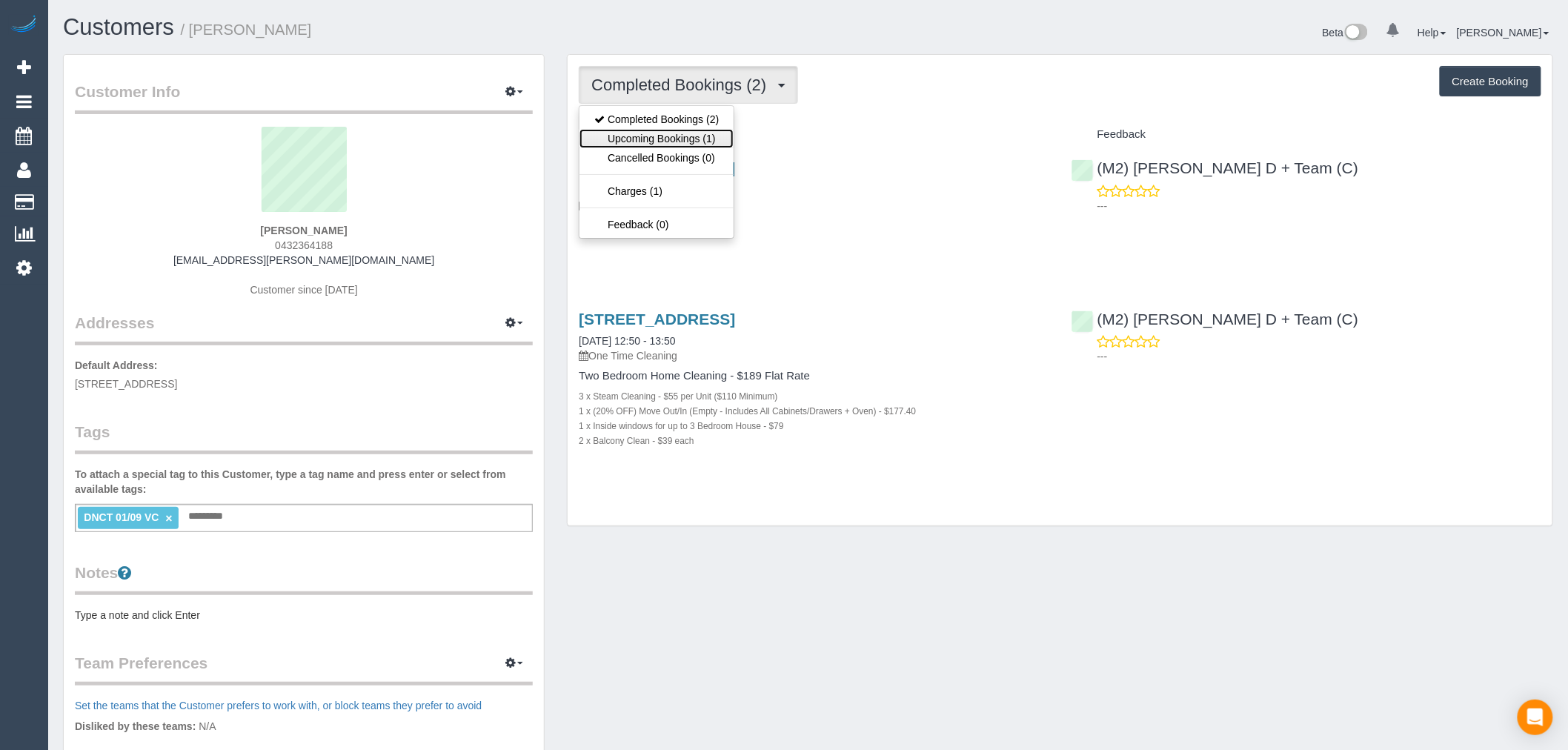
click at [711, 141] on link "Upcoming Bookings (1)" at bounding box center [656, 139] width 154 height 19
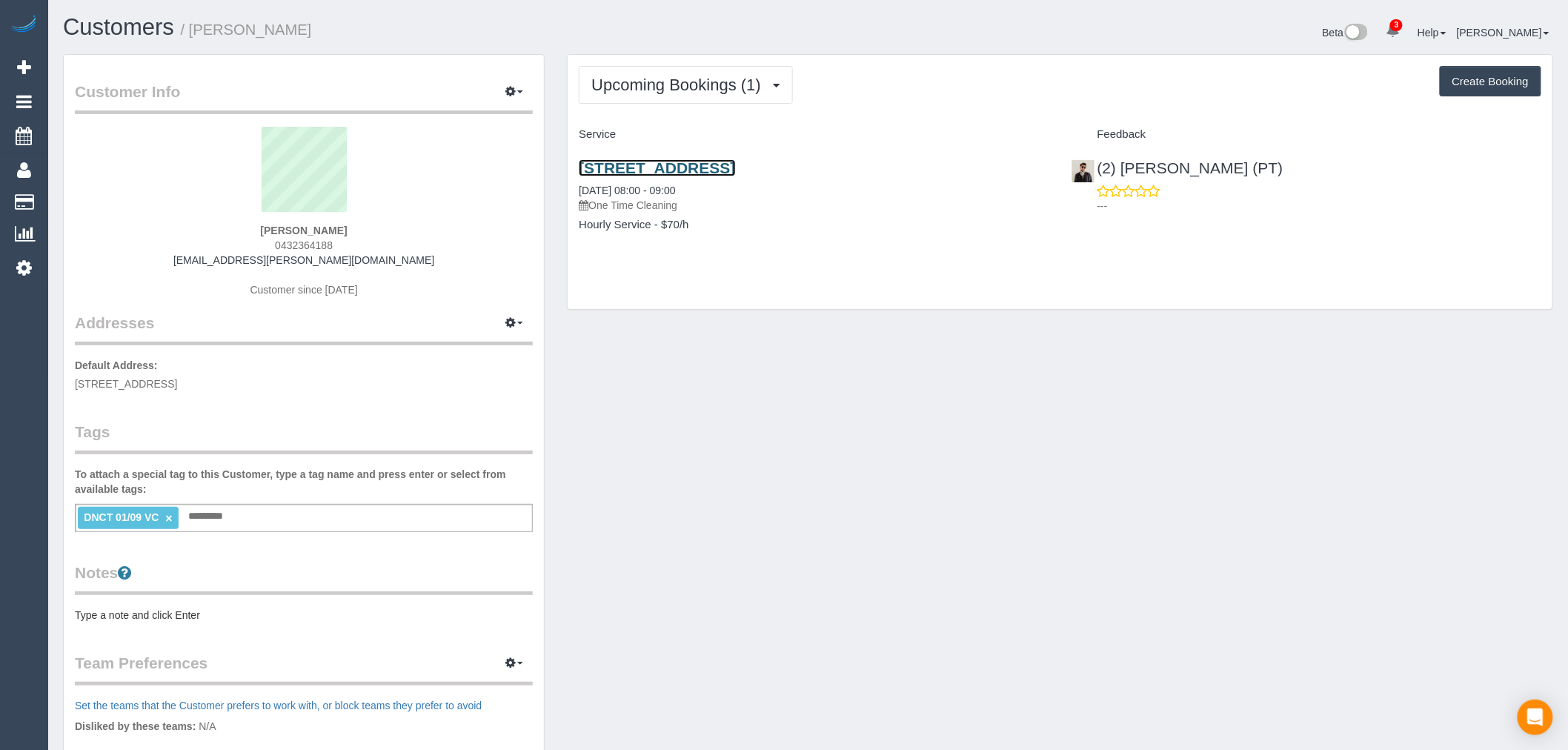
click at [736, 168] on link "Unit 713/80 Clarendon St, Southbank, VIC 3006" at bounding box center [656, 167] width 156 height 17
click at [736, 167] on link "Unit 713/80 Clarendon St, Southbank, VIC 3006" at bounding box center [656, 167] width 156 height 17
click at [683, 98] on button "Upcoming Bookings (1)" at bounding box center [685, 85] width 214 height 38
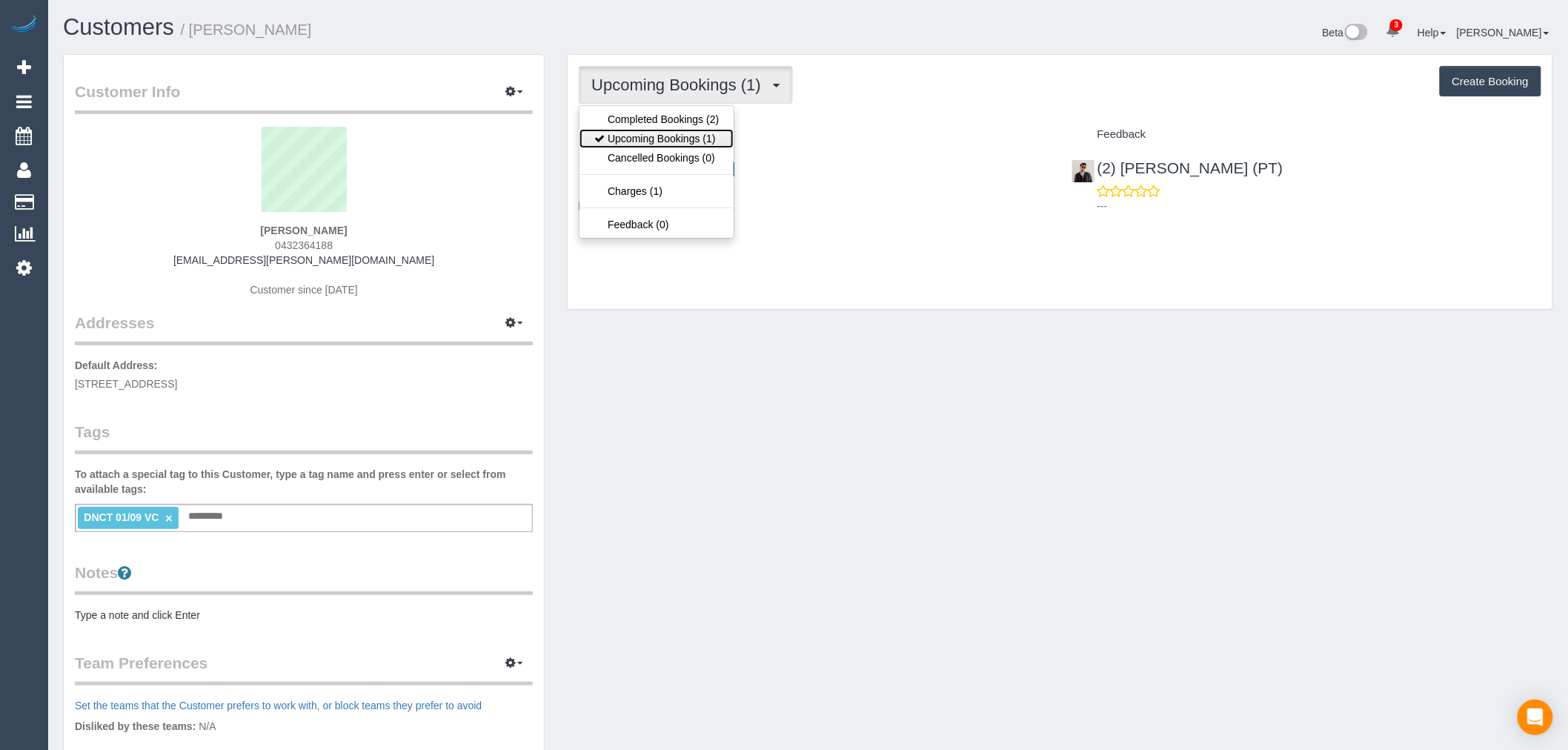
click at [710, 142] on link "Upcoming Bookings (1)" at bounding box center [656, 139] width 154 height 19
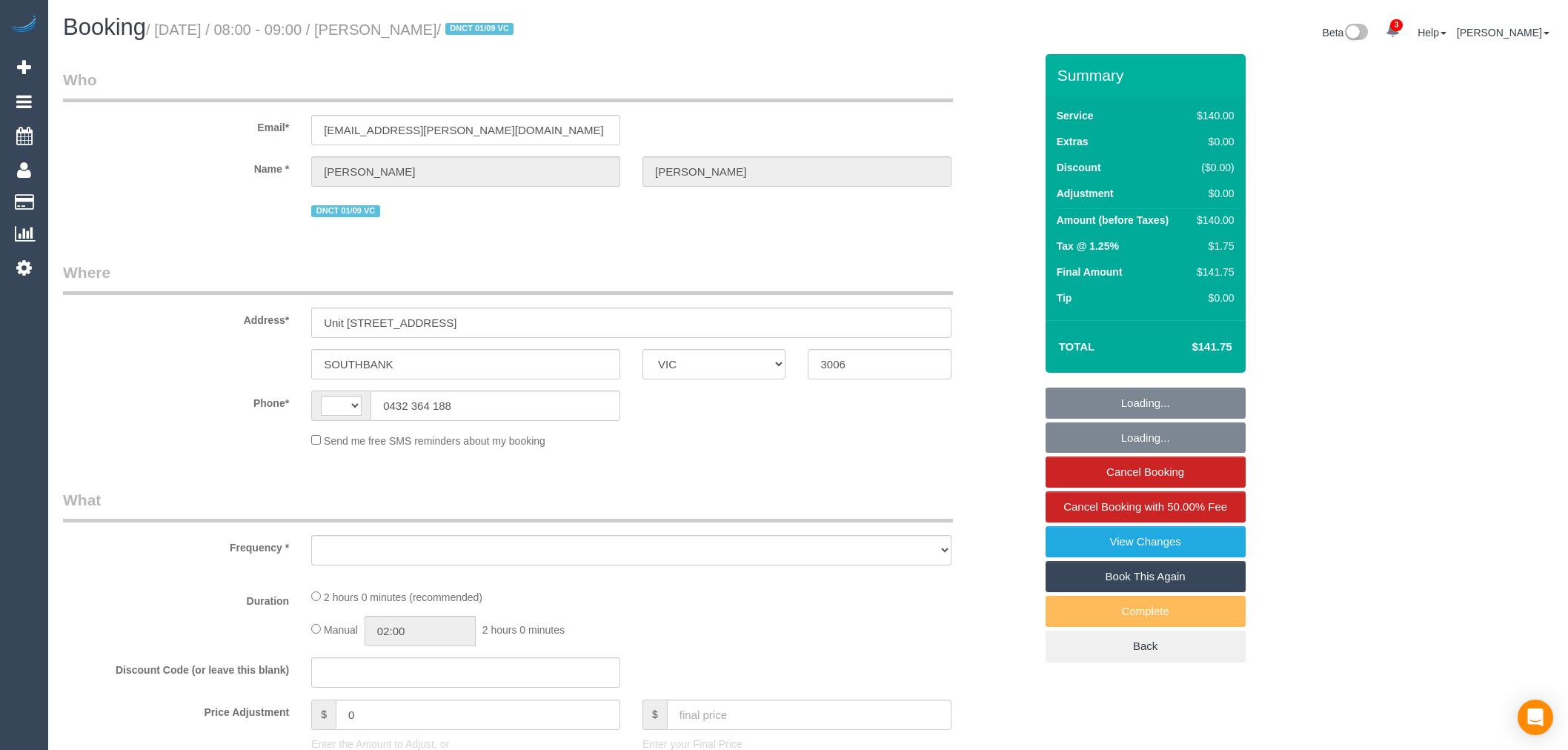
select select "VIC"
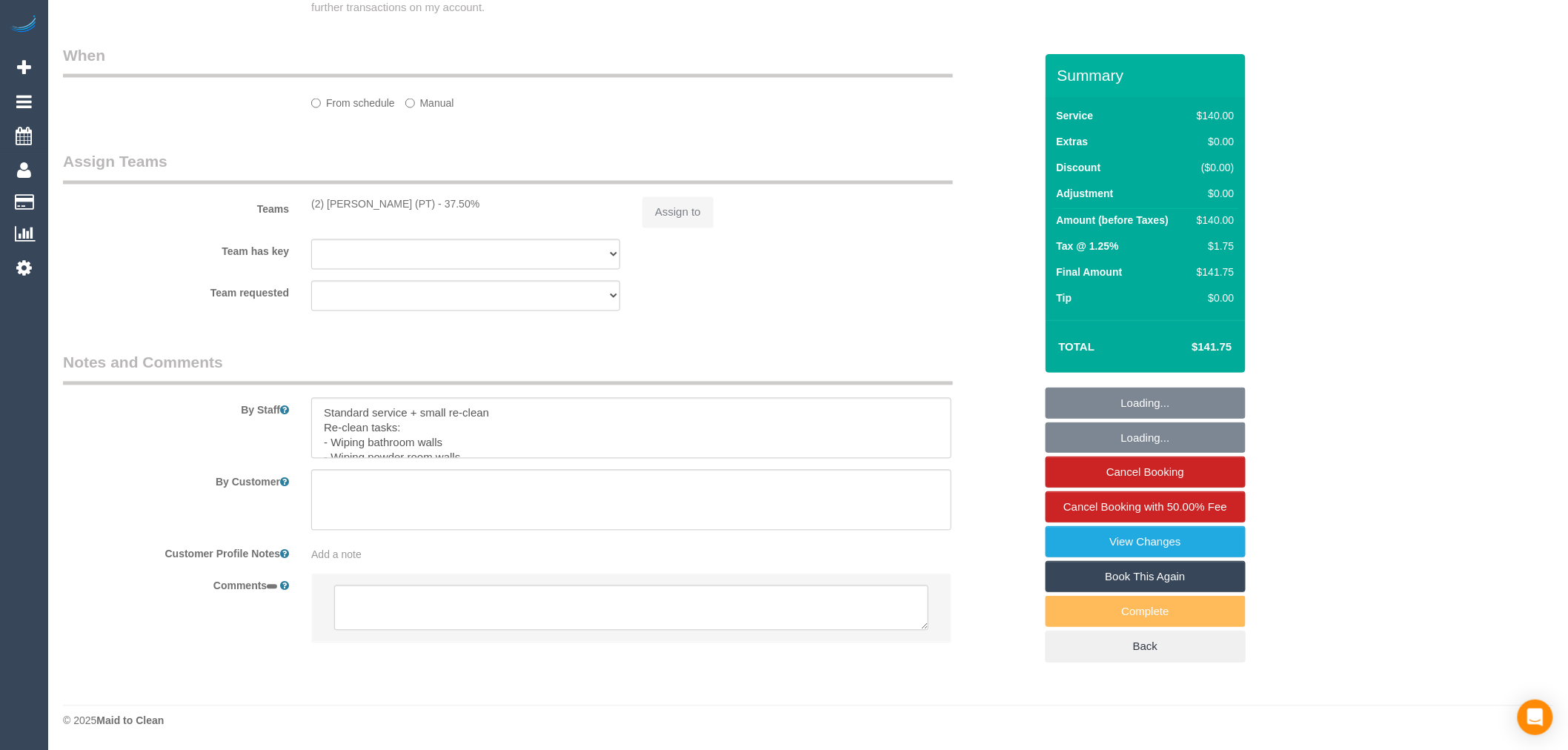
select select "string:stripe-pm_1RtS0d2GScqysDRVnZFQk5O5"
select select "number:28"
select select "number:17"
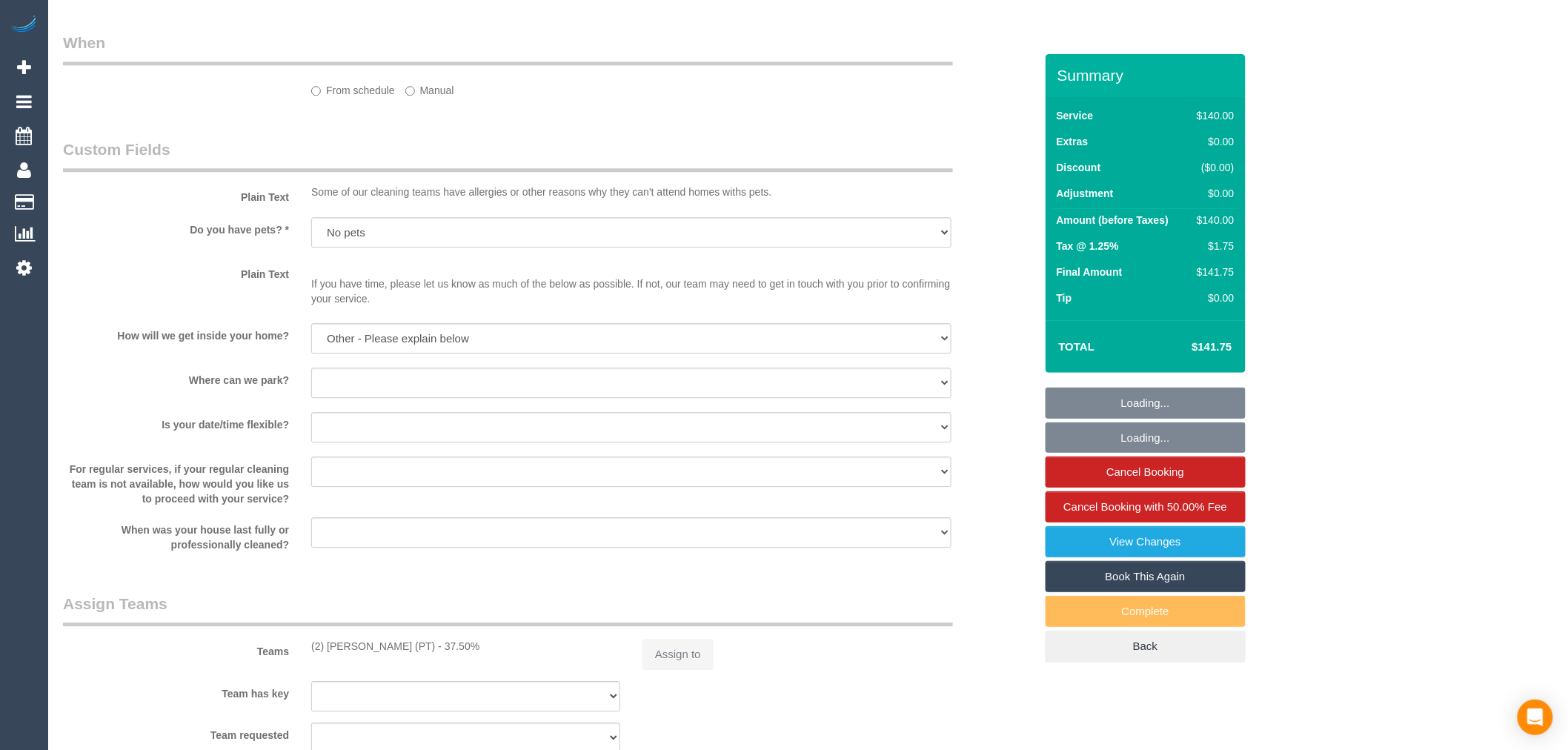
select select "string:AU"
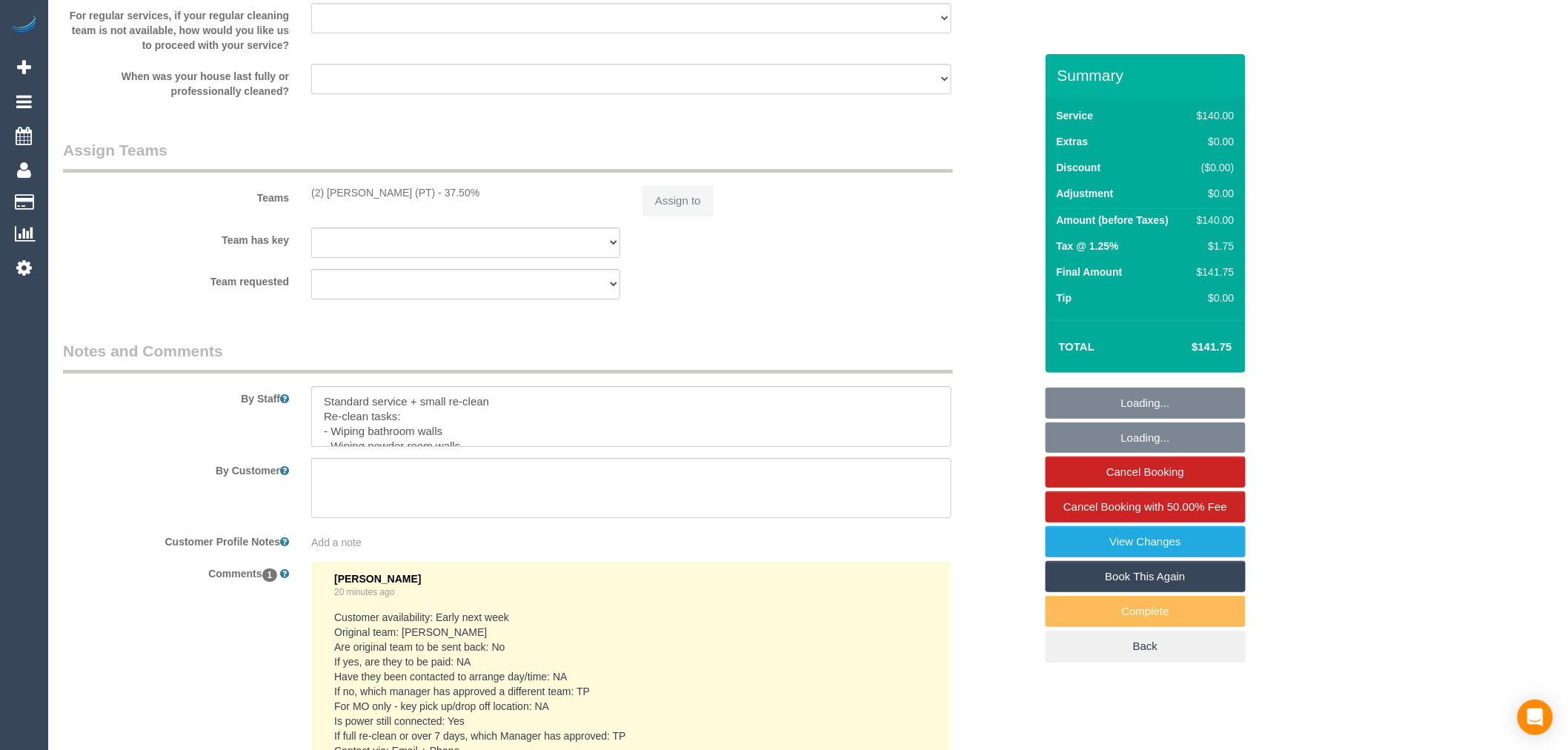
select select "object:1329"
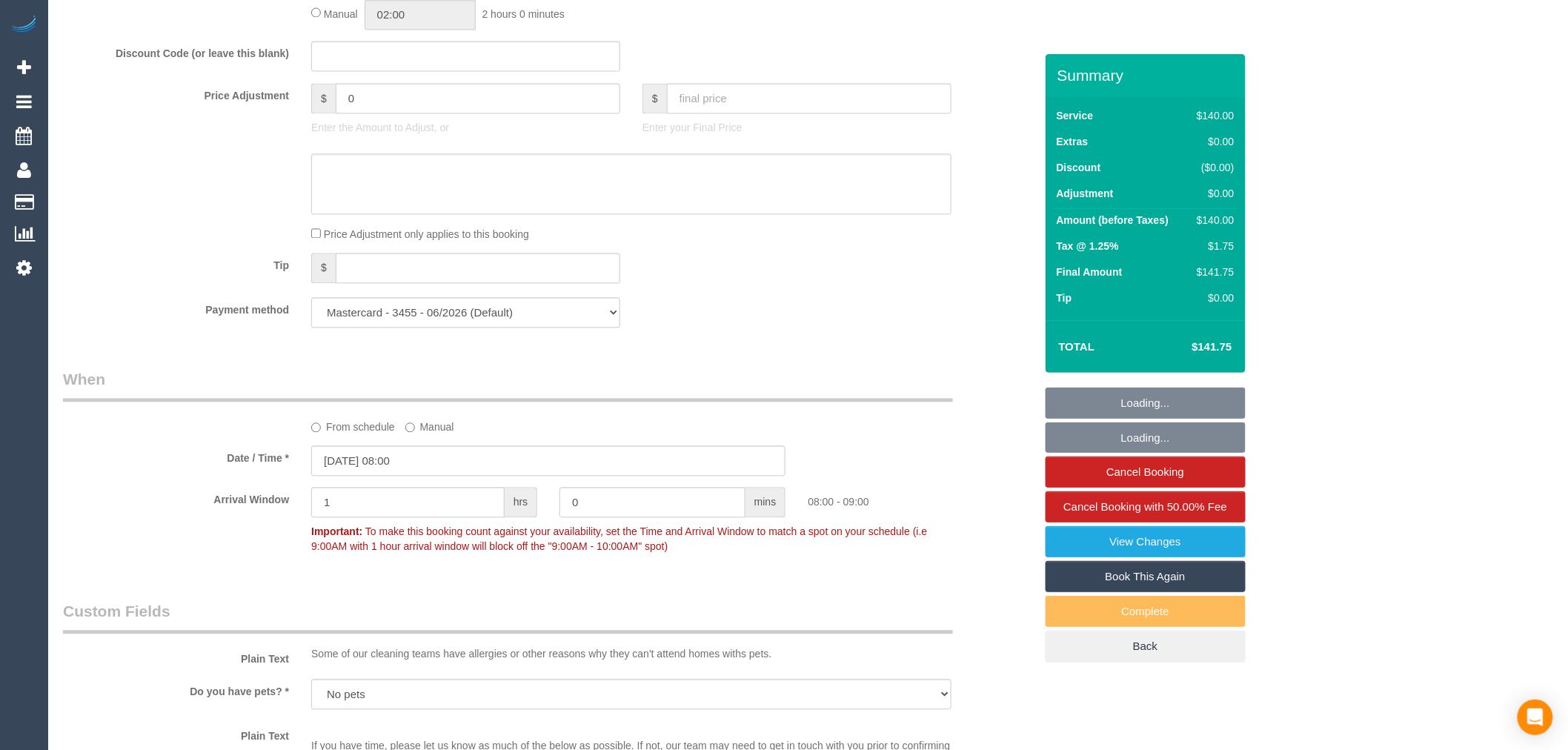
scroll to position [1190, 0]
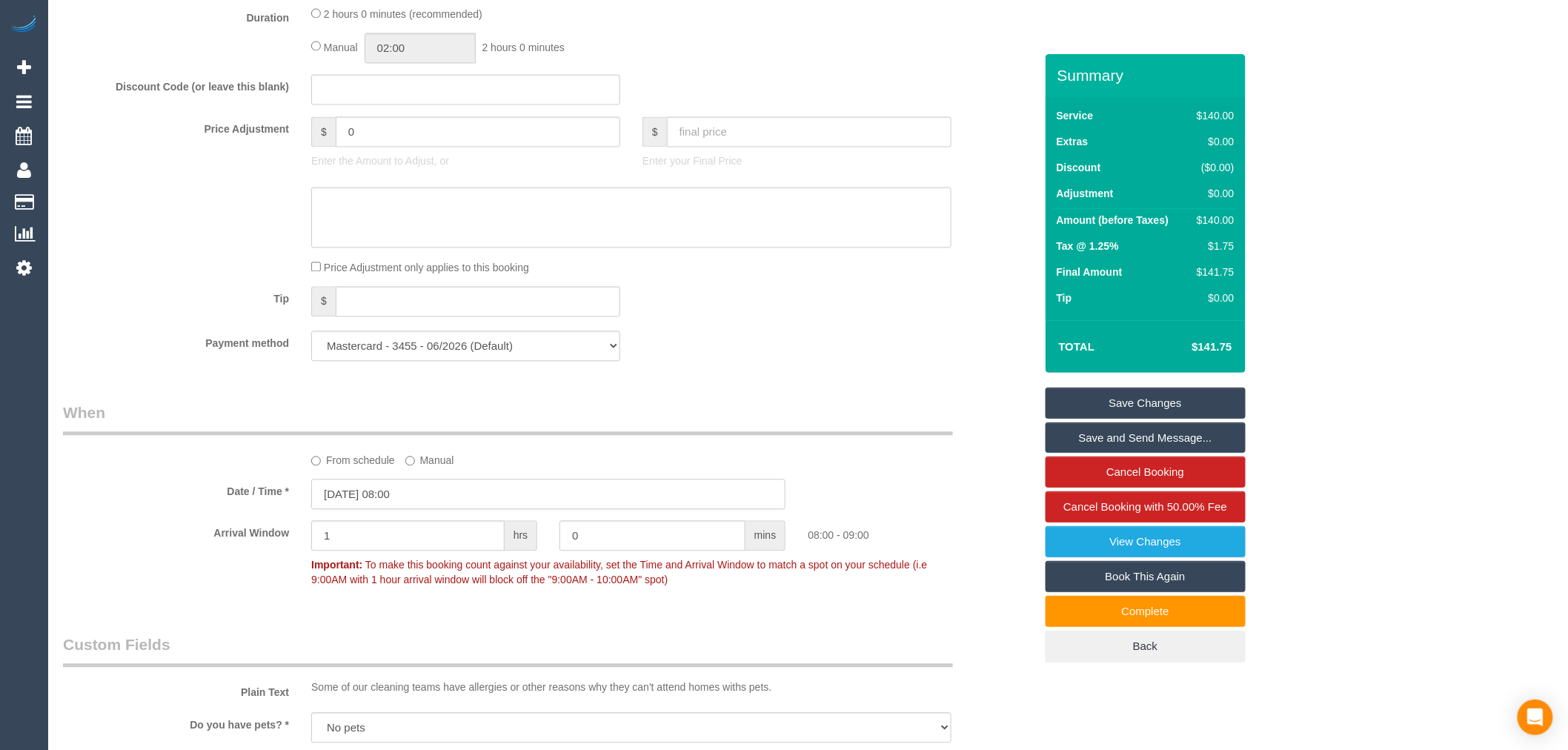
click at [427, 509] on input "[DATE] 08:00" at bounding box center [548, 494] width 474 height 31
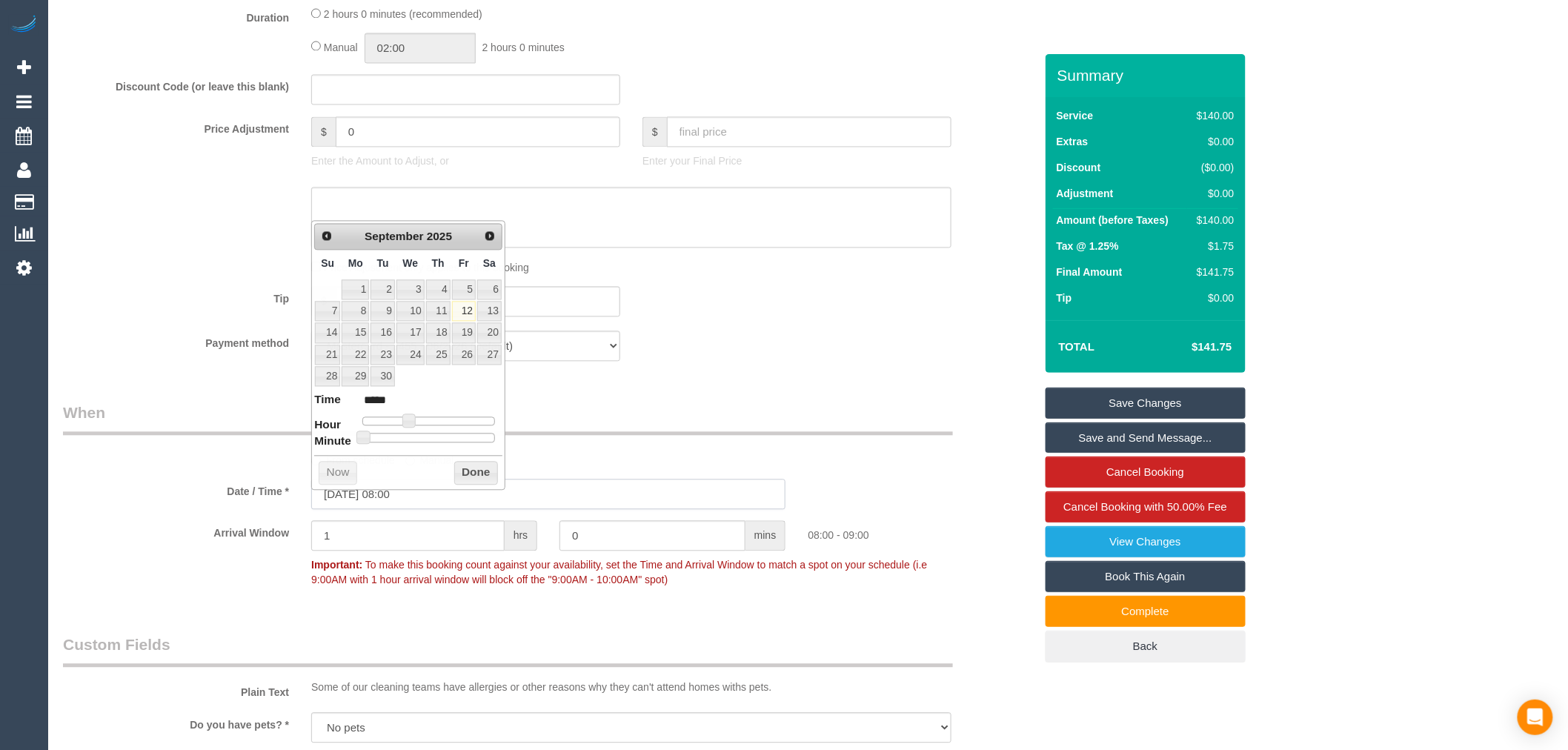
click at [426, 509] on input "[DATE] 08:00" at bounding box center [548, 494] width 474 height 31
click at [381, 329] on link "16" at bounding box center [381, 332] width 23 height 20
type input "[DATE] 08:00"
click at [484, 475] on button "Done" at bounding box center [476, 472] width 44 height 23
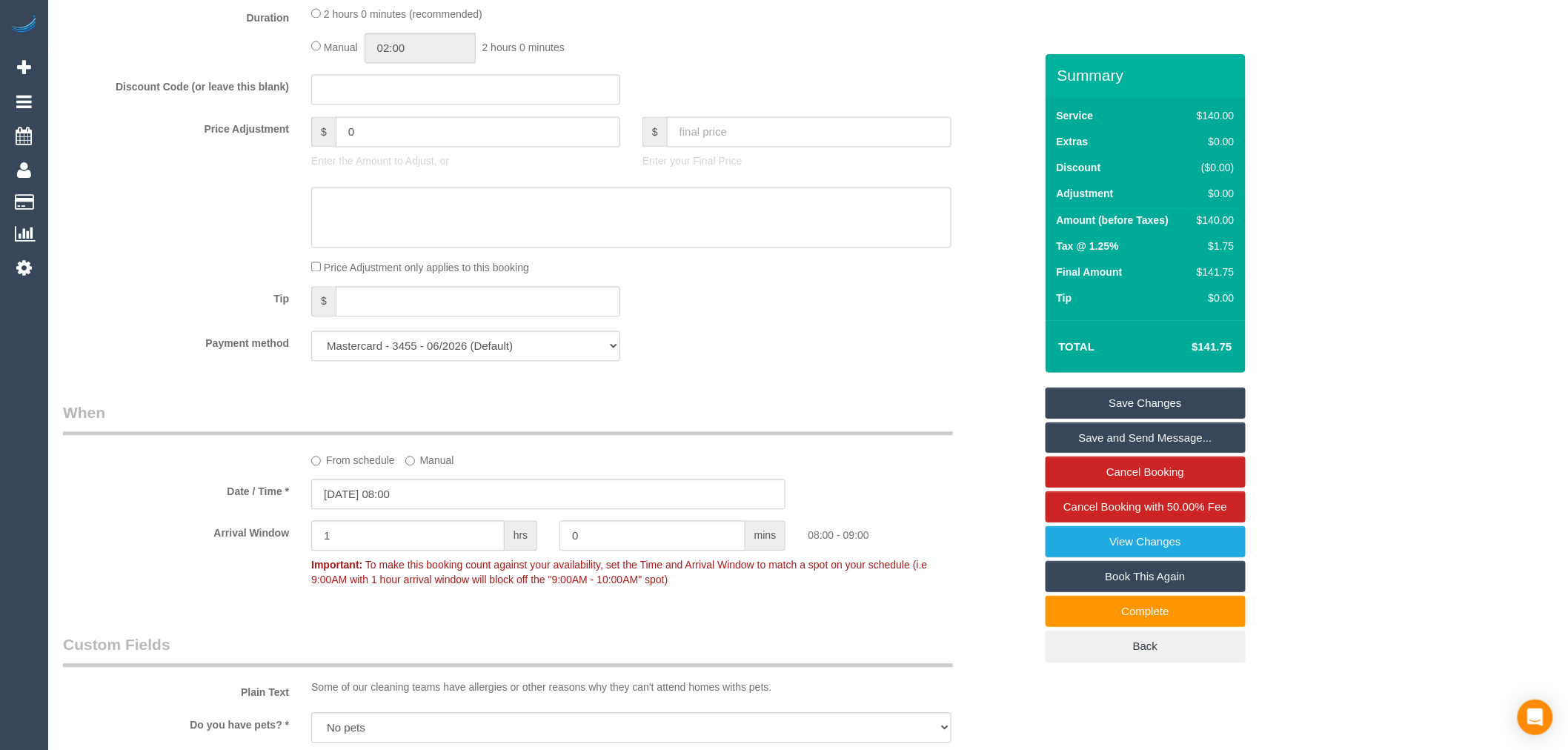
click at [1162, 394] on link "Save Changes" at bounding box center [1146, 403] width 200 height 32
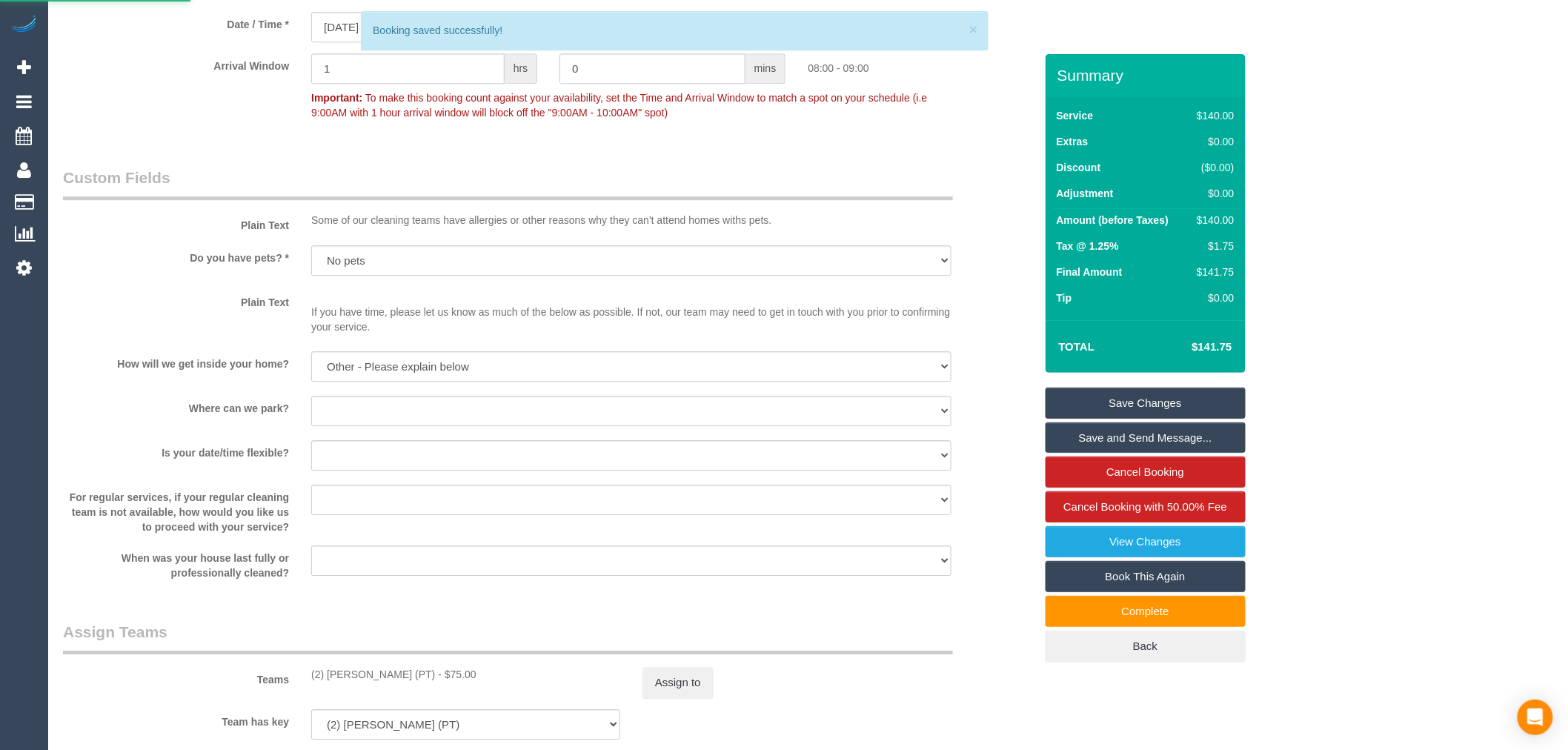
scroll to position [1434, 0]
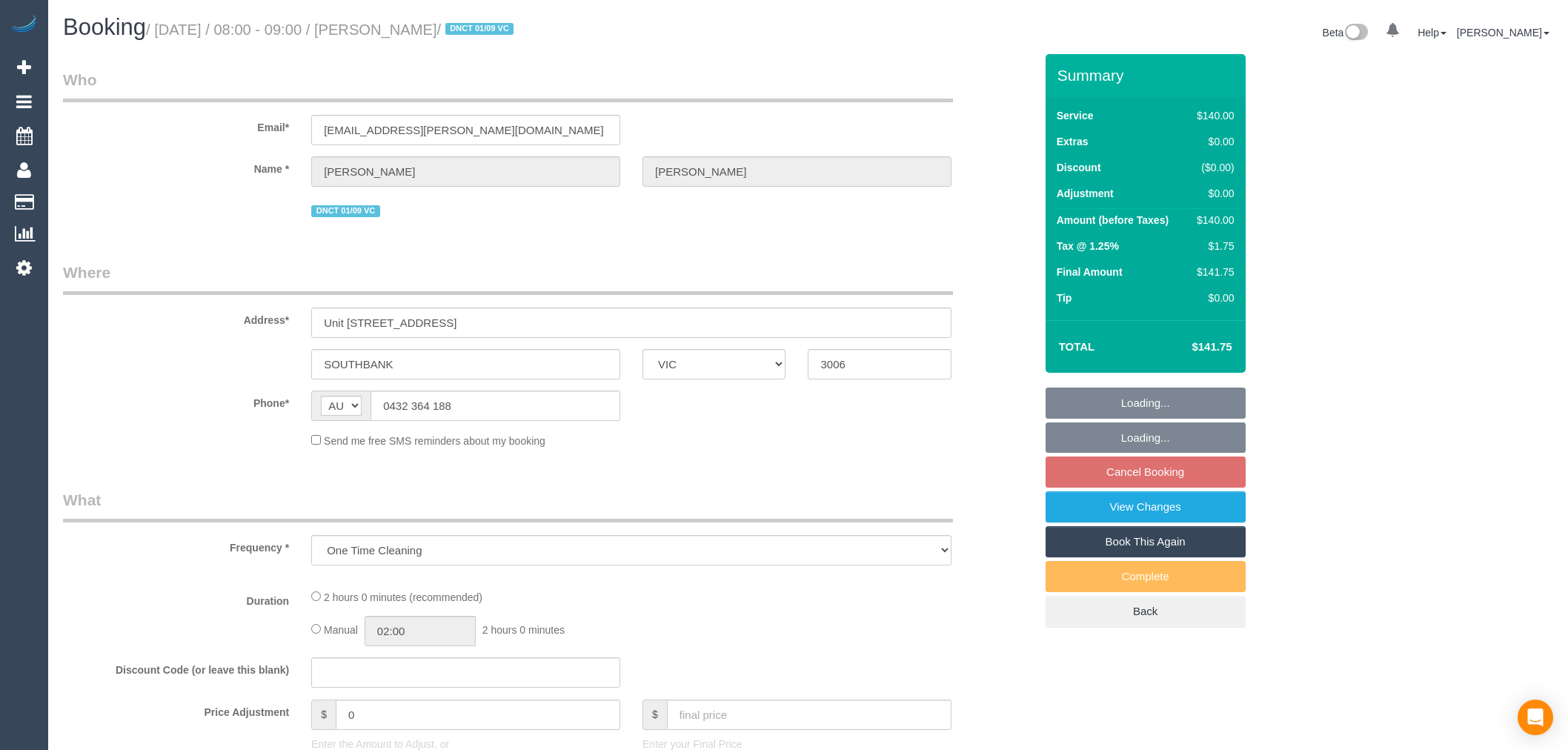
select select "VIC"
select select "object:756"
select select "string:stripe-pm_1RtS0d2GScqysDRVnZFQk5O5"
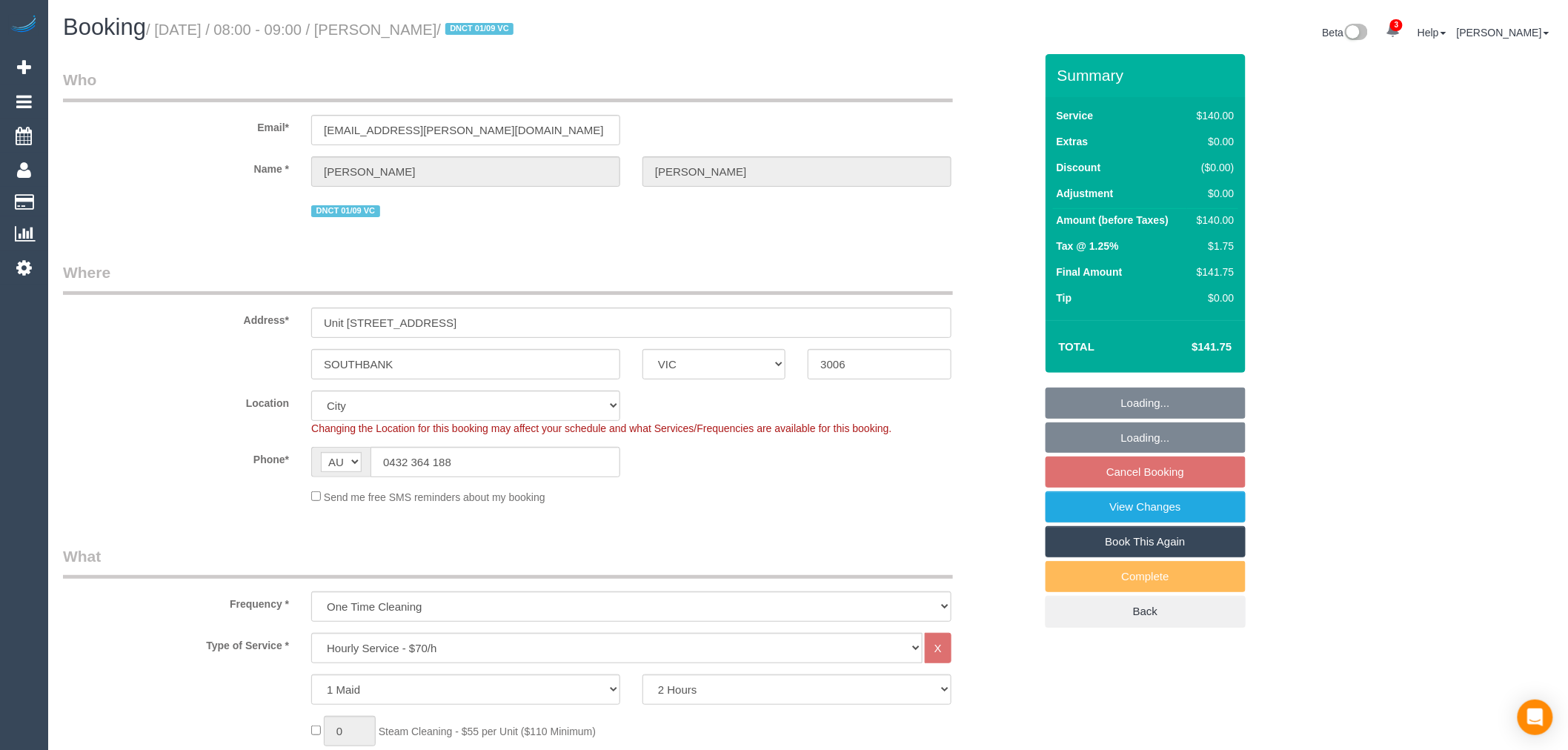
select select "number:28"
select select "number:17"
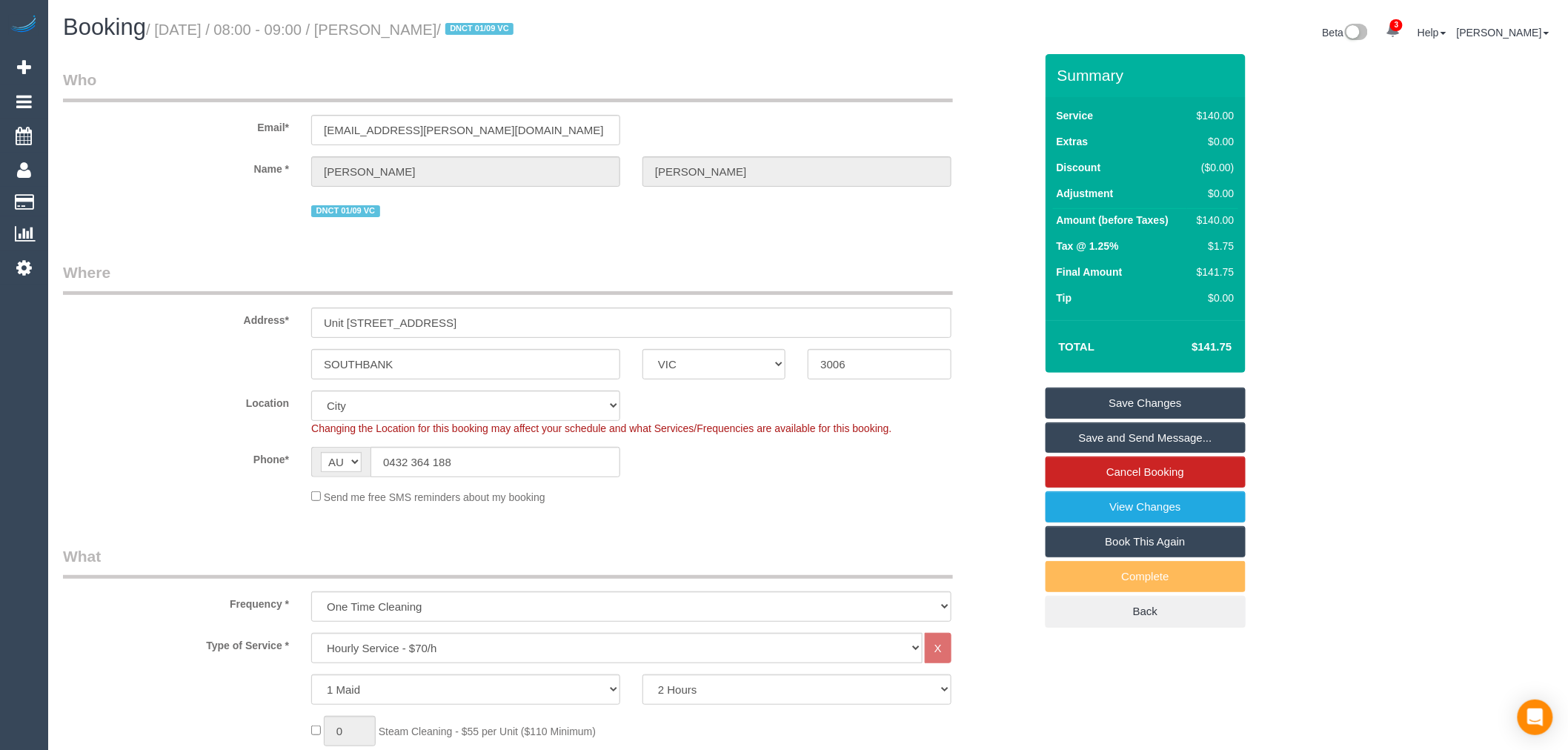
click at [1174, 453] on link "Save and Send Message..." at bounding box center [1146, 438] width 200 height 32
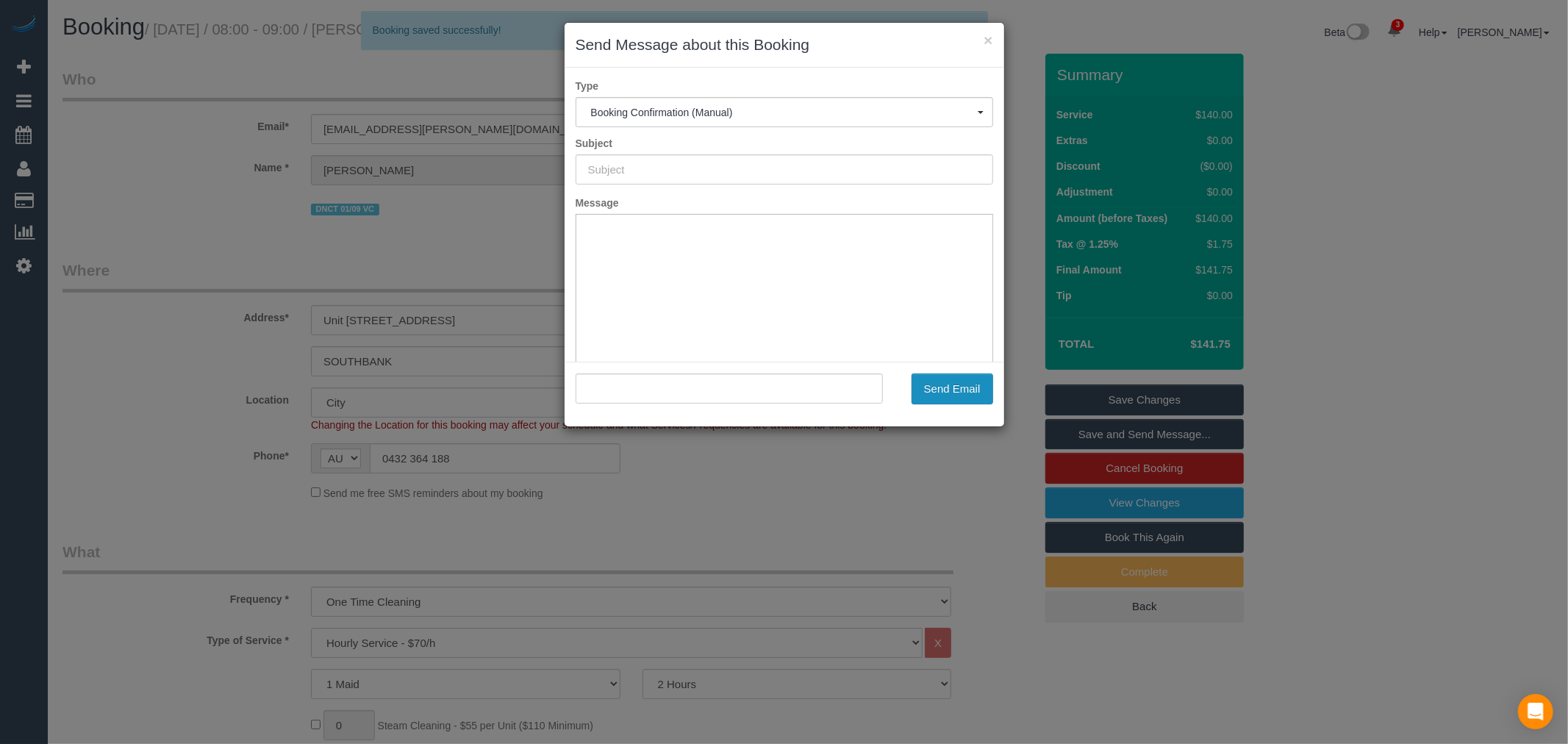
click at [949, 390] on button "Send Email" at bounding box center [952, 389] width 82 height 31
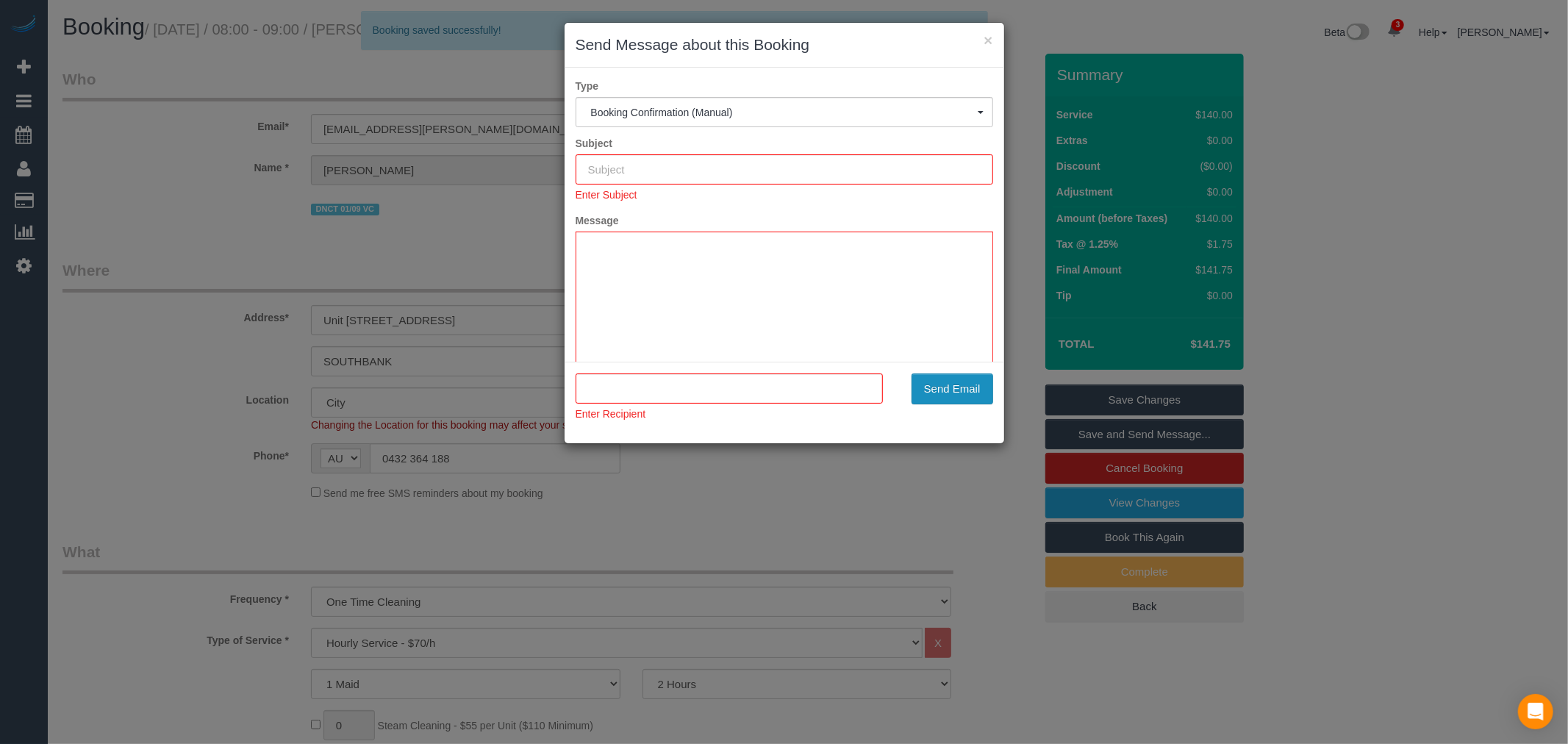
type input "Booking Confirmed"
type input ""[PERSON_NAME]" <[EMAIL_ADDRESS][PERSON_NAME][DOMAIN_NAME]>"
click at [960, 381] on button "Send Email" at bounding box center [952, 389] width 82 height 31
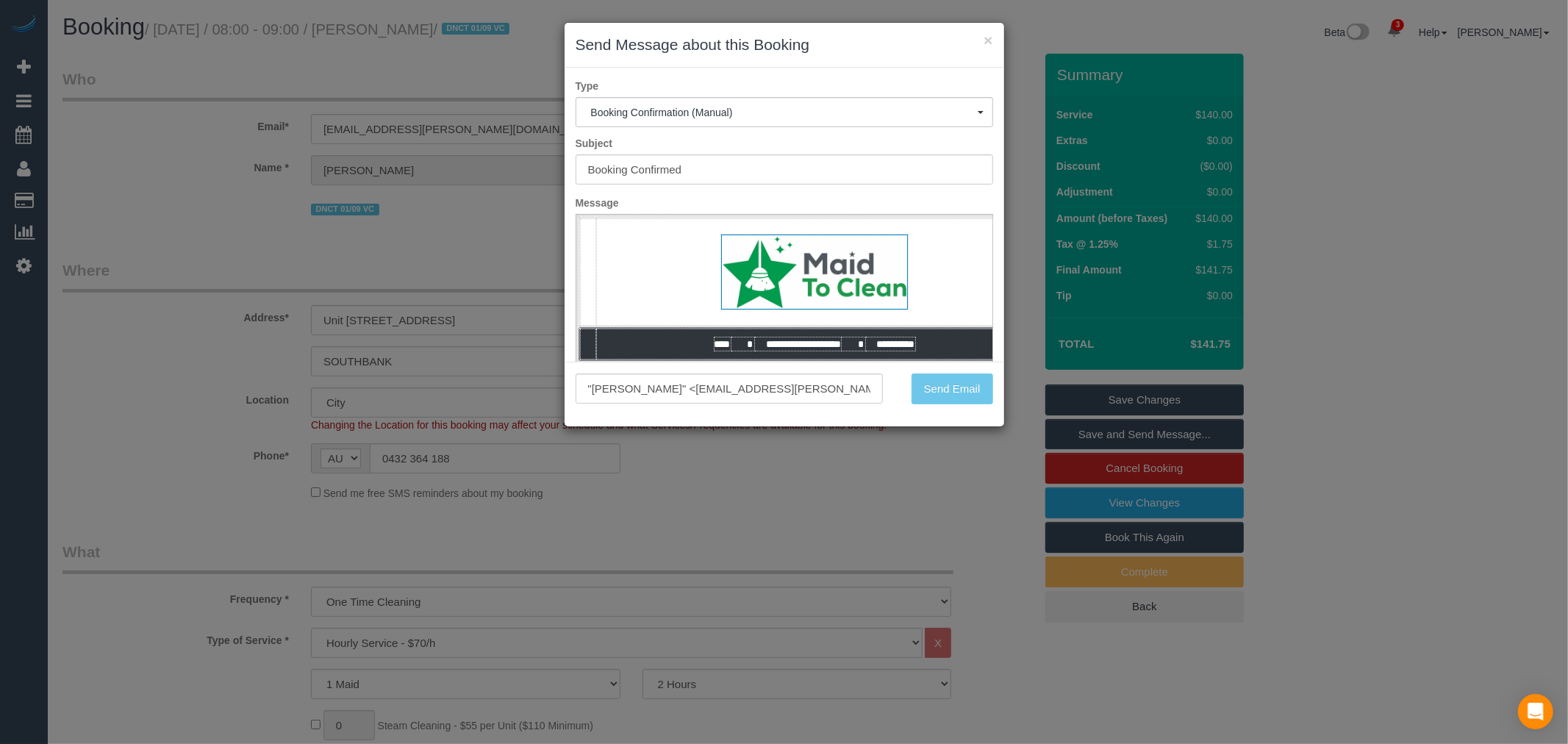
click at [963, 391] on div "Send Email" at bounding box center [949, 389] width 111 height 31
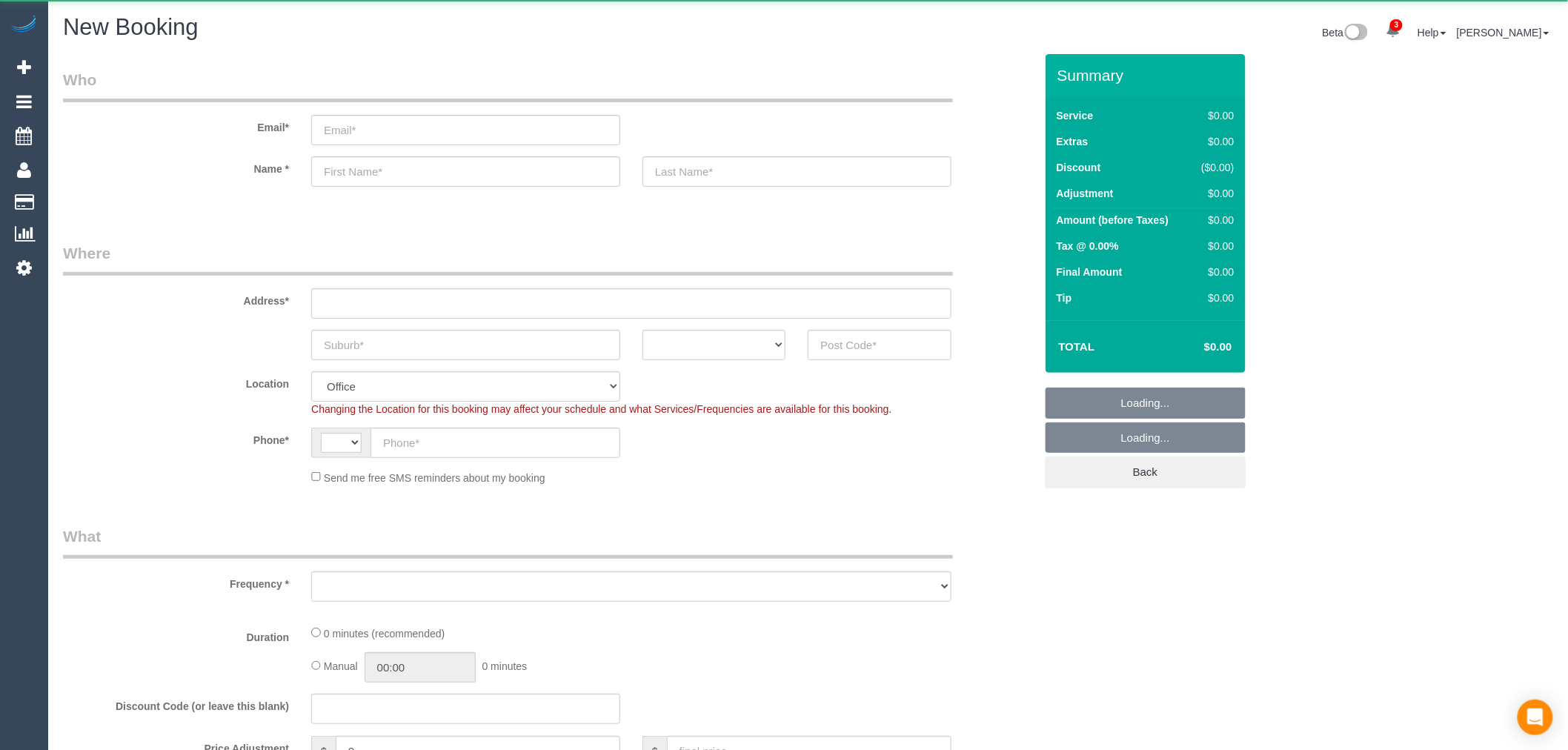
select select "string:AU"
select select "object:1404"
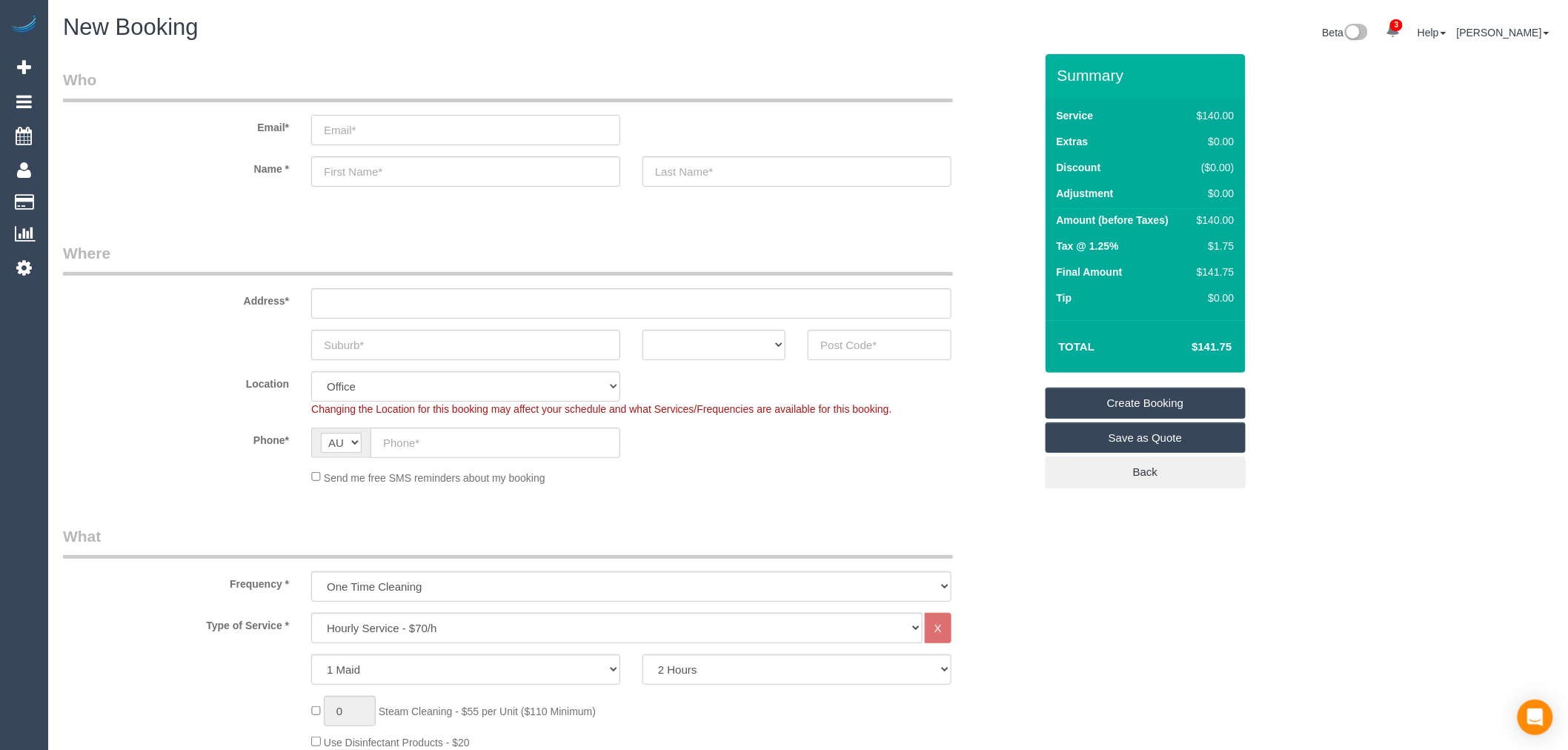
click at [411, 137] on input "email" at bounding box center [466, 130] width 309 height 31
click at [499, 187] on input "text" at bounding box center [466, 171] width 309 height 31
paste input "[PERSON_NAME]"
type input "[PERSON_NAME]"
click at [727, 179] on input "text" at bounding box center [797, 171] width 309 height 31
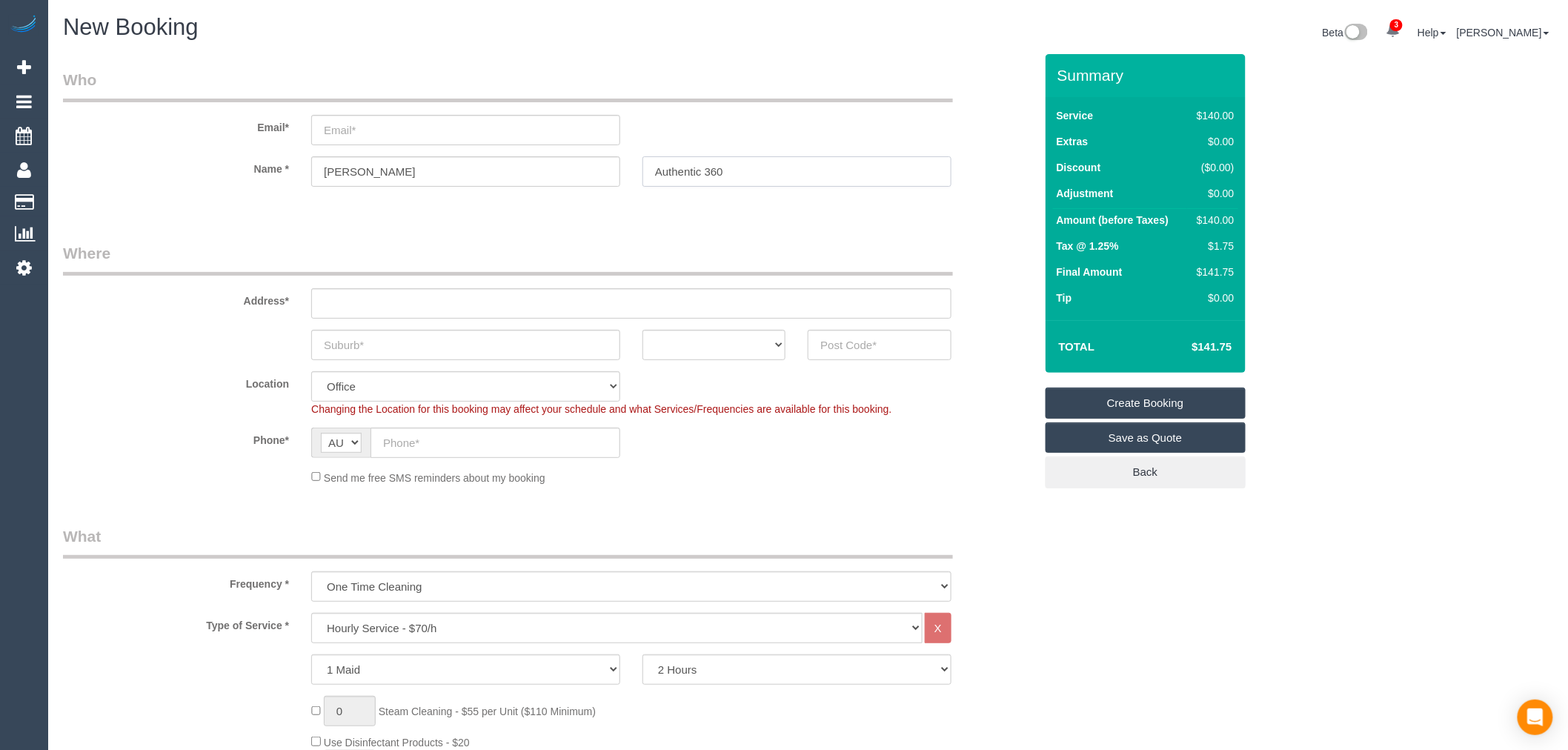
type input "Authentic 360"
click at [468, 137] on input "email" at bounding box center [466, 130] width 309 height 31
click at [400, 126] on input "email" at bounding box center [466, 130] width 309 height 31
type input "[EMAIL_ADDRESS][DOMAIN_NAME]"
click at [427, 160] on input "[PERSON_NAME]" at bounding box center [466, 171] width 309 height 31
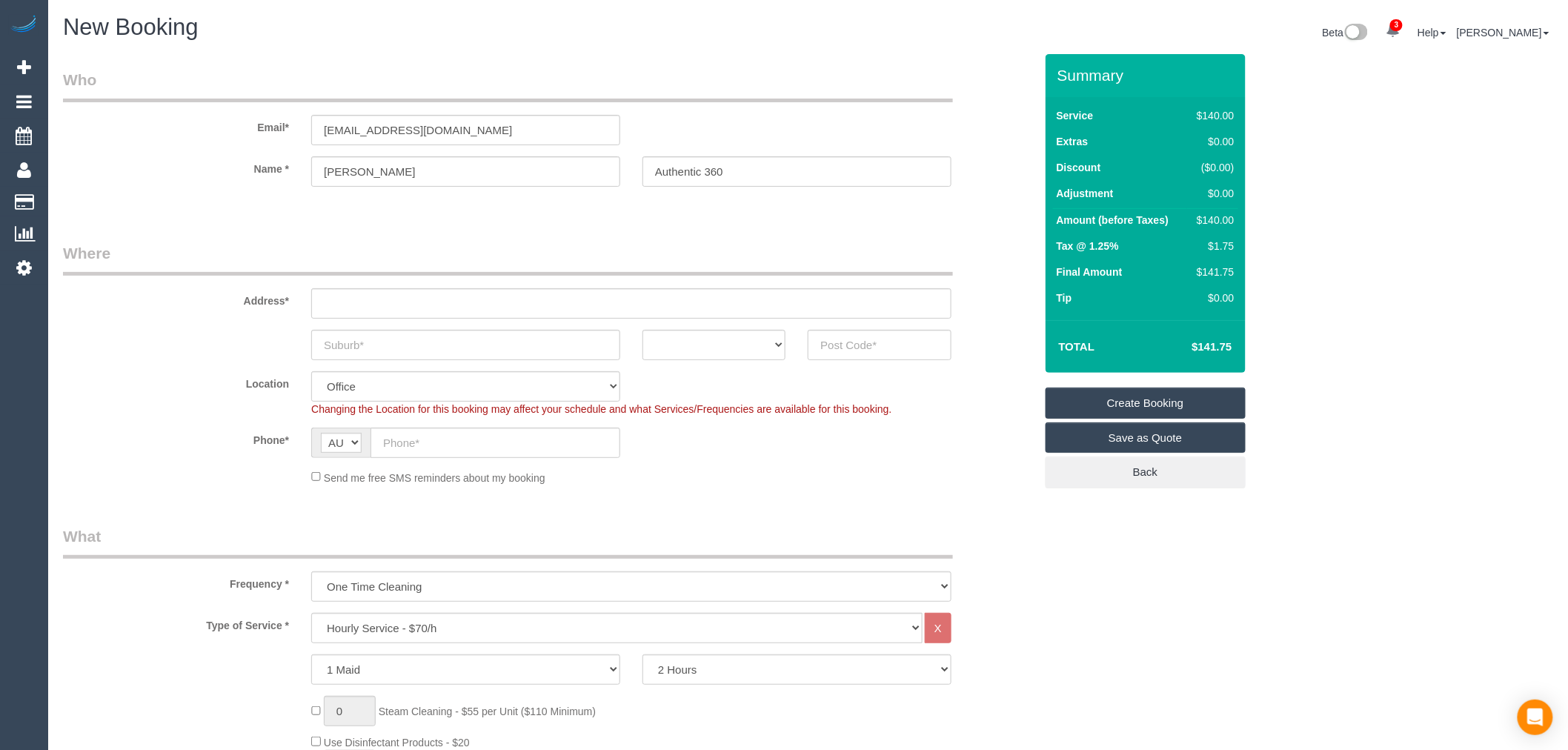
click at [716, 154] on sui-booking-customer "Email* [EMAIL_ADDRESS][DOMAIN_NAME] Name * [PERSON_NAME] Authentic 360" at bounding box center [549, 135] width 972 height 133
click at [475, 314] on input "text" at bounding box center [631, 304] width 640 height 31
click at [462, 286] on div "Address*" at bounding box center [549, 280] width 994 height 76
click at [466, 301] on input "text" at bounding box center [631, 304] width 640 height 31
paste input "[STREET_ADDRESS]"
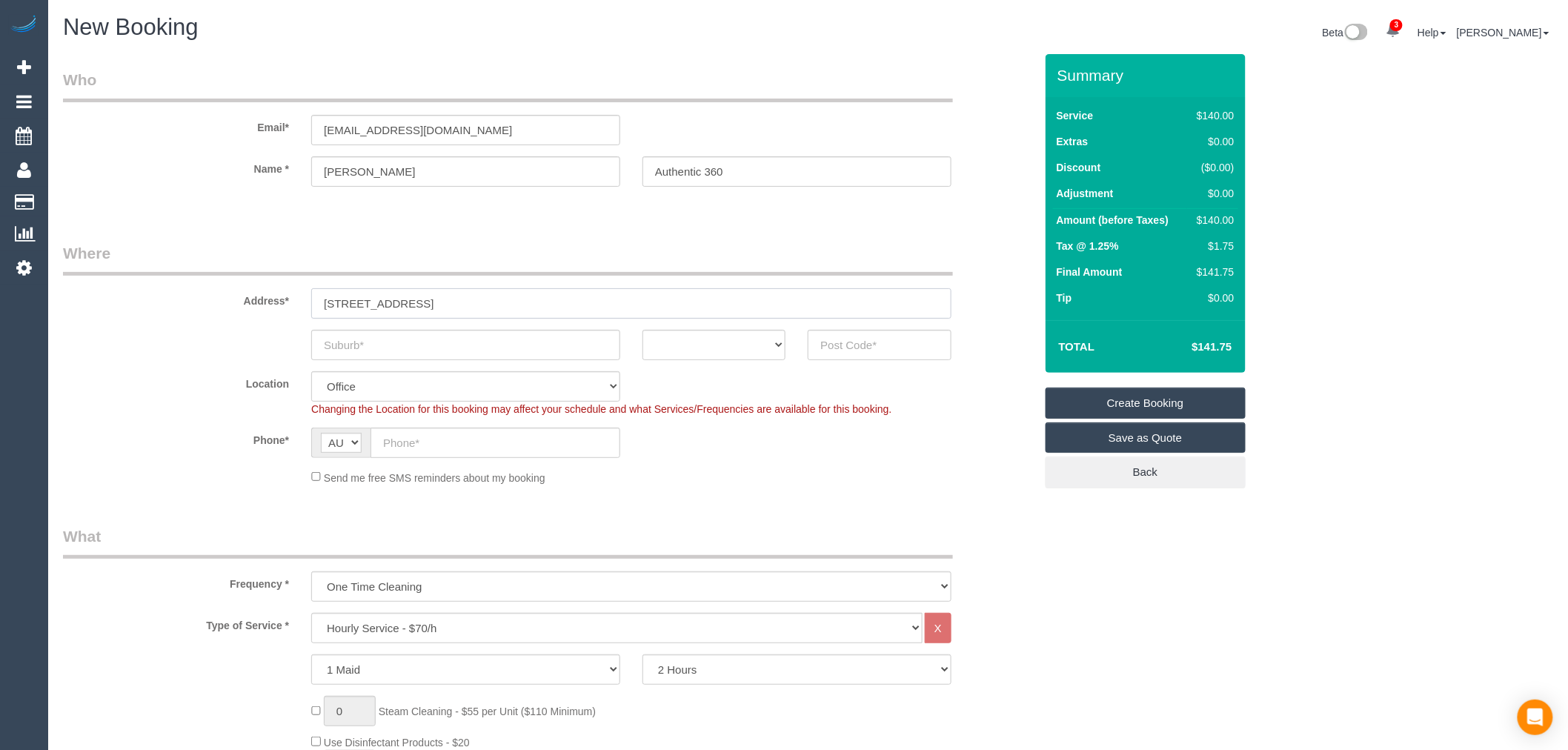
type input "[STREET_ADDRESS]"
click at [448, 337] on input "text" at bounding box center [466, 345] width 309 height 31
click at [571, 344] on input "text" at bounding box center [466, 345] width 309 height 31
paste input "Caulfield North"
type input "Caulfield North"
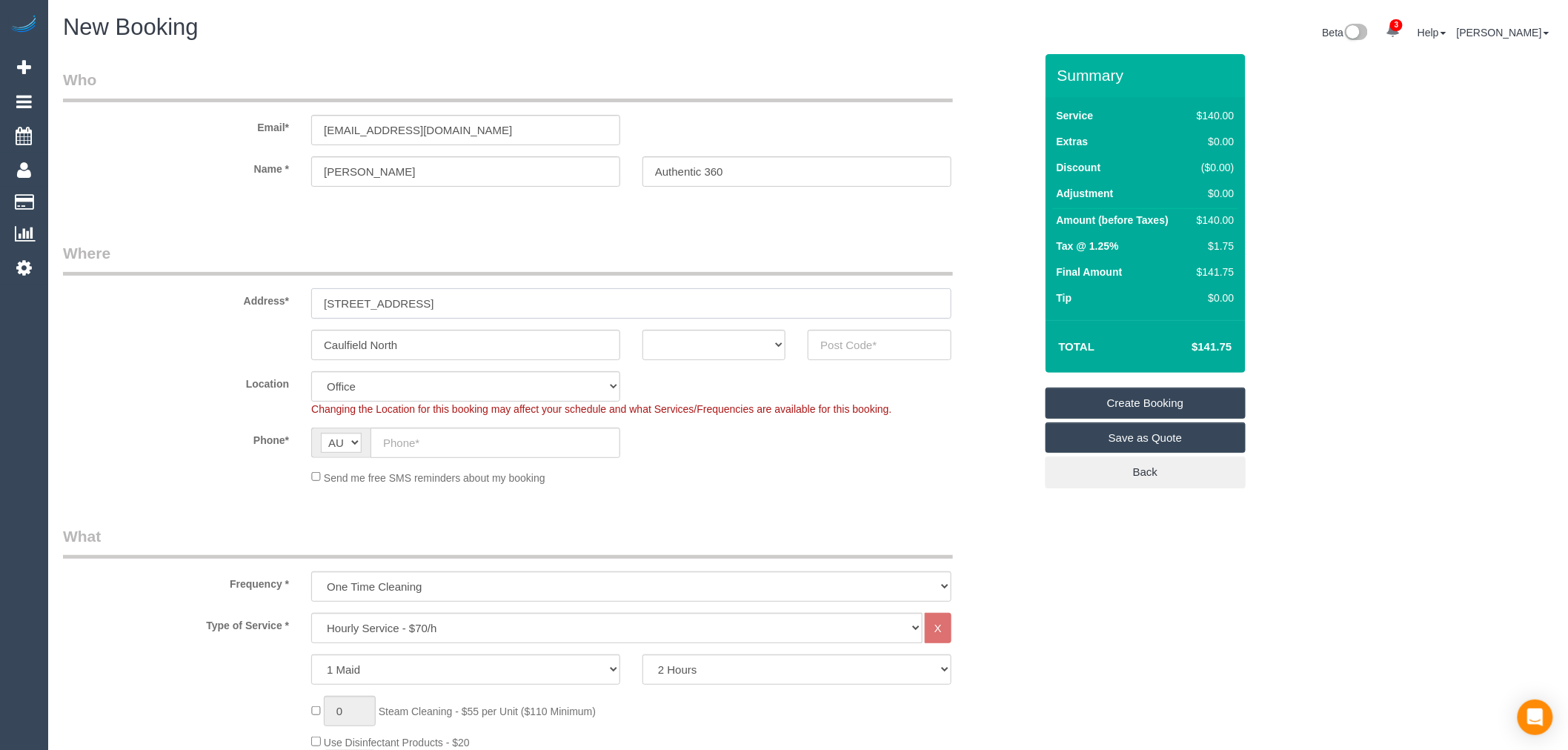
click at [504, 290] on input "[STREET_ADDRESS]" at bounding box center [631, 304] width 640 height 31
drag, startPoint x: 485, startPoint y: 298, endPoint x: 109, endPoint y: 276, distance: 376.6
click at [109, 276] on div "Address* [STREET_ADDRESS]" at bounding box center [549, 280] width 994 height 76
click at [823, 345] on input "text" at bounding box center [879, 345] width 143 height 31
type input "3161"
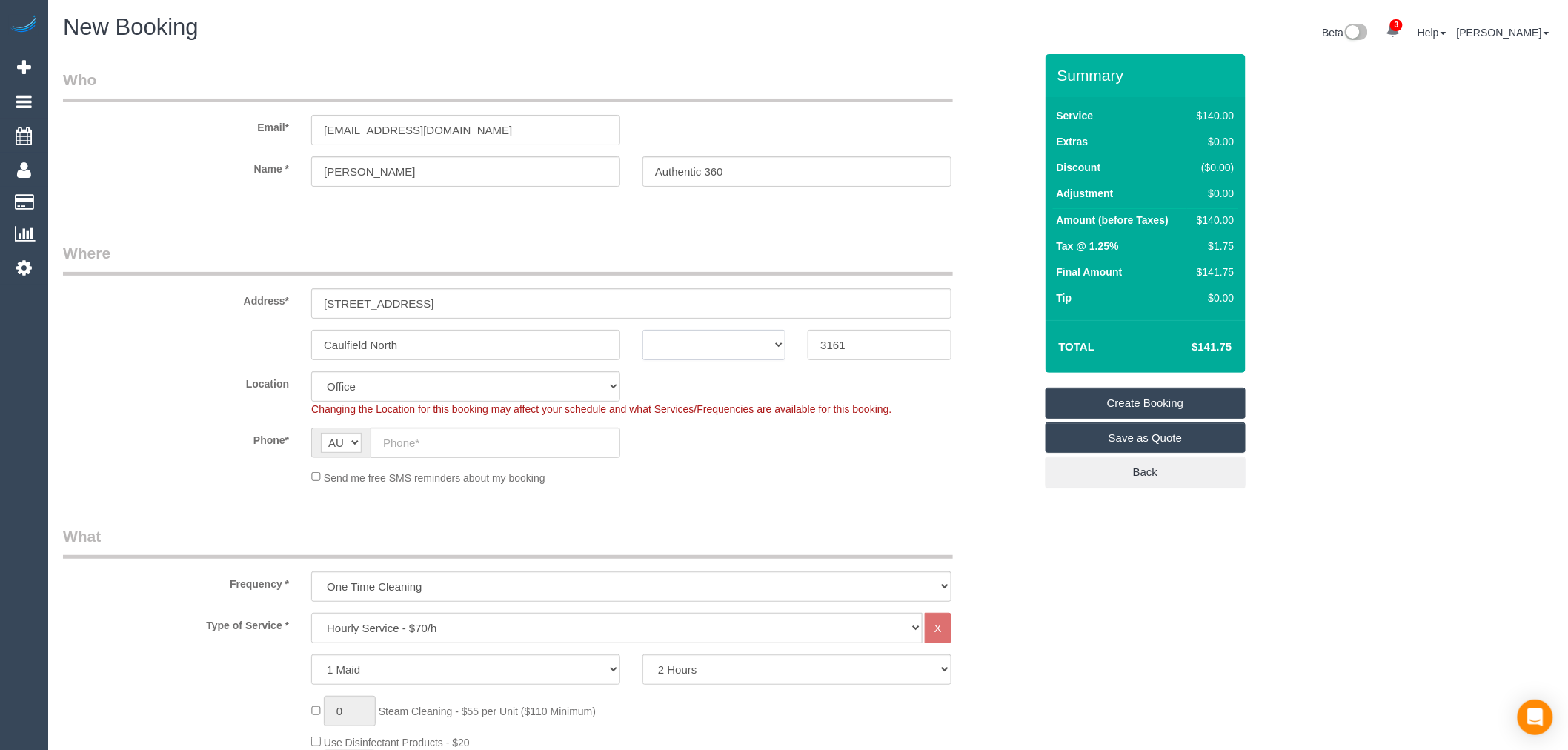
click at [727, 339] on select "ACT [GEOGRAPHIC_DATA] NT [GEOGRAPHIC_DATA] SA TAS [GEOGRAPHIC_DATA] [GEOGRAPHIC…" at bounding box center [714, 345] width 143 height 31
select select "64"
select select "VIC"
click at [643, 330] on select "ACT [GEOGRAPHIC_DATA] NT [GEOGRAPHIC_DATA] SA TAS [GEOGRAPHIC_DATA] [GEOGRAPHIC…" at bounding box center [714, 345] width 143 height 31
select select "object:3008"
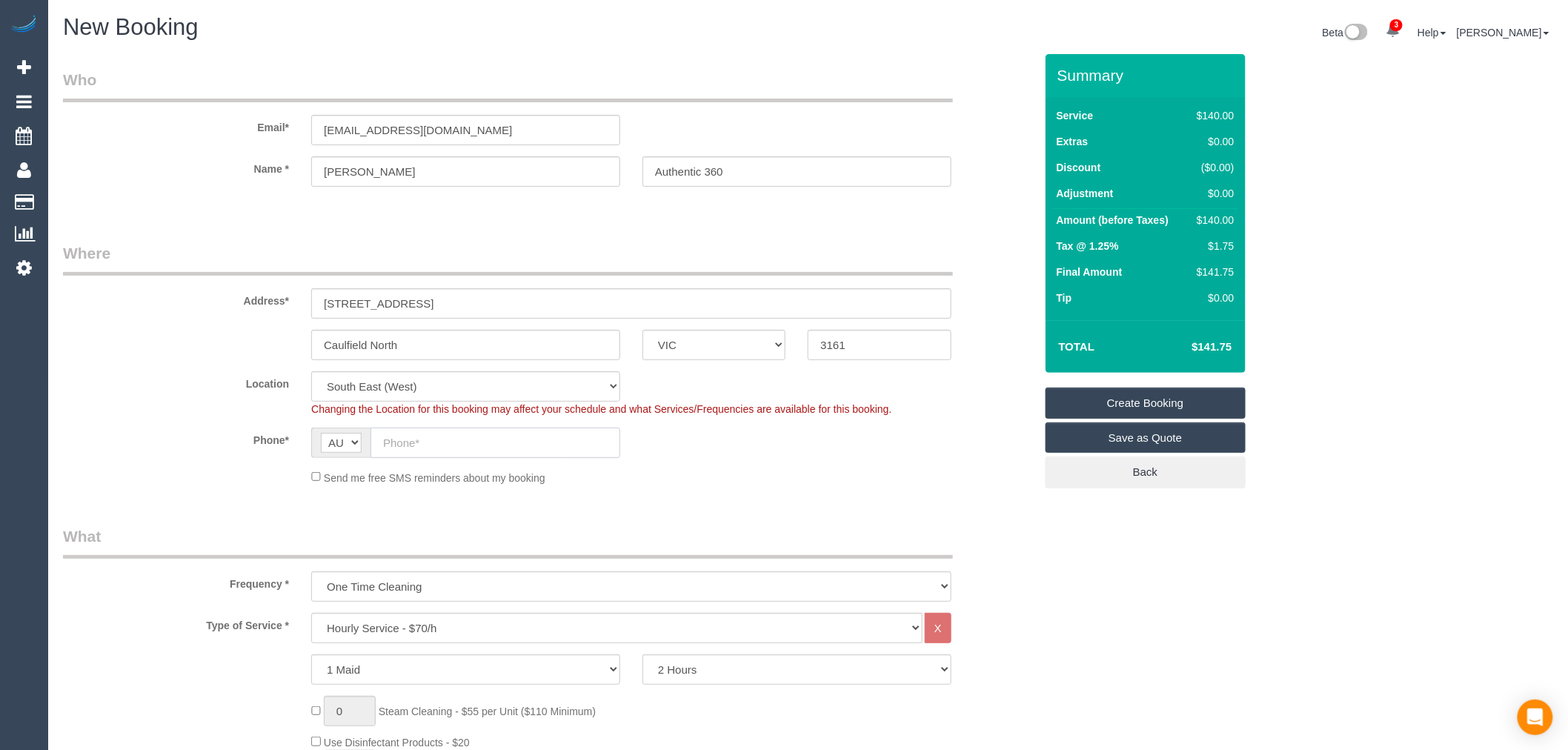
click at [454, 452] on input "text" at bounding box center [495, 443] width 250 height 31
click at [483, 445] on input "text" at bounding box center [495, 443] width 250 height 31
paste input "402425585"
click at [95, 402] on div "Location Office City East (North) East (South) Inner East Inner North (East) In…" at bounding box center [549, 394] width 994 height 45
click at [381, 448] on input "402425585" at bounding box center [495, 443] width 250 height 31
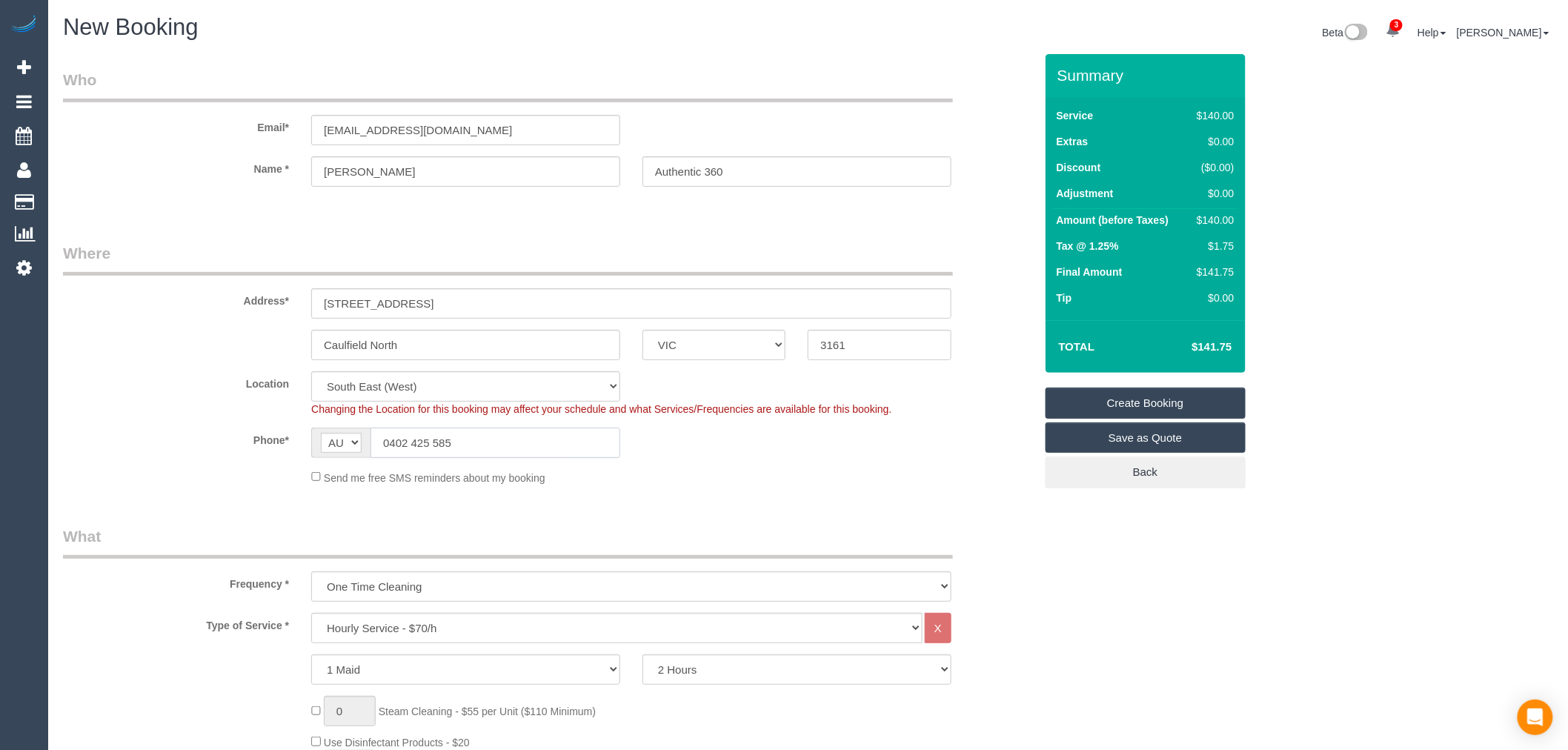
type input "0402 425 585"
click at [617, 489] on fieldset "Where Address* Unit 1/18 Orrong Crescent Caulfield North ACT NSW NT QLD SA TAS …" at bounding box center [549, 369] width 972 height 255
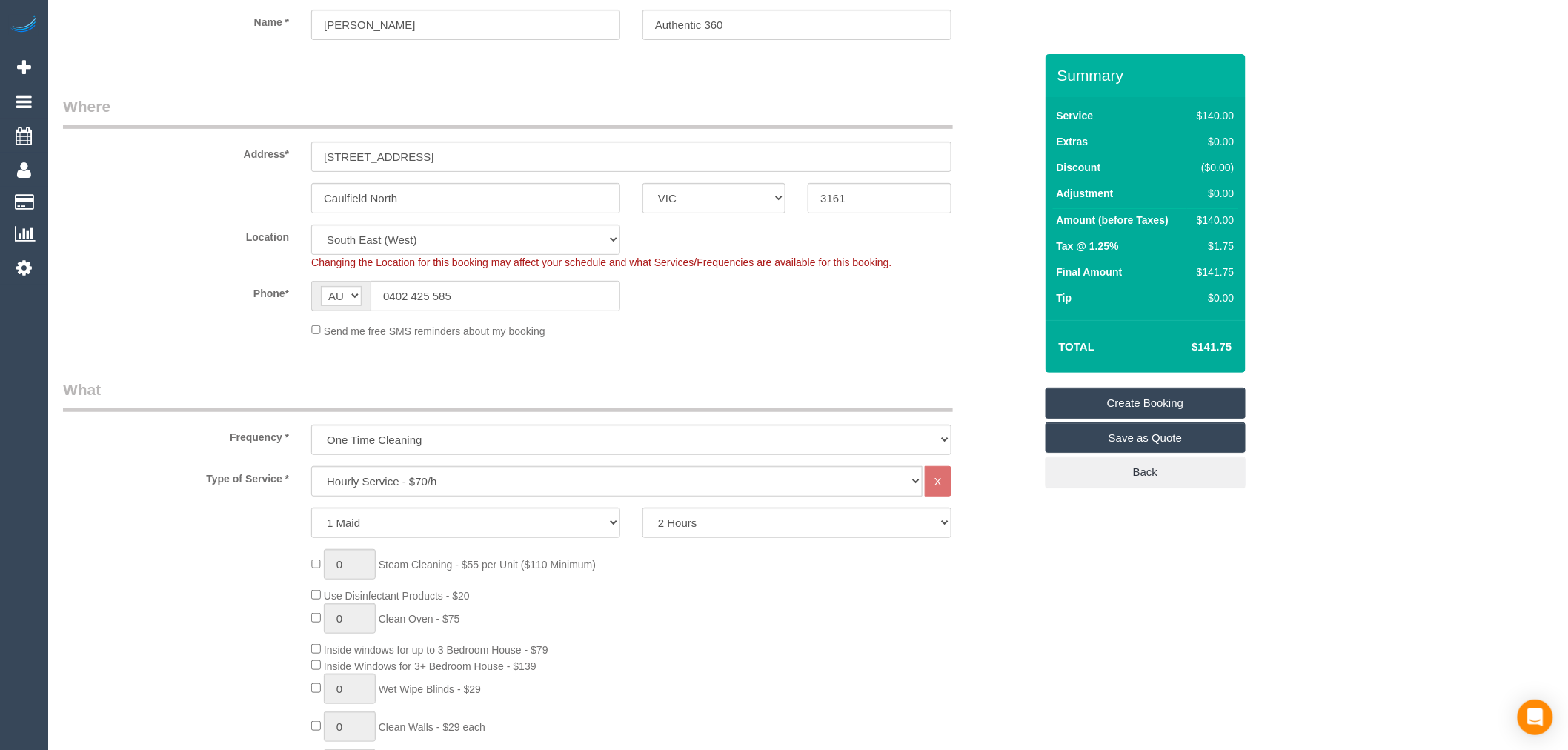
scroll to position [165, 0]
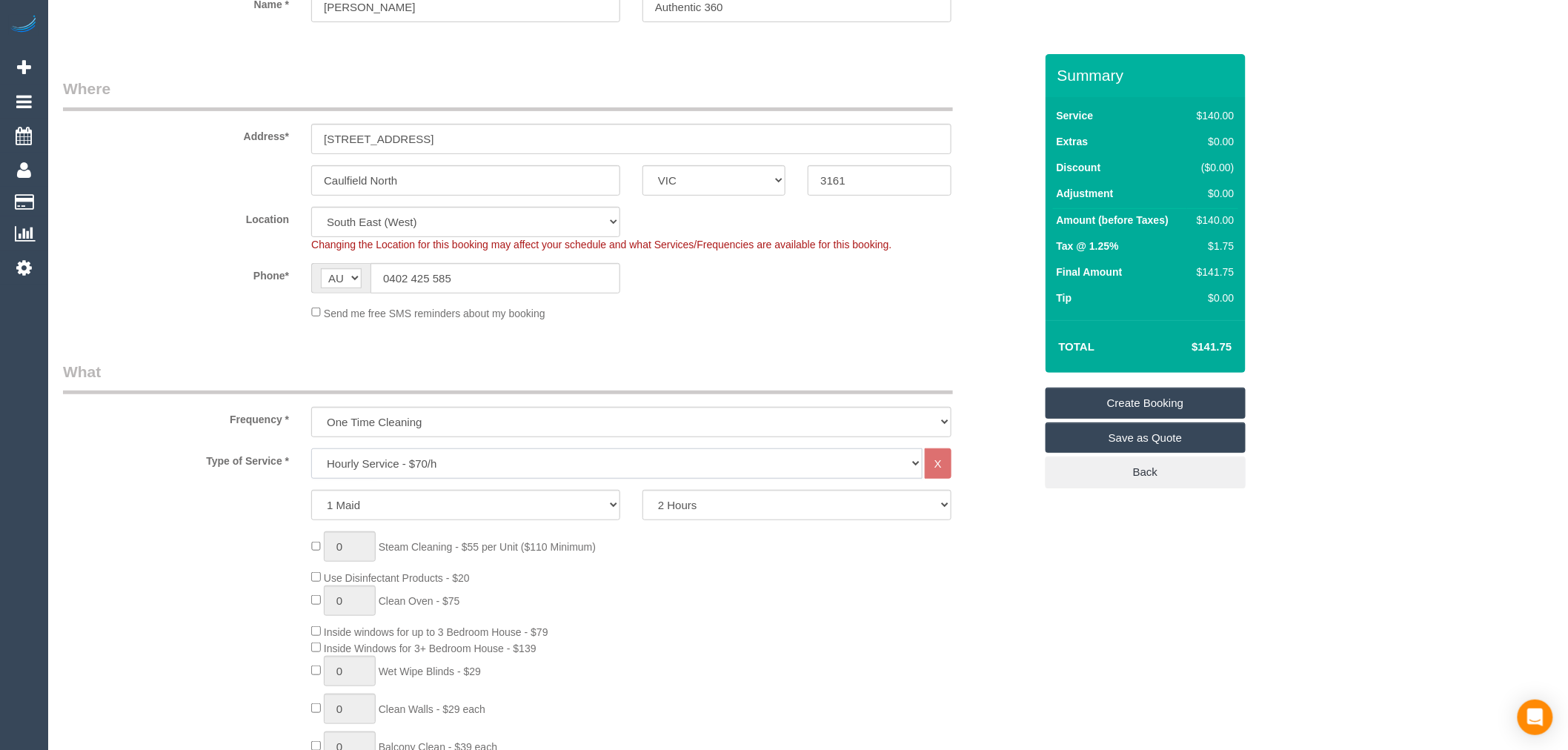
click at [491, 477] on select "Hourly Service - $70/h Hourly Service - $65/h Hourly Service - $60/h Hourly Ser…" at bounding box center [617, 464] width 611 height 31
click at [311, 449] on select "Hourly Service - $70/h Hourly Service - $65/h Hourly Service - $60/h Hourly Ser…" at bounding box center [617, 464] width 611 height 31
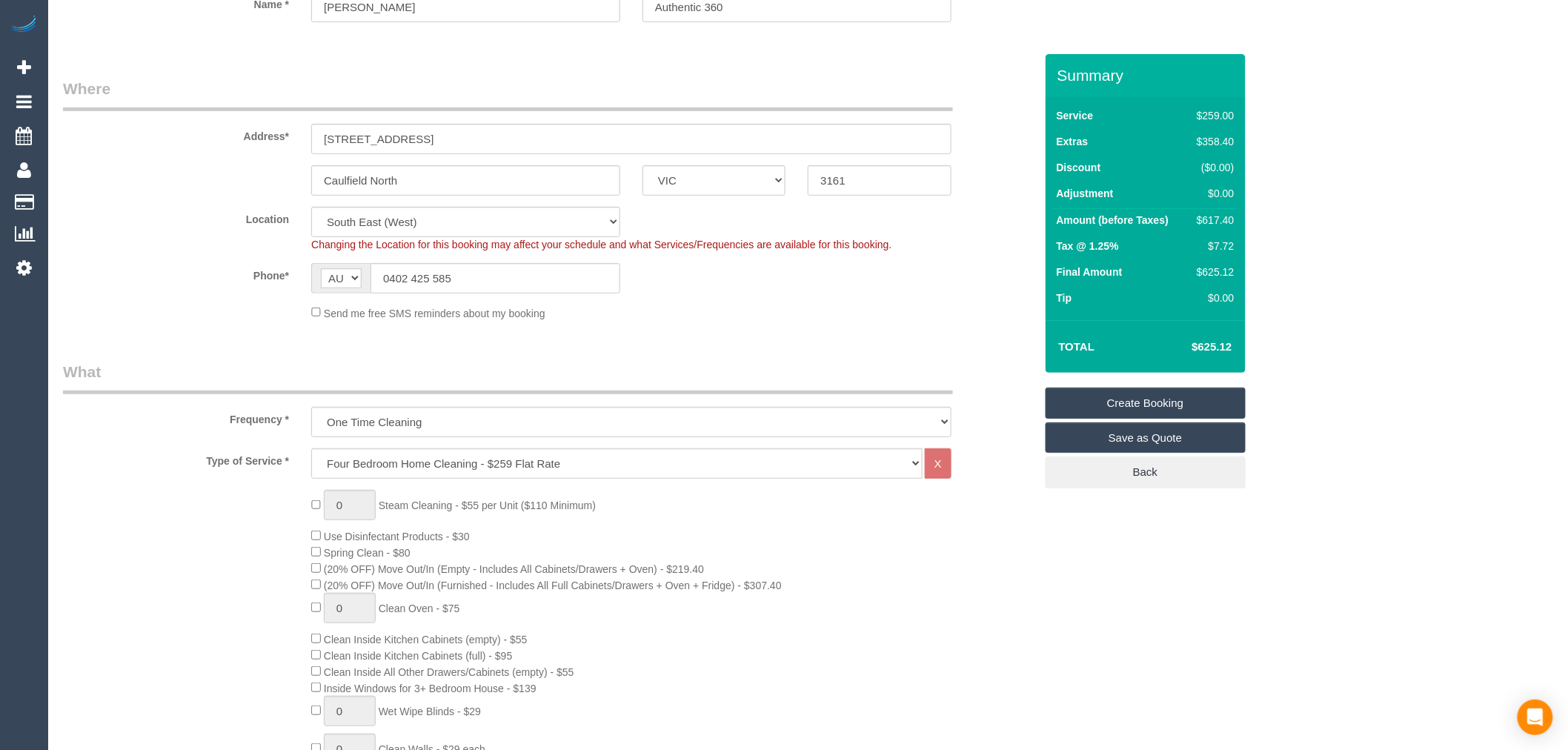
click at [699, 468] on select "Hourly Service - $70/h Hourly Service - $65/h Hourly Service - $60/h Hourly Ser…" at bounding box center [617, 464] width 611 height 31
select select "214"
click at [311, 449] on select "Hourly Service - $70/h Hourly Service - $65/h Hourly Service - $60/h Hourly Ser…" at bounding box center [617, 464] width 611 height 31
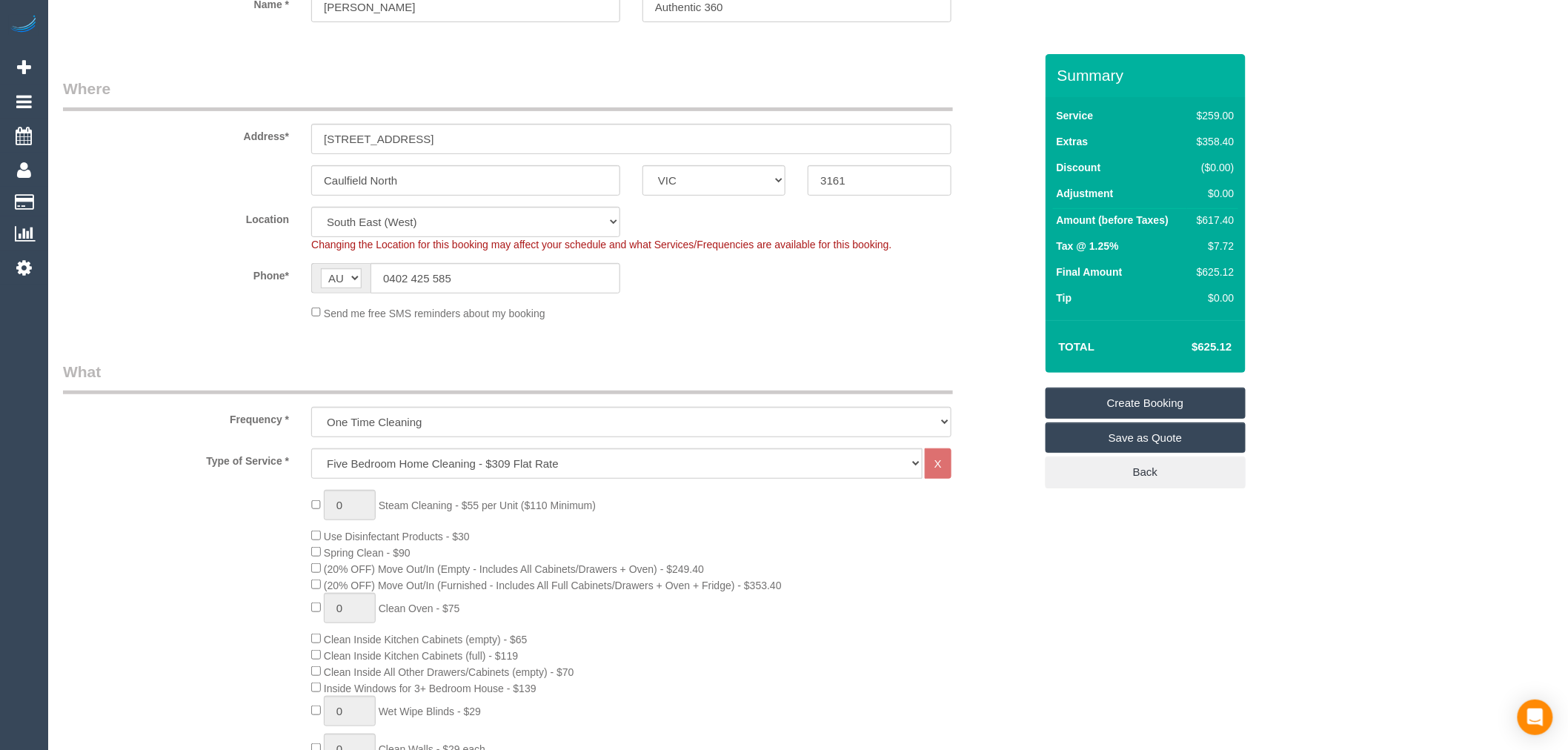
click at [917, 612] on div "0 Steam Cleaning - $55 per Unit ($110 Minimum) Use Disinfectant Products - $30 …" at bounding box center [672, 749] width 745 height 519
click at [237, 568] on div "0 Steam Cleaning - $55 per Unit ($110 Minimum) Use Disinfectant Products - $30 …" at bounding box center [549, 749] width 994 height 519
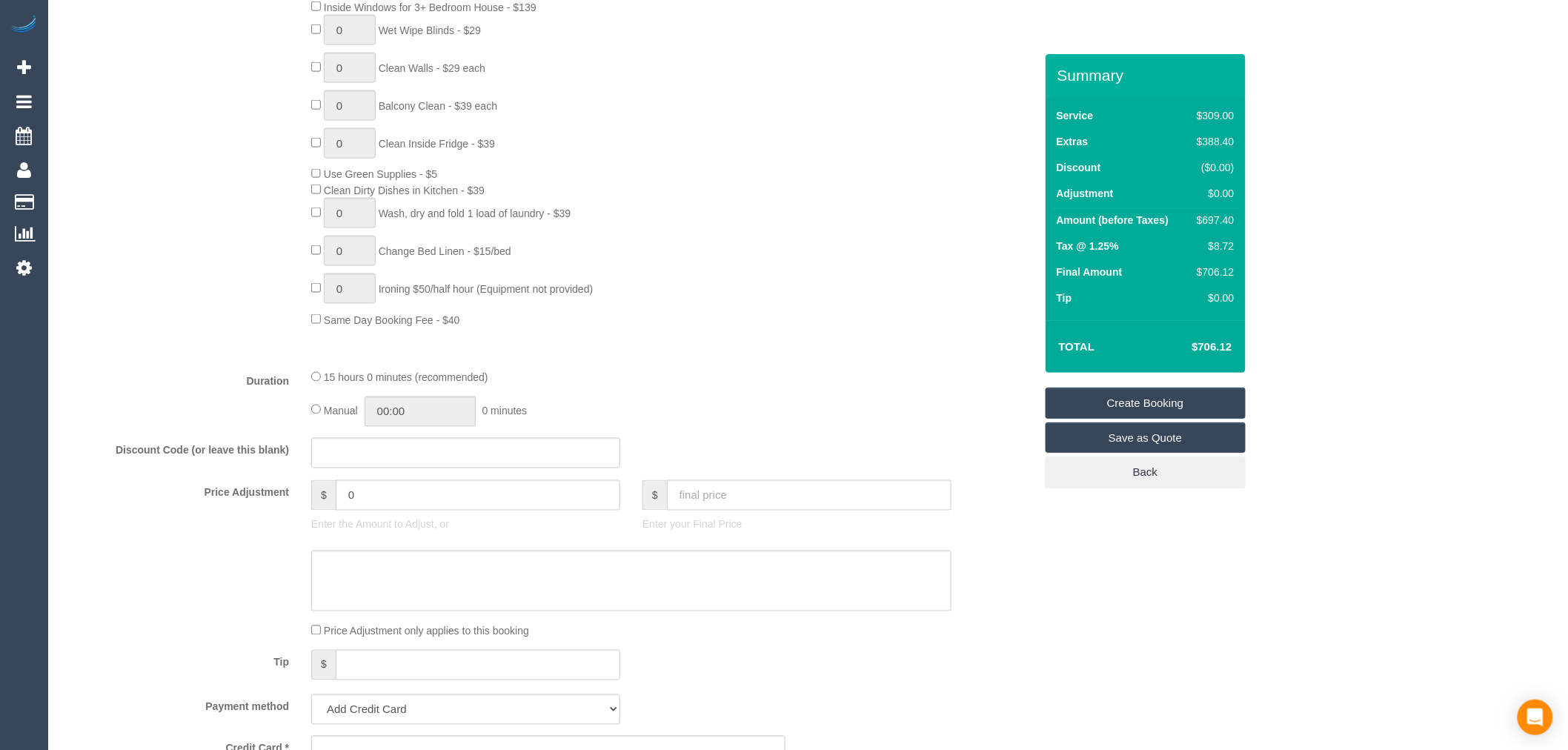
scroll to position [905, 0]
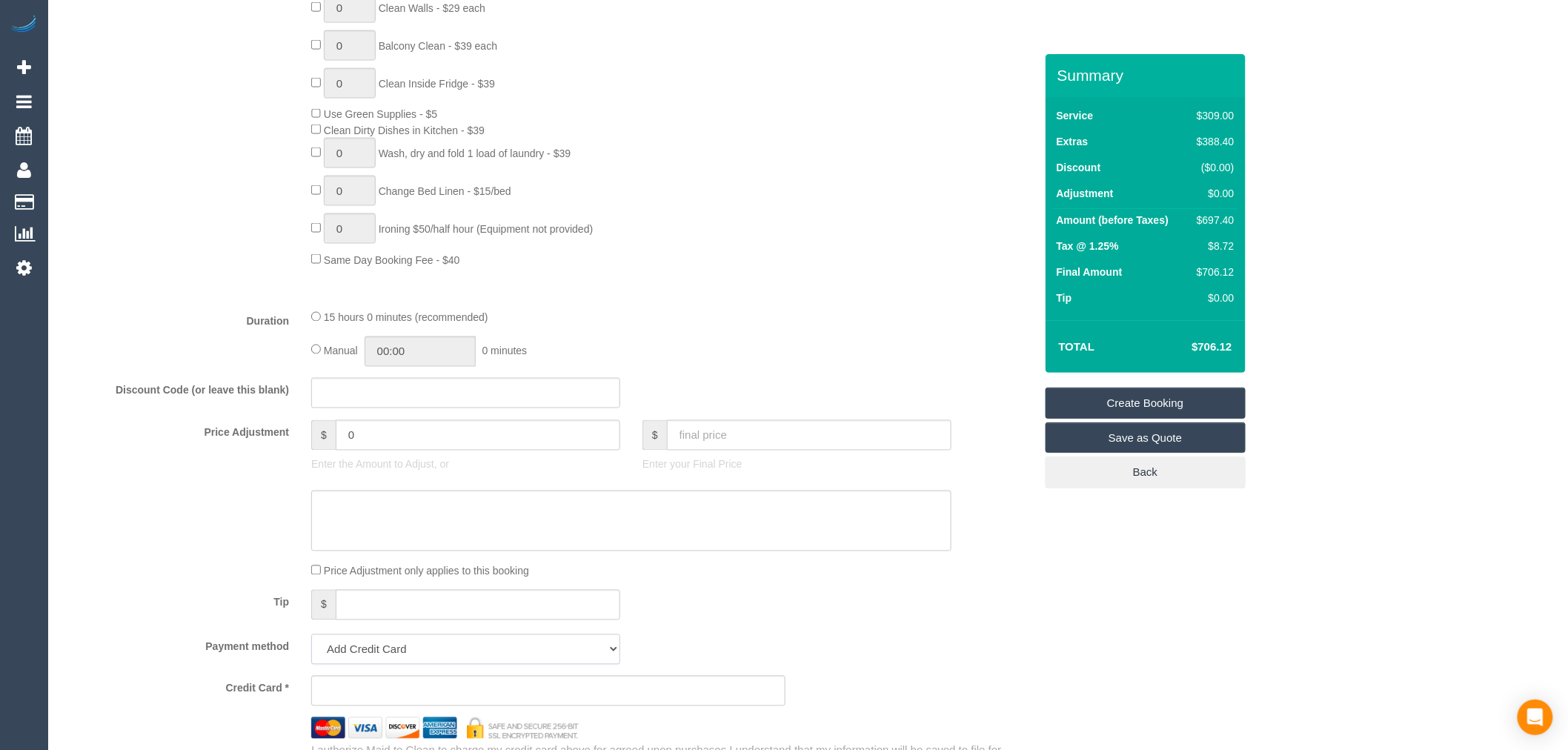
click at [516, 664] on select "Add Credit Card Cash Check Paypal" at bounding box center [466, 650] width 309 height 31
select select "string:check"
click at [311, 652] on select "Add Credit Card Cash Check Paypal" at bounding box center [466, 650] width 309 height 31
click at [189, 540] on div at bounding box center [549, 520] width 994 height 61
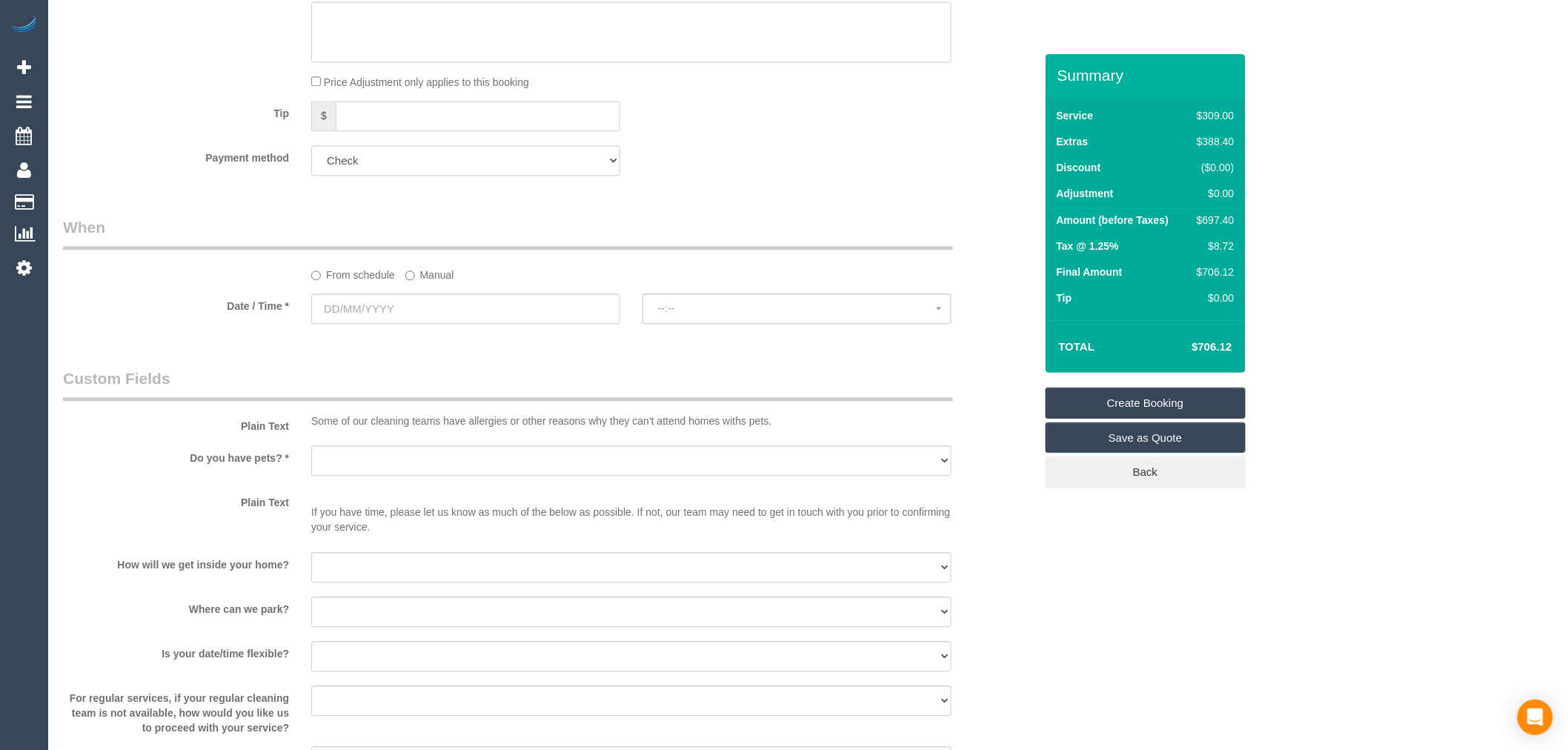
scroll to position [1399, 0]
click at [440, 297] on sui-booking-spot "From schedule Manual Date / Time * --:-- --:--" at bounding box center [549, 267] width 972 height 111
click at [428, 278] on label "Manual" at bounding box center [430, 268] width 49 height 20
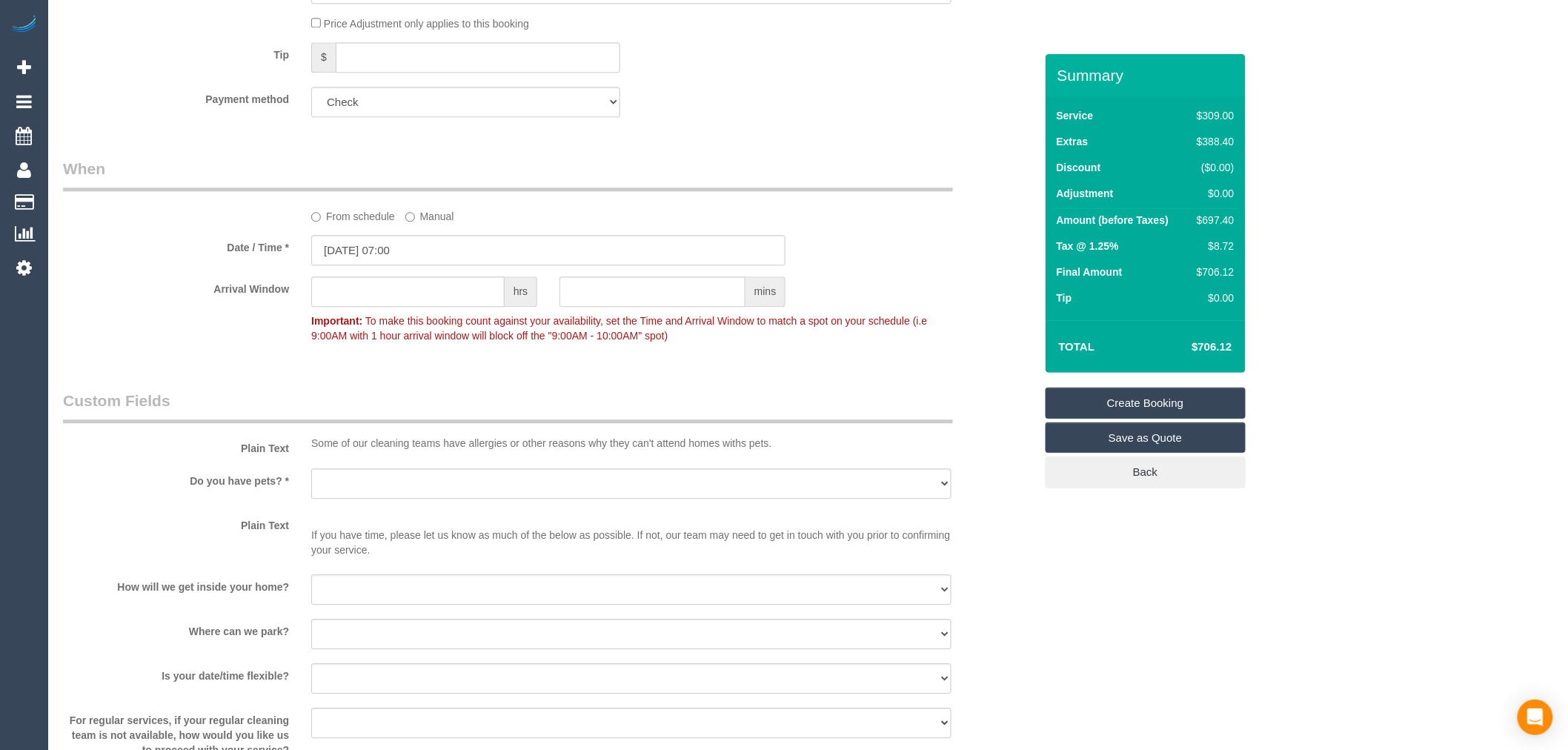
scroll to position [1482, 0]
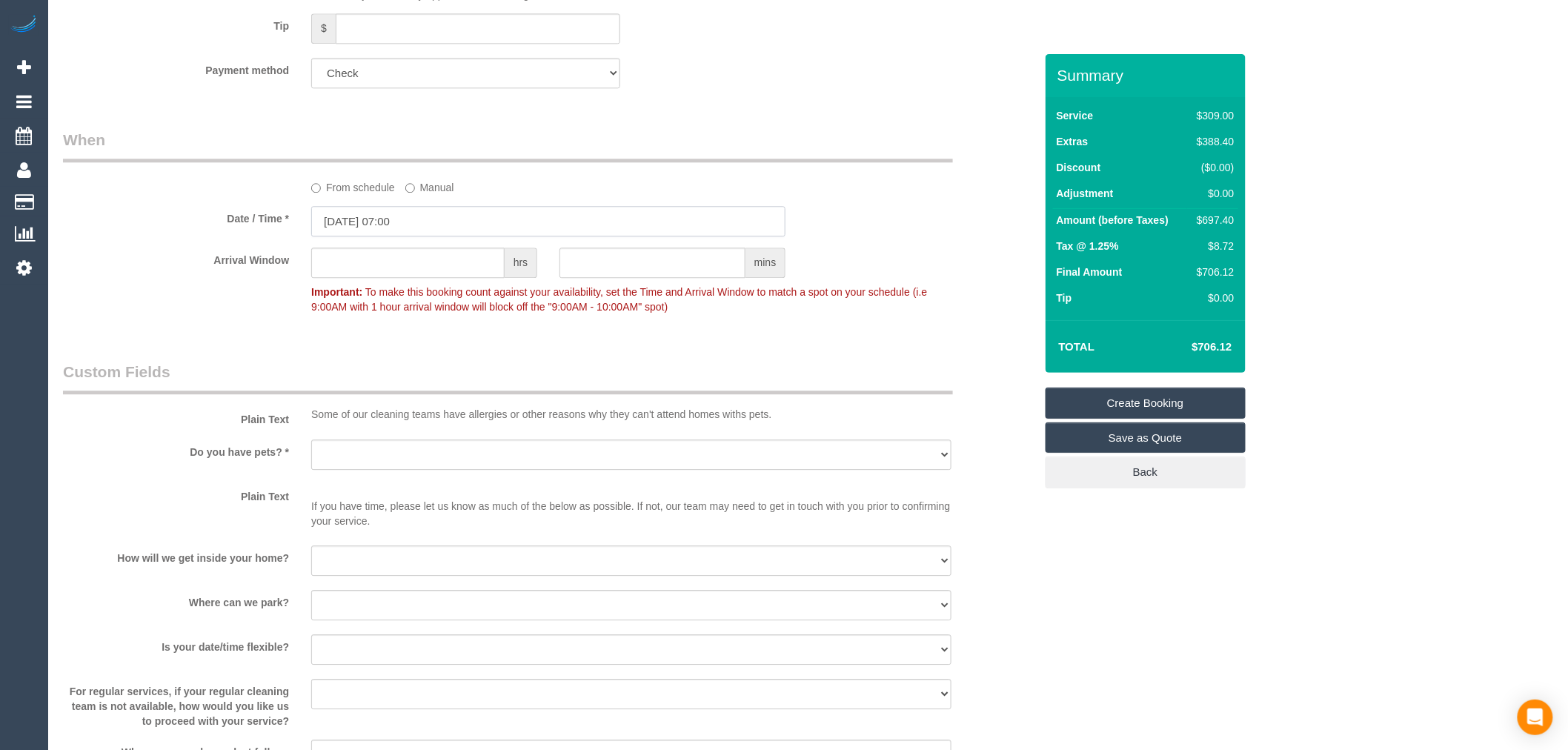
click at [416, 236] on input "12/09/2025 07:00" at bounding box center [548, 221] width 474 height 31
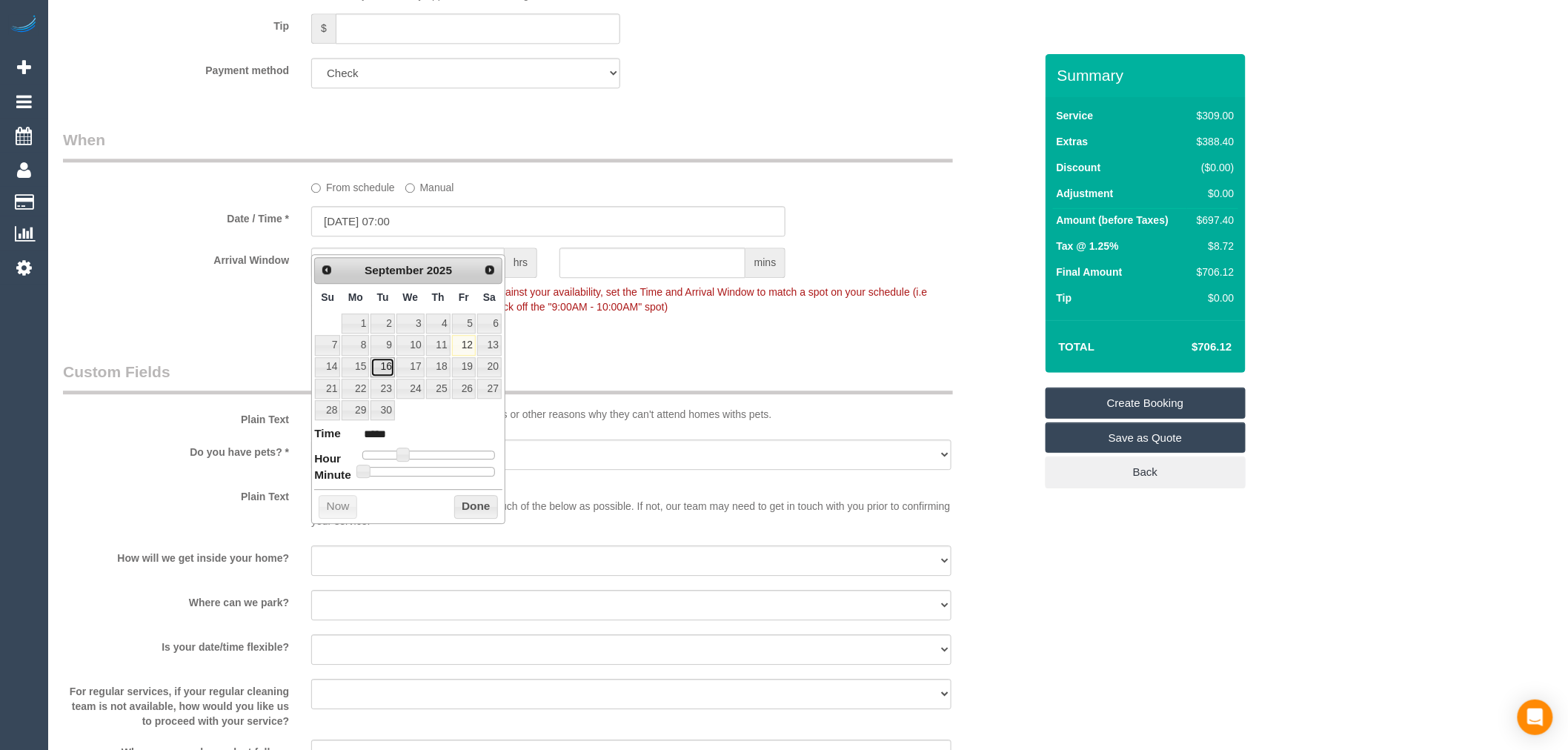
click at [386, 369] on link "16" at bounding box center [381, 367] width 23 height 20
type input "16/09/2025 08:00"
type input "*****"
click at [403, 456] on span at bounding box center [409, 454] width 14 height 14
click at [494, 507] on button "Done" at bounding box center [476, 507] width 44 height 23
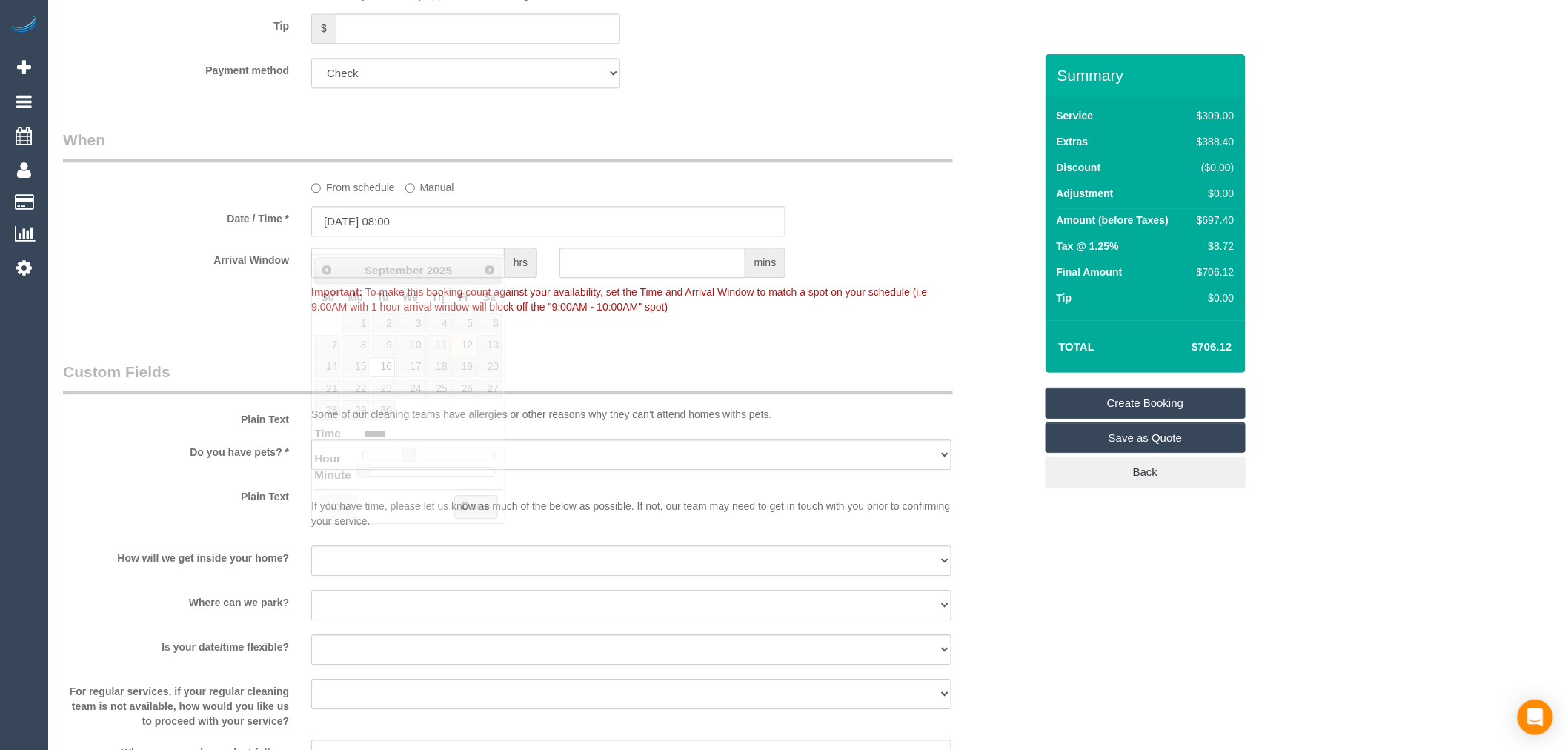
click at [483, 503] on button "Done" at bounding box center [476, 507] width 44 height 23
click at [373, 278] on input "text" at bounding box center [407, 263] width 193 height 31
type input "2"
click at [384, 457] on select "Yes - Cats Yes - Dogs No pets Yes - Dogs and Cats Yes - Other" at bounding box center [631, 455] width 640 height 31
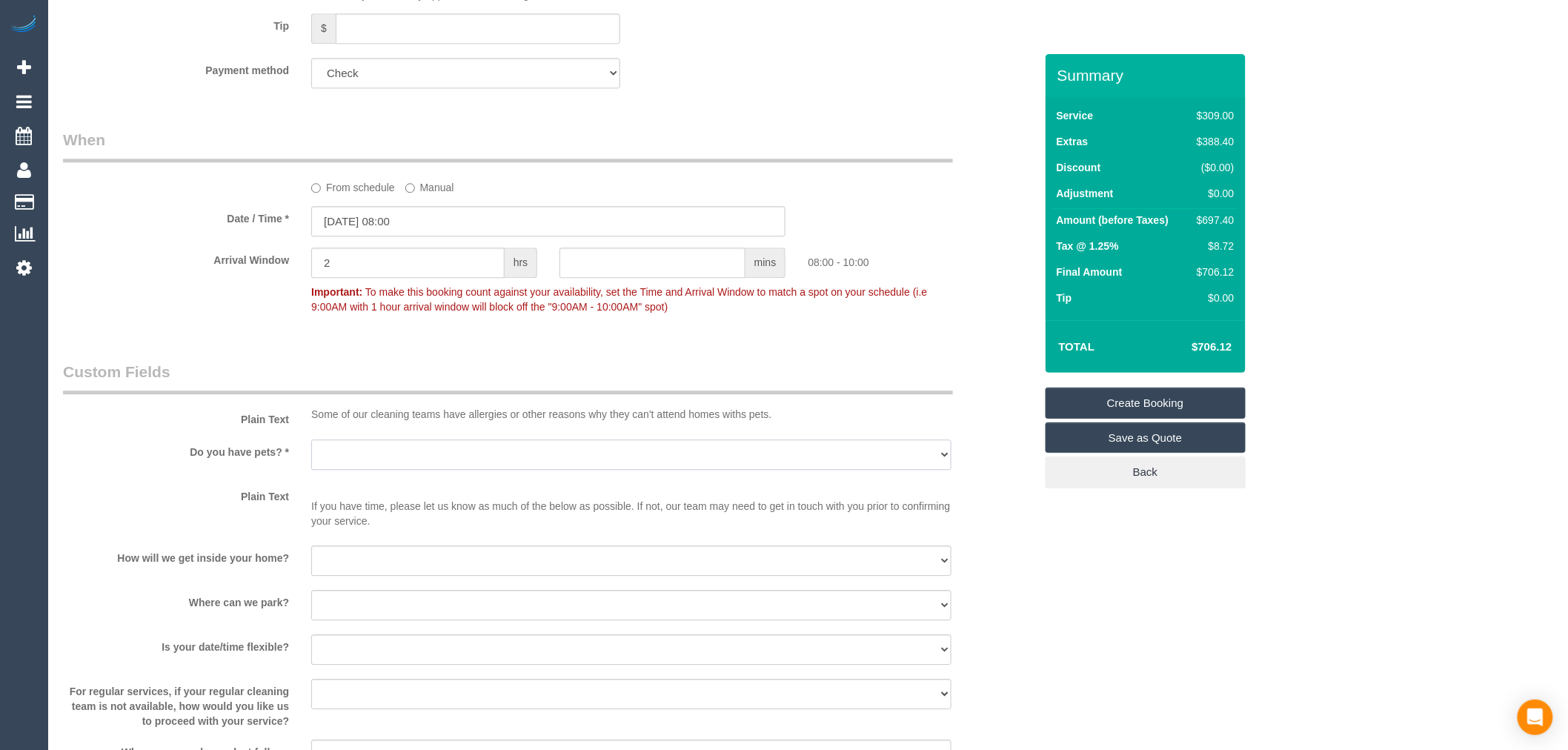
select select "number:28"
click at [311, 457] on select "Yes - Cats Yes - Dogs No pets Yes - Dogs and Cats Yes - Other" at bounding box center [631, 455] width 640 height 31
click at [192, 424] on label "Plain Text" at bounding box center [175, 416] width 248 height 20
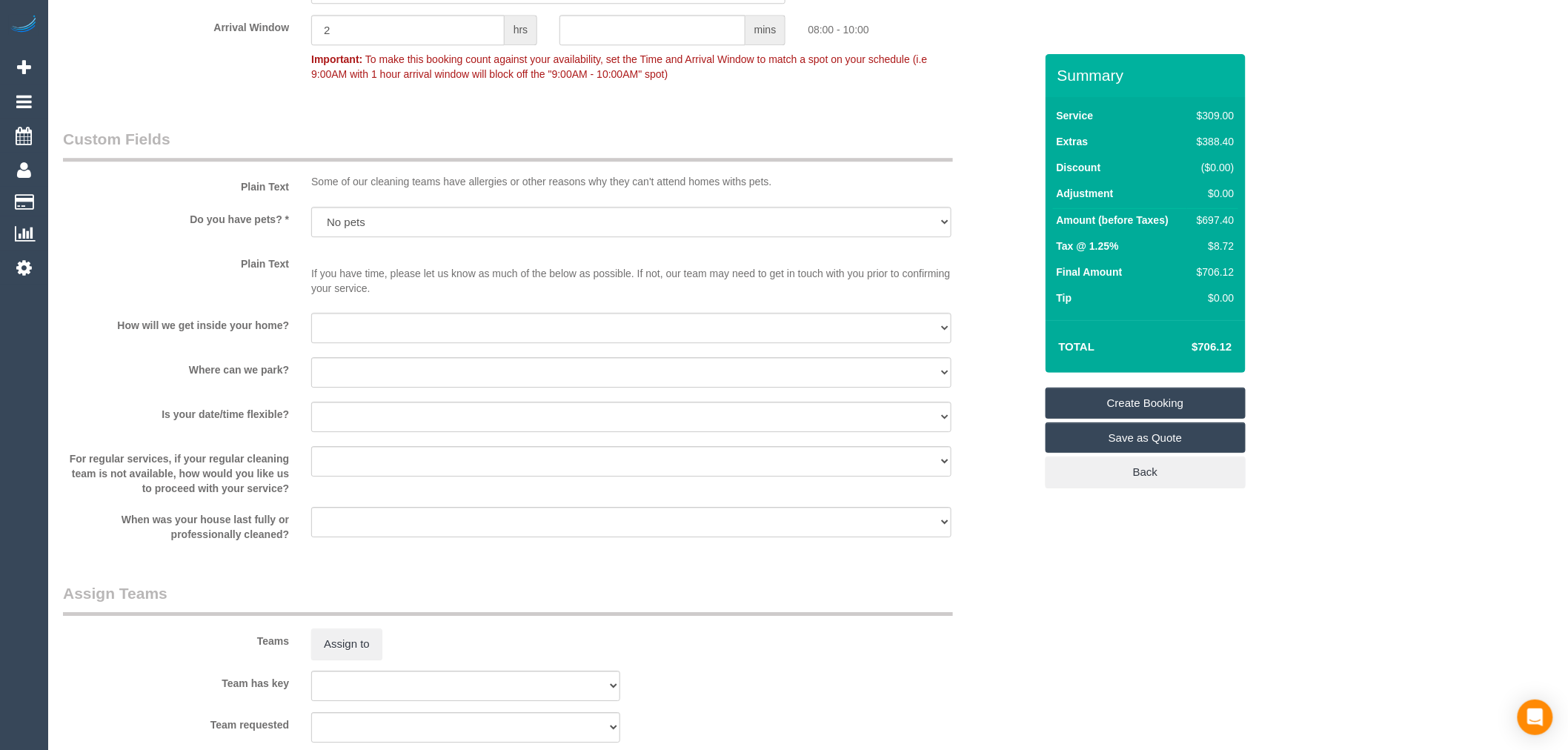
scroll to position [1707, 0]
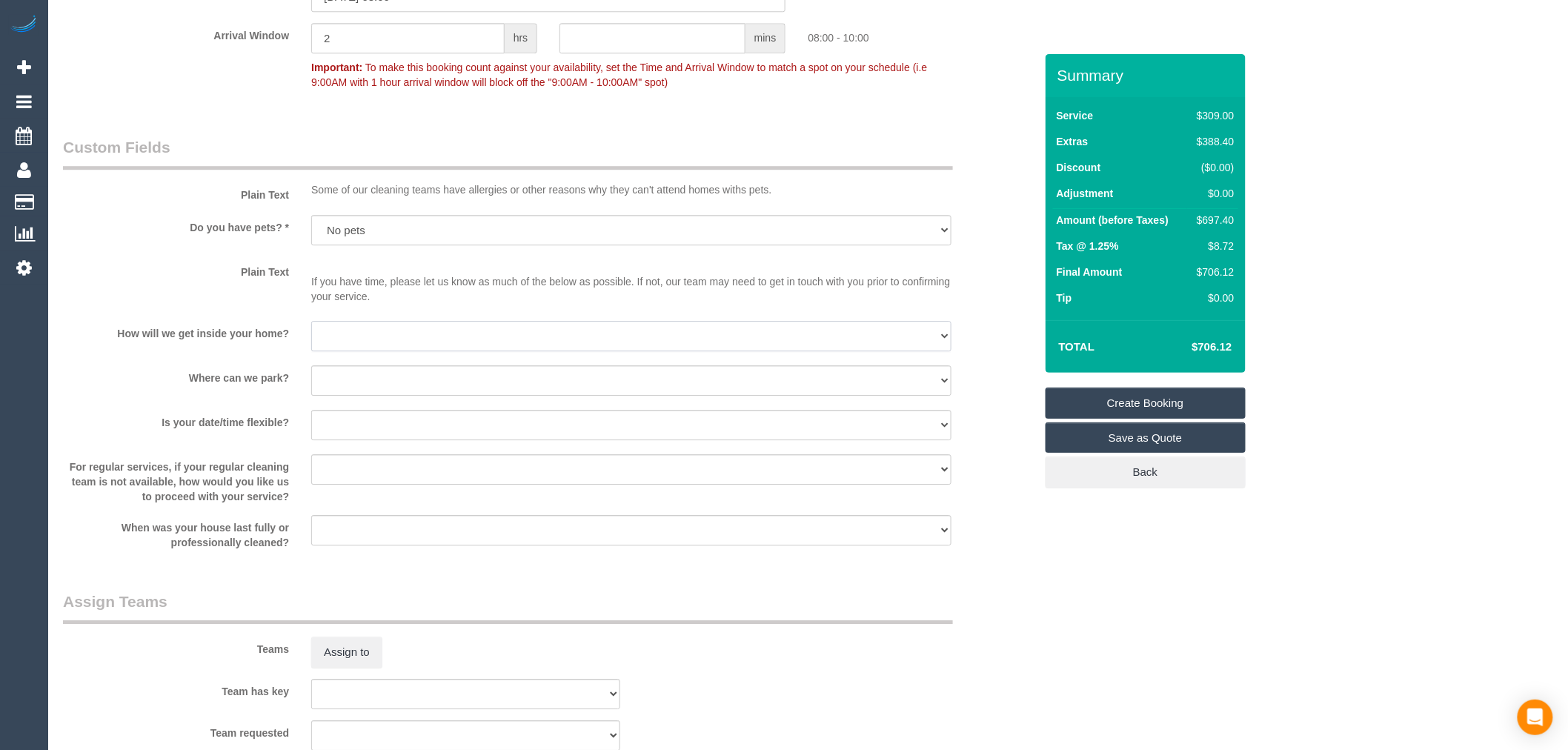
click at [376, 352] on select "I will be home Key will be left (please provide details below) Lock box/Access …" at bounding box center [631, 336] width 640 height 31
click at [375, 352] on select "I will be home Key will be left (please provide details below) Lock box/Access …" at bounding box center [631, 336] width 640 height 31
select select "number:17"
click at [311, 338] on select "I will be home Key will be left (please provide details below) Lock box/Access …" at bounding box center [631, 336] width 640 height 31
click at [389, 396] on select "I will provide parking on-site Free street parking Paid street parking (cost wi…" at bounding box center [631, 381] width 640 height 31
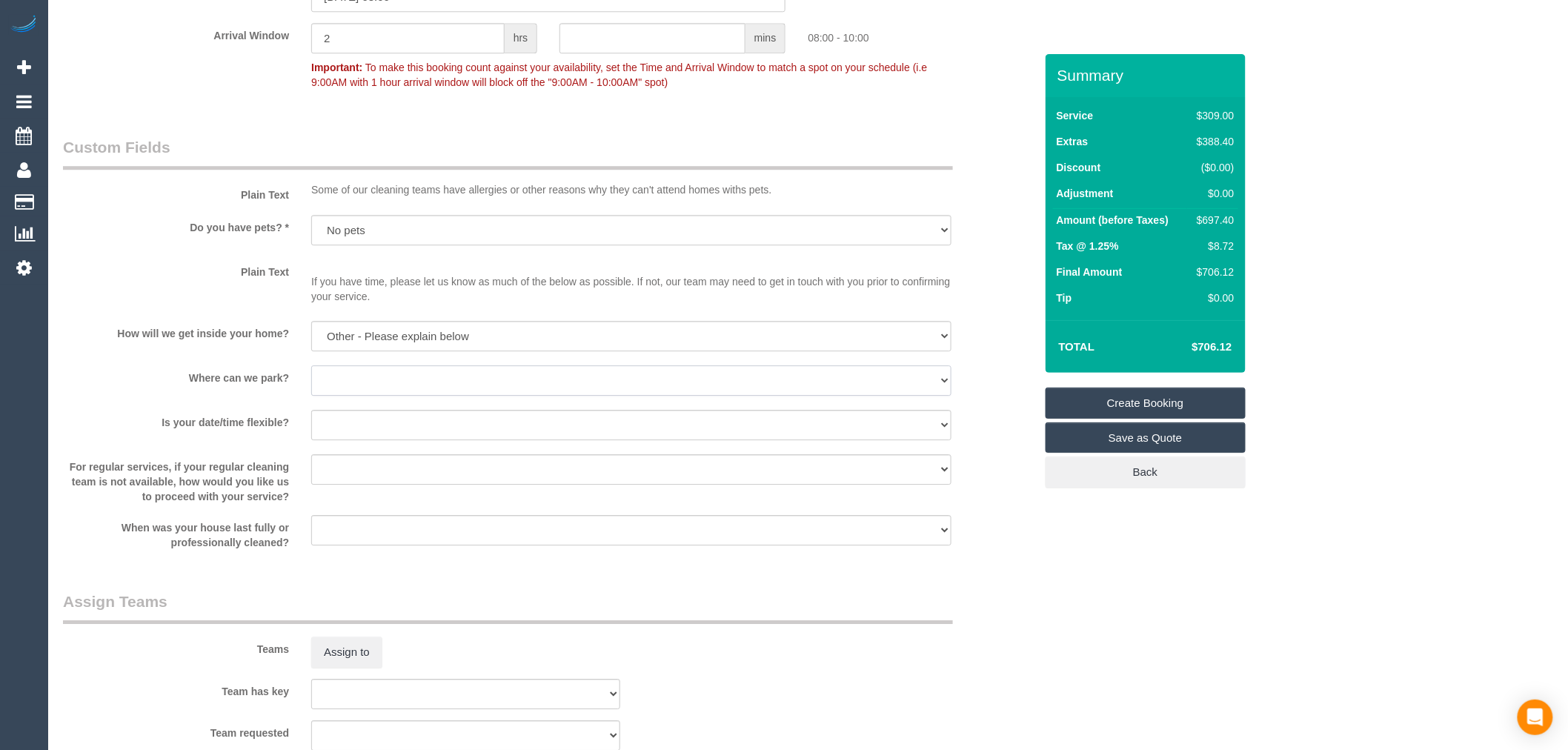
select select "number:18"
click at [311, 382] on select "I will provide parking on-site Free street parking Paid street parking (cost wi…" at bounding box center [631, 381] width 640 height 31
click at [457, 440] on select "Yes - date and time Yes - date but not time Yes - time but not date No - No fle…" at bounding box center [631, 425] width 640 height 31
select select "number:25"
click at [311, 427] on select "Yes - date and time Yes - date but not time Yes - time but not date No - No fle…" at bounding box center [631, 425] width 640 height 31
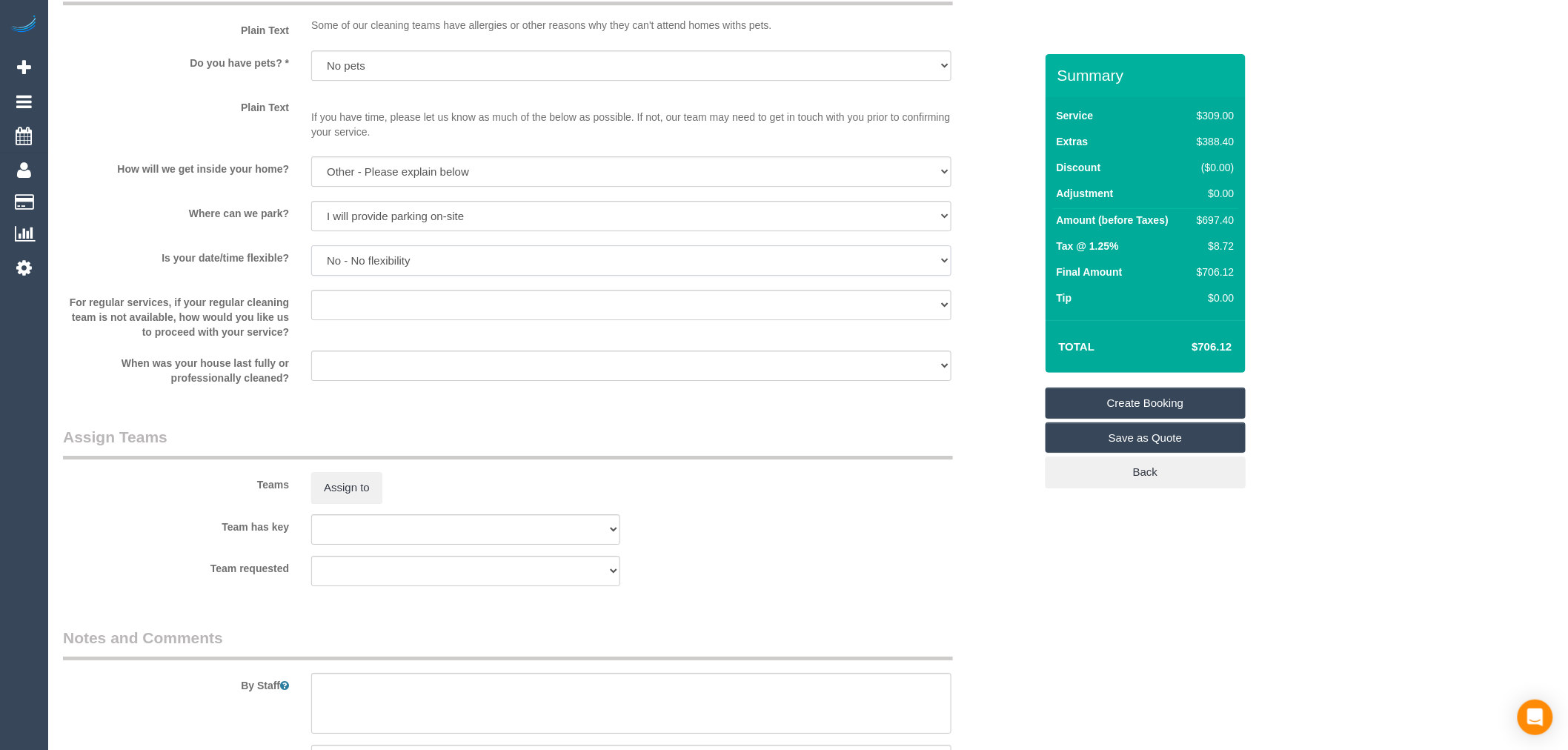
scroll to position [2036, 0]
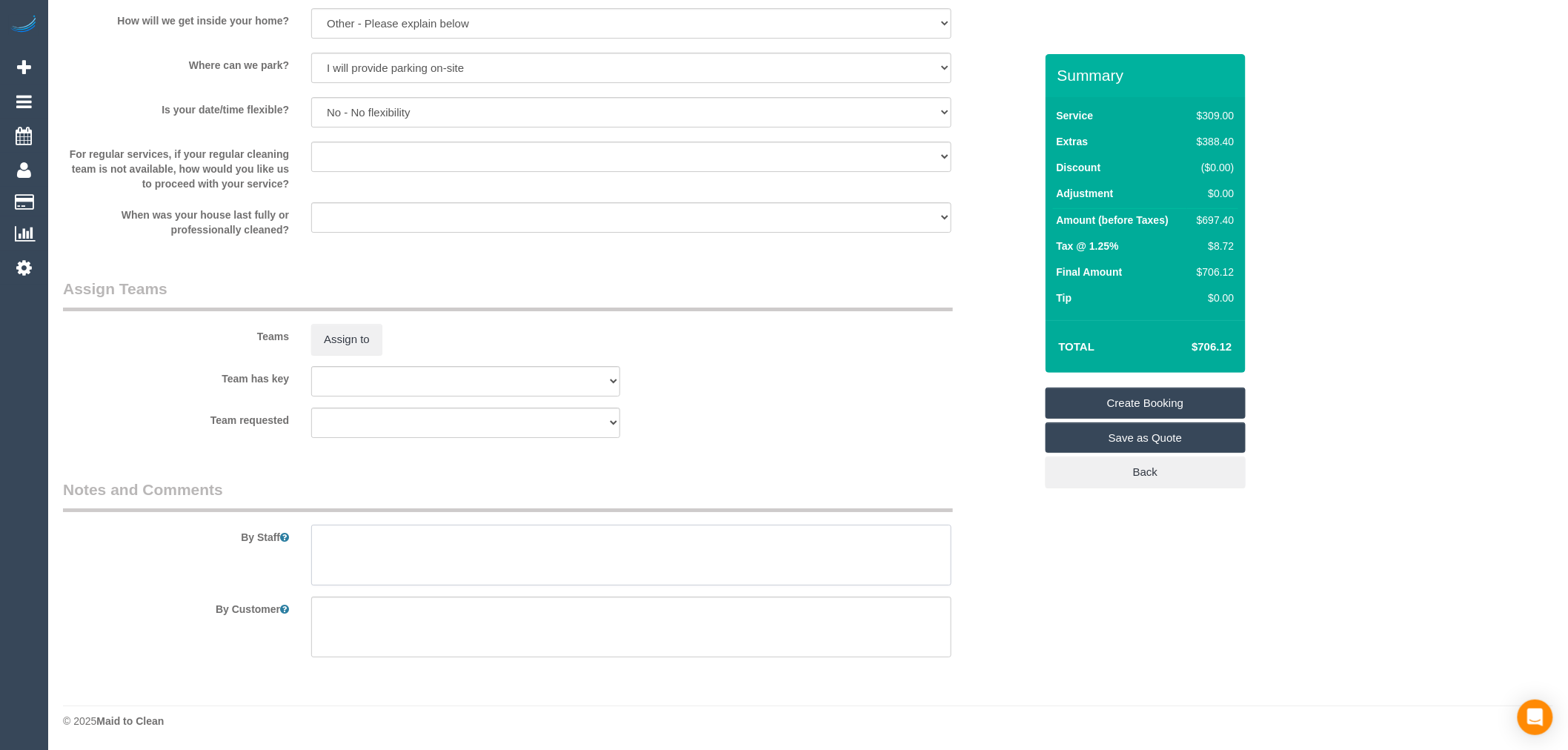
click at [482, 525] on textarea at bounding box center [631, 554] width 640 height 61
click at [611, 542] on textarea at bounding box center [631, 554] width 640 height 61
paste textarea "0402425585"
type textarea "Please call Despina 15 minutes before arrival: 0402425585"
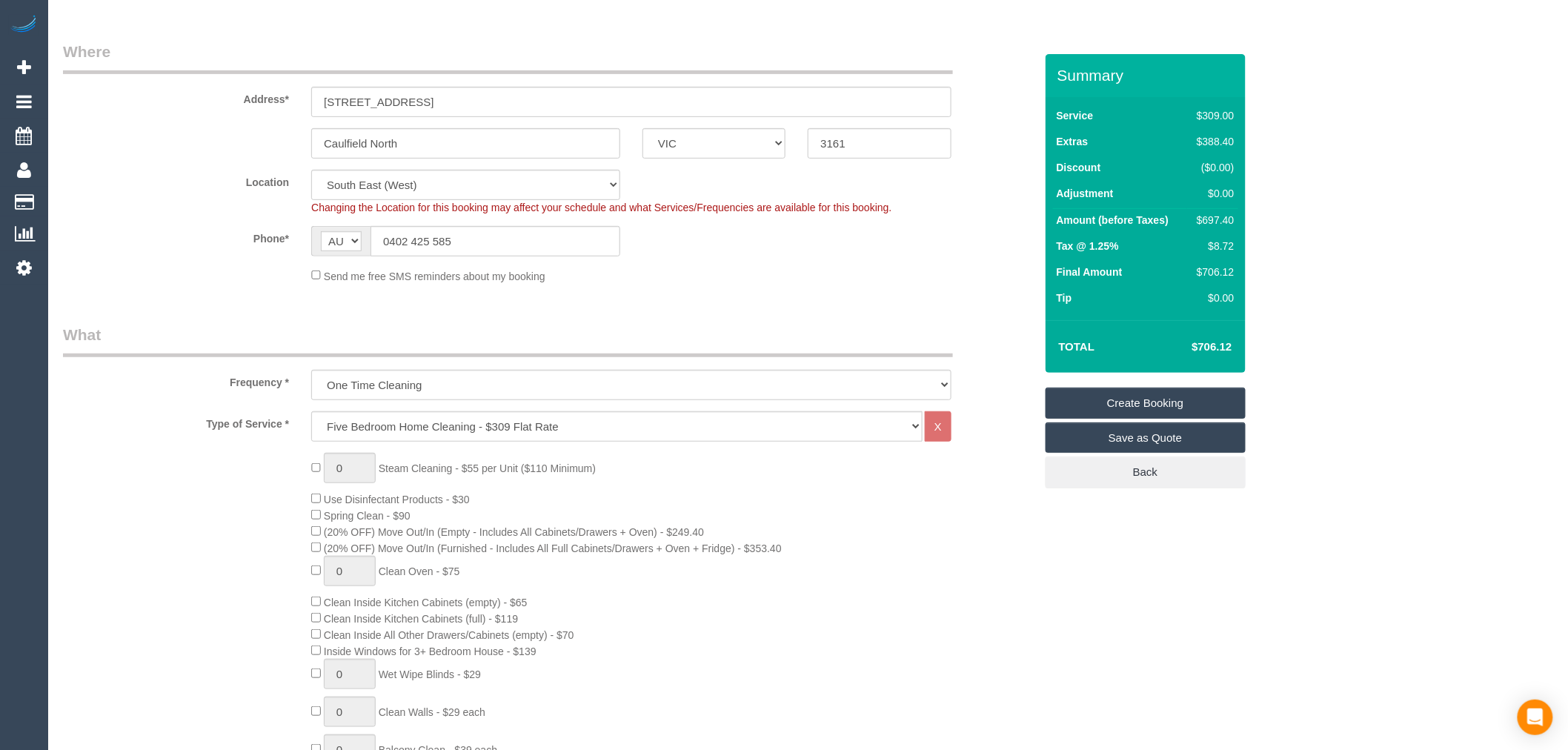
scroll to position [142, 0]
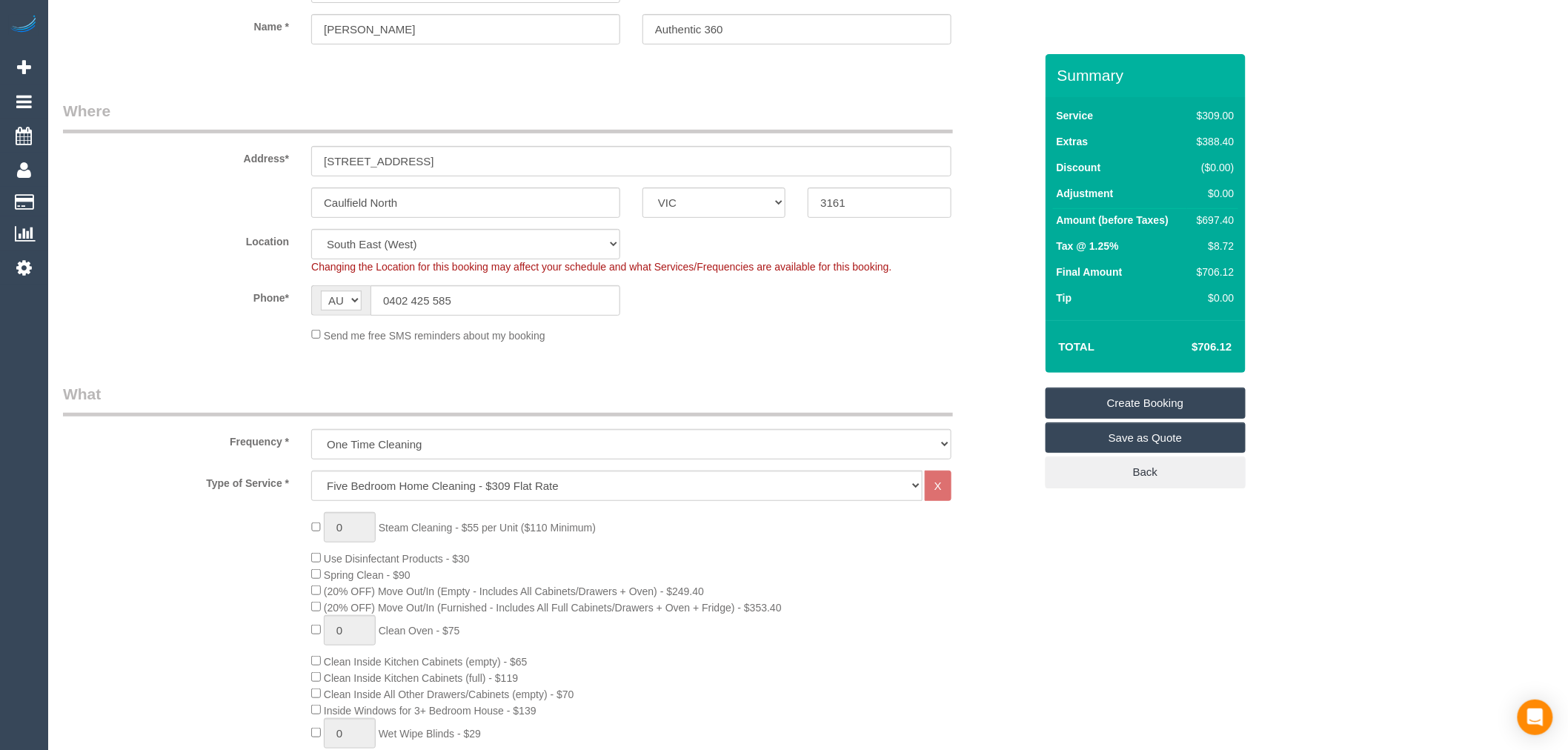
click at [1145, 405] on link "Create Booking" at bounding box center [1146, 403] width 200 height 32
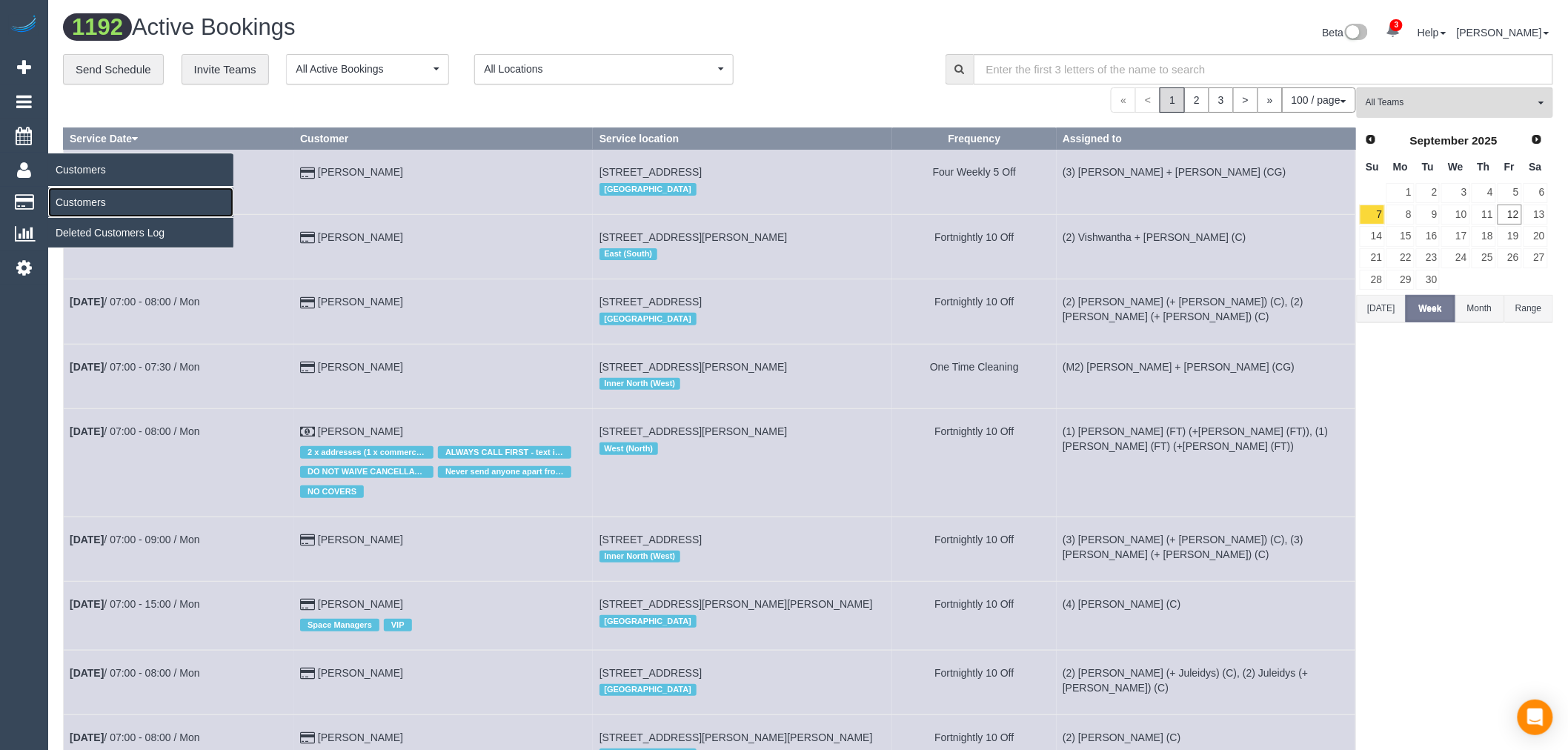
click at [85, 202] on link "Customers" at bounding box center [141, 202] width 185 height 30
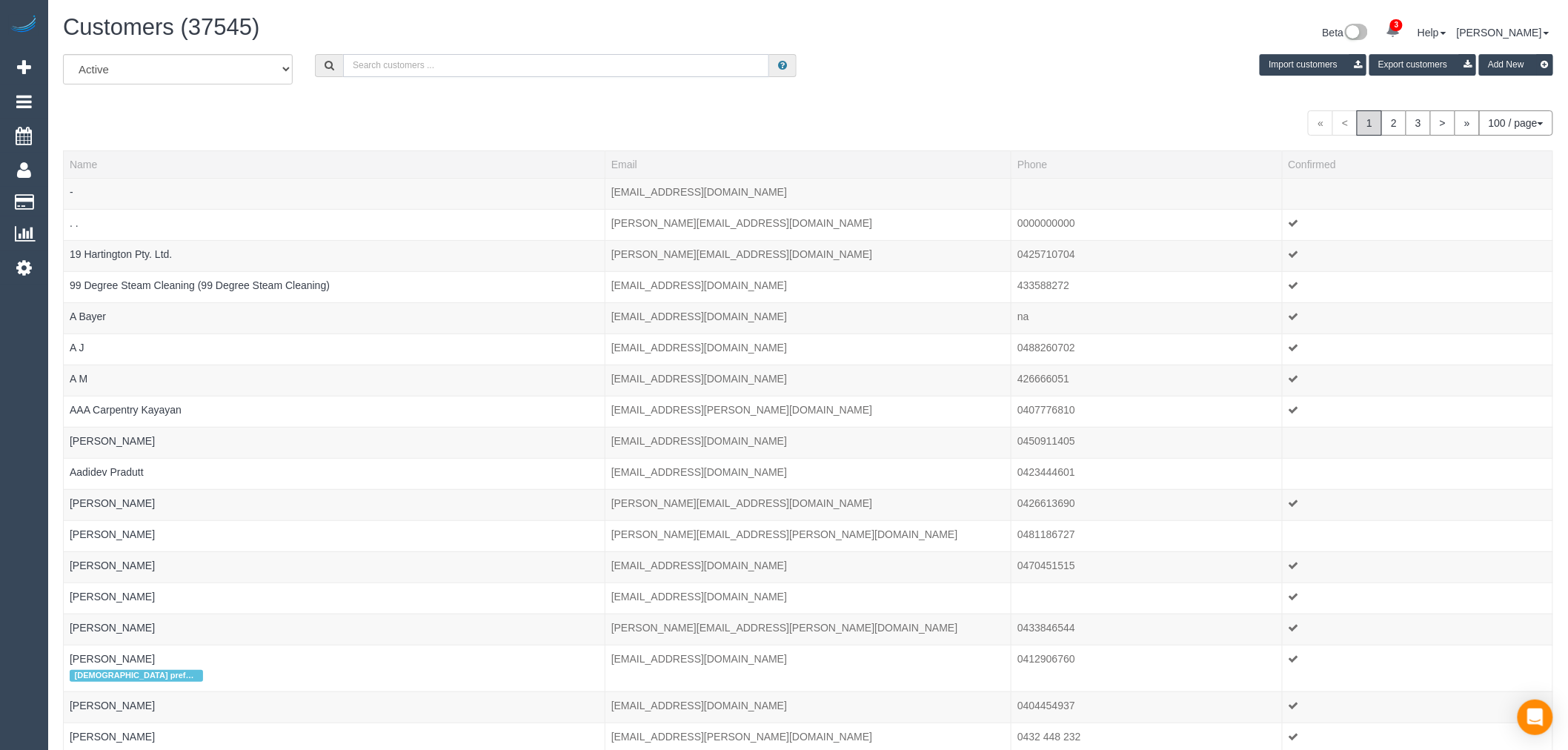
click at [411, 65] on input "text" at bounding box center [556, 65] width 426 height 23
click at [504, 76] on input "text" at bounding box center [556, 65] width 426 height 23
paste input "[PERSON_NAME]"
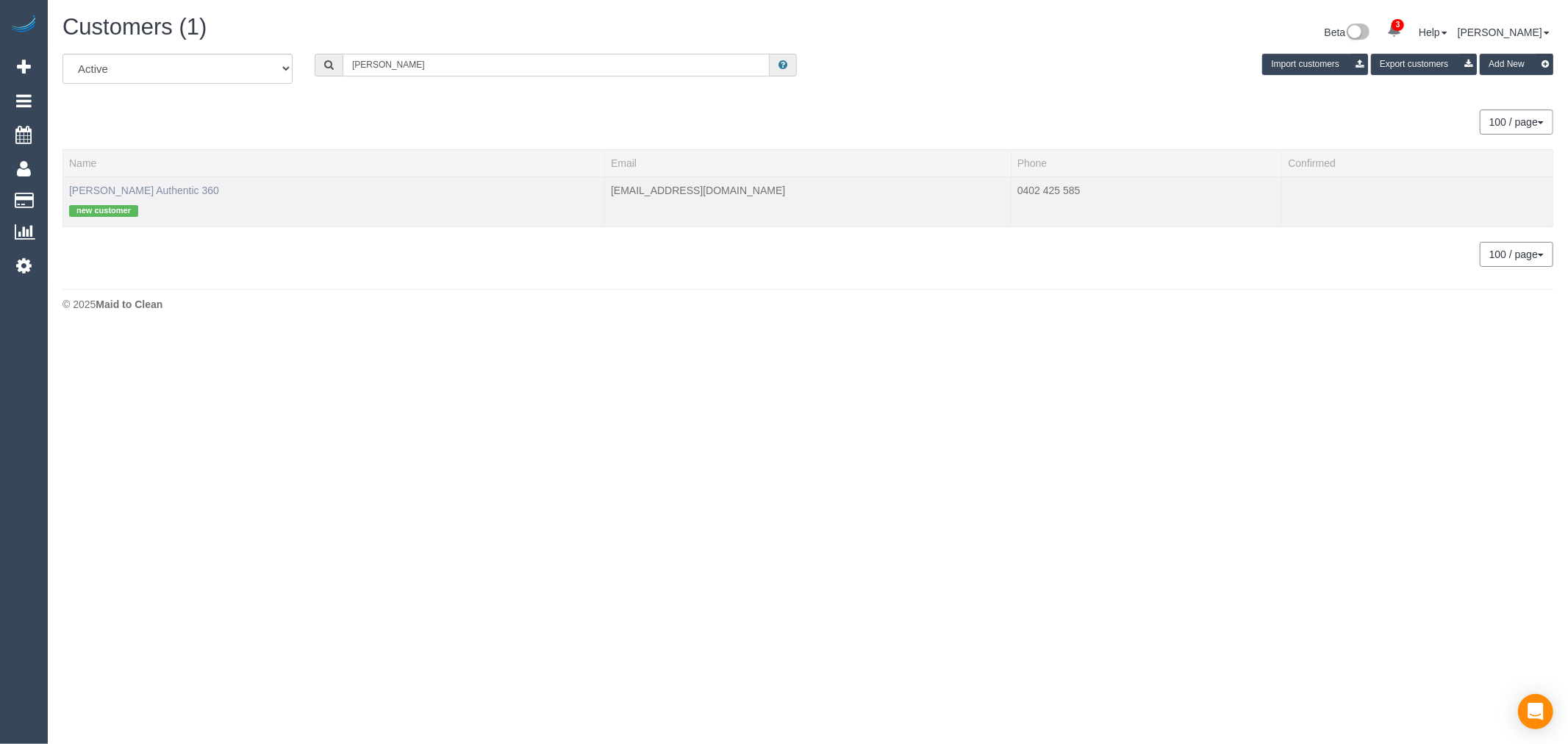
type input "[PERSON_NAME]"
click at [92, 186] on link "Tania Gration Authentic 360" at bounding box center [143, 190] width 150 height 12
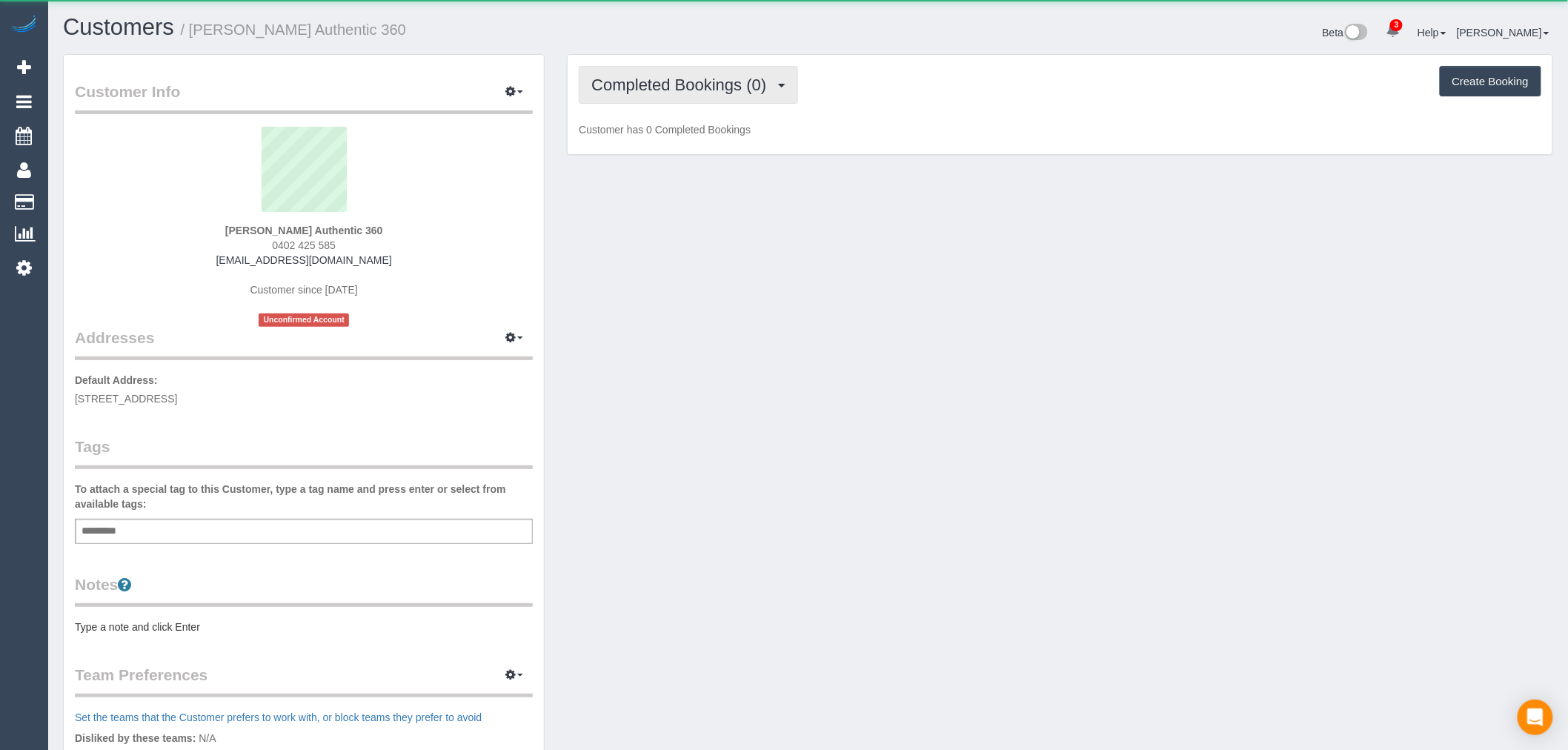
click at [656, 90] on span "Completed Bookings (0)" at bounding box center [683, 85] width 183 height 19
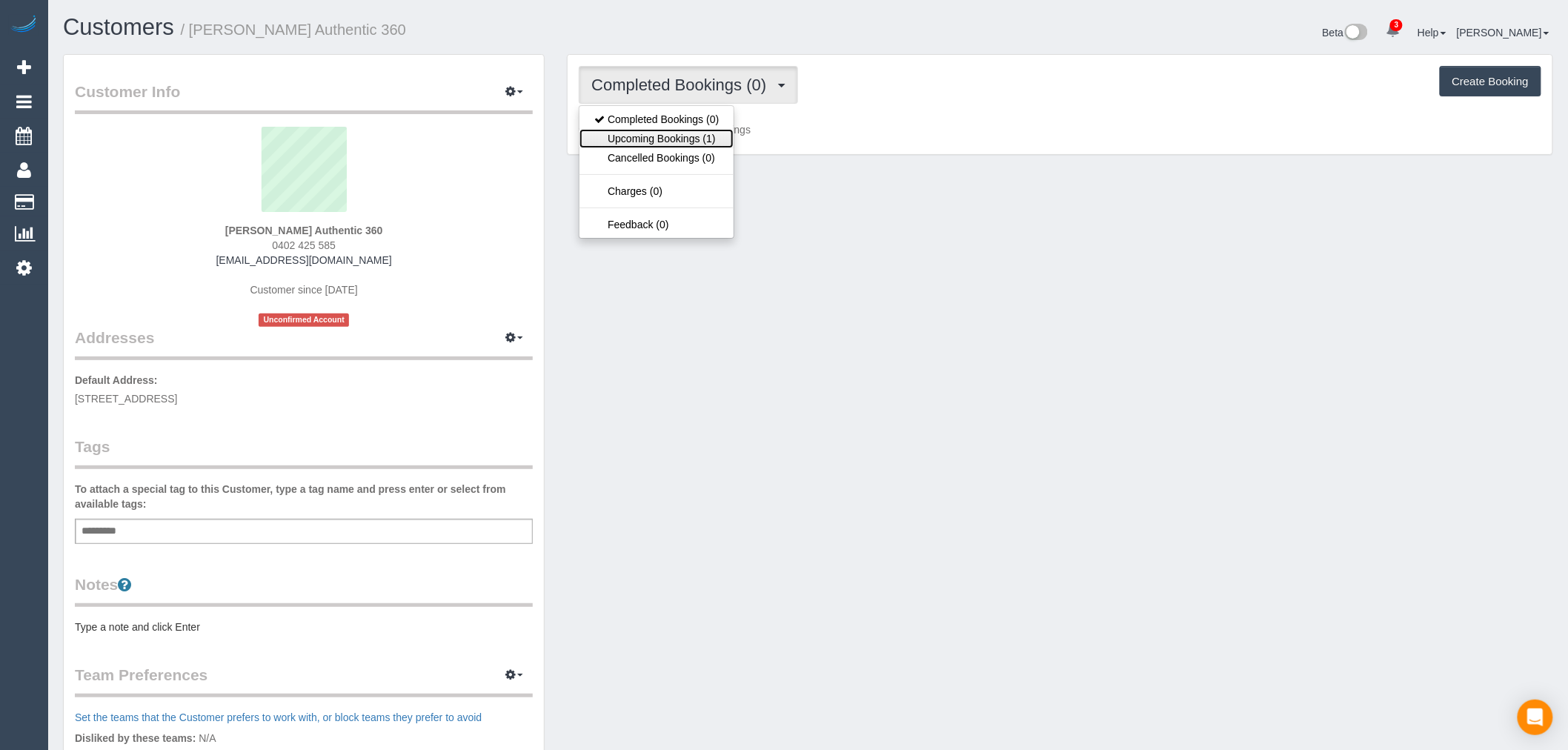
click at [719, 142] on link "Upcoming Bookings (1)" at bounding box center [656, 139] width 154 height 19
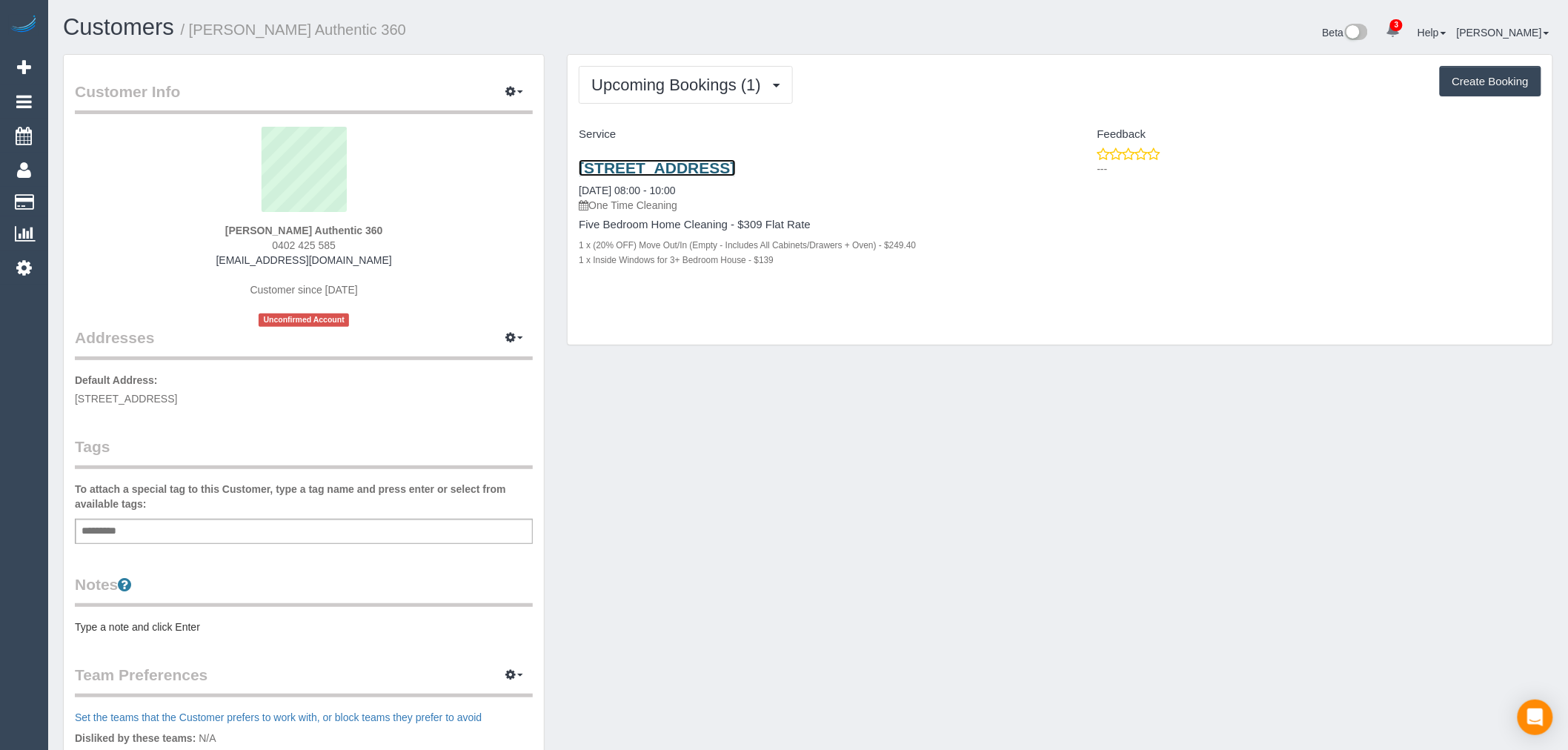
click at [736, 167] on link "Unit 1/18 Orrong Crescent, Caulfield North, VIC 3161" at bounding box center [656, 167] width 156 height 17
click at [727, 67] on button "Upcoming Bookings (1)" at bounding box center [685, 85] width 214 height 38
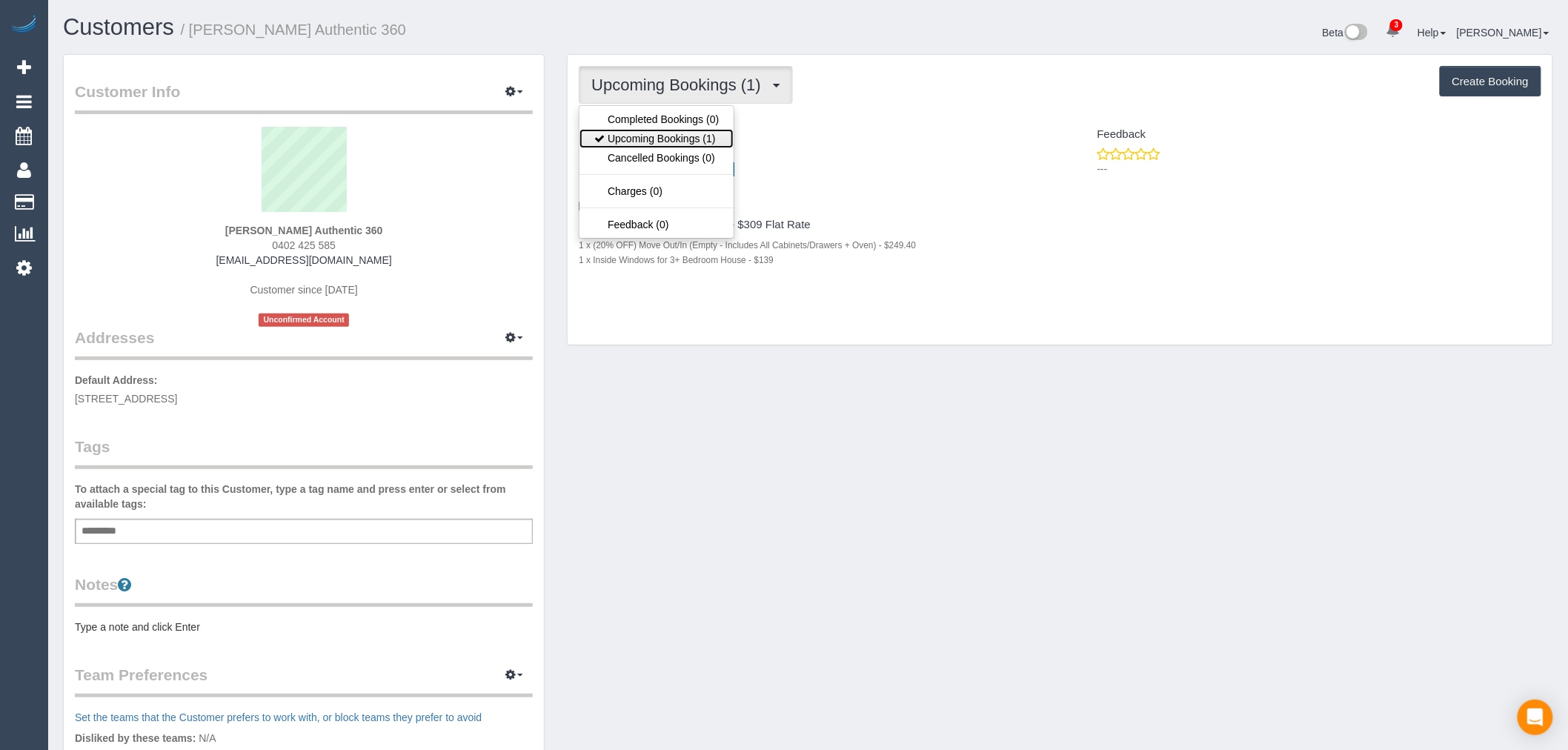
click at [725, 137] on link "Upcoming Bookings (1)" at bounding box center [656, 139] width 154 height 19
click at [680, 86] on span "Upcoming Bookings (1)" at bounding box center [680, 85] width 177 height 19
click at [693, 138] on link "Upcoming Bookings (1)" at bounding box center [656, 139] width 154 height 19
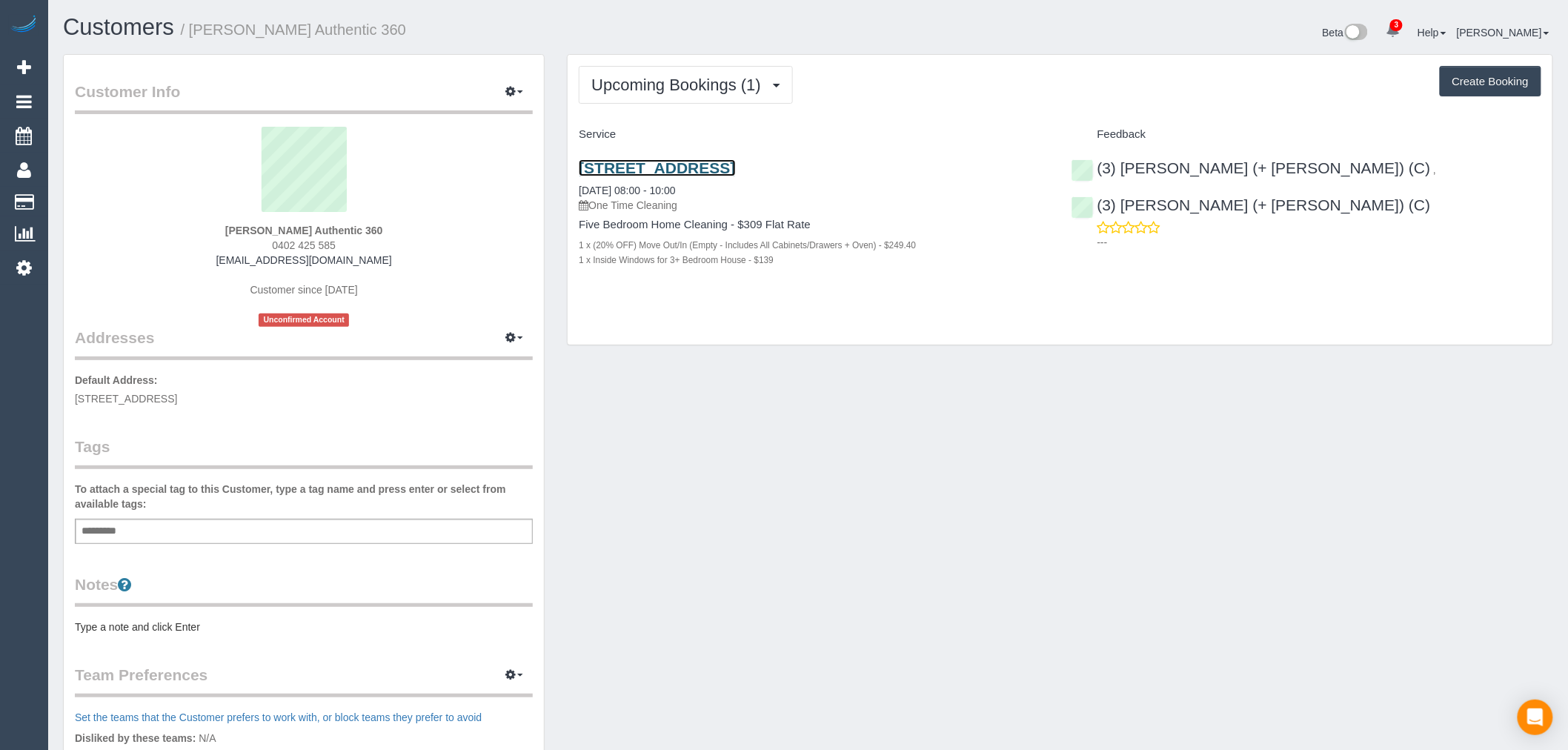
click at [736, 162] on link "Unit 1/18 Orrong Crescent, Caulfield North, VIC 3161" at bounding box center [656, 167] width 156 height 17
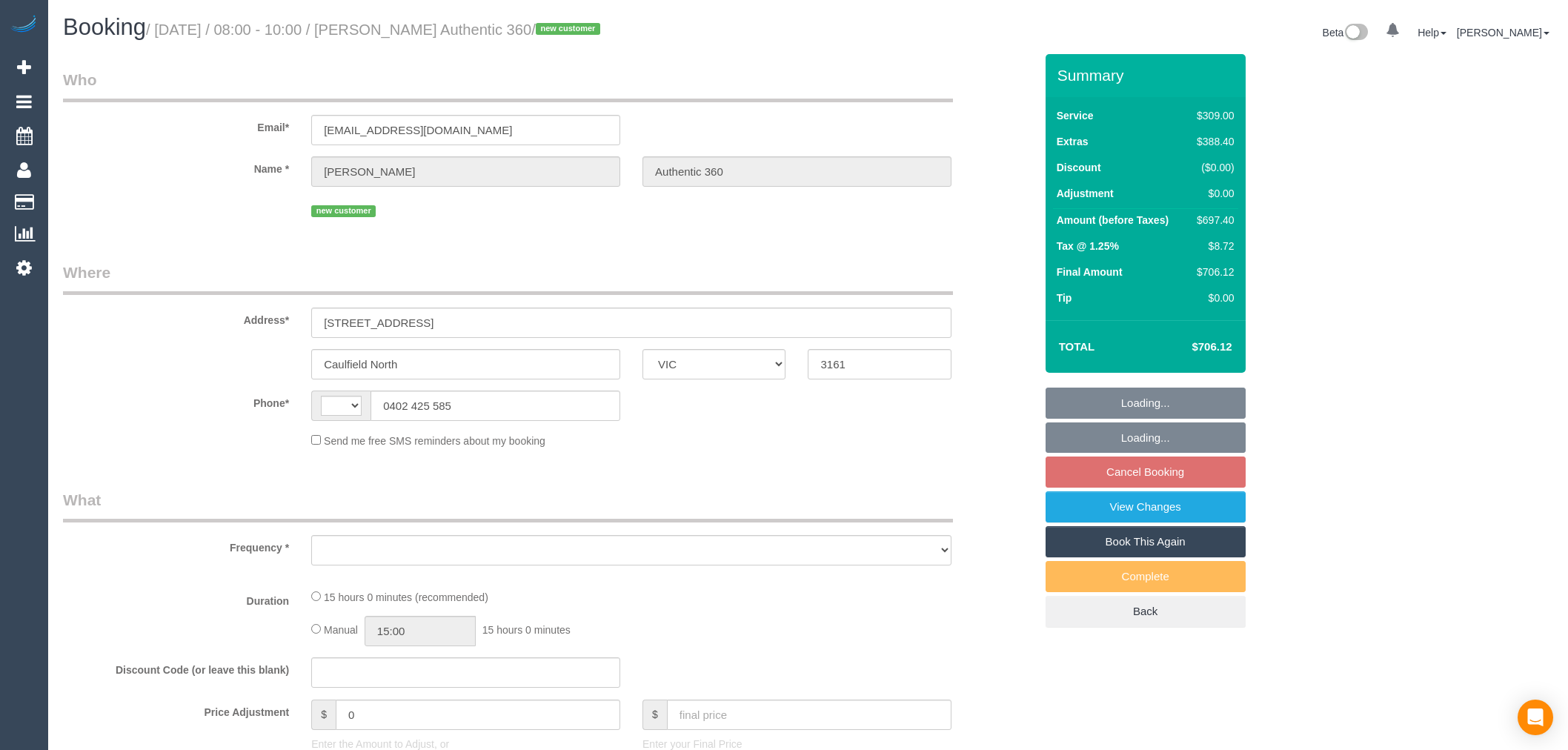
select select "VIC"
select select "string:AU"
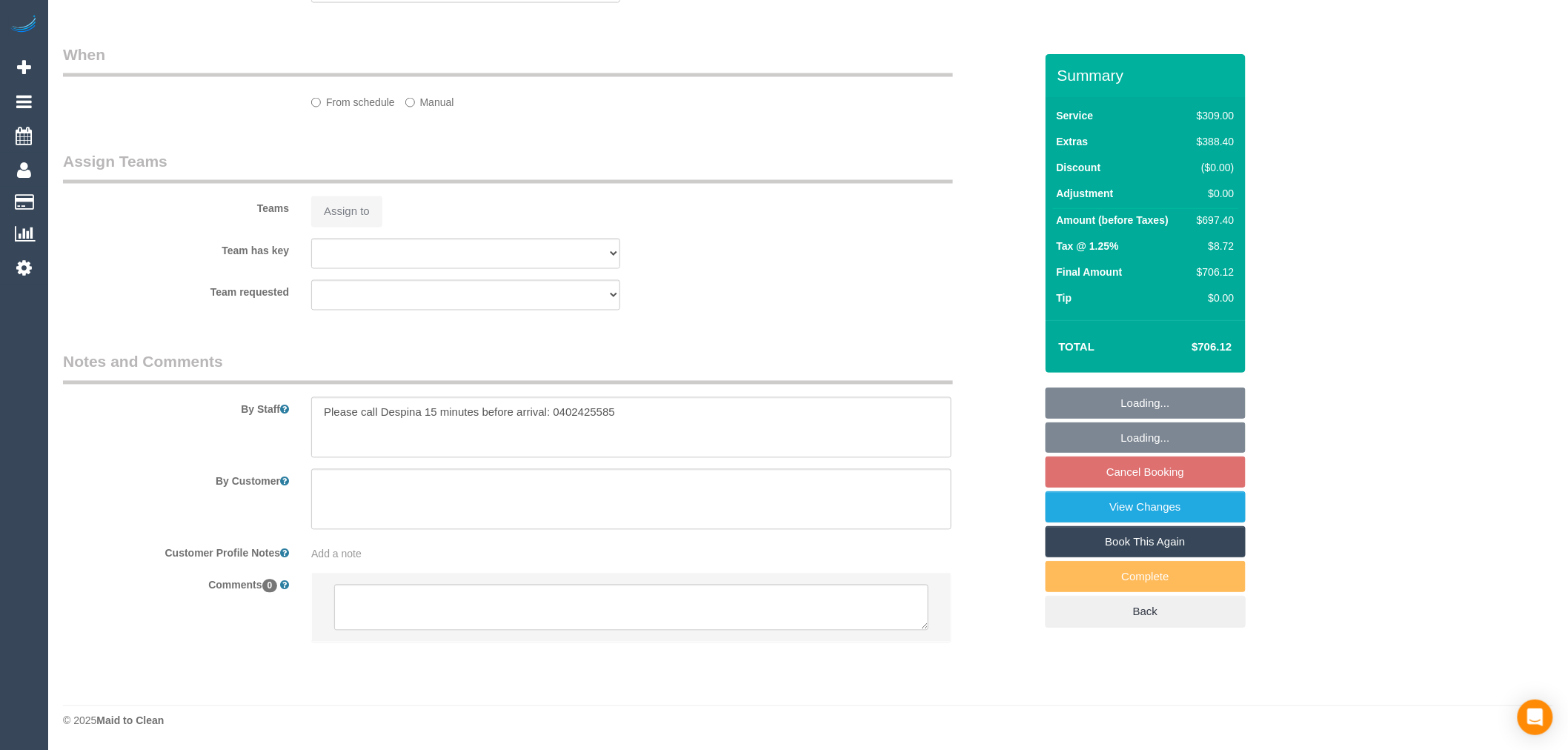
select select "object:791"
select select "number:28"
select select "number:17"
select select "number:18"
select select "number:25"
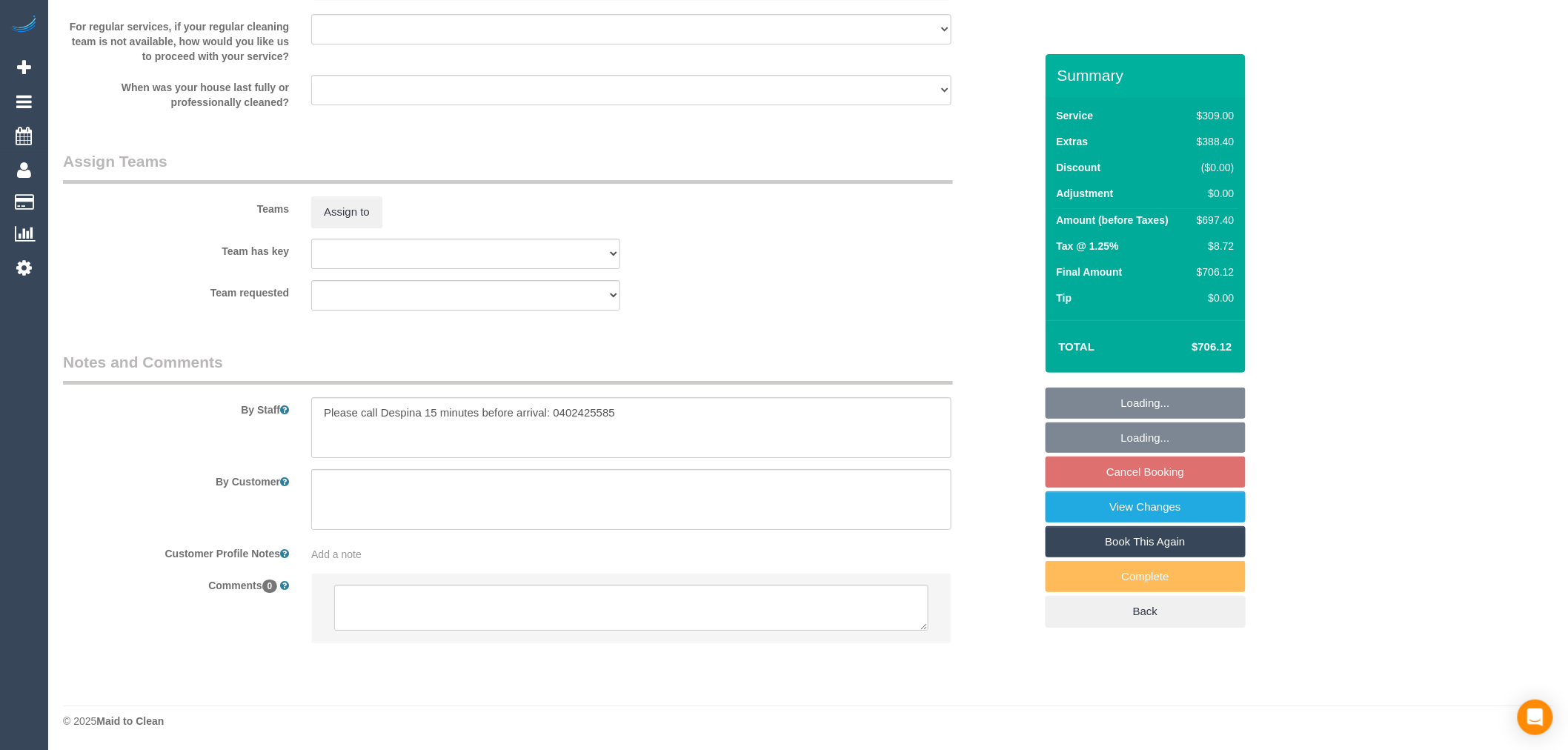
select select "spot2"
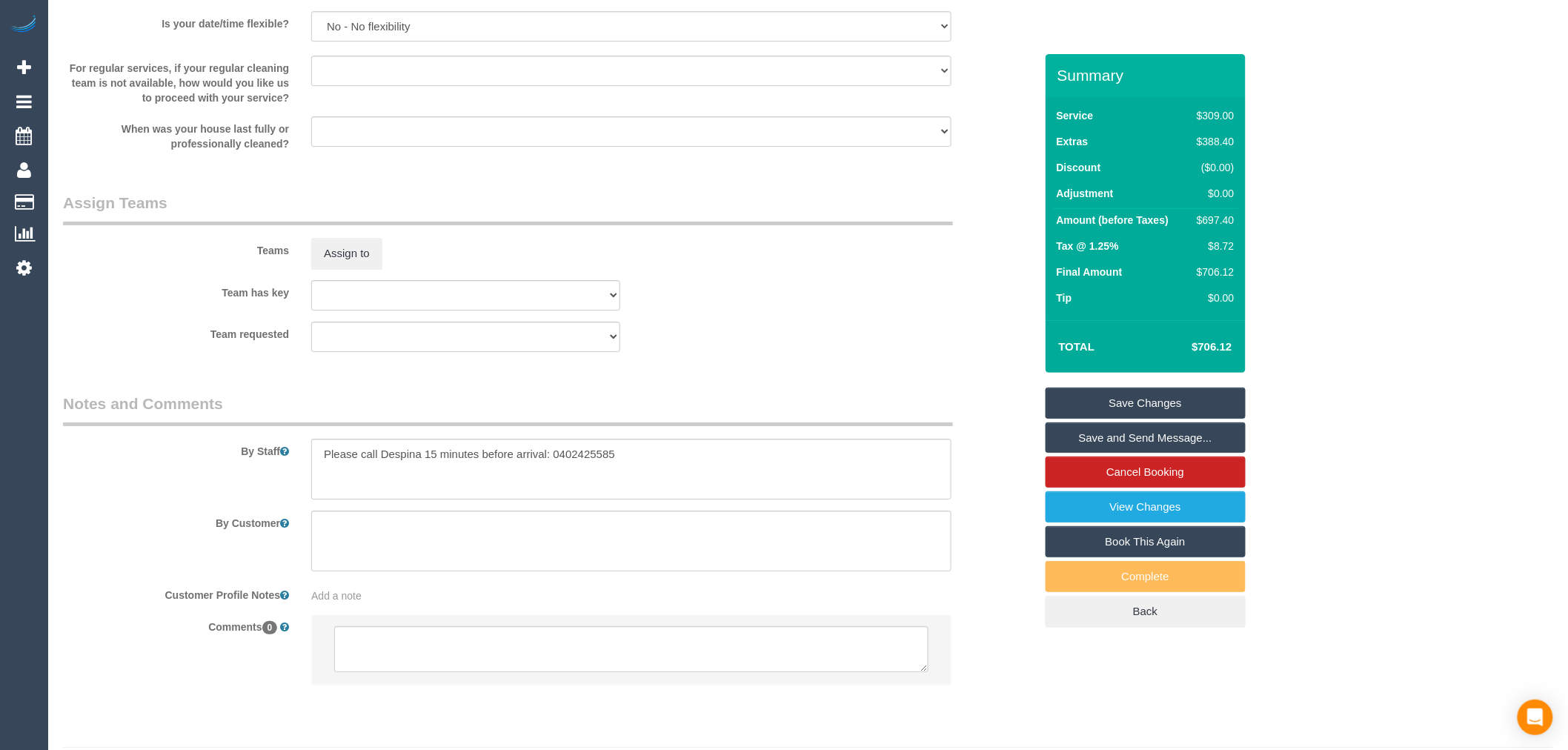
scroll to position [2102, 0]
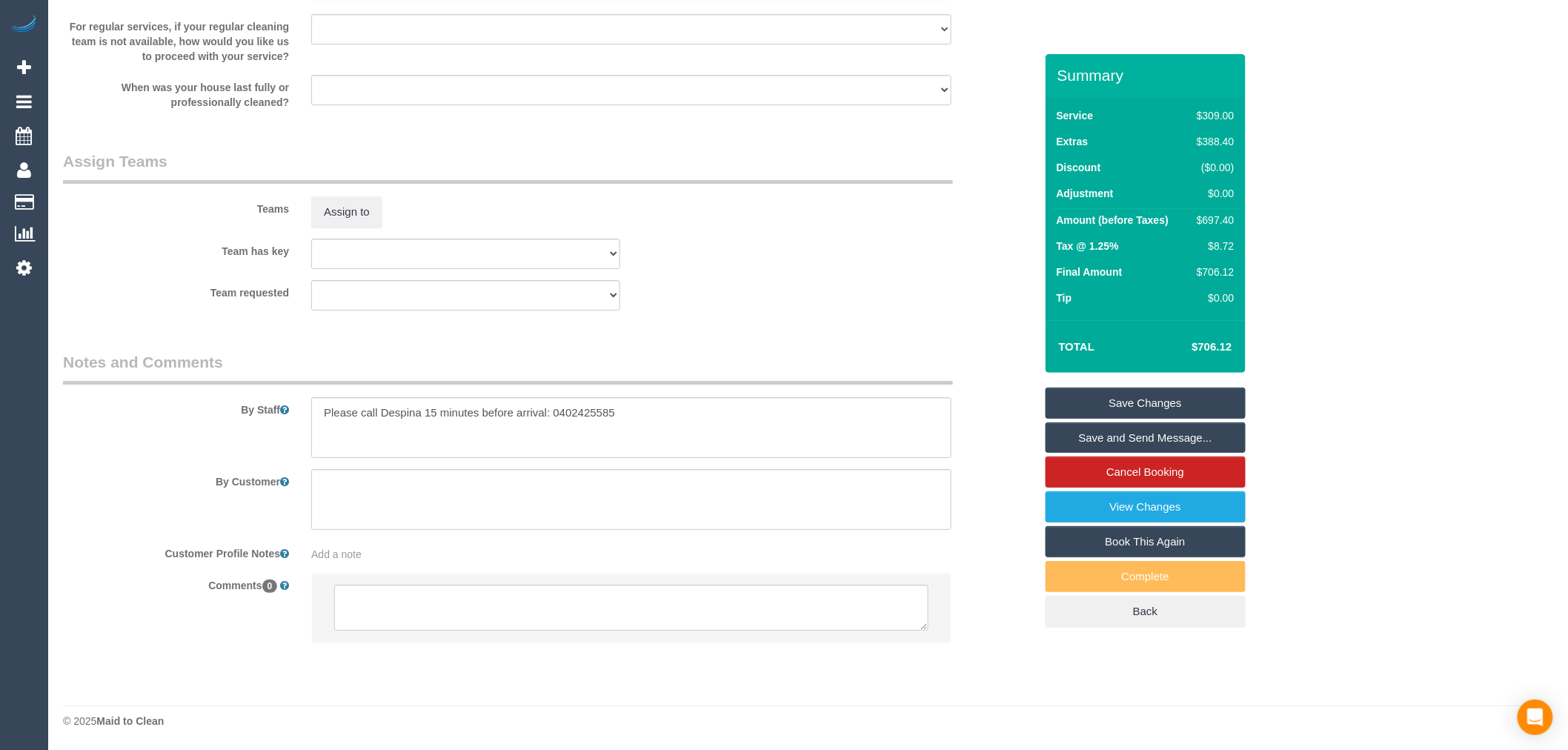
click at [580, 571] on sui-booking-comments "By Staff By Customer Customer Profile Notes Add a note Comments 0" at bounding box center [549, 504] width 972 height 306
click at [554, 558] on div "Add a note" at bounding box center [631, 554] width 640 height 15
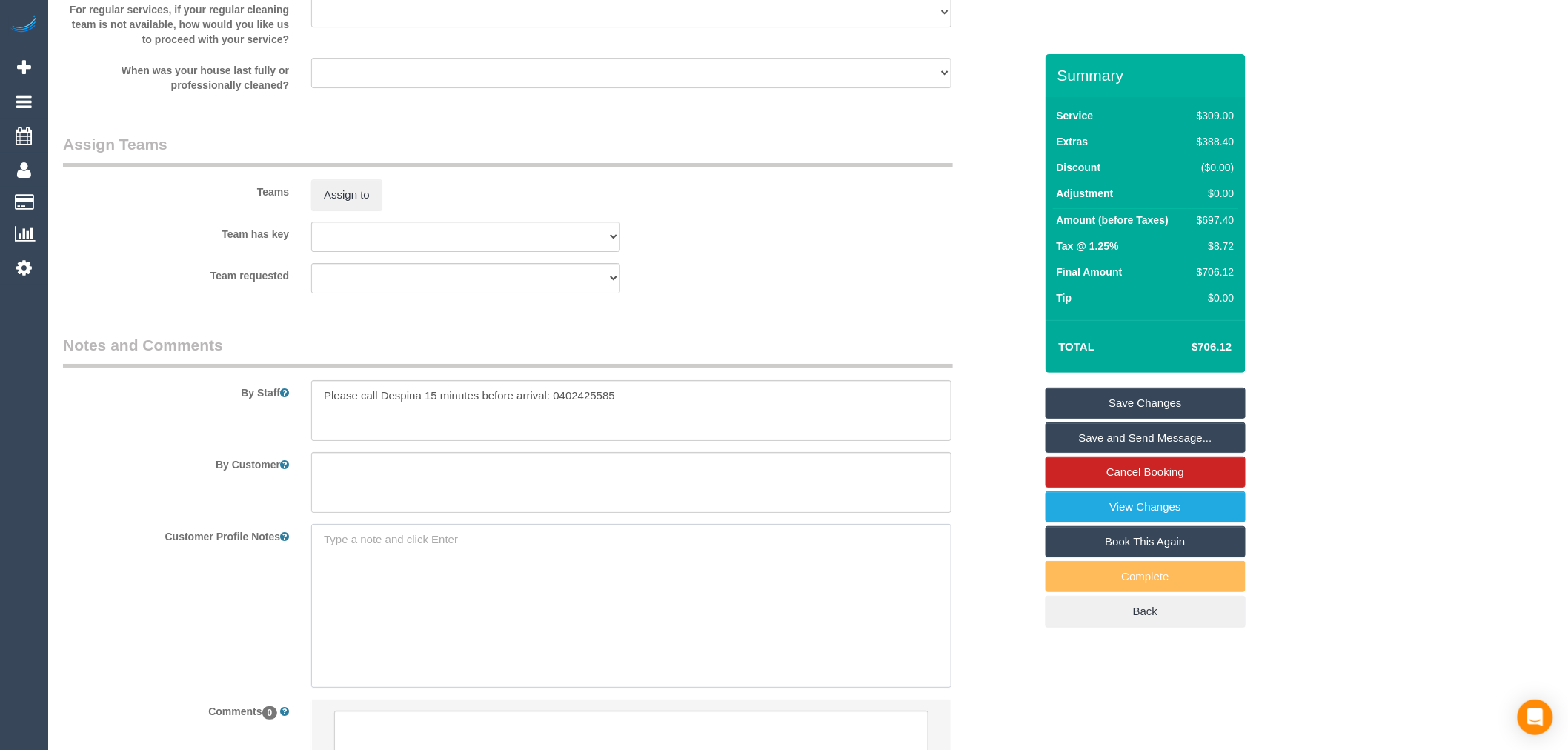
click at [554, 558] on textarea at bounding box center [631, 605] width 640 height 164
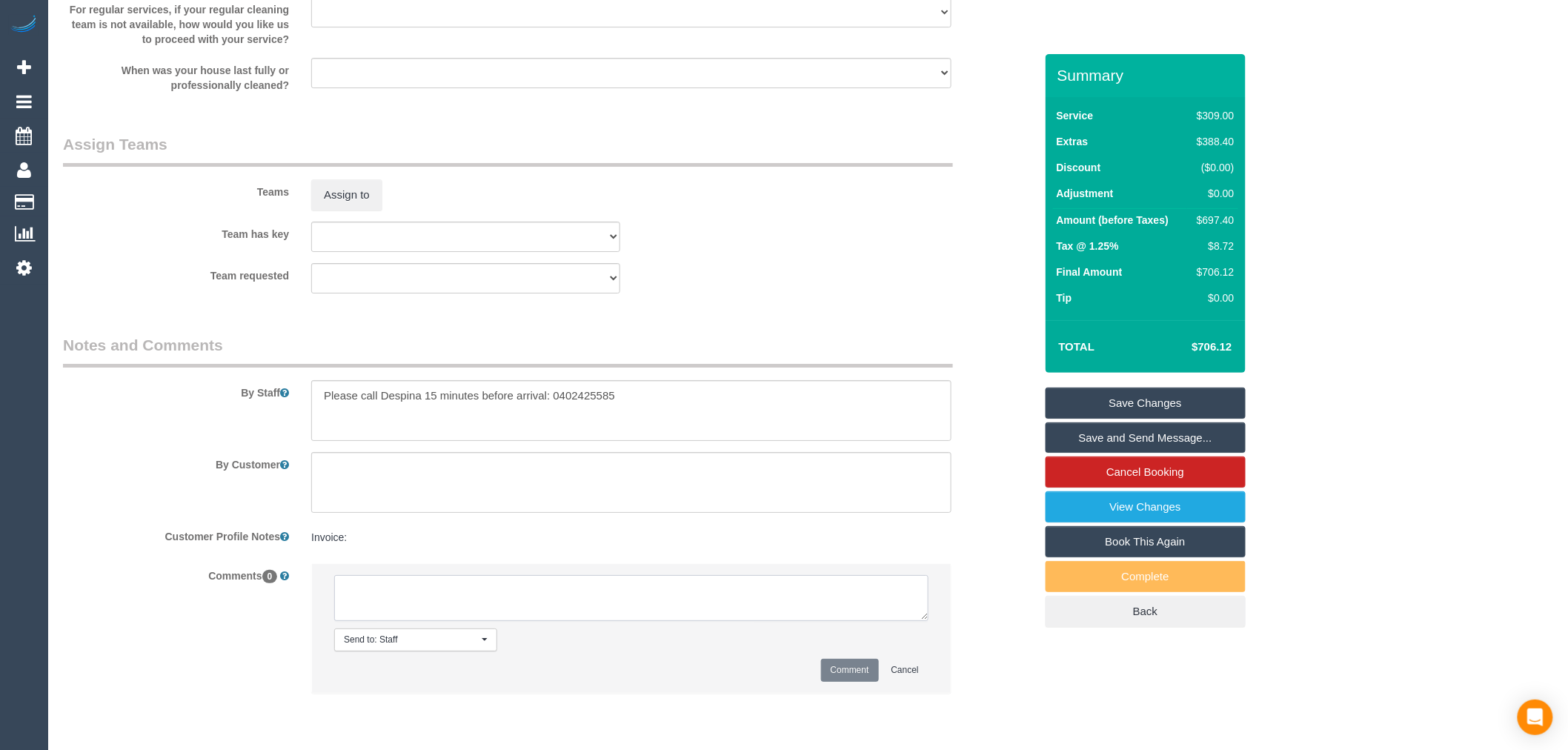
click at [381, 603] on textarea at bounding box center [631, 598] width 594 height 46
click at [354, 545] on pre "Invoice:" at bounding box center [631, 537] width 640 height 15
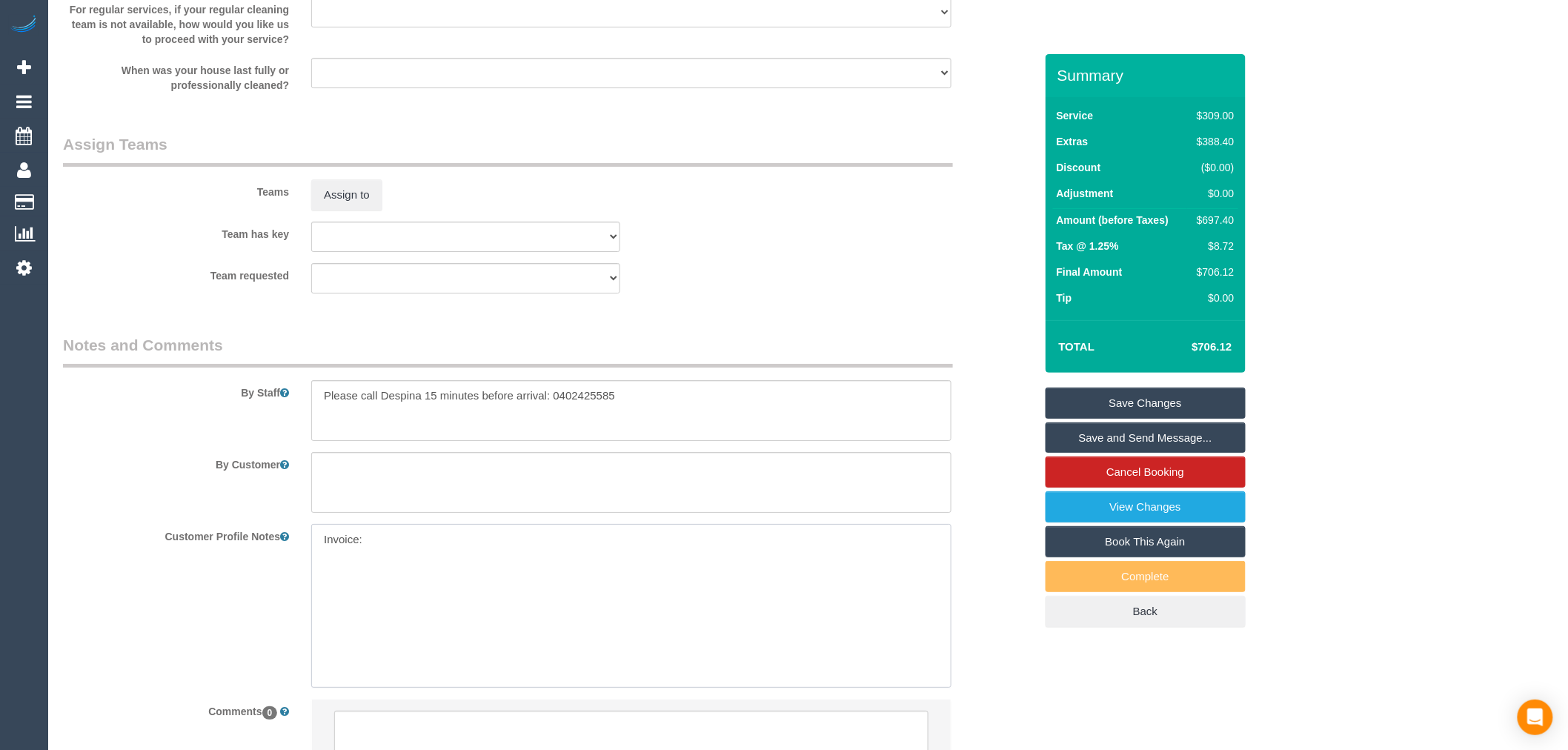
click at [383, 563] on textarea "Invoice:" at bounding box center [631, 605] width 640 height 164
paste textarea "Authentic360 Healthcare"
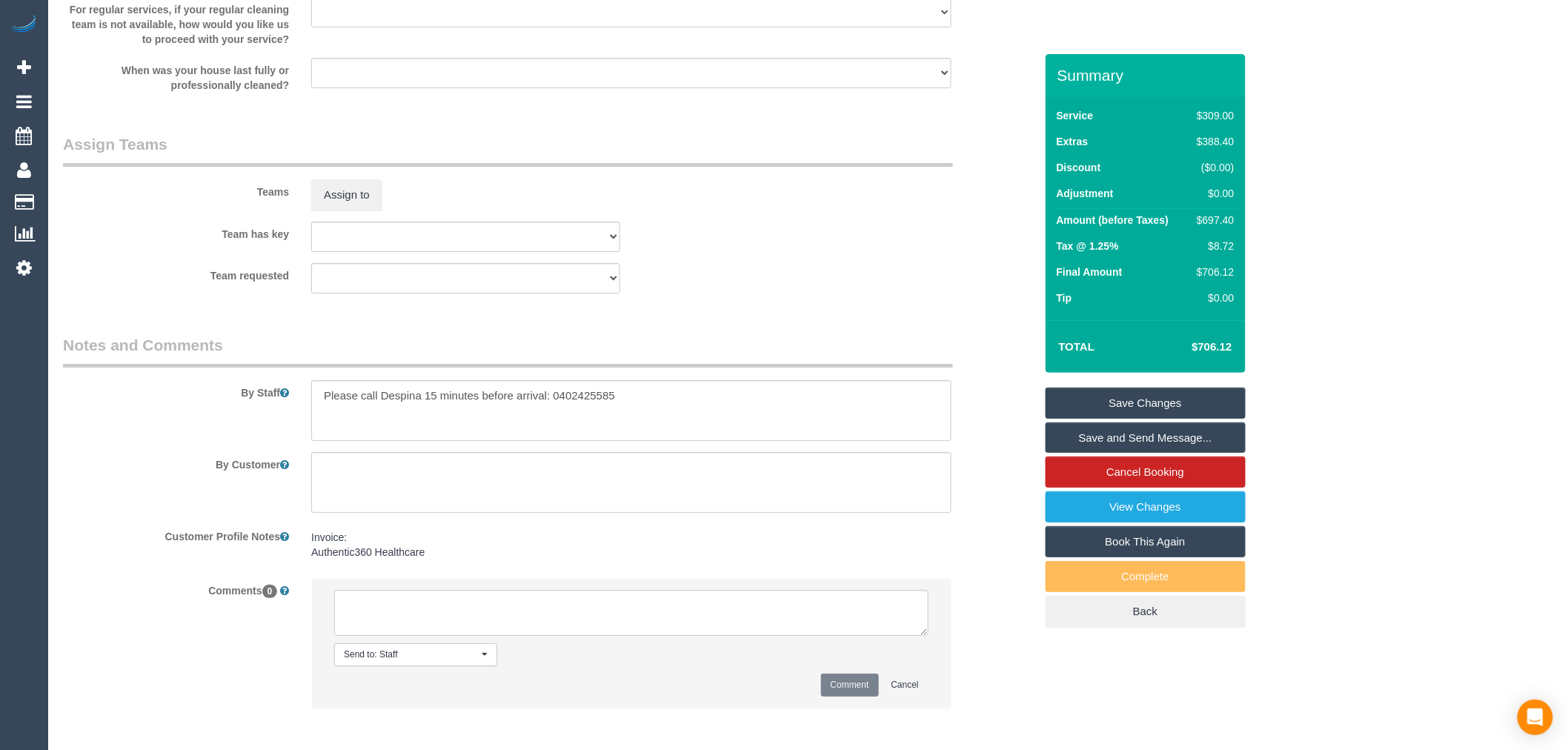
click at [425, 559] on pre "Invoice: Authentic360 Healthcare" at bounding box center [631, 545] width 640 height 30
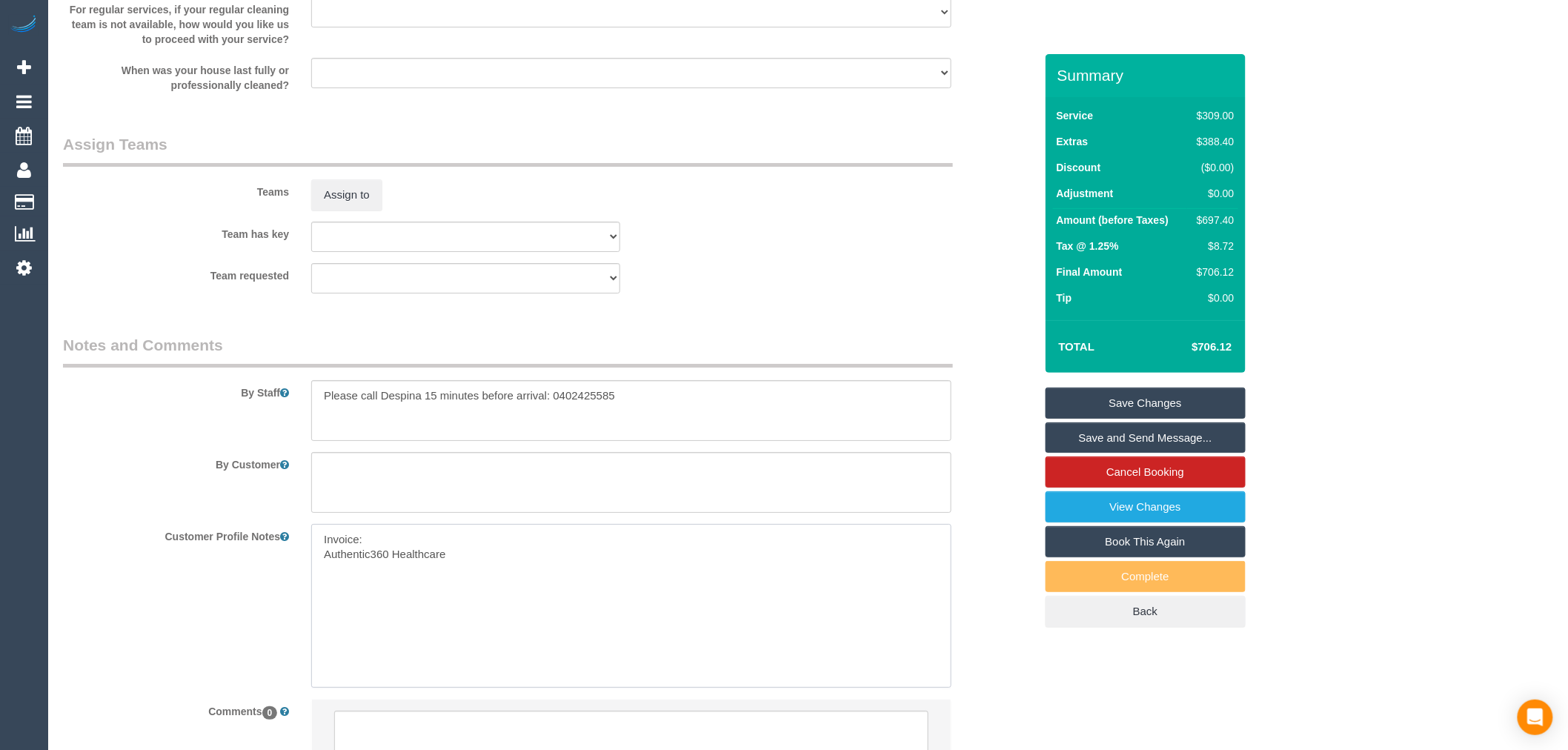
click at [453, 574] on textarea "Invoice: Authentic360 Healthcare" at bounding box center [631, 605] width 640 height 164
paste textarea "A.B.N 18 498 975 831"
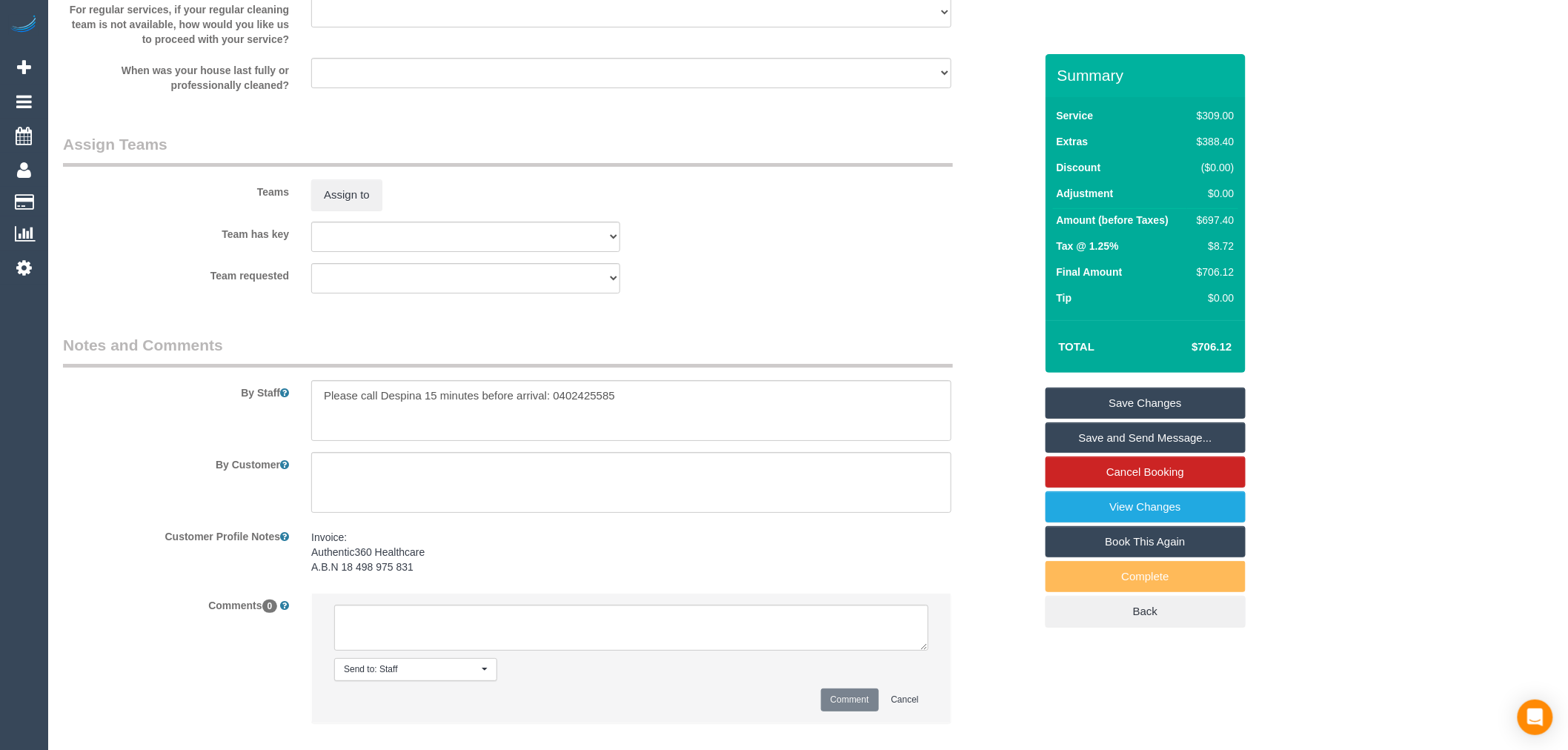
click at [487, 567] on pre "Invoice: Authentic360 Healthcare A.B.N 18 498 975 831" at bounding box center [631, 552] width 640 height 44
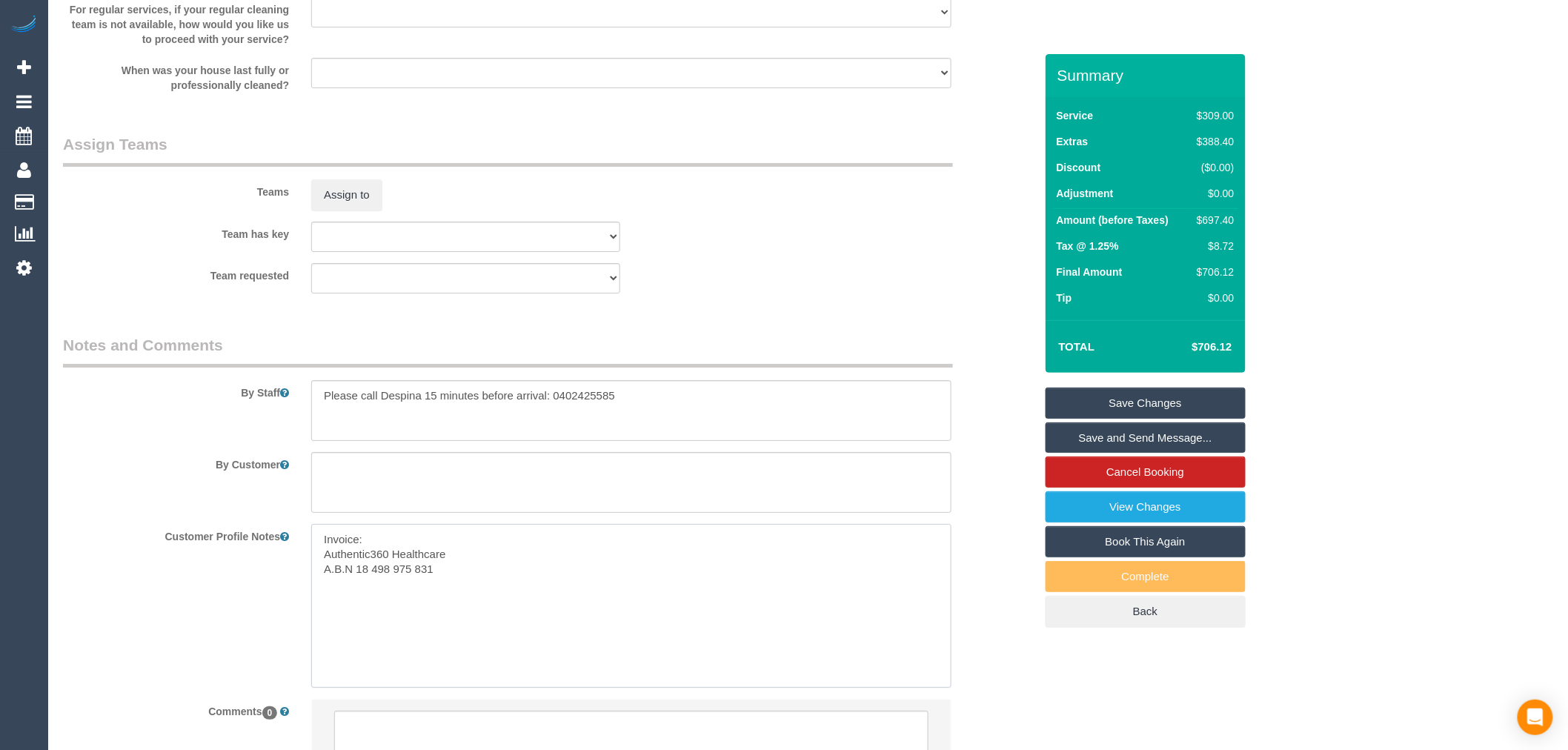
click at [478, 588] on textarea "Invoice: Authentic360 Healthcare A.B.N 18 498 975 831" at bounding box center [631, 605] width 640 height 164
paste textarea "37-43 Macbeth street Braeside, VIC, 3195"
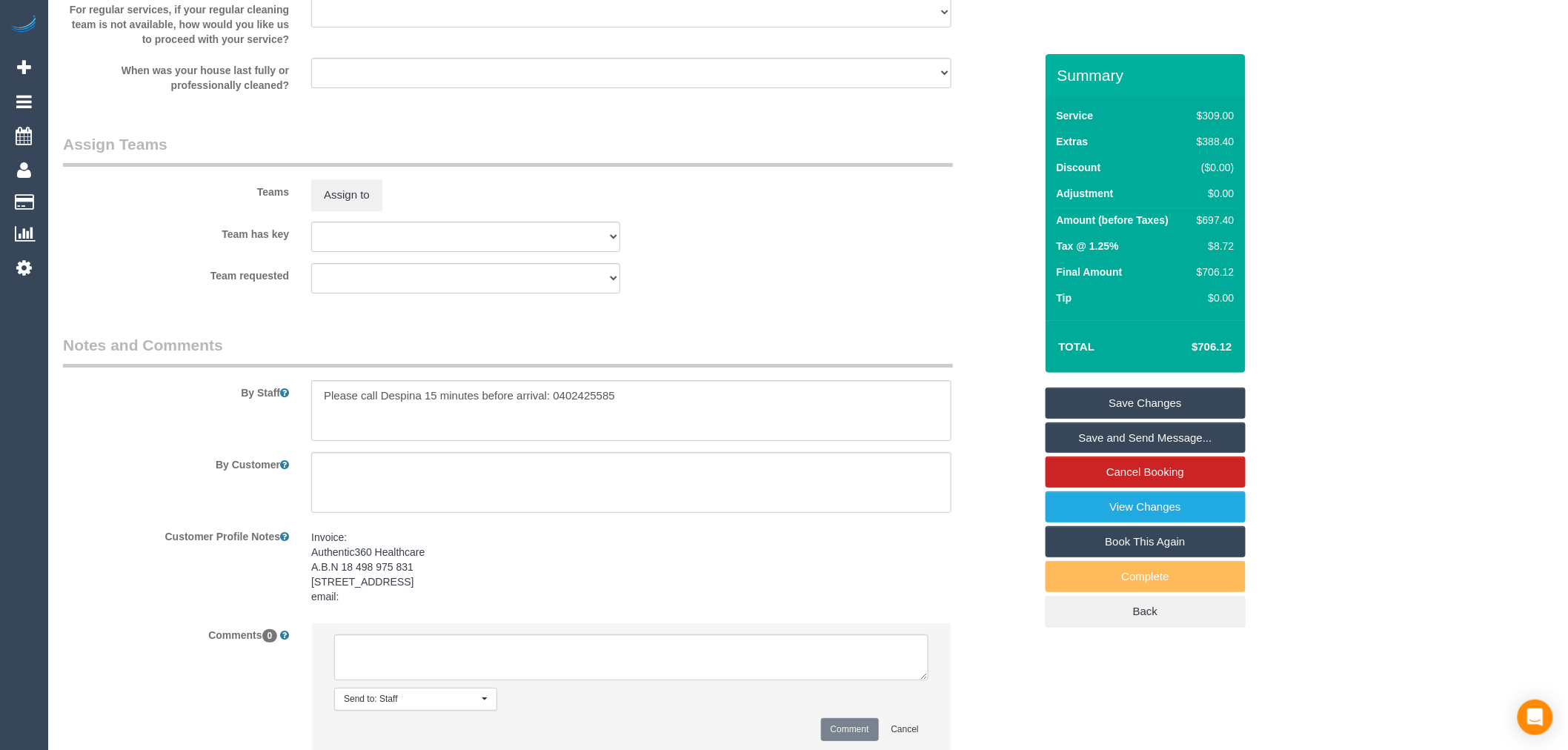
click at [418, 604] on pre "Invoice: Authentic360 Healthcare A.B.N 18 498 975 831 37-43 Macbeth street Brae…" at bounding box center [631, 567] width 640 height 74
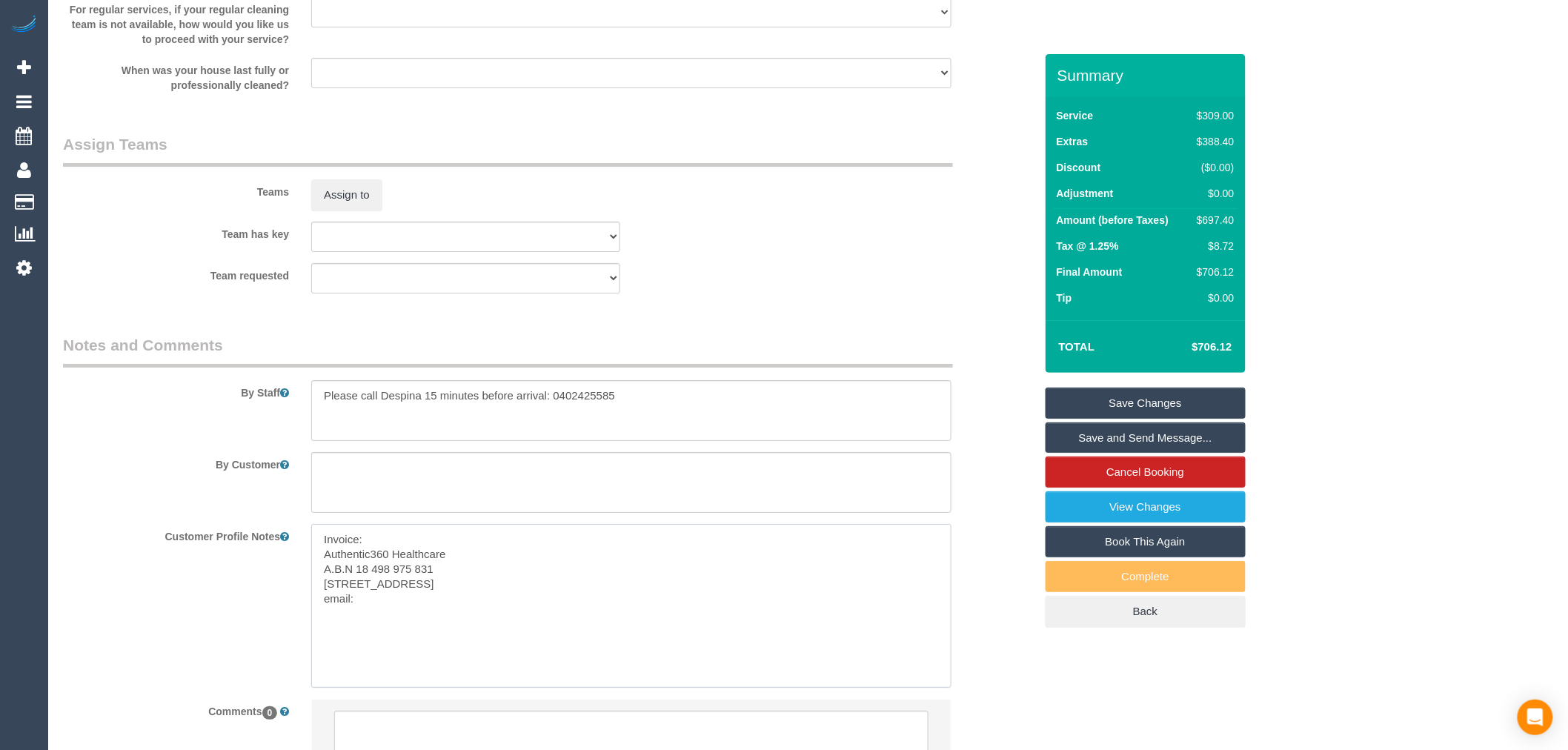
click at [396, 615] on textarea "Invoice: Authentic360 Healthcare A.B.N 18 498 975 831 37-43 Macbeth street Brae…" at bounding box center [631, 605] width 640 height 164
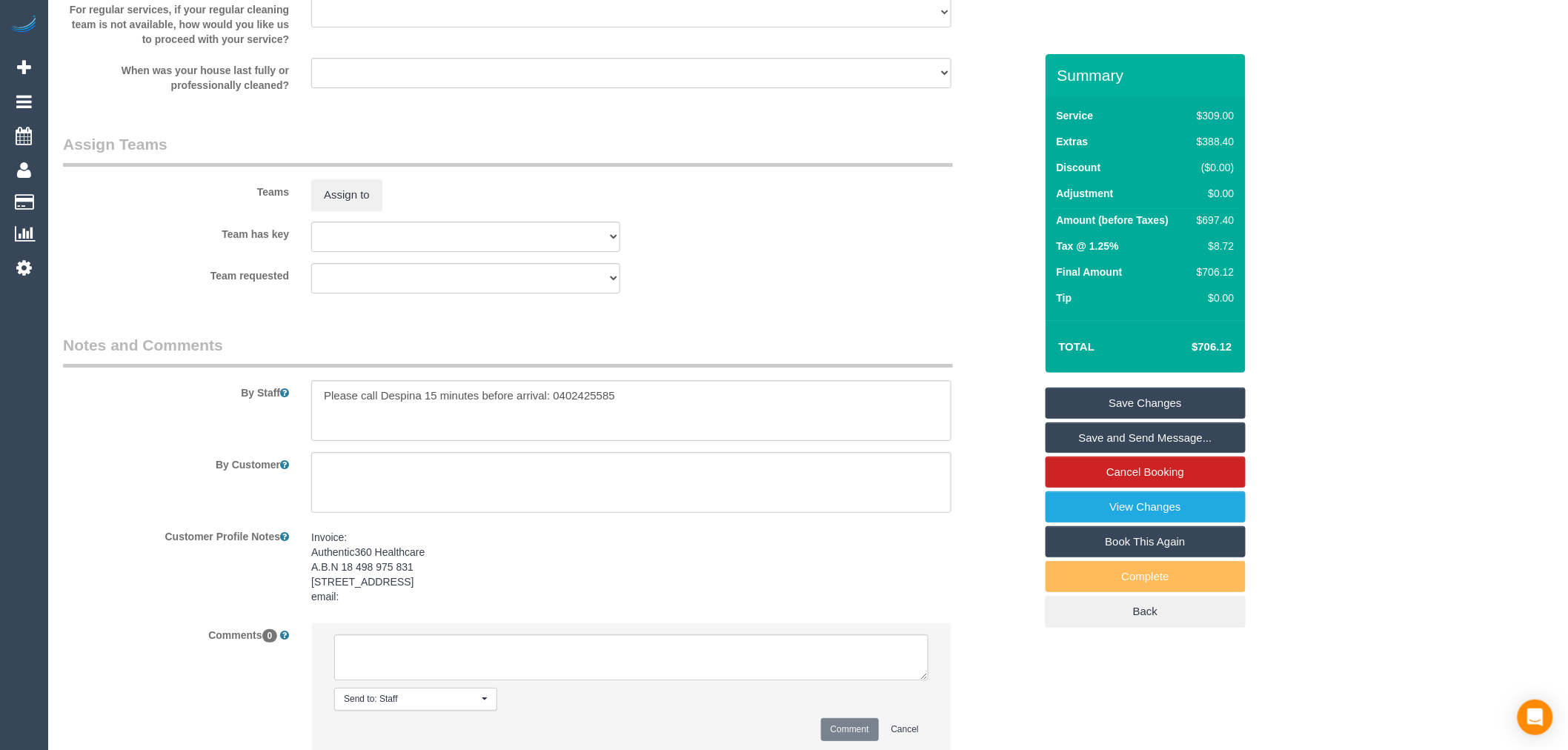
click at [352, 604] on pre "Invoice: Authentic360 Healthcare A.B.N 18 498 975 831 37-43 Macbeth street Brae…" at bounding box center [631, 567] width 640 height 74
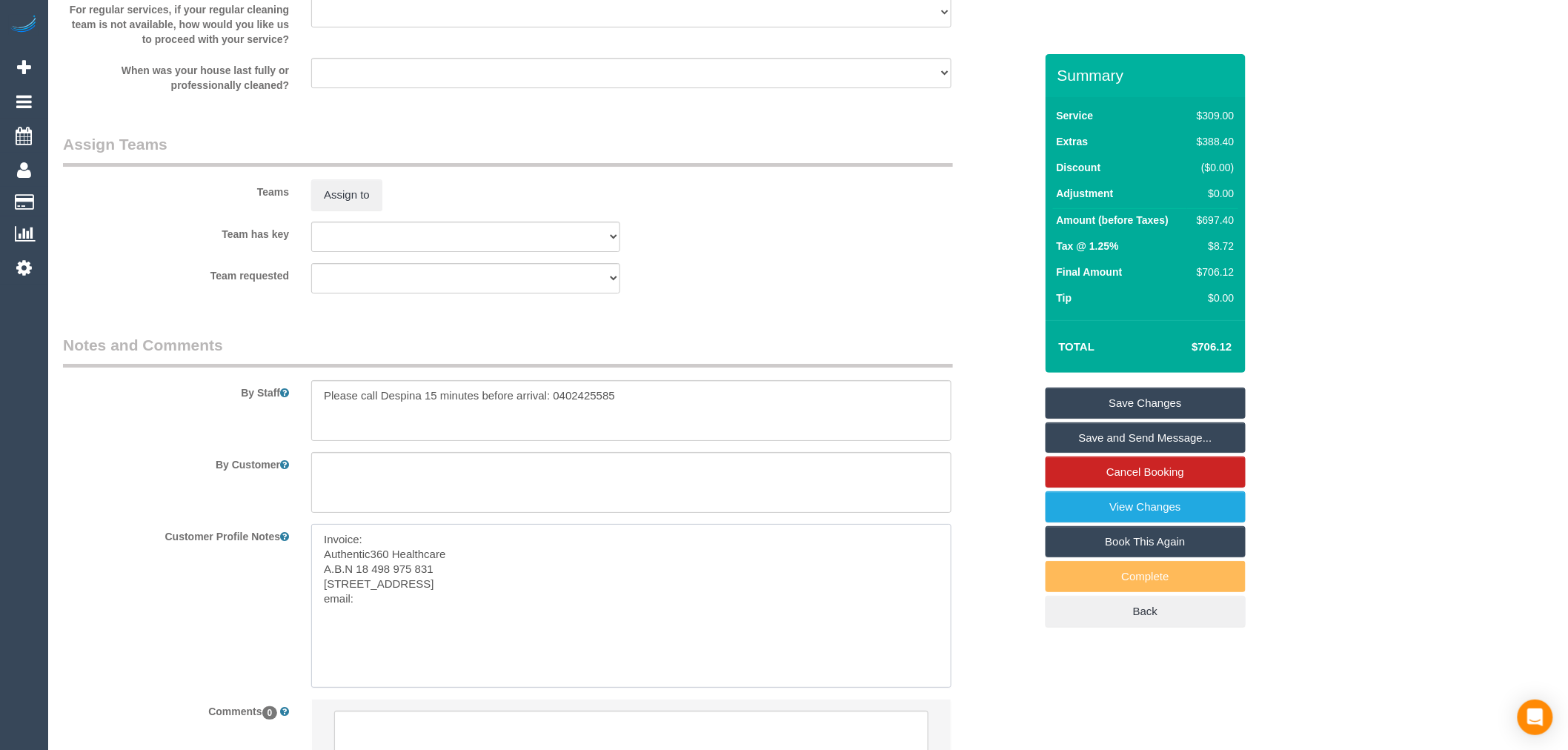
click at [374, 611] on textarea "Invoice: Authentic360 Healthcare A.B.N 18 498 975 831 37-43 Macbeth street Brae…" at bounding box center [631, 605] width 640 height 164
paste textarea "support@authentic360healthcare.com.au"
click at [401, 647] on textarea "Invoice: Authentic360 Healthcare A.B.N 18 498 975 831 37-43 Macbeth street Brae…" at bounding box center [631, 605] width 640 height 164
click at [316, 554] on textarea "Invoice: Authentic360 Healthcare A.B.N 18 498 975 831 37-43 Macbeth street Brae…" at bounding box center [631, 605] width 640 height 164
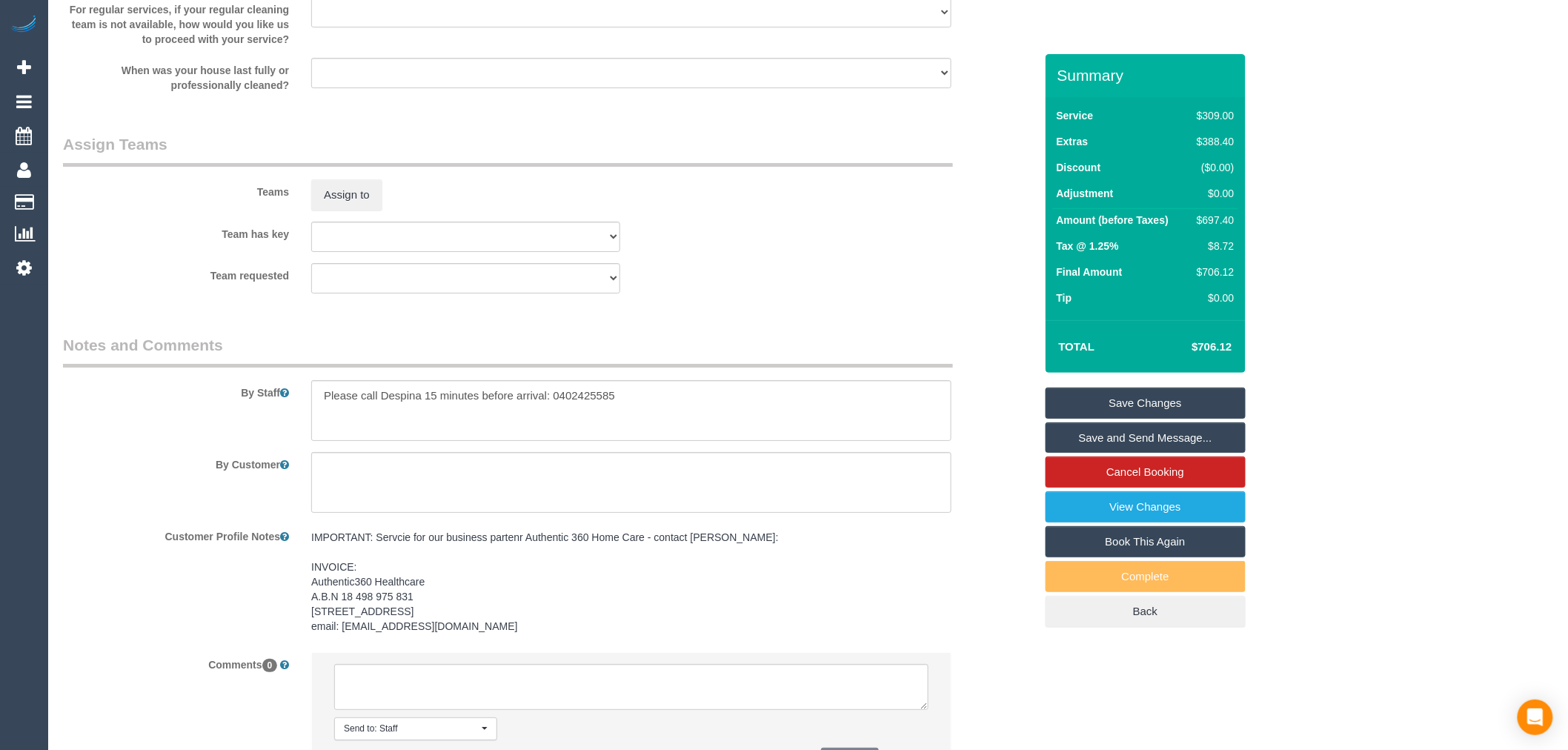
click at [677, 536] on sui-booking-comments "By Staff By Customer Customer Profile Notes IMPORTANT: Servcie for our business…" at bounding box center [549, 566] width 972 height 463
click at [786, 559] on pre "IMPORTANT: Servcie for our business partenr Authentic 360 Home Care - contact D…" at bounding box center [631, 582] width 640 height 103
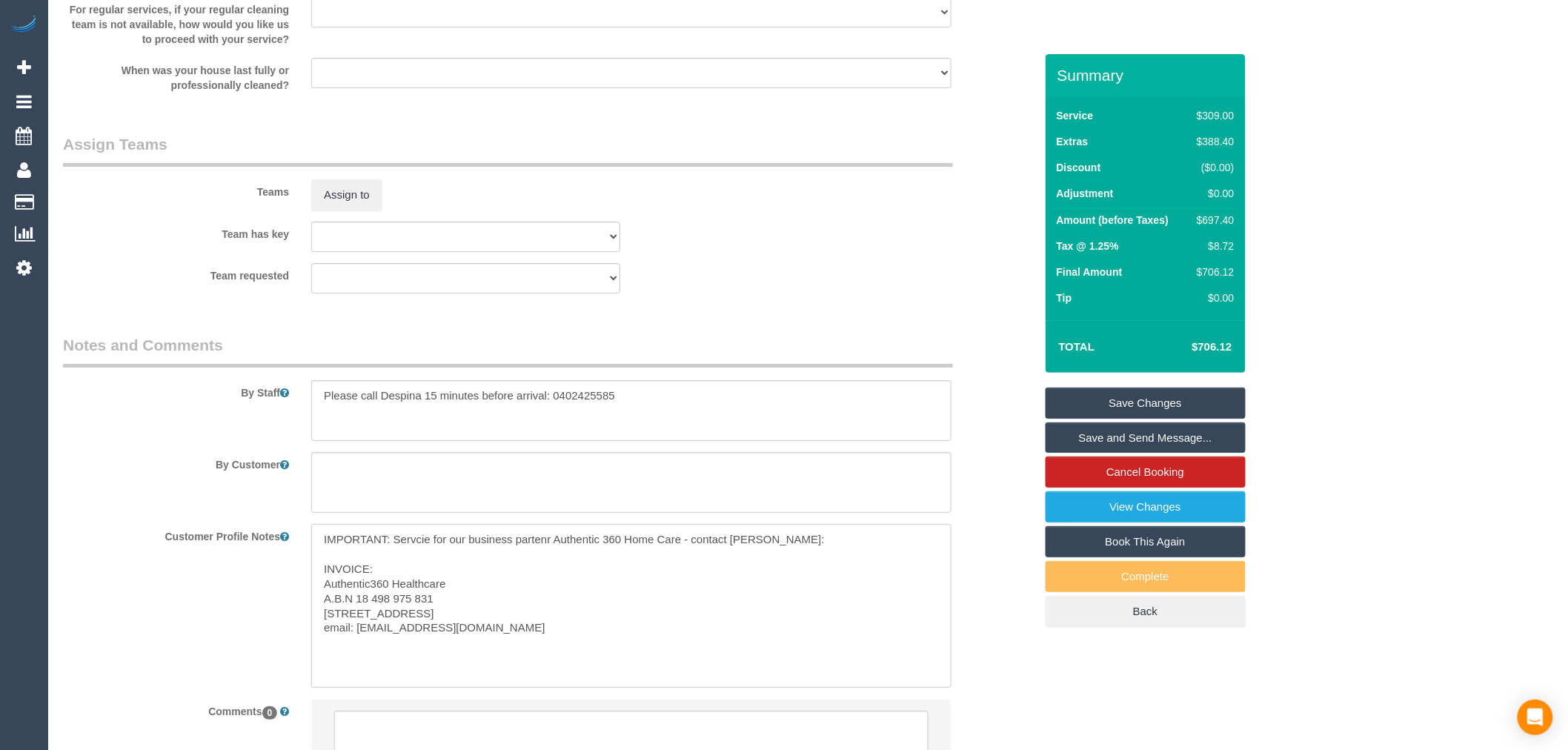
click at [799, 558] on textarea "IMPORTANT: Servcie for our business partenr Authentic 360 Home Care - contact D…" at bounding box center [631, 605] width 640 height 164
paste textarea "0402425585"
drag, startPoint x: 584, startPoint y: 649, endPoint x: 359, endPoint y: 647, distance: 225.0
click at [359, 647] on textarea "IMPORTANT: Servcie for our business partenr Authentic 360 Home Care - contact D…" at bounding box center [631, 605] width 640 height 164
click at [879, 560] on textarea "IMPORTANT: Servcie for our business partenr Authentic 360 Home Care - contact D…" at bounding box center [631, 605] width 640 height 164
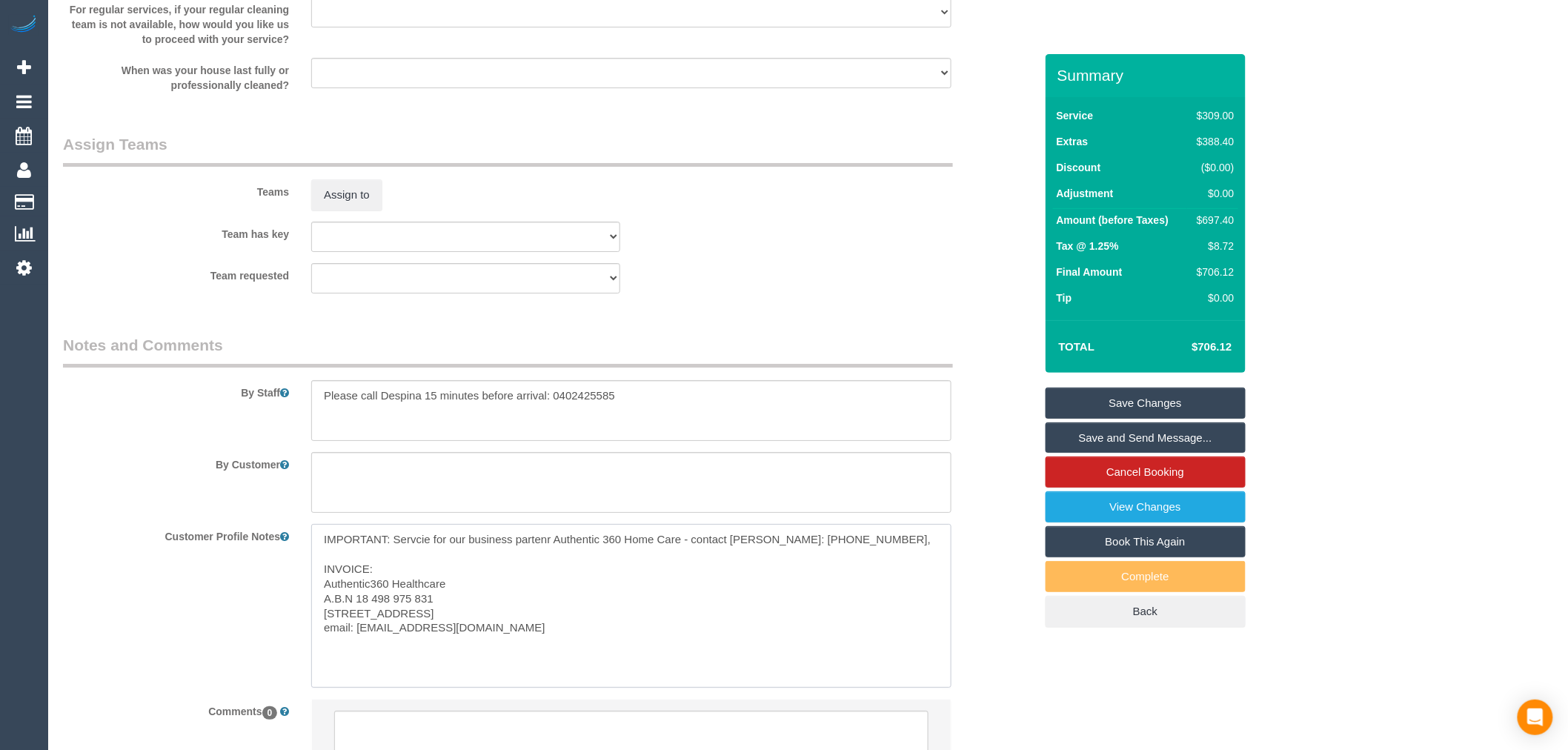
paste textarea "support@authentic360healthcare.com.au"
click at [533, 551] on textarea "IMPORTANT: Servcie for our business partenr Authentic 360 Home Care - contact D…" at bounding box center [631, 605] width 640 height 164
drag, startPoint x: 537, startPoint y: 566, endPoint x: 522, endPoint y: 554, distance: 19.2
type textarea "IMPORTANT: Service for our business partner Authentic 360 Home Care - contact D…"
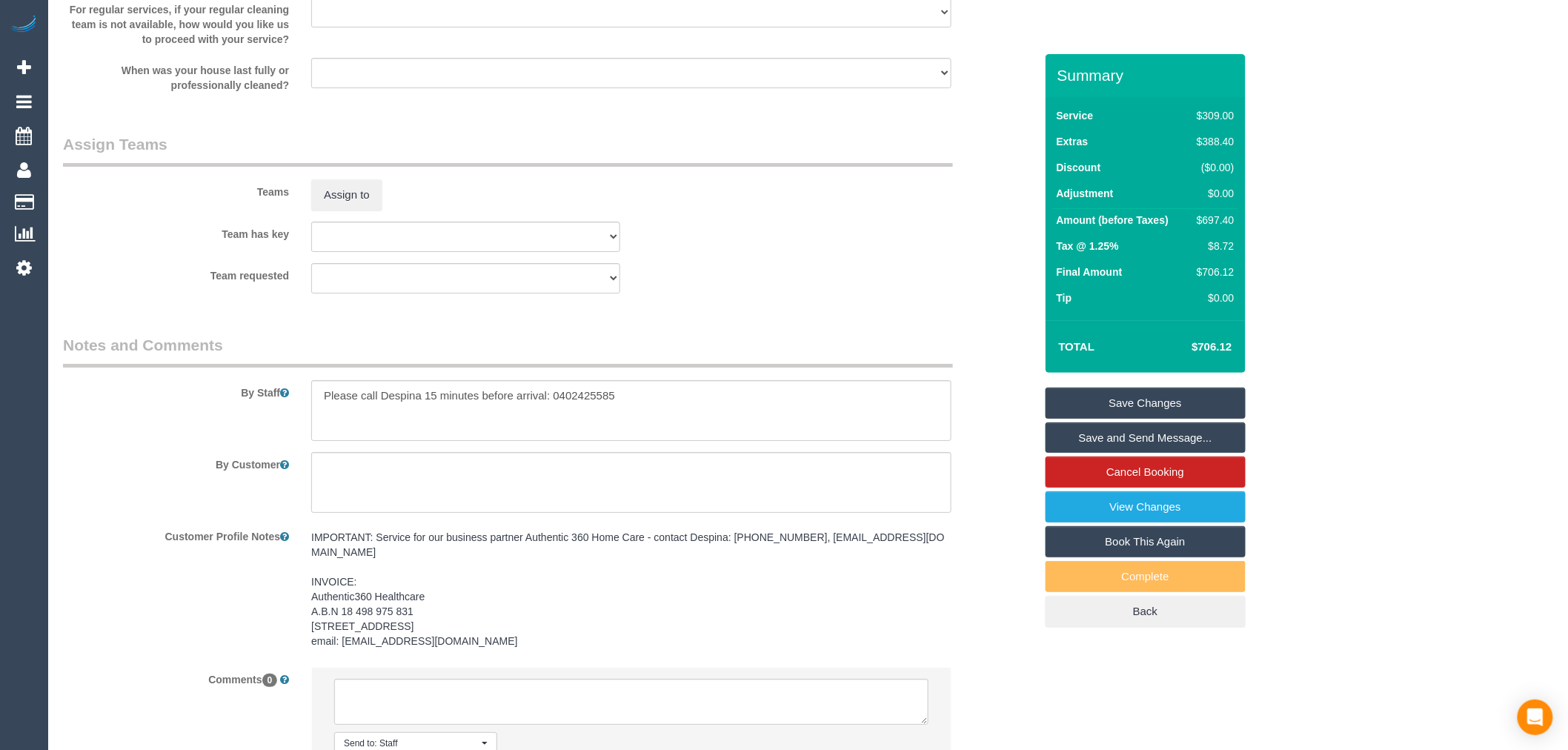
click at [31, 413] on div "3 Beta Your Notifications You have 0 alerts × You have 3 to charge for 12/09/20…" at bounding box center [24, 375] width 48 height 750
click at [1123, 398] on link "Save Changes" at bounding box center [1146, 403] width 200 height 32
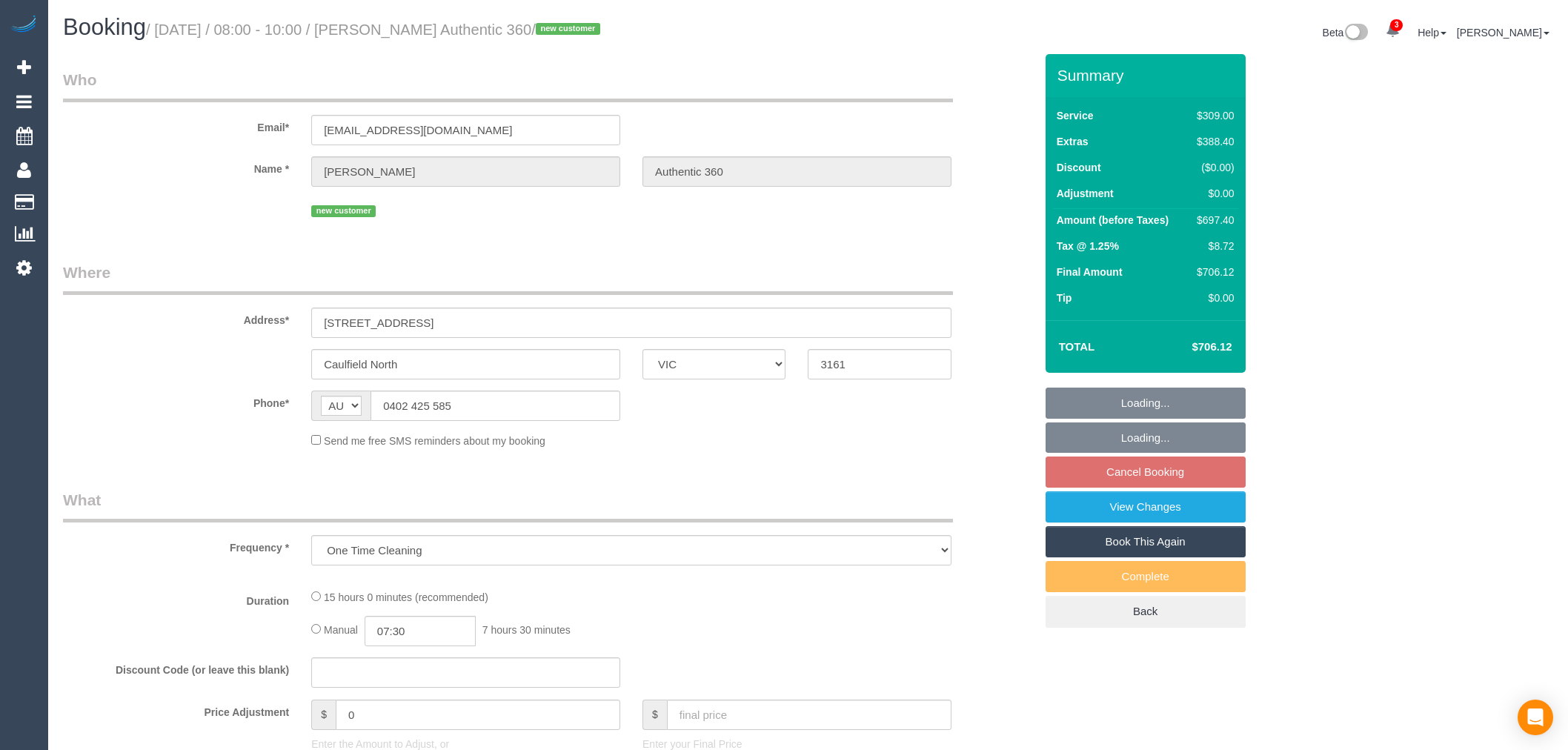
select select "VIC"
select select "number:28"
select select "number:17"
select select "number:18"
select select "number:25"
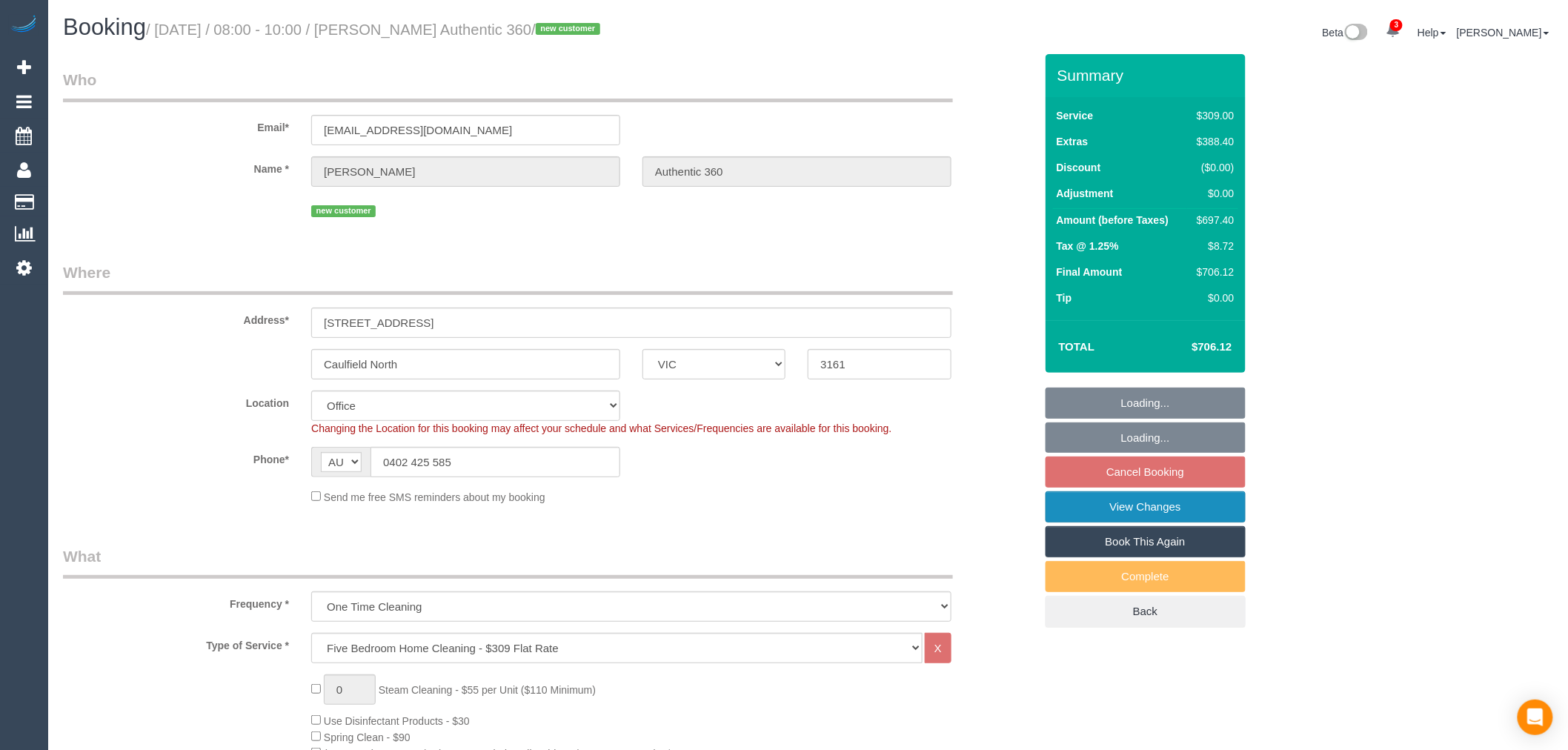
select select "object:801"
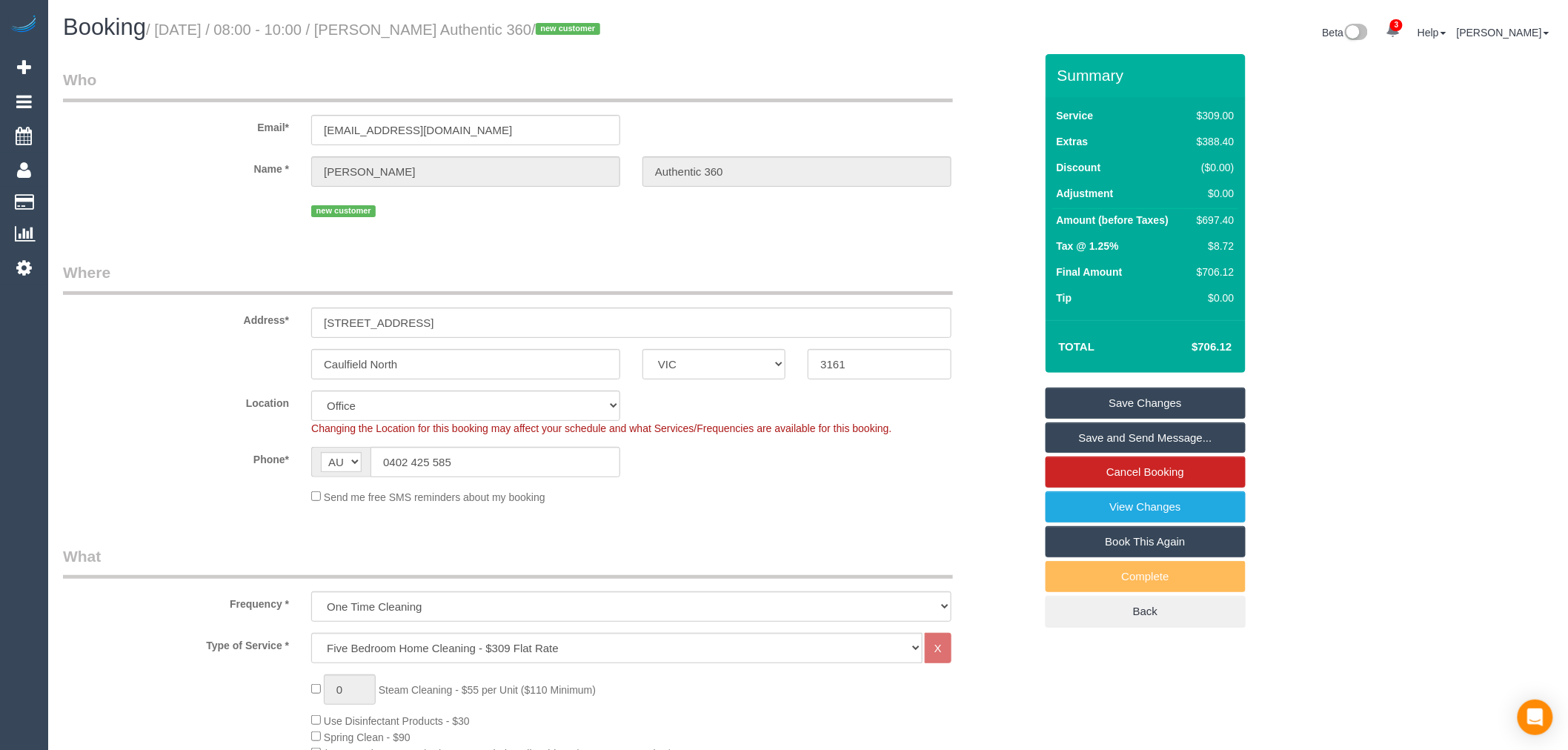
click at [1200, 430] on link "Save and Send Message..." at bounding box center [1146, 438] width 200 height 32
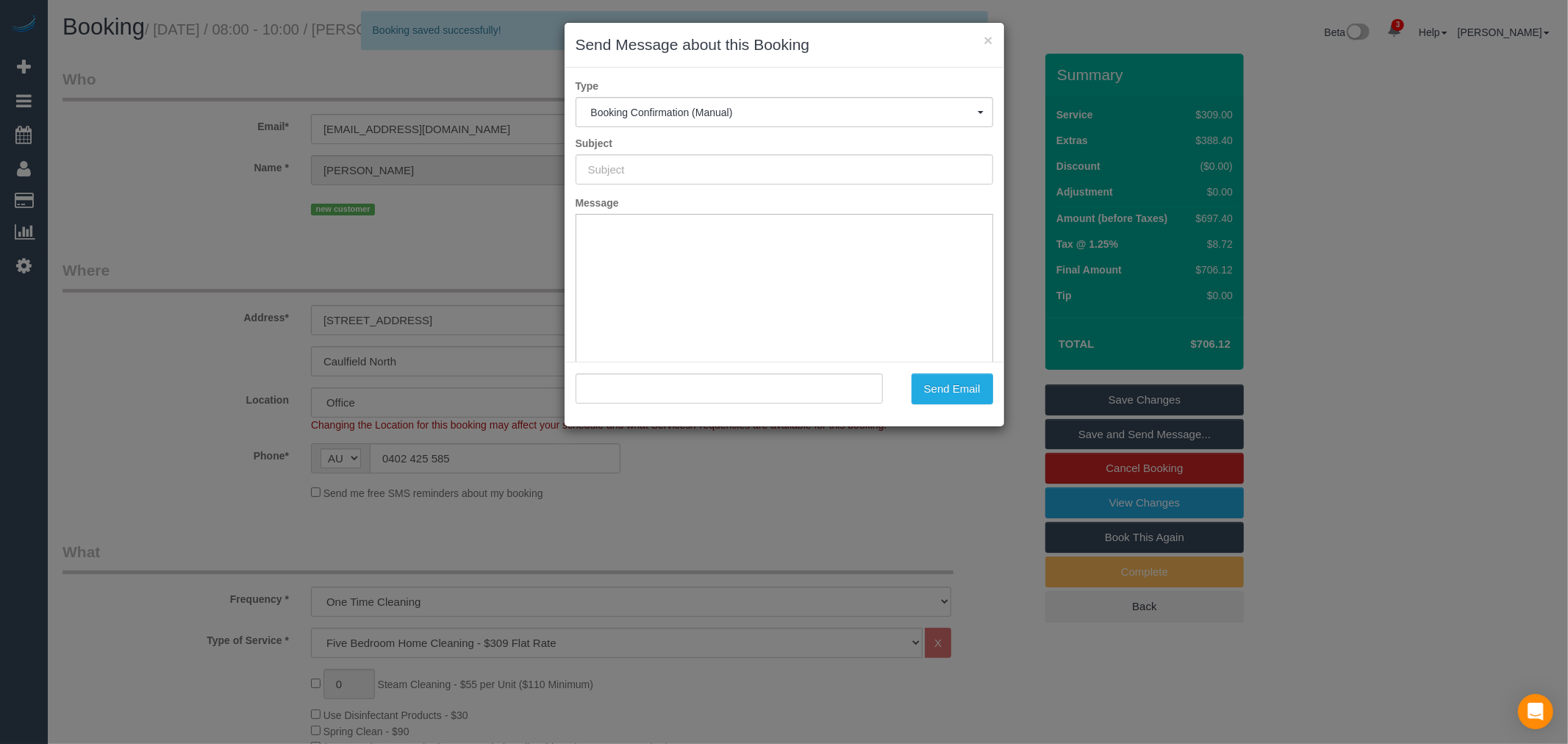
type input "Booking Confirmed"
type input ""[PERSON_NAME] Authentic 360" <[EMAIL_ADDRESS][DOMAIN_NAME]>"
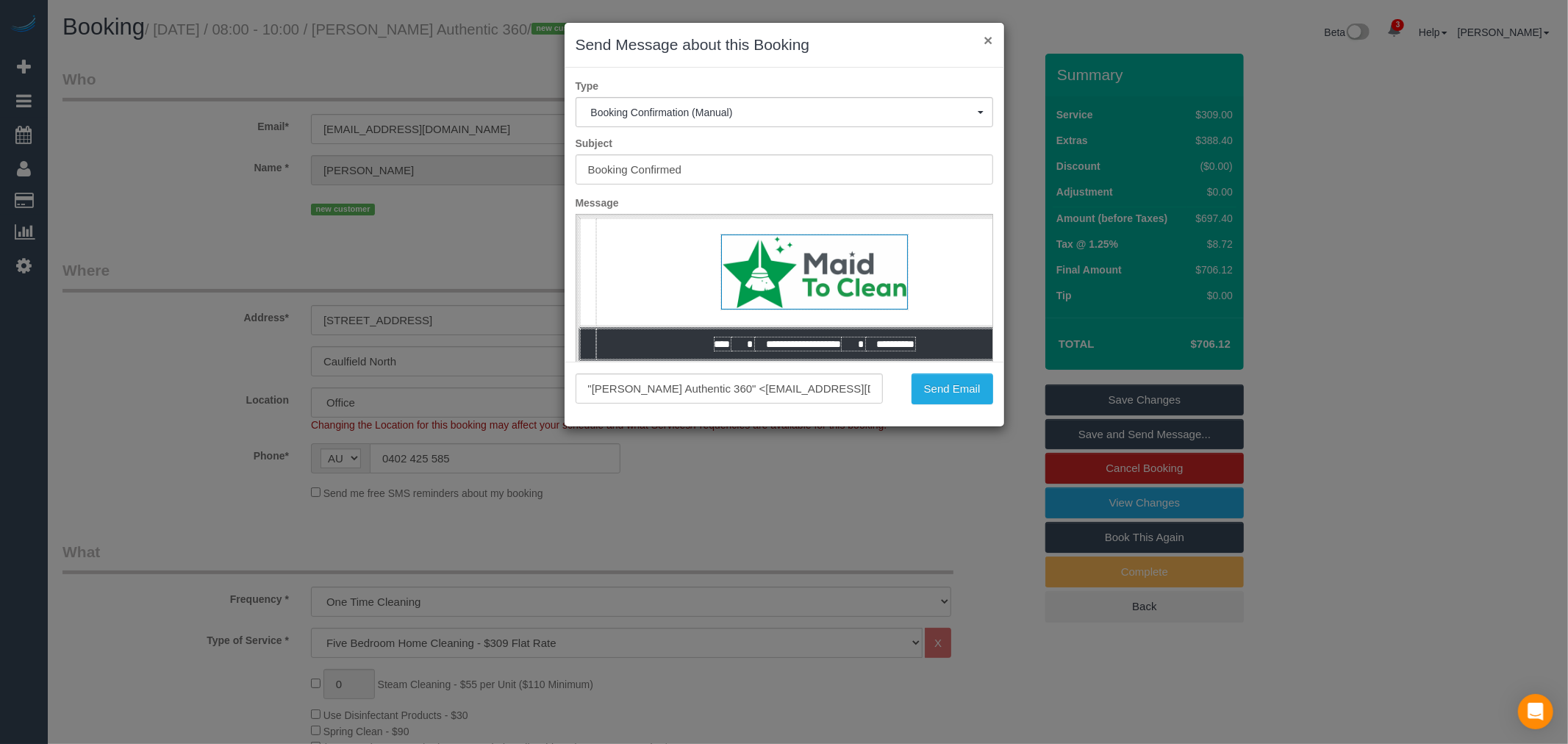
click at [988, 42] on button "×" at bounding box center [988, 39] width 9 height 15
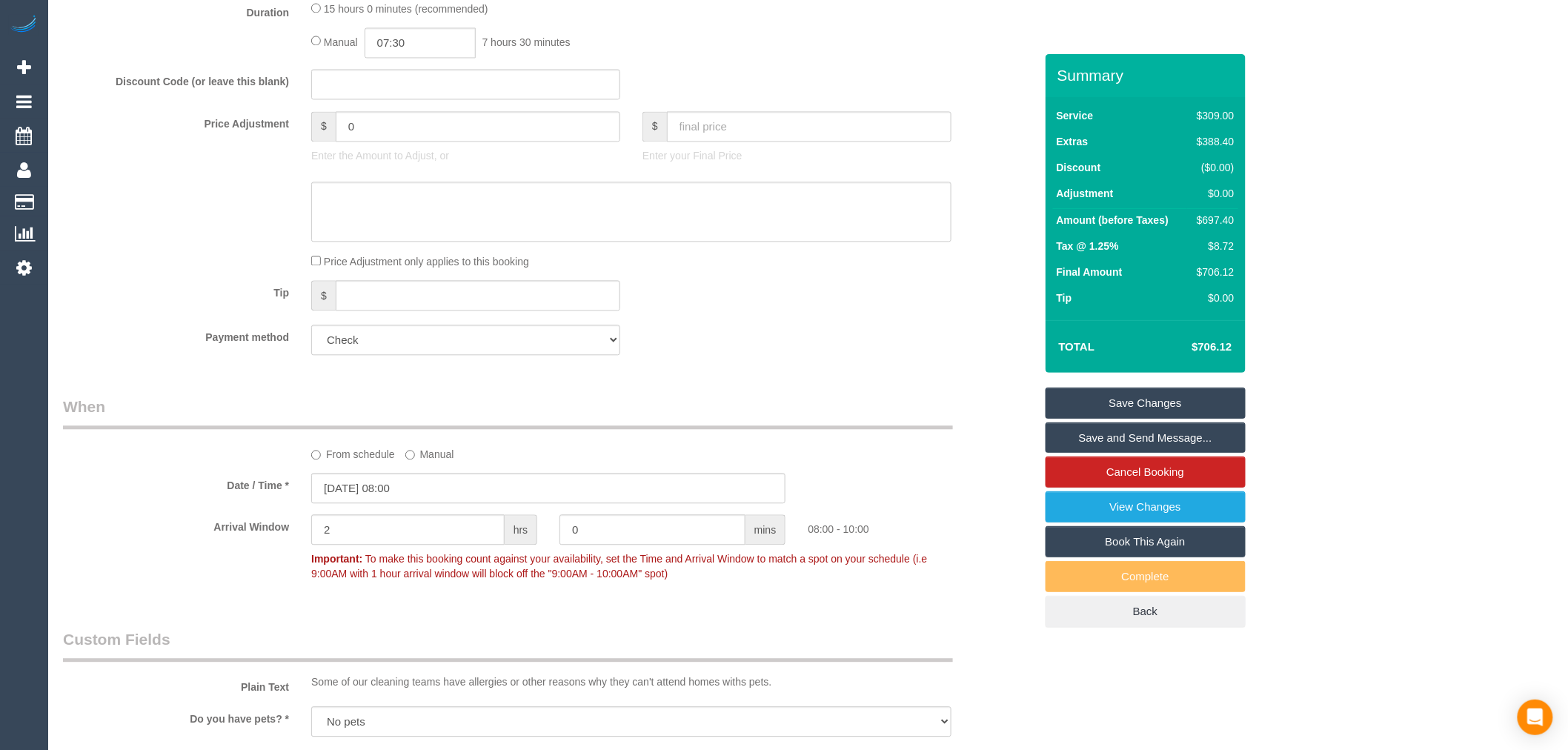
scroll to position [2295, 0]
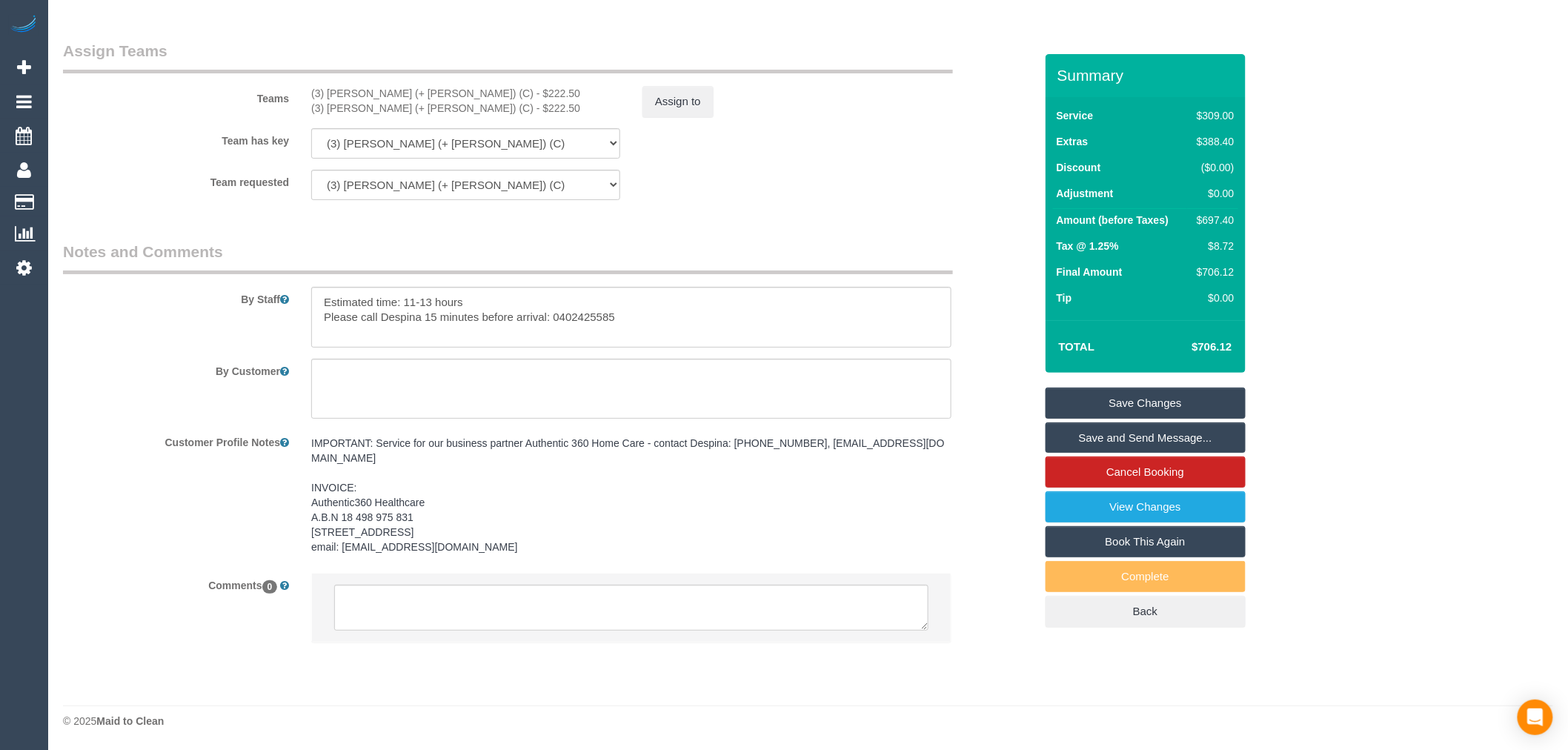
drag, startPoint x: 661, startPoint y: 437, endPoint x: 647, endPoint y: 440, distance: 14.3
click at [661, 437] on pre "IMPORTANT: Service for our business partner Authentic 360 Home Care - contact D…" at bounding box center [631, 495] width 640 height 119
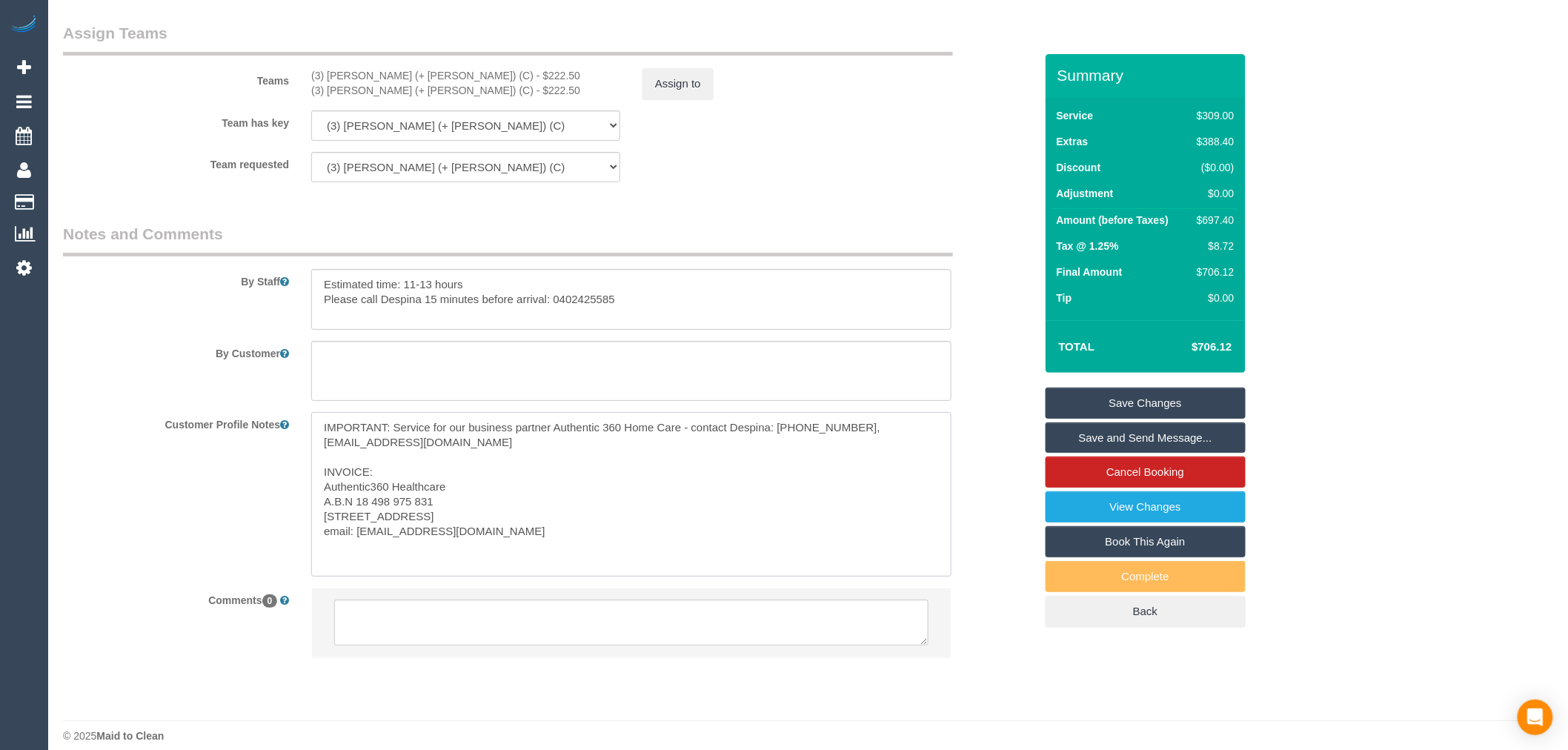
click at [643, 445] on textarea "IMPORTANT: Service for our business partner Authentic 360 Home Care - contact D…" at bounding box center [631, 494] width 640 height 164
type textarea "IMPORTANT: Service for our business partner Authentic 360 Health Care - contact…"
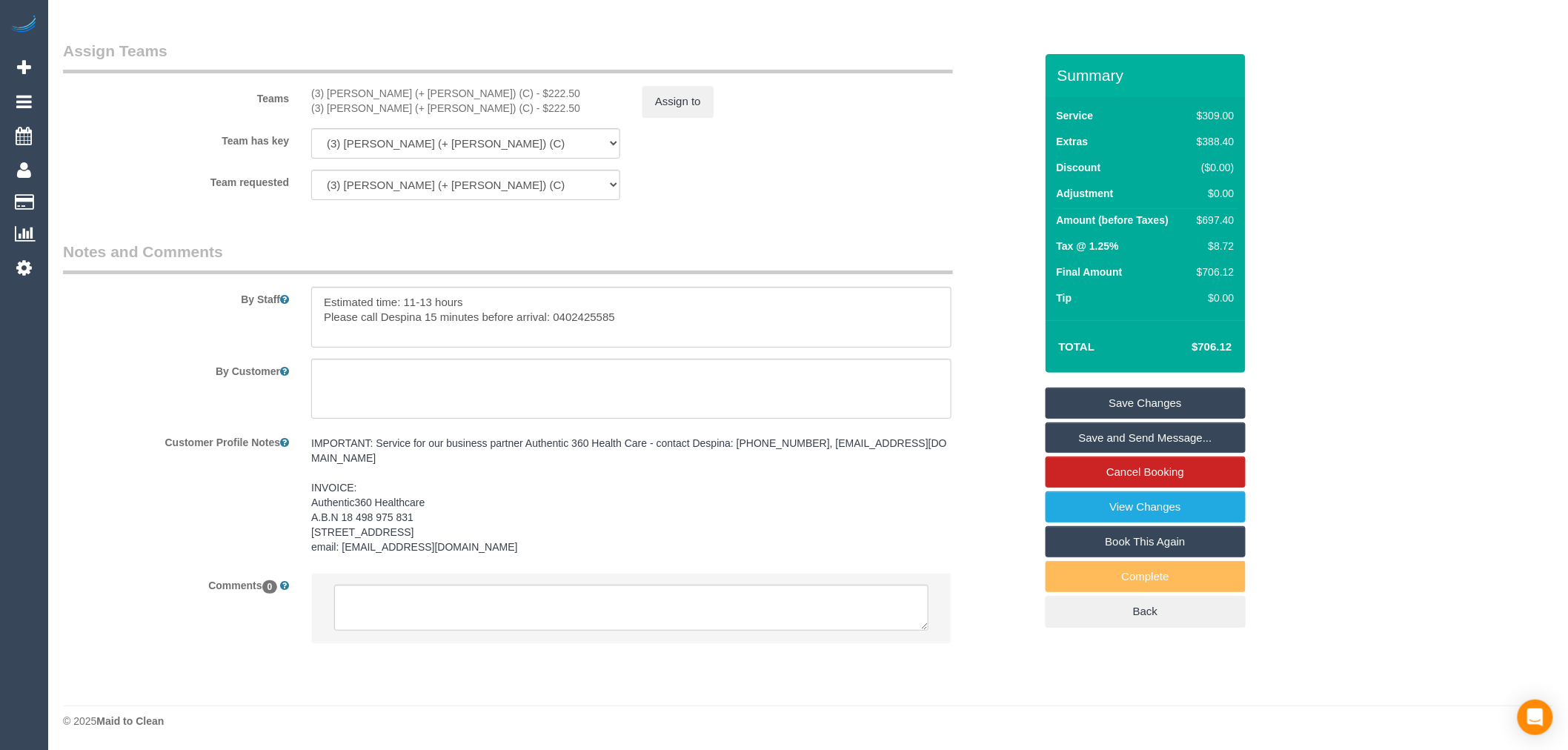
click at [1111, 402] on link "Save Changes" at bounding box center [1146, 403] width 200 height 32
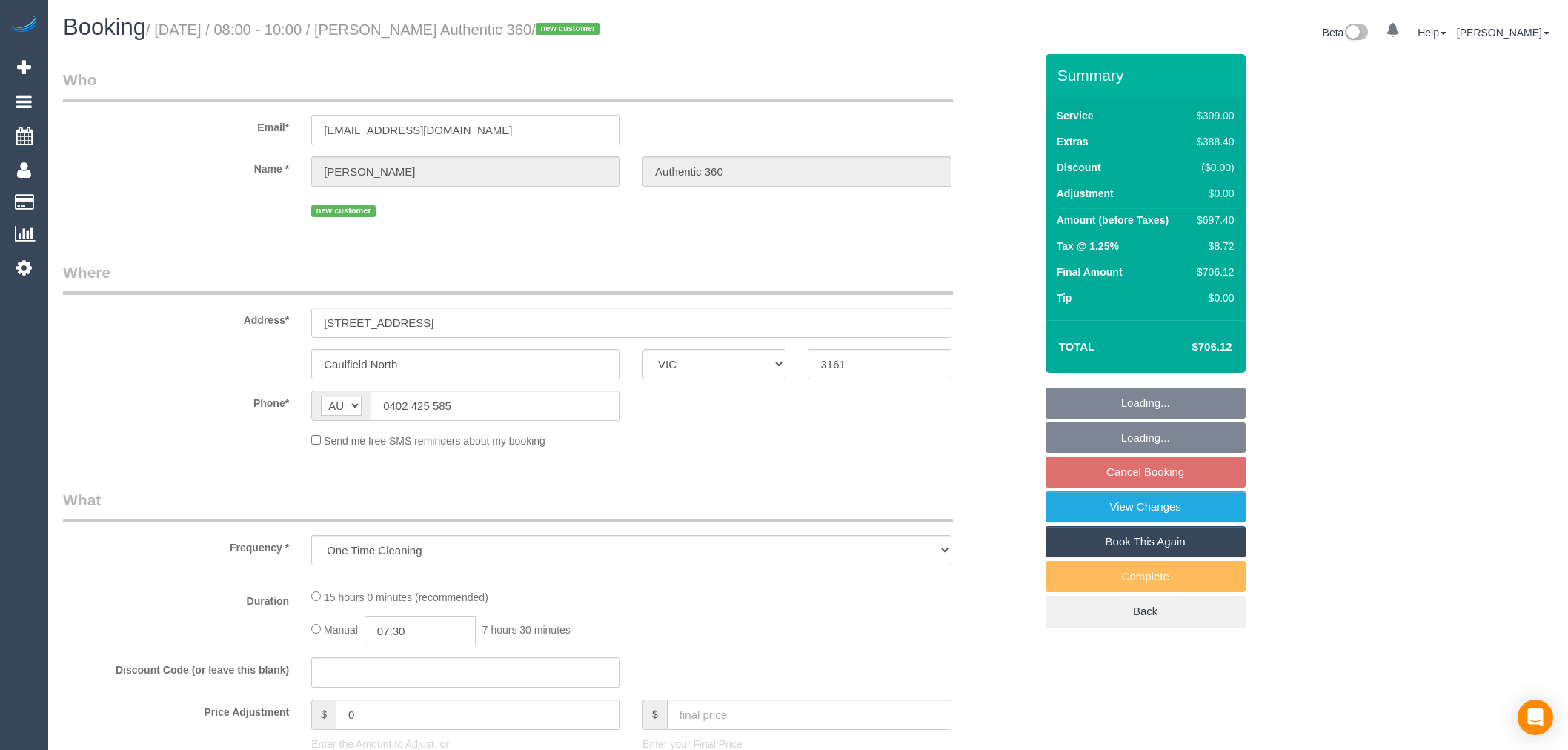
select select "VIC"
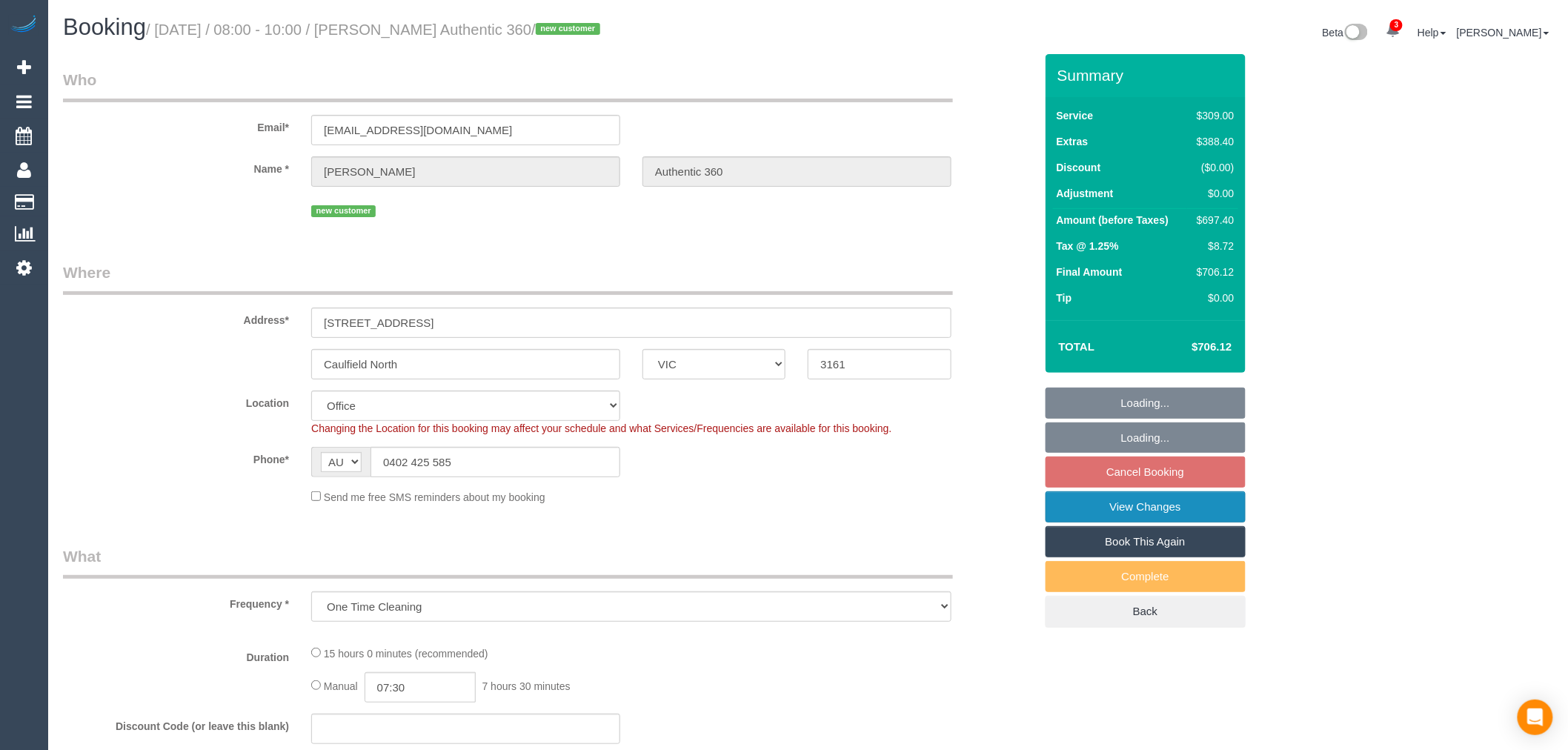
click at [1201, 512] on link "View Changes" at bounding box center [1146, 507] width 200 height 32
select select "object:576"
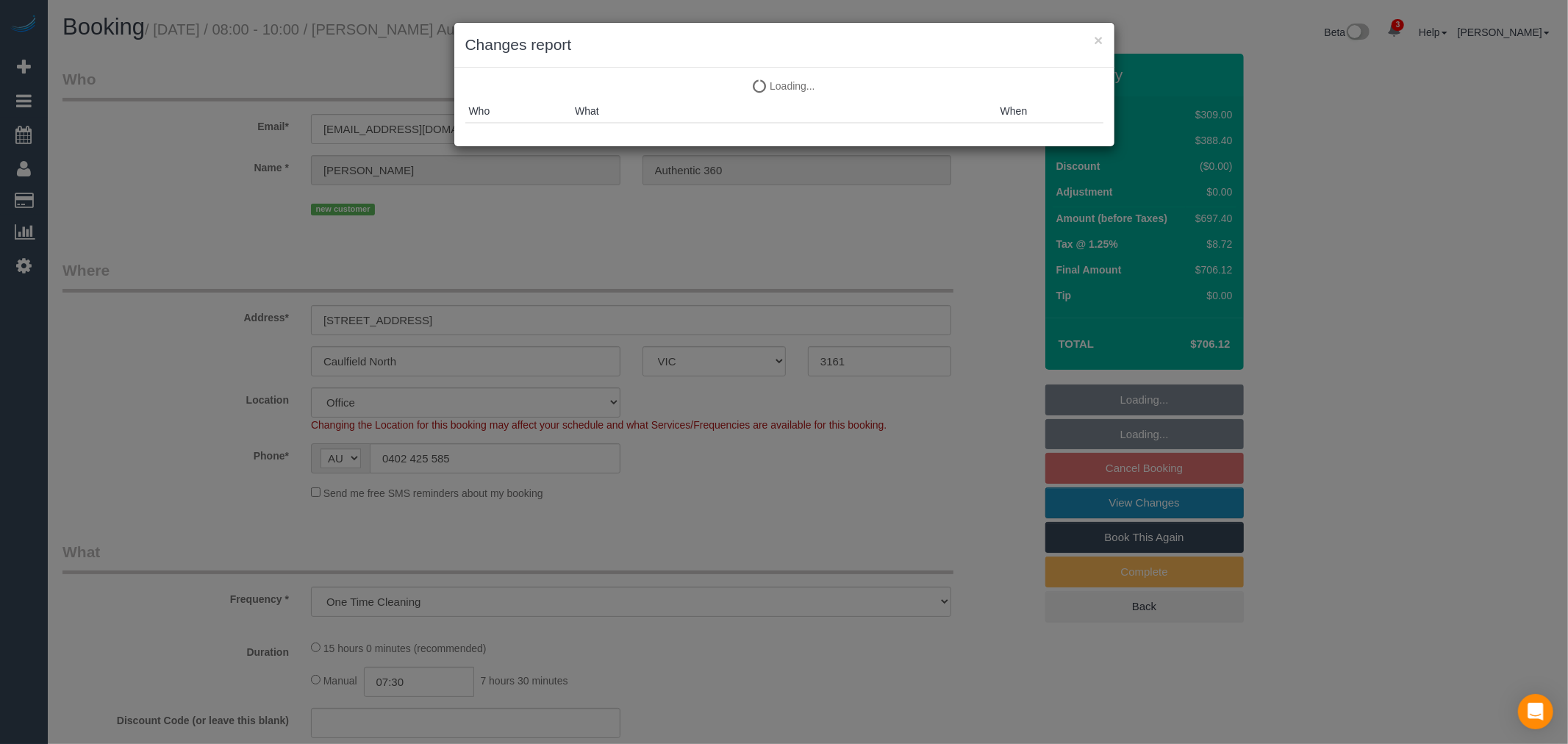
select select "number:28"
select select "number:17"
select select "number:18"
select select "number:25"
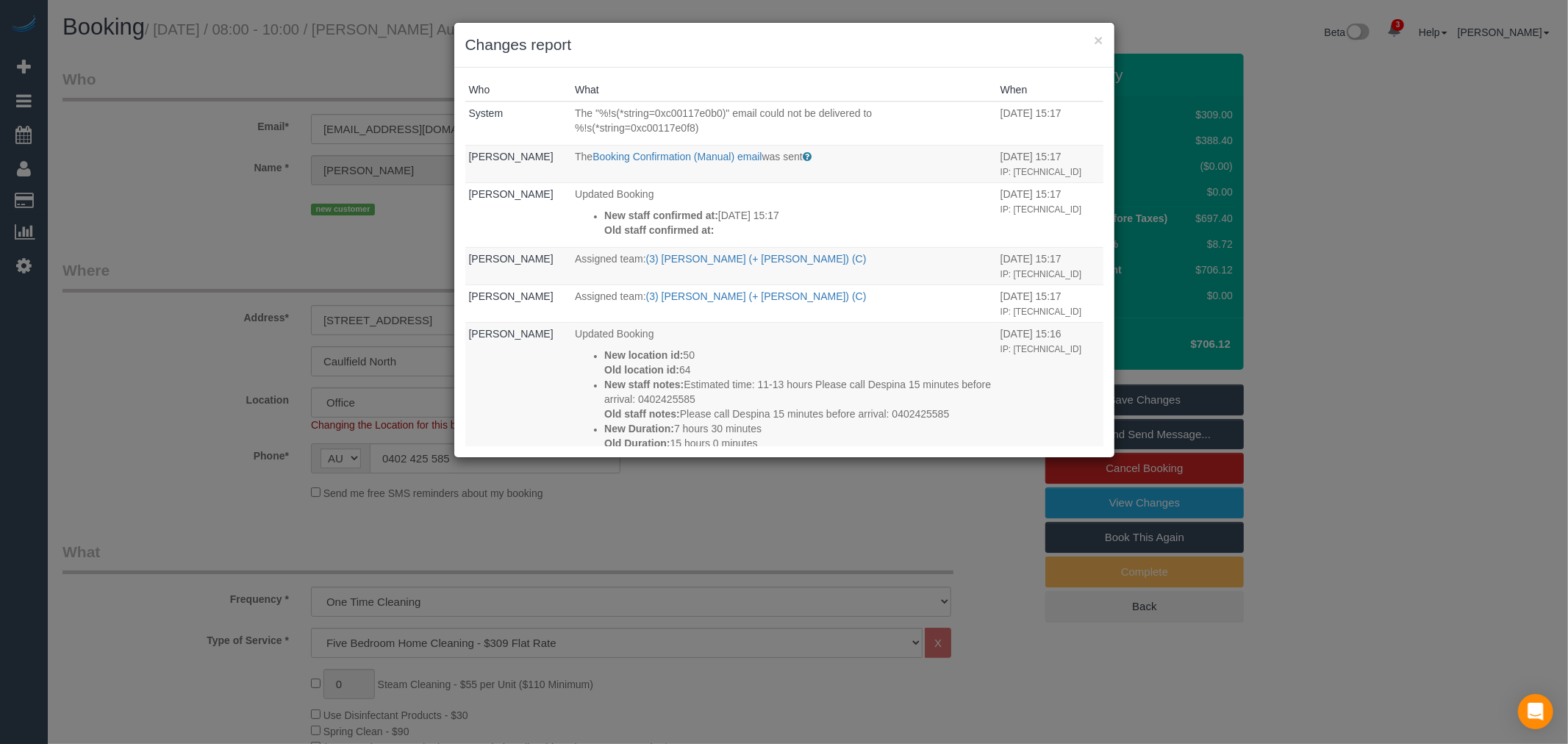
click at [91, 236] on div "× Changes report Who What When System The "%!s(*string=0xc00117e0b0)" email cou…" at bounding box center [784, 372] width 1568 height 744
click at [1098, 34] on button "×" at bounding box center [1097, 39] width 9 height 15
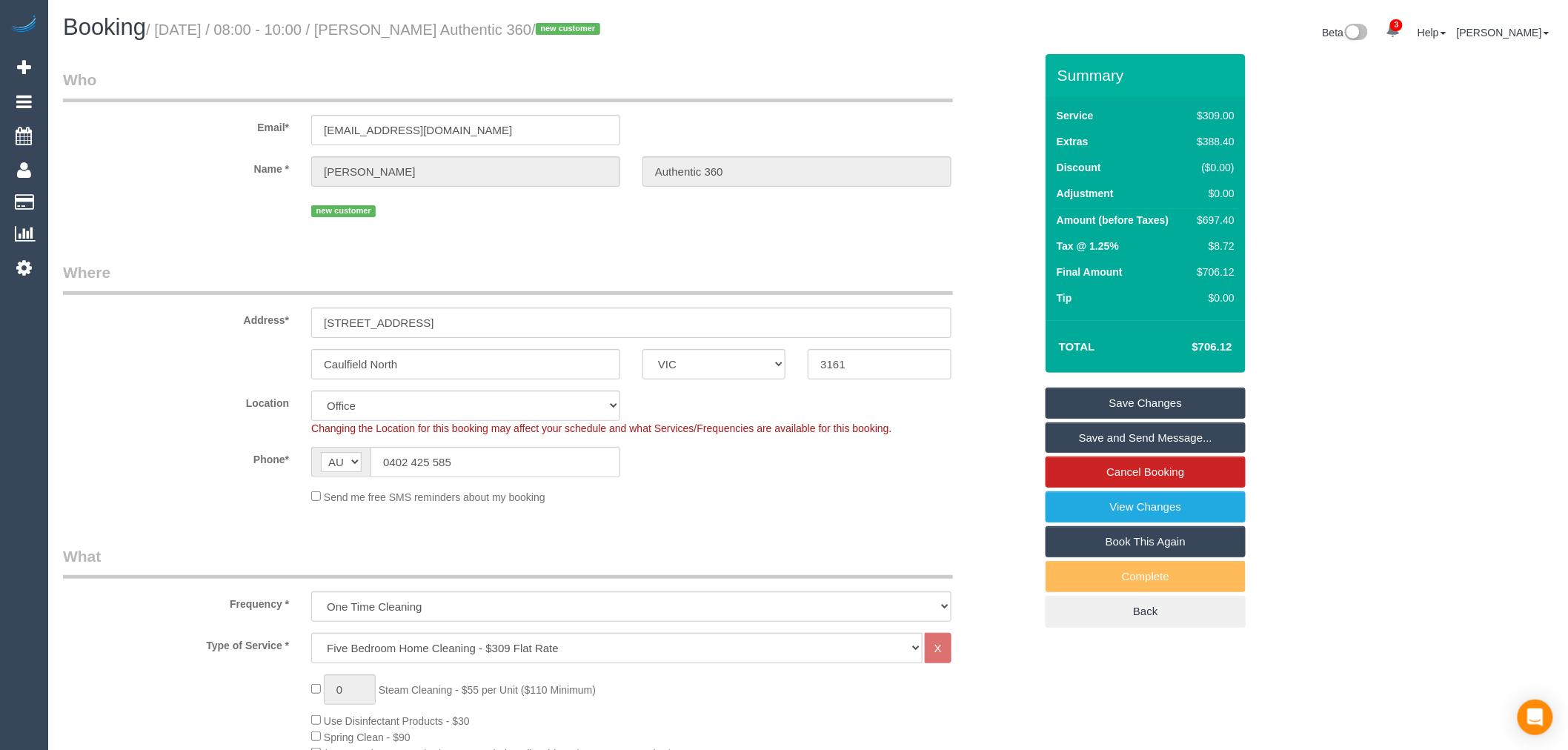
click at [1191, 430] on link "Save and Send Message..." at bounding box center [1146, 438] width 200 height 32
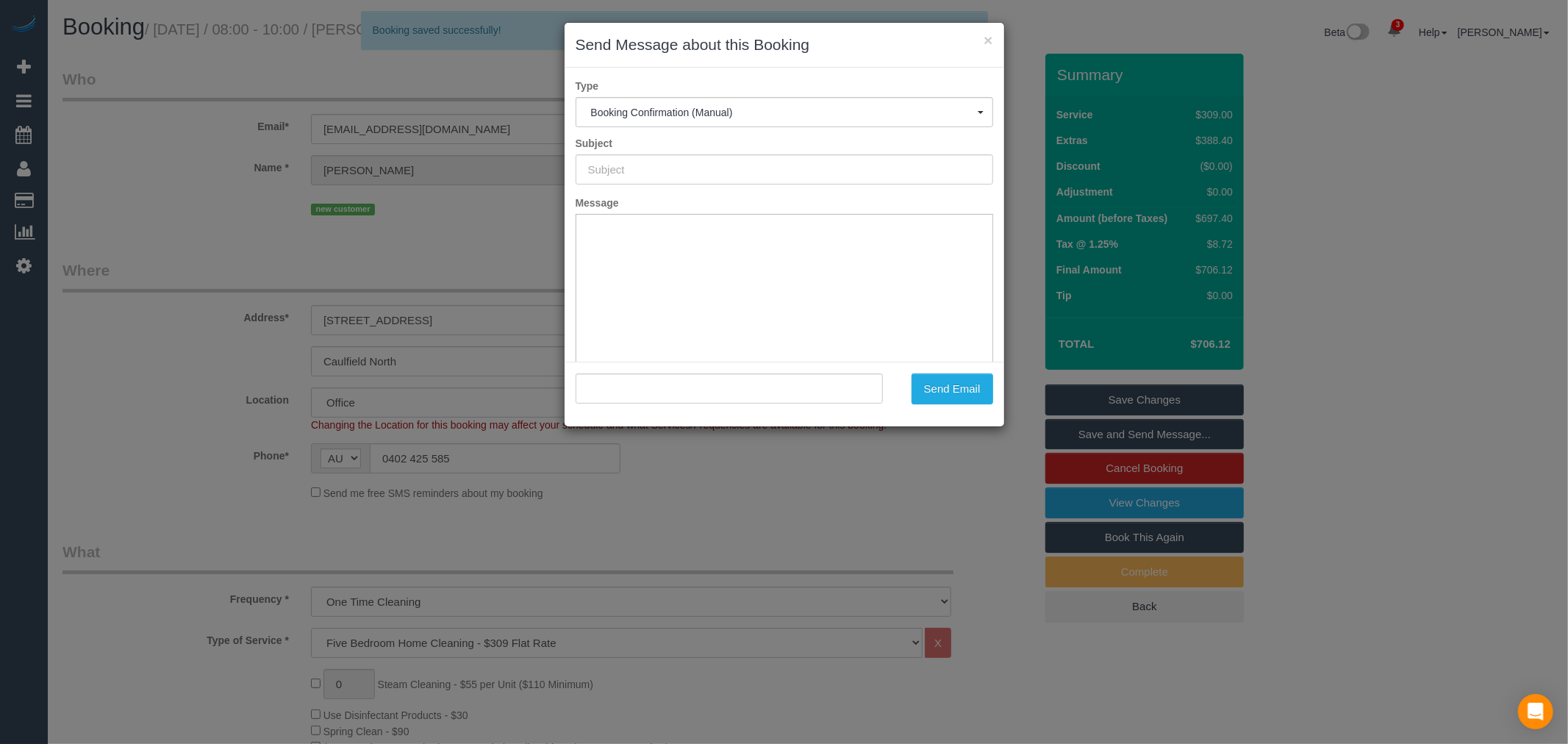
type input "Booking Confirmed"
click at [739, 395] on input ""[PERSON_NAME] Authentic 360" <[EMAIL_ADDRESS][DOMAIN_NAME]>" at bounding box center [729, 389] width 308 height 30
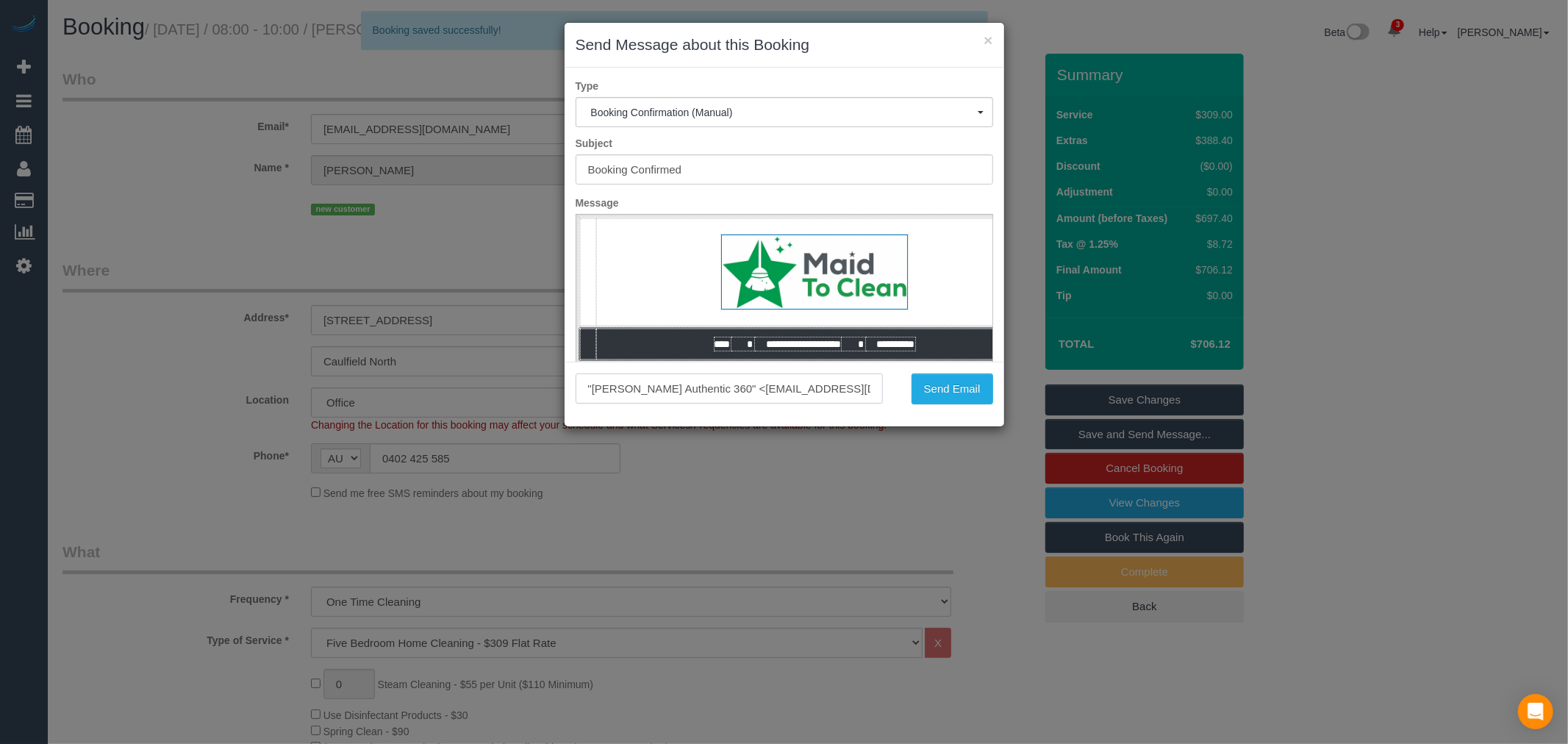
click at [739, 395] on input ""[PERSON_NAME] Authentic 360" <[EMAIL_ADDRESS][DOMAIN_NAME]>" at bounding box center [729, 389] width 308 height 30
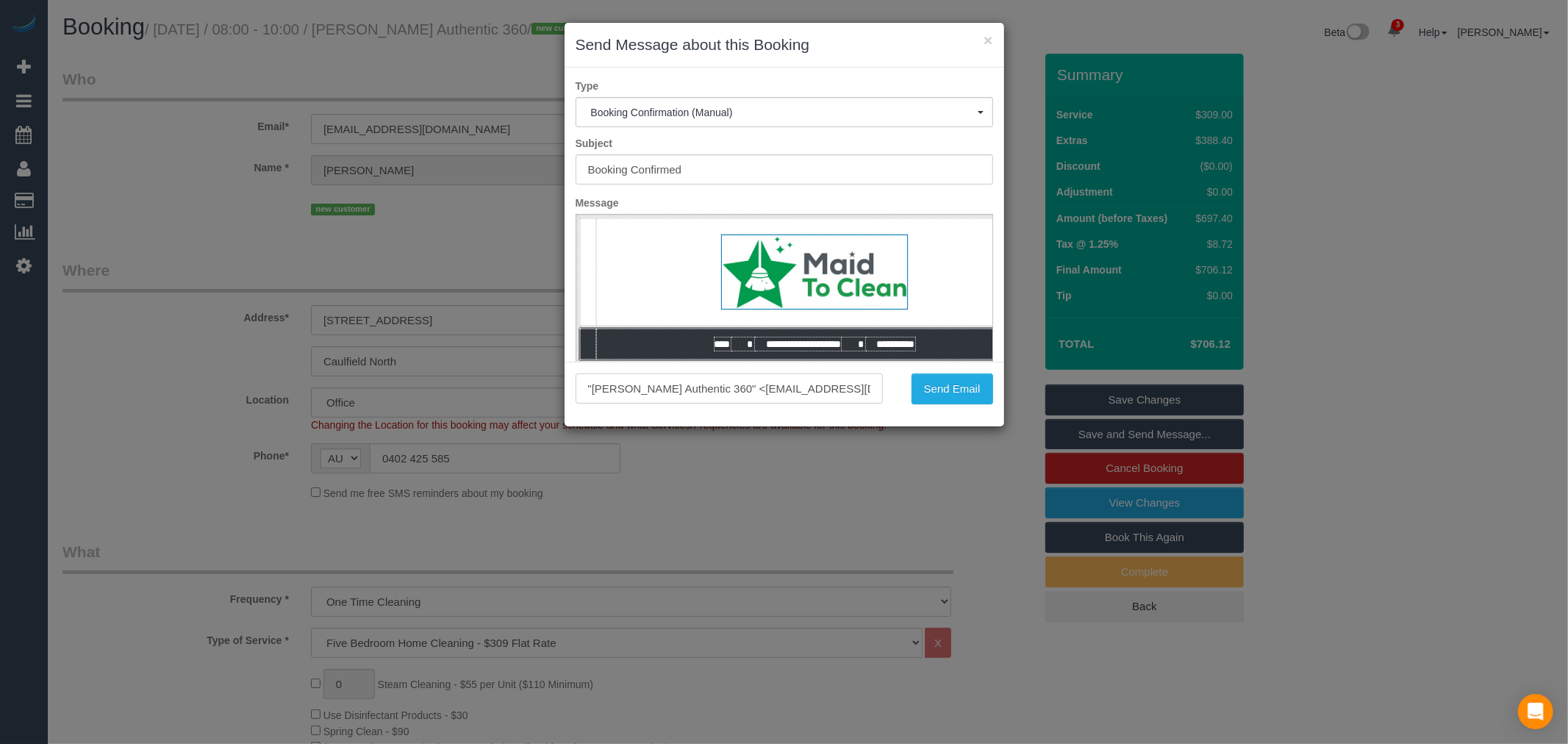
paste input "[EMAIL_ADDRESS][DOMAIN_NAME]"
type input "[EMAIL_ADDRESS][DOMAIN_NAME]"
click at [932, 390] on button "Send Email" at bounding box center [952, 389] width 82 height 31
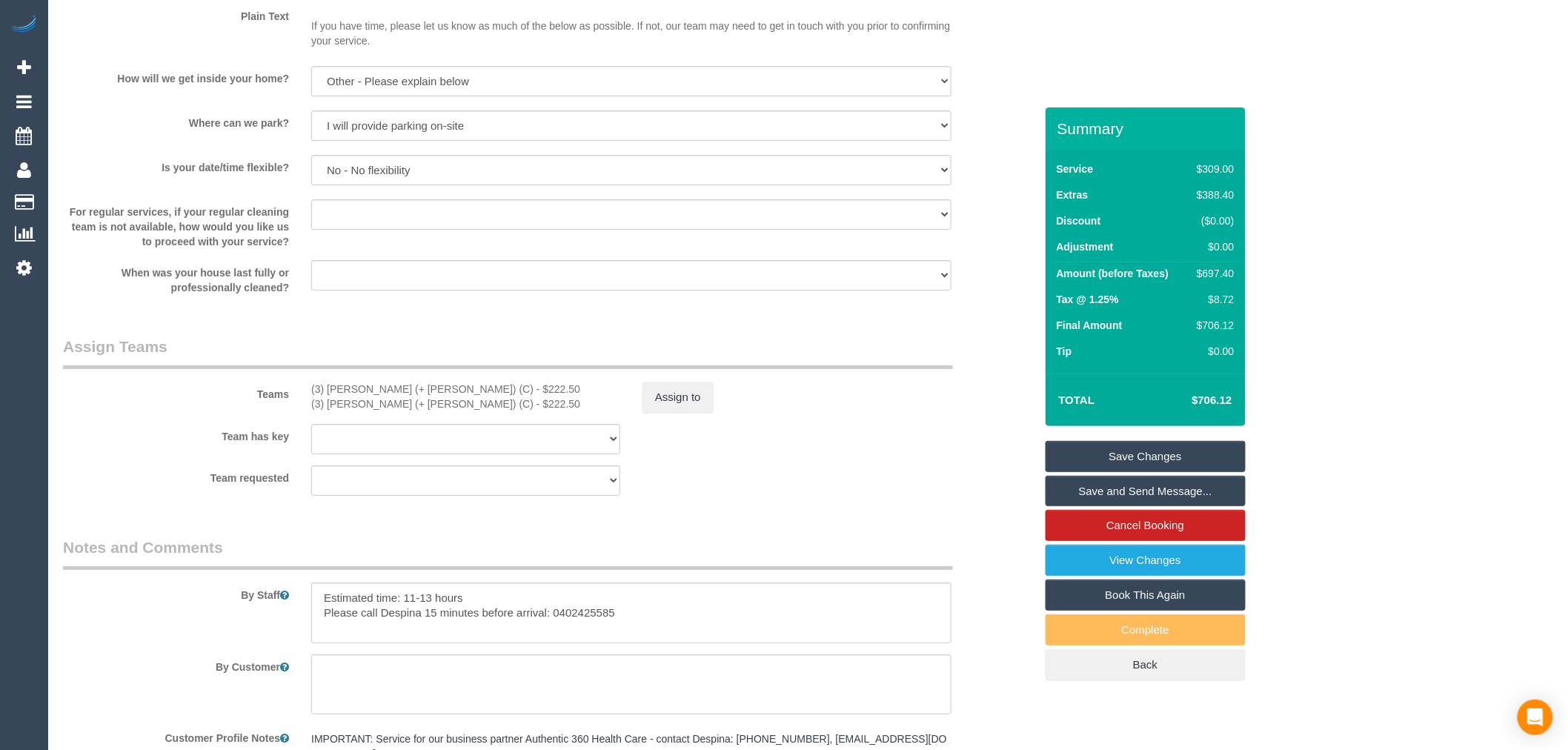
scroll to position [2349, 0]
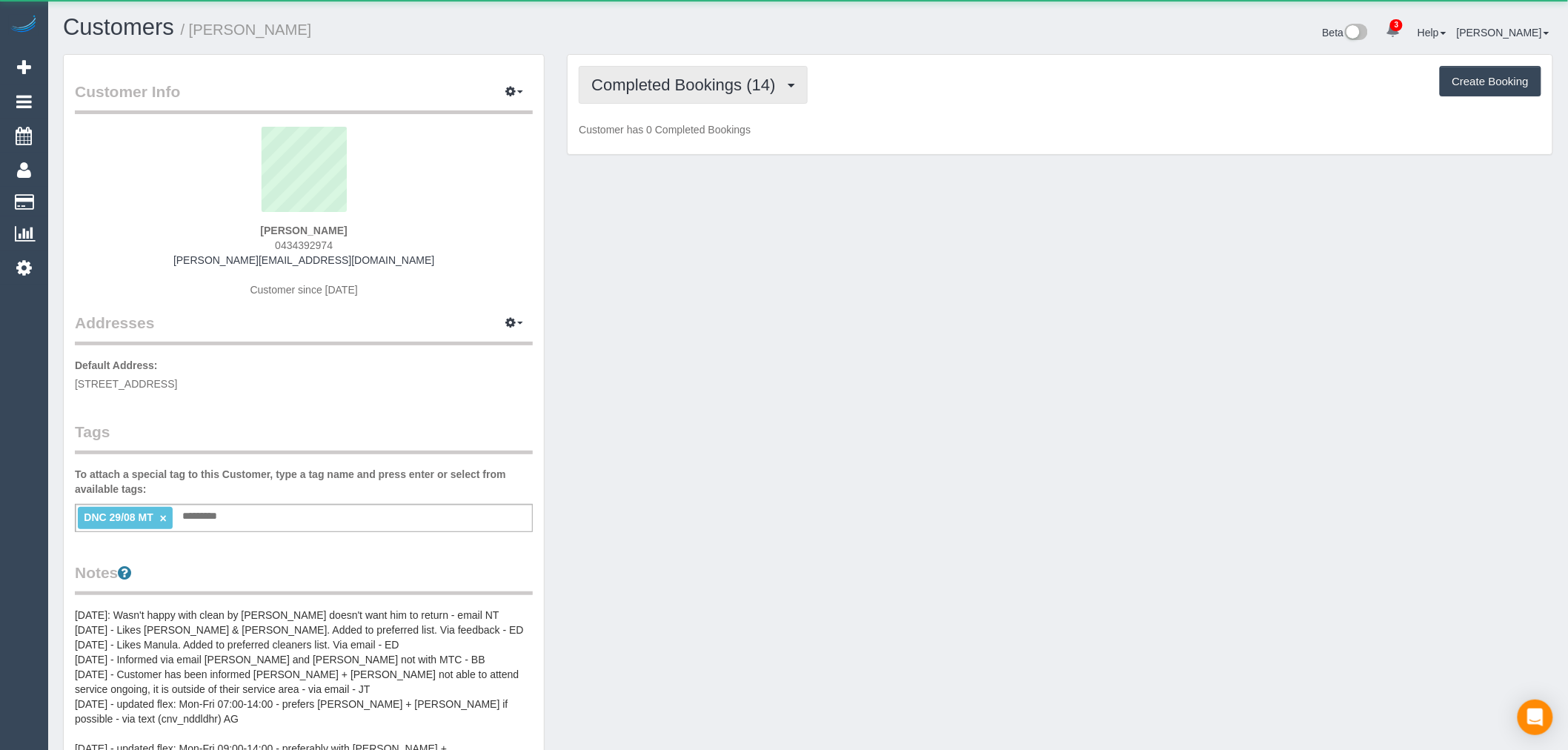
scroll to position [1250, 1568]
click at [686, 76] on span "Completed Bookings (14)" at bounding box center [687, 85] width 192 height 19
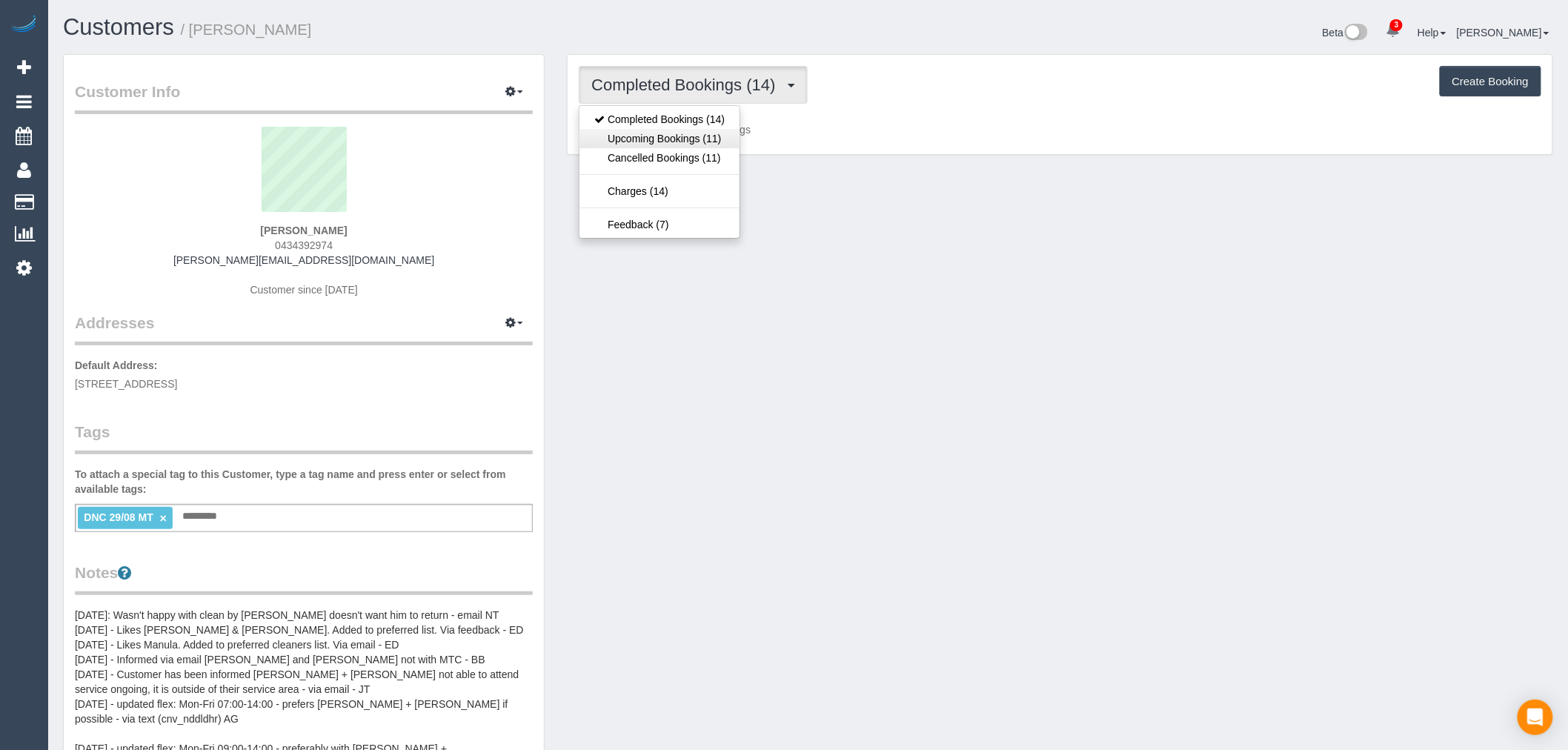
scroll to position [2359, 1568]
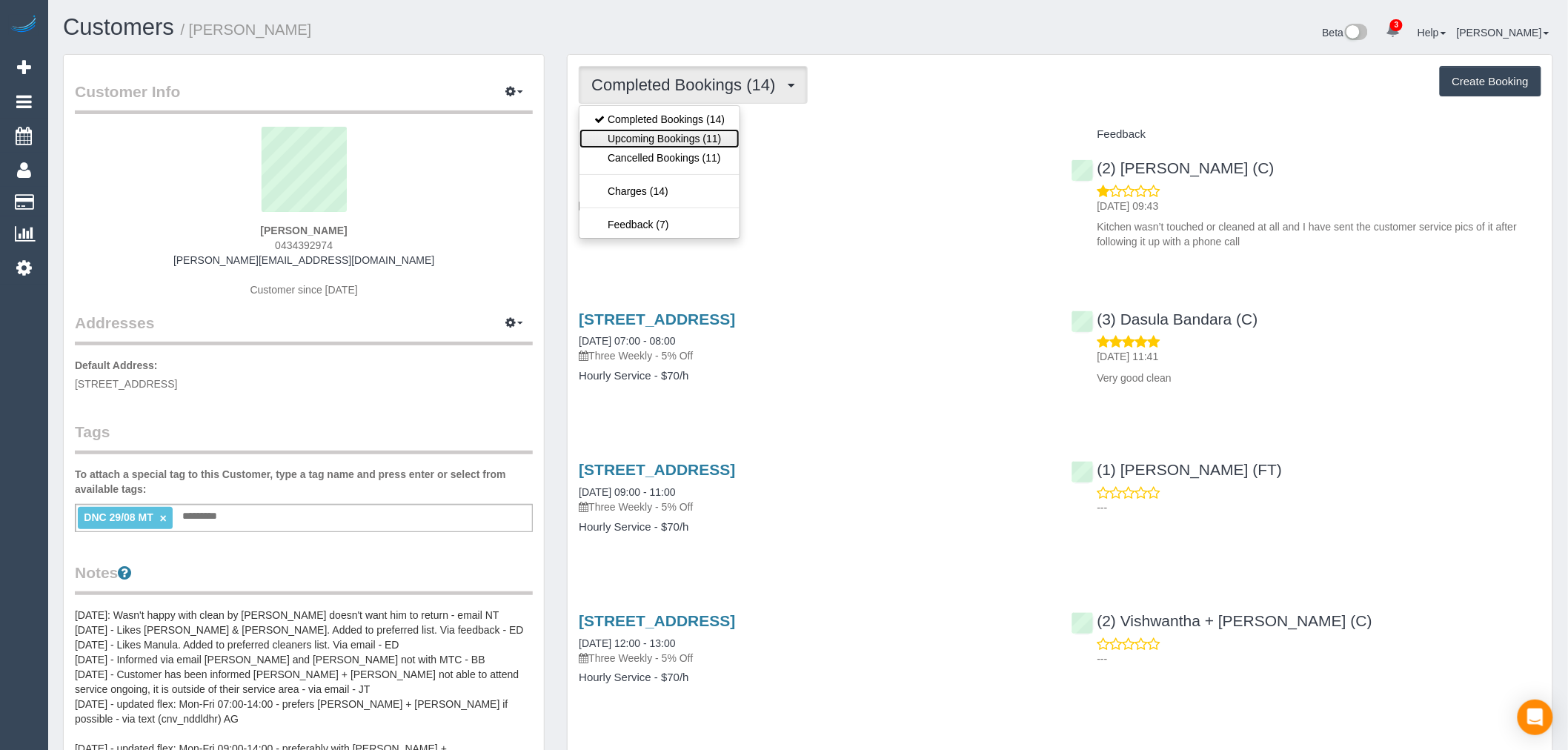
click at [698, 138] on link "Upcoming Bookings (11)" at bounding box center [660, 139] width 160 height 19
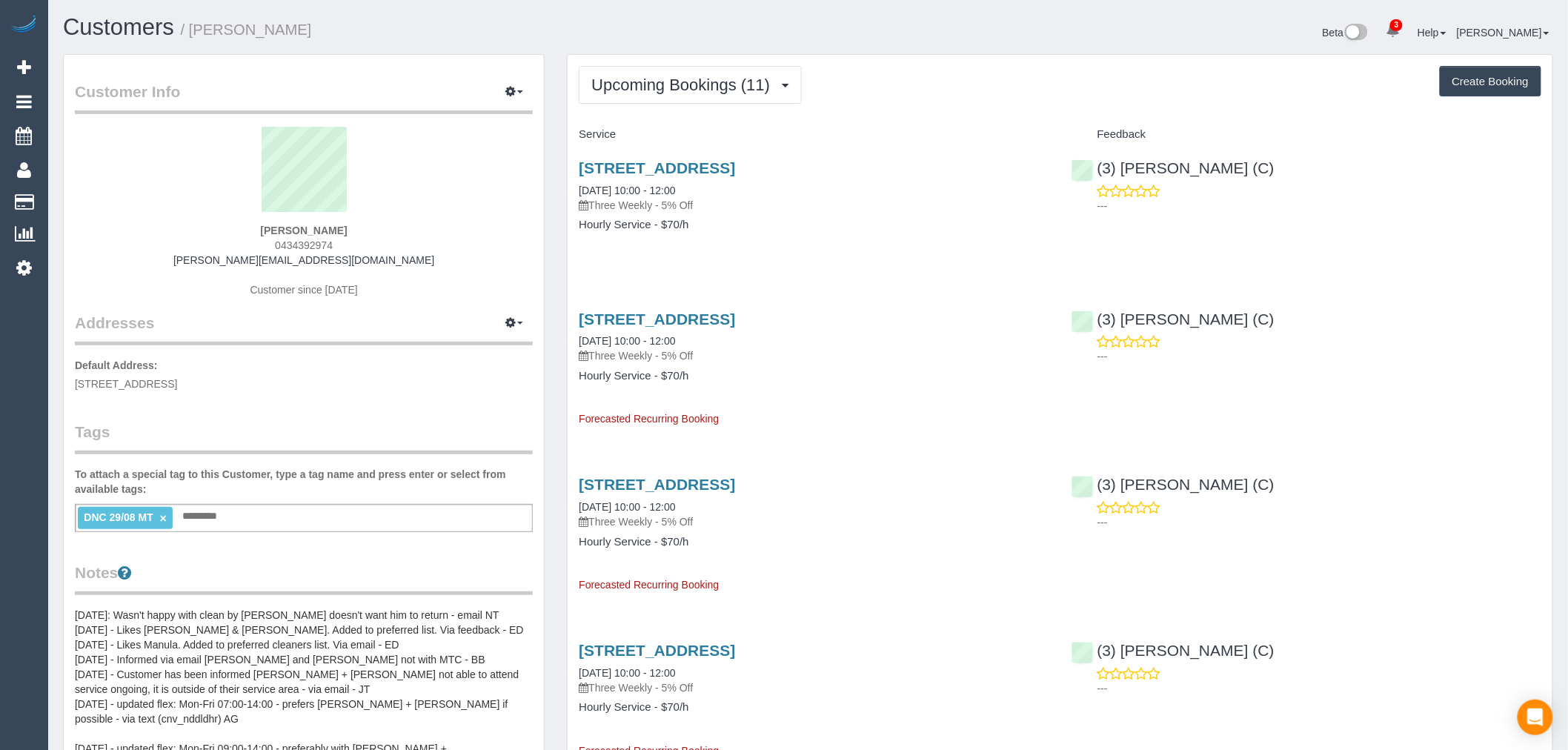
scroll to position [2034, 1568]
click at [673, 96] on button "Upcoming Bookings (11)" at bounding box center [690, 85] width 223 height 38
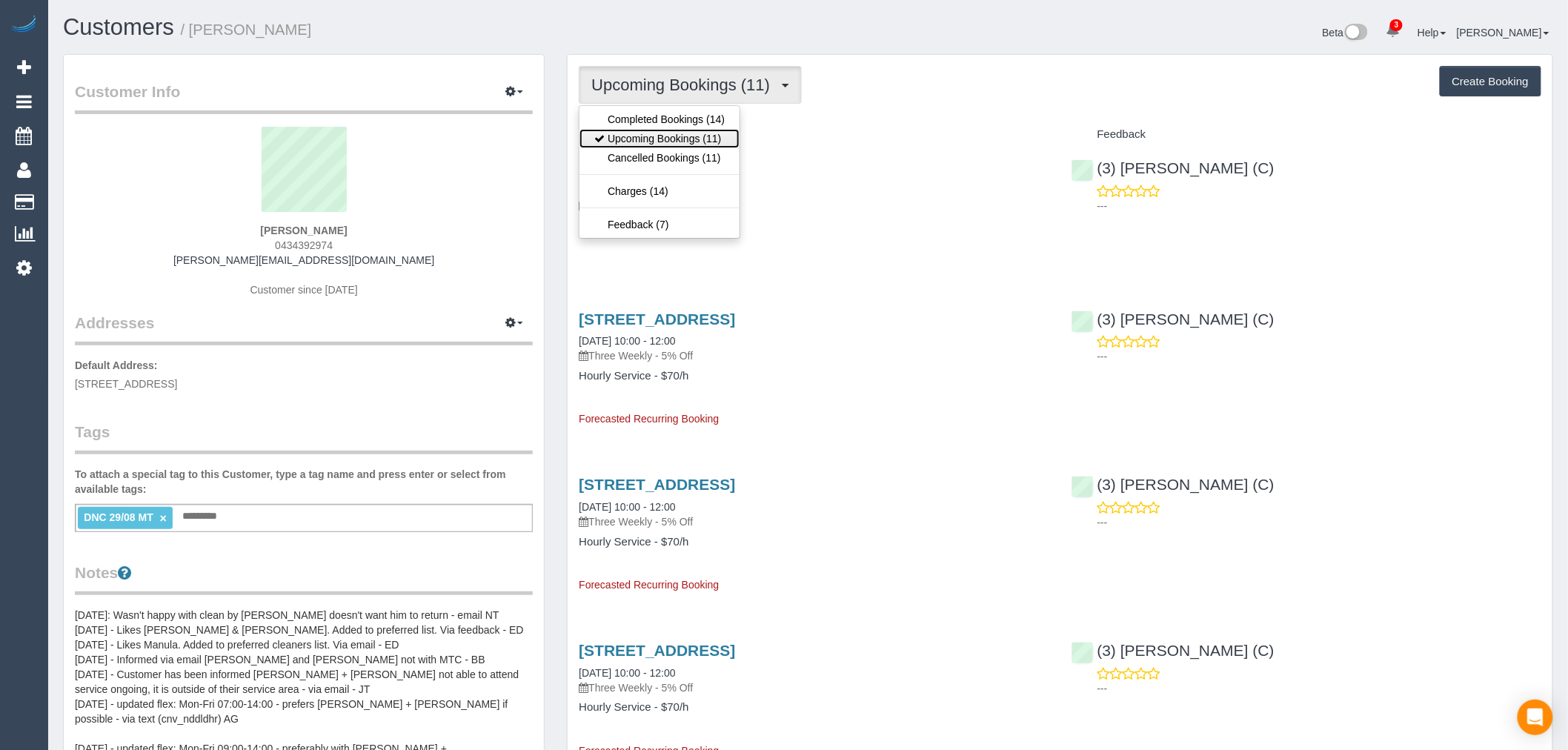
click at [701, 138] on link "Upcoming Bookings (11)" at bounding box center [660, 139] width 160 height 19
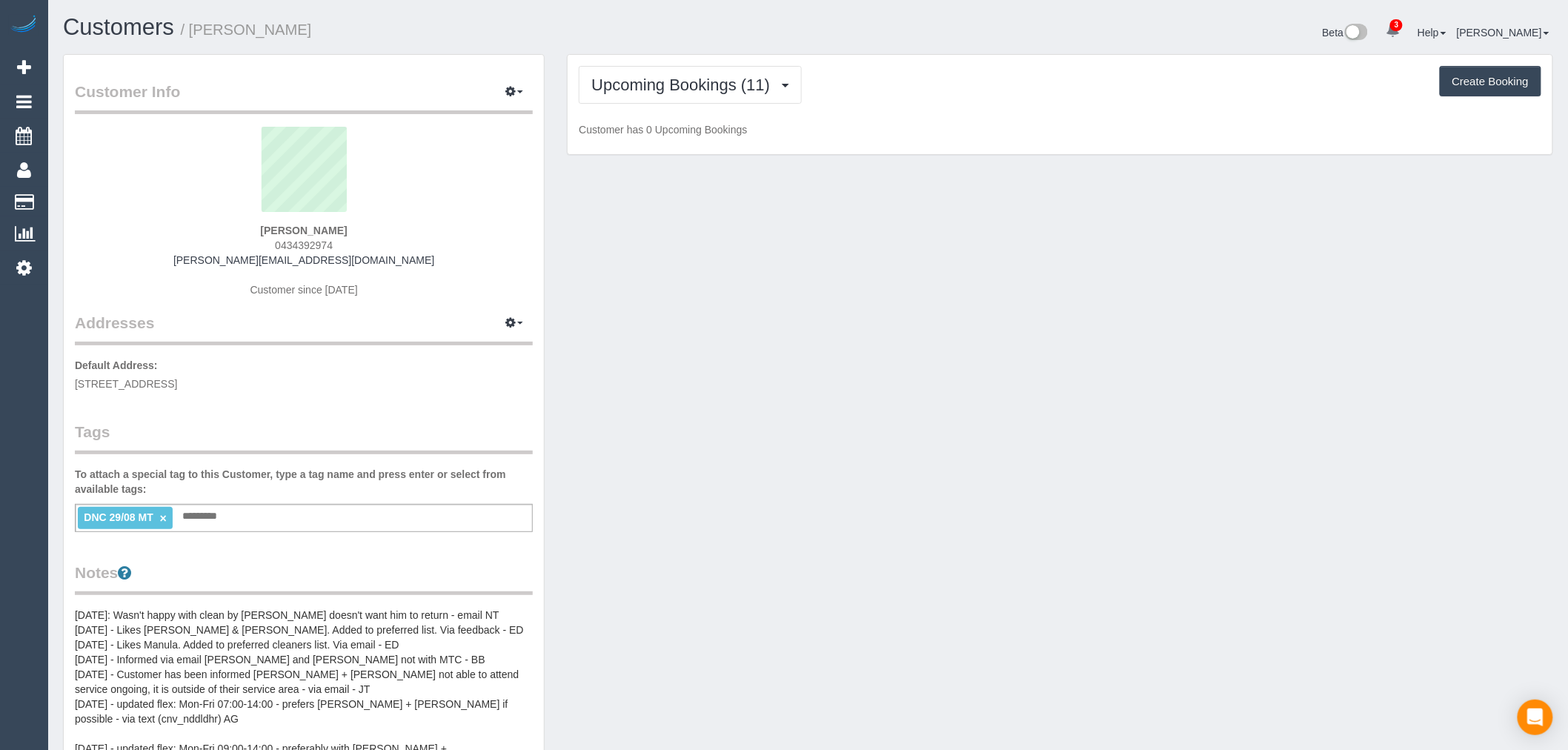
scroll to position [1256, 1568]
click at [700, 101] on button "Upcoming Bookings (11)" at bounding box center [690, 85] width 223 height 38
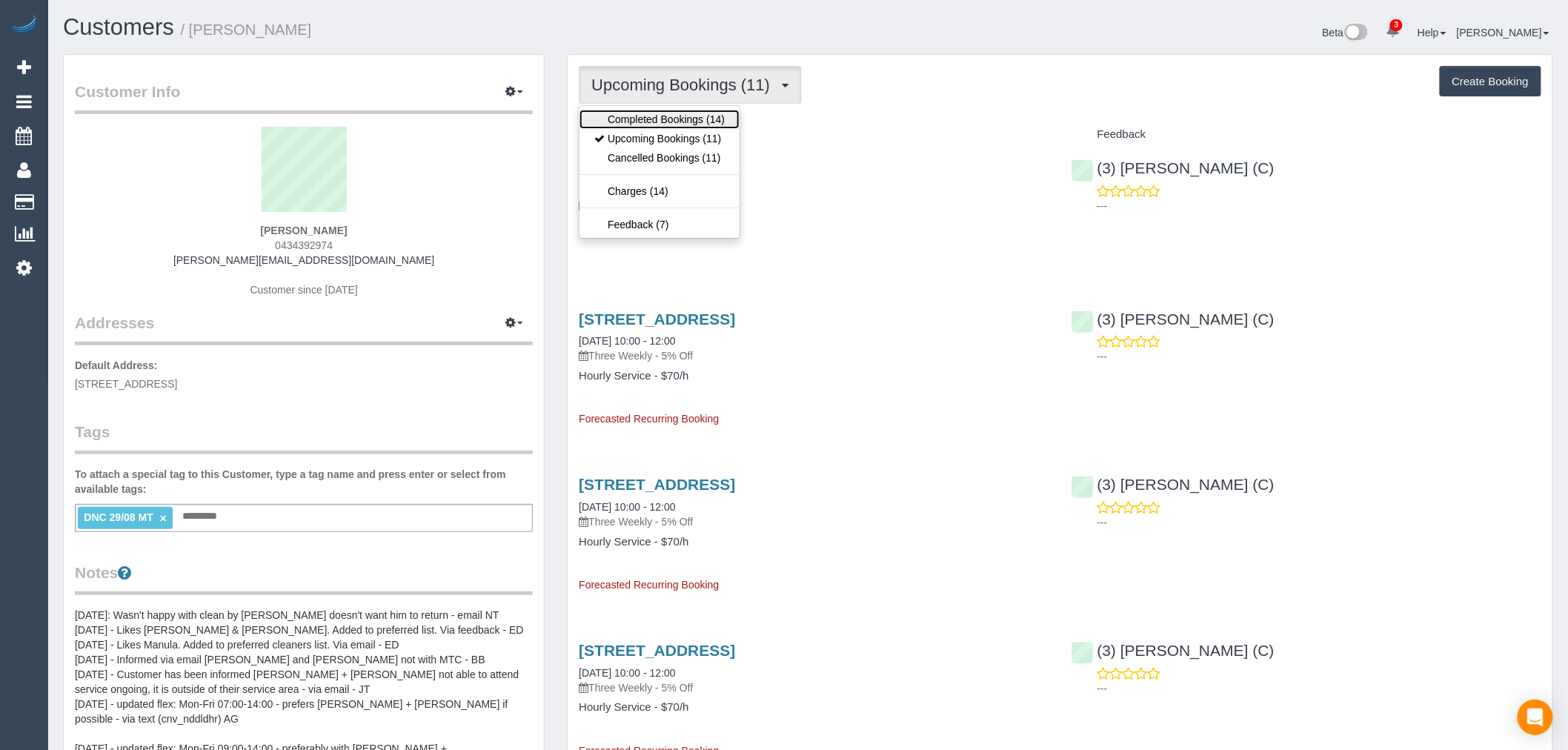
click at [701, 128] on link "Completed Bookings (14)" at bounding box center [660, 120] width 160 height 19
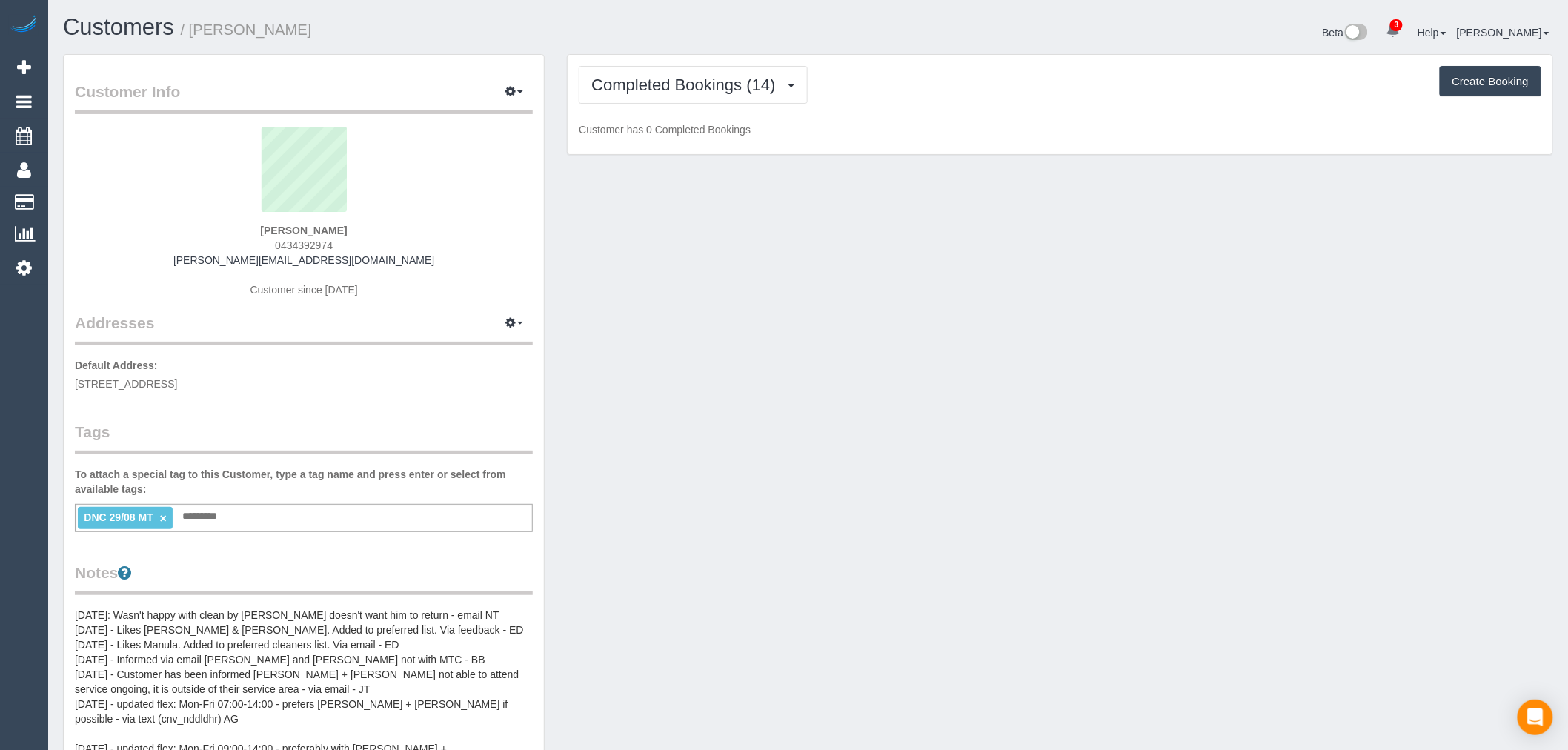
scroll to position [2359, 1568]
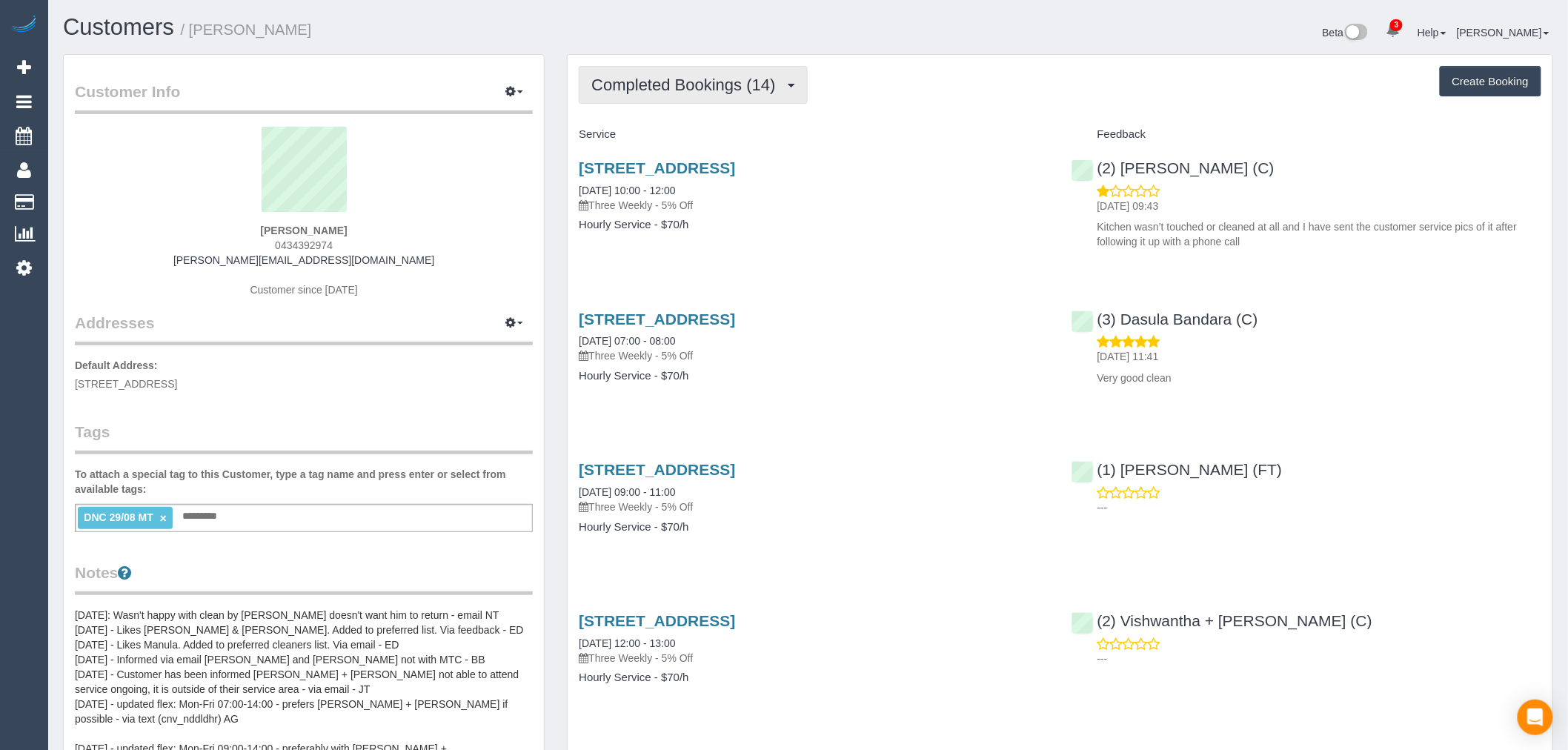
click at [723, 84] on span "Completed Bookings (14)" at bounding box center [687, 85] width 192 height 19
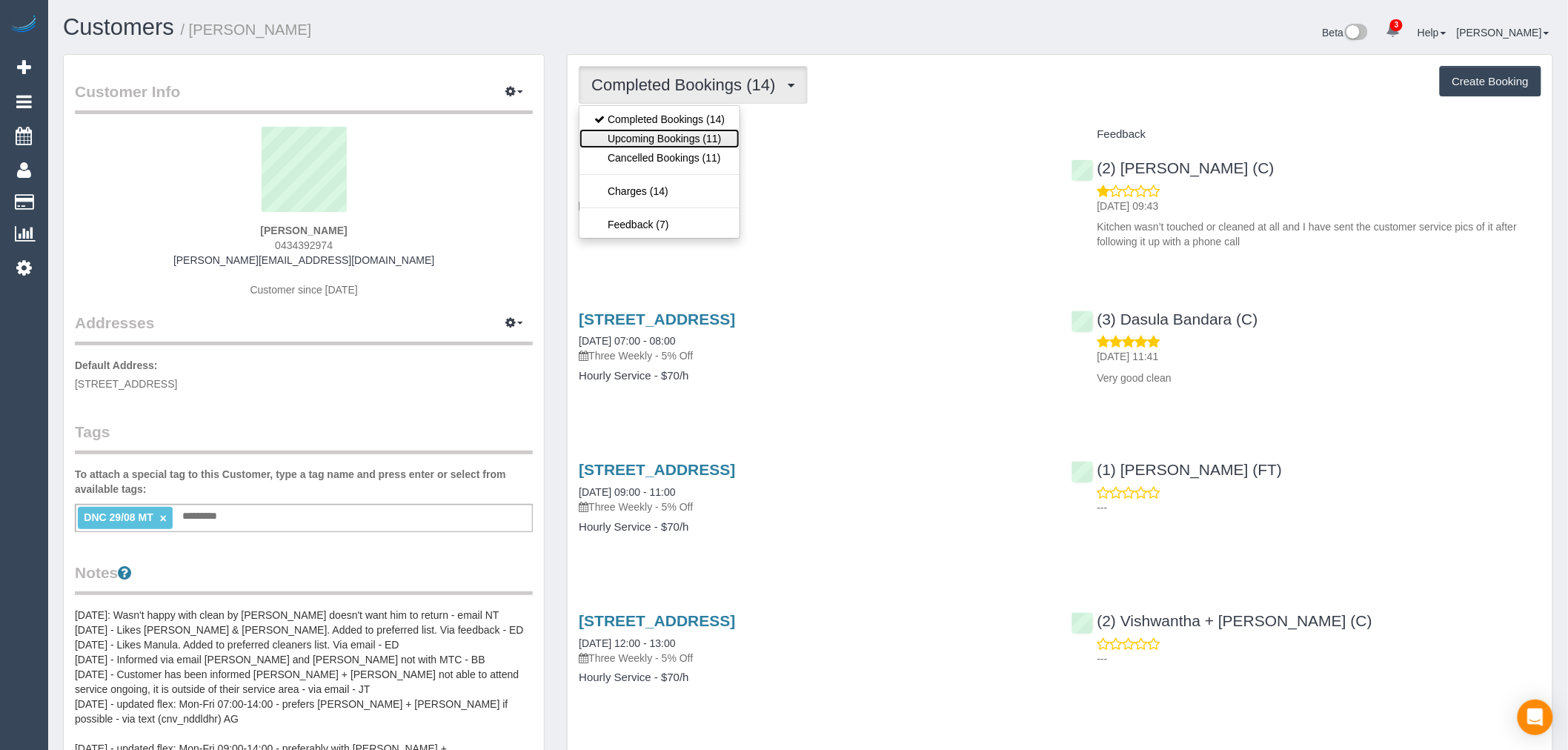
click at [709, 145] on link "Upcoming Bookings (11)" at bounding box center [660, 139] width 160 height 19
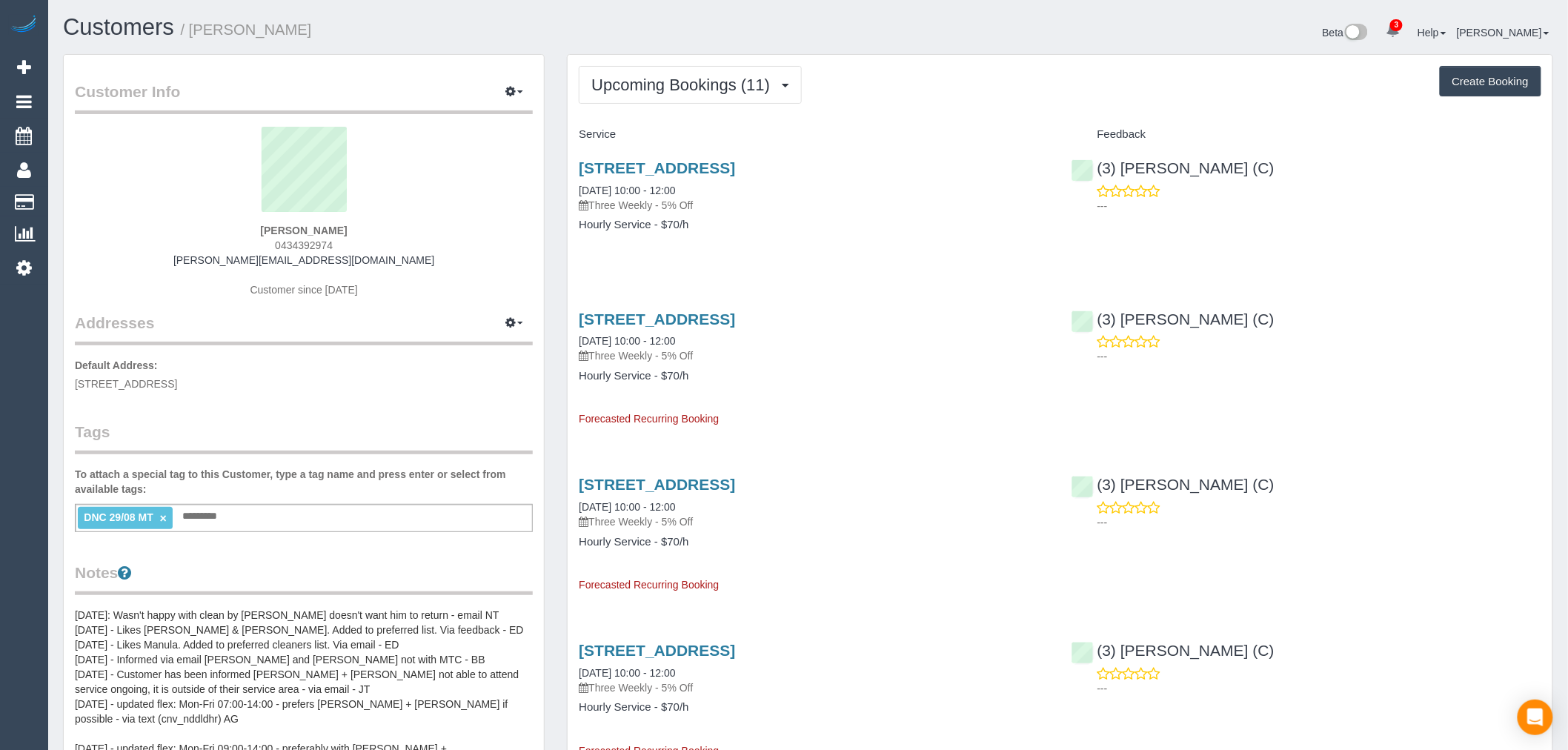
scroll to position [2034, 1568]
click at [129, 34] on link "Customers" at bounding box center [119, 27] width 112 height 26
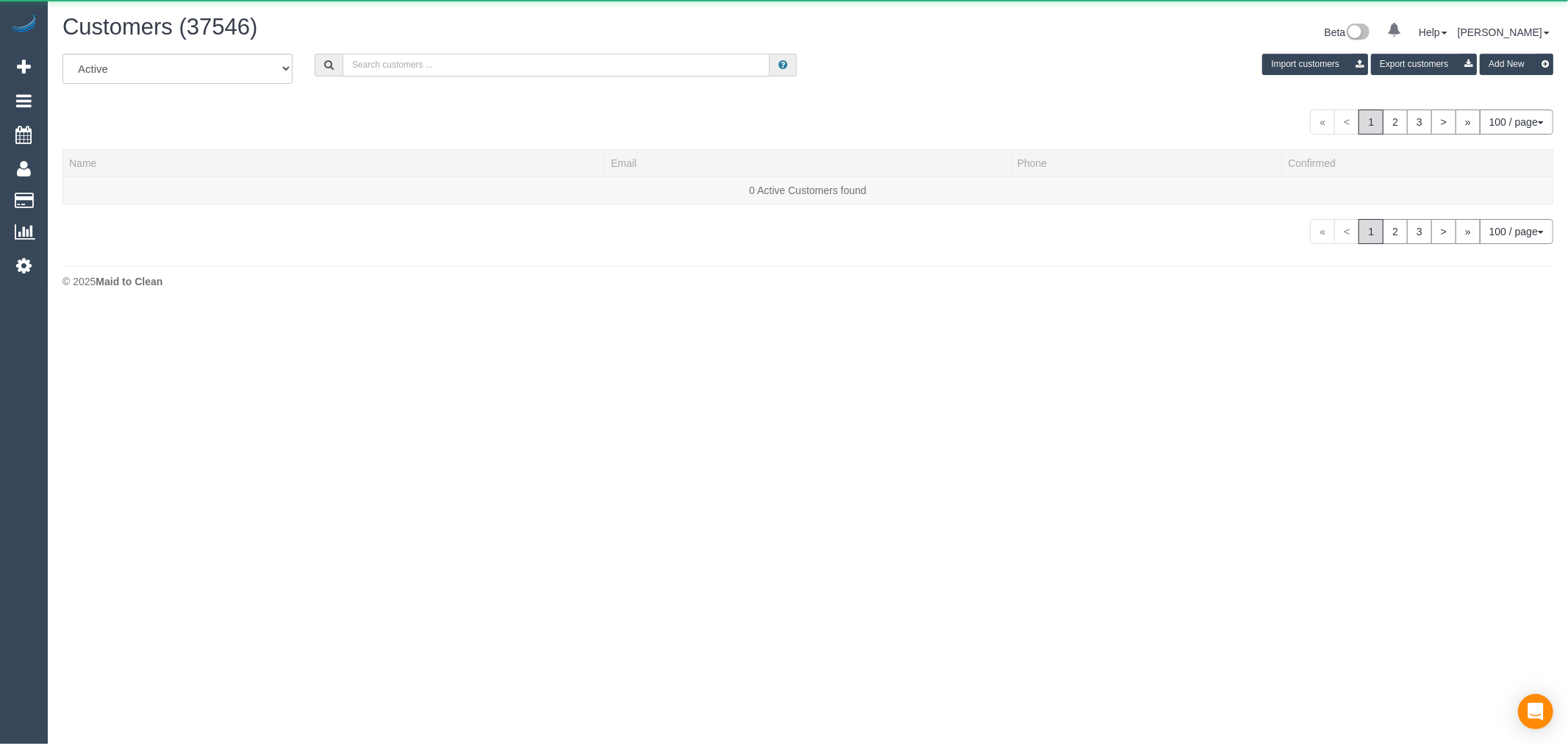
click at [494, 76] on input "text" at bounding box center [556, 65] width 427 height 22
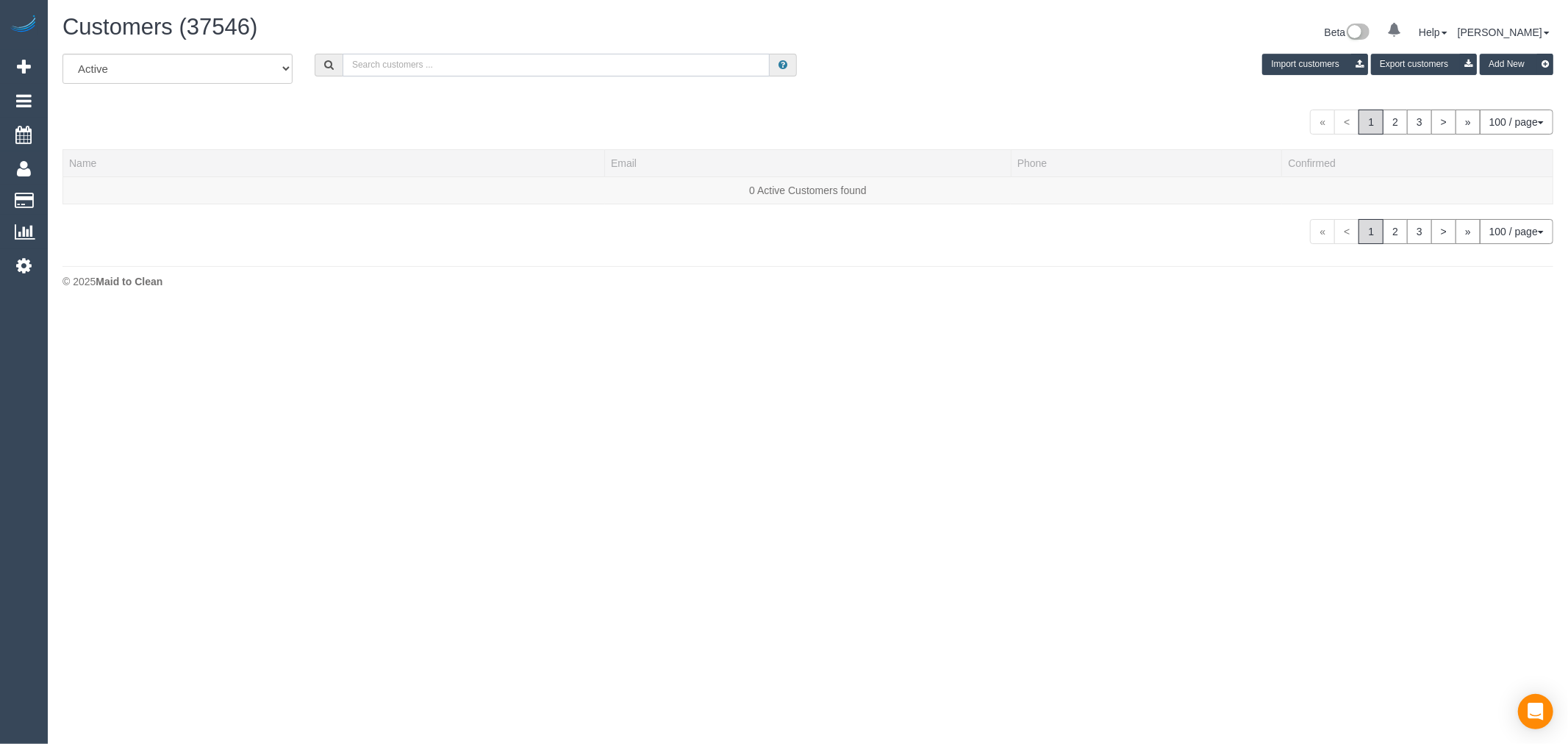
paste input "[EMAIL_ADDRESS][DOMAIN_NAME]"
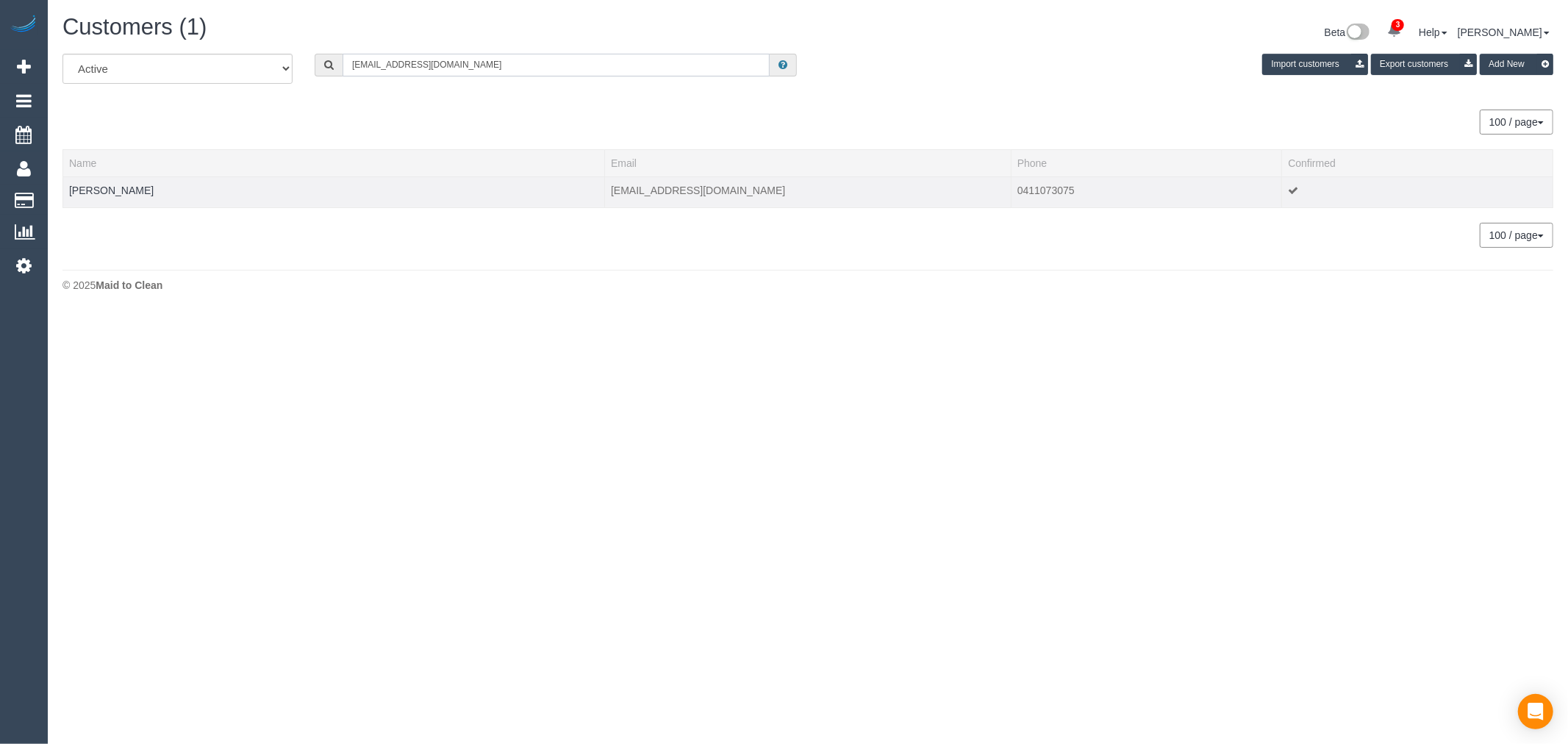
type input "[EMAIL_ADDRESS][DOMAIN_NAME]"
click at [97, 182] on td "Mel Syers" at bounding box center [334, 192] width 542 height 31
click at [101, 187] on link "Mel Syers" at bounding box center [111, 190] width 84 height 12
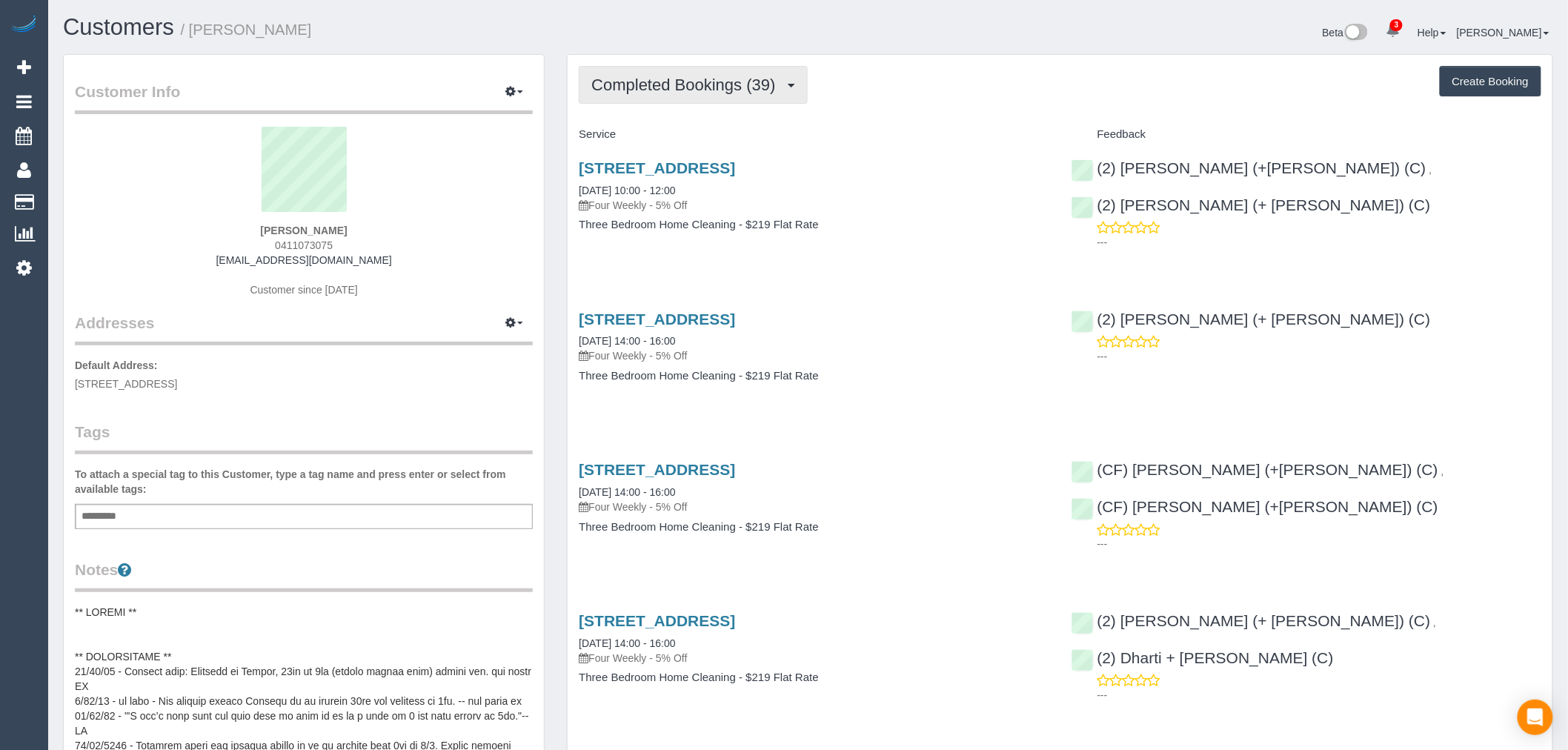
click at [667, 70] on button "Completed Bookings (39)" at bounding box center [693, 85] width 228 height 38
click at [934, 75] on div "Completed Bookings (39) Completed Bookings (39) Upcoming Bookings (0) Cancelled…" at bounding box center [1060, 85] width 963 height 38
click at [745, 96] on button "Completed Bookings (39)" at bounding box center [693, 85] width 228 height 38
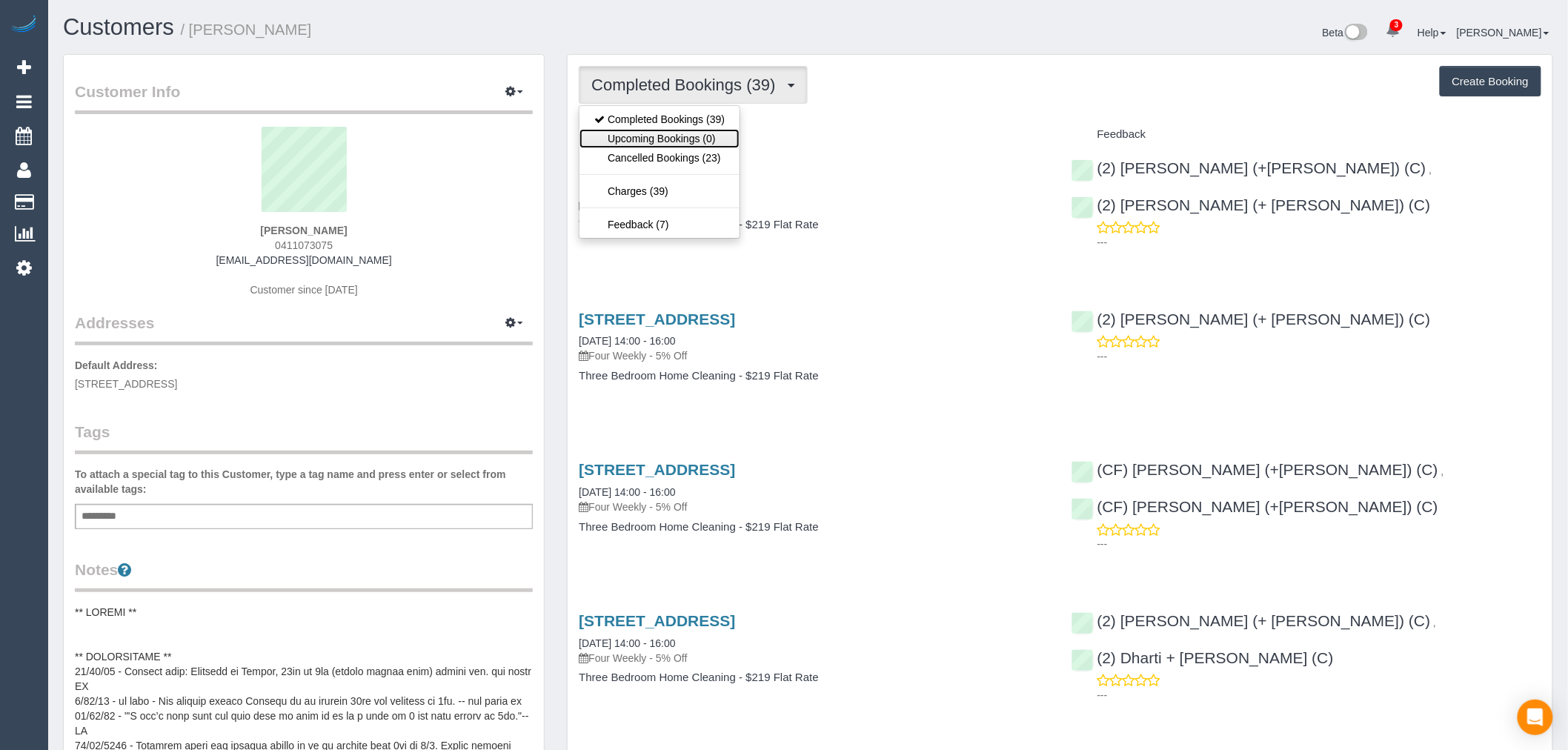
click at [711, 141] on link "Upcoming Bookings (0)" at bounding box center [660, 139] width 160 height 19
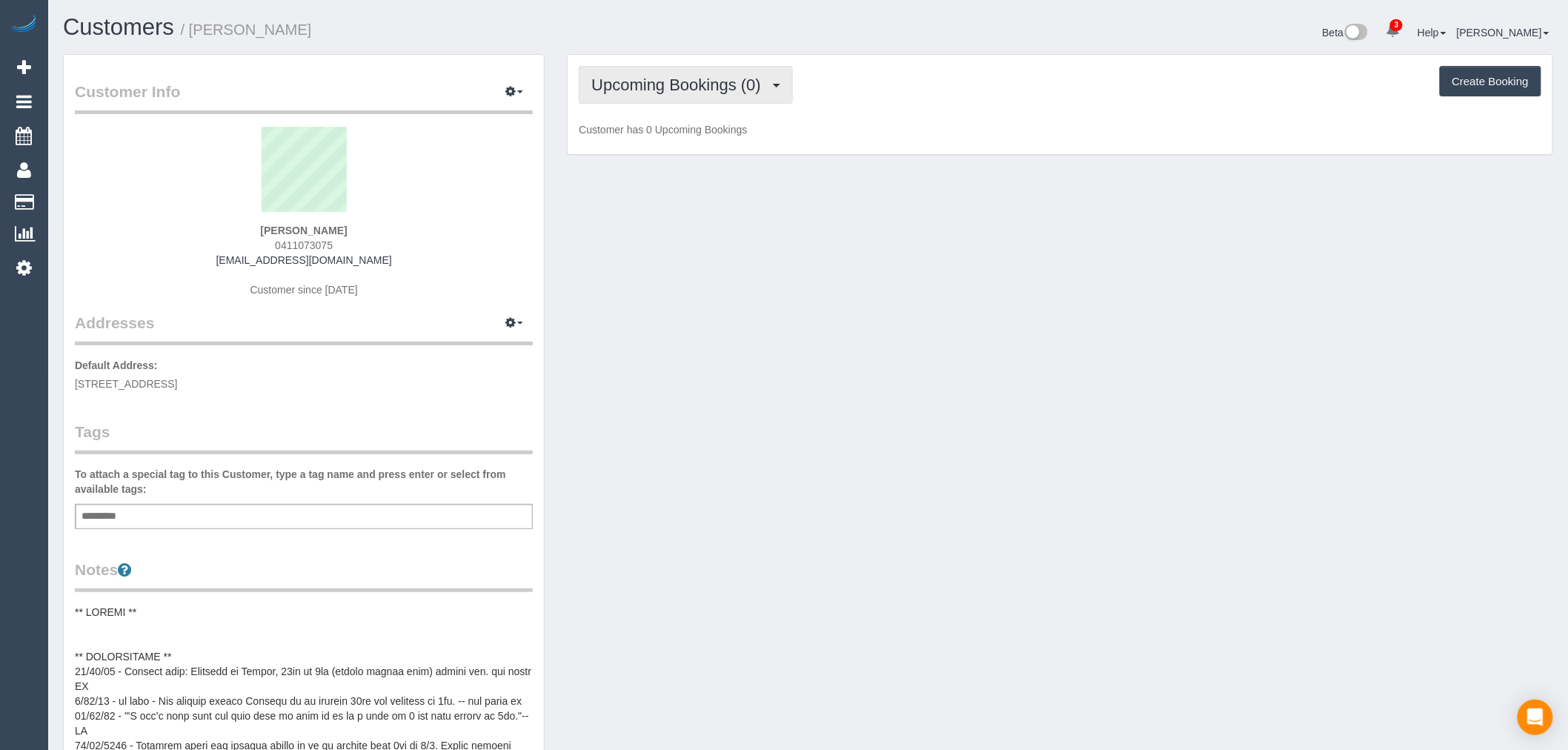
click at [782, 99] on button "Upcoming Bookings (0)" at bounding box center [685, 85] width 214 height 38
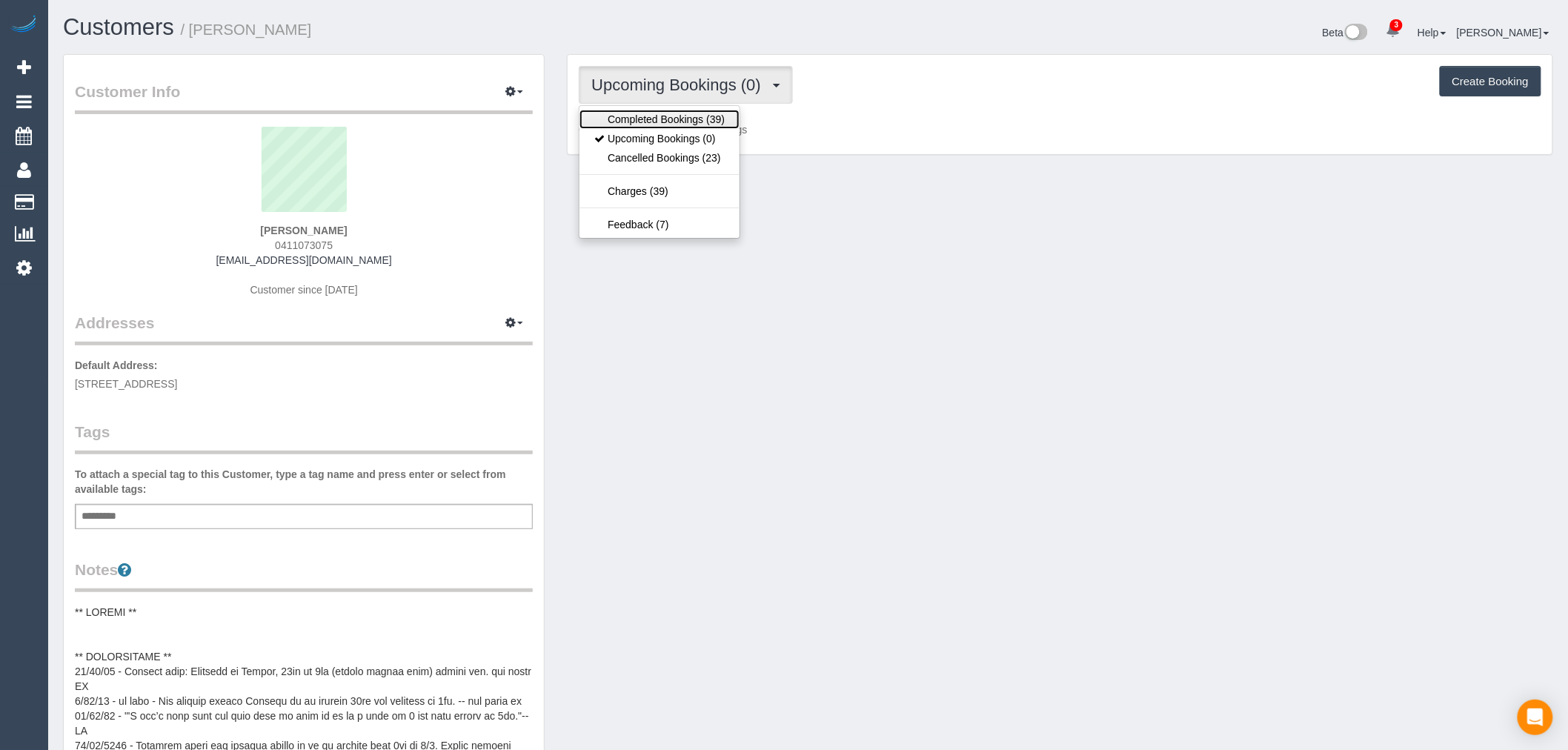
click at [721, 124] on link "Completed Bookings (39)" at bounding box center [660, 120] width 160 height 19
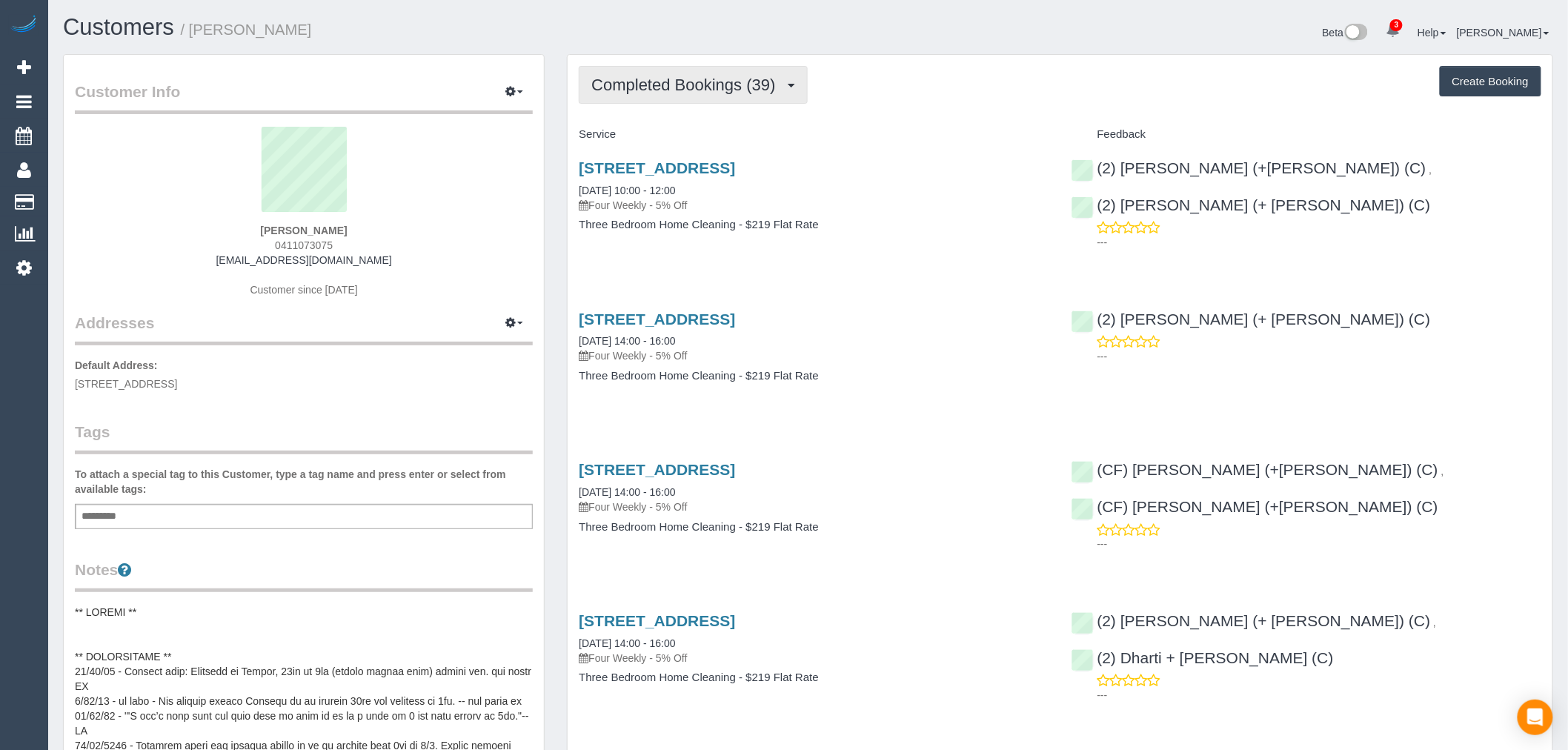
click at [704, 84] on span "Completed Bookings (39)" at bounding box center [687, 85] width 192 height 19
click at [914, 90] on div "Completed Bookings (39) Completed Bookings (39) Upcoming Bookings (0) Cancelled…" at bounding box center [1060, 85] width 963 height 38
click at [736, 159] on link "104 Fulham Rd, Alphington, VIC 3078" at bounding box center [656, 167] width 156 height 17
click at [137, 24] on link "Customers" at bounding box center [119, 27] width 112 height 26
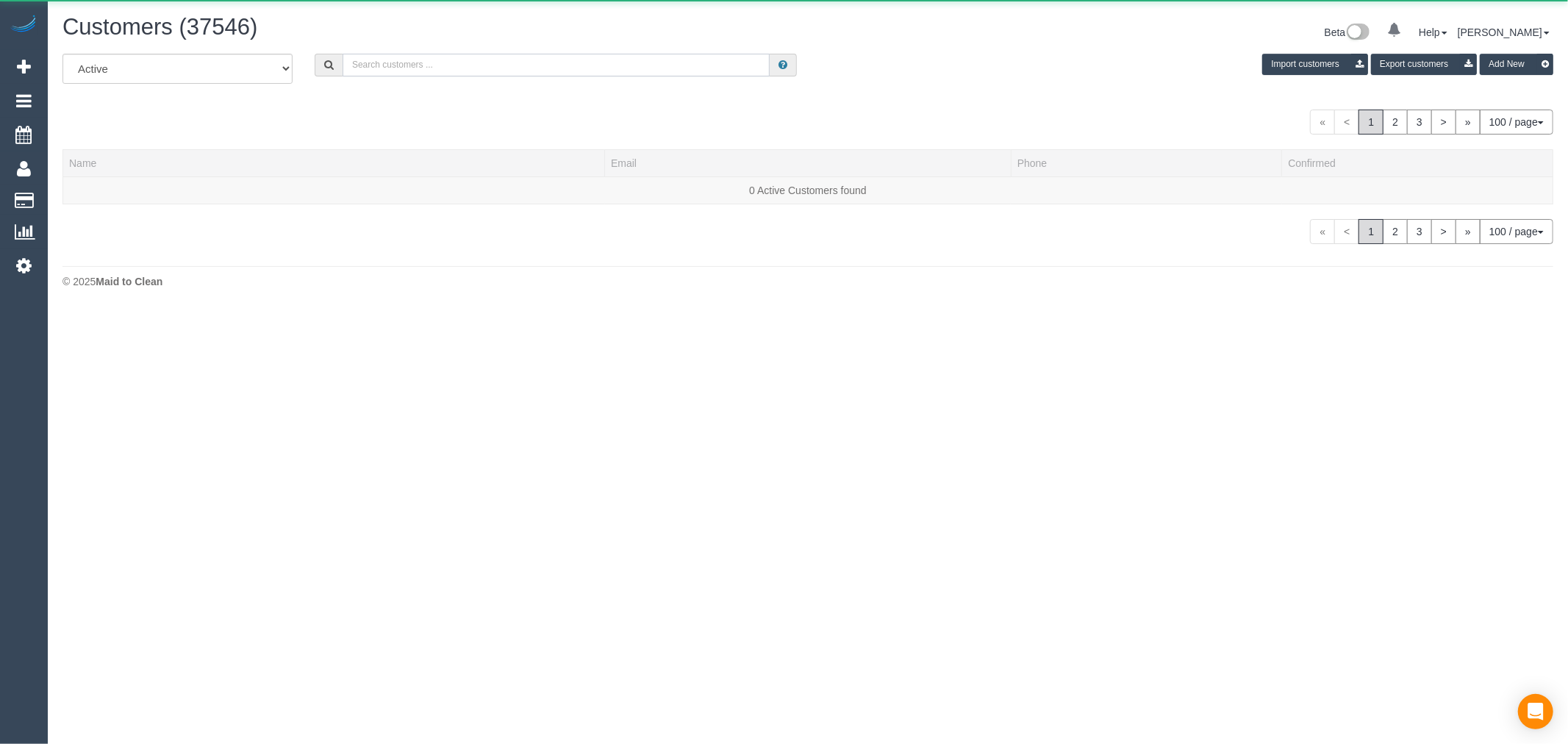
click at [362, 60] on input "text" at bounding box center [556, 65] width 427 height 22
paste input "[EMAIL_ADDRESS][DOMAIN_NAME]"
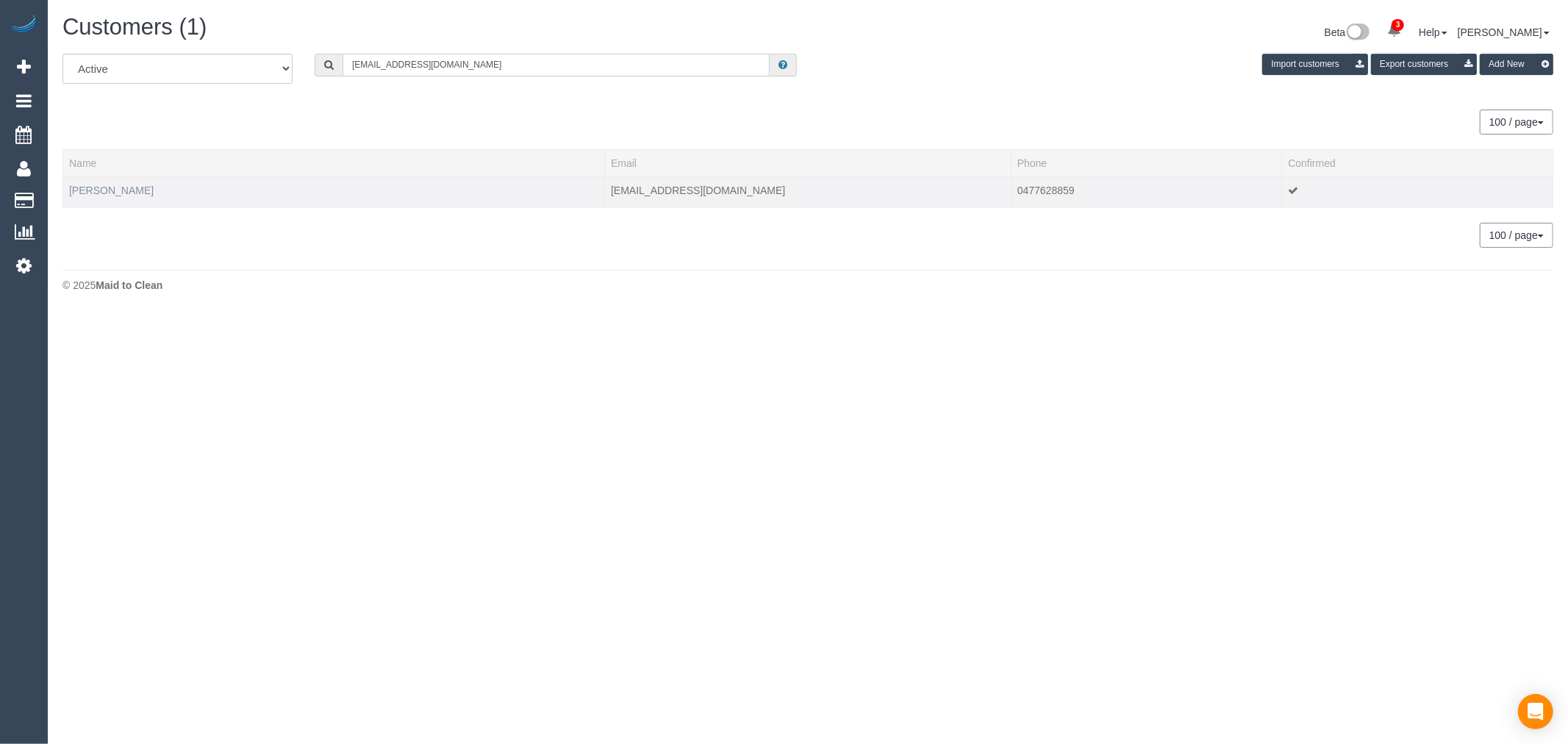
type input "[EMAIL_ADDRESS][DOMAIN_NAME]"
click at [86, 187] on link "Indira Losada" at bounding box center [111, 190] width 84 height 12
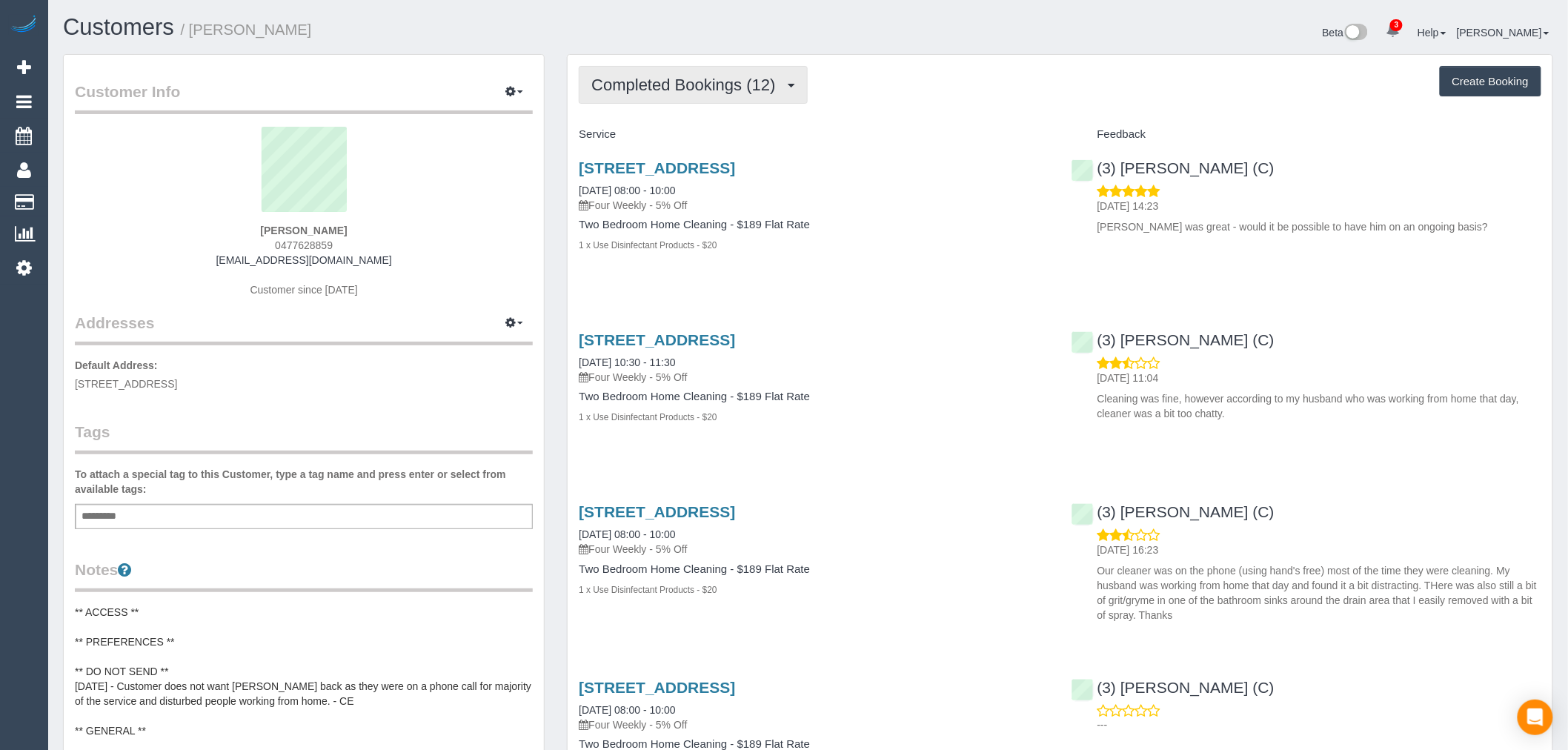
click at [754, 91] on span "Completed Bookings (12)" at bounding box center [687, 85] width 192 height 19
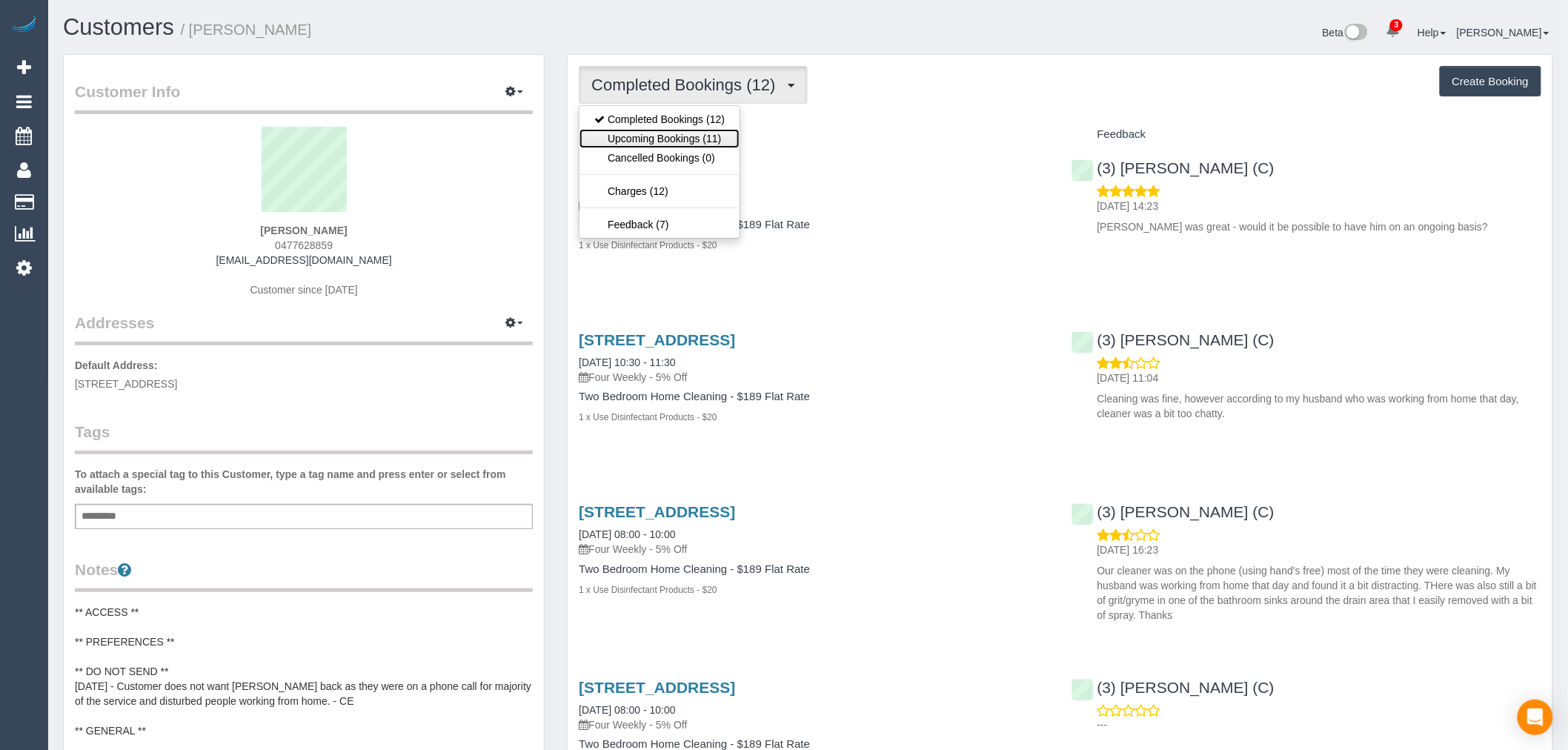
click at [709, 135] on link "Upcoming Bookings (11)" at bounding box center [660, 139] width 160 height 19
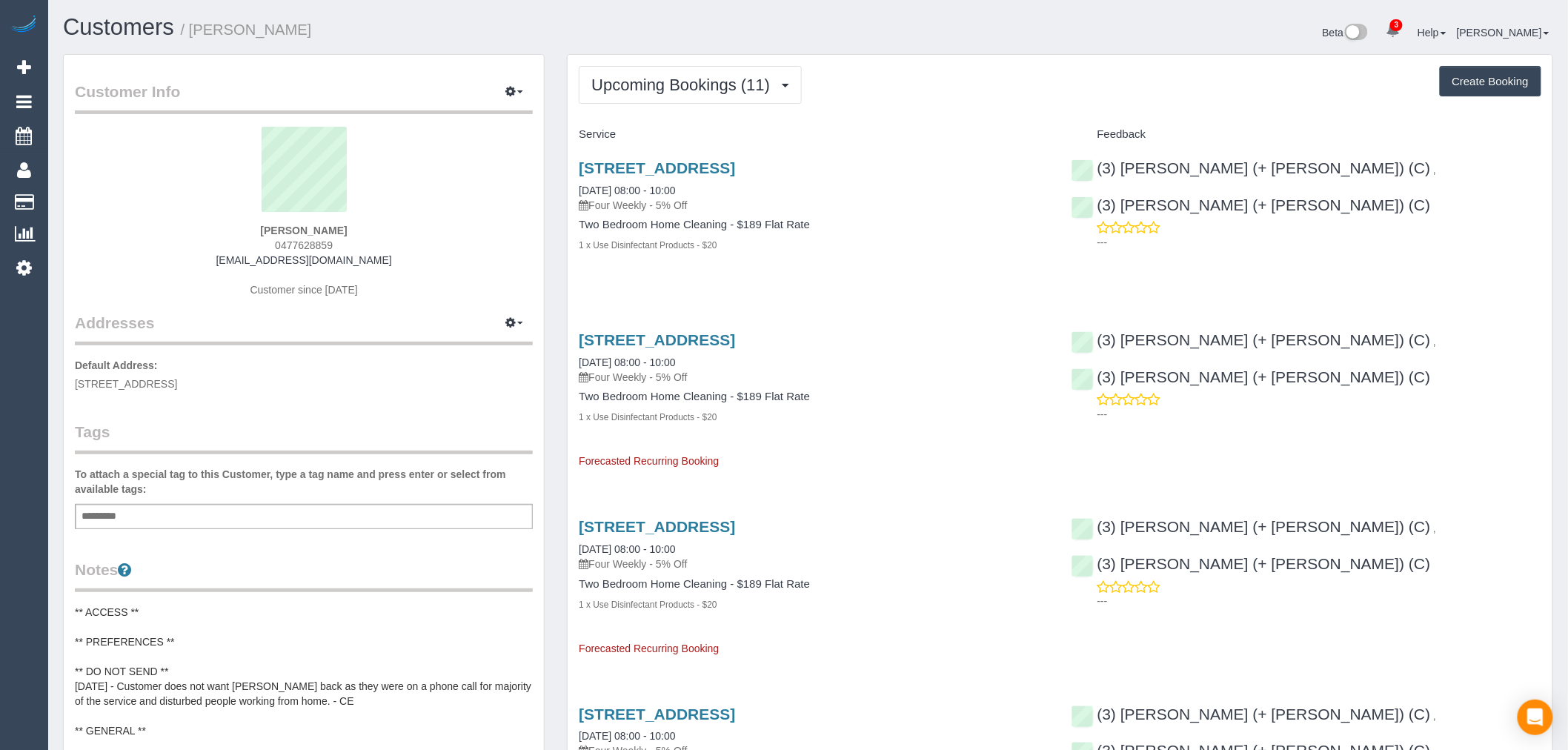
click at [674, 73] on button "Upcoming Bookings (11)" at bounding box center [690, 85] width 223 height 38
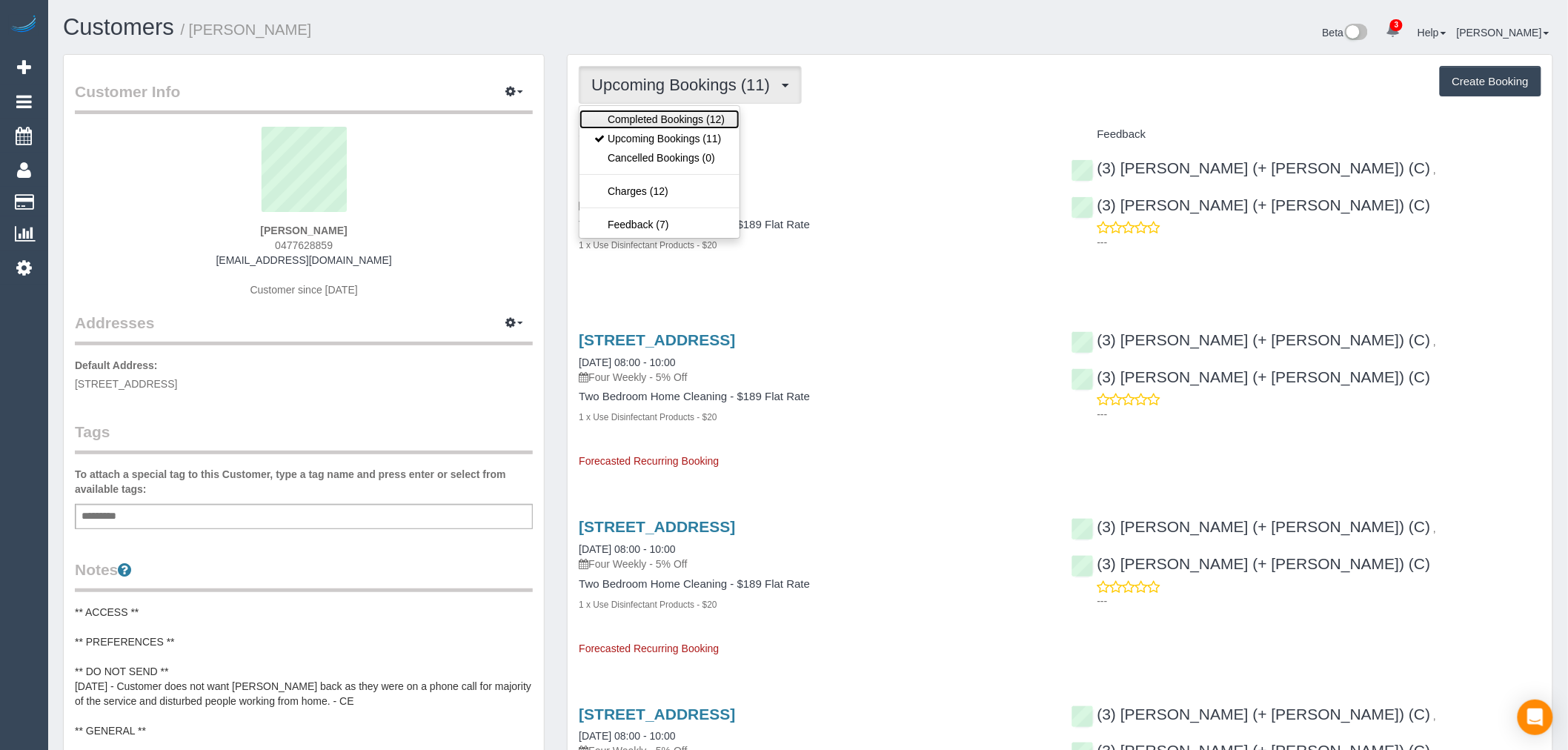
click at [669, 116] on link "Completed Bookings (12)" at bounding box center [660, 120] width 160 height 19
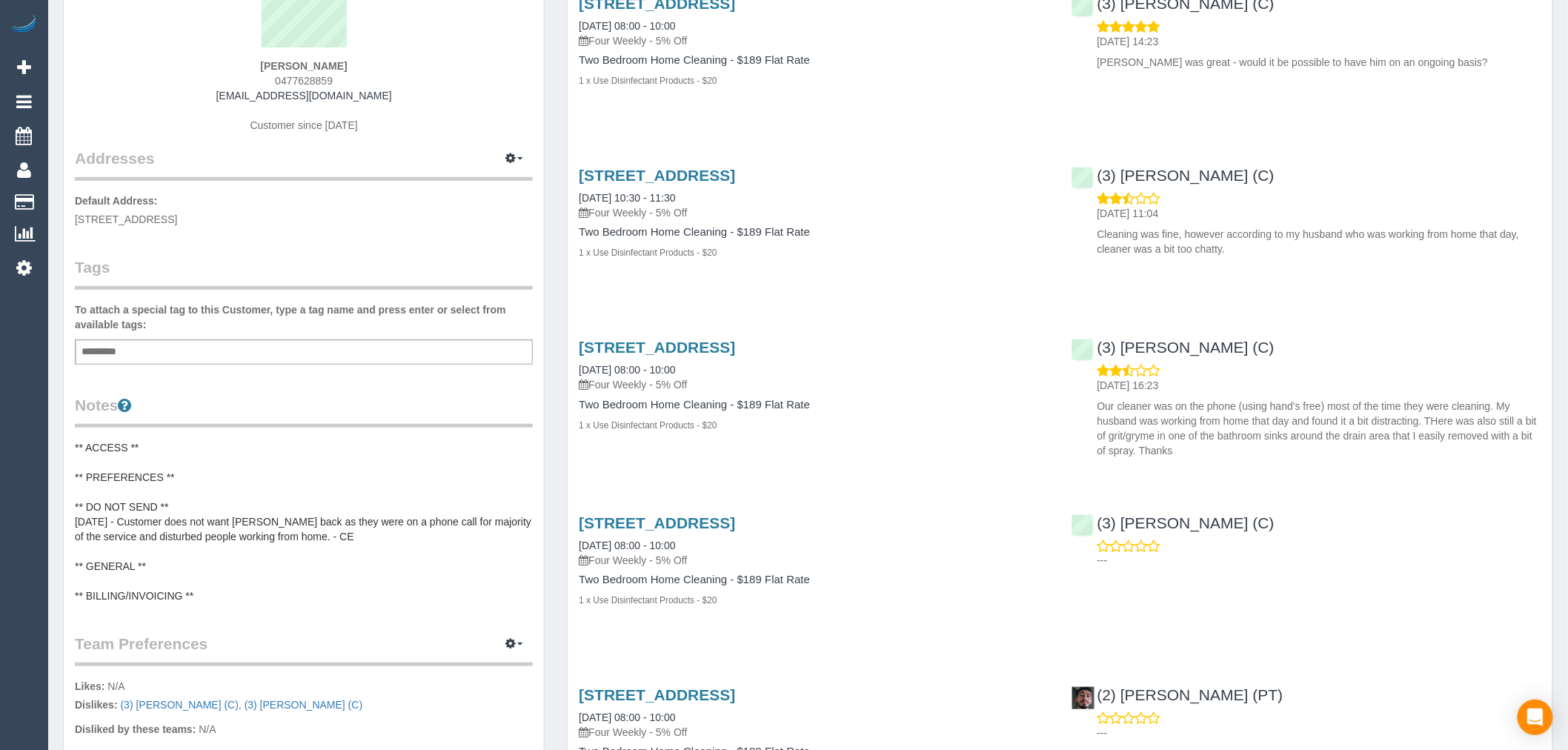
scroll to position [246, 0]
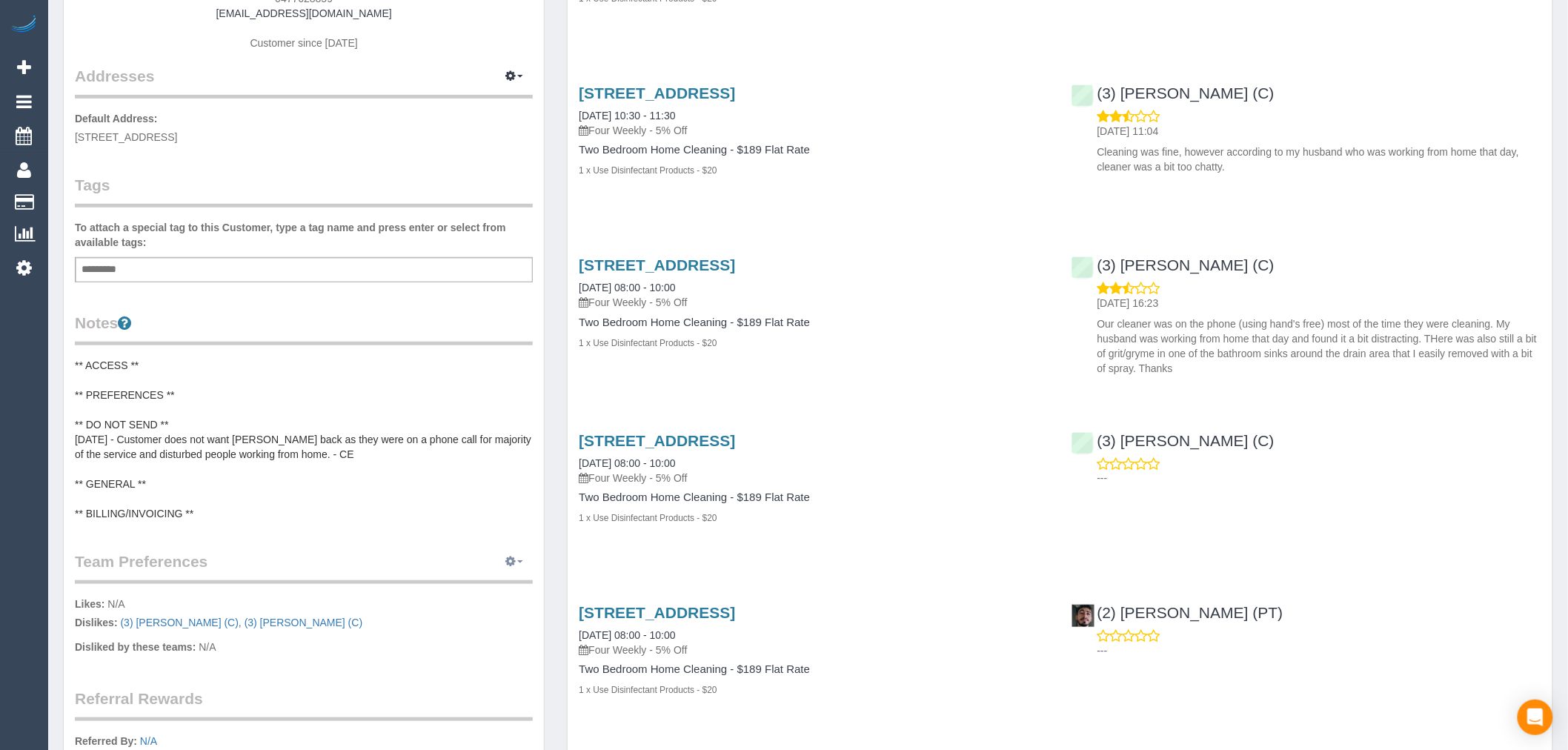
click at [504, 559] on button "button" at bounding box center [514, 562] width 37 height 23
click at [440, 583] on link "Manage Preferences" at bounding box center [469, 589] width 126 height 19
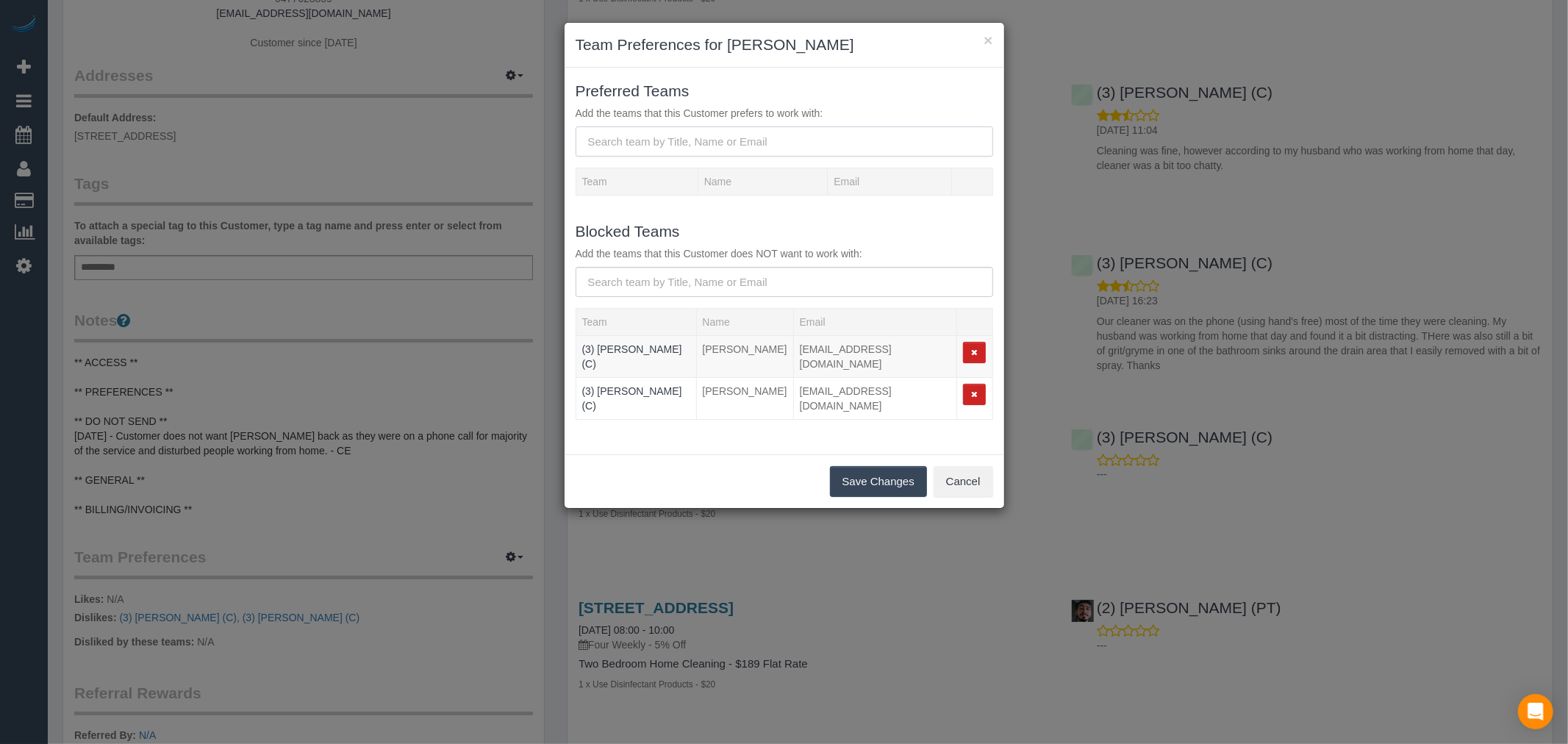
click at [682, 147] on input "text" at bounding box center [784, 142] width 418 height 30
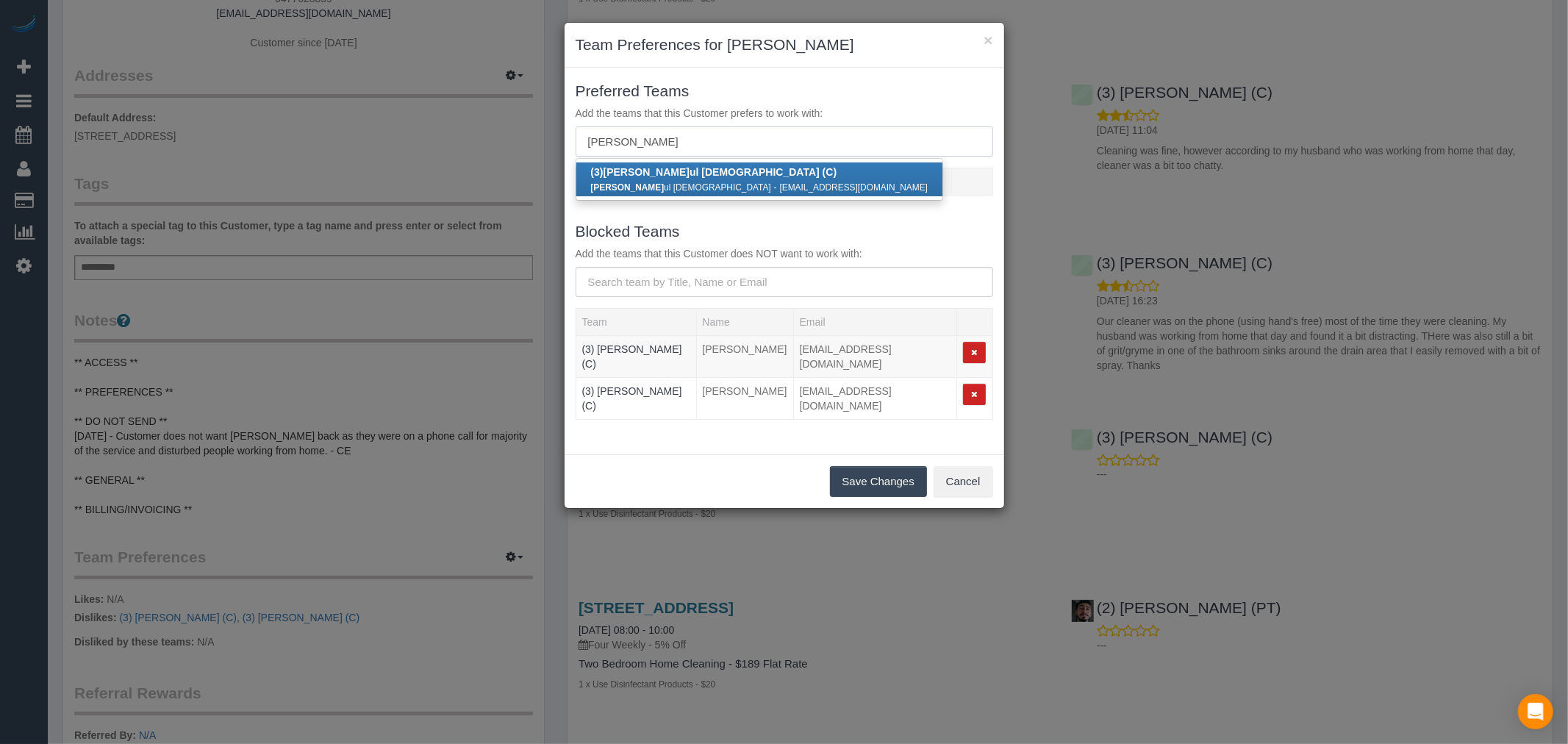
type input "jahid"
click at [627, 182] on small "Jahid ul Islam" at bounding box center [681, 187] width 180 height 10
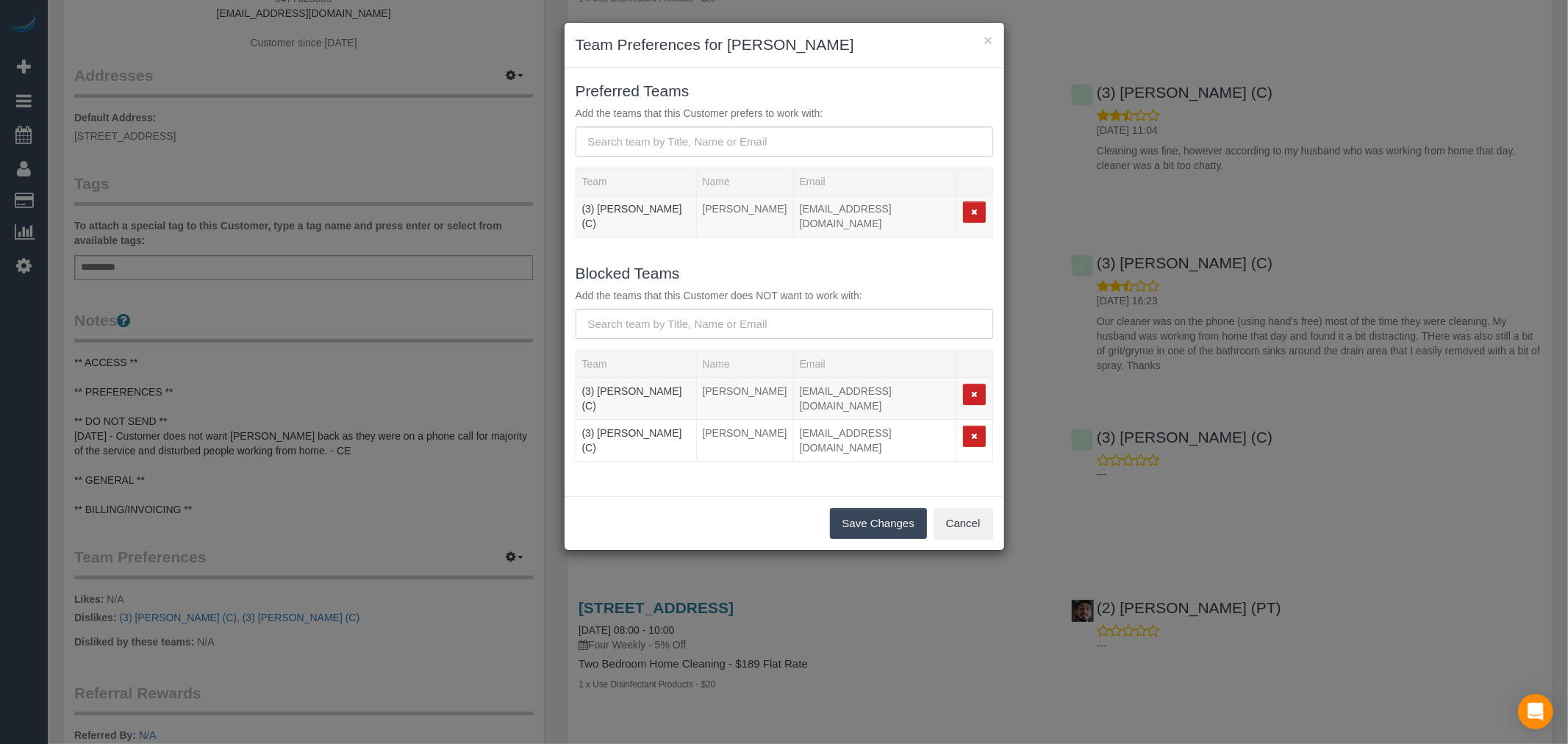
click at [879, 508] on button "Save Changes" at bounding box center [878, 524] width 97 height 31
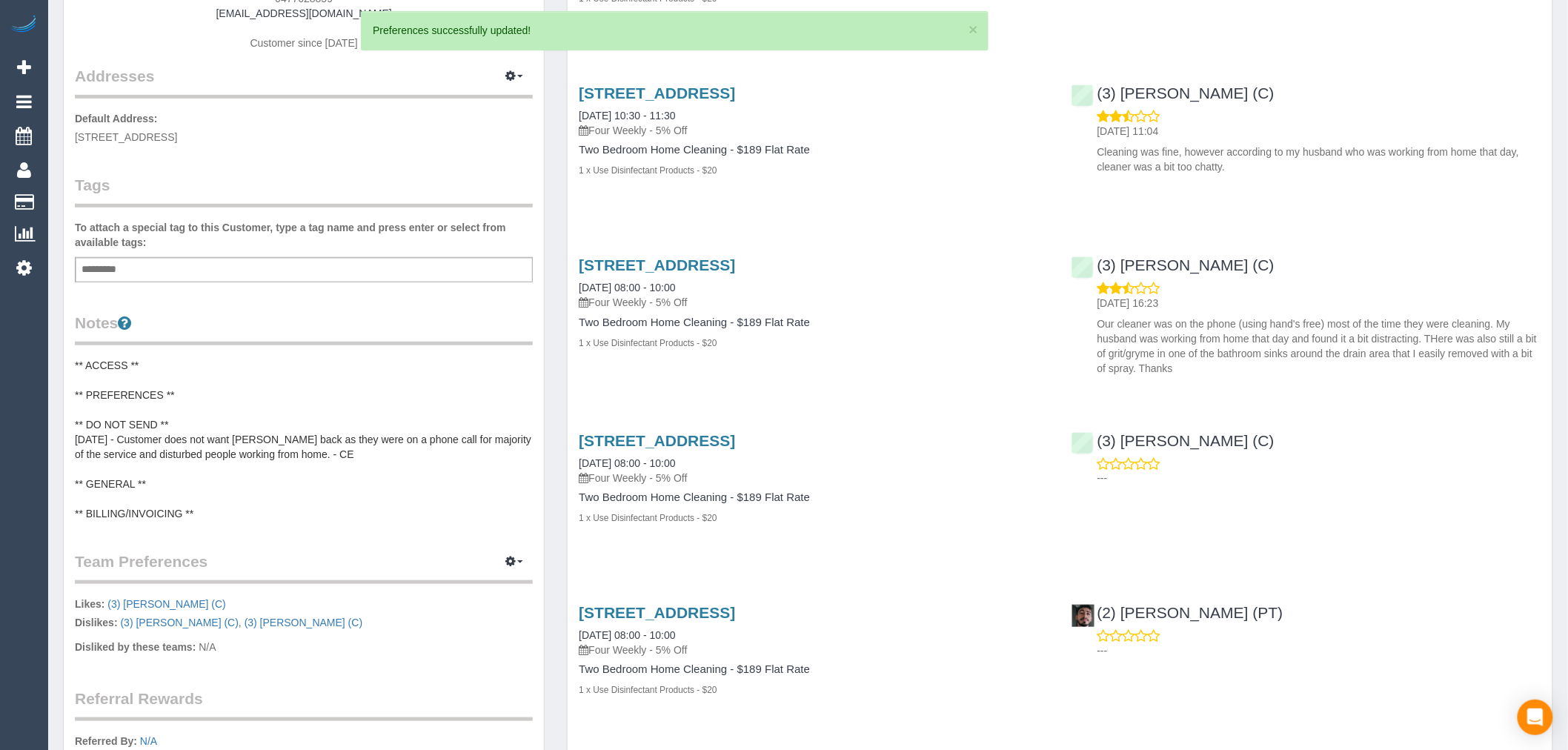
click at [216, 398] on pre "** ACCESS ** ** PREFERENCES ** ** DO NOT SEND ** 23/07/2025 - Customer does not…" at bounding box center [304, 440] width 458 height 163
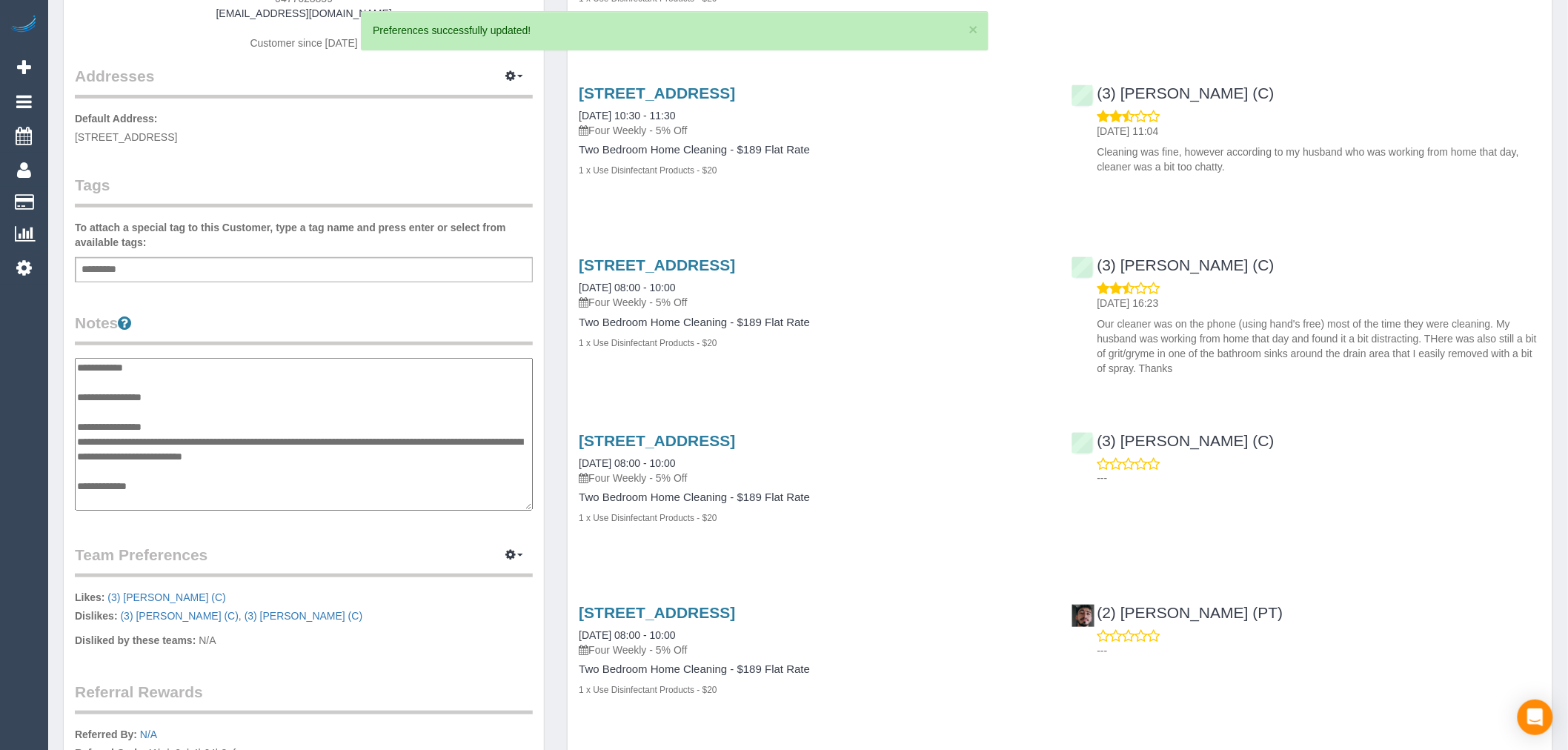
scroll to position [11, 0]
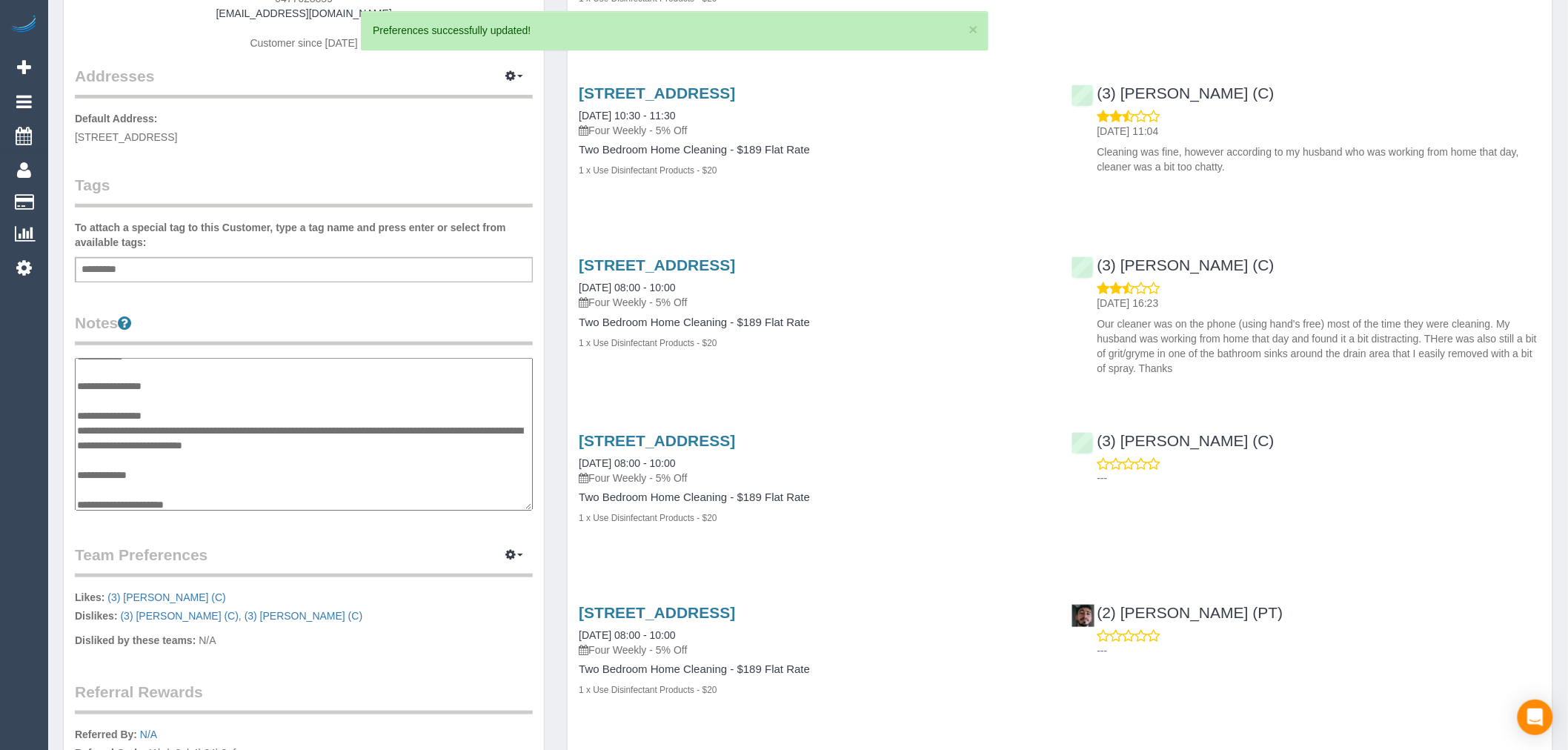
click at [204, 394] on textarea "**********" at bounding box center [304, 434] width 458 height 153
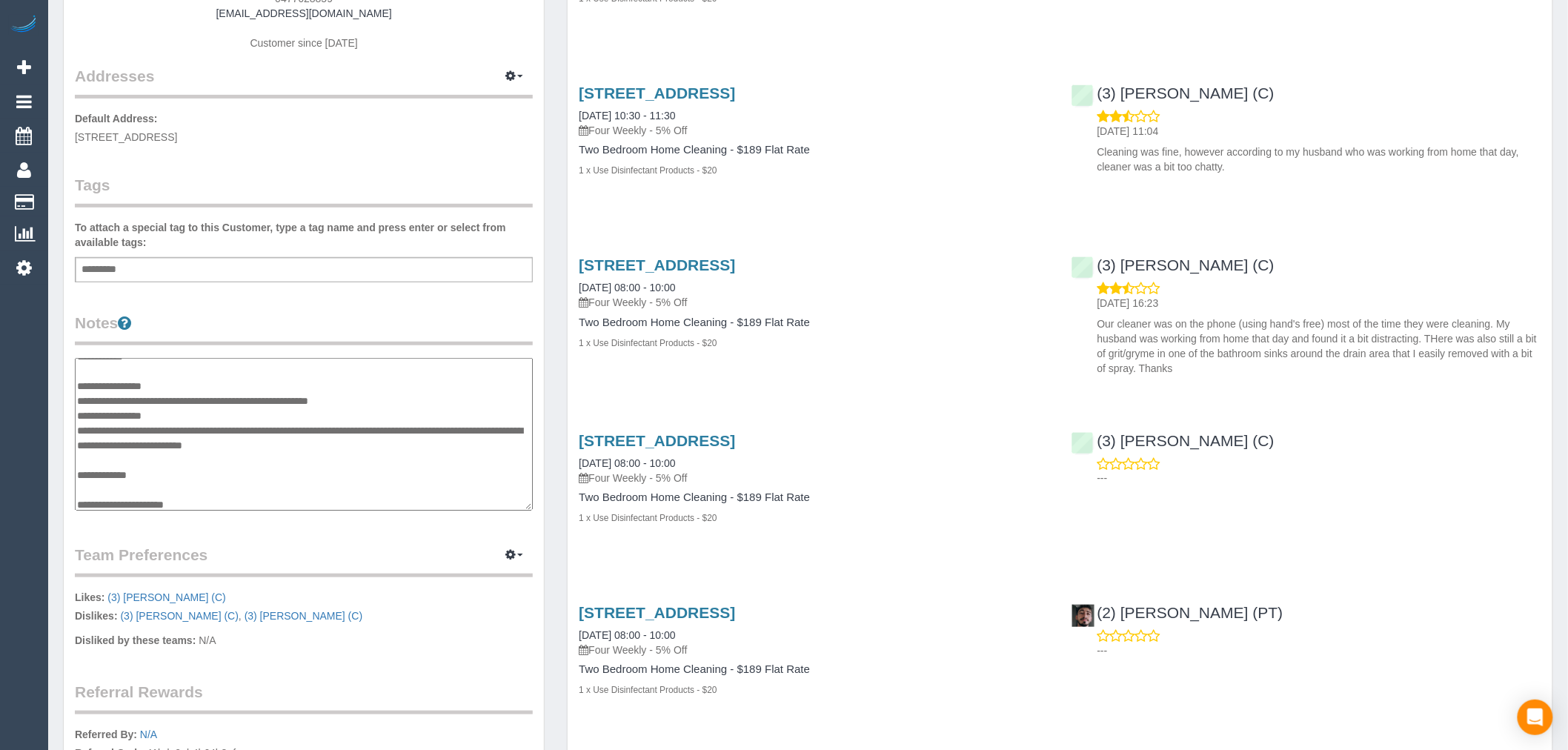
type textarea "**********"
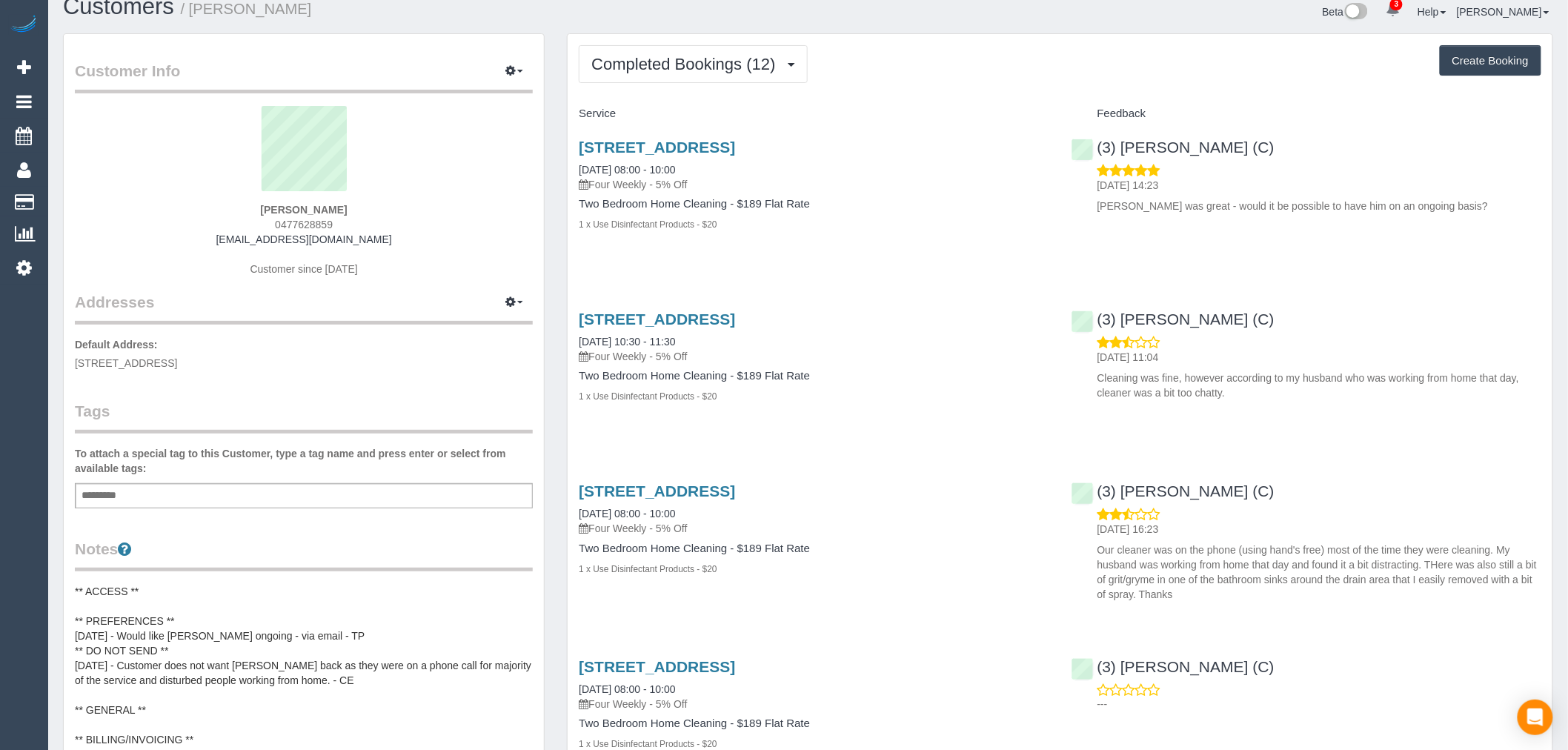
scroll to position [0, 0]
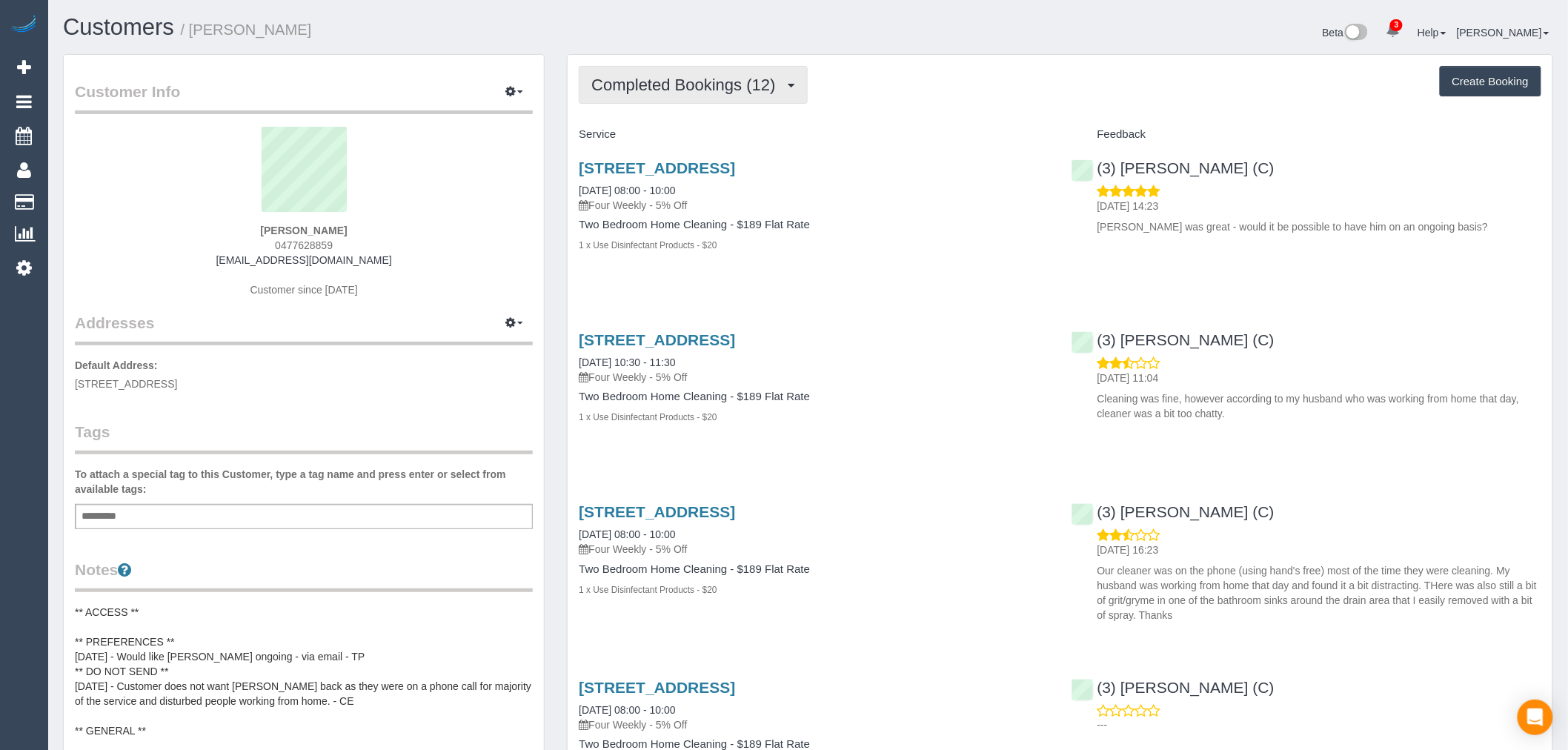
click at [731, 102] on button "Completed Bookings (12)" at bounding box center [693, 85] width 228 height 38
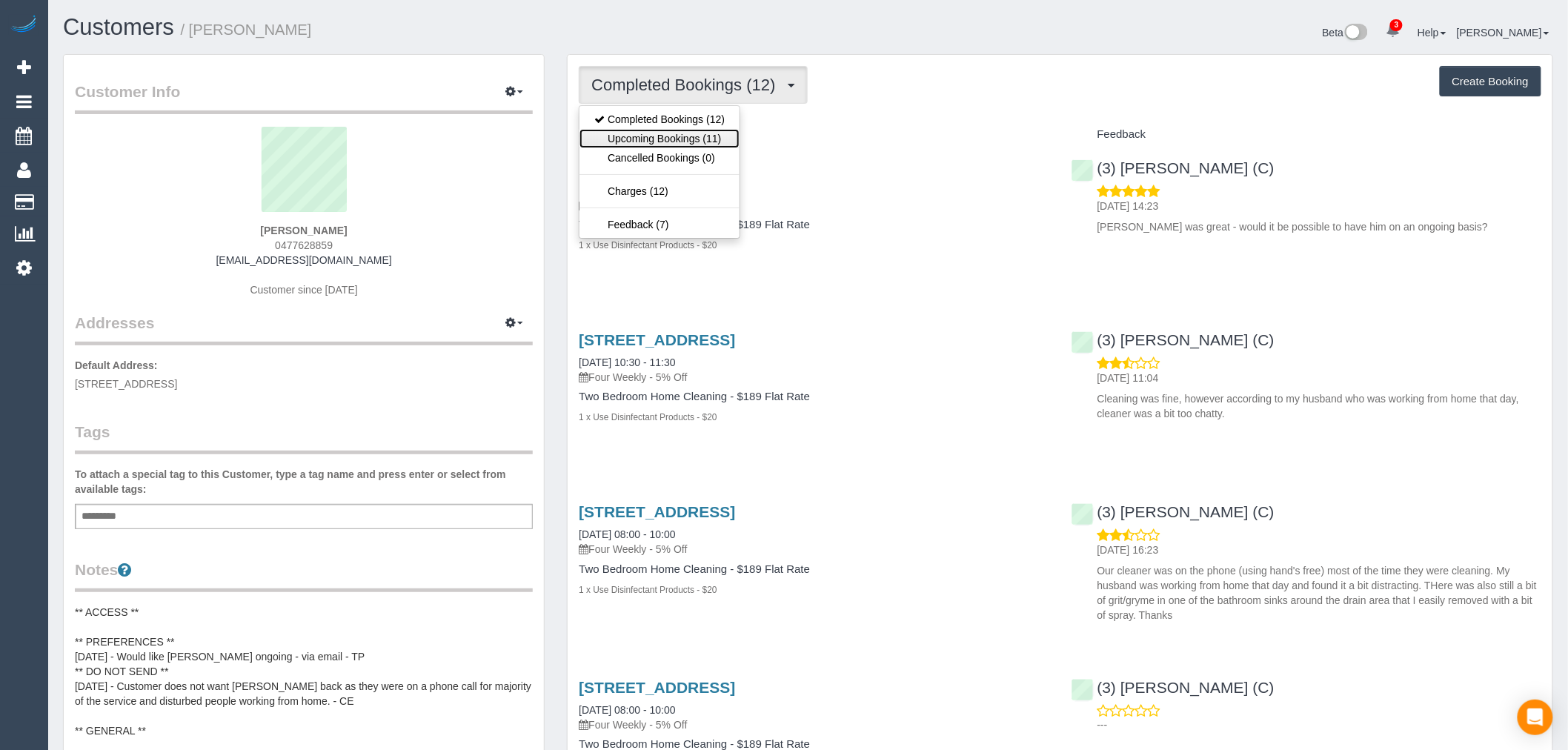
click at [699, 137] on link "Upcoming Bookings (11)" at bounding box center [660, 139] width 160 height 19
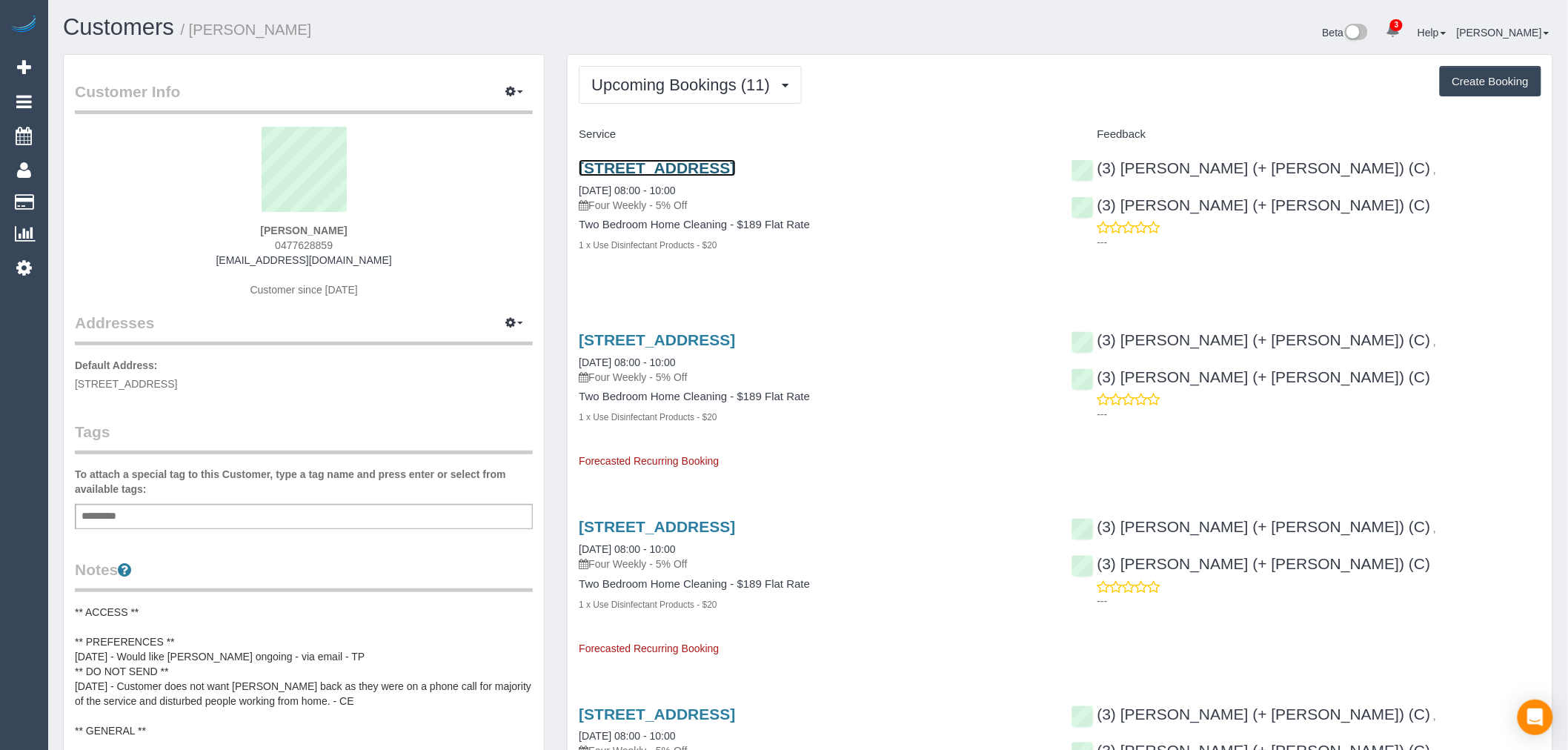
click at [736, 174] on link "14 University Street, Carlton, VIC 3053" at bounding box center [656, 167] width 156 height 17
click at [687, 68] on button "Upcoming Bookings (11)" at bounding box center [690, 85] width 223 height 38
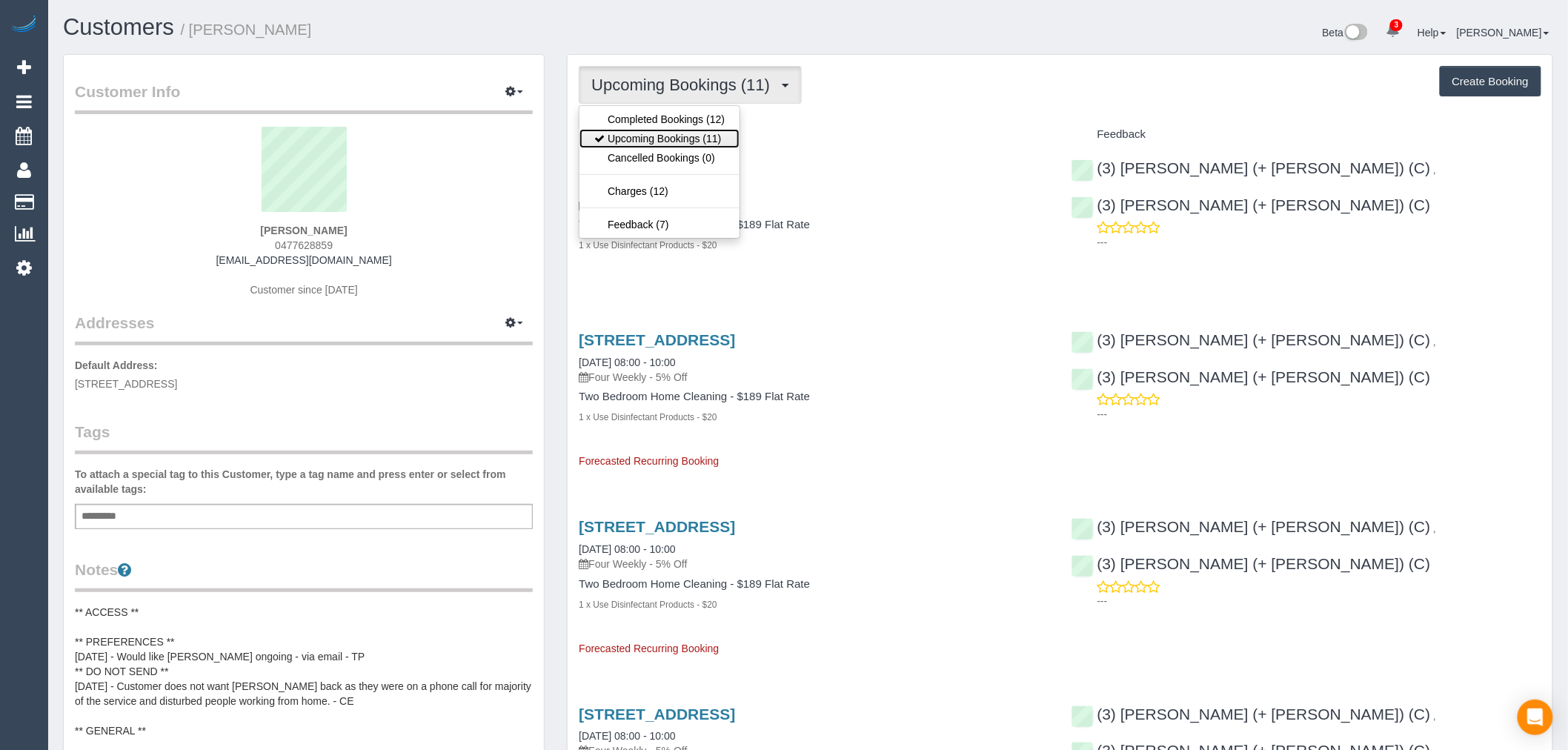
click at [692, 144] on link "Upcoming Bookings (11)" at bounding box center [660, 139] width 160 height 19
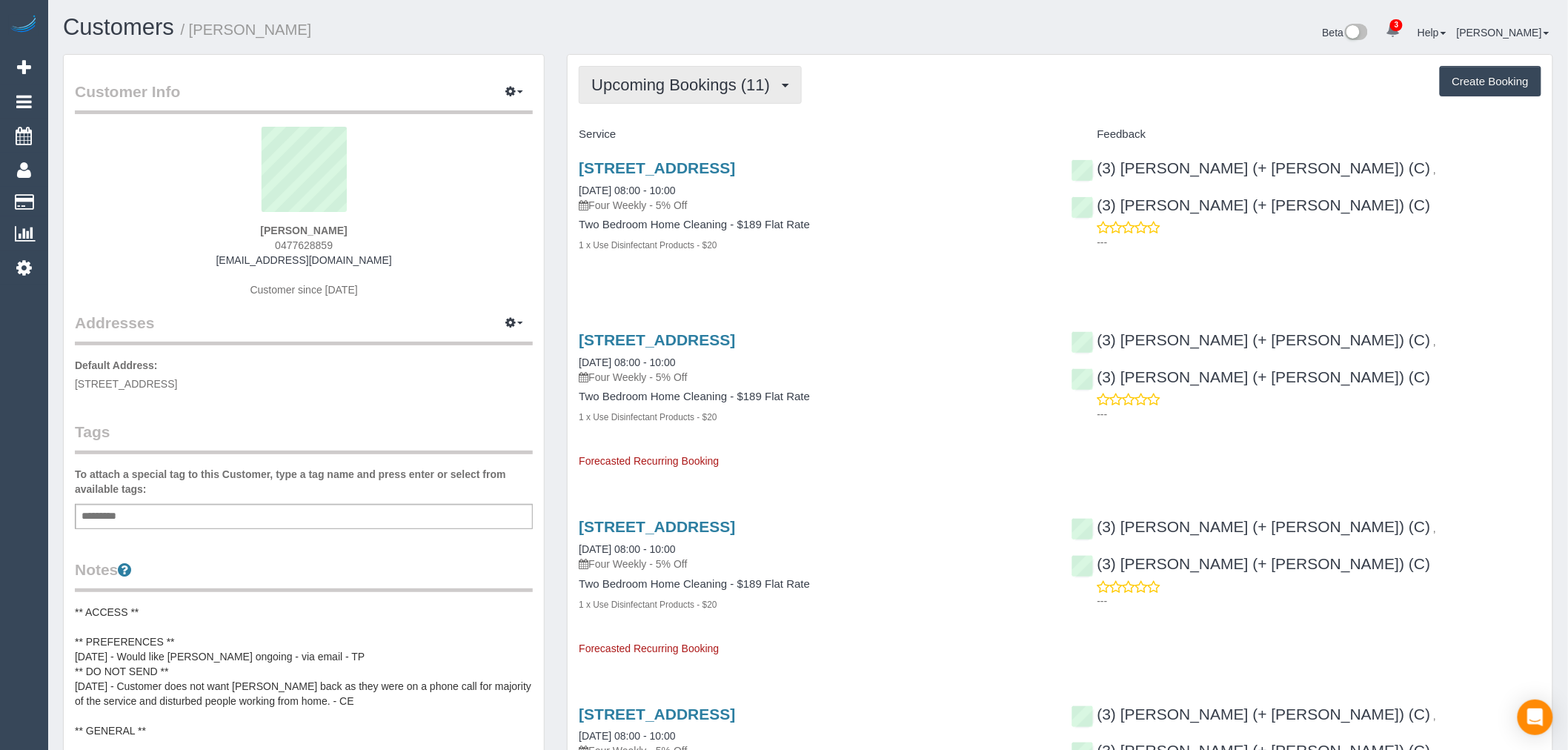
click at [668, 82] on span "Upcoming Bookings (11)" at bounding box center [685, 85] width 186 height 19
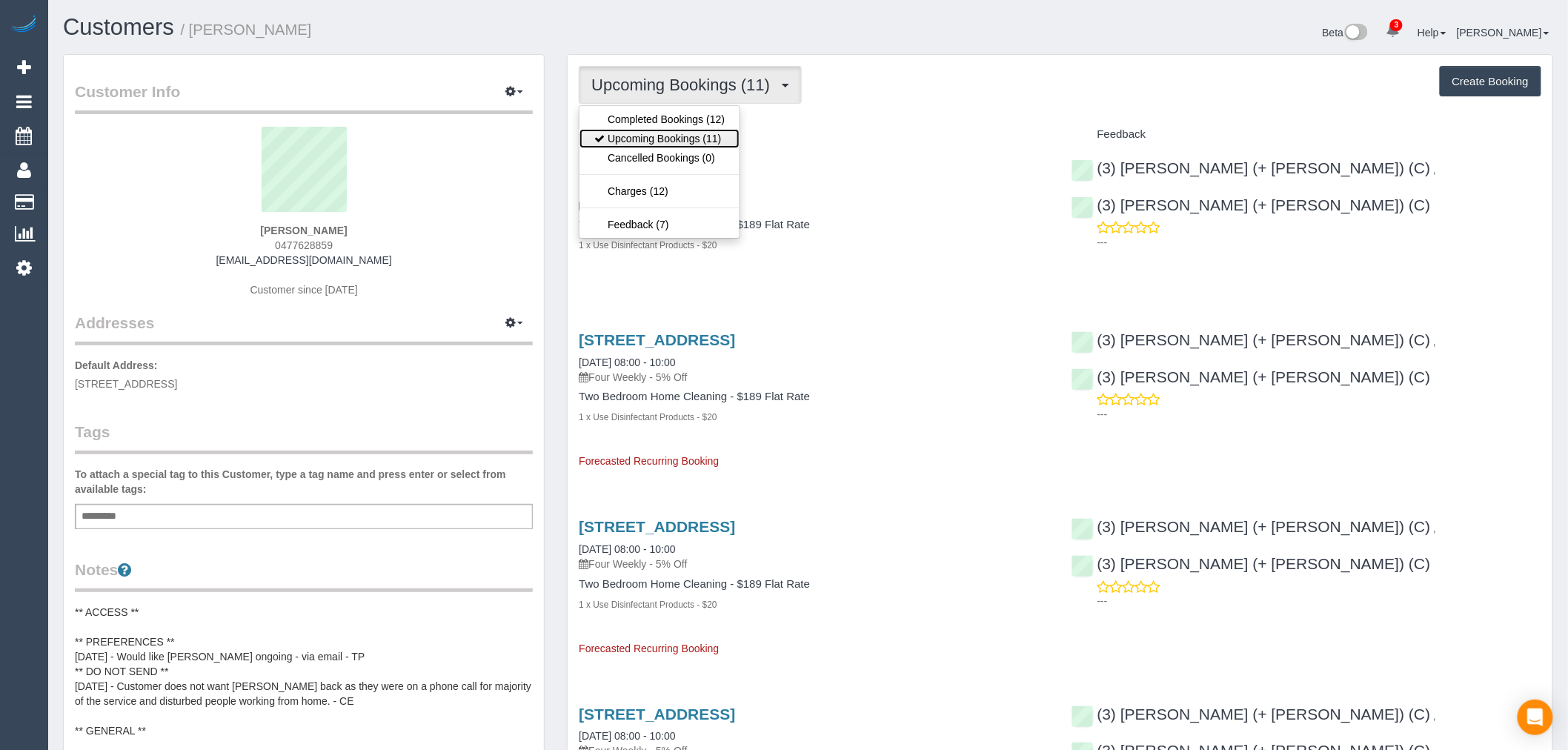
click at [682, 143] on link "Upcoming Bookings (11)" at bounding box center [660, 139] width 160 height 19
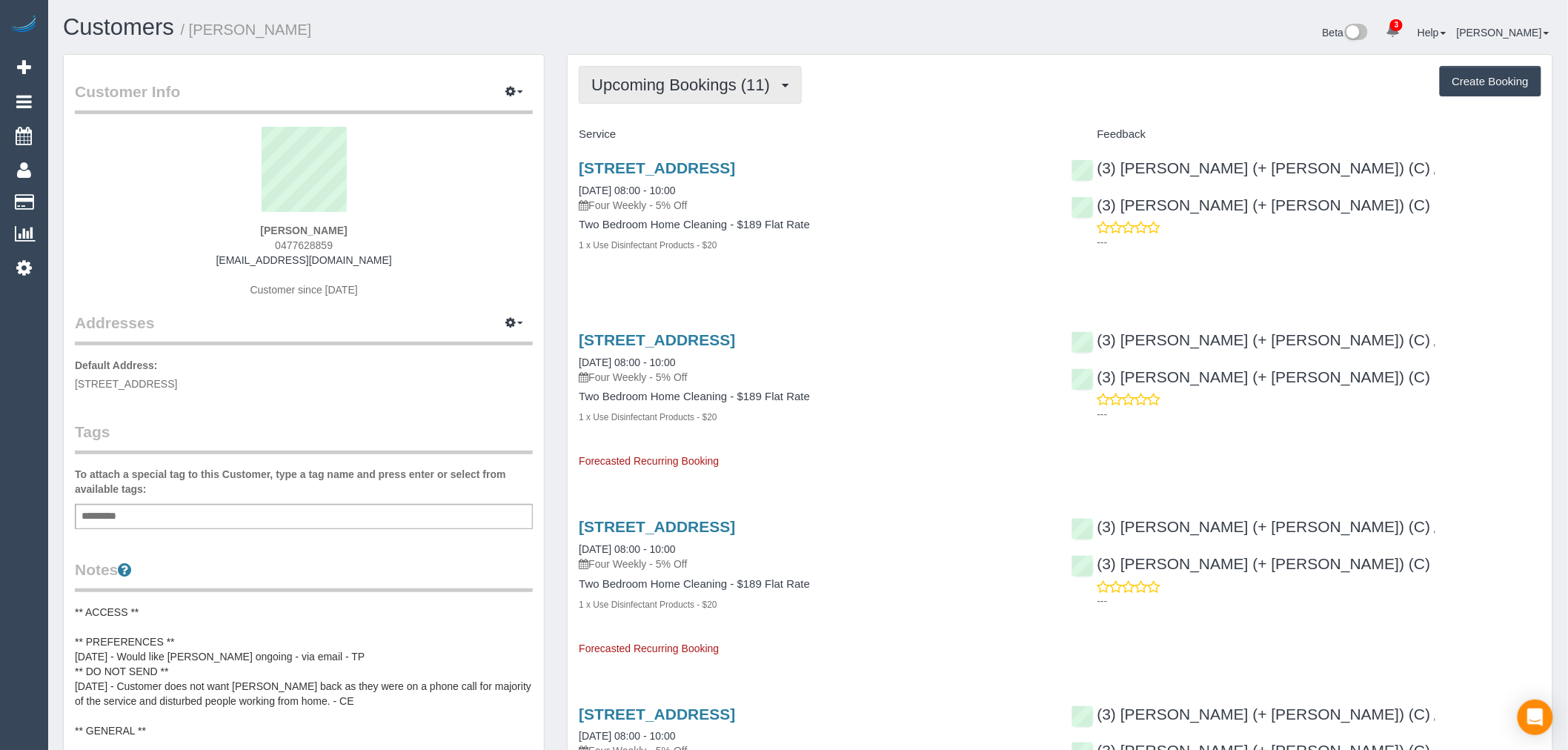
click at [692, 95] on button "Upcoming Bookings (11)" at bounding box center [690, 85] width 223 height 38
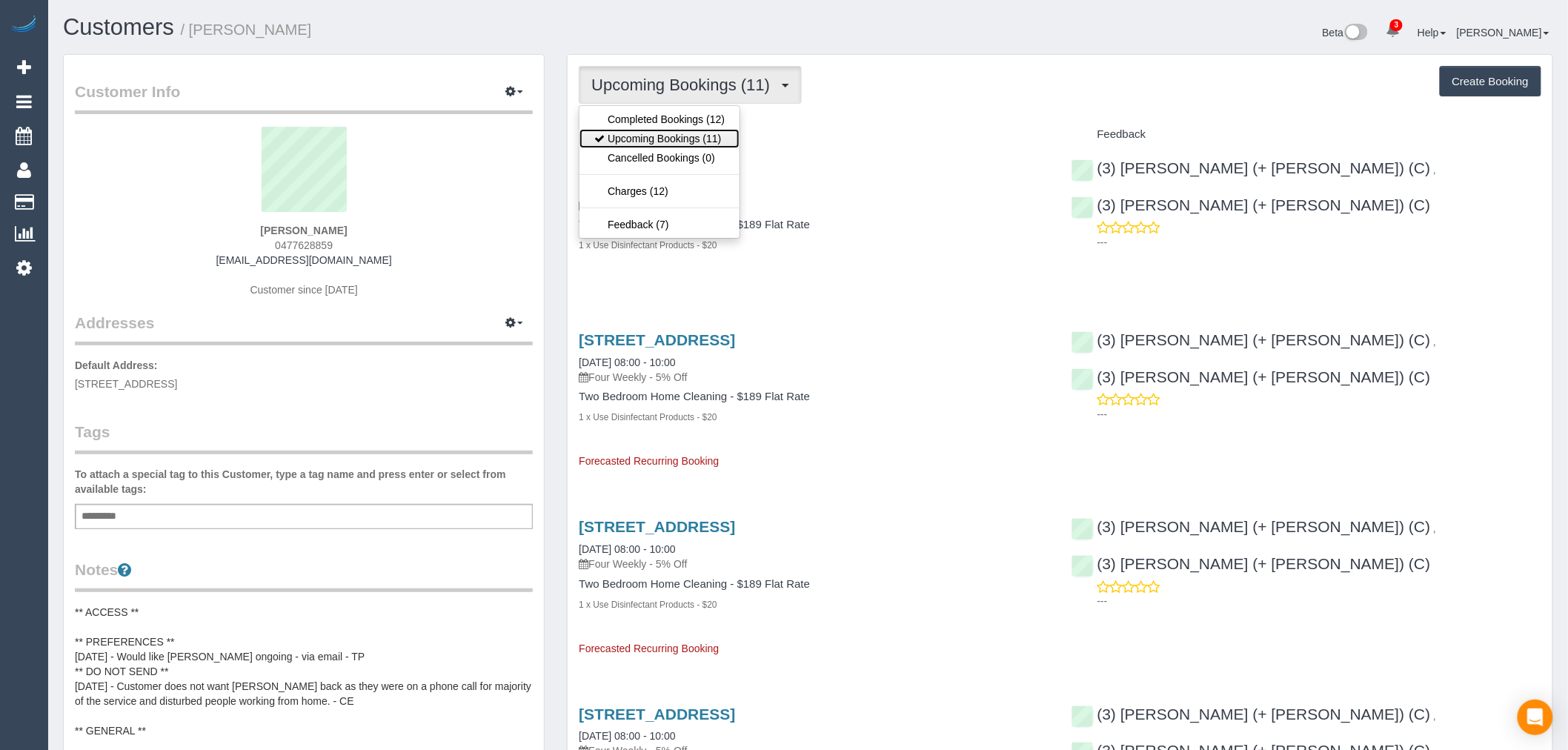
click at [689, 143] on link "Upcoming Bookings (11)" at bounding box center [660, 139] width 160 height 19
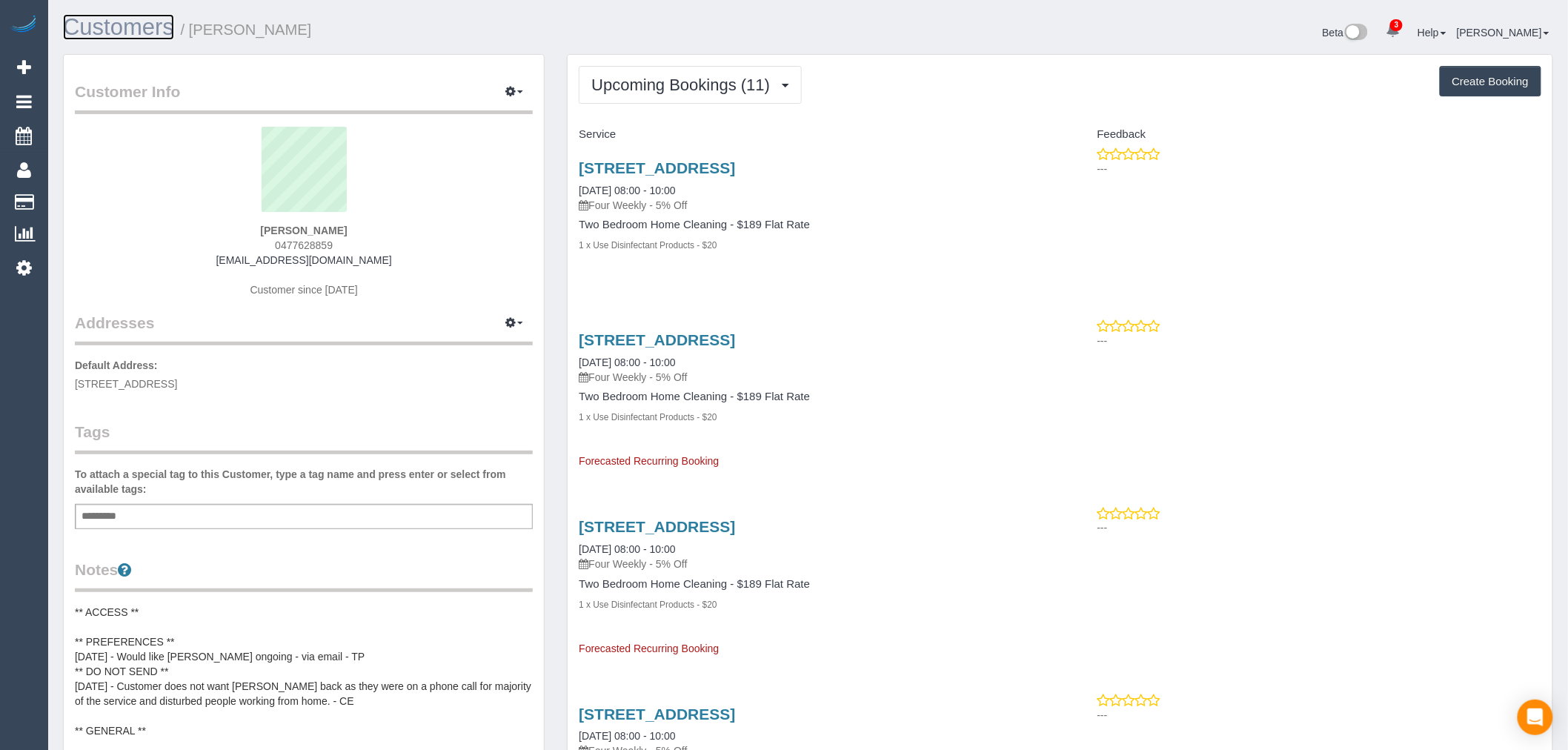
click at [120, 19] on link "Customers" at bounding box center [119, 27] width 112 height 26
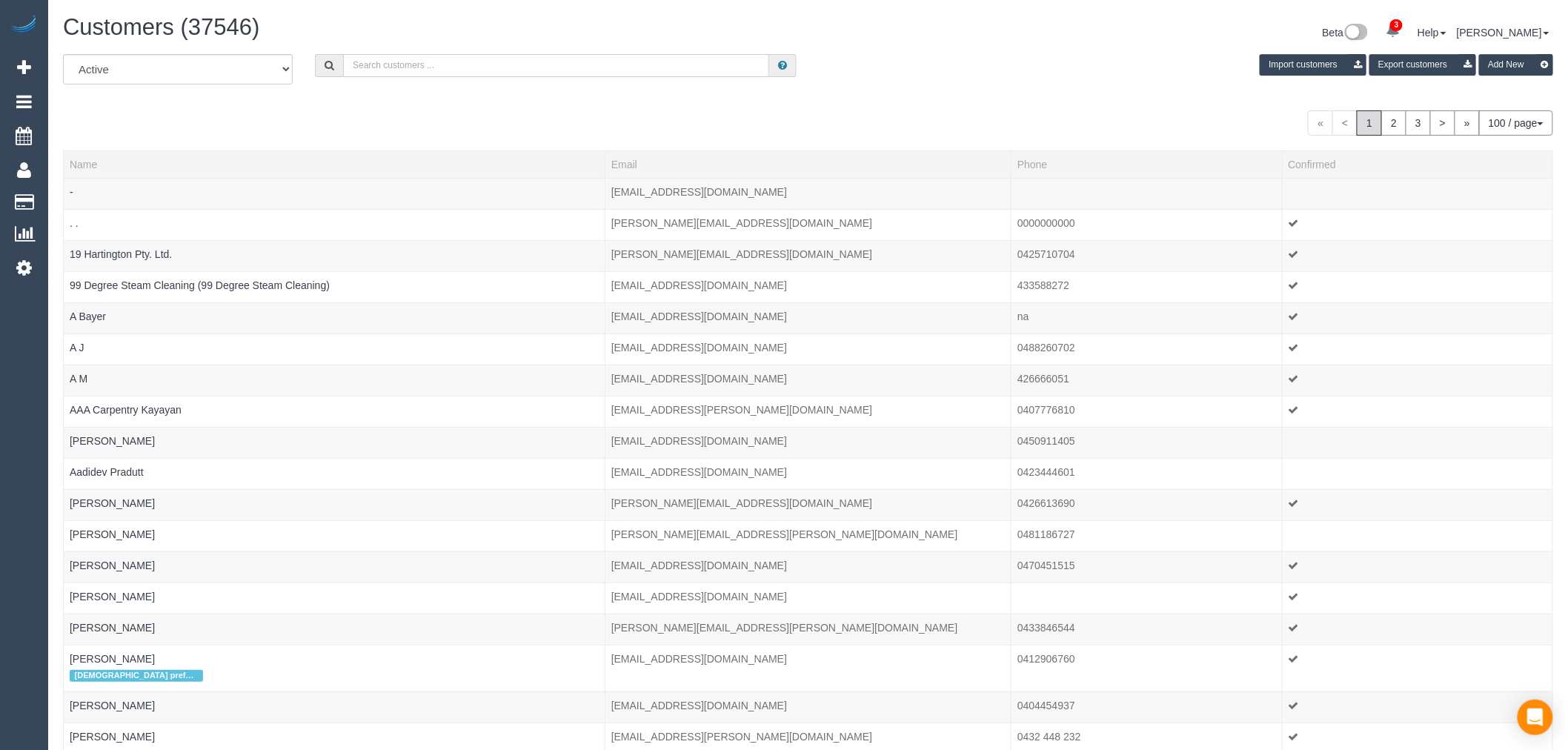
click at [462, 64] on input "text" at bounding box center [556, 65] width 426 height 23
paste input "Natasha Lakkis"
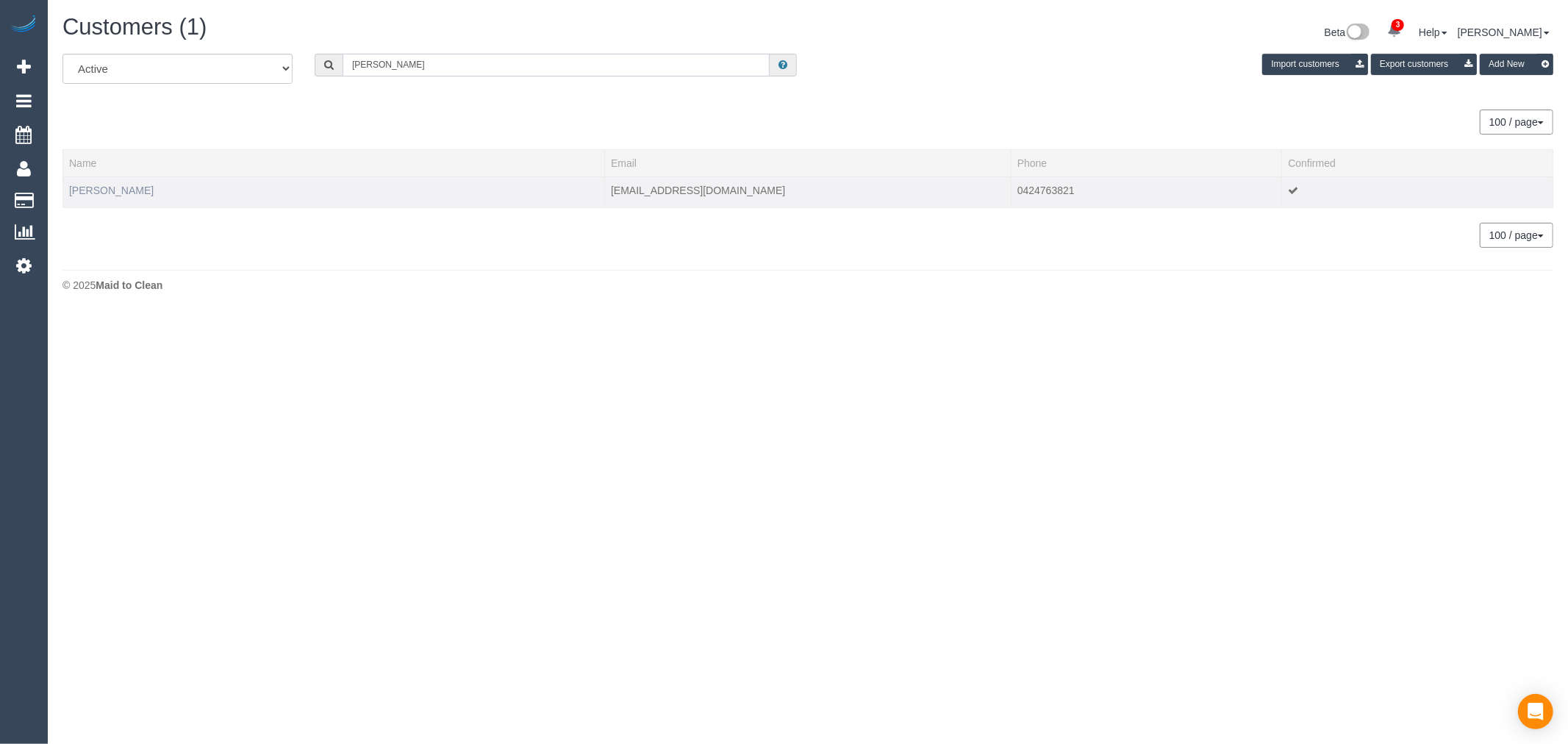
type input "Natasha Lakkis"
click at [122, 188] on link "Natasha Lakkis" at bounding box center [111, 190] width 84 height 12
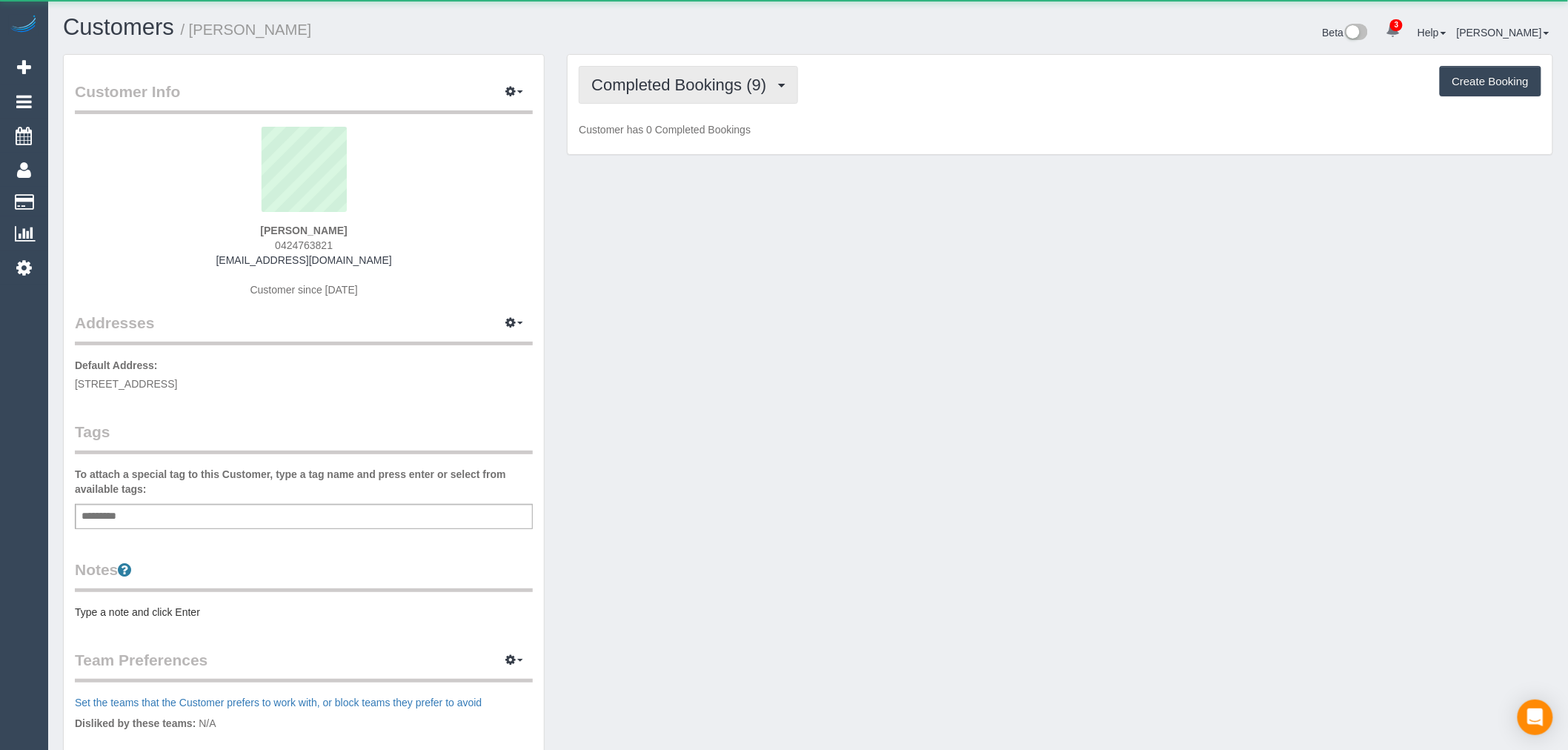
click at [658, 78] on span "Completed Bookings (9)" at bounding box center [683, 85] width 183 height 19
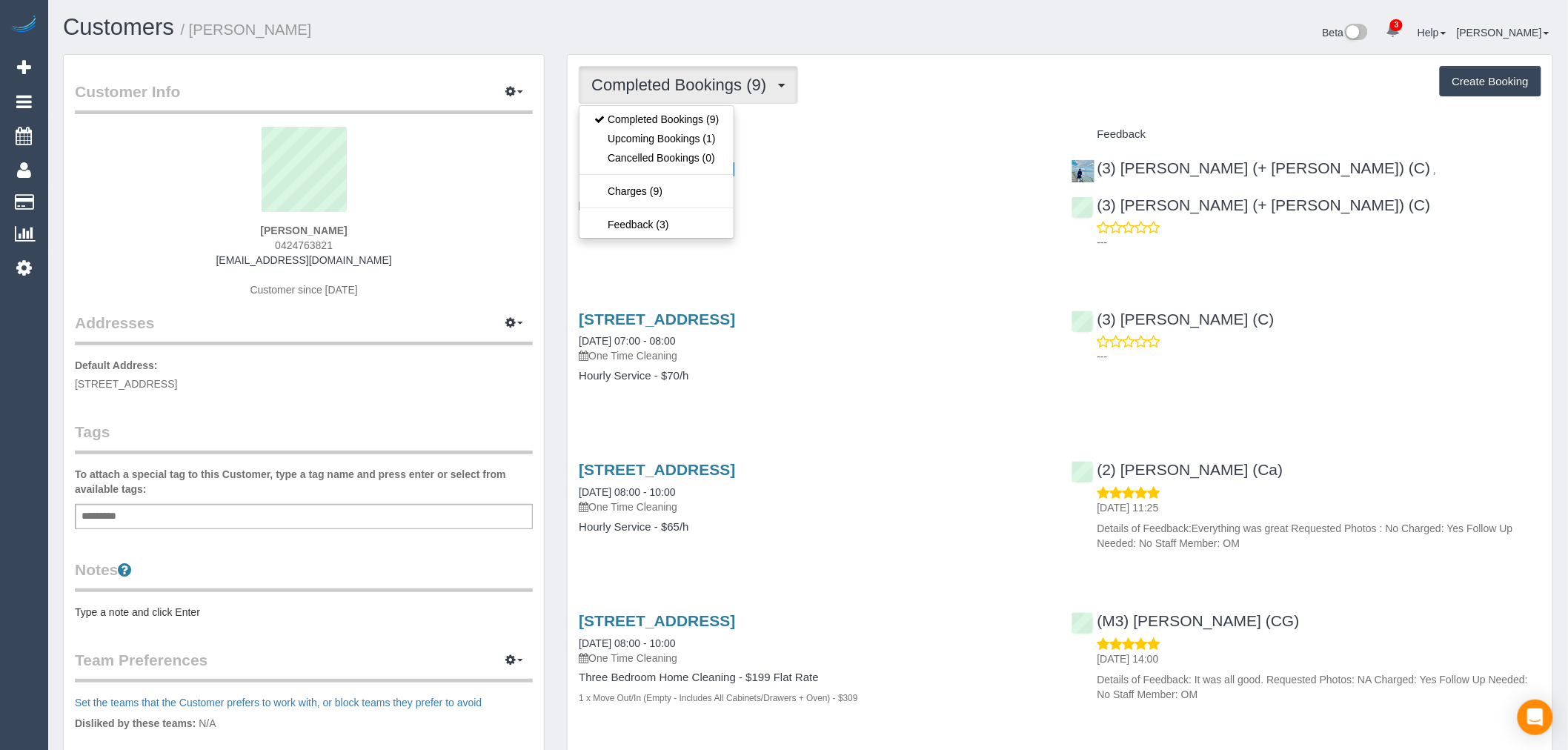
click at [901, 103] on div "Completed Bookings (9) Completed Bookings (9) Upcoming Bookings (1) Cancelled B…" at bounding box center [1060, 85] width 963 height 38
click at [682, 97] on button "Completed Bookings (9)" at bounding box center [688, 85] width 219 height 38
click at [678, 141] on link "Upcoming Bookings (1)" at bounding box center [656, 139] width 154 height 19
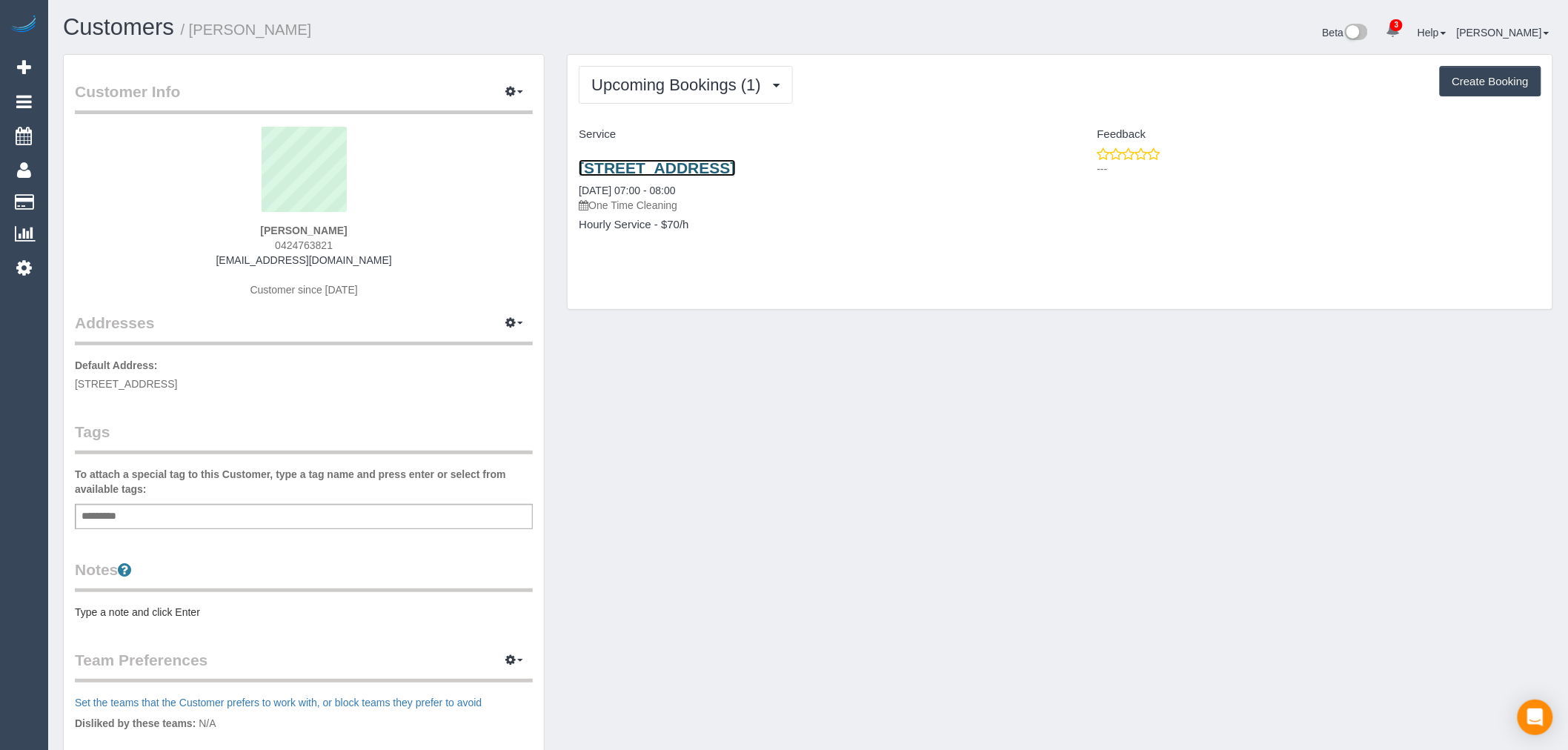
click at [736, 173] on link "3 Downland Square, Avondale Heights, VIC 3034" at bounding box center [656, 167] width 156 height 17
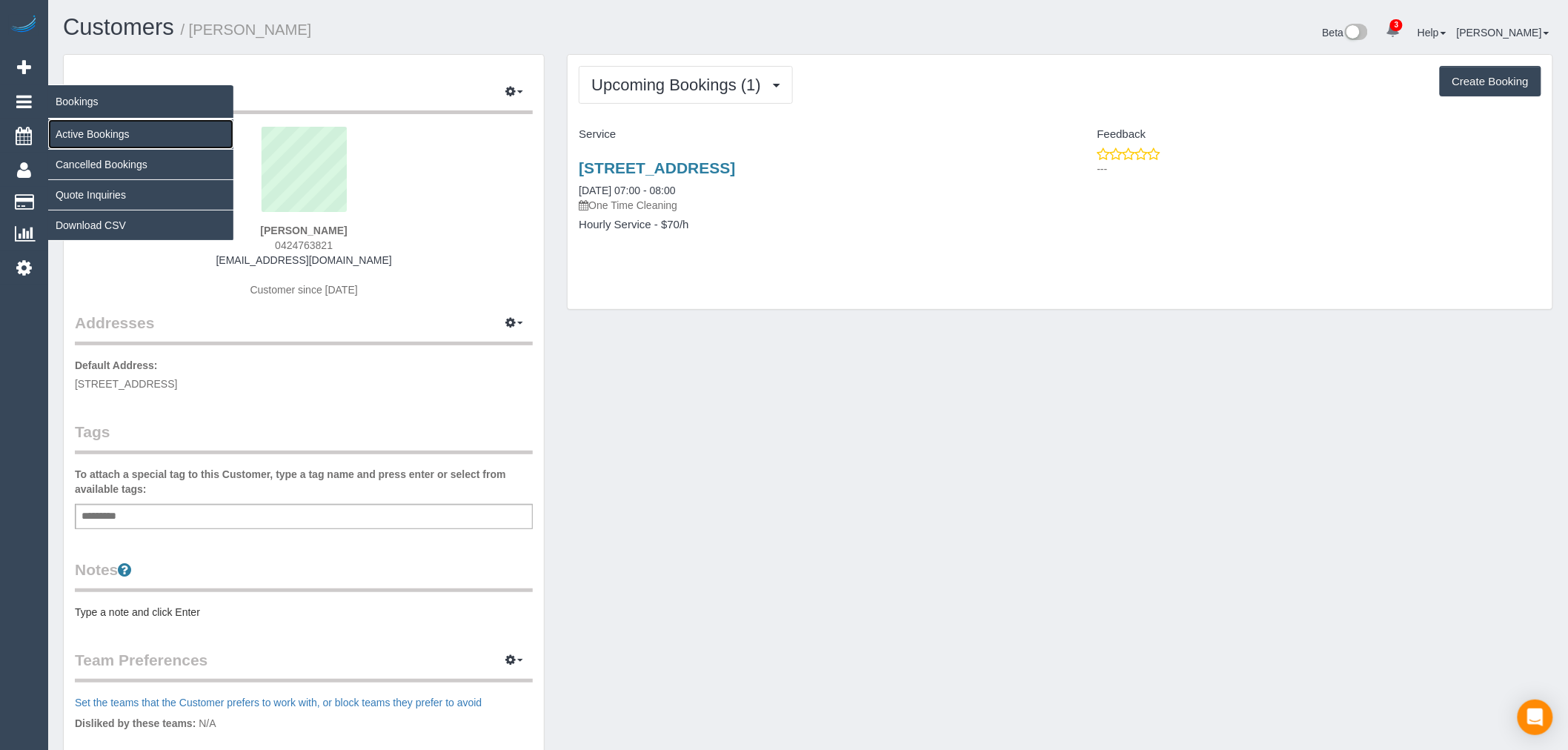
click at [109, 145] on link "Active Bookings" at bounding box center [141, 134] width 185 height 30
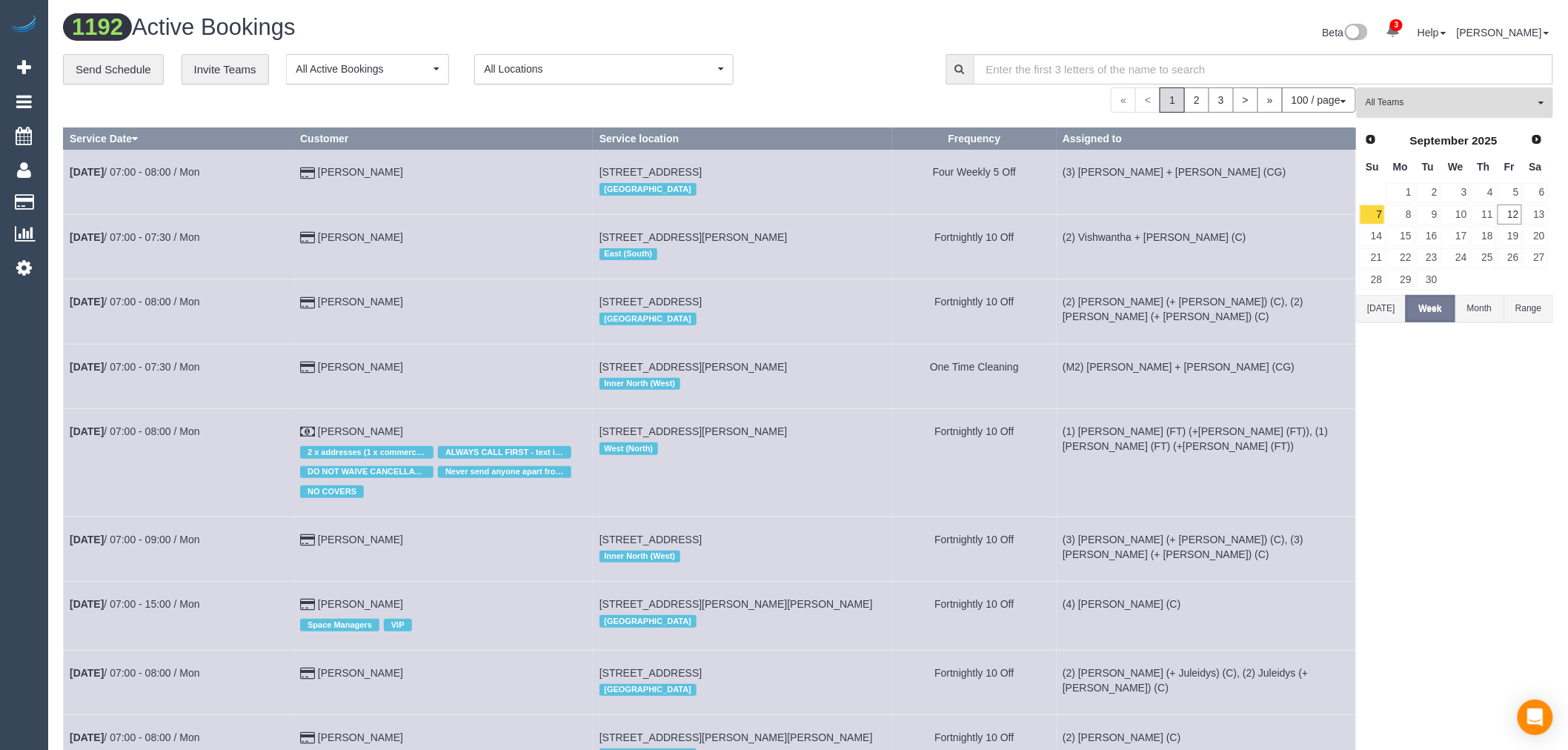
click at [1456, 109] on span "All Teams" at bounding box center [1450, 103] width 169 height 13
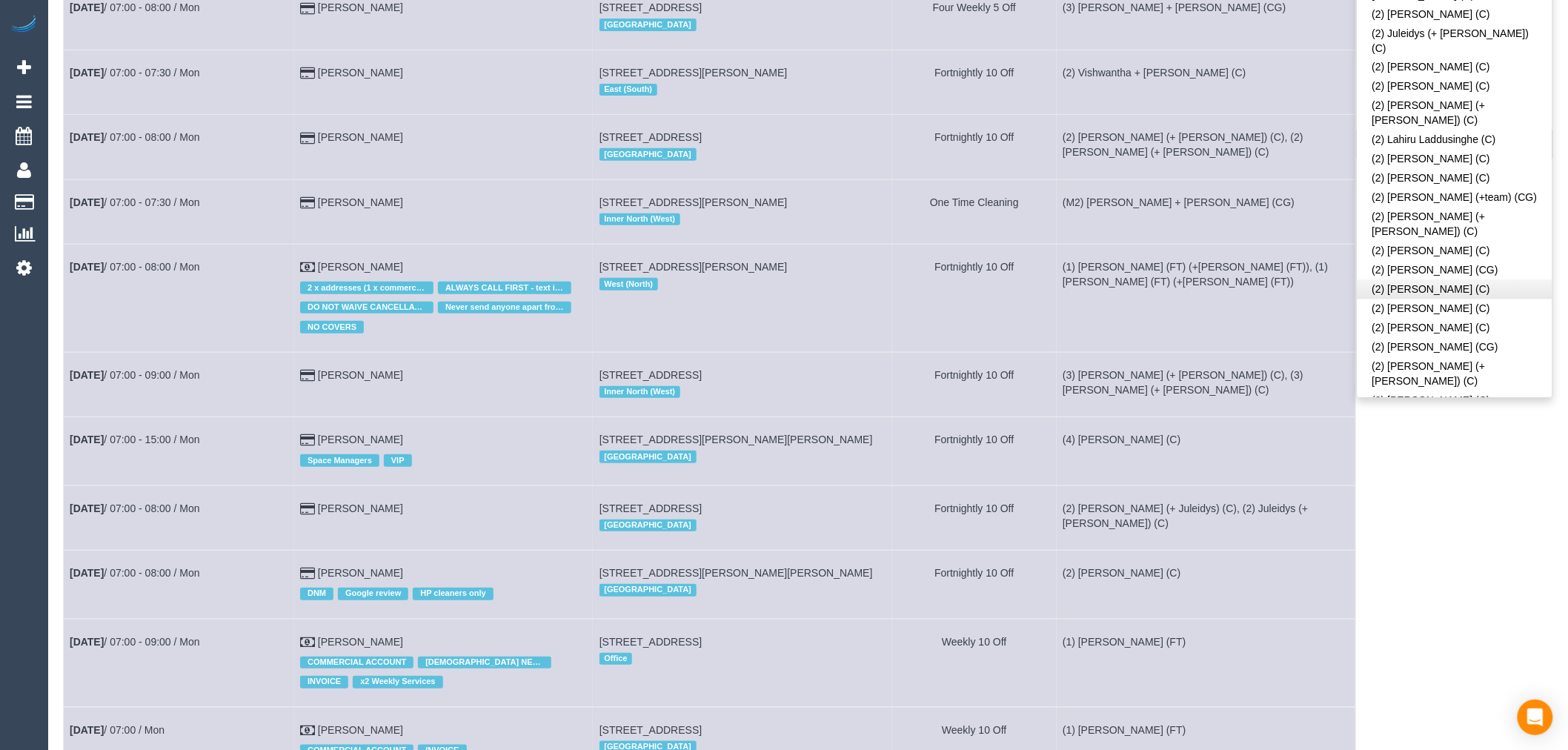
scroll to position [1070, 0]
click at [1477, 612] on link "(2) [PERSON_NAME] (C)" at bounding box center [1455, 621] width 195 height 19
click at [1088, 325] on td "(1) [PERSON_NAME] (FT) (+[PERSON_NAME] (FT)), (1) [PERSON_NAME] (FT) (+[PERSON_…" at bounding box center [1207, 298] width 299 height 107
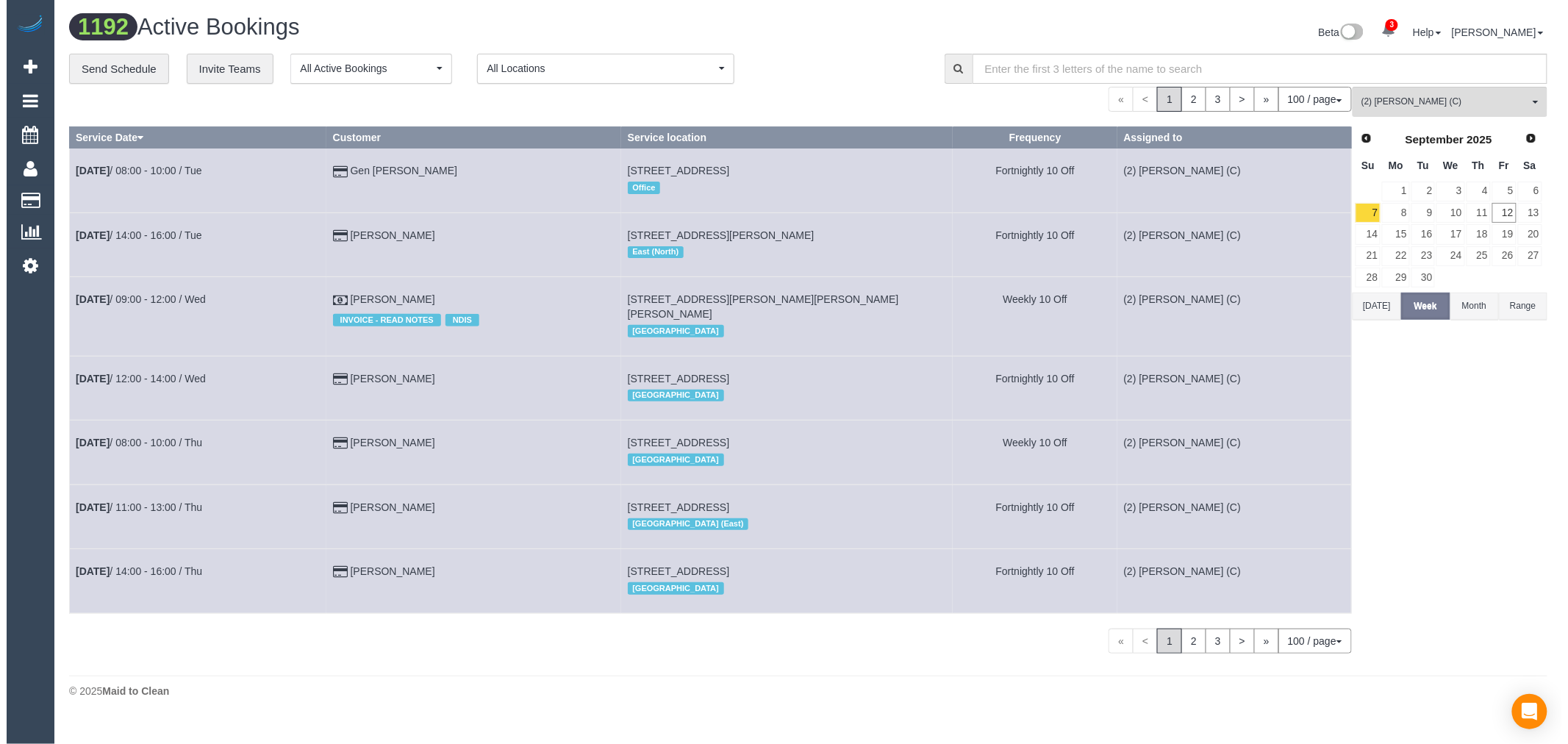
scroll to position [0, 0]
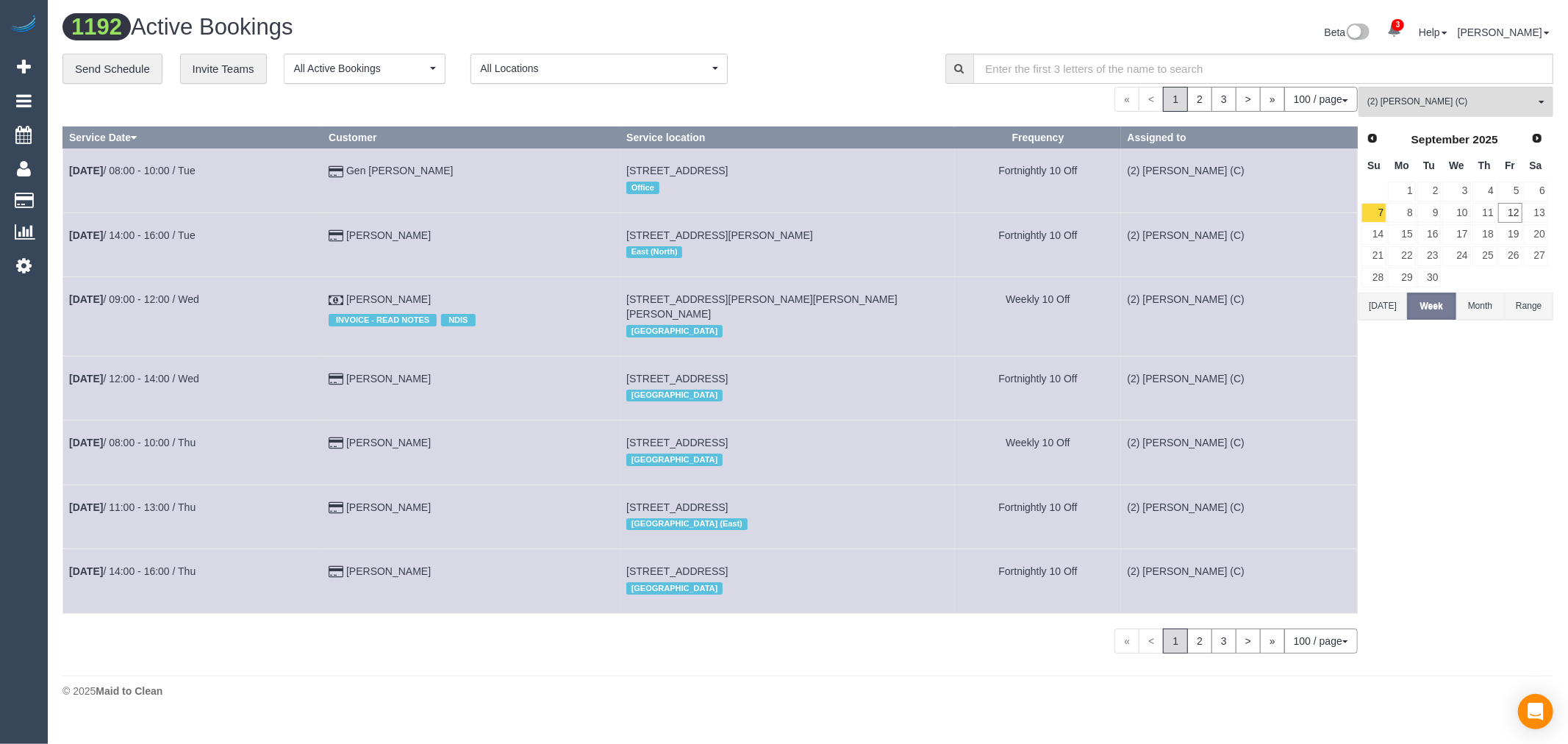
click at [1385, 155] on th "Su" at bounding box center [1373, 166] width 26 height 29
click at [1412, 223] on link "8" at bounding box center [1401, 212] width 27 height 20
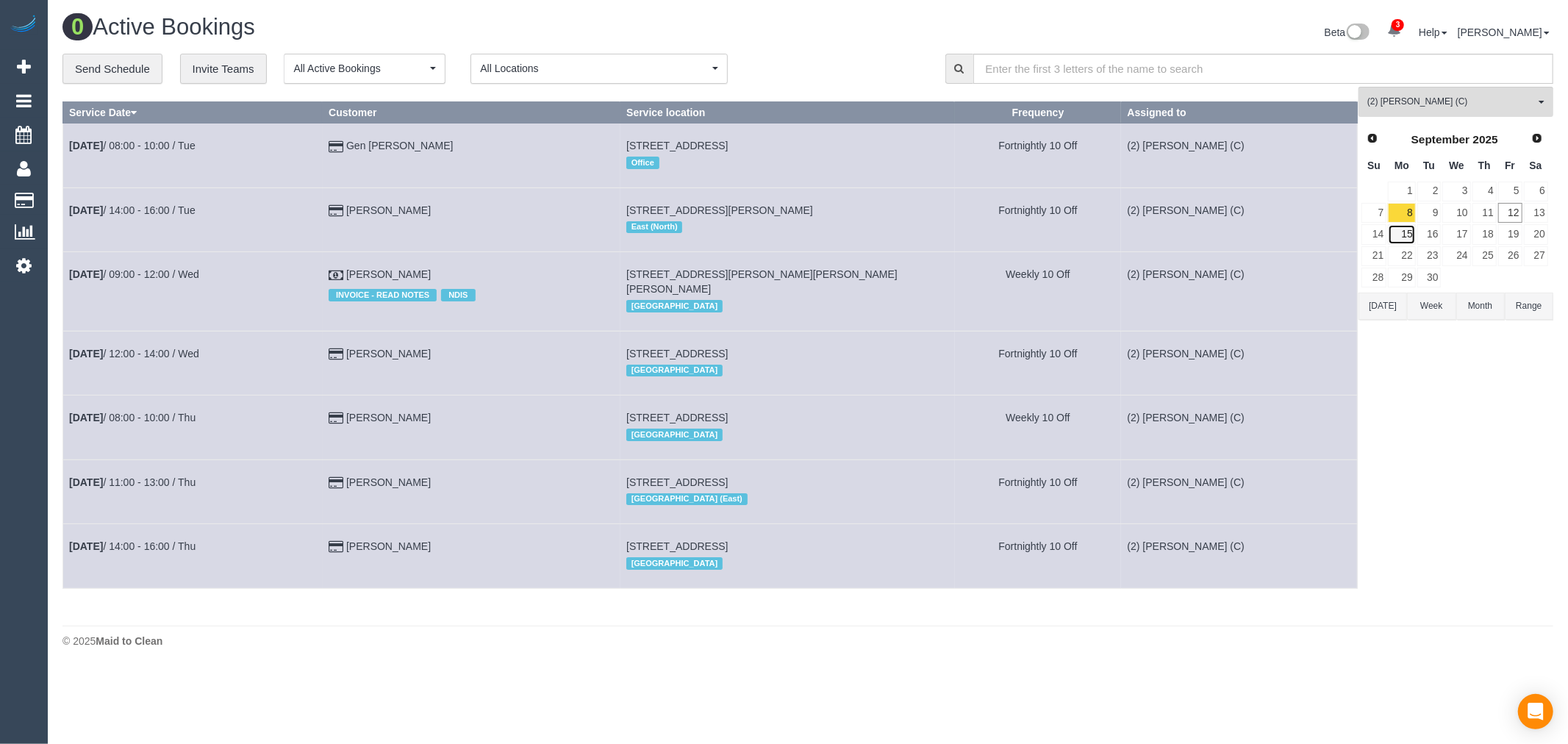
click at [1412, 240] on link "15" at bounding box center [1401, 234] width 27 height 20
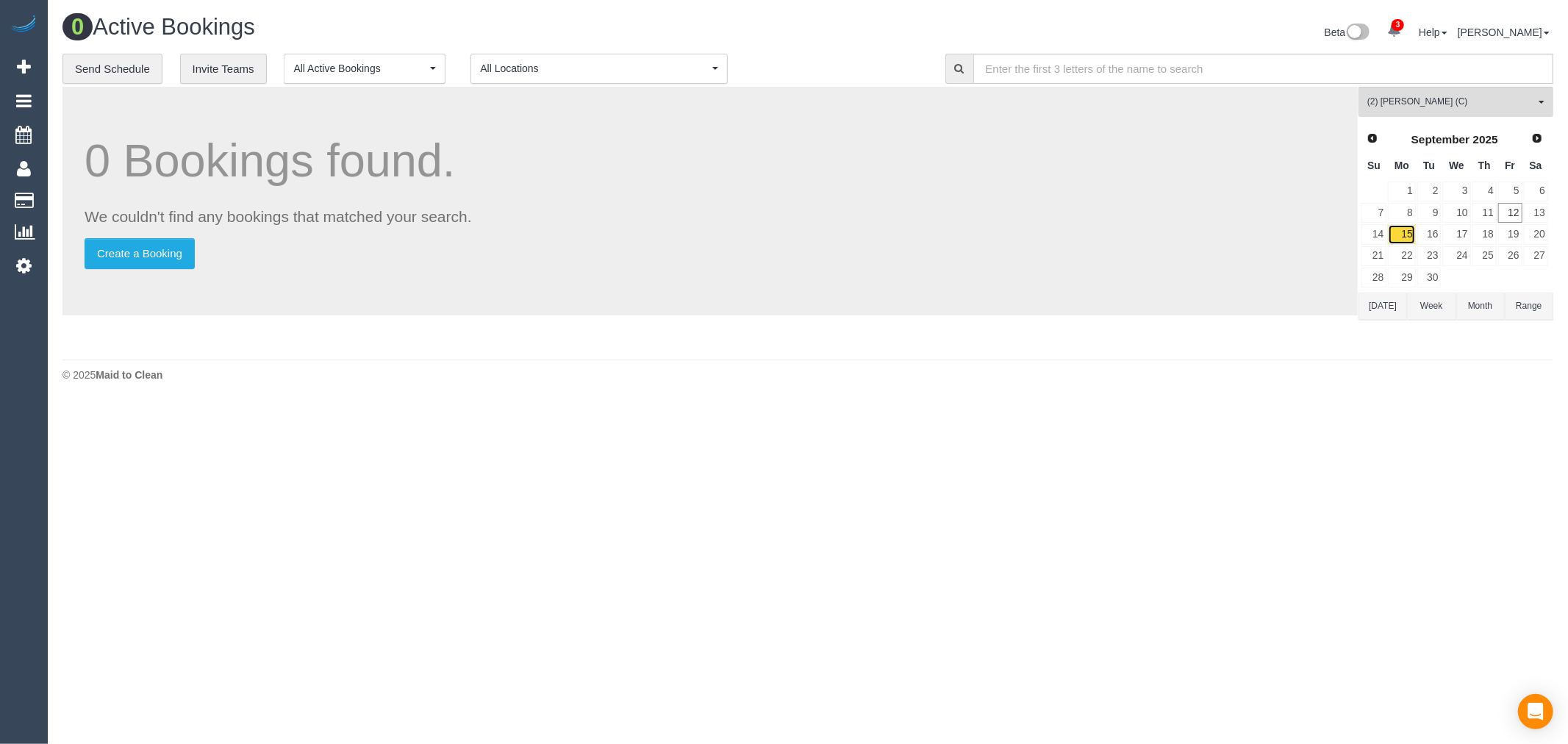
click at [1408, 240] on link "15" at bounding box center [1401, 234] width 27 height 20
click at [1408, 244] on link "15" at bounding box center [1401, 234] width 27 height 20
click at [1410, 239] on link "15" at bounding box center [1401, 234] width 27 height 20
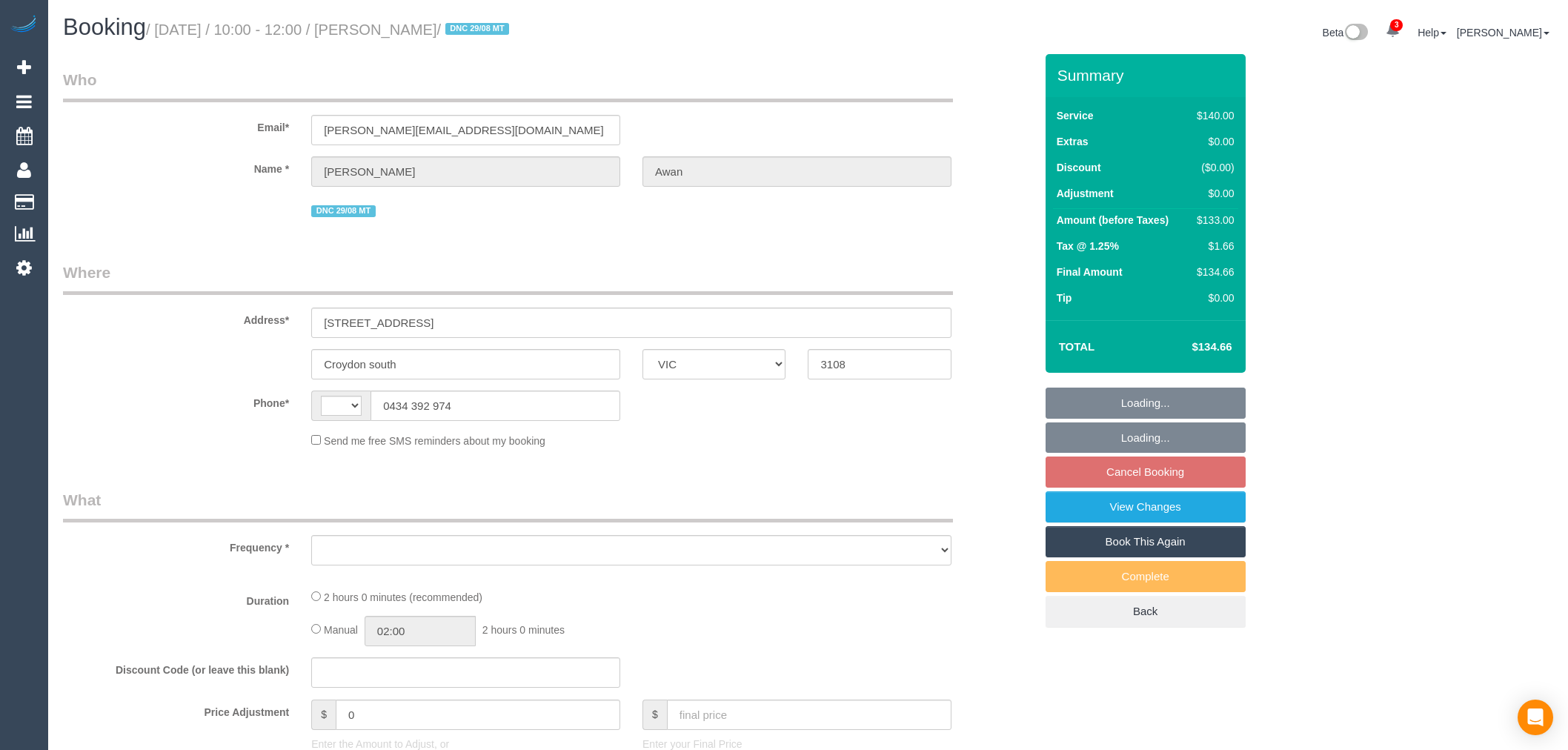
select select "VIC"
select select "string:stripe-pm_1PQRyu2GScqysDRVsQCPVYhC"
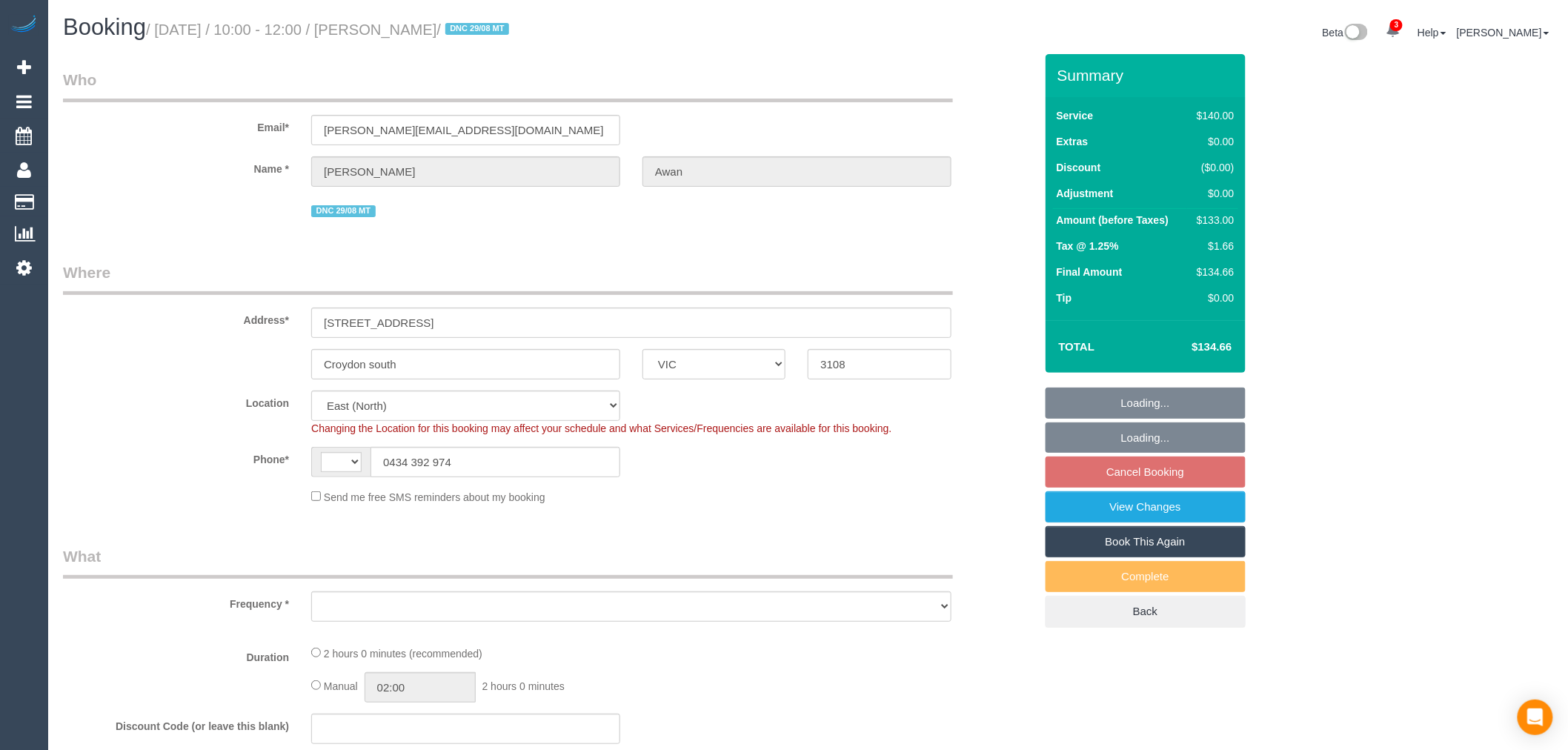
select select "string:AU"
select select "object:721"
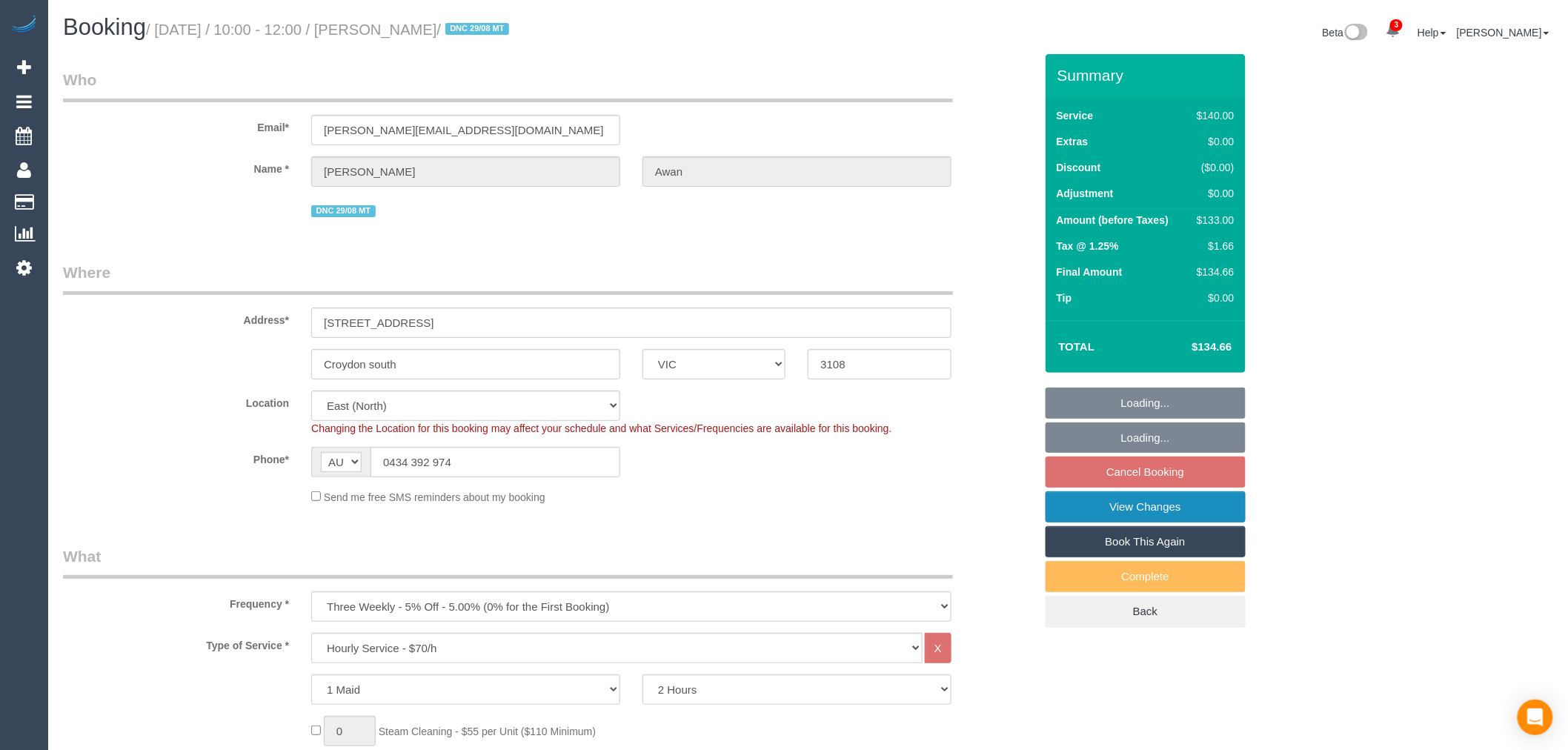
select select "number:28"
select select "number:14"
select select "number:18"
select select "number:25"
select select "number:35"
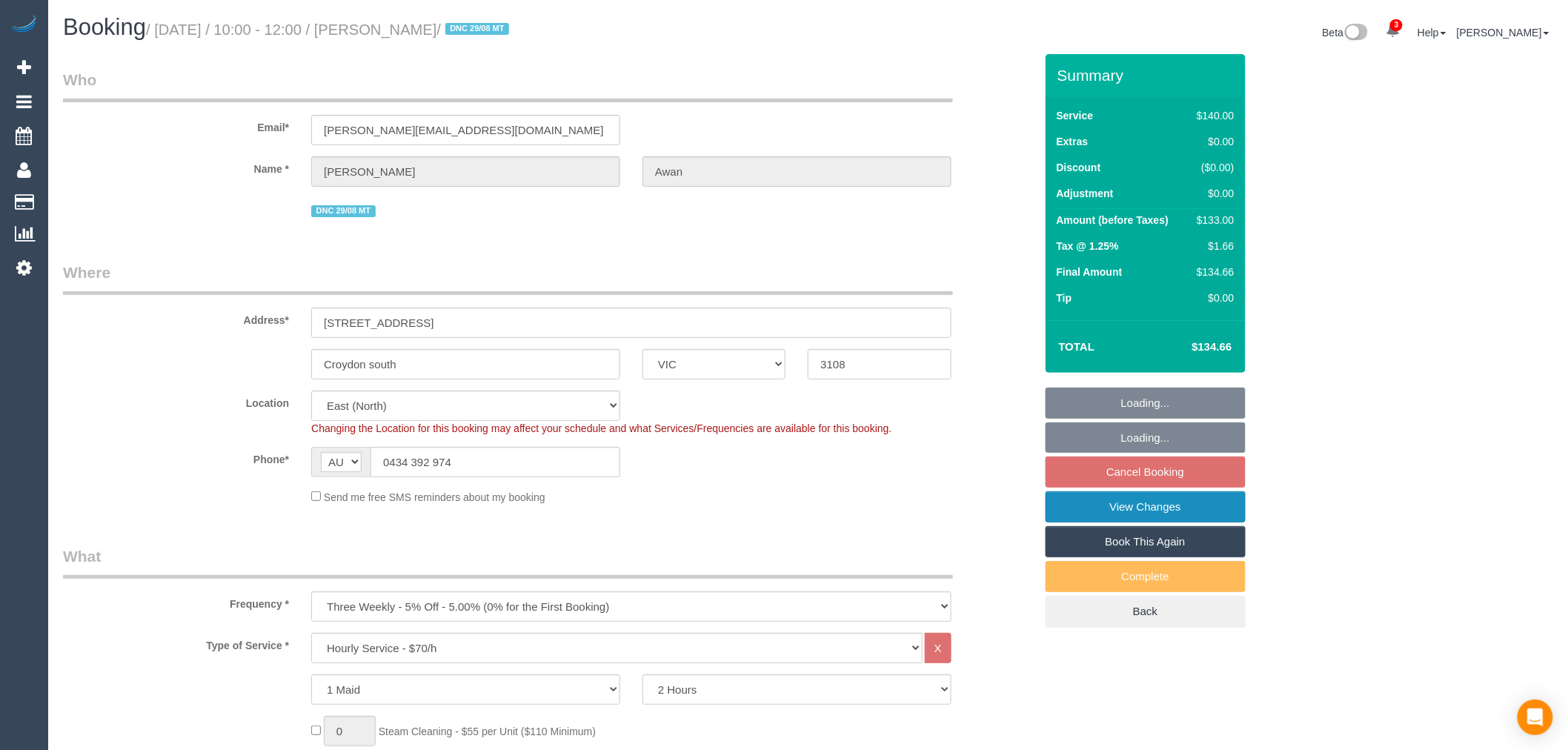
select select "number:13"
select select "object:1274"
select select "spot3"
click at [1135, 507] on link "View Changes" at bounding box center [1146, 507] width 200 height 32
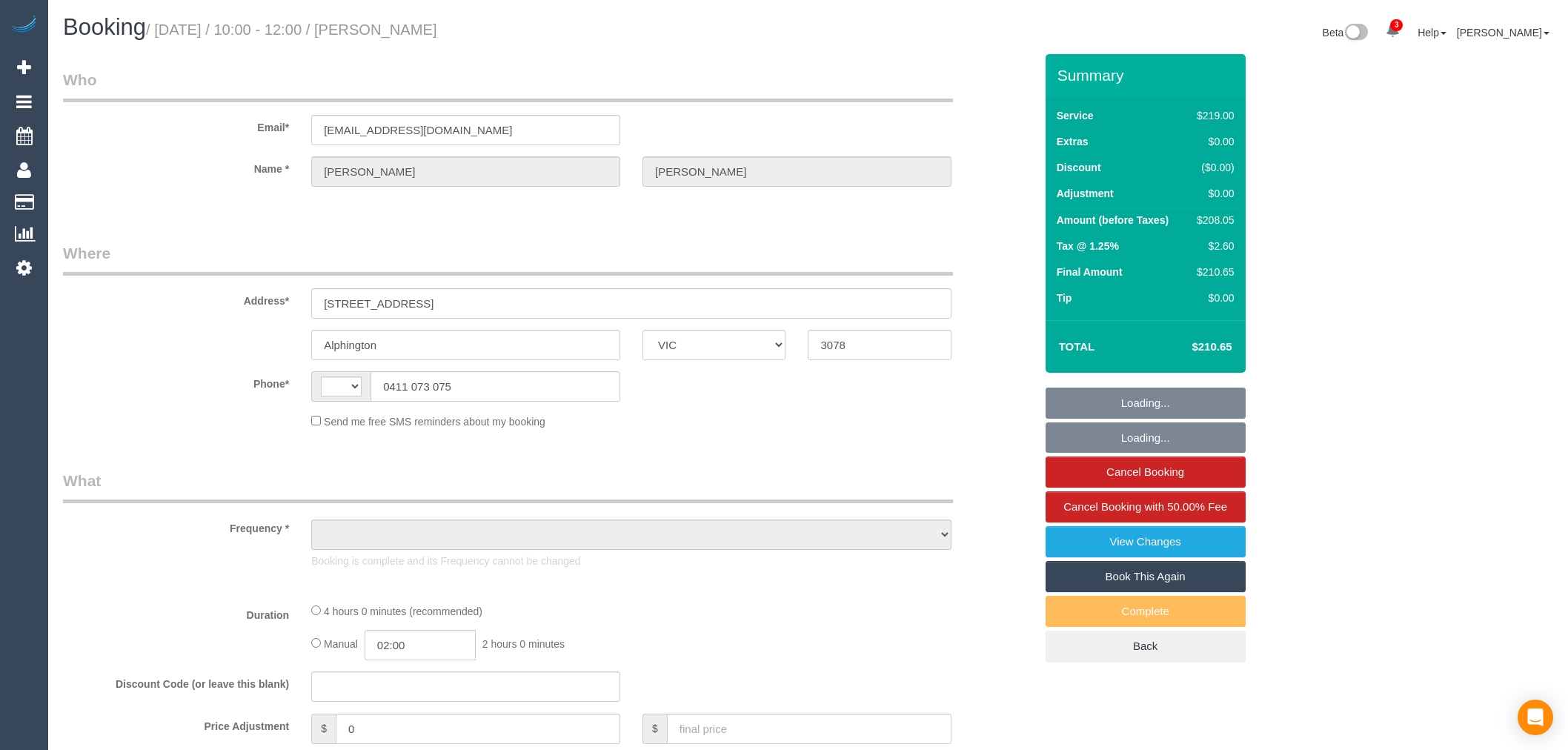
select select "VIC"
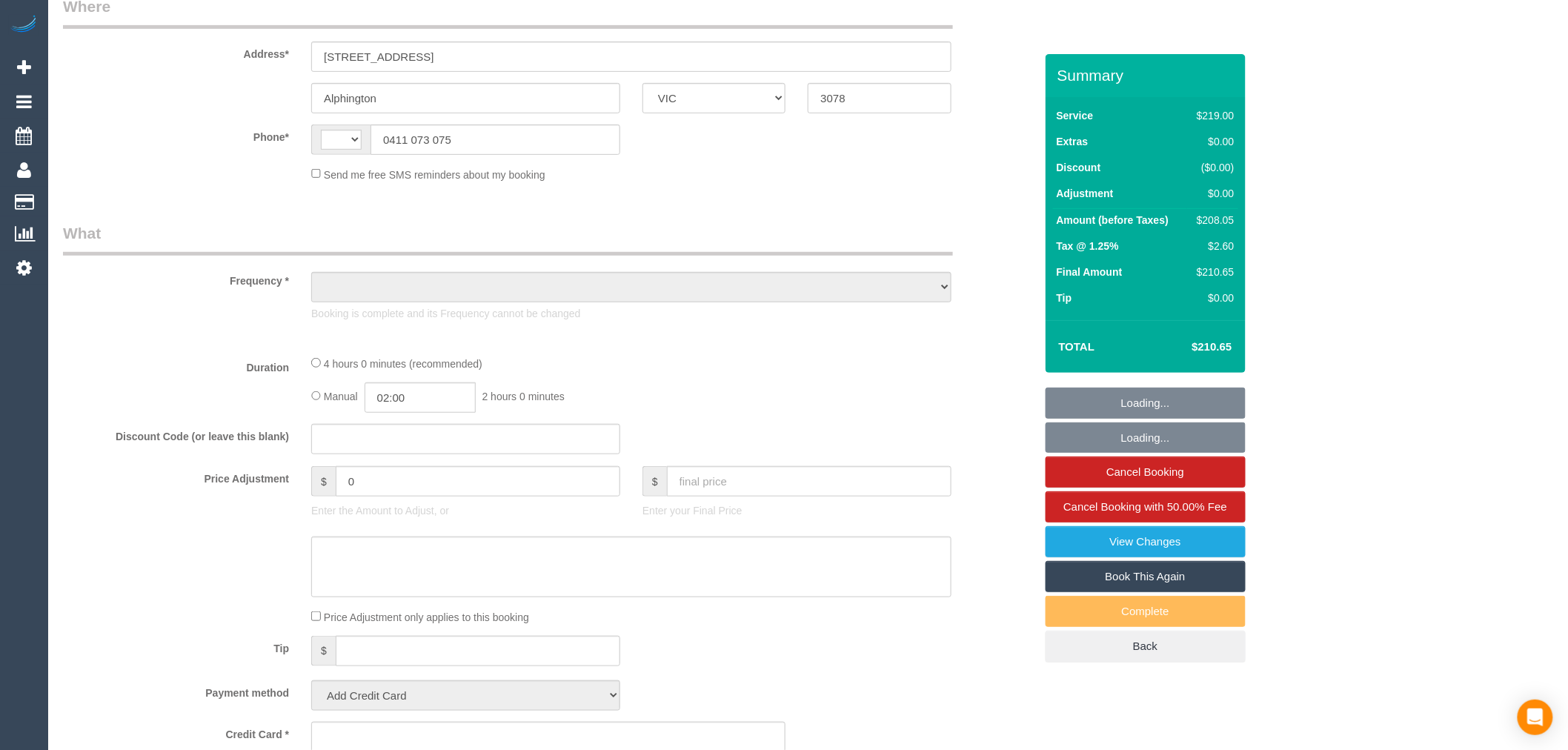
select select "string:stripe-pm_1R4KHa2GScqysDRVF2v9Tya7"
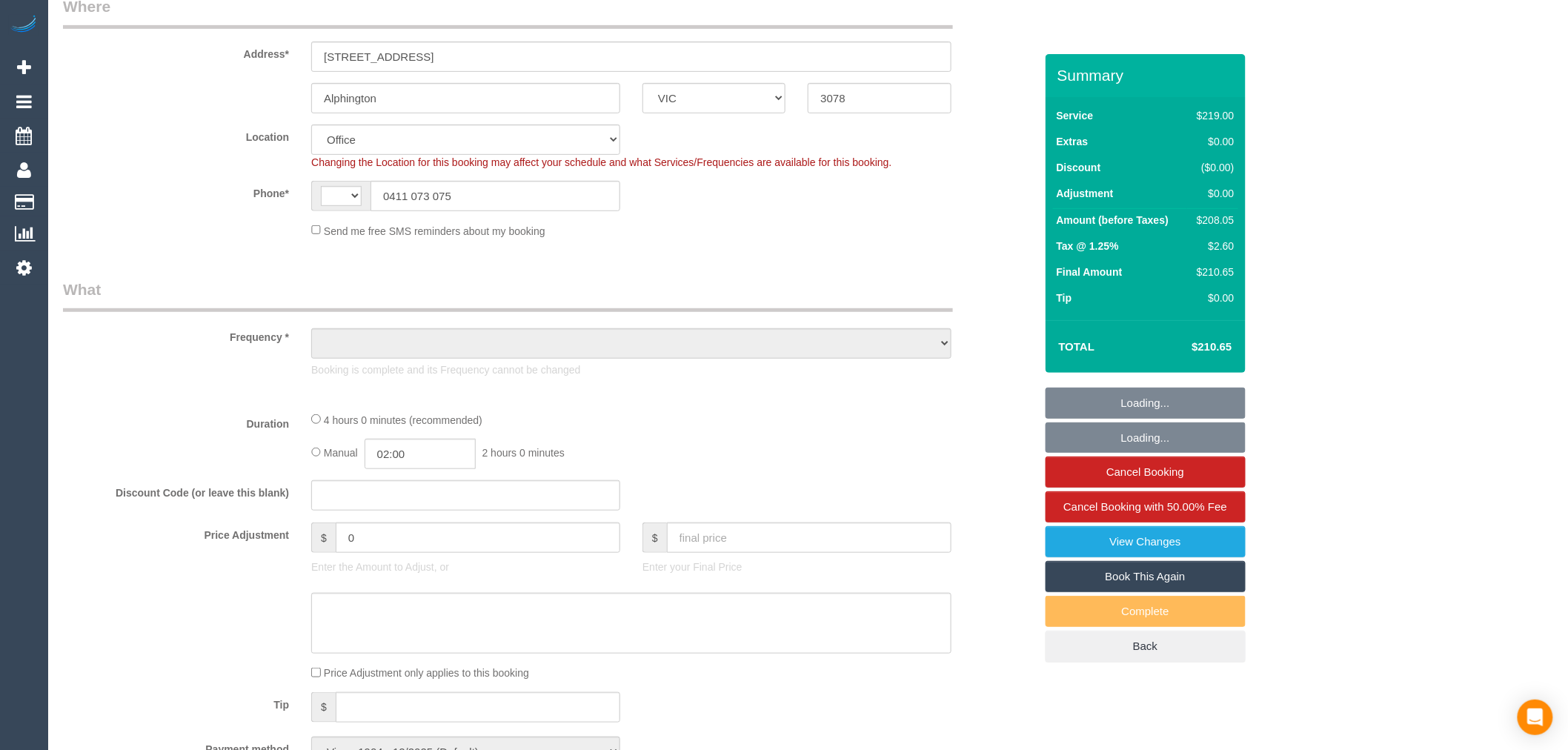
select select "string:AU"
select select "object:908"
select select "number:27"
select select "number:14"
select select "number:19"
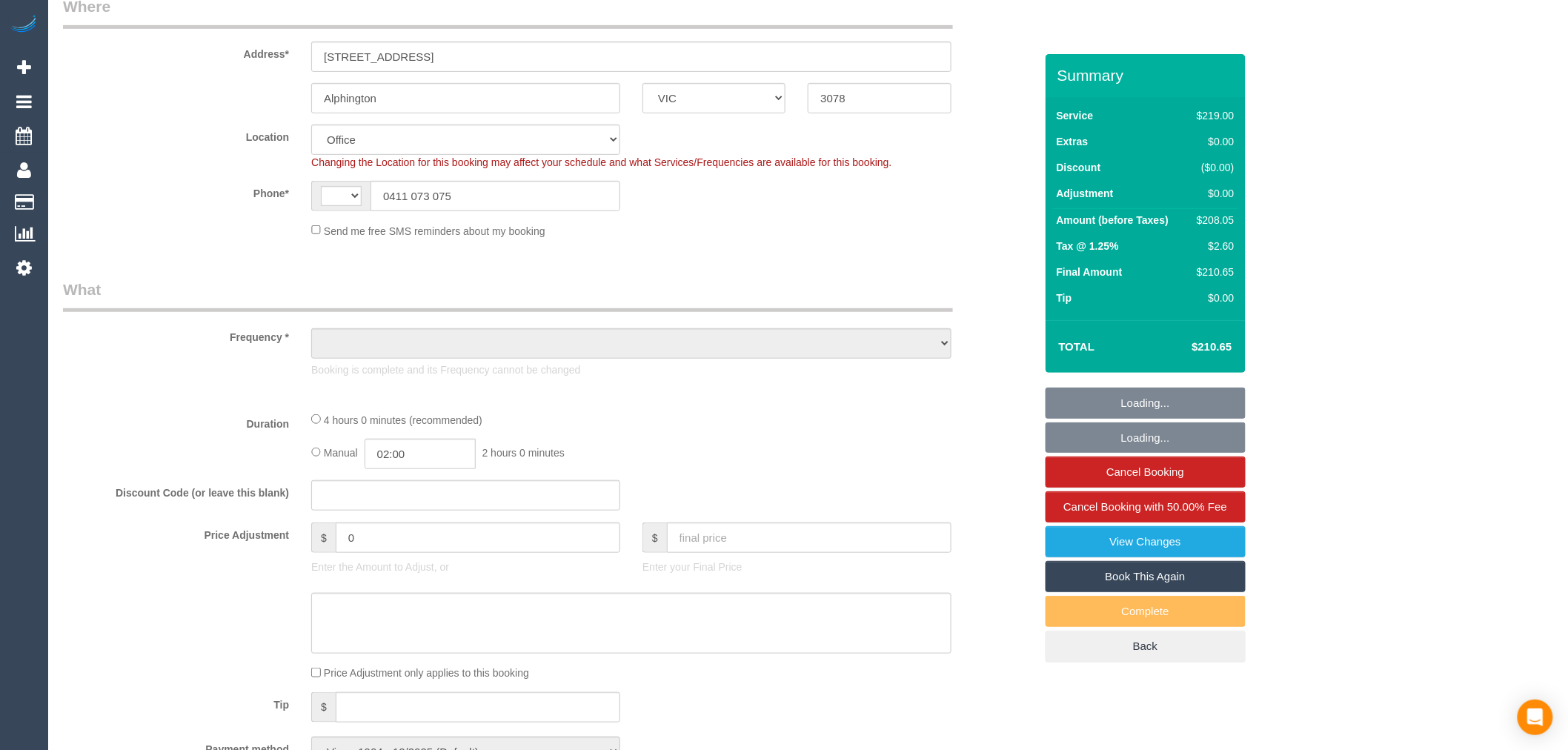
select select "number:22"
select select "number:35"
select select "number:13"
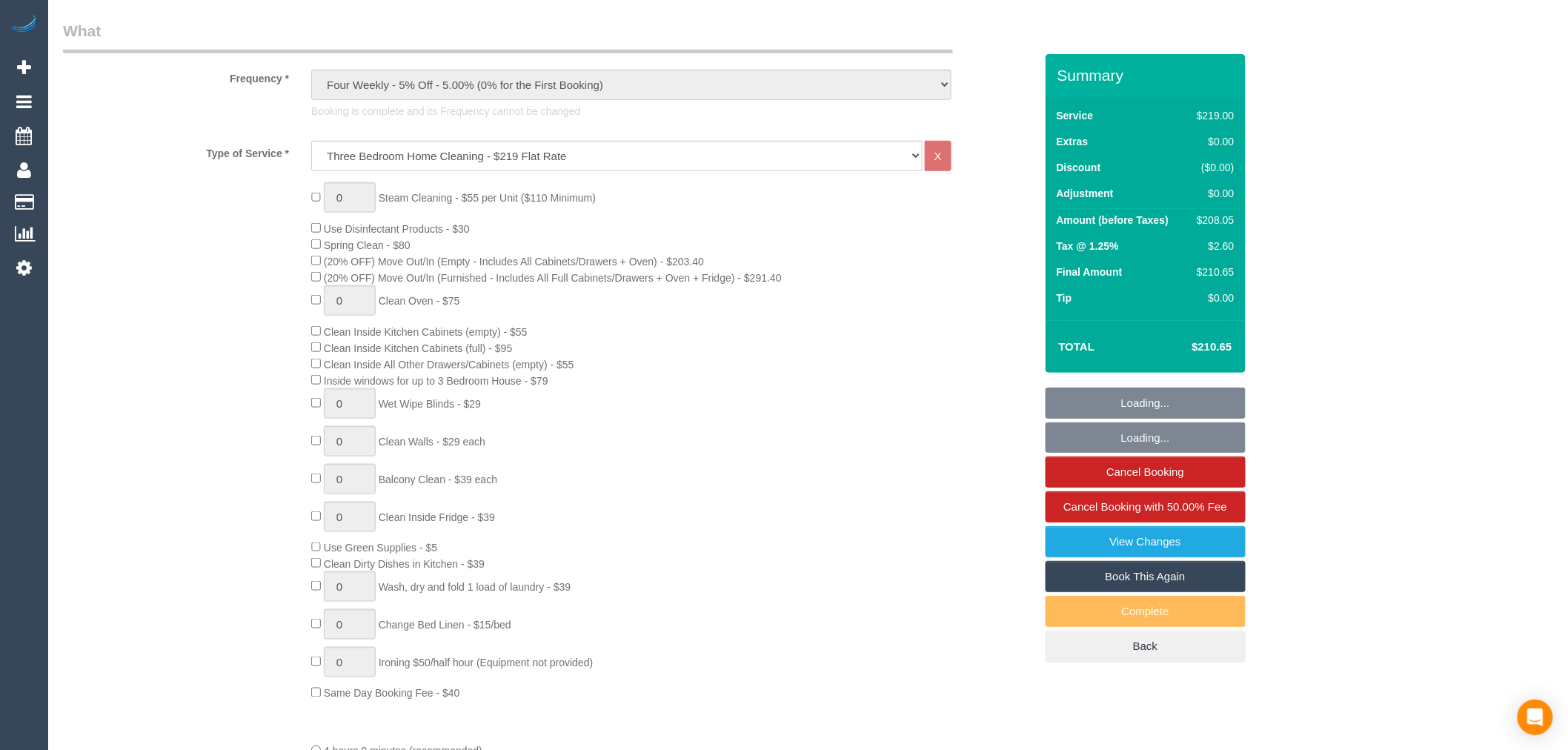
select select "object:935"
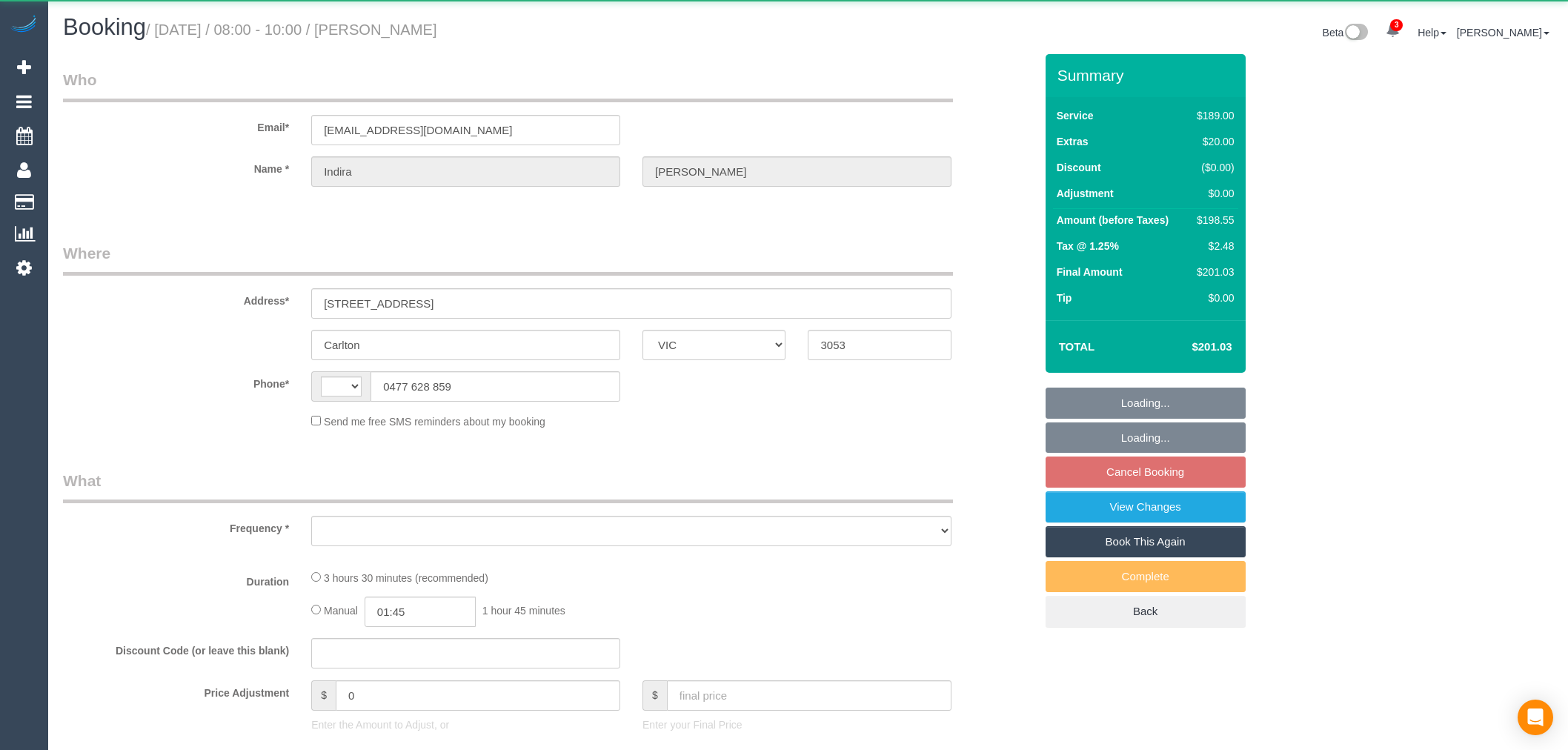
select select "VIC"
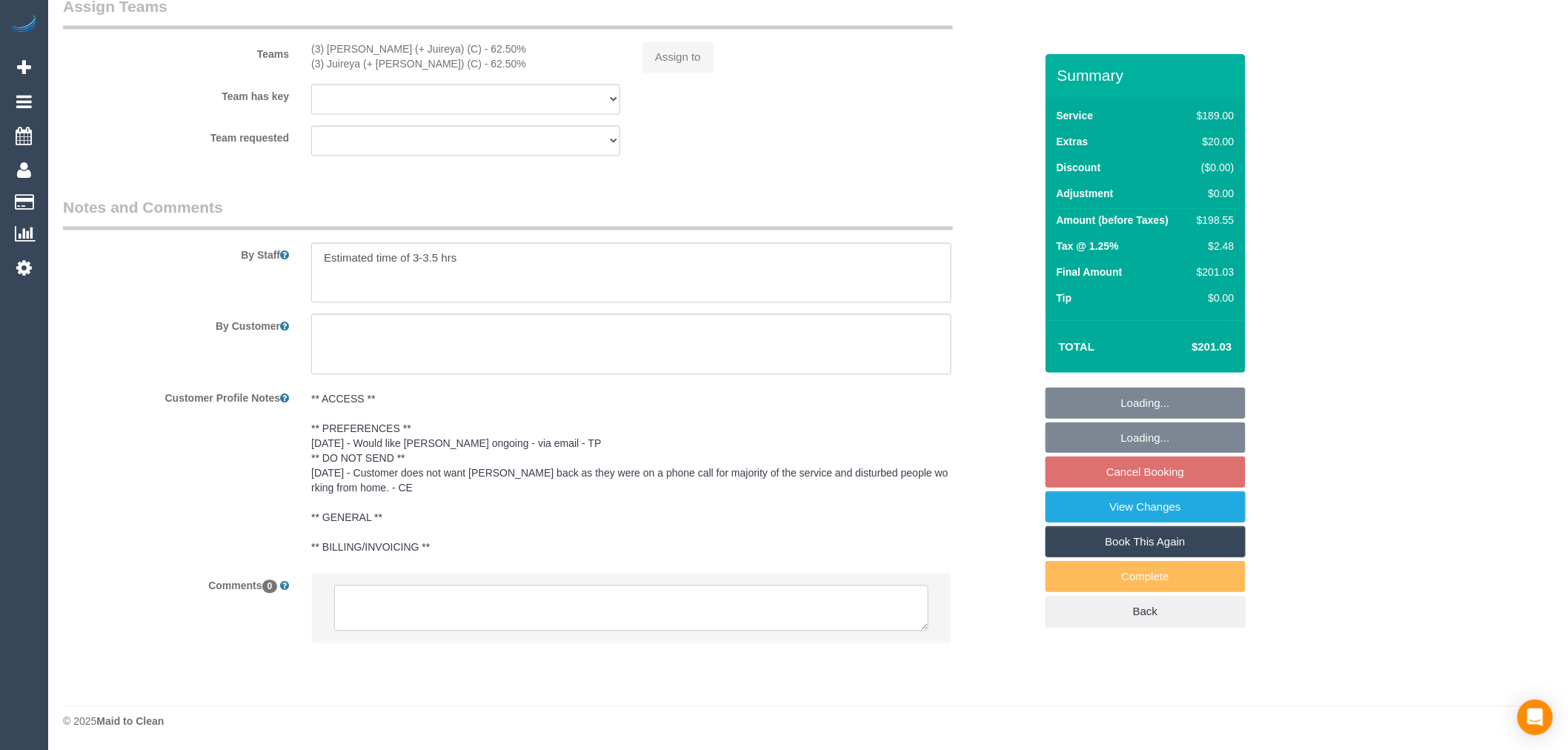
select select "string:AU"
select select "object:708"
select select "number:28"
select select "number:14"
select select "number:20"
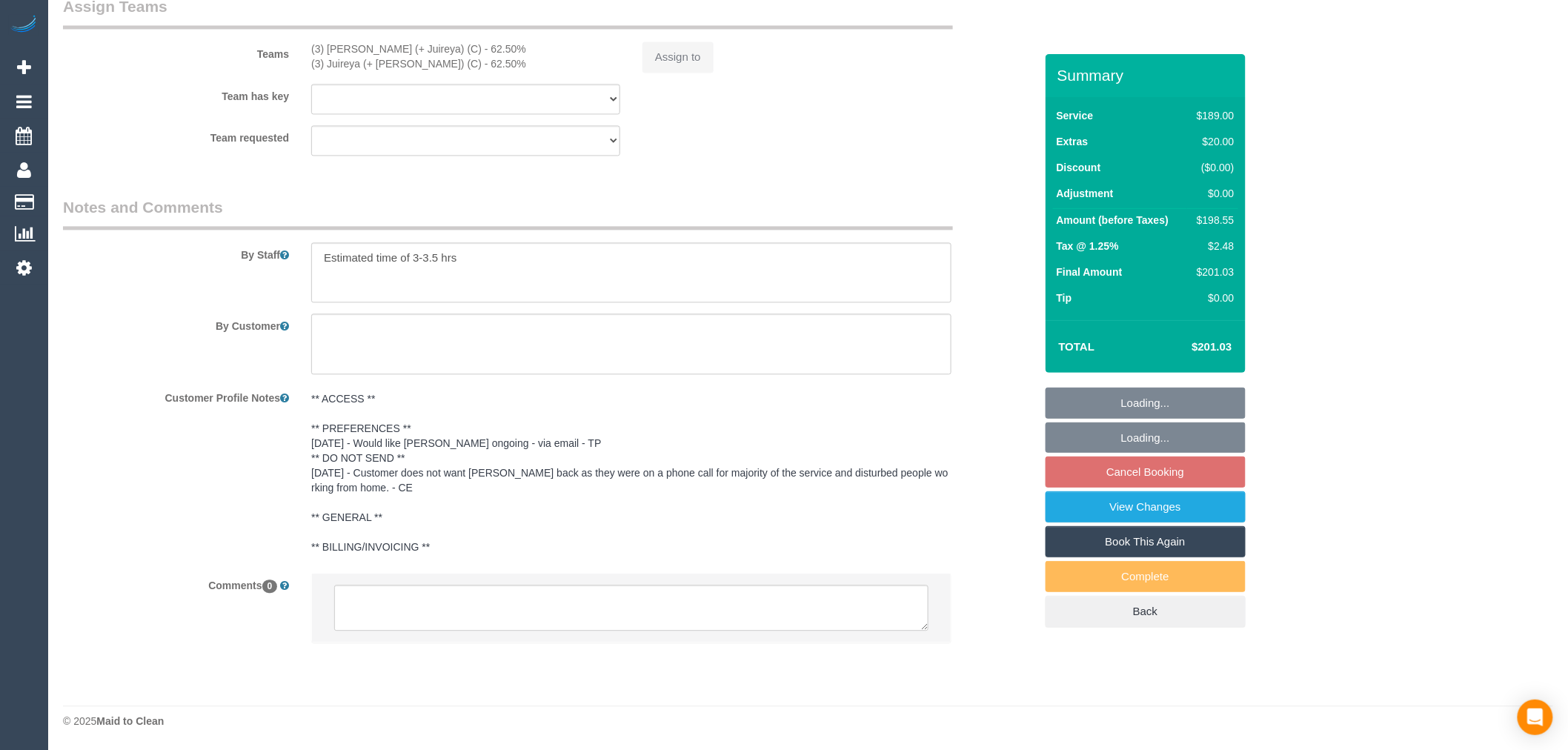
select select "number:24"
select select "number:33"
select select "number:13"
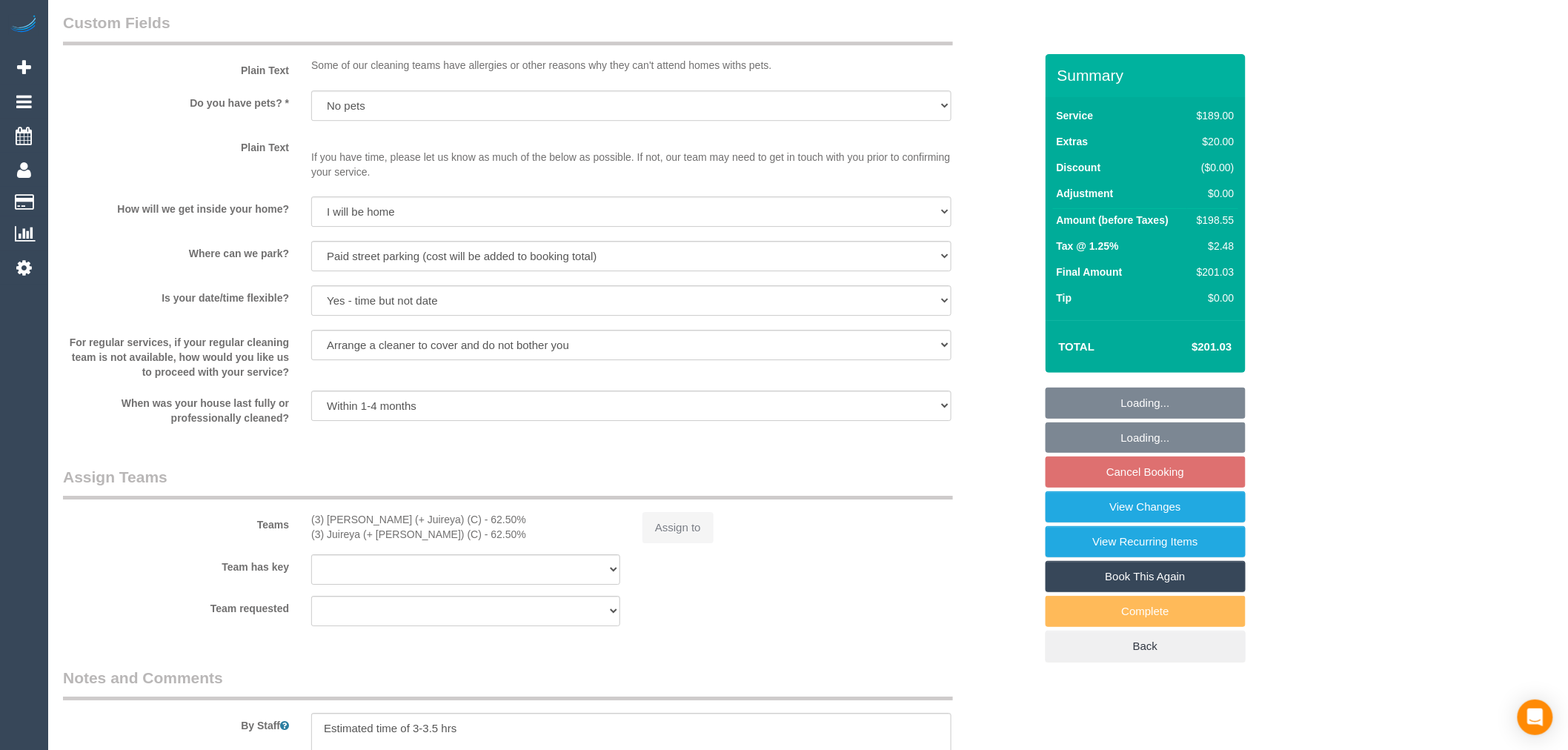
scroll to position [1815, 0]
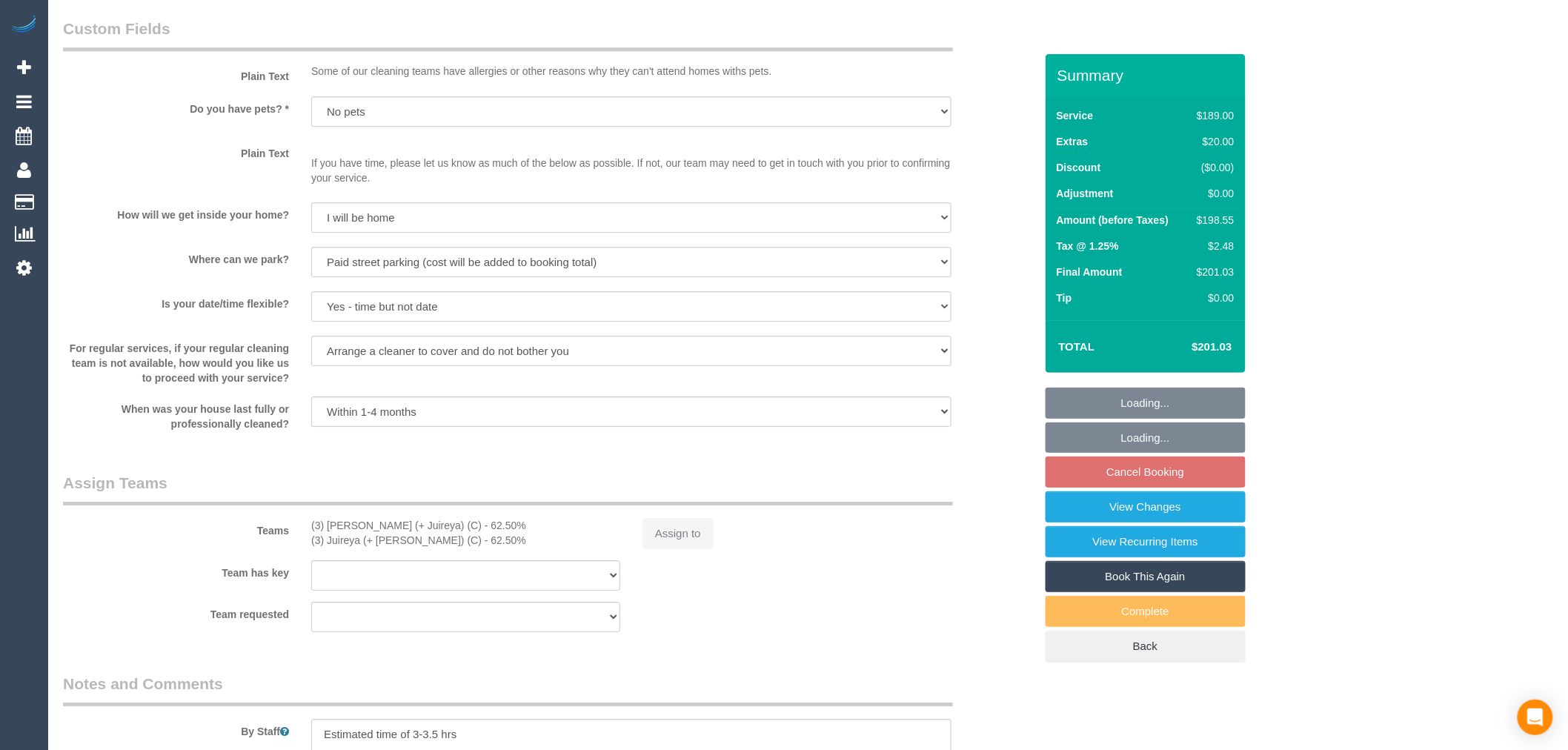
click at [671, 546] on div "Assign to" at bounding box center [797, 533] width 331 height 32
select select "object:811"
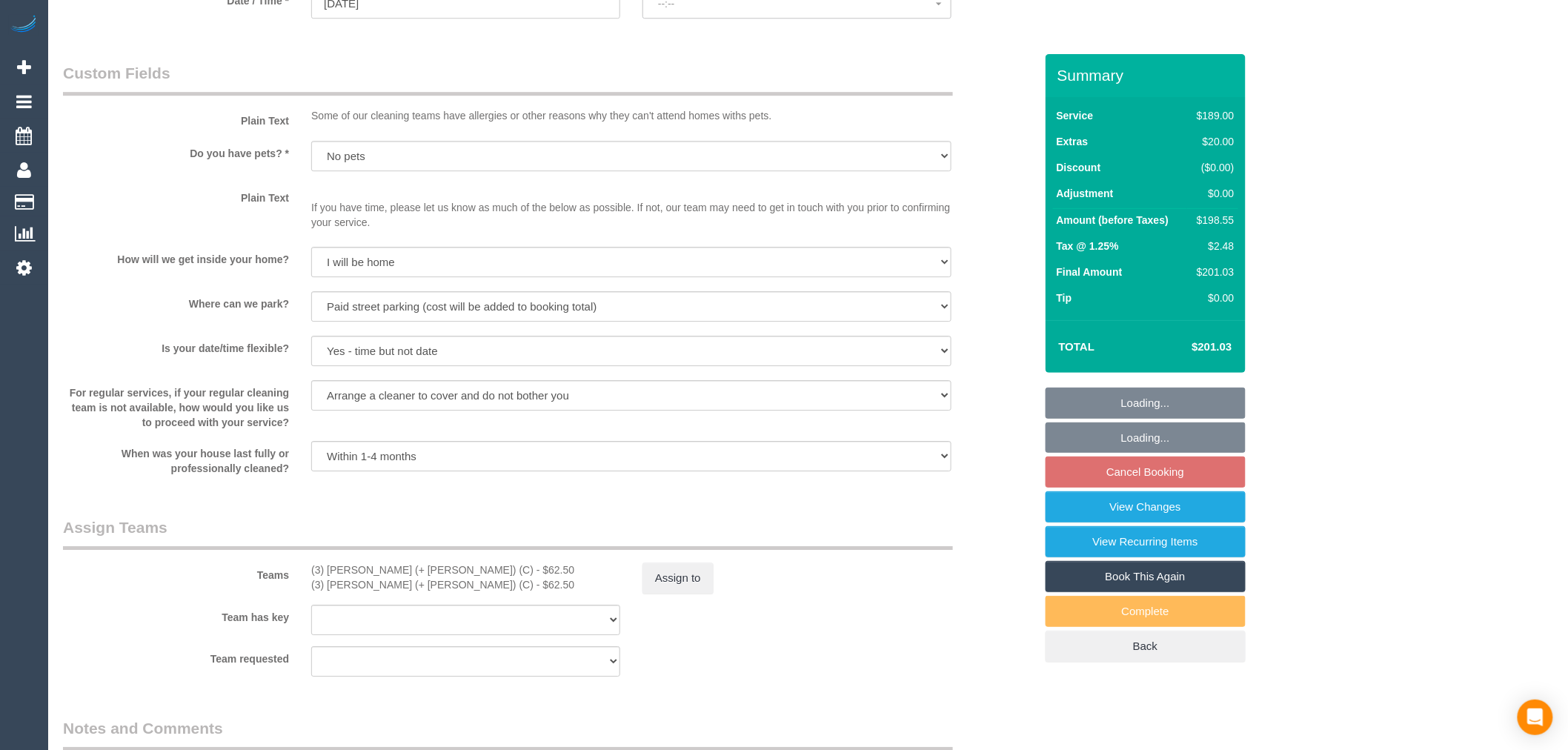
select select "spot2"
click at [682, 575] on div "Teams (3) [PERSON_NAME] (+ [PERSON_NAME]) (C) - $62.50 (3) Juireya (+ [PERSON_N…" at bounding box center [549, 554] width 994 height 77
click at [692, 593] on button "Assign to" at bounding box center [678, 578] width 71 height 32
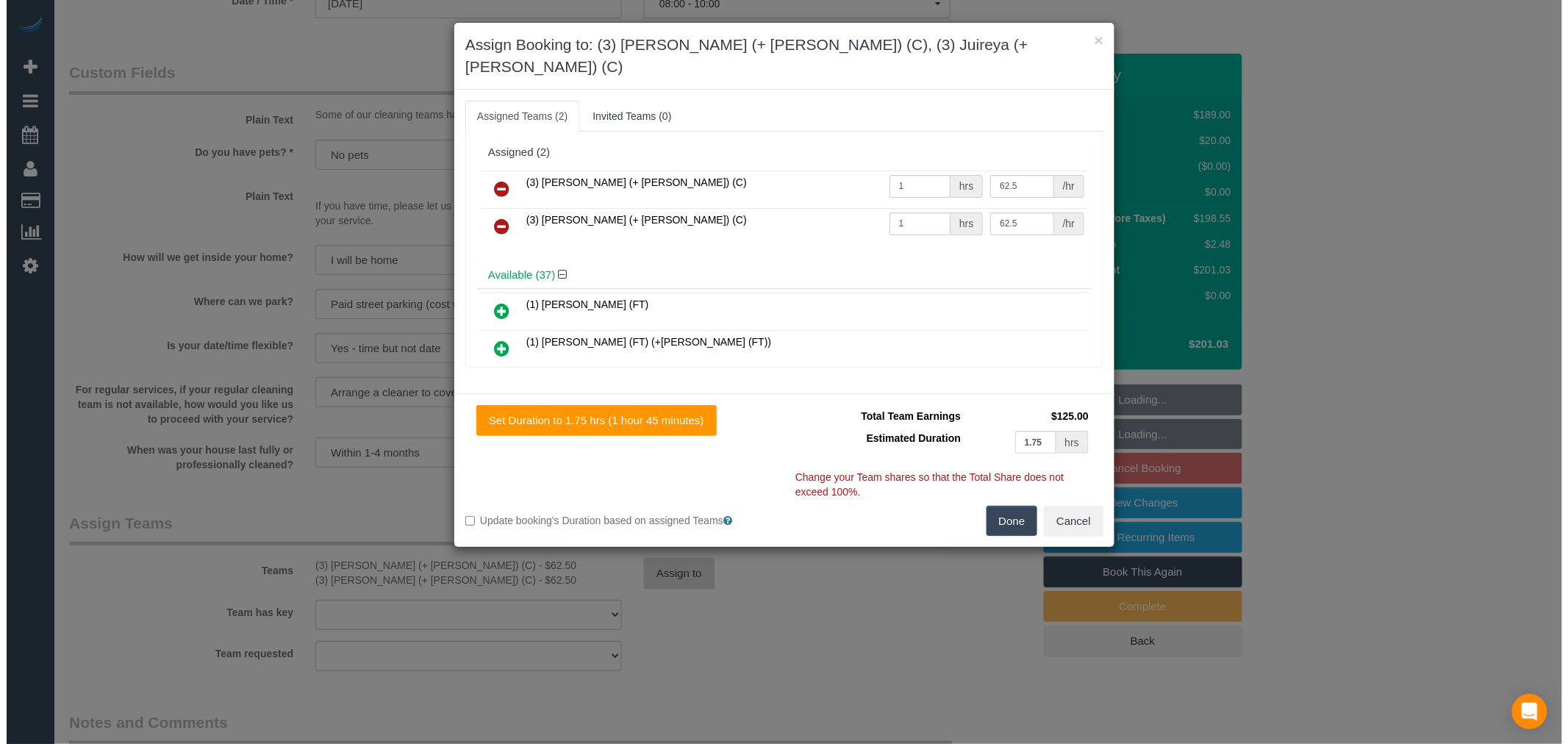
scroll to position [1801, 0]
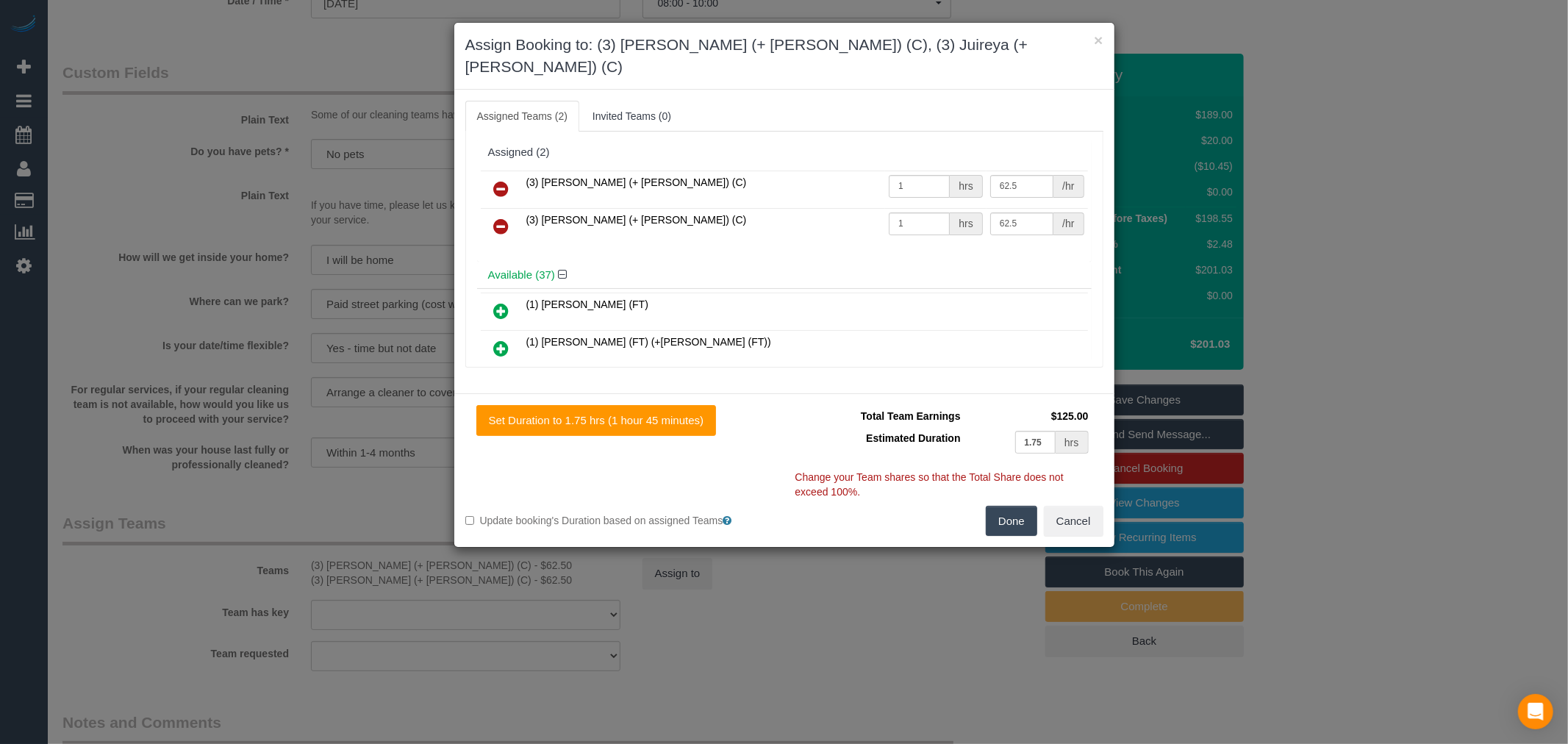
drag, startPoint x: 509, startPoint y: 176, endPoint x: 957, endPoint y: 392, distance: 497.4
click at [509, 176] on link at bounding box center [501, 189] width 34 height 30
click at [509, 212] on link at bounding box center [501, 227] width 34 height 30
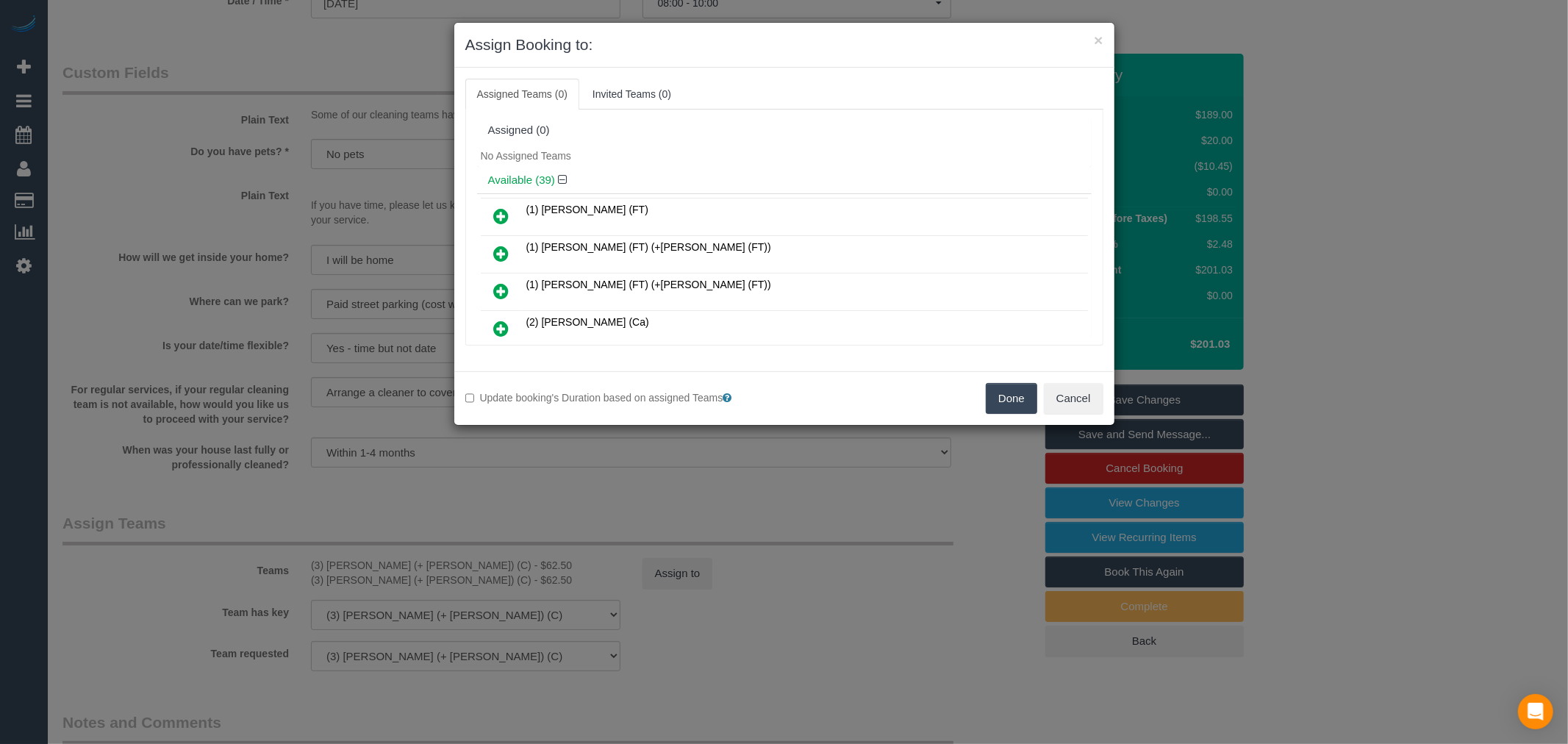
click at [1010, 402] on button "Done" at bounding box center [1012, 398] width 51 height 31
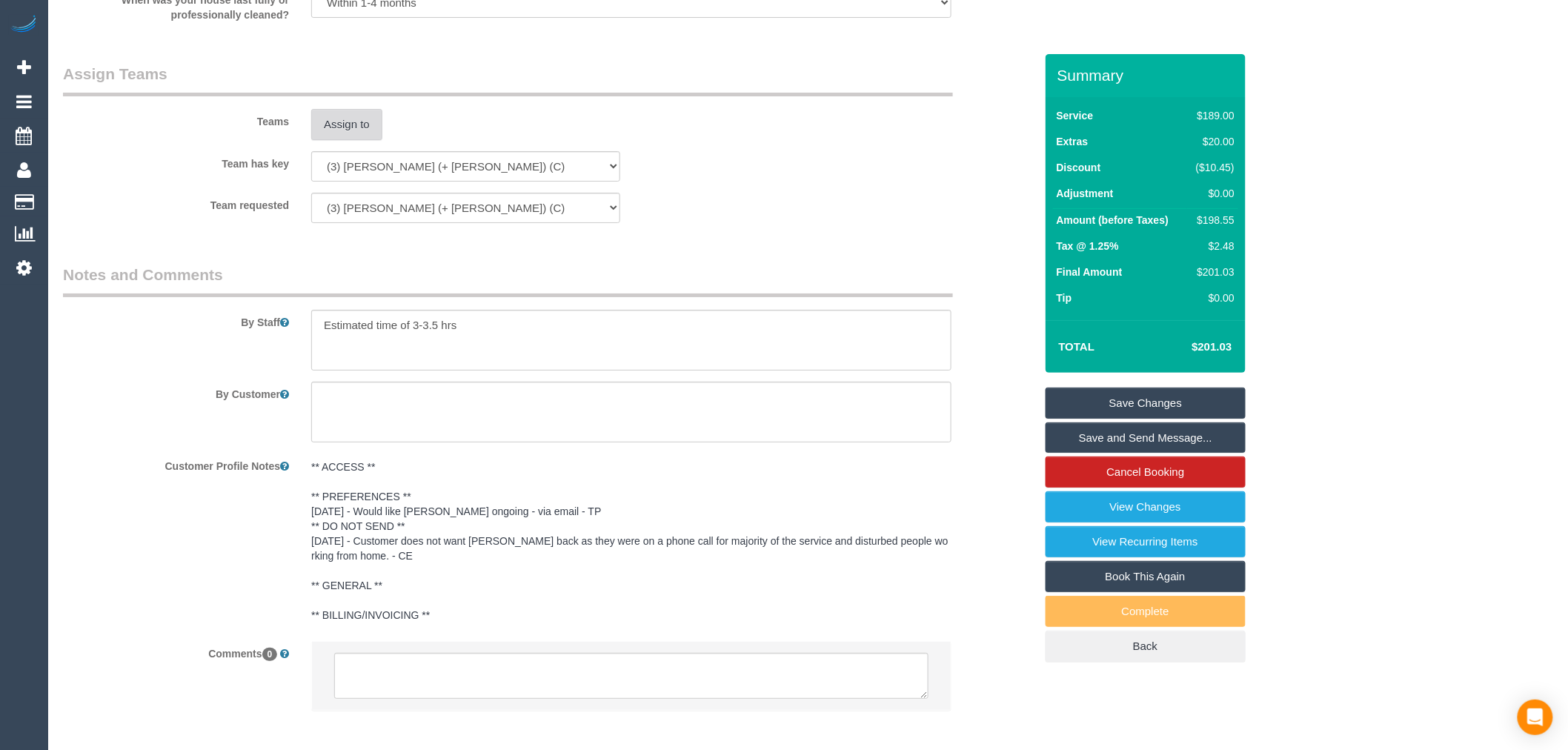
scroll to position [2353, 0]
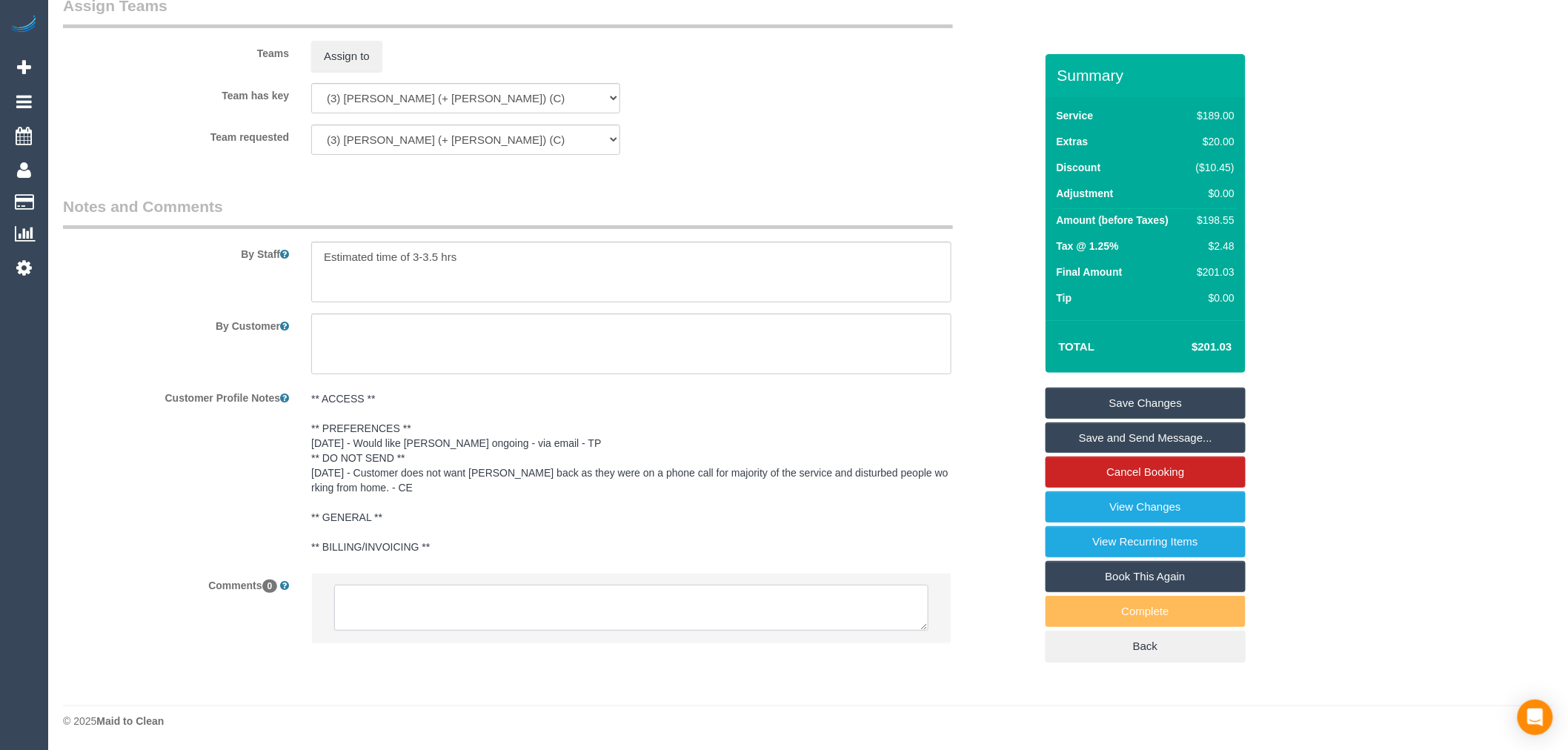
click at [662, 611] on textarea at bounding box center [631, 607] width 594 height 46
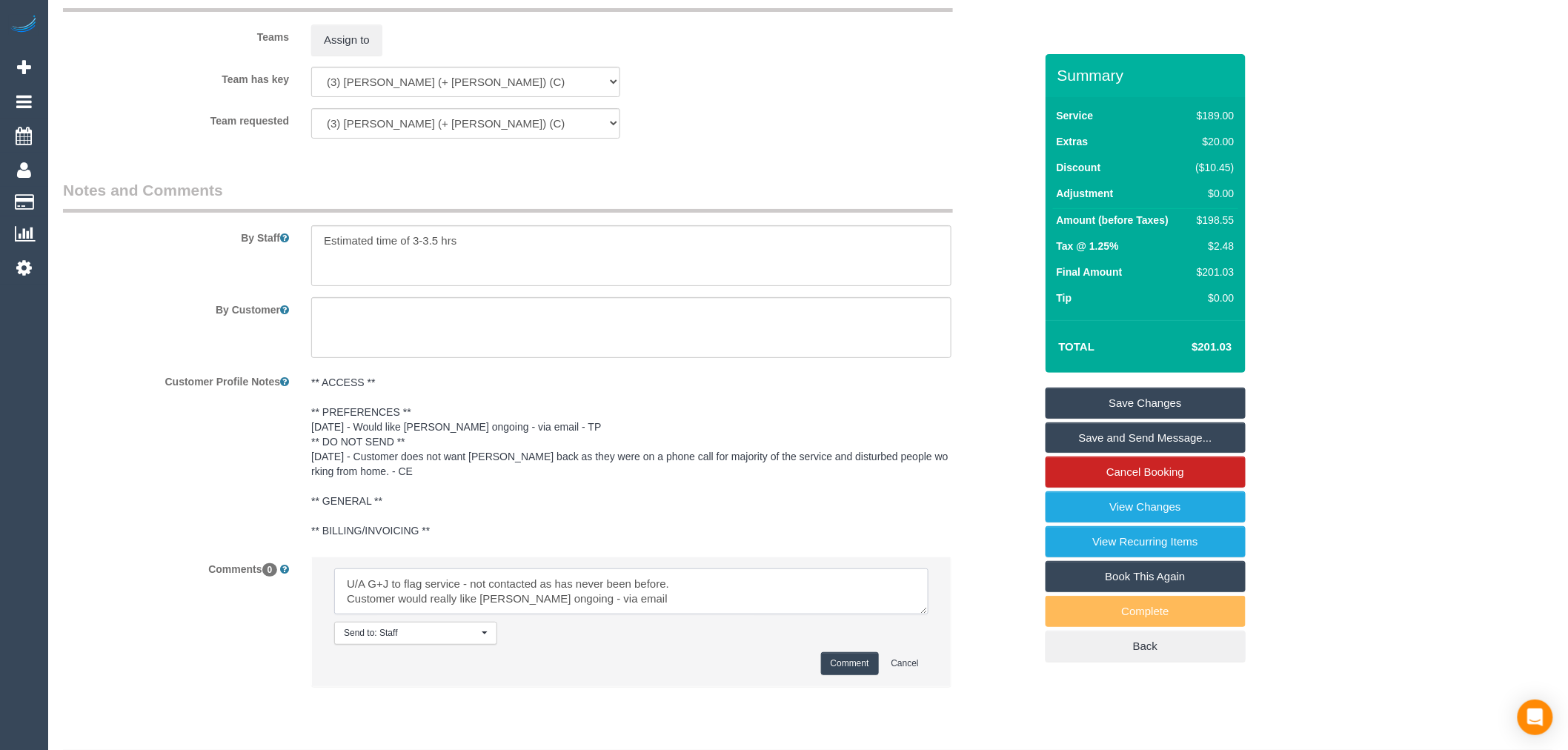
type textarea "U/A G+J to flag service - not contacted as has never been before. Customer woul…"
click at [841, 673] on button "Comment" at bounding box center [850, 664] width 58 height 23
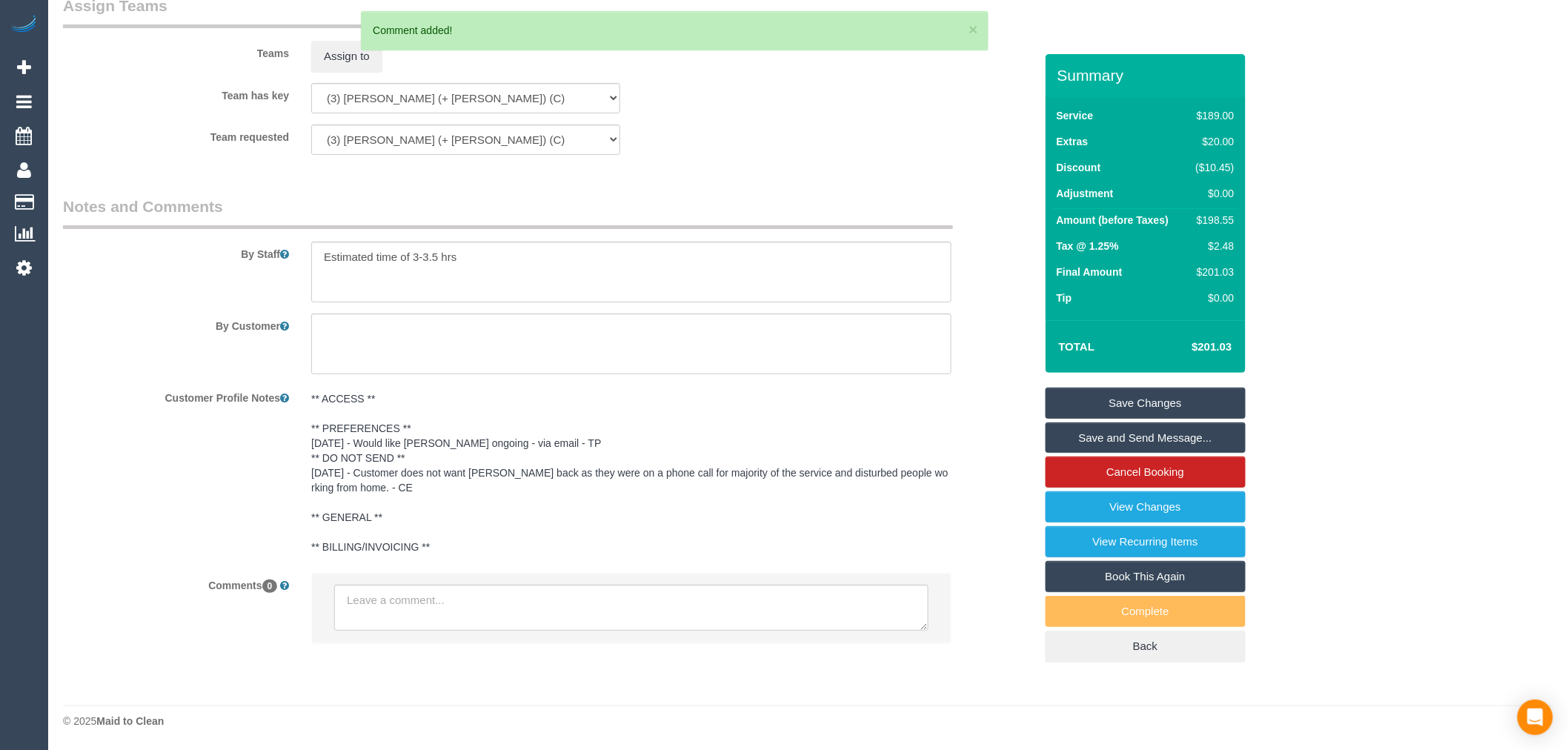
click at [1187, 400] on link "Save Changes" at bounding box center [1146, 403] width 200 height 32
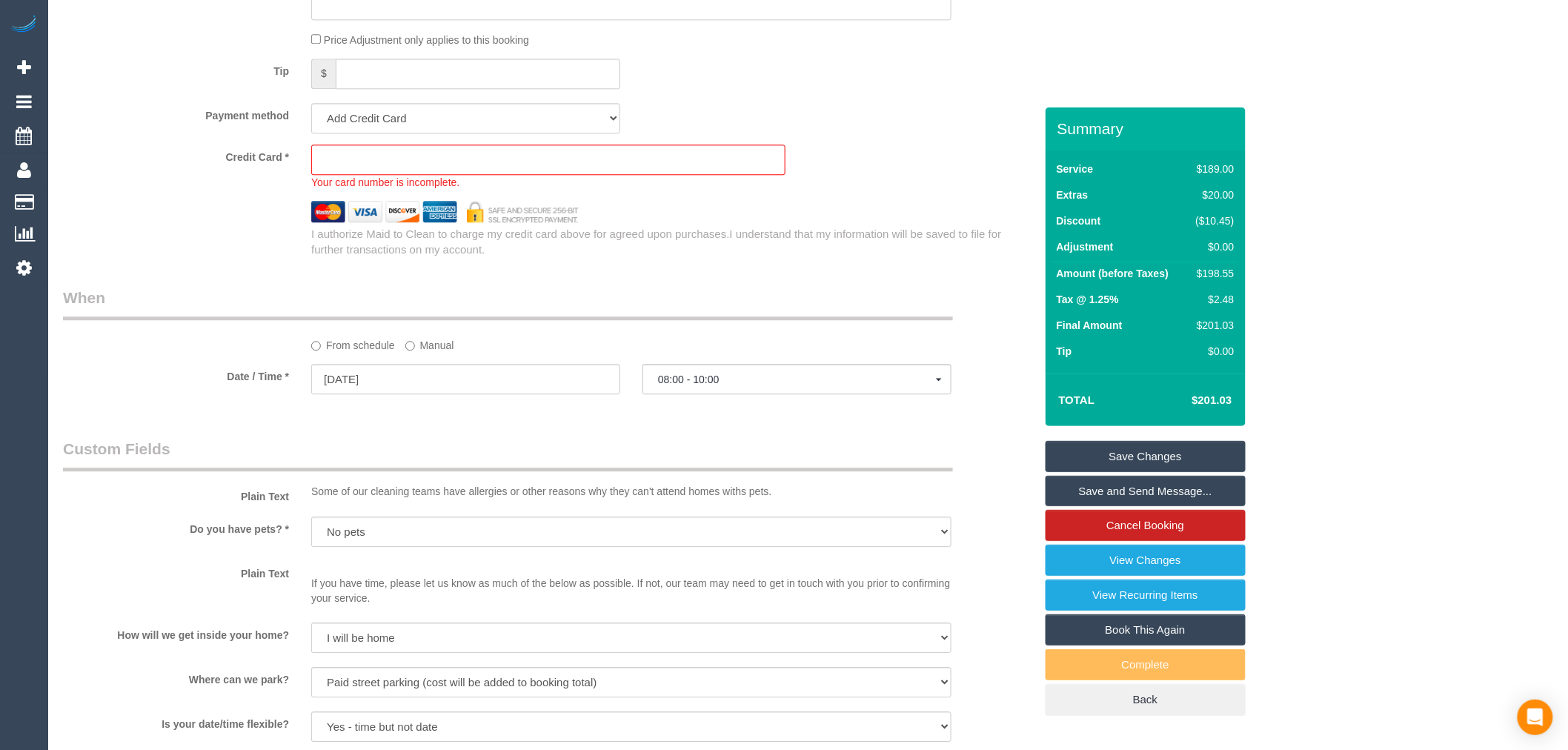
scroll to position [1405, 0]
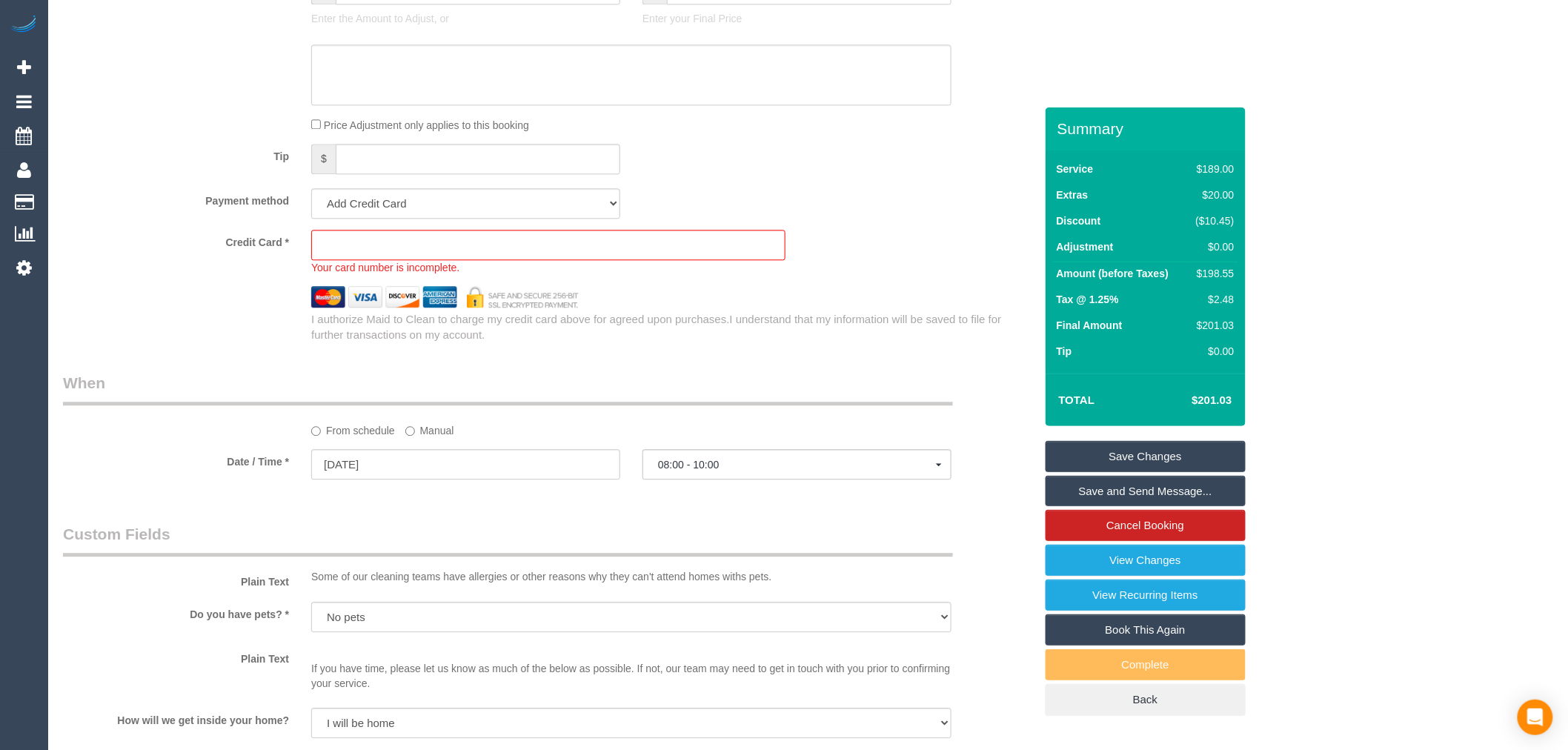
click at [595, 327] on div "I authorize Maid to Clean to charge my credit card above for agreed upon purcha…" at bounding box center [672, 326] width 745 height 36
click at [510, 218] on select "Amex - 1015 - 04/2030 (Default) Add Credit Card ─────────────── Cash Check Payp…" at bounding box center [466, 204] width 309 height 31
select select "string:stripe-pm_1S6ORc2GScqysDRVTMJKJR69"
click at [311, 205] on select "Amex - 1015 - 04/2030 (Default) Add Credit Card ─────────────── Cash Check Payp…" at bounding box center [466, 204] width 309 height 31
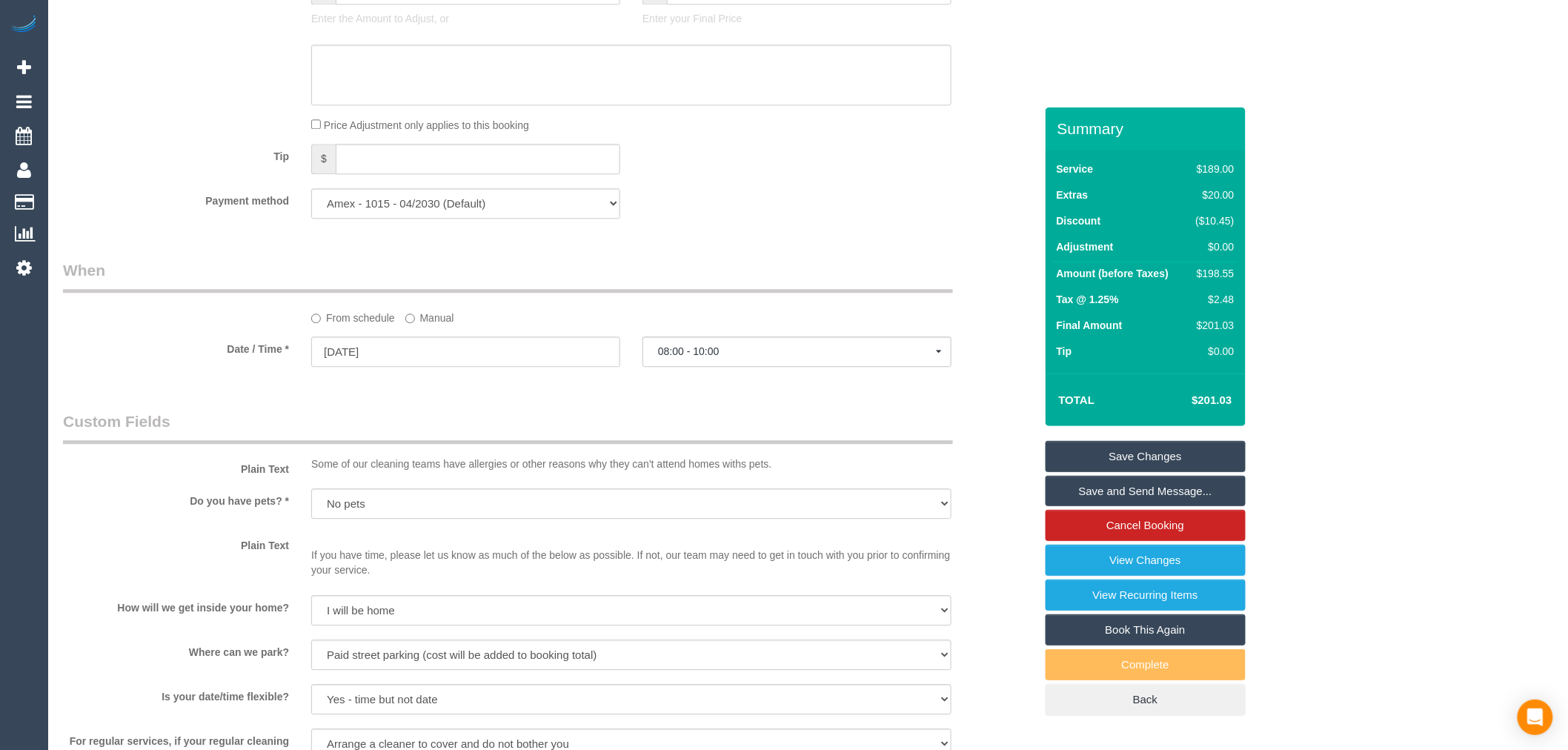
click at [717, 209] on div "Payment method Amex - 1015 - 04/2030 (Default) Add Credit Card ─────────────── …" at bounding box center [549, 204] width 994 height 31
click at [1161, 450] on link "Save Changes" at bounding box center [1146, 457] width 200 height 32
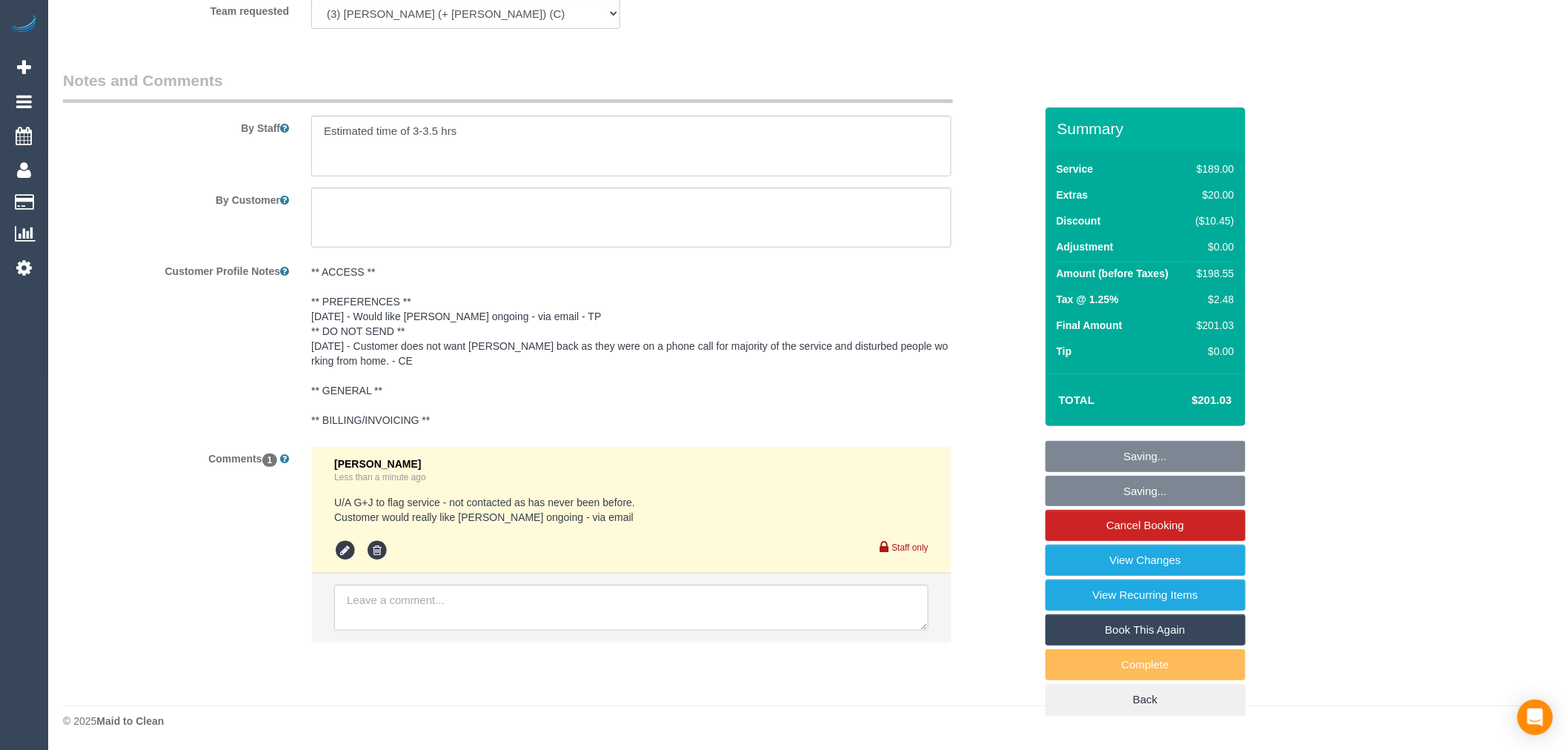
scroll to position [1676, 0]
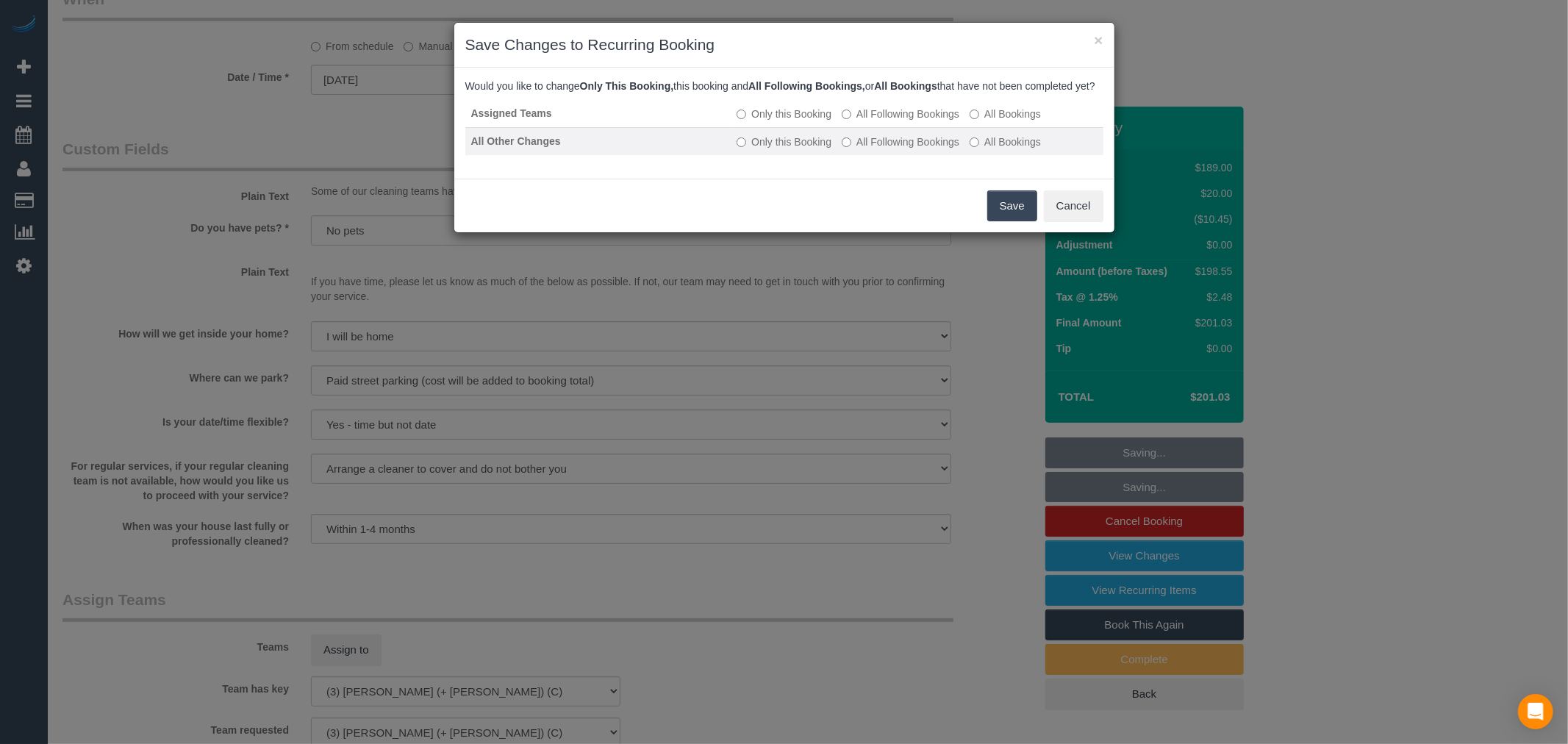
click at [915, 141] on td "Only this Booking All Following Bookings All Bookings" at bounding box center [916, 141] width 372 height 28
click at [911, 121] on label "All Following Bookings" at bounding box center [900, 114] width 118 height 14
click at [907, 149] on label "All Following Bookings" at bounding box center [900, 142] width 118 height 14
click at [969, 204] on div "Save Cancel" at bounding box center [784, 205] width 660 height 54
click at [996, 221] on button "Save" at bounding box center [1012, 205] width 50 height 31
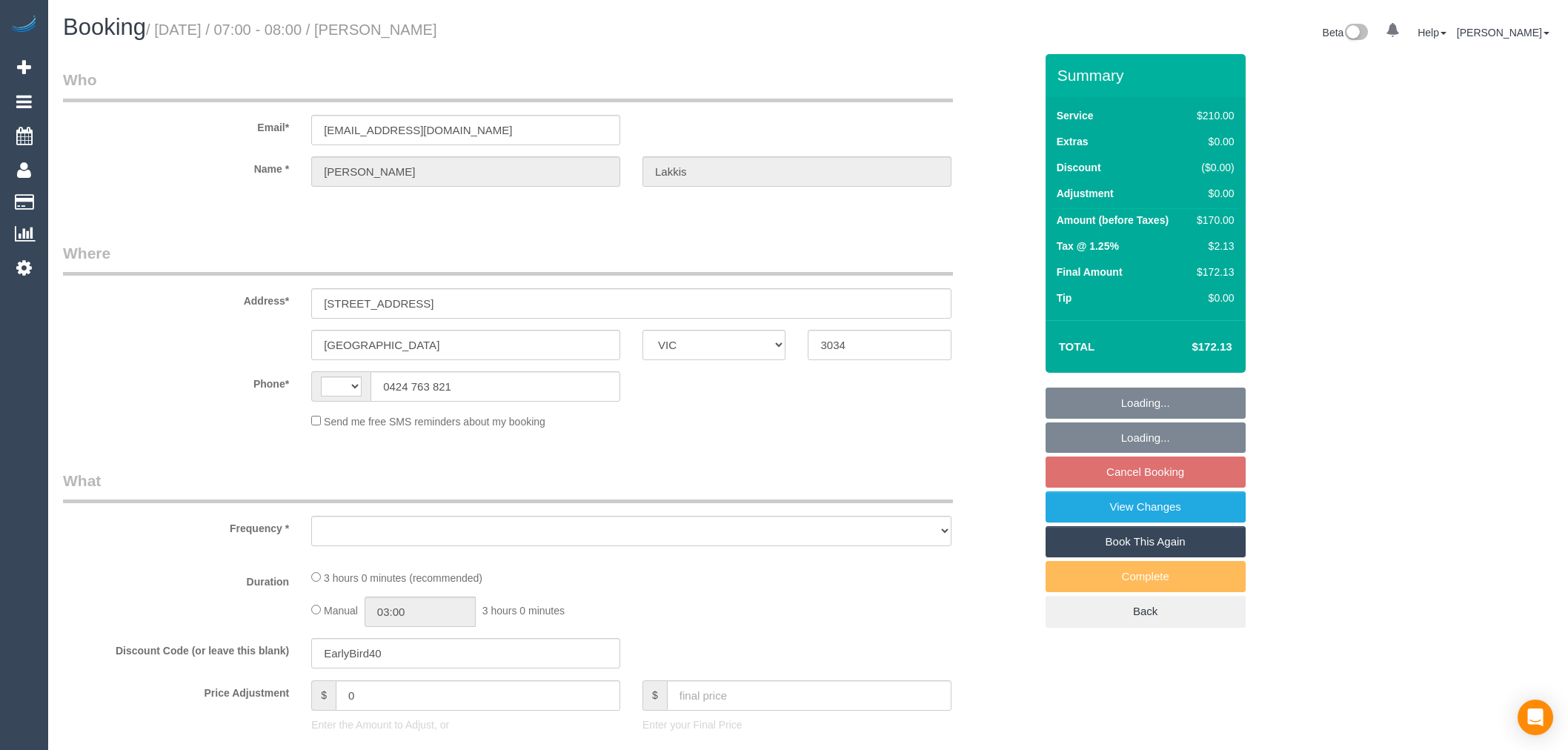
select select "VIC"
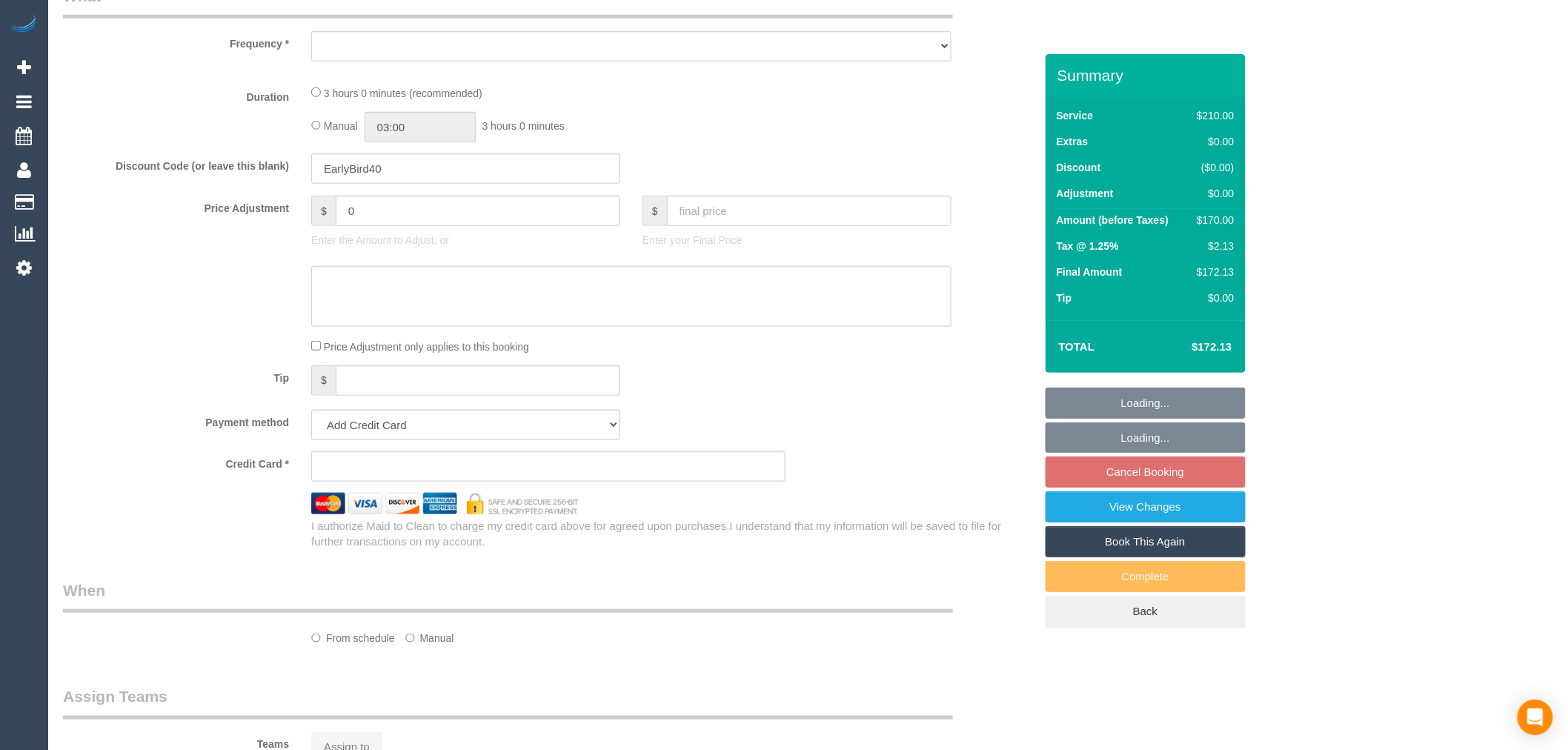
select select "string:AU"
select select "object:302"
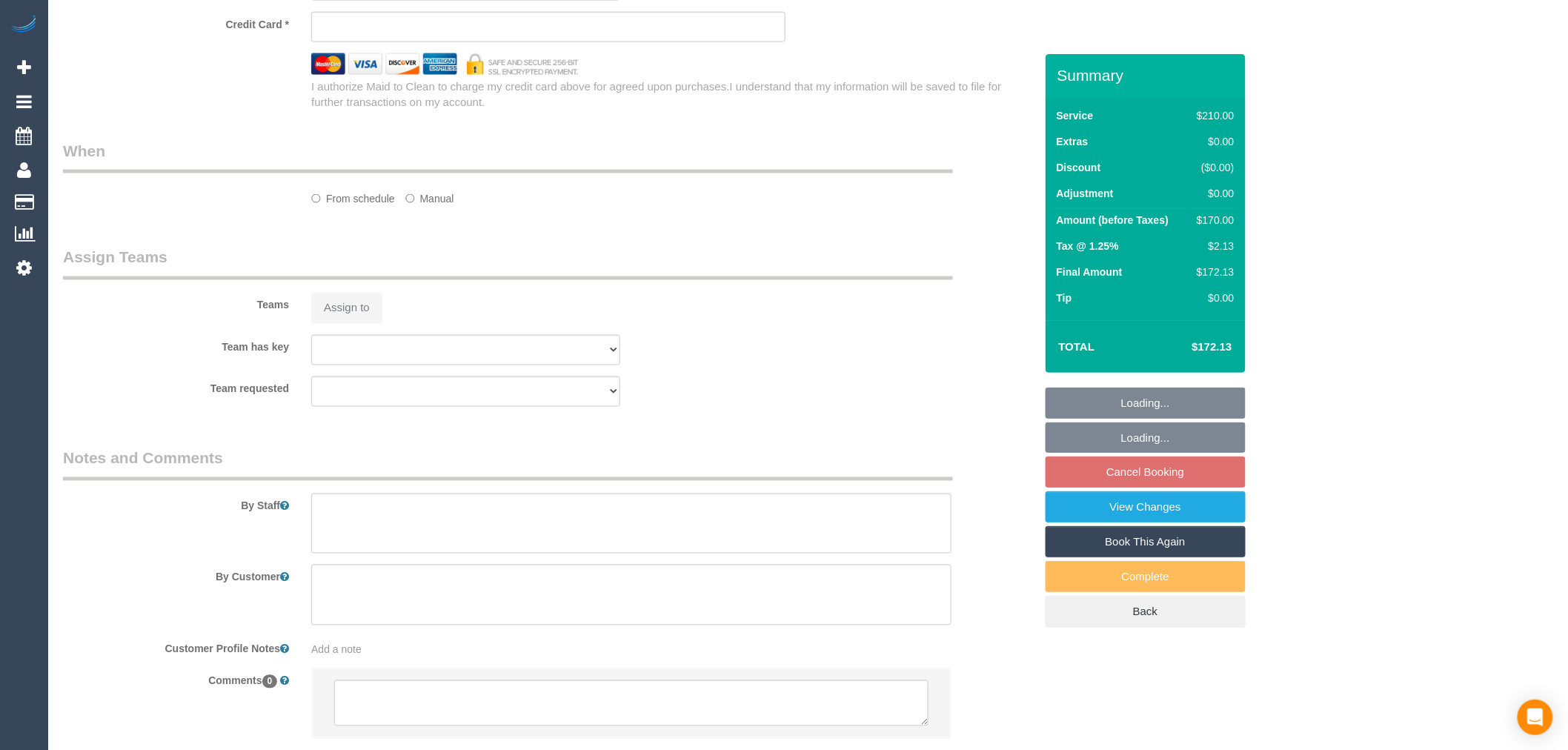
select select "string:stripe-pm_1S6PTj2GScqysDRVQxSGCZFI"
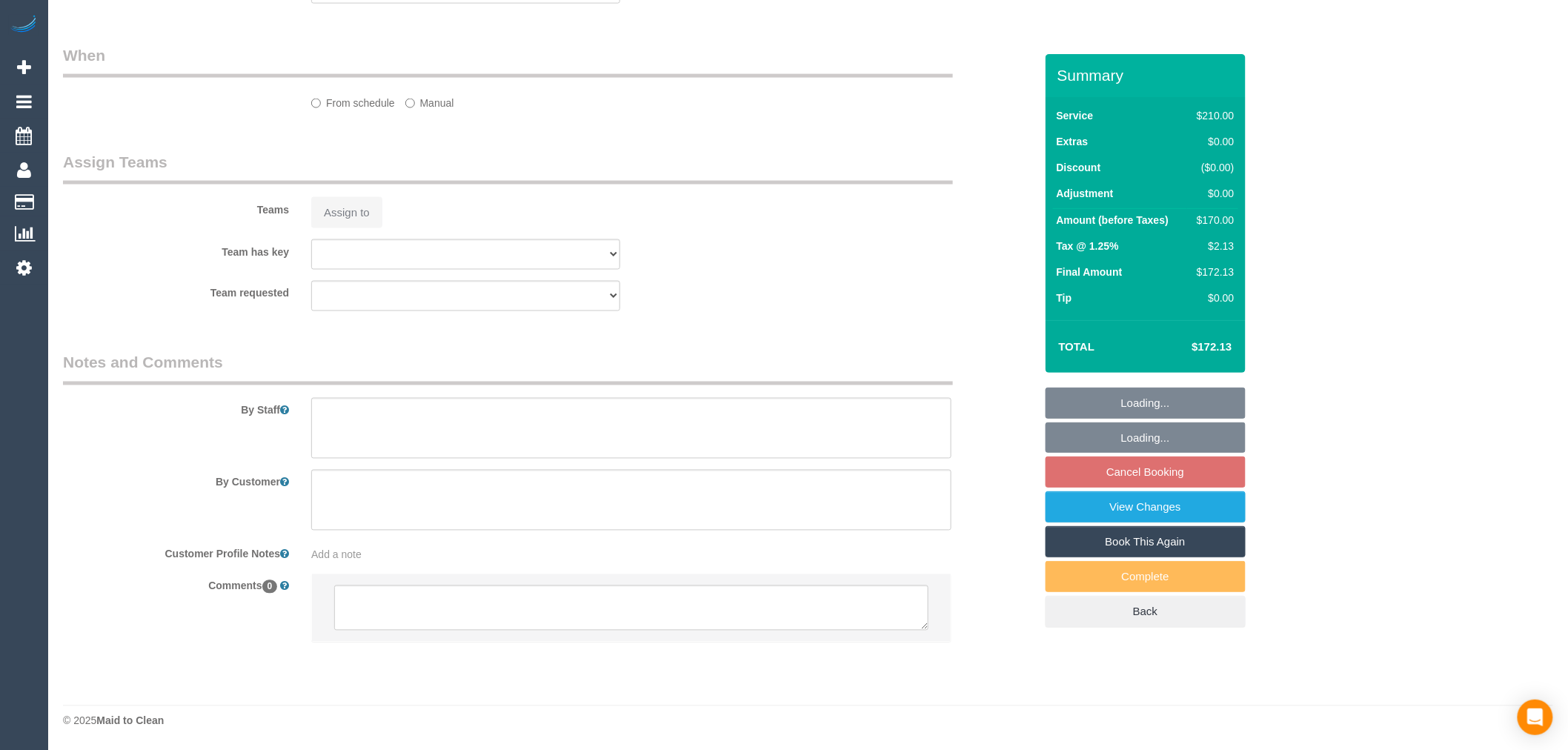
select select "180"
select select "number:28"
select select "number:14"
select select "number:19"
select select "number:22"
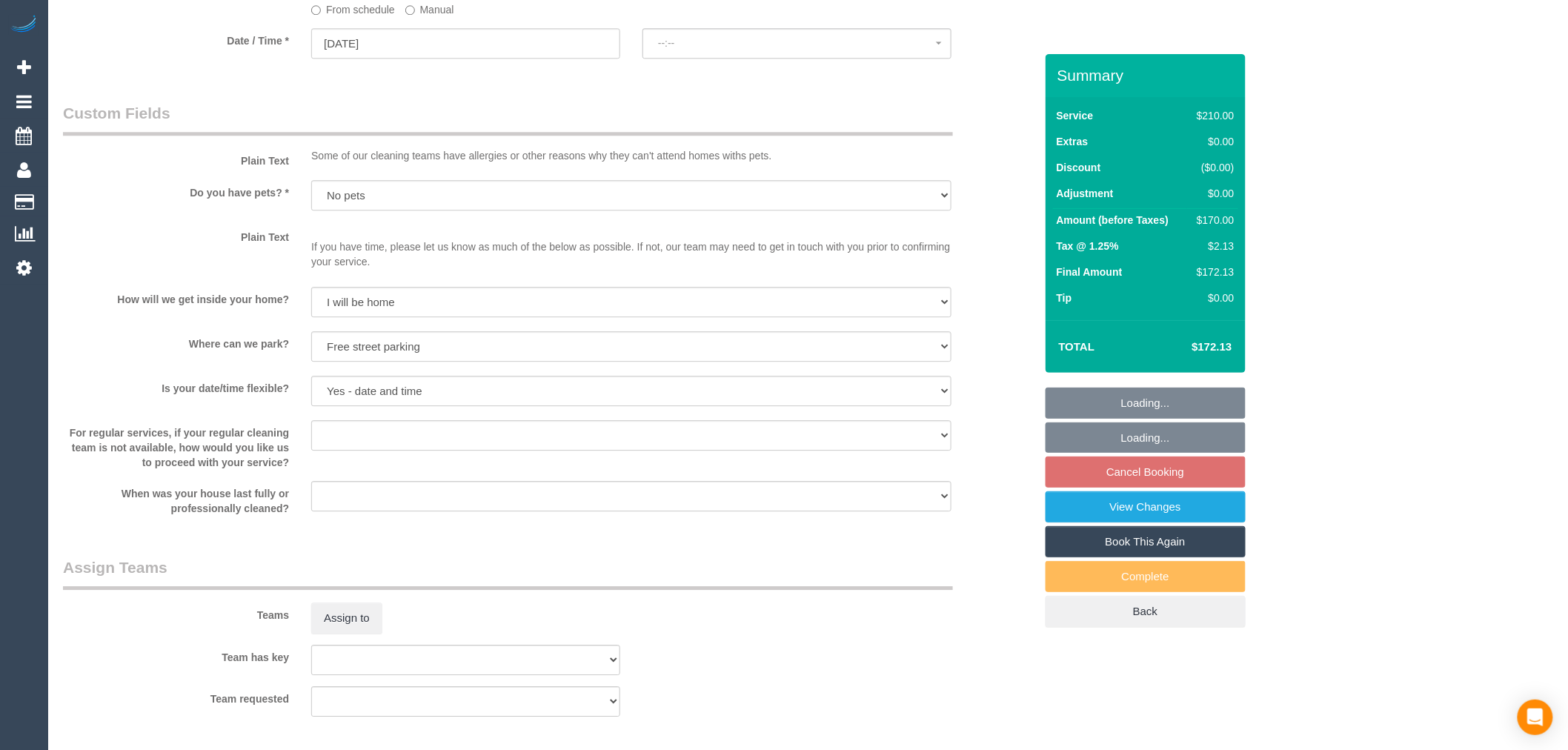
select select "object:1562"
select select "spot21"
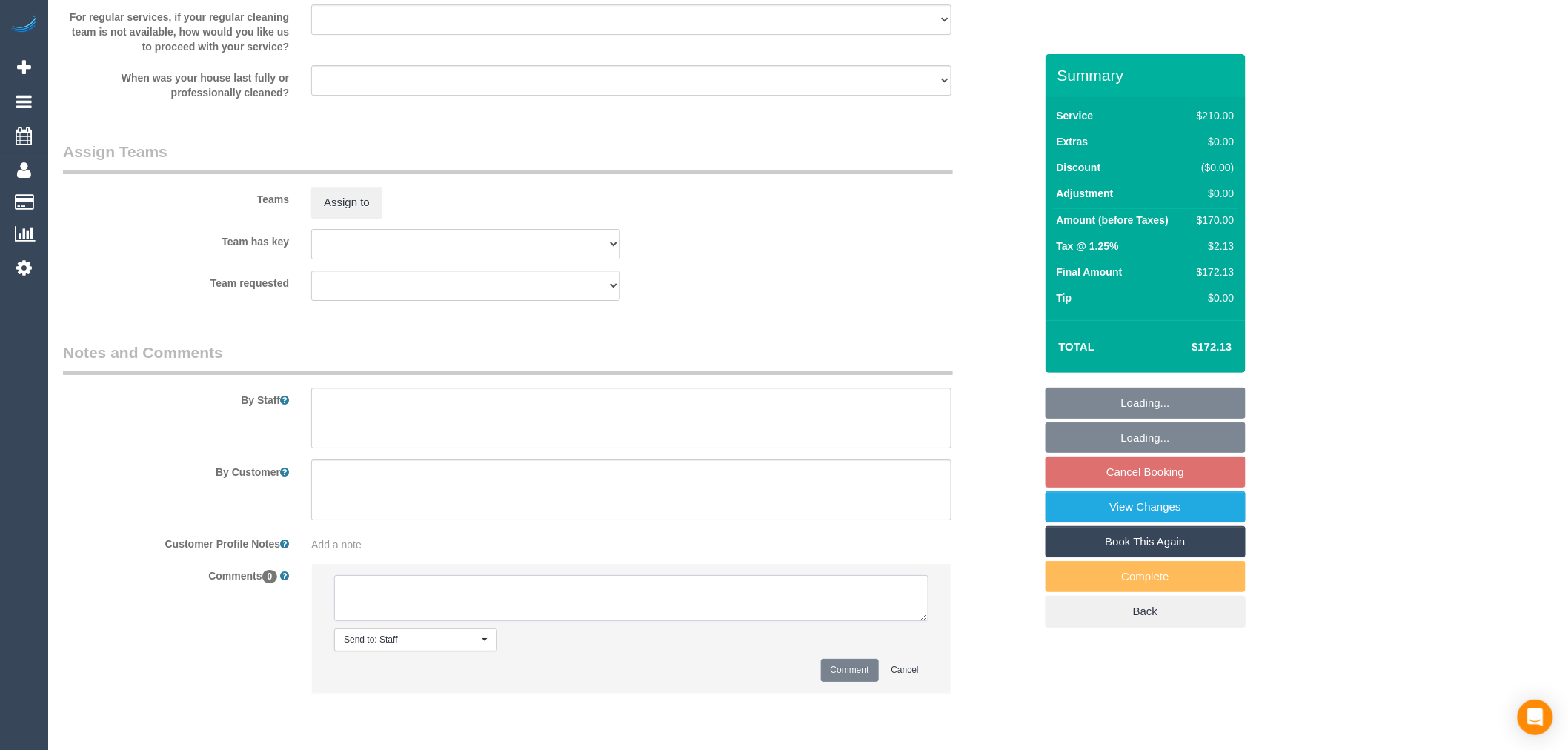
click at [721, 602] on textarea at bounding box center [631, 598] width 594 height 46
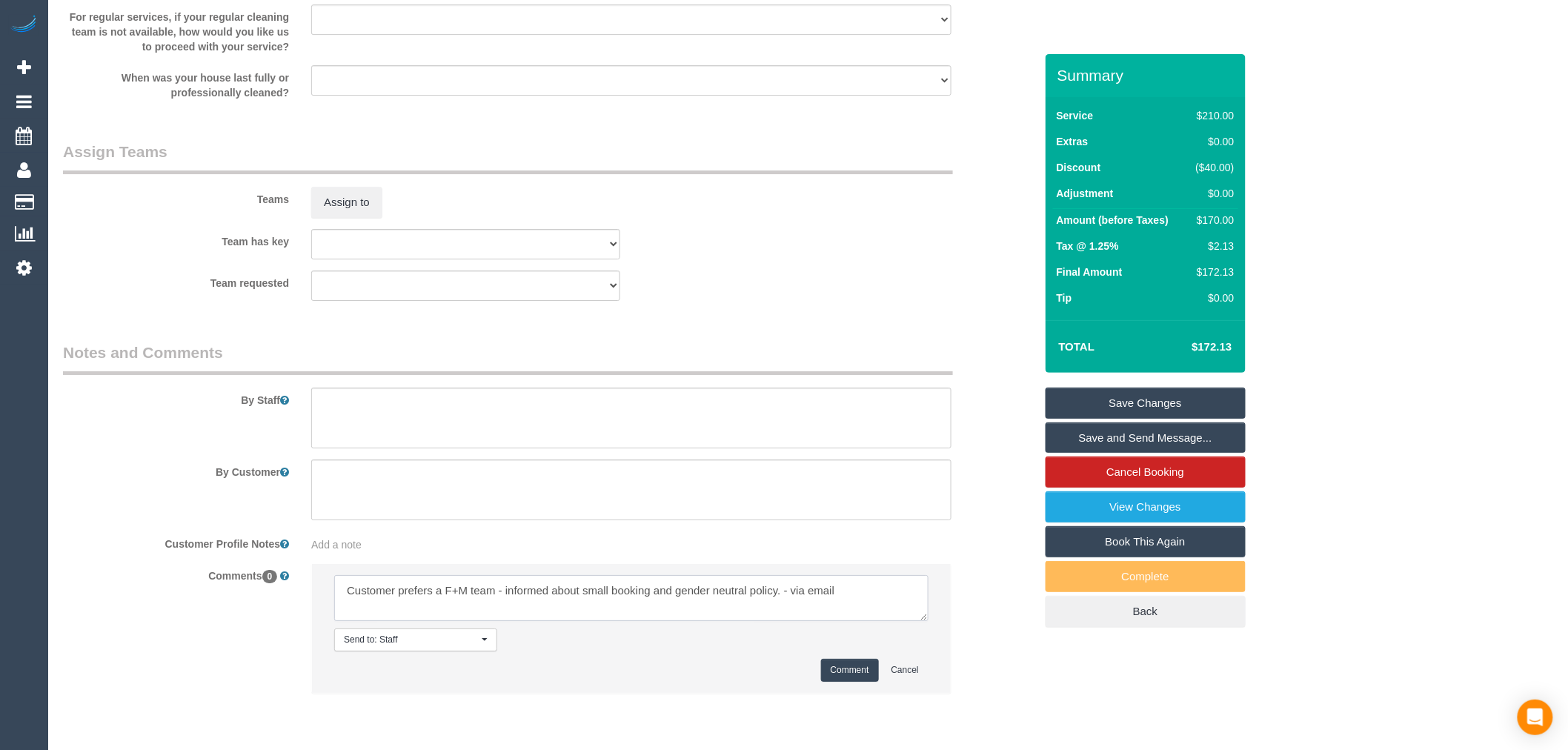
type textarea "Customer prefers a F+M team - informed about small booking and gender neutral p…"
click at [849, 682] on button "Comment" at bounding box center [850, 670] width 58 height 23
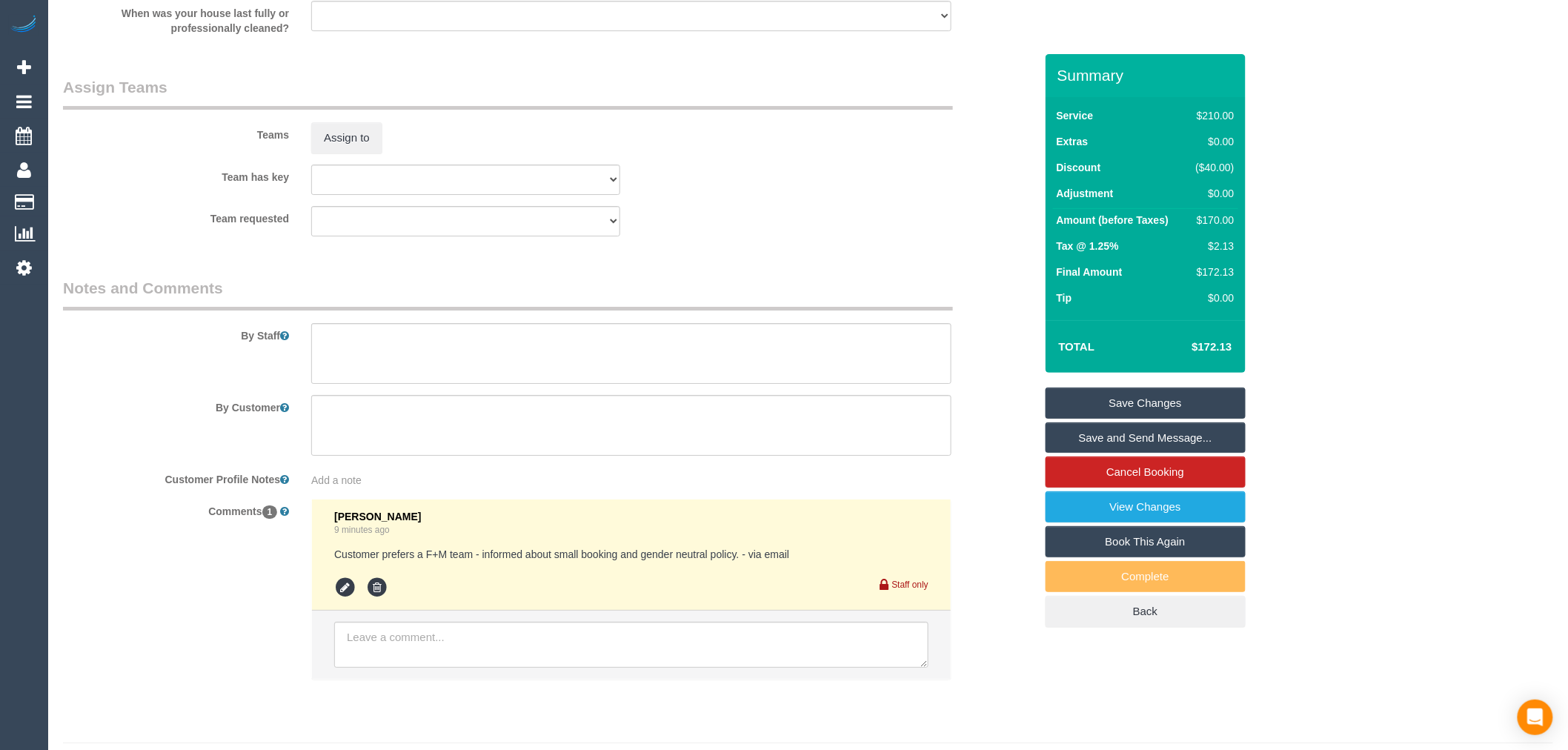
scroll to position [2147, 0]
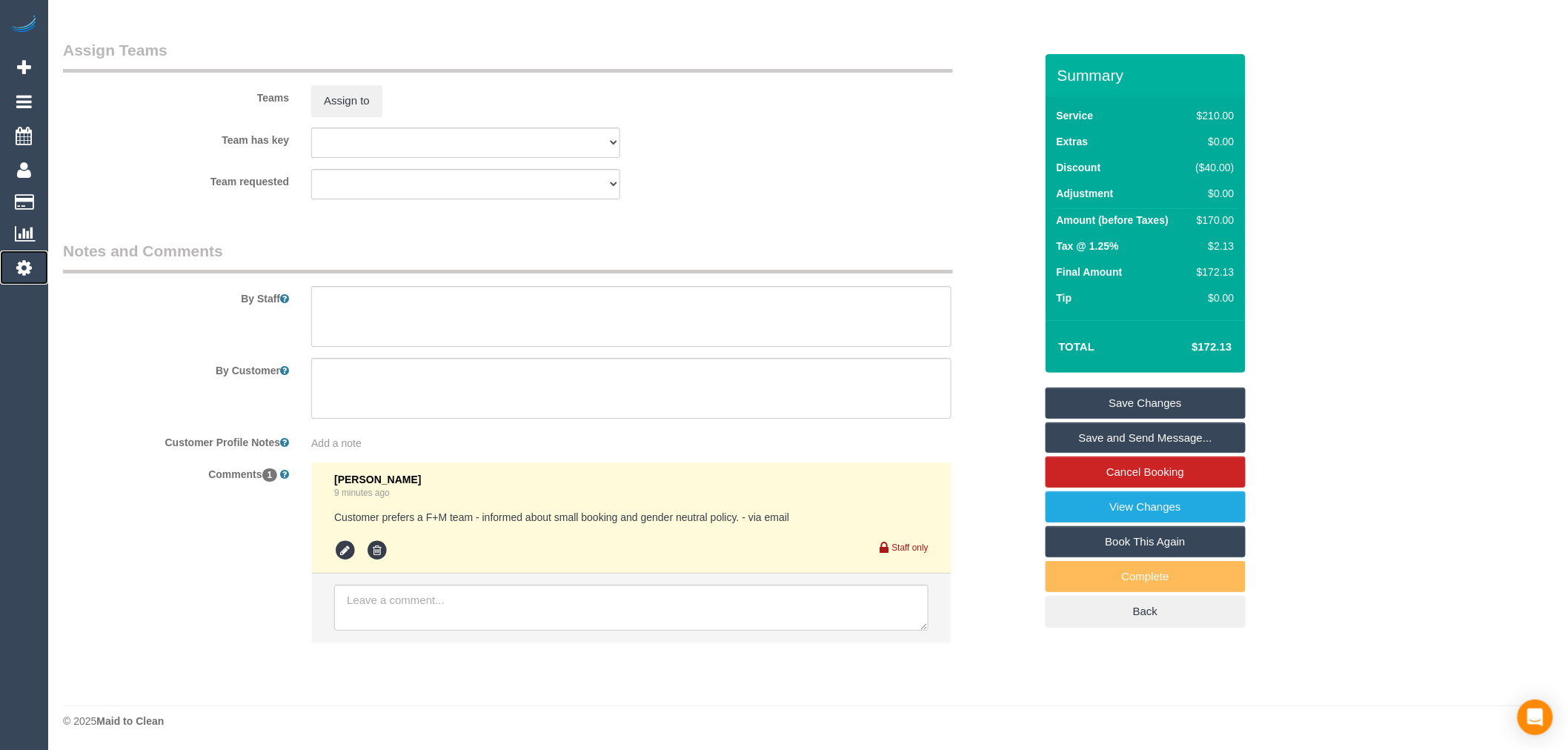
click at [30, 262] on icon at bounding box center [23, 268] width 15 height 18
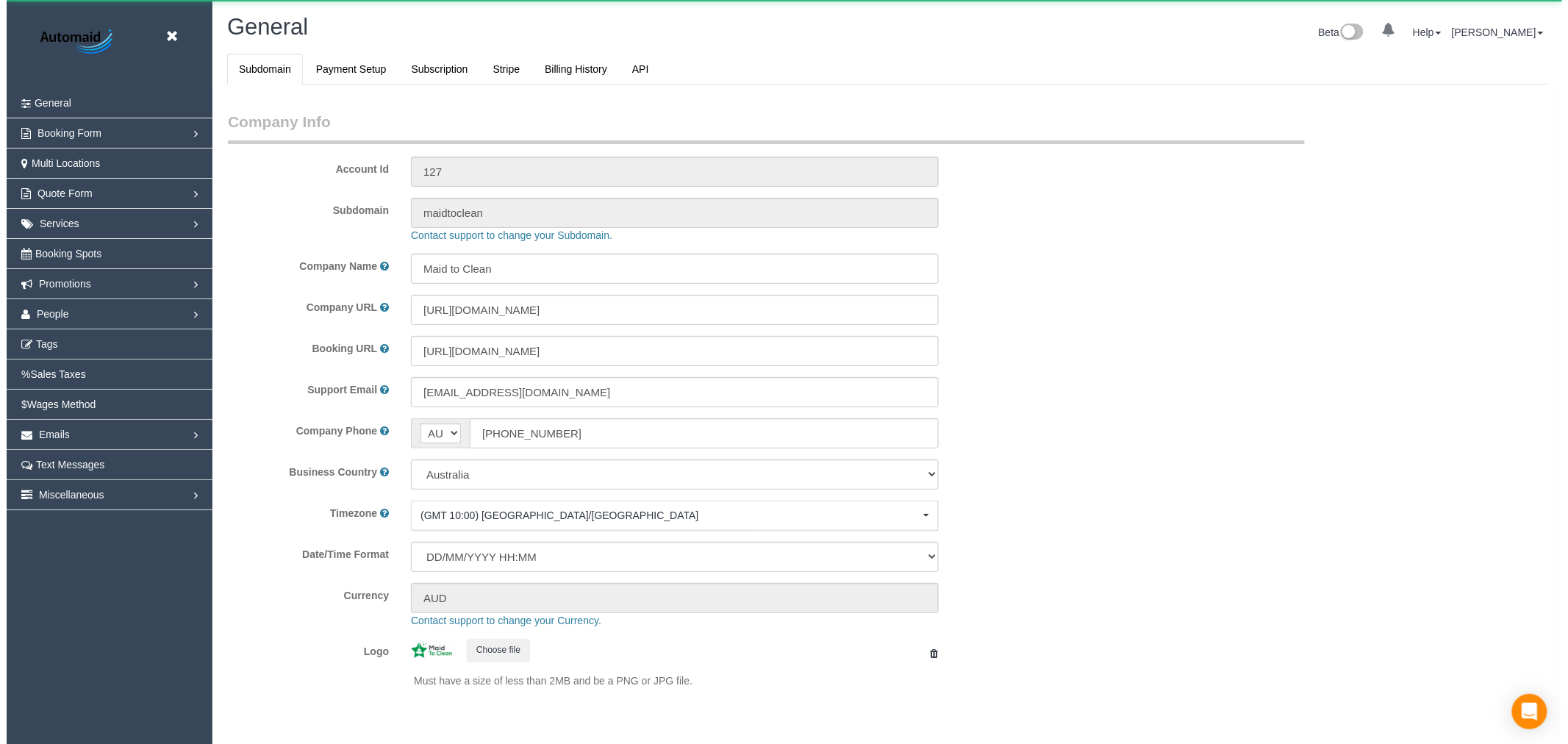
scroll to position [3311, 1555]
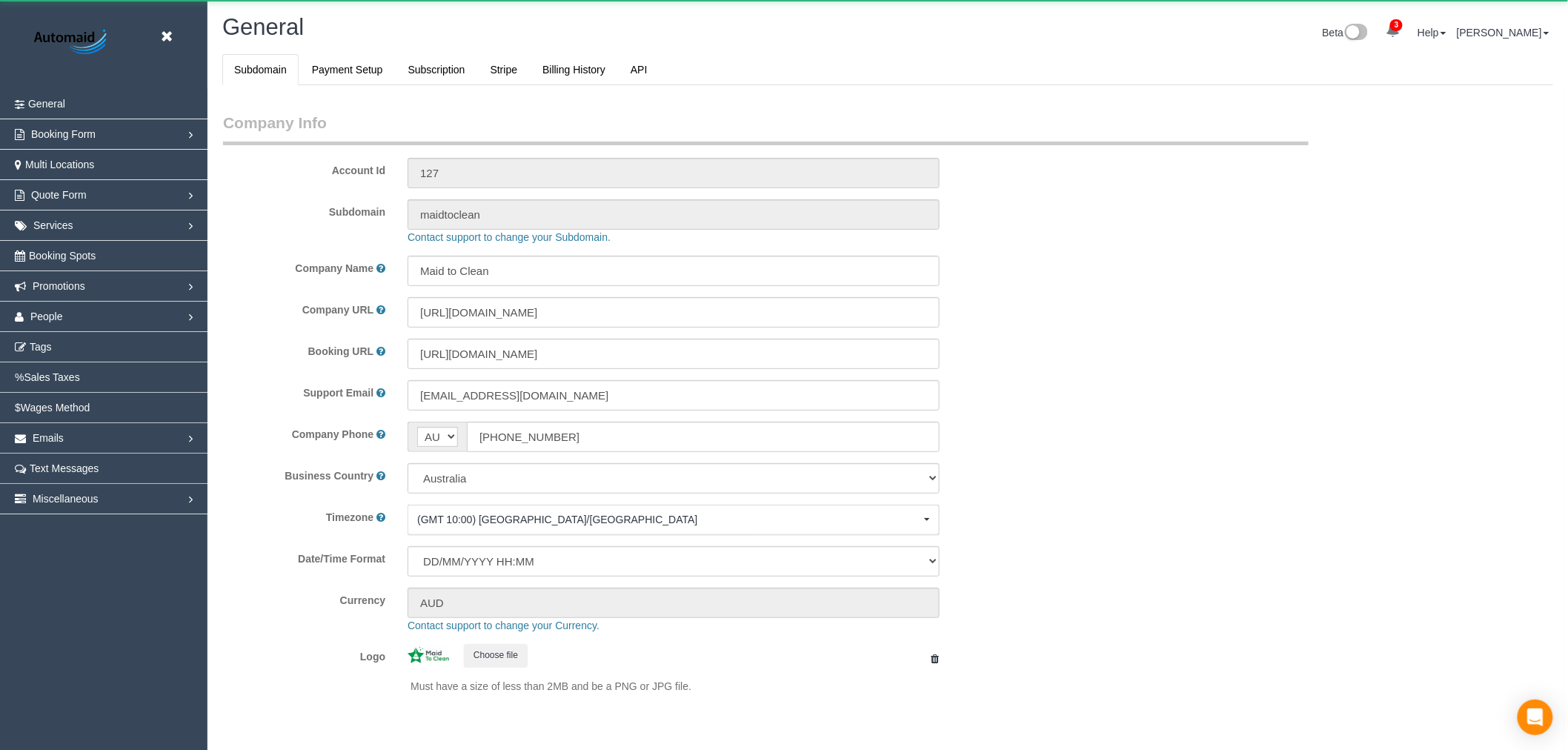
select select "1"
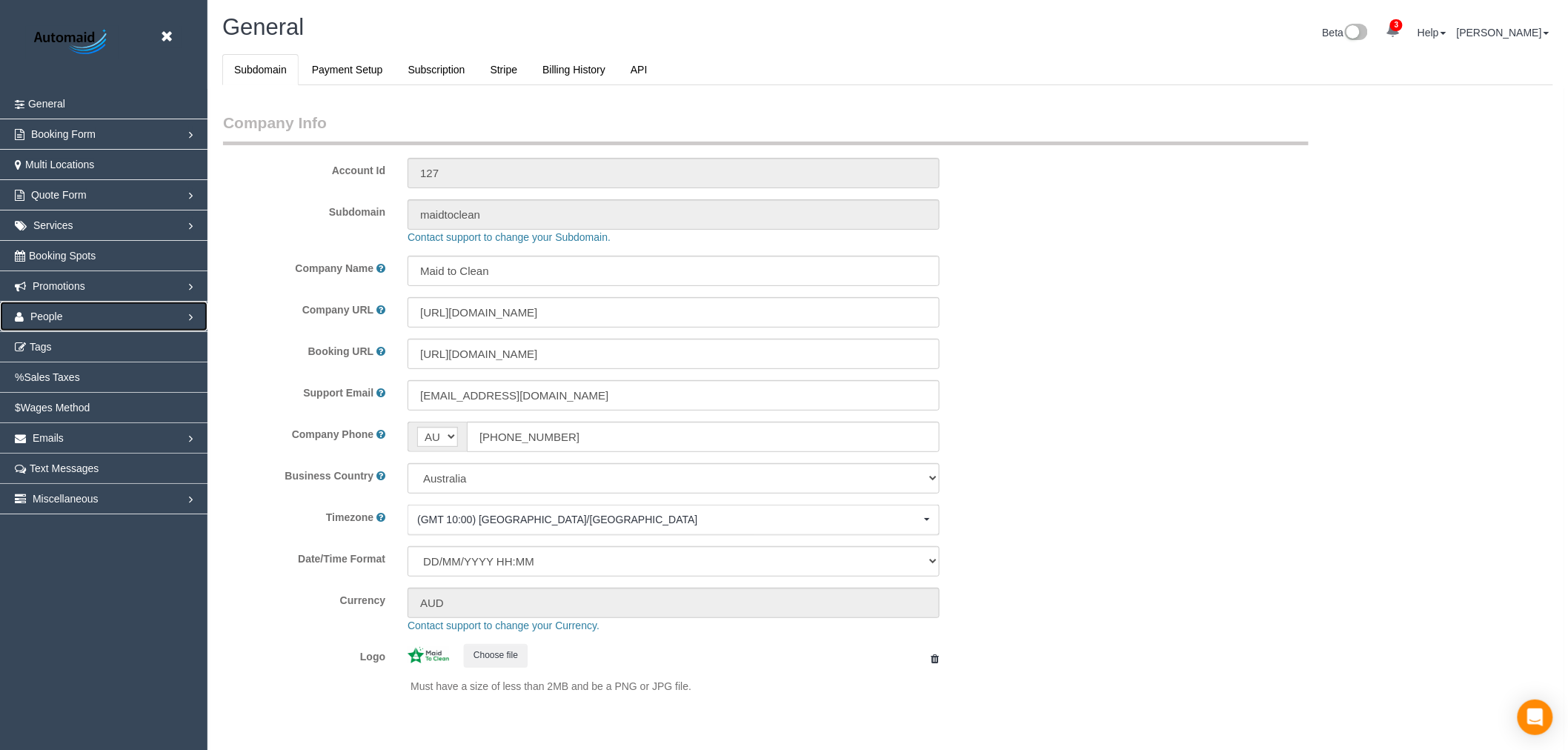
click at [135, 310] on link "People" at bounding box center [103, 316] width 208 height 30
click at [99, 345] on link "Teams" at bounding box center [103, 347] width 208 height 30
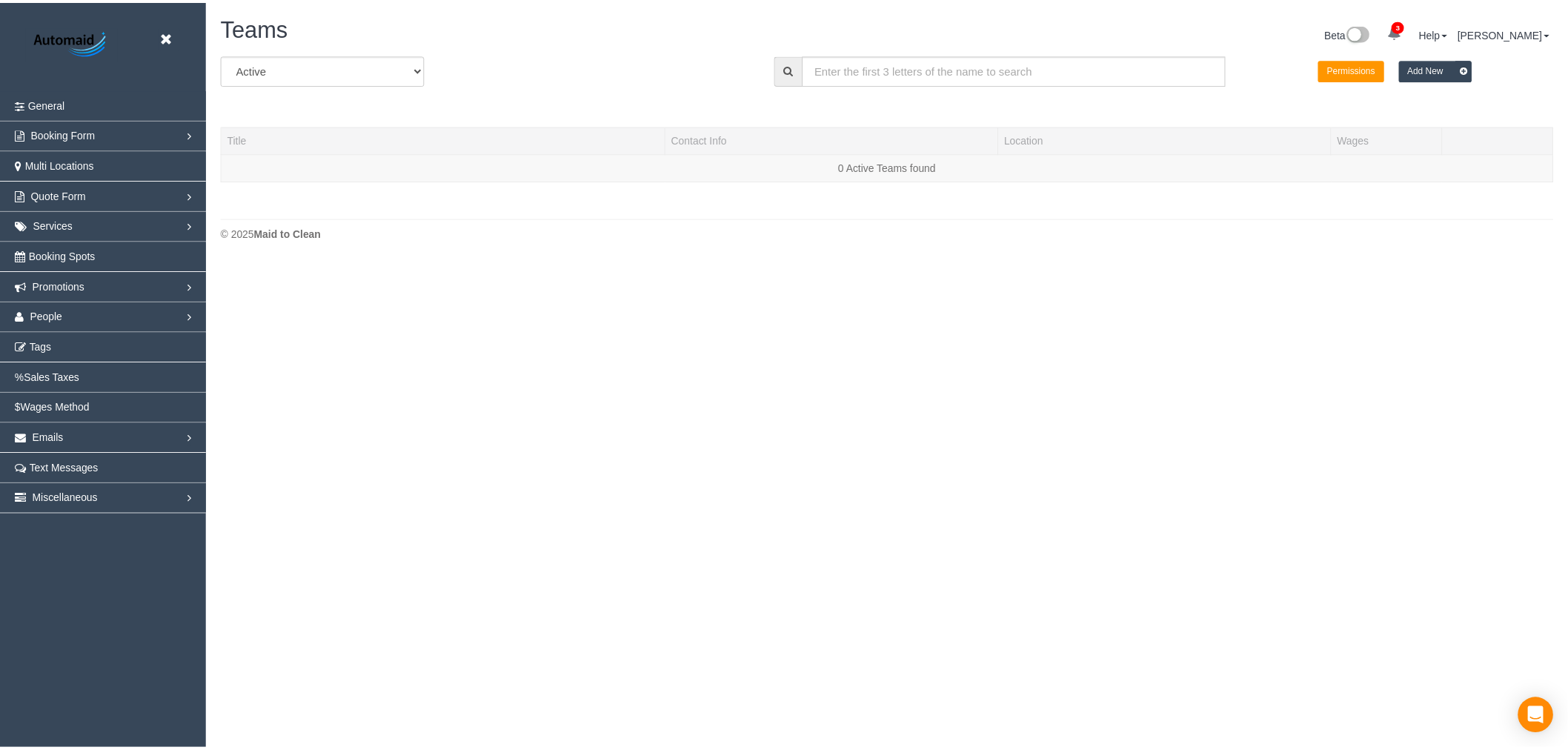
scroll to position [314, 1581]
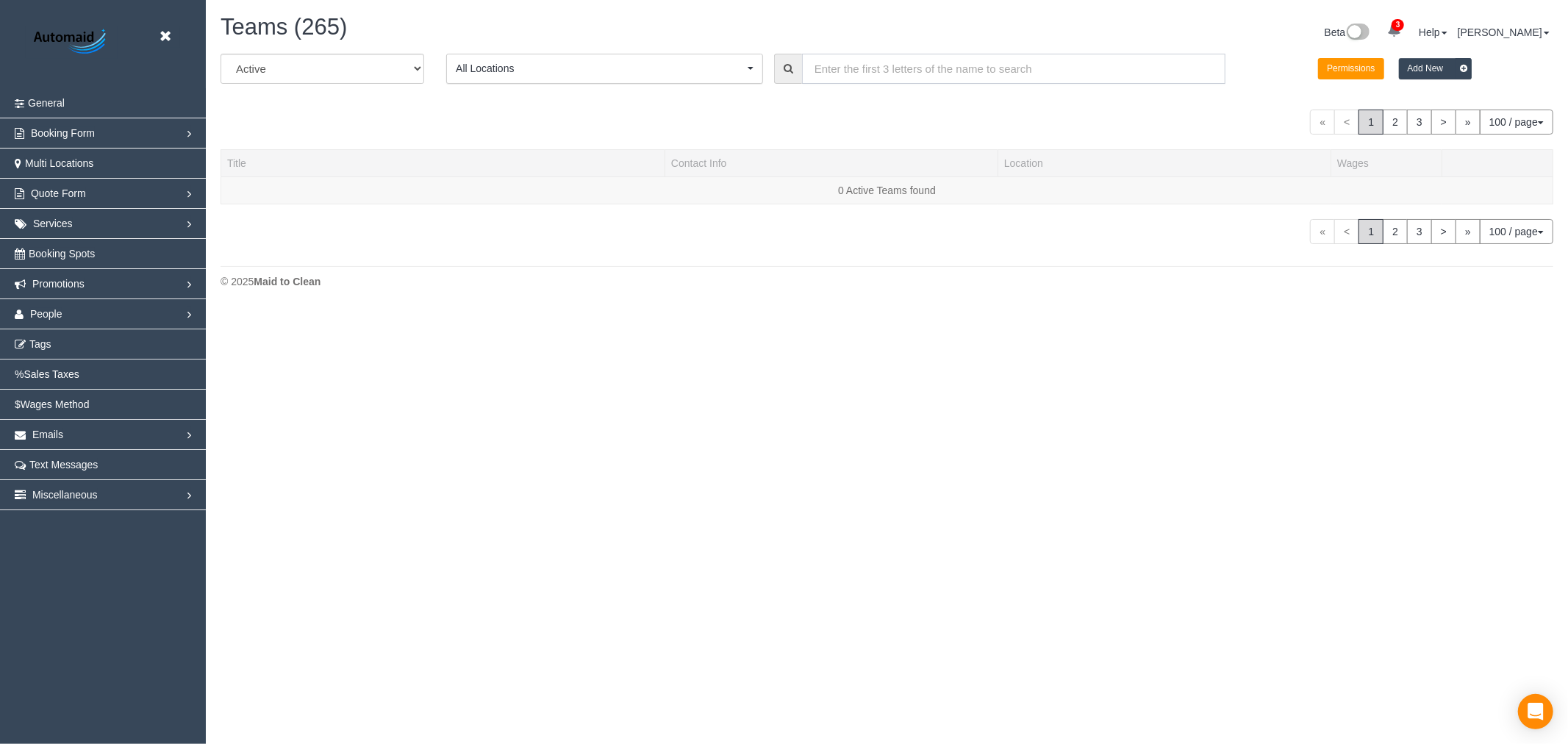
click at [864, 63] on input "text" at bounding box center [1013, 69] width 423 height 30
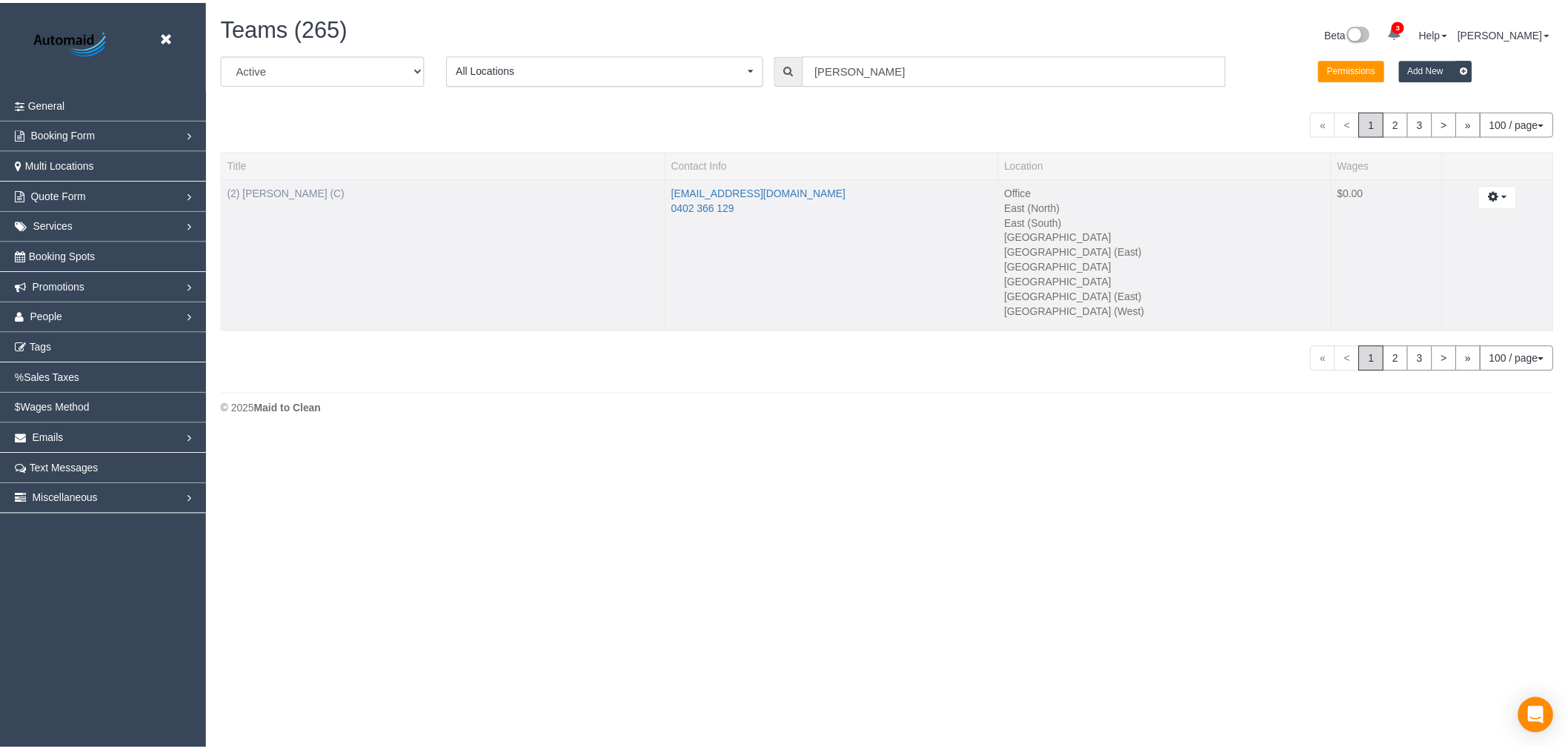
scroll to position [73666, 72529]
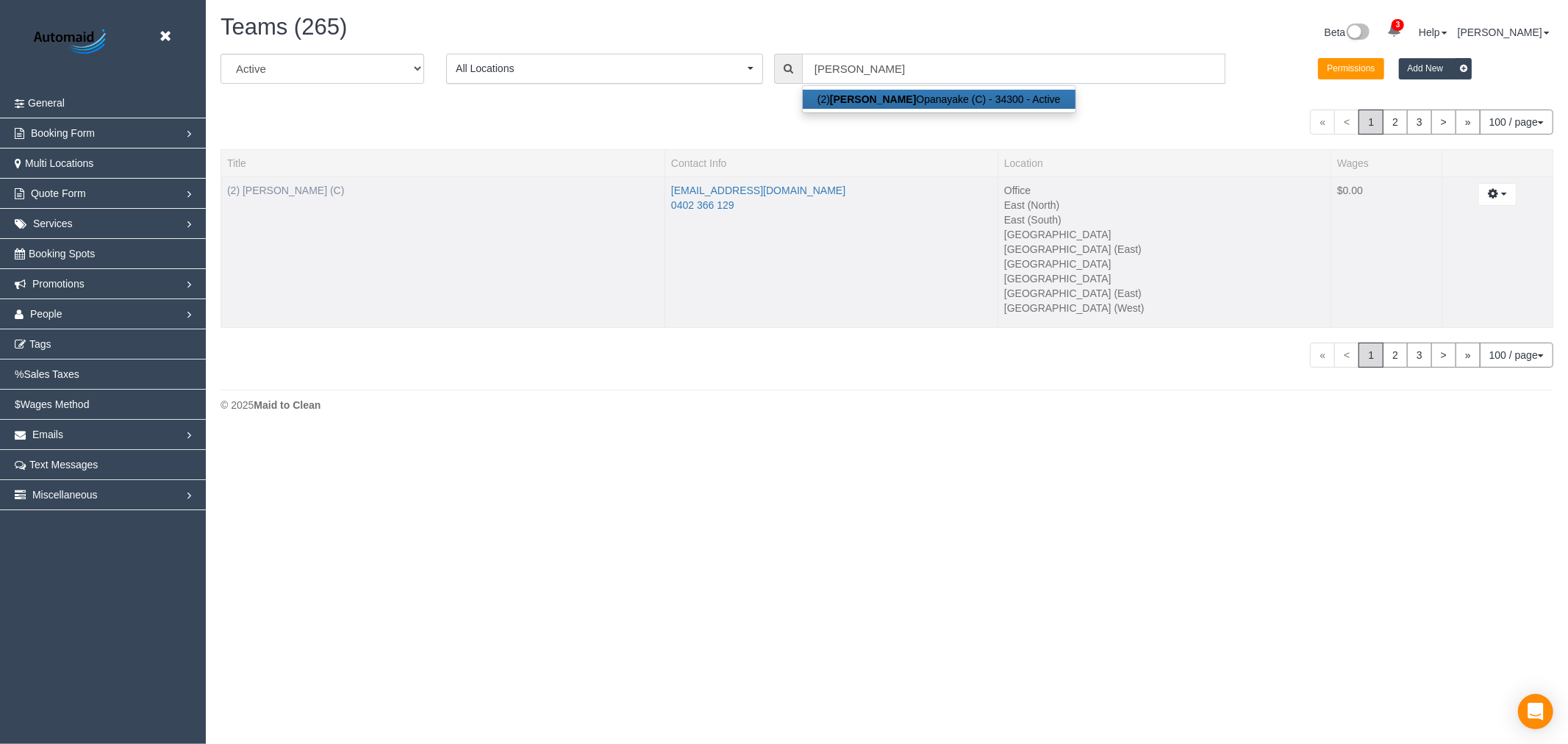
type input "[PERSON_NAME]"
click at [291, 194] on link "(2) [PERSON_NAME] (C)" at bounding box center [285, 190] width 117 height 12
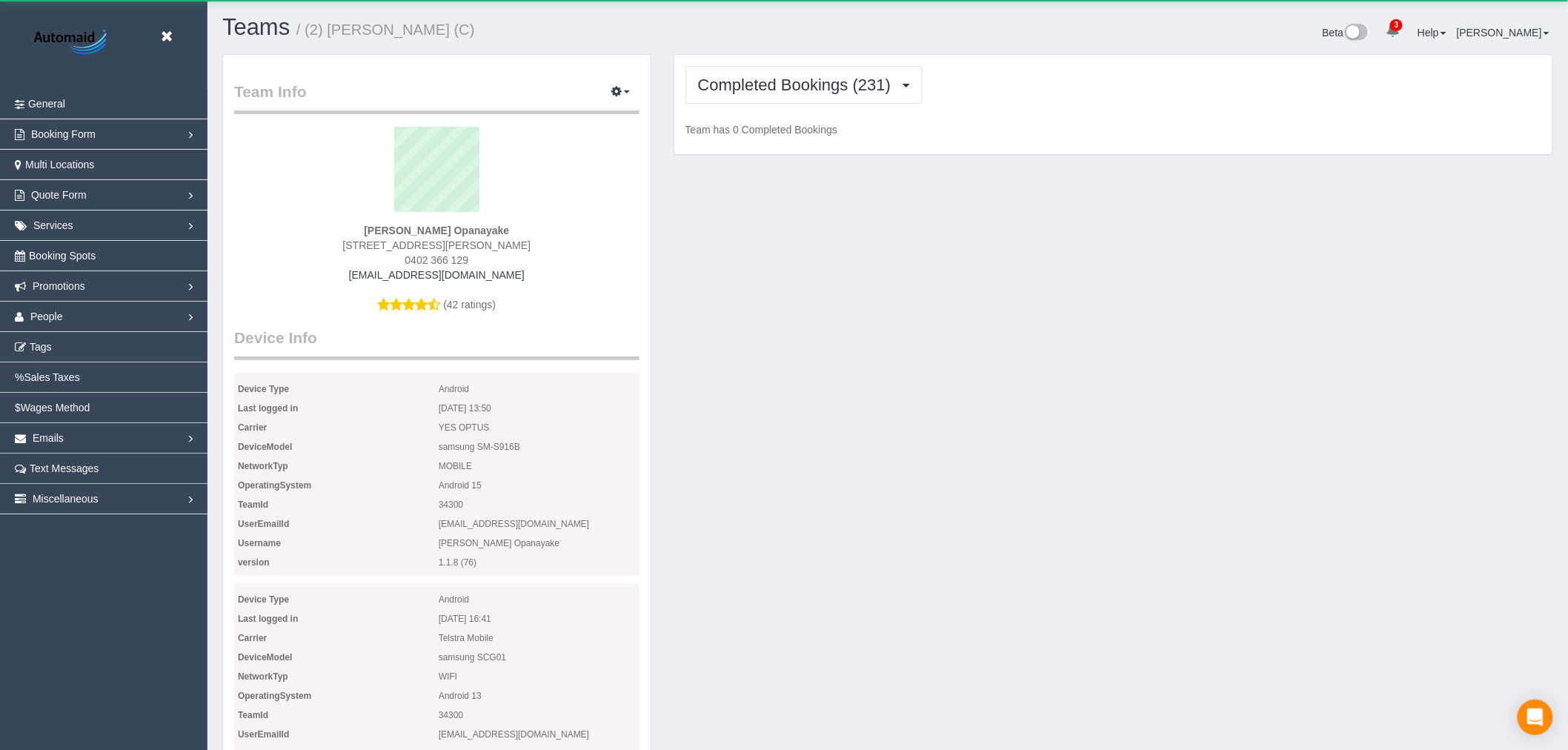
scroll to position [1583, 1568]
click at [761, 95] on button "Completed Bookings (231)" at bounding box center [804, 85] width 238 height 38
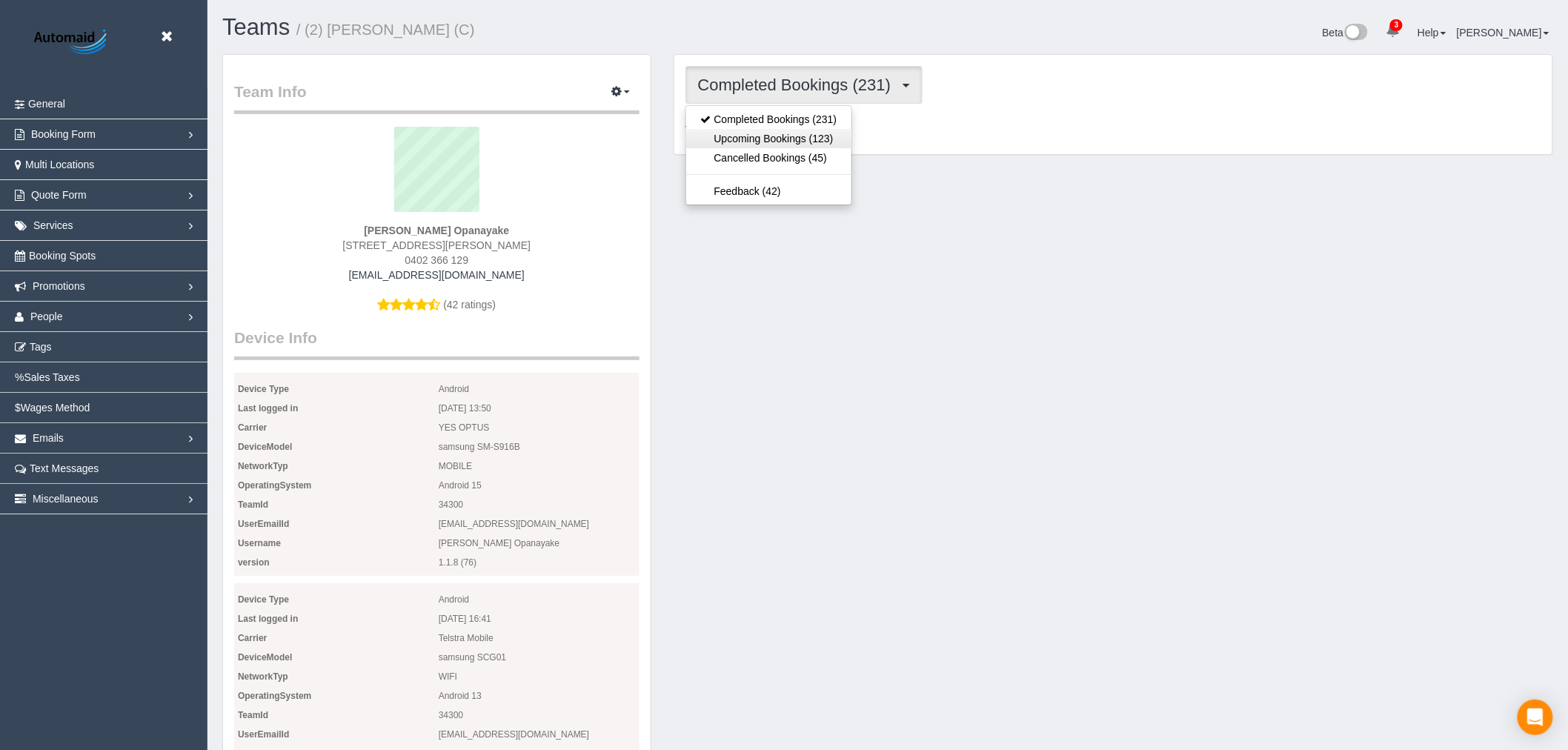
click at [783, 141] on link "Upcoming Bookings (123)" at bounding box center [769, 139] width 166 height 19
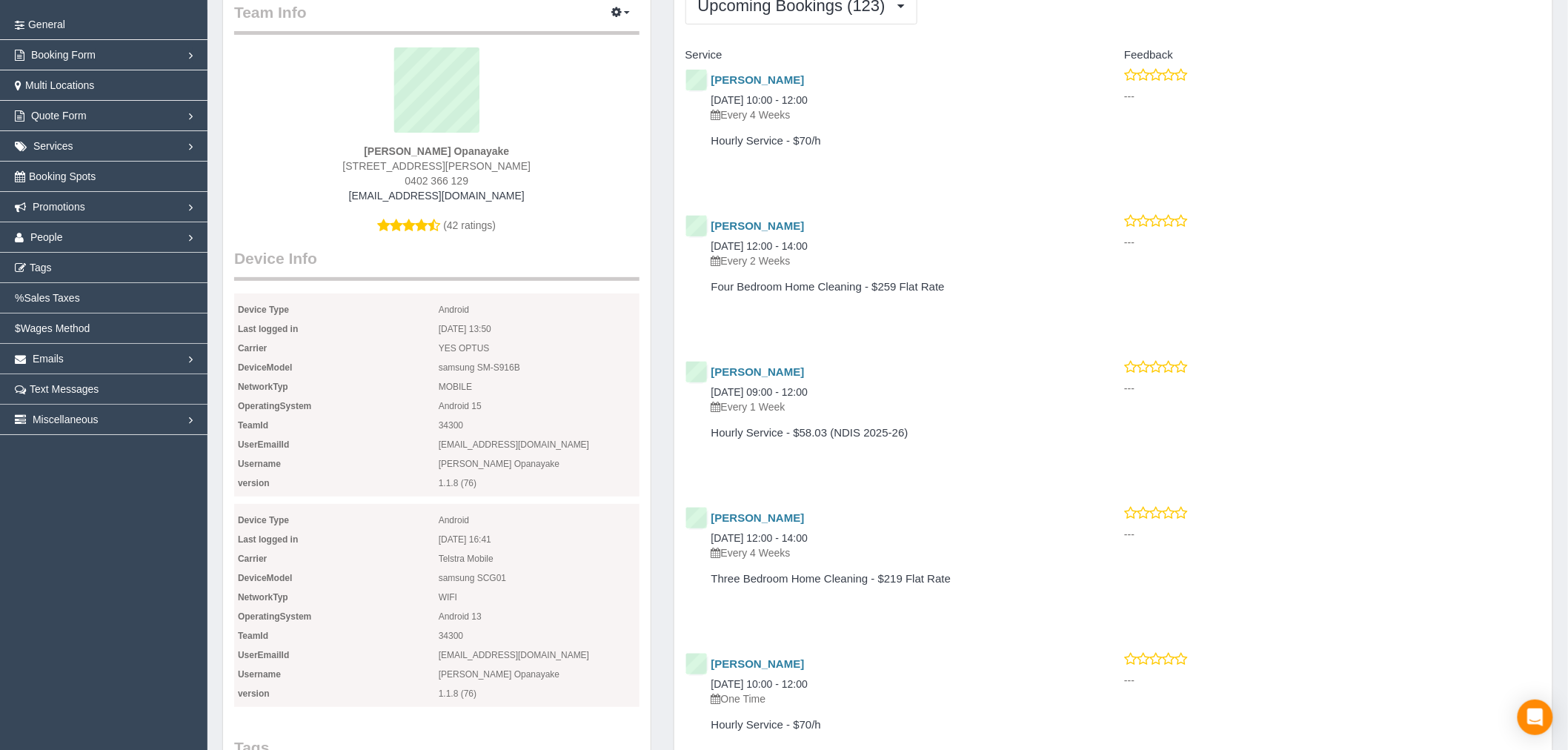
scroll to position [0, 0]
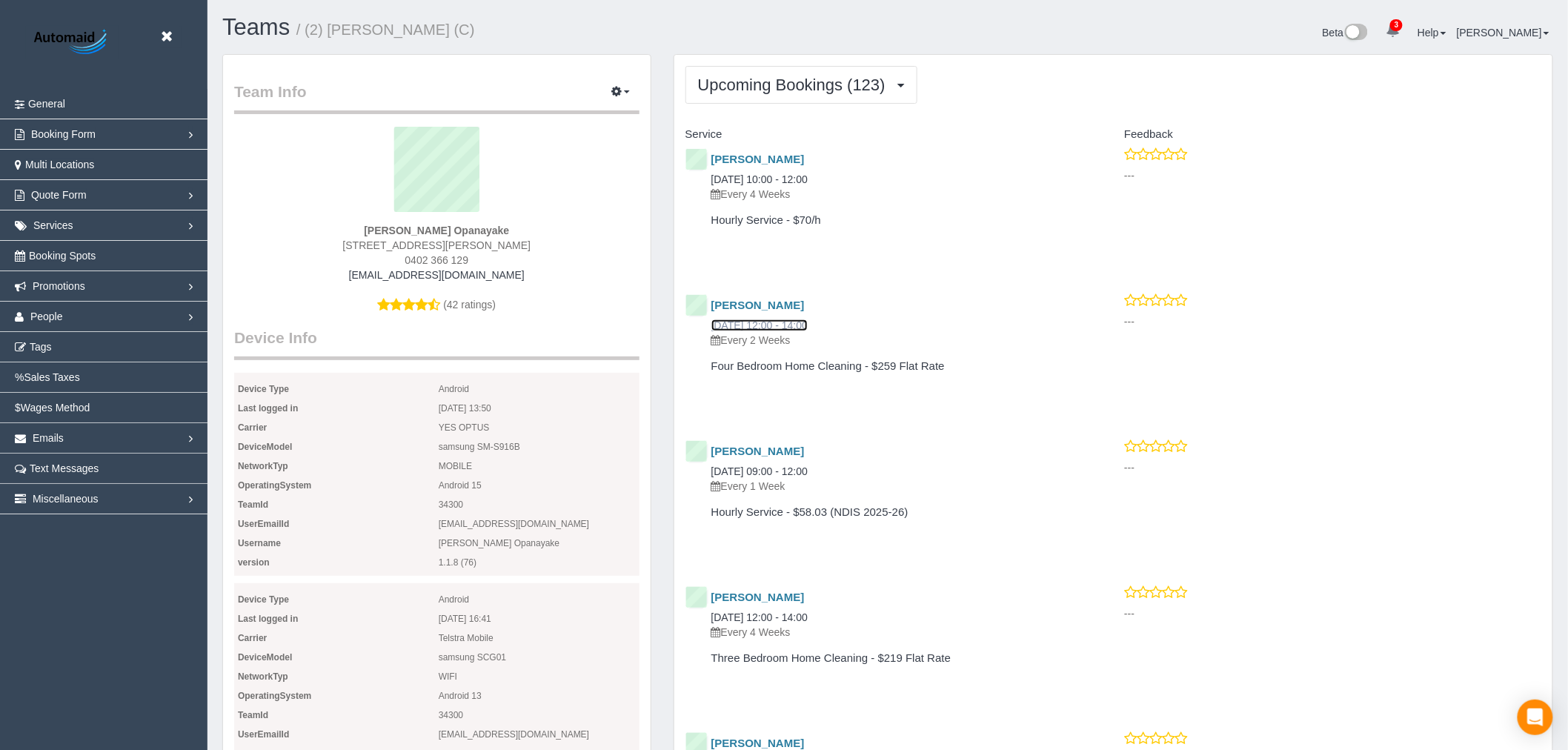
drag, startPoint x: 799, startPoint y: 319, endPoint x: 796, endPoint y: 305, distance: 14.3
click at [150, 320] on link "People" at bounding box center [103, 316] width 208 height 30
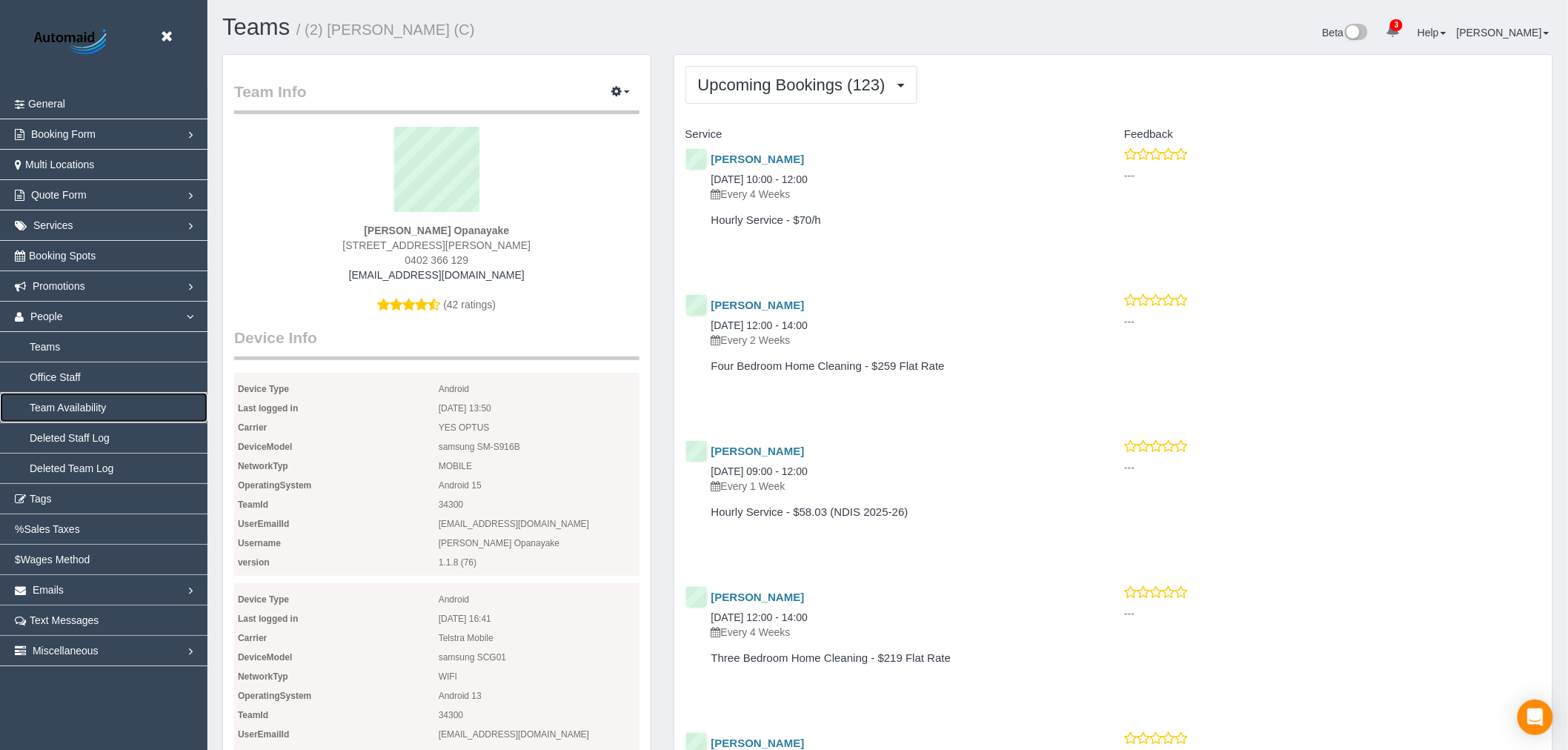
click at [101, 407] on link "Team Availability" at bounding box center [103, 407] width 208 height 30
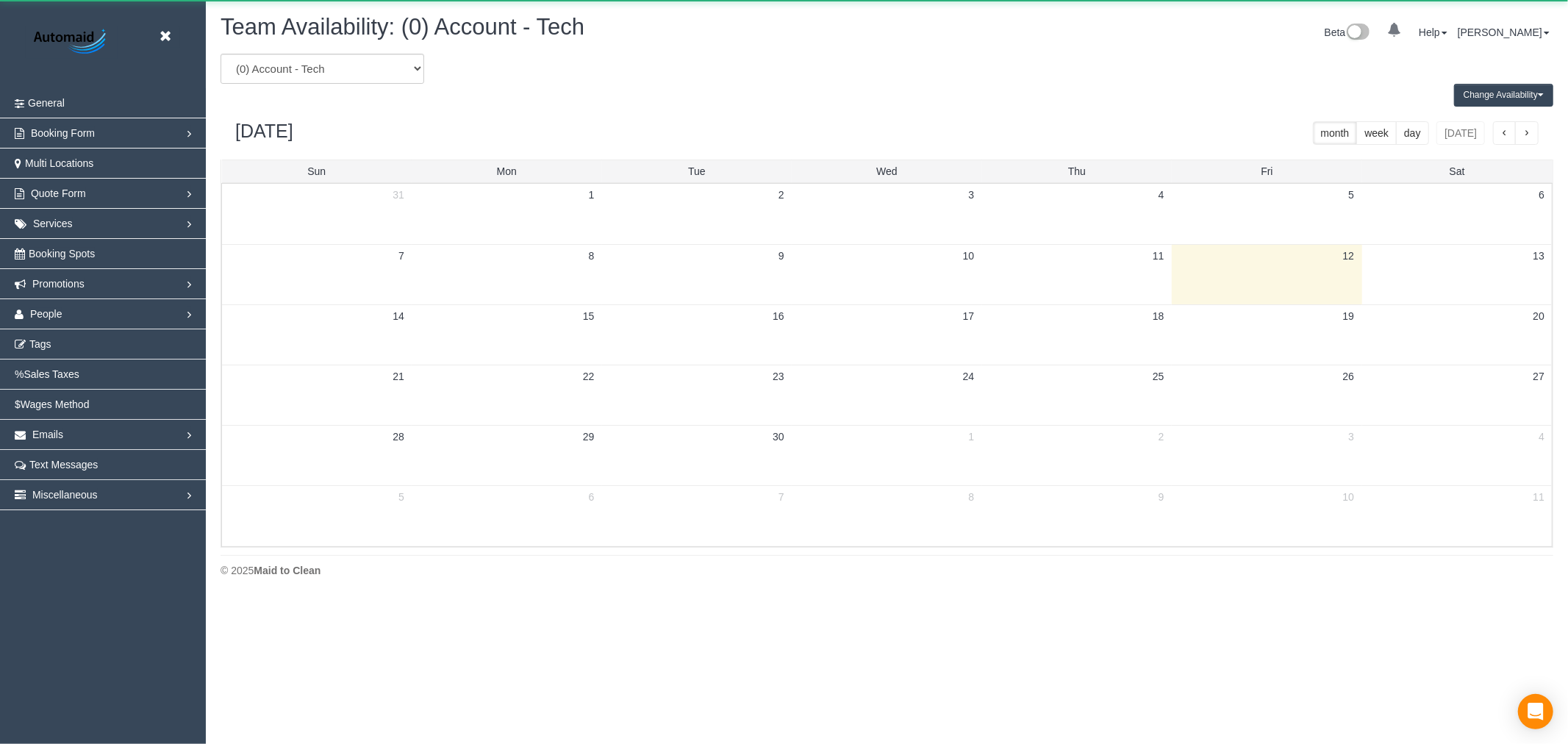
scroll to position [600, 1568]
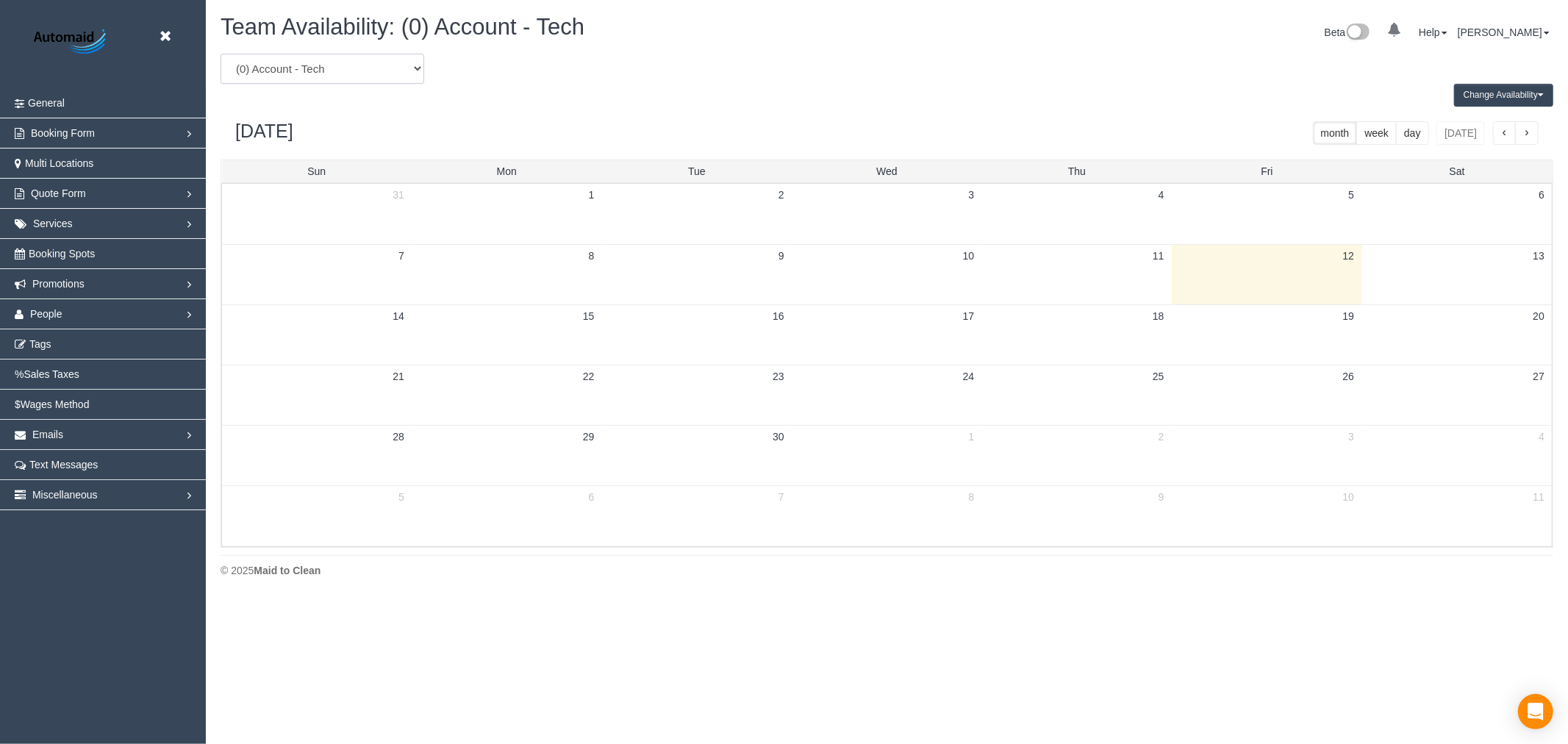
click at [363, 58] on select "(0) Account - Tech (0) Office (0) [PERSON_NAME] Test Account (1) [PERSON_NAME] …" at bounding box center [322, 69] width 204 height 30
select select "number:34300"
click at [220, 55] on select "(0) Account - Tech (0) Office (0) [PERSON_NAME] Test Account (1) [PERSON_NAME] …" at bounding box center [322, 69] width 204 height 30
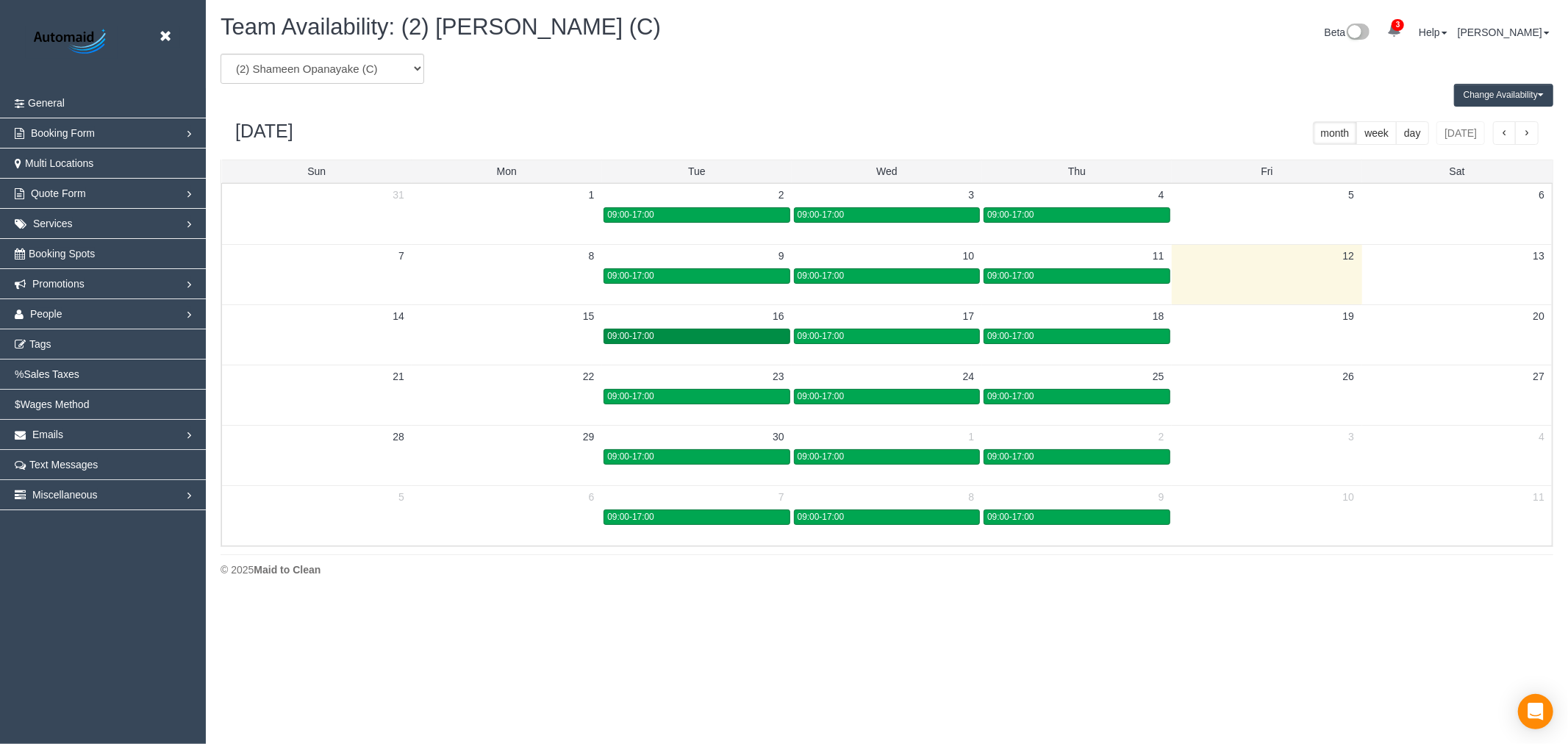
click at [704, 336] on div "09:00-17:00" at bounding box center [696, 337] width 179 height 11
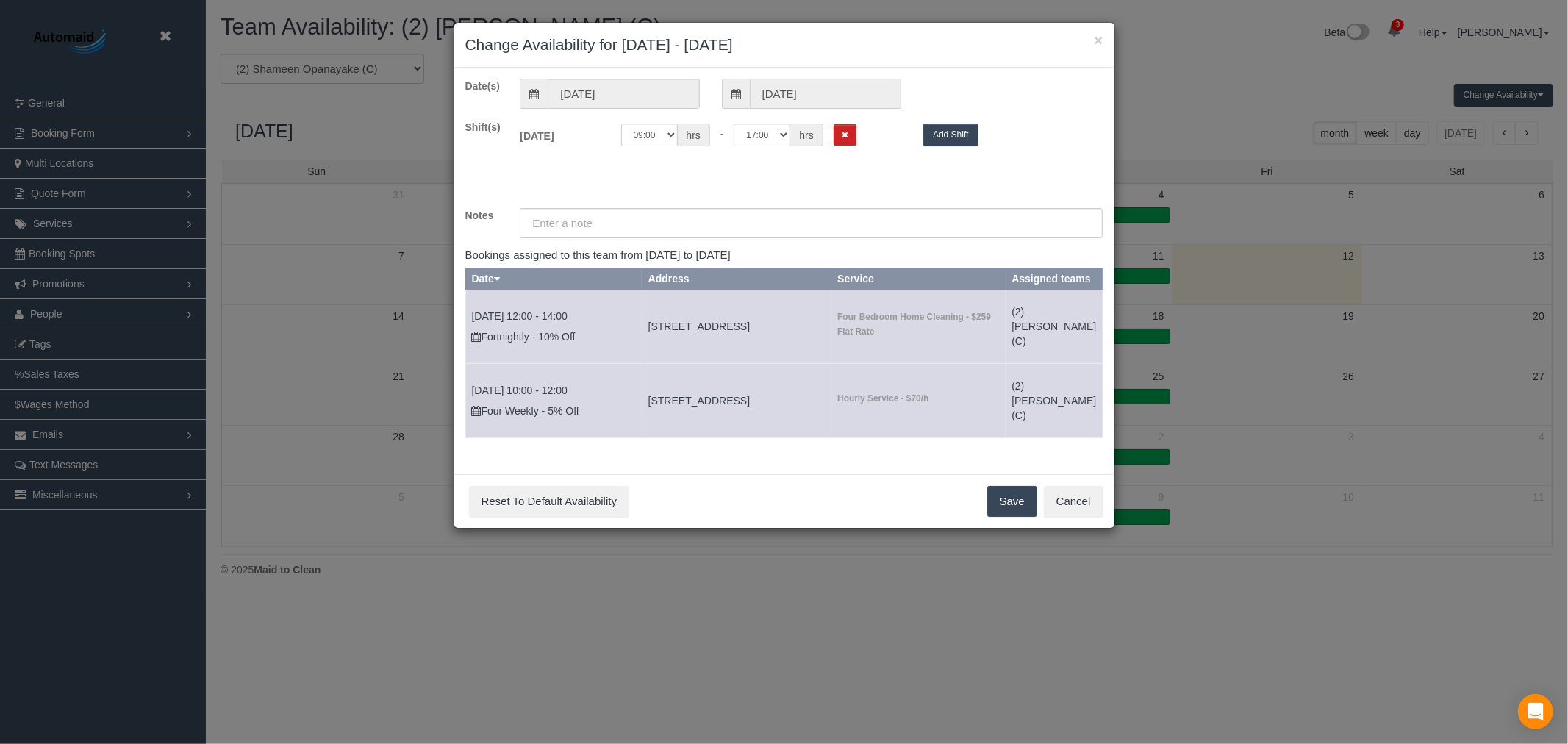
click at [843, 99] on input "[DATE]" at bounding box center [825, 94] width 152 height 30
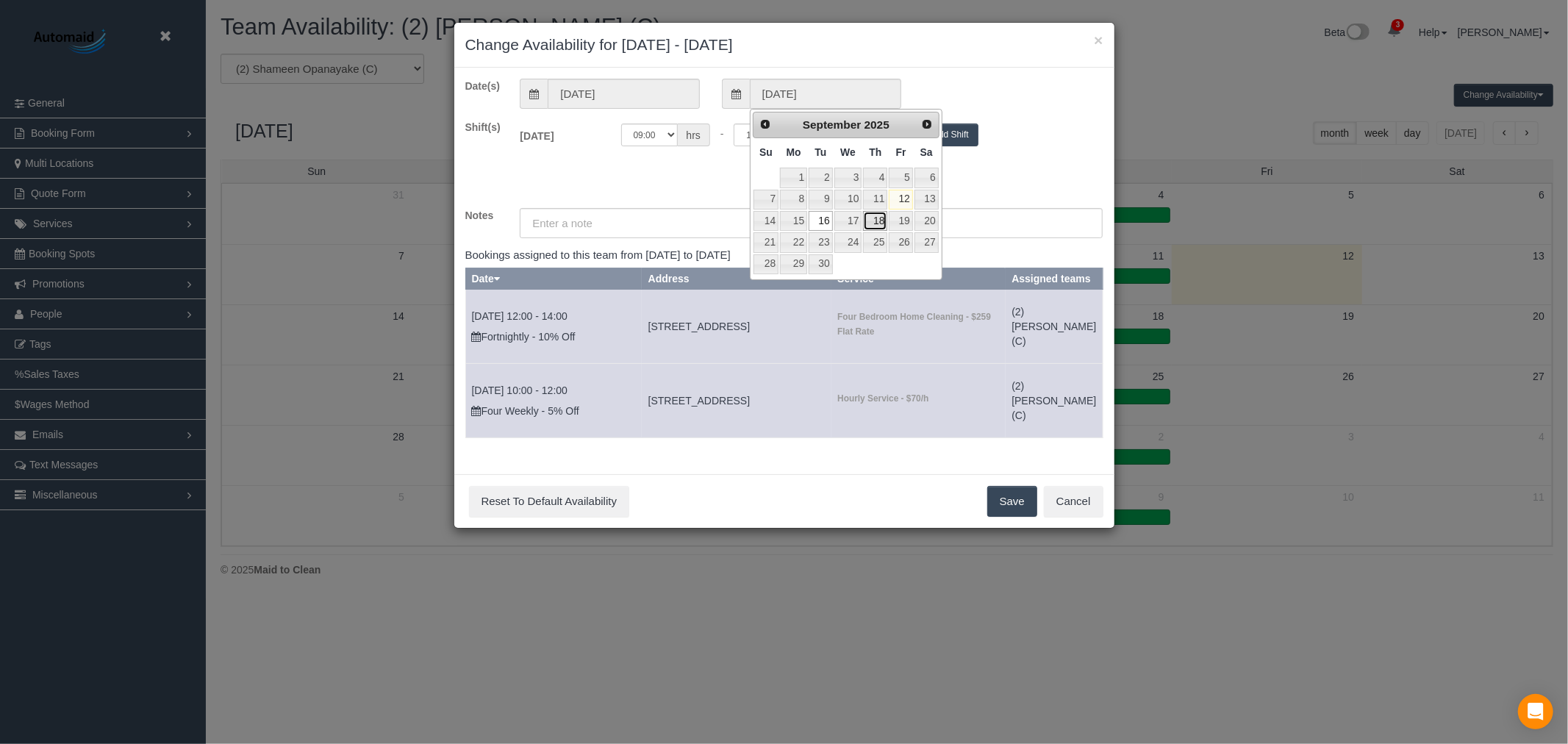
click at [886, 213] on link "18" at bounding box center [875, 220] width 24 height 20
type input "[DATE]"
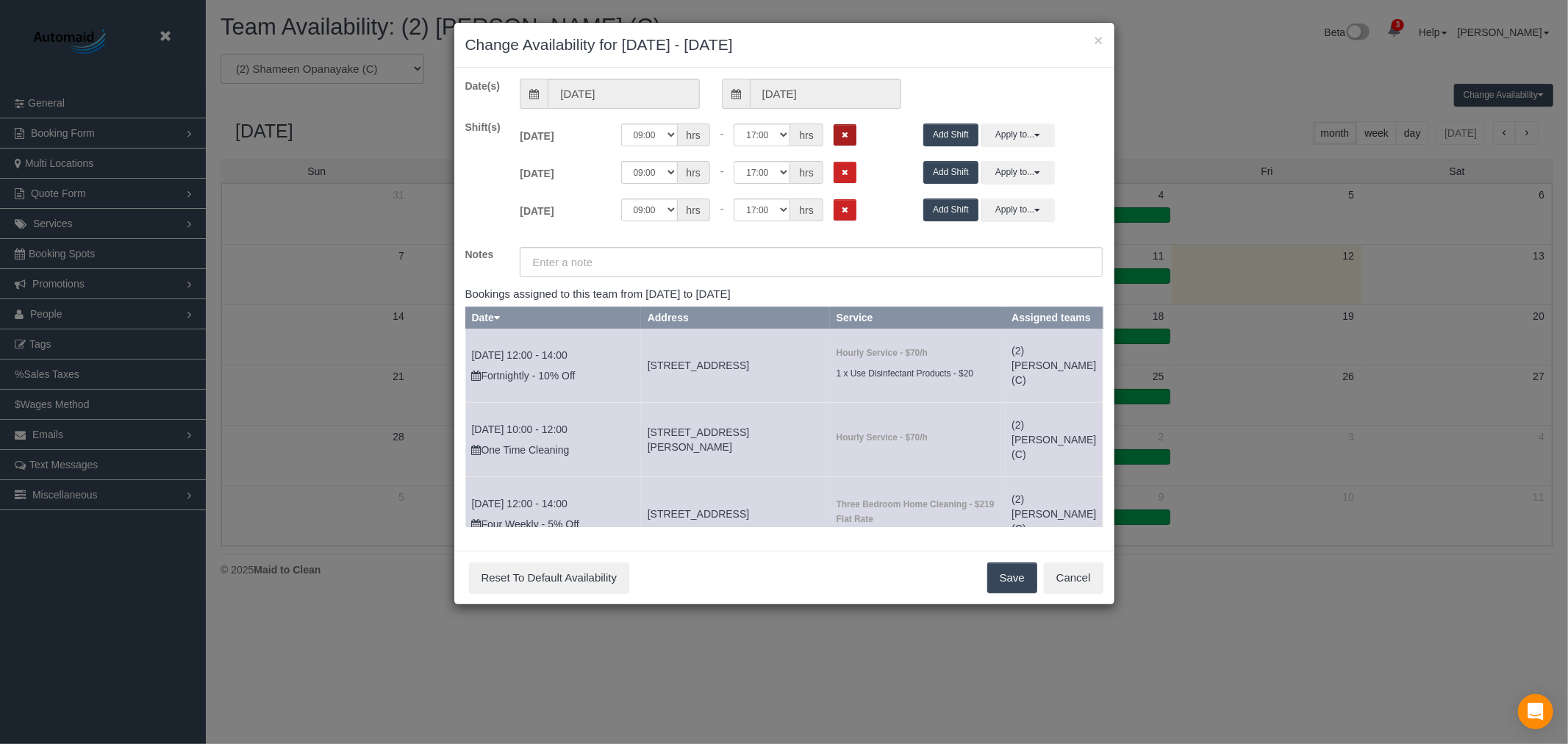
click at [843, 131] on icon "Remove Shift" at bounding box center [845, 135] width 6 height 8
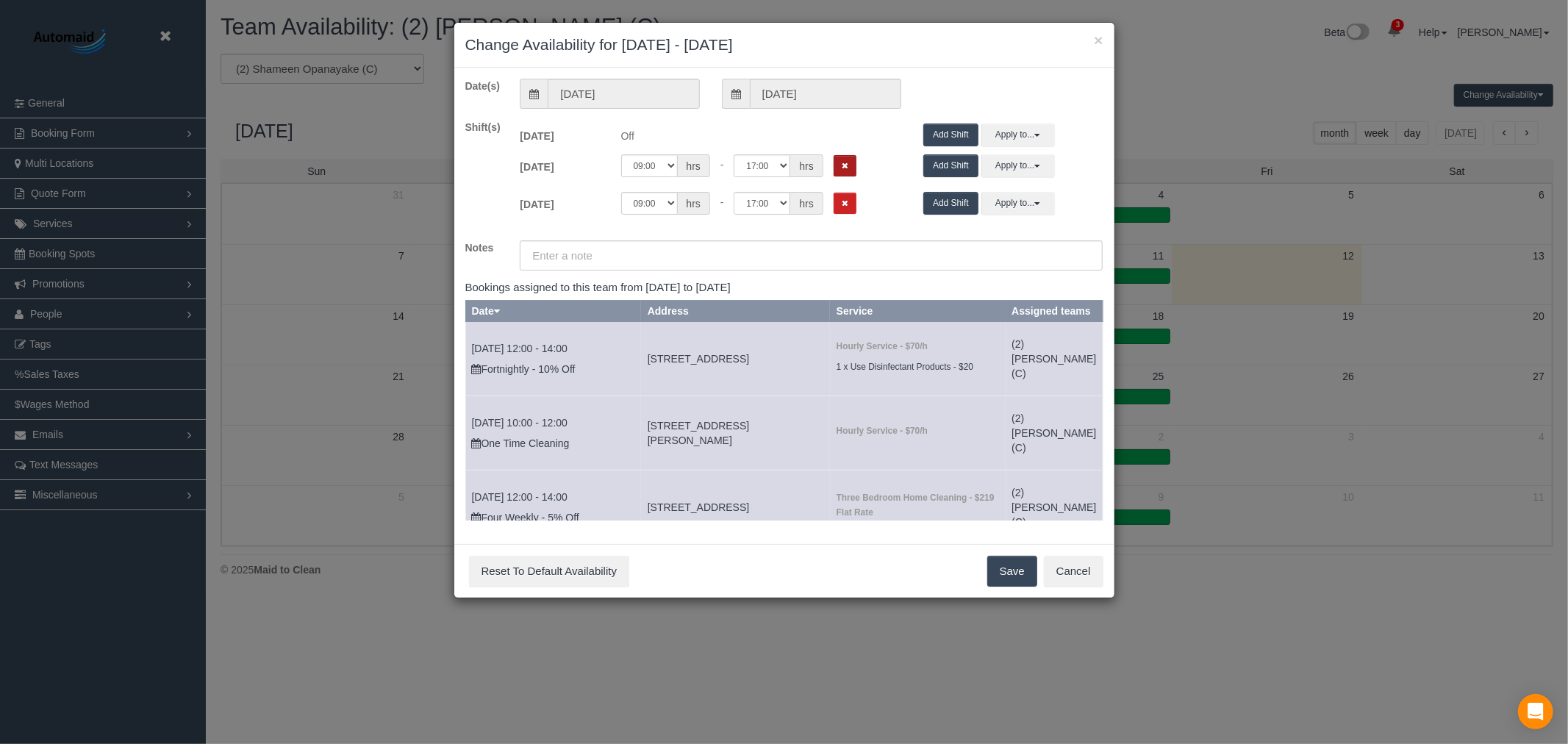
drag, startPoint x: 843, startPoint y: 151, endPoint x: 846, endPoint y: 160, distance: 9.5
click at [845, 158] on div "[DATE] Off 00:00 00:05 00:10 00:15 00:20 00:25 00:30 00:35 00:40 00:45 00:50 00…" at bounding box center [811, 169] width 605 height 38
click at [847, 194] on button "Remove Shift" at bounding box center [845, 203] width 22 height 22
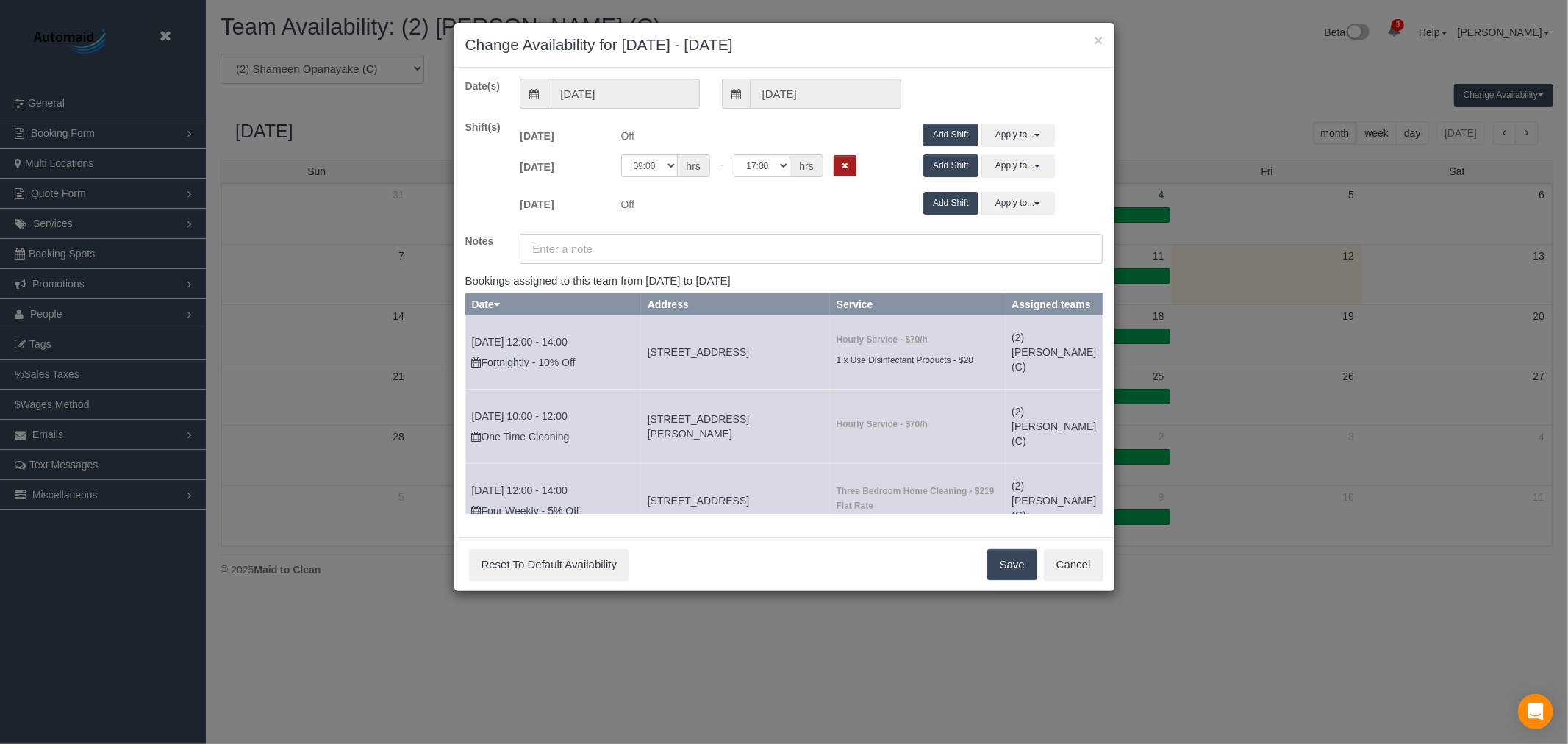
click at [847, 169] on icon "Remove Shift" at bounding box center [845, 166] width 6 height 8
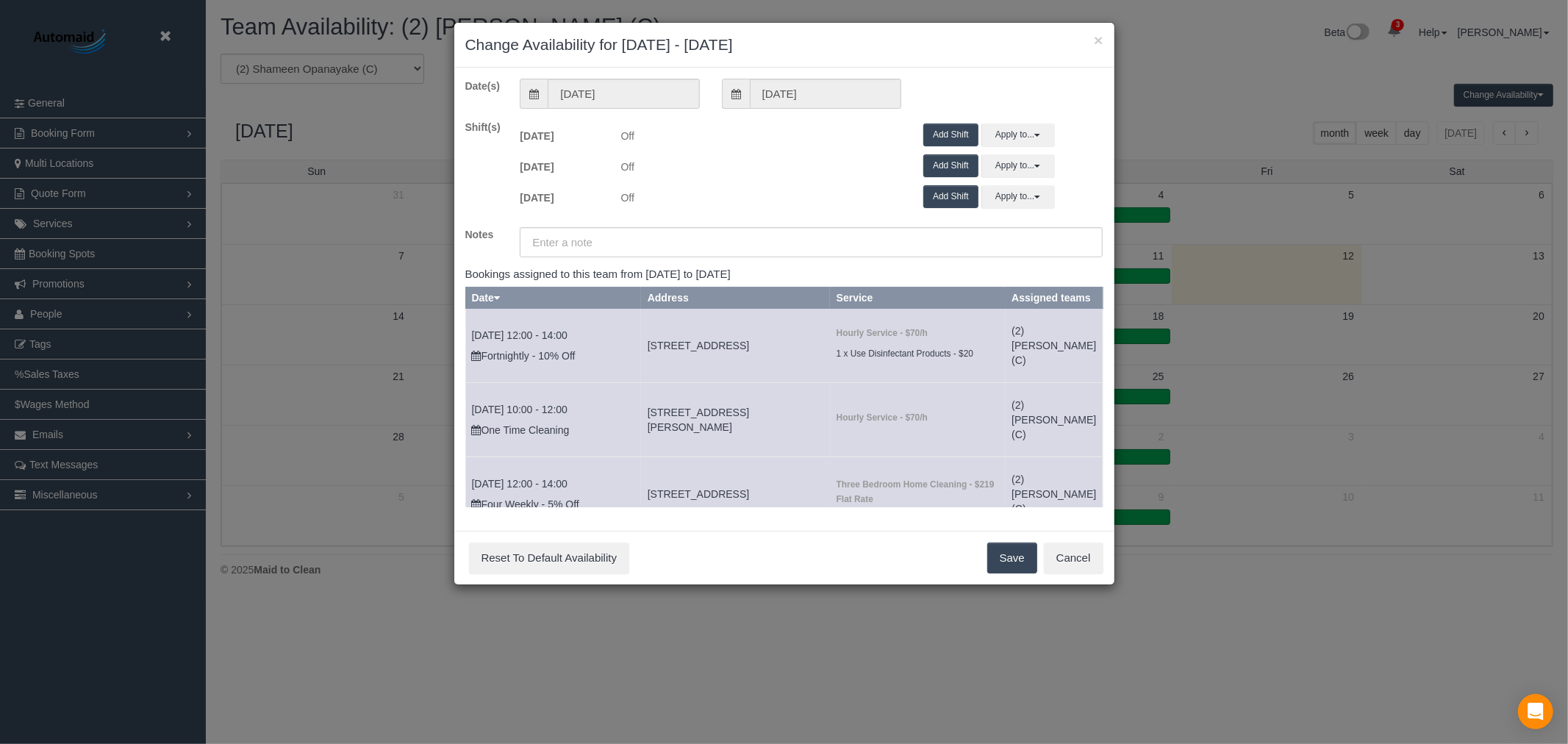
click at [1004, 544] on button "Save" at bounding box center [1012, 558] width 50 height 31
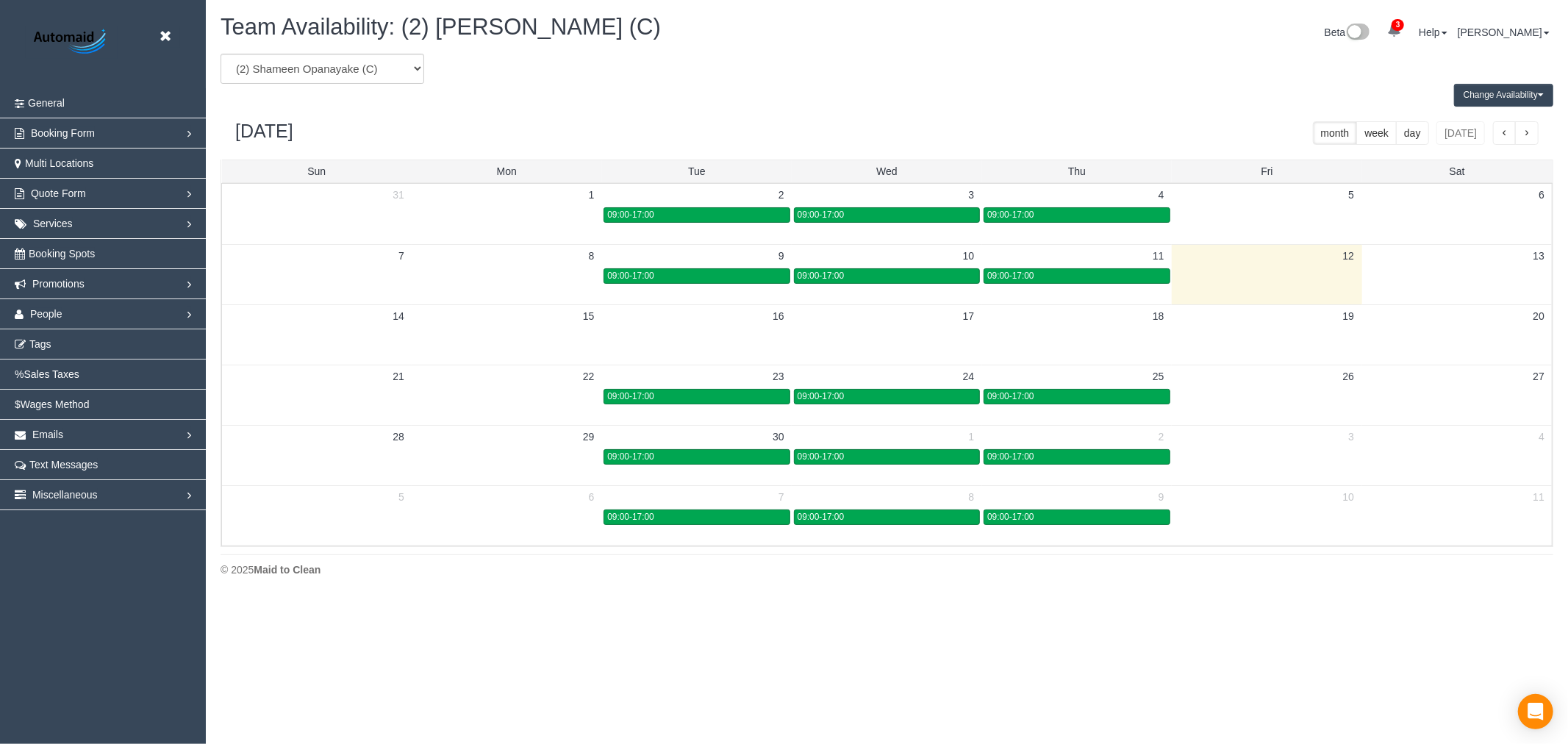
drag, startPoint x: 709, startPoint y: 34, endPoint x: 402, endPoint y: 32, distance: 307.0
click at [402, 32] on h1 "Team Availability: (2) [PERSON_NAME] (C)" at bounding box center [548, 26] width 656 height 25
copy span "(2) [PERSON_NAME] (C)"
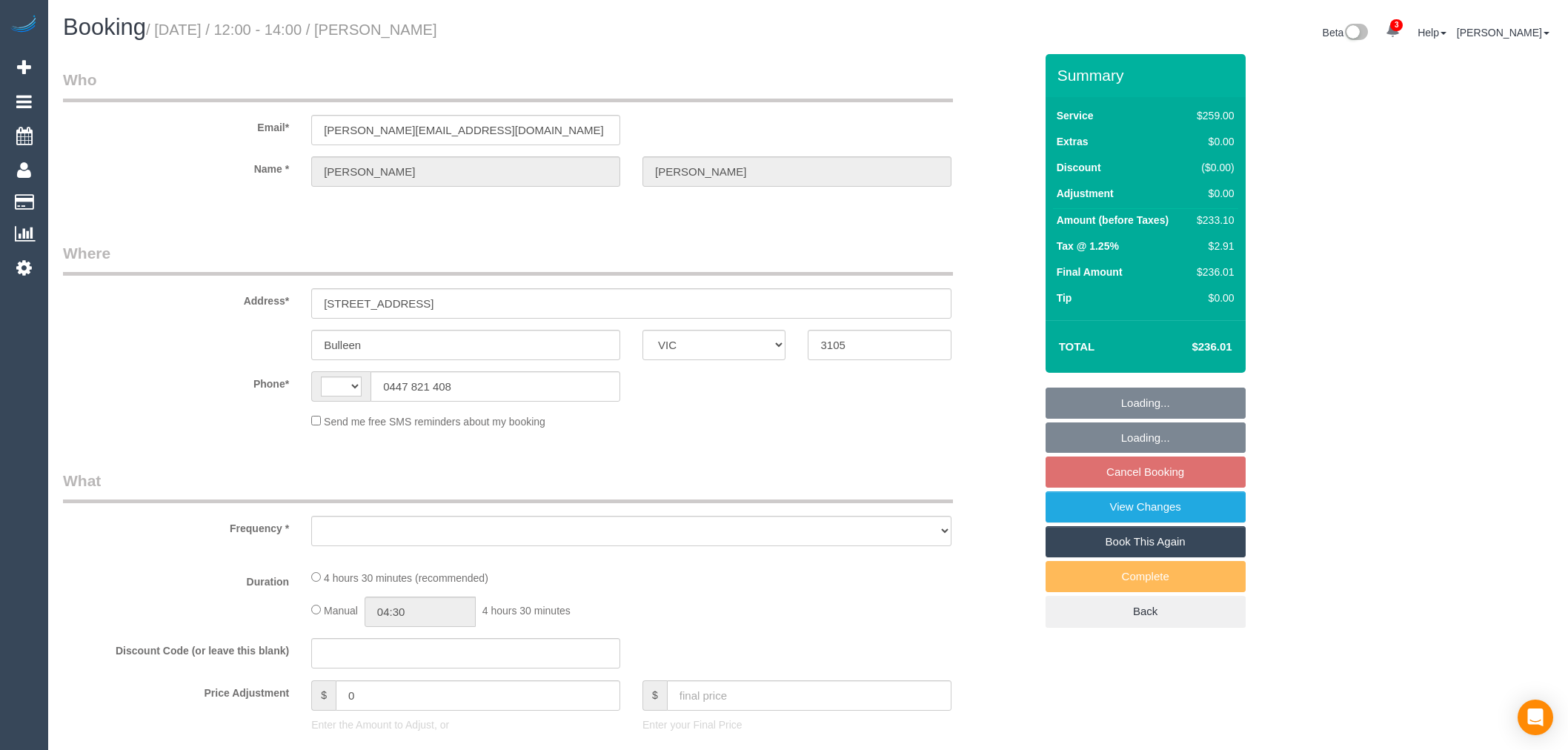
select select "VIC"
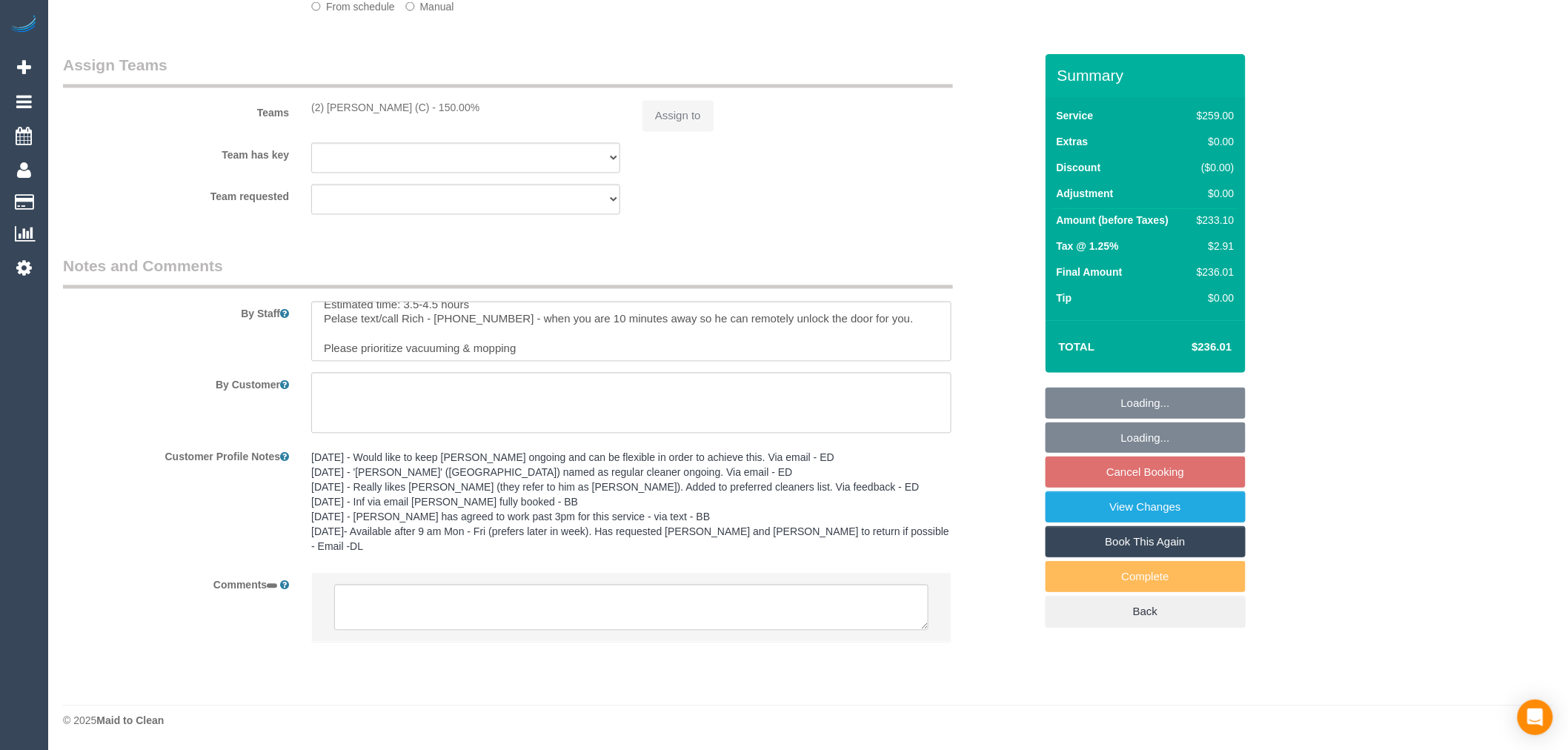
scroll to position [15, 0]
select select "string:AU"
select select "object:555"
select select "string:stripe-pm_1ROVVE2GScqysDRVCmE672yN"
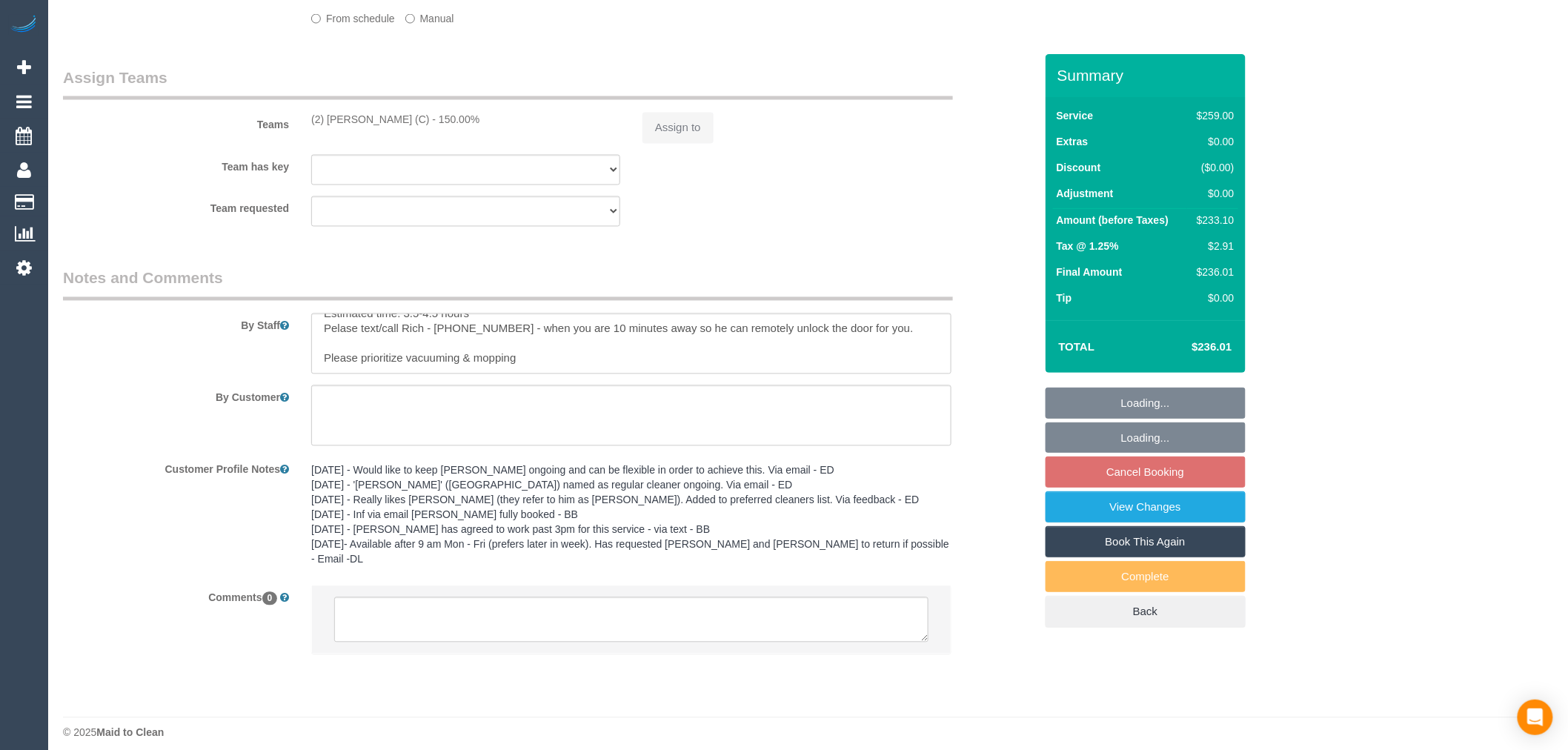
select select "object:562"
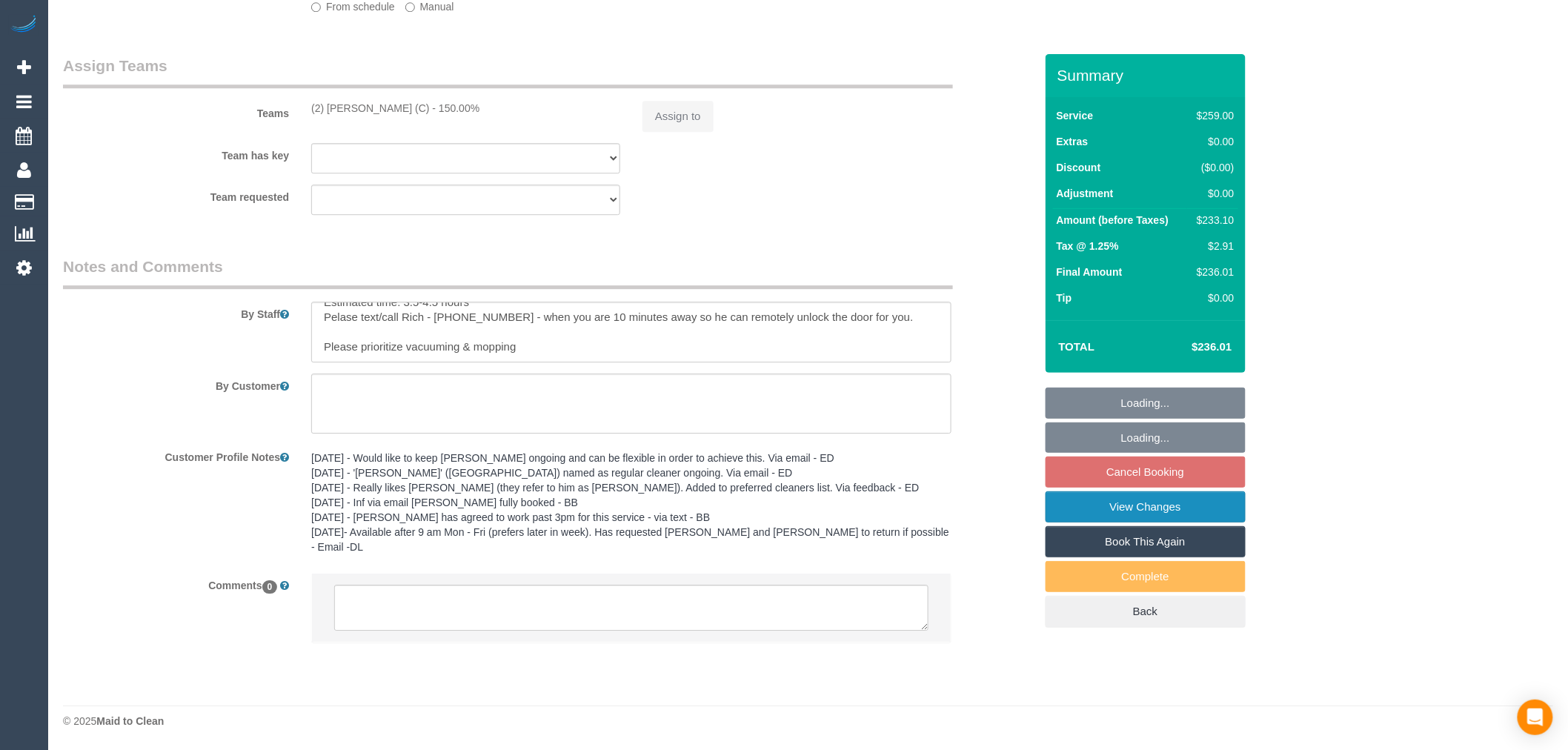
select select "number:30"
select select "number:14"
select select "number:19"
select select "number:22"
select select "number:34"
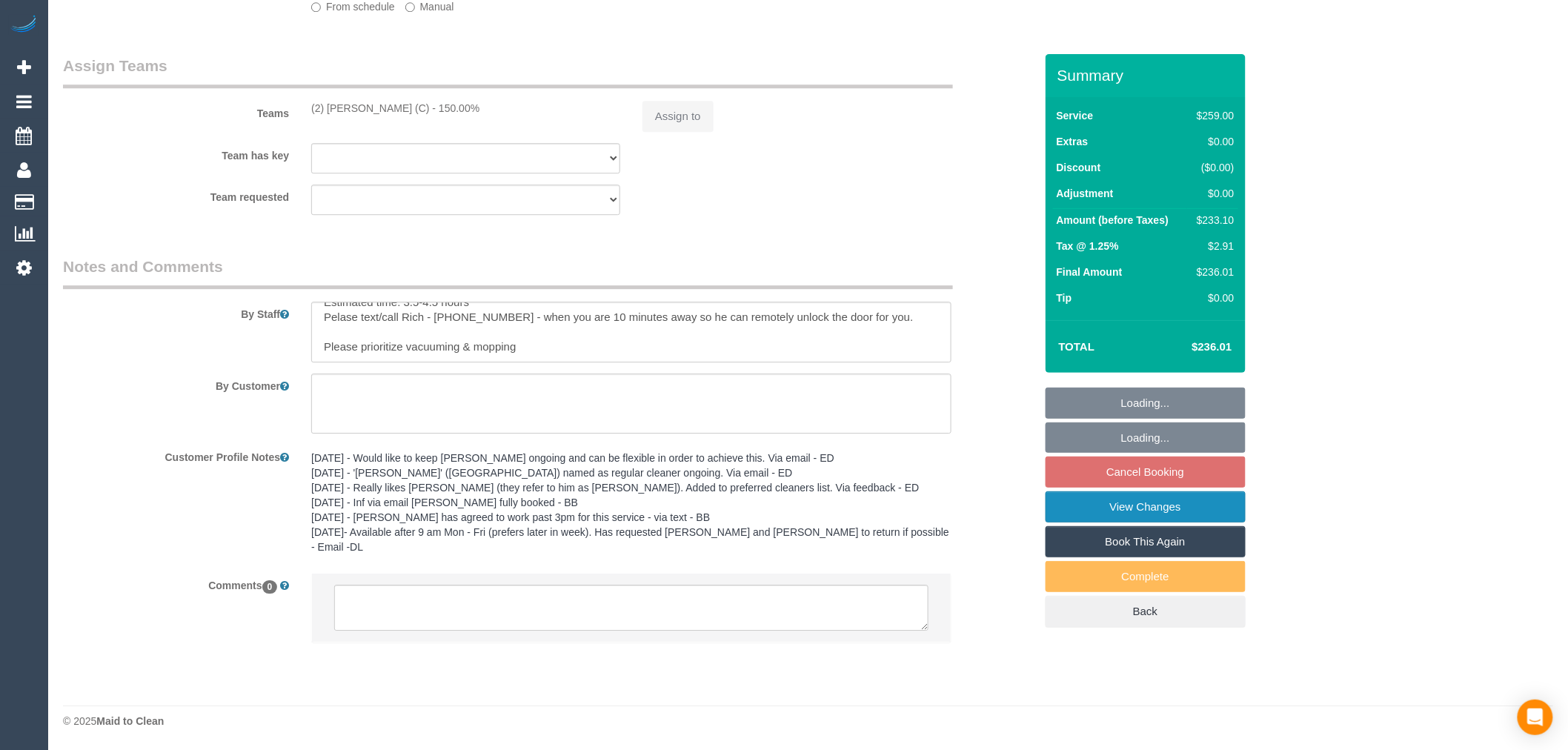
select select "number:12"
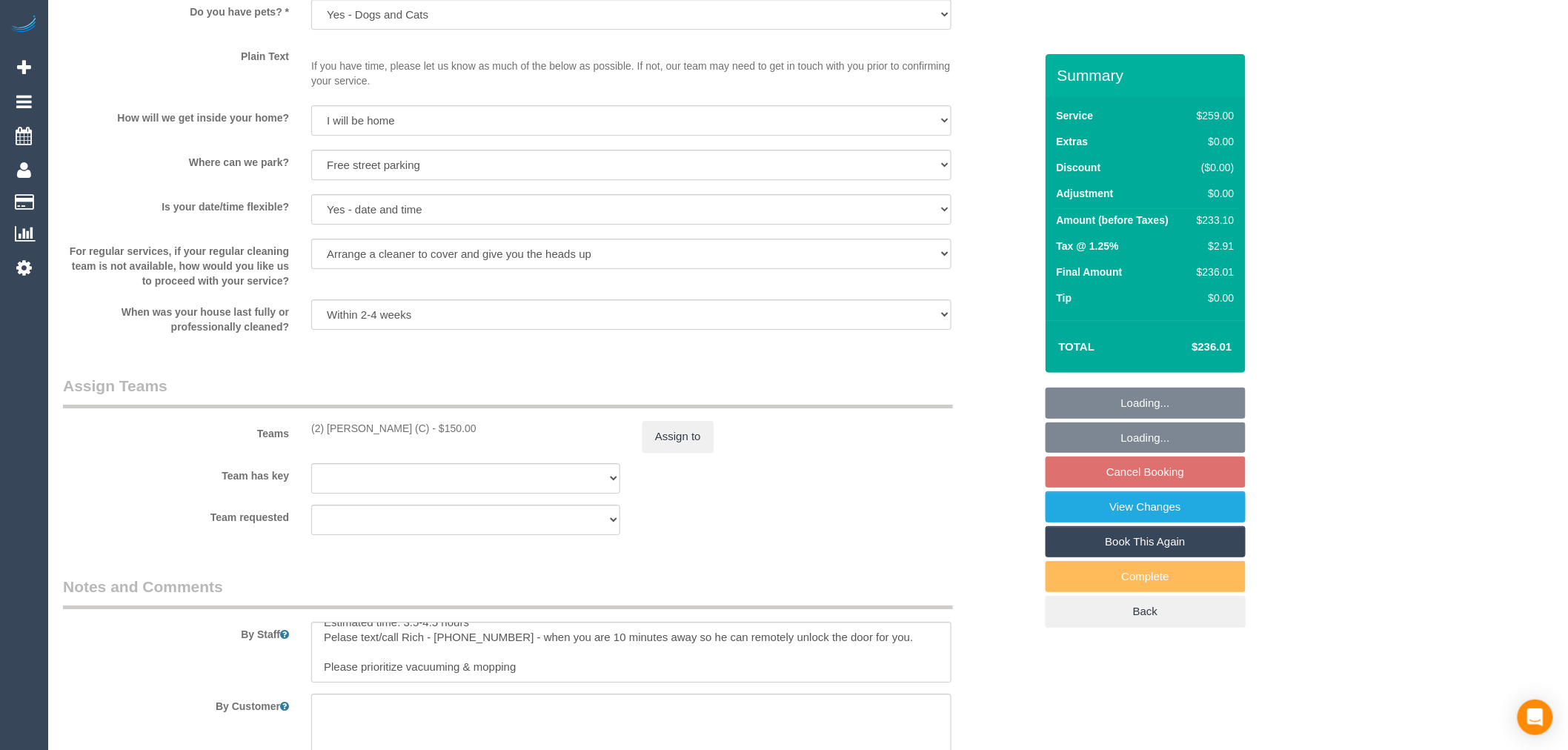
scroll to position [2245, 0]
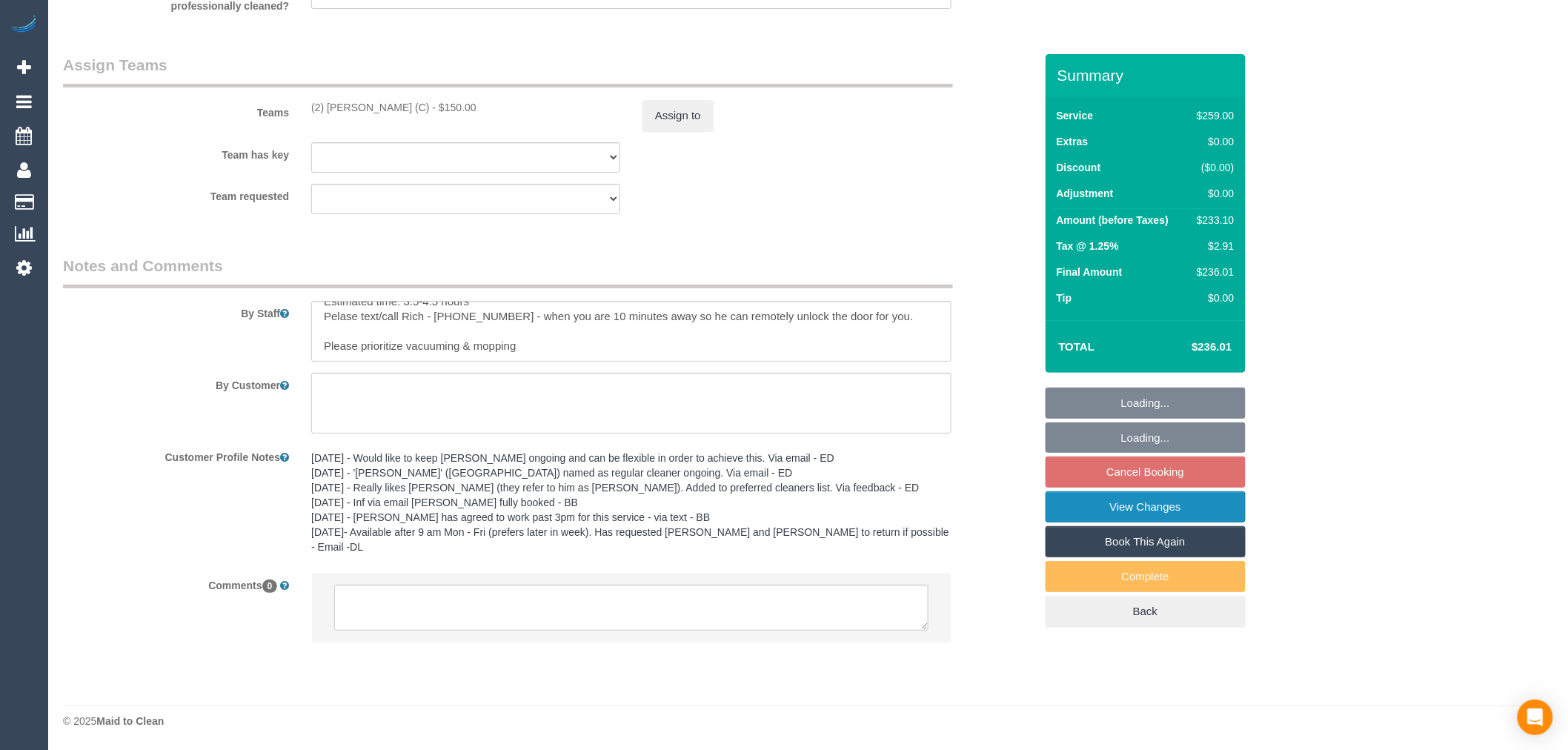
click at [1147, 507] on link "View Changes" at bounding box center [1146, 507] width 200 height 32
